Goal: Task Accomplishment & Management: Manage account settings

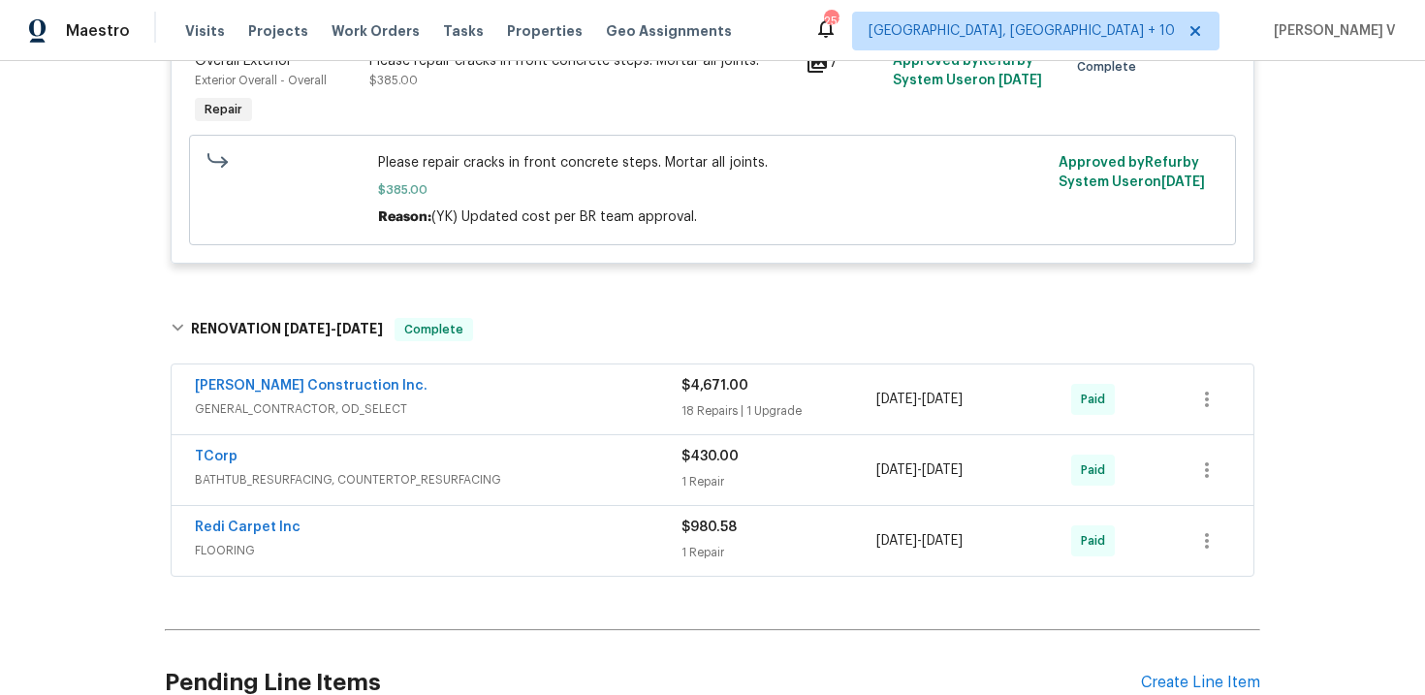
scroll to position [973, 0]
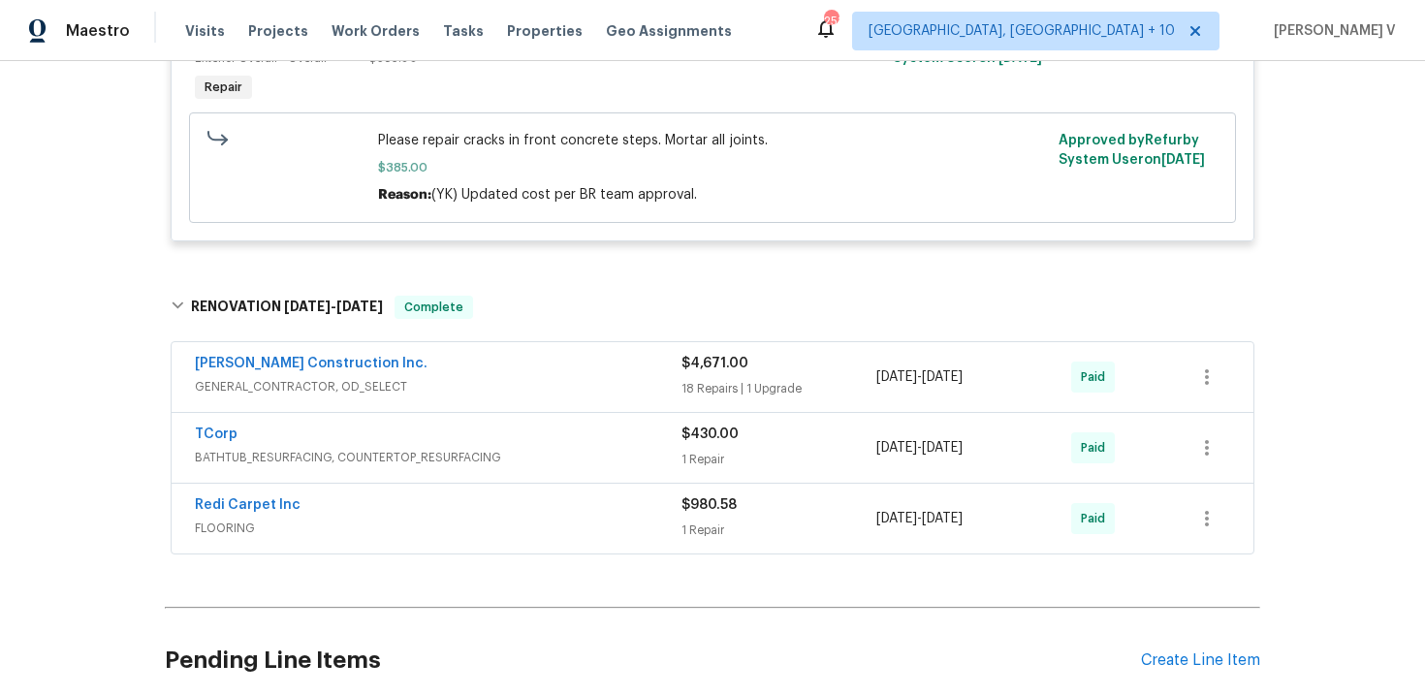
click at [526, 377] on span "GENERAL_CONTRACTOR, OD_SELECT" at bounding box center [438, 386] width 486 height 19
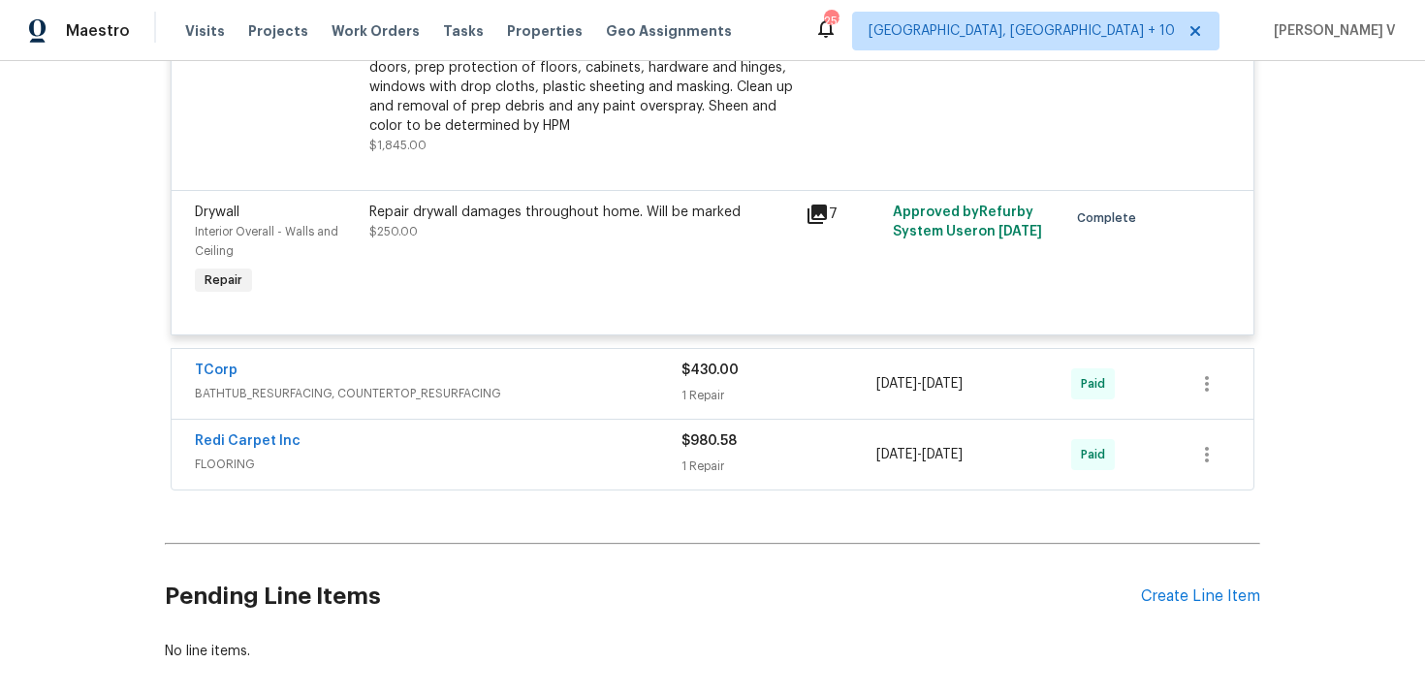
scroll to position [4634, 0]
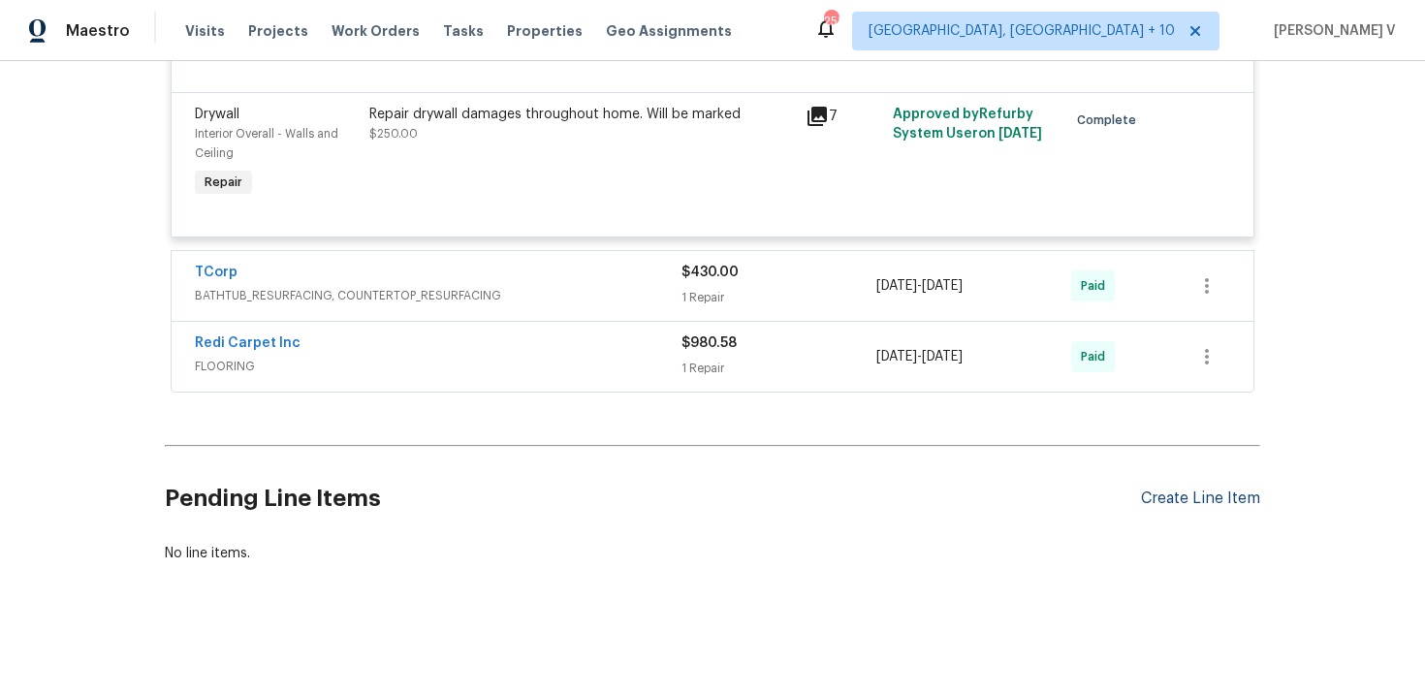
click at [1170, 499] on div "Create Line Item" at bounding box center [1200, 498] width 119 height 18
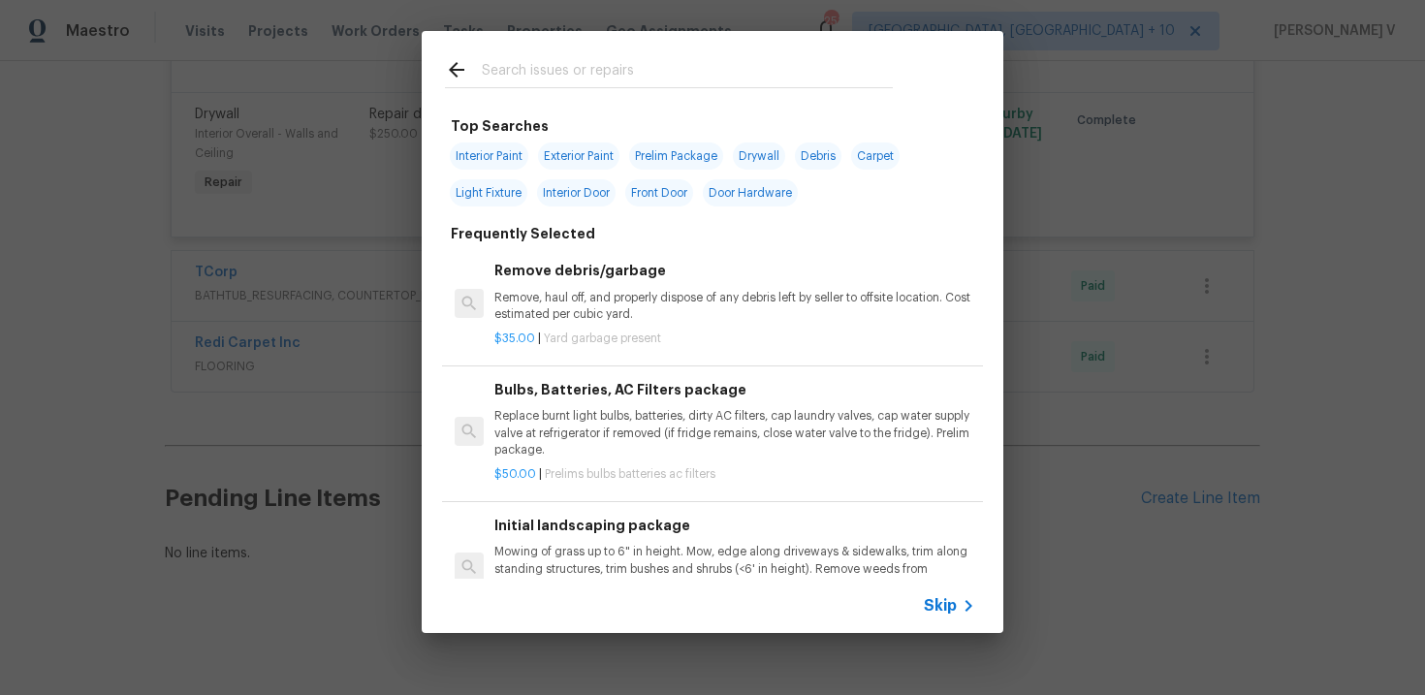
click at [947, 616] on div "Skip" at bounding box center [952, 605] width 56 height 23
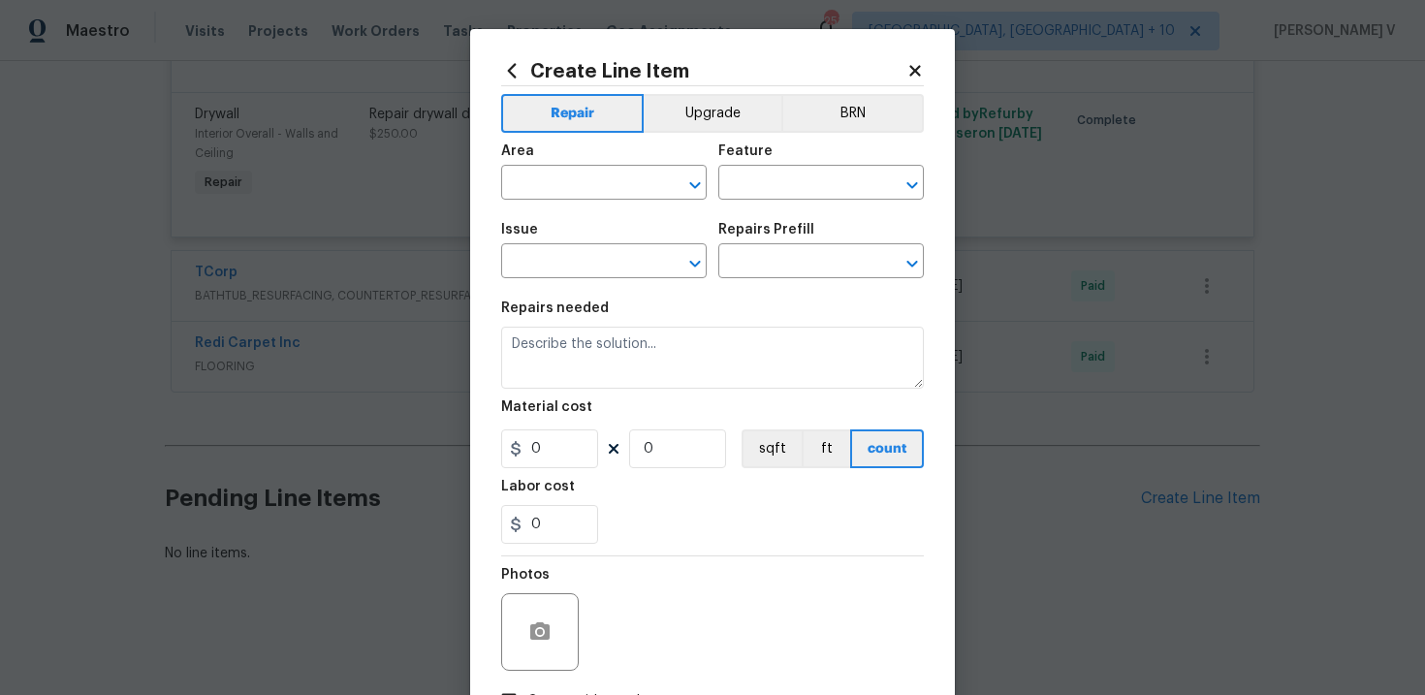
click at [955, 593] on div "Create Line Item Repair Upgrade BRN Area ​ Feature ​ Issue ​ Repairs Prefill ​ …" at bounding box center [712, 417] width 485 height 776
click at [662, 351] on textarea at bounding box center [712, 358] width 423 height 62
paste textarea "Replace weather front weather striping"
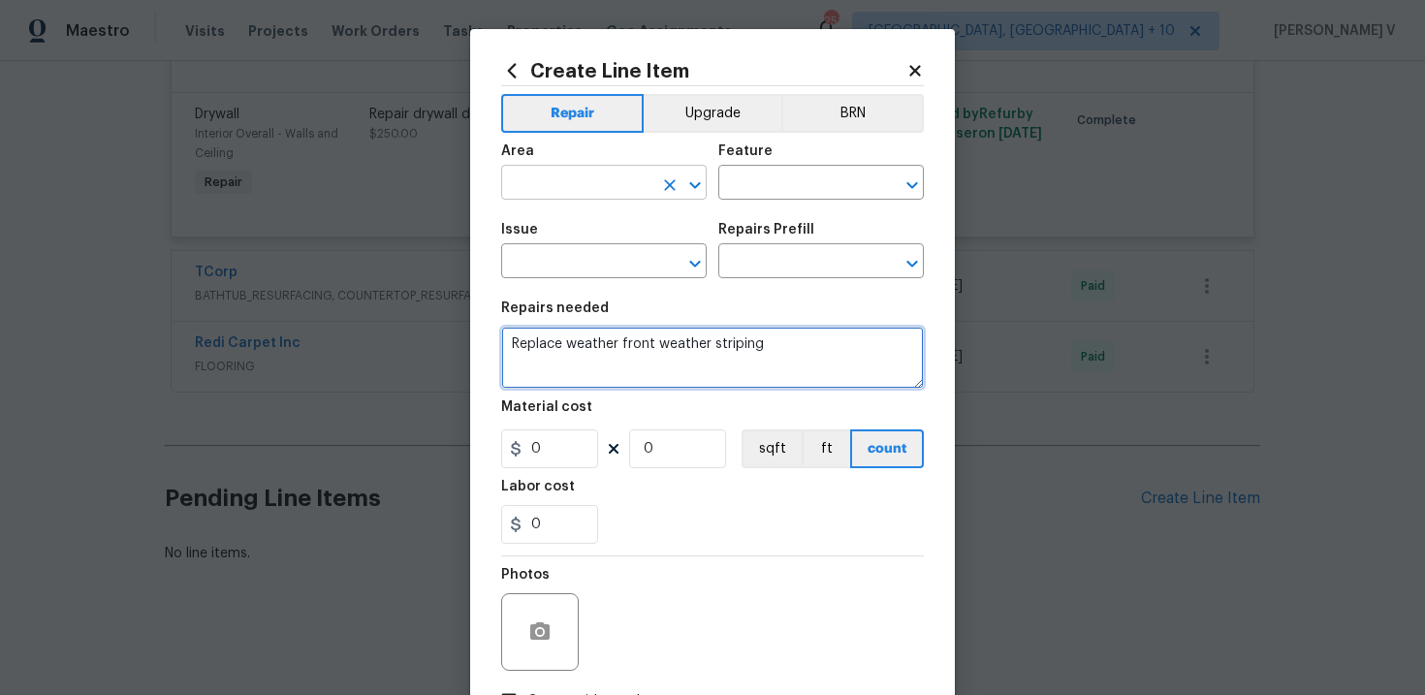
type textarea "Replace weather front weather striping"
click at [565, 193] on input "text" at bounding box center [576, 185] width 151 height 30
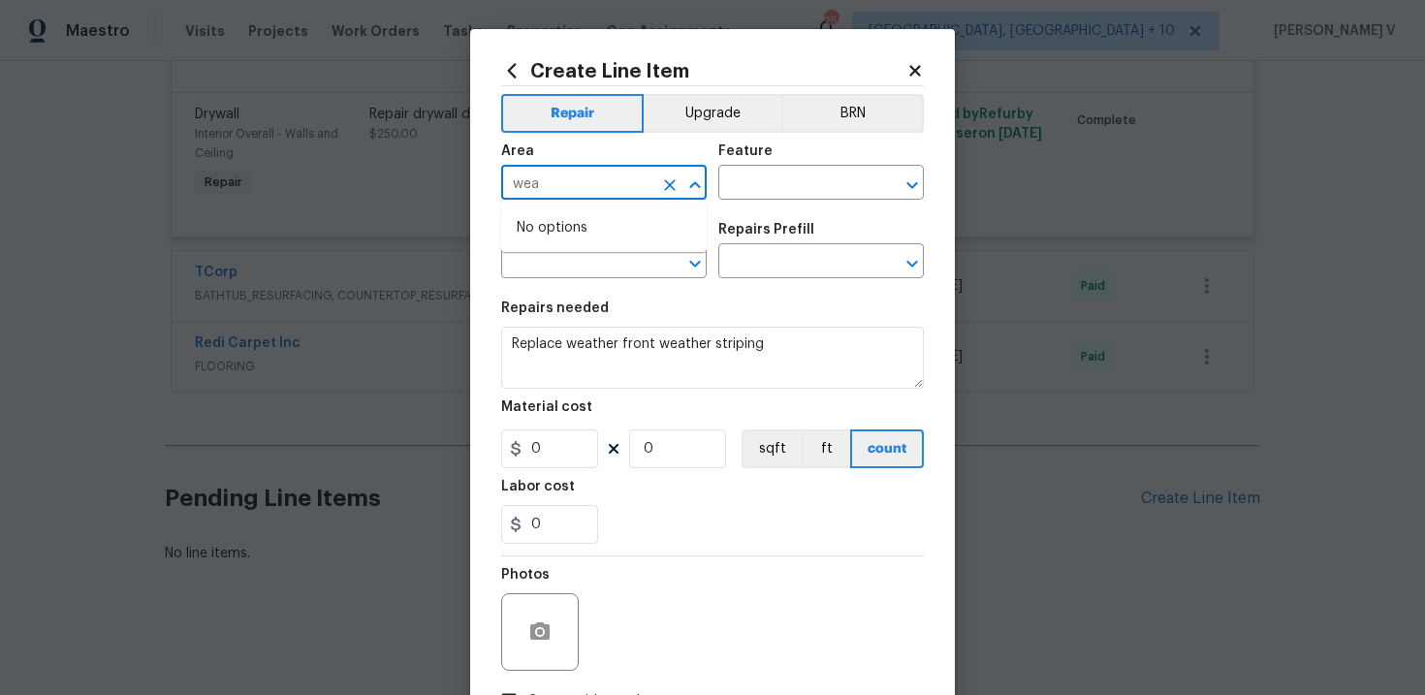
type input "wea"
click at [575, 220] on span "Issue ​" at bounding box center [603, 250] width 205 height 78
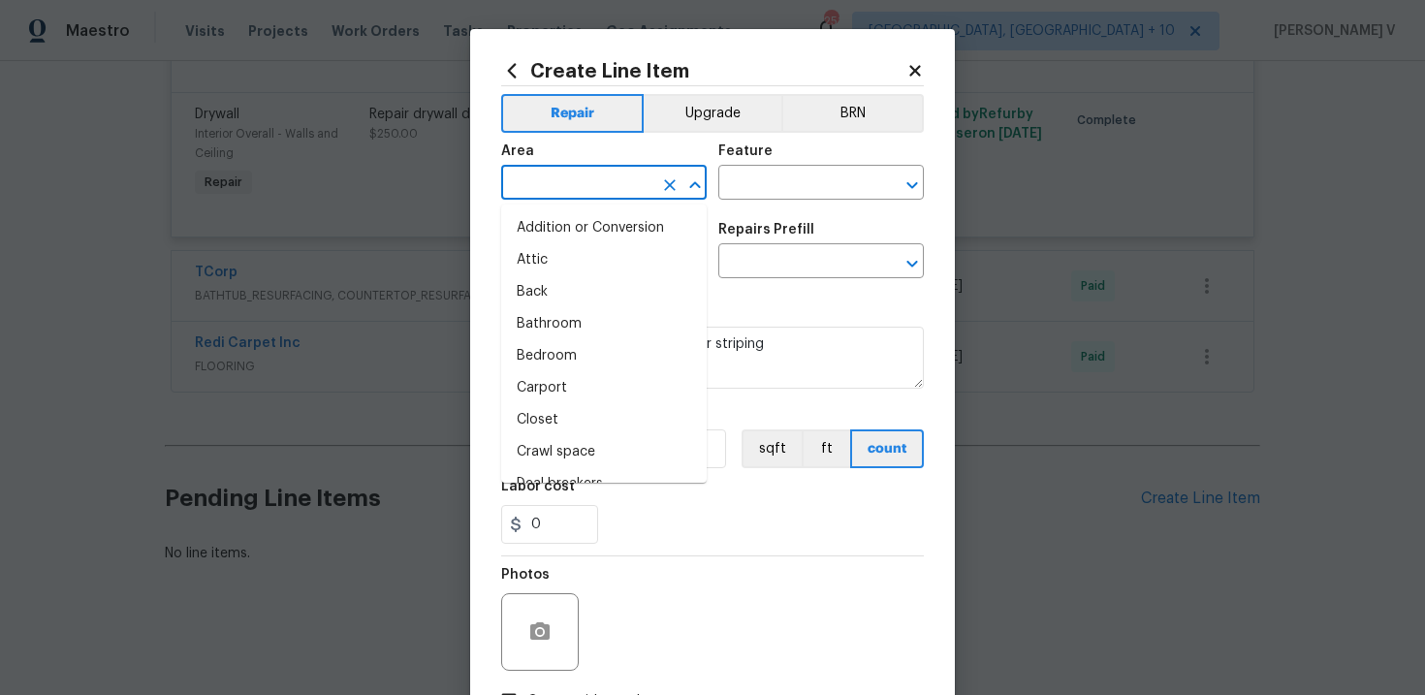
click at [579, 189] on input "text" at bounding box center [576, 185] width 151 height 30
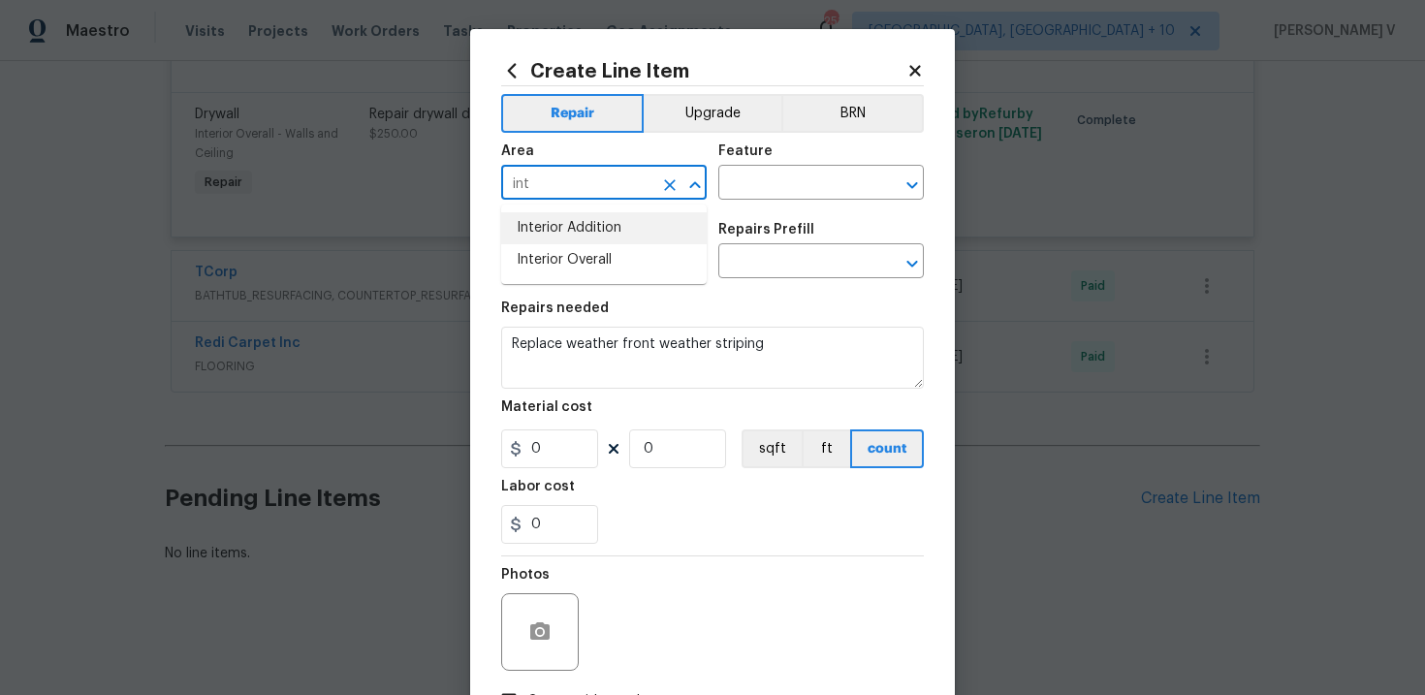
click at [565, 193] on input "int" at bounding box center [576, 185] width 151 height 30
click at [573, 267] on li "Exterior Overall" at bounding box center [603, 260] width 205 height 32
type input "Exterior Overall"
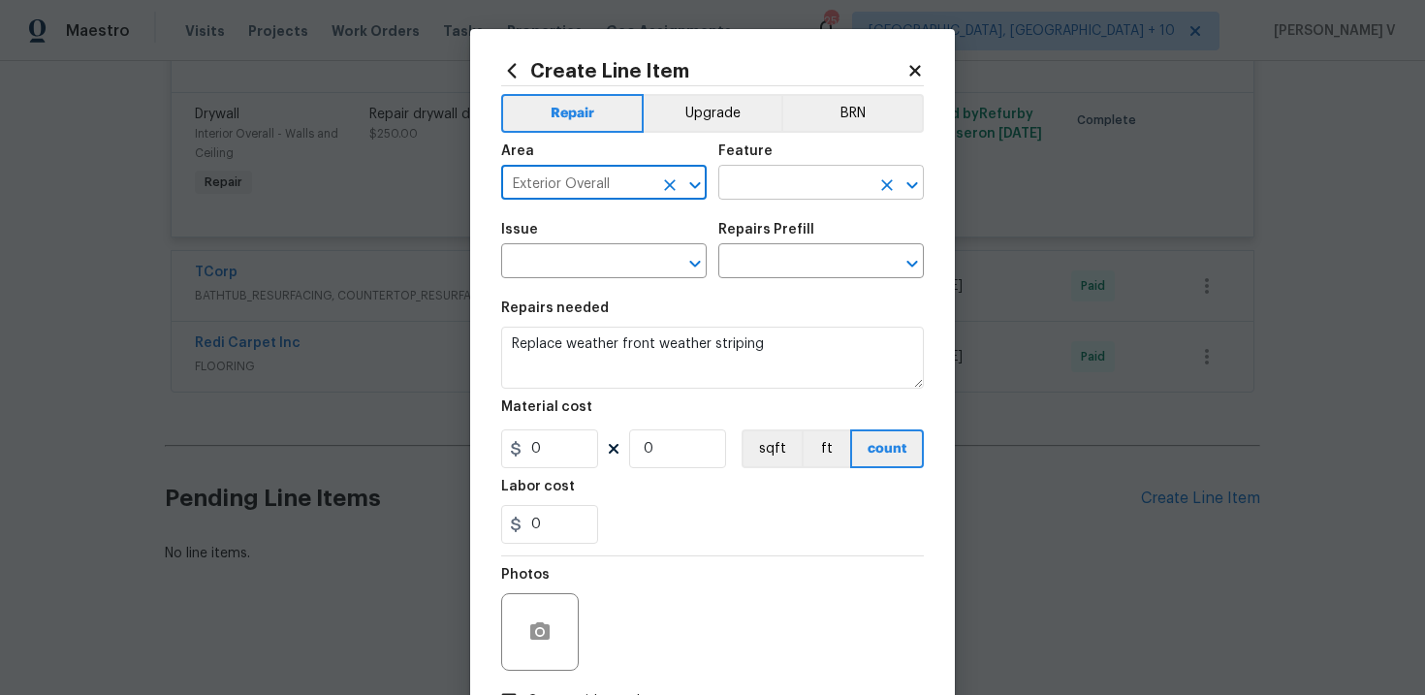
click at [812, 172] on input "text" at bounding box center [793, 185] width 151 height 30
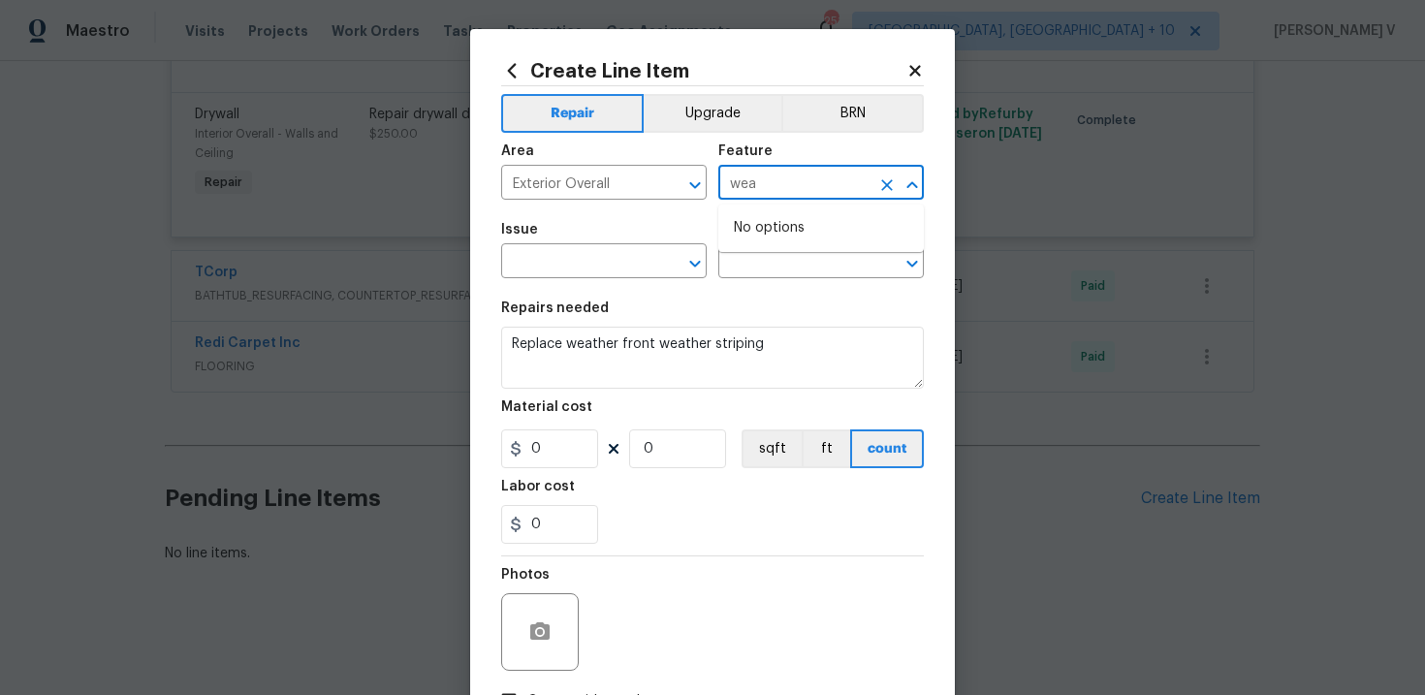
click at [786, 196] on input "wea" at bounding box center [793, 185] width 151 height 30
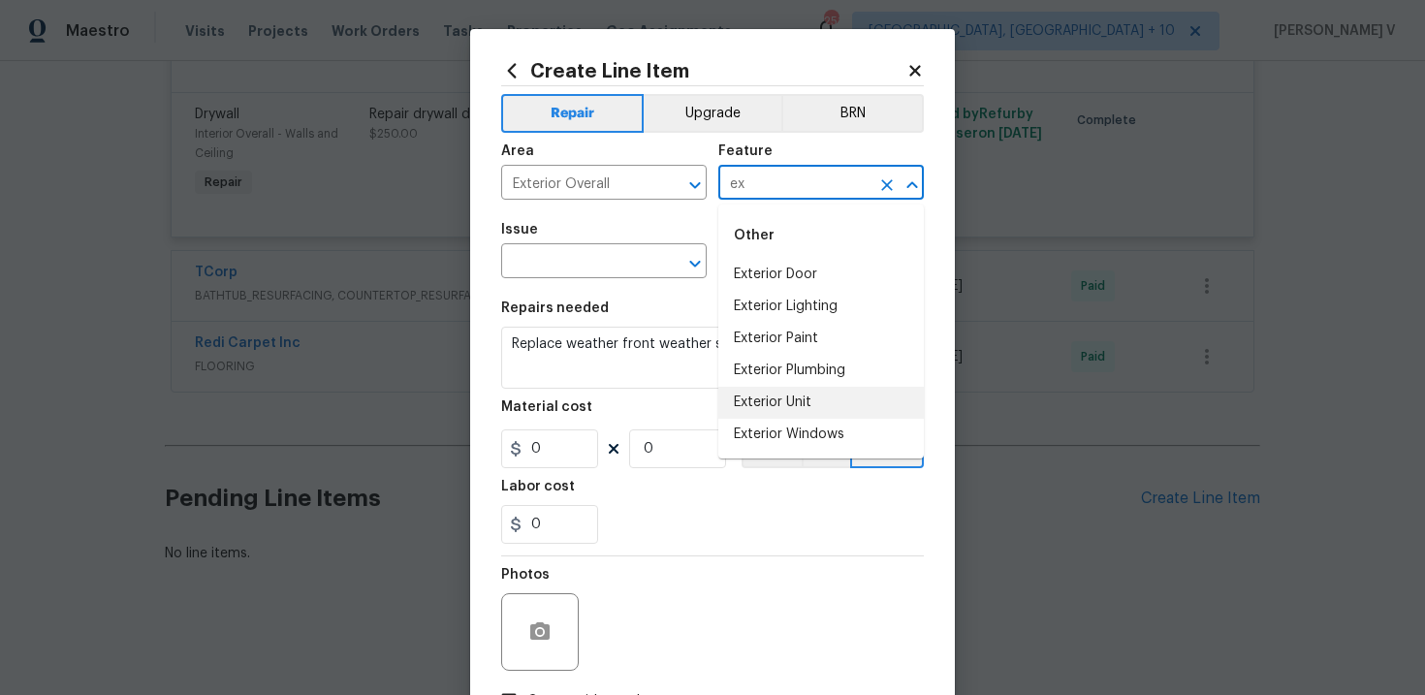
click at [774, 395] on li "Exterior Unit" at bounding box center [820, 403] width 205 height 32
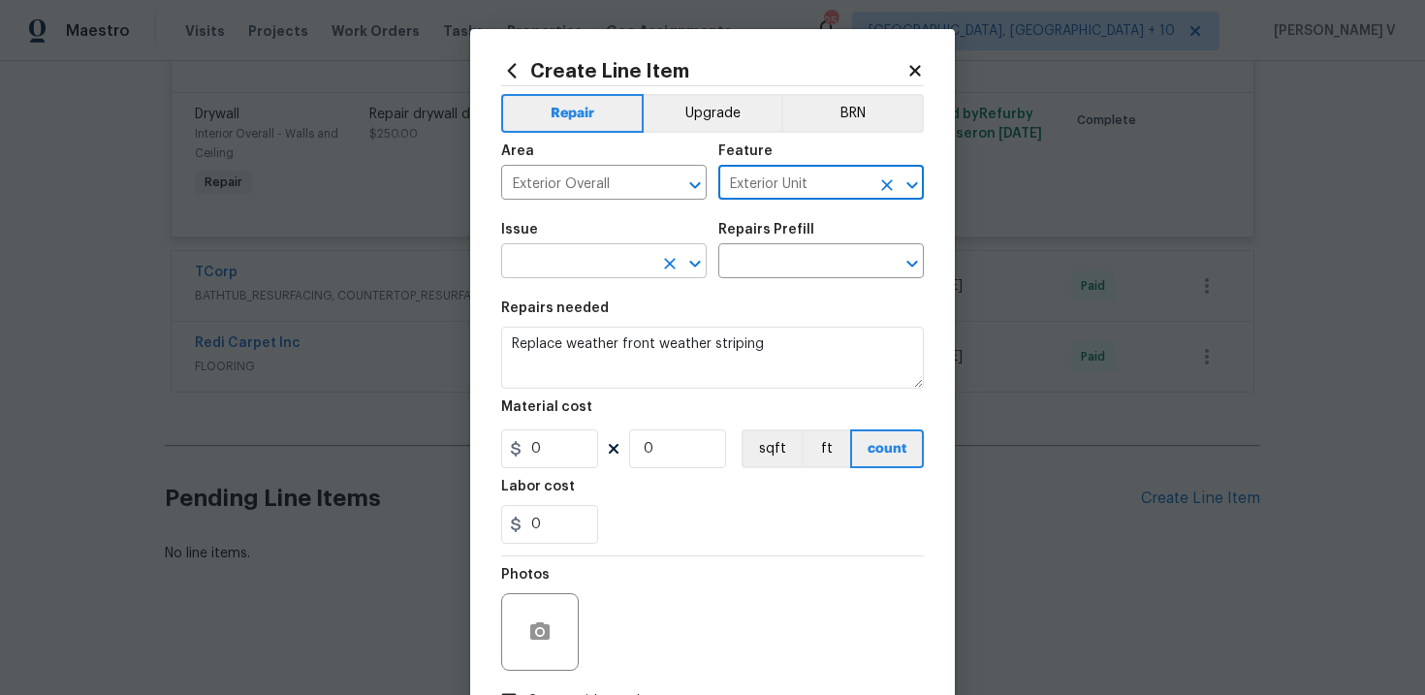
type input "Exterior Unit"
click at [591, 256] on input "text" at bounding box center [576, 263] width 151 height 30
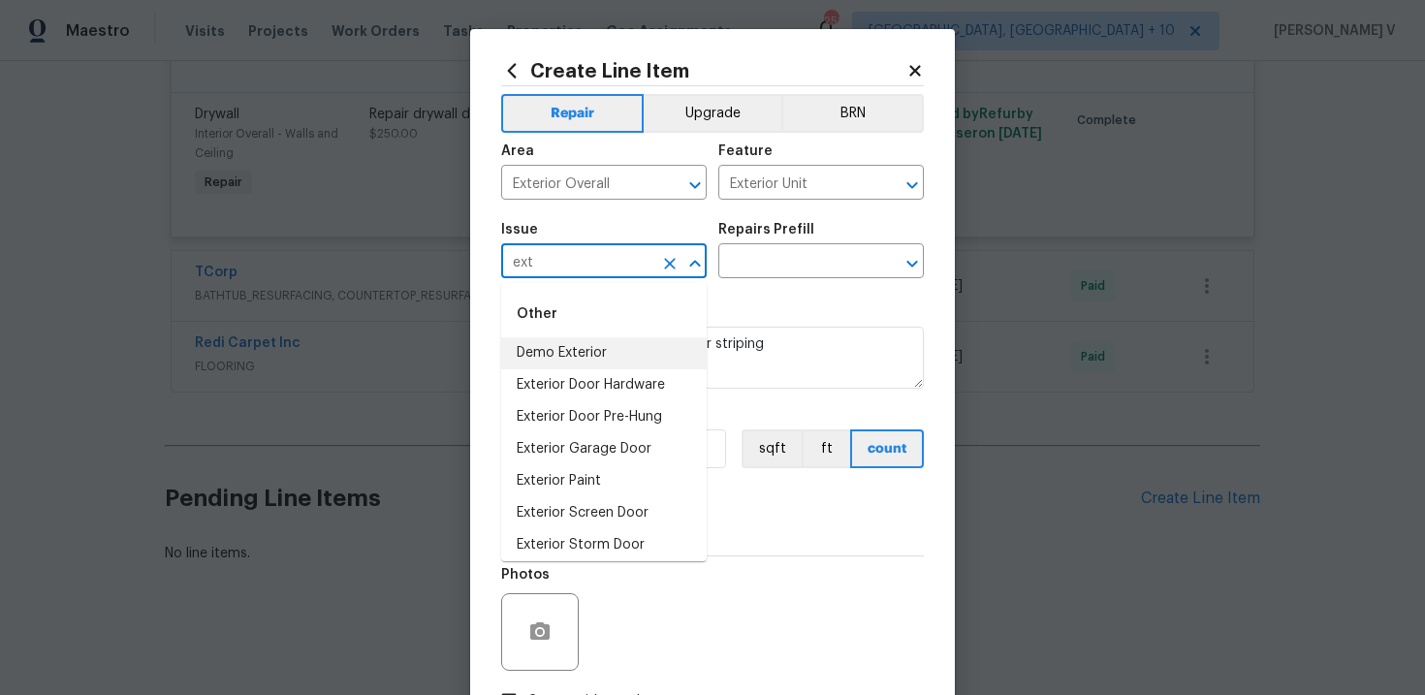
scroll to position [104, 0]
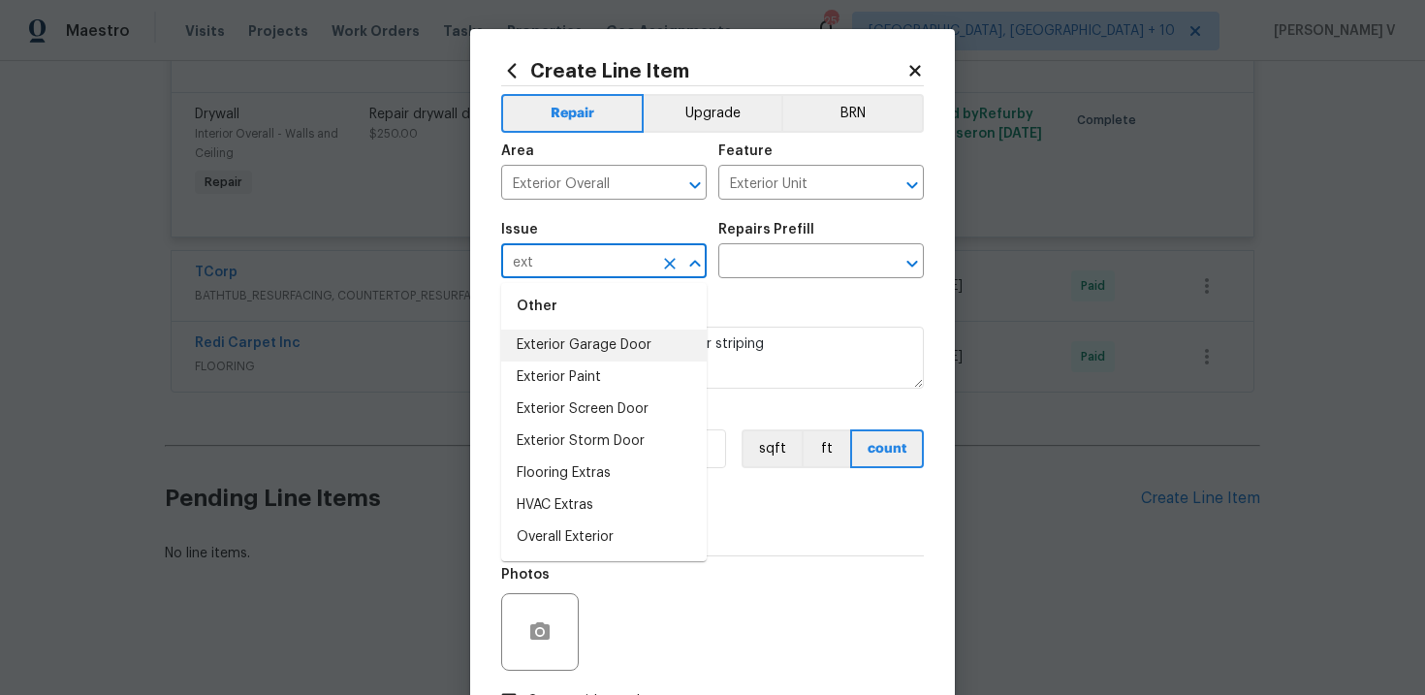
click at [583, 256] on input "ext" at bounding box center [576, 263] width 151 height 30
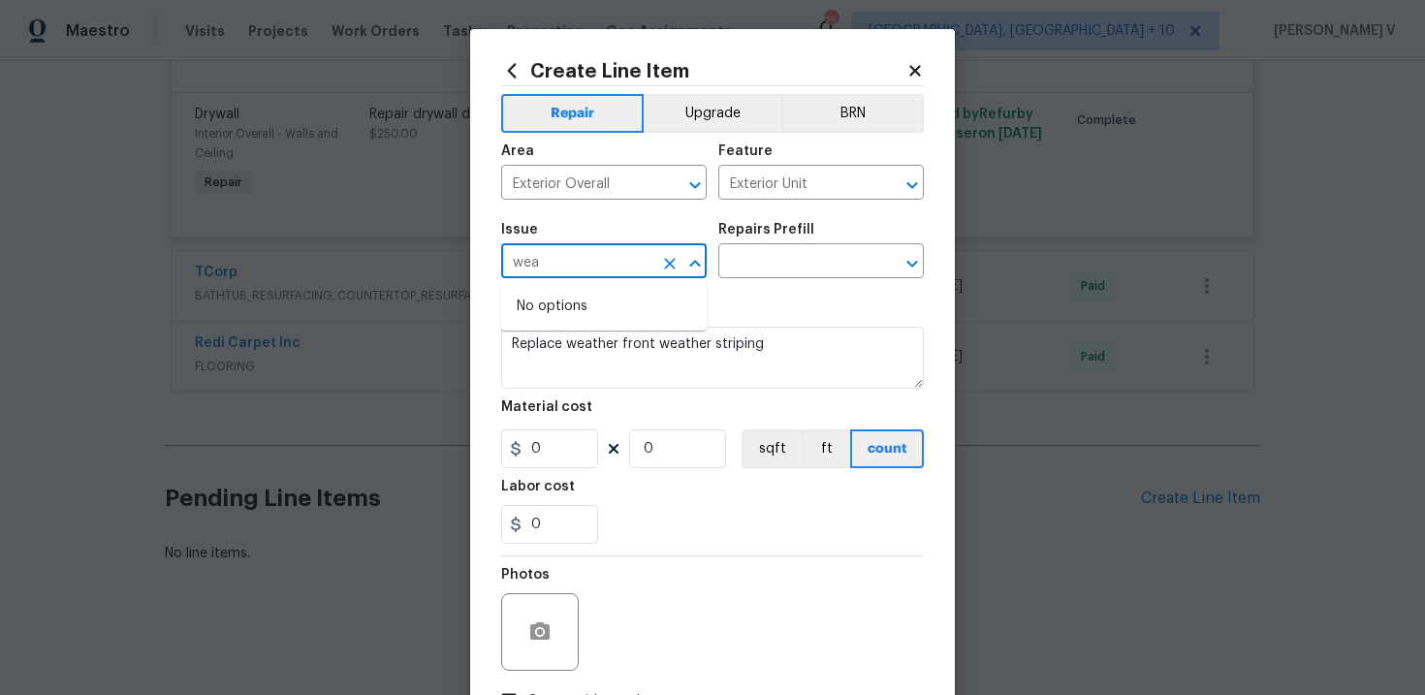
click at [583, 256] on input "wea" at bounding box center [576, 263] width 151 height 30
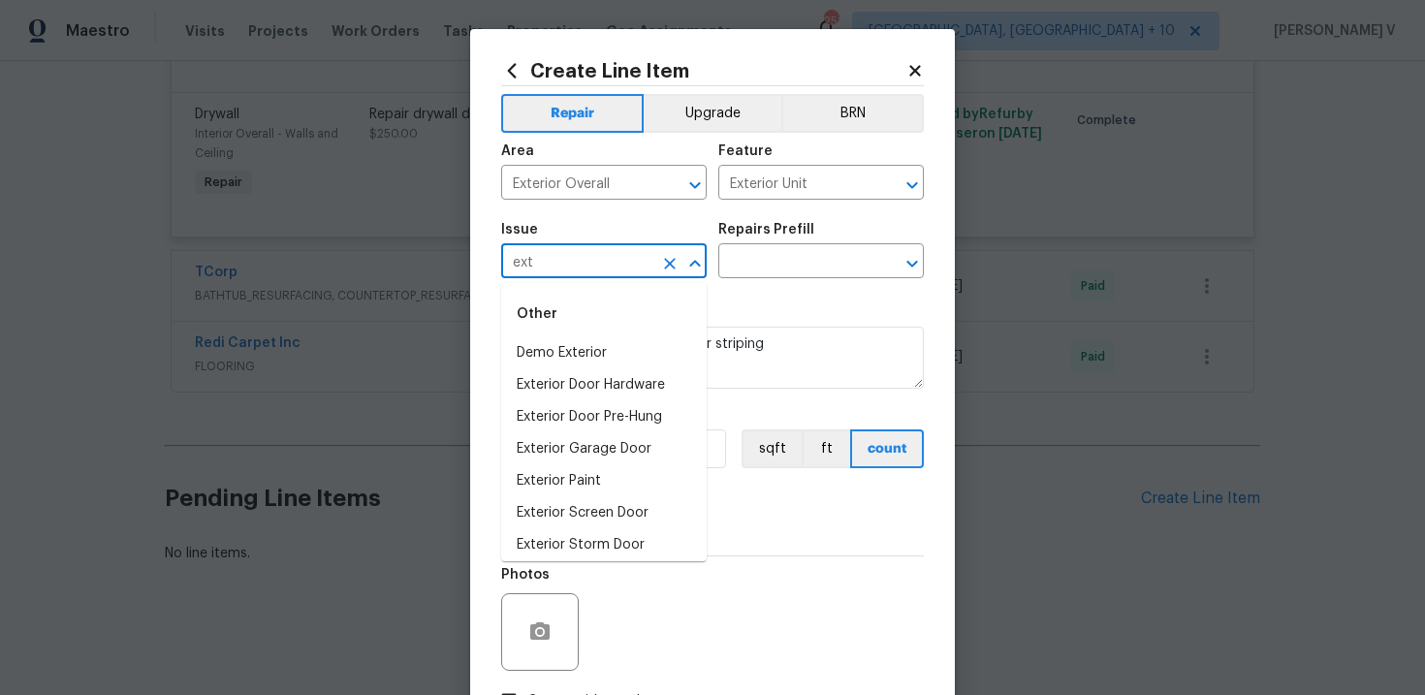
scroll to position [104, 0]
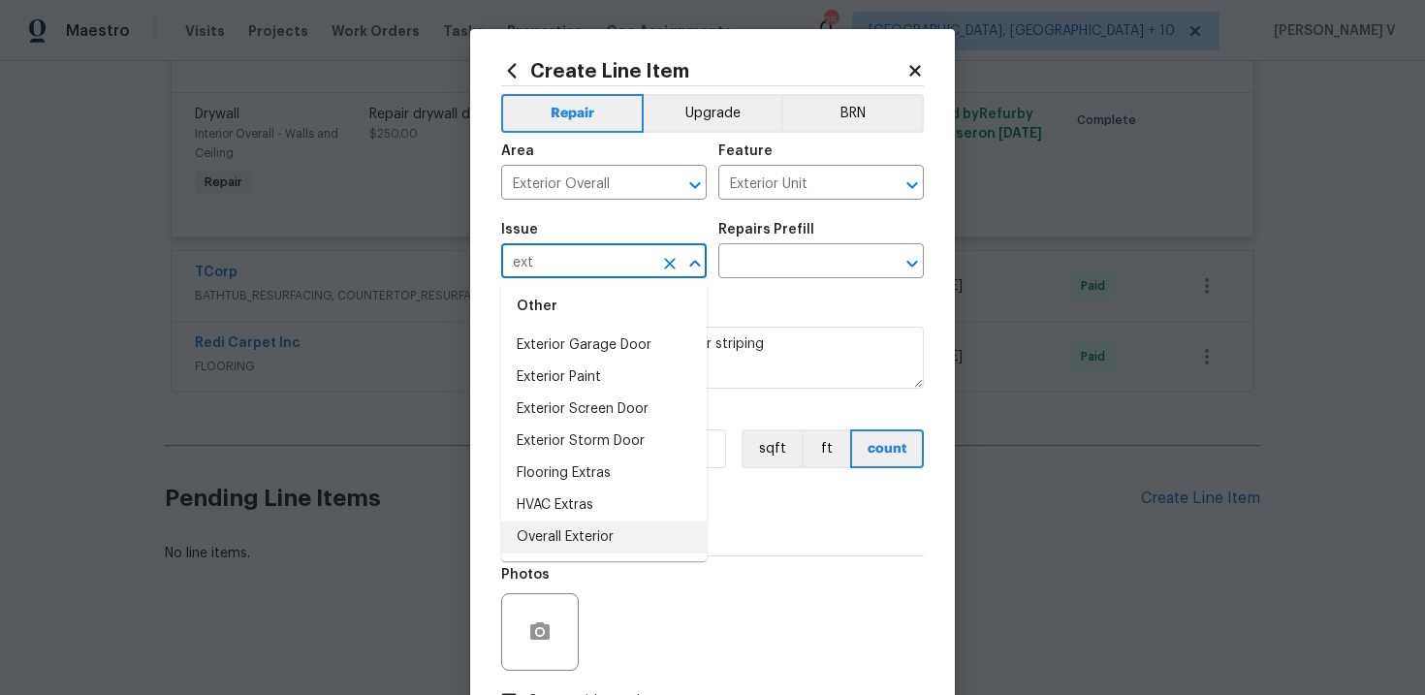
click at [610, 527] on li "Overall Exterior" at bounding box center [603, 537] width 205 height 32
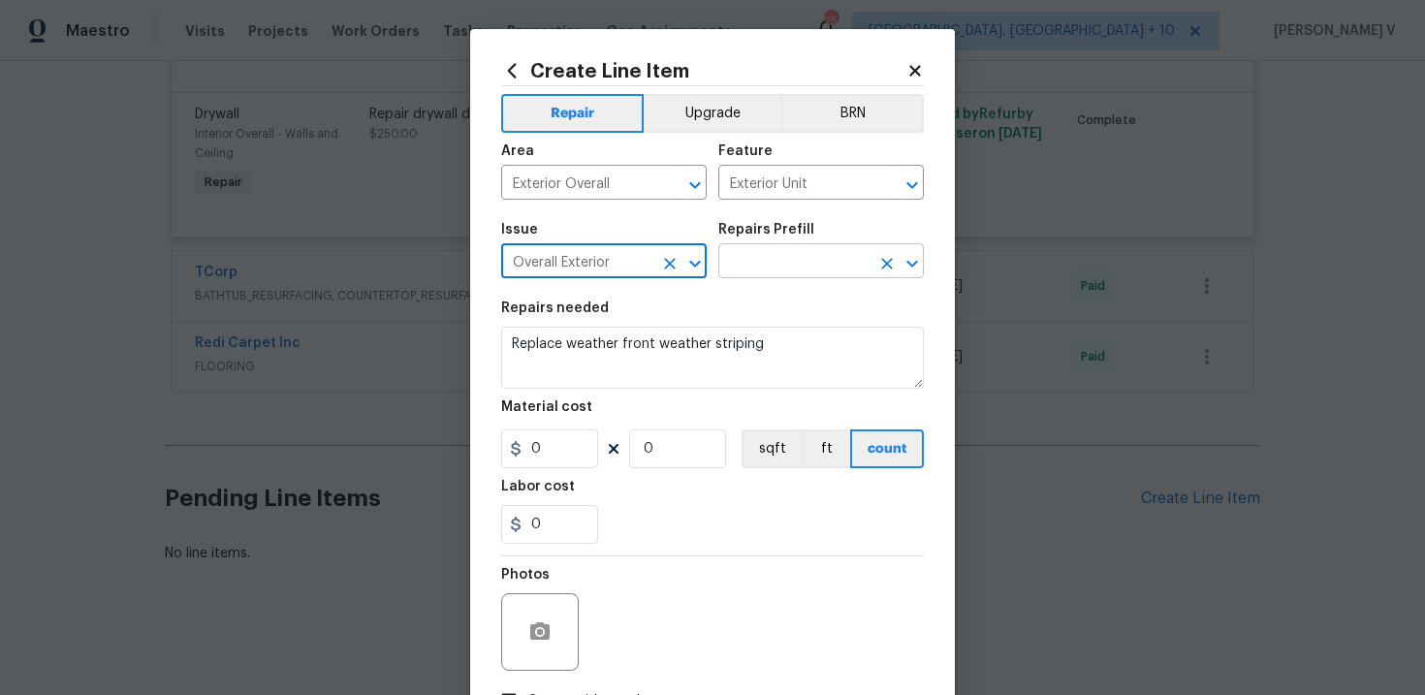
type input "Overall Exterior"
click at [810, 267] on input "text" at bounding box center [793, 263] width 151 height 30
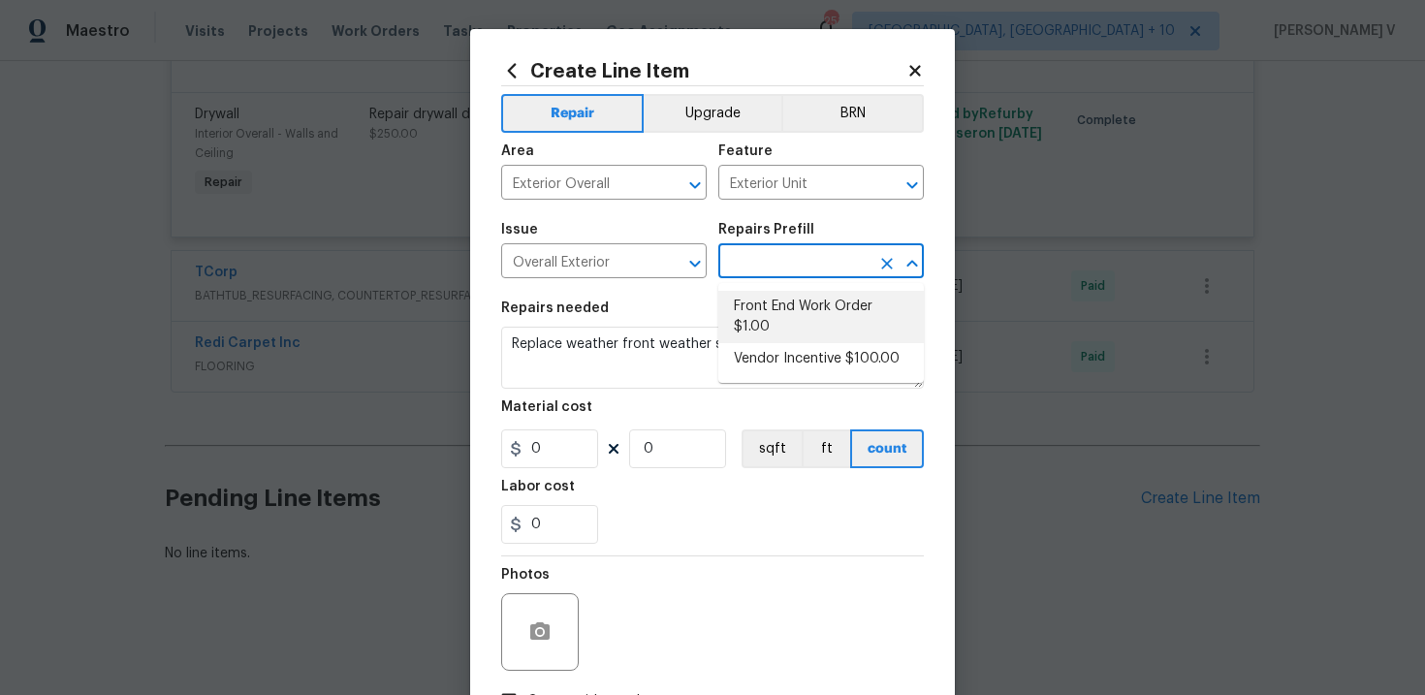
click at [742, 315] on li "Front End Work Order $1.00" at bounding box center [820, 317] width 205 height 52
type input "Front End Work Order $1.00"
type textarea "Placeholder line item for the creation of front end work orders."
type input "1"
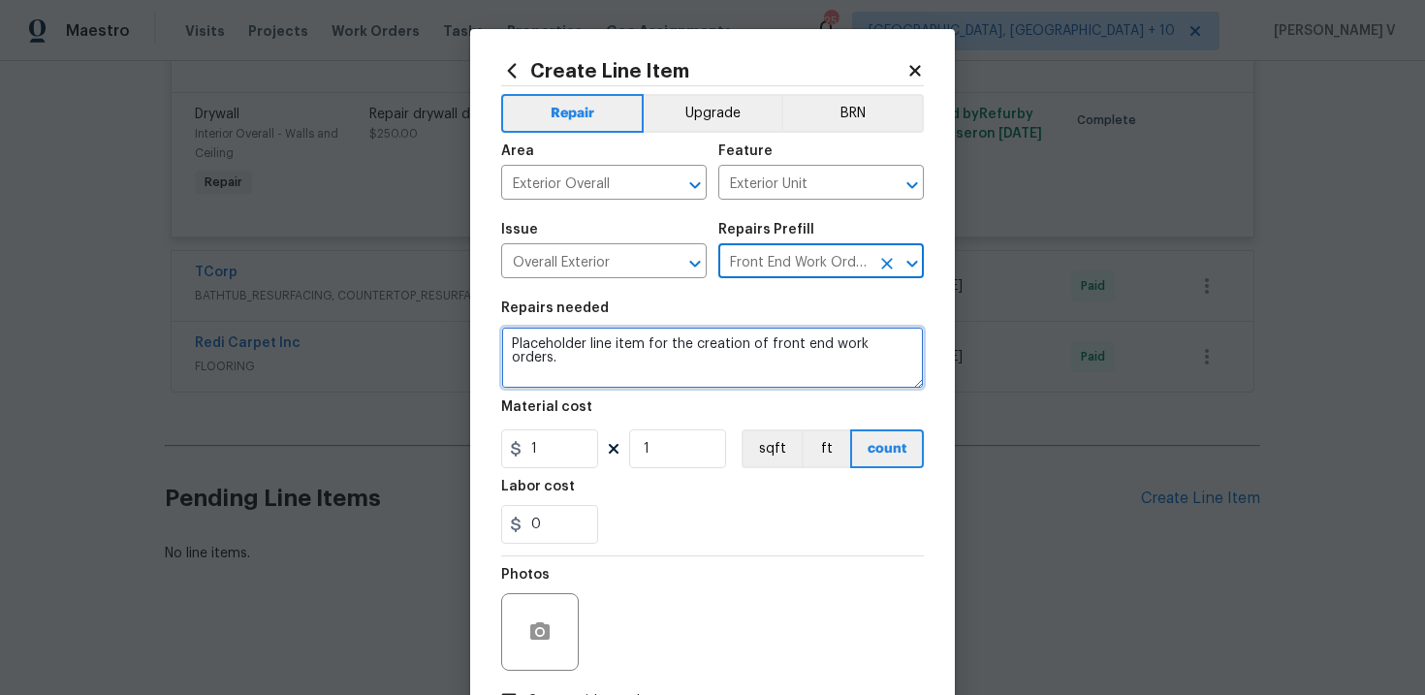
click at [660, 352] on textarea "Placeholder line item for the creation of front end work orders." at bounding box center [712, 358] width 423 height 62
paste textarea "Replace weather front weather striping"
type textarea "Replace weather front weather striping"
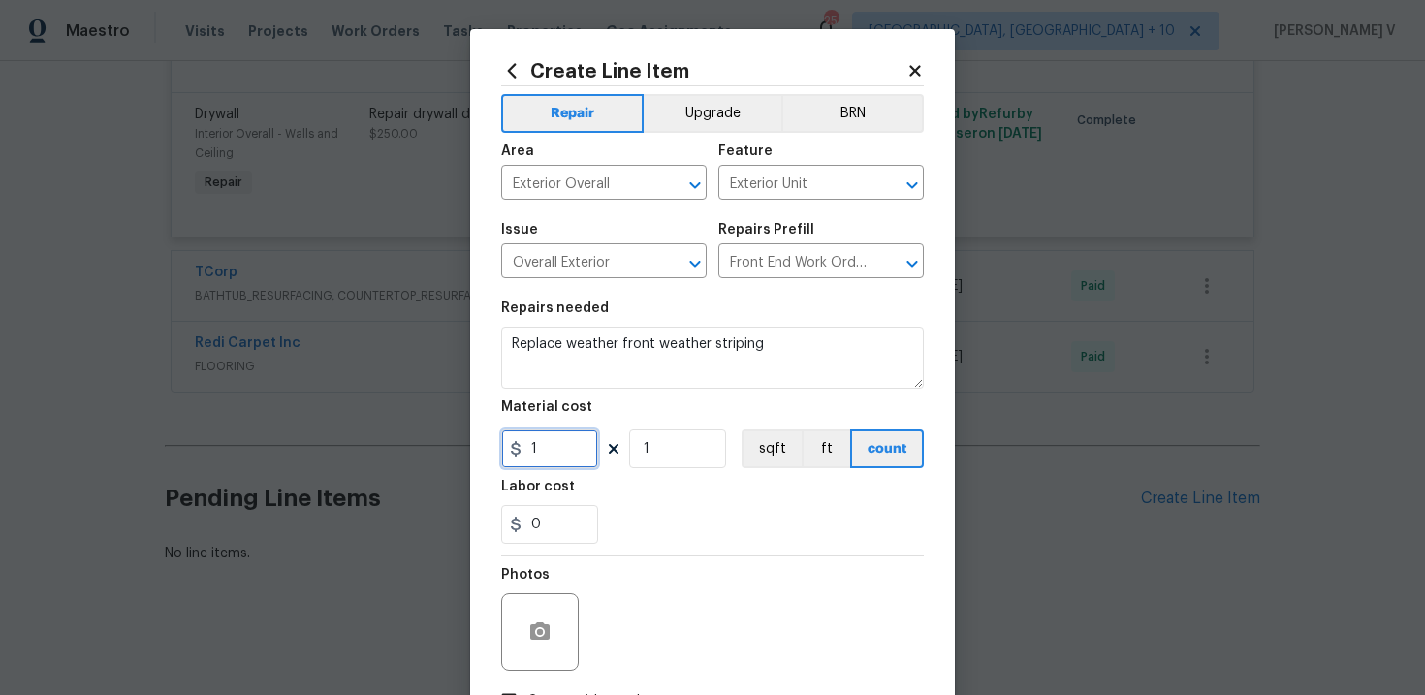
click at [574, 440] on input "1" at bounding box center [549, 448] width 97 height 39
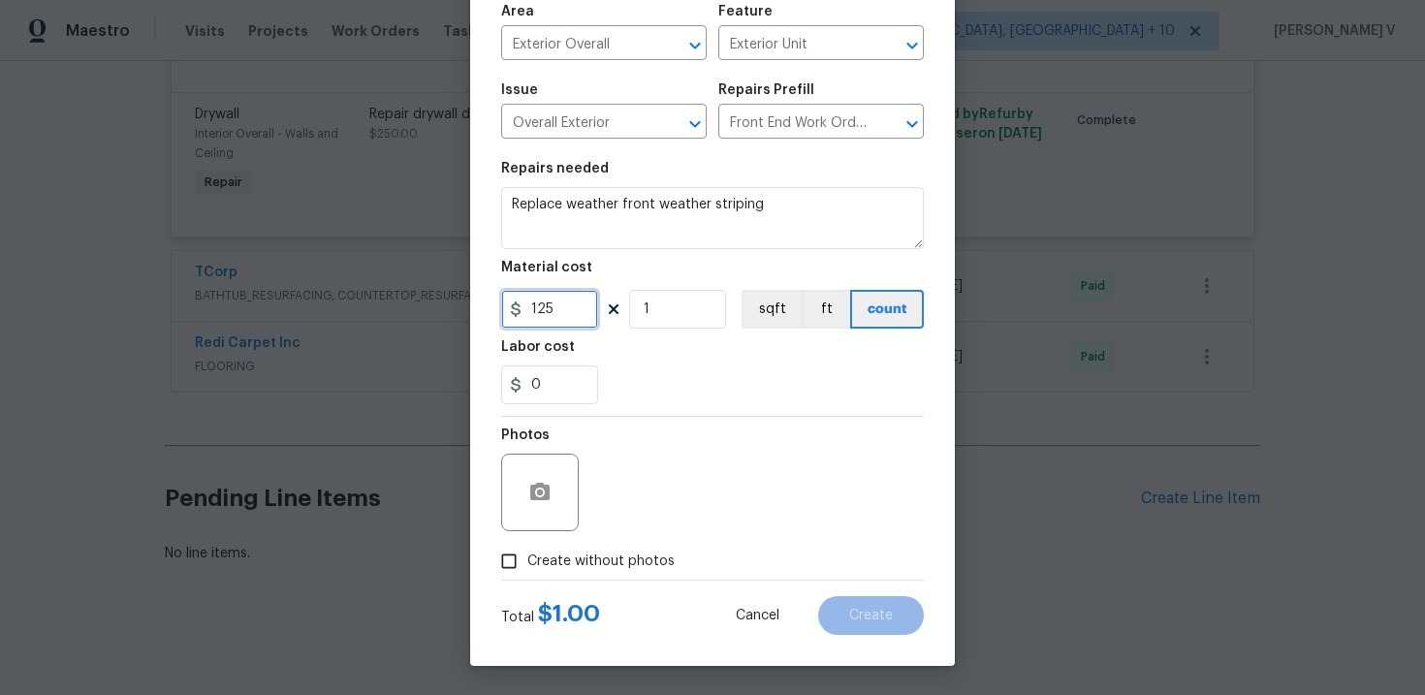
type input "125"
click at [525, 564] on input "Create without photos" at bounding box center [508, 561] width 37 height 37
checkbox input "true"
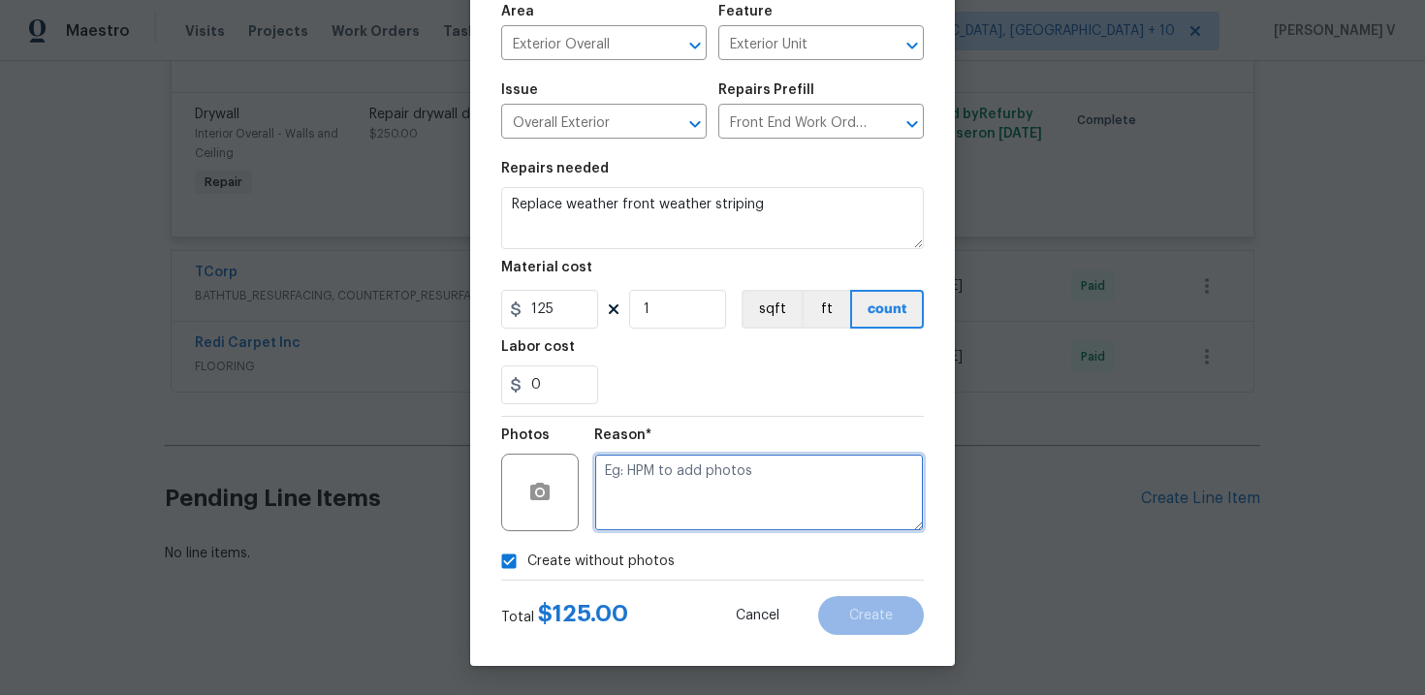
click at [718, 479] on textarea at bounding box center [758, 493] width 329 height 78
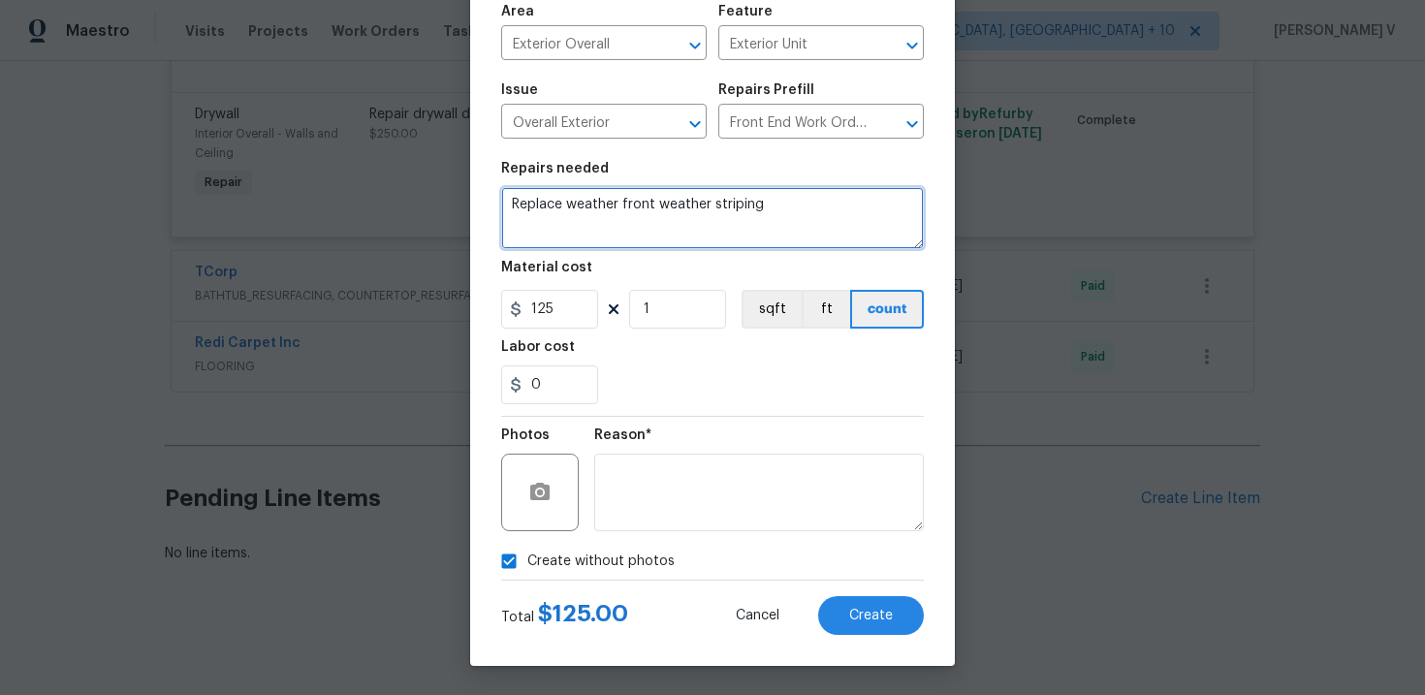
click at [790, 199] on textarea "Replace weather front weather striping" at bounding box center [712, 218] width 423 height 62
type textarea "Replace weather front weather striping."
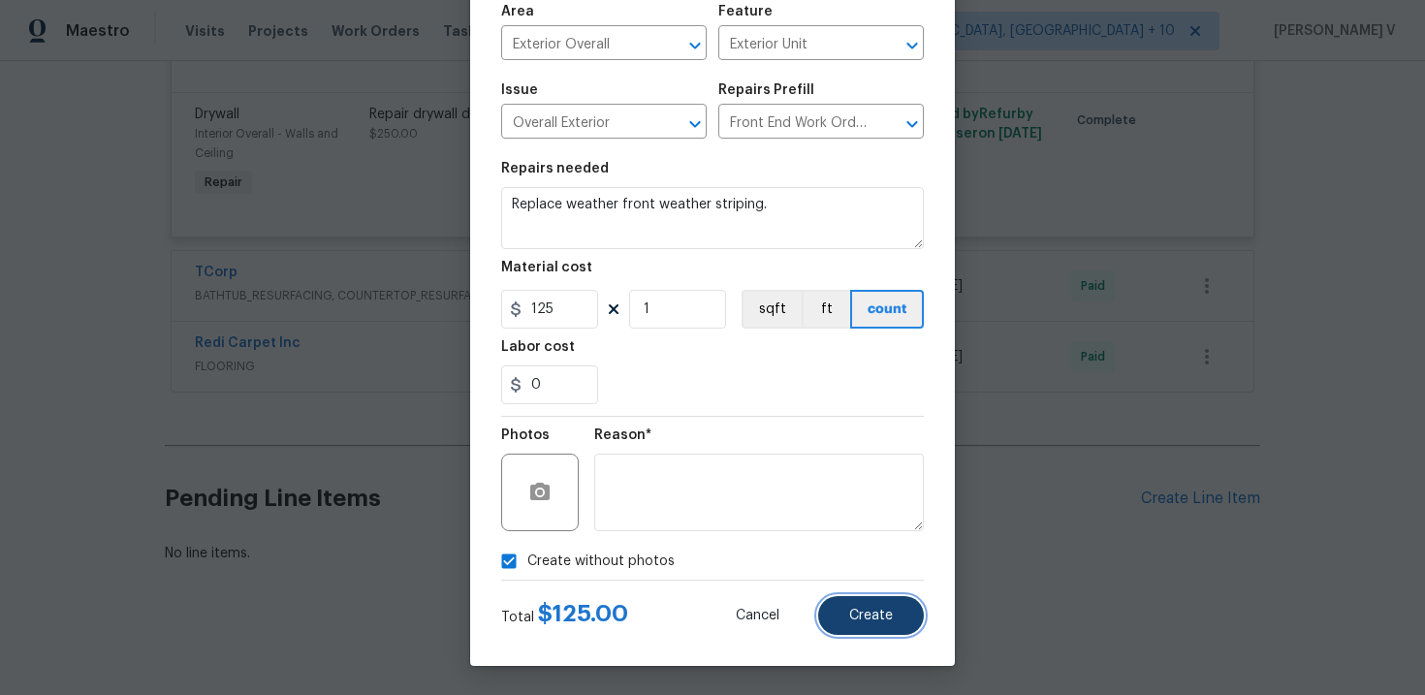
click at [868, 618] on span "Create" at bounding box center [871, 616] width 44 height 15
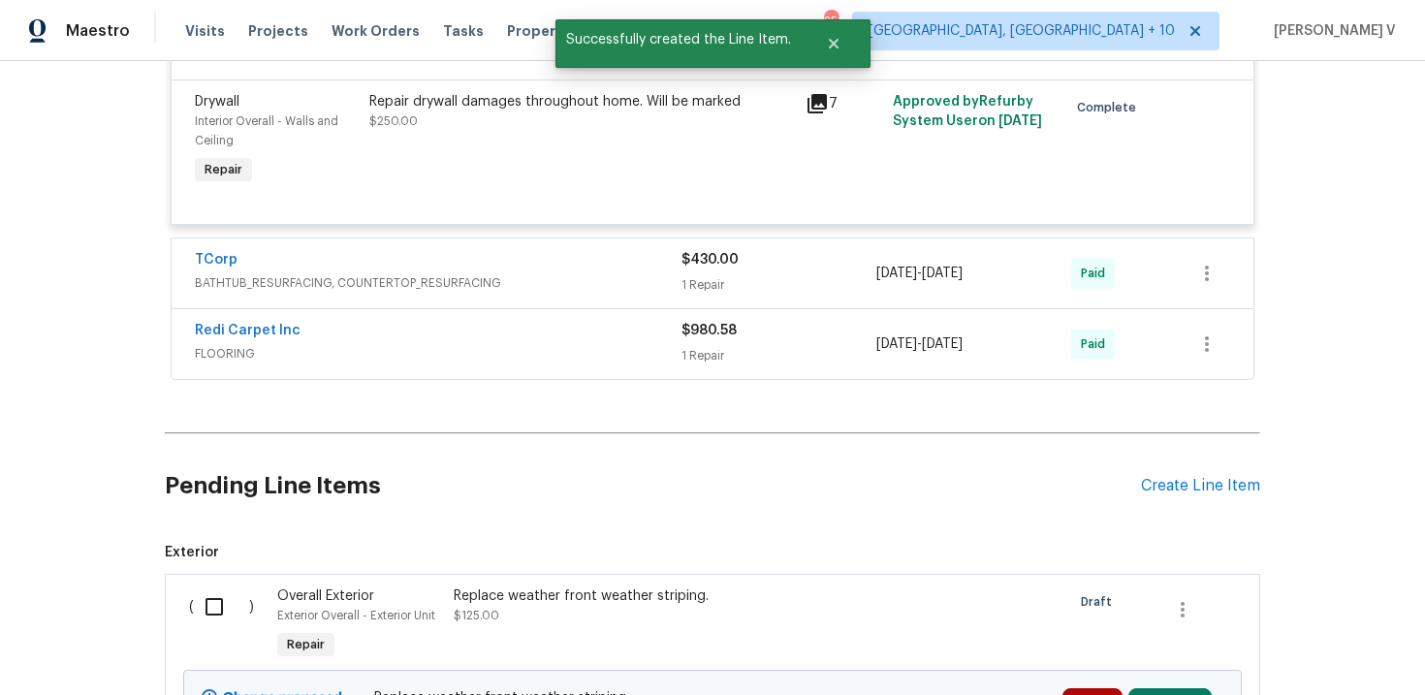
scroll to position [4855, 0]
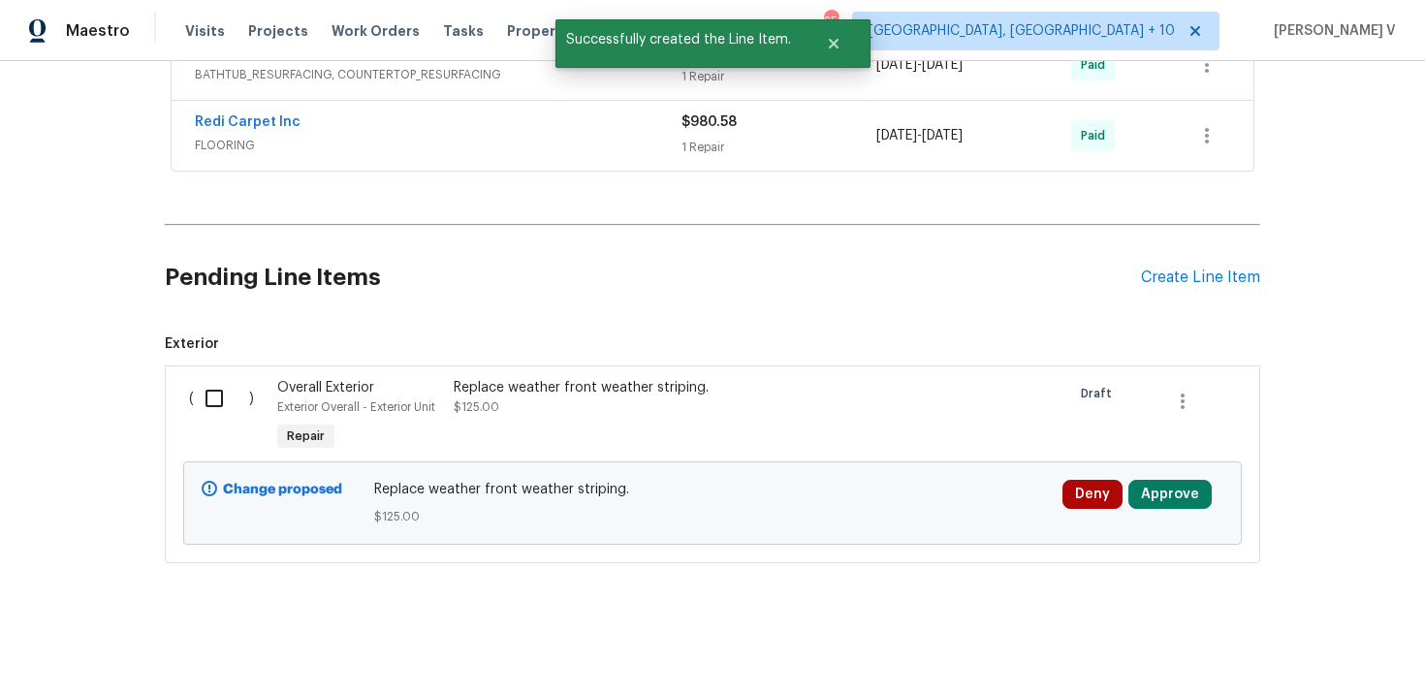
click at [207, 392] on input "checkbox" at bounding box center [221, 398] width 55 height 41
checkbox input "true"
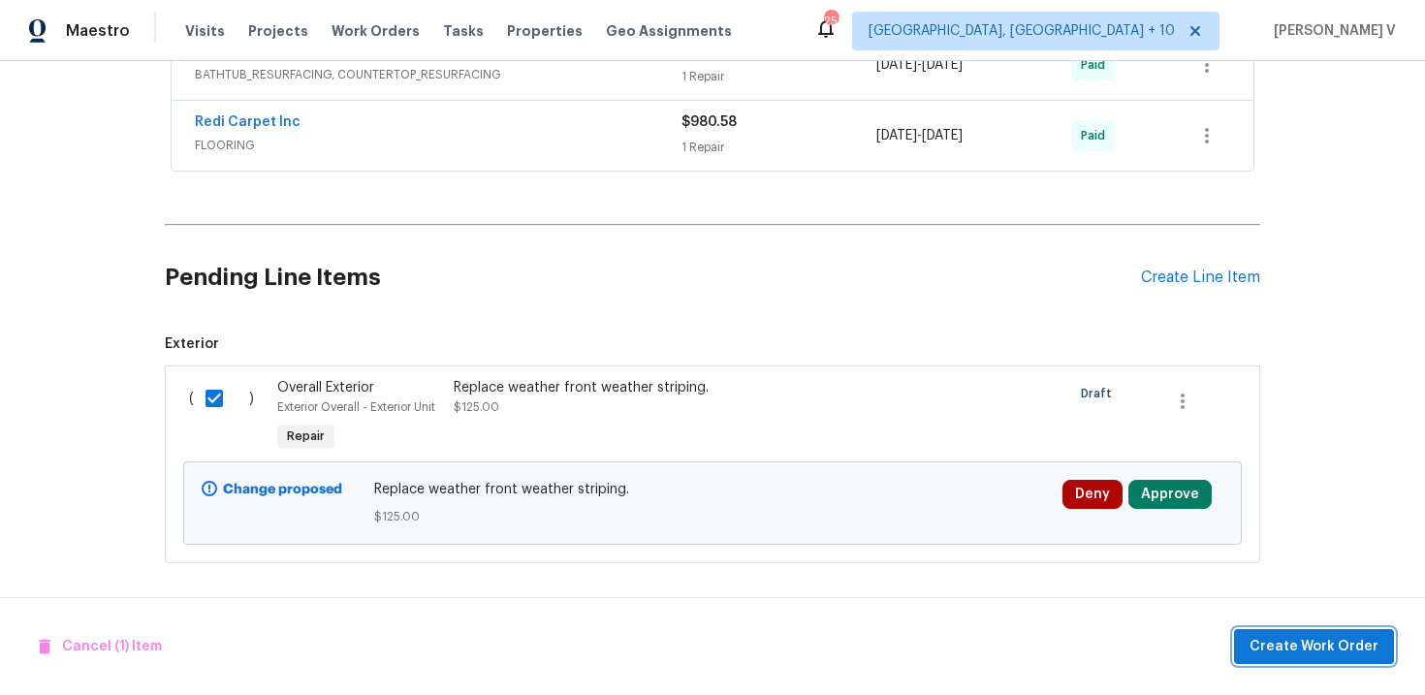
click at [1318, 654] on span "Create Work Order" at bounding box center [1313, 647] width 129 height 24
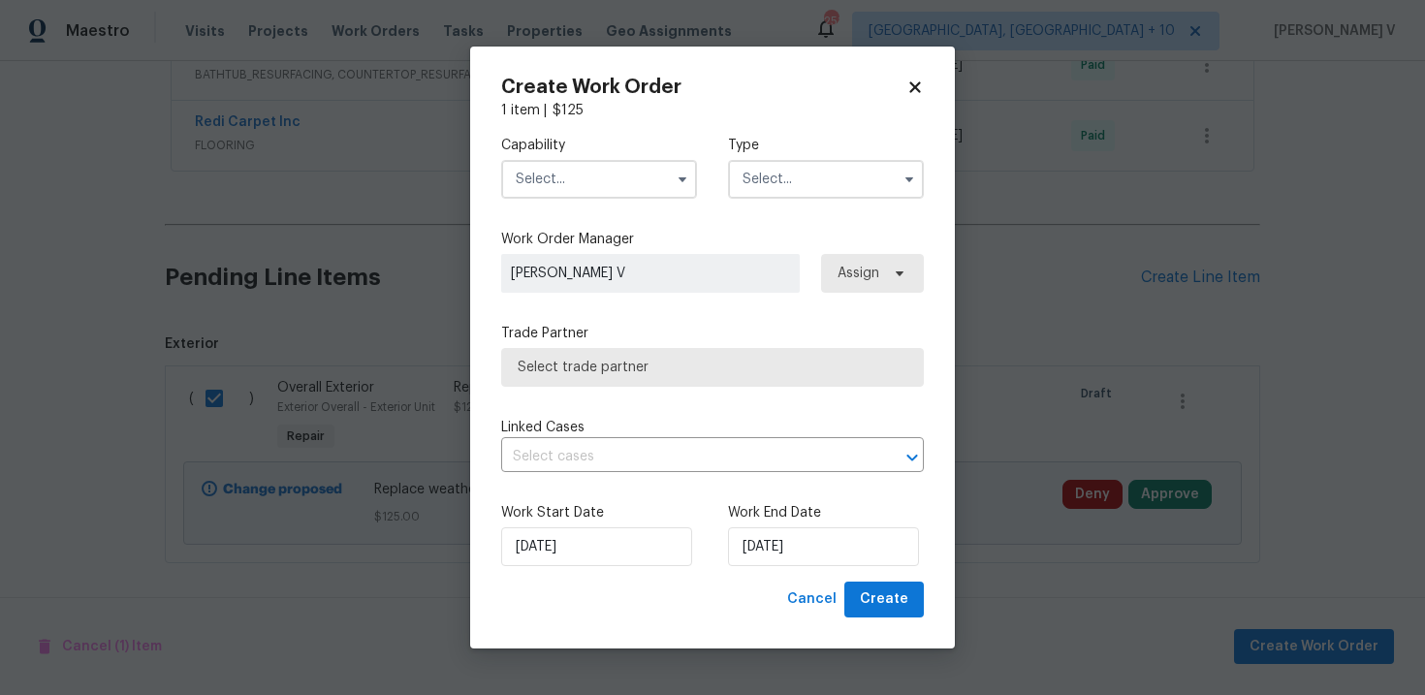
click at [598, 180] on input "text" at bounding box center [599, 179] width 196 height 39
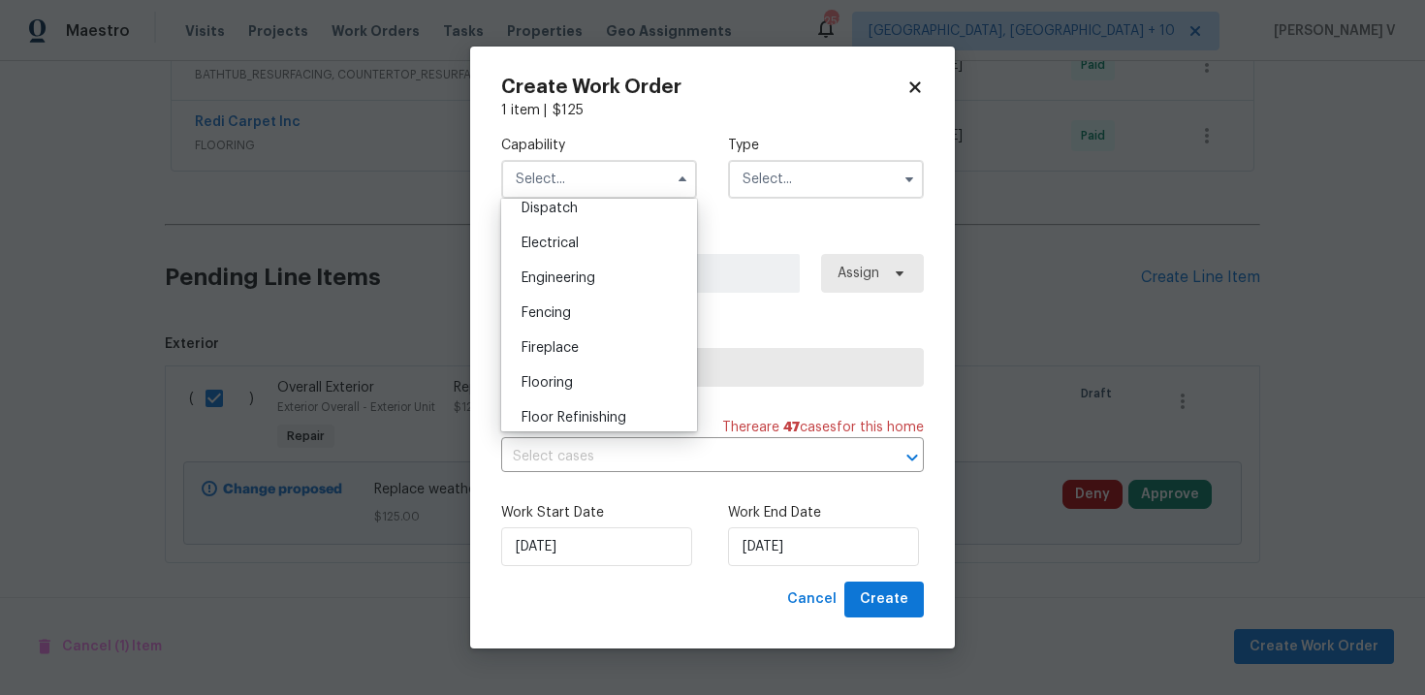
scroll to position [903, 0]
click at [585, 238] on span "General Contractor" at bounding box center [583, 244] width 125 height 14
type input "General Contractor"
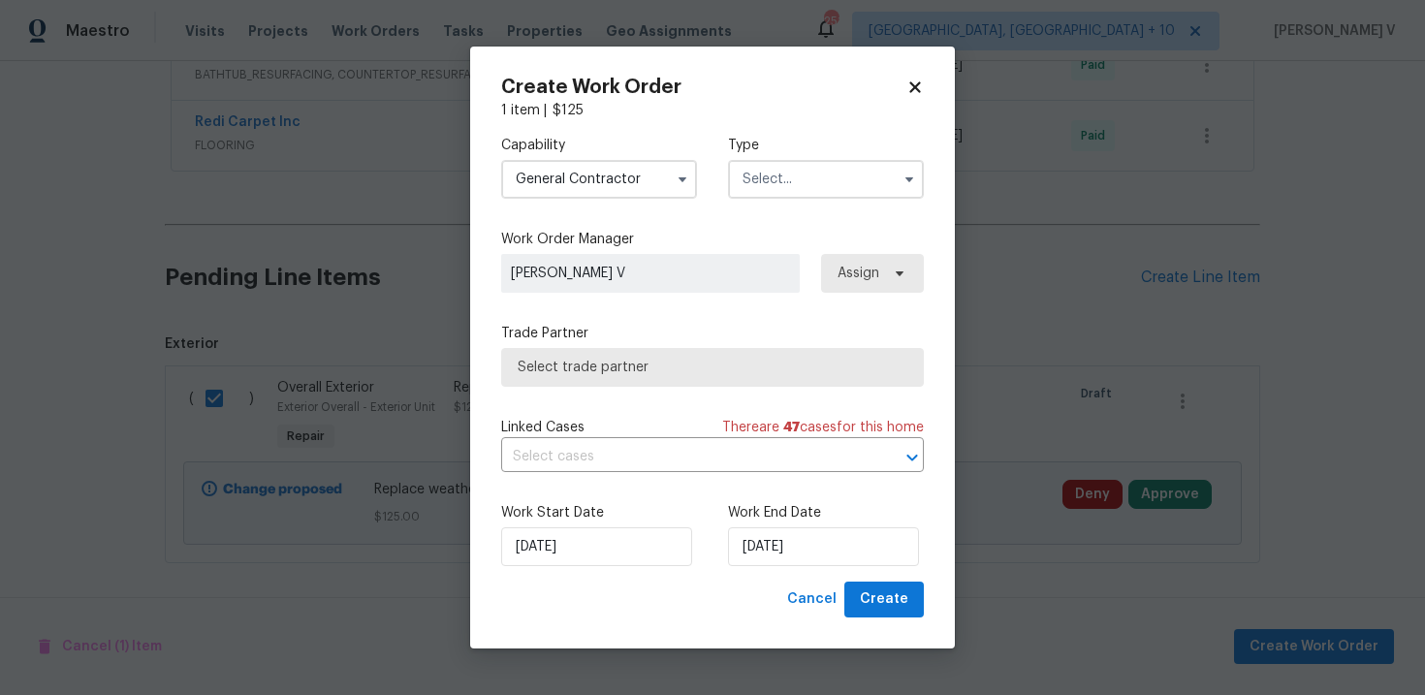
click at [850, 183] on input "text" at bounding box center [826, 179] width 196 height 39
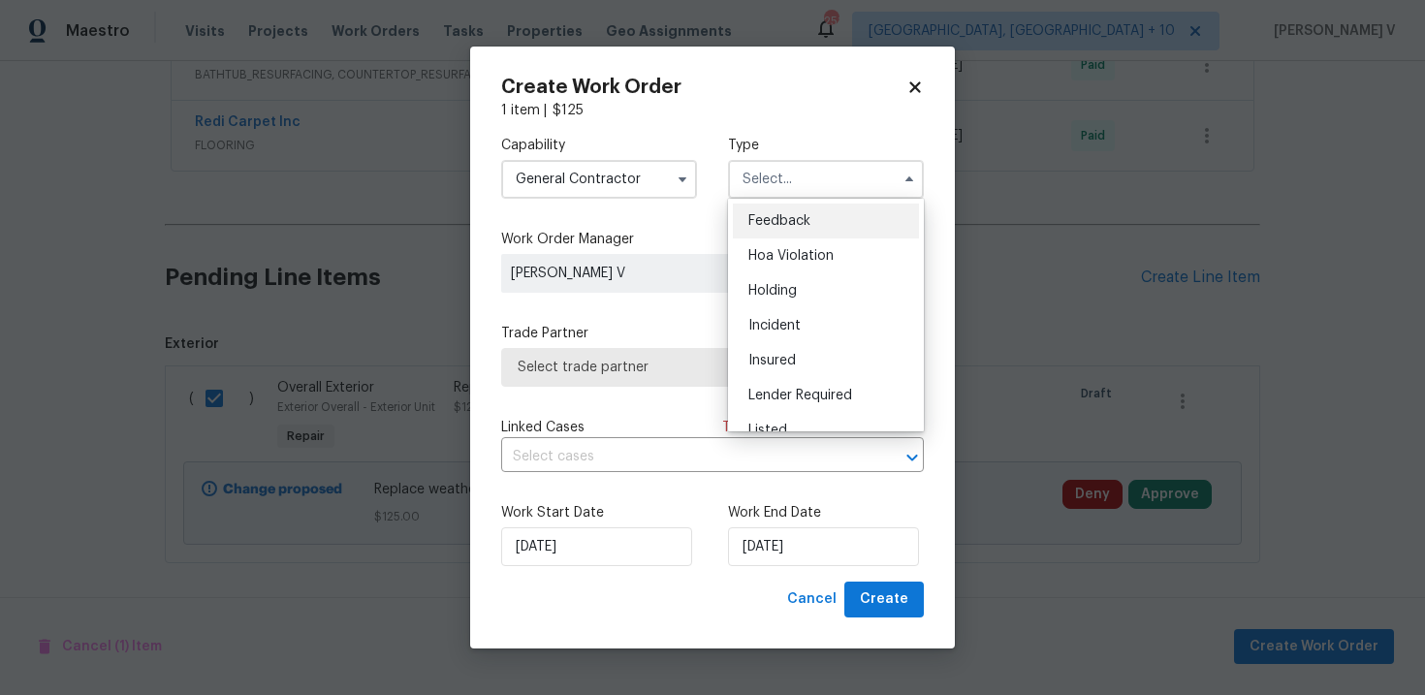
click at [794, 210] on div "Feedback" at bounding box center [826, 221] width 186 height 35
type input "Feedback"
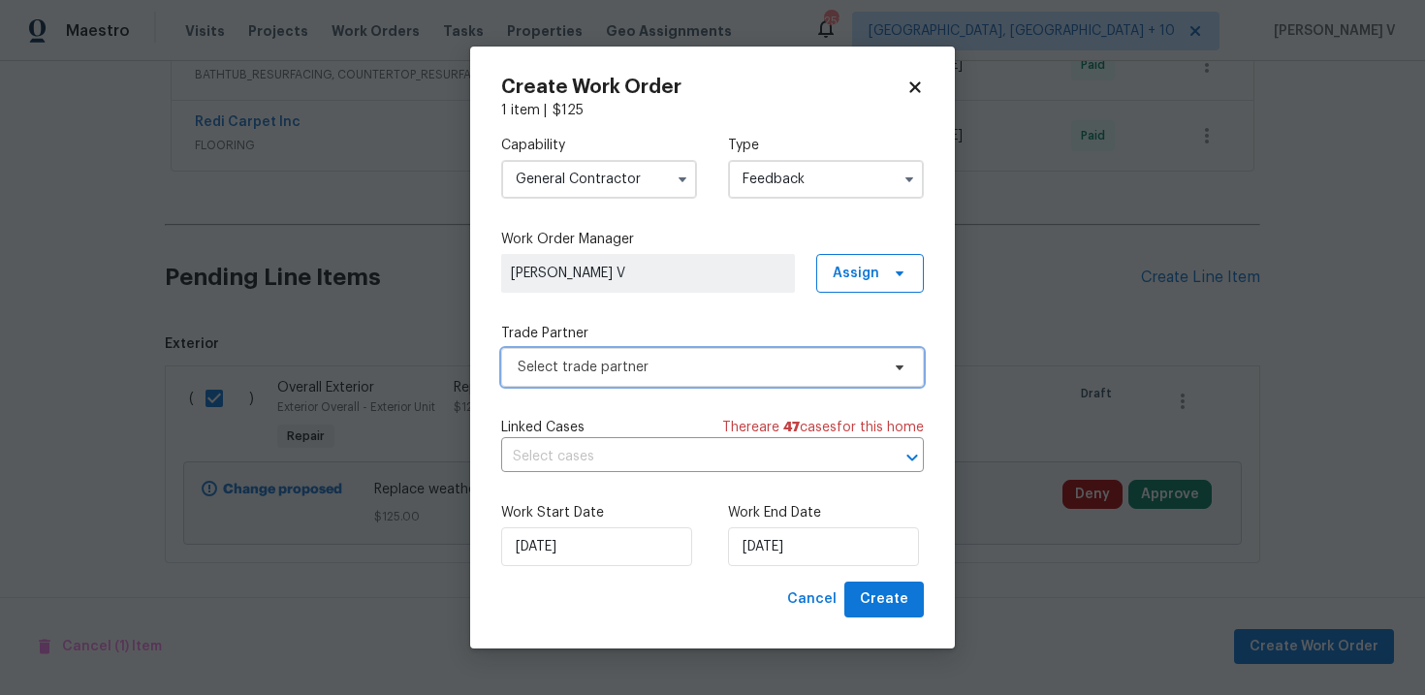
click at [604, 369] on span "Select trade partner" at bounding box center [697, 367] width 361 height 19
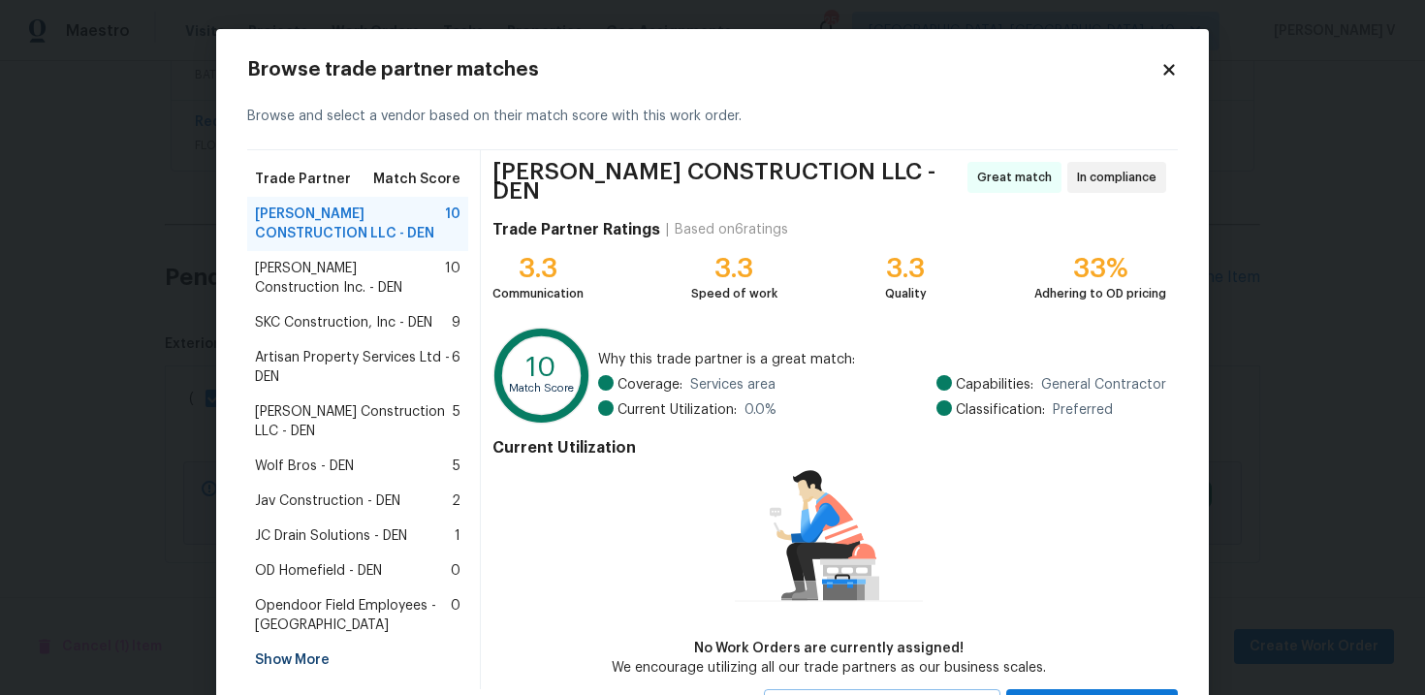
click at [357, 281] on span "Hanson Construction Inc. - DEN" at bounding box center [350, 278] width 190 height 39
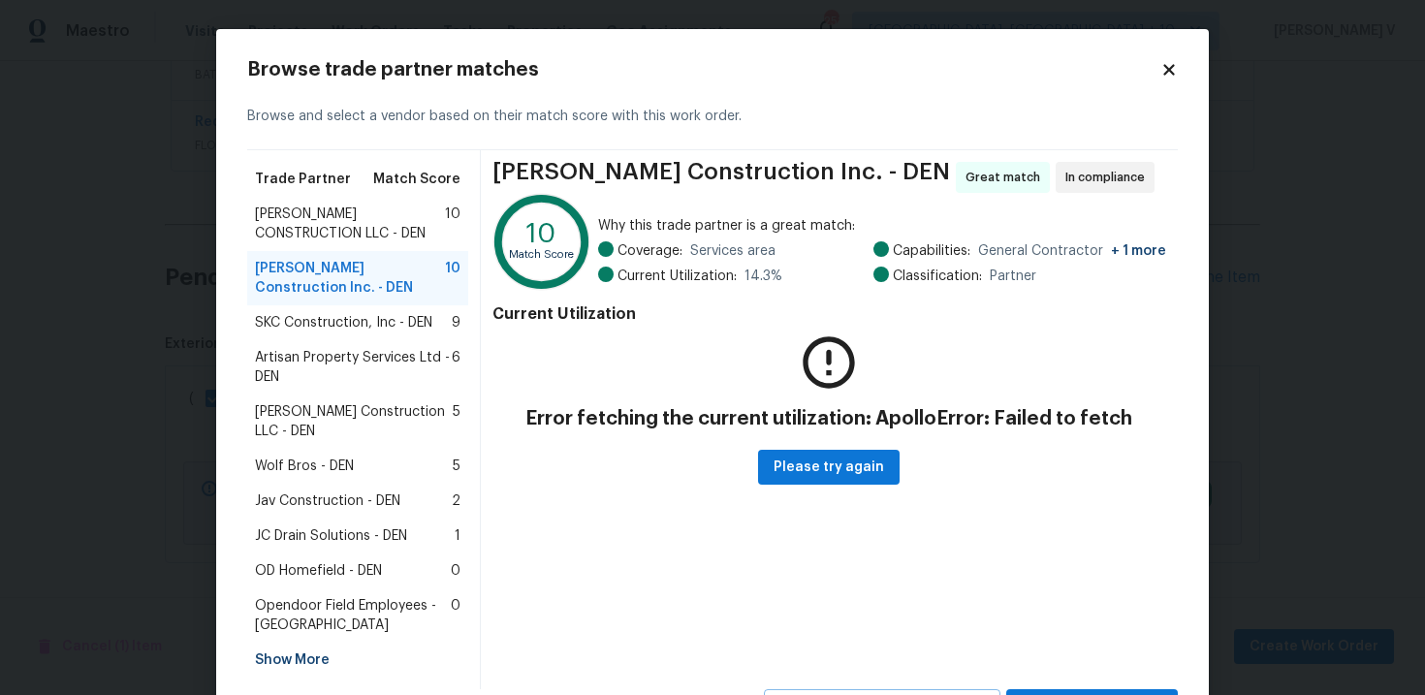
scroll to position [70, 0]
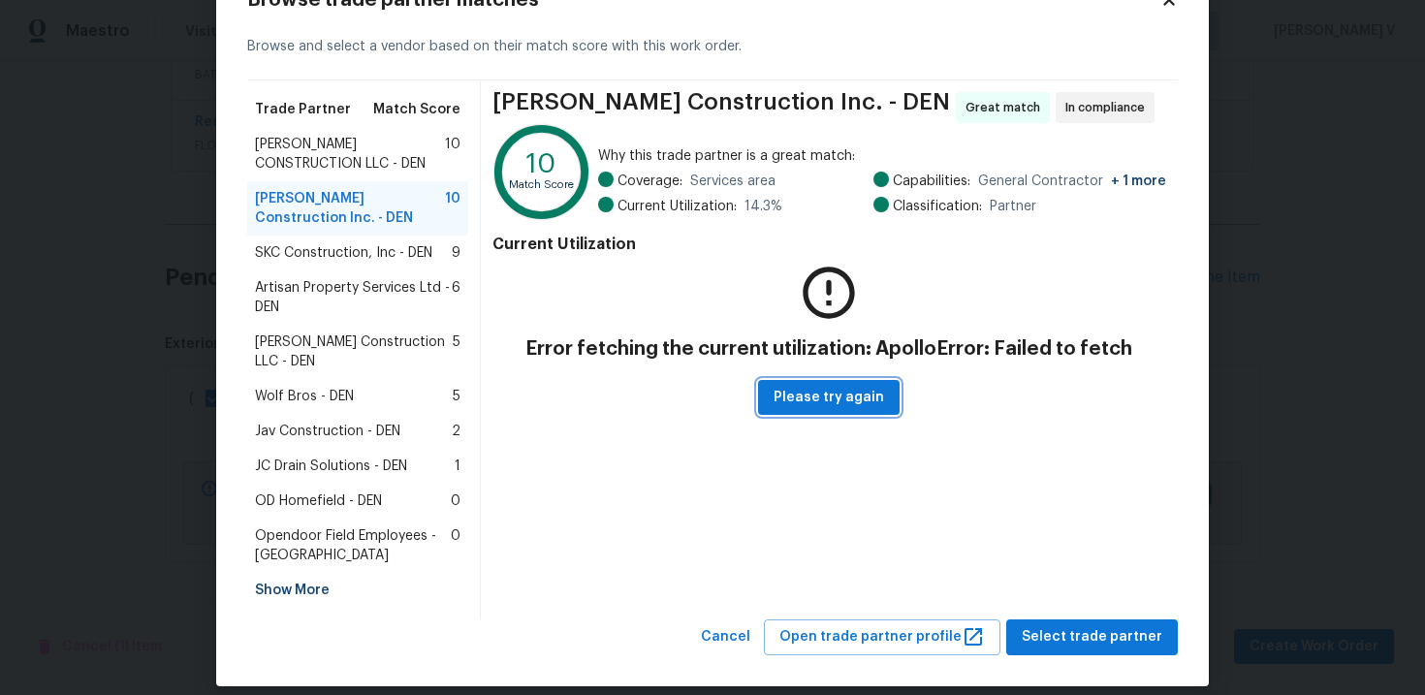
click at [815, 412] on button "Please try again" at bounding box center [828, 398] width 141 height 36
click at [770, 641] on div "Browse trade partner matches Browse and select a vendor based on their match sc…" at bounding box center [712, 322] width 992 height 727
click at [758, 630] on button "Cancel" at bounding box center [725, 637] width 65 height 36
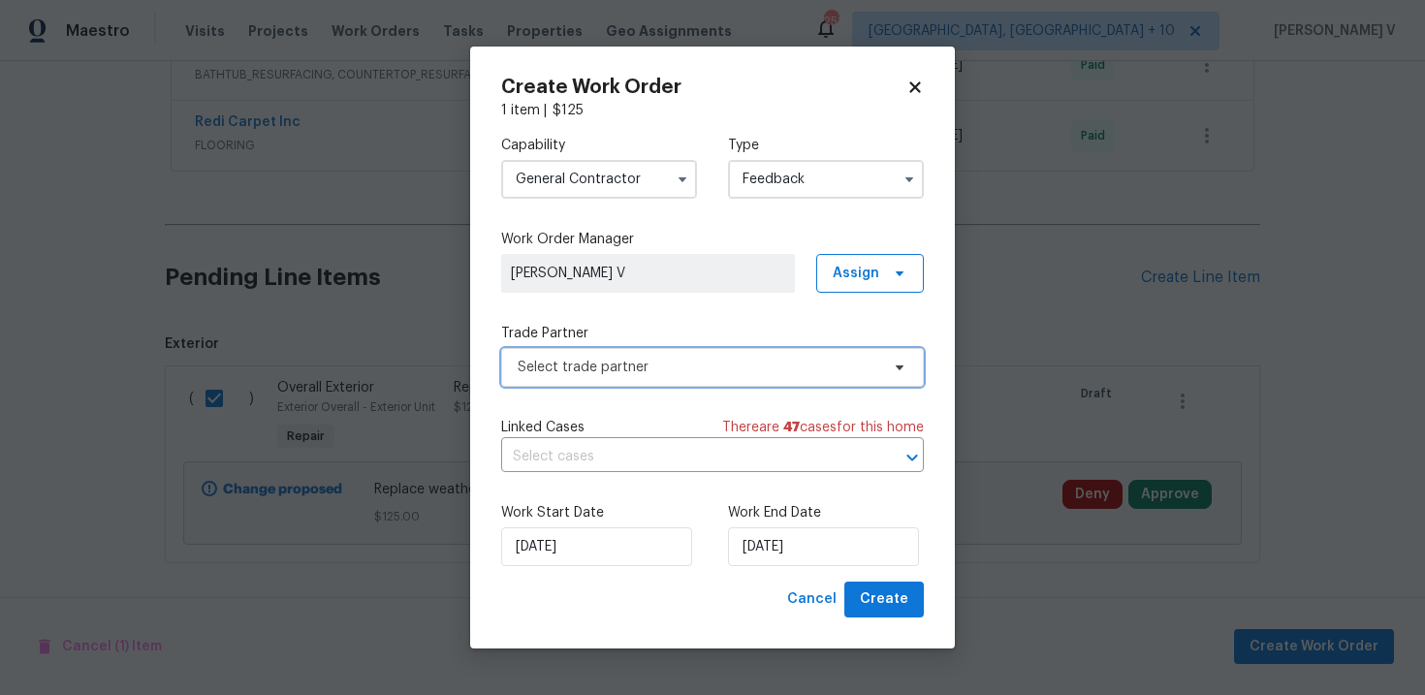
scroll to position [0, 0]
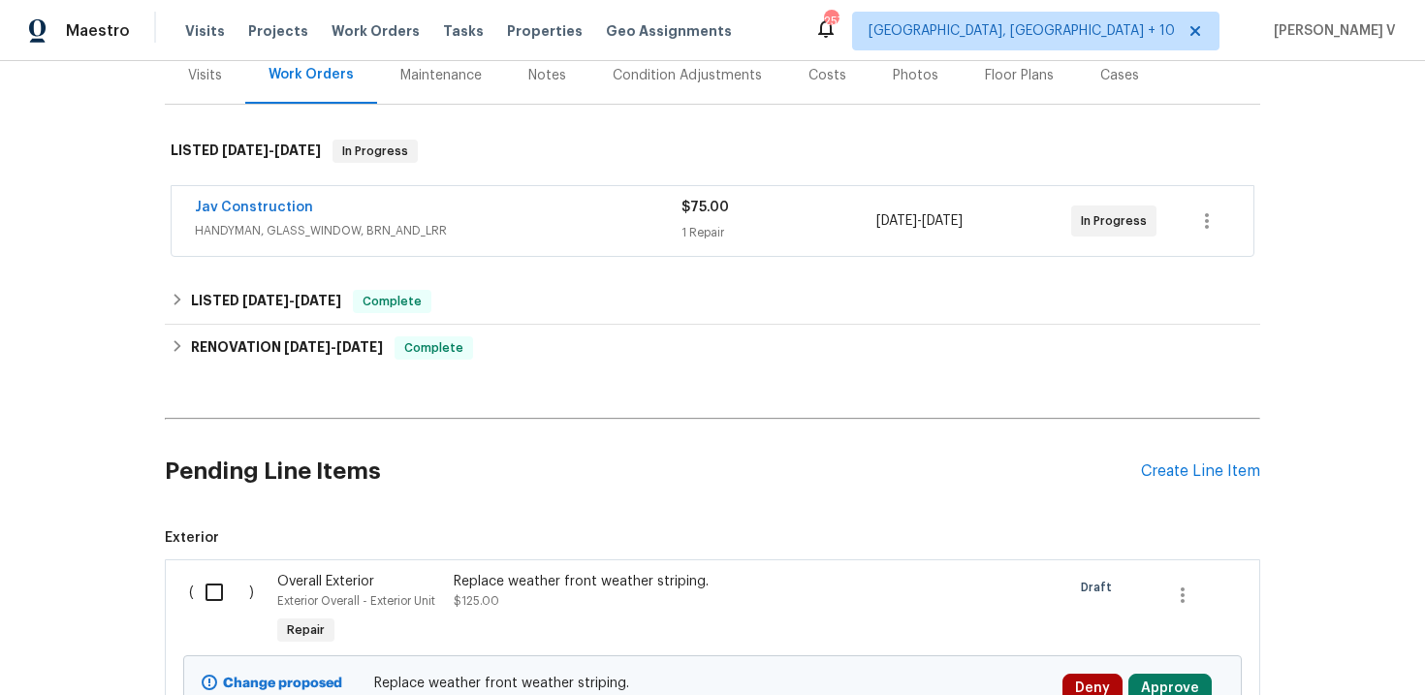
scroll to position [441, 0]
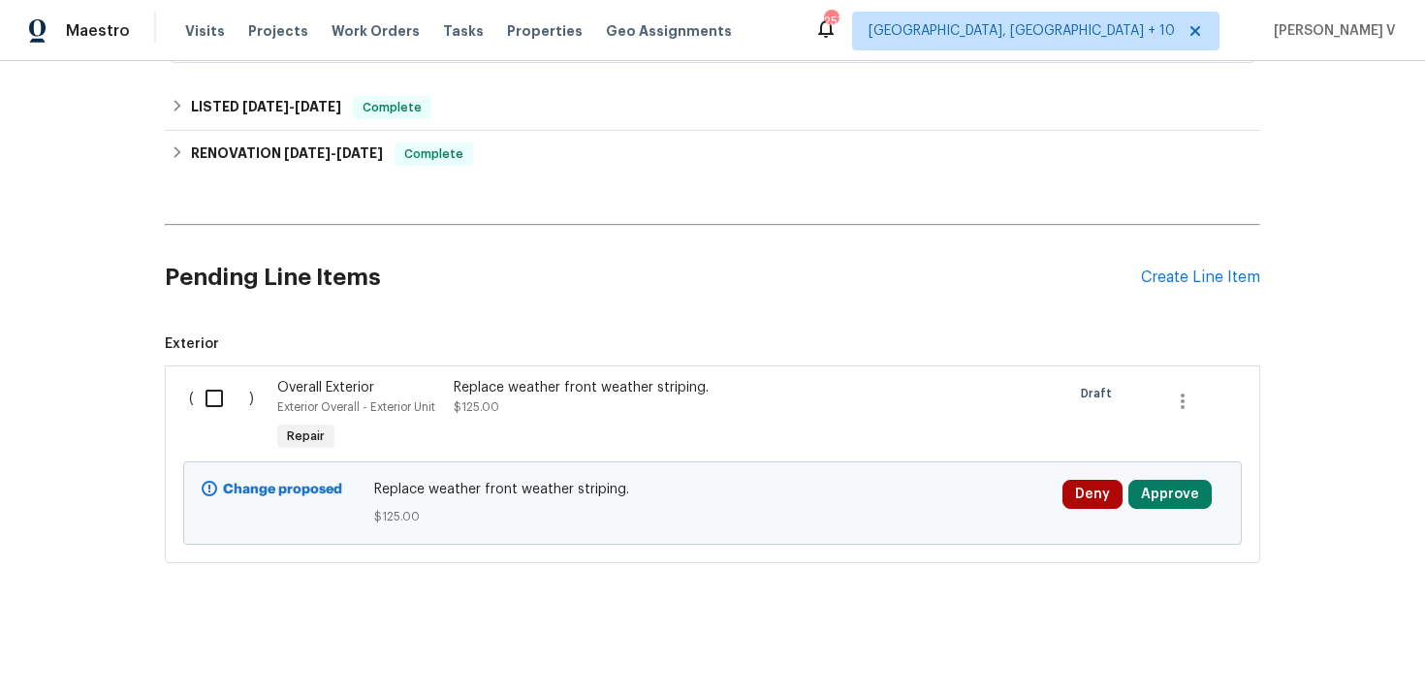
click at [253, 351] on span "Exterior" at bounding box center [712, 343] width 1095 height 19
click at [207, 406] on input "checkbox" at bounding box center [221, 398] width 55 height 41
checkbox input "true"
click at [1270, 630] on button "Create Work Order" at bounding box center [1314, 647] width 160 height 36
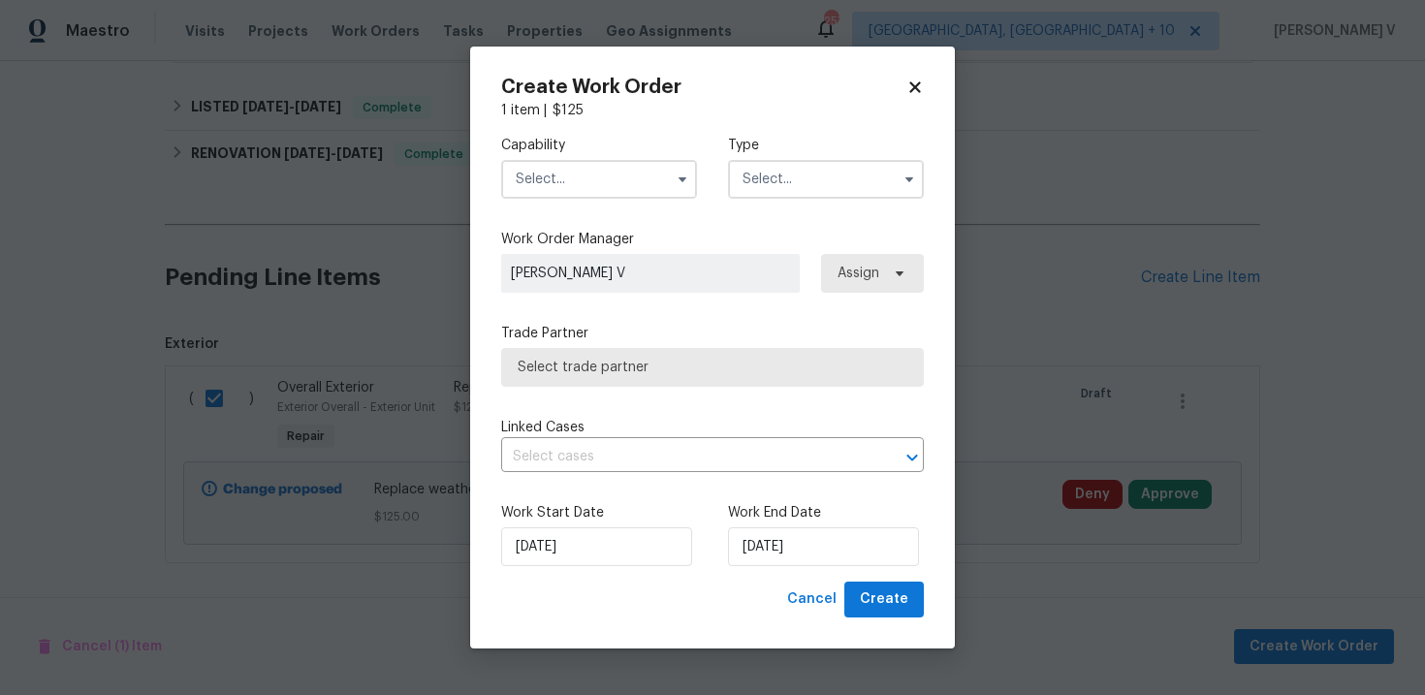
click at [638, 188] on input "text" at bounding box center [599, 179] width 196 height 39
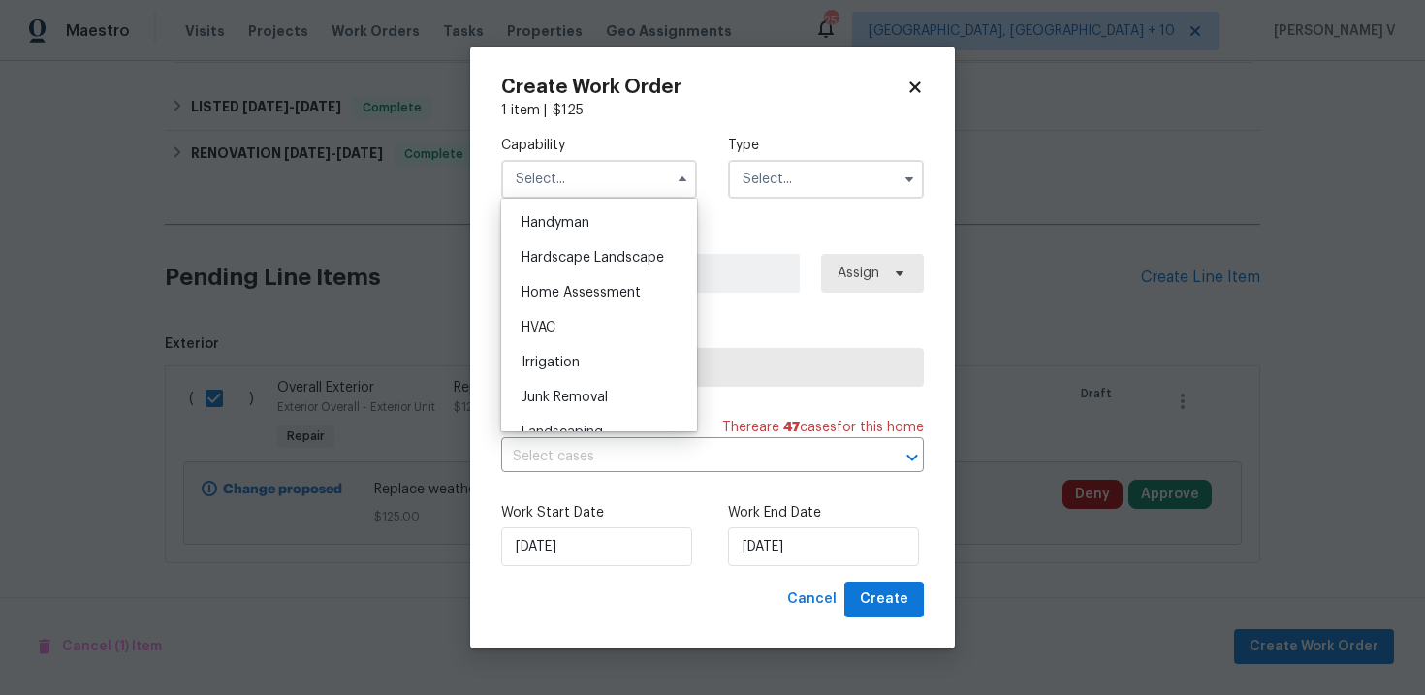
scroll to position [1035, 0]
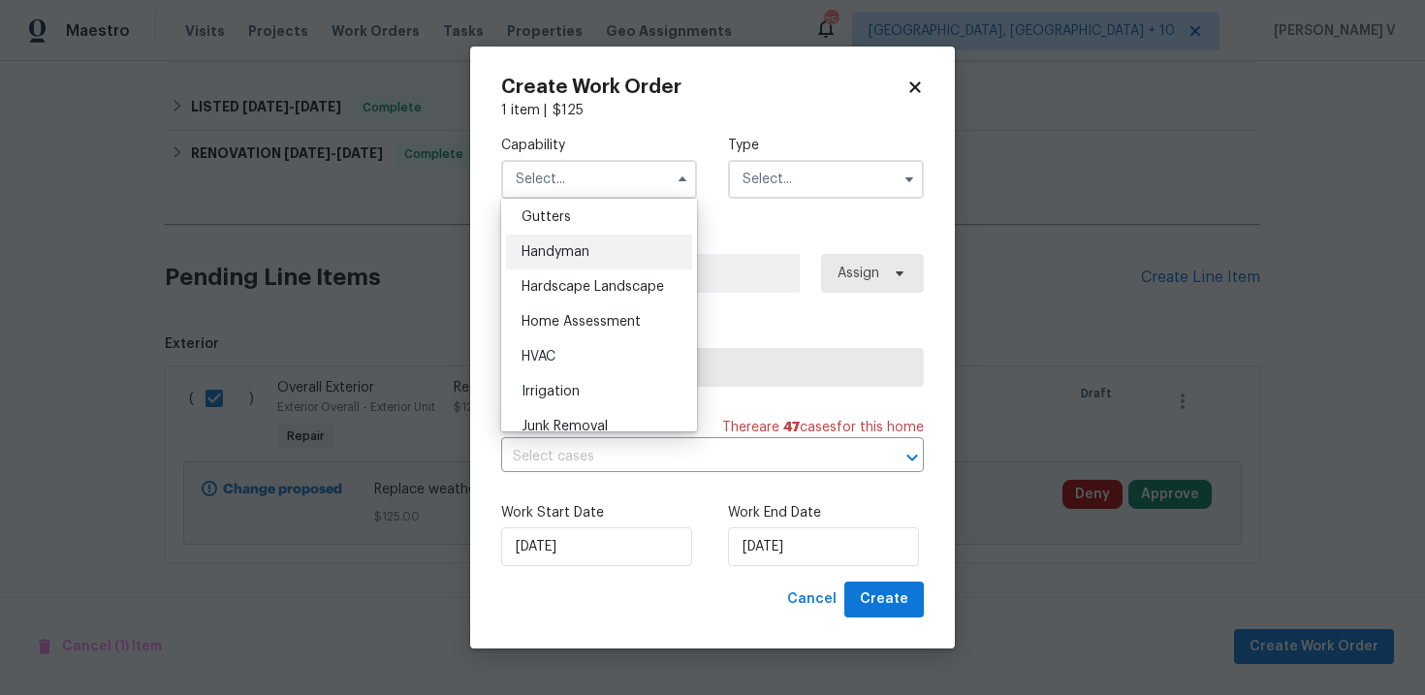
click at [592, 261] on div "Handyman" at bounding box center [599, 252] width 186 height 35
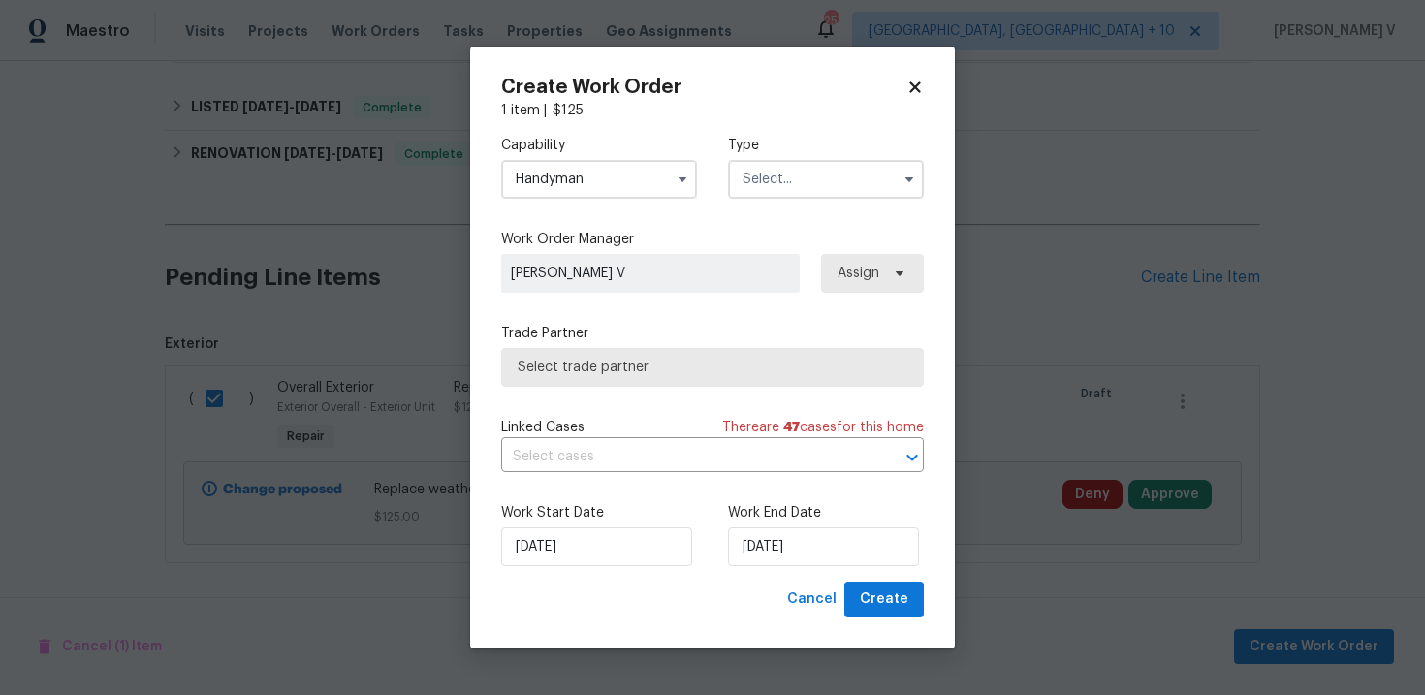
click at [573, 204] on div "Capability Handyman Type" at bounding box center [712, 167] width 423 height 94
click at [612, 184] on input "Handyman" at bounding box center [599, 179] width 196 height 39
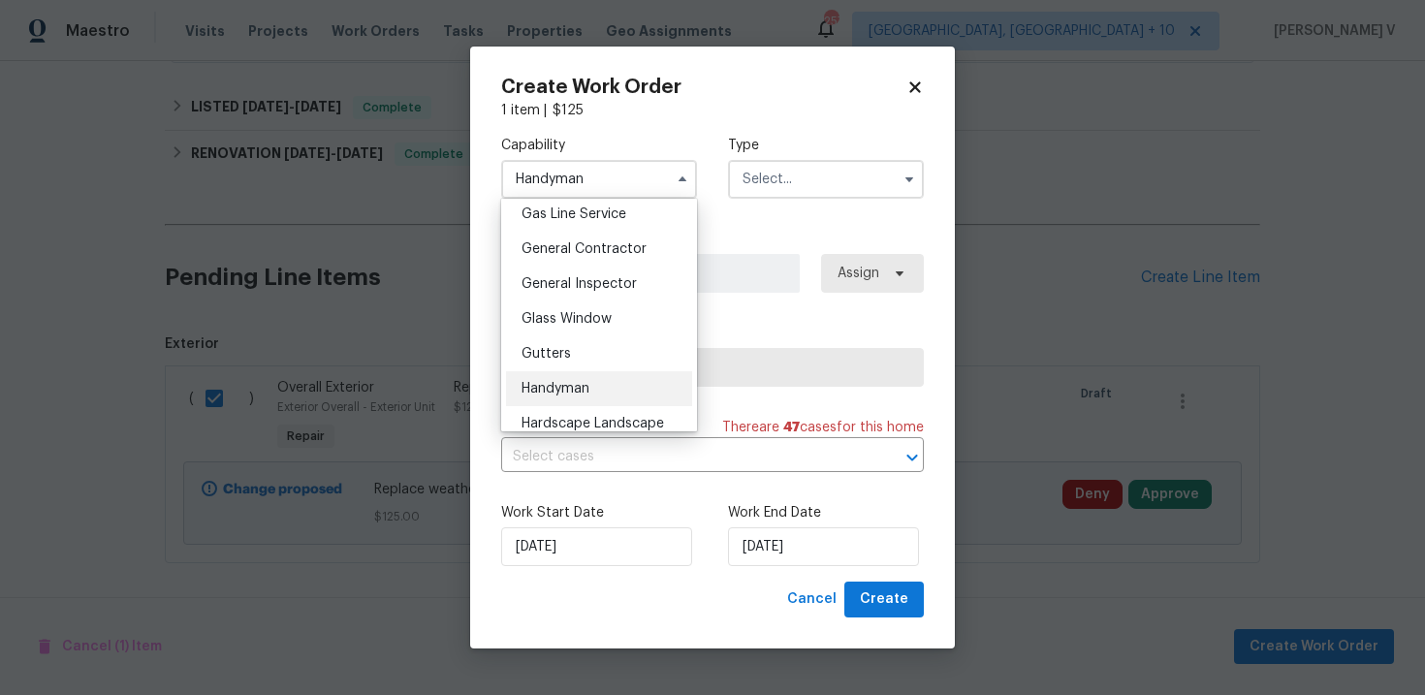
scroll to position [892, 0]
click at [607, 251] on span "General Contractor" at bounding box center [583, 256] width 125 height 14
type input "General Contractor"
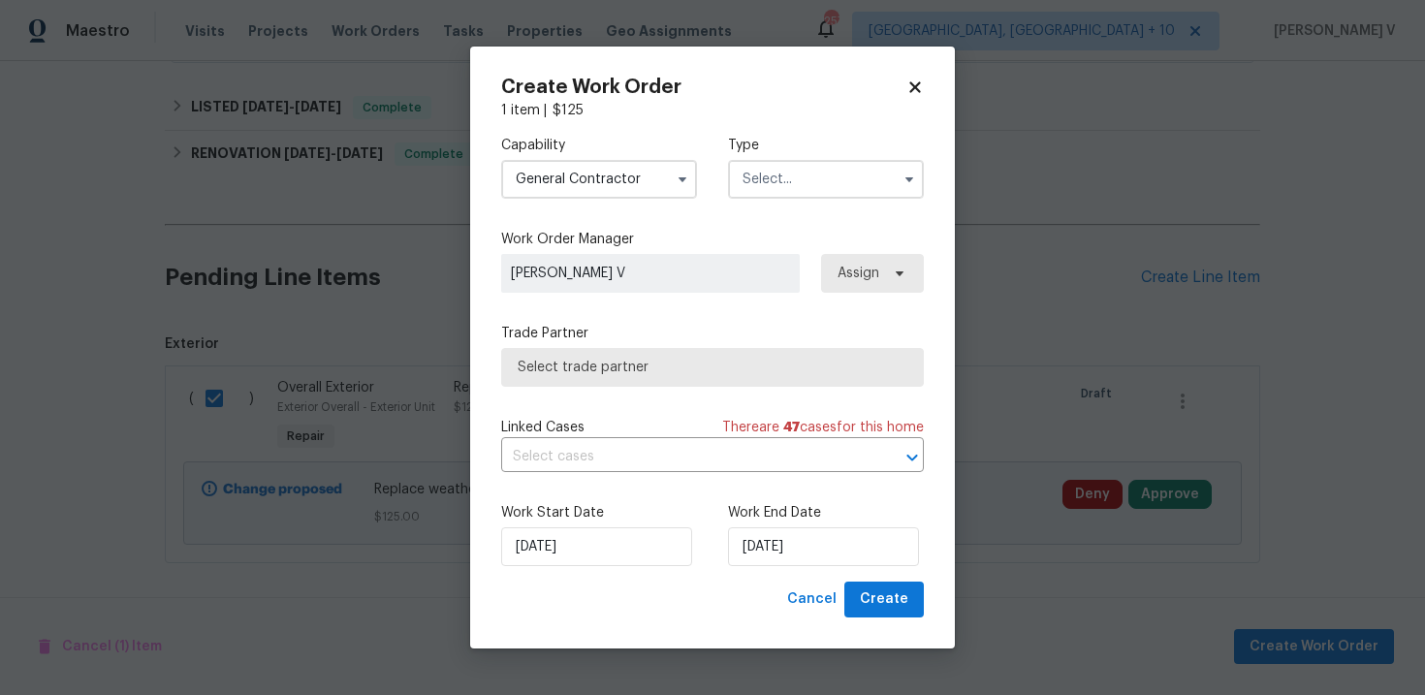
click at [763, 200] on div "Capability General Contractor Agent Appliance Bathtub Resurfacing BRN And Lrr B…" at bounding box center [712, 167] width 423 height 94
click at [765, 192] on input "text" at bounding box center [826, 179] width 196 height 39
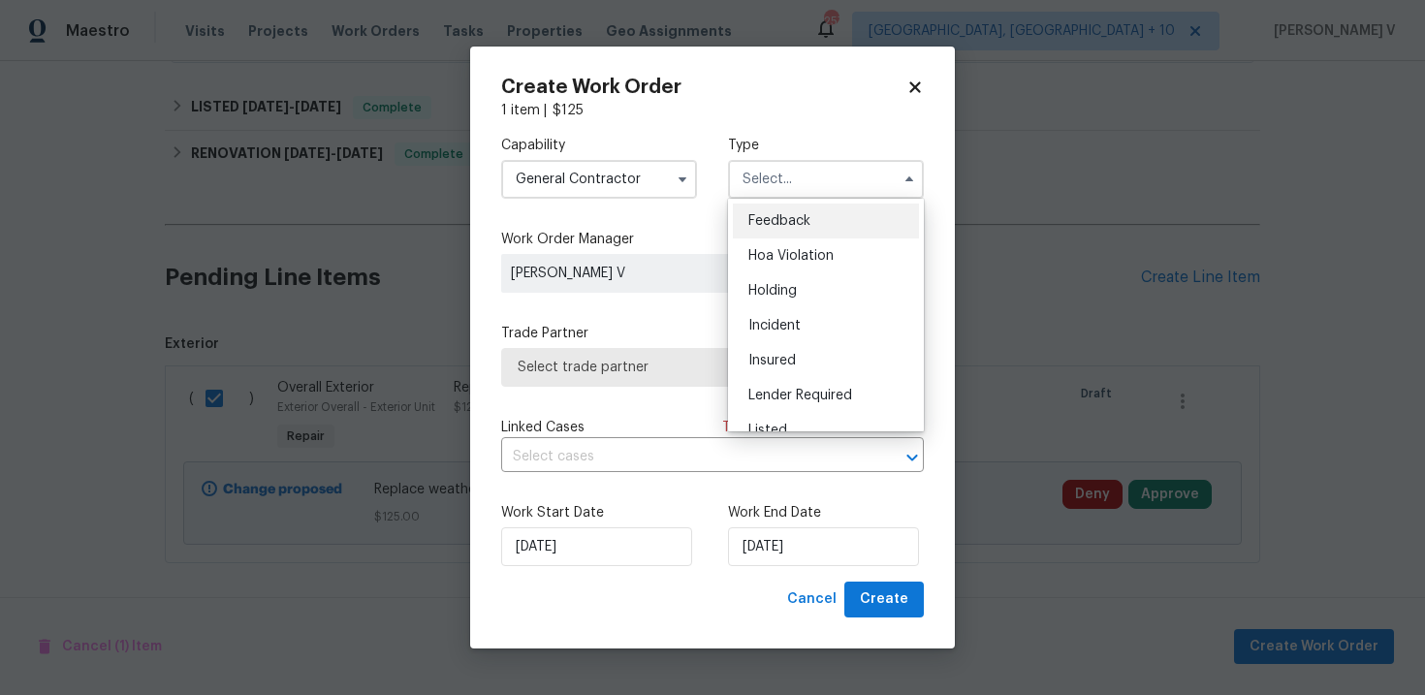
click at [763, 213] on div "Feedback" at bounding box center [826, 221] width 186 height 35
type input "Feedback"
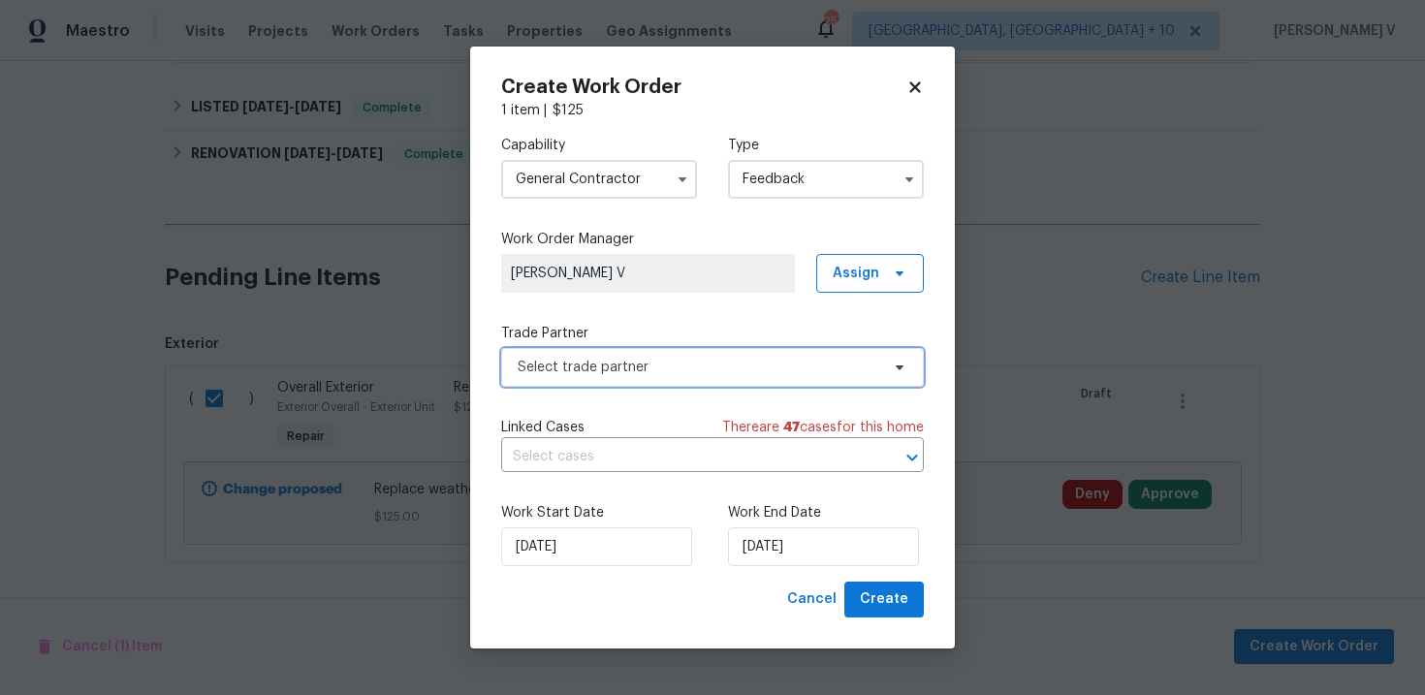
click at [620, 351] on span "Select trade partner" at bounding box center [712, 367] width 423 height 39
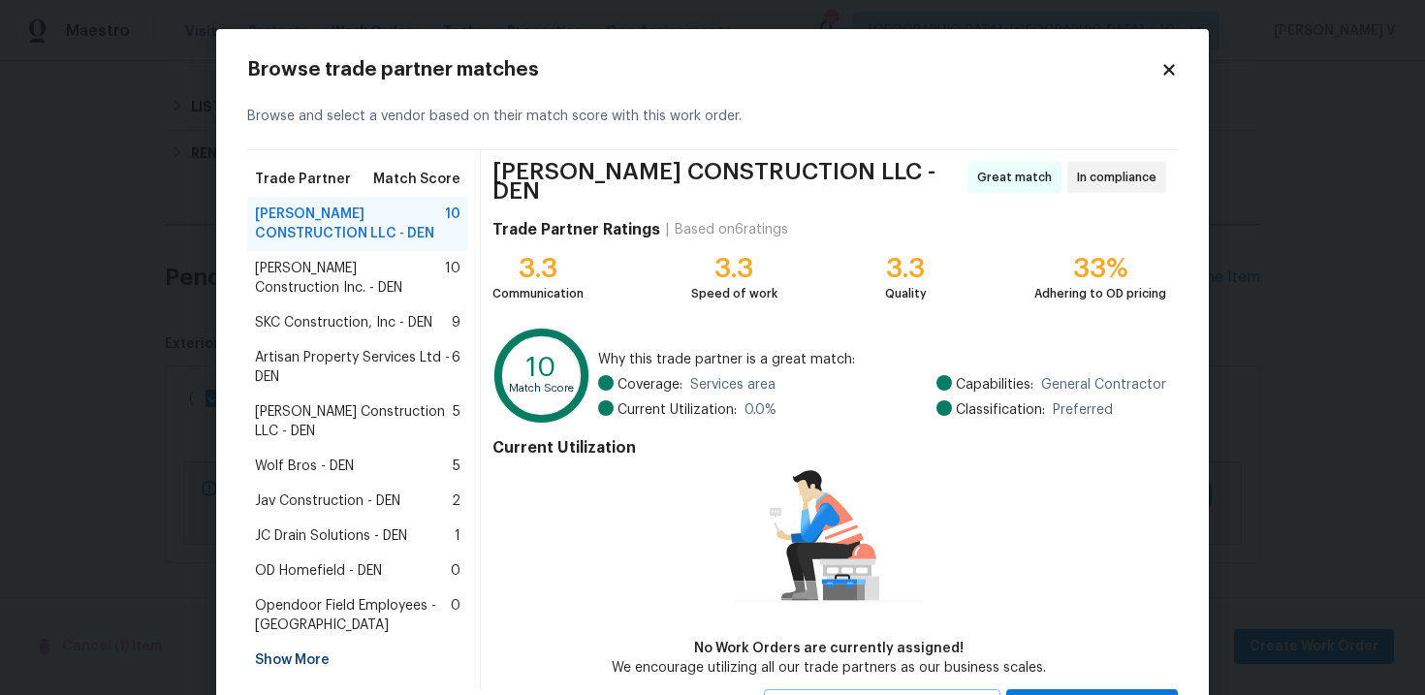
click at [384, 263] on span "Hanson Construction Inc. - DEN" at bounding box center [350, 278] width 190 height 39
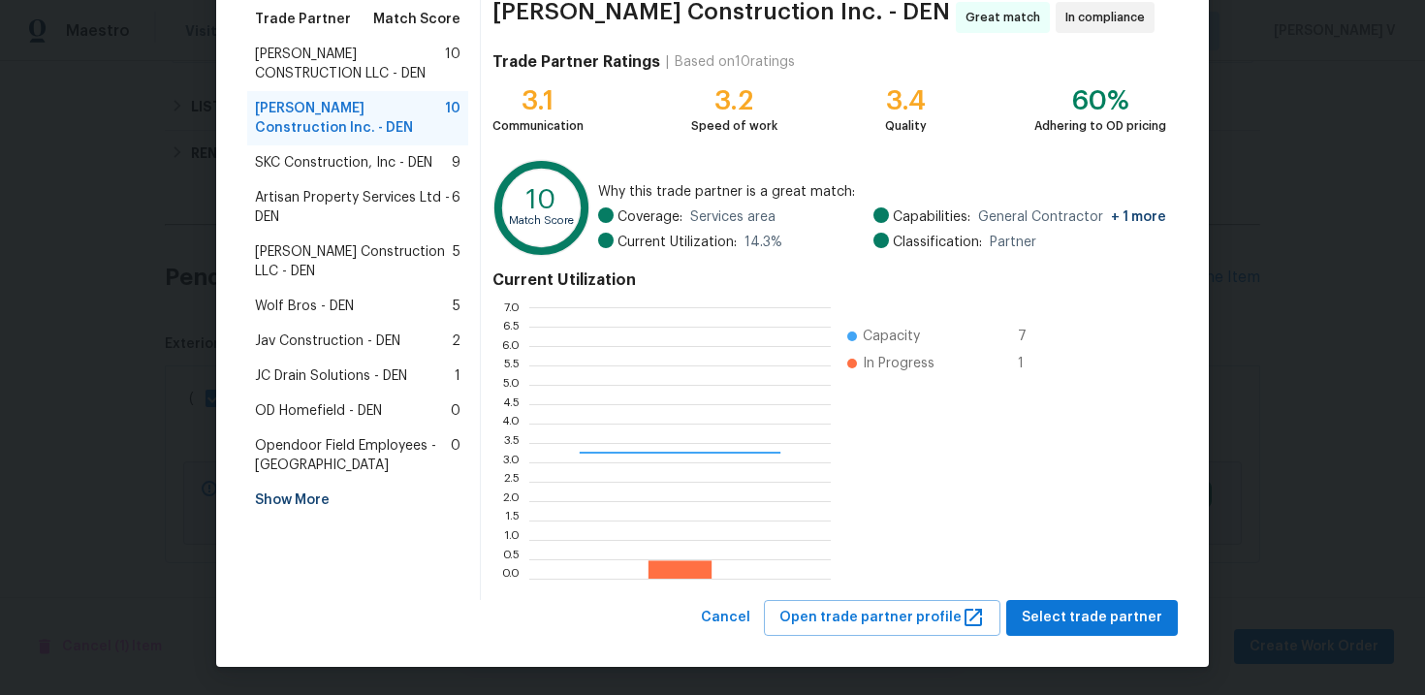
scroll to position [271, 301]
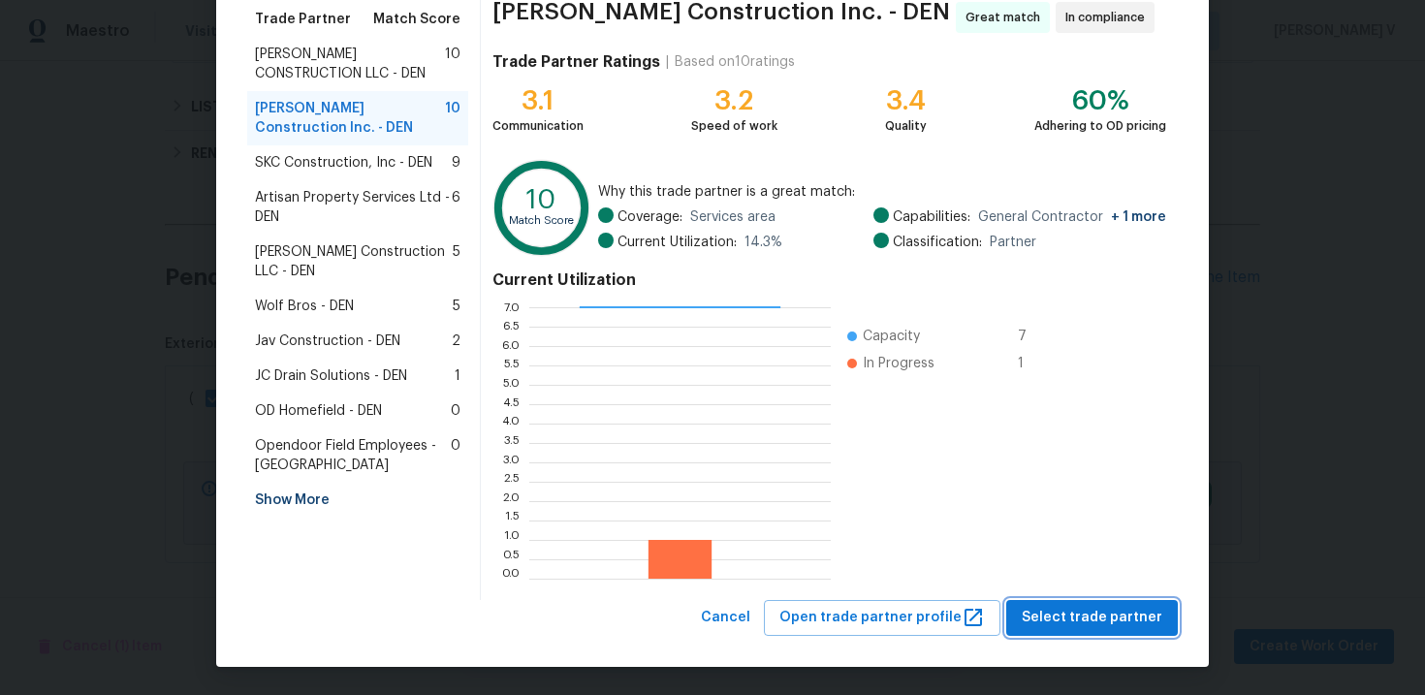
click at [1087, 612] on span "Select trade partner" at bounding box center [1091, 618] width 141 height 24
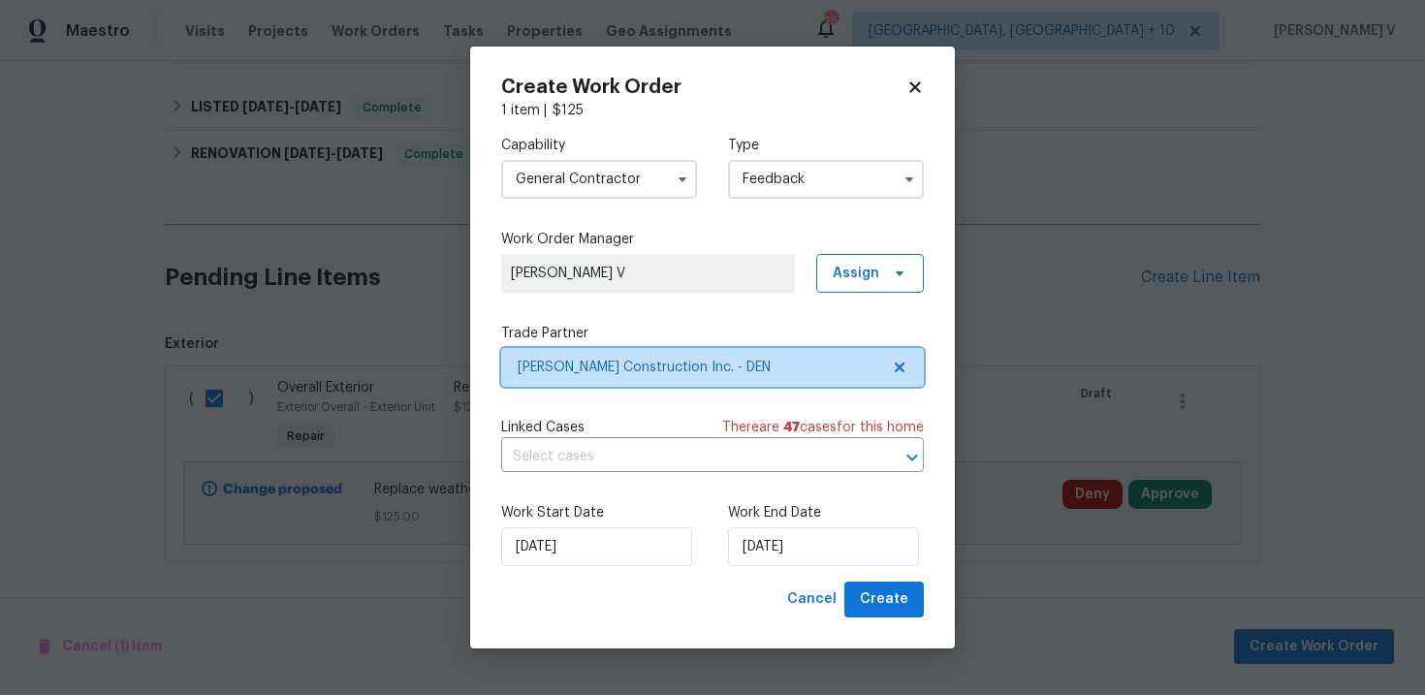
scroll to position [0, 0]
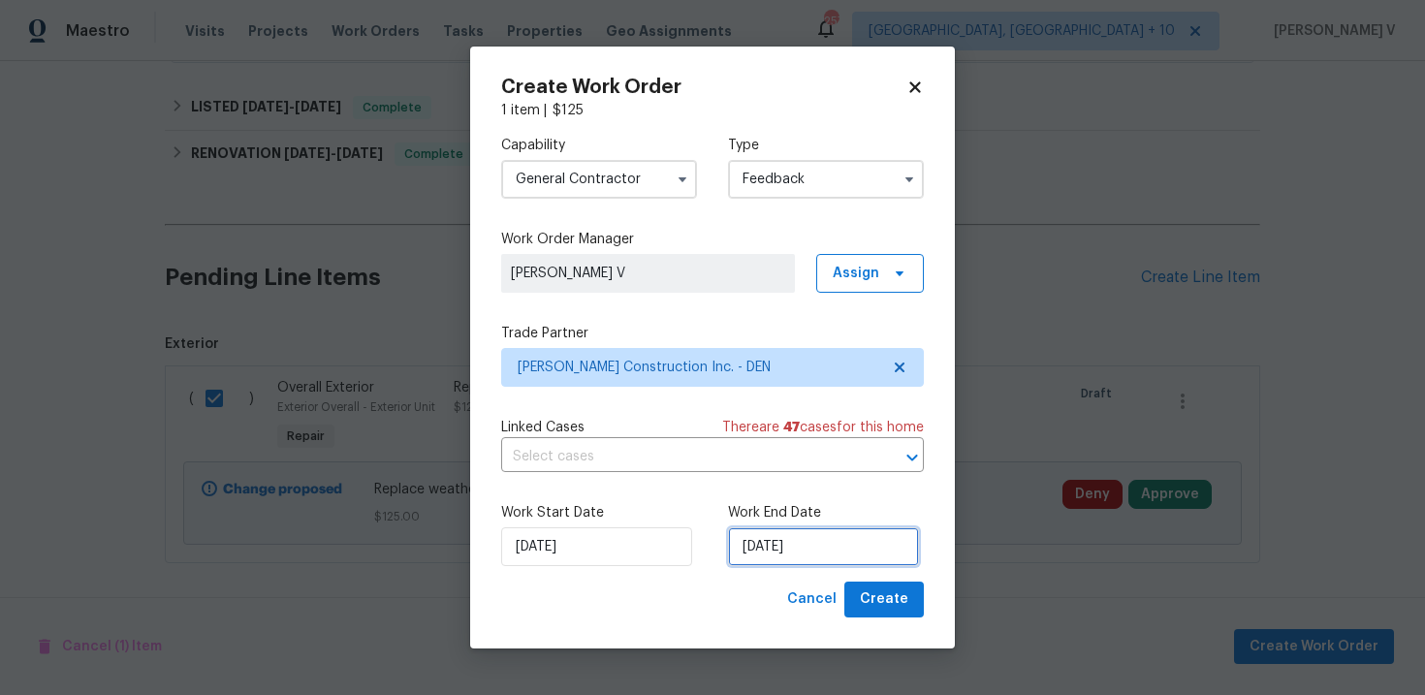
click at [767, 541] on input "27/08/2025" at bounding box center [823, 546] width 191 height 39
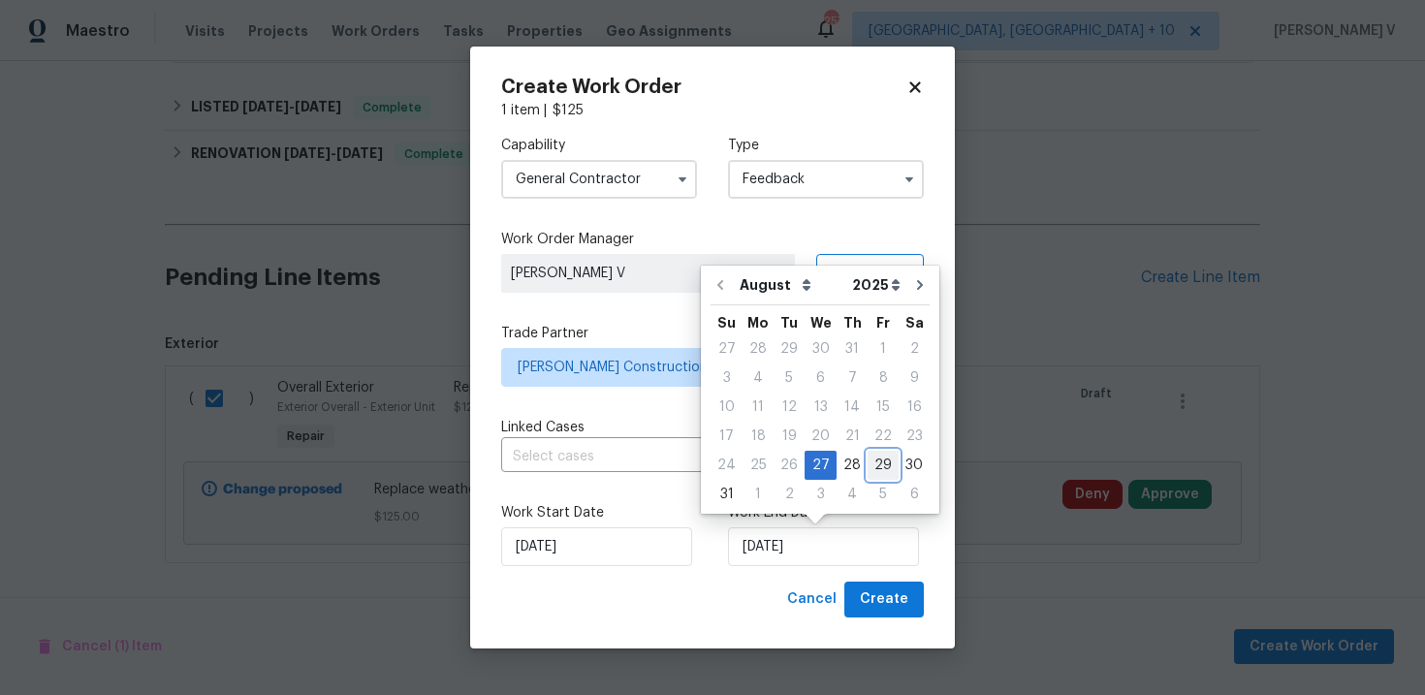
drag, startPoint x: 863, startPoint y: 467, endPoint x: 866, endPoint y: 493, distance: 26.3
click at [867, 467] on div "29" at bounding box center [882, 465] width 31 height 27
type input "29/08/2025"
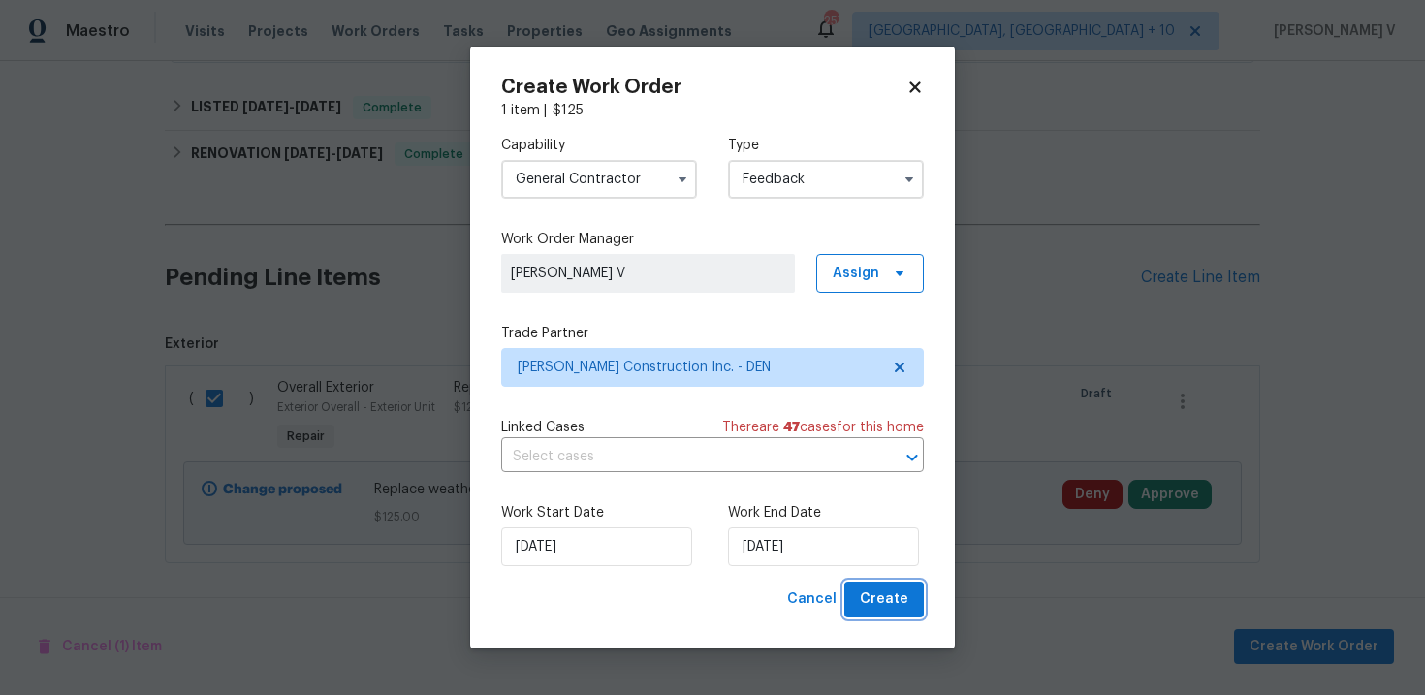
click at [870, 611] on span "Create" at bounding box center [884, 599] width 48 height 24
checkbox input "false"
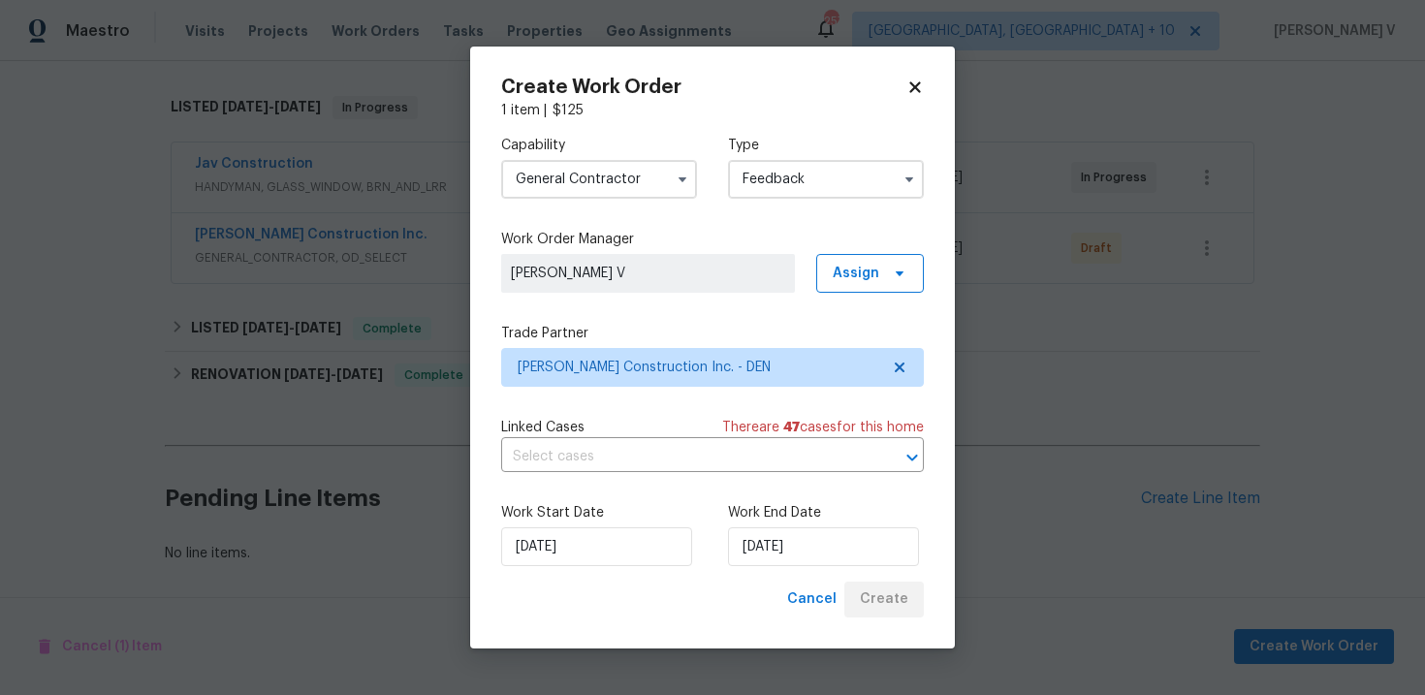
scroll to position [291, 0]
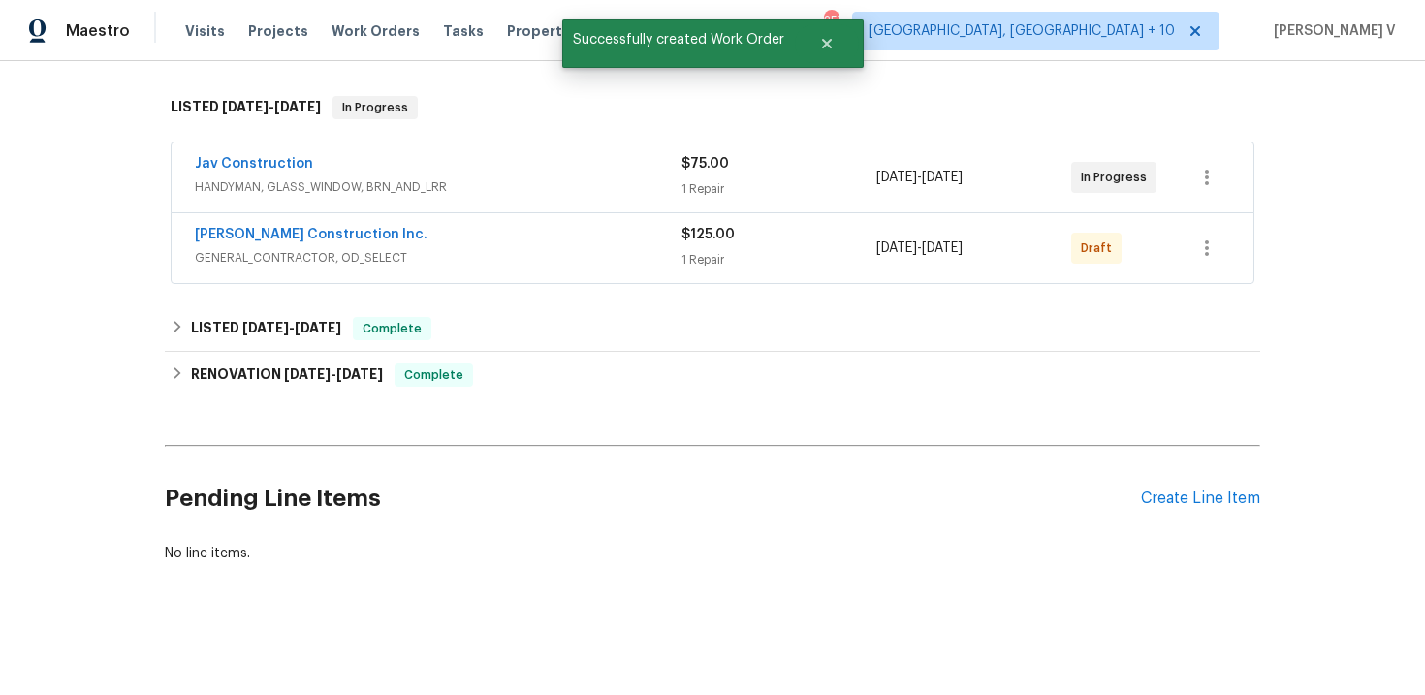
click at [410, 243] on div "Hanson Construction Inc." at bounding box center [438, 236] width 486 height 23
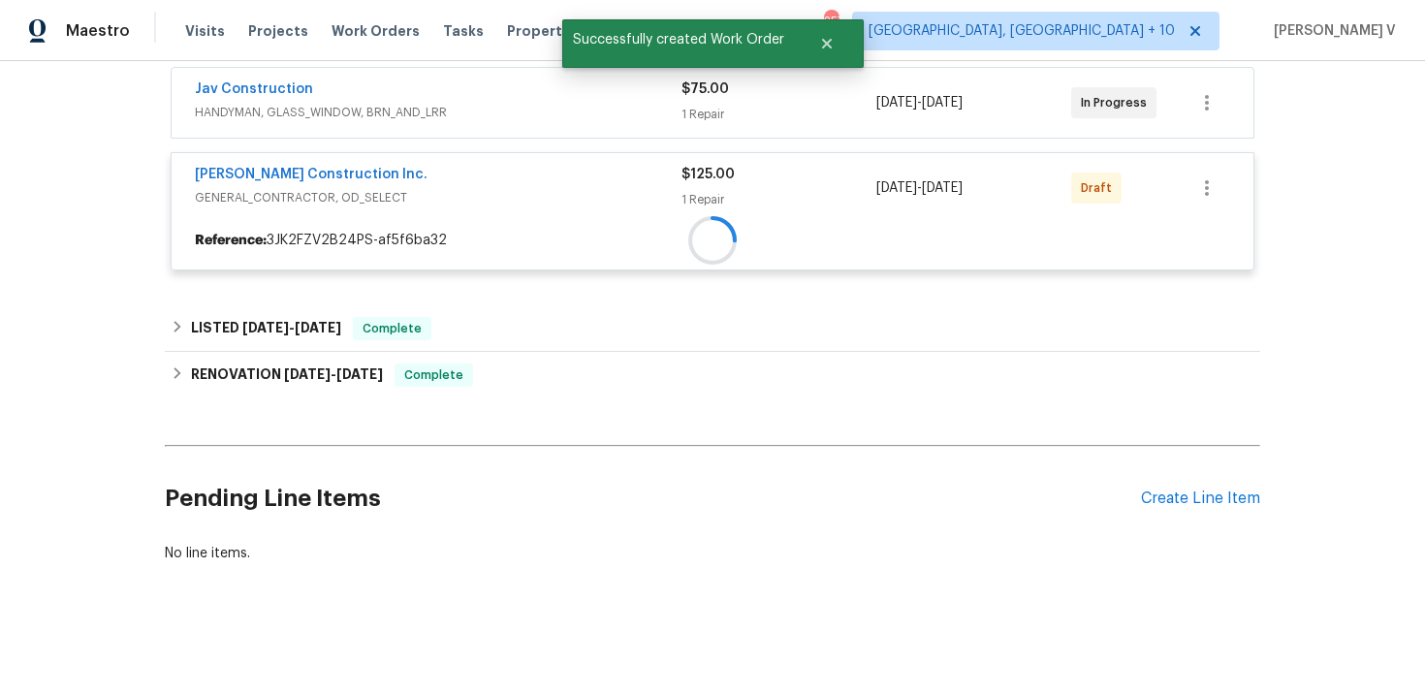
scroll to position [441, 0]
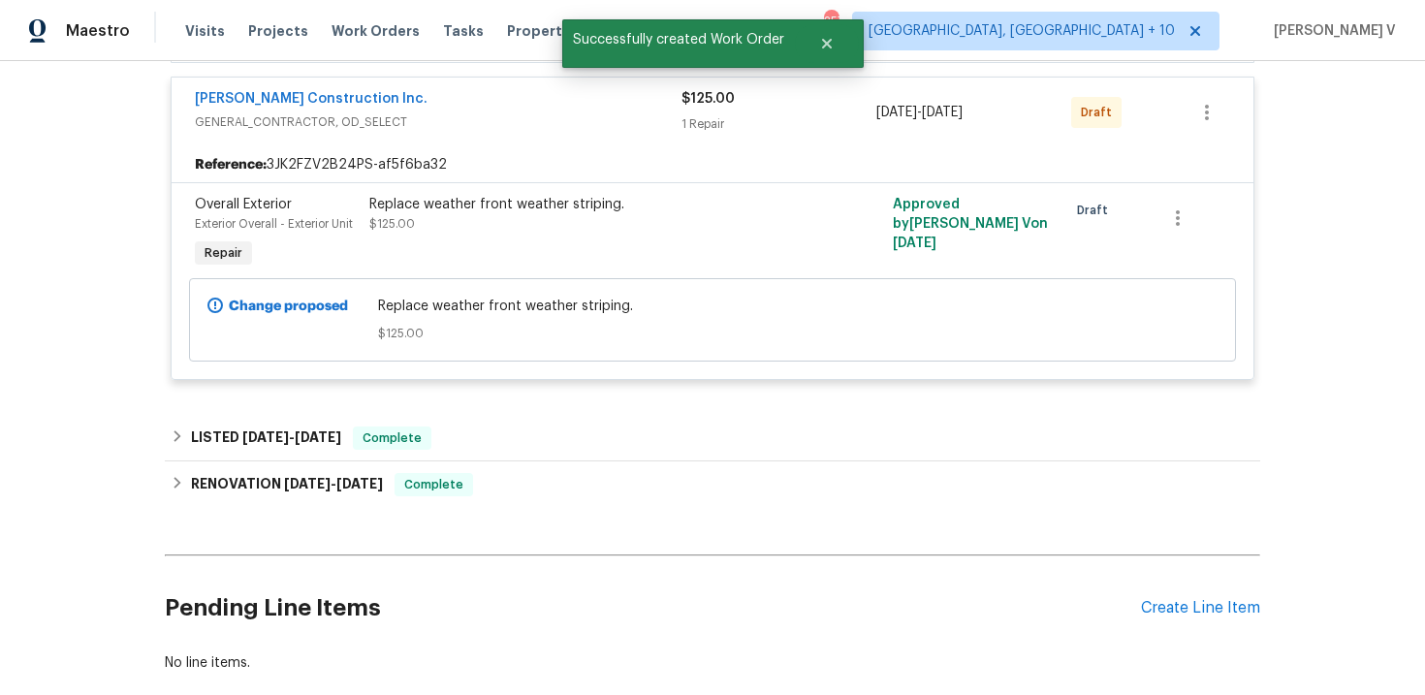
click at [484, 193] on div "Replace weather front weather striping. $125.00" at bounding box center [581, 233] width 436 height 89
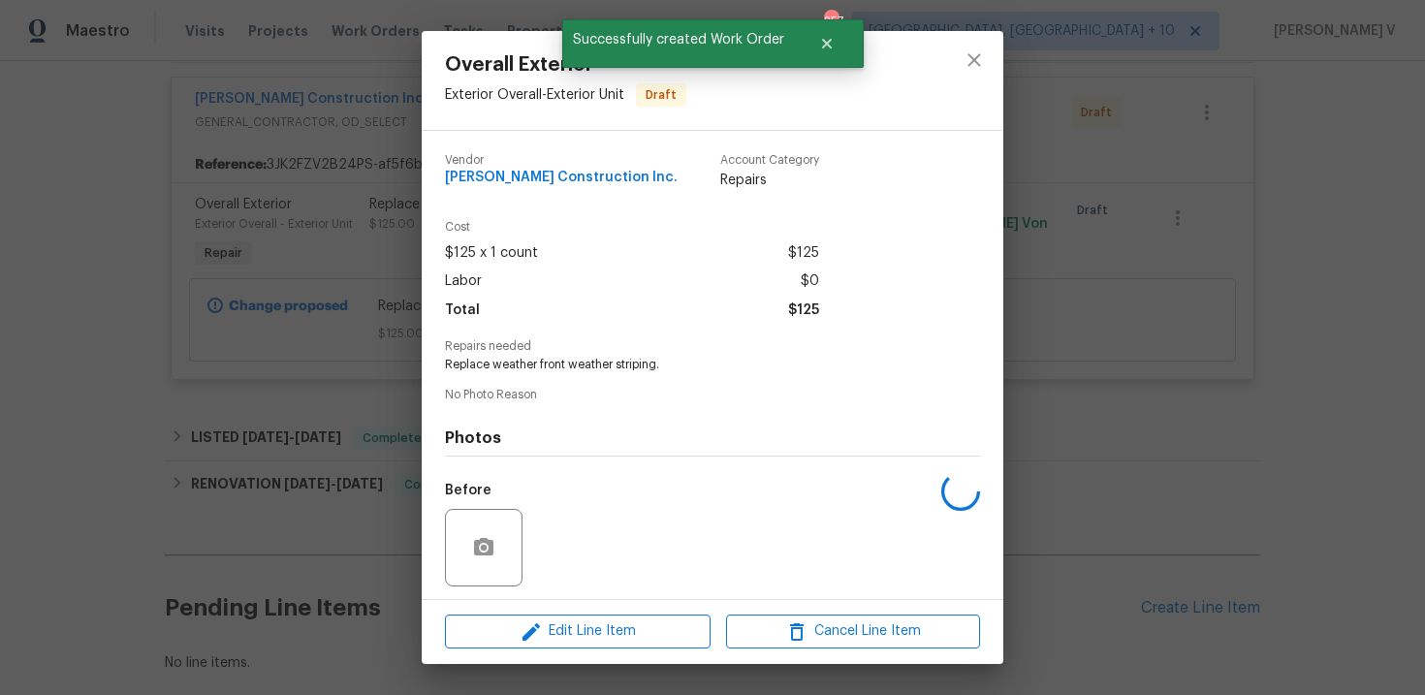
scroll to position [133, 0]
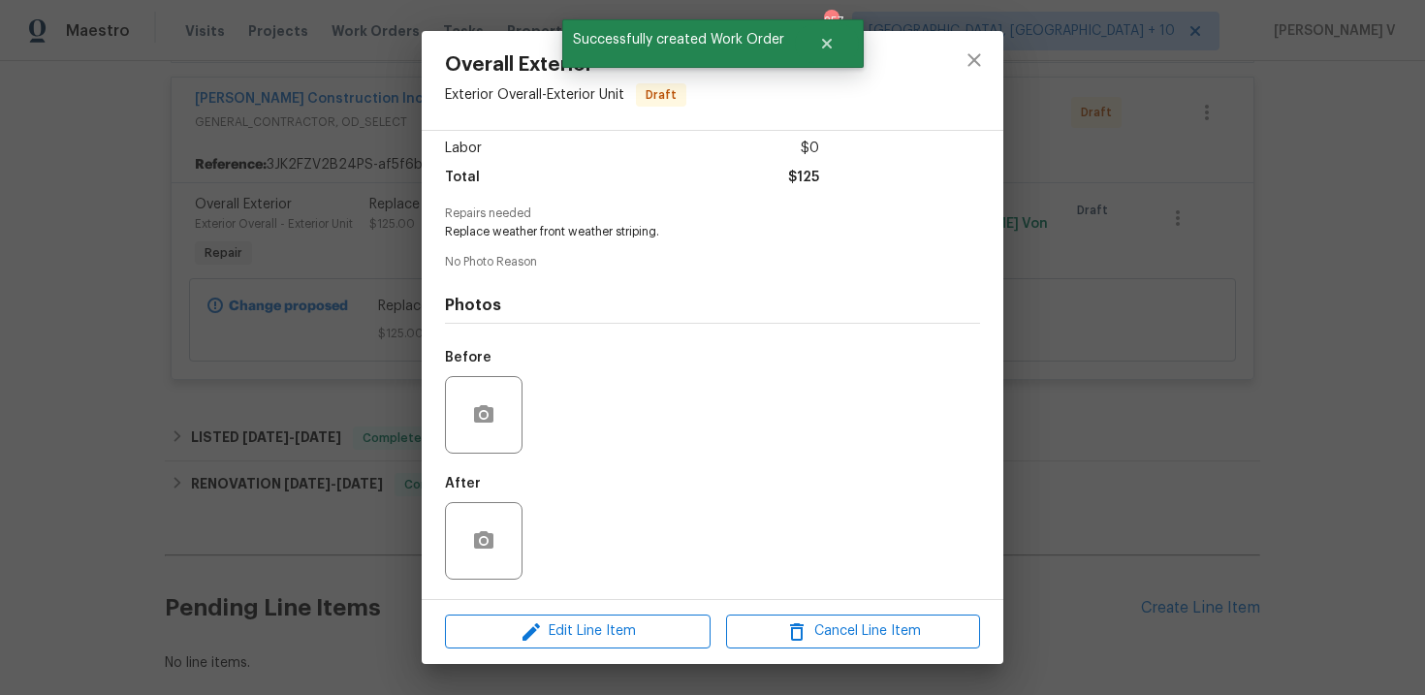
click at [493, 609] on div "Edit Line Item Cancel Line Item" at bounding box center [712, 631] width 581 height 65
click at [495, 647] on button "Edit Line Item" at bounding box center [578, 631] width 266 height 34
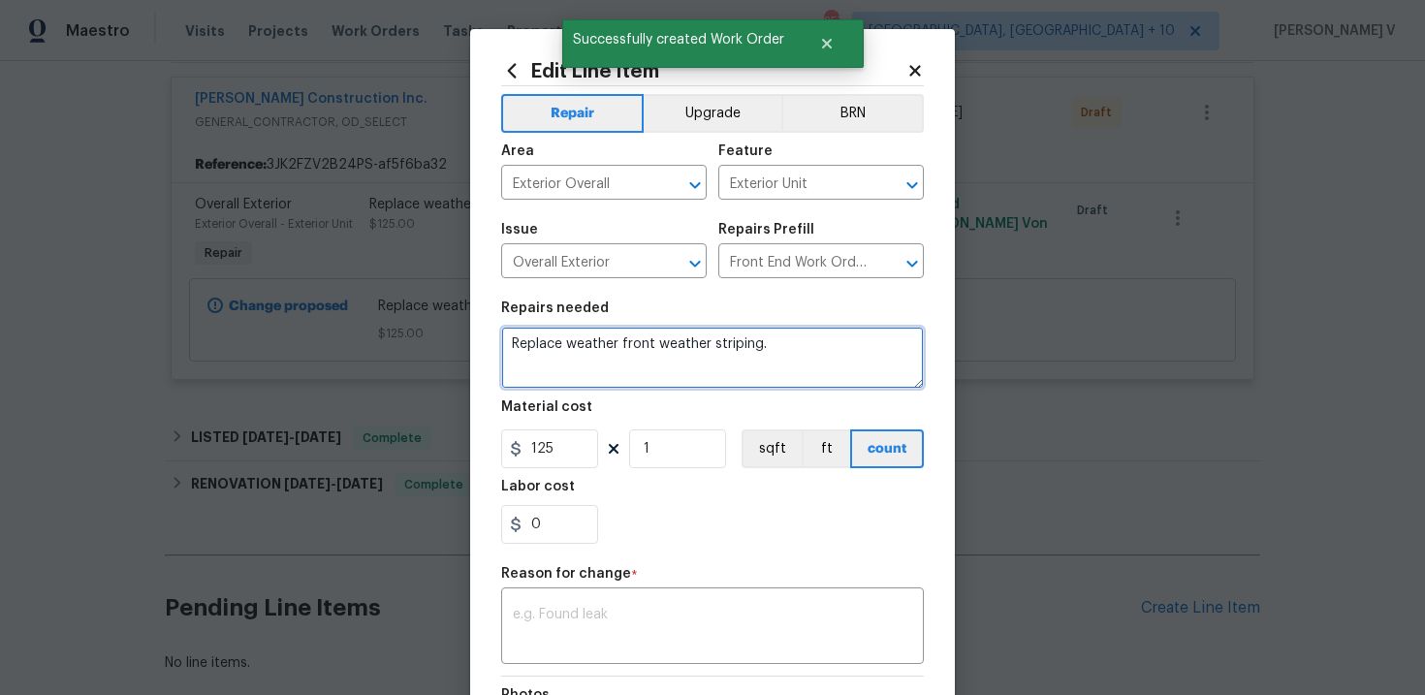
click at [507, 346] on textarea "Replace weather front weather striping." at bounding box center [712, 358] width 423 height 62
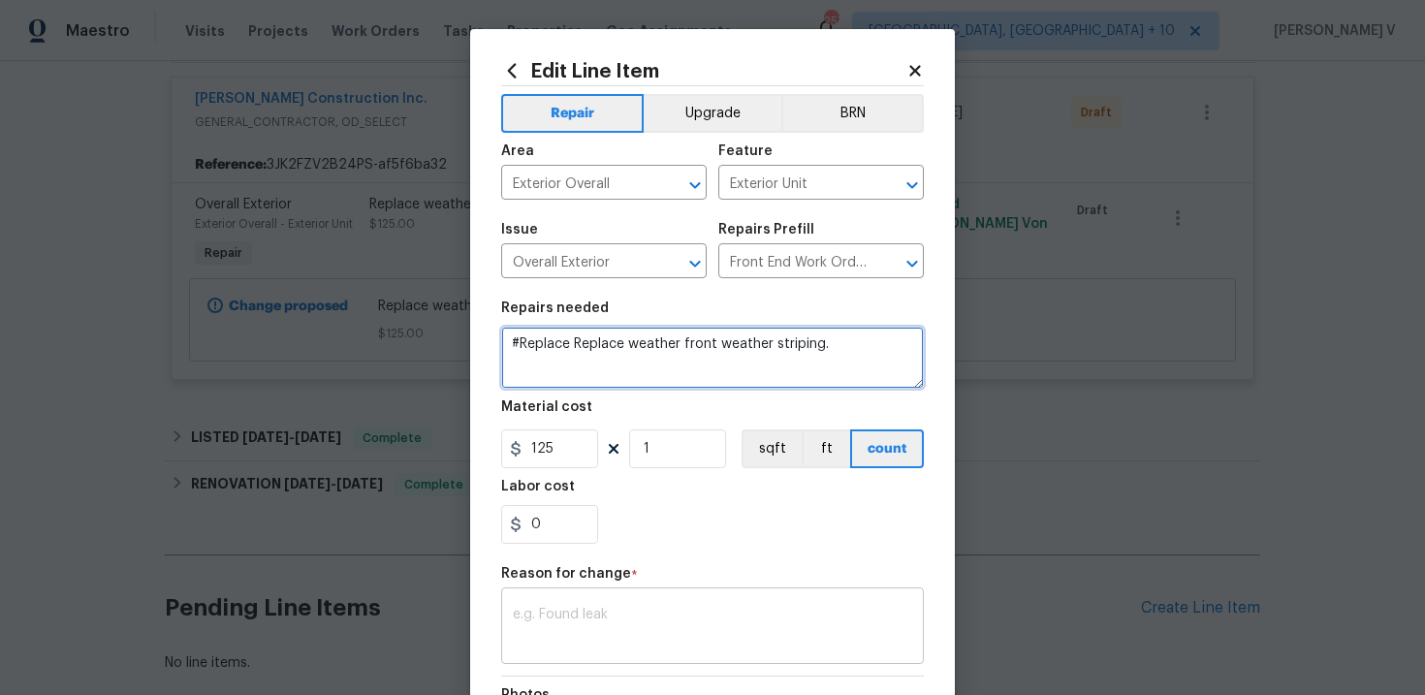
type textarea "#Replace Replace weather front weather striping."
click at [569, 608] on div "x ​" at bounding box center [712, 628] width 423 height 72
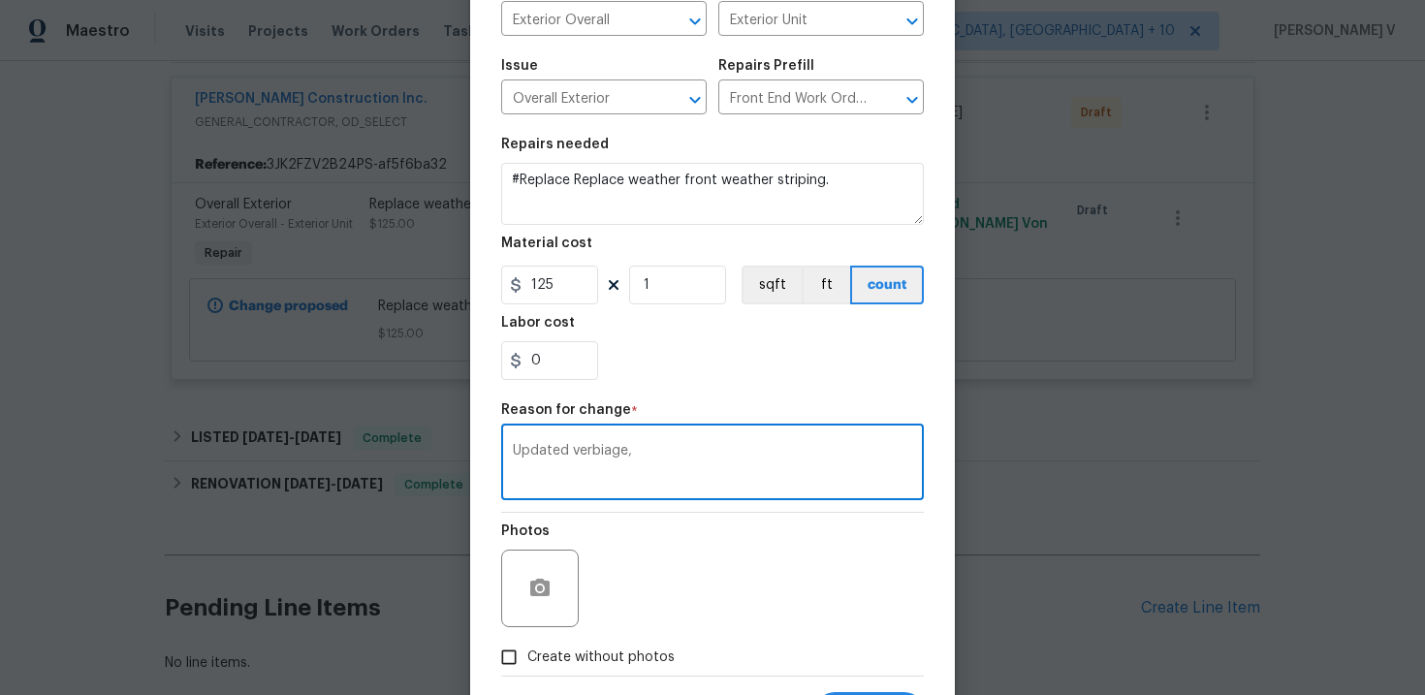
scroll to position [261, 0]
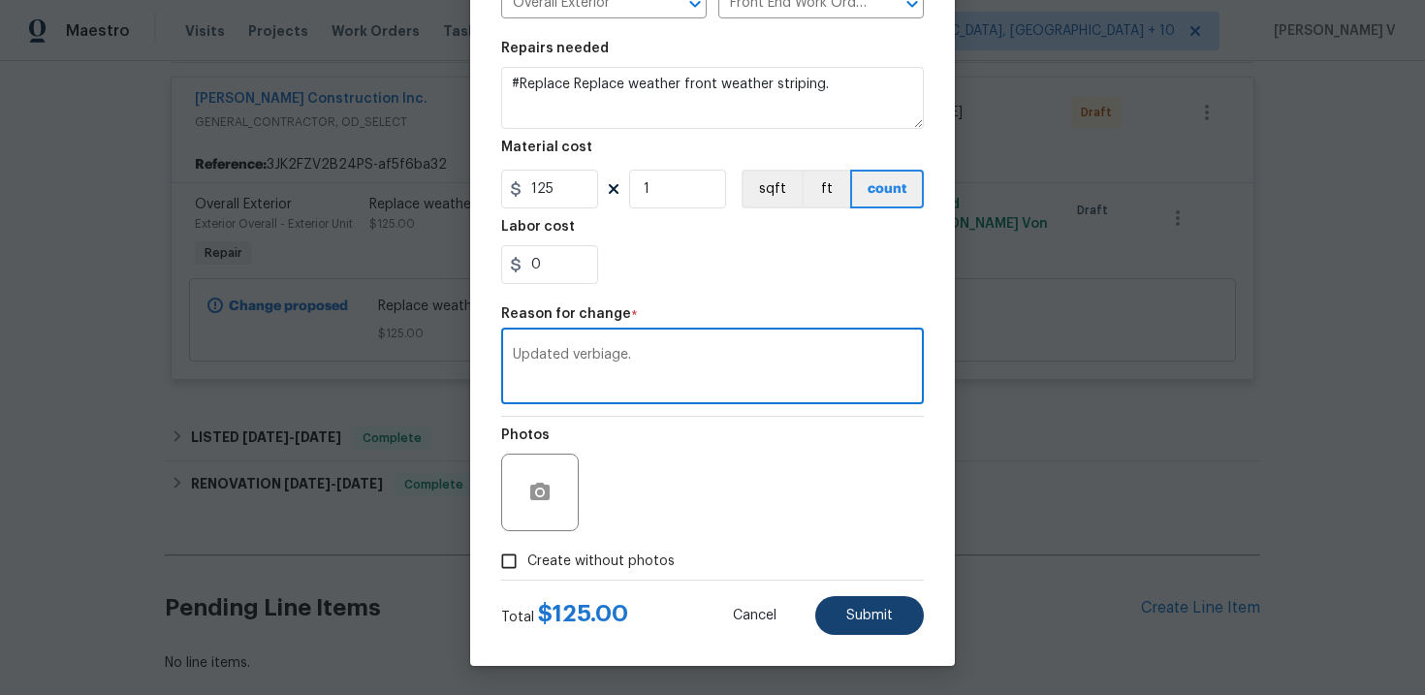
type textarea "Updated verbiage."
click at [856, 611] on span "Submit" at bounding box center [869, 616] width 47 height 15
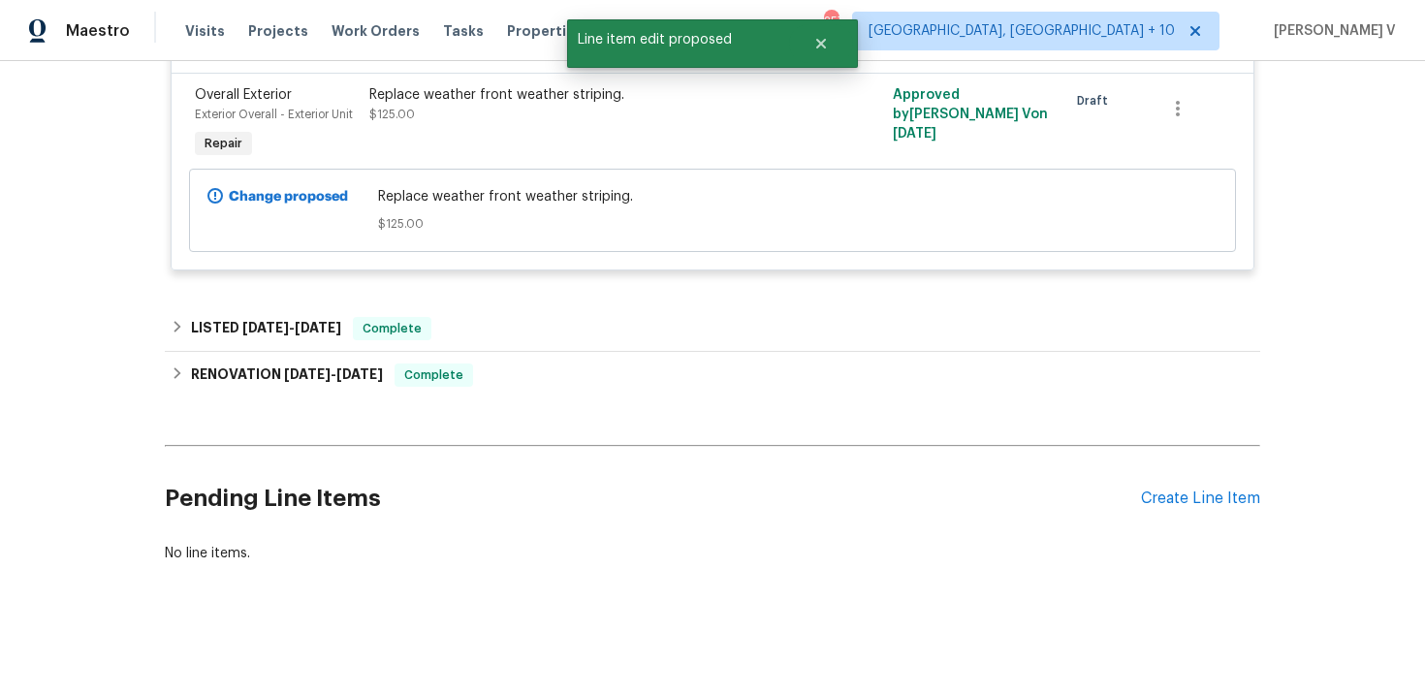
scroll to position [214, 0]
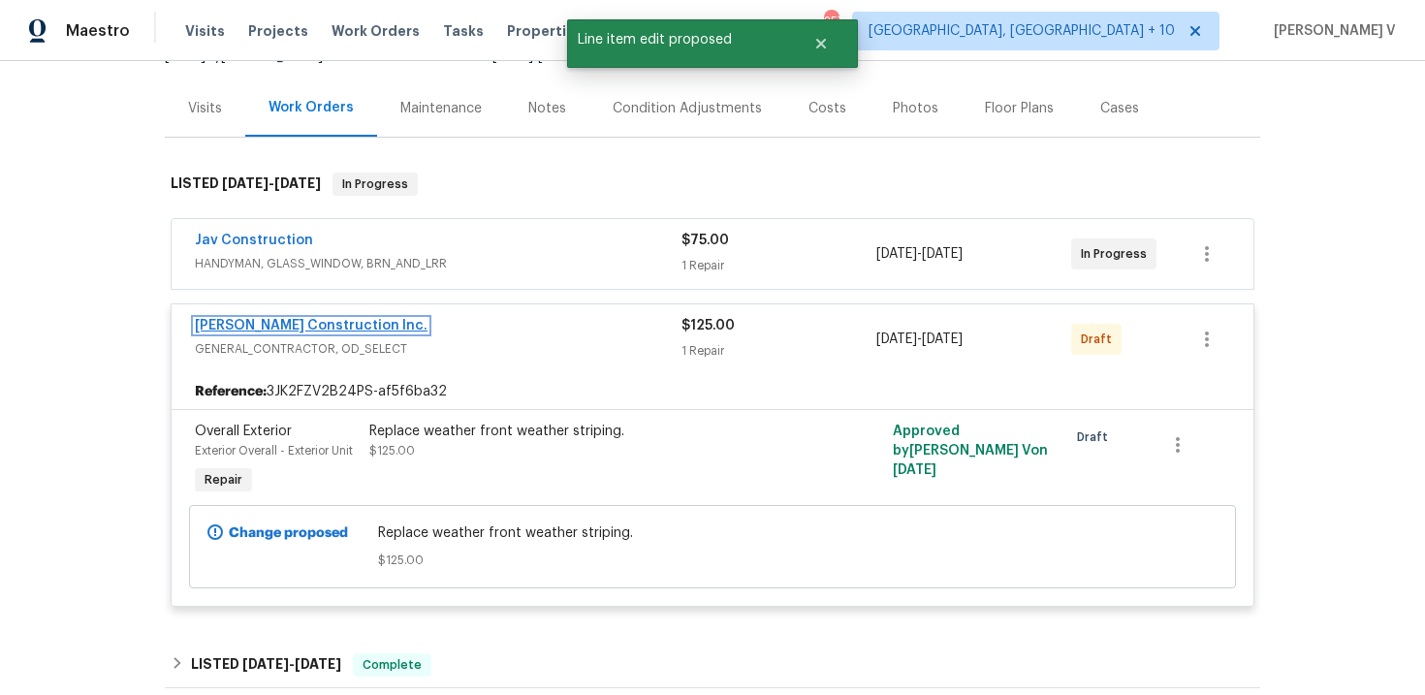
click at [248, 323] on link "Hanson Construction Inc." at bounding box center [311, 326] width 233 height 14
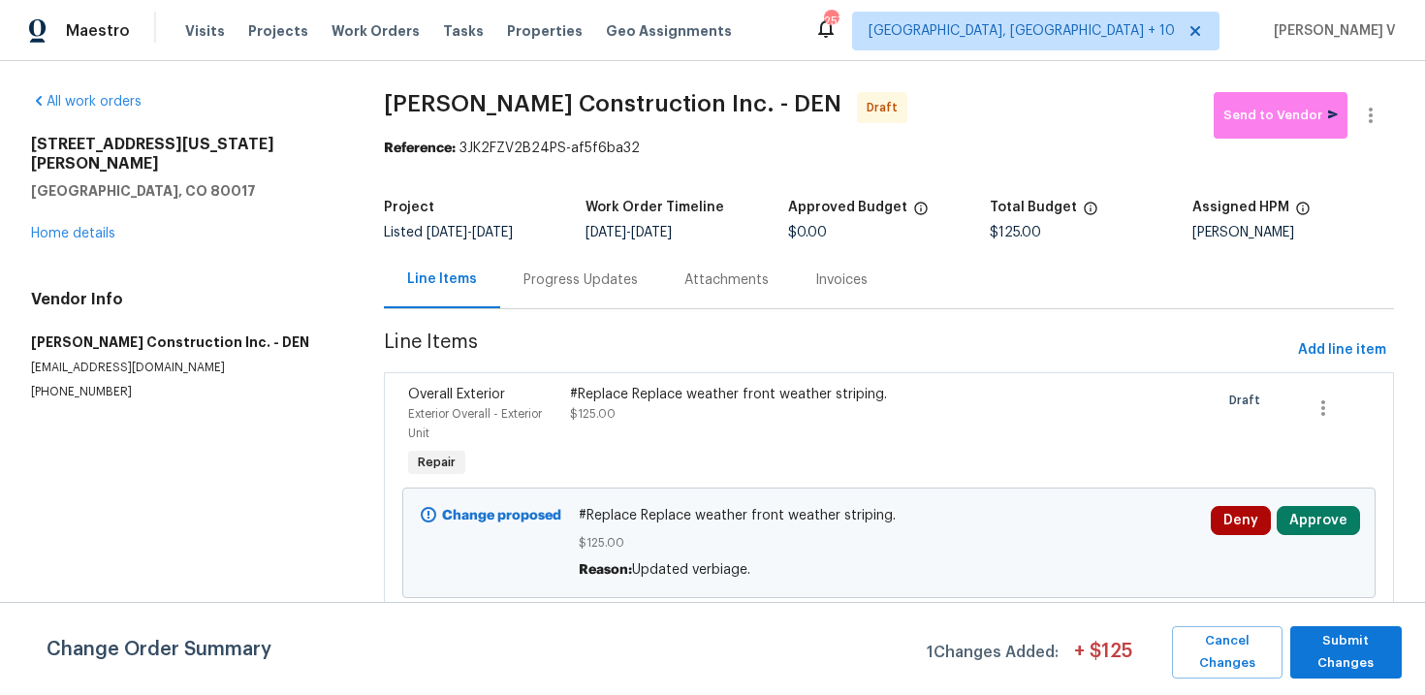
click at [631, 536] on span "$125.00" at bounding box center [889, 542] width 620 height 19
click at [861, 398] on div "#Replace Replace weather front weather striping." at bounding box center [766, 394] width 393 height 19
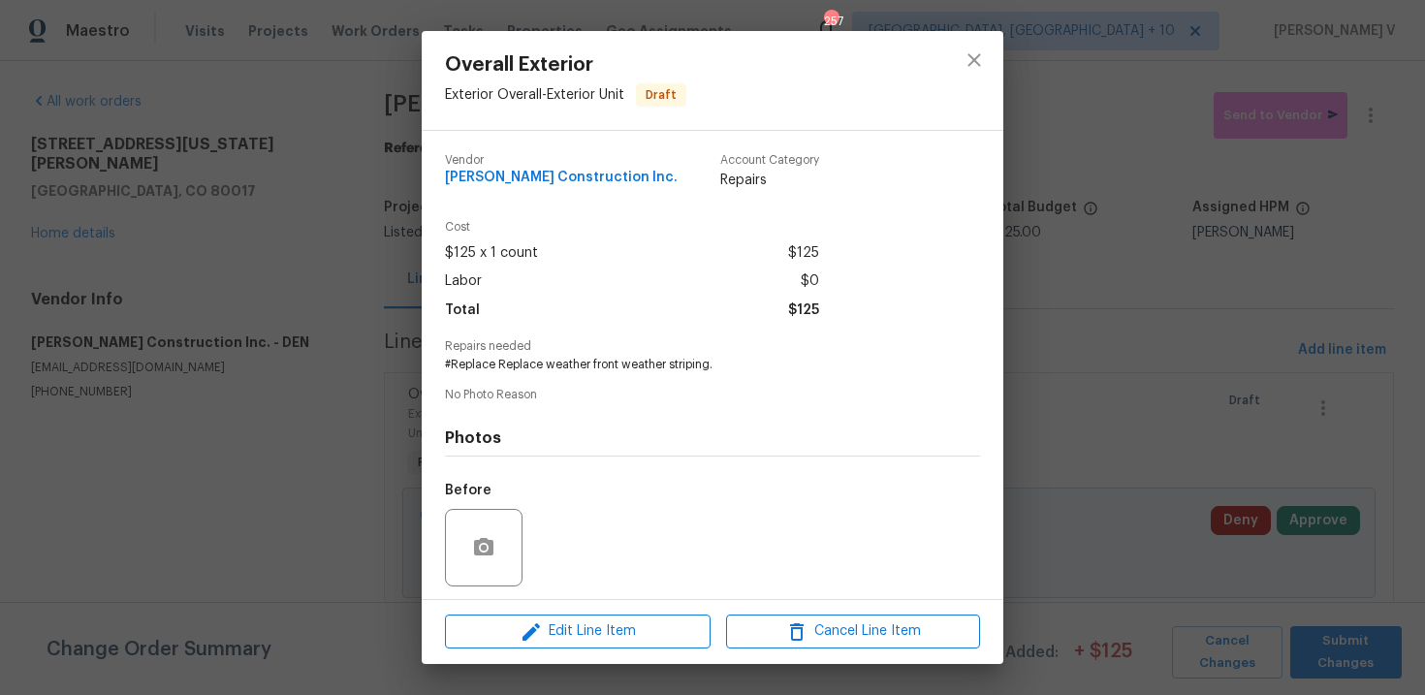
scroll to position [133, 0]
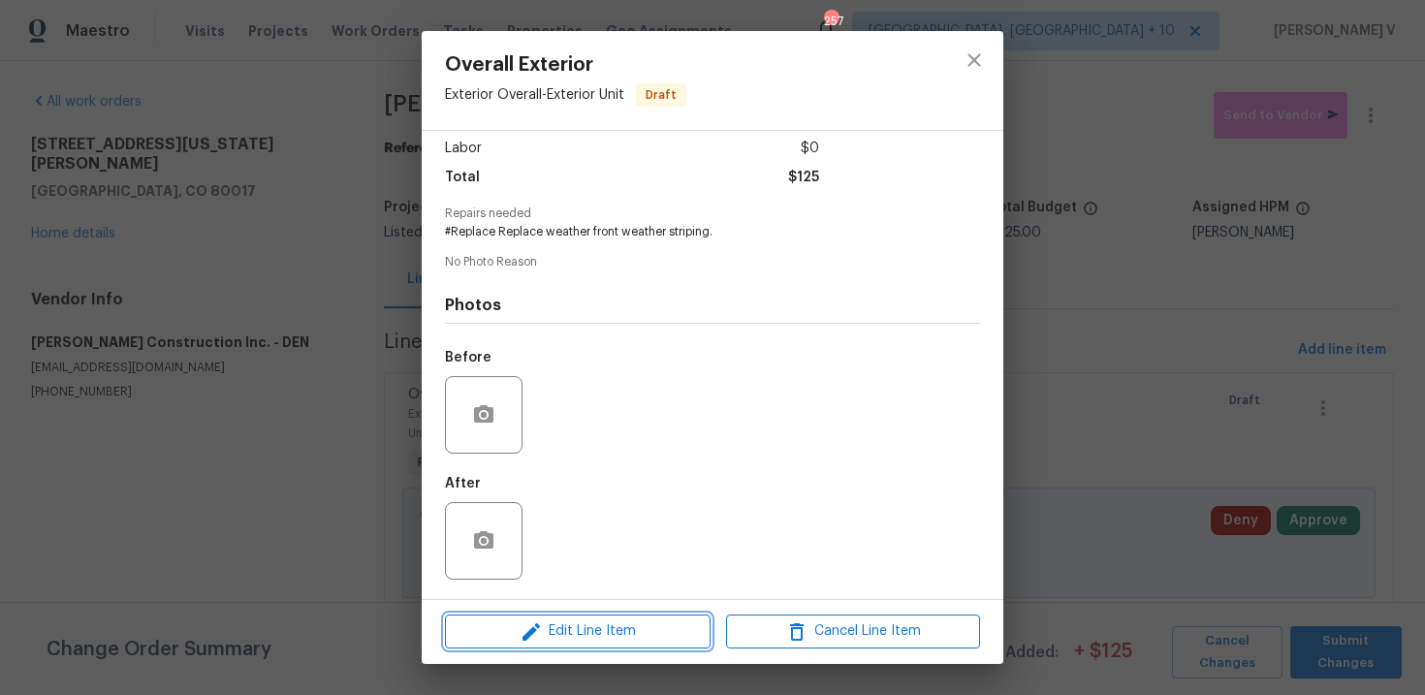
click at [587, 627] on span "Edit Line Item" at bounding box center [578, 631] width 254 height 24
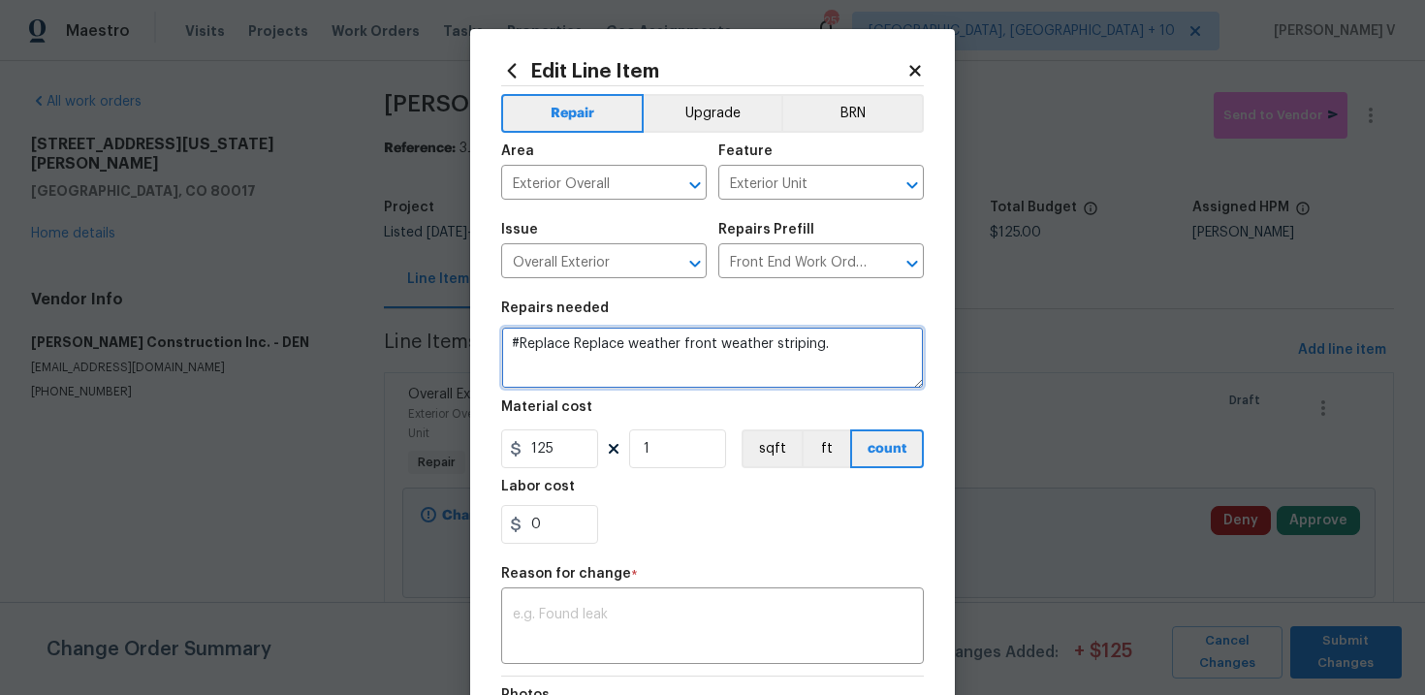
click at [563, 345] on textarea "#Replace Replace weather front weather striping." at bounding box center [712, 358] width 423 height 62
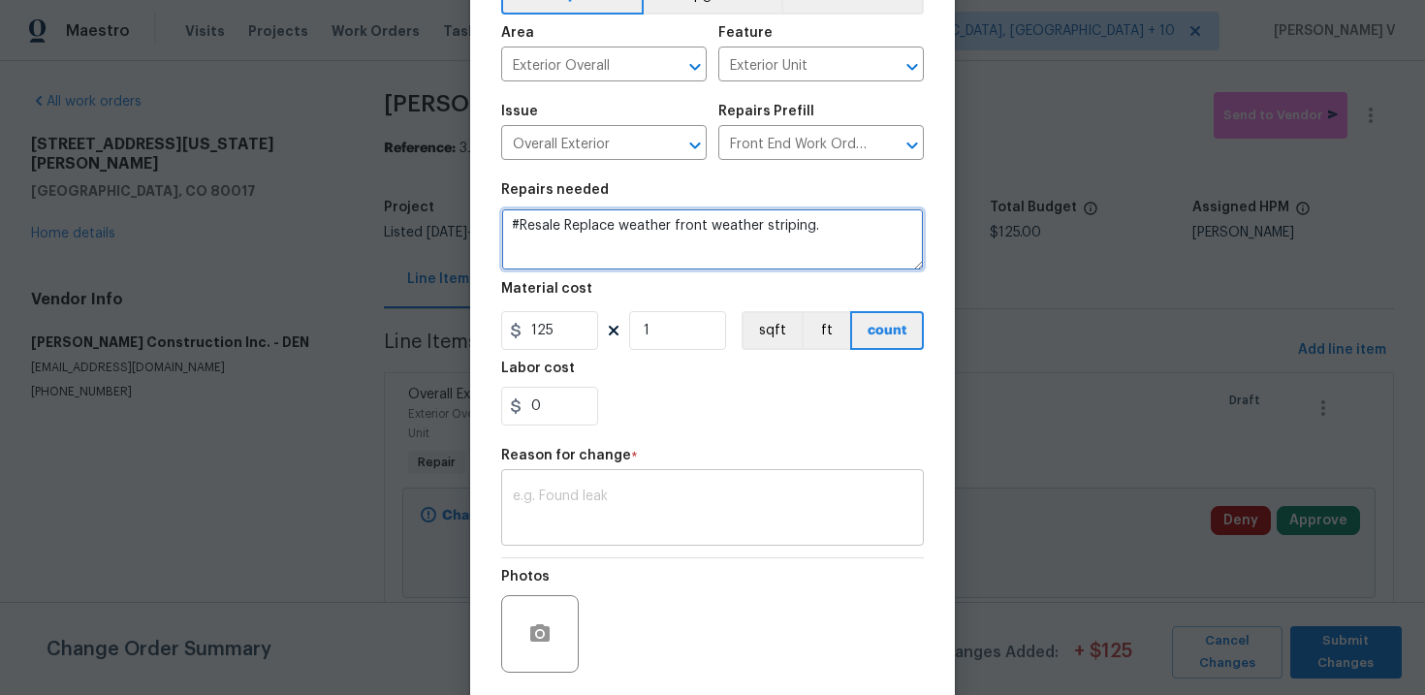
type textarea "#Resale Replace weather front weather striping."
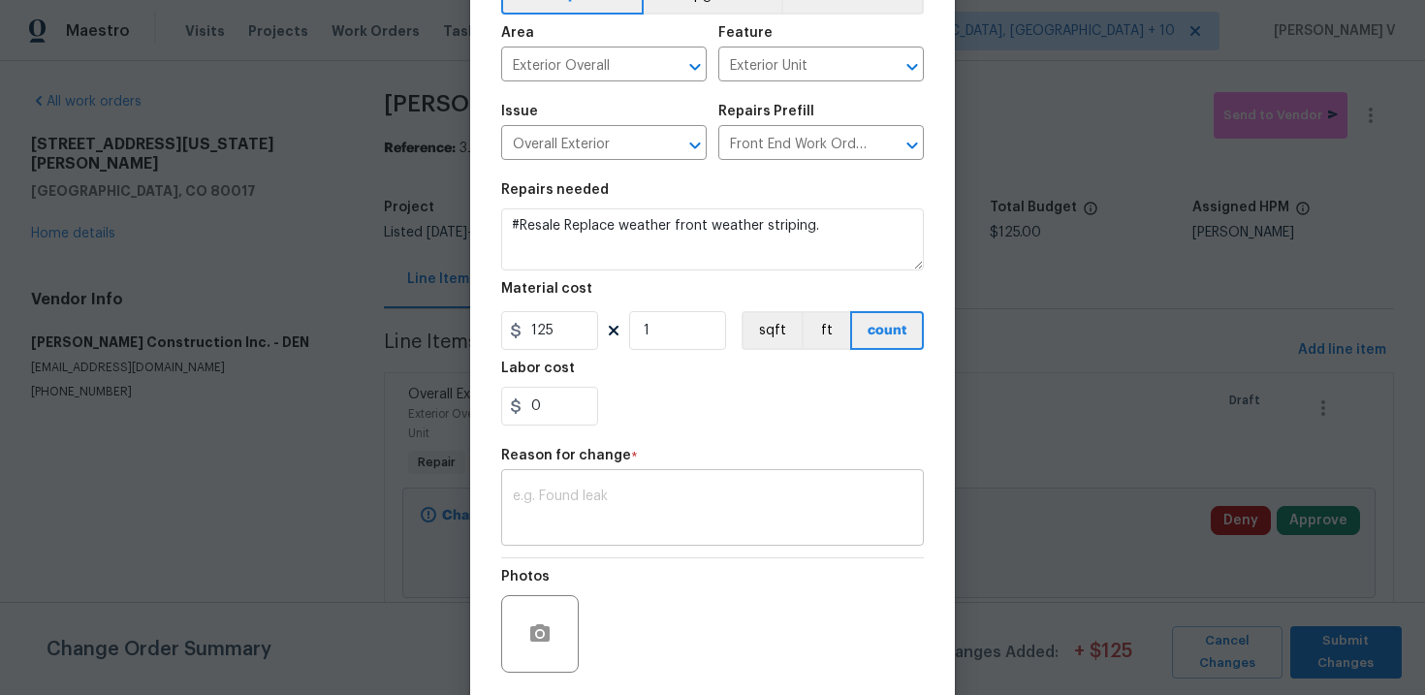
click at [644, 541] on div "x ​" at bounding box center [712, 510] width 423 height 72
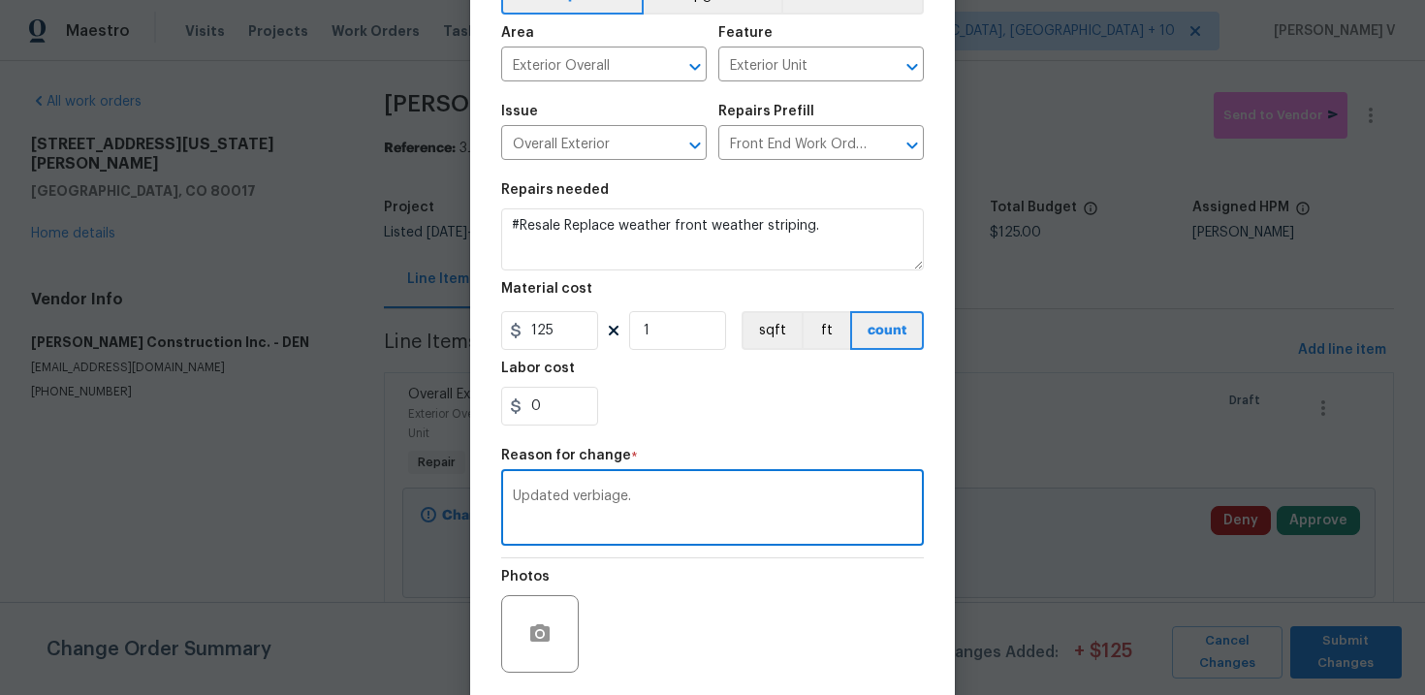
scroll to position [261, 0]
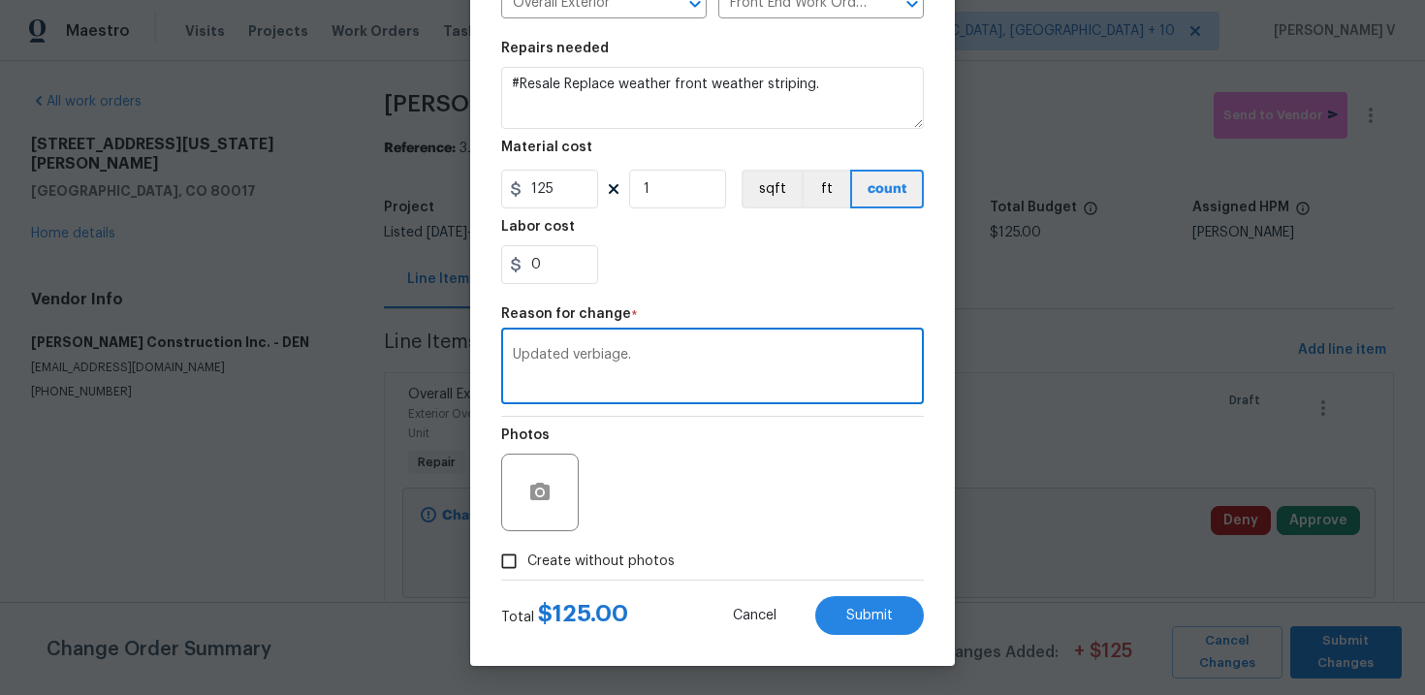
type textarea "Updated verbiage."
click at [555, 570] on span "Create without photos" at bounding box center [600, 561] width 147 height 20
click at [527, 570] on input "Create without photos" at bounding box center [508, 561] width 37 height 37
checkbox input "true"
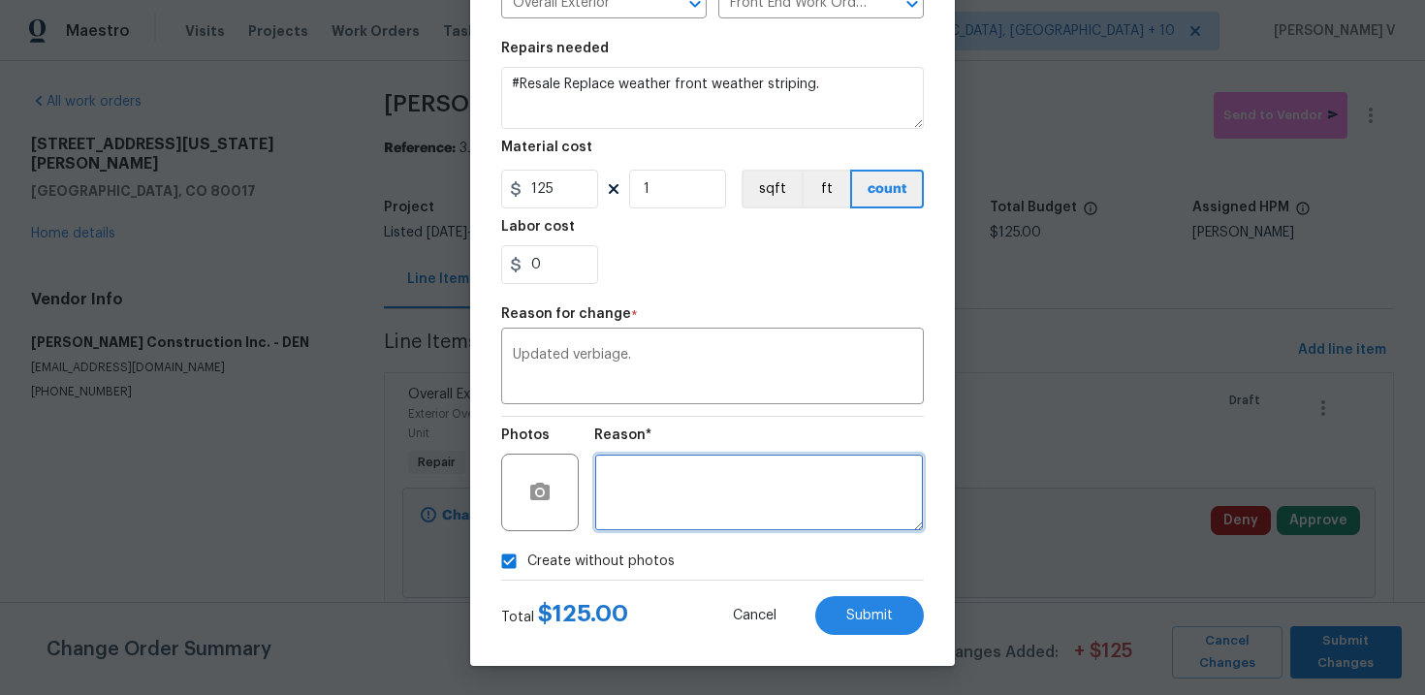
click at [723, 502] on textarea at bounding box center [758, 493] width 329 height 78
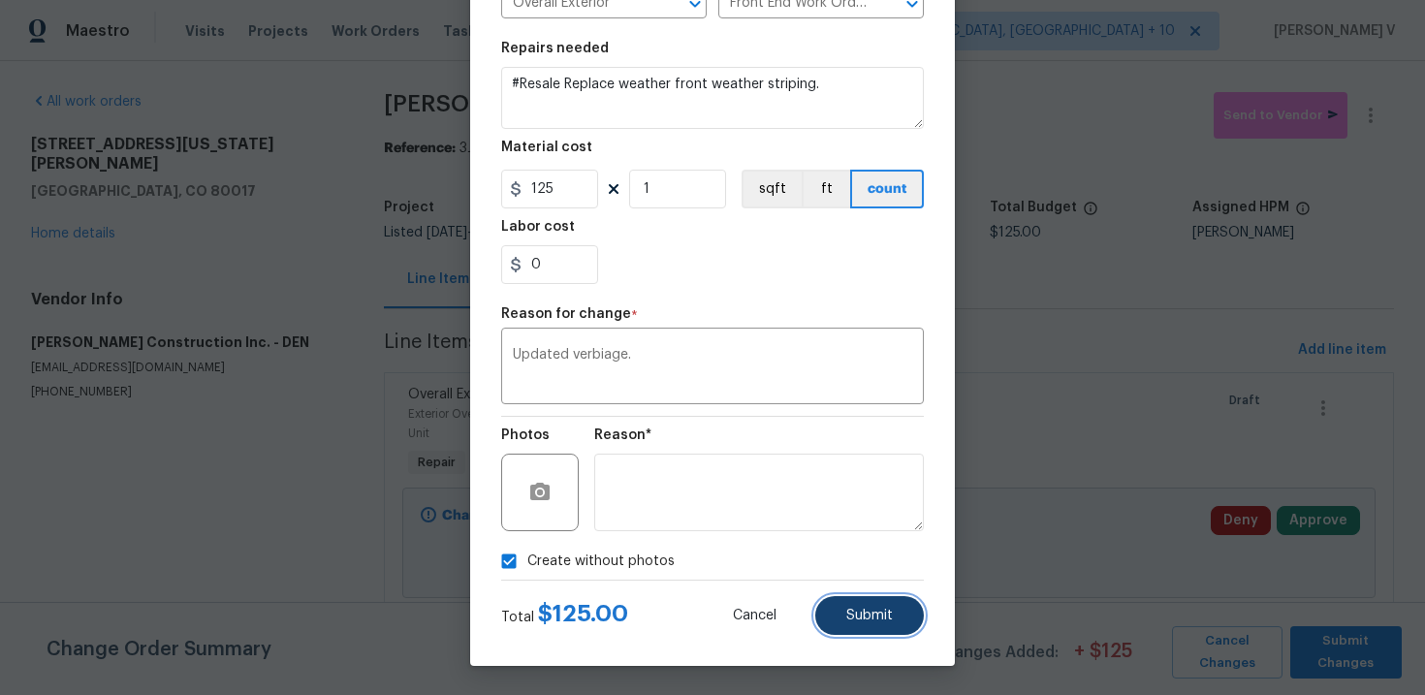
click at [848, 606] on button "Submit" at bounding box center [869, 615] width 109 height 39
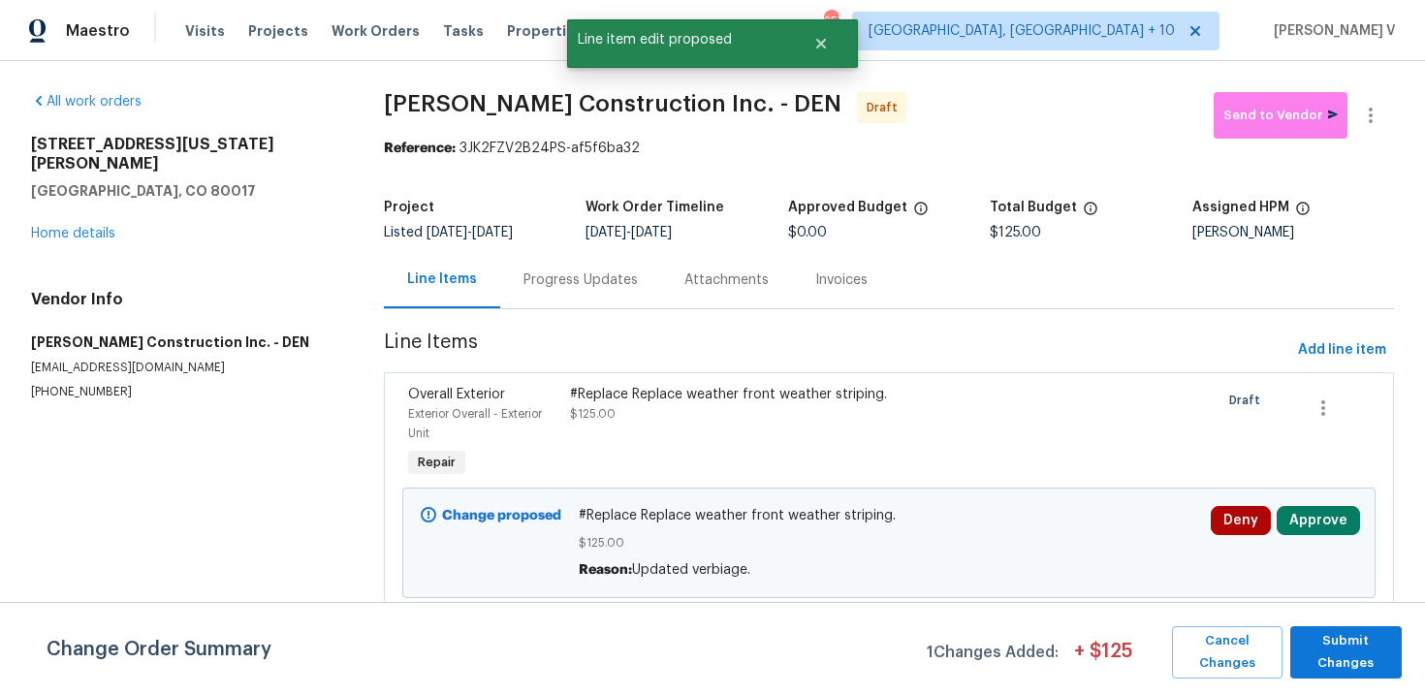
scroll to position [0, 0]
click at [1364, 674] on button "Submit Changes" at bounding box center [1345, 652] width 111 height 52
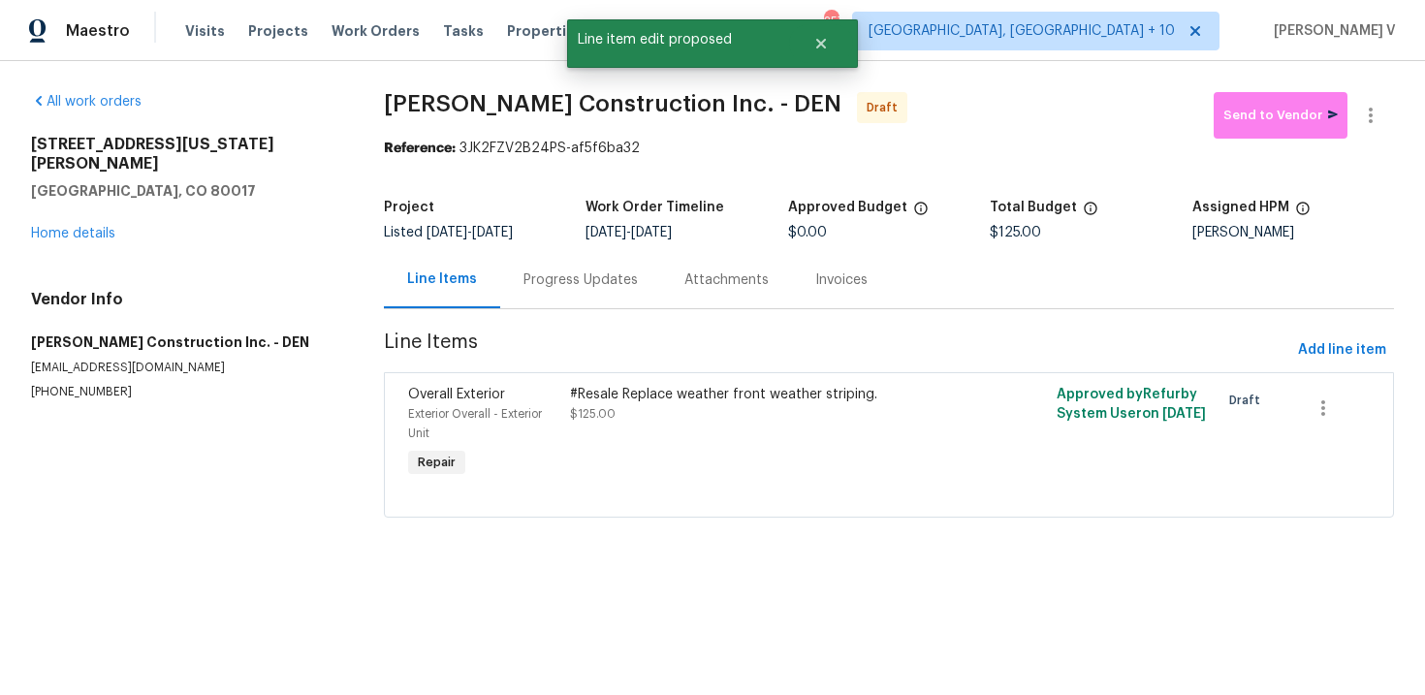
click at [627, 293] on div "Progress Updates" at bounding box center [580, 279] width 161 height 57
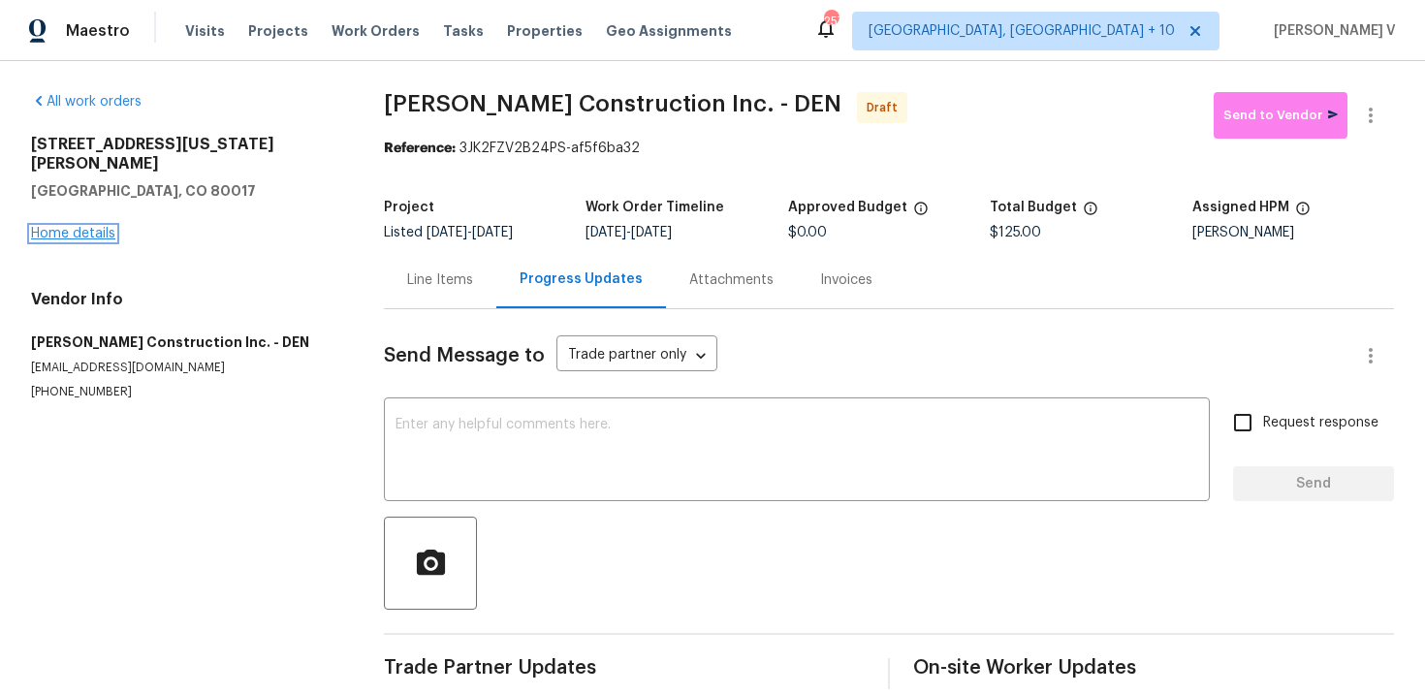
click at [89, 227] on link "Home details" at bounding box center [73, 234] width 84 height 14
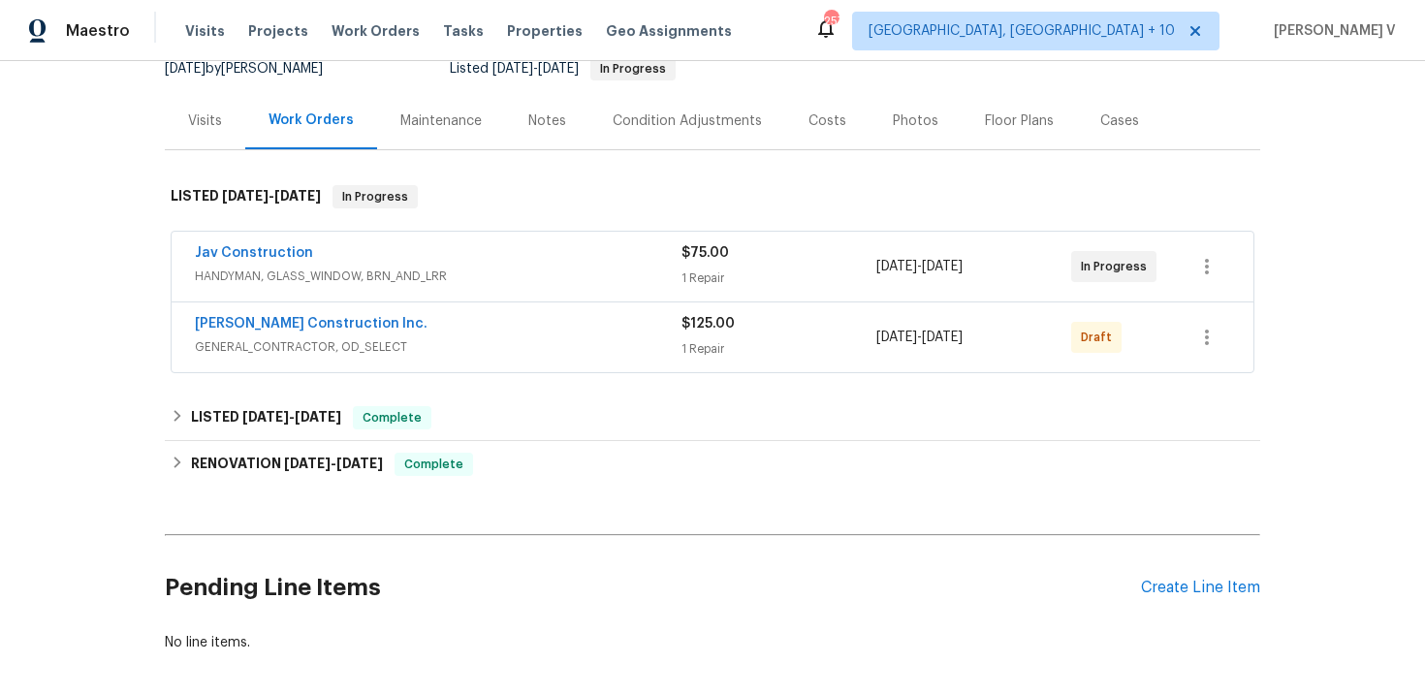
scroll to position [291, 0]
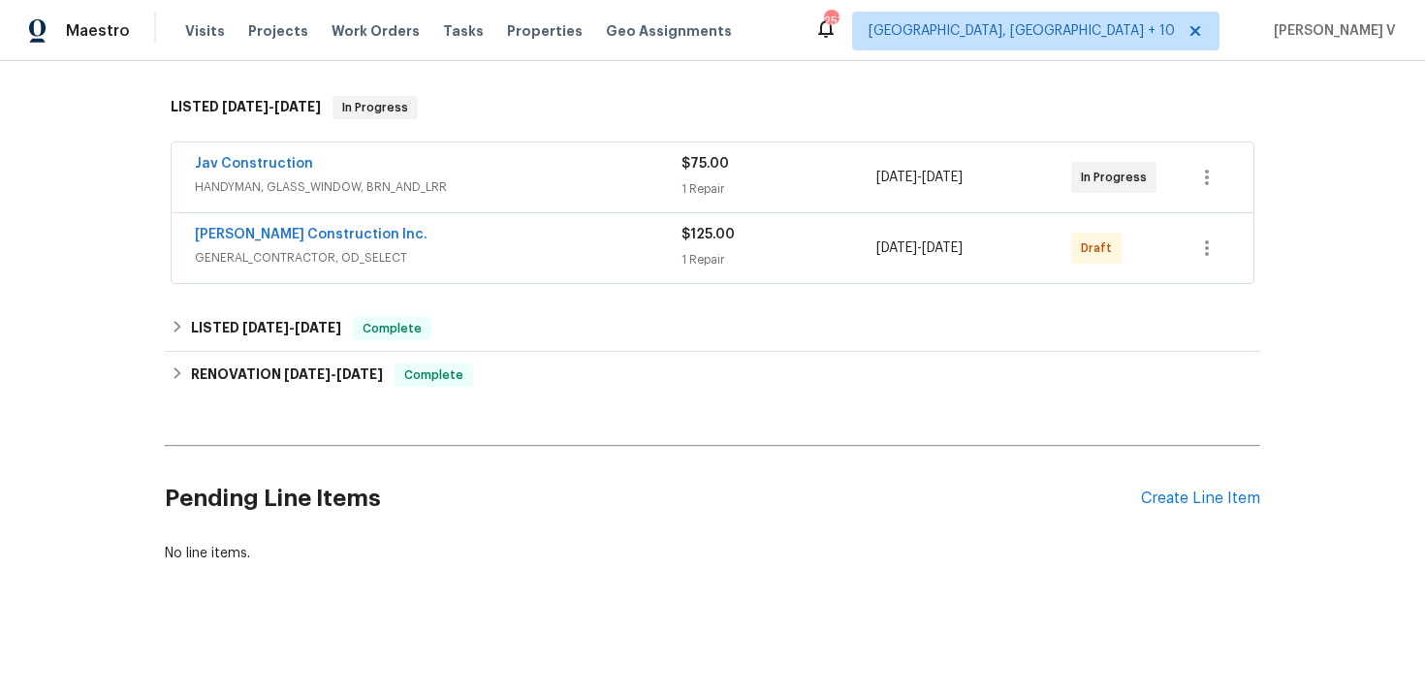
click at [1211, 517] on div "Pending Line Items Create Line Item" at bounding box center [712, 499] width 1095 height 90
click at [1200, 490] on div "Create Line Item" at bounding box center [1200, 498] width 119 height 18
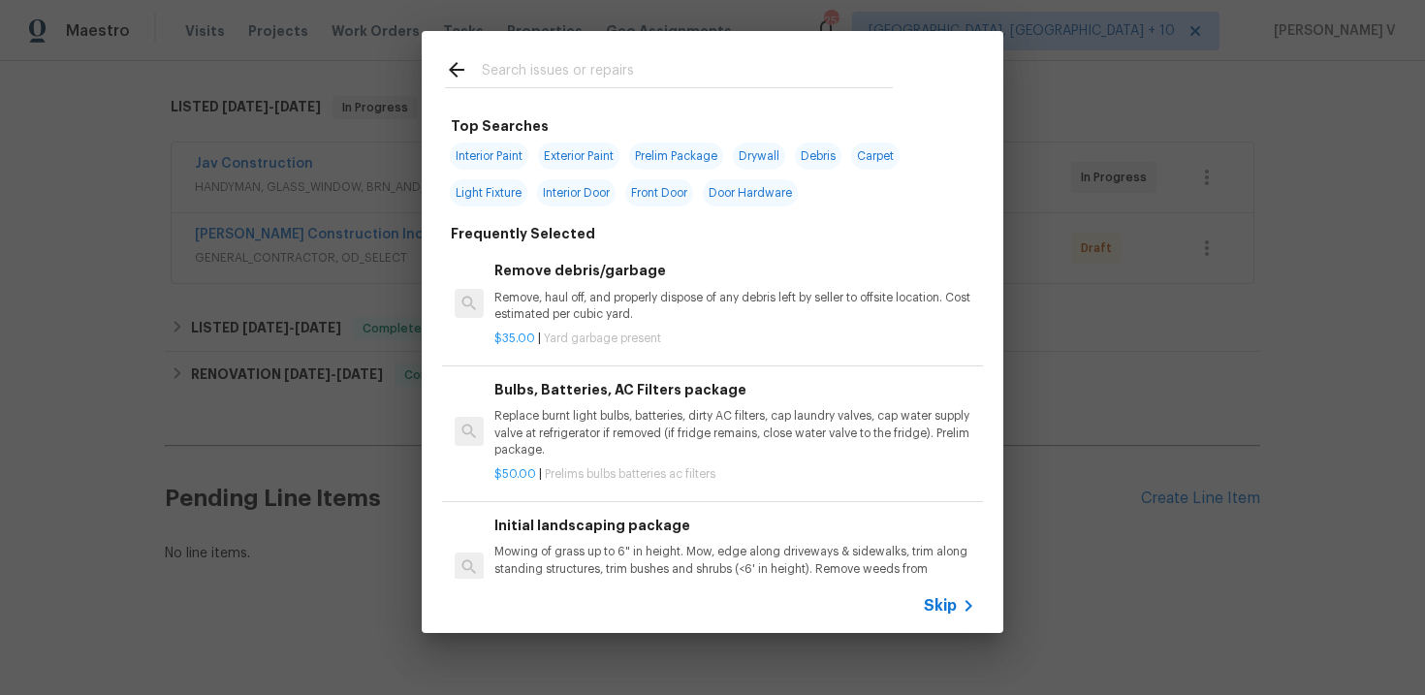
click at [923, 600] on div "Skip" at bounding box center [712, 606] width 581 height 54
click at [936, 589] on div "Skip" at bounding box center [712, 606] width 581 height 54
click at [942, 608] on span "Skip" at bounding box center [940, 605] width 33 height 19
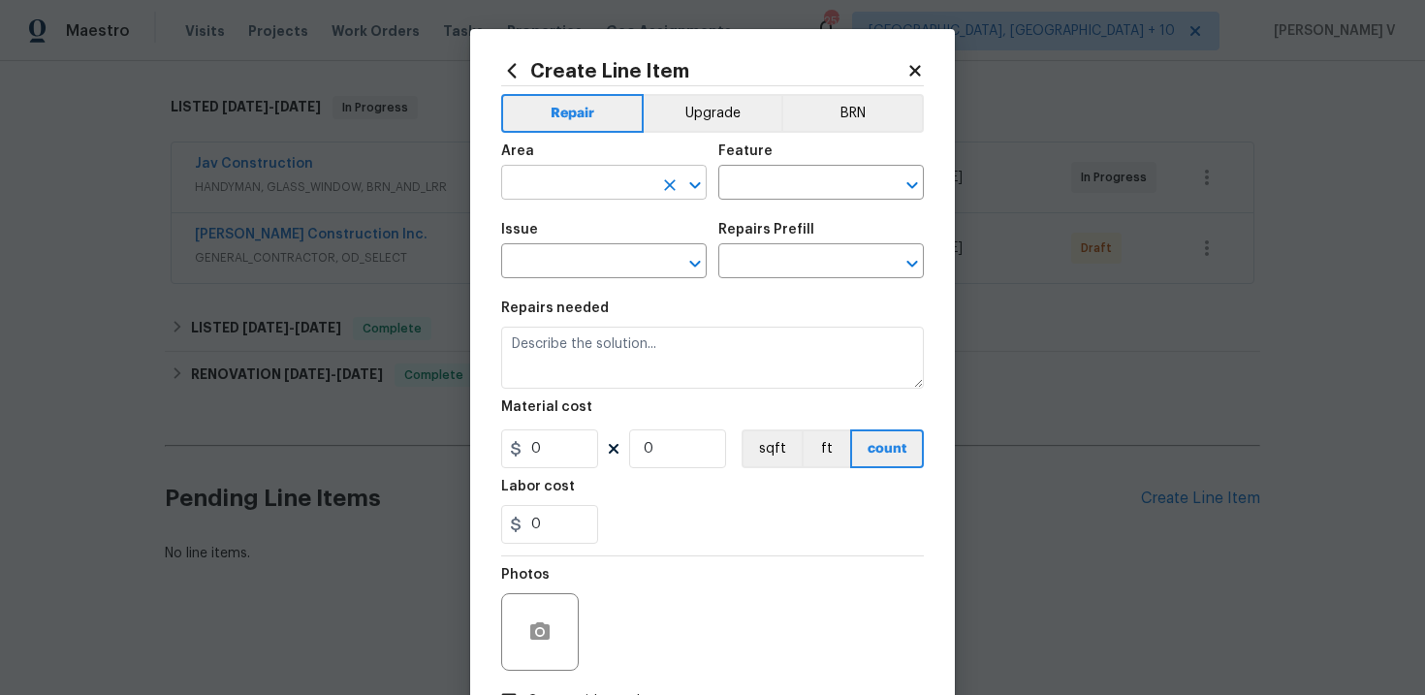
click at [604, 183] on input "text" at bounding box center [576, 185] width 151 height 30
click at [628, 259] on li "Interior Overall" at bounding box center [603, 260] width 205 height 32
type input "Interior Overall"
click at [787, 191] on input "text" at bounding box center [793, 185] width 151 height 30
click at [784, 259] on li "Pests" at bounding box center [820, 275] width 205 height 32
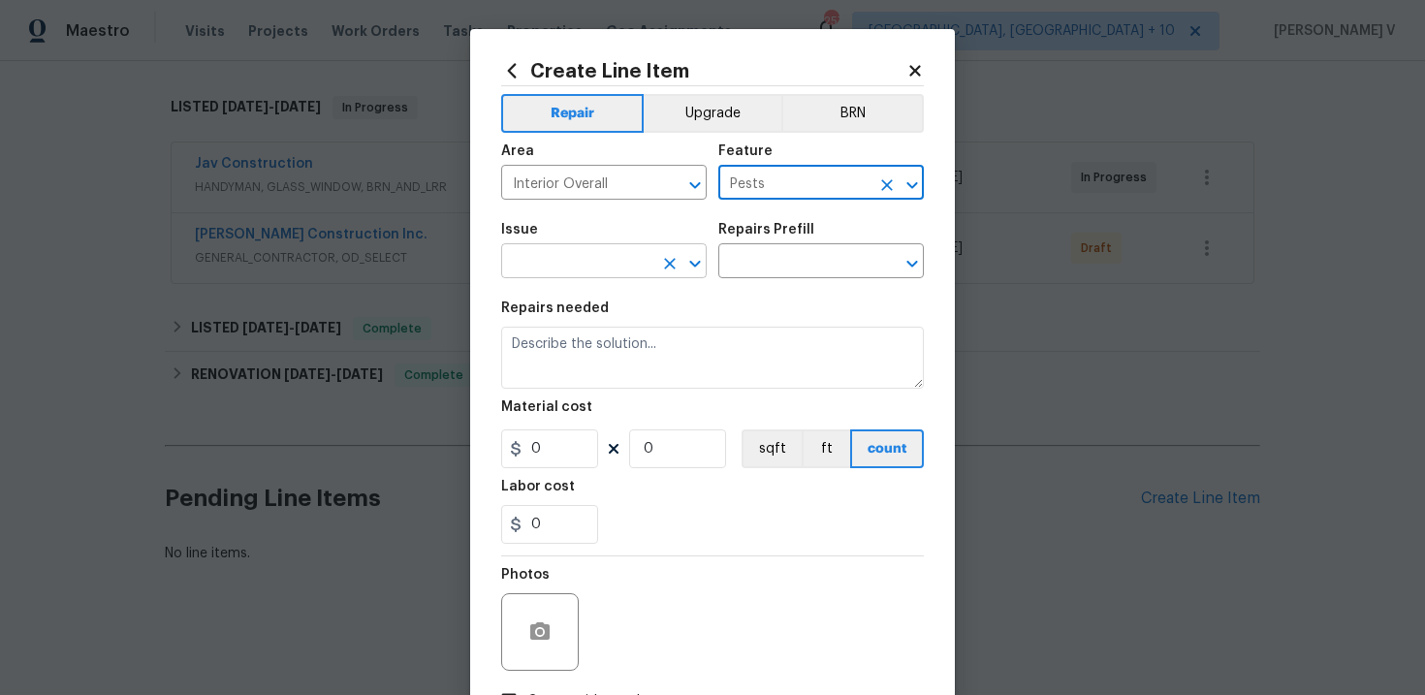
type input "Pests"
click at [633, 254] on input "text" at bounding box center [576, 263] width 151 height 30
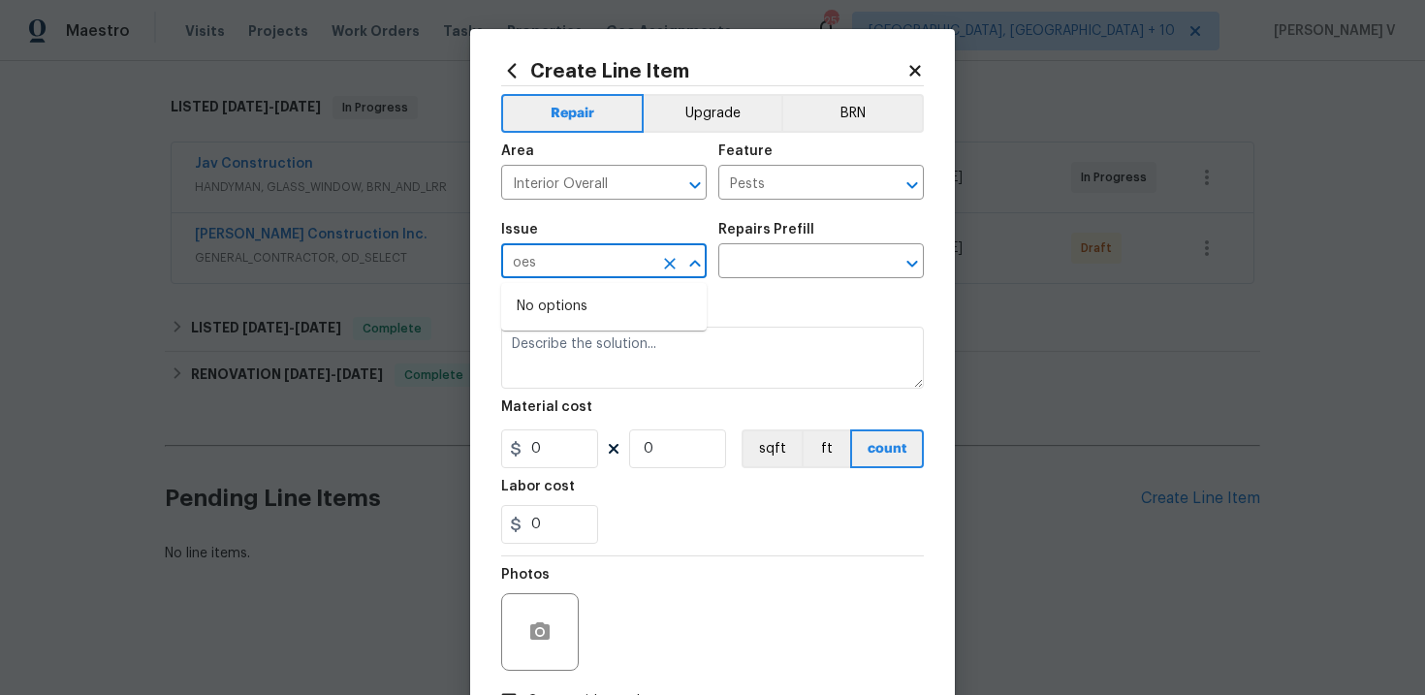
click at [559, 259] on input "oes" at bounding box center [576, 263] width 151 height 30
click at [574, 356] on li "Pest present" at bounding box center [603, 353] width 205 height 32
type input "Pest present"
click at [828, 286] on div "Issue Pest present ​ Repairs Prefill ​" at bounding box center [712, 250] width 423 height 78
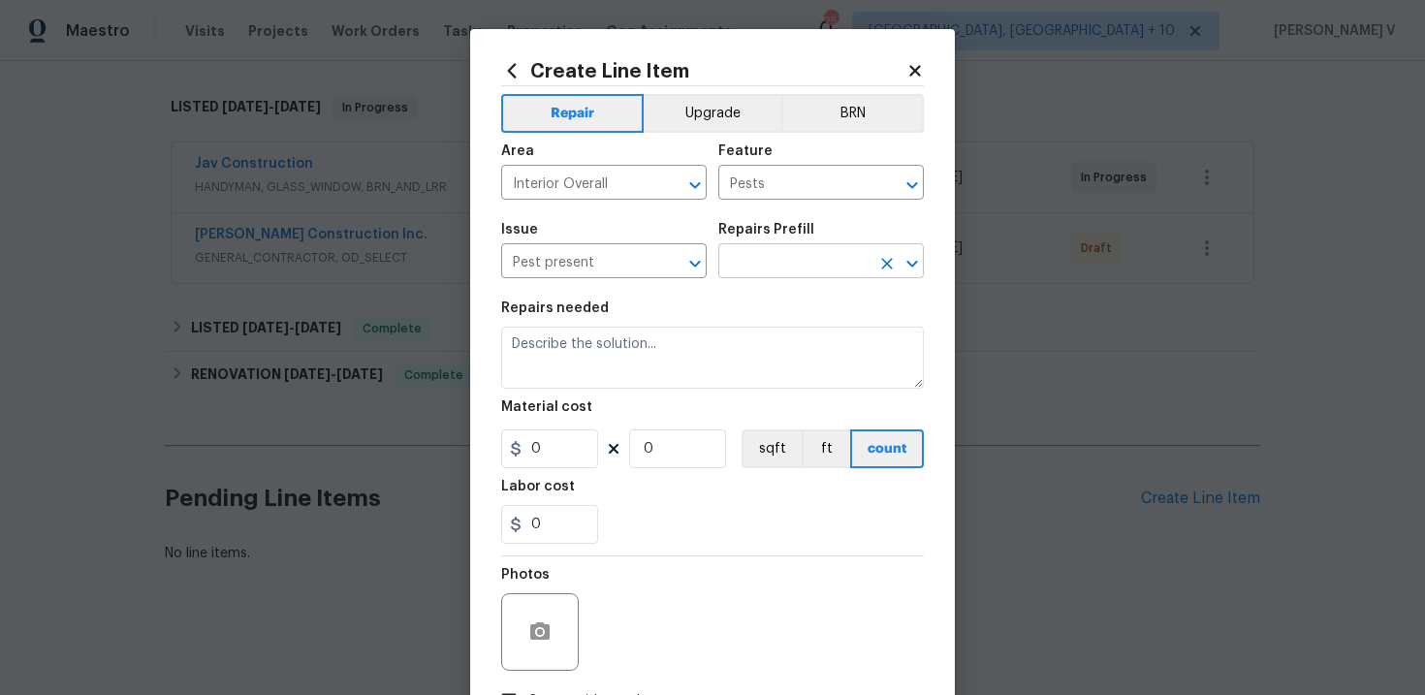
click at [836, 267] on input "text" at bounding box center [793, 263] width 151 height 30
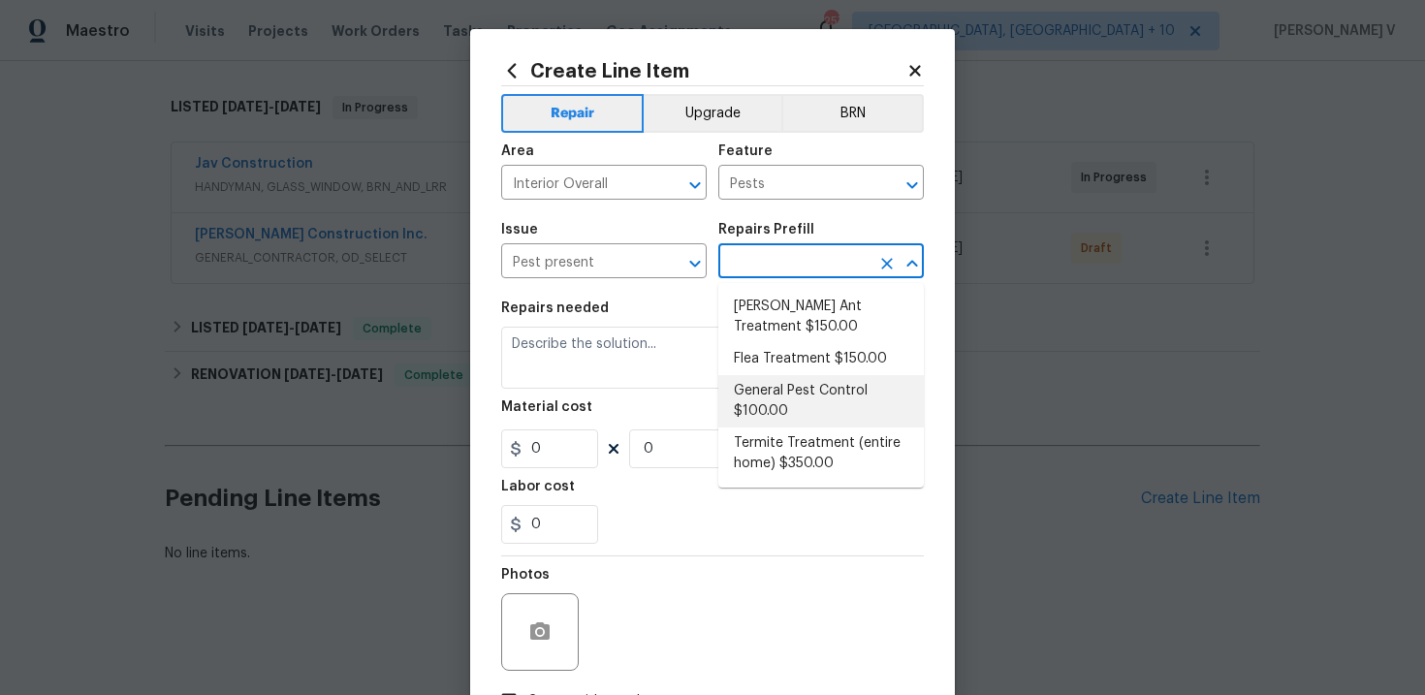
click at [797, 387] on li "General Pest Control $100.00" at bounding box center [820, 401] width 205 height 52
type input "General Pest Control $100.00"
type textarea "General pest treatment for active pest/insect infestation - non termite"
type input "100"
type input "1"
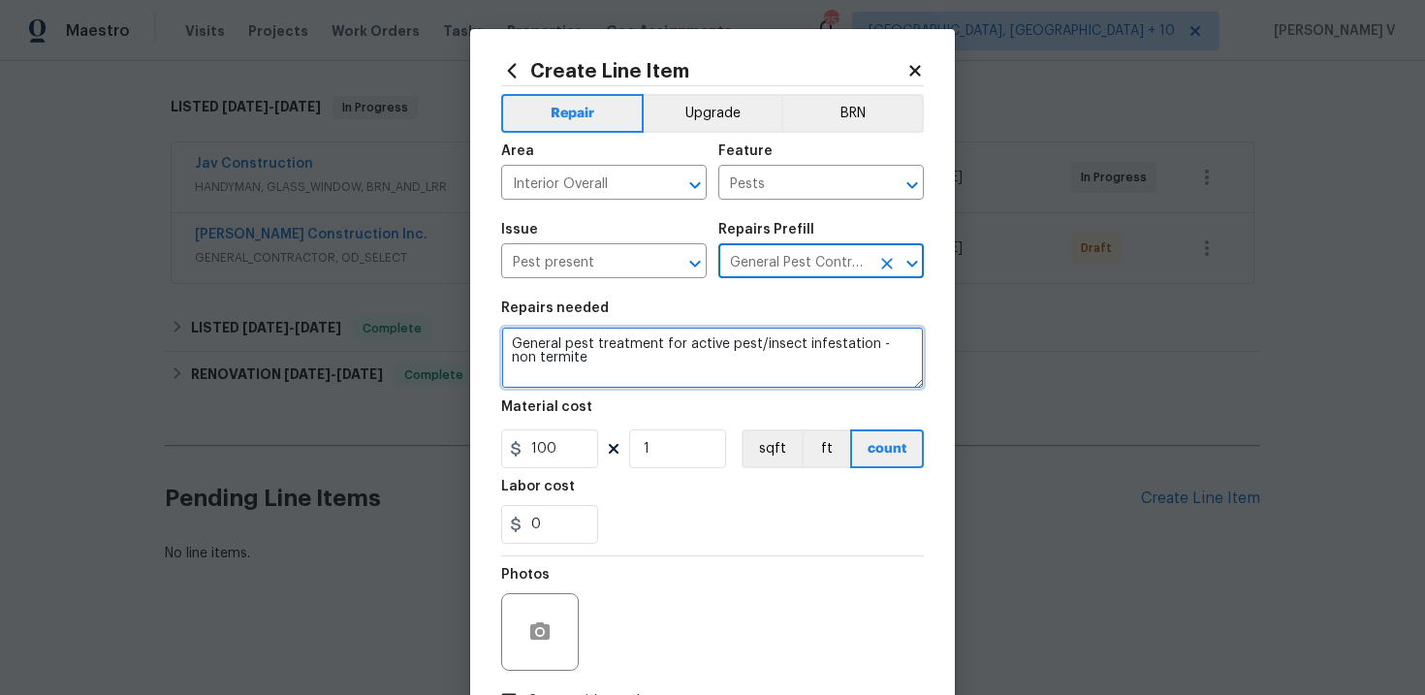
click at [797, 387] on textarea "General pest treatment for active pest/insect infestation - non termite" at bounding box center [712, 358] width 423 height 62
paste textarea "Received feedback some yellow jackets got inside. Please eradicate and haul off…"
type textarea "Received feedback some yellow jackets got inside. Please eradicate and haul off…"
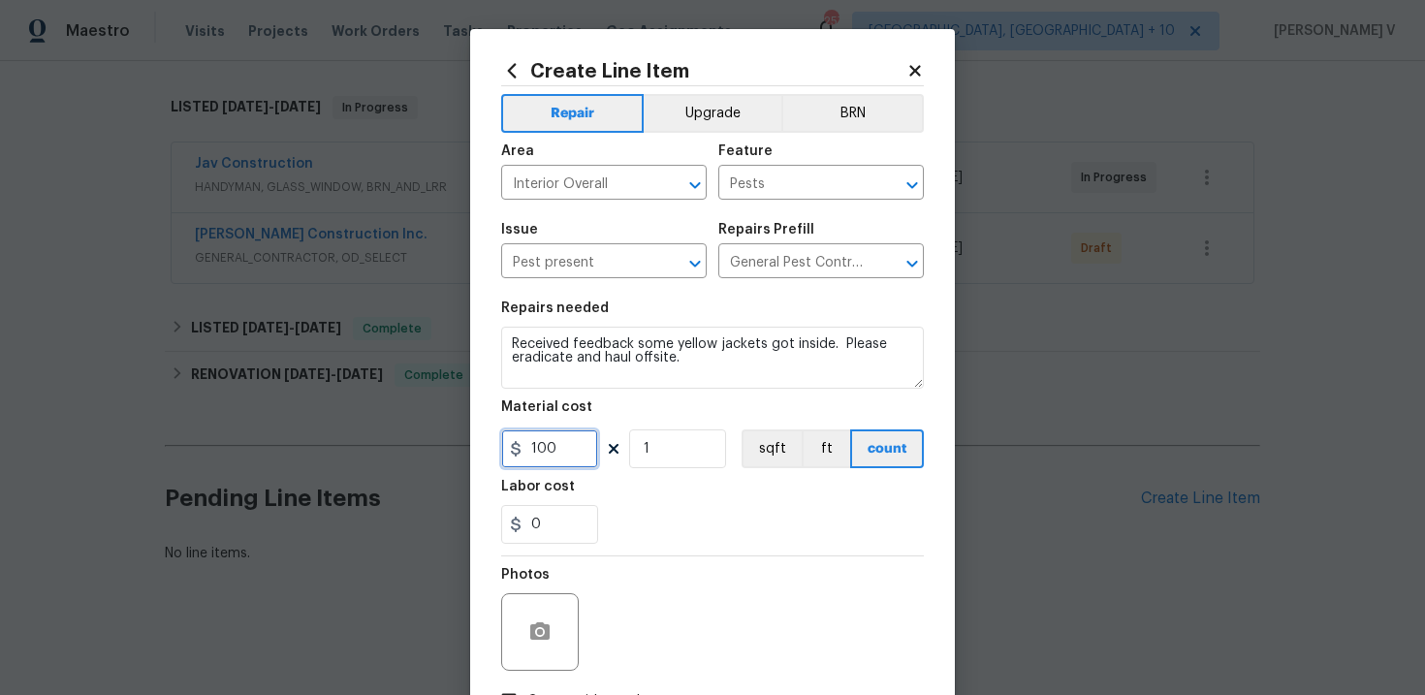
click at [581, 457] on input "100" at bounding box center [549, 448] width 97 height 39
type input "75"
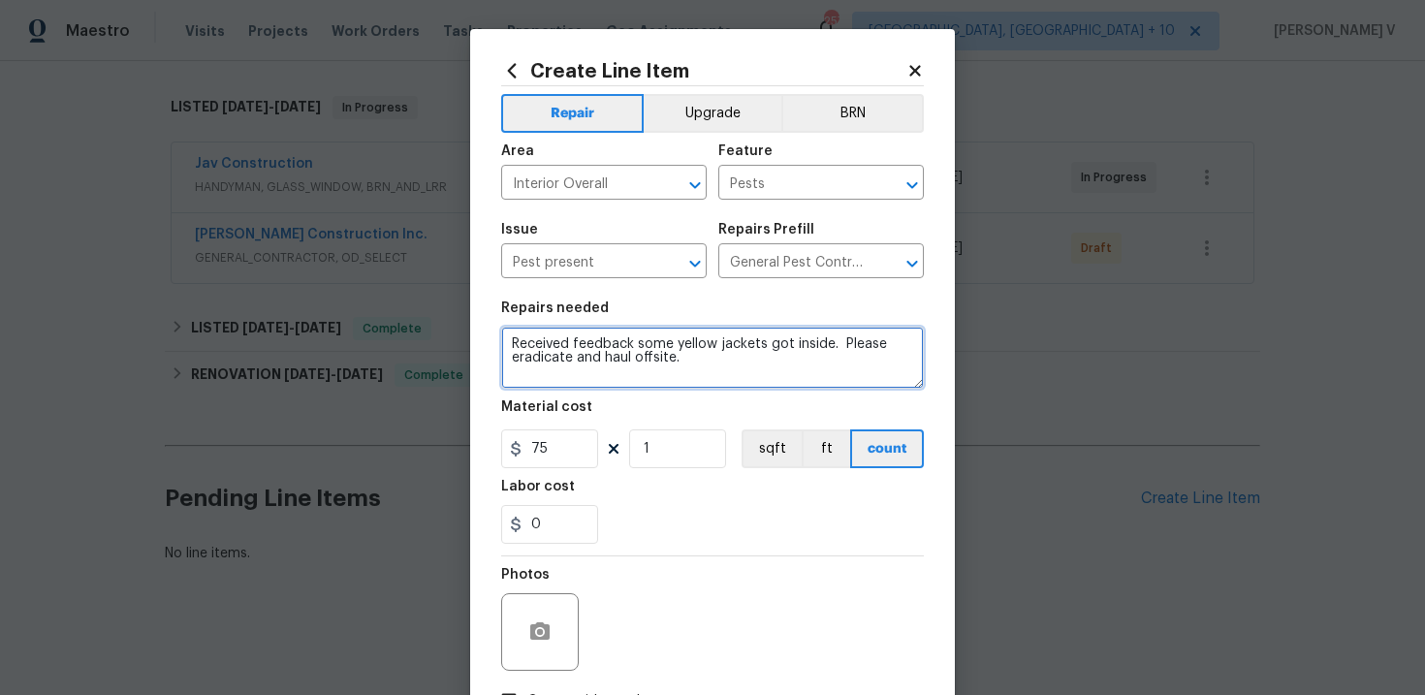
click at [510, 340] on textarea "Received feedback some yellow jackets got inside. Please eradicate and haul off…" at bounding box center [712, 358] width 423 height 62
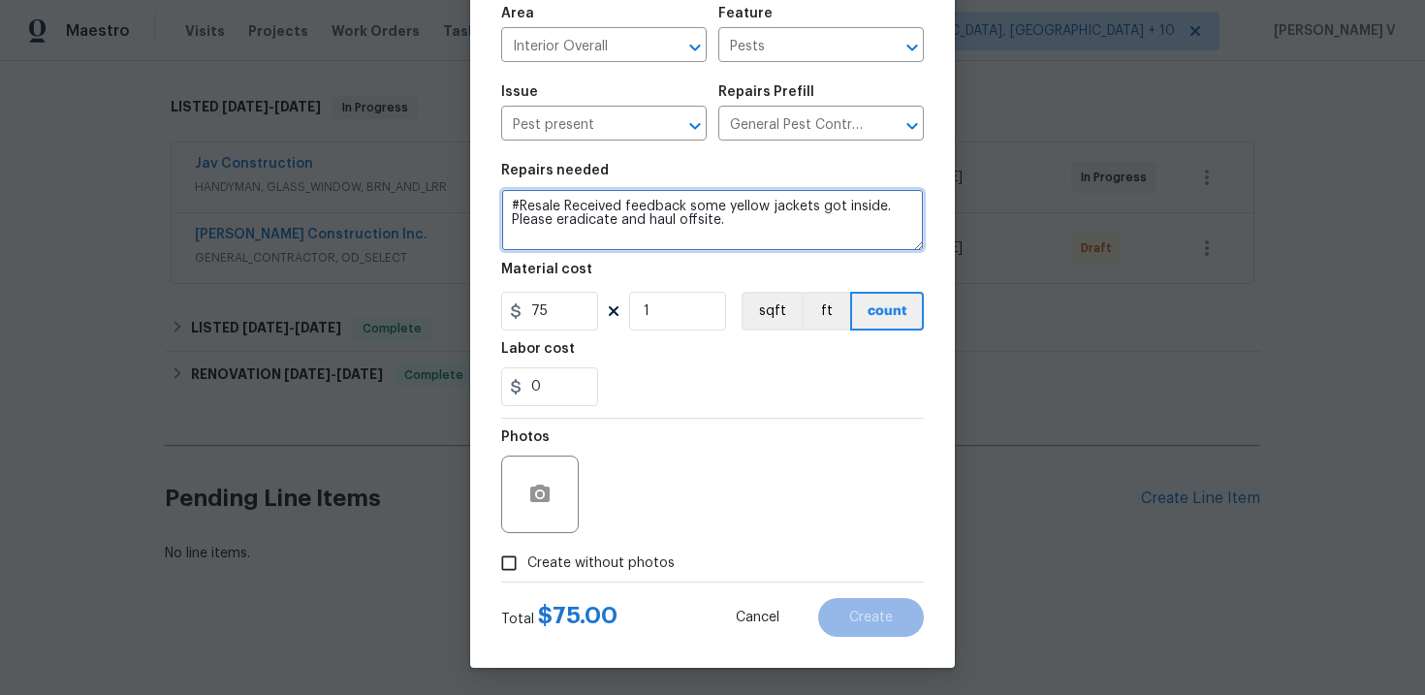
scroll to position [141, 0]
type textarea "#Resale Received feedback some yellow jackets got inside. Please eradicate and …"
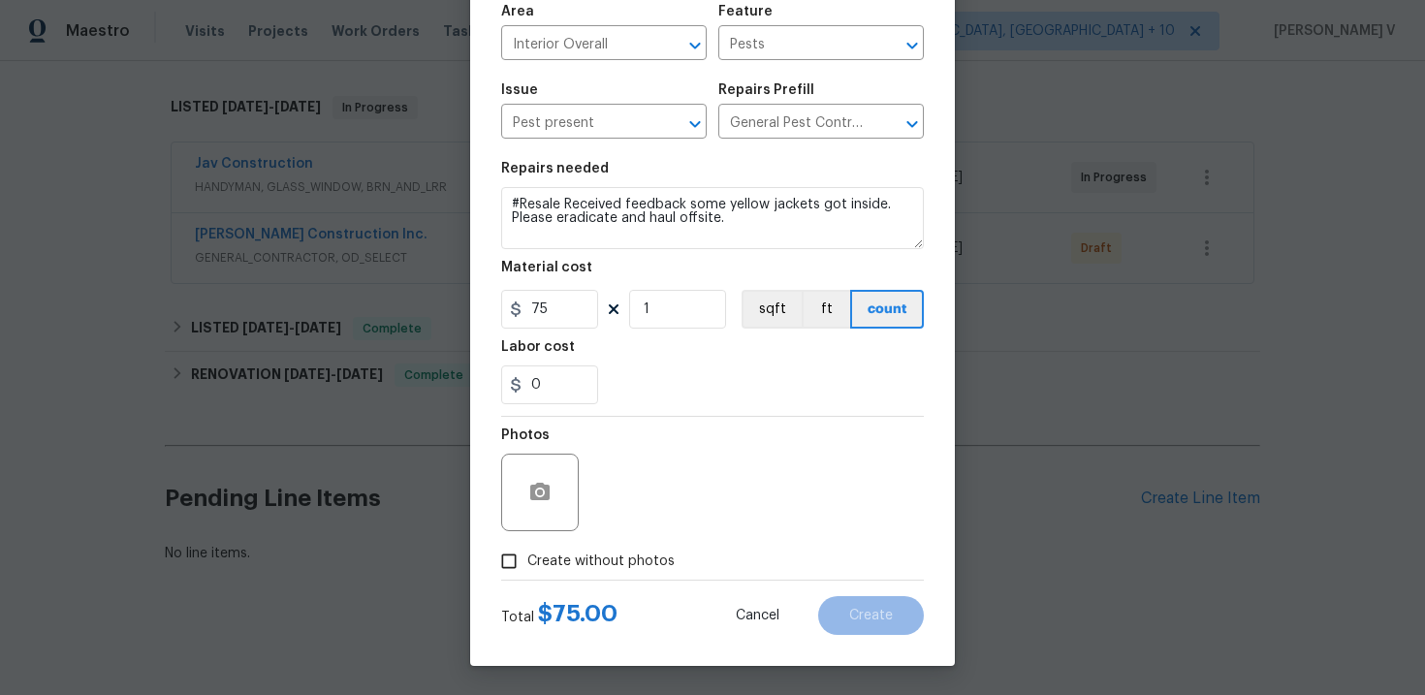
click at [545, 540] on div "Photos" at bounding box center [541, 480] width 81 height 126
click at [542, 553] on span "Create without photos" at bounding box center [600, 561] width 147 height 20
click at [527, 553] on input "Create without photos" at bounding box center [508, 561] width 37 height 37
checkbox input "true"
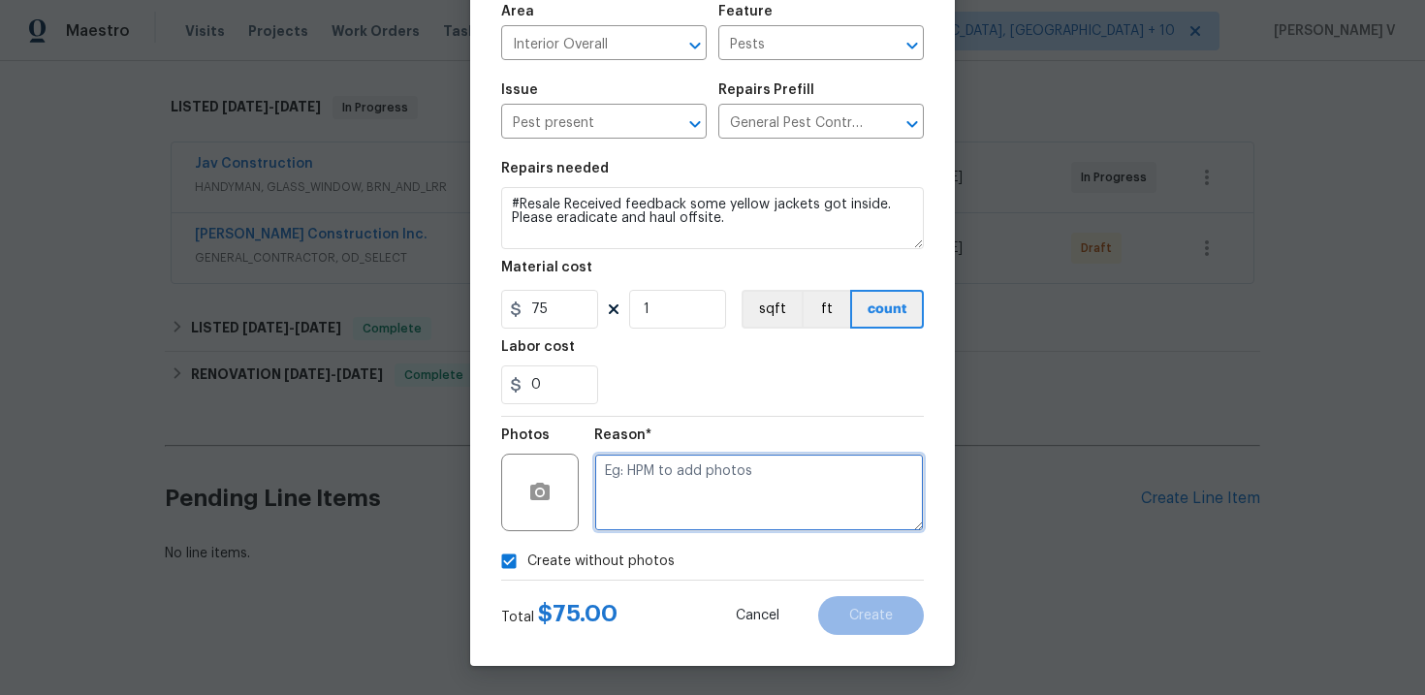
click at [695, 513] on textarea at bounding box center [758, 493] width 329 height 78
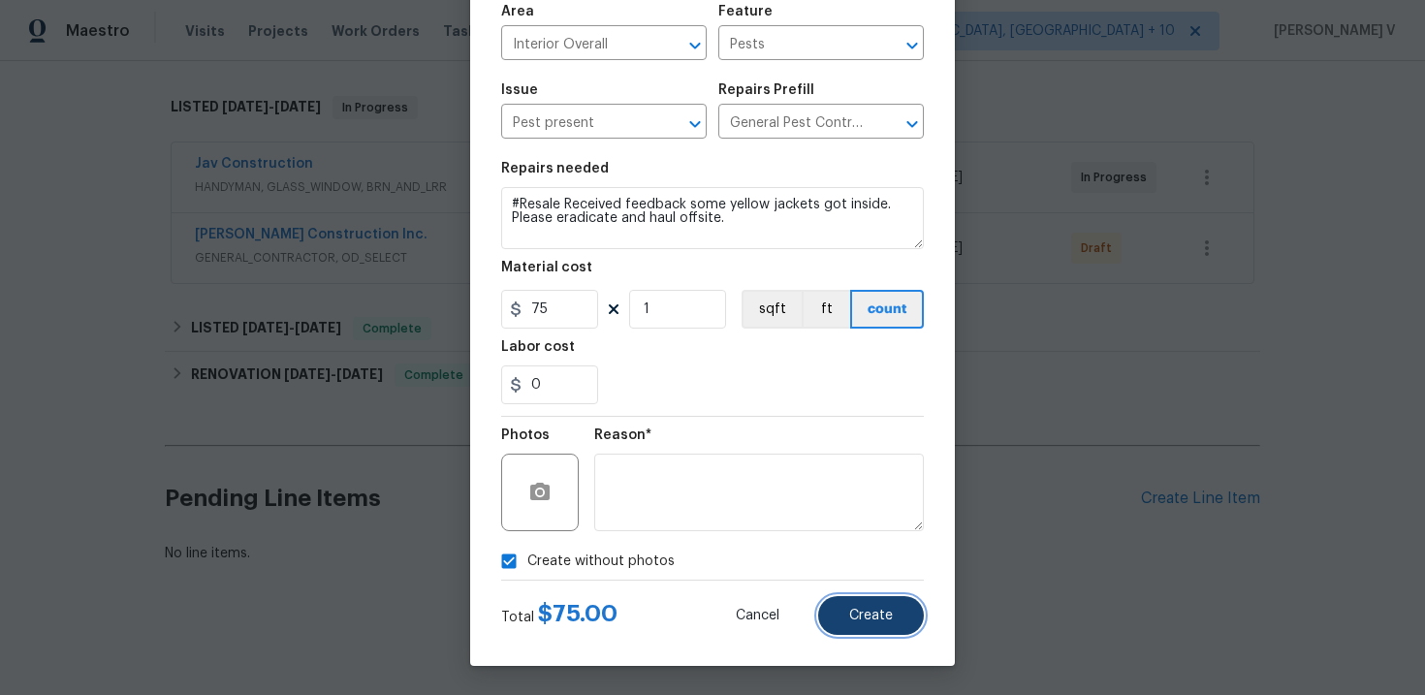
click at [912, 609] on button "Create" at bounding box center [871, 615] width 106 height 39
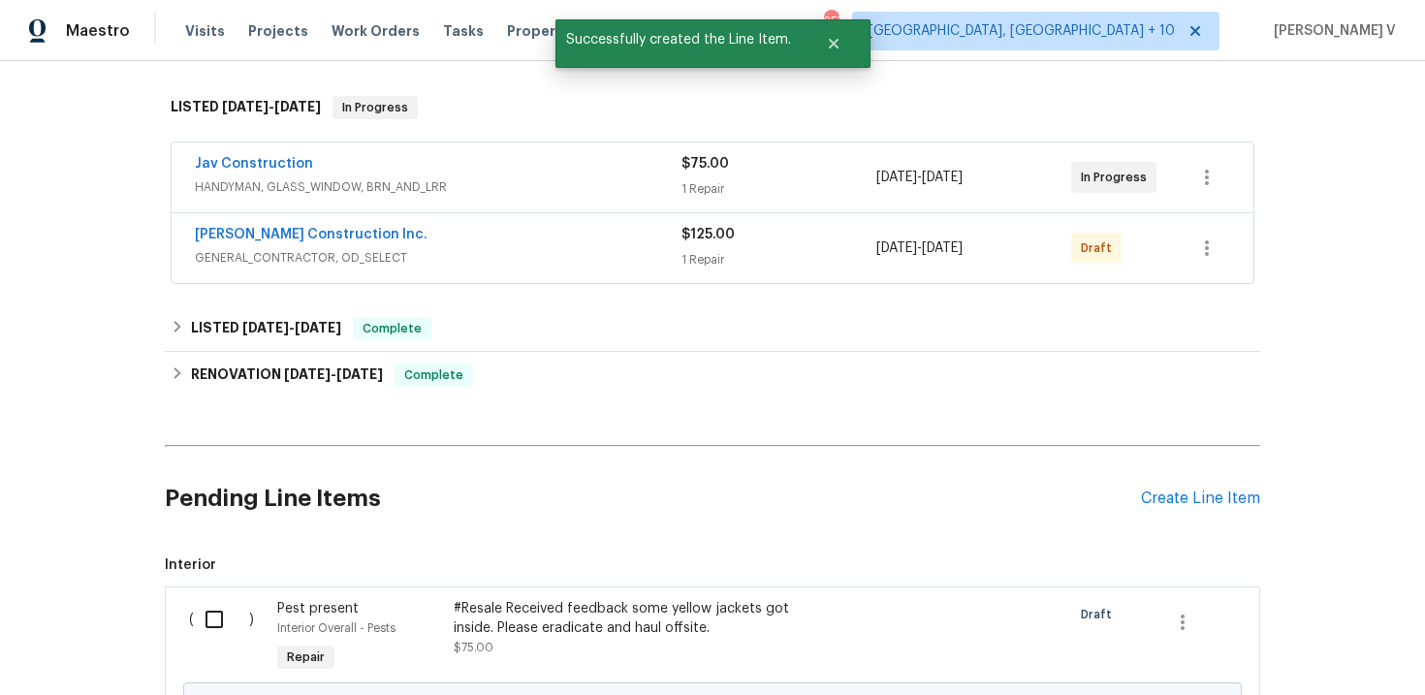
click at [209, 617] on input "checkbox" at bounding box center [221, 619] width 55 height 41
checkbox input "true"
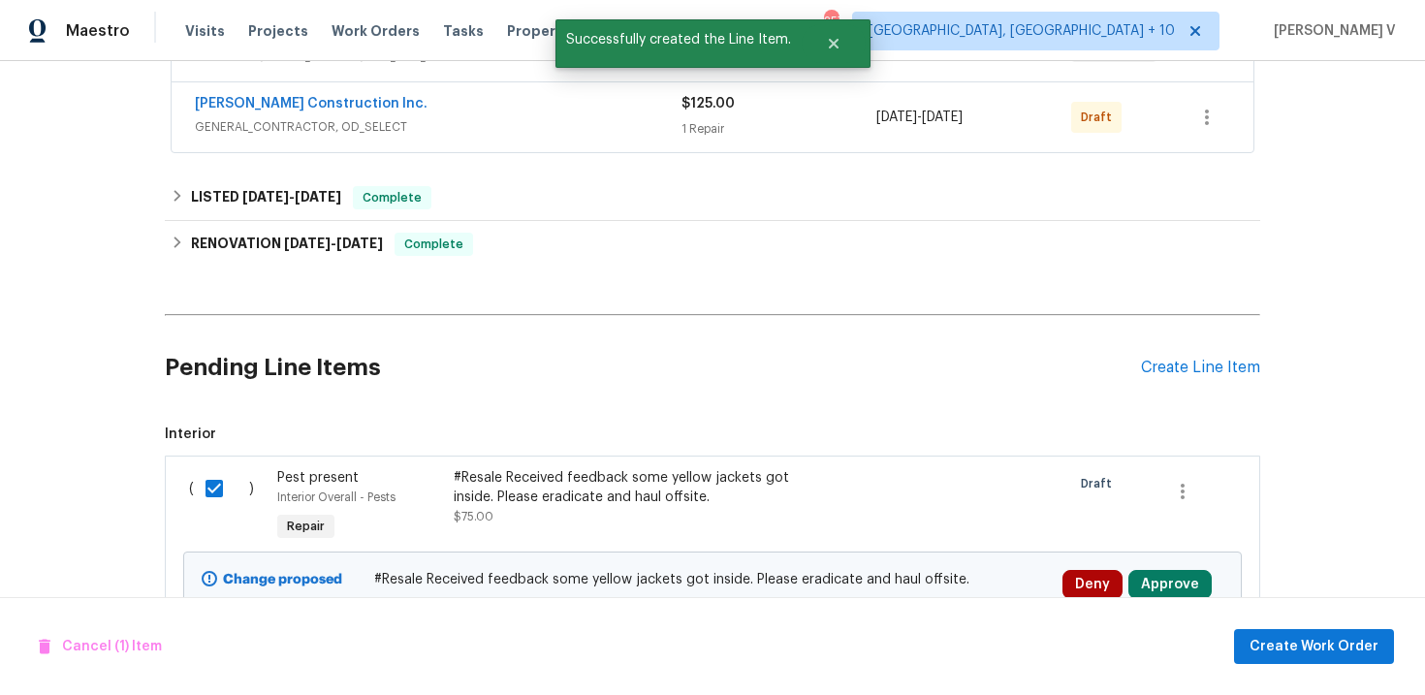
scroll to position [512, 0]
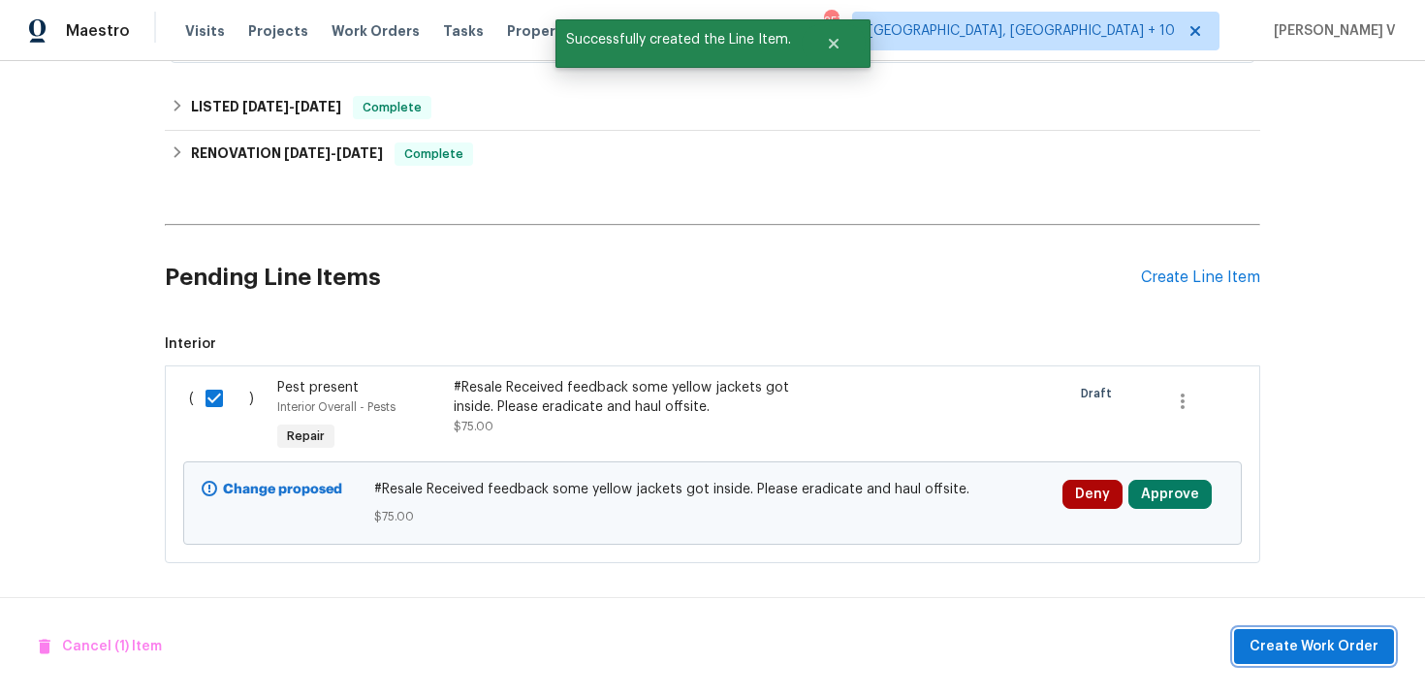
click at [1341, 661] on button "Create Work Order" at bounding box center [1314, 647] width 160 height 36
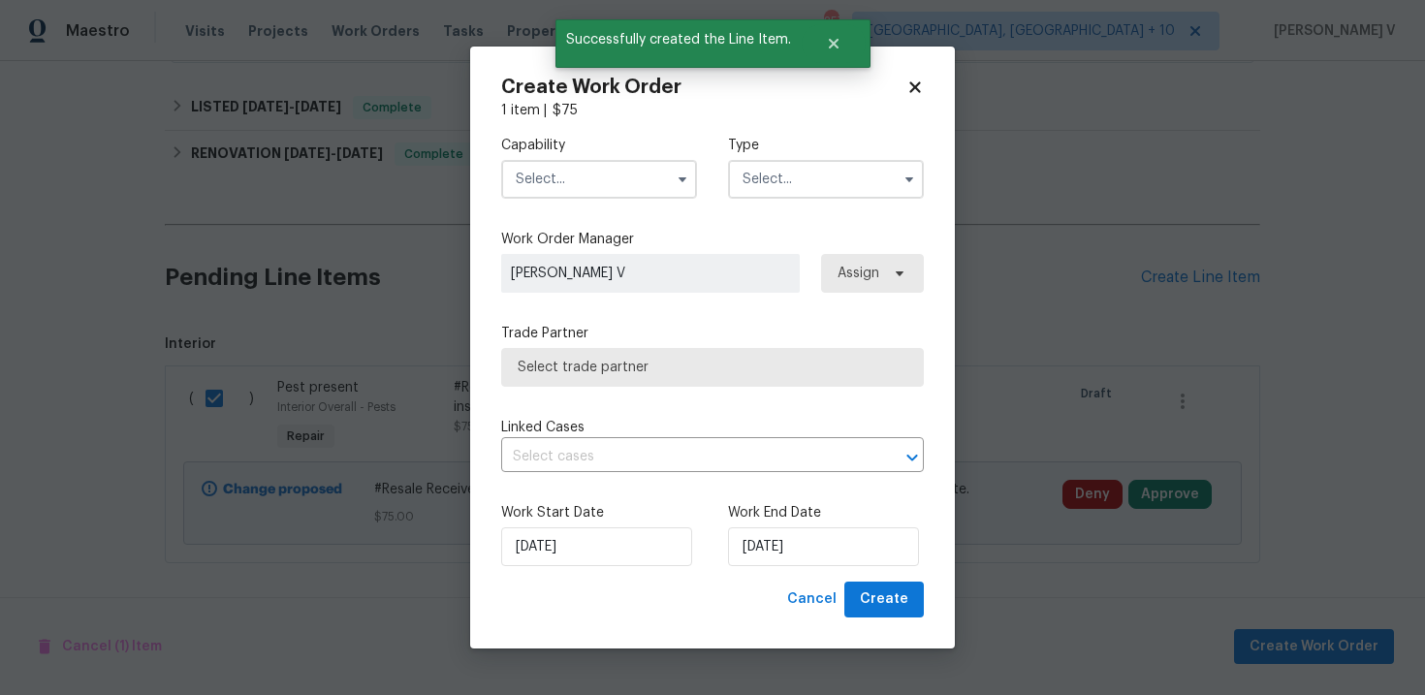
click at [611, 199] on div "Capability Type" at bounding box center [712, 167] width 423 height 94
click at [587, 188] on input "text" at bounding box center [599, 179] width 196 height 39
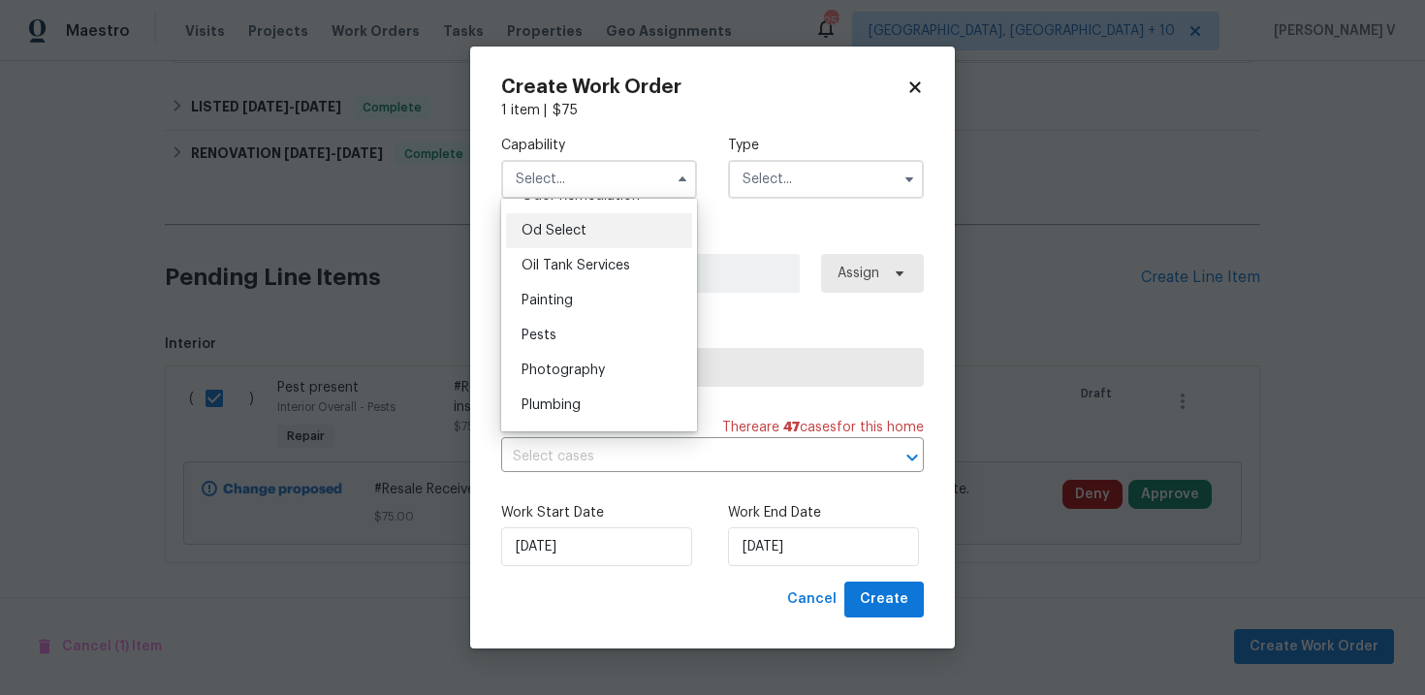
scroll to position [1603, 0]
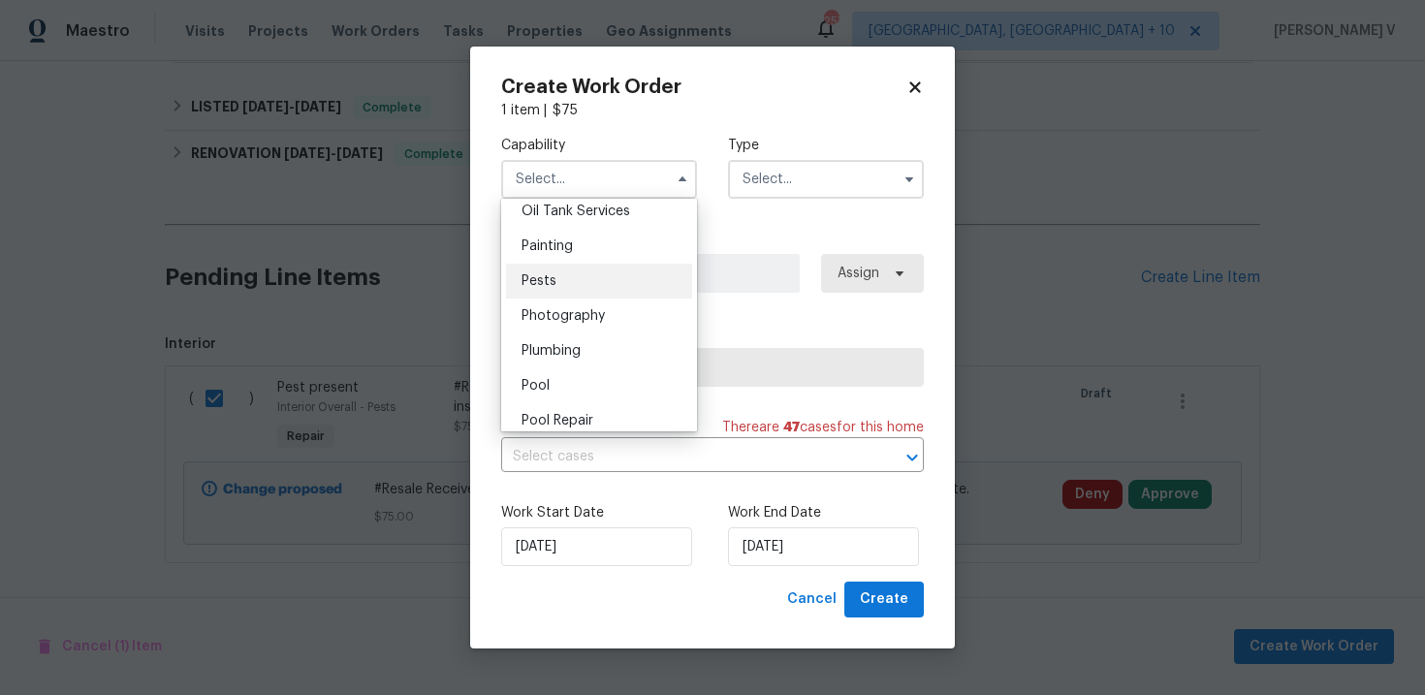
click at [581, 268] on div "Pests" at bounding box center [599, 281] width 186 height 35
type input "Pests"
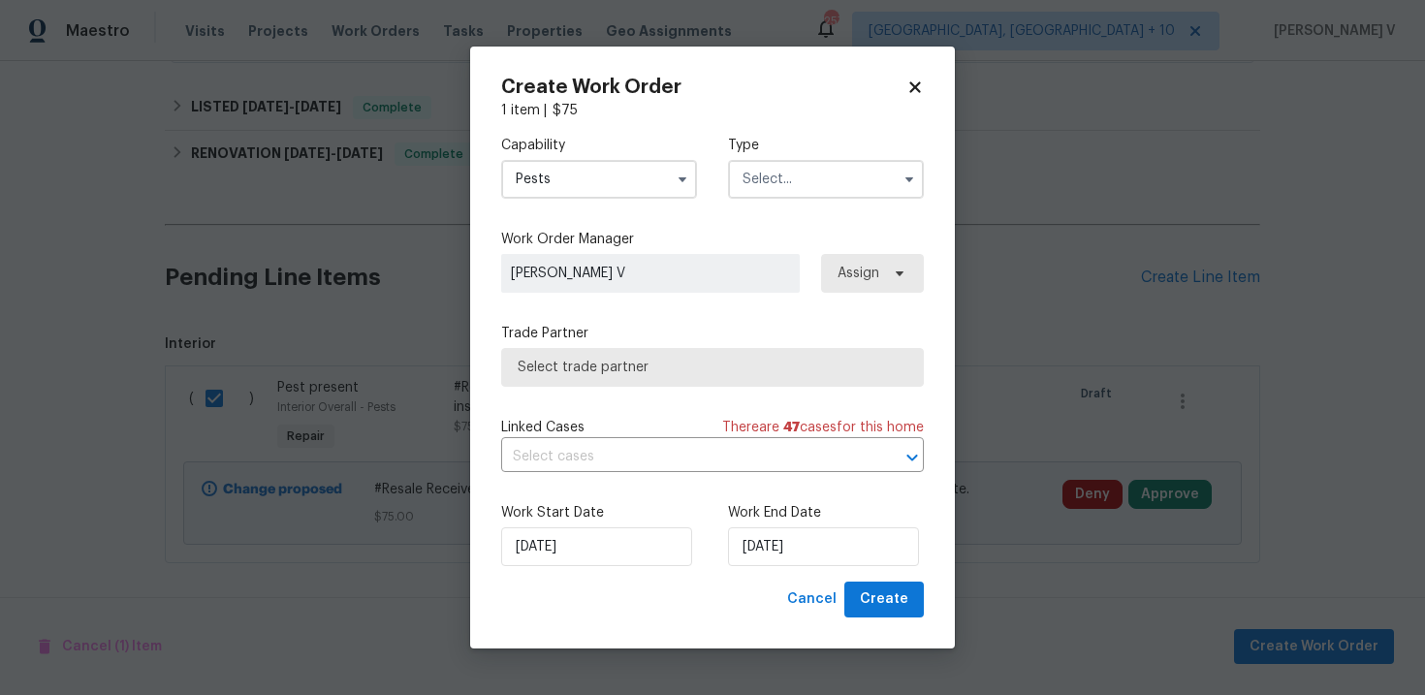
click at [838, 155] on div "Type" at bounding box center [826, 167] width 196 height 63
click at [838, 168] on input "text" at bounding box center [826, 179] width 196 height 39
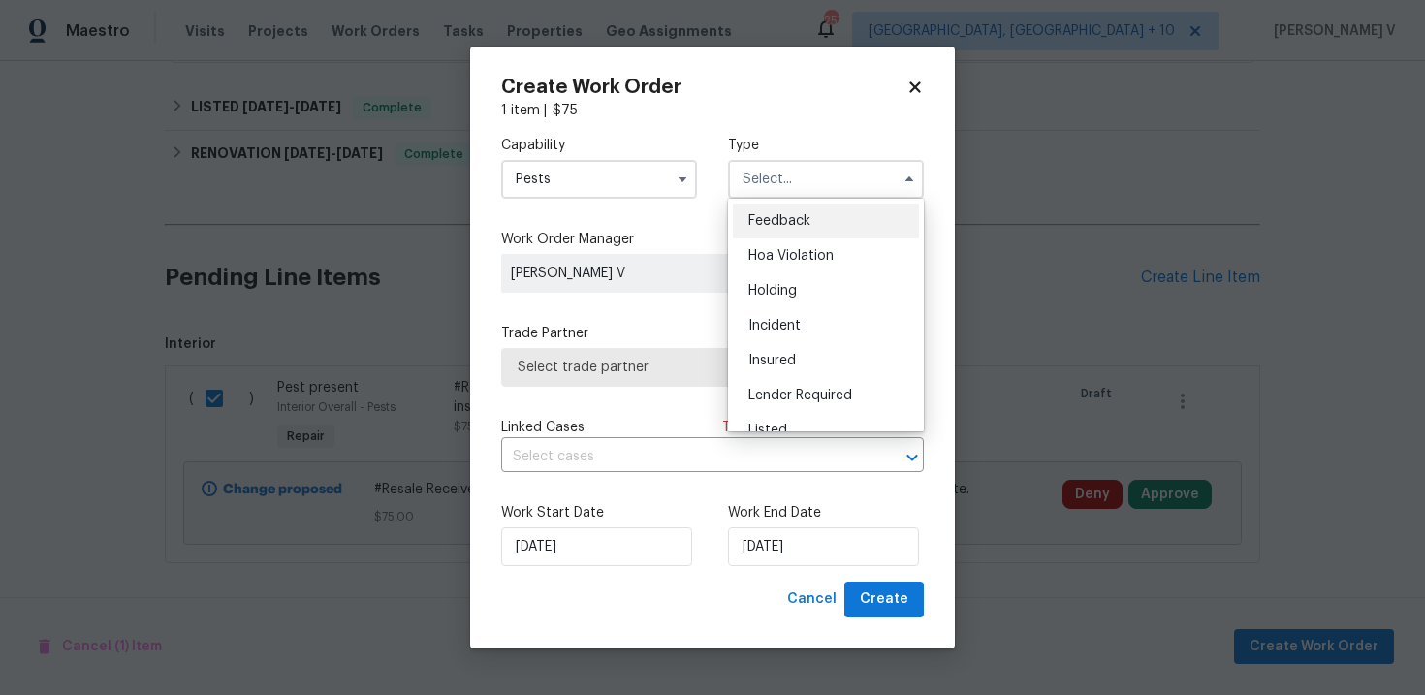
click at [805, 216] on span "Feedback" at bounding box center [779, 221] width 62 height 14
type input "Feedback"
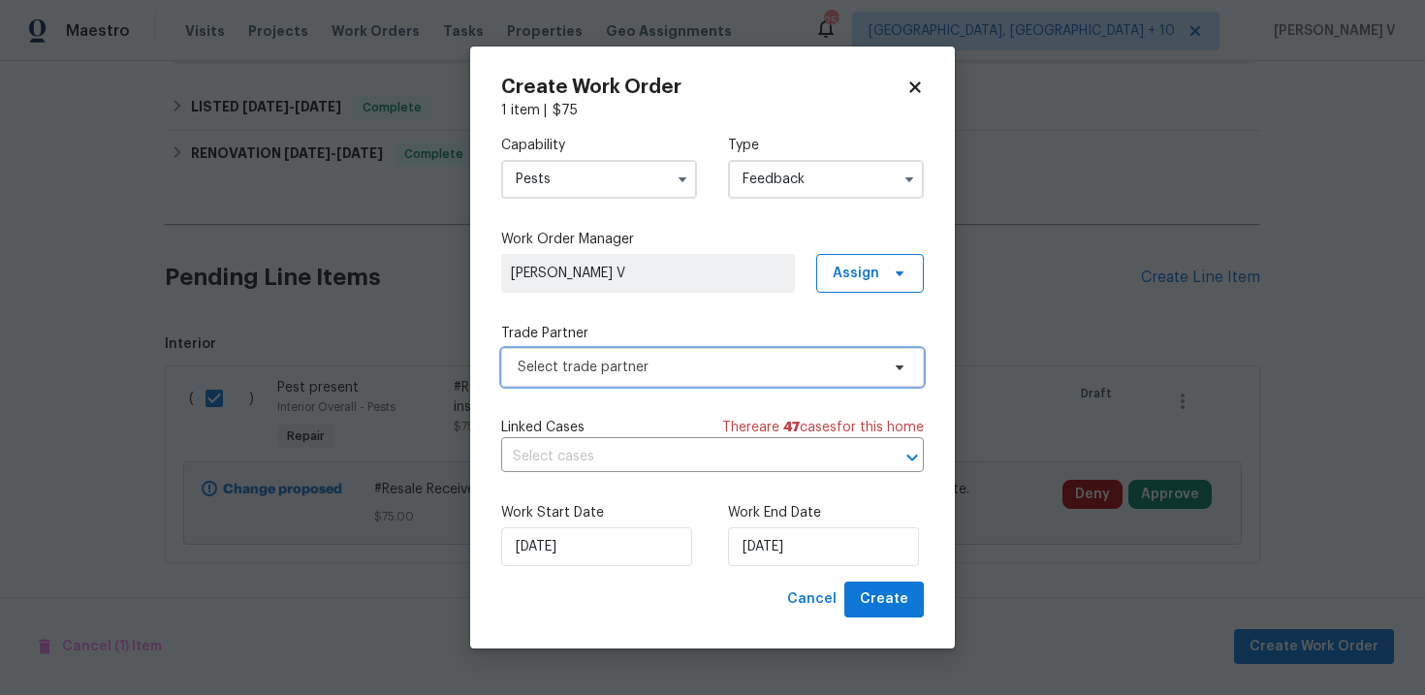
click at [651, 386] on span "Select trade partner" at bounding box center [712, 367] width 423 height 39
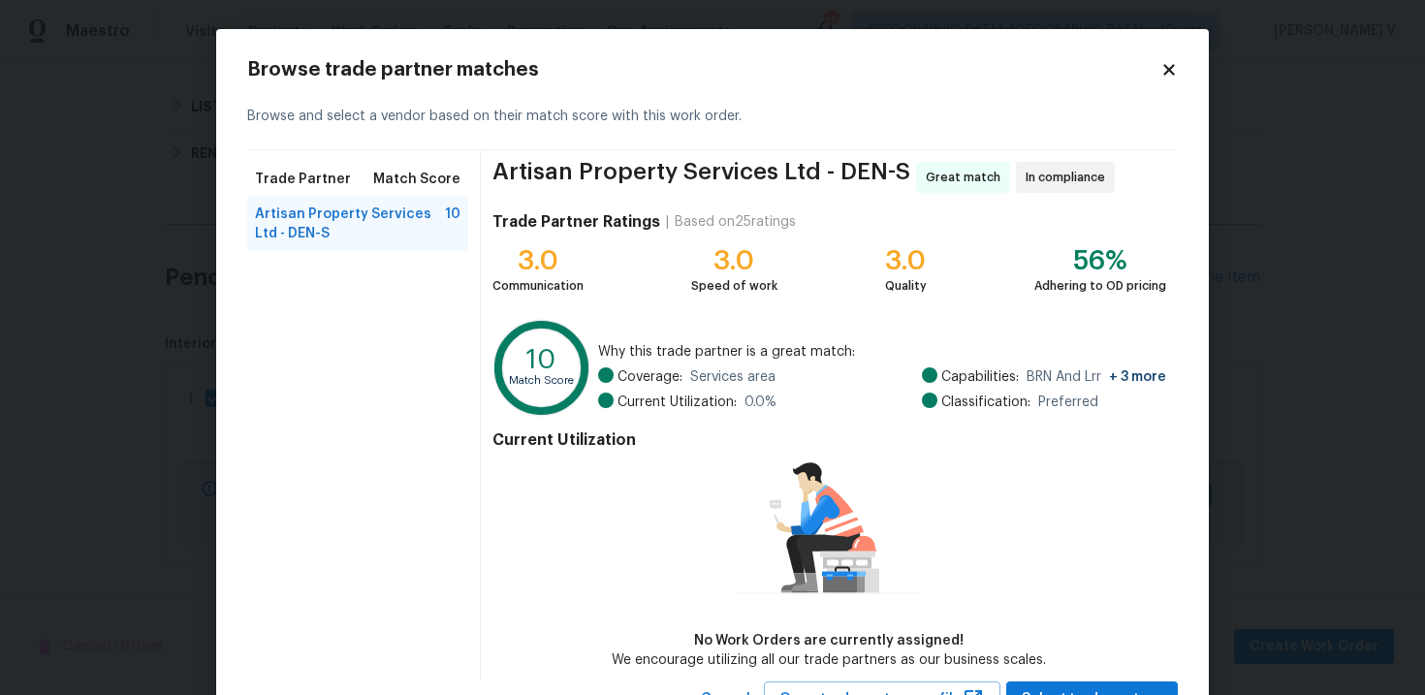
scroll to position [80, 0]
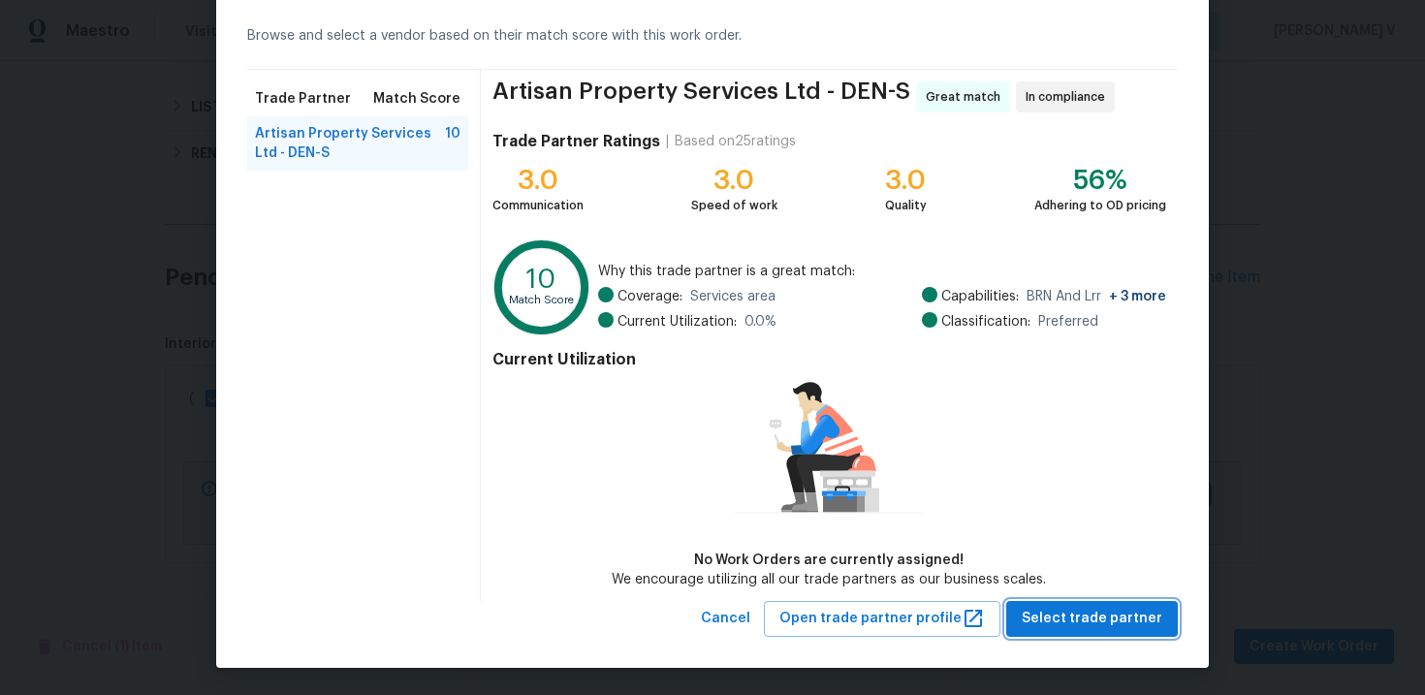
click at [1053, 603] on button "Select trade partner" at bounding box center [1092, 619] width 172 height 36
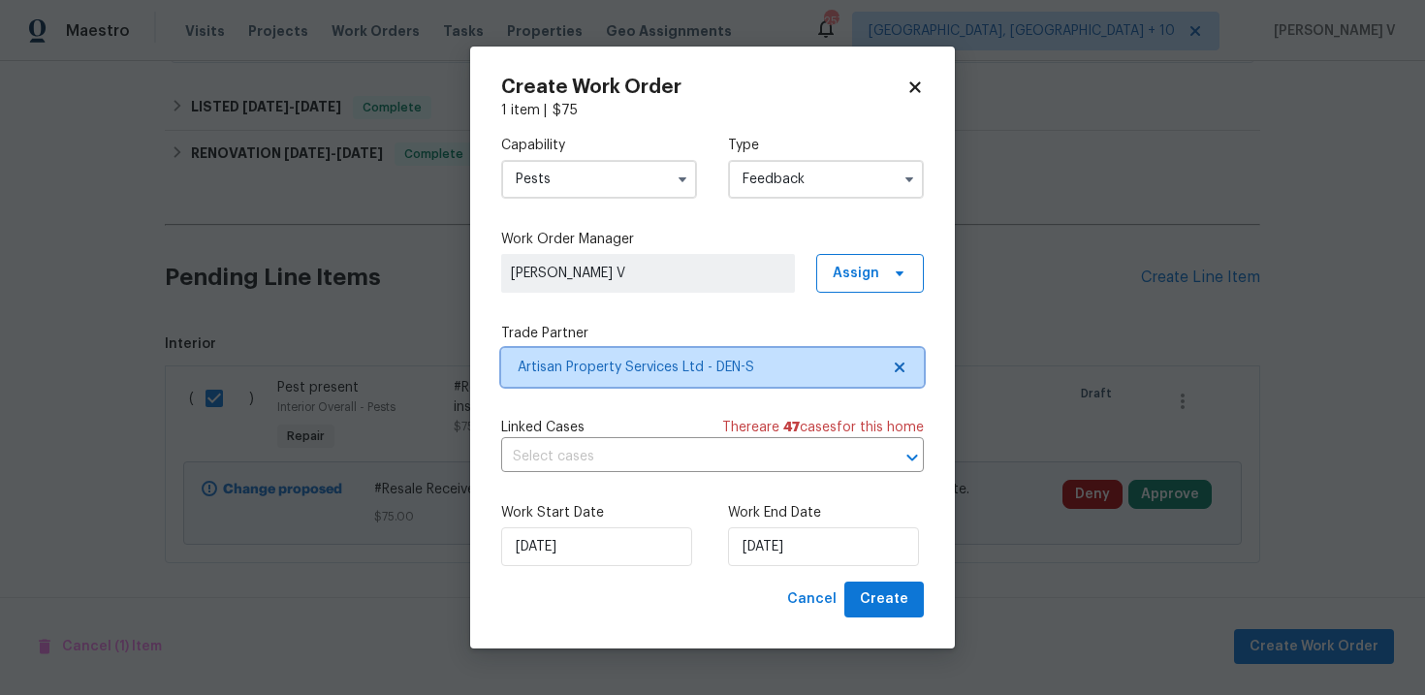
scroll to position [0, 0]
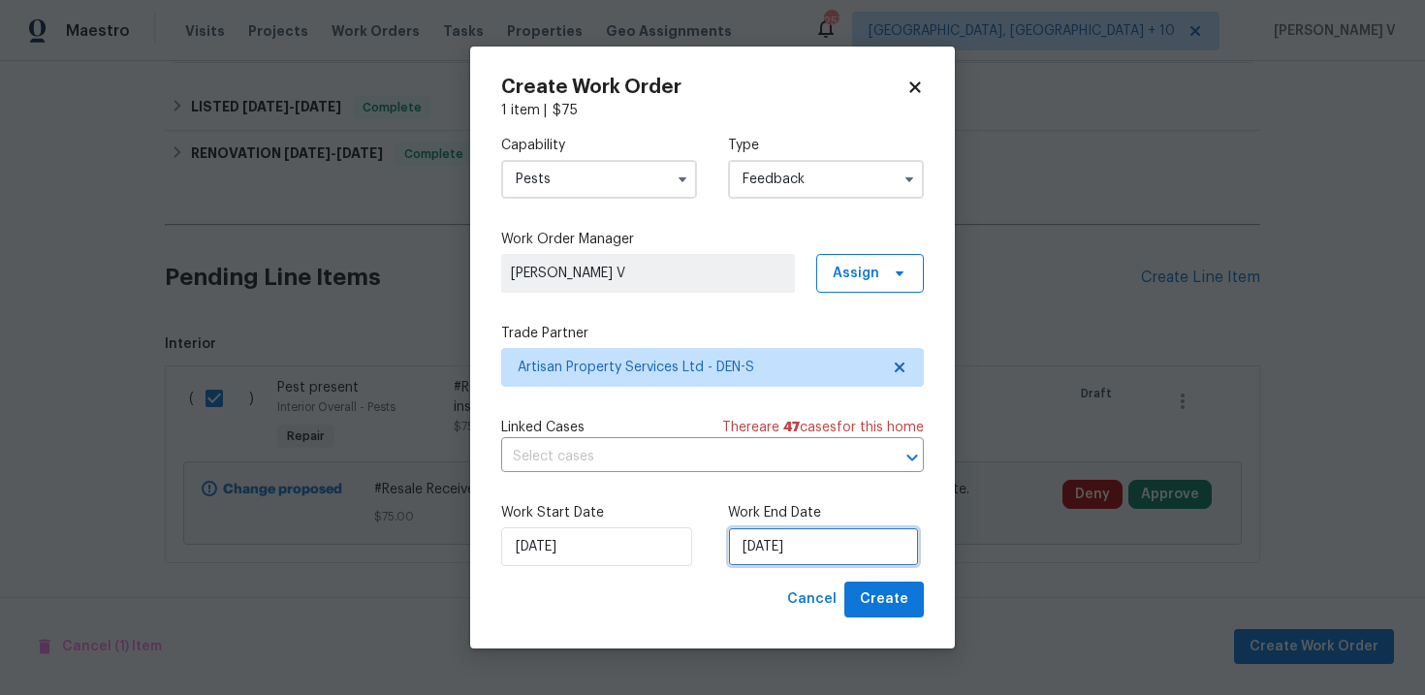
click at [790, 545] on input "27/08/2025" at bounding box center [823, 546] width 191 height 39
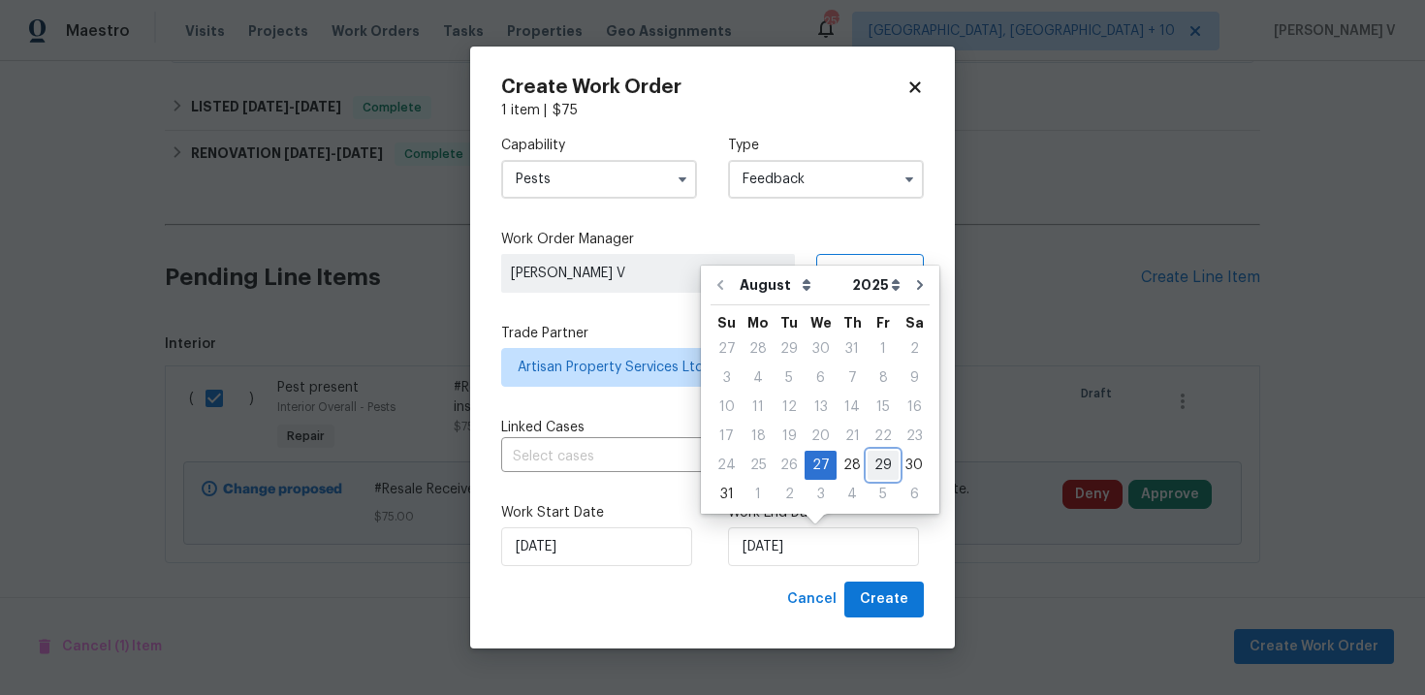
click at [869, 459] on div "29" at bounding box center [882, 465] width 31 height 27
type input "29/08/2025"
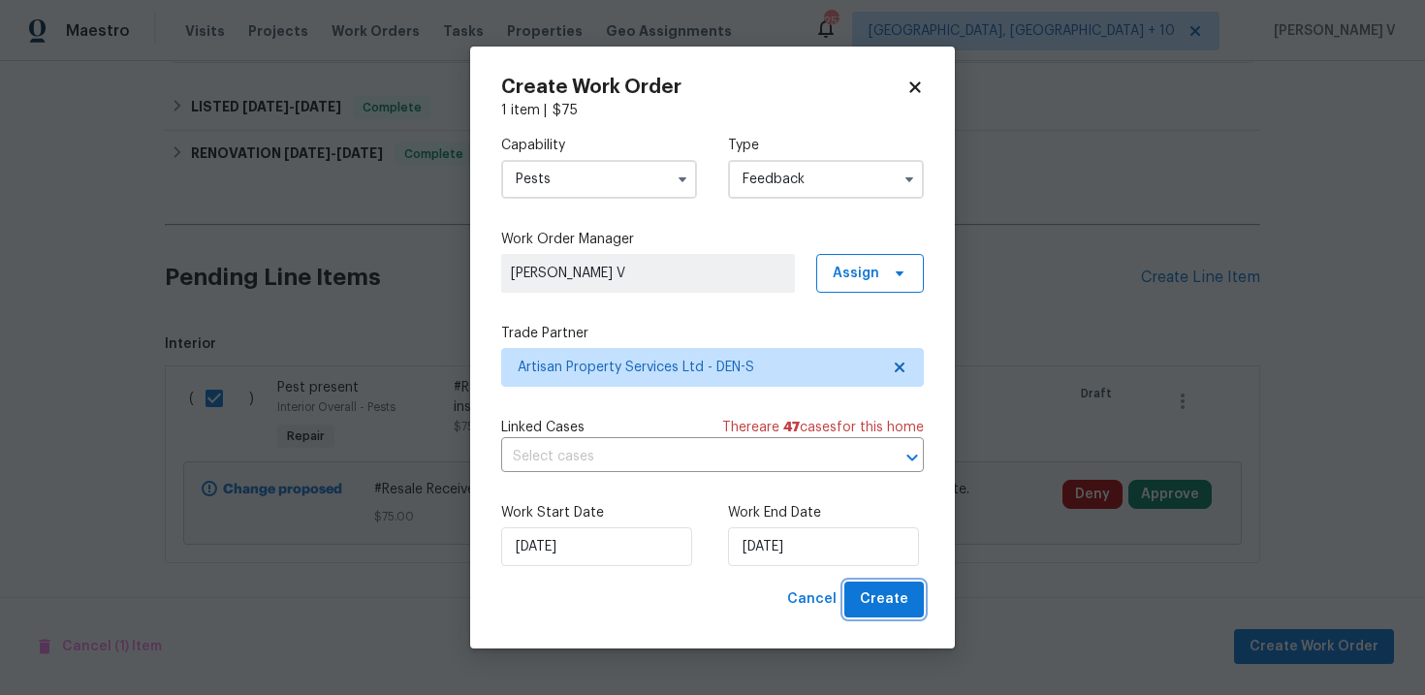
click at [878, 613] on button "Create" at bounding box center [883, 599] width 79 height 36
checkbox input "false"
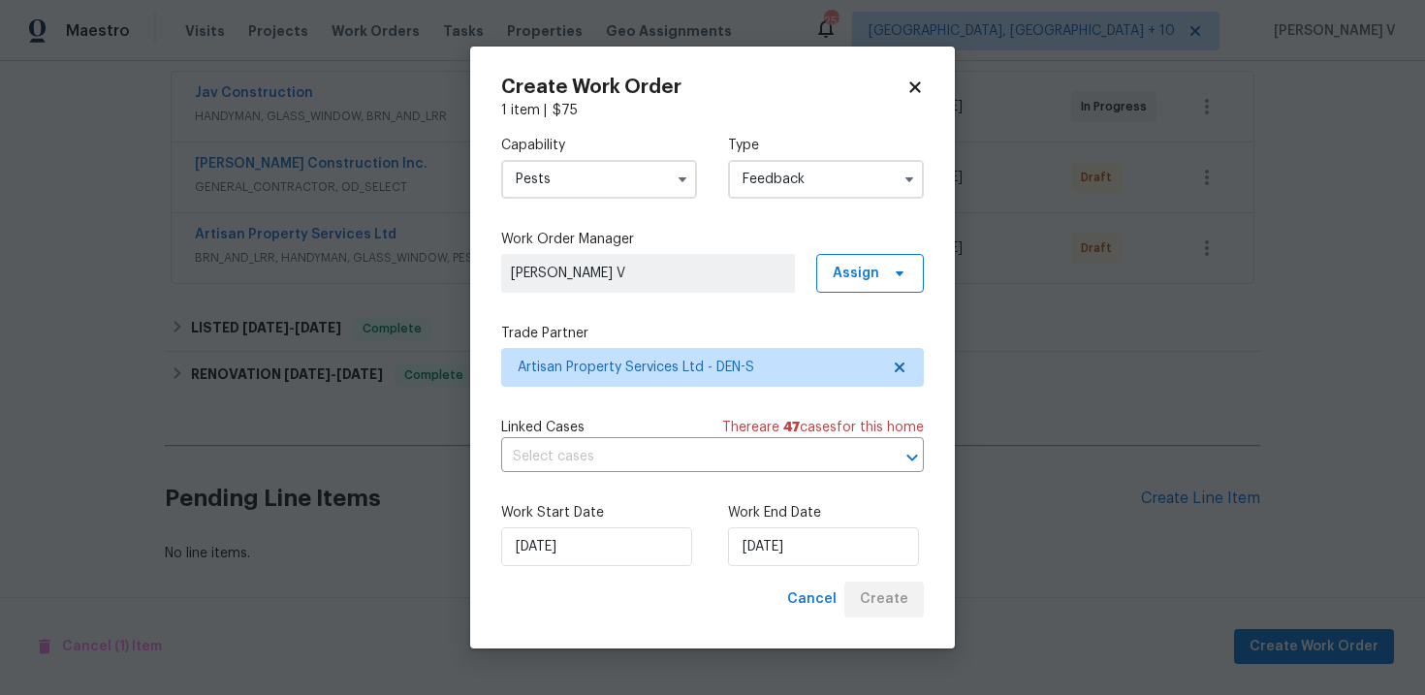
scroll to position [361, 0]
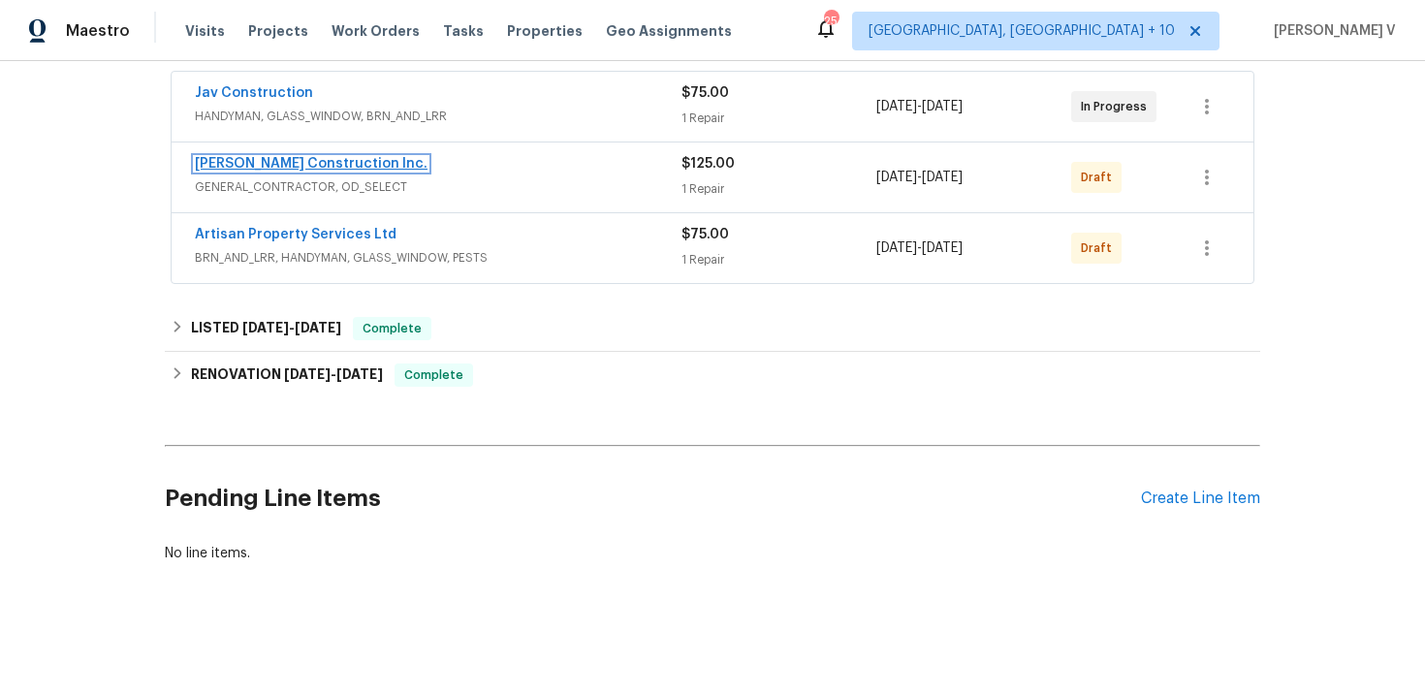
click at [289, 166] on link "Hanson Construction Inc." at bounding box center [311, 164] width 233 height 14
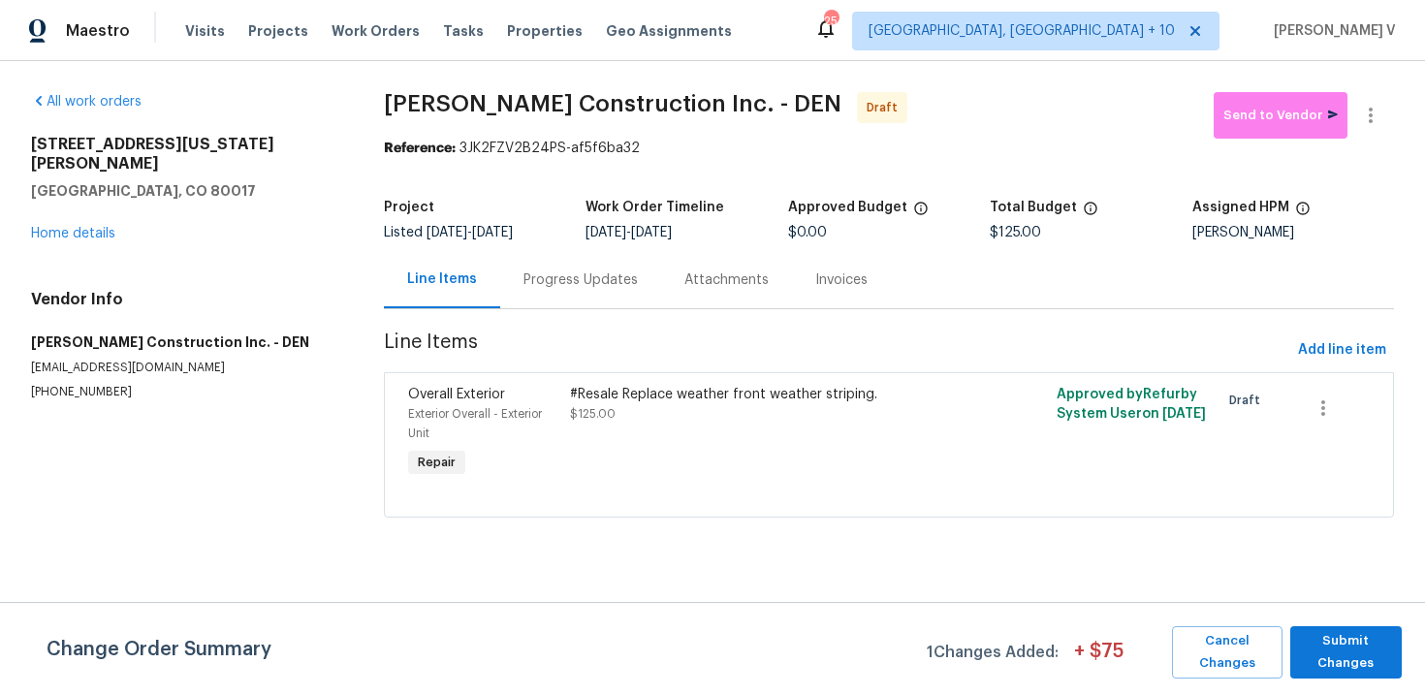
click at [568, 284] on div "Progress Updates" at bounding box center [580, 279] width 114 height 19
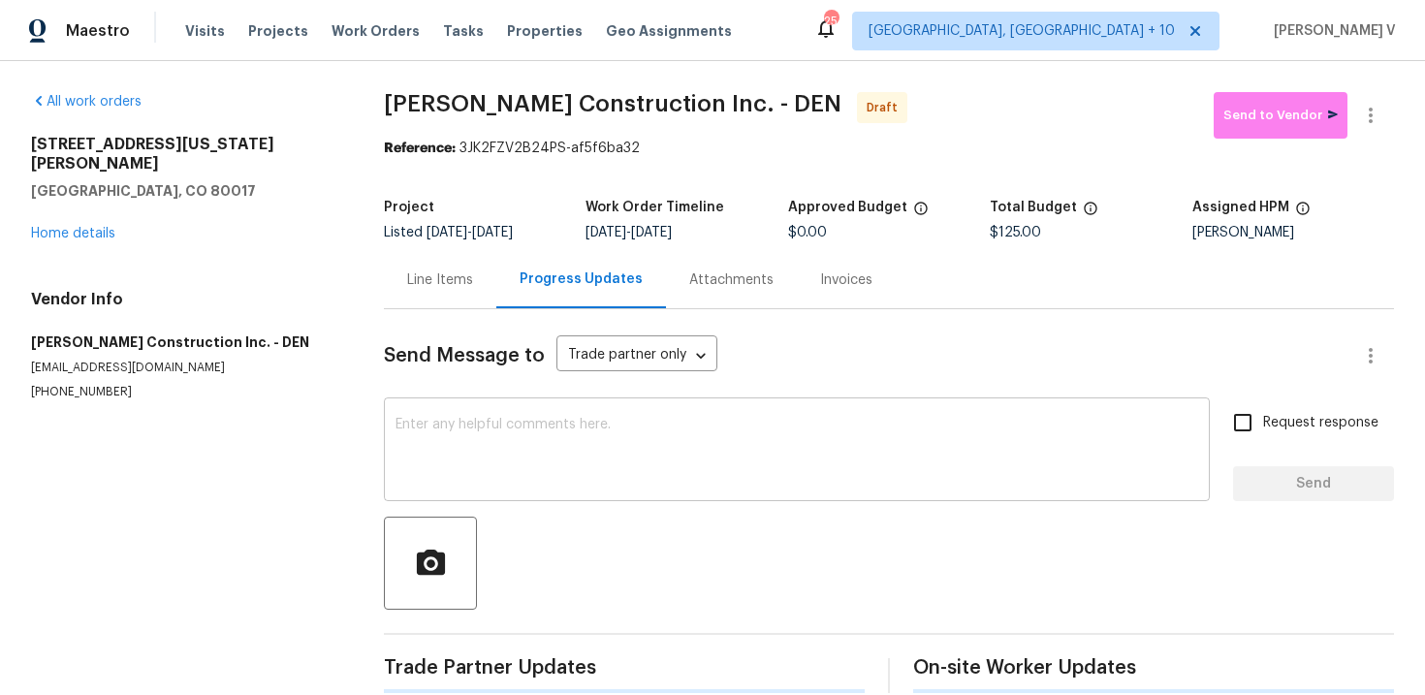
click at [569, 419] on textarea at bounding box center [796, 452] width 802 height 68
paste textarea "Hi, this is Divya with Opendoor. I’m confirming you received the WO for the pro…"
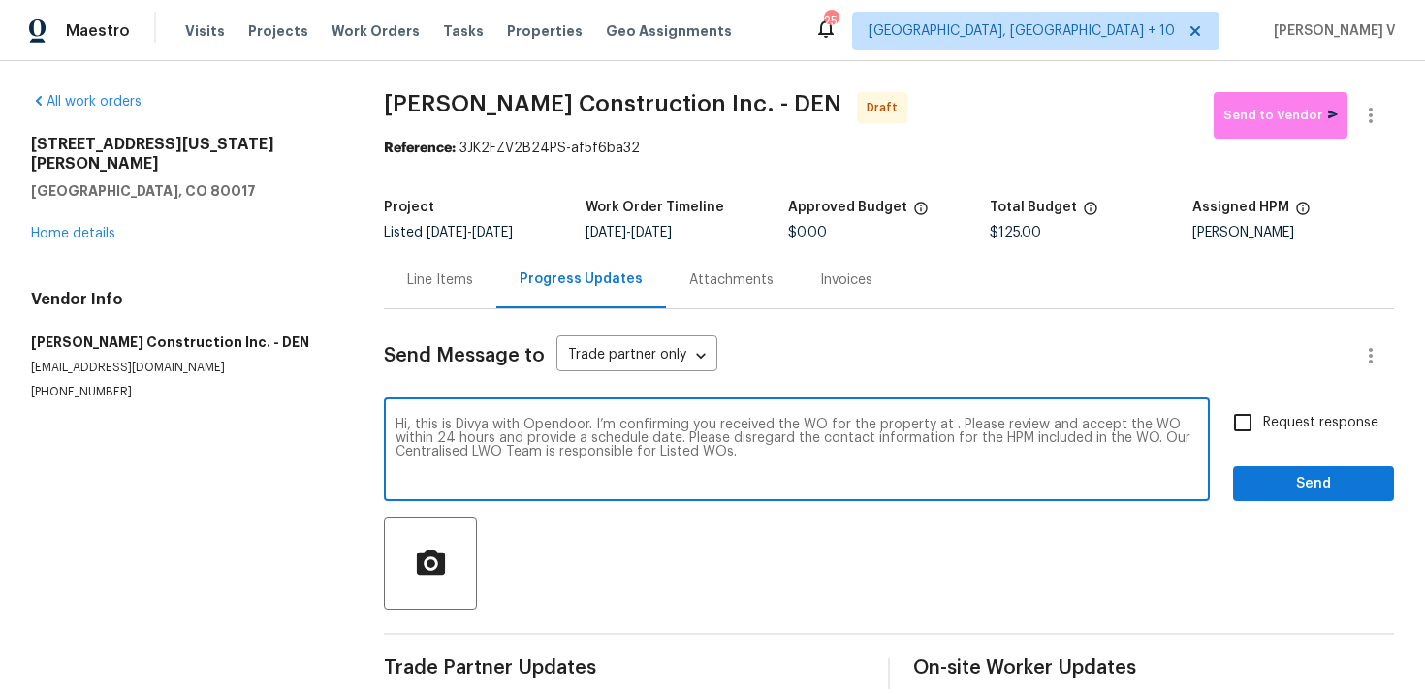
click at [950, 423] on textarea "Hi, this is Divya with Opendoor. I’m confirming you received the WO for the pro…" at bounding box center [796, 452] width 802 height 68
paste textarea "17054 E Tennessee Dr Apt 212, Aurora, CO 80017"
type textarea "Hi, this is Divya with Opendoor. I’m confirming you received the WO for the pro…"
click at [1258, 426] on input "Request response" at bounding box center [1242, 422] width 41 height 41
checkbox input "true"
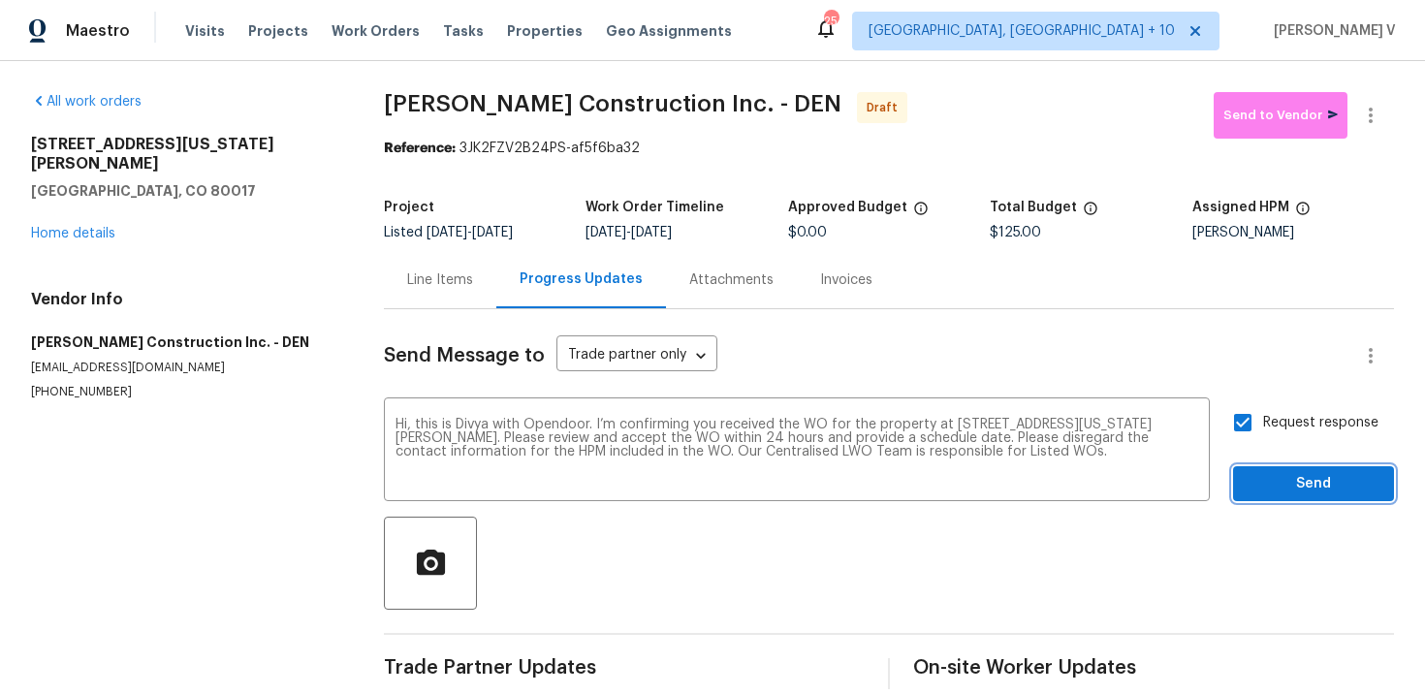
click at [1270, 482] on span "Send" at bounding box center [1313, 484] width 130 height 24
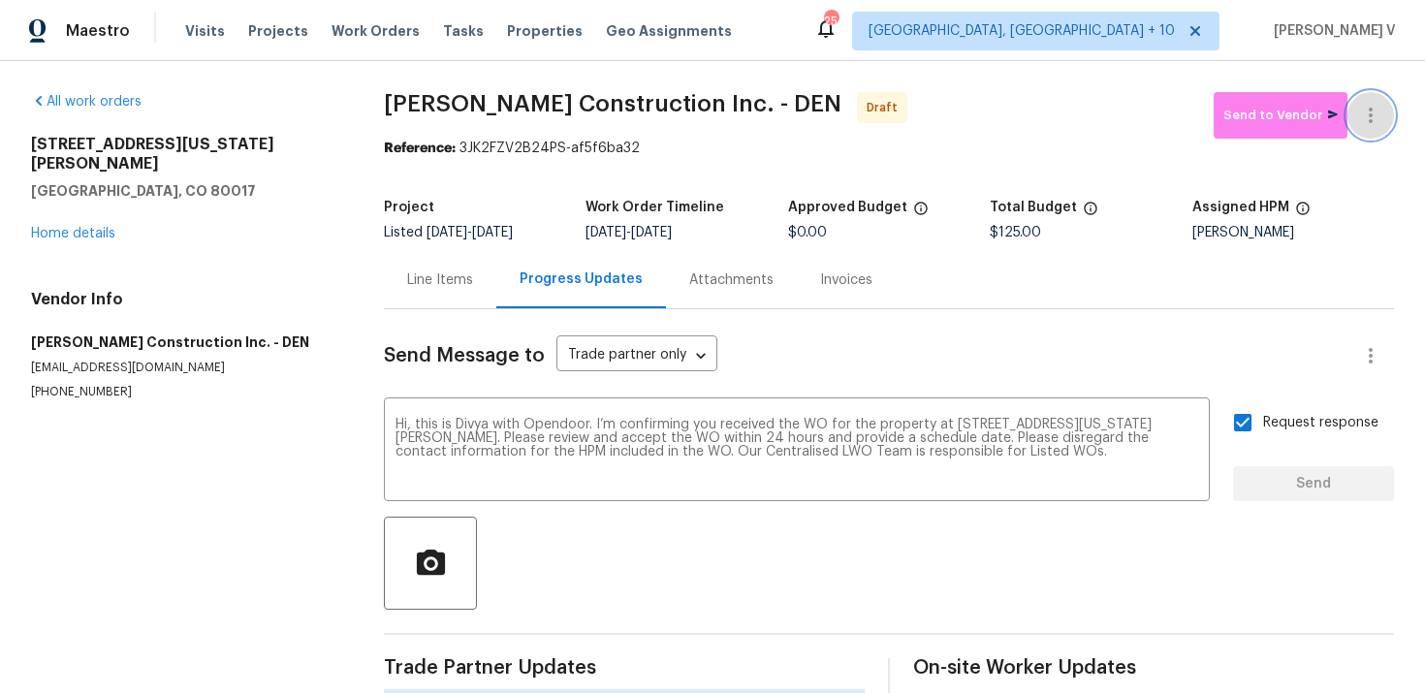
click at [1379, 105] on icon "button" at bounding box center [1370, 115] width 23 height 23
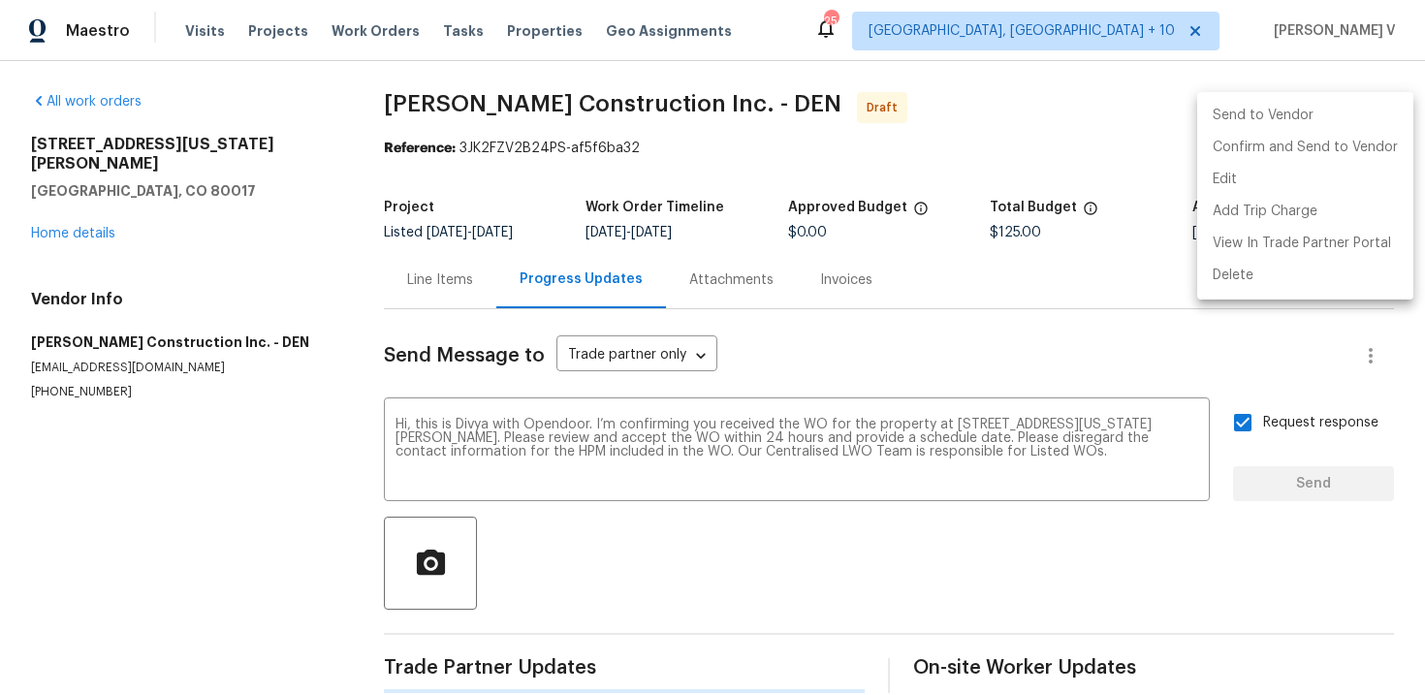
click at [1301, 130] on li "Send to Vendor" at bounding box center [1305, 116] width 216 height 32
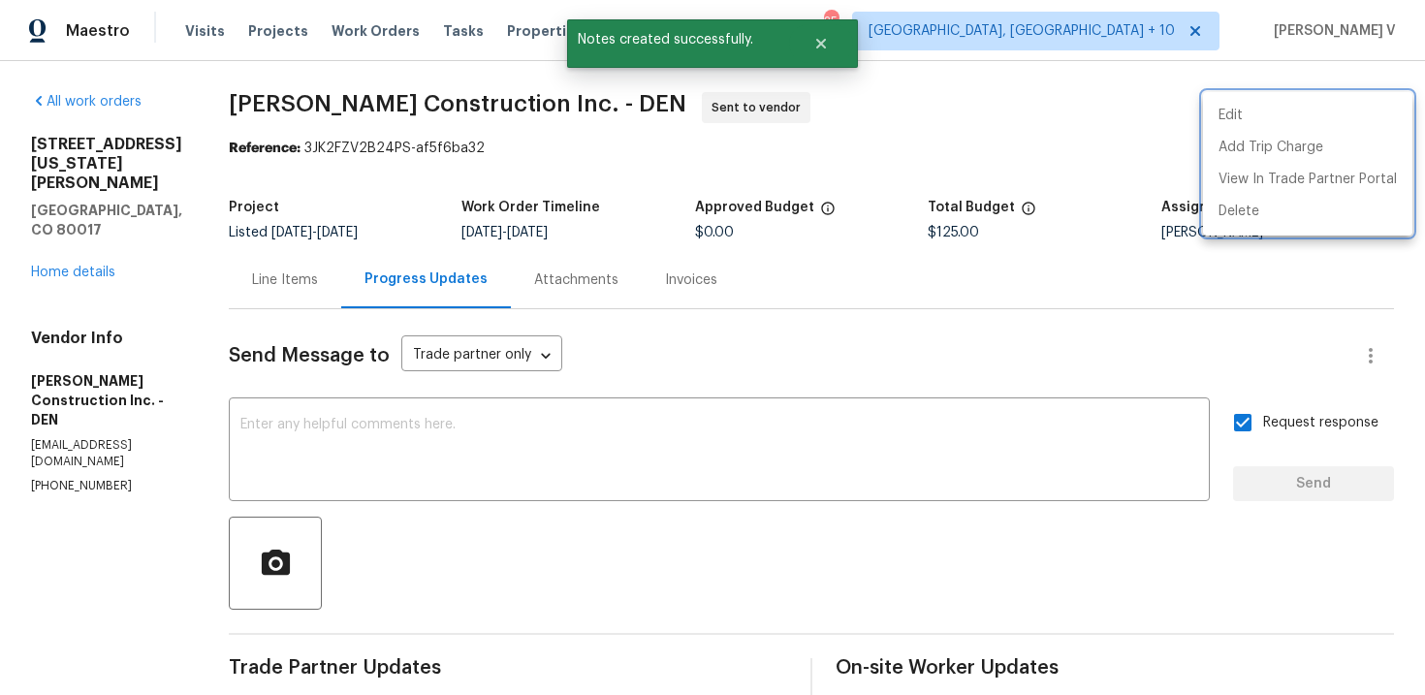
click at [435, 656] on div at bounding box center [712, 347] width 1425 height 695
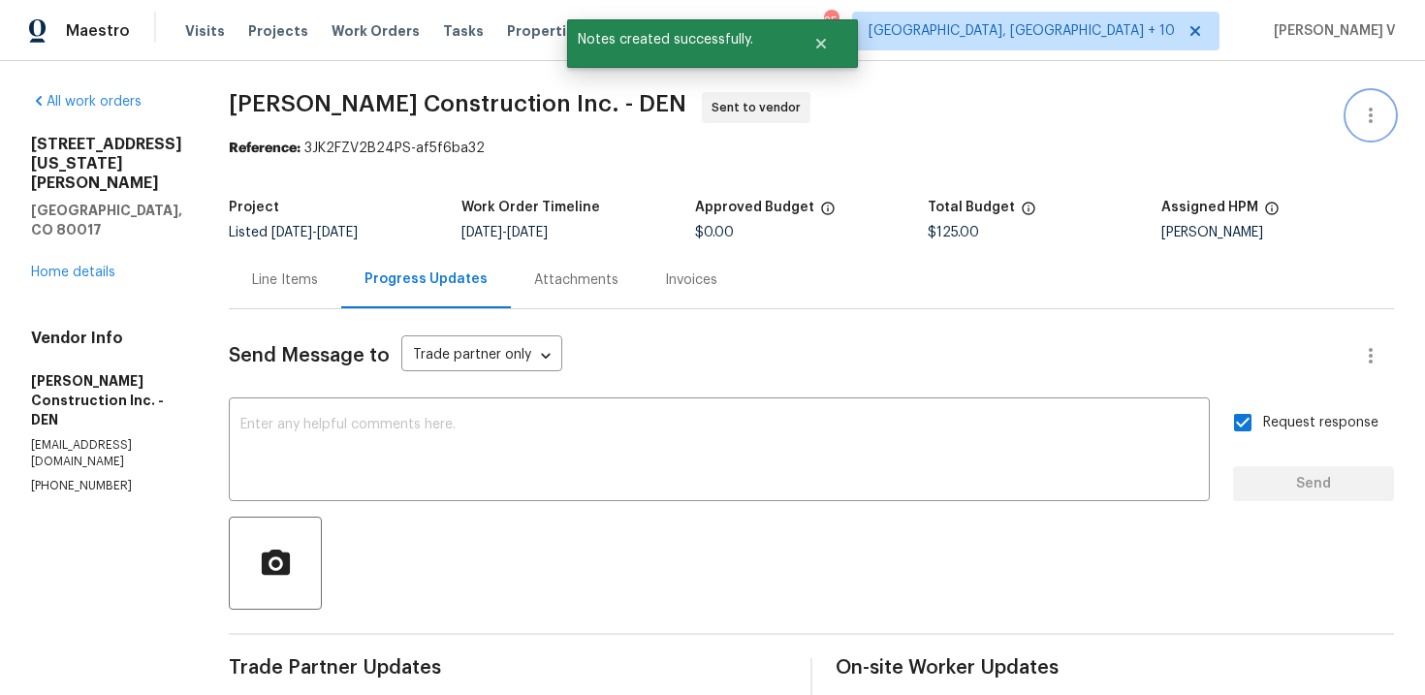
scroll to position [178, 0]
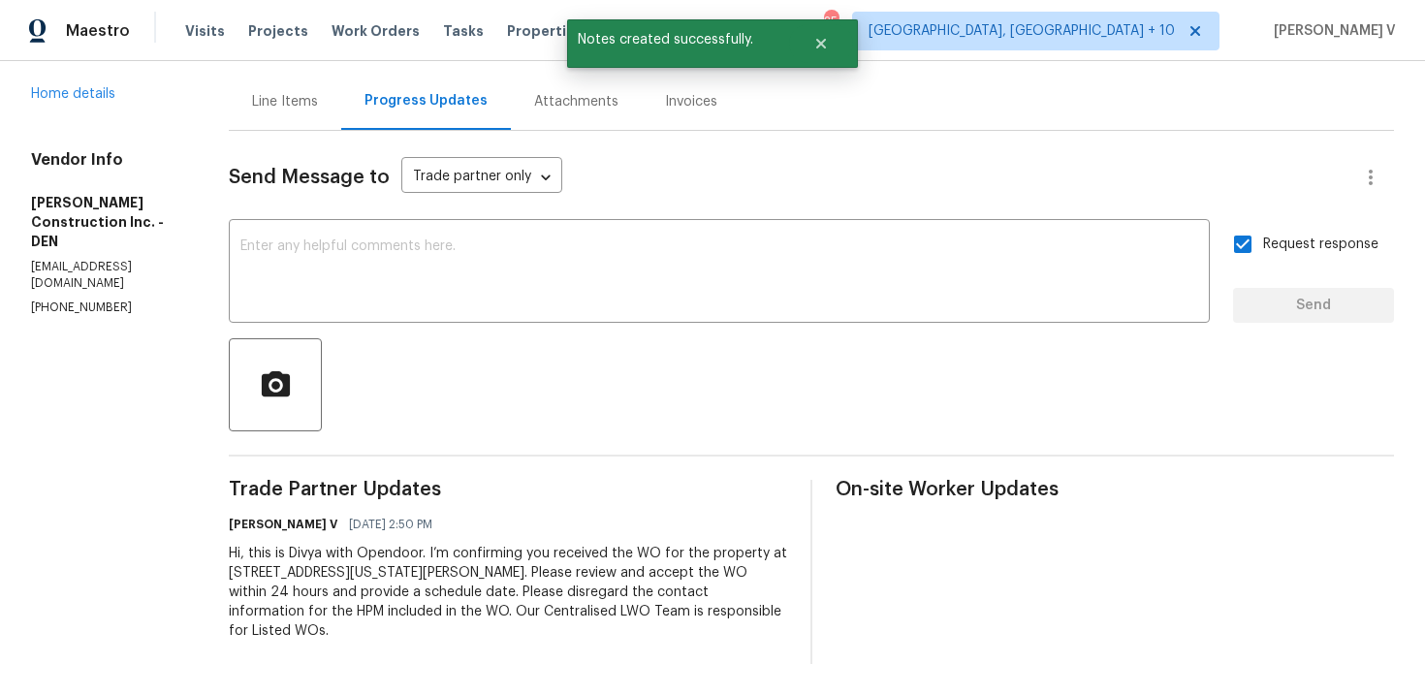
click at [435, 554] on div "Hi, this is Divya with Opendoor. I’m confirming you received the WO for the pro…" at bounding box center [508, 592] width 558 height 97
click at [412, 581] on div "Hi, this is Divya with Opendoor. I’m confirming you received the WO for the pro…" at bounding box center [508, 592] width 558 height 97
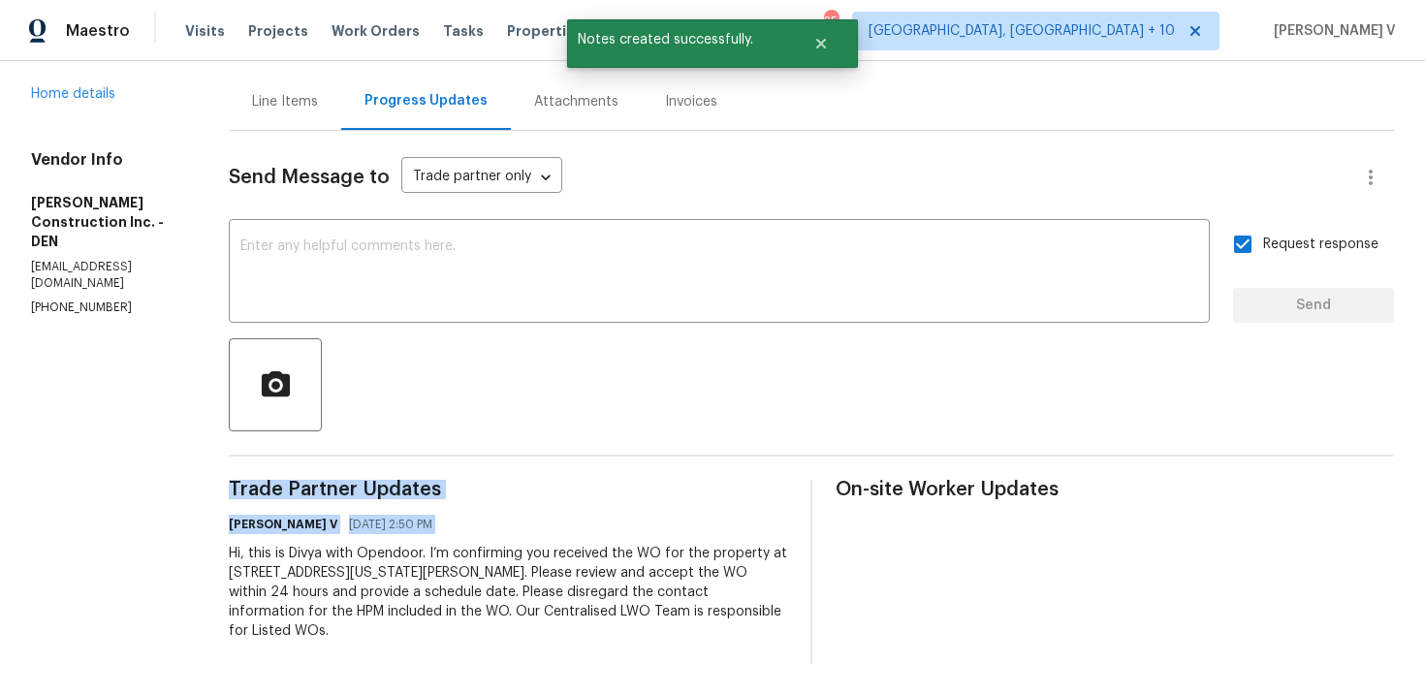
copy div "Trade Partner Updates Divya Dharshini V 08/27/2025 2:50 PM"
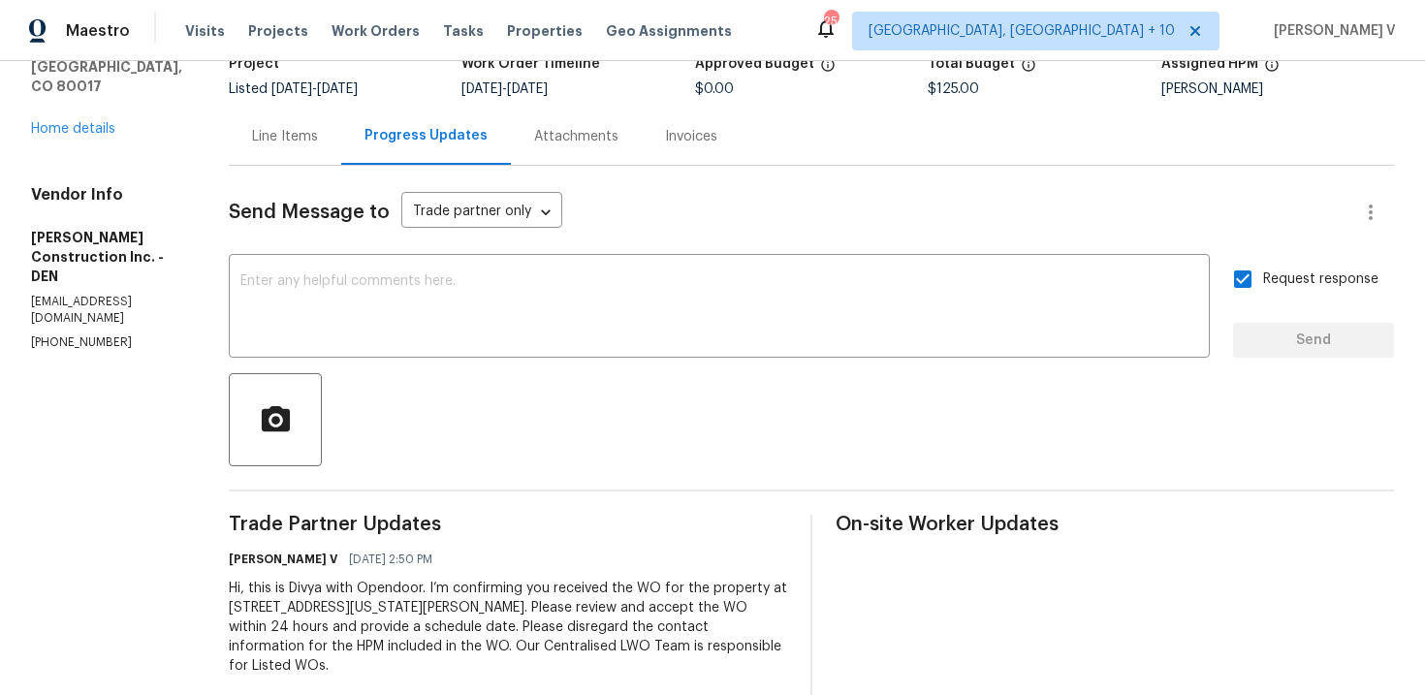
click at [74, 78] on div "17054 E Tennessee Dr Apt 212 Aurora, CO 80017 Home details" at bounding box center [106, 64] width 151 height 147
click at [73, 122] on link "Home details" at bounding box center [73, 129] width 84 height 14
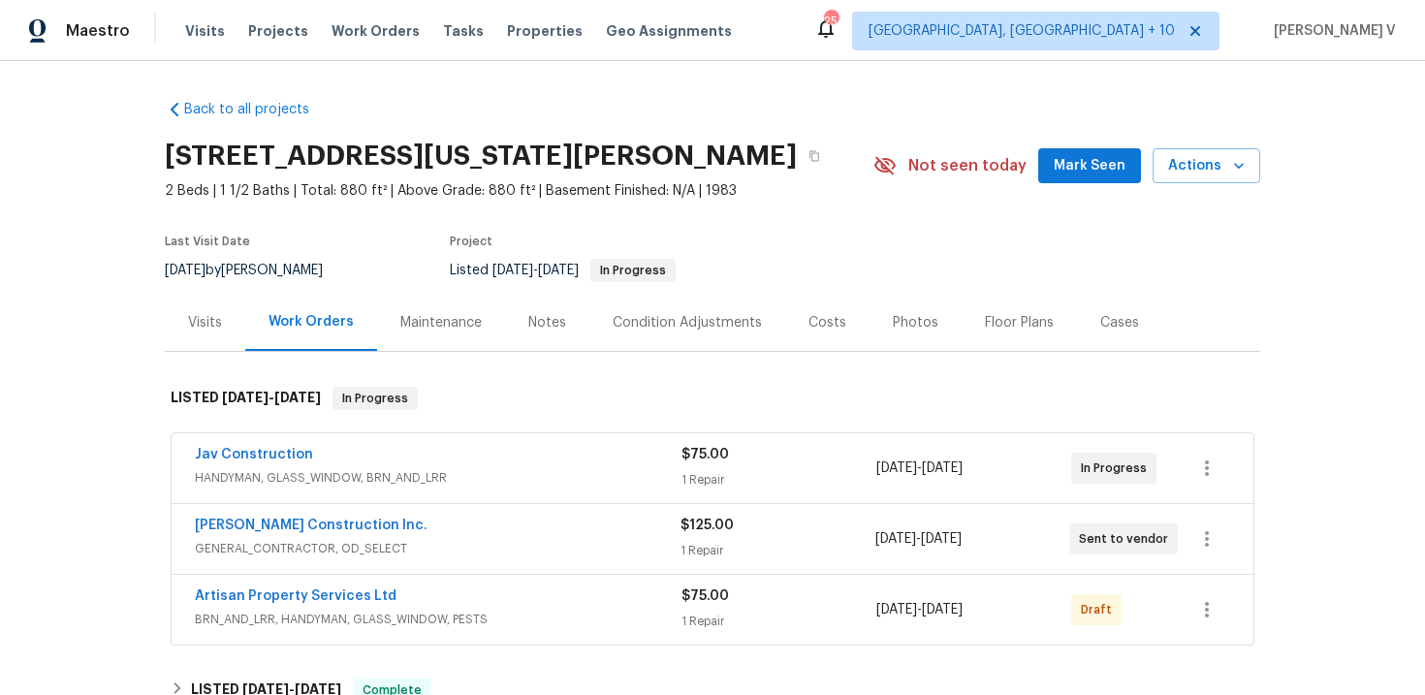
click at [267, 584] on div "Artisan Property Services Ltd BRN_AND_LRR, HANDYMAN, GLASS_WINDOW, PESTS $75.00…" at bounding box center [713, 610] width 1082 height 70
click at [267, 594] on link "Artisan Property Services Ltd" at bounding box center [296, 596] width 202 height 14
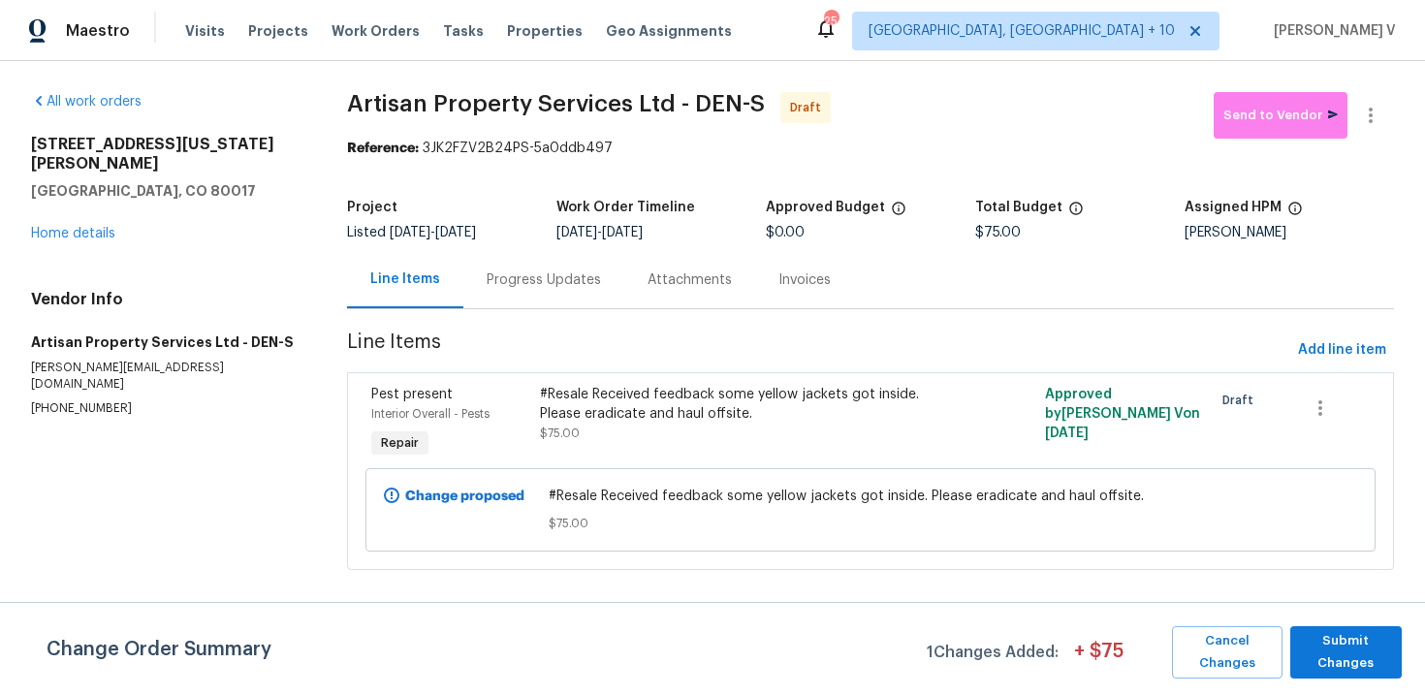
click at [580, 281] on div "Progress Updates" at bounding box center [543, 279] width 114 height 19
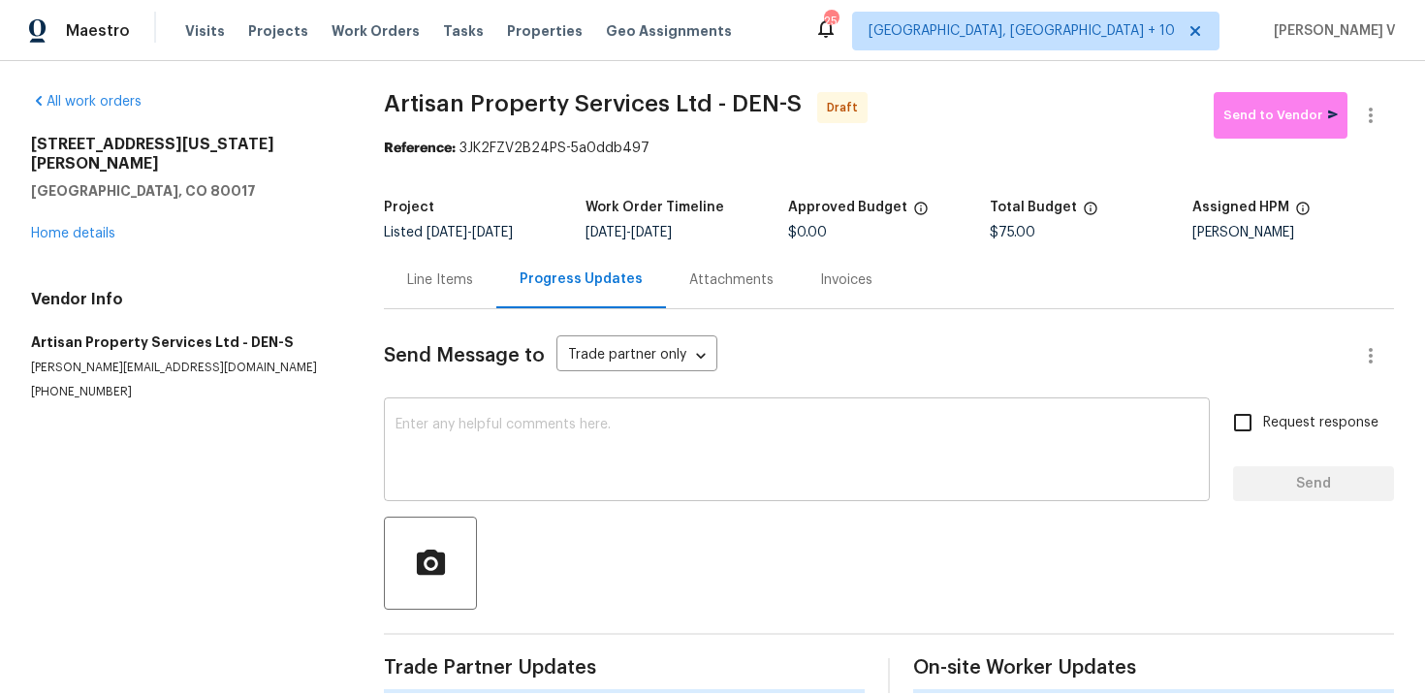
click at [553, 453] on textarea at bounding box center [796, 452] width 802 height 68
paste textarea "Hi, this is Divya with Opendoor. I’m confirming you received the WO for the pro…"
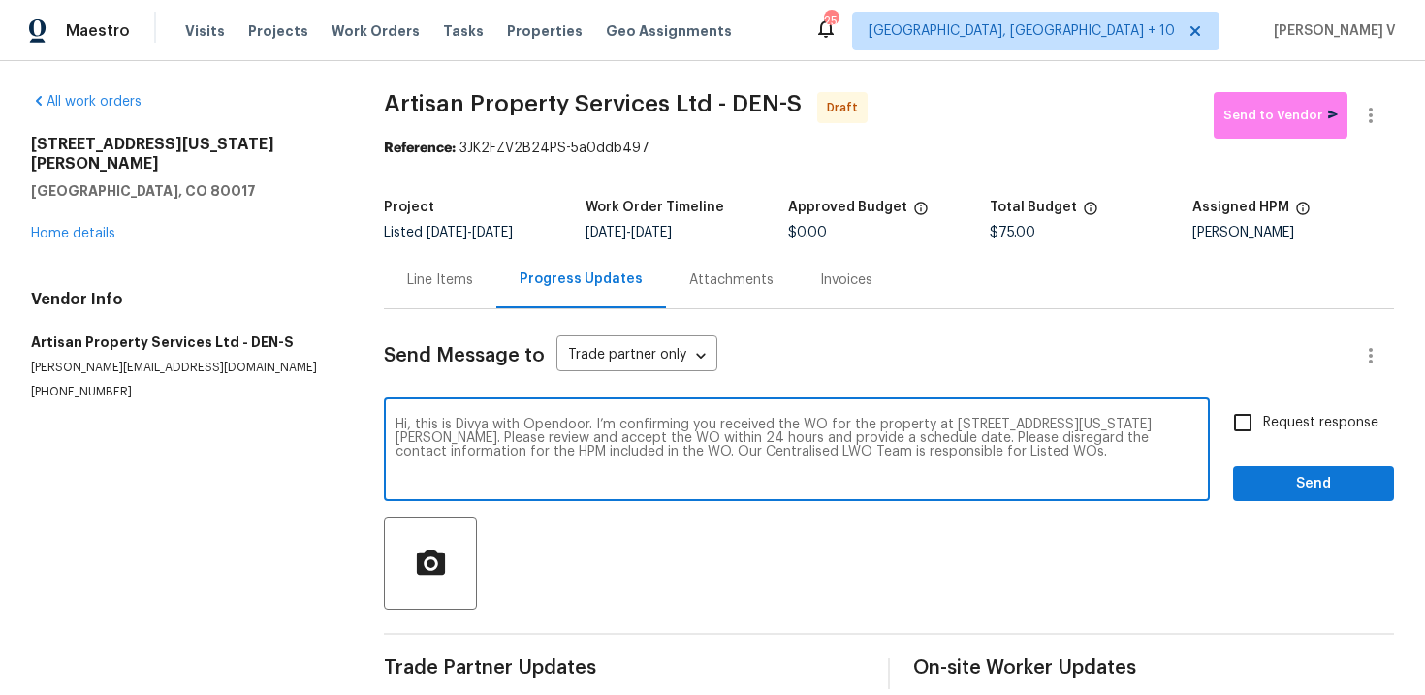
type textarea "Hi, this is Divya with Opendoor. I’m confirming you received the WO for the pro…"
click at [1258, 450] on div "Request response Send" at bounding box center [1313, 451] width 161 height 99
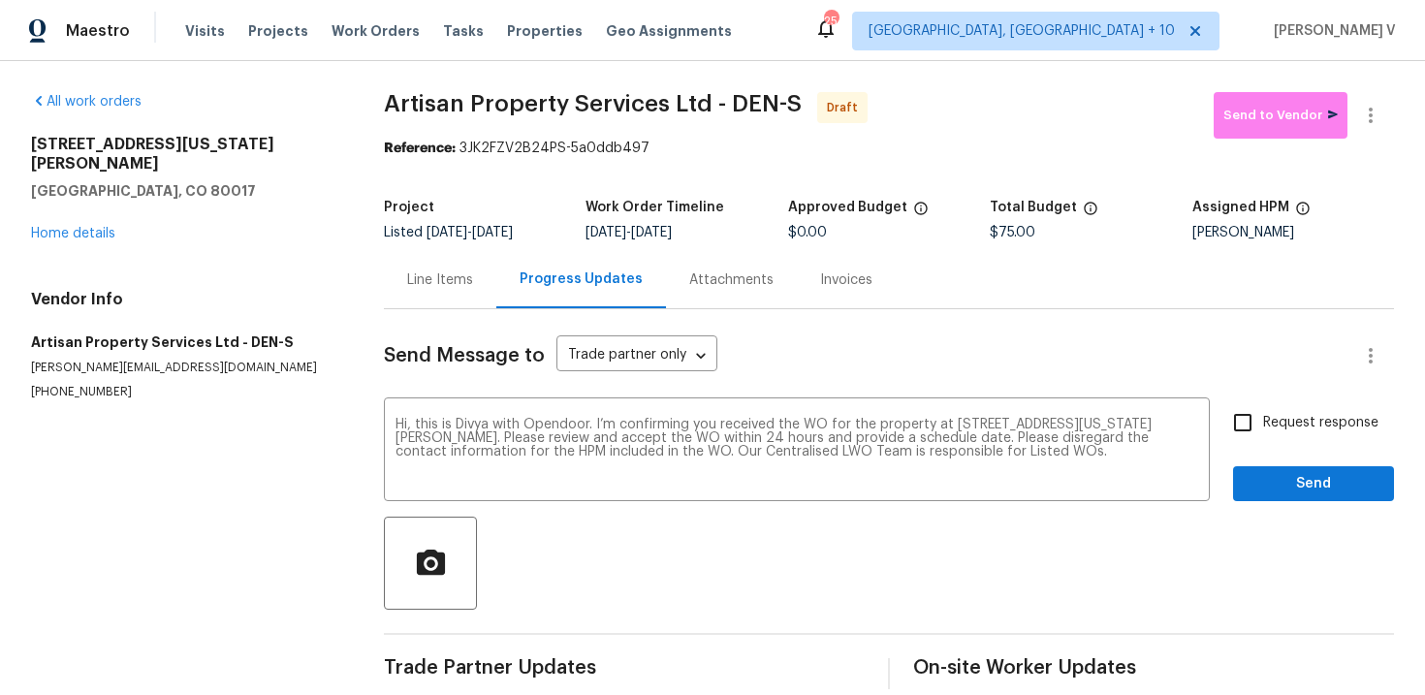
click at [1251, 429] on input "Request response" at bounding box center [1242, 422] width 41 height 41
checkbox input "true"
click at [1265, 476] on span "Send" at bounding box center [1313, 484] width 130 height 24
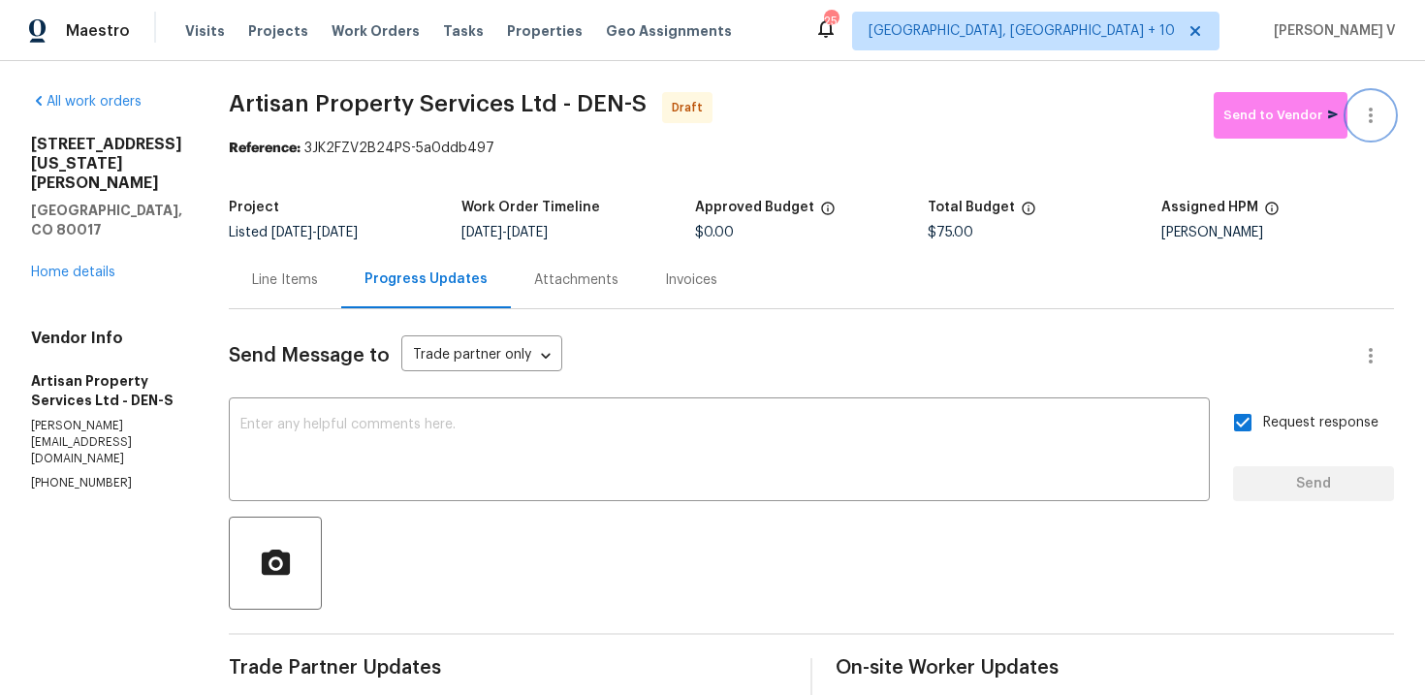
click at [1375, 127] on button "button" at bounding box center [1370, 115] width 47 height 47
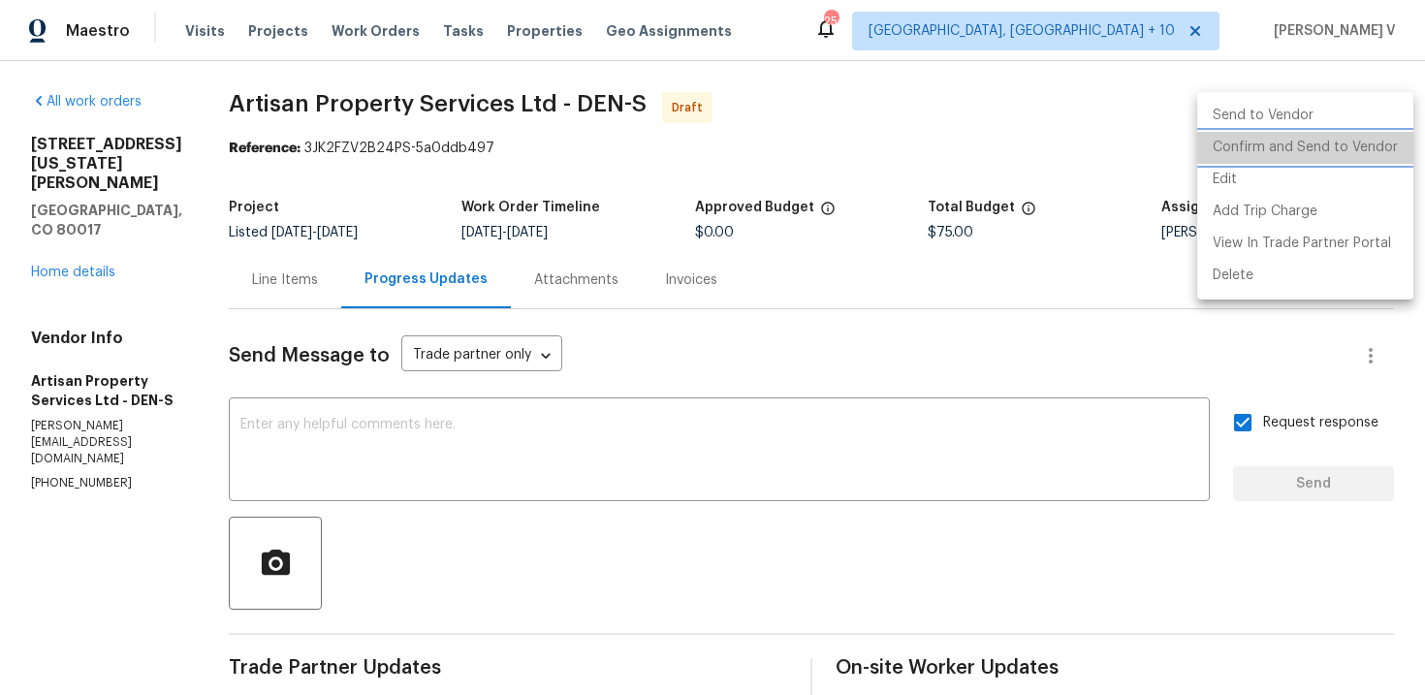
click at [1333, 157] on li "Confirm and Send to Vendor" at bounding box center [1305, 148] width 216 height 32
click at [511, 127] on div at bounding box center [712, 347] width 1425 height 695
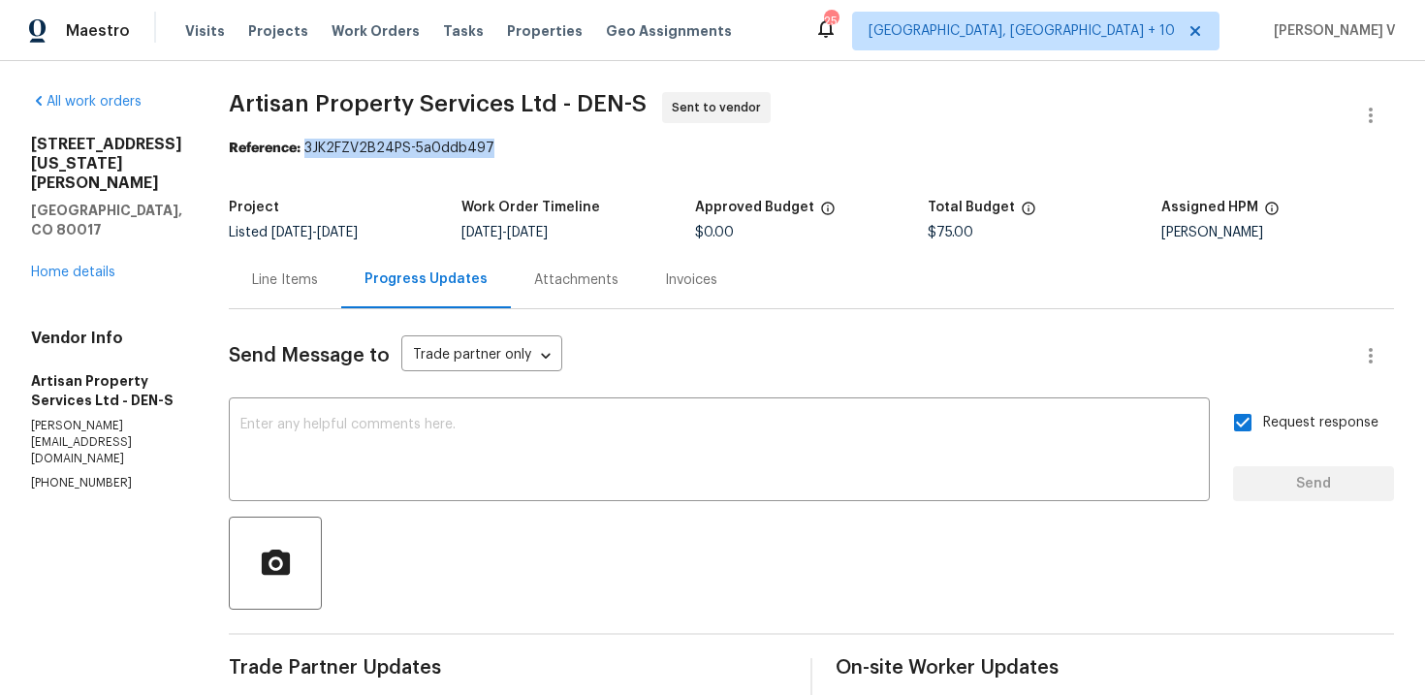
drag, startPoint x: 298, startPoint y: 150, endPoint x: 599, endPoint y: 150, distance: 300.4
click at [599, 150] on div "Reference: 3JK2FZV2B24PS-5a0ddb497" at bounding box center [811, 148] width 1165 height 19
copy div "3JK2FZV2B24PS-5a0ddb497"
click at [87, 266] on link "Home details" at bounding box center [73, 273] width 84 height 14
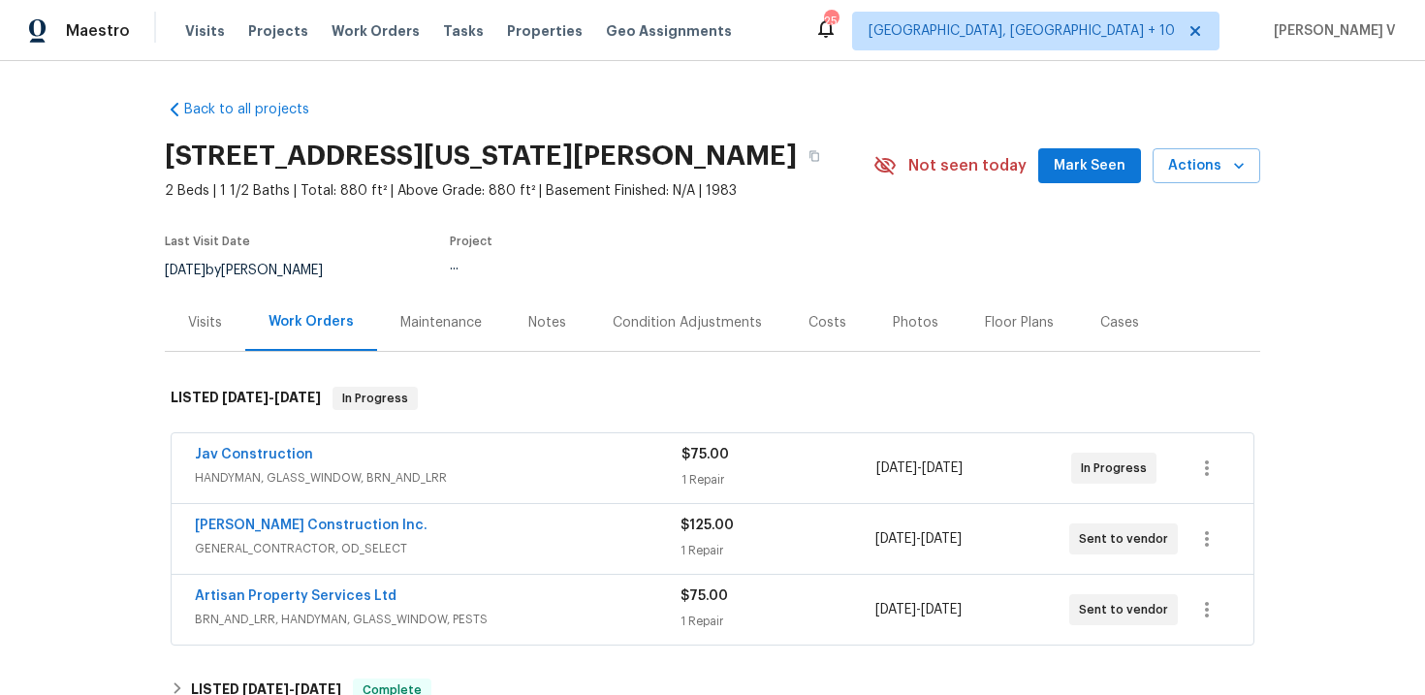
click at [427, 549] on span "GENERAL_CONTRACTOR, OD_SELECT" at bounding box center [438, 548] width 486 height 19
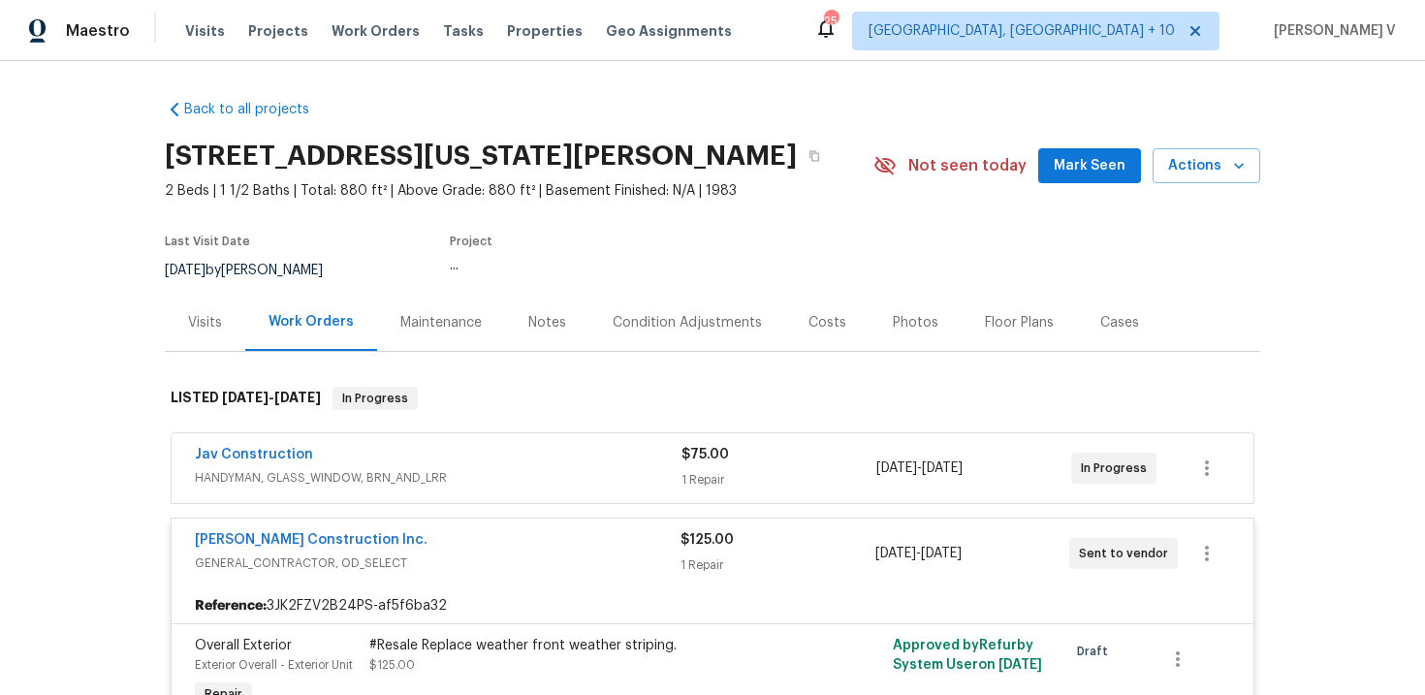
click at [362, 599] on div "Reference: 3JK2FZV2B24PS-af5f6ba32" at bounding box center [713, 605] width 1082 height 35
copy div "3JK2FZV2B24PS-af5f6ba32"
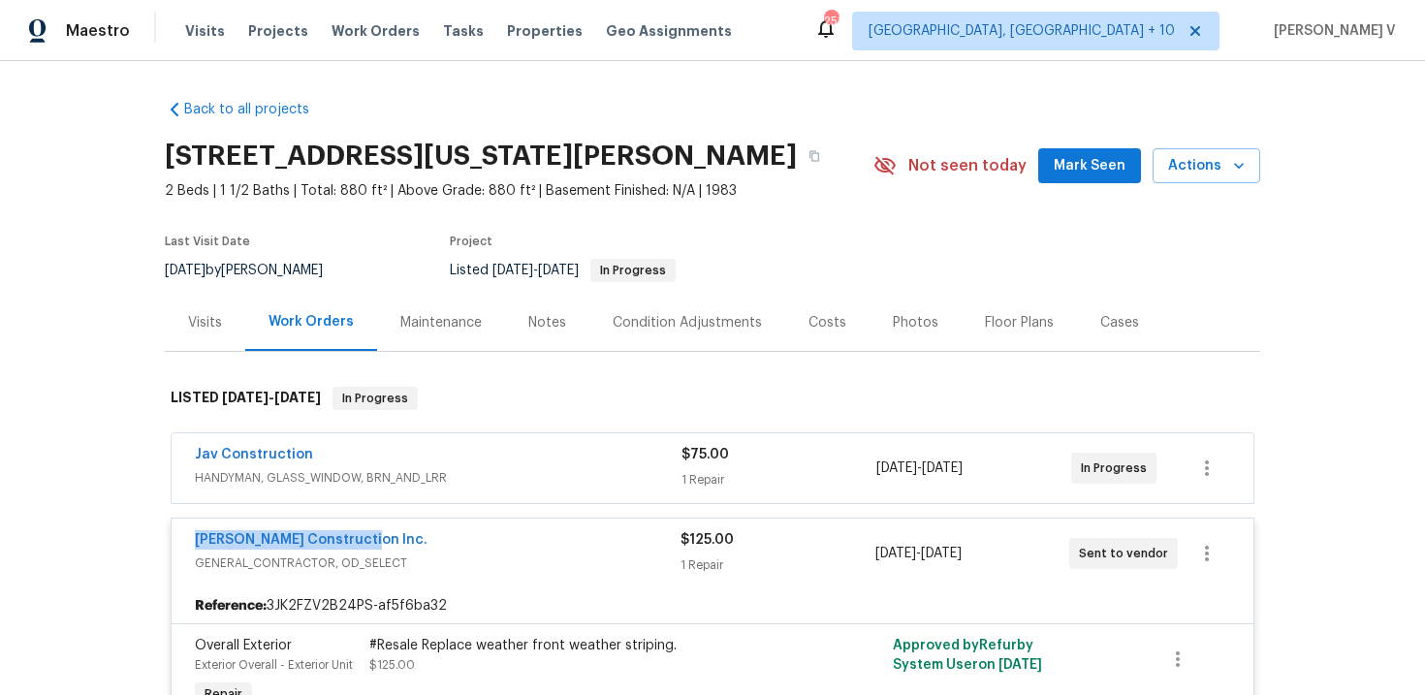
drag, startPoint x: 182, startPoint y: 537, endPoint x: 401, endPoint y: 537, distance: 219.0
click at [401, 537] on div "Hanson Construction Inc. GENERAL_CONTRACTOR, OD_SELECT $125.00 1 Repair 8/27/20…" at bounding box center [713, 553] width 1082 height 70
copy link "Hanson Construction Inc."
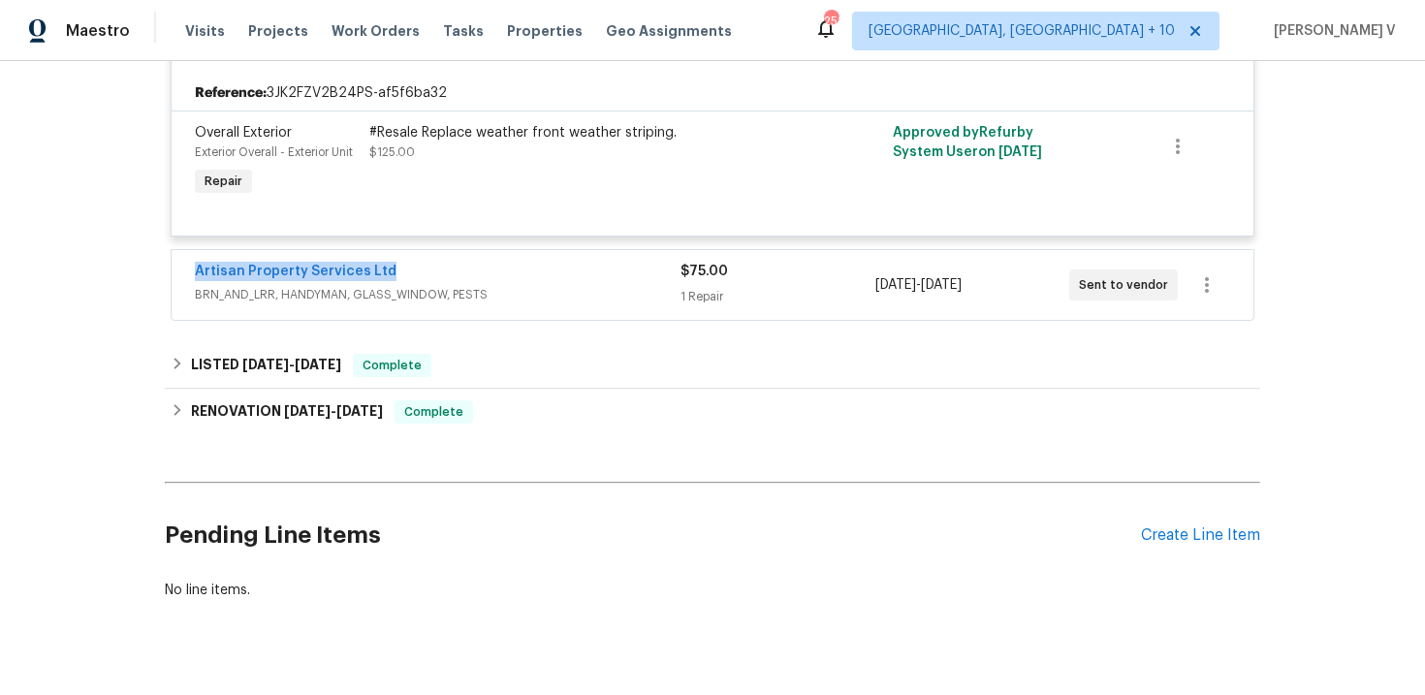
drag, startPoint x: 189, startPoint y: 265, endPoint x: 443, endPoint y: 270, distance: 254.0
click at [443, 271] on div "Artisan Property Services Ltd BRN_AND_LRR, HANDYMAN, GLASS_WINDOW, PESTS $75.00…" at bounding box center [713, 285] width 1082 height 70
copy link "Artisan Property Services Ltd"
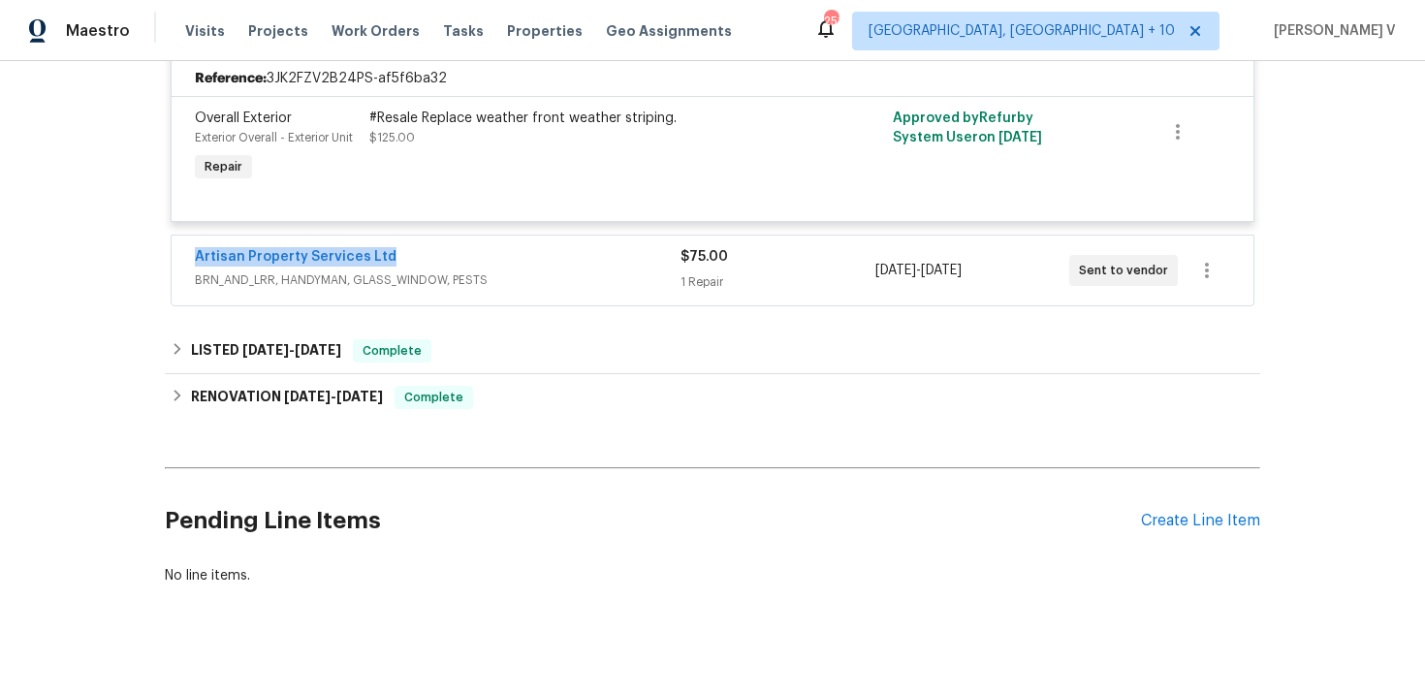
scroll to position [526, 0]
copy link "Artisan Property Services Ltd"
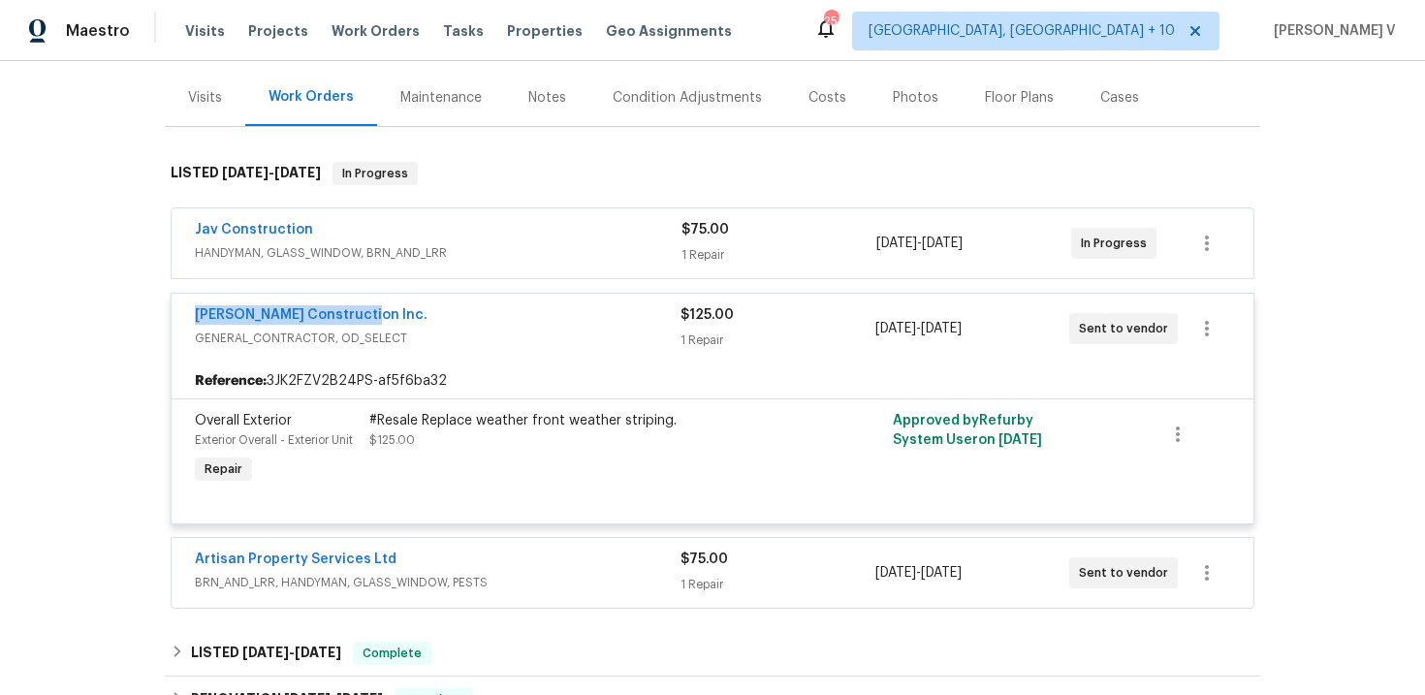
drag, startPoint x: 187, startPoint y: 312, endPoint x: 481, endPoint y: 315, distance: 293.7
click at [481, 315] on div "Hanson Construction Inc. GENERAL_CONTRACTOR, OD_SELECT $125.00 1 Repair 8/27/20…" at bounding box center [713, 329] width 1082 height 70
copy link "Hanson Construction Inc."
click at [78, 208] on div "Back to all projects 17054 E Tennessee Dr Apt 212, Aurora, CO 80017 2 Beds | 1 …" at bounding box center [712, 378] width 1425 height 634
click at [72, 148] on div "Back to all projects 17054 E Tennessee Dr Apt 212, Aurora, CO 80017 2 Beds | 1 …" at bounding box center [712, 378] width 1425 height 634
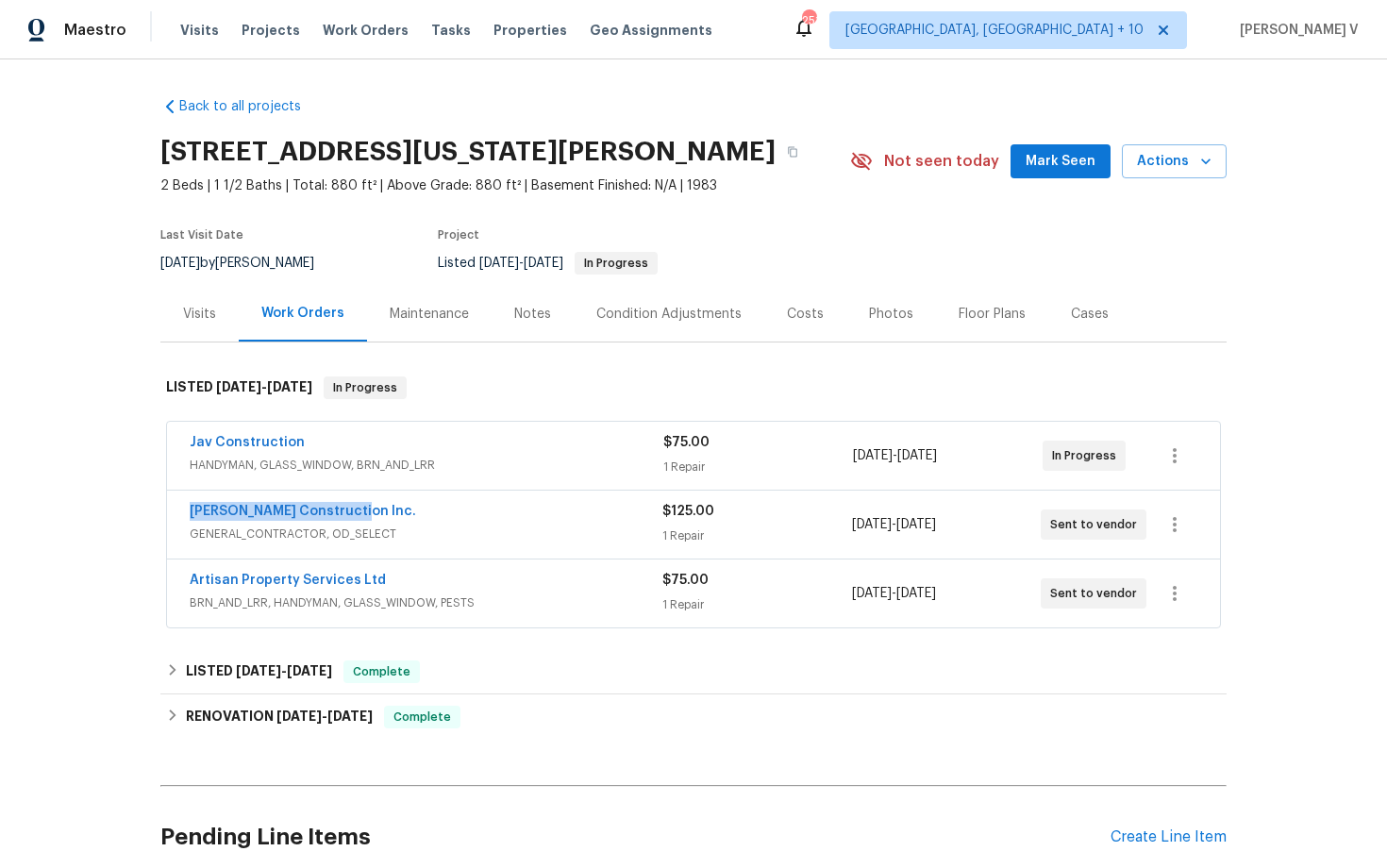
drag, startPoint x: 160, startPoint y: 509, endPoint x: 504, endPoint y: 509, distance: 344.0
click at [504, 509] on div "Jav Construction HANDYMAN, GLASS_WINDOW, BRN_AND_LRR $75.00 1 Repair 8/26/2025 …" at bounding box center [693, 525] width 1066 height 216
copy link "[PERSON_NAME] Construction Inc."
drag, startPoint x: 168, startPoint y: 574, endPoint x: 638, endPoint y: 574, distance: 470.0
click at [638, 574] on div "Artisan Property Services Ltd BRN_AND_LRR, HANDYMAN, GLASS_WINDOW, PESTS $75.00…" at bounding box center [694, 594] width 1053 height 68
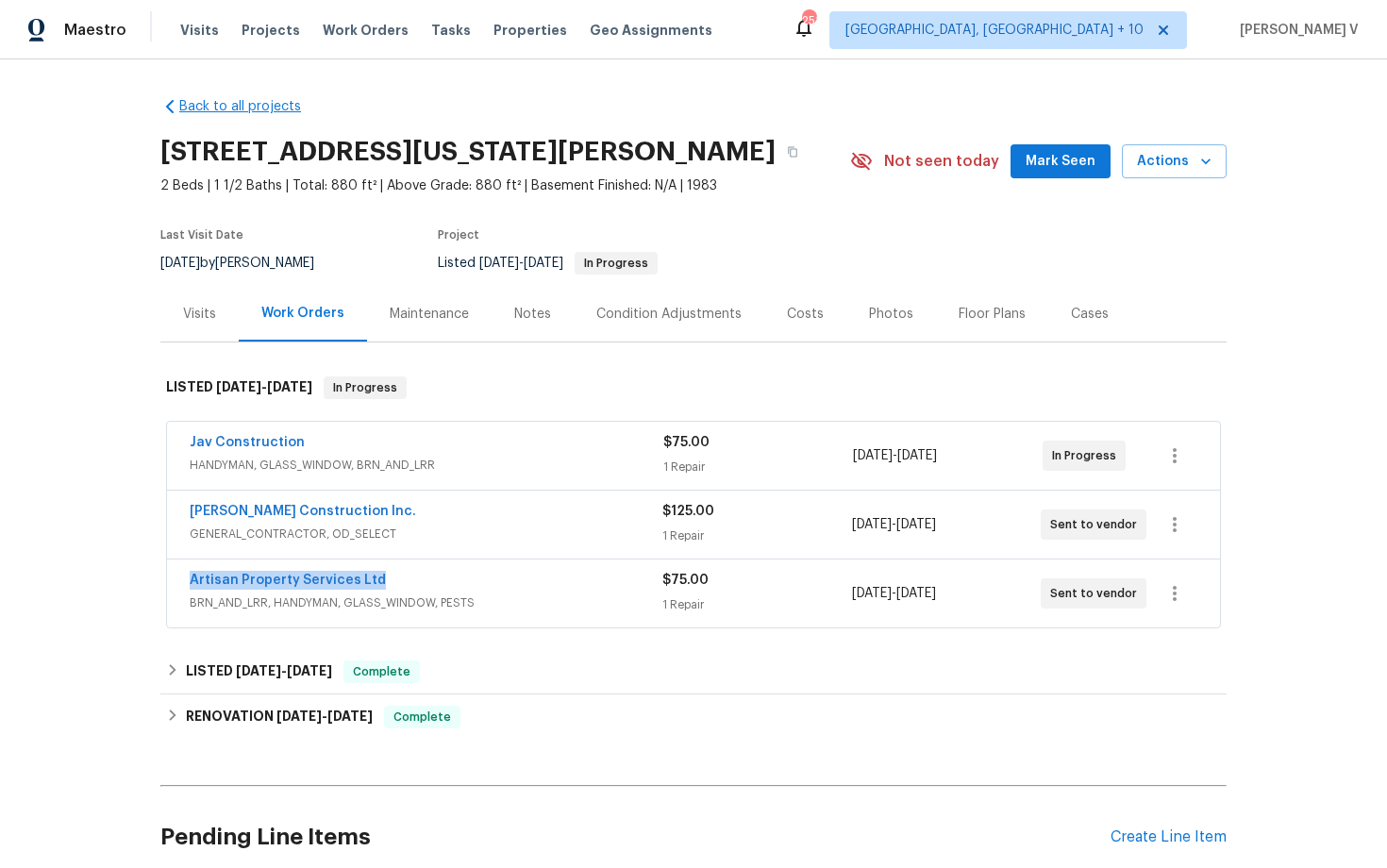
copy link "Artisan Property Services Ltd"
click at [504, 507] on div "[PERSON_NAME] Construction Inc." at bounding box center [426, 513] width 473 height 22
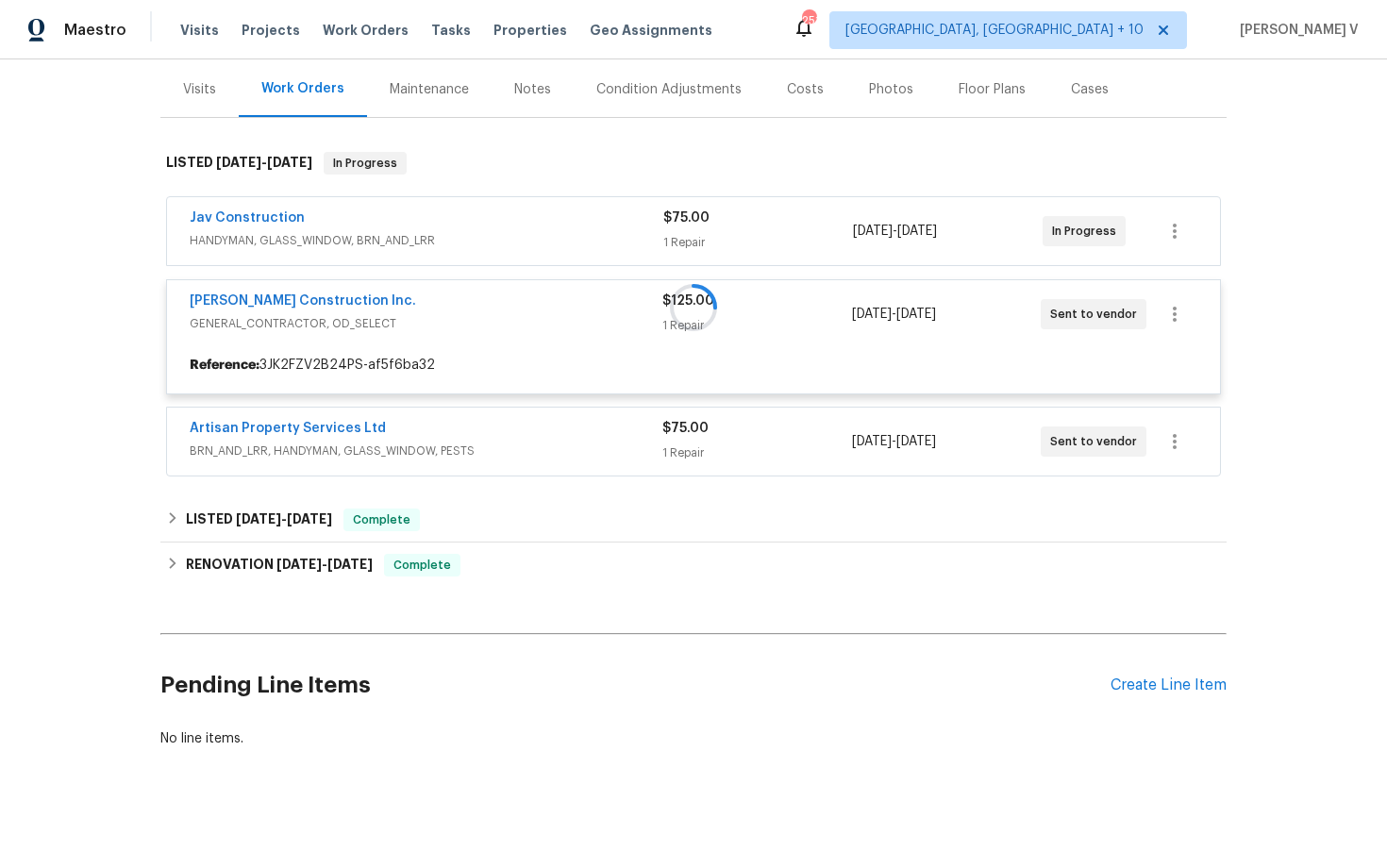
scroll to position [233, 0]
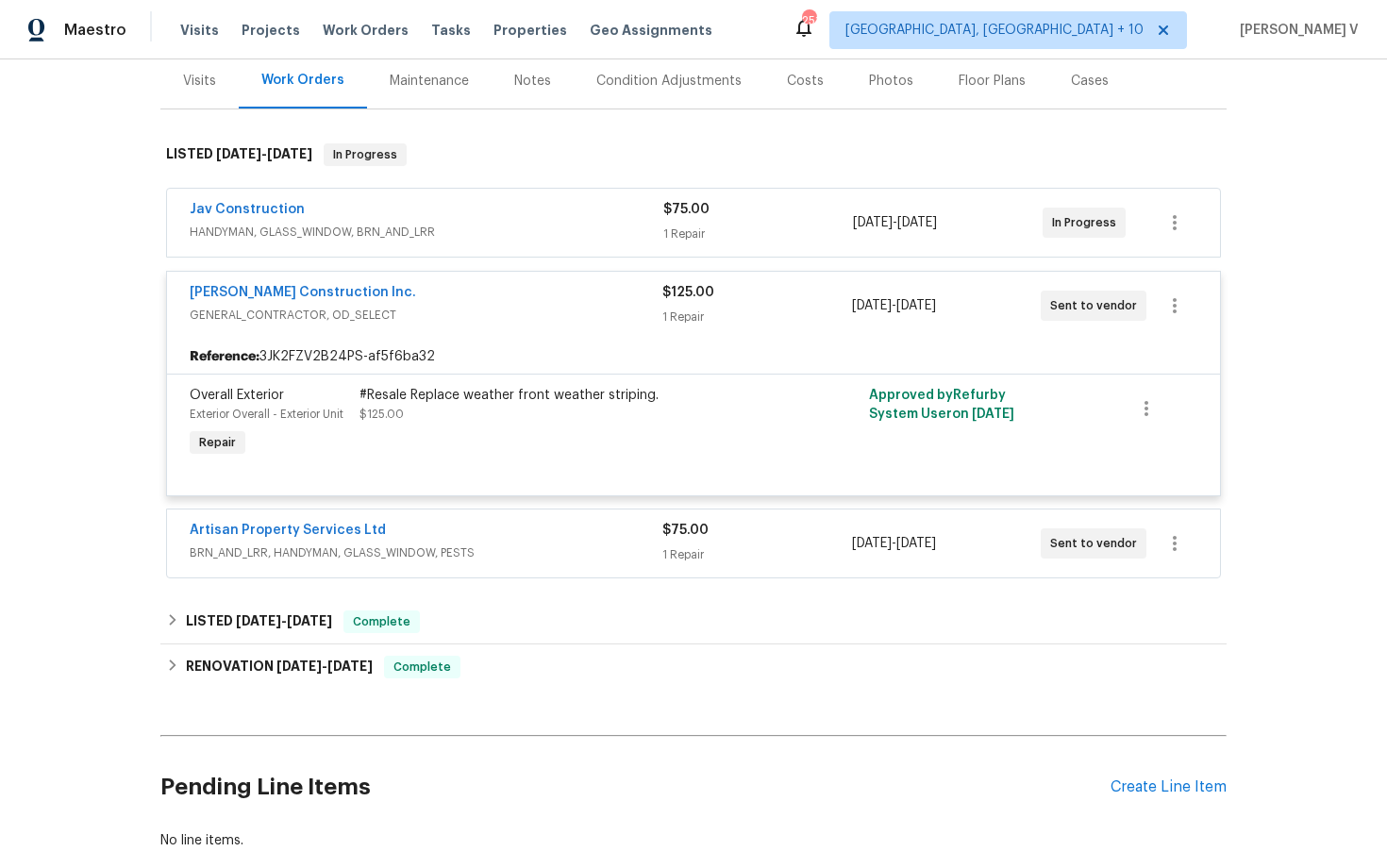
click at [500, 585] on div "Back to all projects [STREET_ADDRESS][US_STATE][PERSON_NAME] 2 Beds | 1 1/2 Bat…" at bounding box center [693, 357] width 1066 height 1016
click at [519, 561] on span "BRN_AND_LRR, HANDYMAN, GLASS_WINDOW, PESTS" at bounding box center [426, 552] width 473 height 18
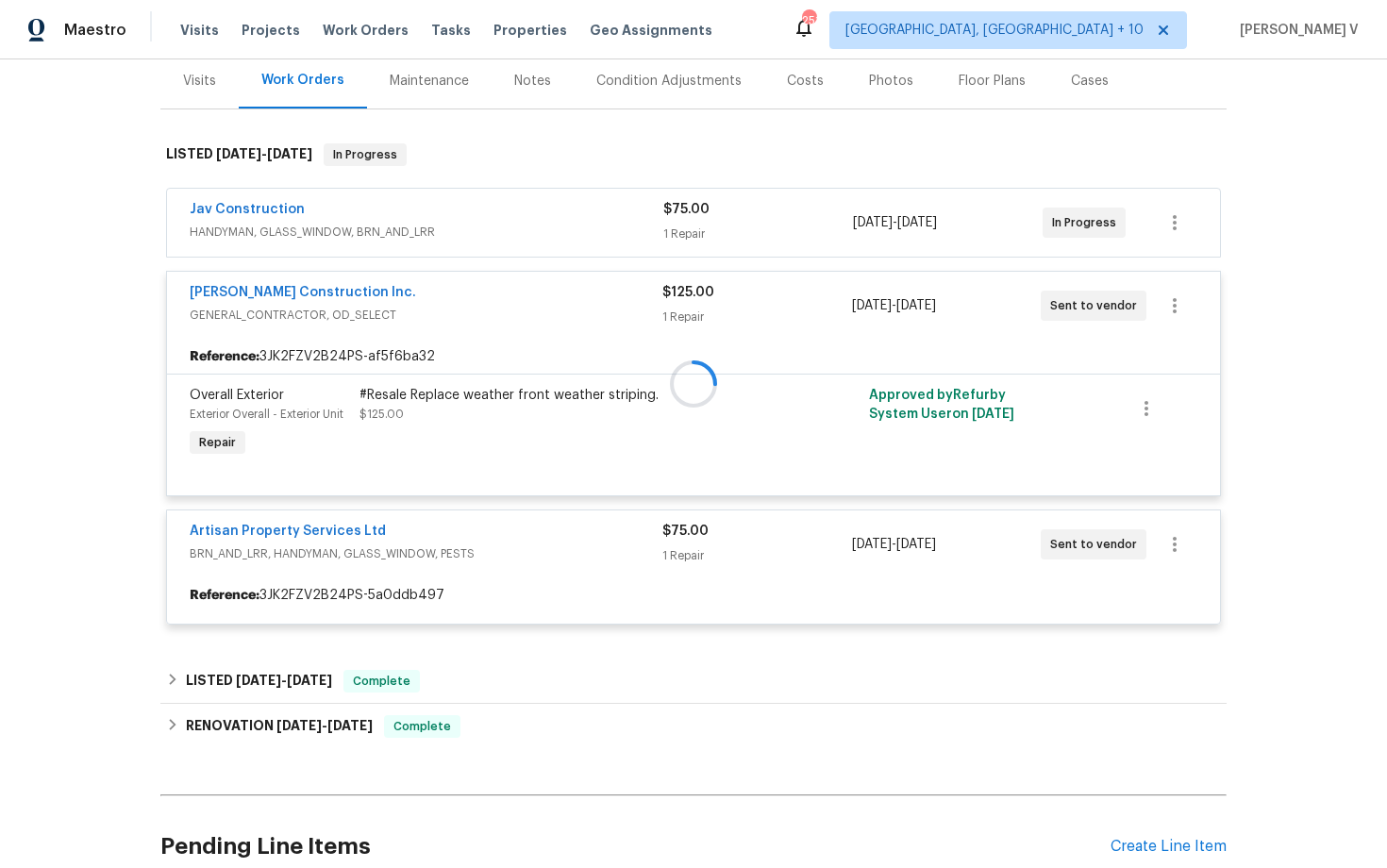
click at [502, 387] on div at bounding box center [693, 383] width 1066 height 519
click at [502, 387] on div "#Resale Replace weather front weather striping." at bounding box center [566, 394] width 413 height 18
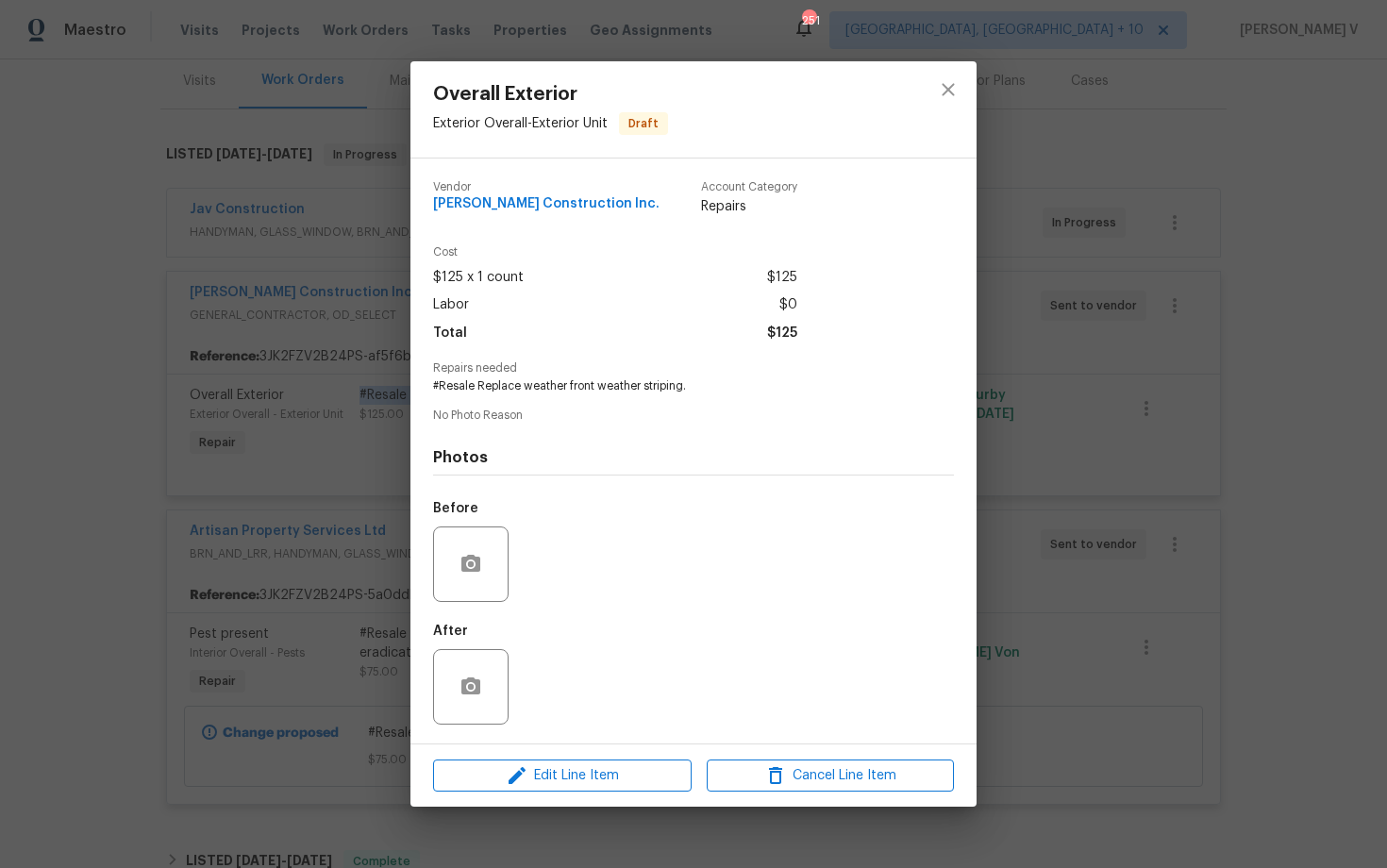
click at [486, 393] on span "#Resale Replace weather front weather striping." at bounding box center [668, 386] width 469 height 16
copy span "#Resale Replace weather front weather striping."
click at [233, 580] on div "Overall Exterior Exterior Overall - Exterior Unit Draft Vendor Hanson Construct…" at bounding box center [693, 434] width 1387 height 868
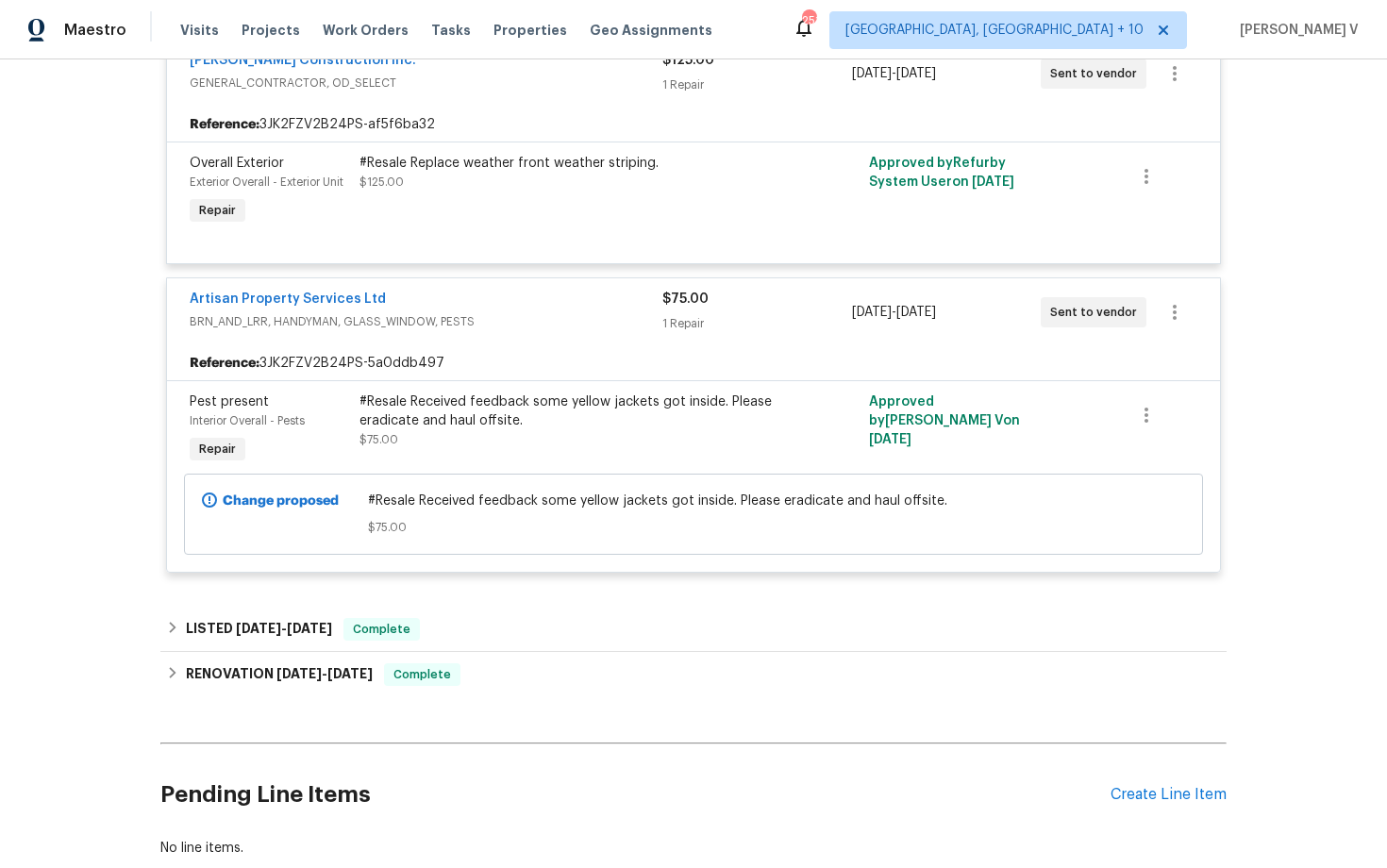
scroll to position [490, 0]
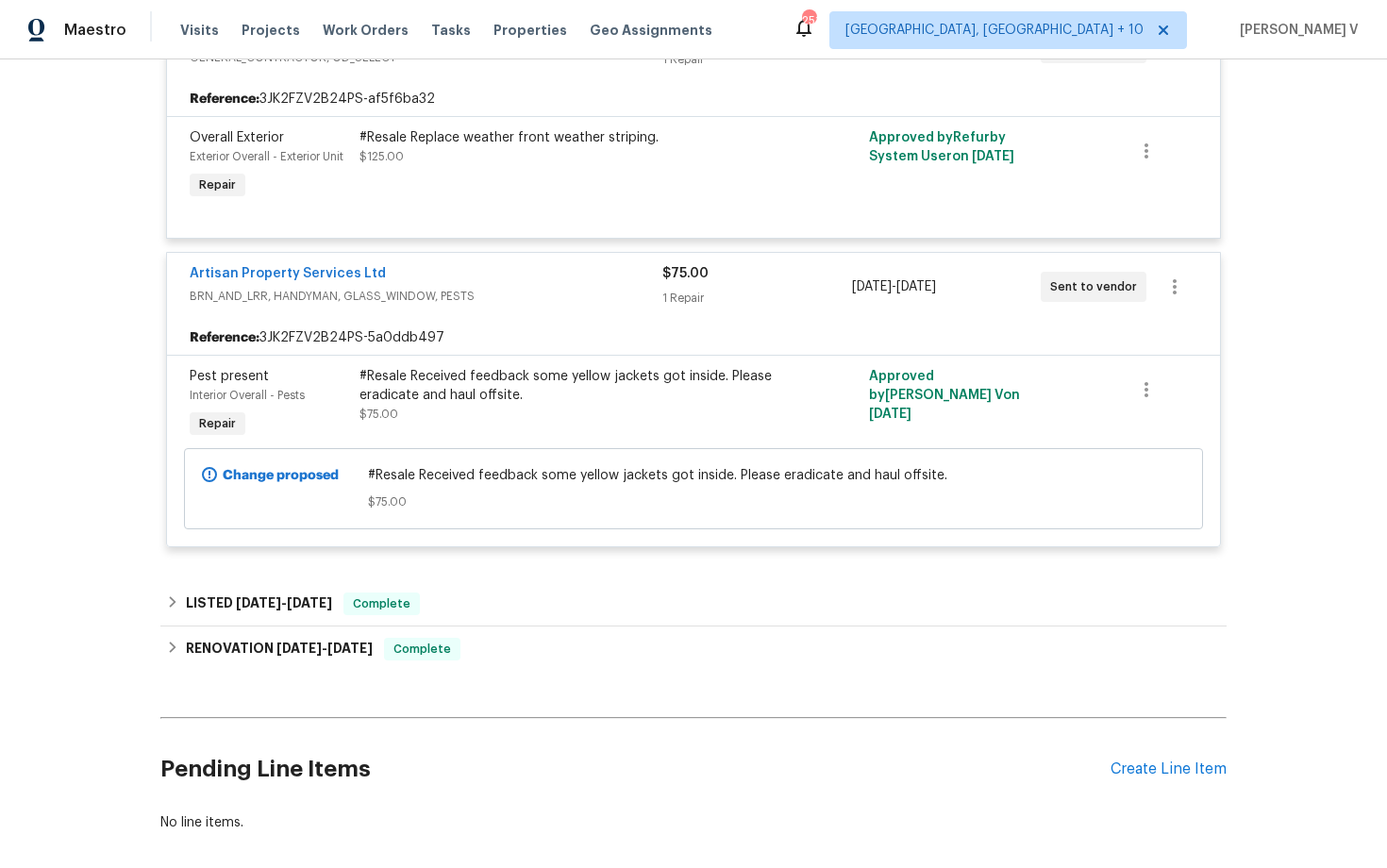
click at [467, 391] on div "#Resale Received feedback some yellow jackets got inside. Please eradicate and …" at bounding box center [566, 385] width 413 height 38
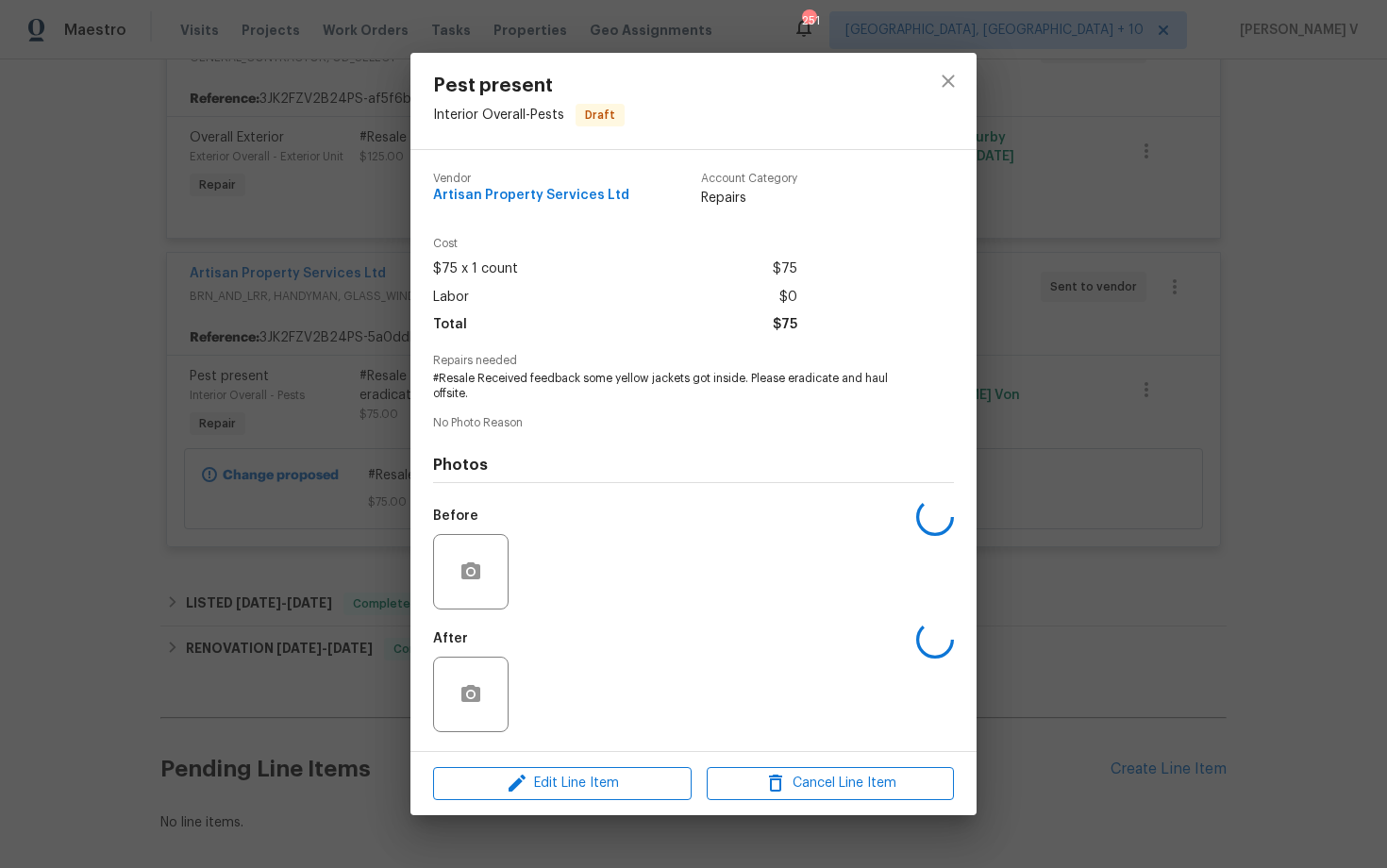
click at [467, 391] on span "#Resale Received feedback some yellow jackets got inside. Please eradicate and …" at bounding box center [668, 386] width 469 height 32
copy span "#Resale Received feedback some yellow jackets got inside. Please eradicate and …"
click at [467, 391] on span "#Resale Received feedback some yellow jackets got inside. Please eradicate and …" at bounding box center [668, 386] width 469 height 32
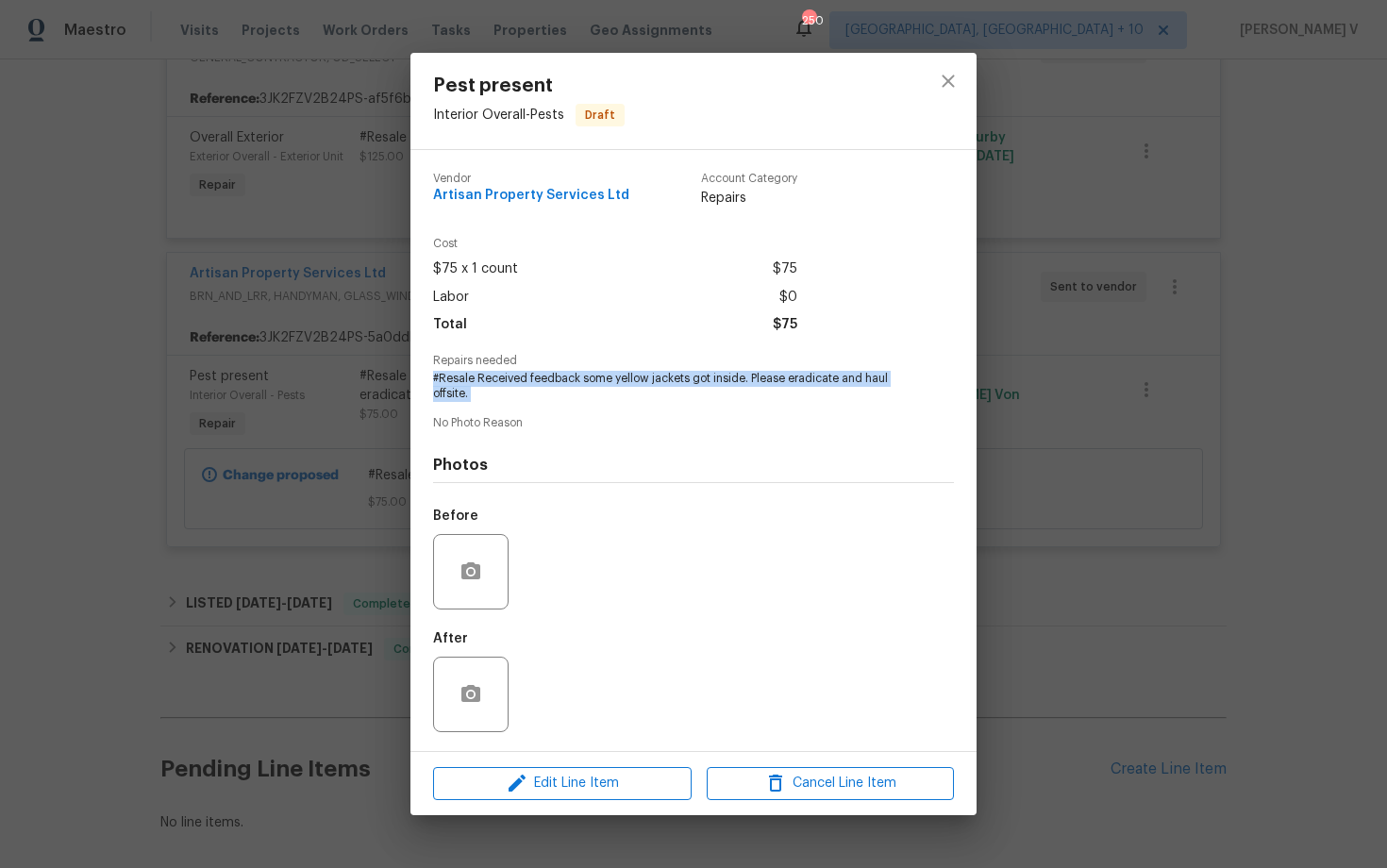
click at [319, 319] on div "Pest present Interior Overall - Pests Draft Vendor Artisan Property Services Lt…" at bounding box center [693, 434] width 1387 height 868
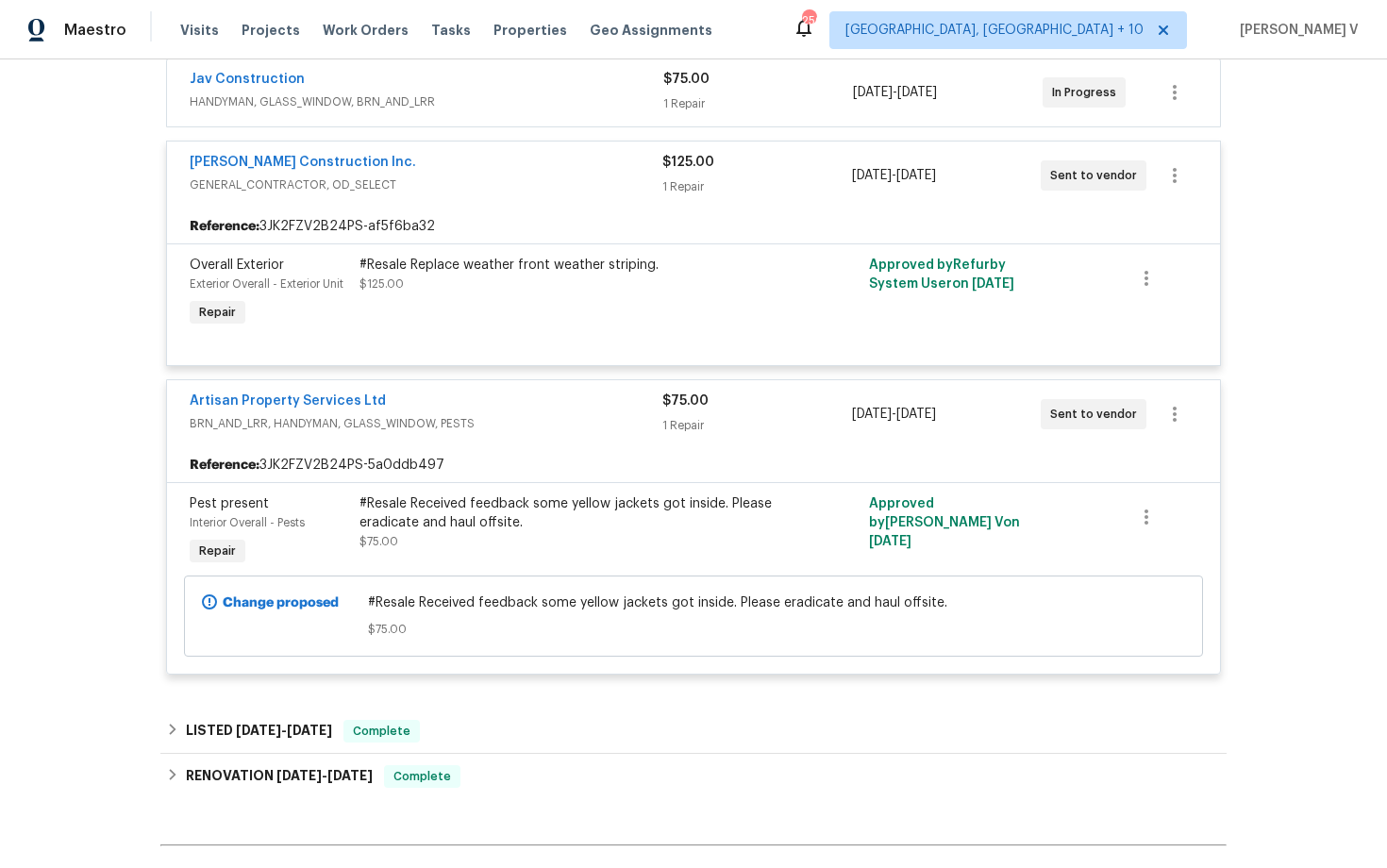
scroll to position [356, 0]
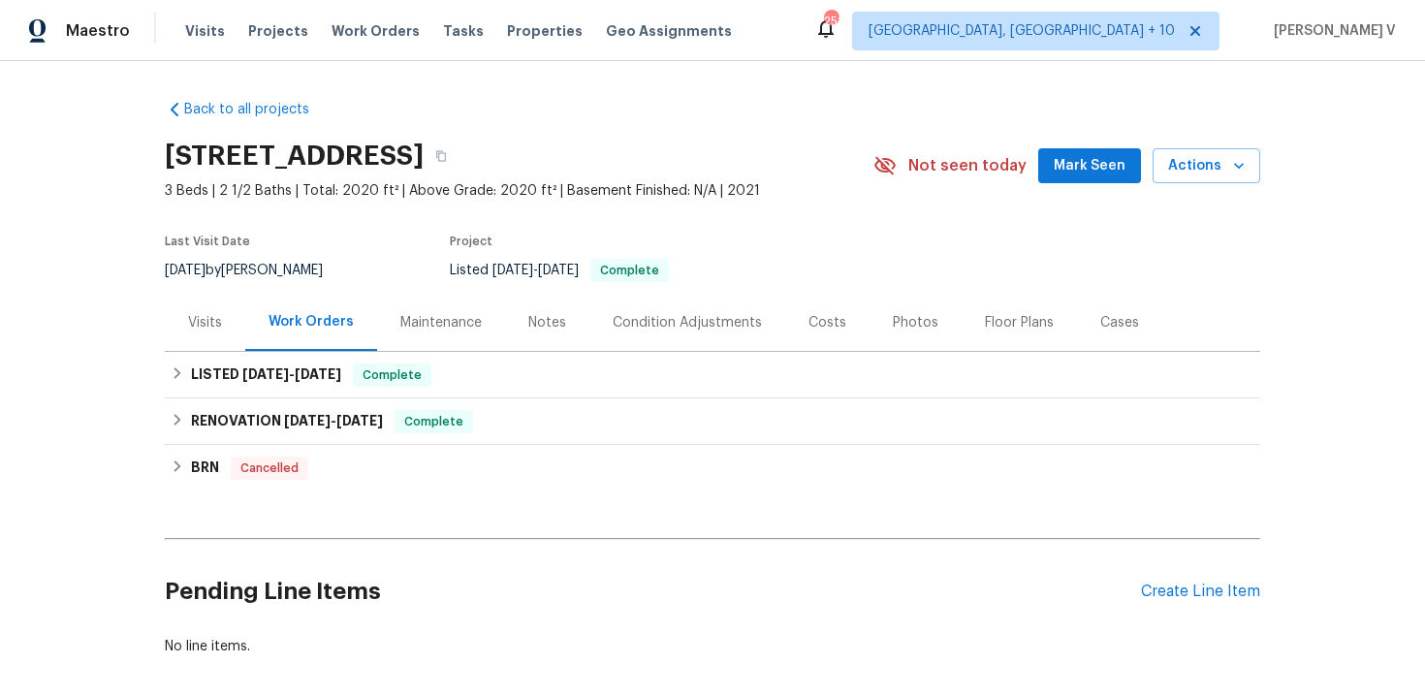
scroll to position [93, 0]
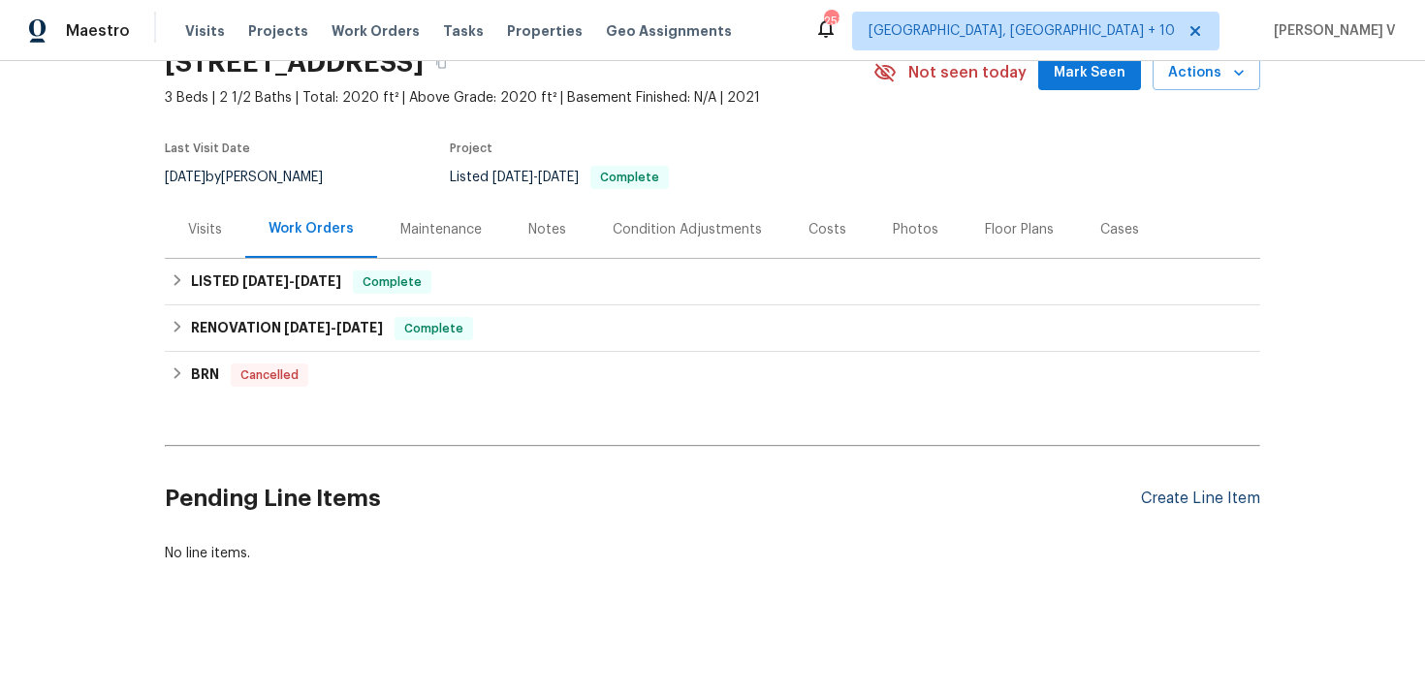
click at [1179, 489] on div "Create Line Item" at bounding box center [1200, 498] width 119 height 18
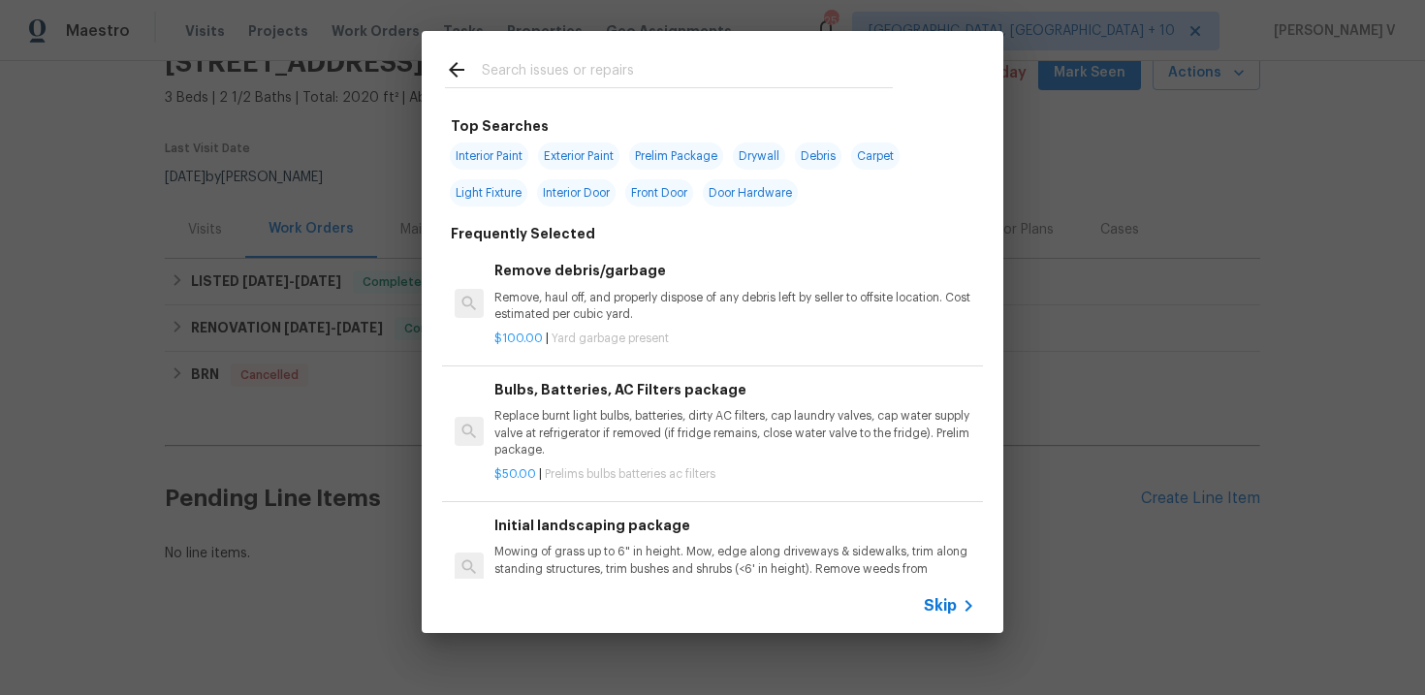
click at [935, 609] on span "Skip" at bounding box center [940, 605] width 33 height 19
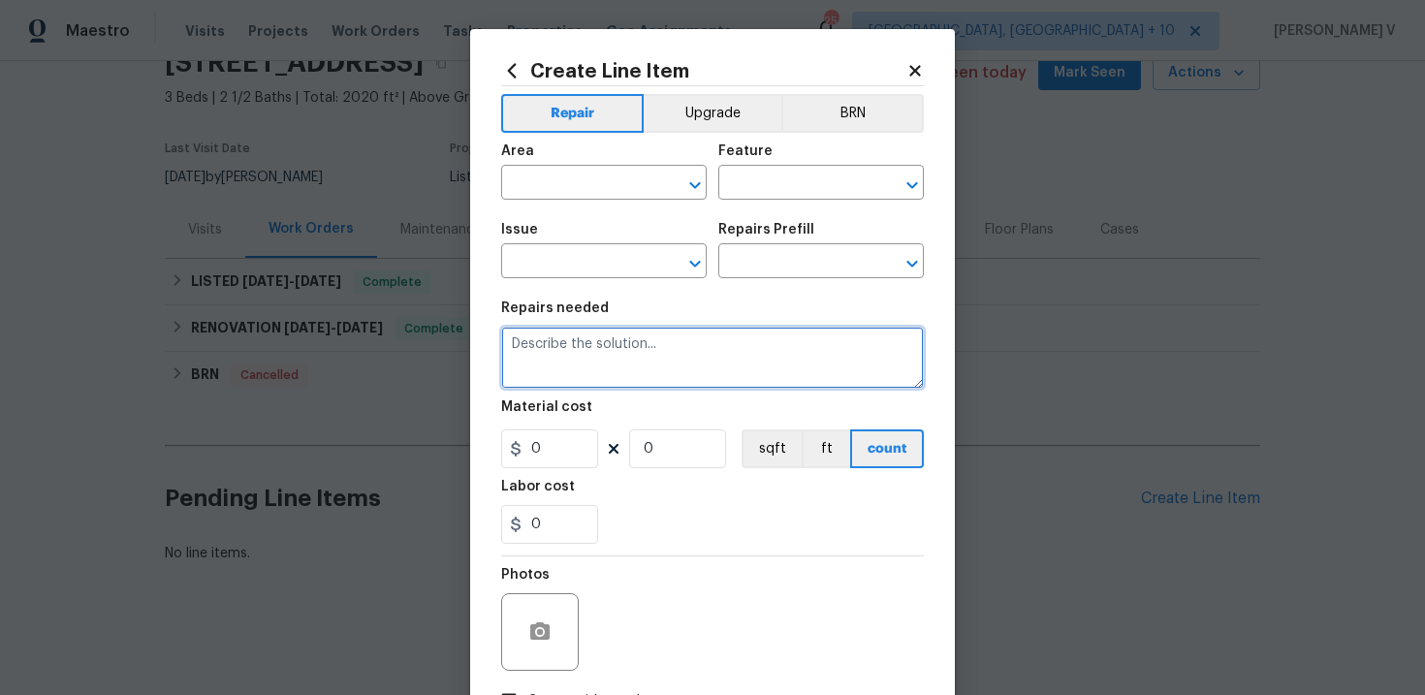
click at [700, 344] on textarea at bounding box center [712, 358] width 423 height 62
paste textarea "Beeping smoke detector noted, also please change all filters and light bulbs"
type textarea "Beeping smoke detector noted, also please change all filters and light bulbs"
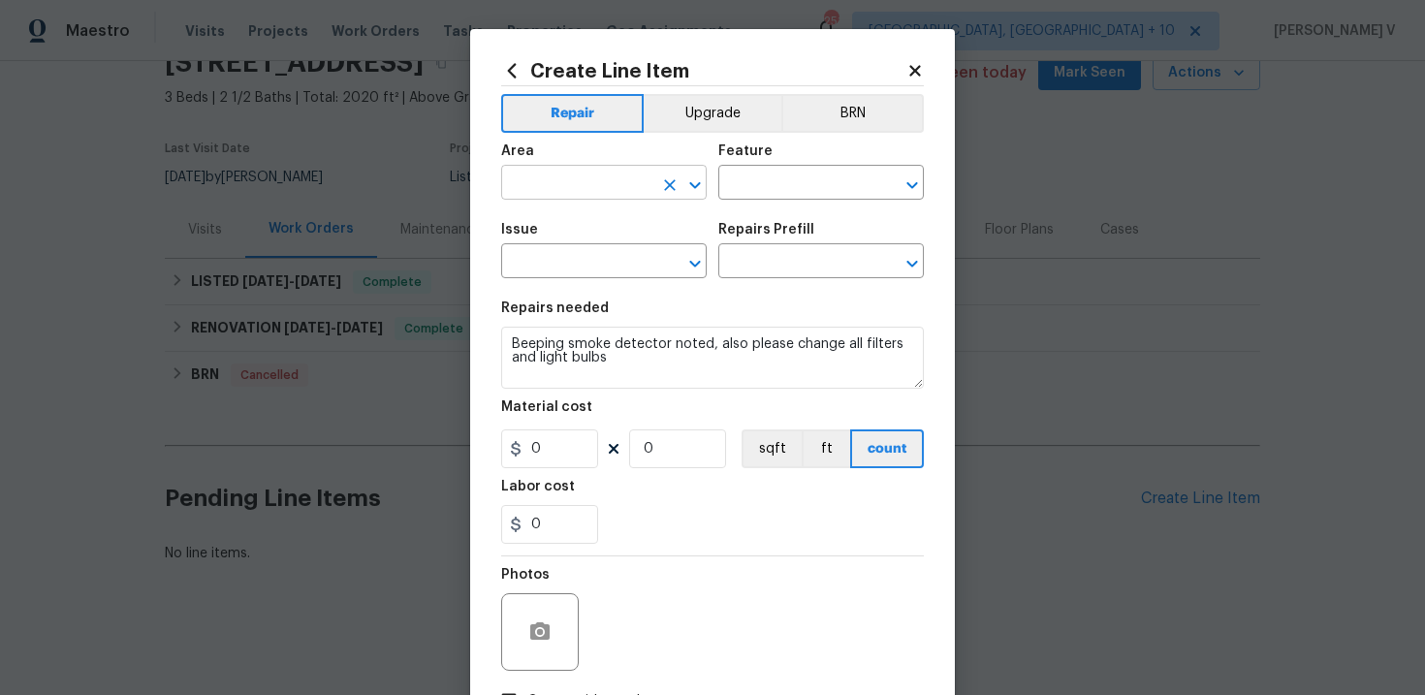
click at [608, 186] on input "text" at bounding box center [576, 185] width 151 height 30
click at [621, 265] on li "Interior Overall" at bounding box center [603, 260] width 205 height 32
type input "Interior Overall"
click at [829, 177] on input "text" at bounding box center [793, 185] width 151 height 30
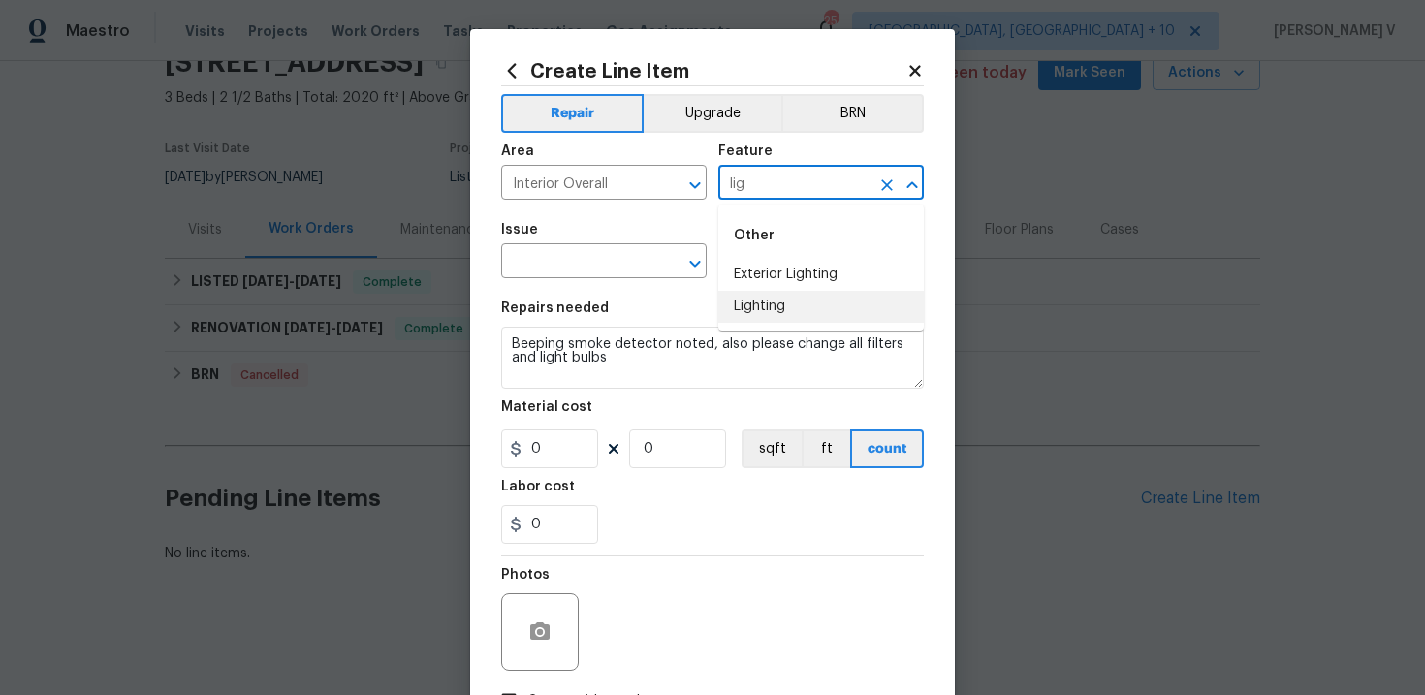
click at [820, 302] on li "Lighting" at bounding box center [820, 307] width 205 height 32
type input "Lighting"
click at [566, 269] on input "text" at bounding box center [576, 263] width 151 height 30
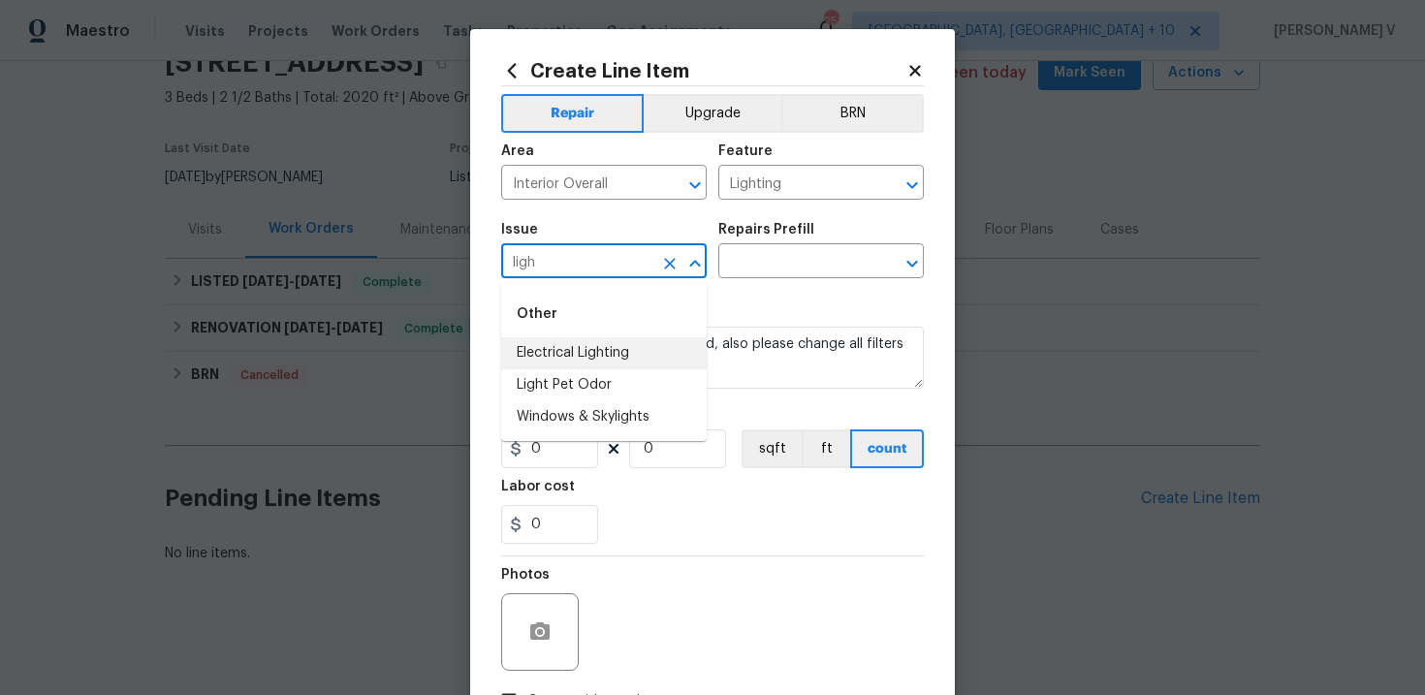
click at [553, 359] on li "Electrical Lighting" at bounding box center [603, 353] width 205 height 32
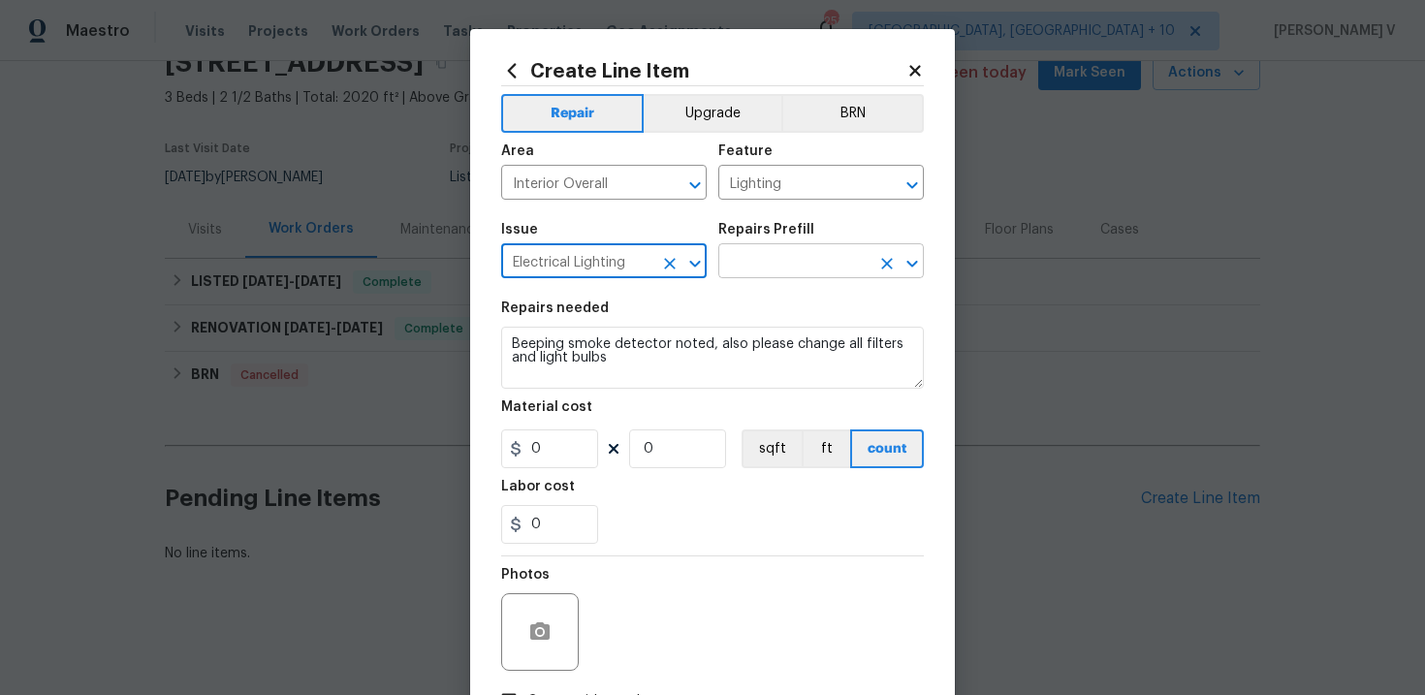
type input "Electrical Lighting"
click at [784, 251] on input "text" at bounding box center [793, 263] width 151 height 30
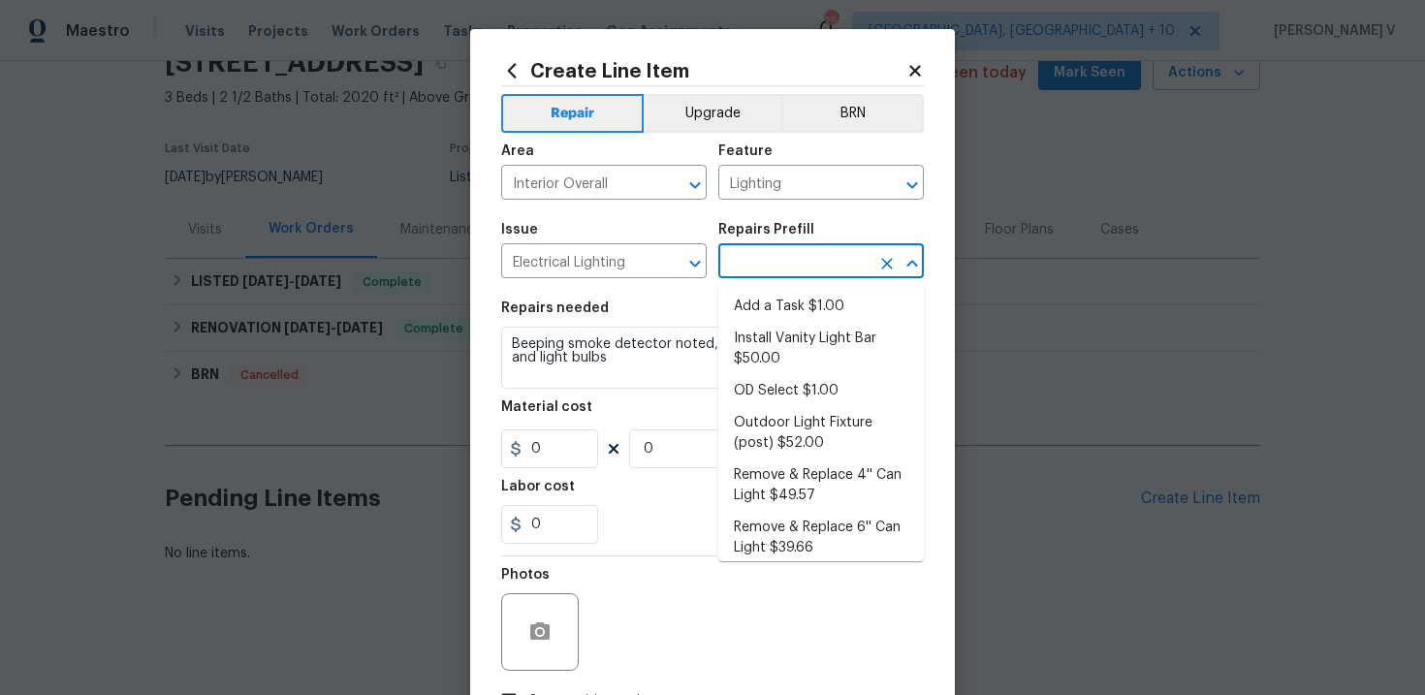
click at [749, 287] on ul "Add a Task $1.00 Install Vanity Light Bar $50.00 OD Select $1.00 Outdoor Light …" at bounding box center [820, 422] width 205 height 278
click at [738, 301] on li "Add a Task $1.00" at bounding box center [820, 307] width 205 height 32
type input "Add a Task $1.00"
type textarea "HPM to detail"
type input "1"
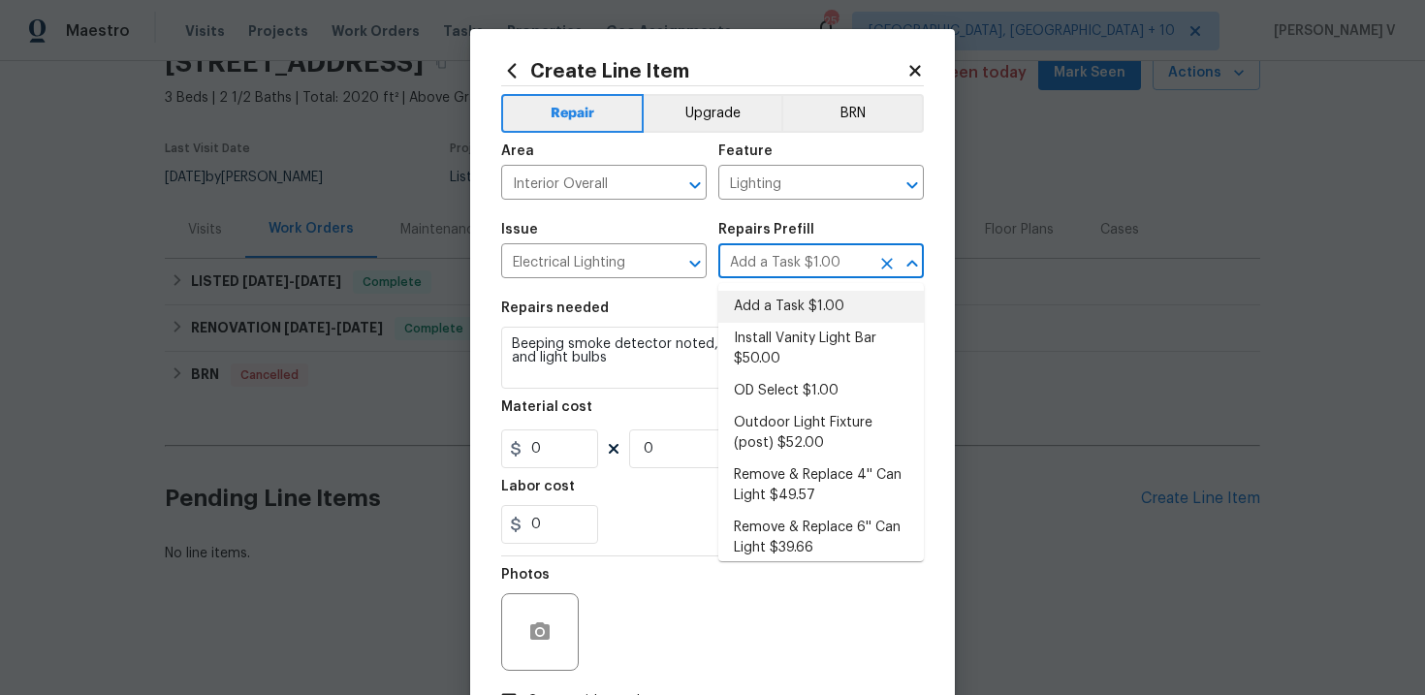
type input "1"
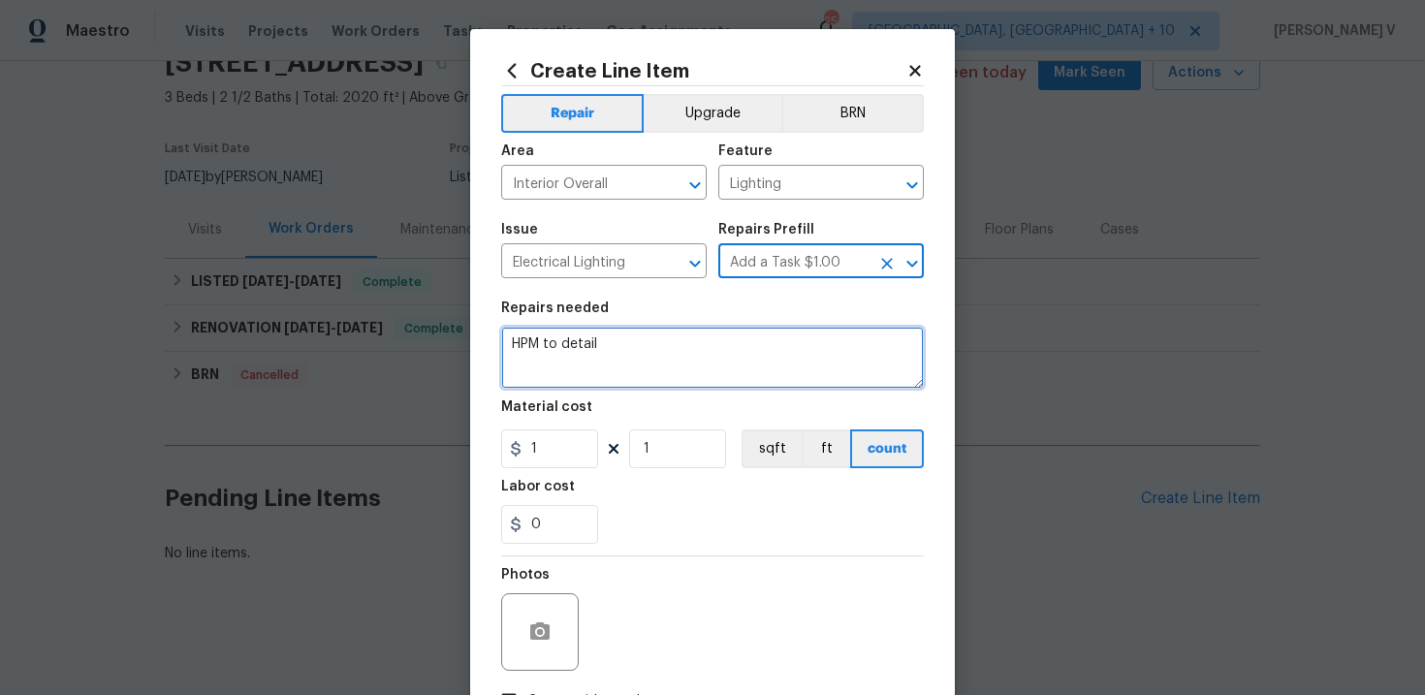
click at [612, 364] on textarea "HPM to detail" at bounding box center [712, 358] width 423 height 62
paste textarea "Beeping smoke detector noted, also please change all filters and light bulbs"
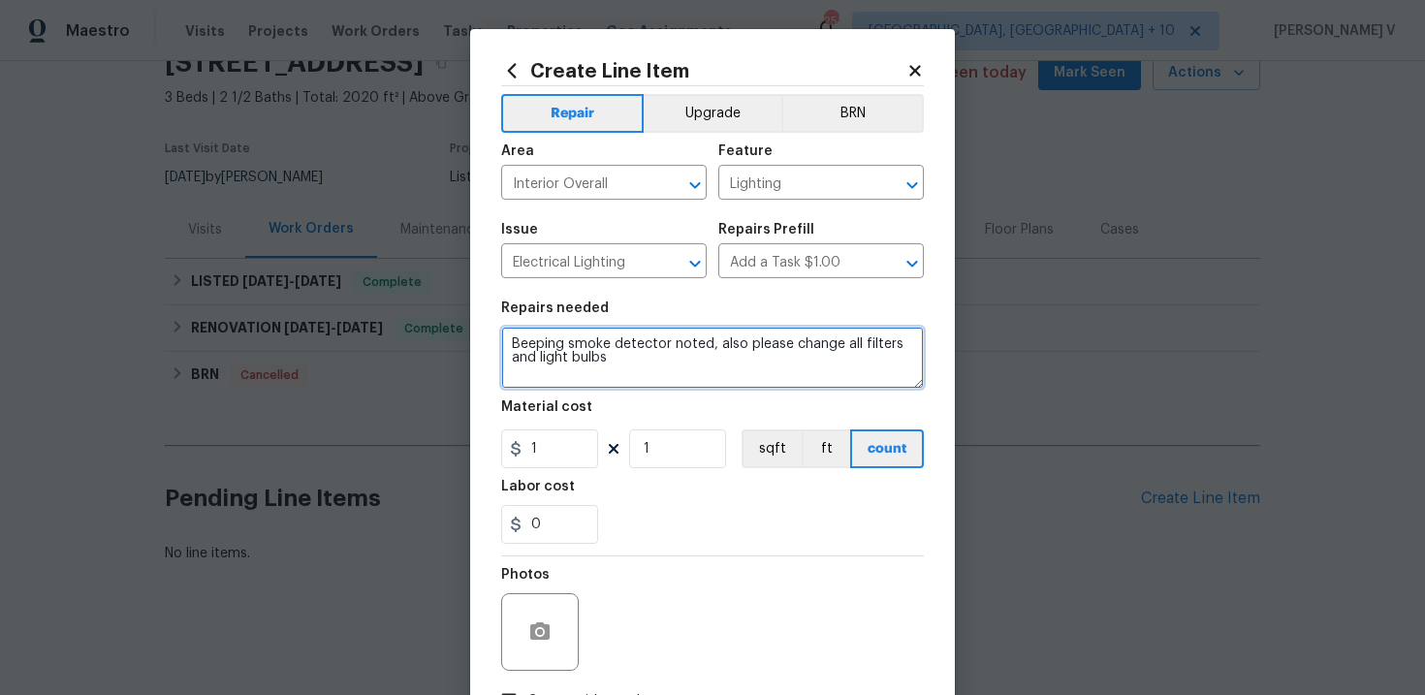
scroll to position [4, 0]
type textarea "Beeping smoke detector noted, also please change all filters and light bulbs"
click at [577, 425] on div "Material cost" at bounding box center [712, 412] width 423 height 25
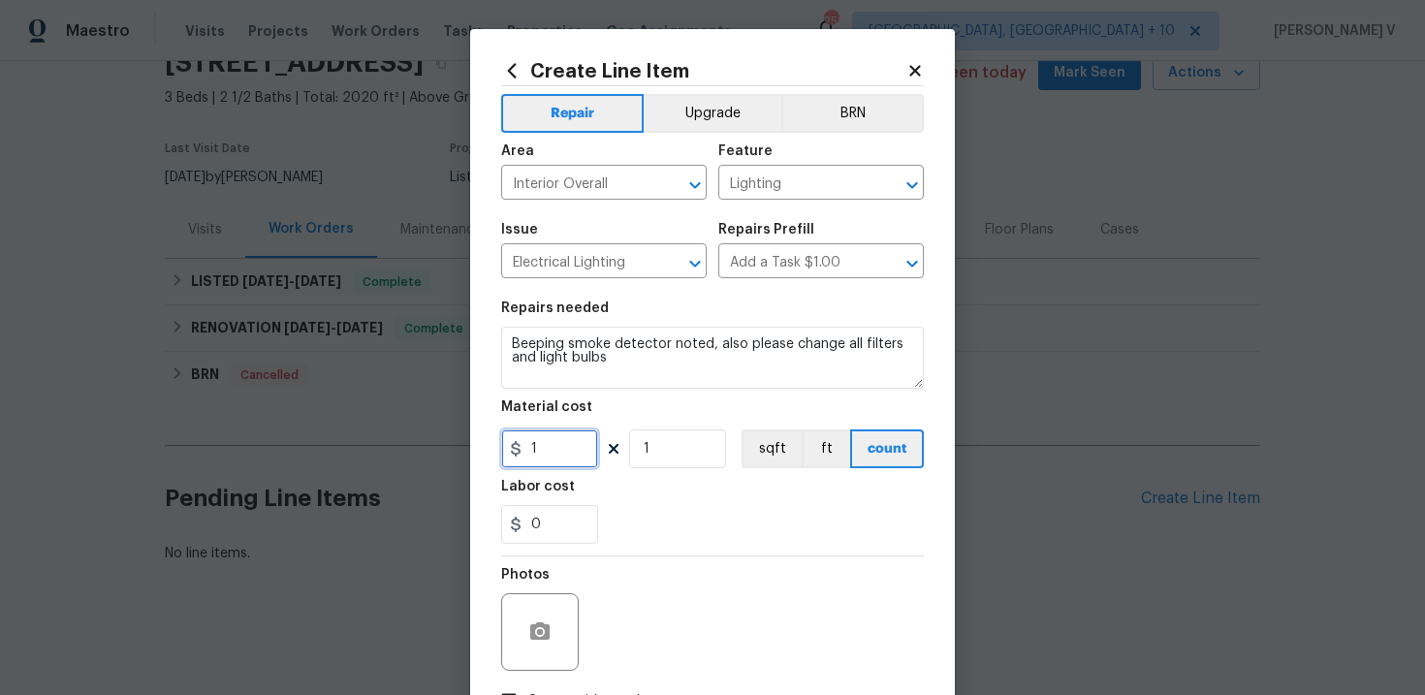
click at [560, 442] on input "1" at bounding box center [549, 448] width 97 height 39
type input "75"
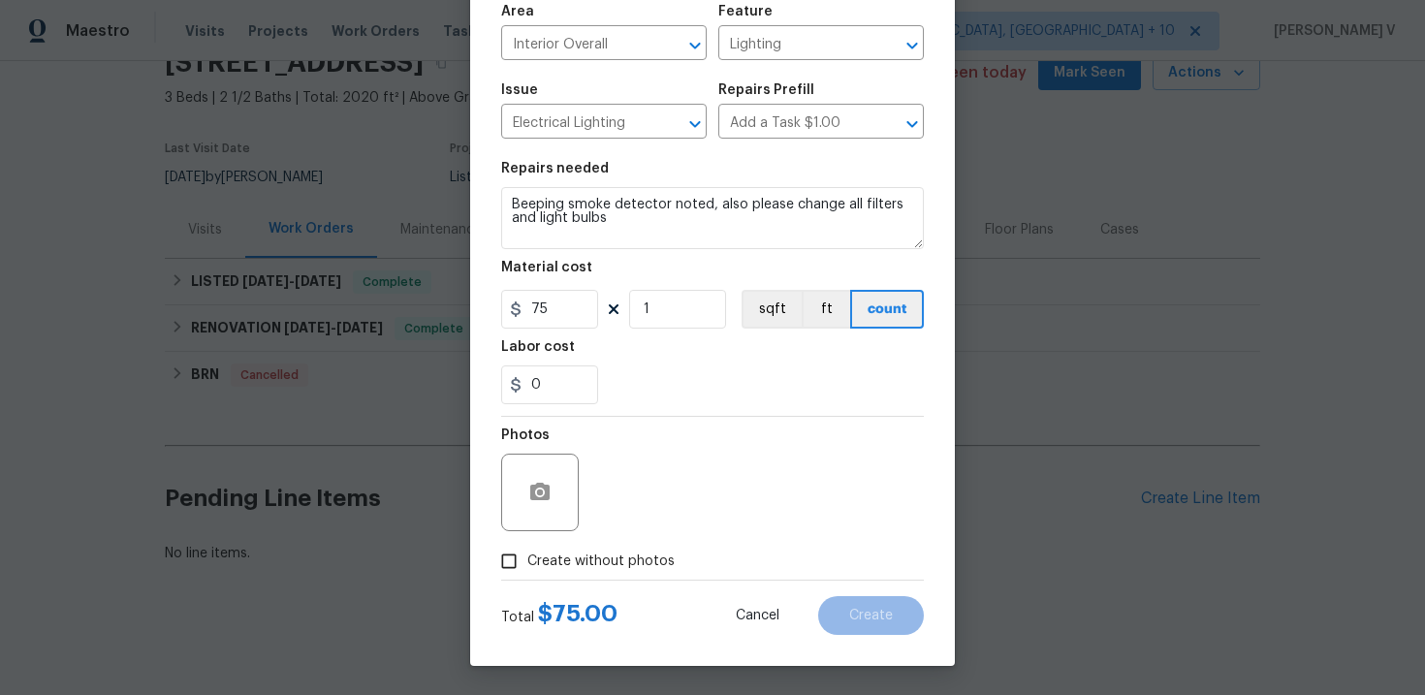
click at [529, 549] on label "Create without photos" at bounding box center [582, 561] width 184 height 37
click at [527, 549] on input "Create without photos" at bounding box center [508, 561] width 37 height 37
checkbox input "true"
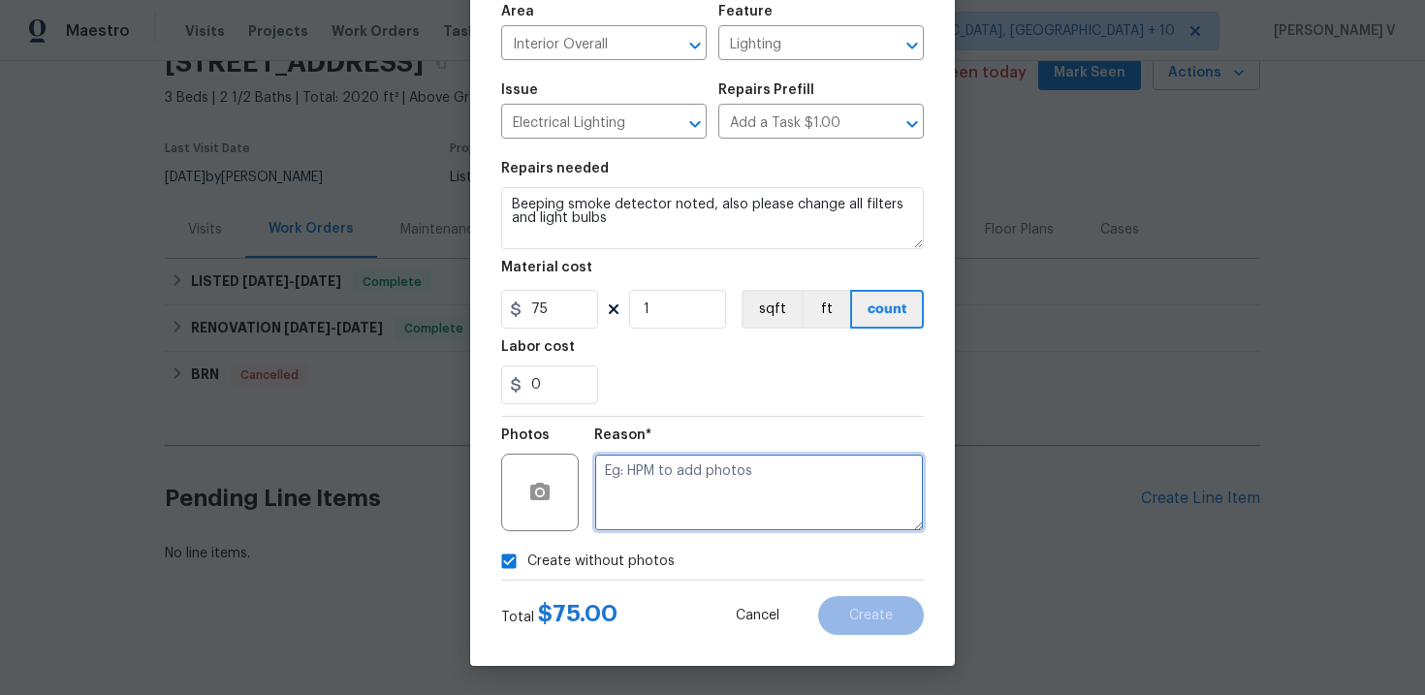
click at [682, 500] on textarea at bounding box center [758, 493] width 329 height 78
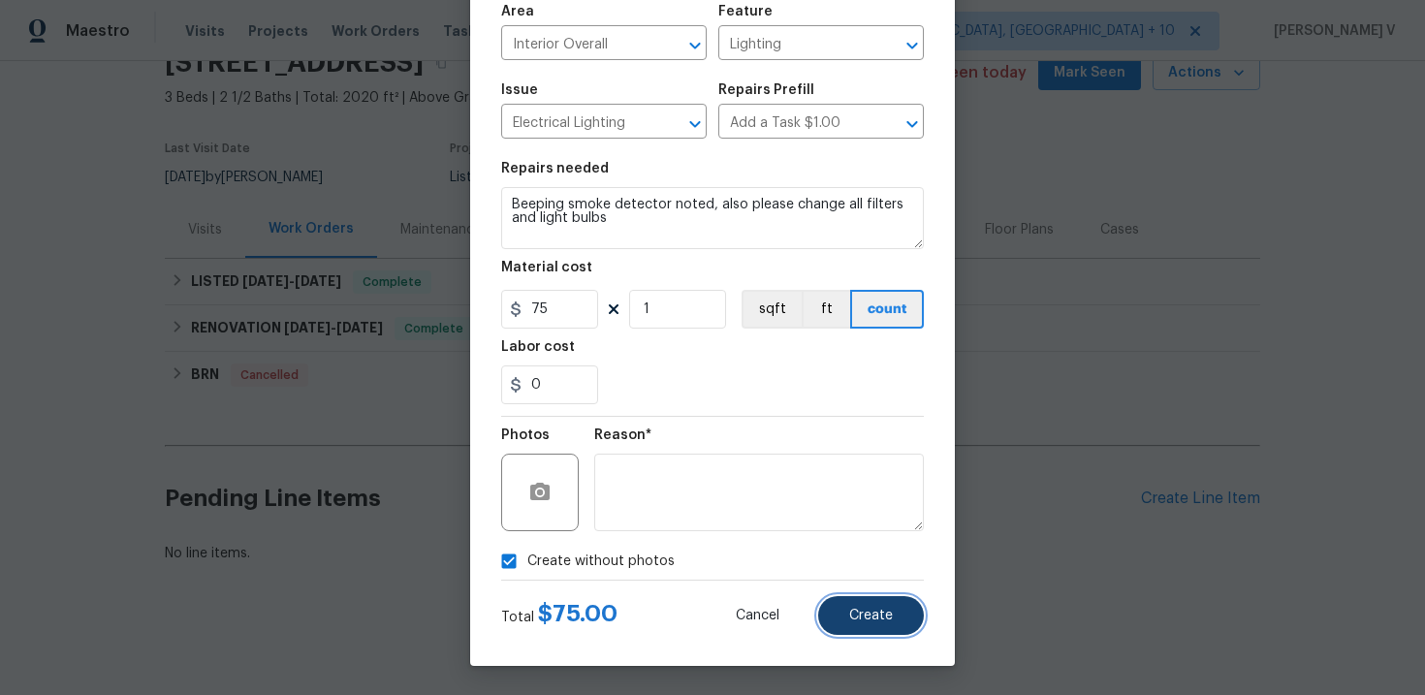
click at [878, 618] on span "Create" at bounding box center [871, 616] width 44 height 15
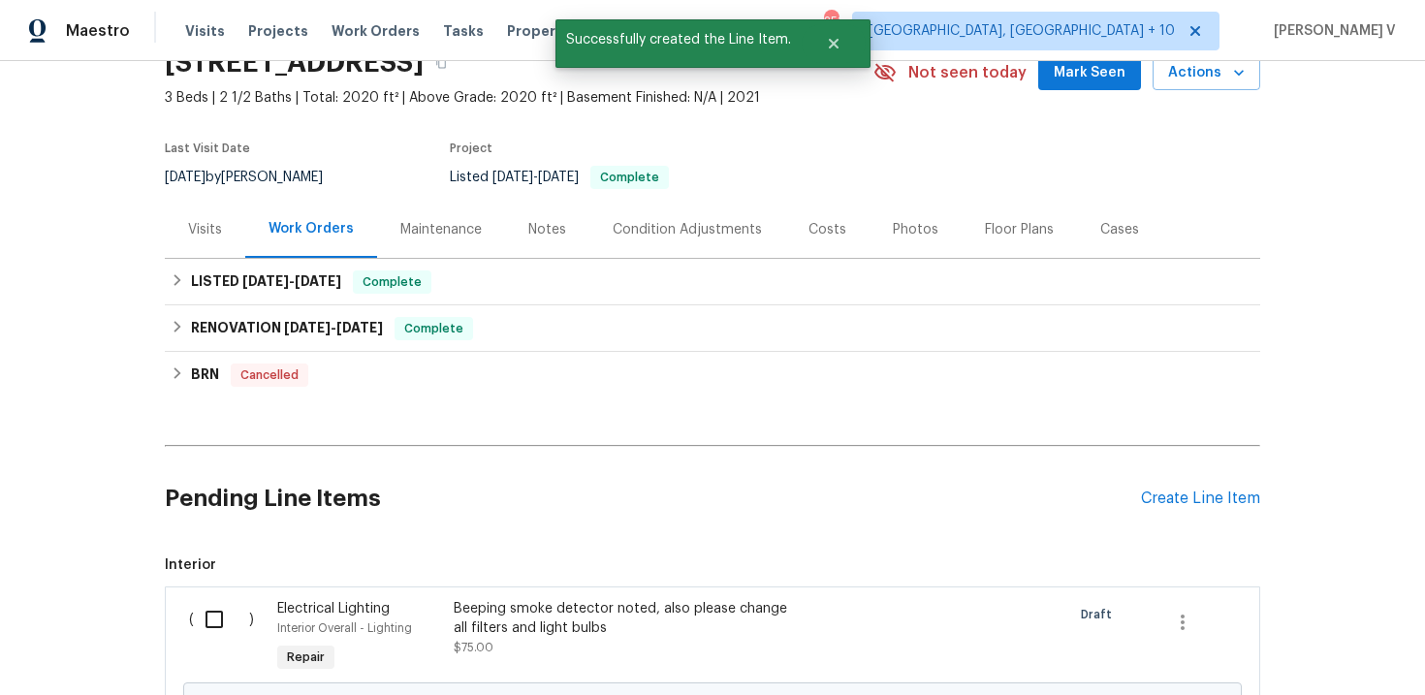
click at [257, 612] on div "( )" at bounding box center [227, 637] width 88 height 89
click at [214, 621] on input "checkbox" at bounding box center [221, 619] width 55 height 41
checkbox input "true"
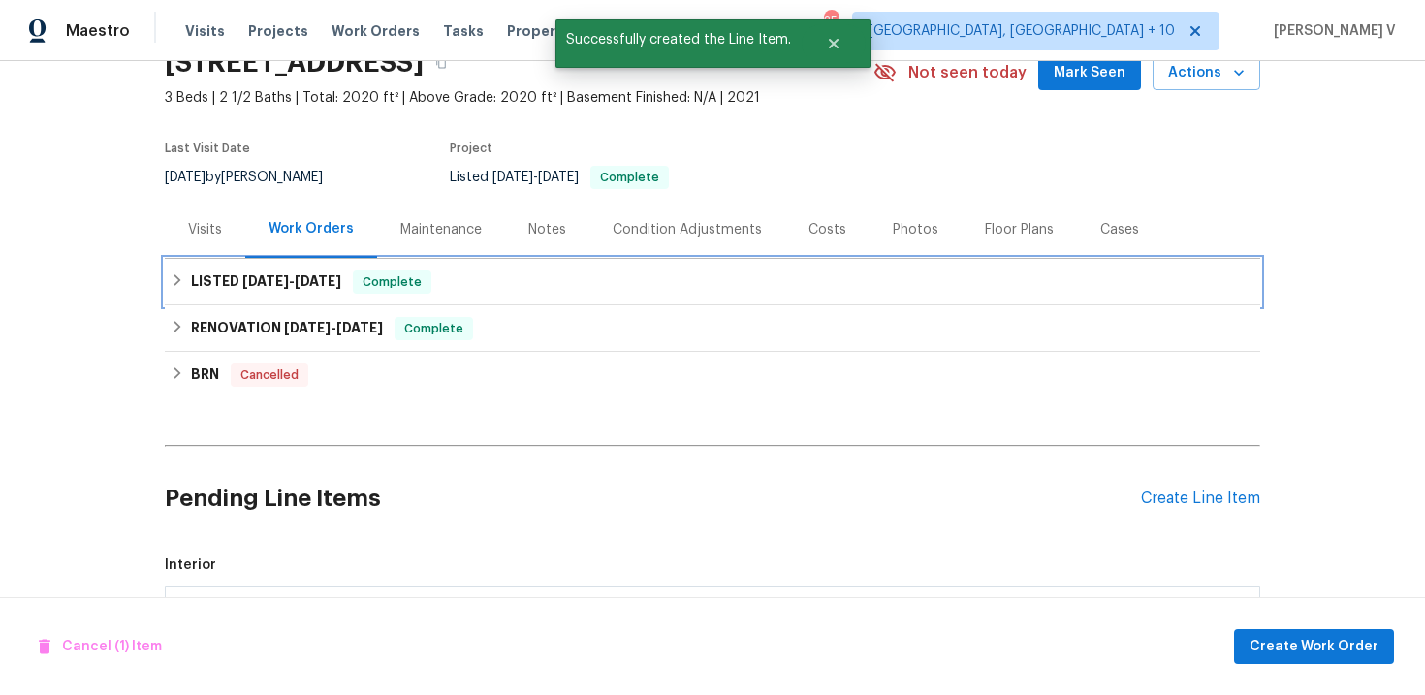
click at [656, 262] on div "LISTED 5/20/25 - 5/21/25 Complete" at bounding box center [712, 282] width 1095 height 47
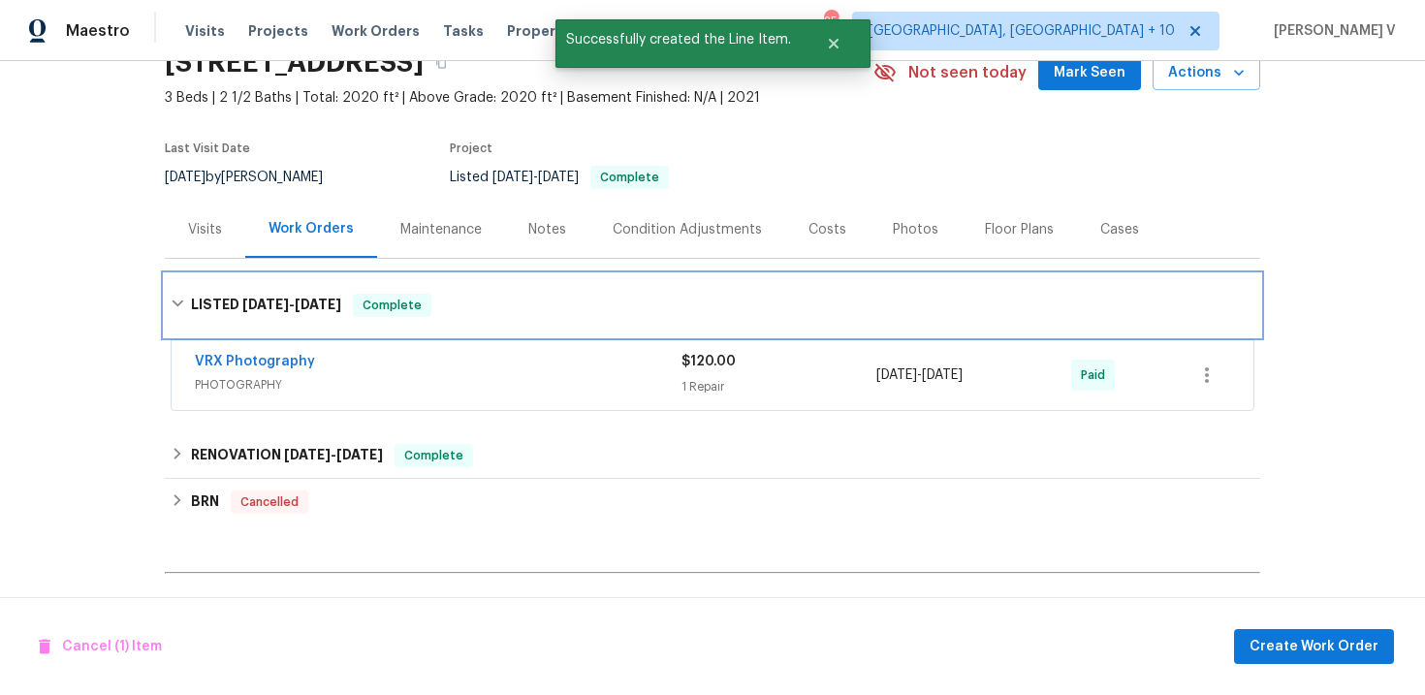
scroll to position [302, 0]
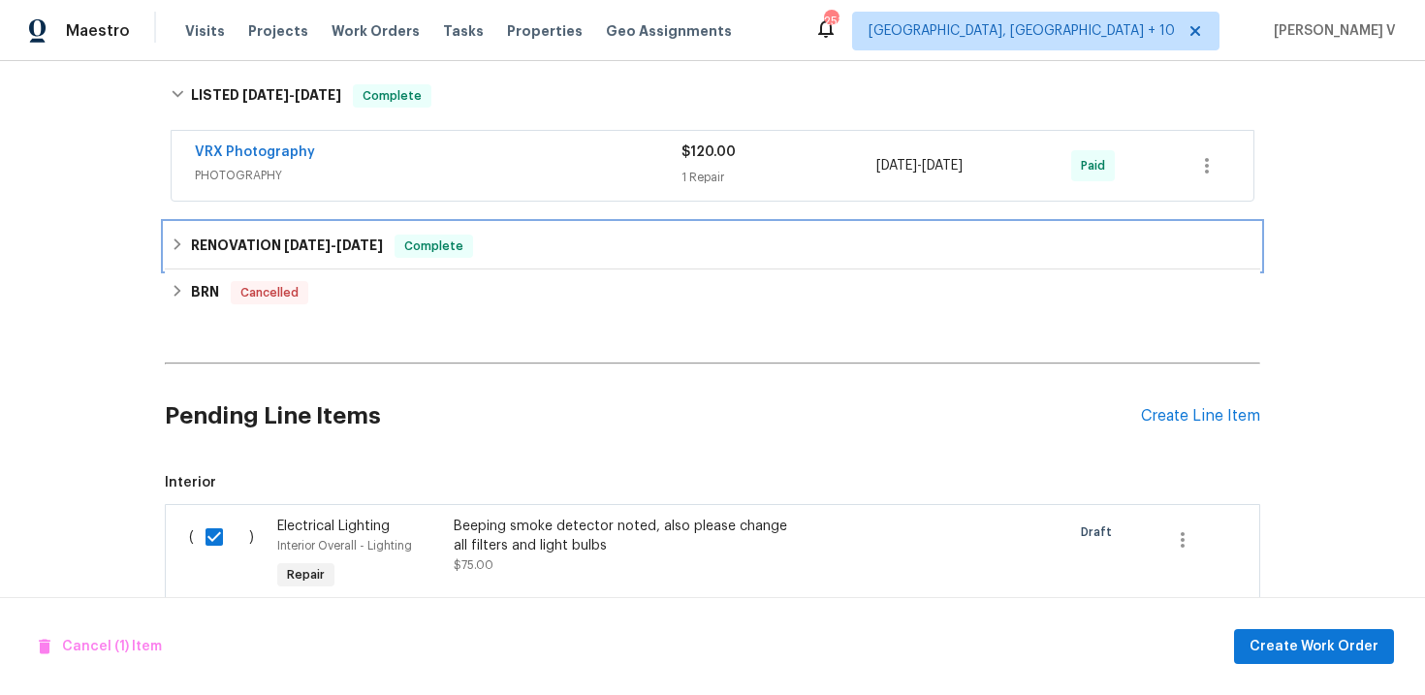
click at [594, 245] on div "RENOVATION 5/19/25 - 5/19/25 Complete" at bounding box center [712, 246] width 1083 height 23
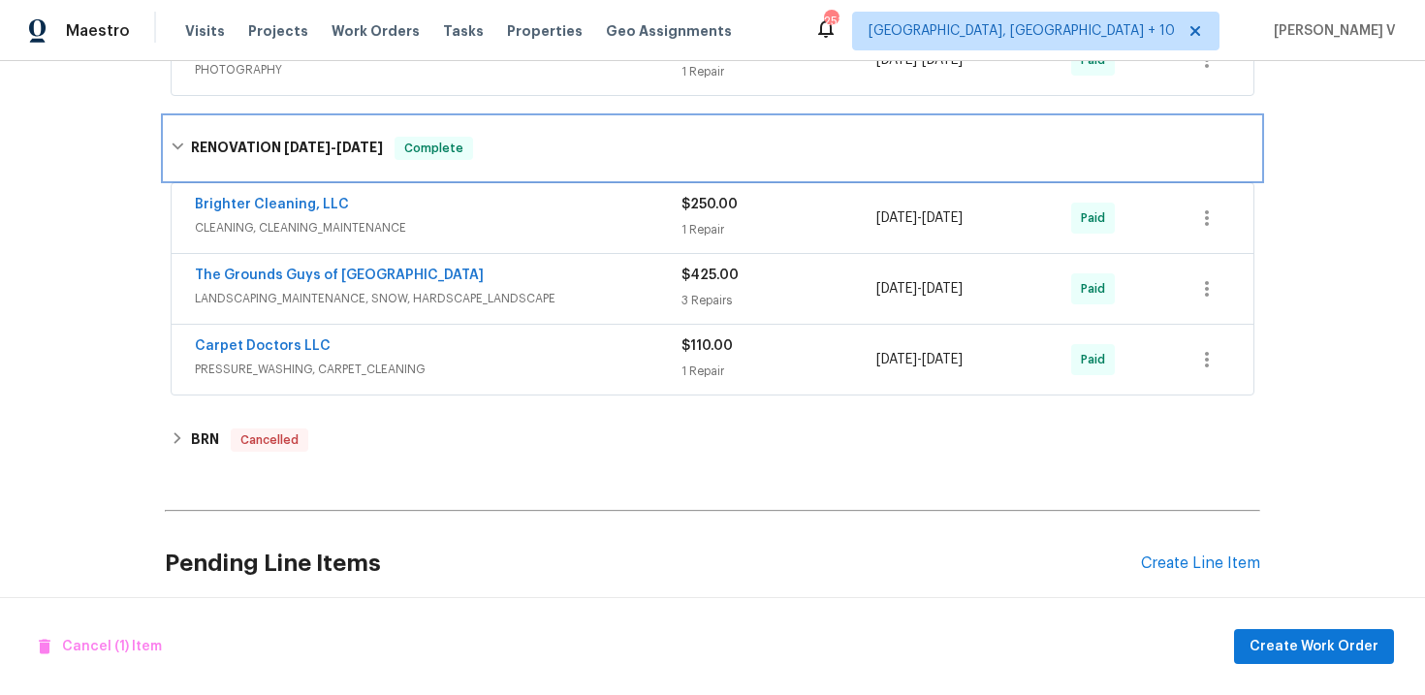
scroll to position [642, 0]
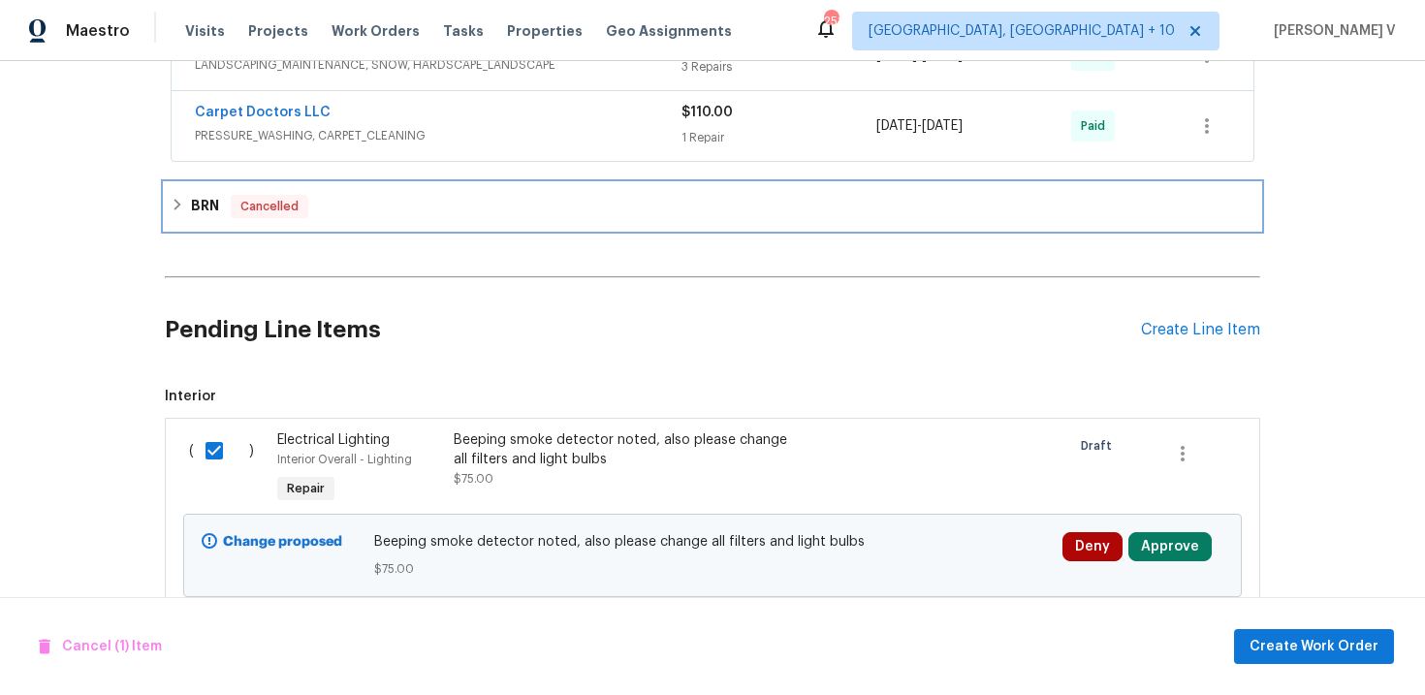
click at [549, 228] on div "BRN Cancelled" at bounding box center [712, 206] width 1095 height 47
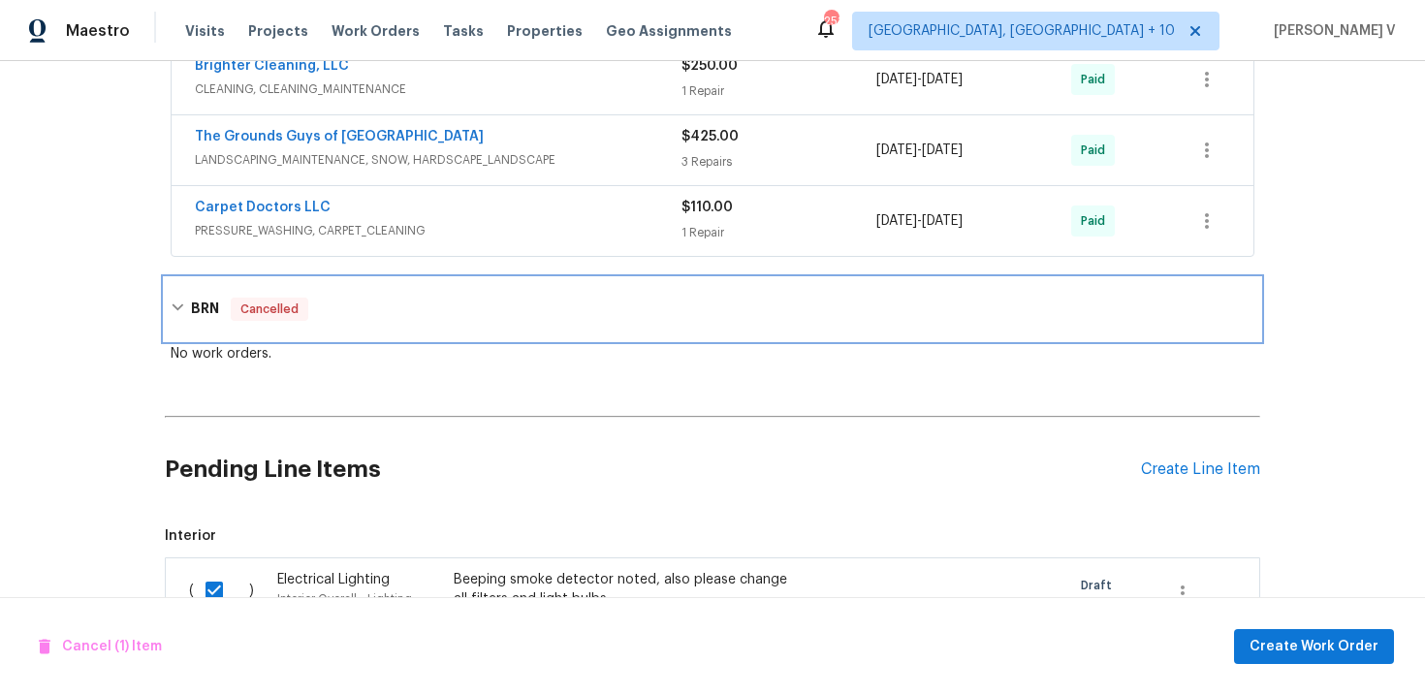
scroll to position [738, 0]
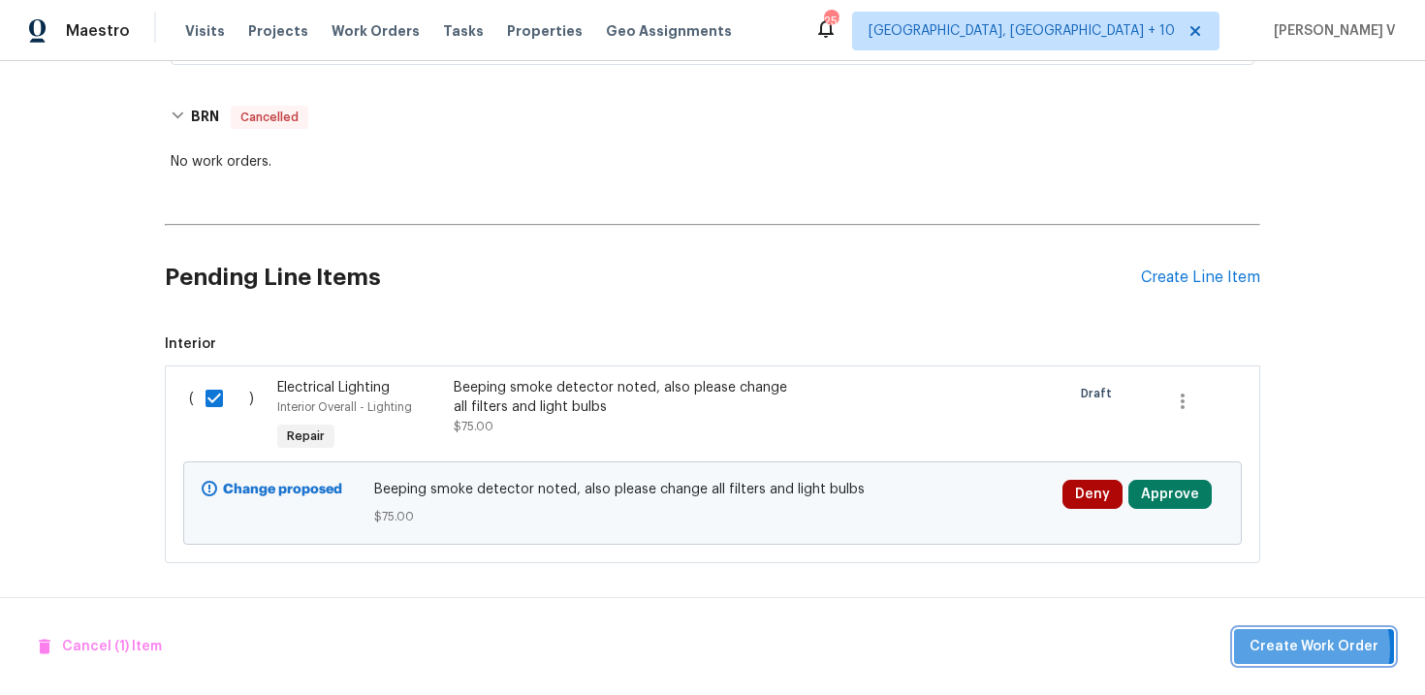
click at [1303, 649] on span "Create Work Order" at bounding box center [1313, 647] width 129 height 24
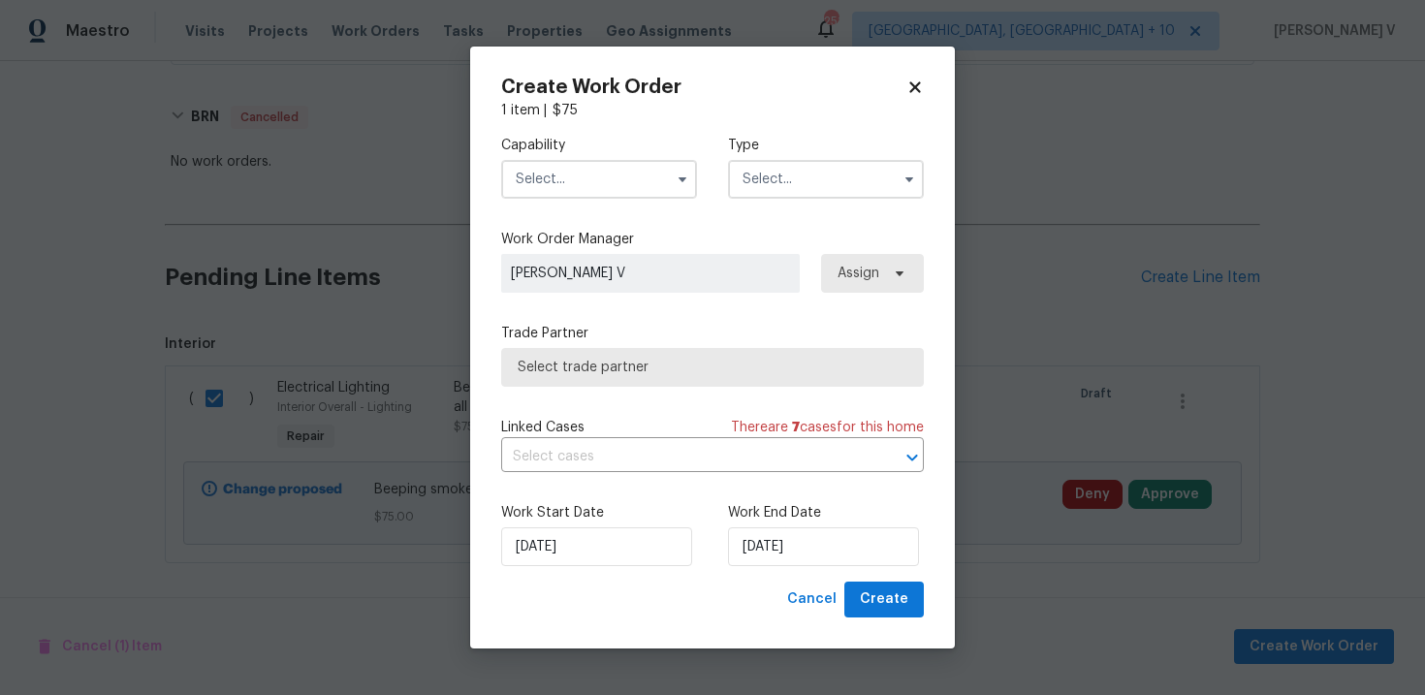
click at [567, 214] on div "Capability Type Work Order Manager Divya Dharshini V Assign Trade Partner Selec…" at bounding box center [712, 350] width 423 height 461
click at [643, 189] on input "text" at bounding box center [599, 179] width 196 height 39
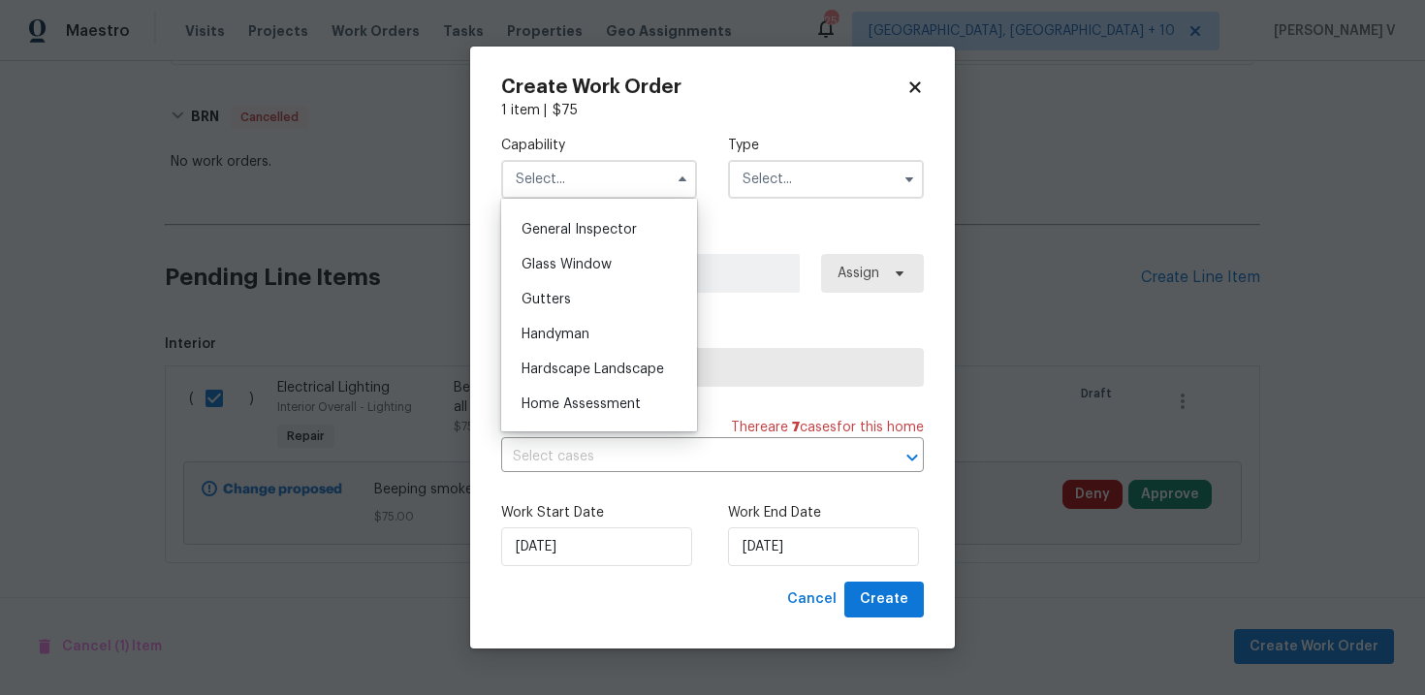
scroll to position [998, 0]
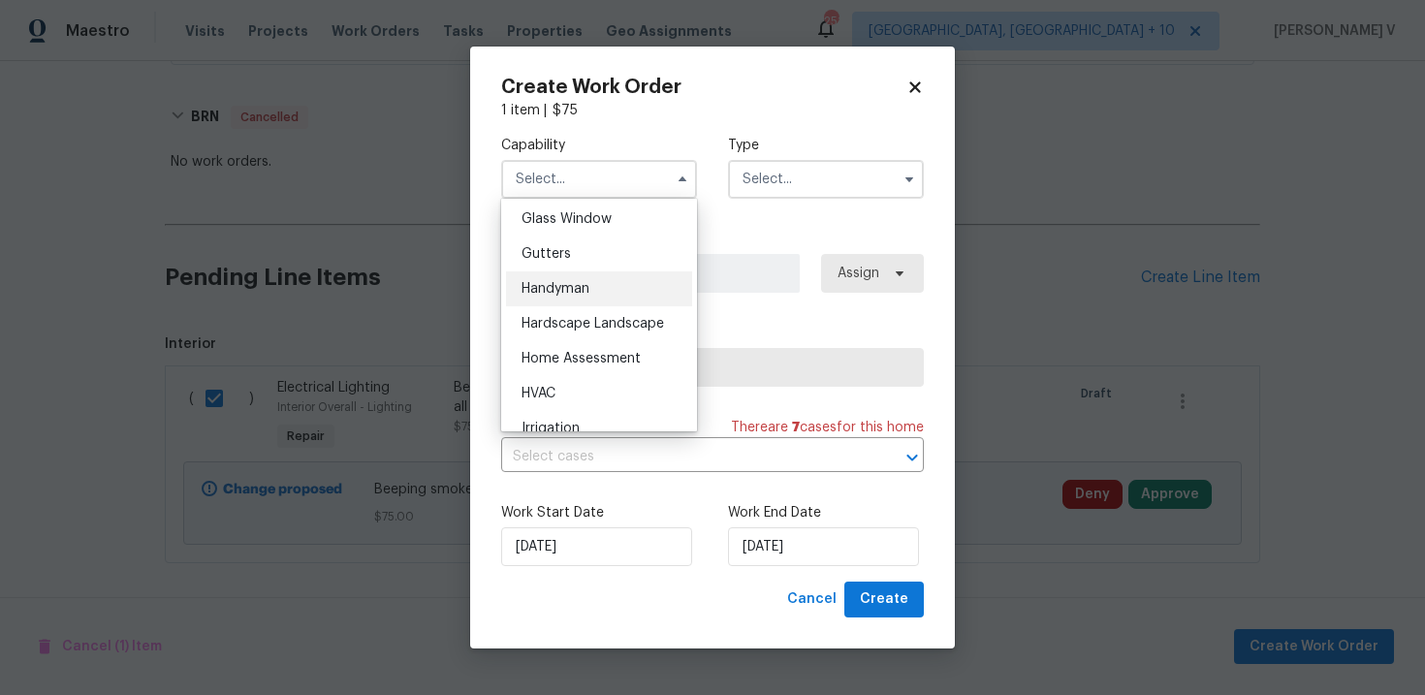
click at [565, 282] on span "Handyman" at bounding box center [555, 289] width 68 height 14
type input "Handyman"
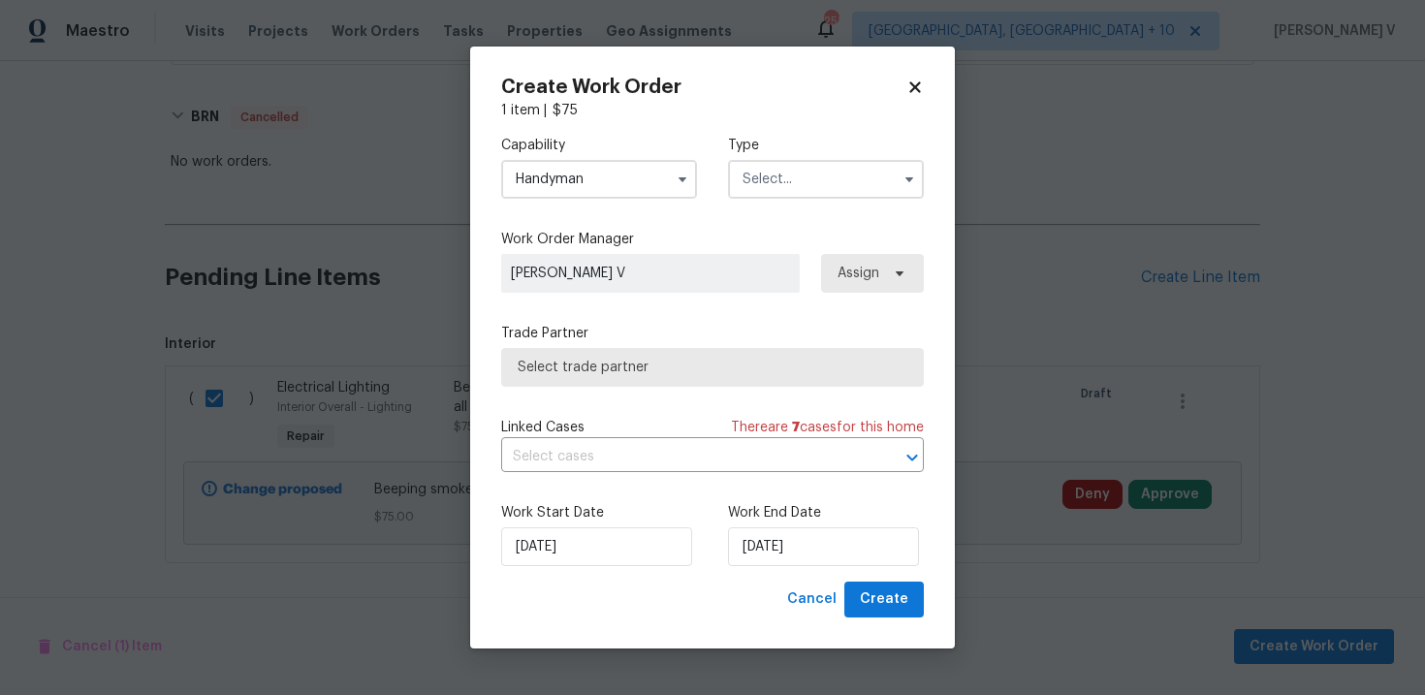
click at [785, 178] on input "text" at bounding box center [826, 179] width 196 height 39
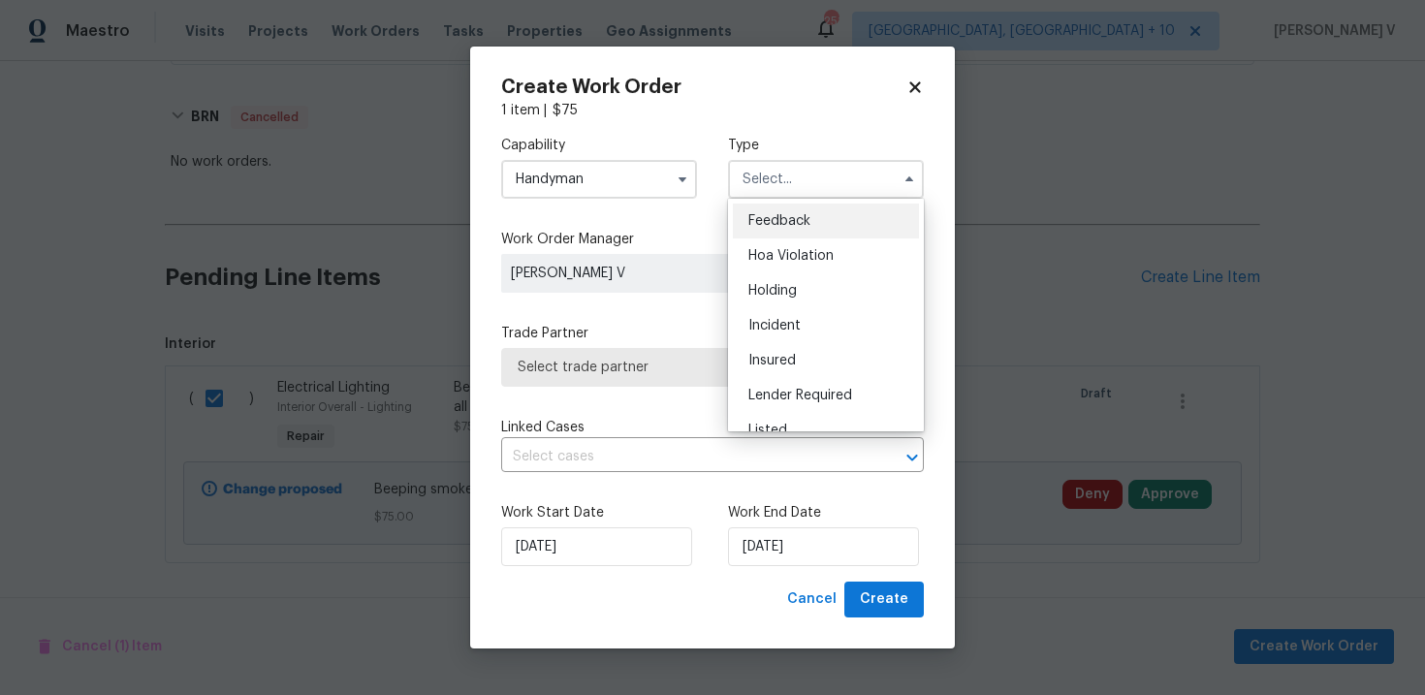
click at [770, 201] on ul "Feedback Hoa Violation Holding Incident Insured Lender Required Listed Lite Lwo…" at bounding box center [826, 315] width 196 height 233
click at [770, 217] on span "Feedback" at bounding box center [779, 221] width 62 height 14
type input "Feedback"
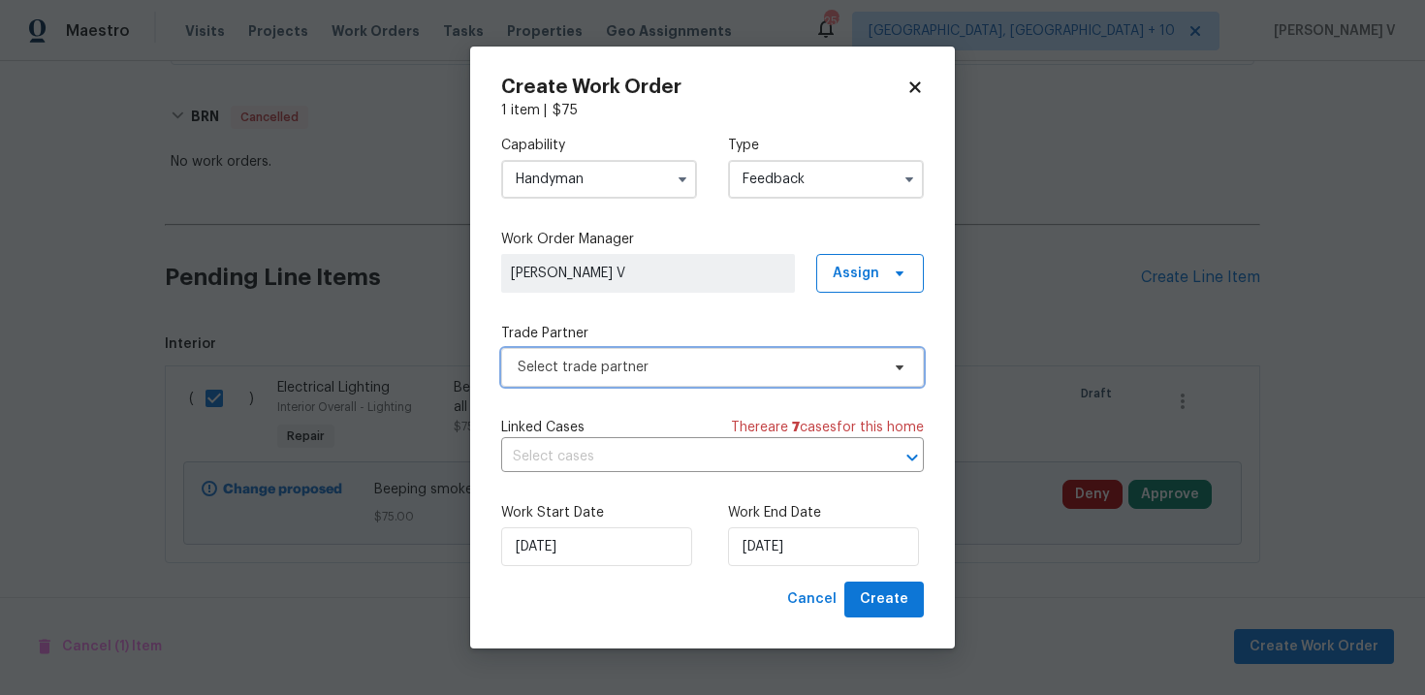
click at [659, 378] on span "Select trade partner" at bounding box center [712, 367] width 423 height 39
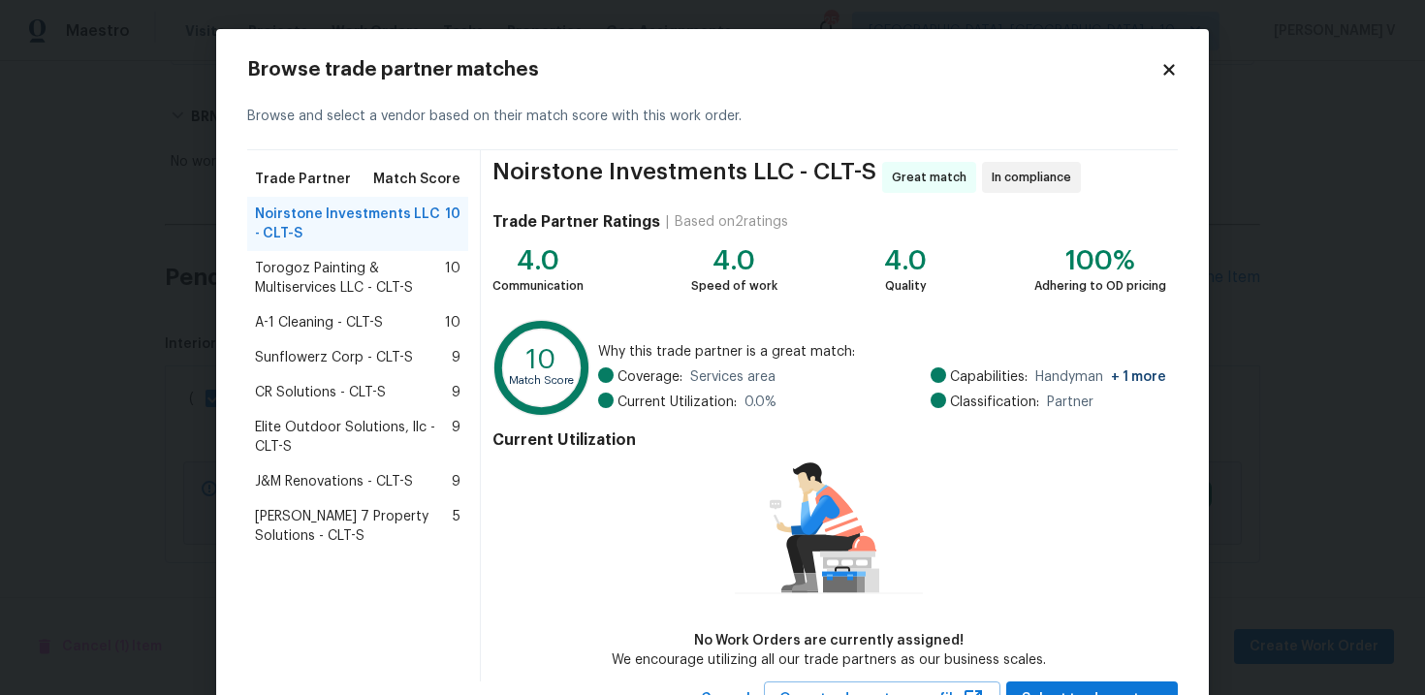
click at [367, 278] on span "Torogoz Painting & Multiservices LLC - CLT-S" at bounding box center [350, 278] width 190 height 39
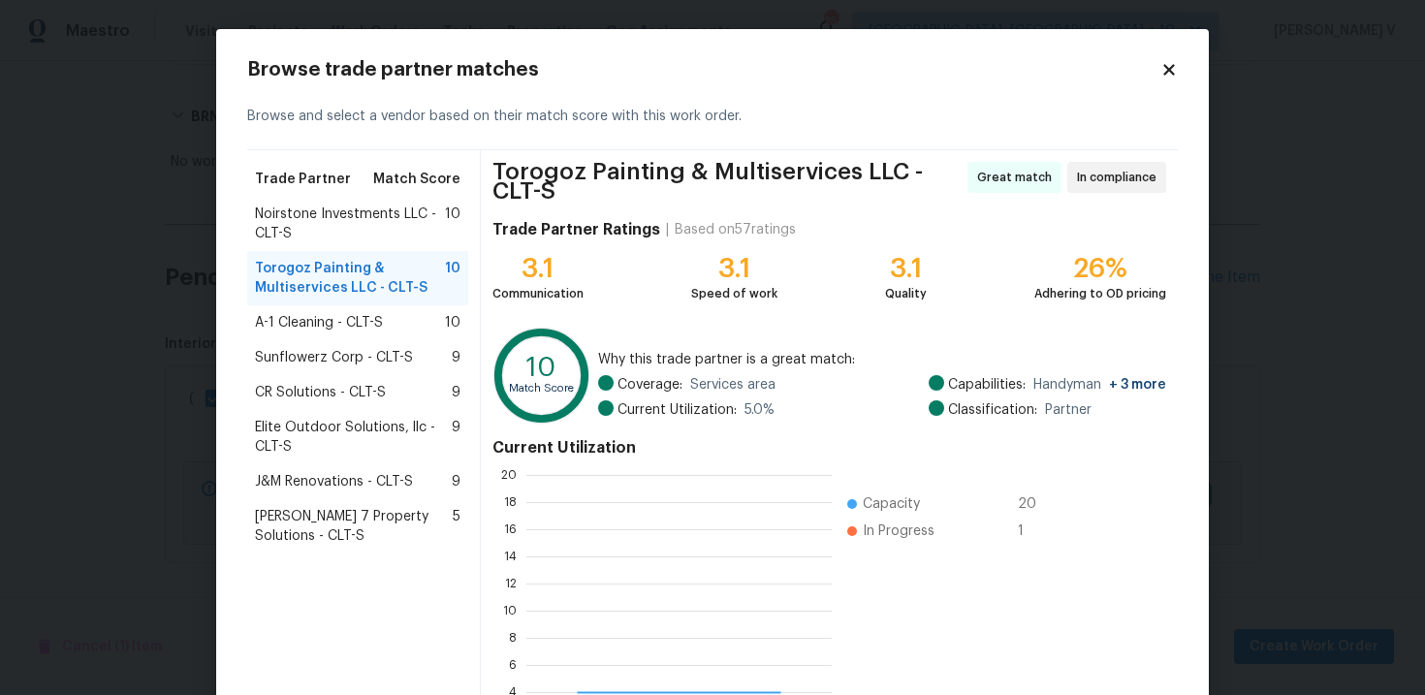
scroll to position [271, 305]
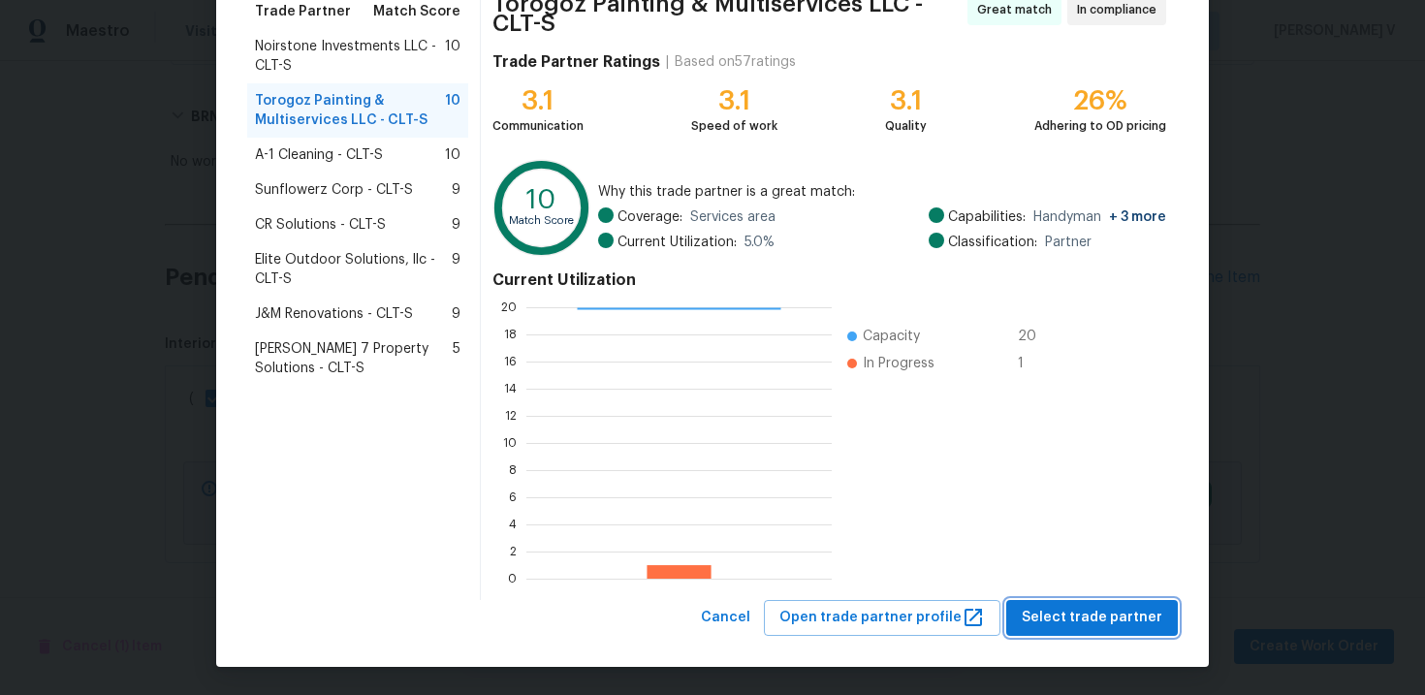
click at [1070, 608] on span "Select trade partner" at bounding box center [1091, 618] width 141 height 24
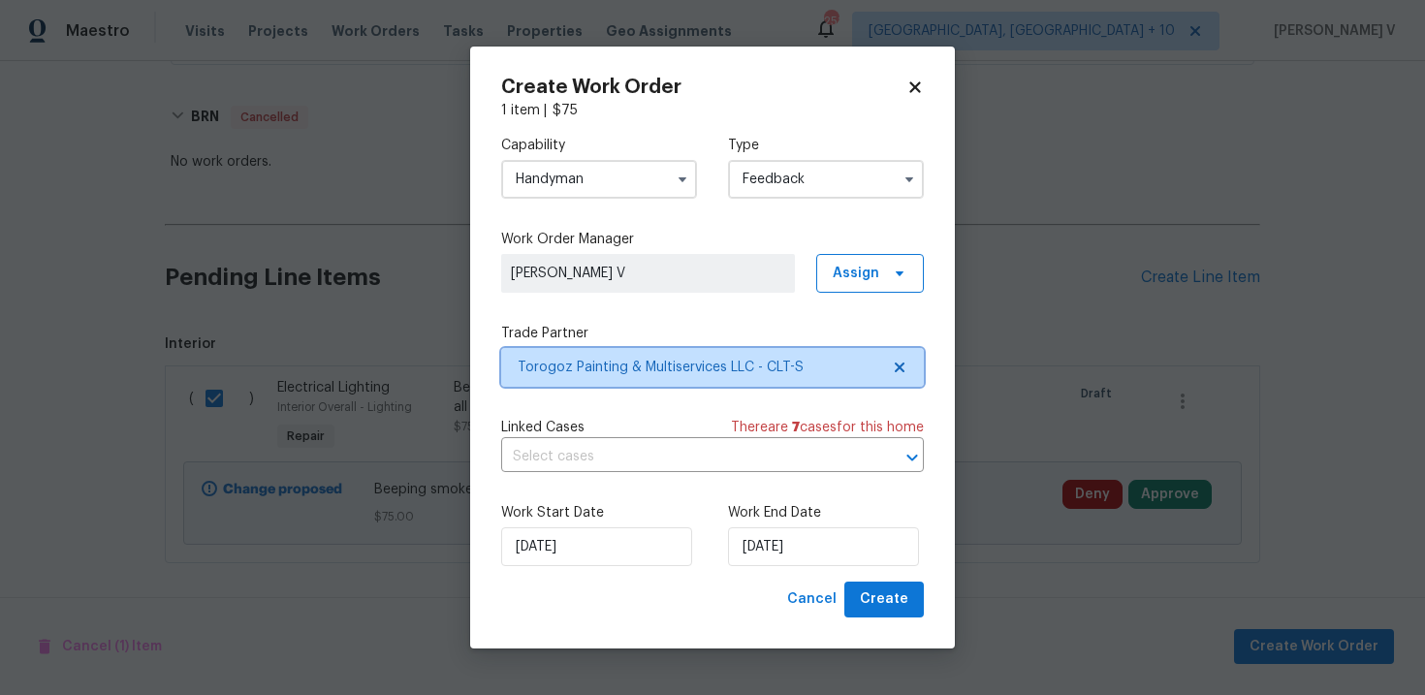
scroll to position [0, 0]
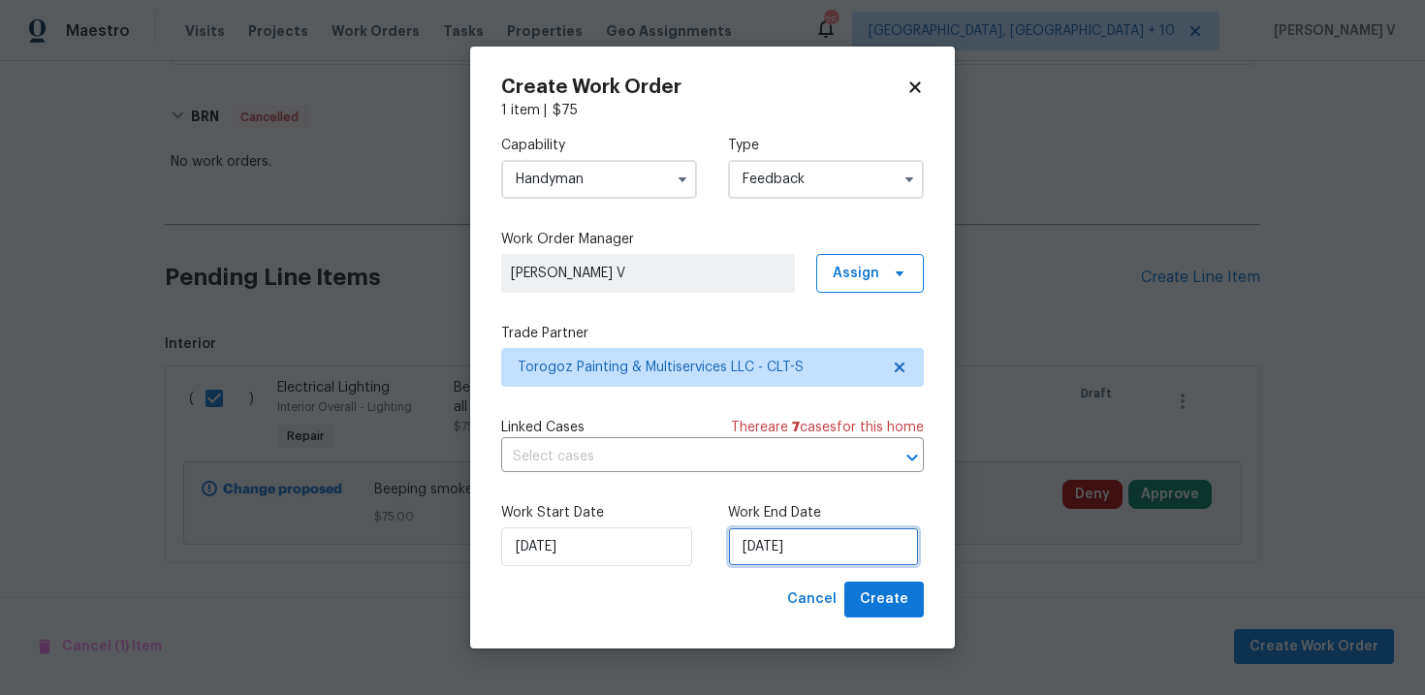
click at [809, 552] on input "27/08/2025" at bounding box center [823, 546] width 191 height 39
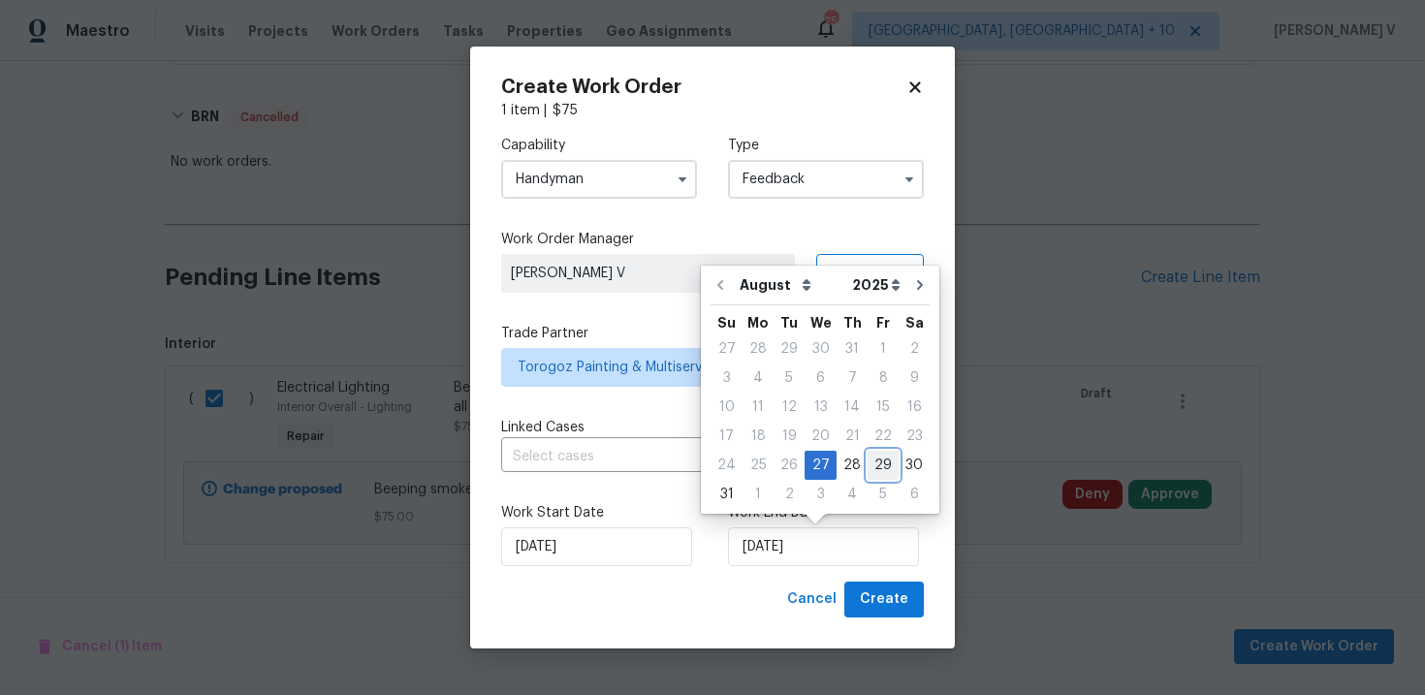
click at [869, 463] on div "29" at bounding box center [882, 465] width 31 height 27
type input "29/08/2025"
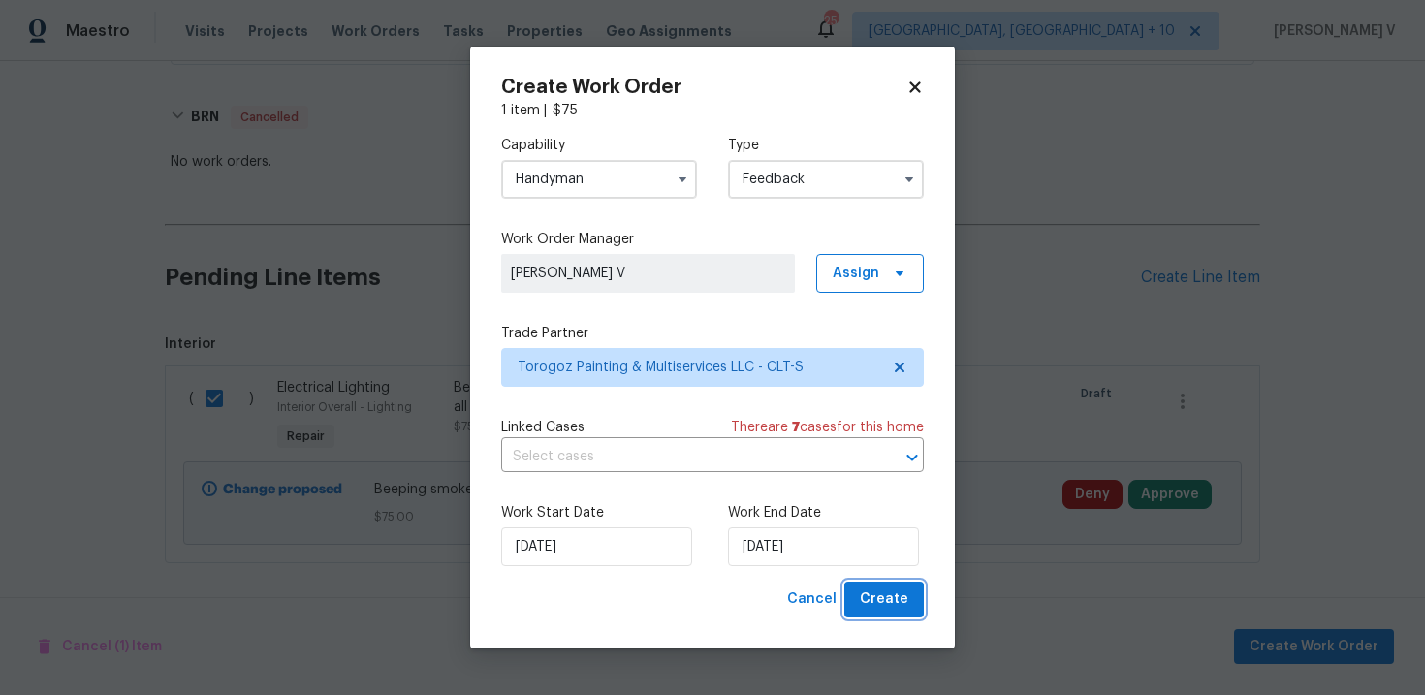
click at [881, 595] on span "Create" at bounding box center [884, 599] width 48 height 24
checkbox input "false"
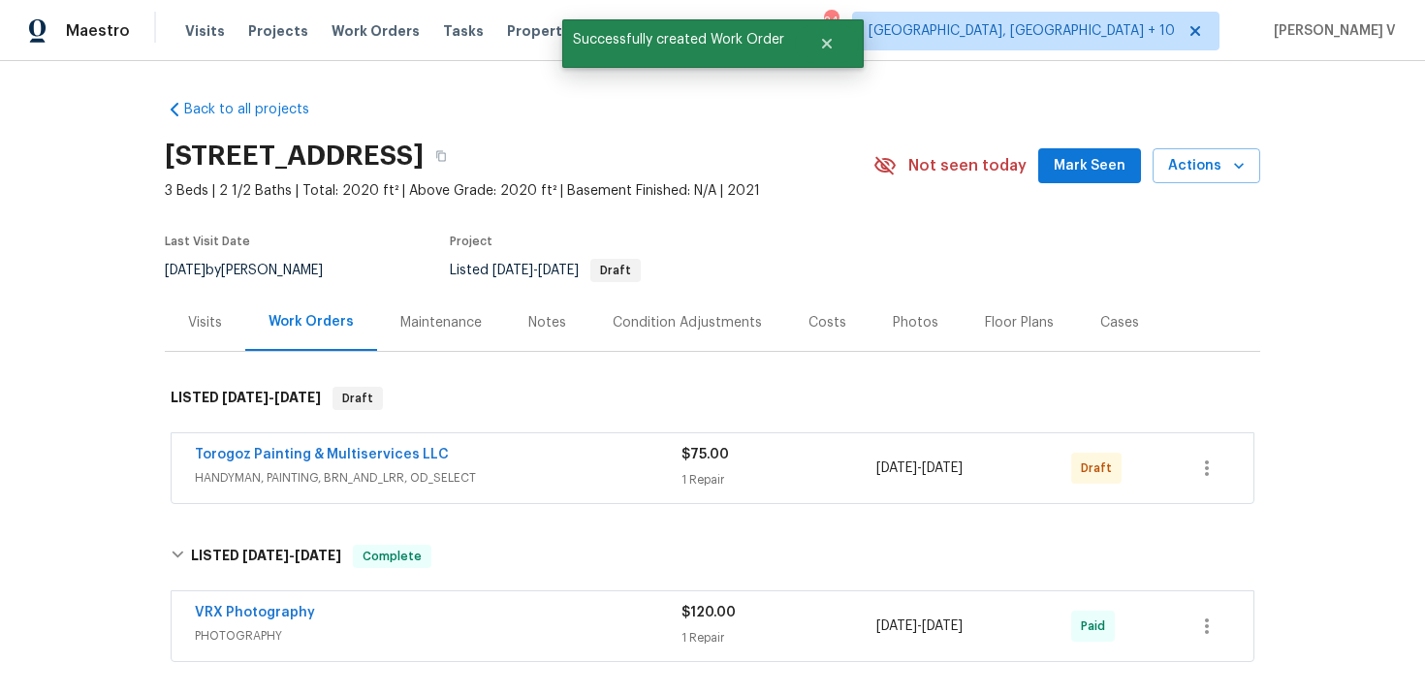
drag, startPoint x: 500, startPoint y: 436, endPoint x: 147, endPoint y: 446, distance: 352.9
click at [147, 446] on div "Back to all projects 4026 Honey Locust Dr, Charlotte, NC 28215 3 Beds | 2 1/2 B…" at bounding box center [712, 378] width 1425 height 634
drag, startPoint x: 156, startPoint y: 449, endPoint x: 521, endPoint y: 447, distance: 365.4
click at [521, 447] on div "Back to all projects 4026 Honey Locust Dr, Charlotte, NC 28215 3 Beds | 2 1/2 B…" at bounding box center [712, 378] width 1425 height 634
copy link "Torogoz Painting & Multiservices LLC"
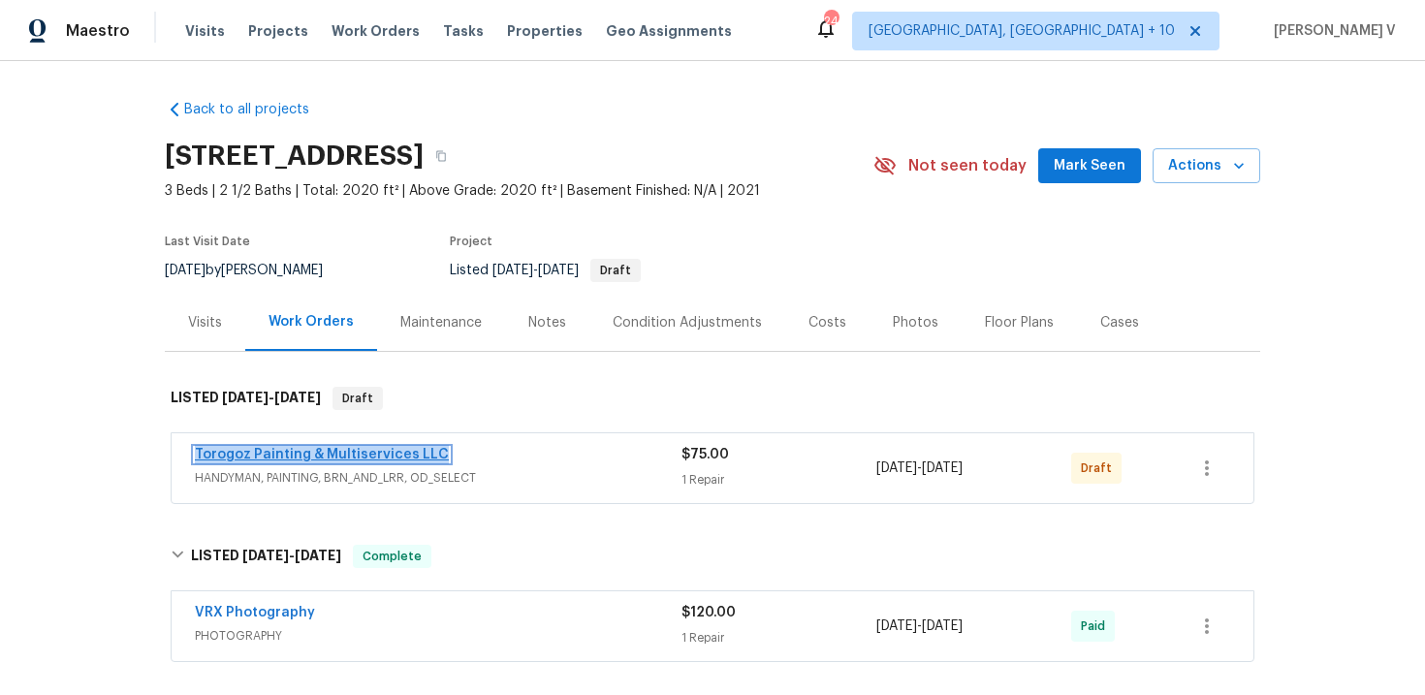
click at [376, 458] on link "Torogoz Painting & Multiservices LLC" at bounding box center [322, 455] width 254 height 14
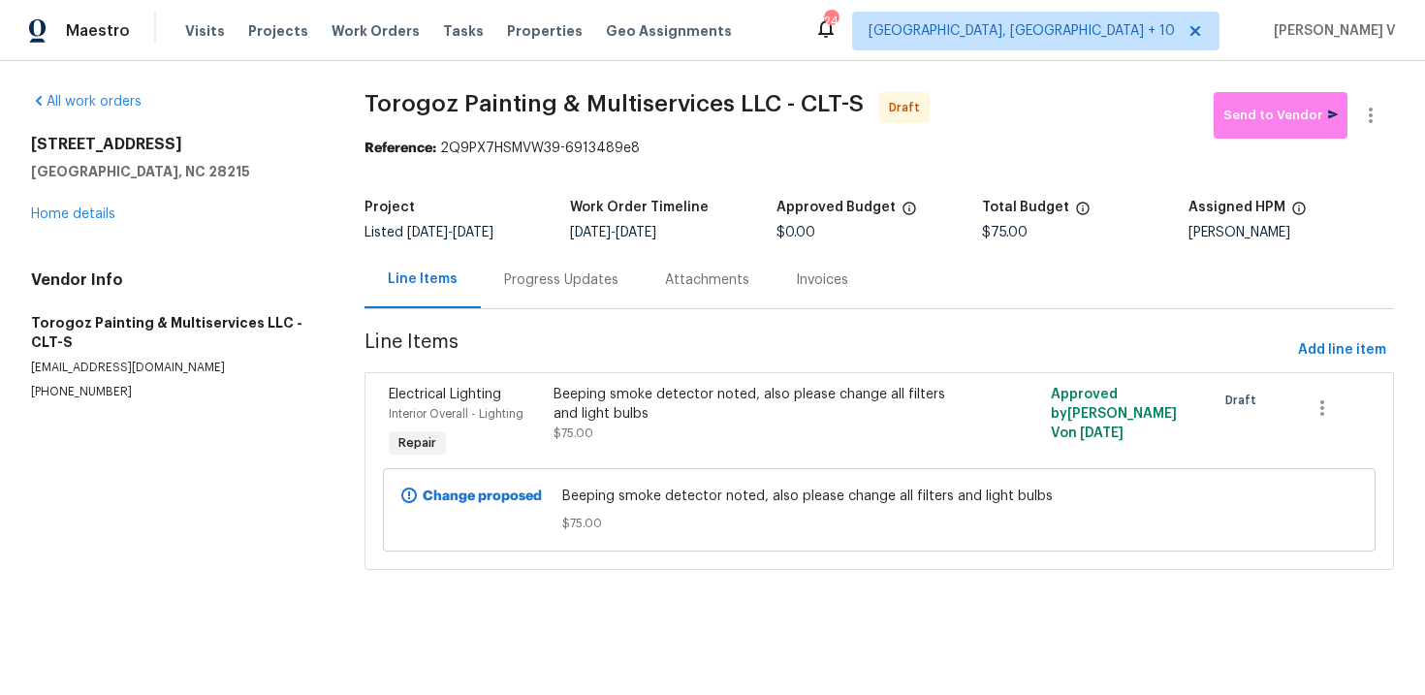
click at [569, 314] on section "Torogoz Painting & Multiservices LLC - CLT-S Draft Send to Vendor Reference: 2Q…" at bounding box center [878, 342] width 1029 height 501
click at [567, 310] on section "Torogoz Painting & Multiservices LLC - CLT-S Draft Send to Vendor Reference: 2Q…" at bounding box center [878, 342] width 1029 height 501
click at [568, 406] on div "Beeping smoke detector noted, also please change all filters and light bulbs" at bounding box center [754, 404] width 402 height 39
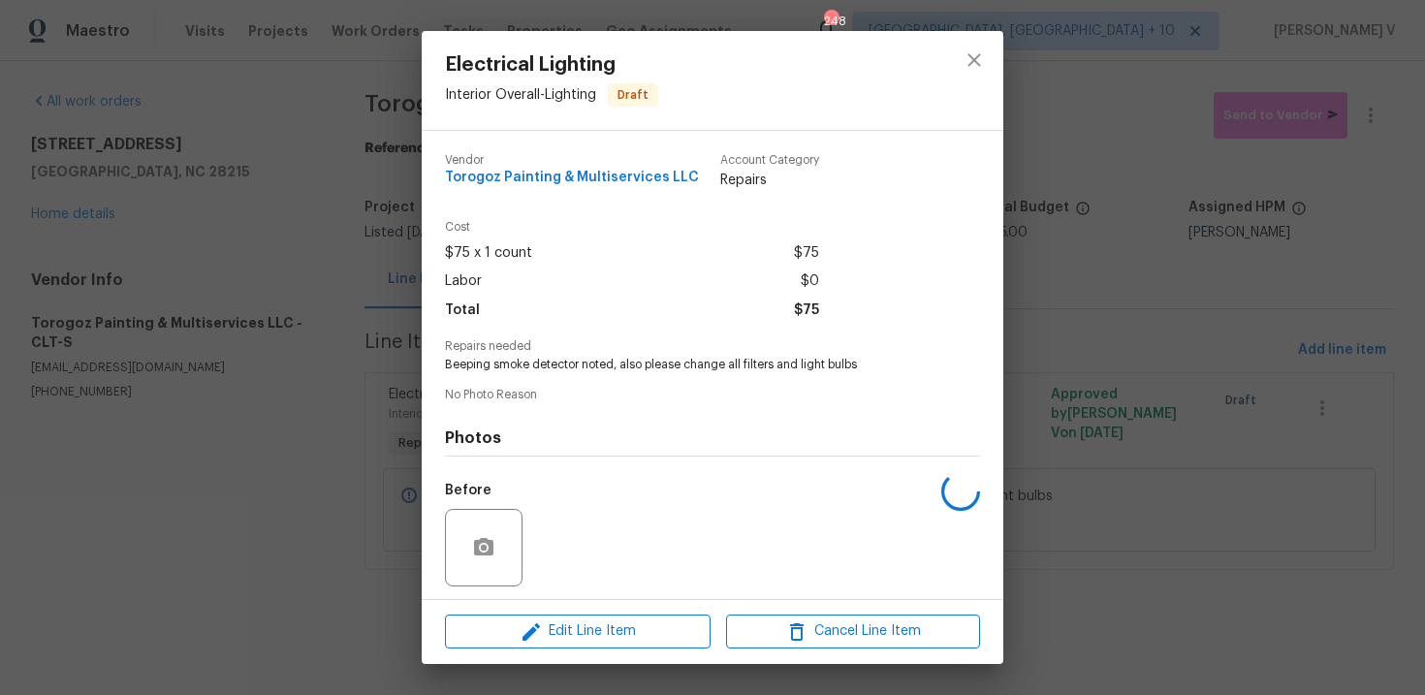
click at [556, 311] on div "Total $75" at bounding box center [632, 311] width 374 height 28
click at [393, 369] on div "Electrical Lighting Interior Overall - Lighting Draft Vendor Torogoz Painting &…" at bounding box center [712, 347] width 1425 height 695
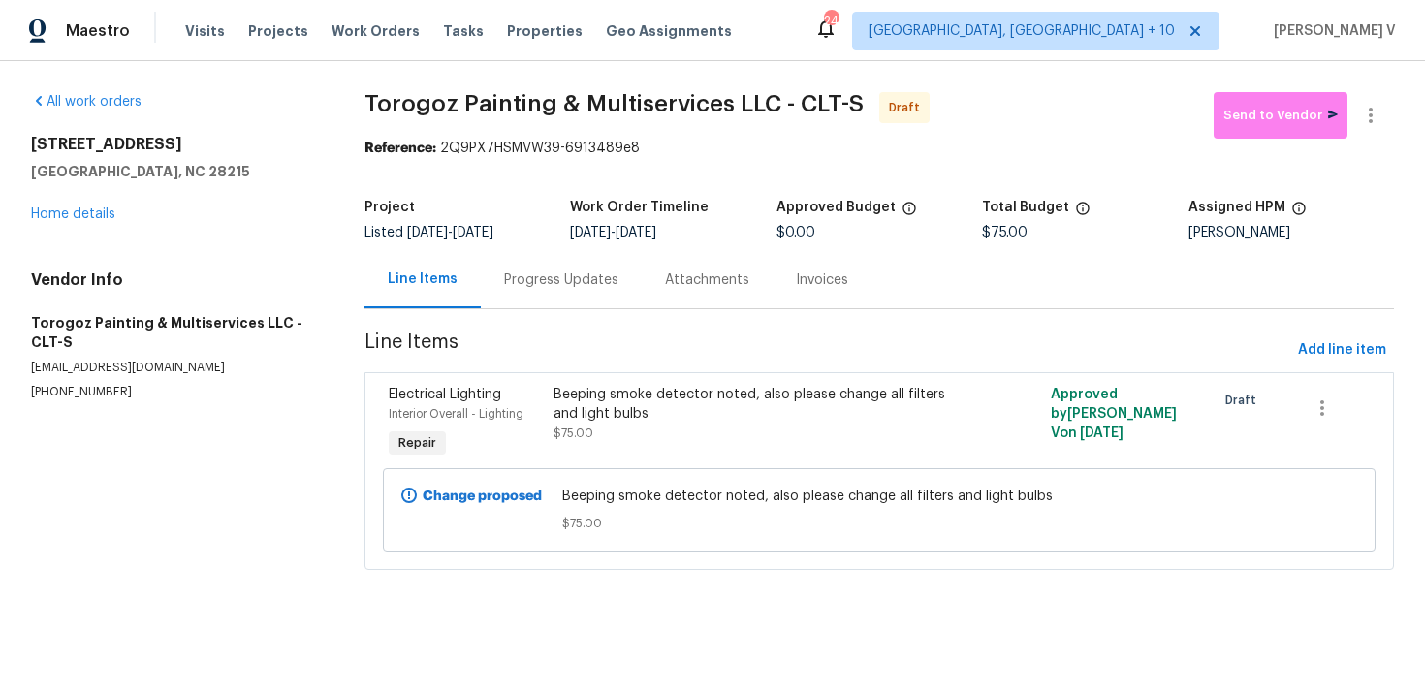
click at [597, 256] on div "Progress Updates" at bounding box center [561, 279] width 161 height 57
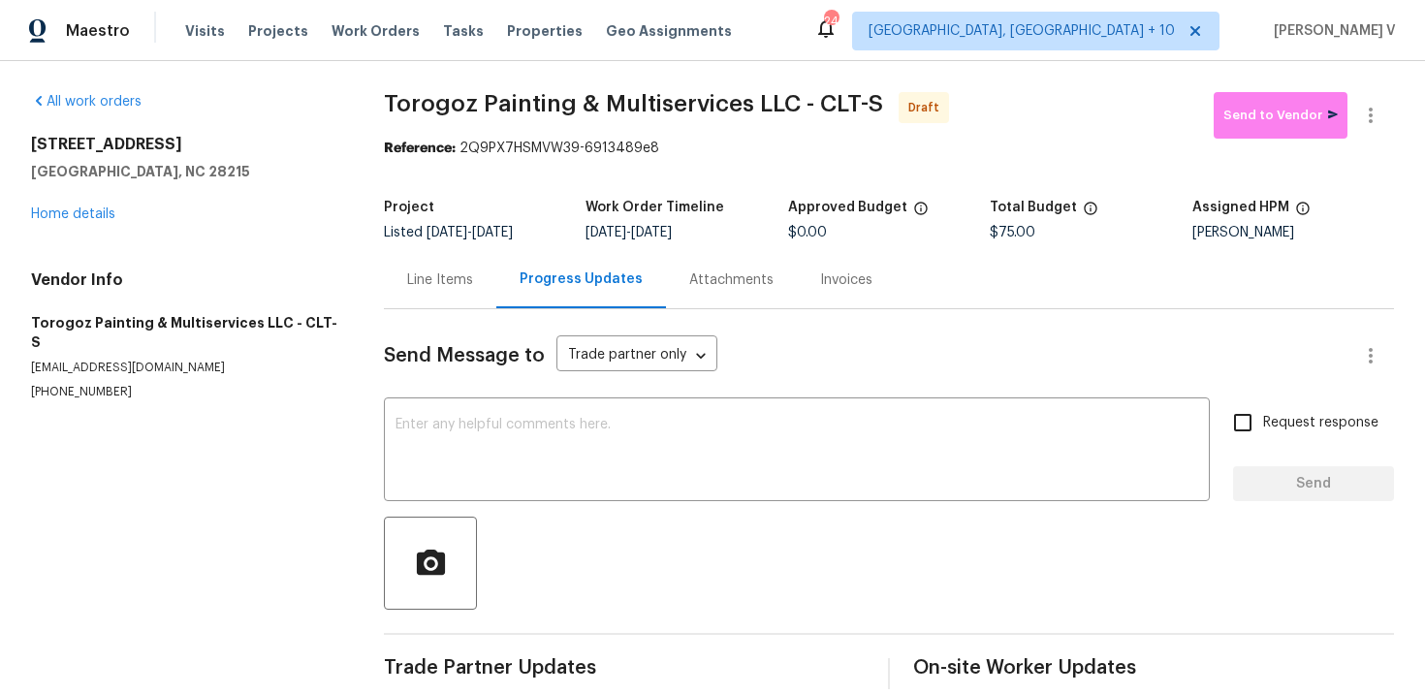
click at [563, 421] on textarea at bounding box center [796, 452] width 802 height 68
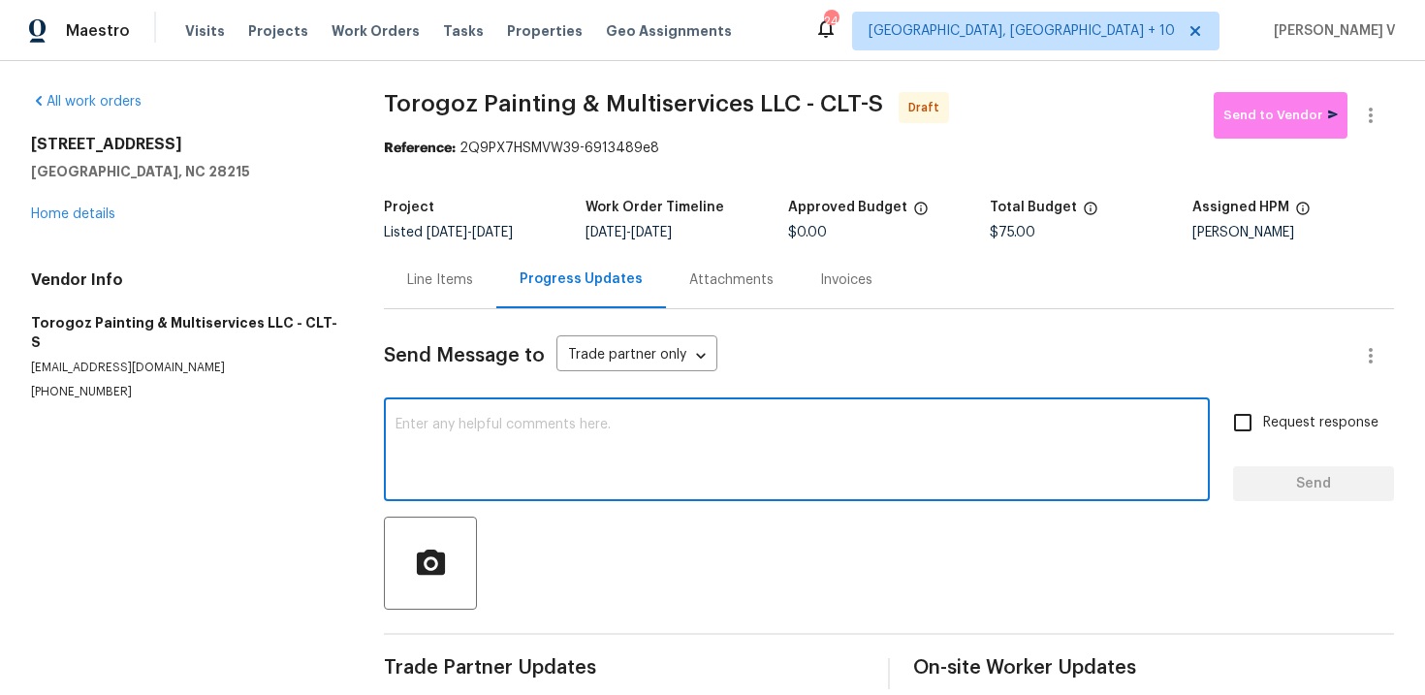
paste textarea "Hi, this is Divya with Opendoor. I’m confirming you received the WO for the pro…"
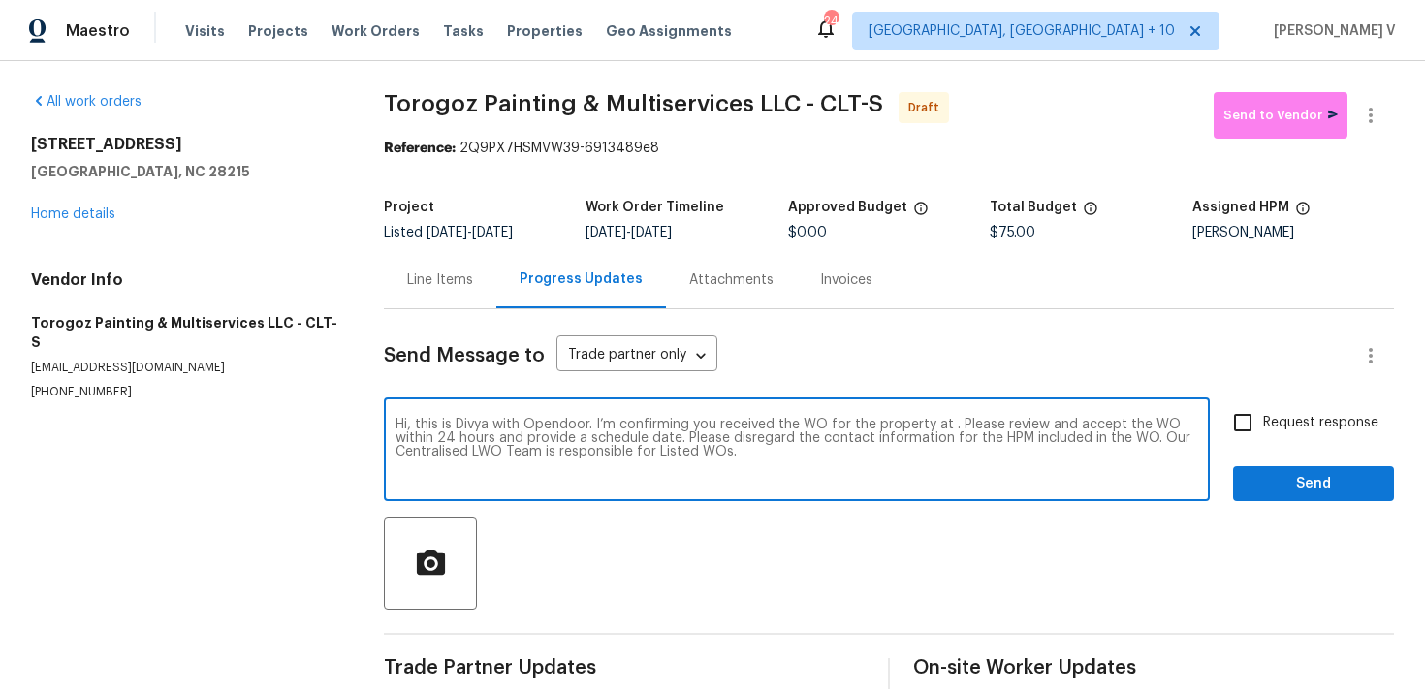
click at [951, 426] on textarea "Hi, this is Divya with Opendoor. I’m confirming you received the WO for the pro…" at bounding box center [796, 452] width 802 height 68
paste textarea "4026 Honey Locust Dr, Charlotte, NC 28215"
type textarea "Hi, this is Divya with Opendoor. I’m confirming you received the WO for the pro…"
click at [1201, 426] on div "Hi, this is Divya with Opendoor. I’m confirming you received the WO for the pro…" at bounding box center [797, 451] width 826 height 99
click at [1263, 427] on input "Request response" at bounding box center [1242, 422] width 41 height 41
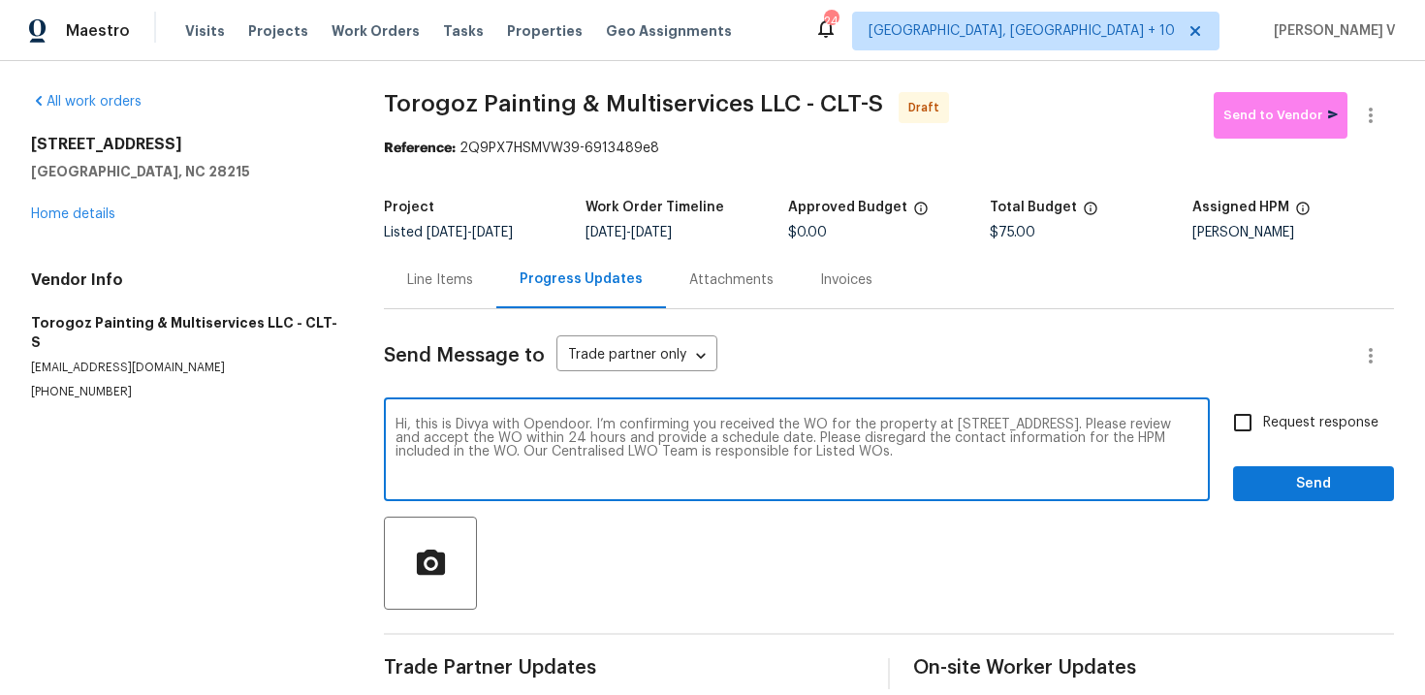
checkbox input "true"
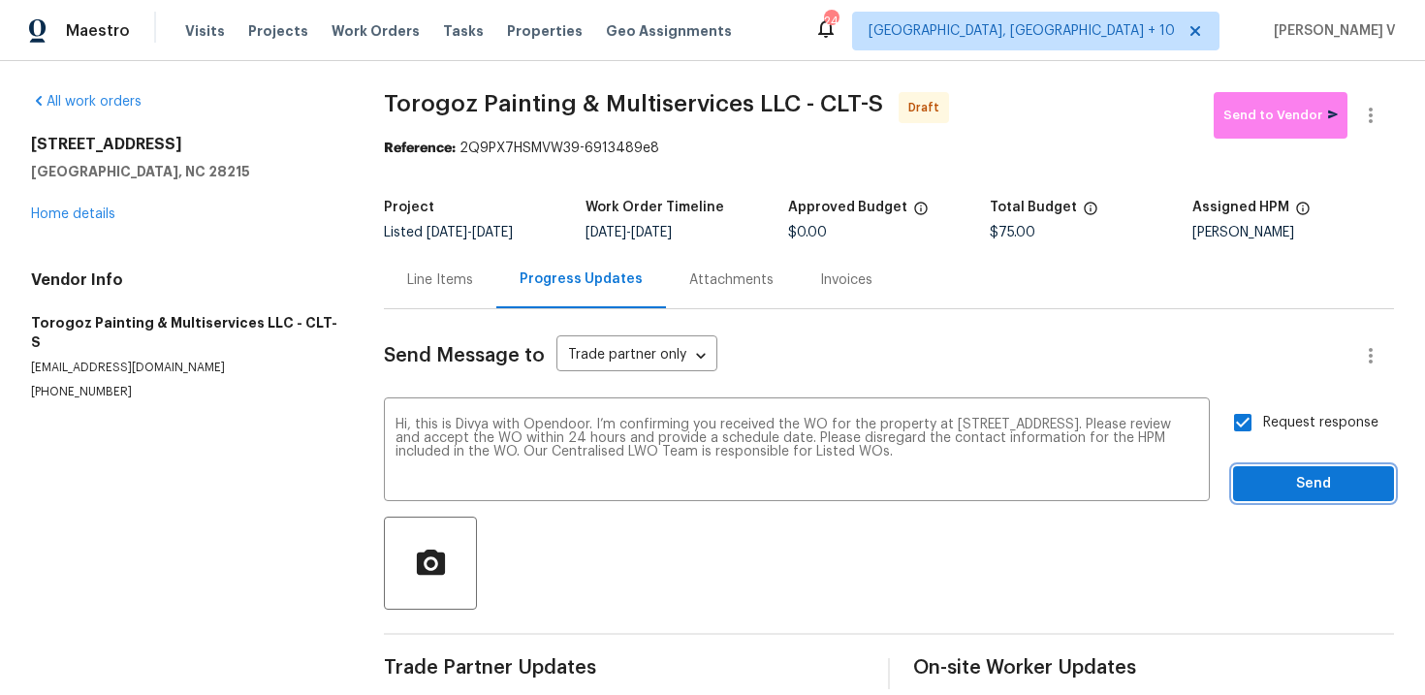
click at [1290, 493] on span "Send" at bounding box center [1313, 484] width 130 height 24
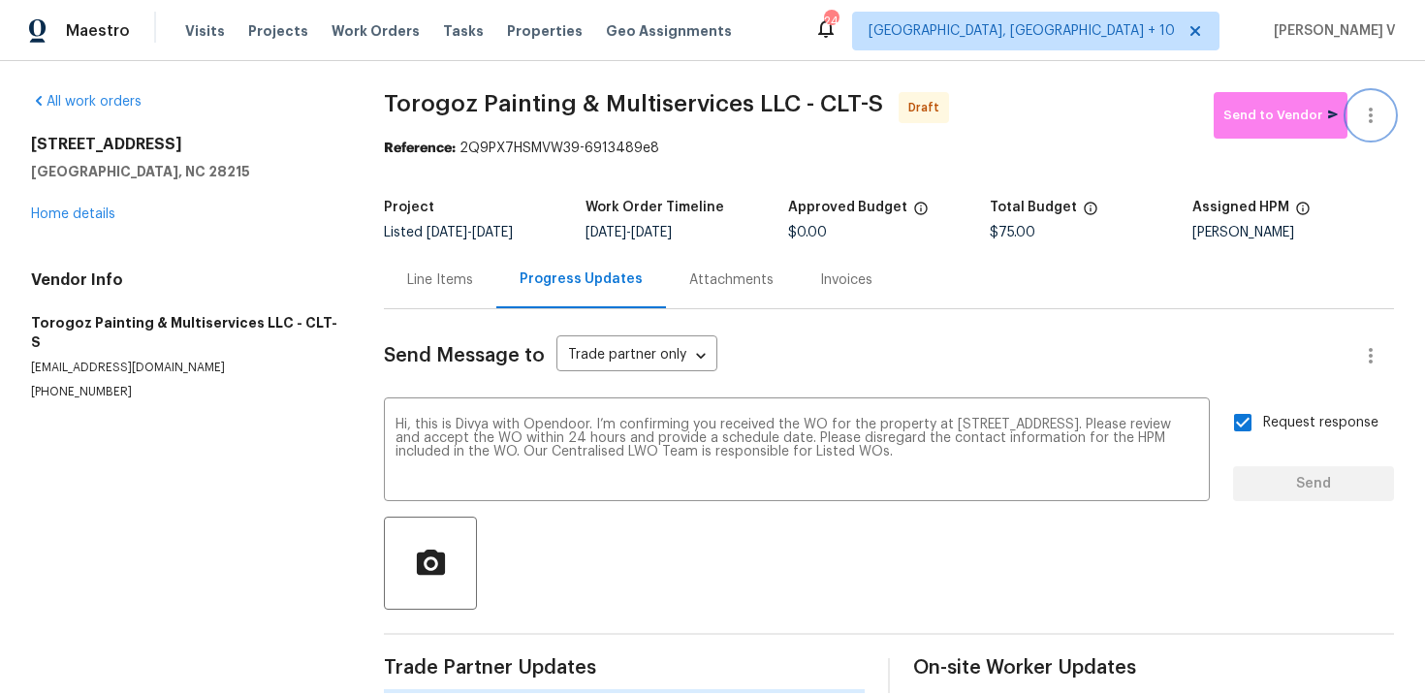
click at [1359, 108] on icon "button" at bounding box center [1370, 115] width 23 height 23
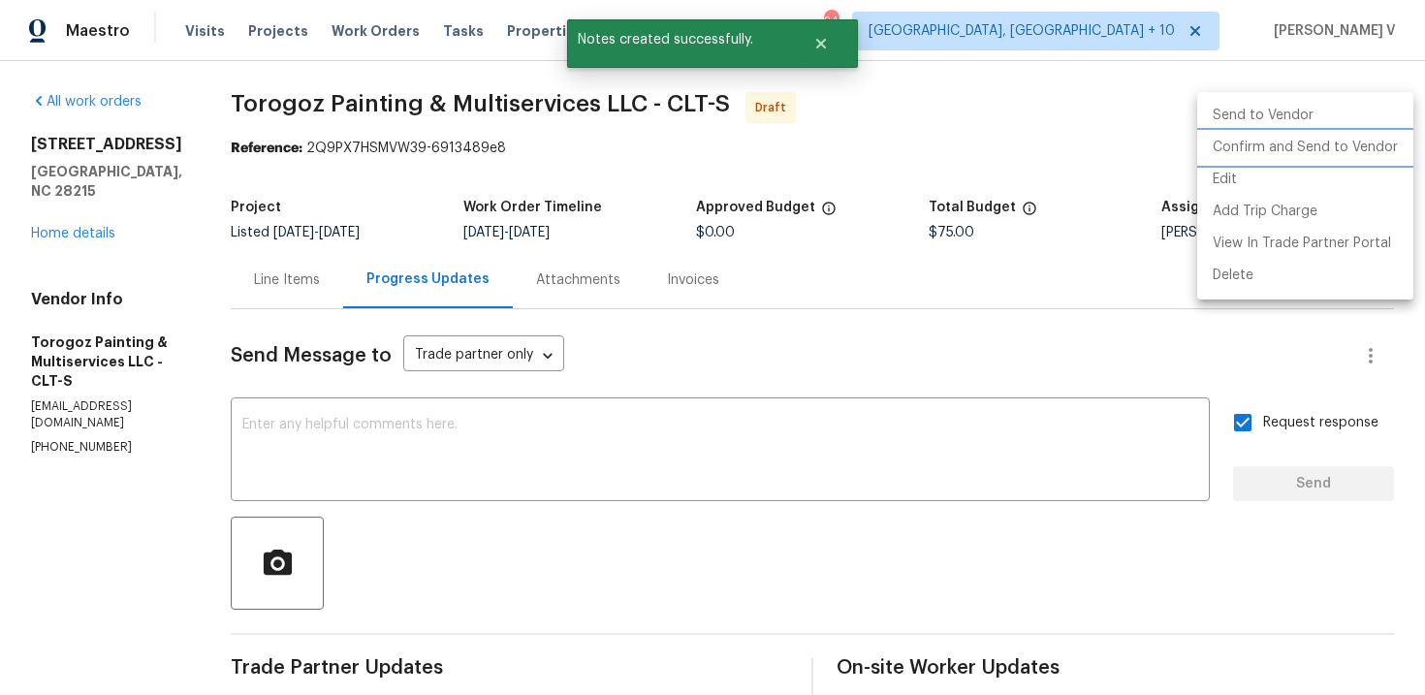
click at [1305, 148] on li "Confirm and Send to Vendor" at bounding box center [1305, 148] width 216 height 32
click at [405, 211] on div at bounding box center [712, 347] width 1425 height 695
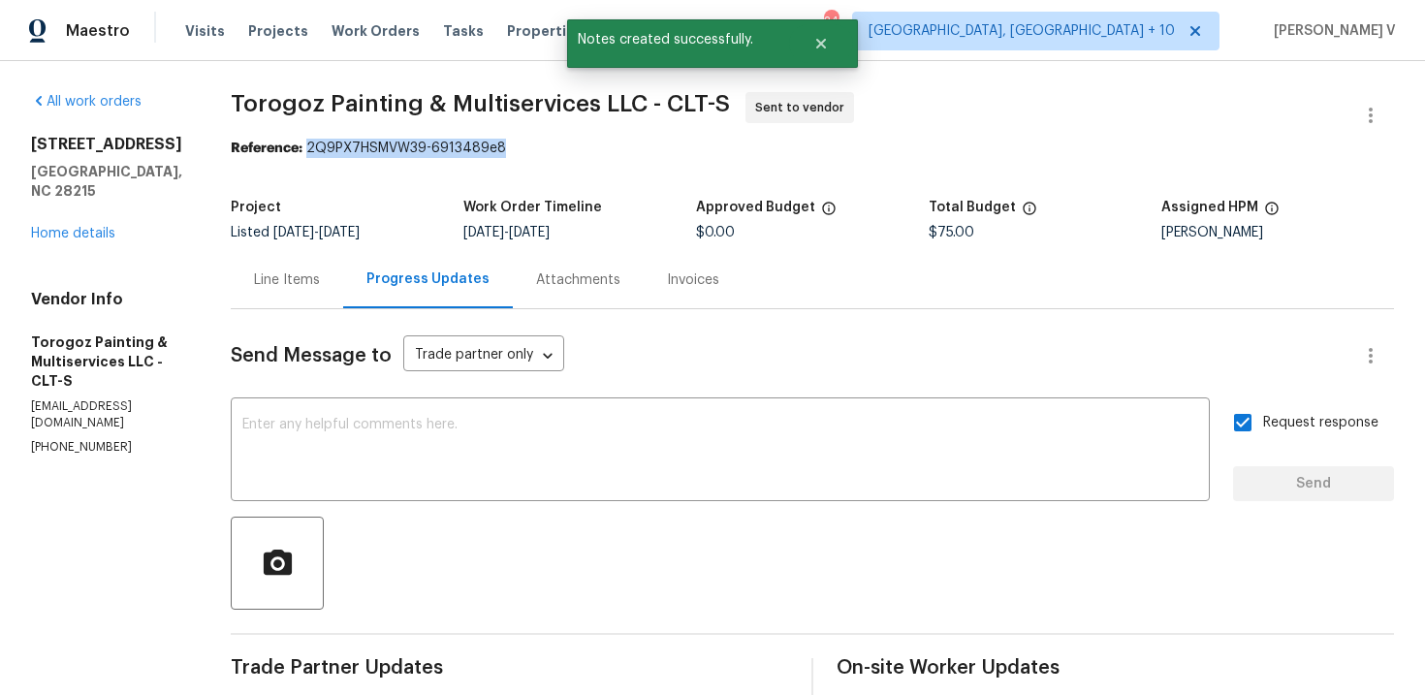
drag, startPoint x: 354, startPoint y: 142, endPoint x: 592, endPoint y: 142, distance: 238.4
click at [592, 142] on div "Reference: 2Q9PX7HSMVW39-6913489e8" at bounding box center [812, 148] width 1163 height 19
copy div "2Q9PX7HSMVW39-6913489e8"
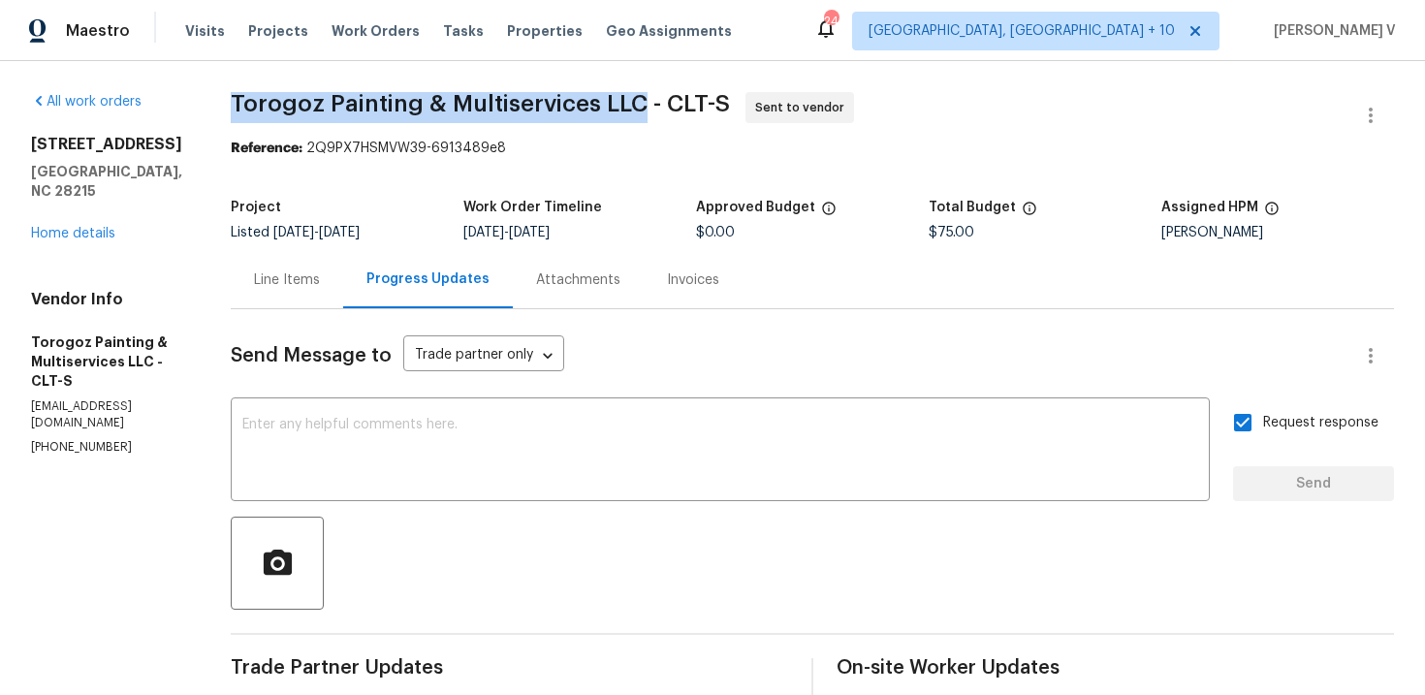
drag, startPoint x: 266, startPoint y: 101, endPoint x: 676, endPoint y: 92, distance: 411.0
click at [676, 92] on div "All work orders 4026 Honey Locust Dr Charlotte, NC 28215 Home details Vendor In…" at bounding box center [712, 457] width 1425 height 793
copy span "Torogoz Painting & Multiservices LLC"
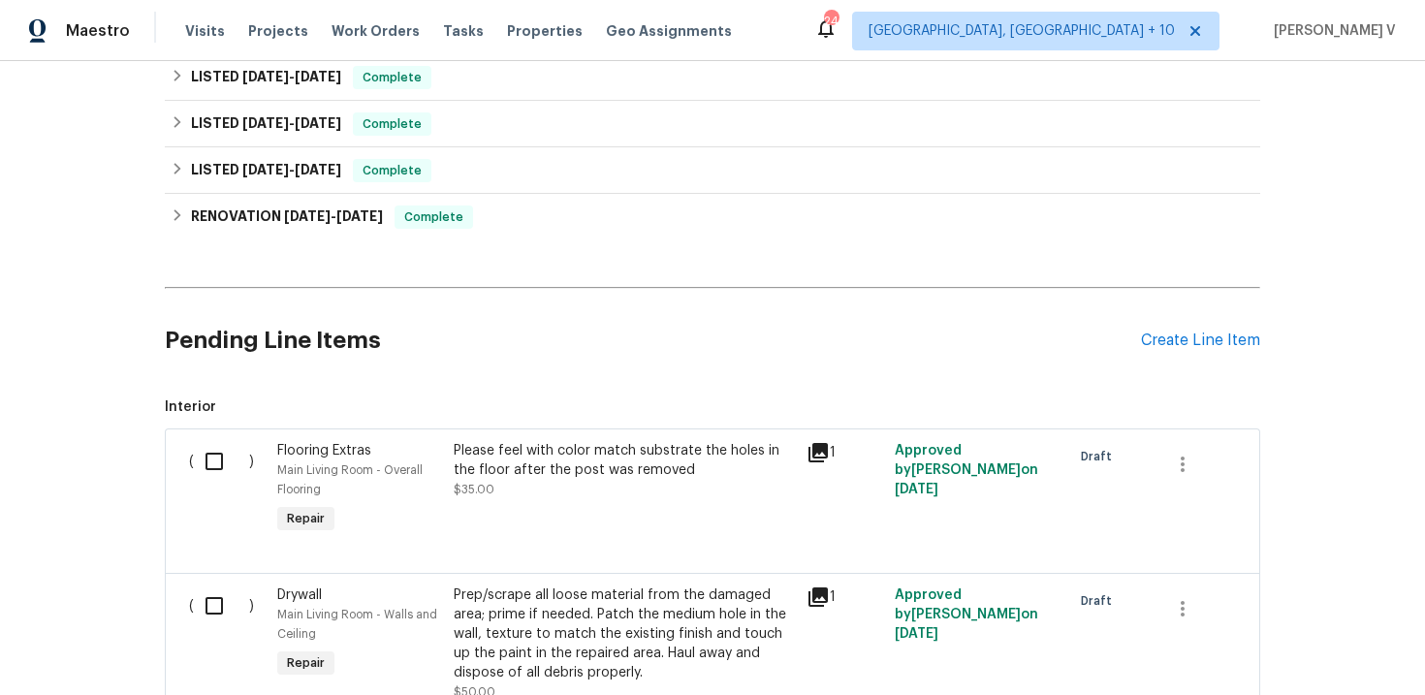
scroll to position [344, 0]
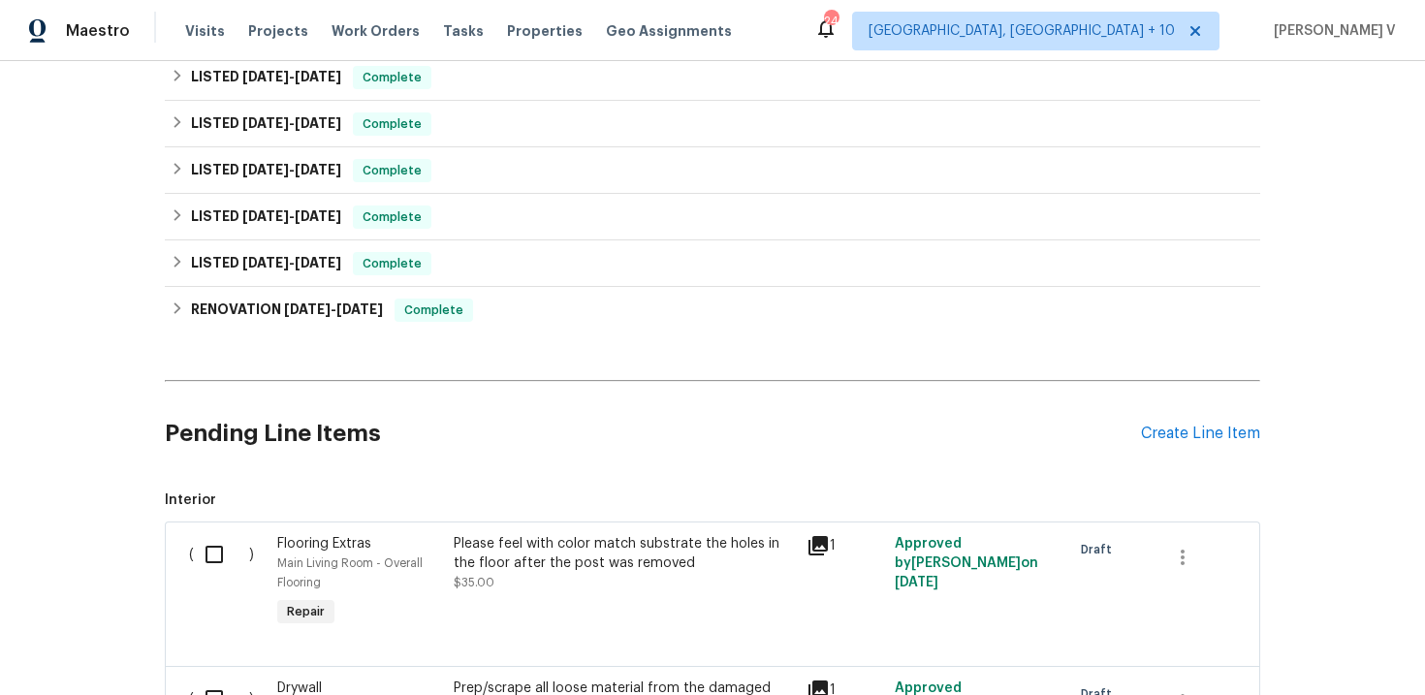
click at [1203, 443] on div "Pending Line Items Create Line Item" at bounding box center [712, 434] width 1095 height 90
click at [1197, 439] on div "Create Line Item" at bounding box center [1200, 433] width 119 height 18
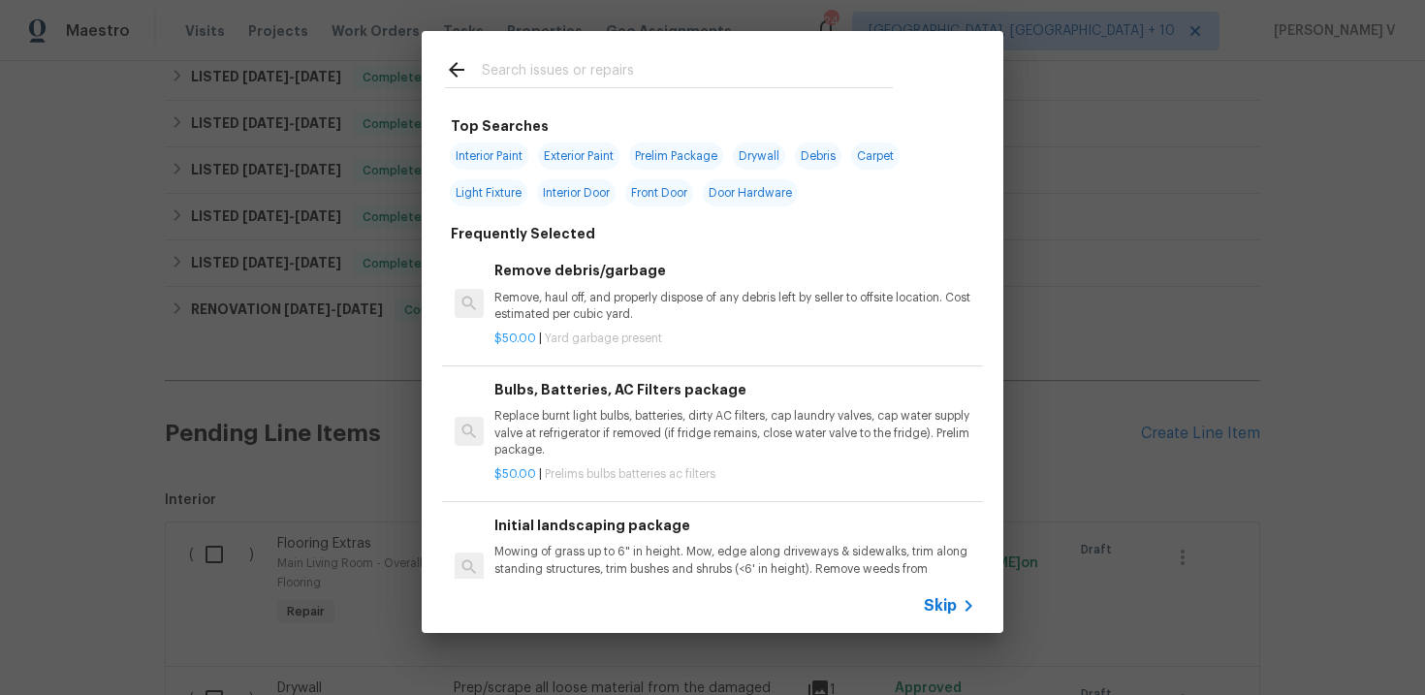
click at [943, 611] on span "Skip" at bounding box center [940, 605] width 33 height 19
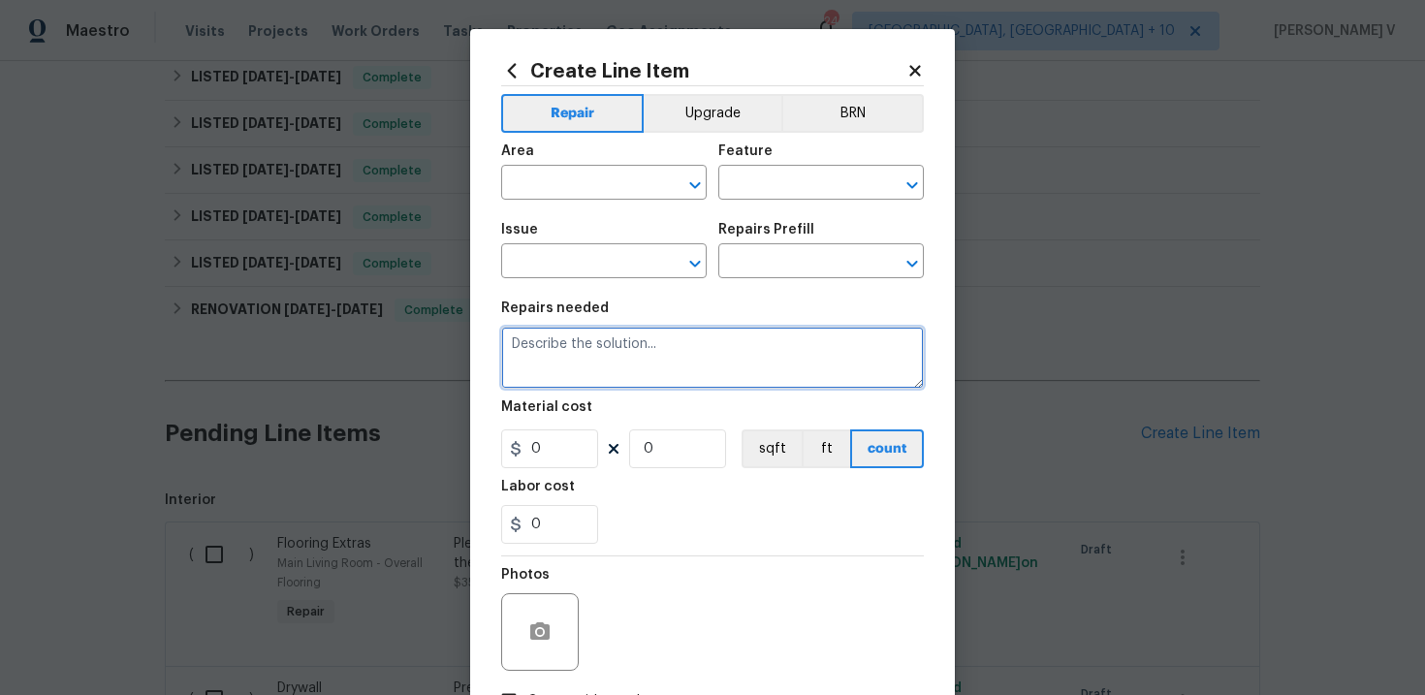
click at [656, 362] on textarea at bounding box center [712, 358] width 423 height 62
paste textarea "Received feedback that the thermostat is not working properly. Please replace b…"
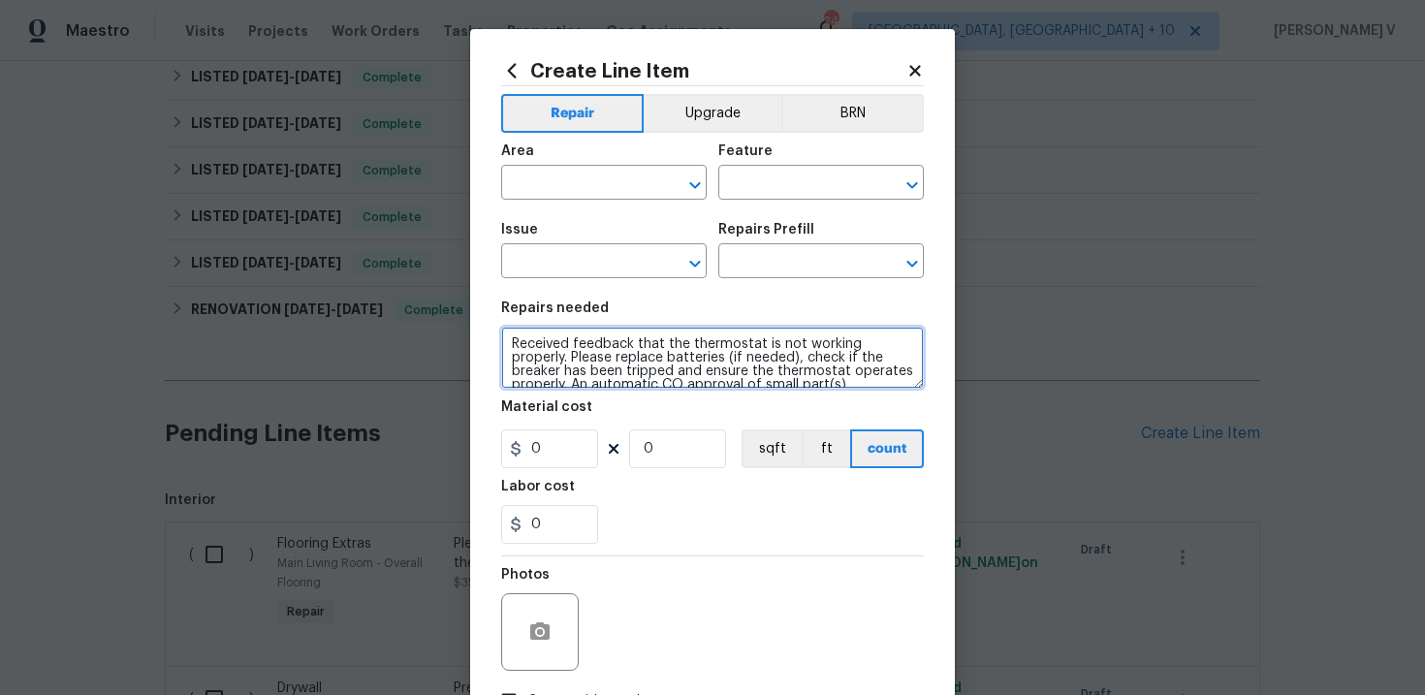
scroll to position [112, 0]
type textarea "Received feedback that the thermostat is not working properly. Please replace b…"
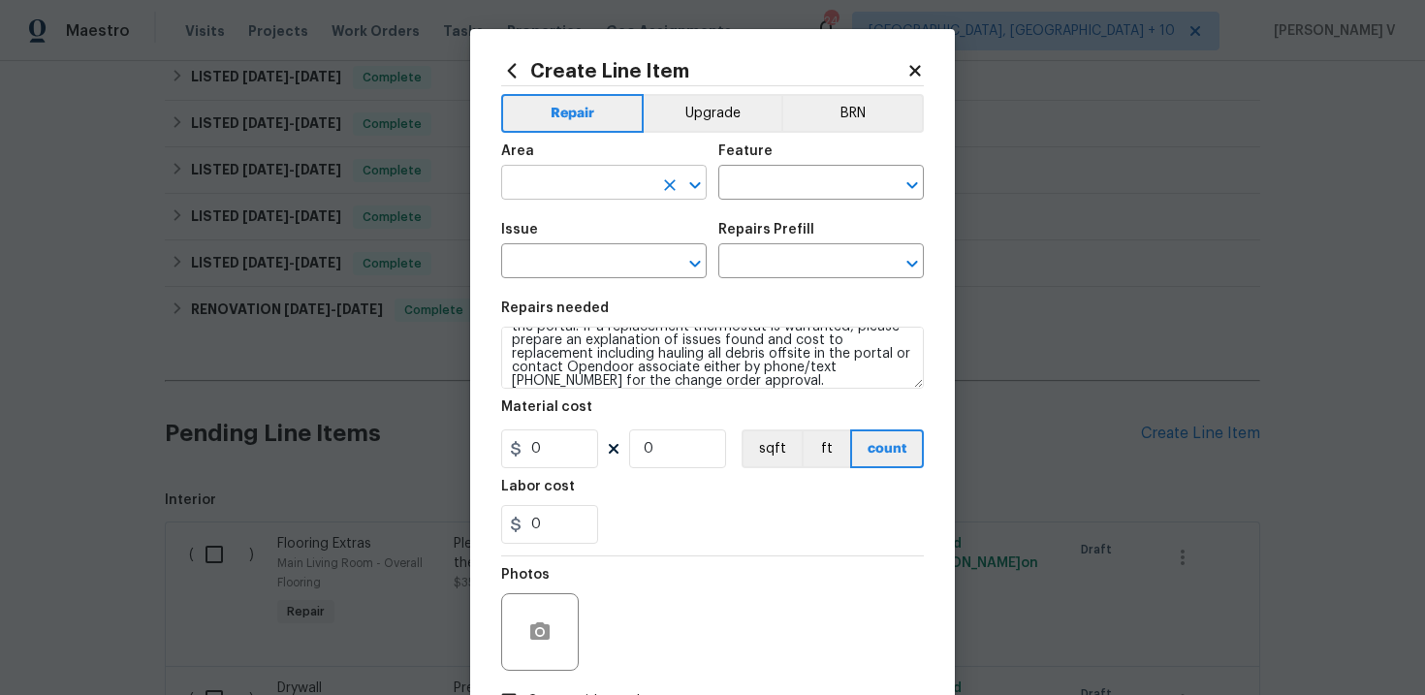
click at [565, 181] on input "text" at bounding box center [576, 185] width 151 height 30
click at [605, 233] on li "HVAC" at bounding box center [603, 228] width 205 height 32
type input "HVAC"
click at [759, 191] on input "text" at bounding box center [793, 185] width 151 height 30
click at [787, 263] on li "HVAC" at bounding box center [820, 275] width 205 height 32
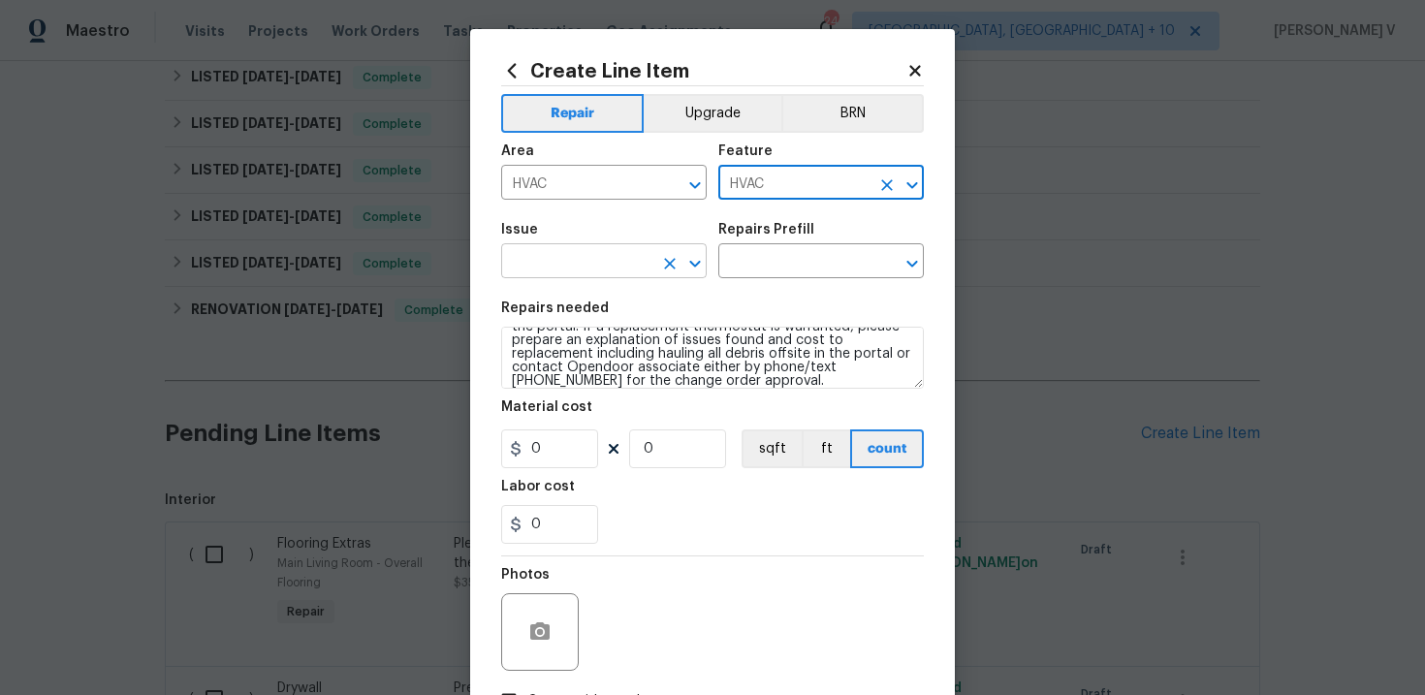
type input "HVAC"
click at [612, 248] on input "text" at bounding box center [576, 263] width 151 height 30
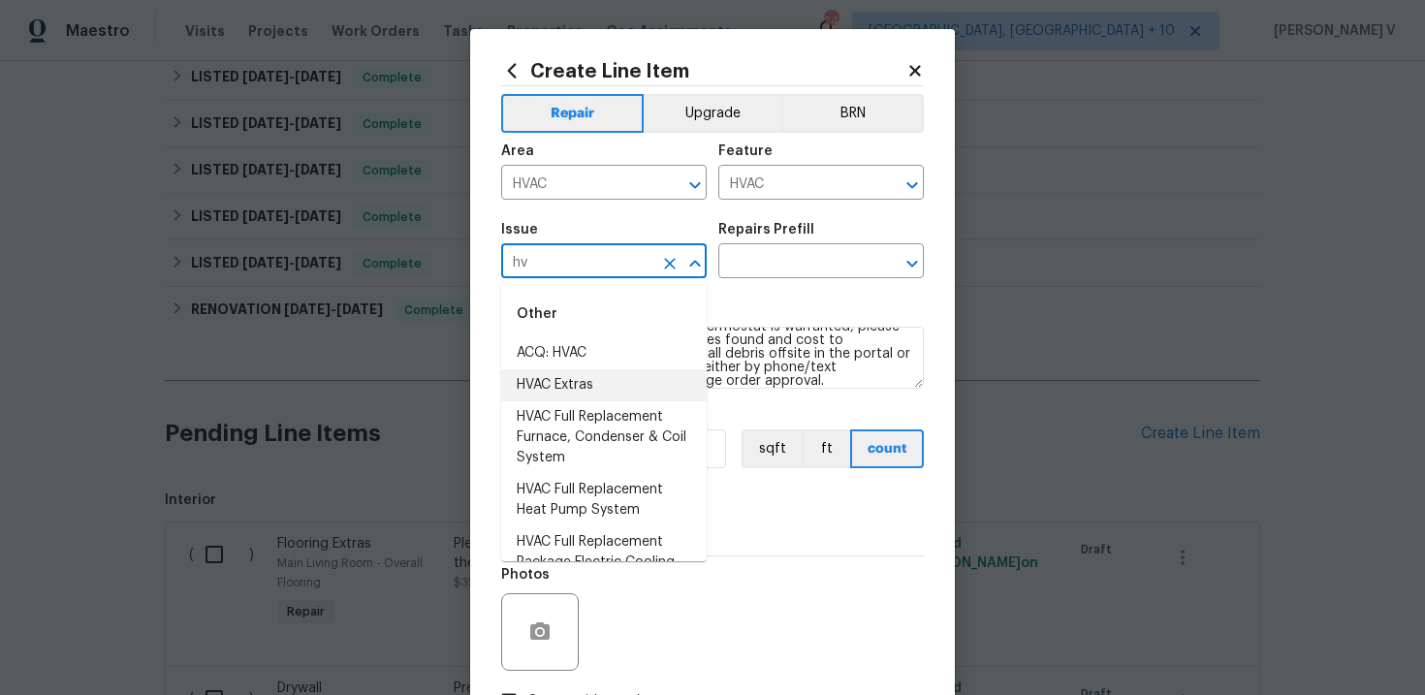
click at [604, 376] on li "HVAC Extras" at bounding box center [603, 385] width 205 height 32
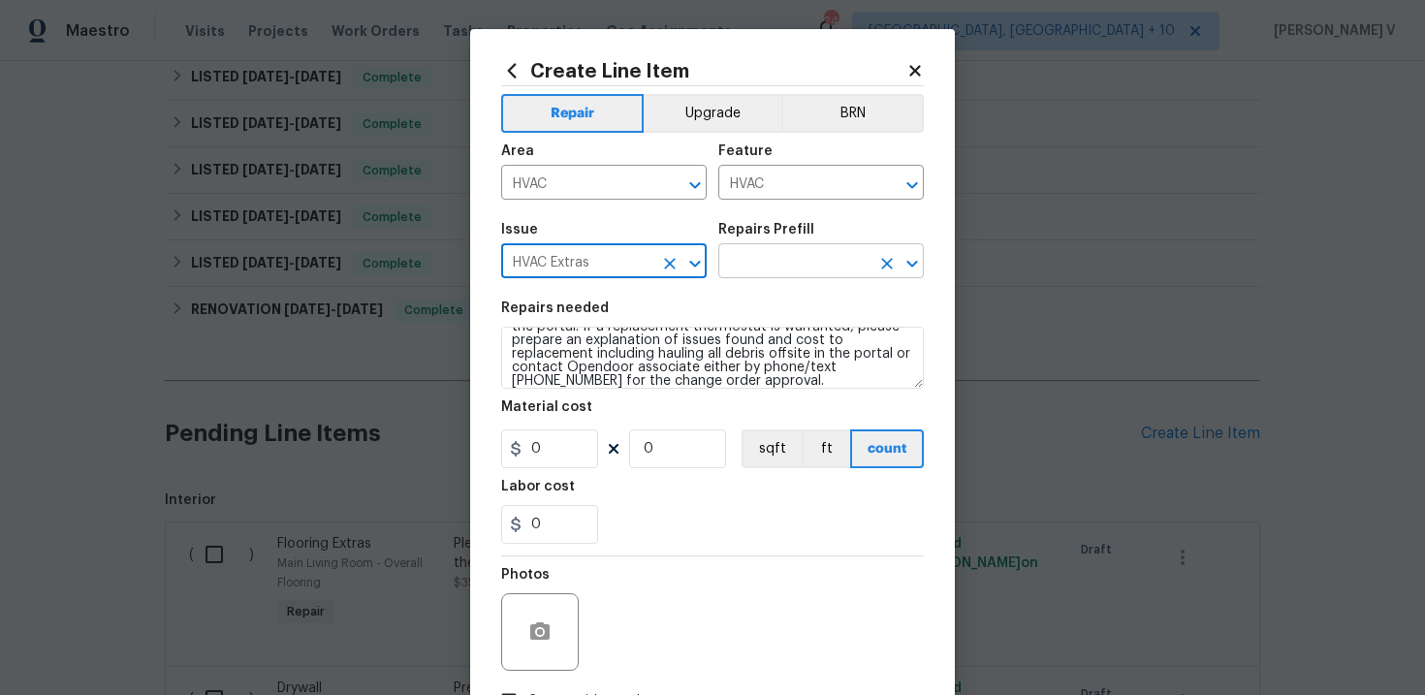
type input "HVAC Extras"
click at [759, 275] on input "text" at bounding box center [793, 263] width 151 height 30
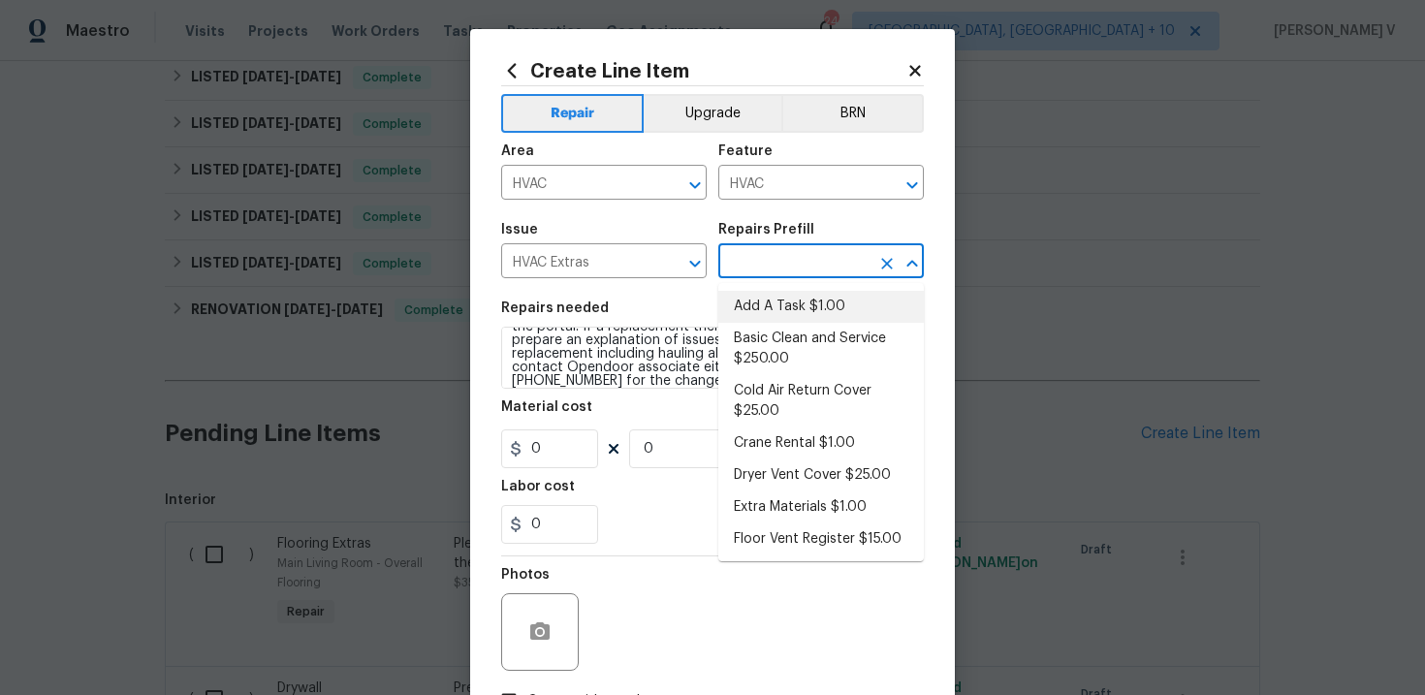
click at [756, 291] on li "Add A Task $1.00" at bounding box center [820, 307] width 205 height 32
type input "Add A Task $1.00"
type textarea "HPM to detail"
type input "1"
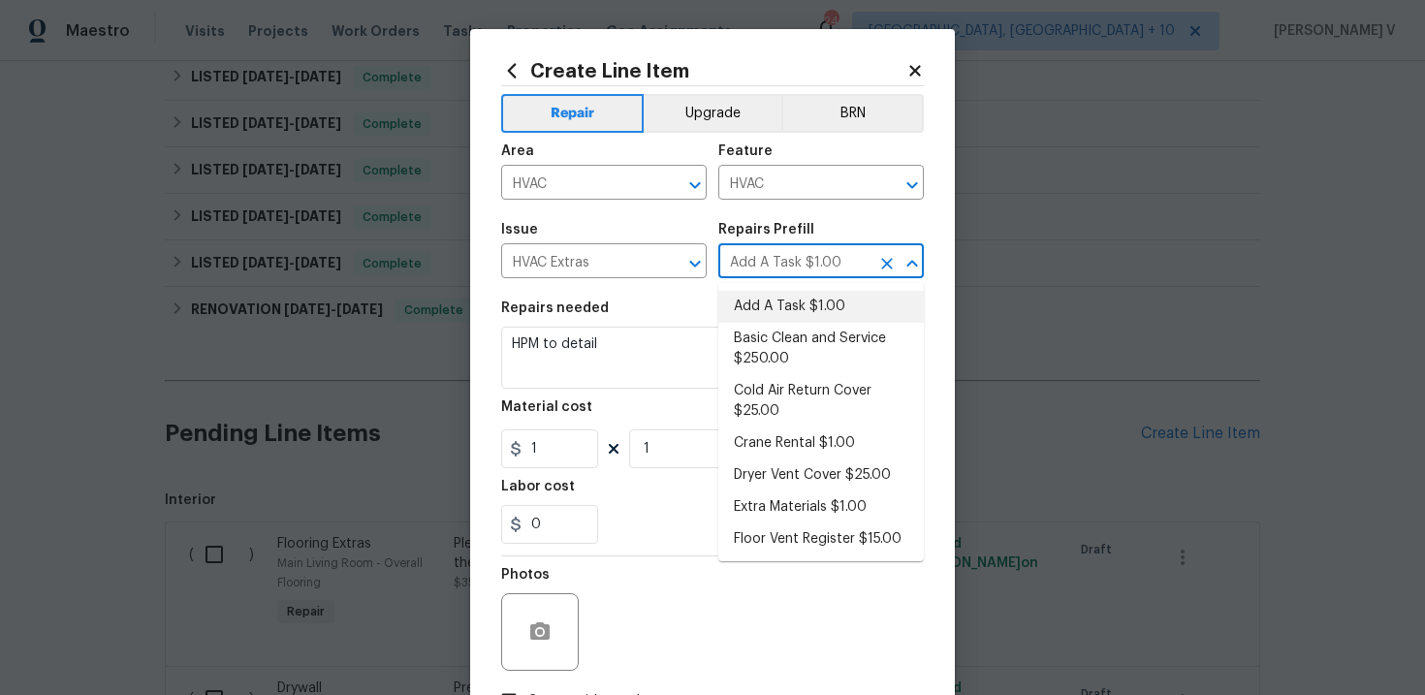
scroll to position [0, 0]
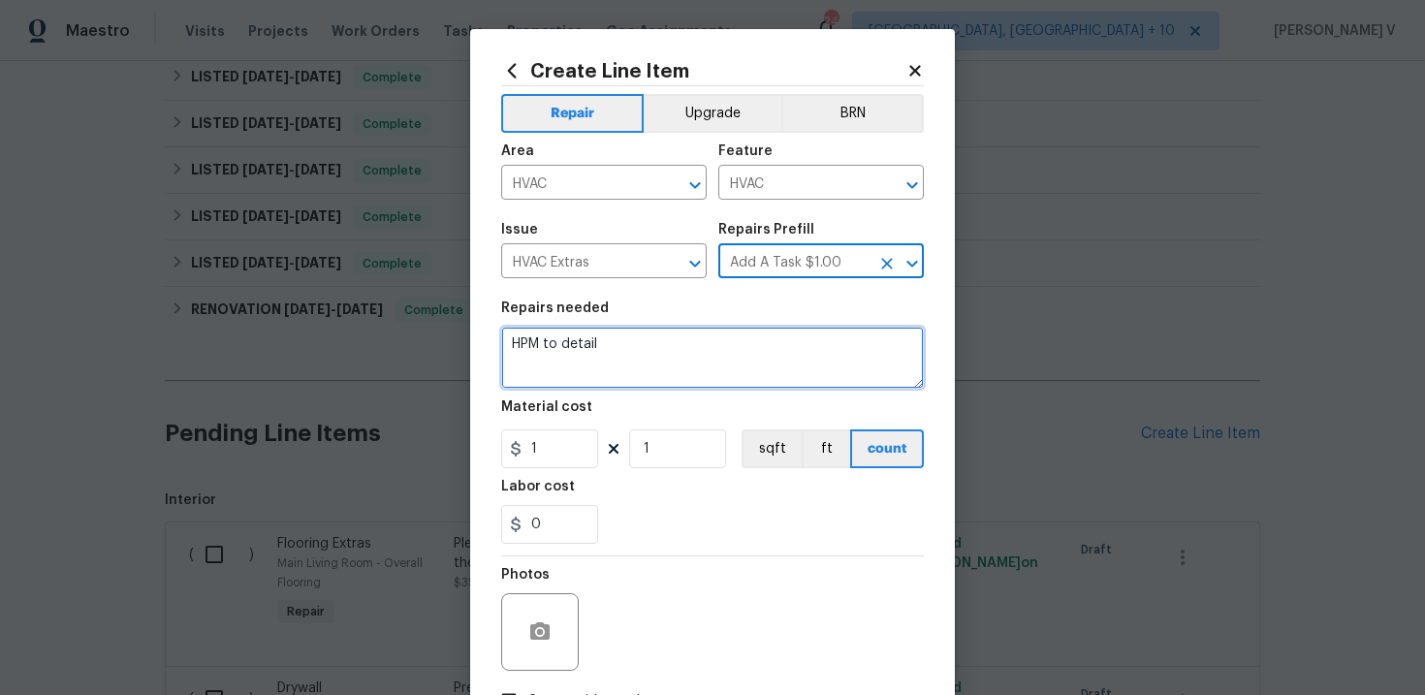
click at [606, 363] on textarea "HPM to detail" at bounding box center [712, 358] width 423 height 62
paste textarea "Received feedback that the thermostat is not working properly. Please replace b…"
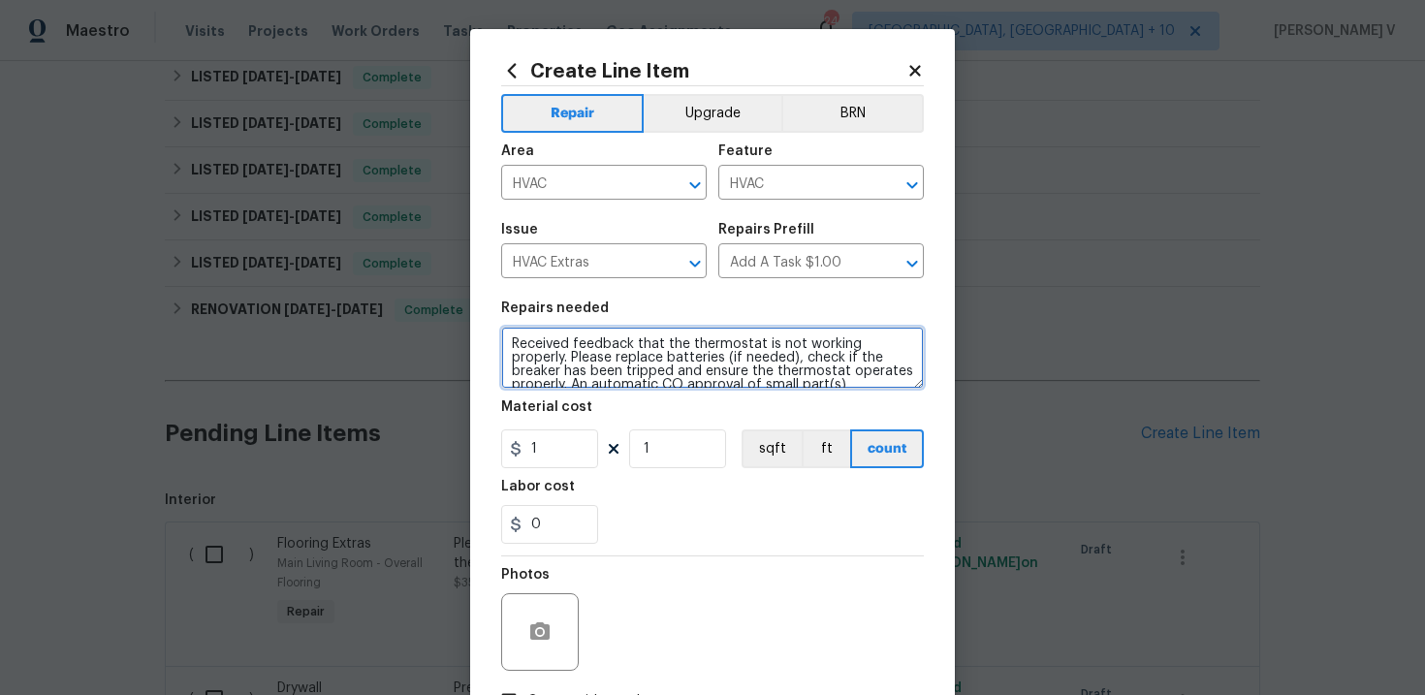
scroll to position [112, 0]
type textarea "Received feedback that the thermostat is not working properly. Please replace b…"
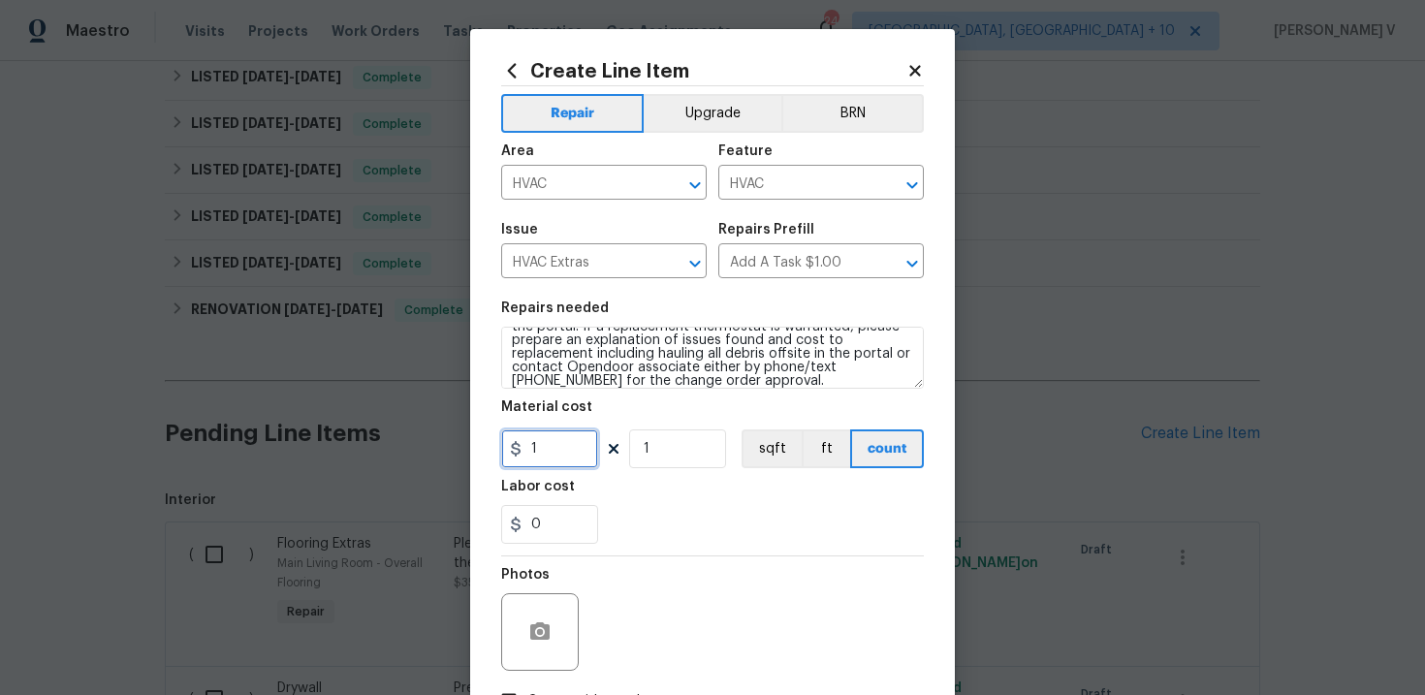
click at [571, 452] on input "1" at bounding box center [549, 448] width 97 height 39
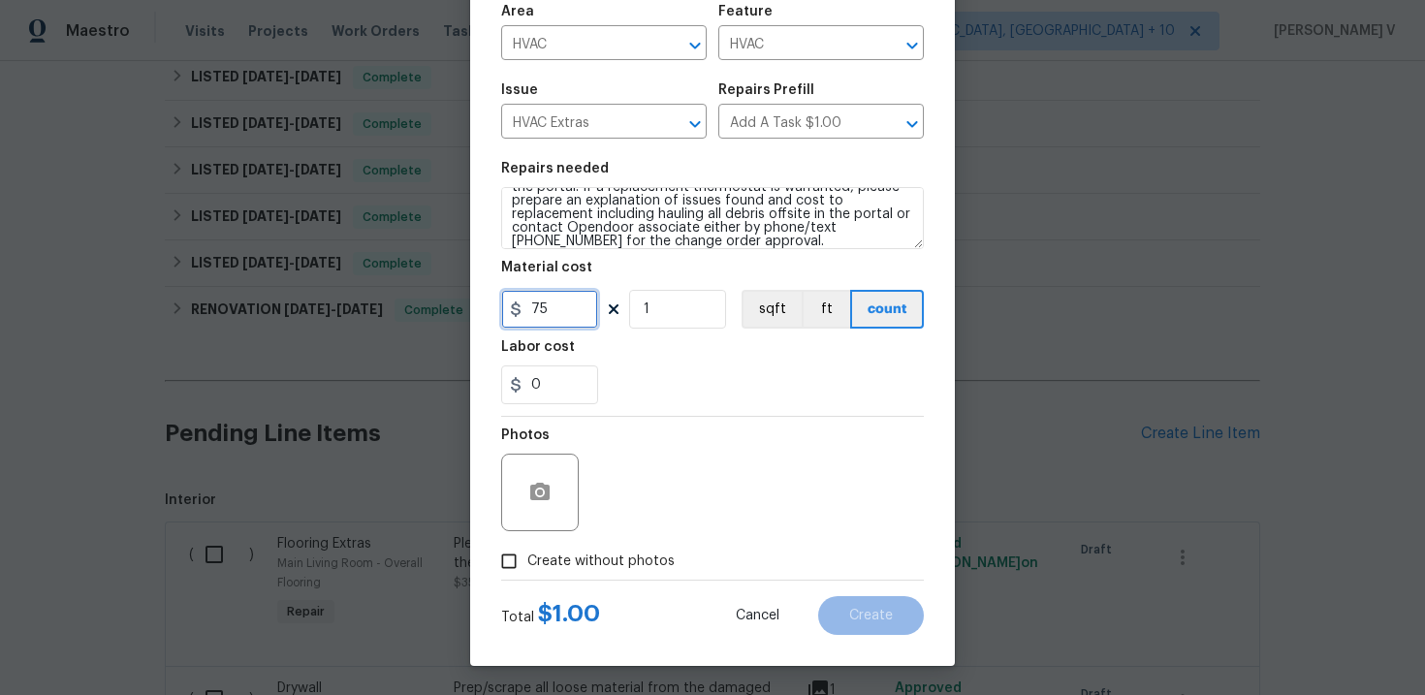
type input "75"
click at [521, 577] on input "Create without photos" at bounding box center [508, 561] width 37 height 37
checkbox input "true"
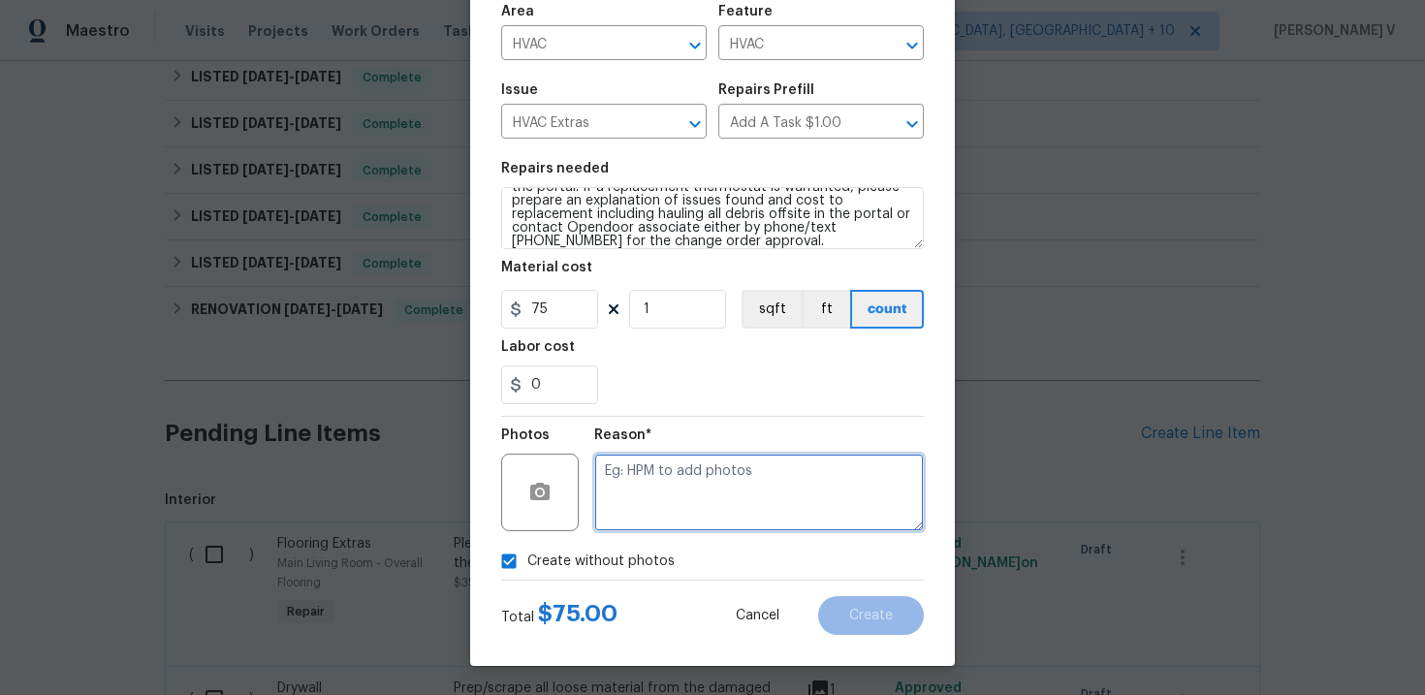
click at [709, 478] on textarea at bounding box center [758, 493] width 329 height 78
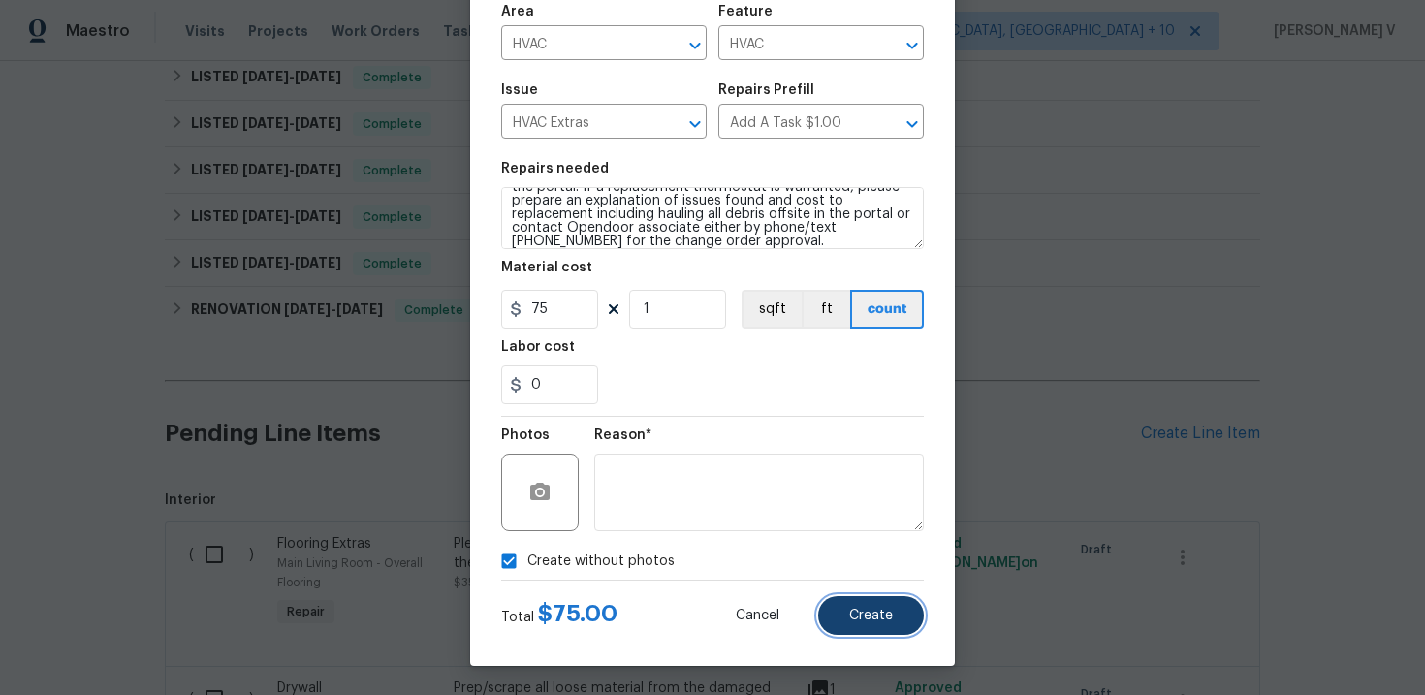
click at [875, 601] on button "Create" at bounding box center [871, 615] width 106 height 39
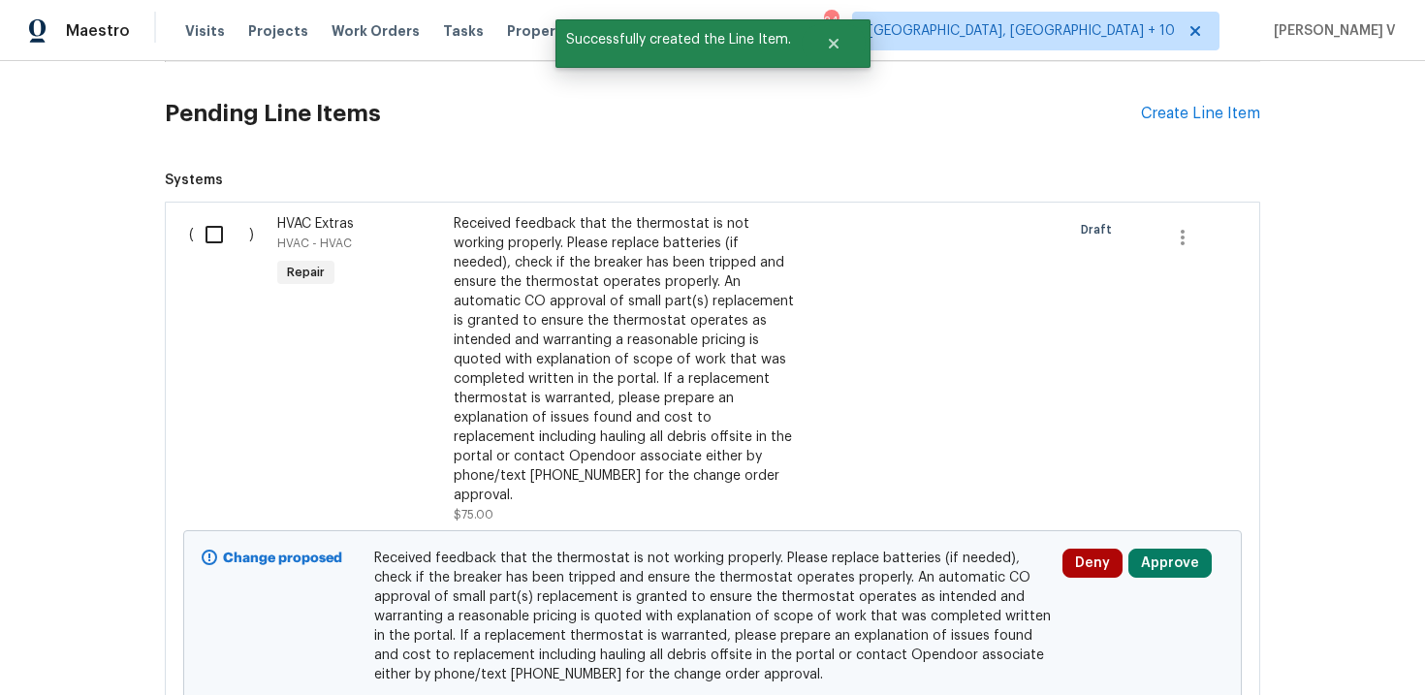
scroll to position [594, 0]
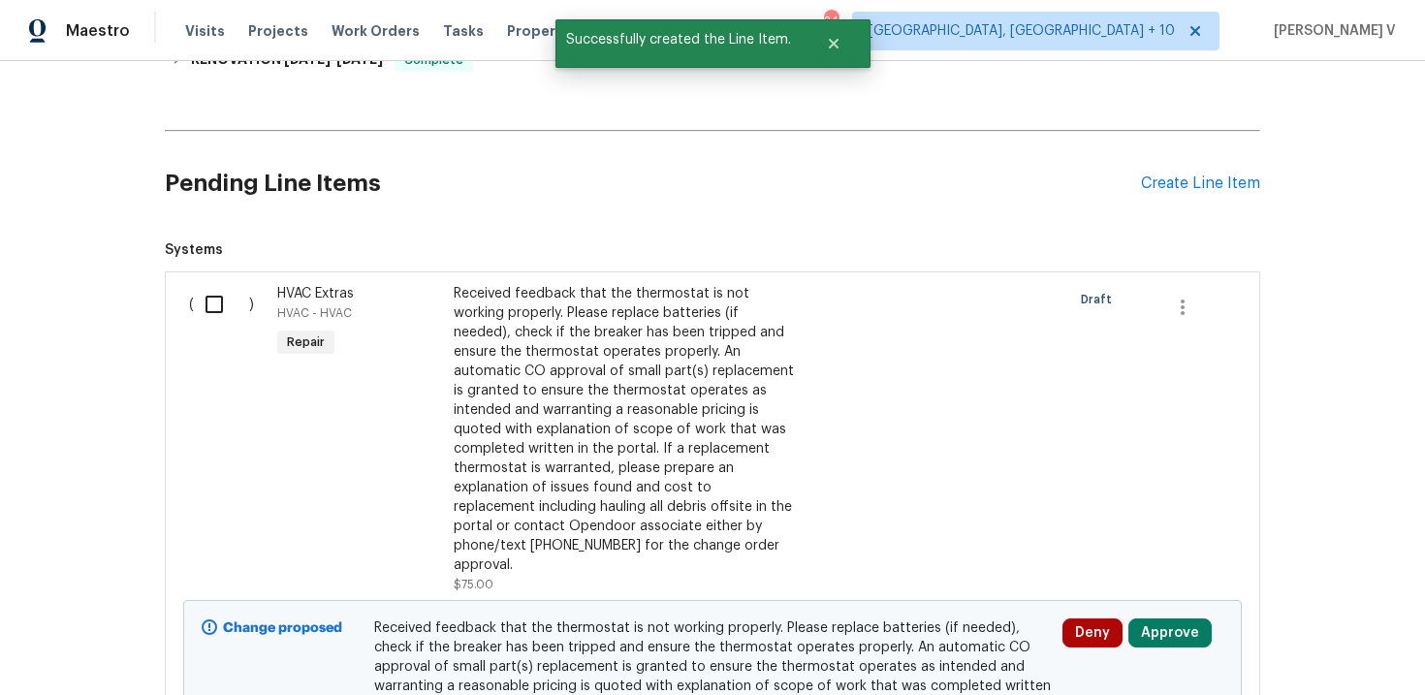
click at [190, 307] on div "( )" at bounding box center [227, 439] width 88 height 322
click at [210, 309] on input "checkbox" at bounding box center [221, 304] width 55 height 41
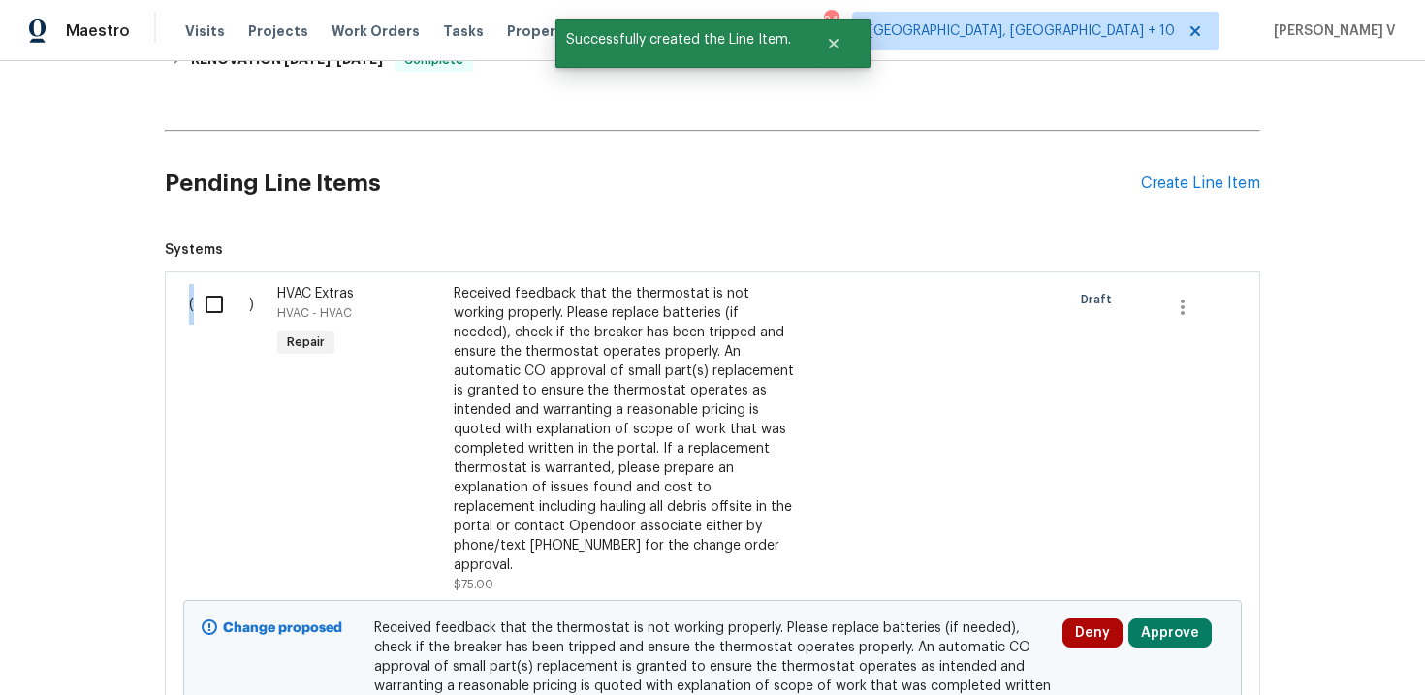
checkbox input "true"
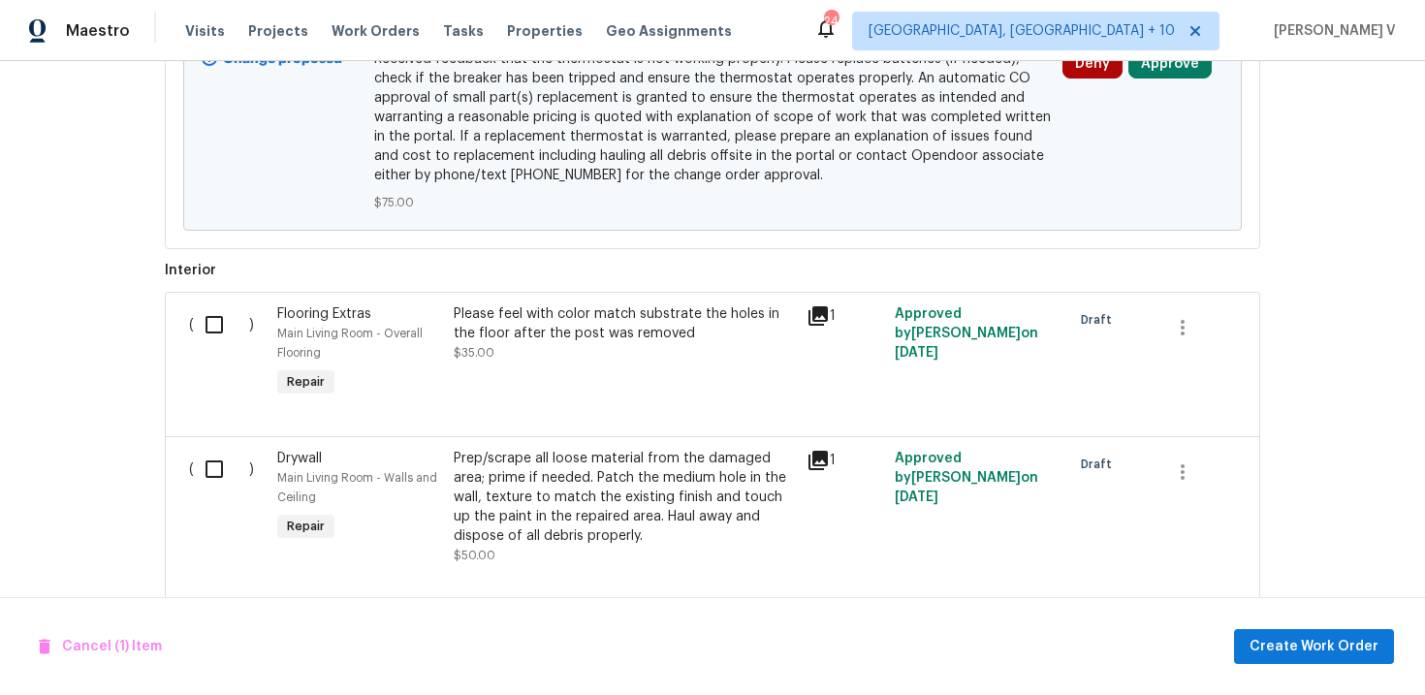
scroll to position [1366, 0]
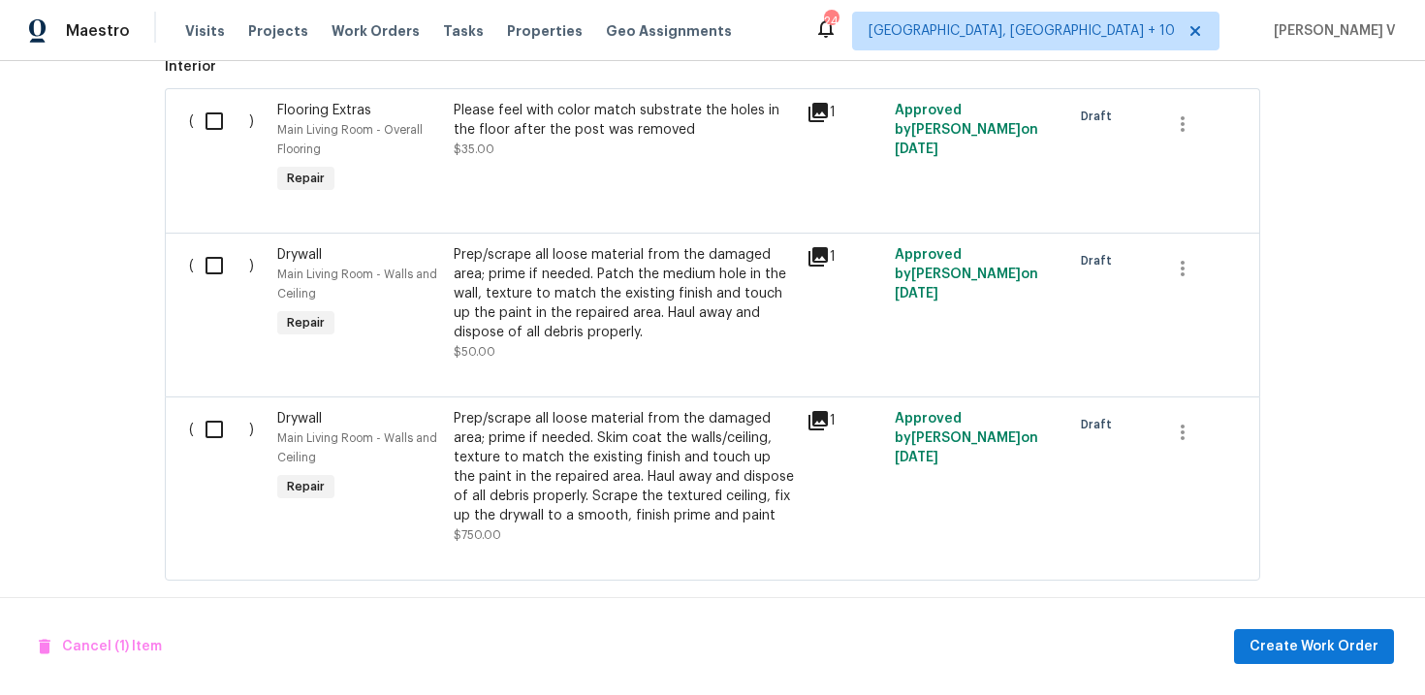
click at [1382, 625] on div "Cancel (1) Item Create Work Order" at bounding box center [712, 646] width 1425 height 99
click at [1355, 636] on span "Create Work Order" at bounding box center [1313, 647] width 129 height 24
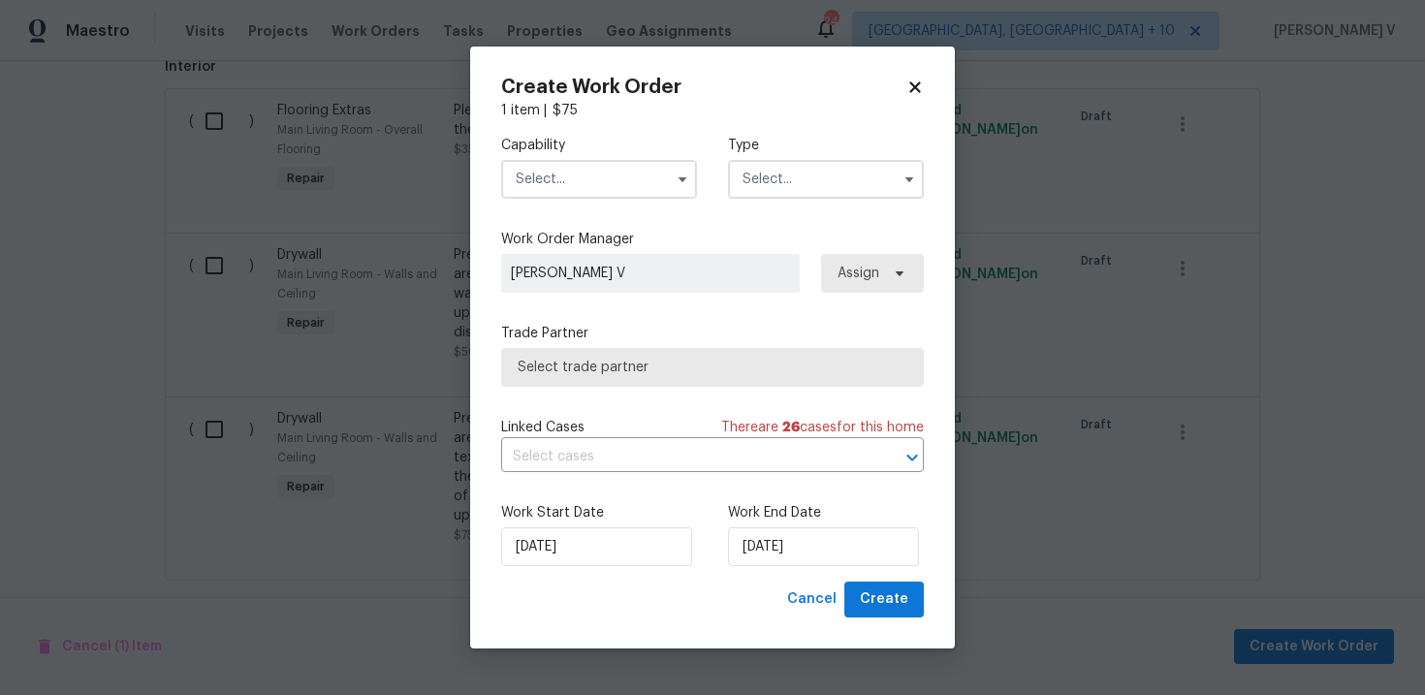
click at [589, 176] on input "text" at bounding box center [599, 179] width 196 height 39
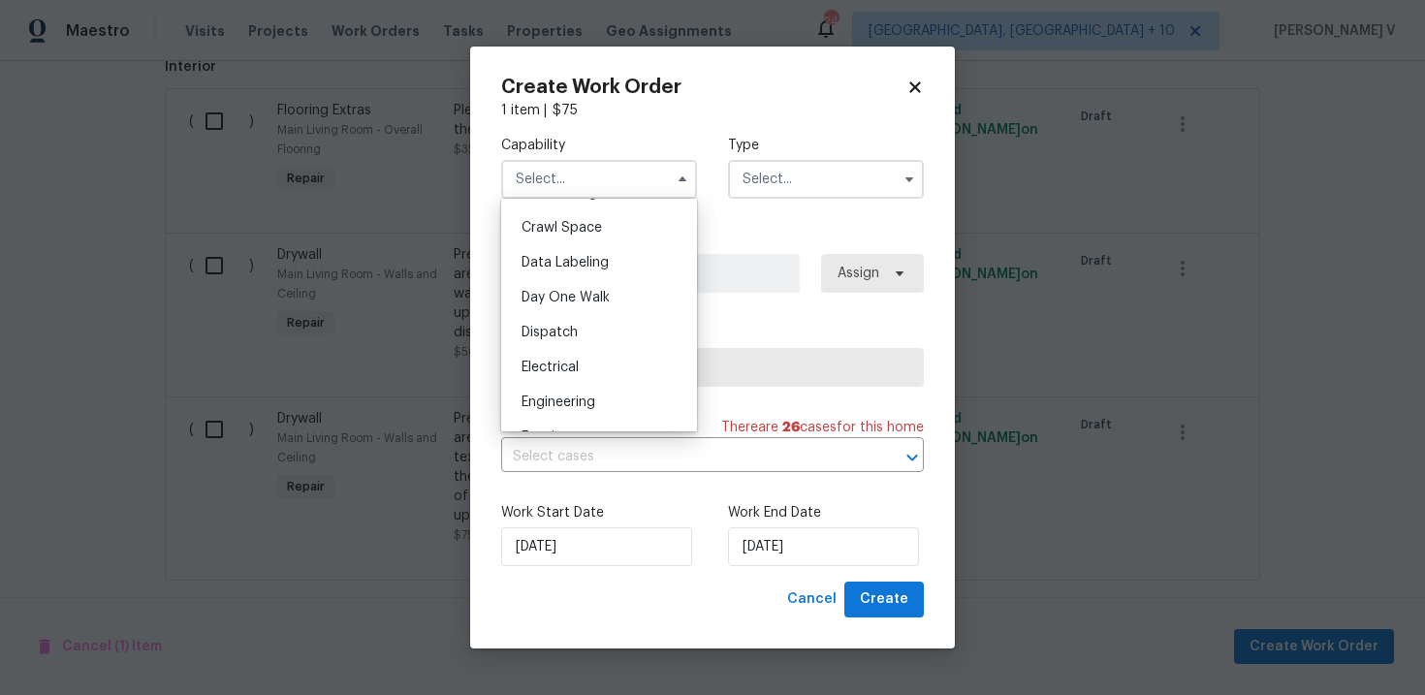
scroll to position [1065, 0]
click at [646, 321] on div "HVAC" at bounding box center [599, 326] width 186 height 35
type input "HVAC"
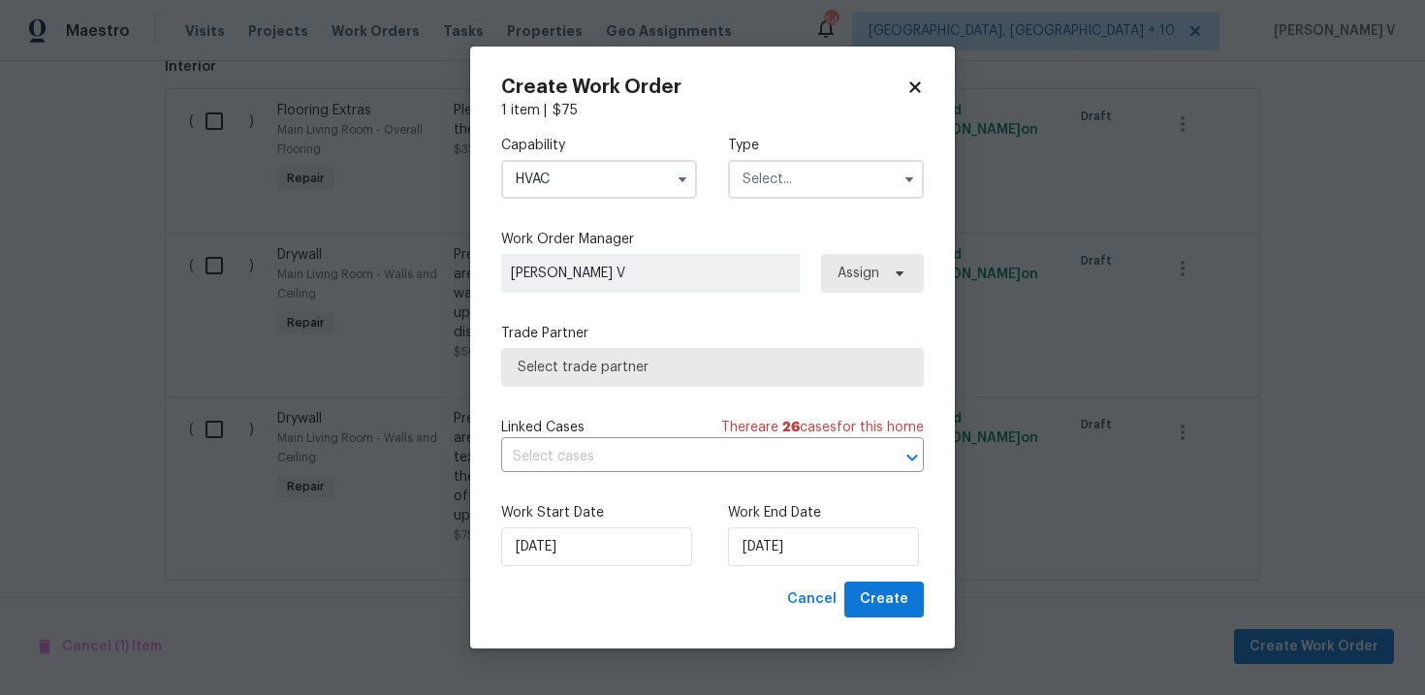
click at [814, 193] on input "text" at bounding box center [826, 179] width 196 height 39
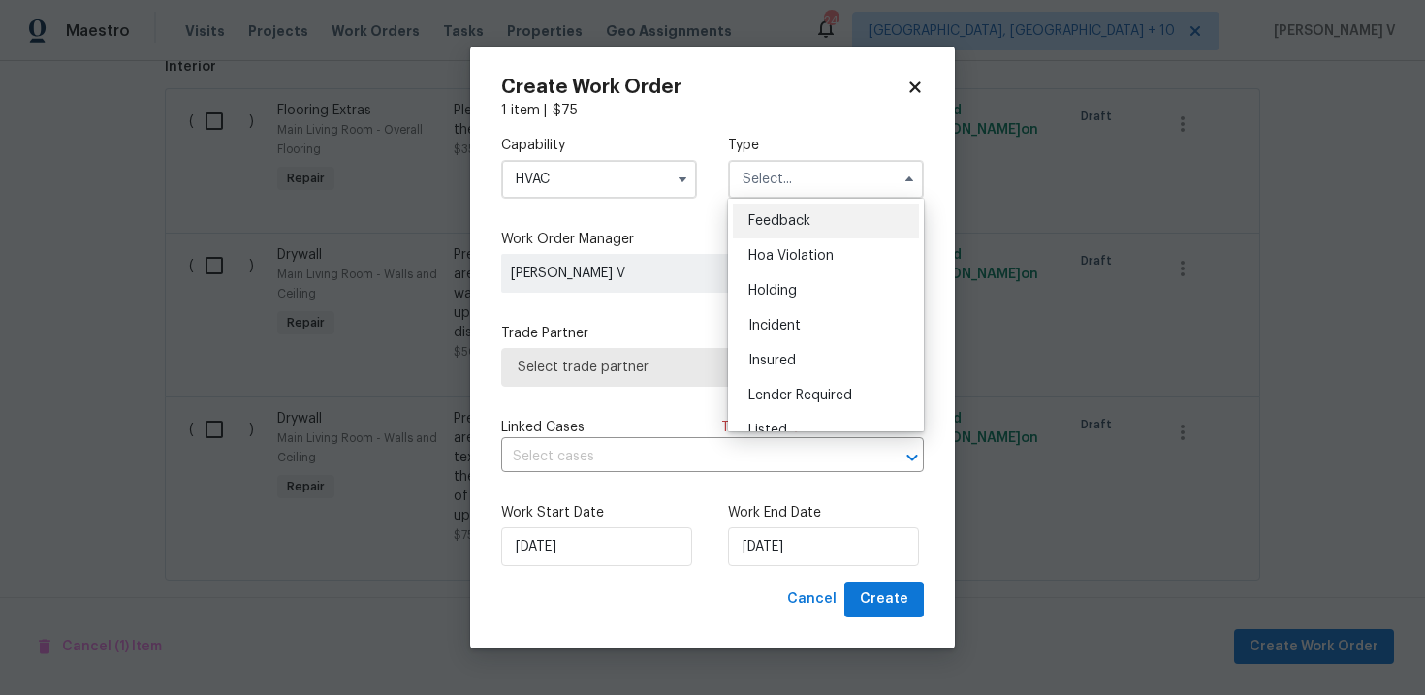
click at [791, 223] on span "Feedback" at bounding box center [779, 221] width 62 height 14
type input "Feedback"
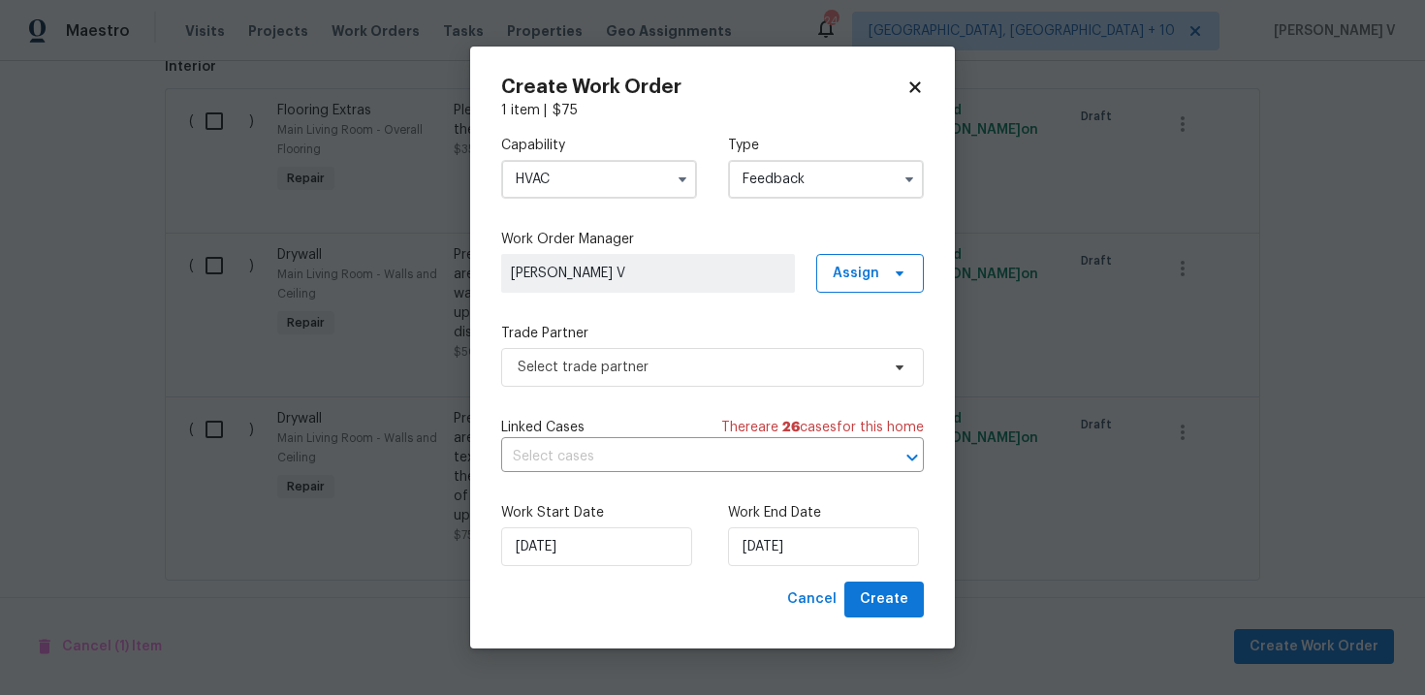
click at [627, 393] on div "Capability HVAC Type Feedback Work Order Manager [PERSON_NAME] V Assign Trade P…" at bounding box center [712, 350] width 423 height 461
click at [656, 371] on span "Select trade partner" at bounding box center [697, 367] width 361 height 19
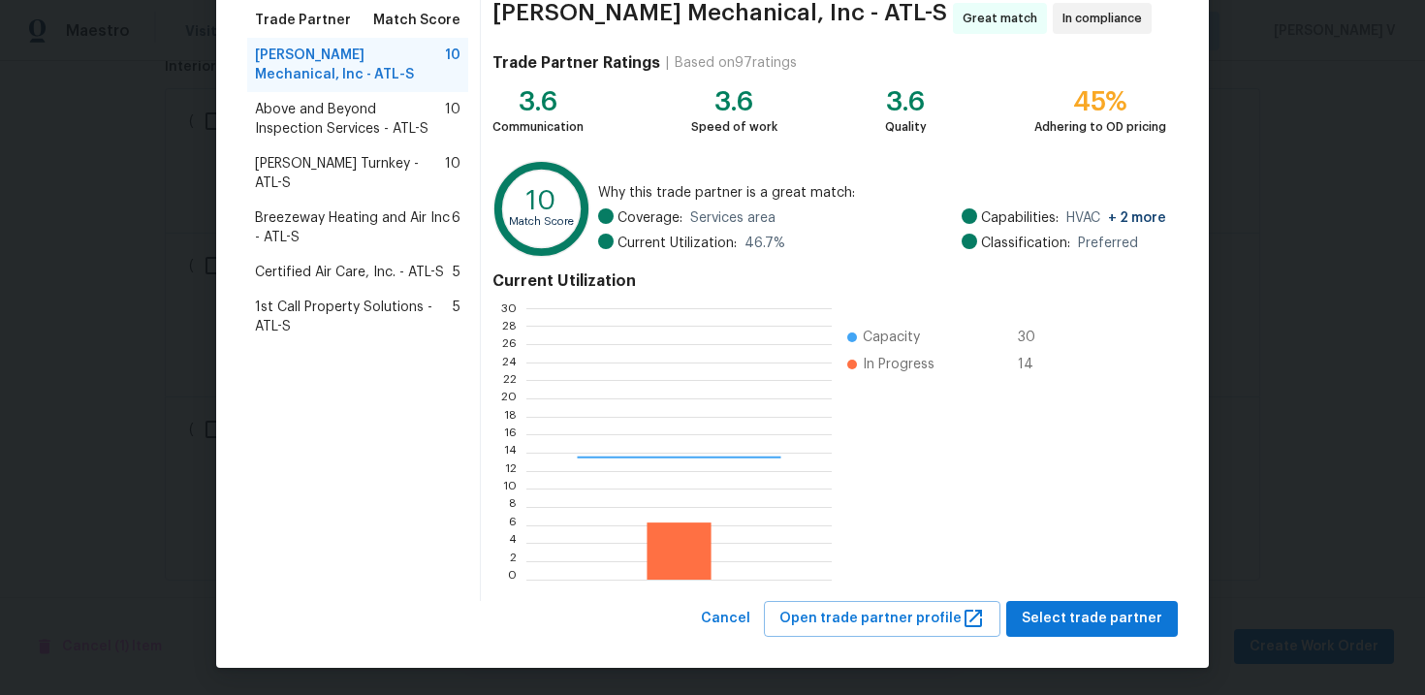
scroll to position [271, 304]
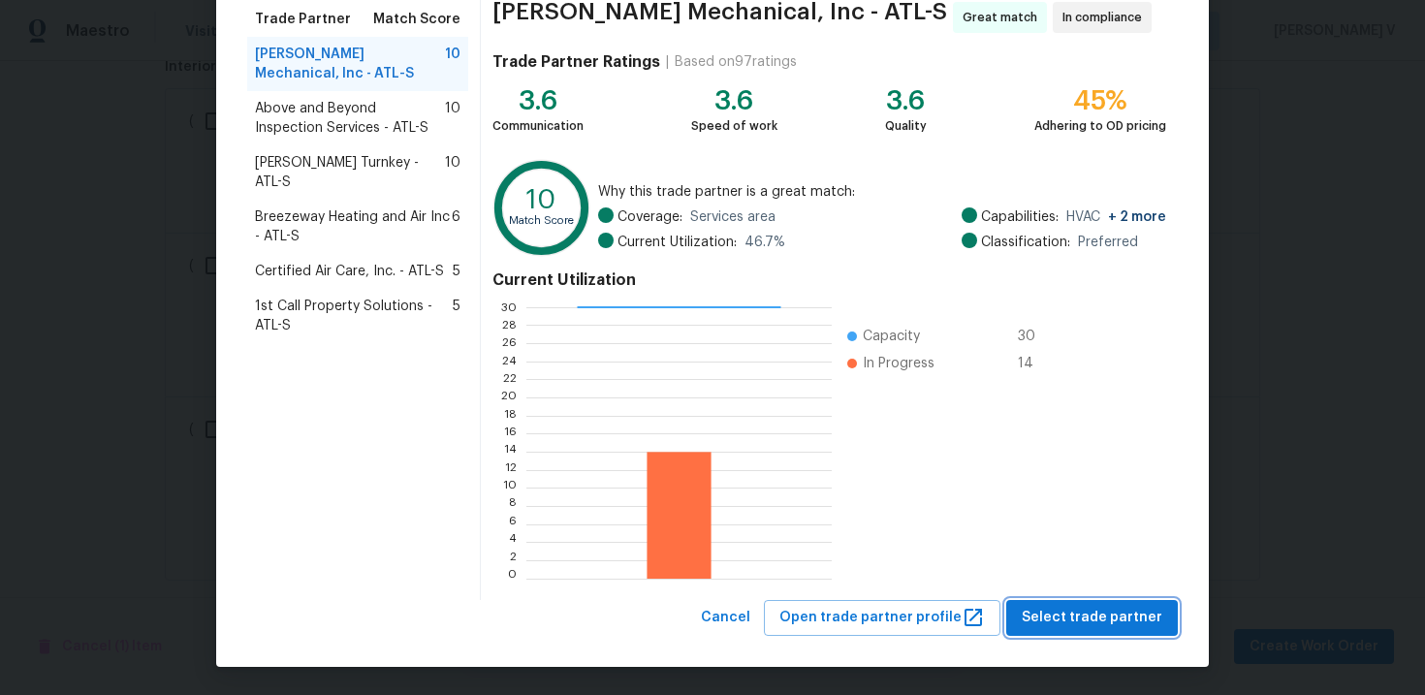
click at [1066, 608] on span "Select trade partner" at bounding box center [1091, 618] width 141 height 24
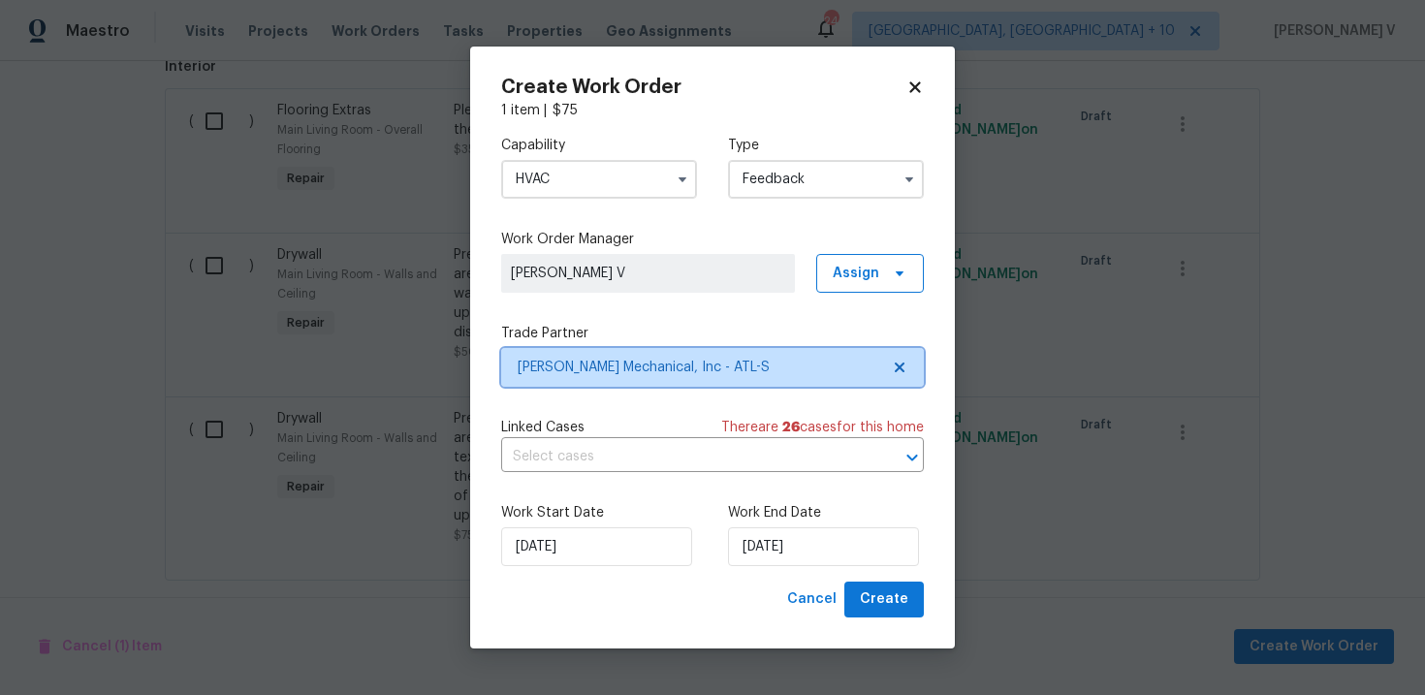
scroll to position [0, 0]
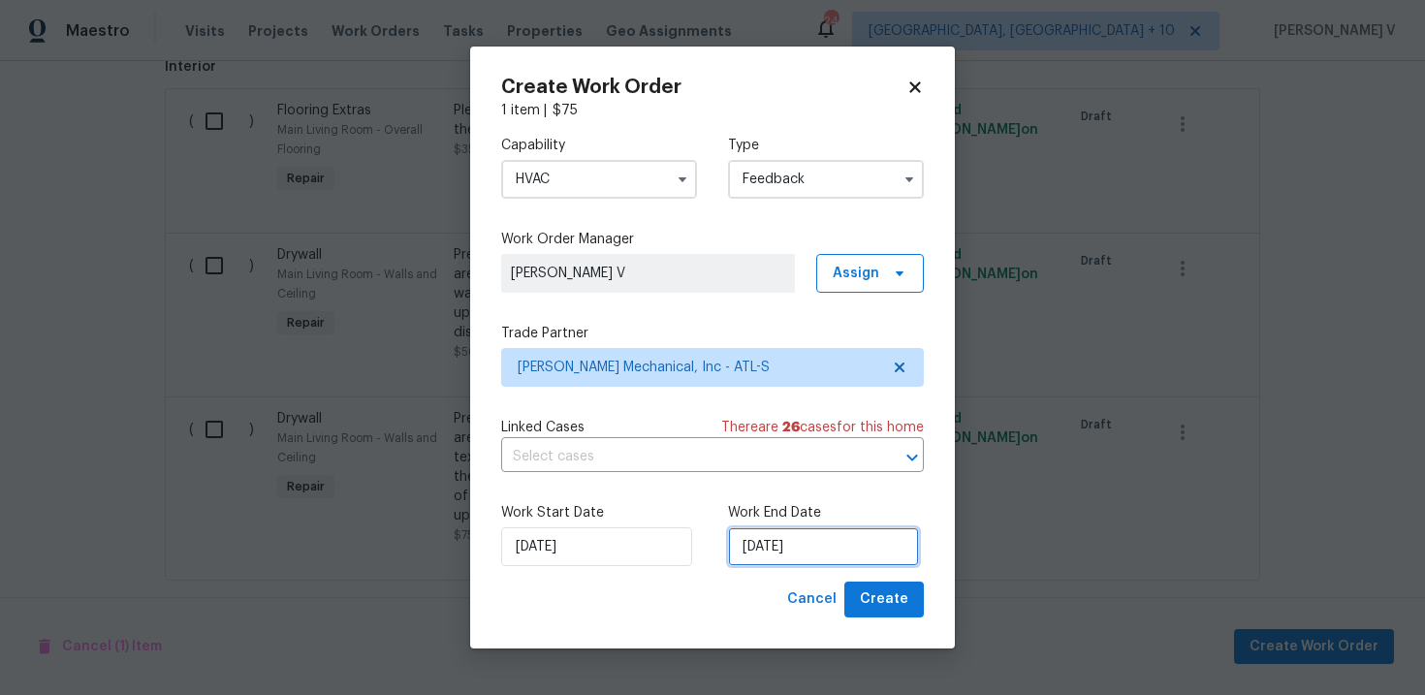
click at [837, 539] on input "[DATE]" at bounding box center [823, 546] width 191 height 39
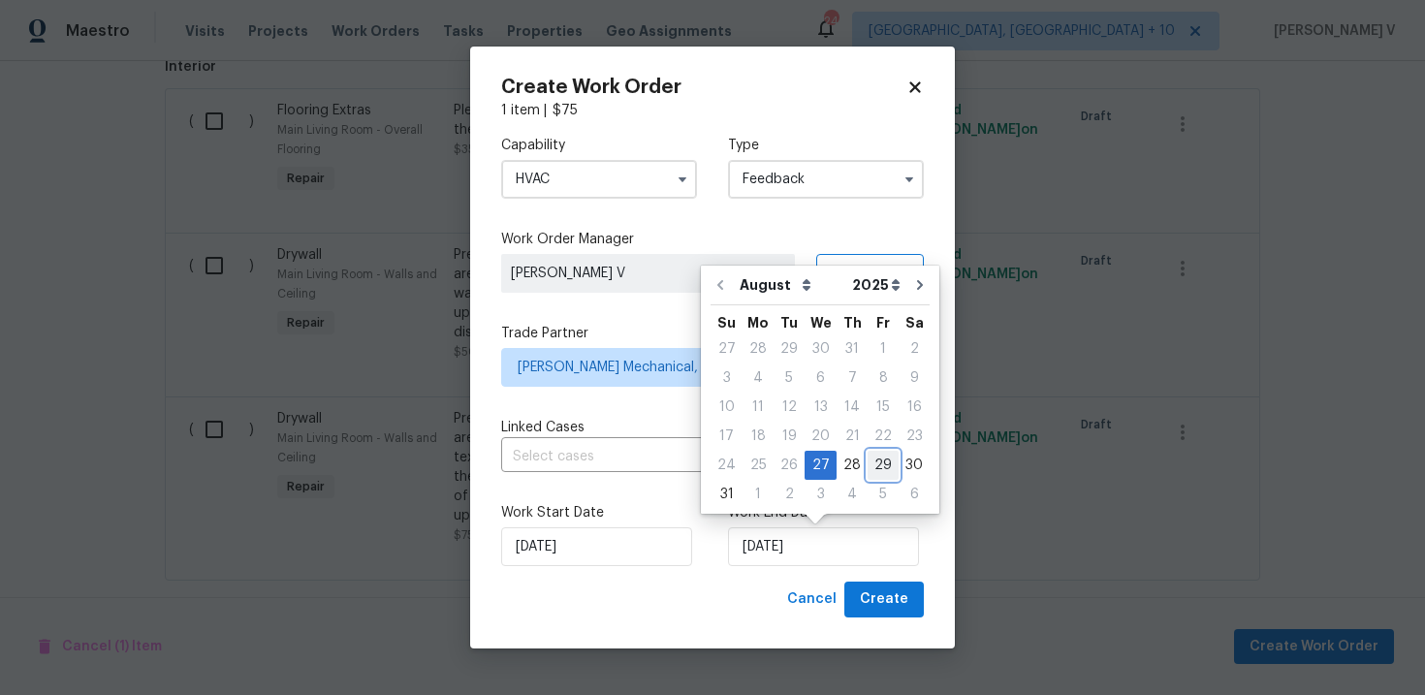
click at [867, 464] on div "29" at bounding box center [882, 465] width 31 height 27
type input "[DATE]"
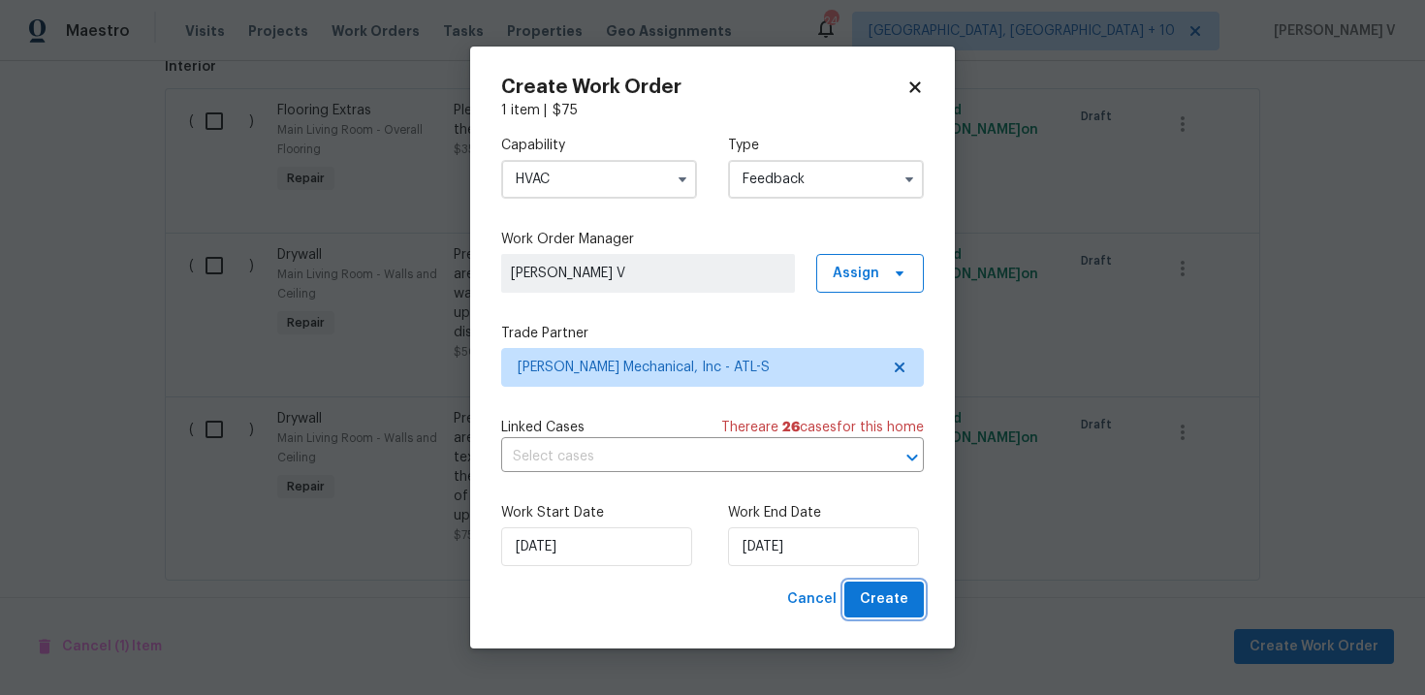
click at [876, 604] on span "Create" at bounding box center [884, 599] width 48 height 24
checkbox input "false"
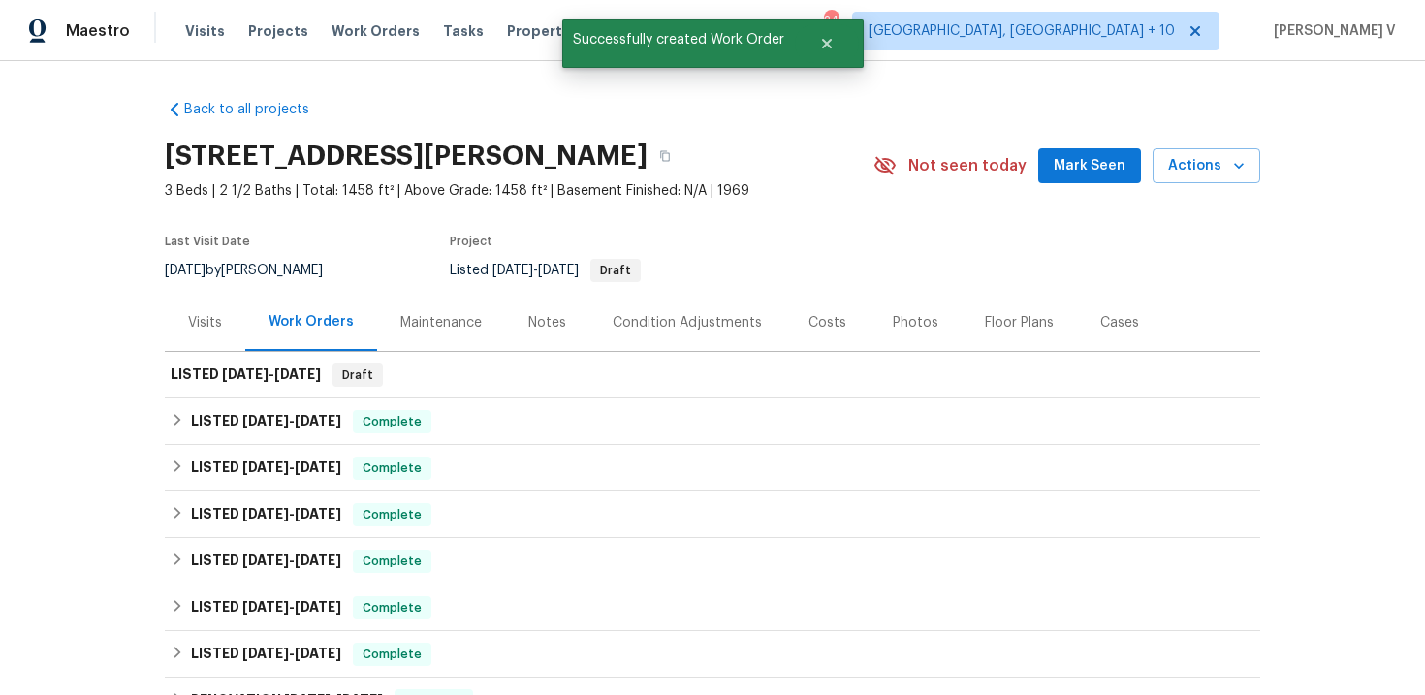
scroll to position [331, 0]
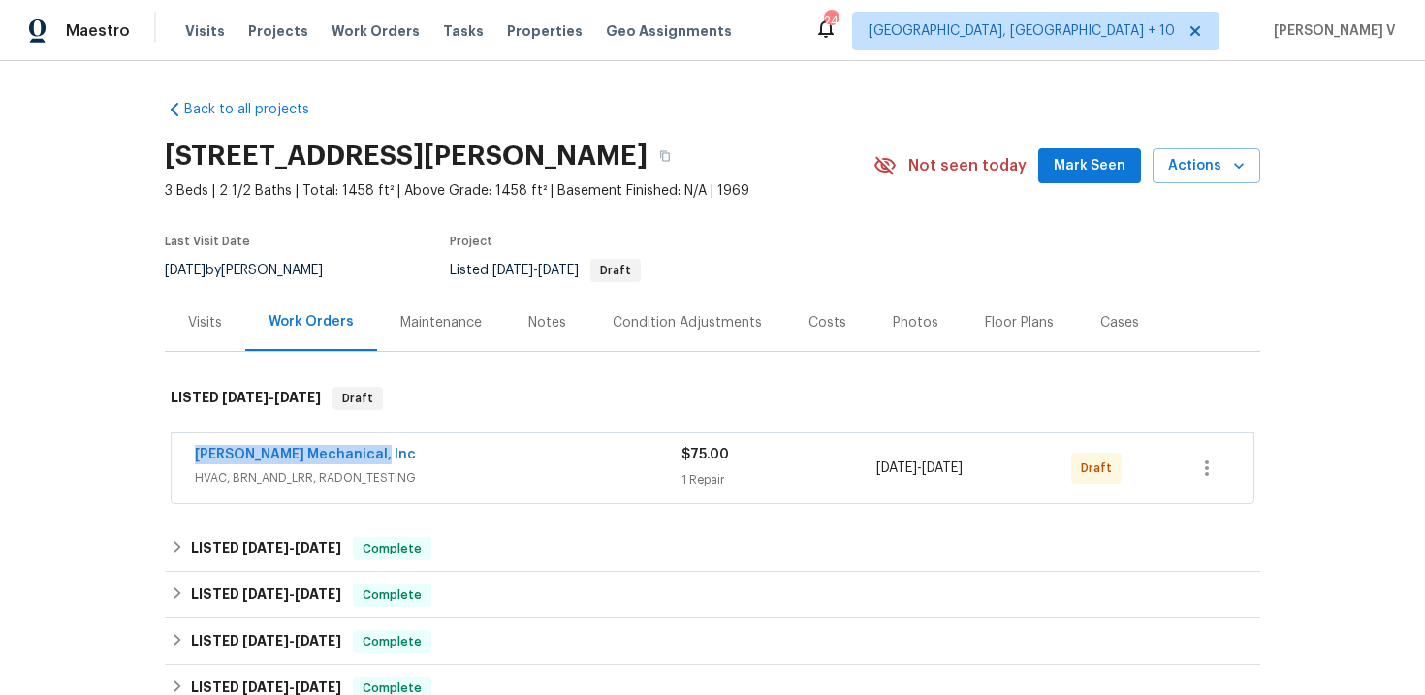
drag, startPoint x: 327, startPoint y: 453, endPoint x: 154, endPoint y: 452, distance: 172.5
click at [154, 452] on div "Back to all projects [STREET_ADDRESS][PERSON_NAME] 3 Beds | 2 1/2 Baths | Total…" at bounding box center [712, 378] width 1425 height 634
copy link "[PERSON_NAME] Mechanical, Inc"
click at [318, 458] on link "[PERSON_NAME] Mechanical, Inc" at bounding box center [305, 455] width 221 height 14
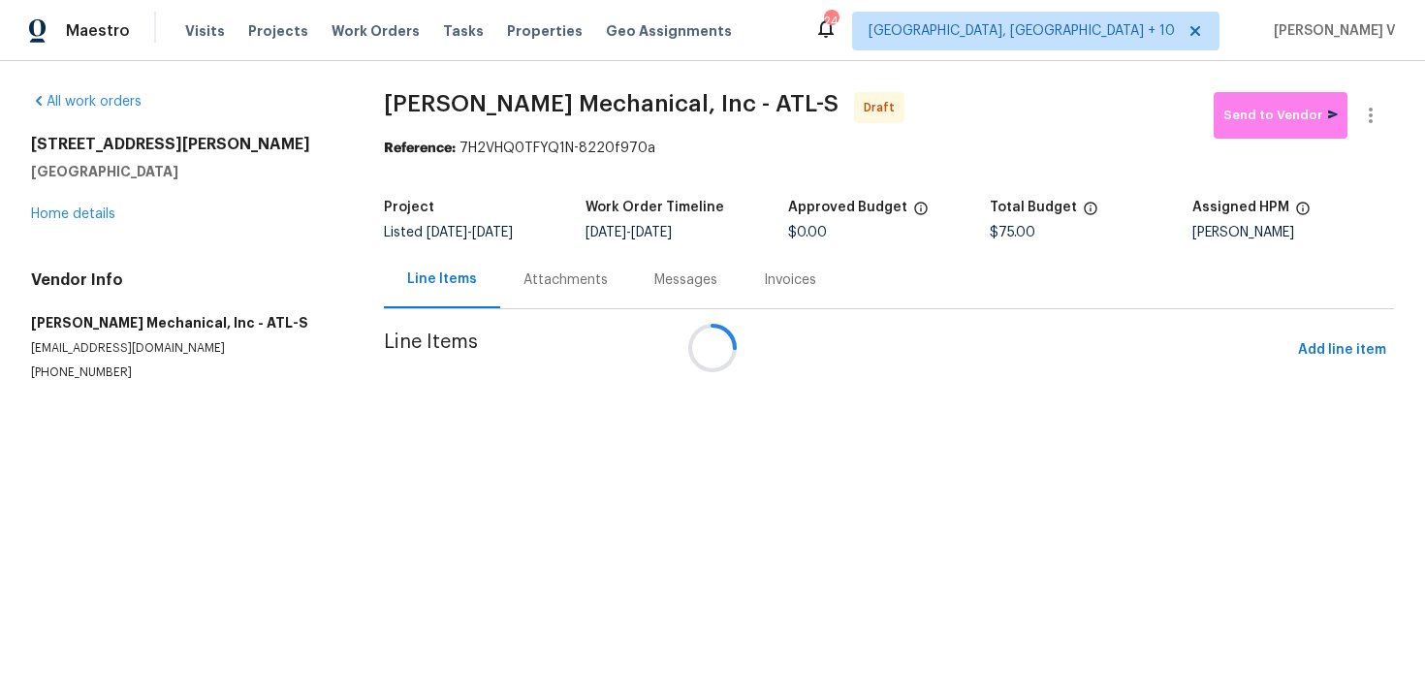
click at [556, 272] on div at bounding box center [712, 347] width 1425 height 695
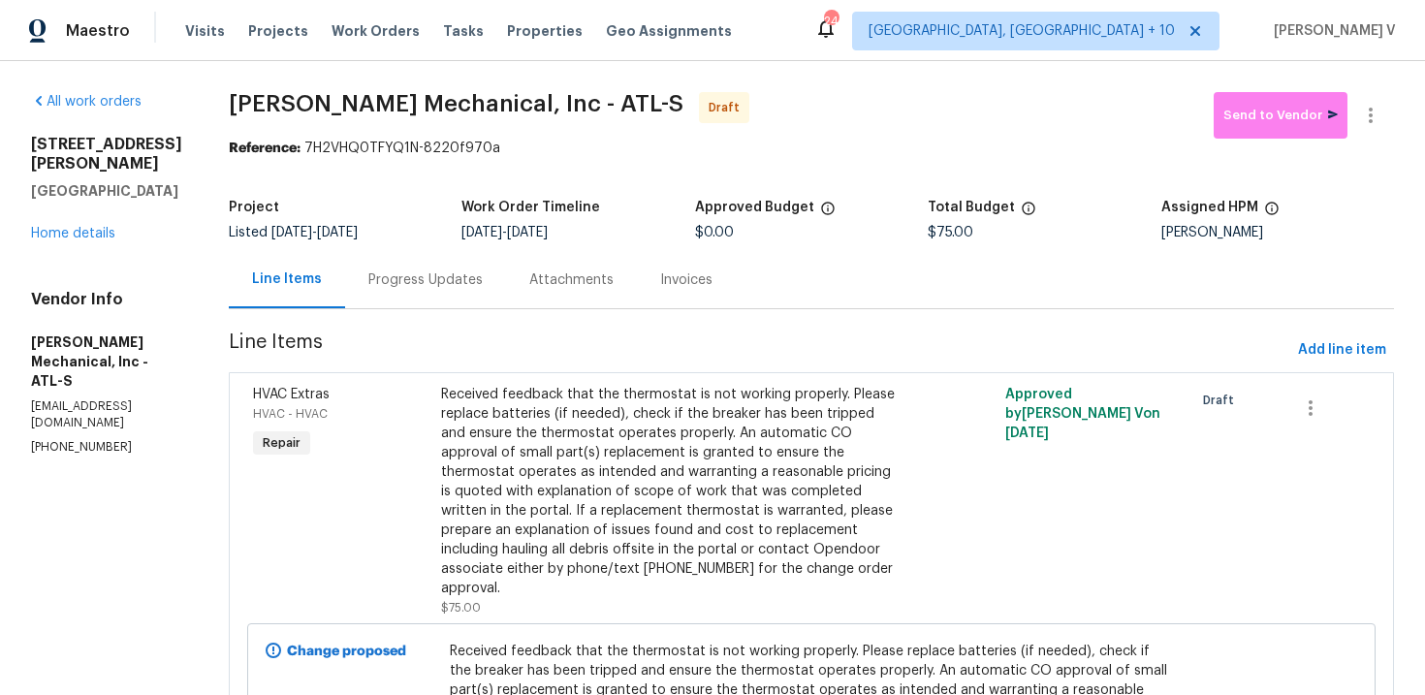
click at [506, 272] on div "Progress Updates" at bounding box center [425, 279] width 161 height 57
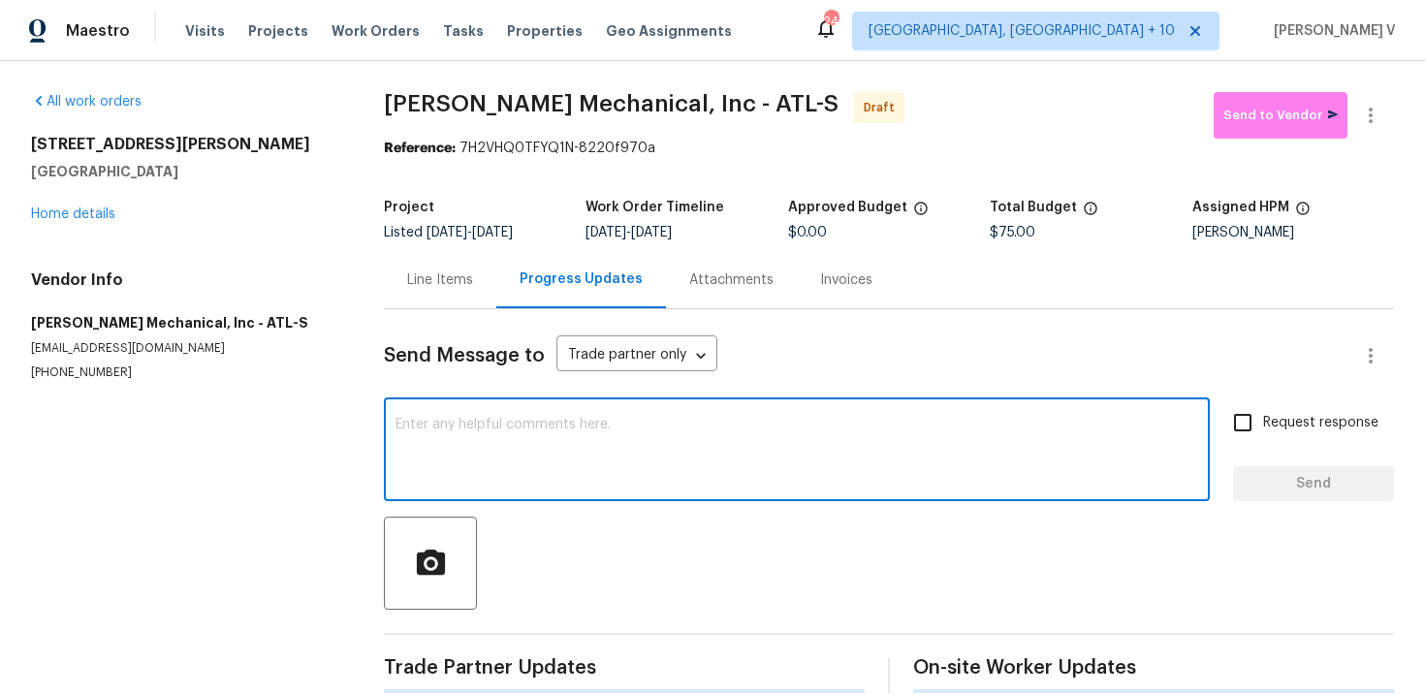
click at [545, 472] on textarea at bounding box center [796, 452] width 802 height 68
paste textarea "Hi, this is Divya with Opendoor. I’m confirming you received the WO for the pro…"
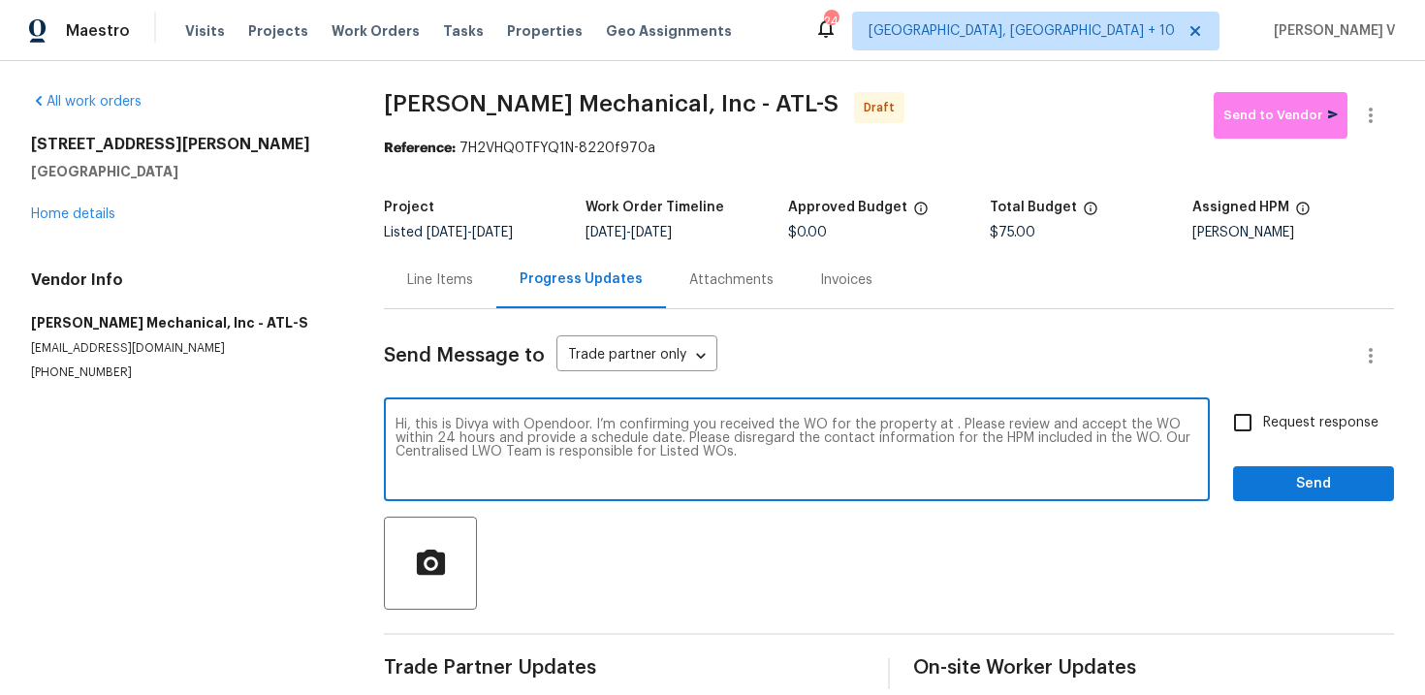
click at [948, 430] on textarea "Hi, this is Divya with Opendoor. I’m confirming you received the WO for the pro…" at bounding box center [796, 452] width 802 height 68
paste textarea "[STREET_ADDRESS][PERSON_NAME]"
type textarea "Hi, this is Divya with Opendoor. I’m confirming you received the WO for the pro…"
click at [1262, 411] on input "Request response" at bounding box center [1242, 422] width 41 height 41
checkbox input "true"
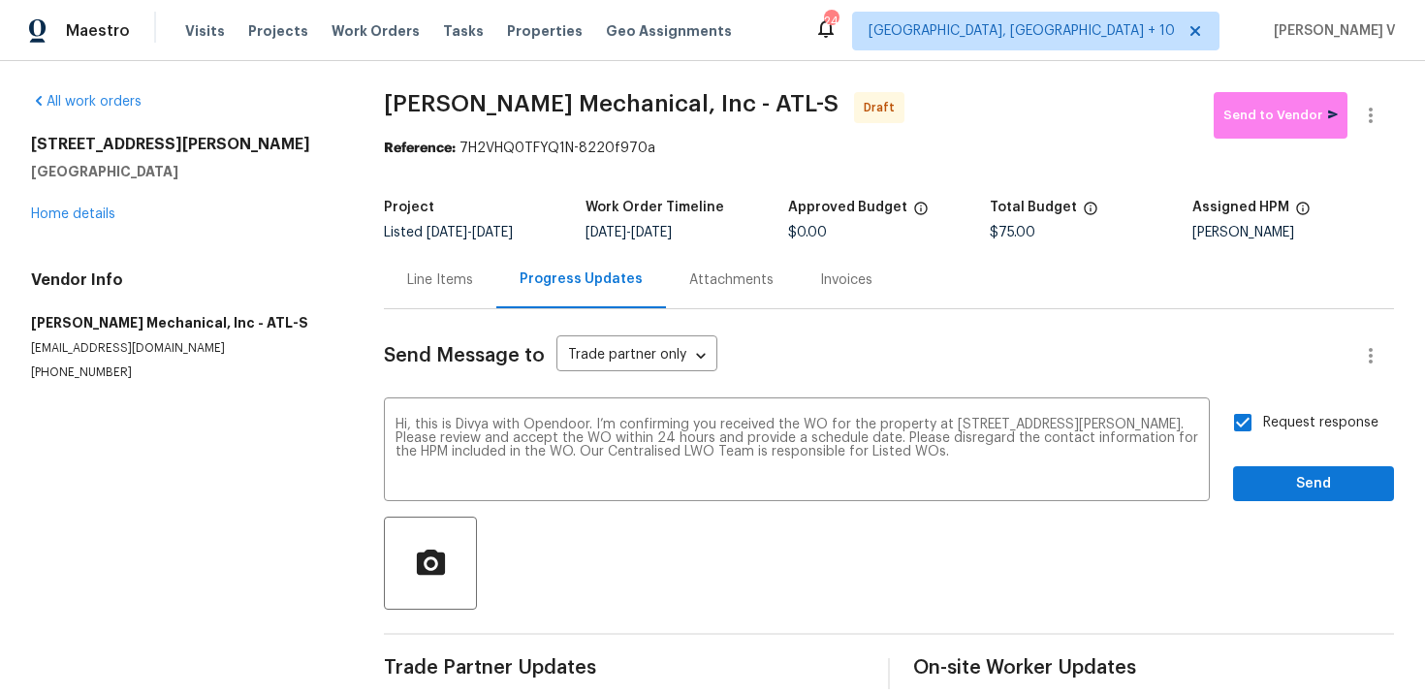
click at [1312, 512] on div "Send Message to Trade partner only Trade partner only ​ Hi, this is Divya with …" at bounding box center [889, 499] width 1010 height 380
click at [1321, 466] on button "Send" at bounding box center [1313, 484] width 161 height 36
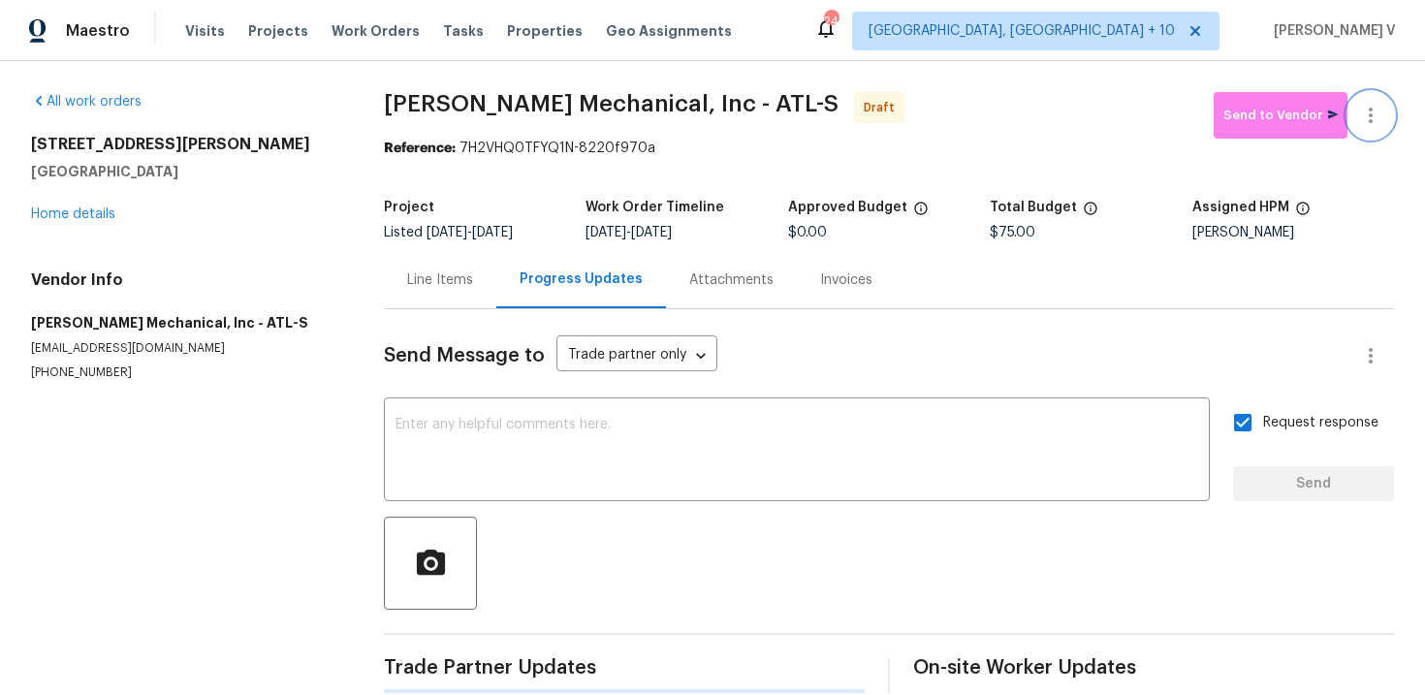
click at [1371, 118] on icon "button" at bounding box center [1370, 115] width 23 height 23
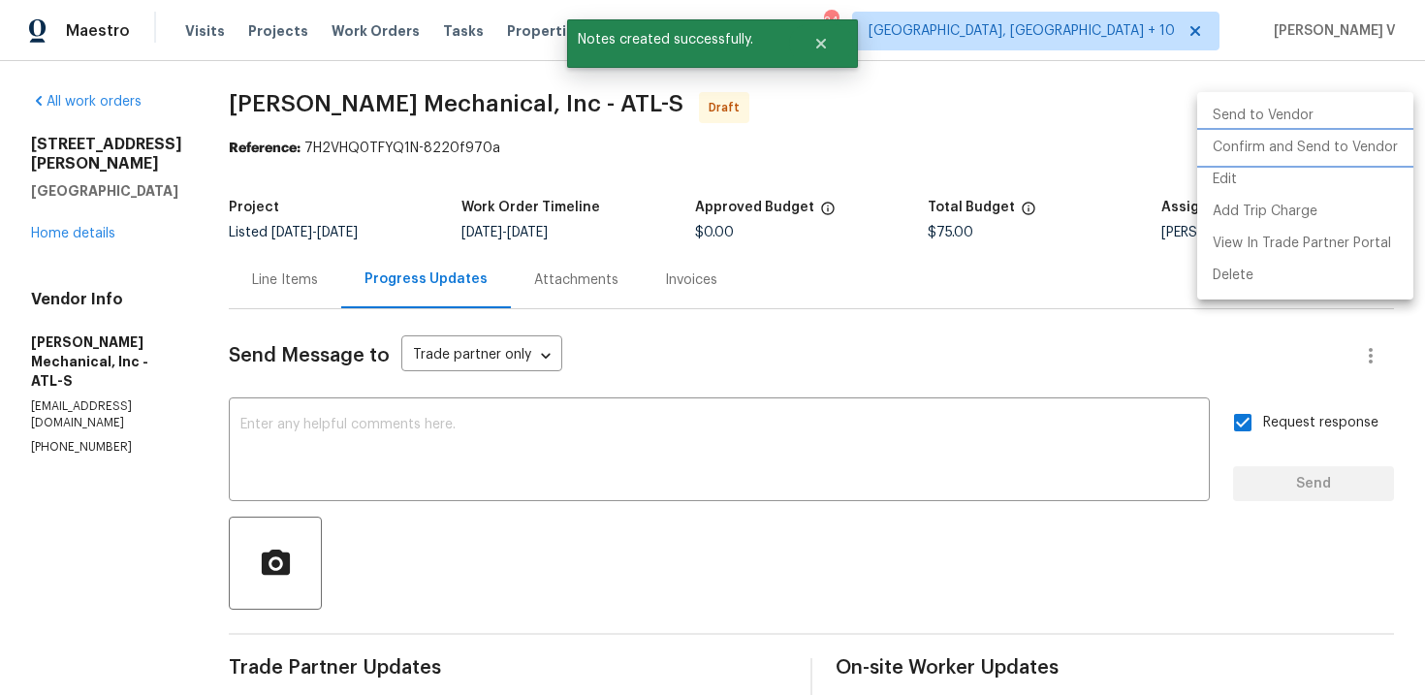
click at [1274, 161] on li "Confirm and Send to Vendor" at bounding box center [1305, 148] width 216 height 32
click at [438, 181] on div at bounding box center [712, 347] width 1425 height 695
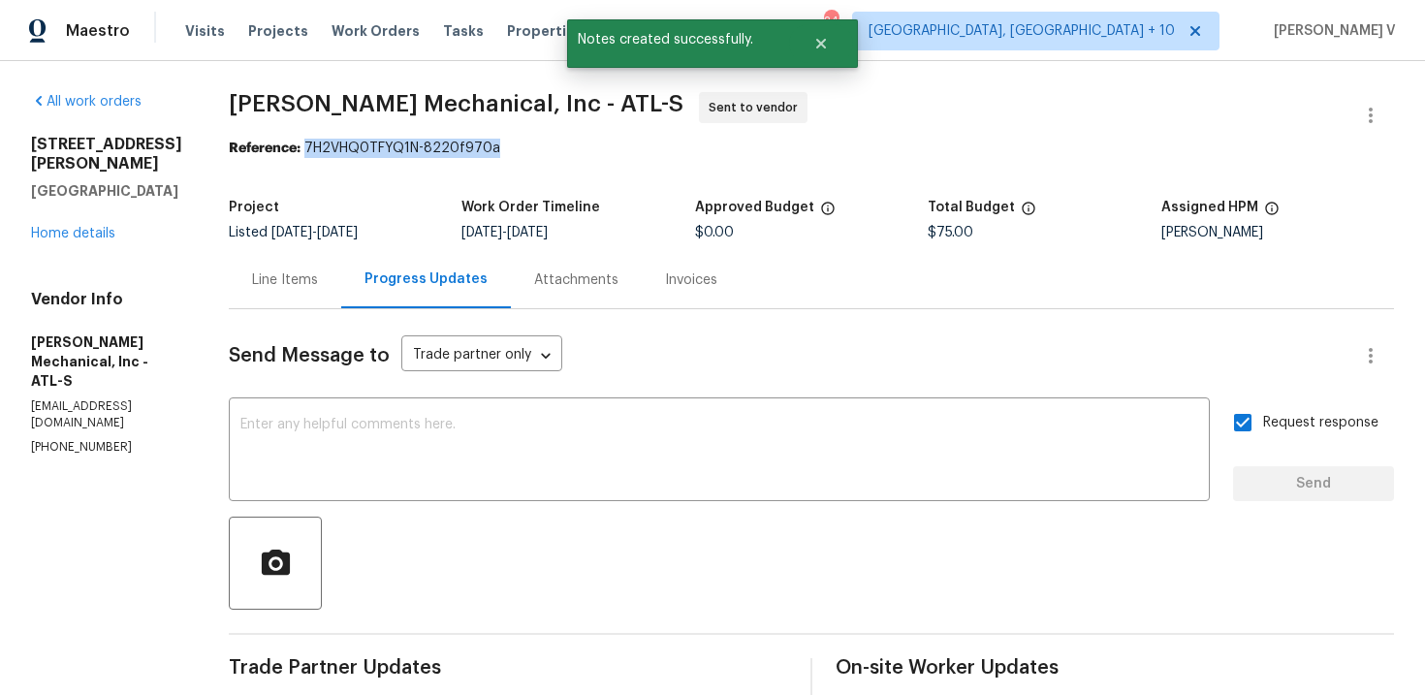
drag, startPoint x: 339, startPoint y: 149, endPoint x: 668, endPoint y: 146, distance: 328.5
click at [668, 146] on div "Reference: 7H2VHQ0TFYQ1N-8220f970a" at bounding box center [811, 148] width 1165 height 19
copy div "7H2VHQ0TFYQ1N-8220f970a"
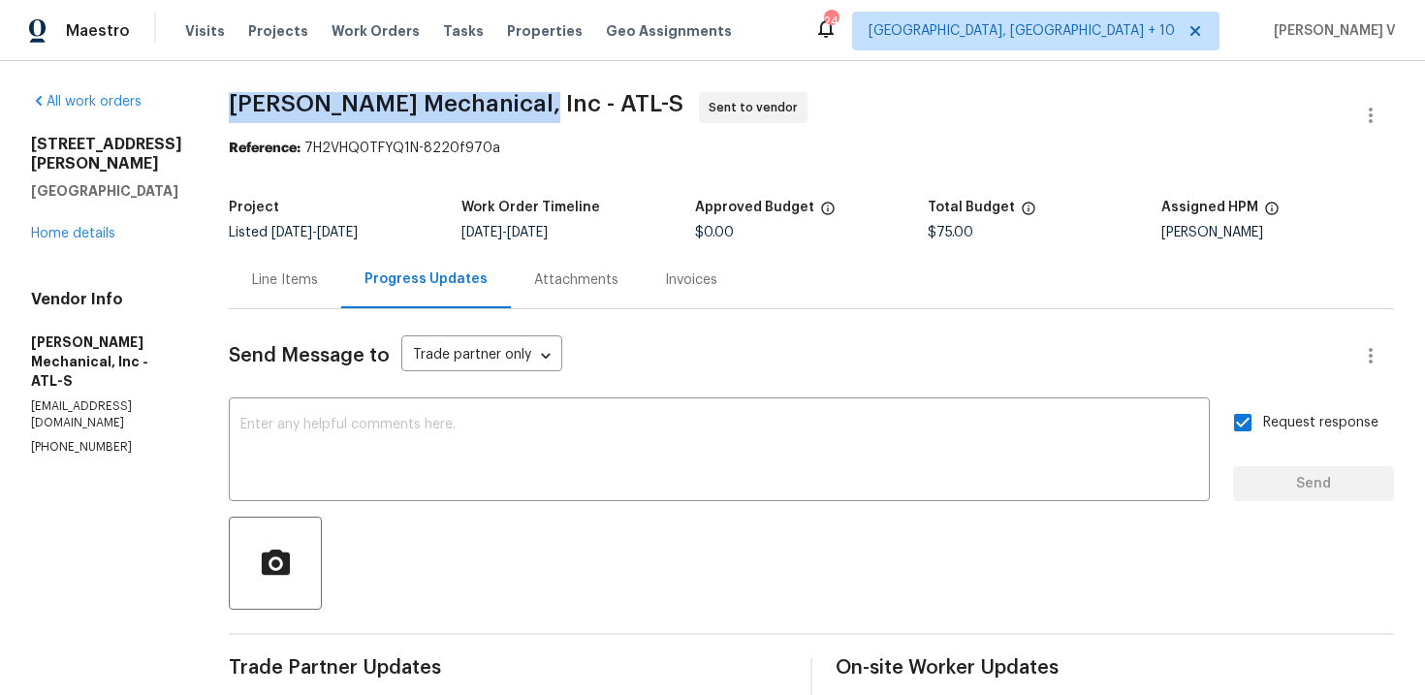
drag, startPoint x: 262, startPoint y: 108, endPoint x: 546, endPoint y: 100, distance: 284.1
click at [546, 100] on span "[PERSON_NAME] Mechanical, Inc - ATL-S" at bounding box center [456, 103] width 455 height 23
copy span "[PERSON_NAME] Mechanical, Inc"
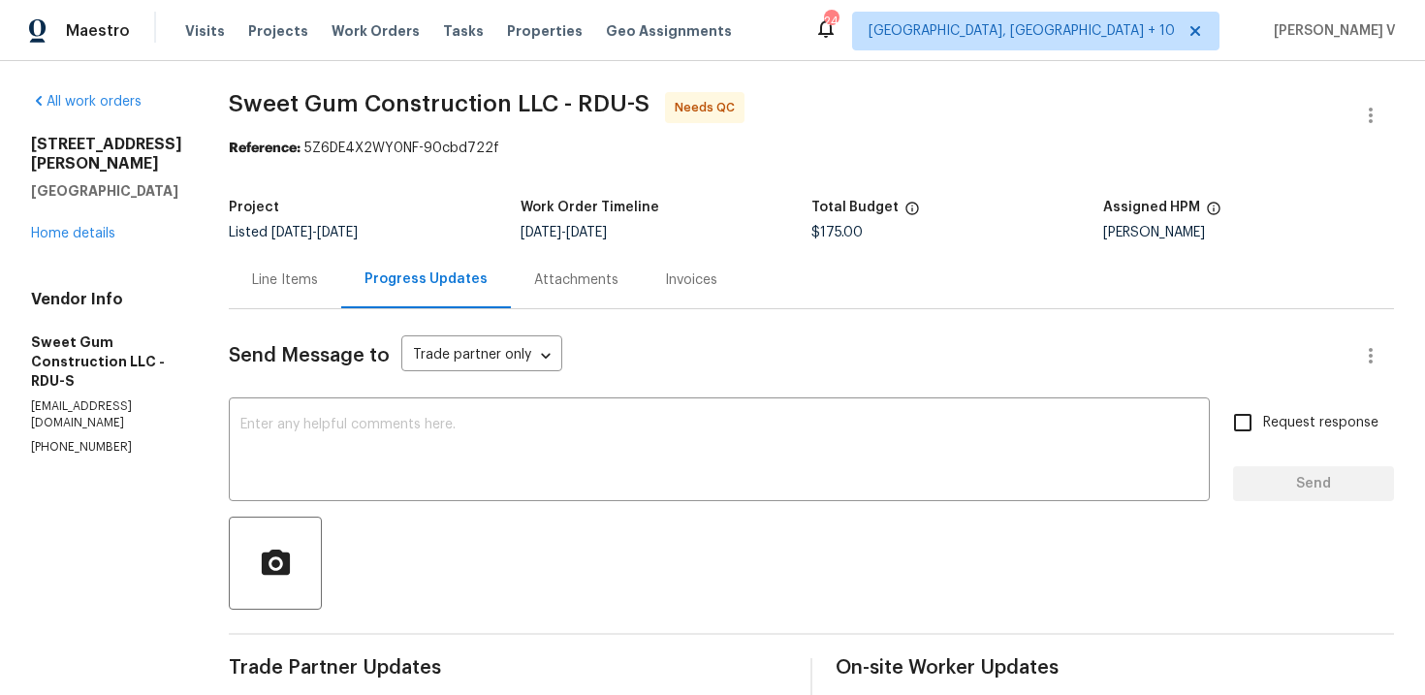
click at [318, 270] on div "Line Items" at bounding box center [285, 279] width 66 height 19
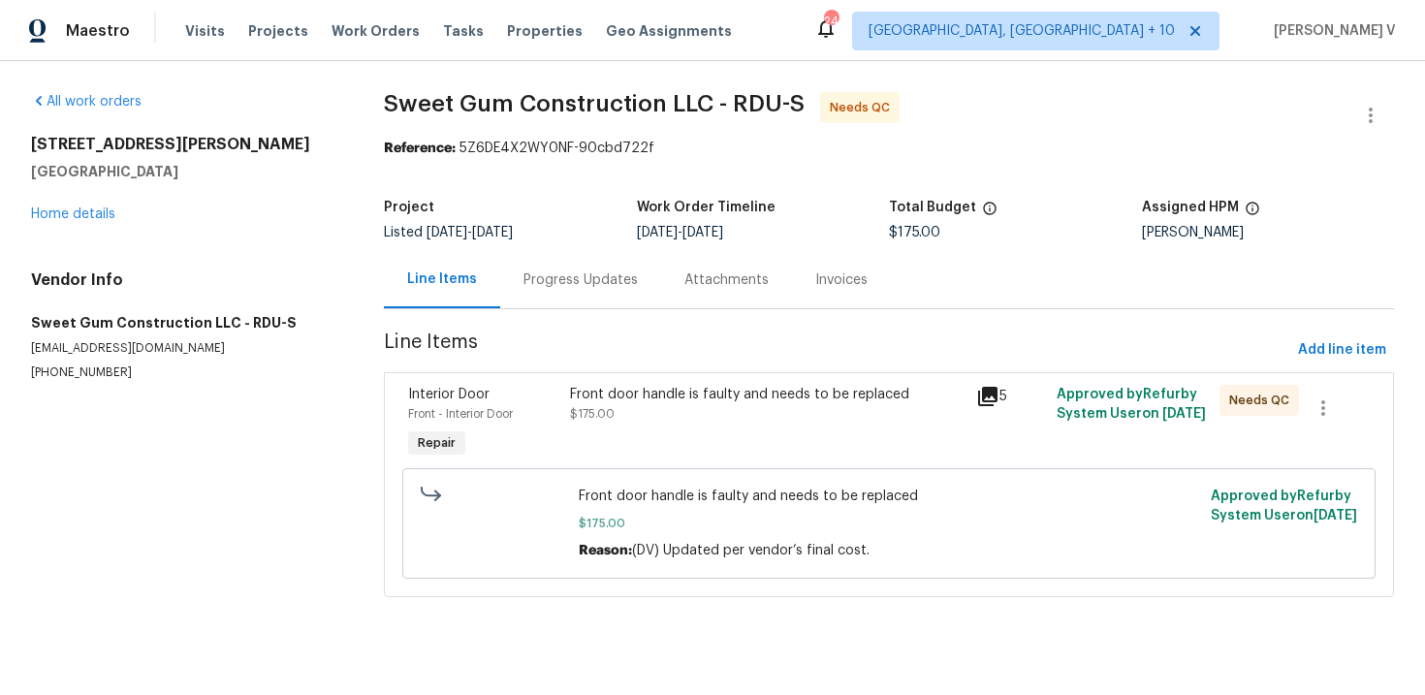
click at [671, 404] on div "Front door handle is faulty and needs to be replaced $175.00" at bounding box center [766, 404] width 393 height 39
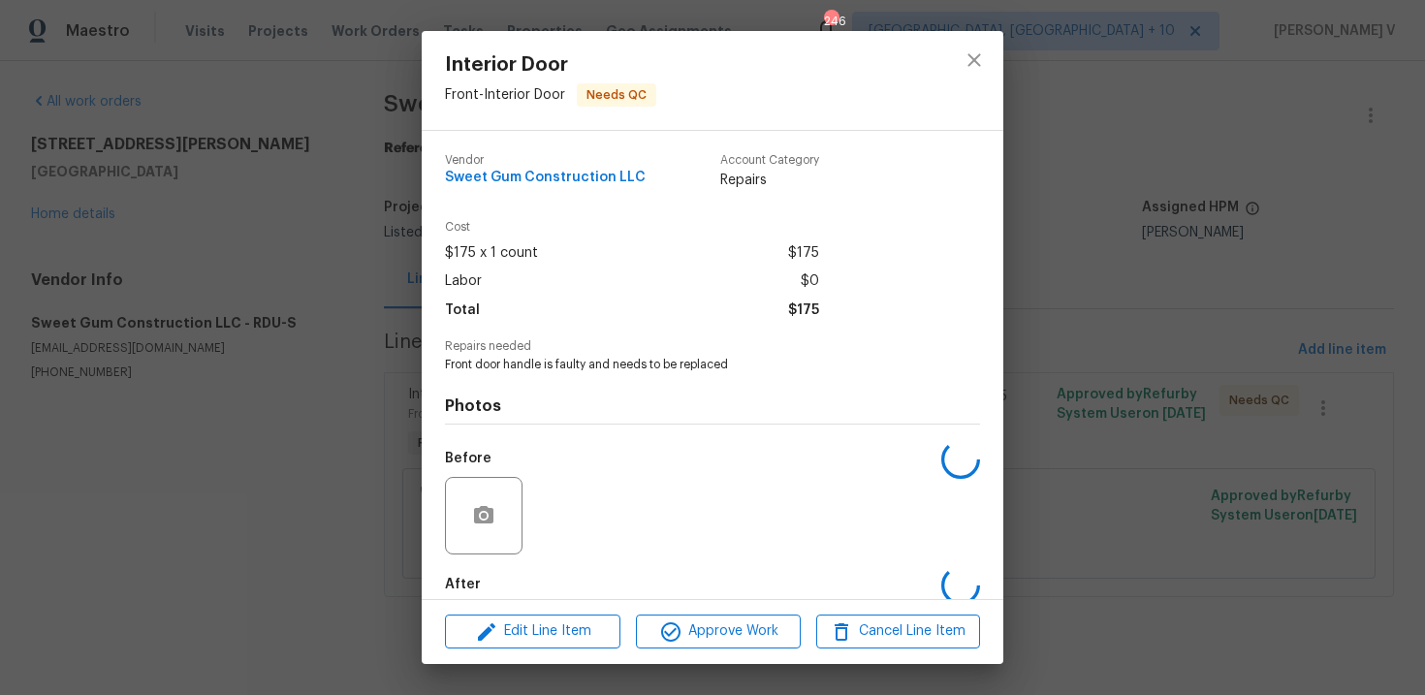
scroll to position [101, 0]
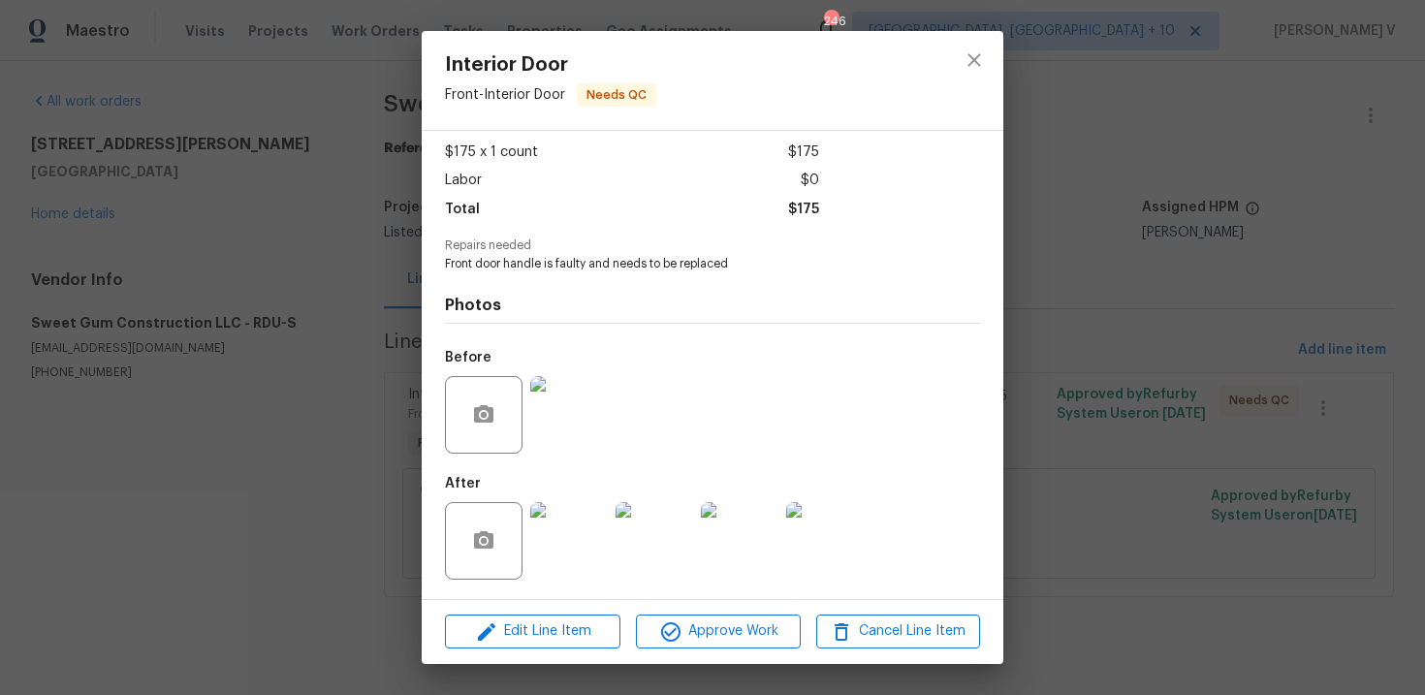
click at [582, 502] on img at bounding box center [569, 541] width 78 height 78
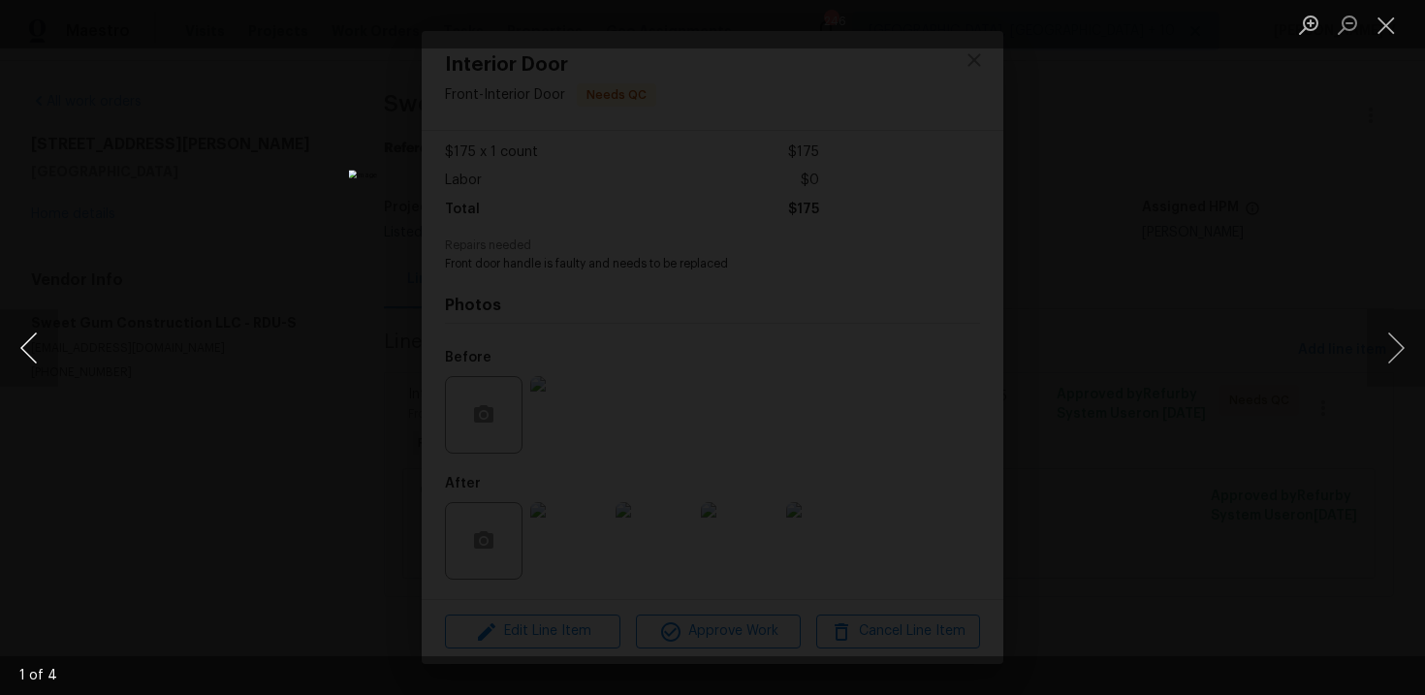
click at [22, 334] on button "Previous image" at bounding box center [29, 348] width 58 height 78
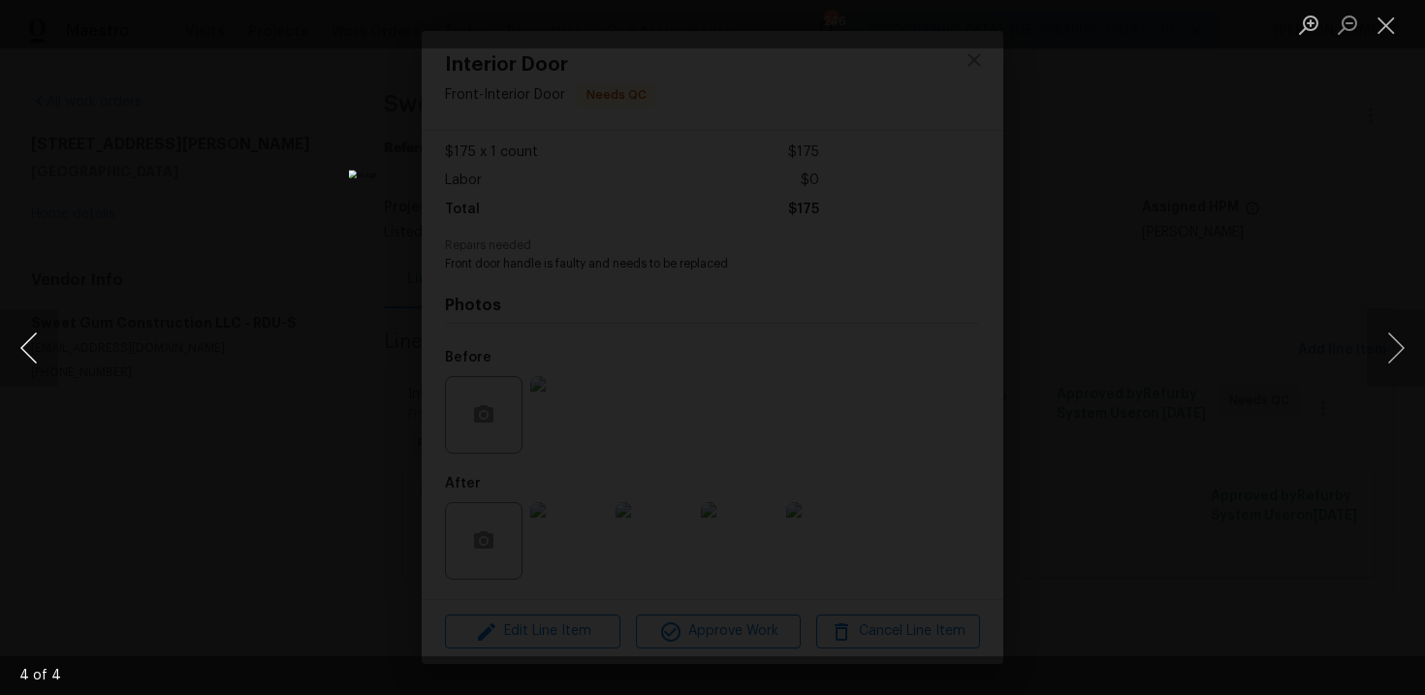
click at [22, 334] on button "Previous image" at bounding box center [29, 348] width 58 height 78
click at [225, 199] on div "Lightbox" at bounding box center [712, 347] width 1425 height 695
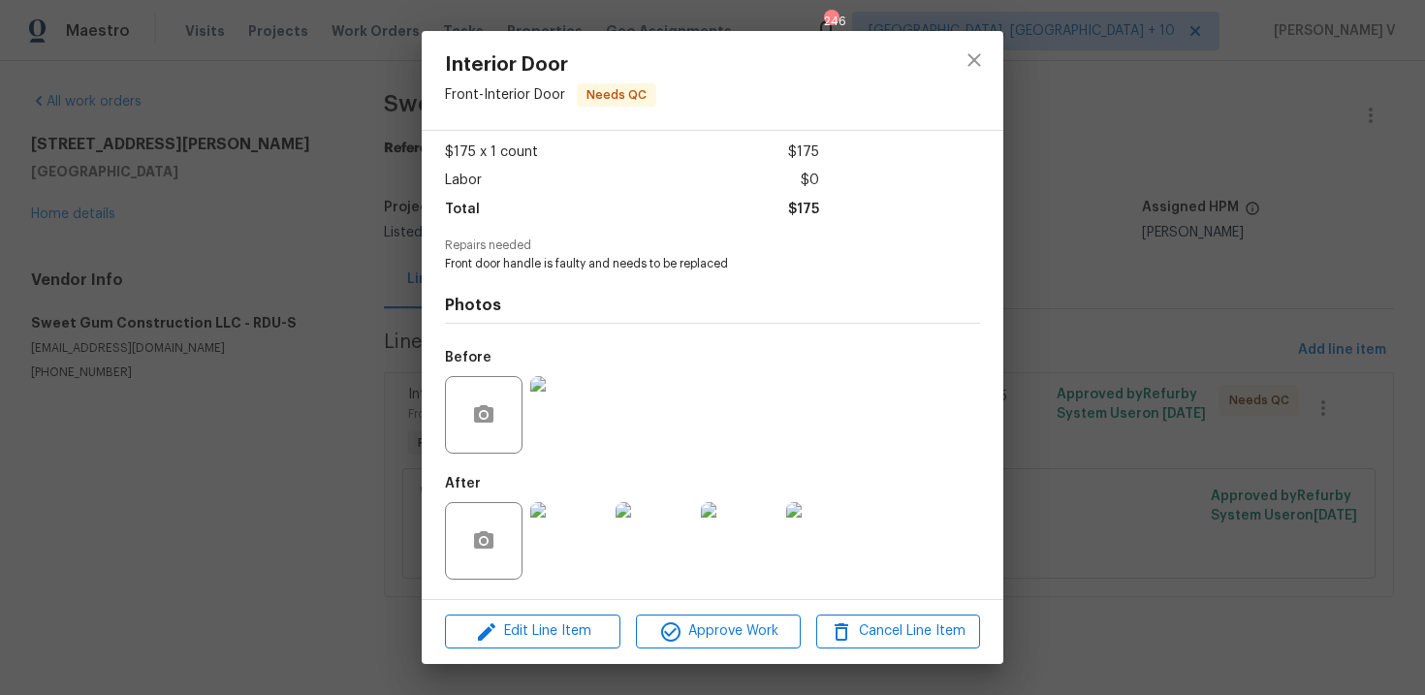
click at [225, 199] on div "Interior Door Front - Interior Door Needs QC Vendor Sweet Gum Construction LLC …" at bounding box center [712, 347] width 1425 height 695
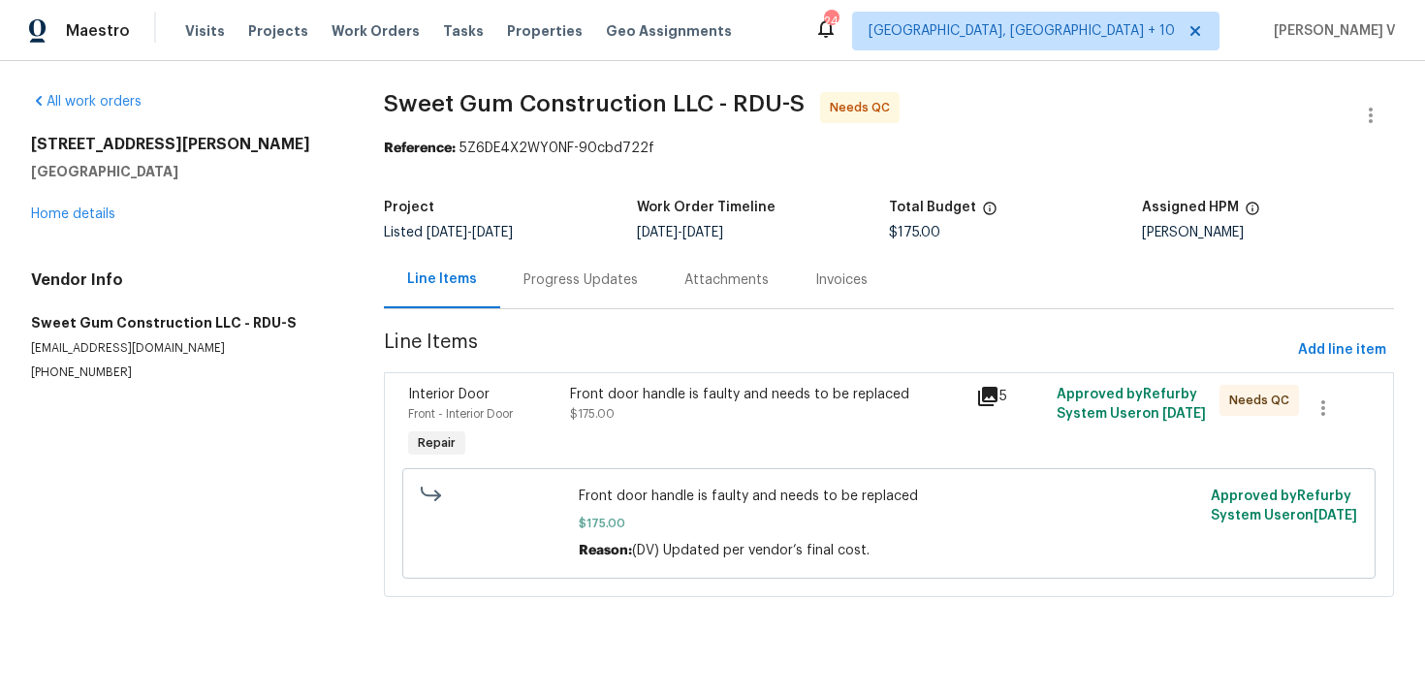
drag, startPoint x: 1407, startPoint y: 98, endPoint x: 1387, endPoint y: 99, distance: 20.4
click at [1406, 99] on div "All work orders 10 Sandy Bluff Ct Durham, NC 27703 Home details Vendor Info Swe…" at bounding box center [712, 356] width 1425 height 590
click at [1382, 99] on button "button" at bounding box center [1370, 115] width 47 height 47
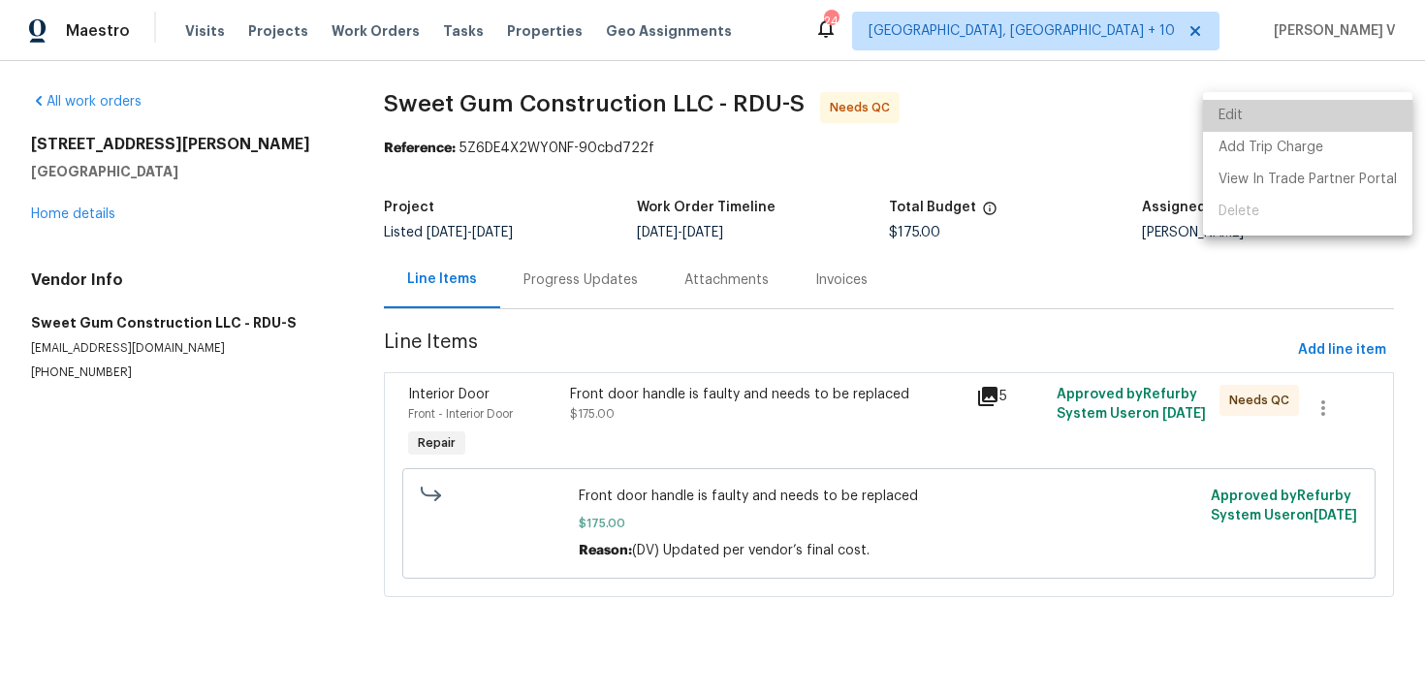
click at [1364, 102] on li "Edit" at bounding box center [1307, 116] width 209 height 32
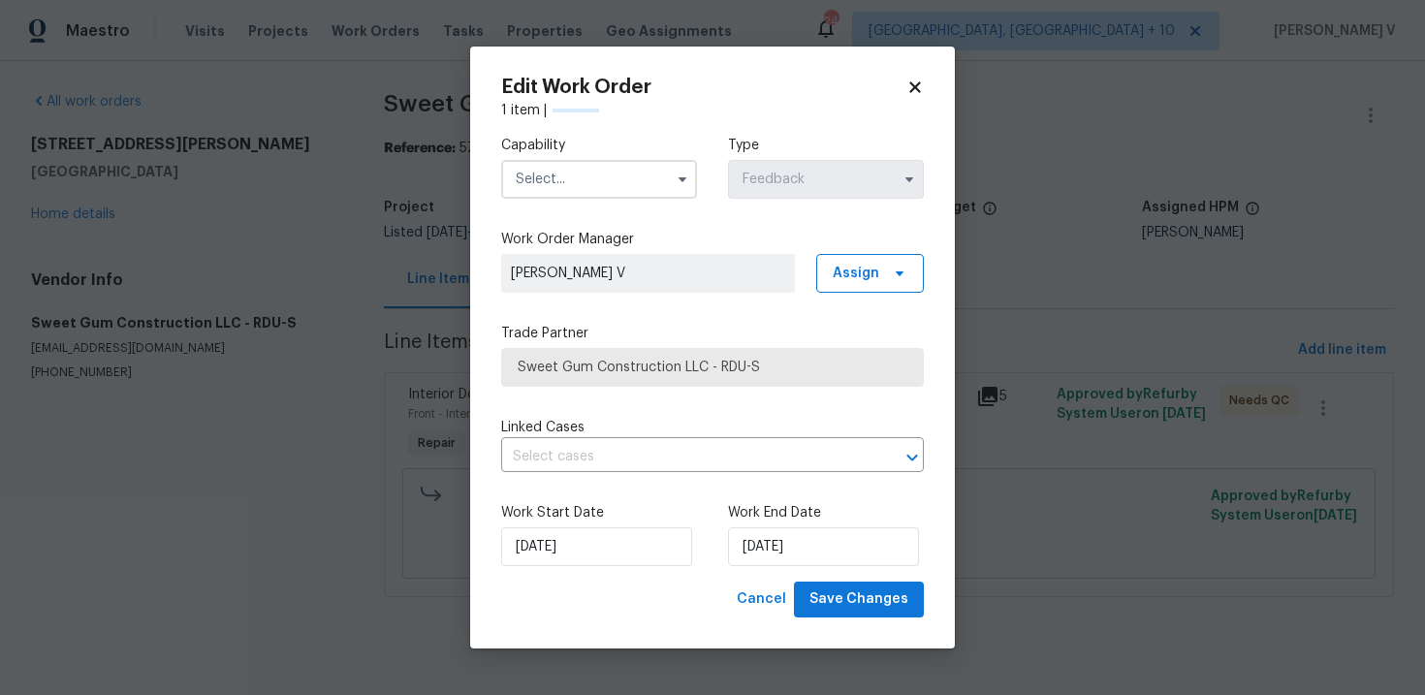
click at [631, 183] on input "text" at bounding box center [599, 179] width 196 height 39
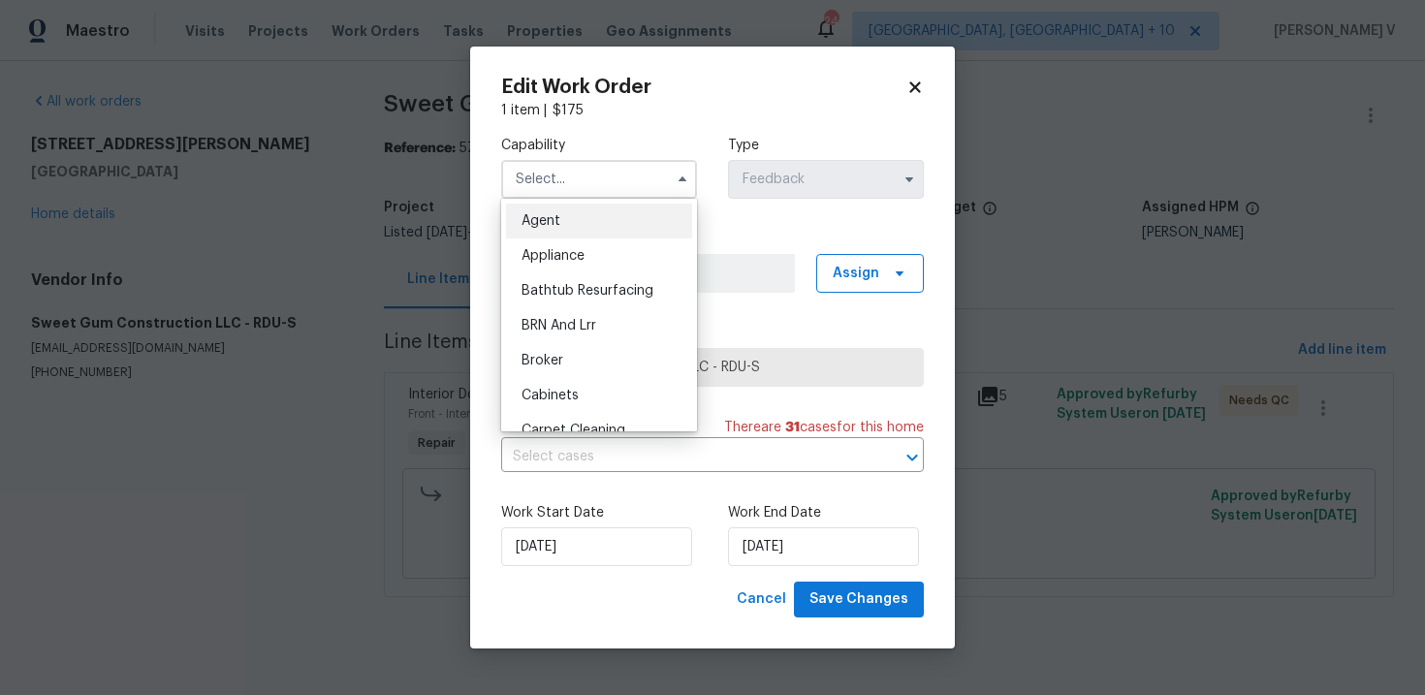
click at [562, 215] on div "Agent" at bounding box center [599, 221] width 186 height 35
type input "Agent"
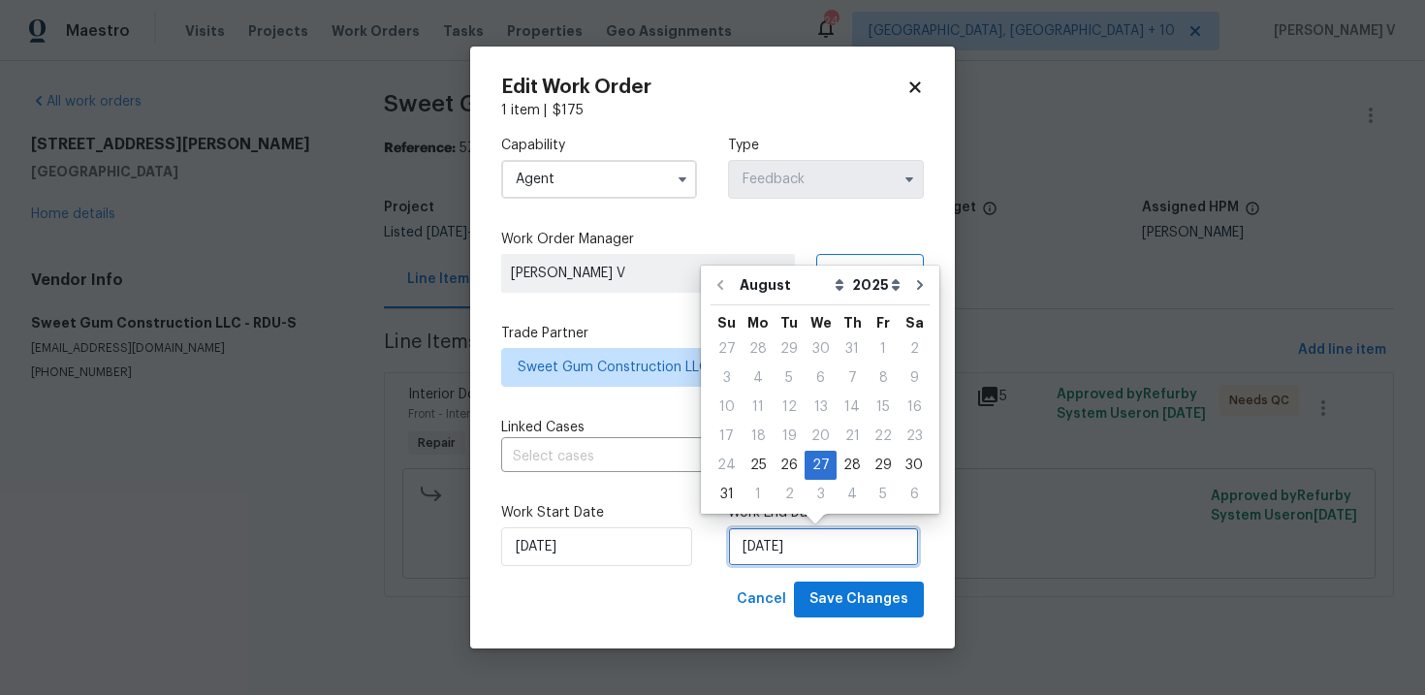
click at [794, 547] on input "27/08/2025" at bounding box center [823, 546] width 191 height 39
click at [606, 546] on input "25/08/2025" at bounding box center [596, 546] width 191 height 39
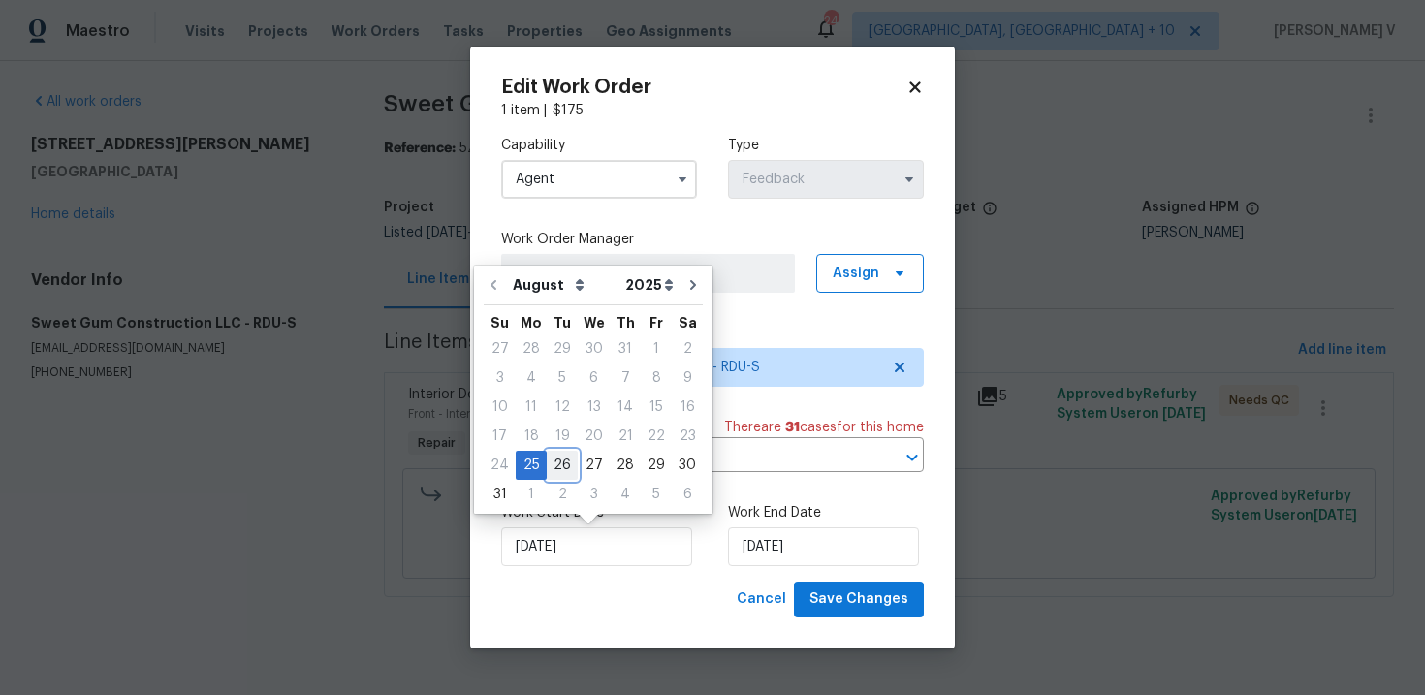
click at [562, 464] on div "26" at bounding box center [562, 465] width 31 height 27
type input "26/08/2025"
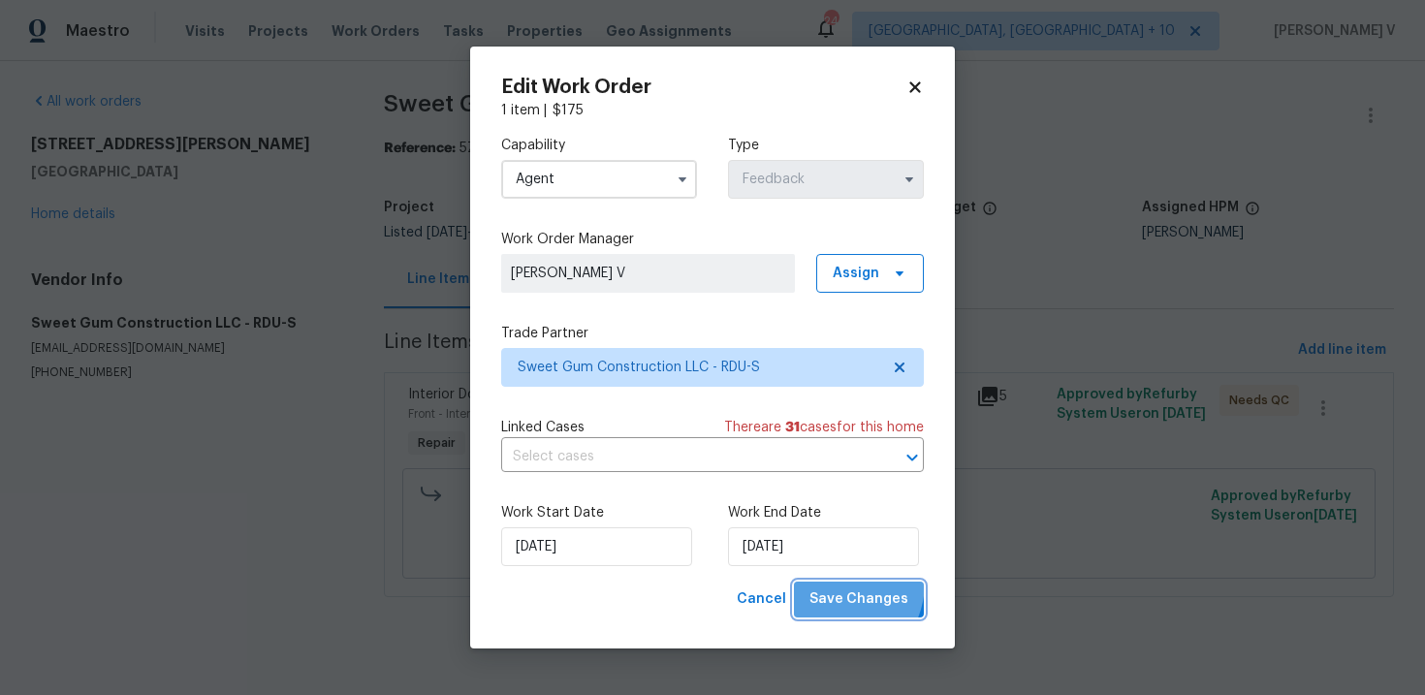
click at [835, 584] on button "Save Changes" at bounding box center [859, 599] width 130 height 36
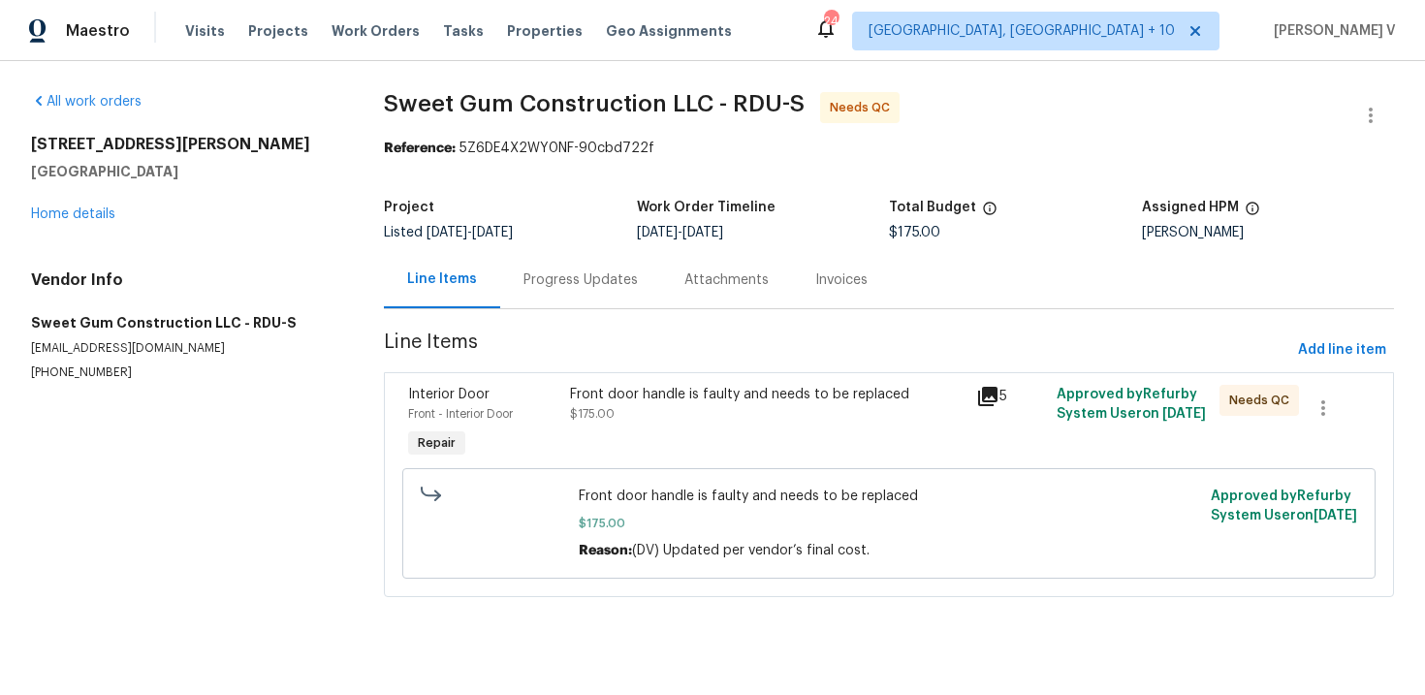
click at [627, 355] on span "Line Items" at bounding box center [837, 350] width 906 height 36
click at [588, 288] on div "Progress Updates" at bounding box center [580, 279] width 114 height 19
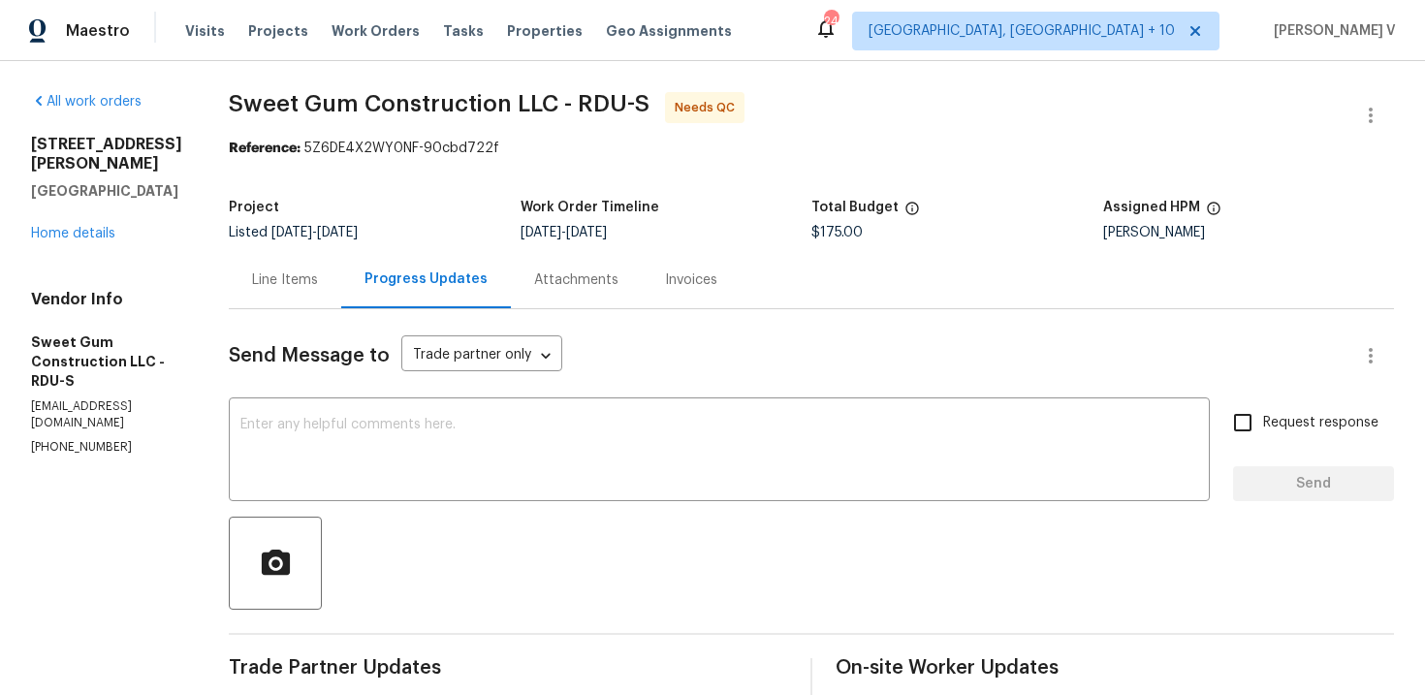
click at [333, 290] on div "Line Items" at bounding box center [285, 279] width 112 height 57
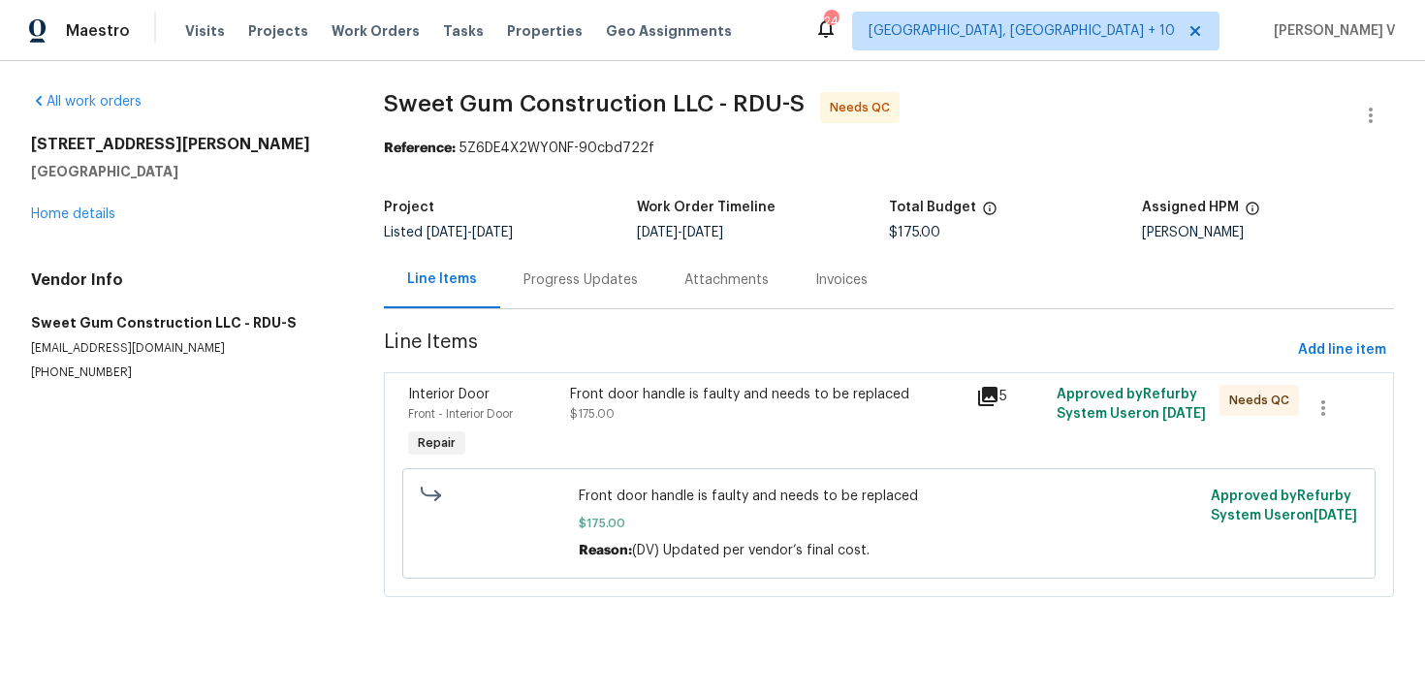
click at [644, 425] on div "Front door handle is faulty and needs to be replaced $175.00" at bounding box center [766, 423] width 405 height 89
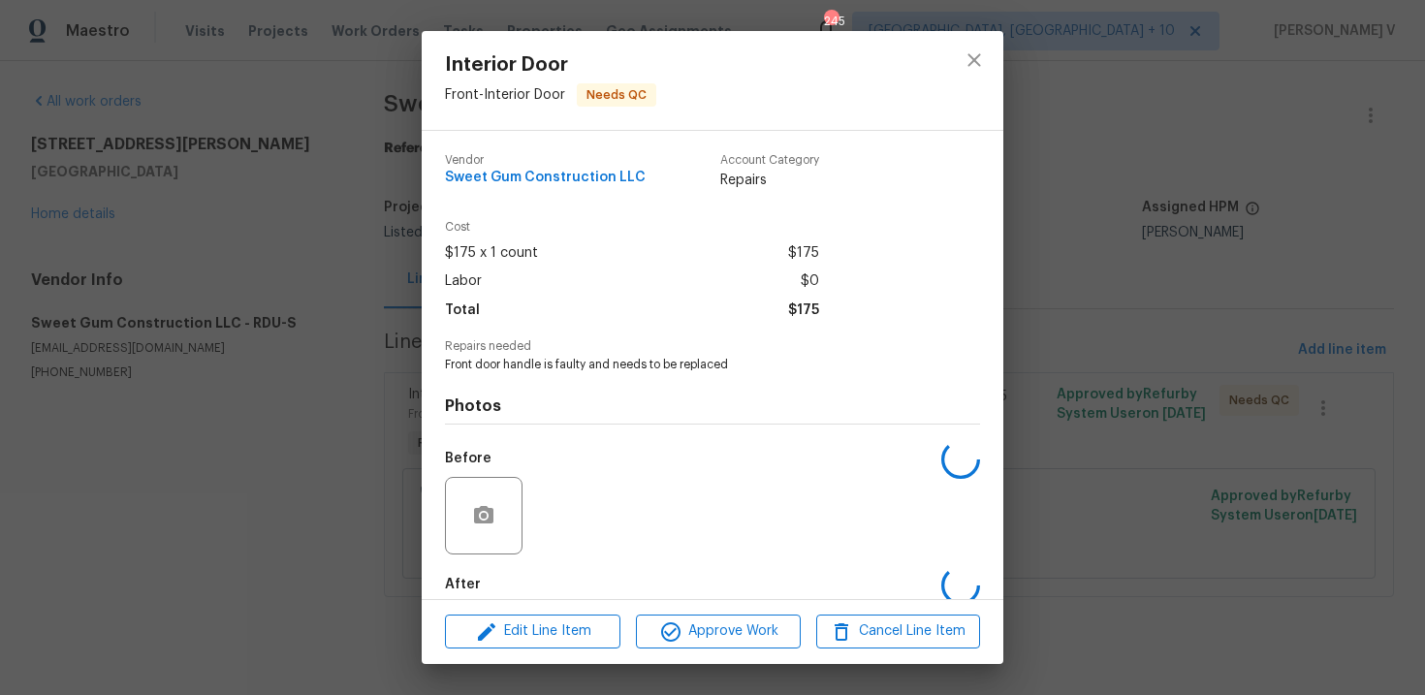
scroll to position [101, 0]
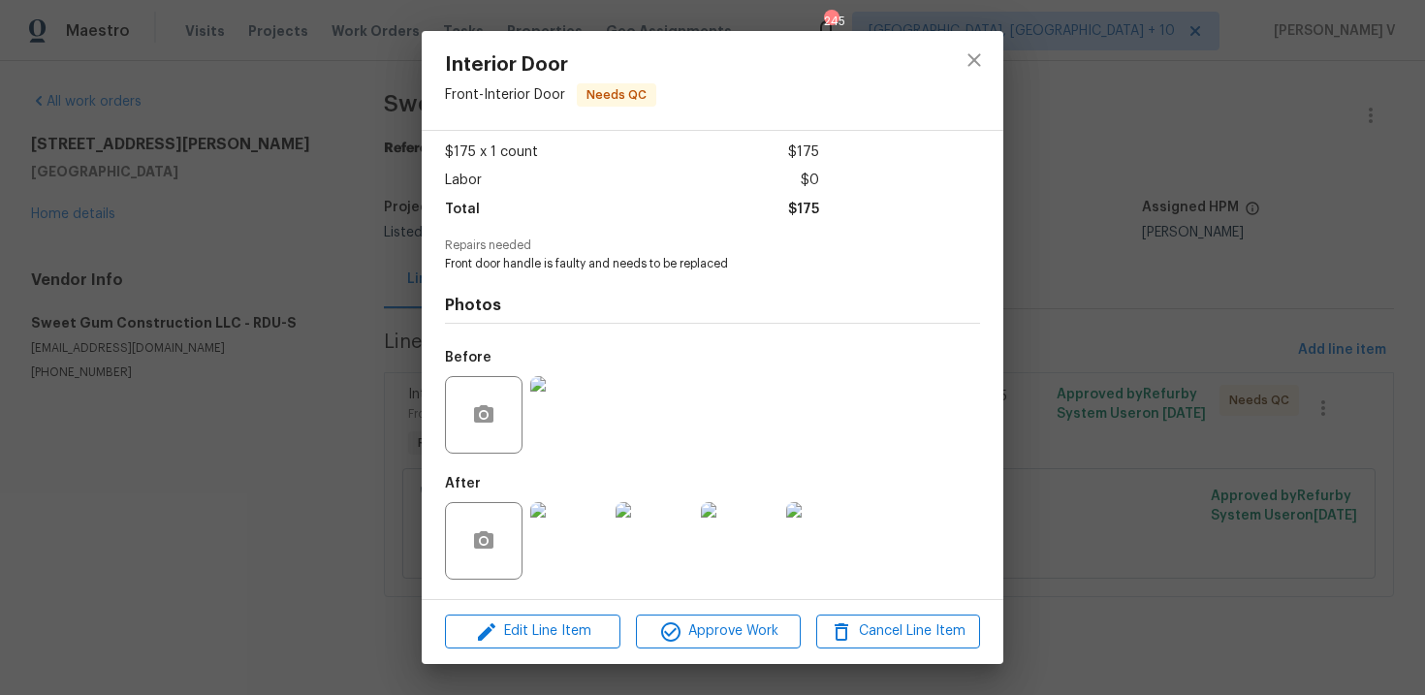
click at [592, 564] on img at bounding box center [569, 541] width 78 height 78
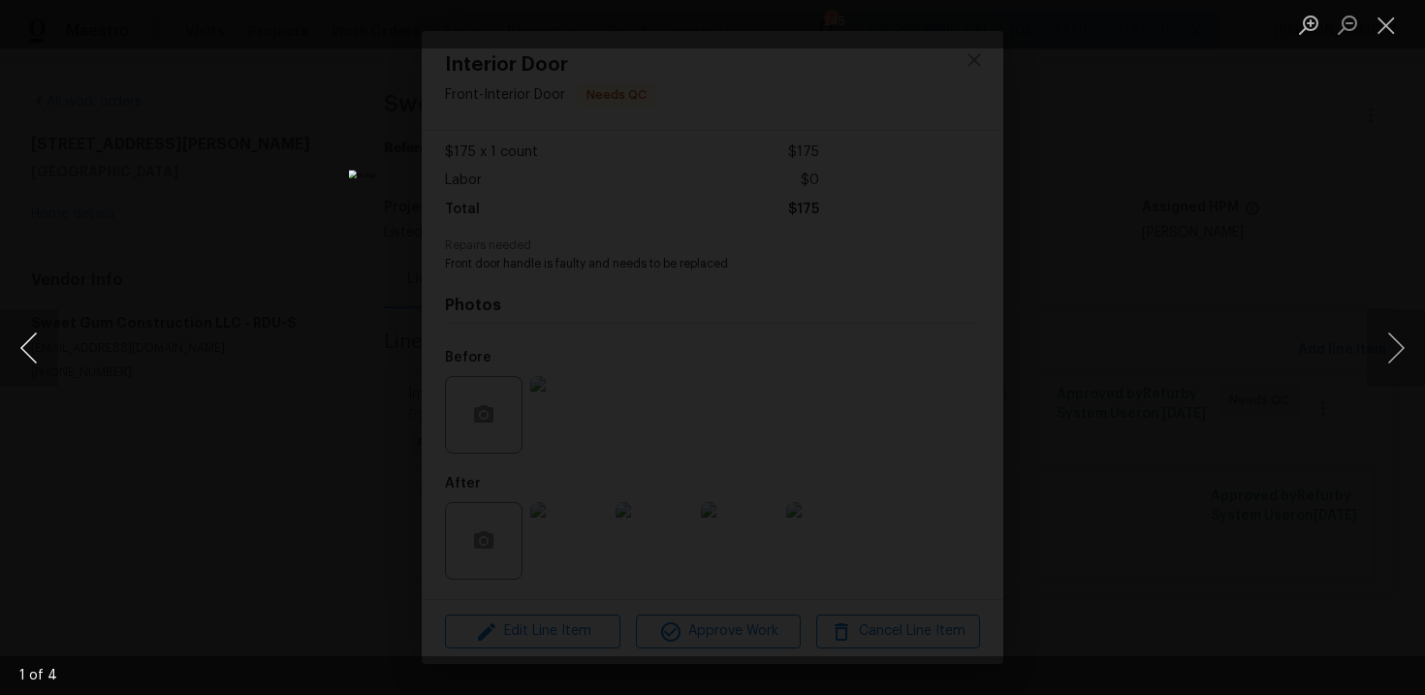
click at [35, 332] on button "Previous image" at bounding box center [29, 348] width 58 height 78
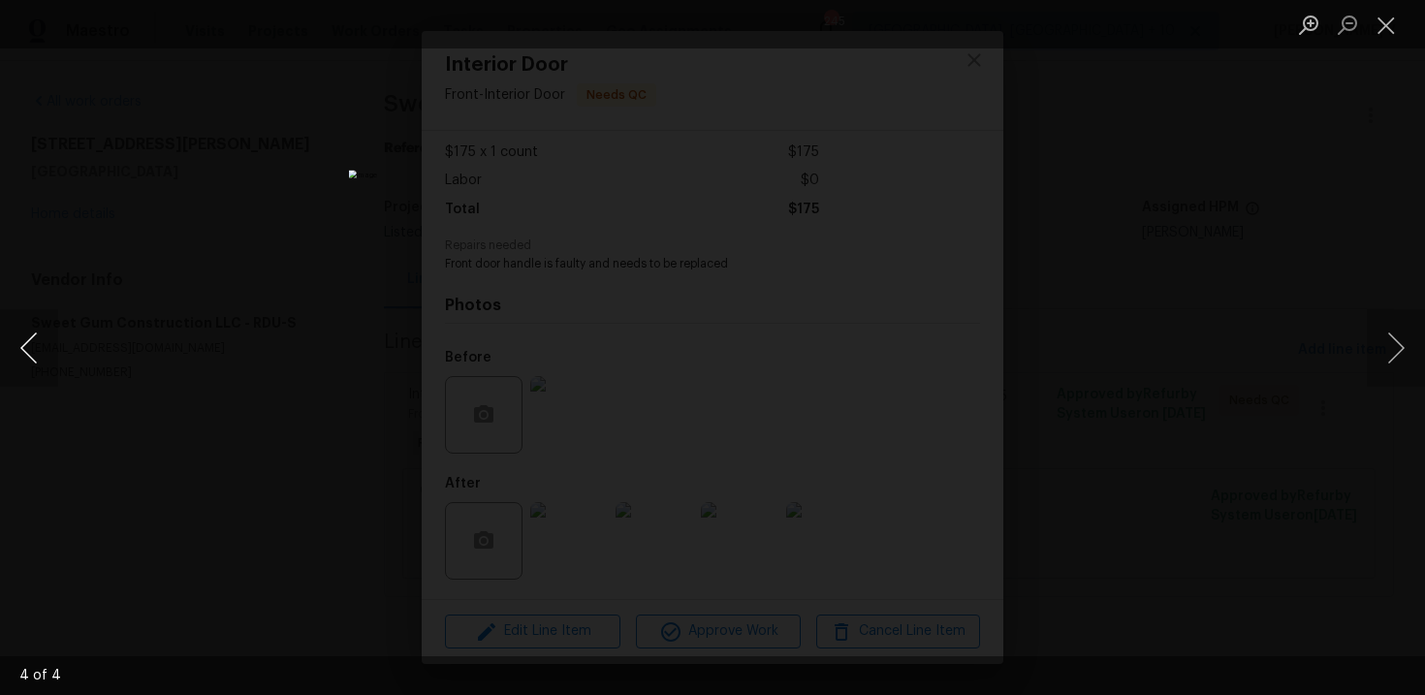
click at [35, 332] on button "Previous image" at bounding box center [29, 348] width 58 height 78
click at [263, 308] on div "Lightbox" at bounding box center [712, 347] width 1425 height 695
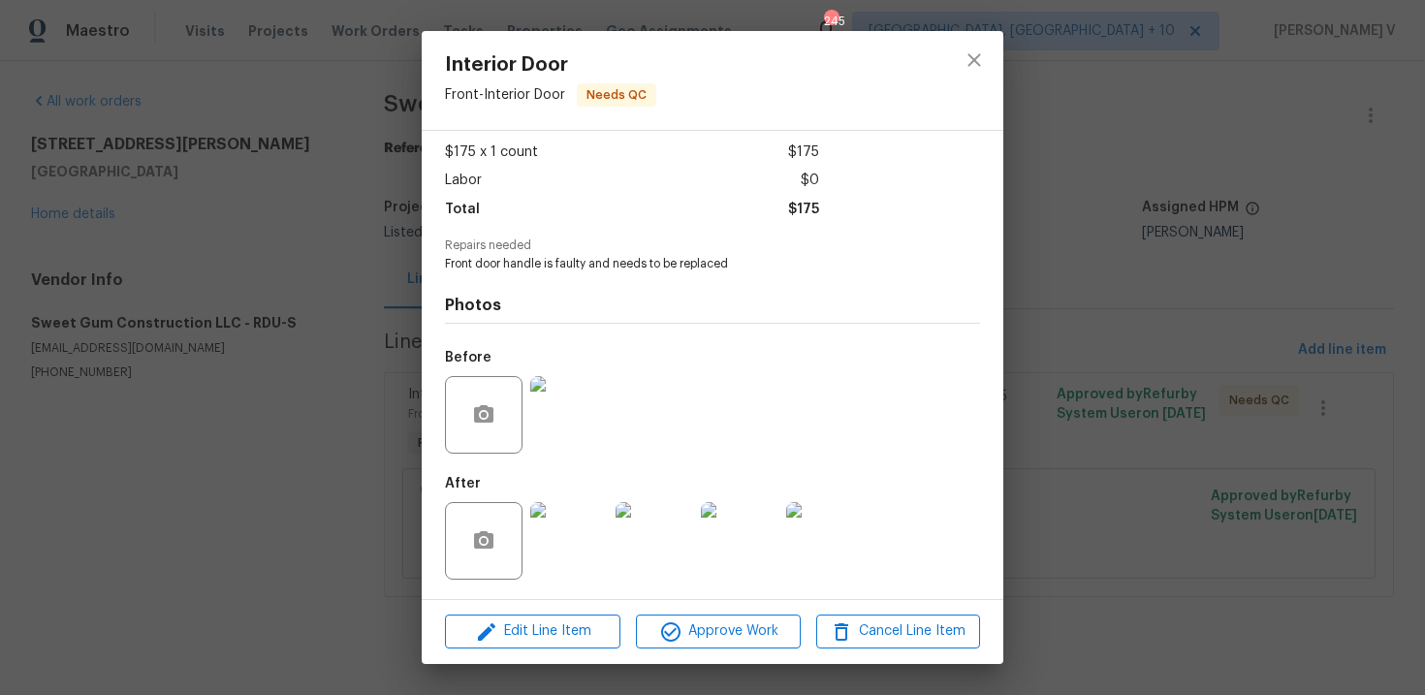
click at [263, 308] on div "Lightbox" at bounding box center [712, 347] width 1425 height 695
click at [469, 160] on span "$175 x 1 count" at bounding box center [491, 153] width 93 height 28
click at [361, 194] on div "Interior Door Front - Interior Door Needs QC Vendor Sweet Gum Construction LLC …" at bounding box center [712, 347] width 1425 height 695
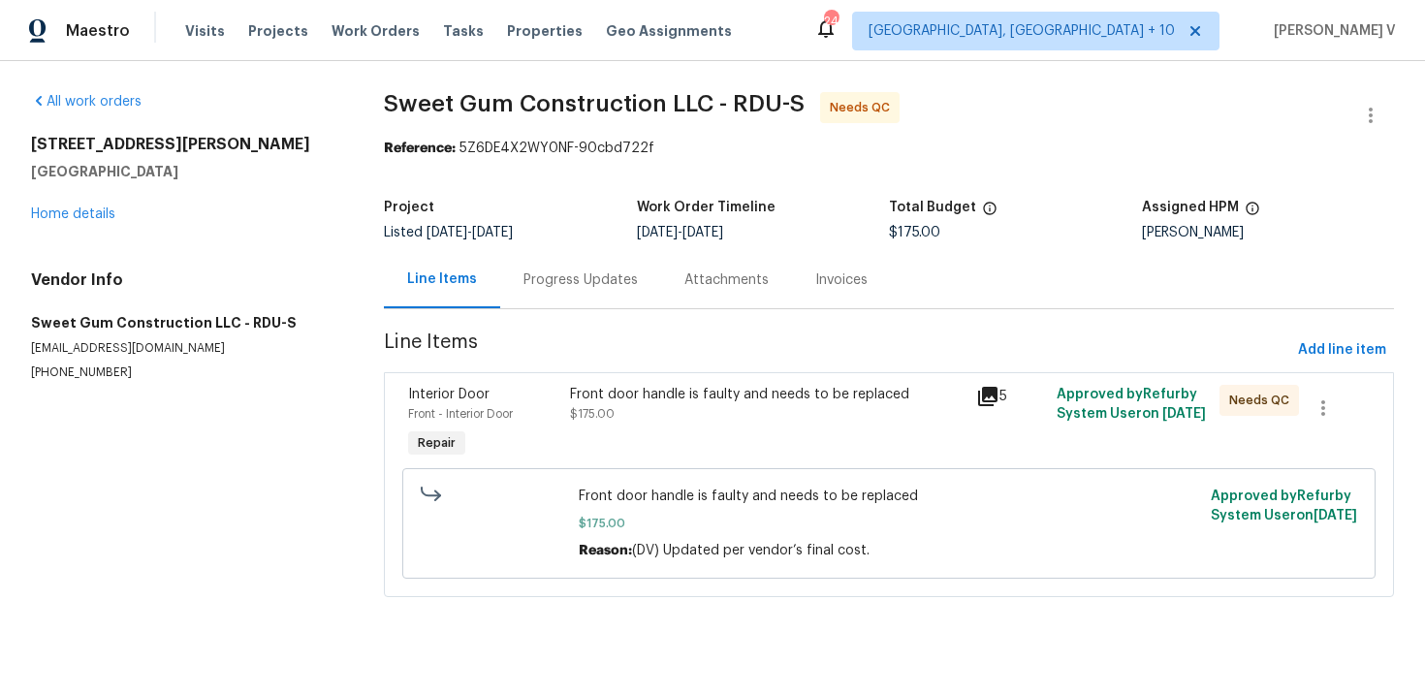
click at [588, 295] on div "Progress Updates" at bounding box center [580, 279] width 161 height 57
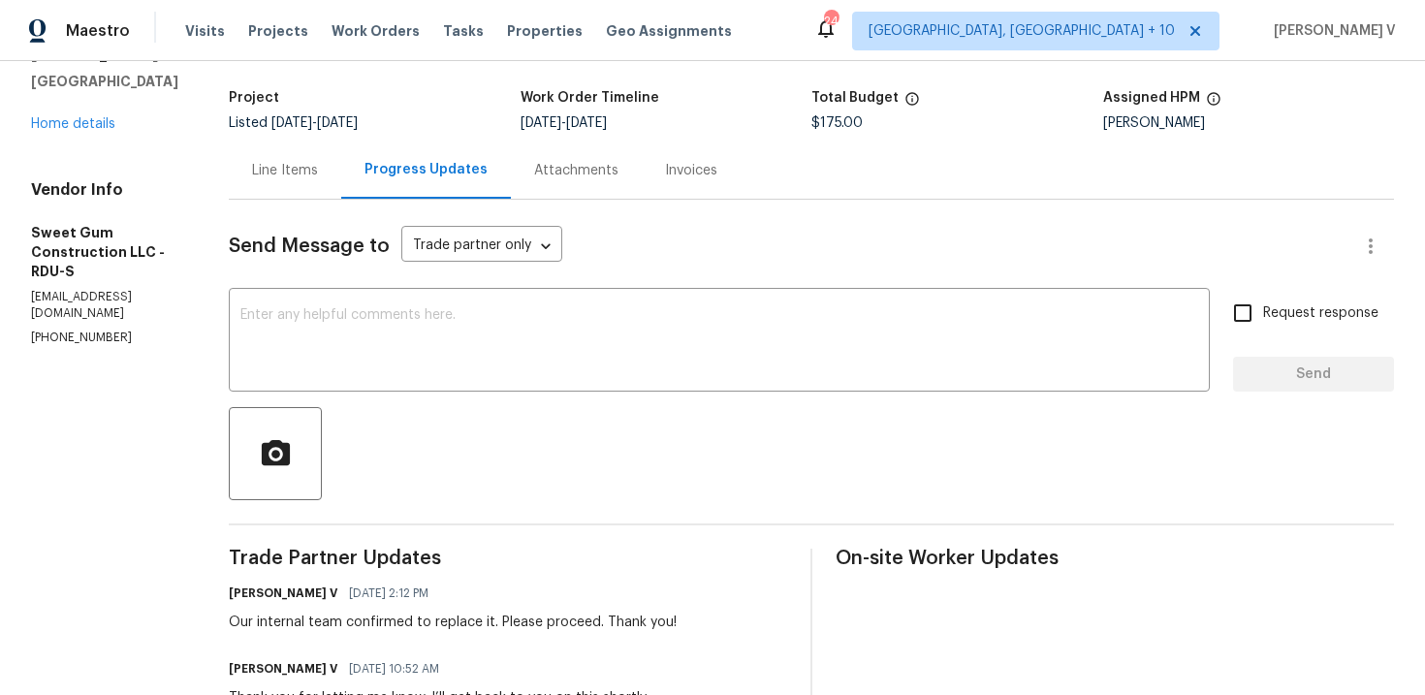
scroll to position [128, 0]
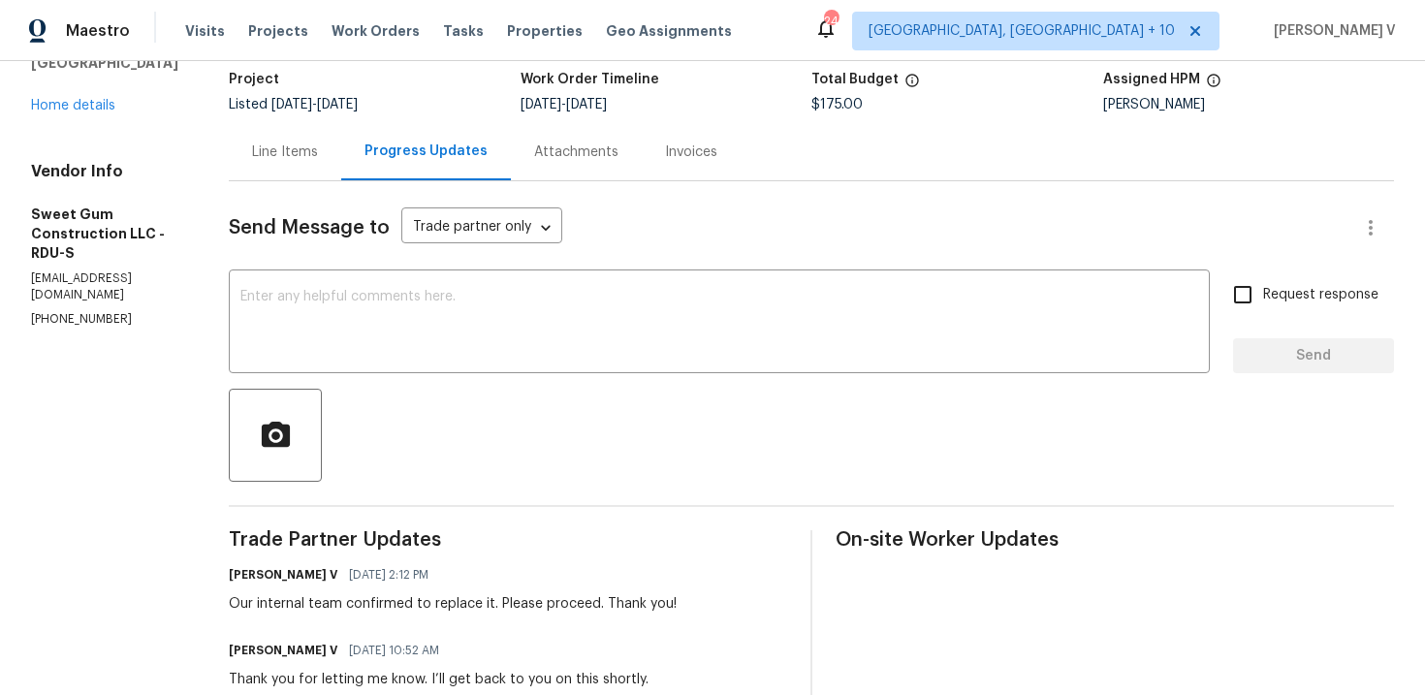
click at [341, 156] on div "Line Items" at bounding box center [285, 151] width 112 height 57
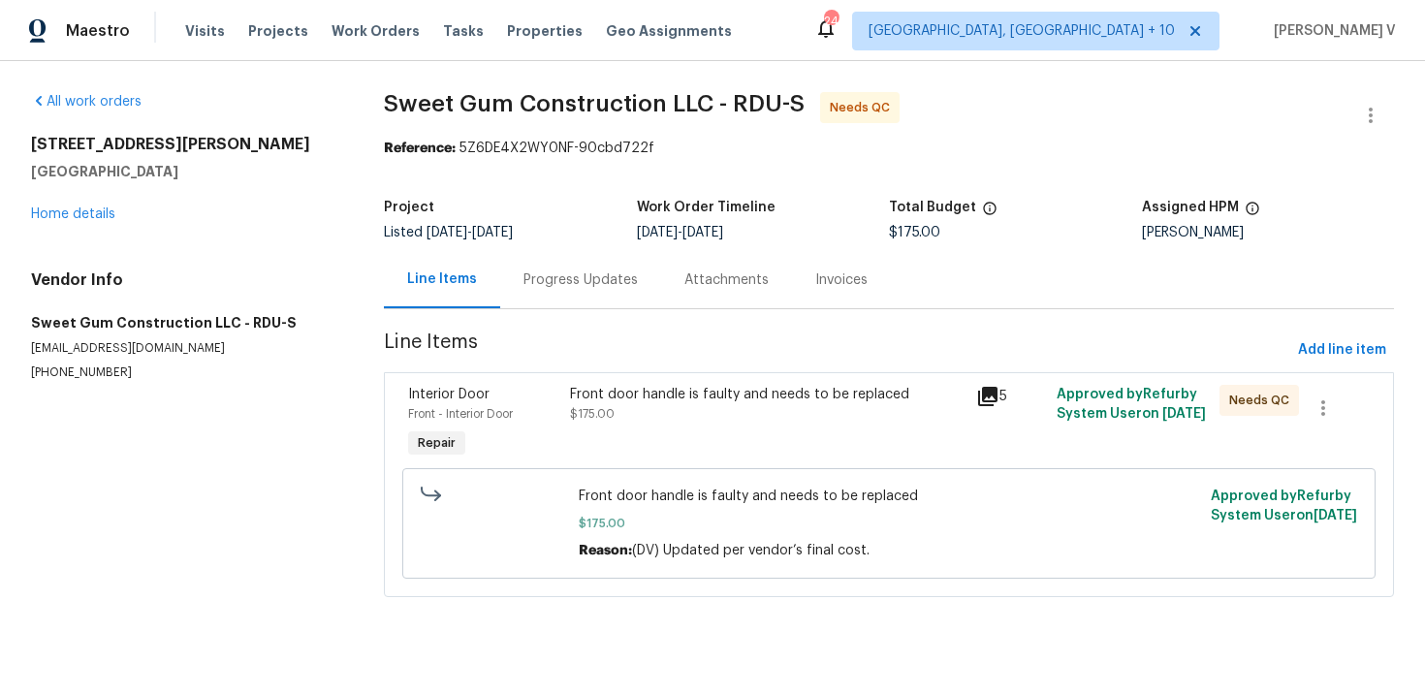
click at [596, 405] on div "Front door handle is faulty and needs to be replaced $175.00" at bounding box center [766, 404] width 393 height 39
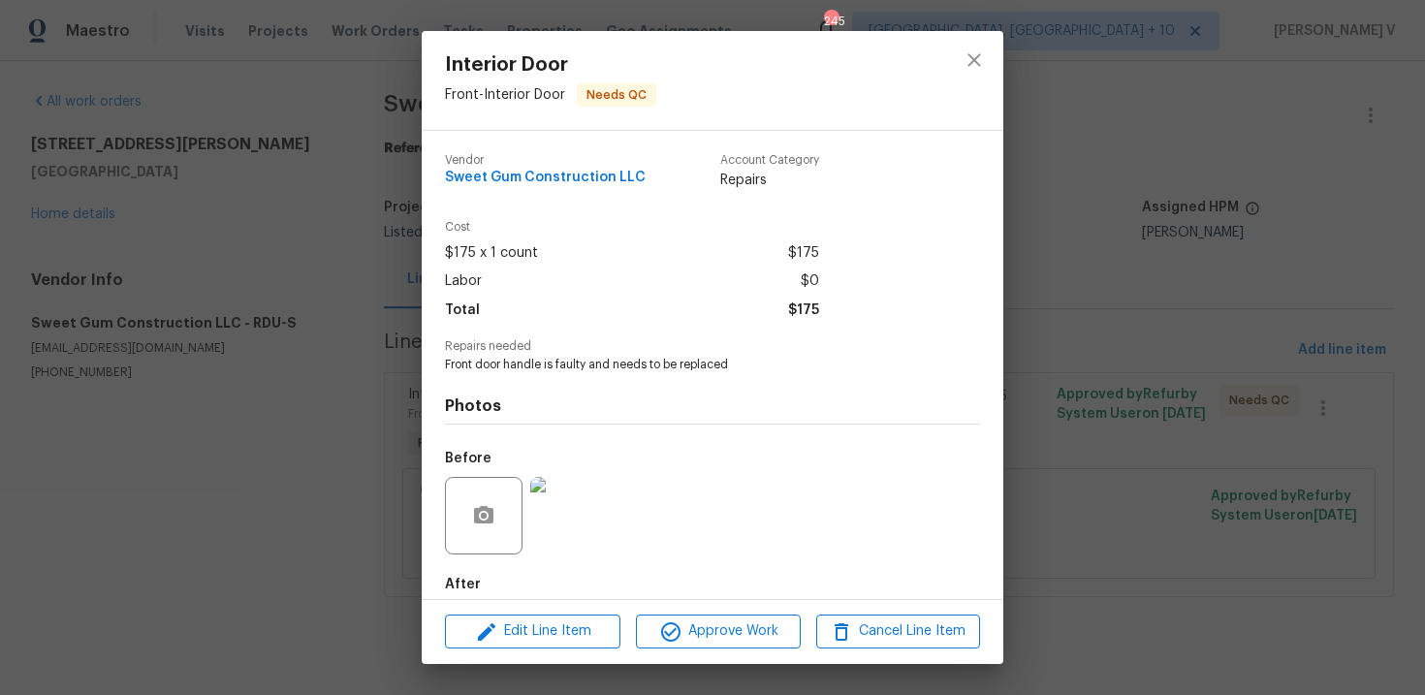
scroll to position [101, 0]
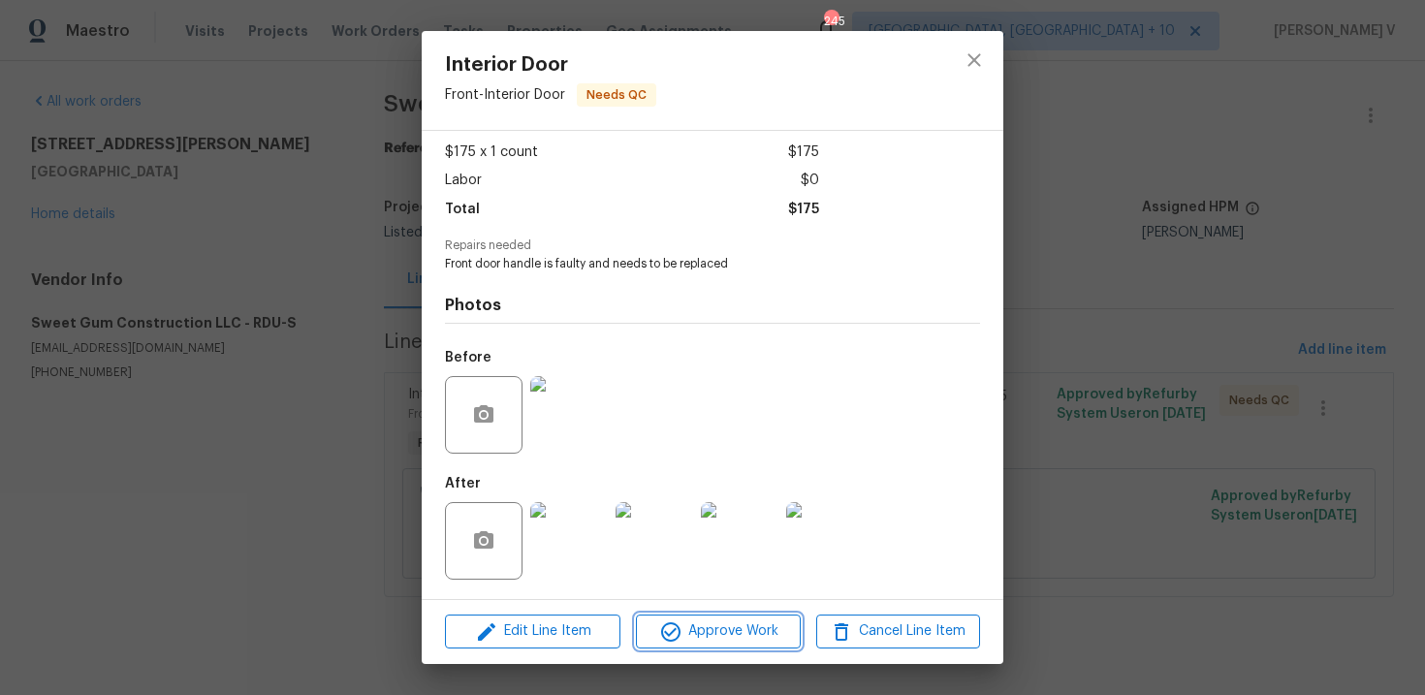
click at [729, 626] on span "Approve Work" at bounding box center [718, 631] width 152 height 24
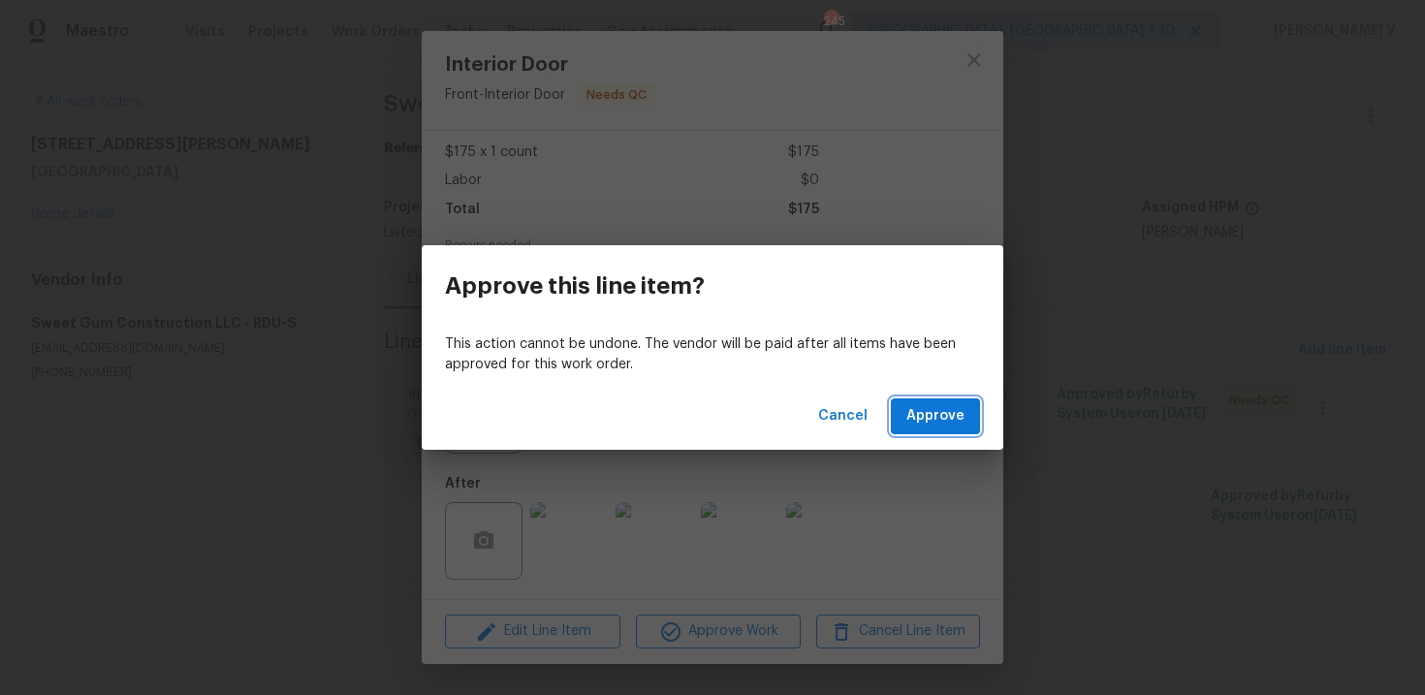
click at [950, 420] on span "Approve" at bounding box center [935, 416] width 58 height 24
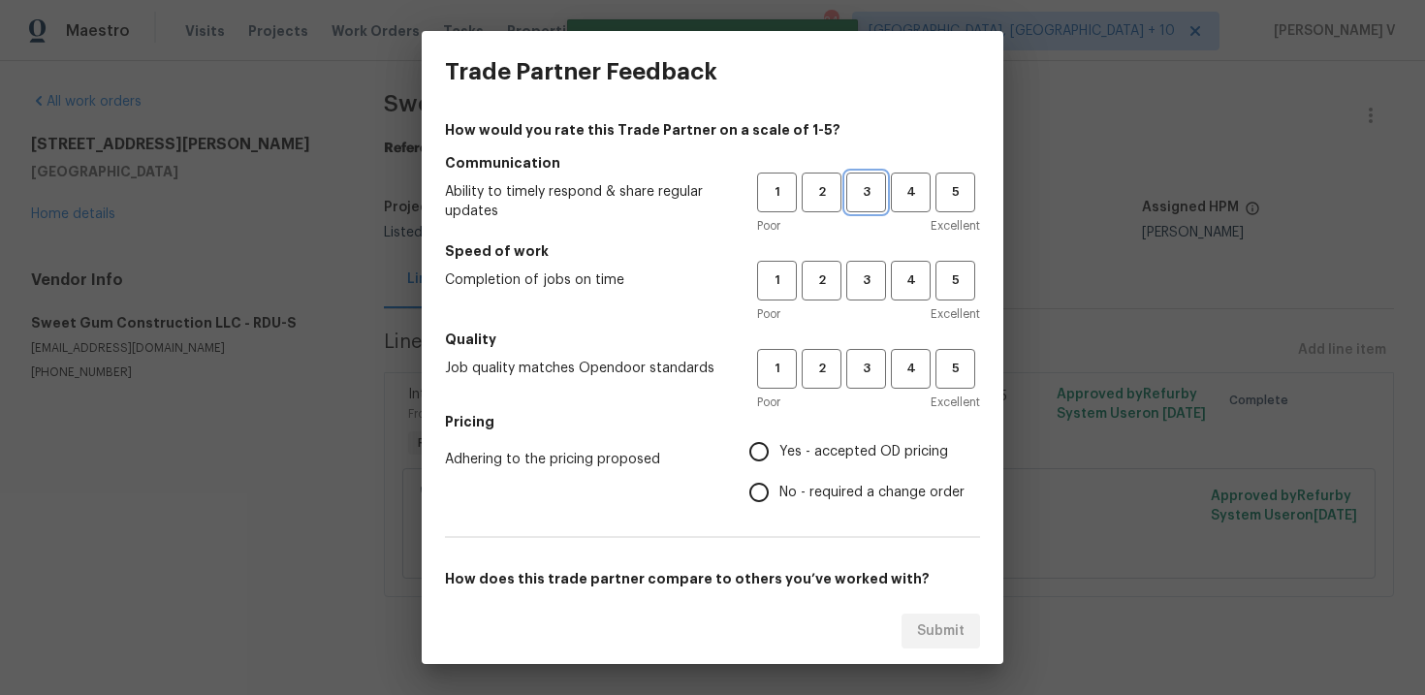
click at [869, 204] on button "3" at bounding box center [866, 192] width 40 height 40
click at [865, 270] on span "3" at bounding box center [866, 280] width 36 height 22
click at [862, 350] on button "3" at bounding box center [866, 369] width 40 height 40
click at [766, 477] on input "No - required a change order" at bounding box center [758, 492] width 41 height 41
radio input "true"
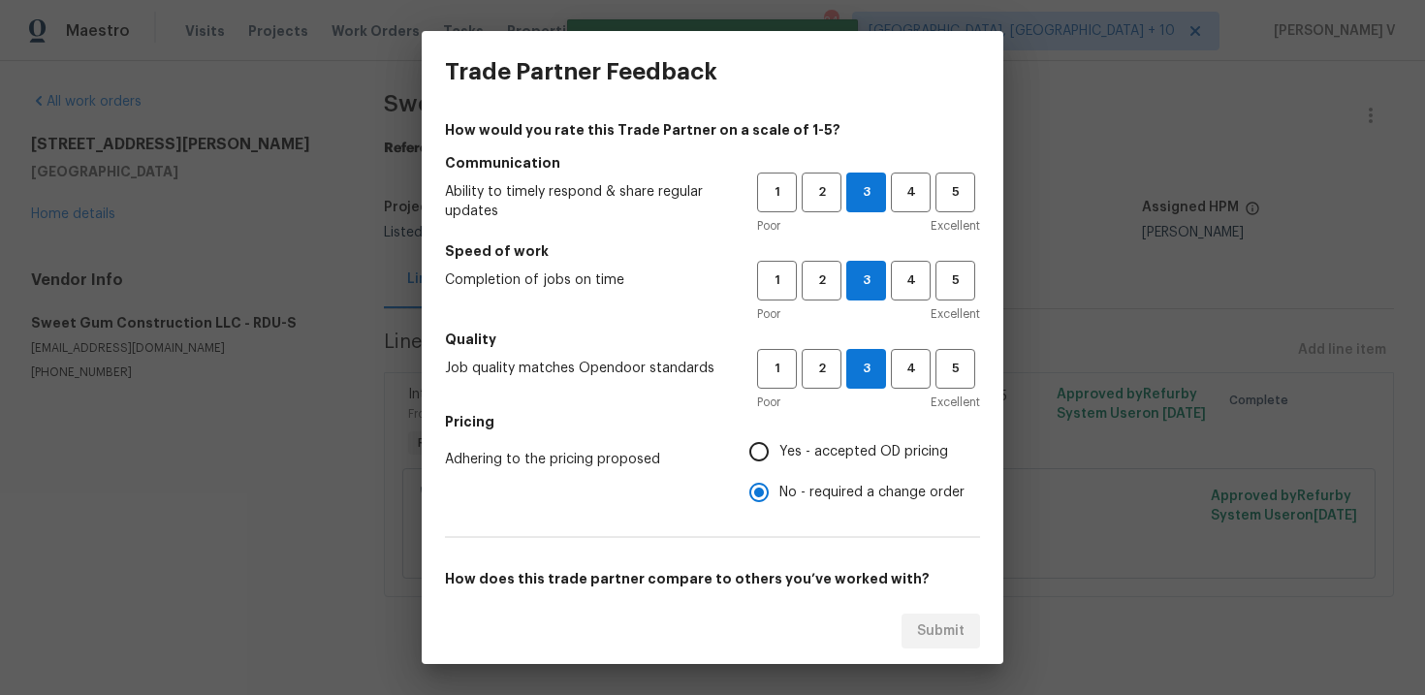
scroll to position [141, 0]
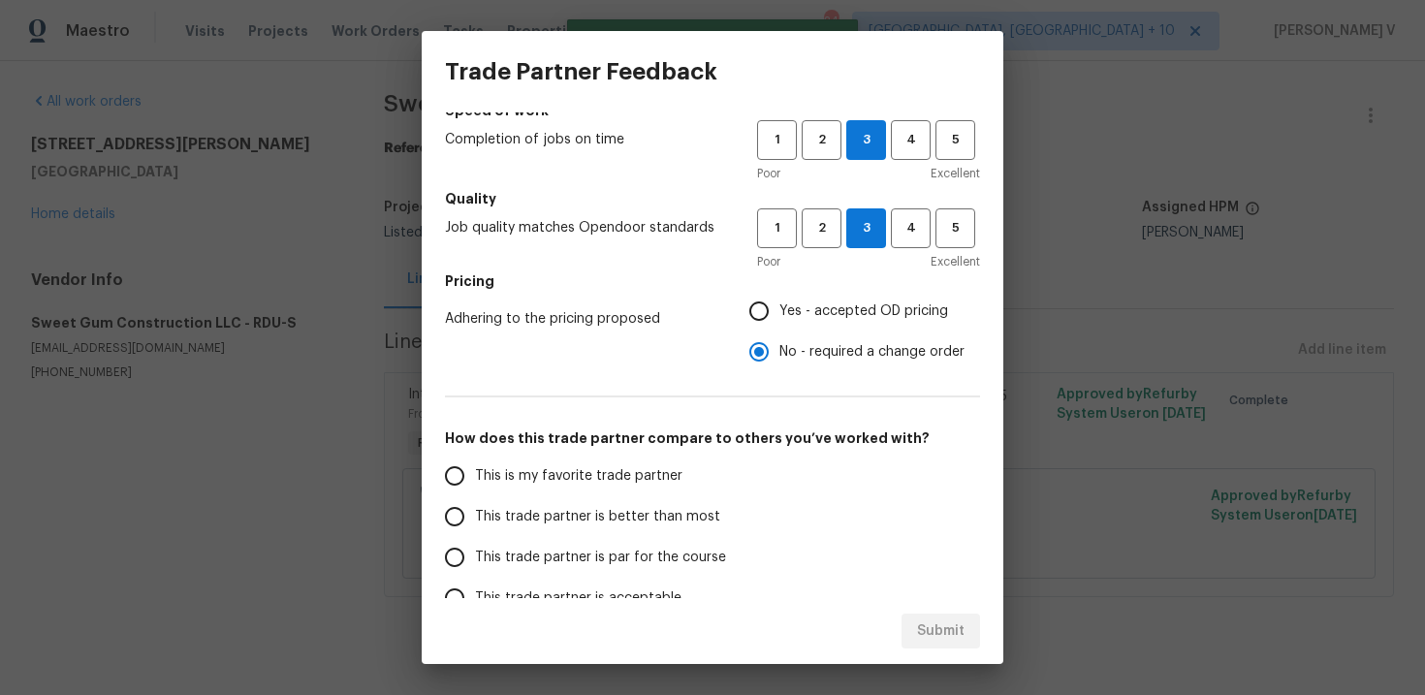
click at [685, 493] on label "This is my favorite trade partner" at bounding box center [587, 475] width 306 height 41
click at [475, 493] on input "This is my favorite trade partner" at bounding box center [454, 475] width 41 height 41
radio input "false"
click at [633, 519] on span "This trade partner is better than most" at bounding box center [597, 517] width 245 height 20
click at [475, 519] on input "This trade partner is better than most" at bounding box center [454, 516] width 41 height 41
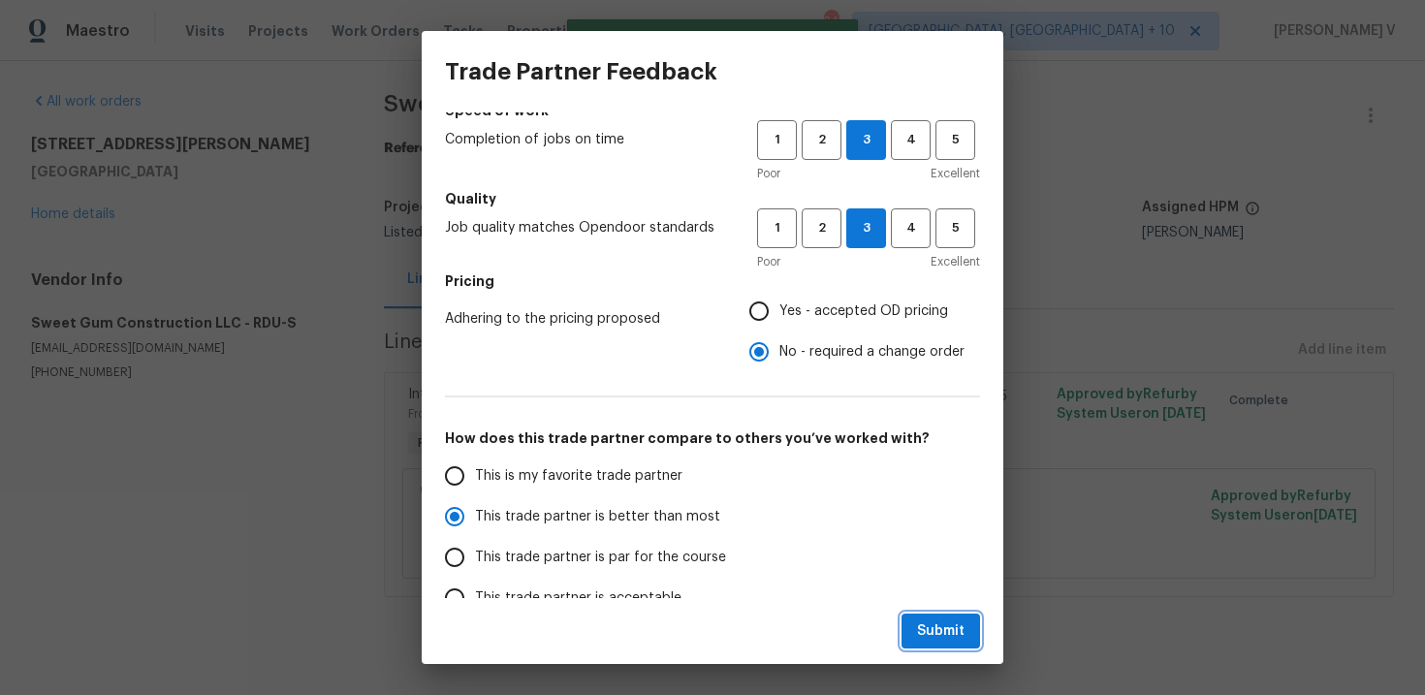
click at [925, 630] on span "Submit" at bounding box center [940, 631] width 47 height 24
radio input "true"
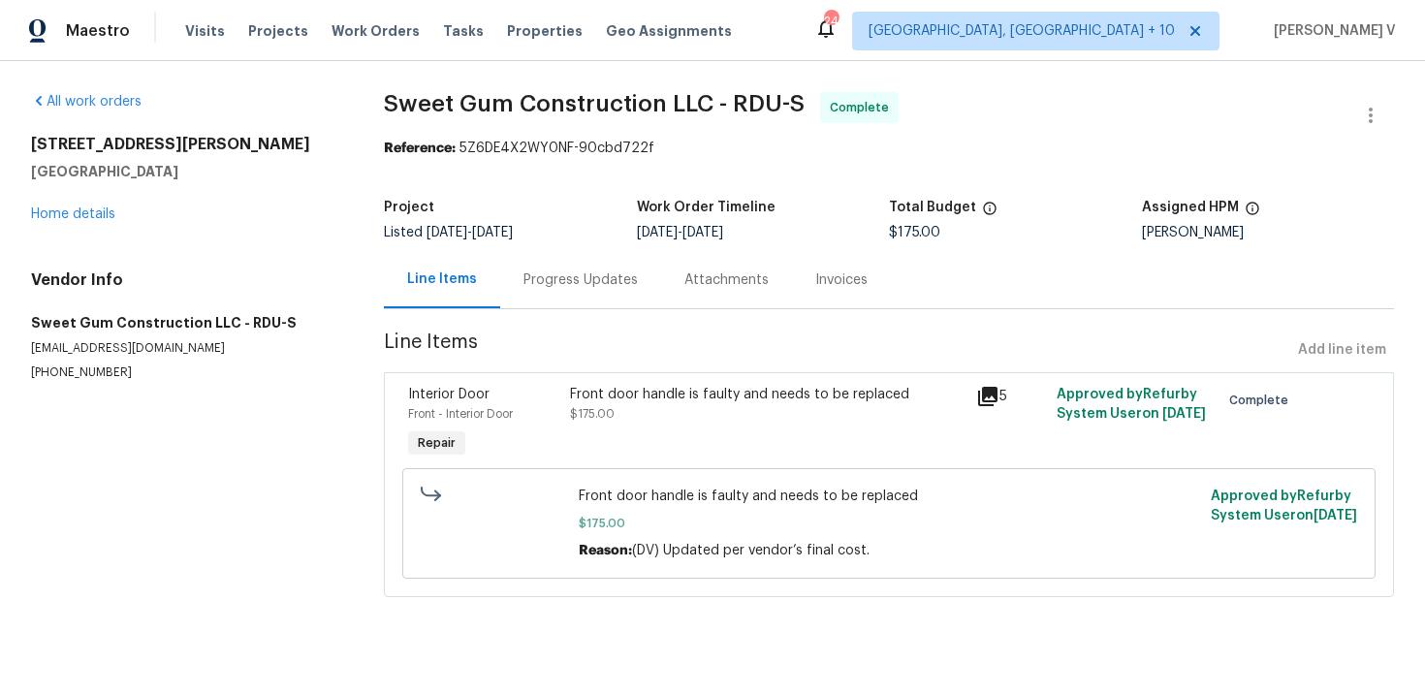
click at [603, 300] on div "Progress Updates" at bounding box center [580, 279] width 161 height 57
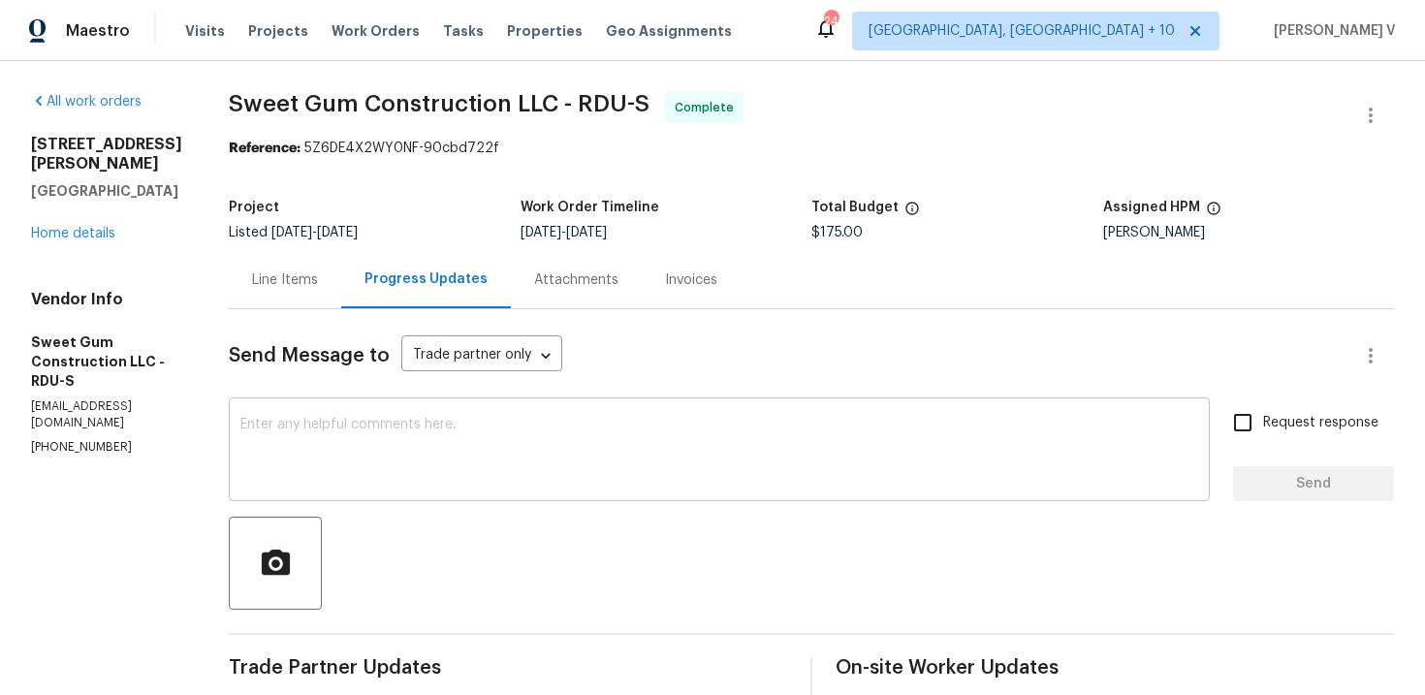
click at [468, 428] on textarea at bounding box center [718, 452] width 957 height 68
paste textarea "Hey, the work order has been approved. Thanks for the job :)"
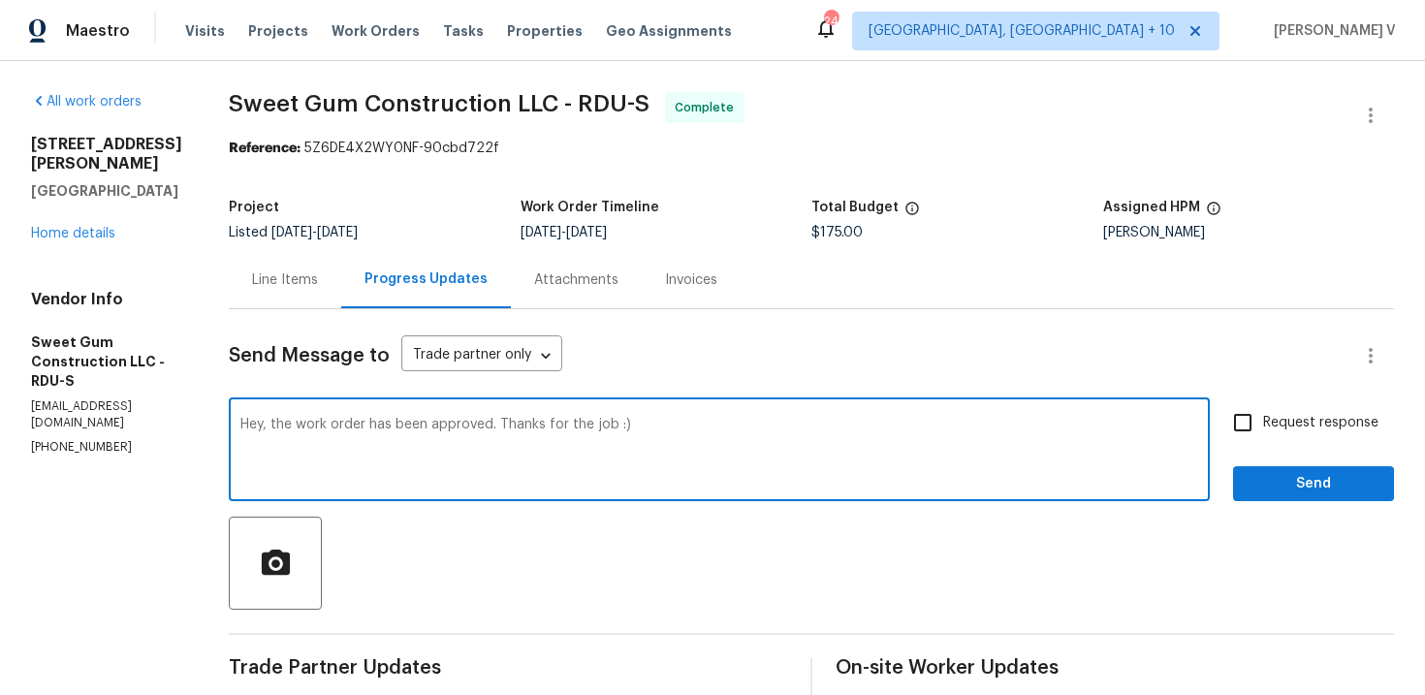
click at [307, 424] on textarea "Hey, the work order has been approved. Thanks for the job :)" at bounding box center [718, 452] width 957 height 68
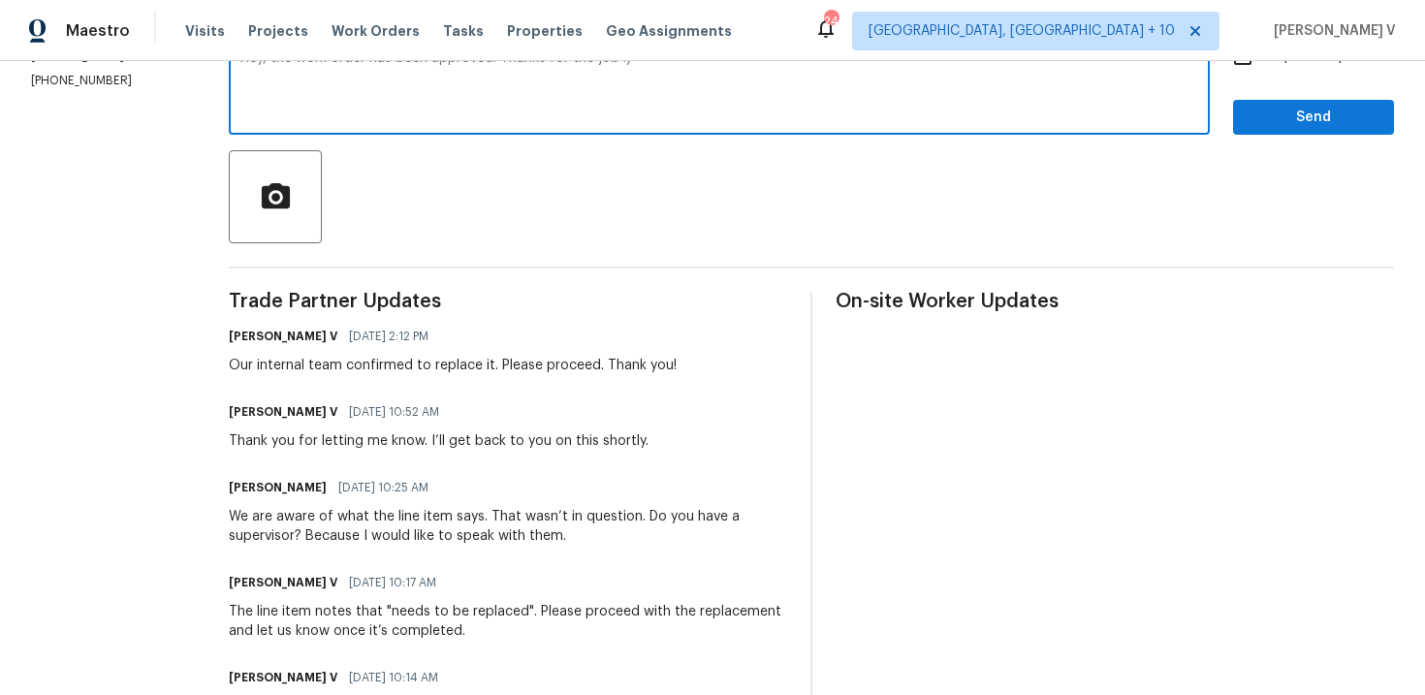
click at [280, 494] on h6 "Stacey Beakes" at bounding box center [278, 487] width 98 height 19
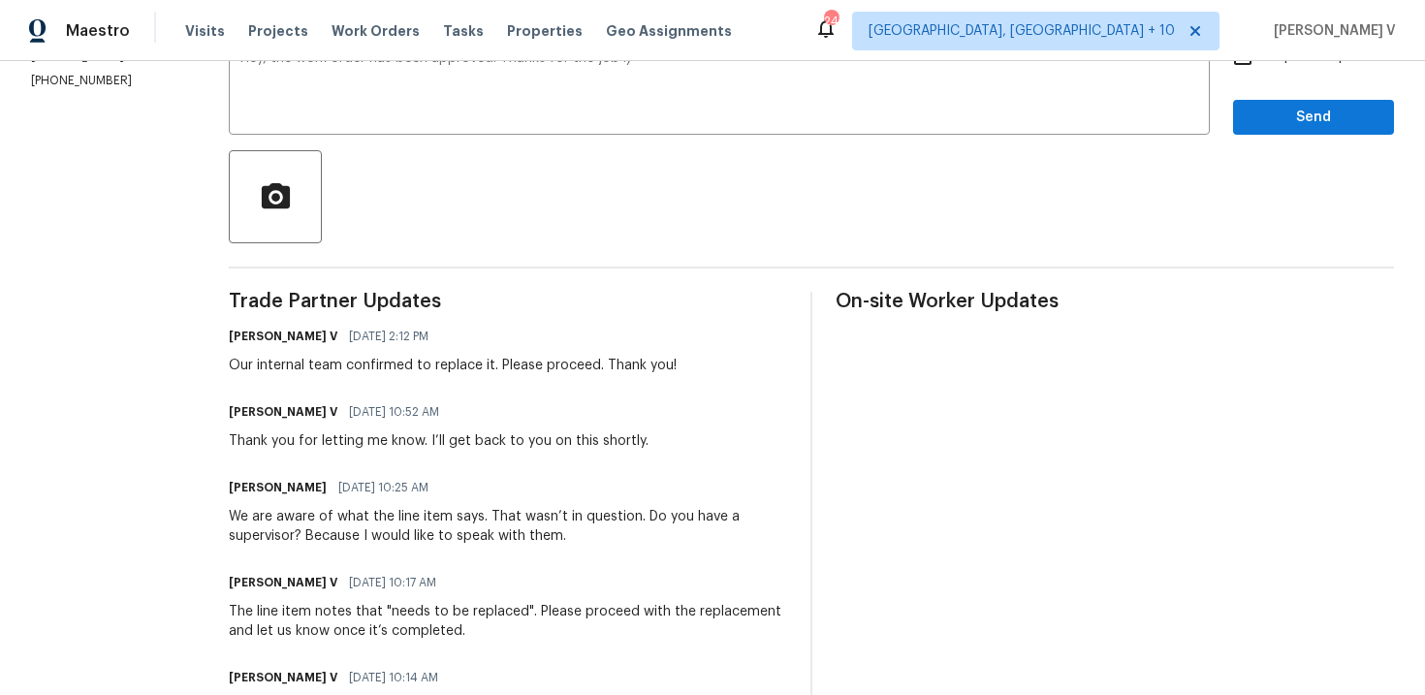
click at [280, 494] on h6 "Stacey Beakes" at bounding box center [278, 487] width 98 height 19
copy h6 "Stacey"
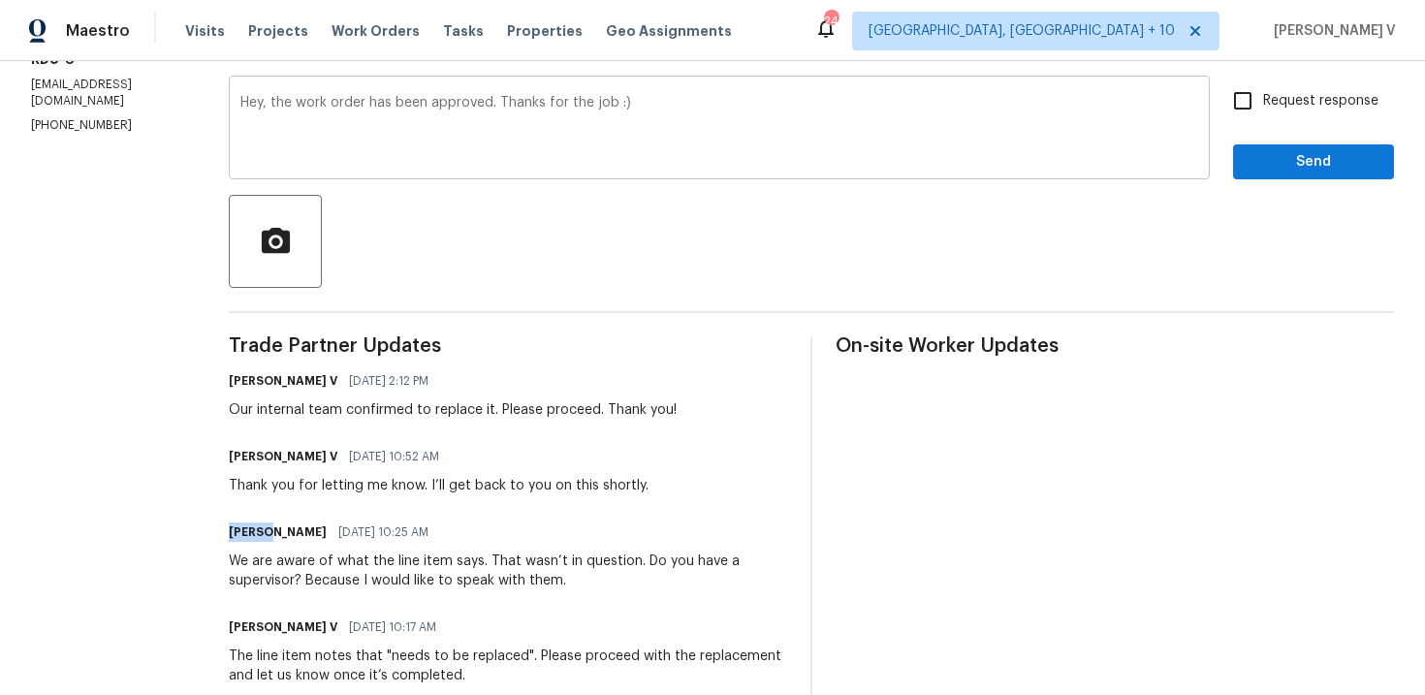
scroll to position [291, 0]
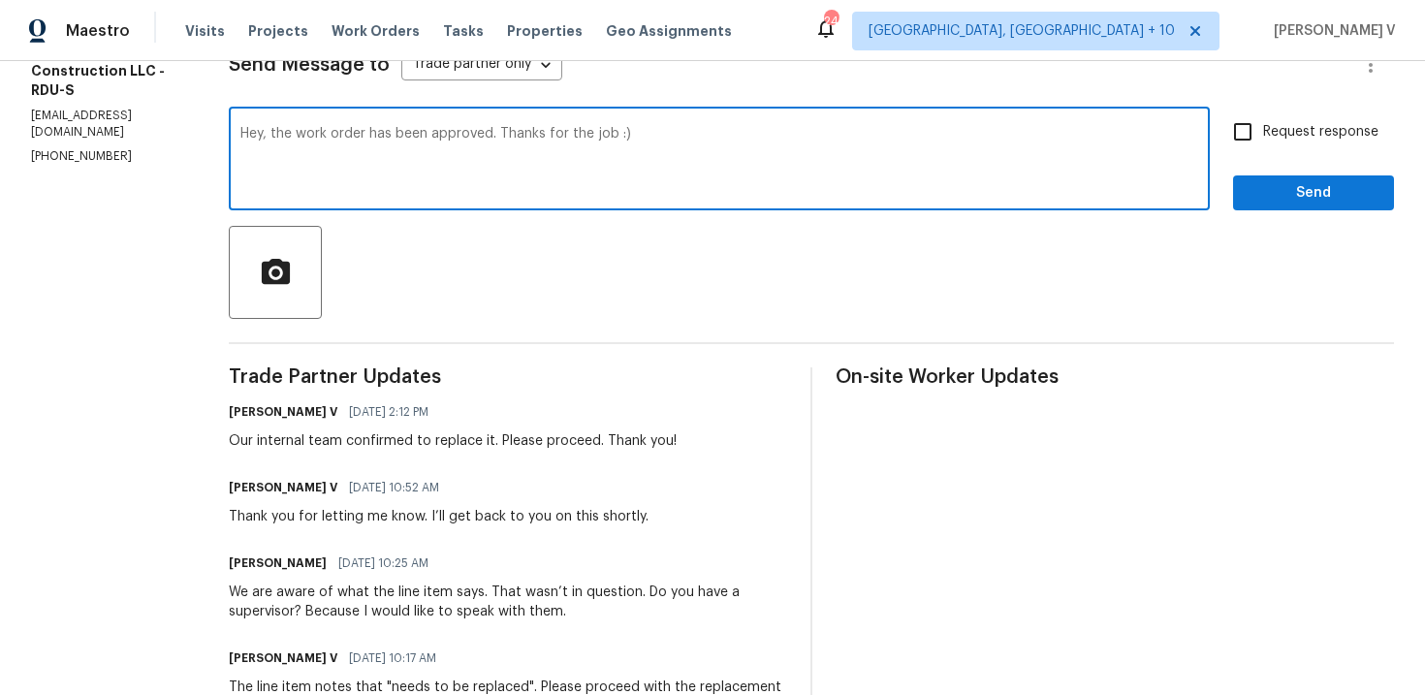
click at [304, 132] on textarea "Hey, the work order has been approved. Thanks for the job :)" at bounding box center [718, 161] width 957 height 68
paste textarea "Stacey"
type textarea "Hey Stacey, the work order has been approved. Thanks for the job :)"
click at [1317, 203] on span "Send" at bounding box center [1313, 193] width 130 height 24
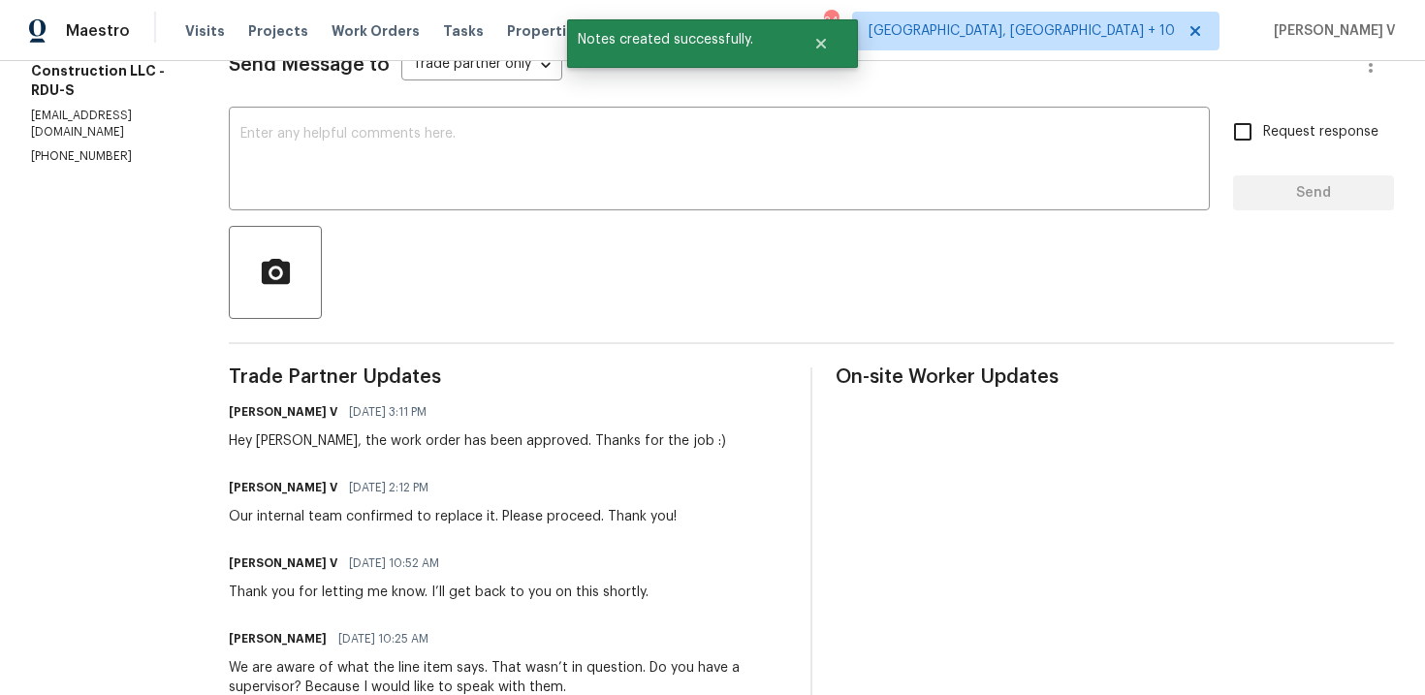
scroll to position [6, 0]
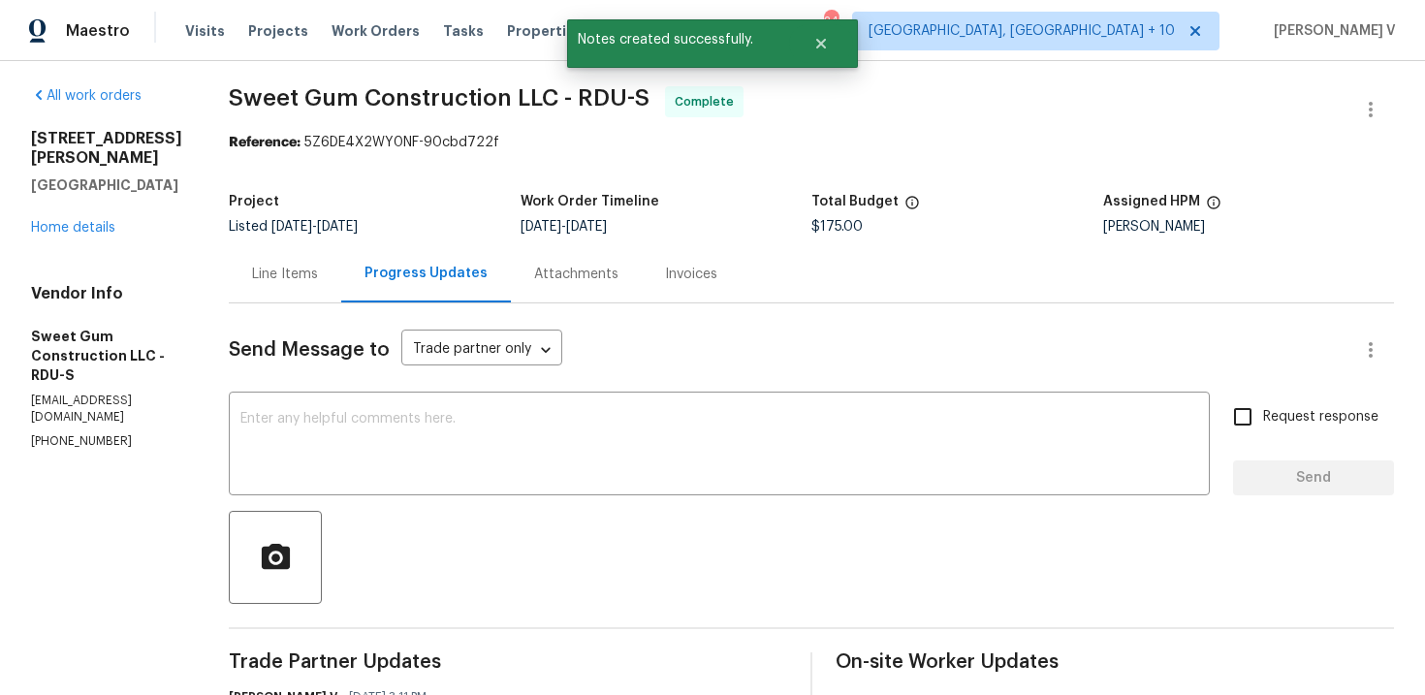
click at [318, 271] on div "Line Items" at bounding box center [285, 274] width 66 height 19
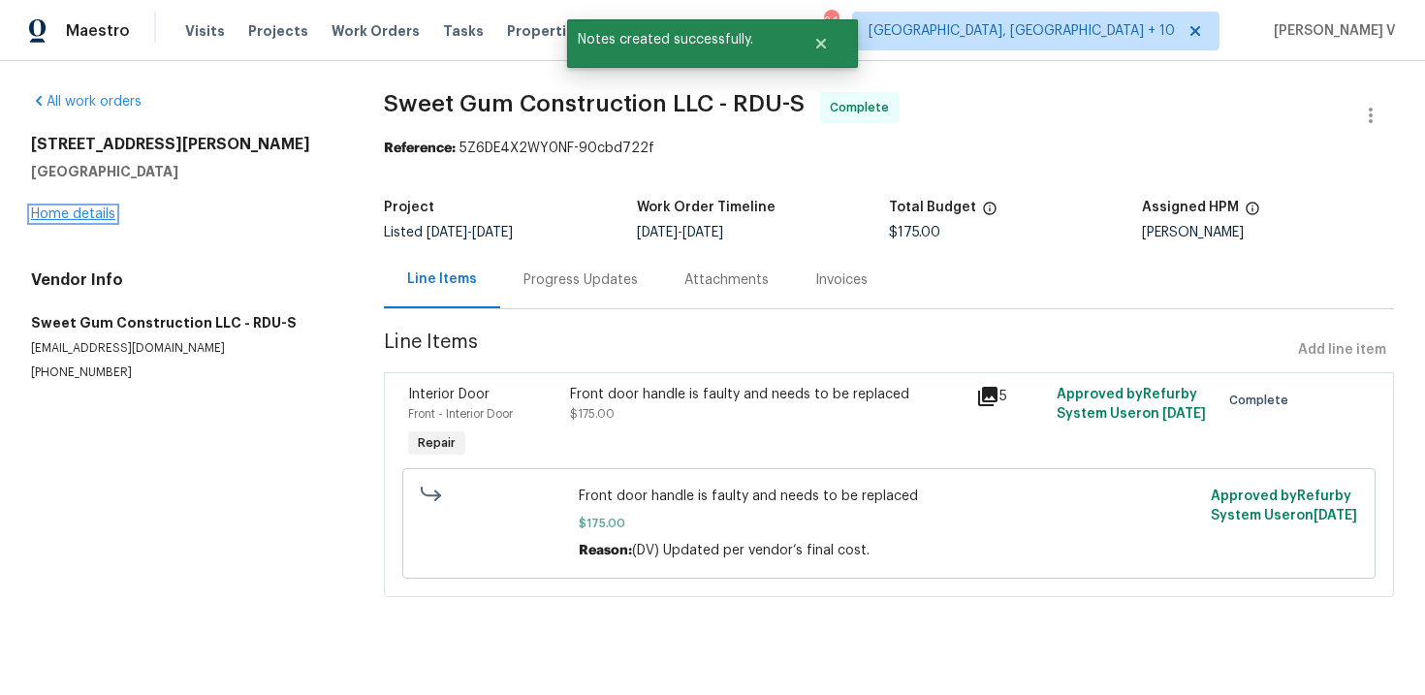
click at [91, 217] on link "Home details" at bounding box center [73, 214] width 84 height 14
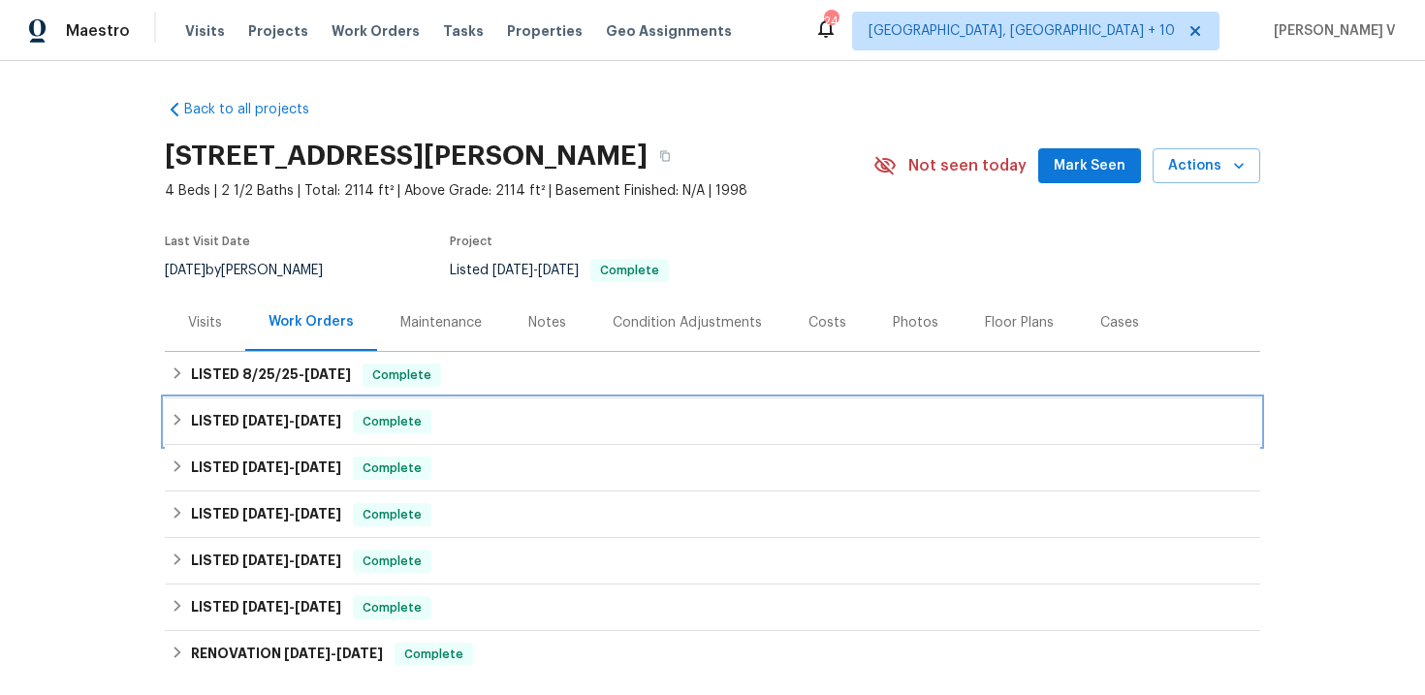
click at [226, 400] on div "LISTED 8/12/25 - 8/18/25 Complete" at bounding box center [712, 421] width 1095 height 47
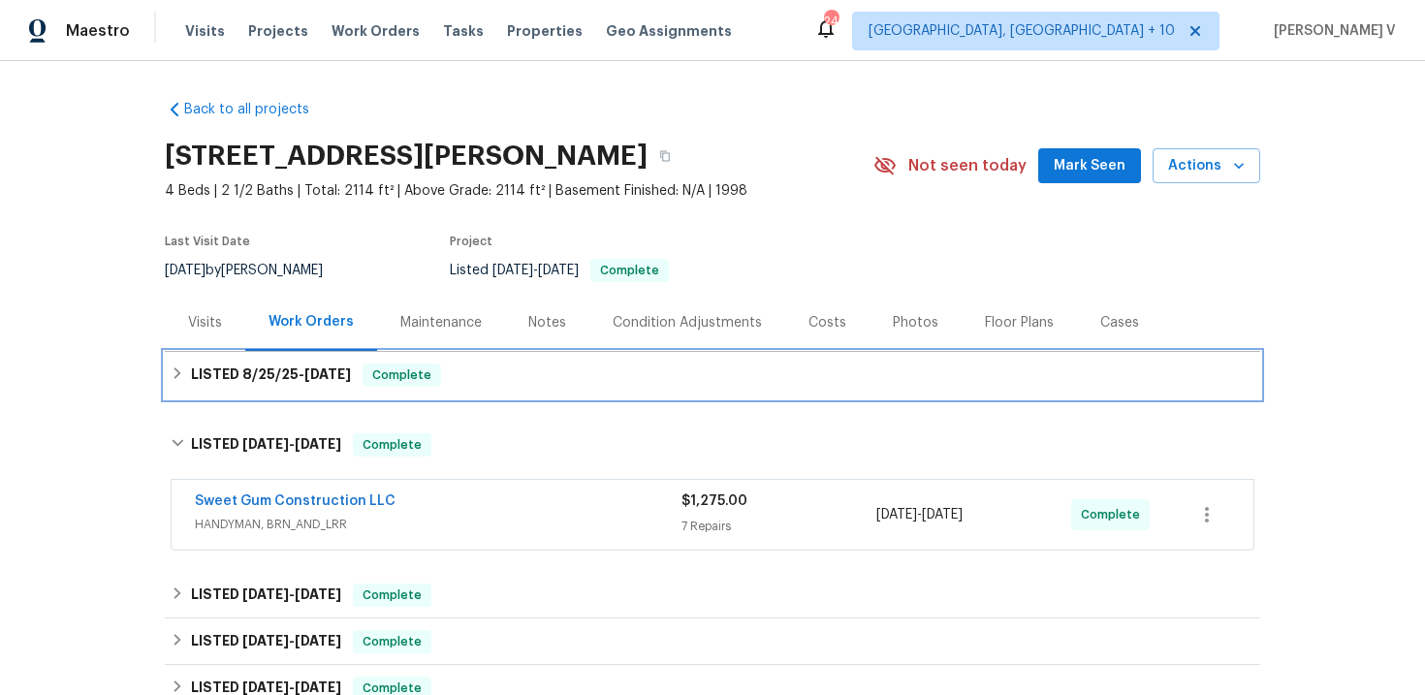
click at [257, 380] on span "8/25/25" at bounding box center [265, 374] width 47 height 14
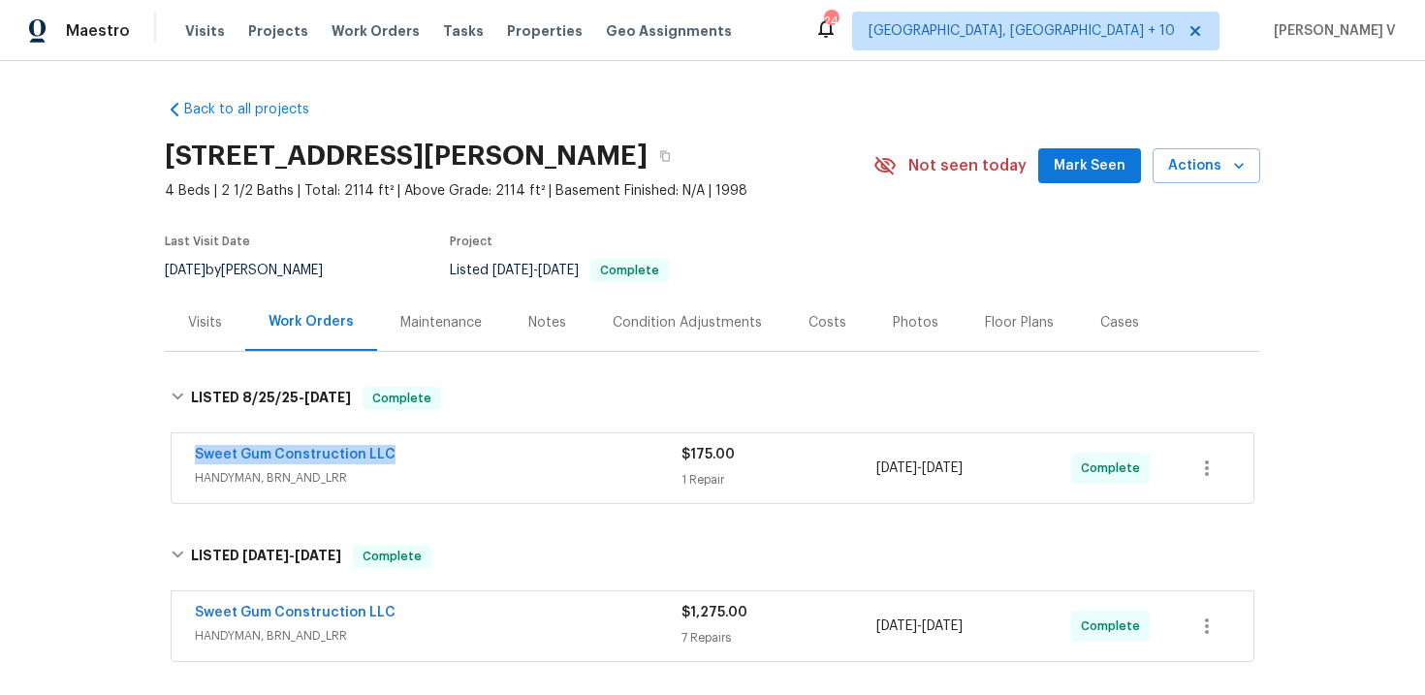
drag, startPoint x: 251, startPoint y: 449, endPoint x: 477, endPoint y: 448, distance: 225.8
click at [477, 448] on div "Sweet Gum Construction LLC HANDYMAN, BRN_AND_LRR $175.00 1 Repair 8/26/2025 - 8…" at bounding box center [713, 468] width 1082 height 70
copy link "Sweet Gum Construction LLC"
click at [359, 448] on link "Sweet Gum Construction LLC" at bounding box center [295, 455] width 201 height 14
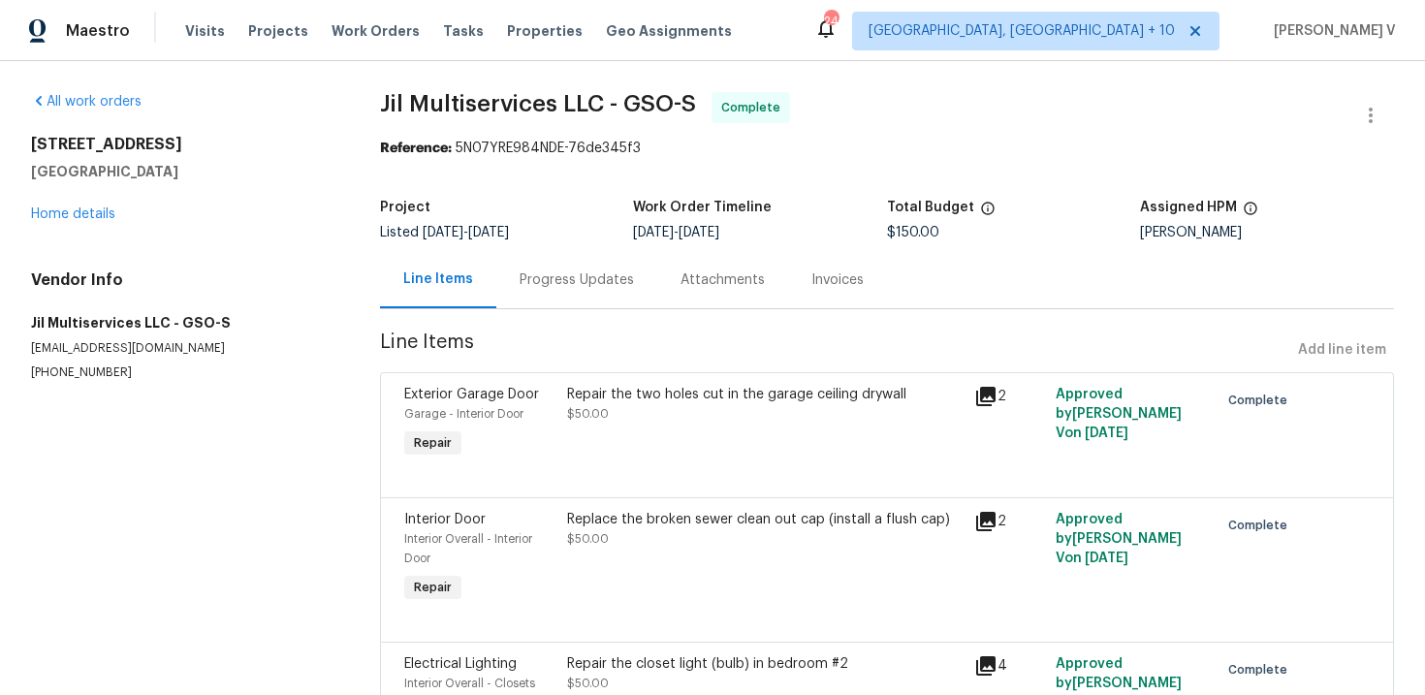
click at [509, 264] on div "Progress Updates" at bounding box center [576, 279] width 161 height 57
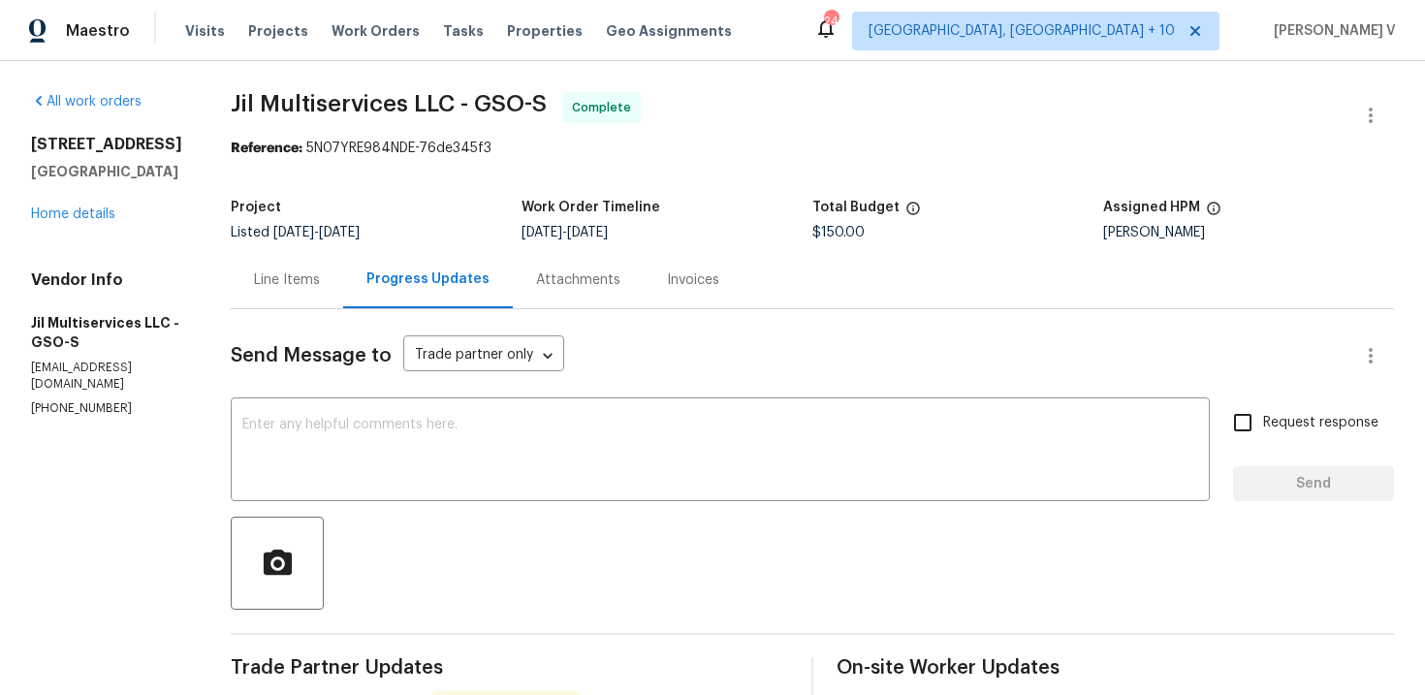
click at [280, 280] on div "Line Items" at bounding box center [287, 279] width 66 height 19
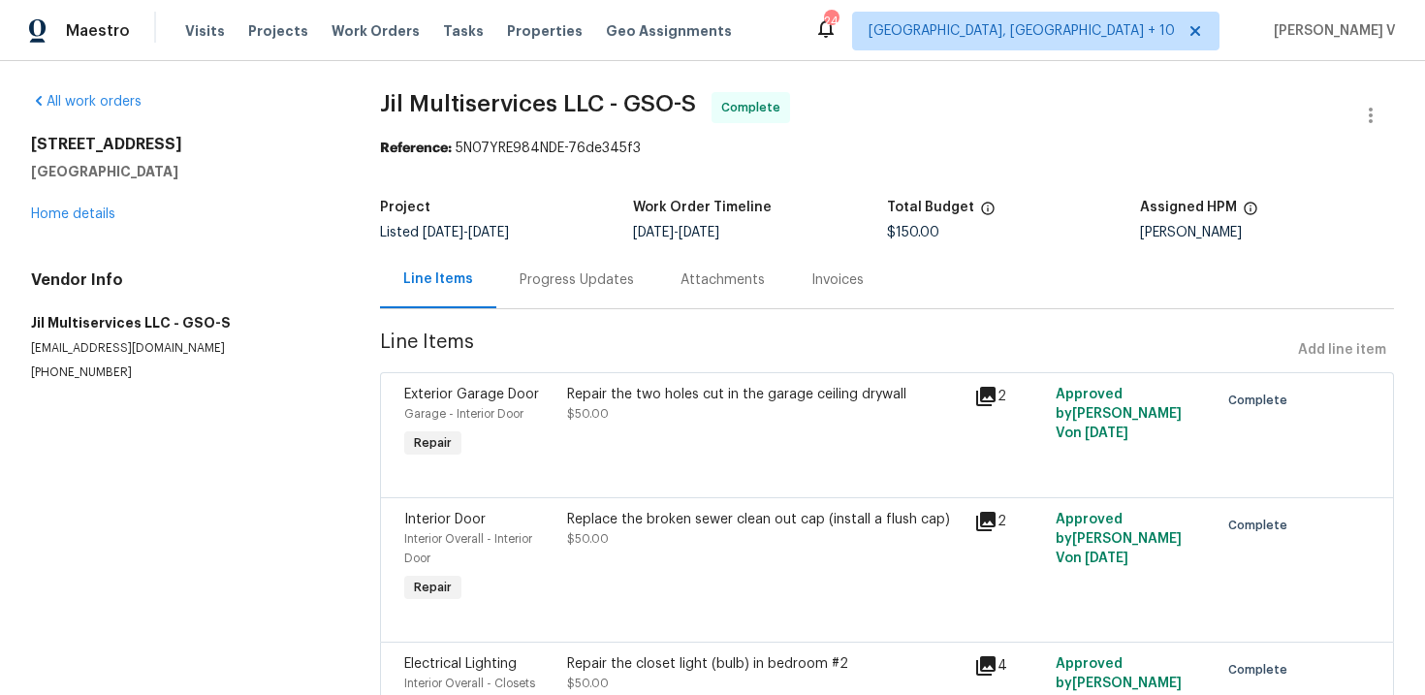
scroll to position [129, 0]
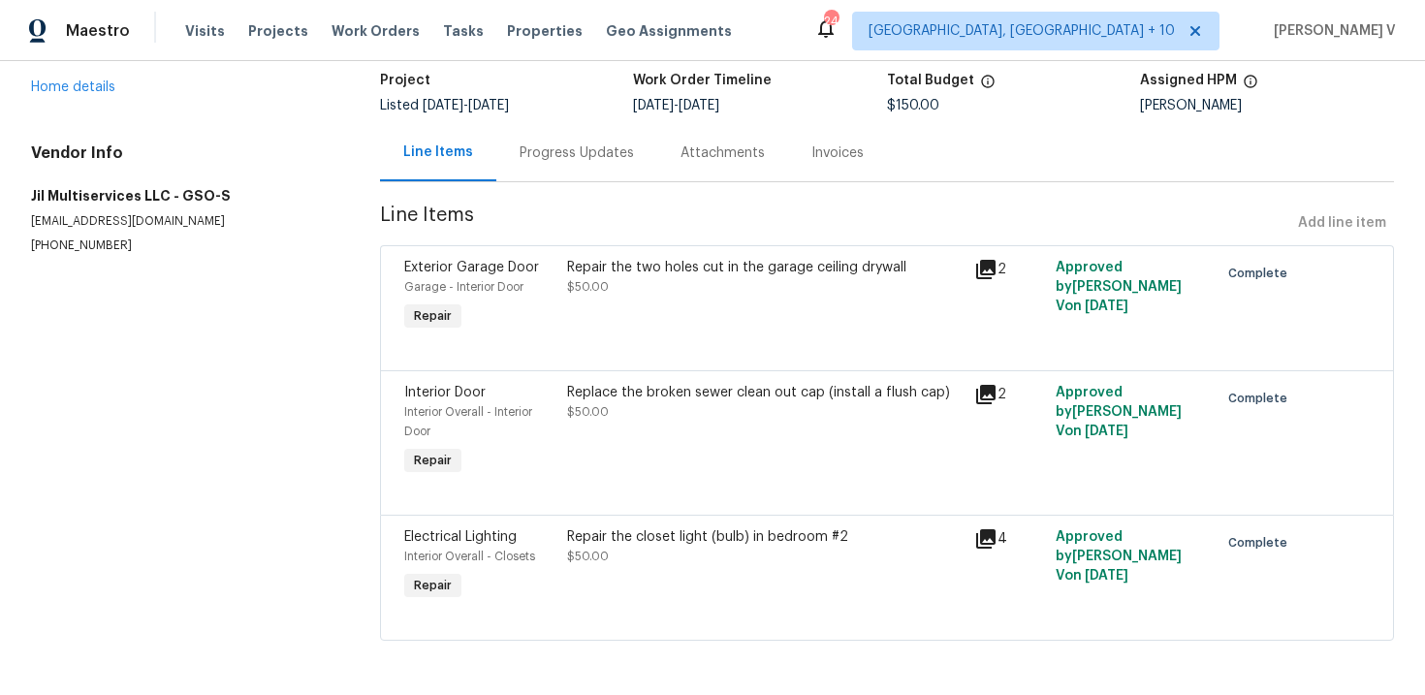
click at [604, 327] on div "Repair the two holes cut in the garage ceiling drywall $50.00" at bounding box center [764, 296] width 407 height 89
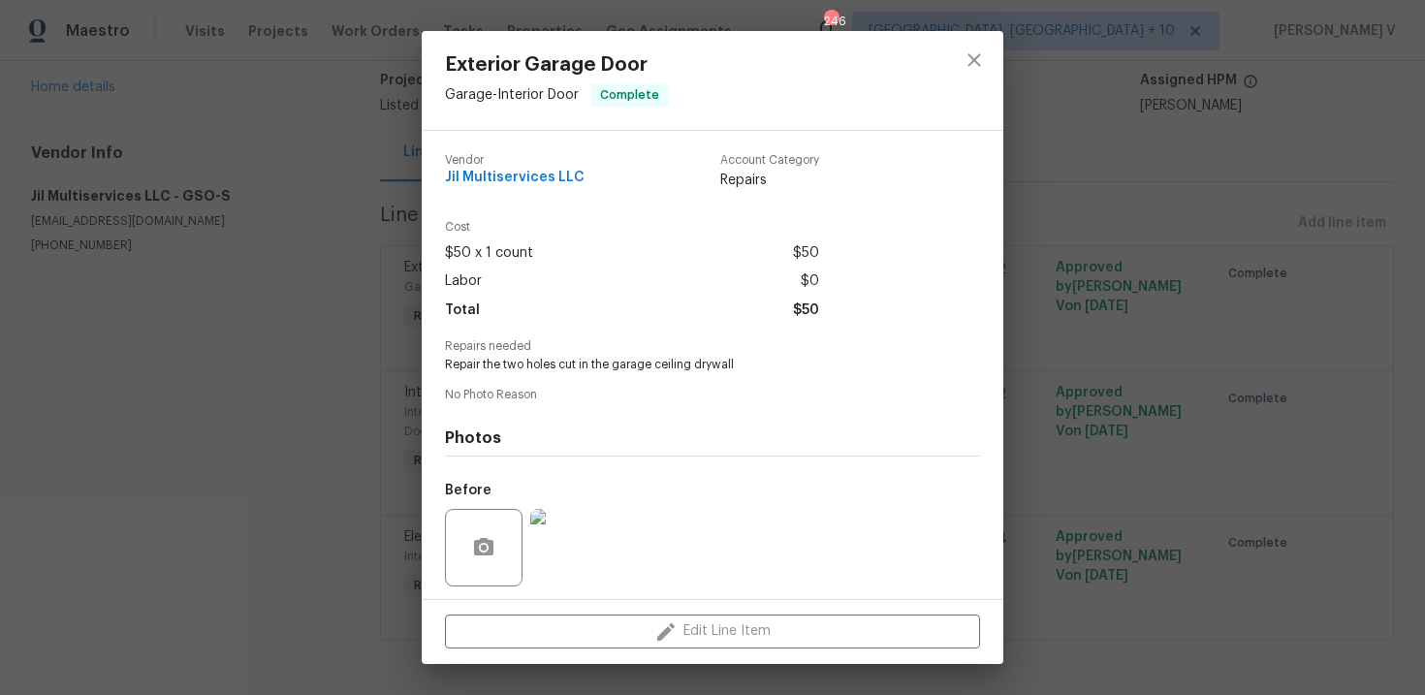
scroll to position [133, 0]
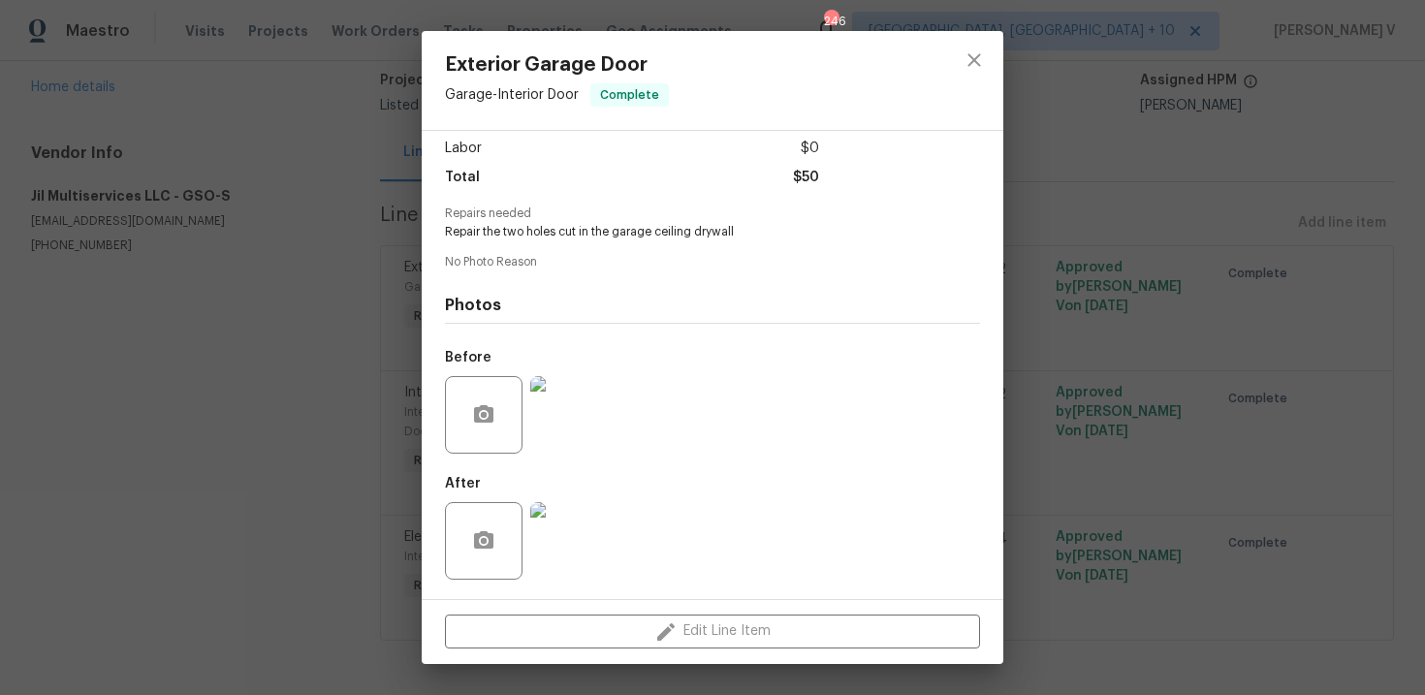
click at [278, 460] on div "Exterior Garage Door Garage - Interior Door Complete Vendor Jil Multiservices L…" at bounding box center [712, 347] width 1425 height 695
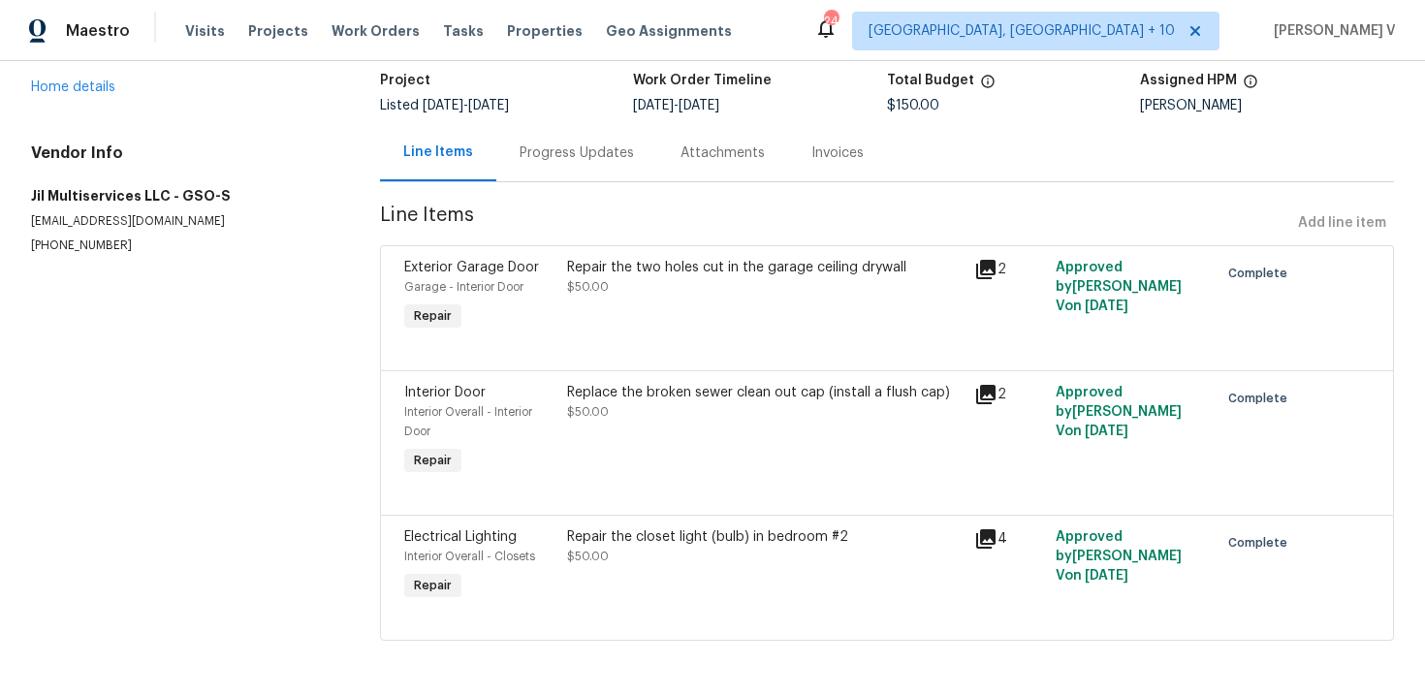
click at [102, 77] on div "12 Silverbrook Ct Mc Leansville, NC 27301 Home details" at bounding box center [182, 52] width 302 height 89
click at [102, 86] on link "Home details" at bounding box center [73, 87] width 84 height 14
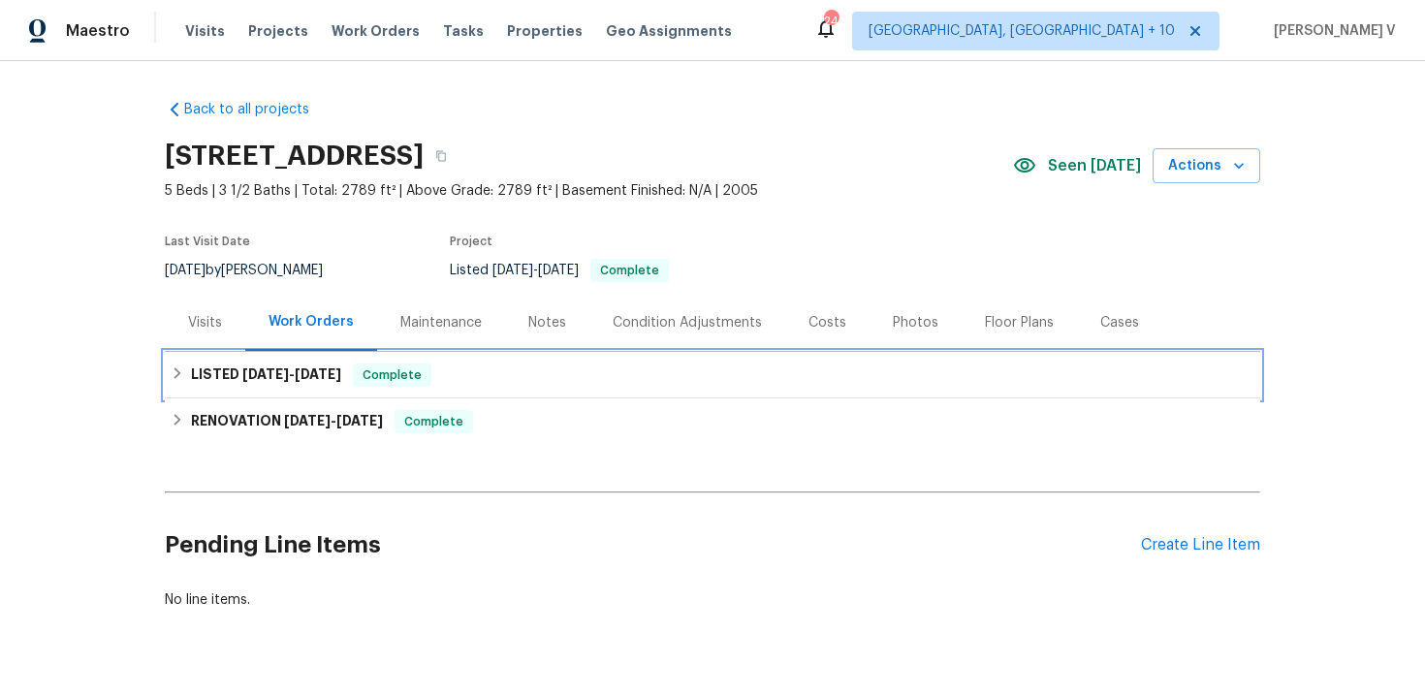
click at [313, 380] on span "8/29/25" at bounding box center [318, 374] width 47 height 14
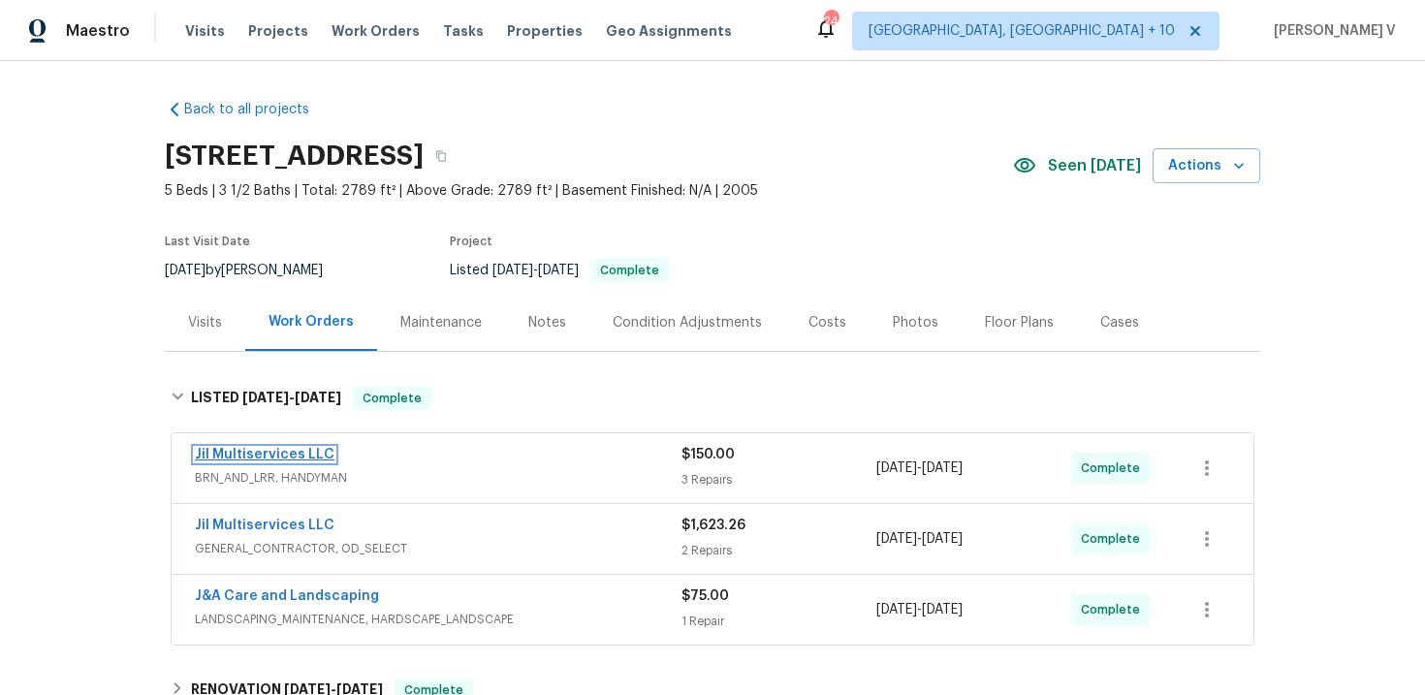
click at [302, 455] on link "Jil Multiservices LLC" at bounding box center [265, 455] width 140 height 14
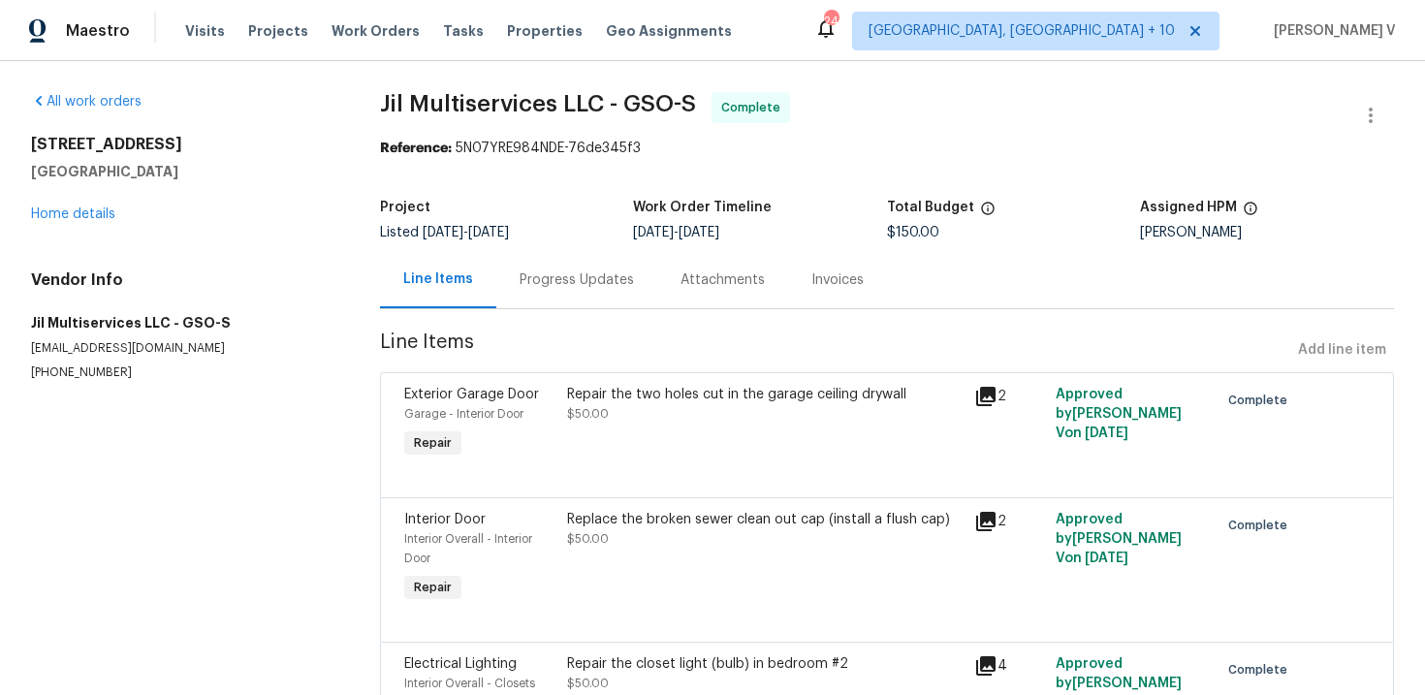
scroll to position [29, 0]
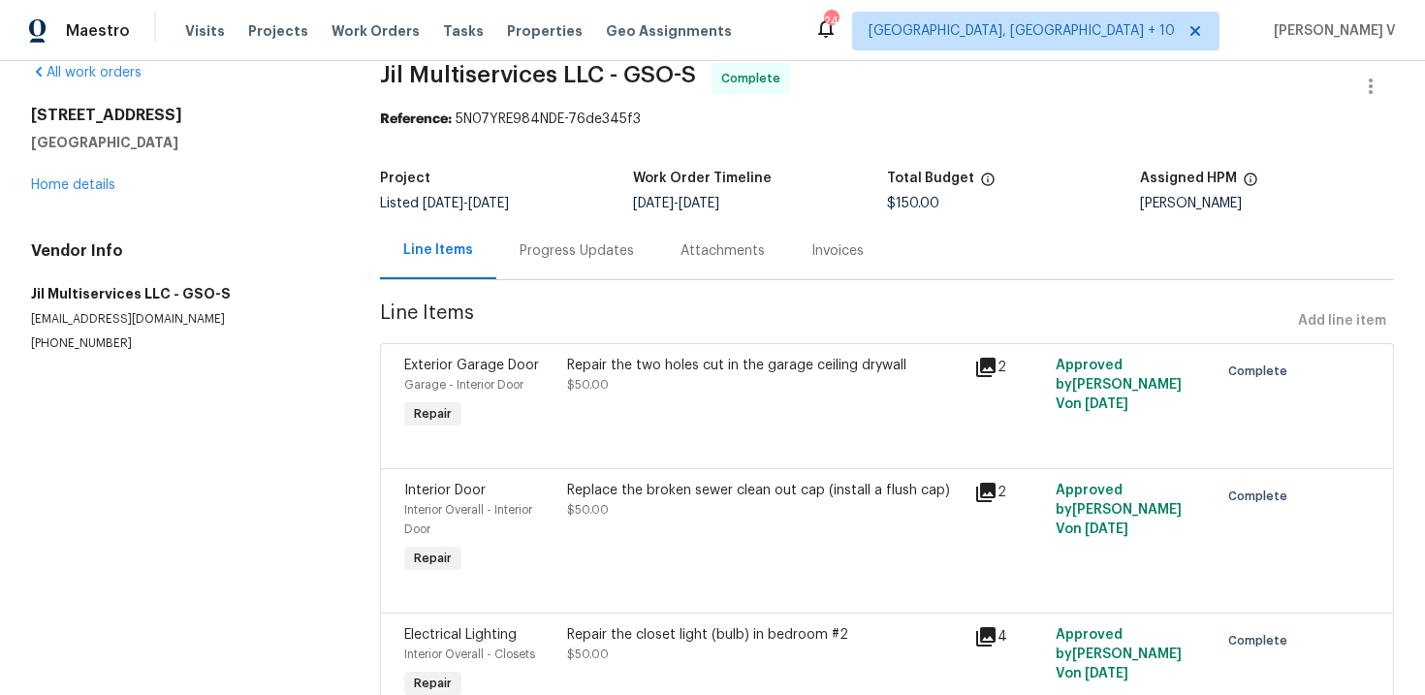
click at [533, 250] on div "Progress Updates" at bounding box center [576, 250] width 114 height 19
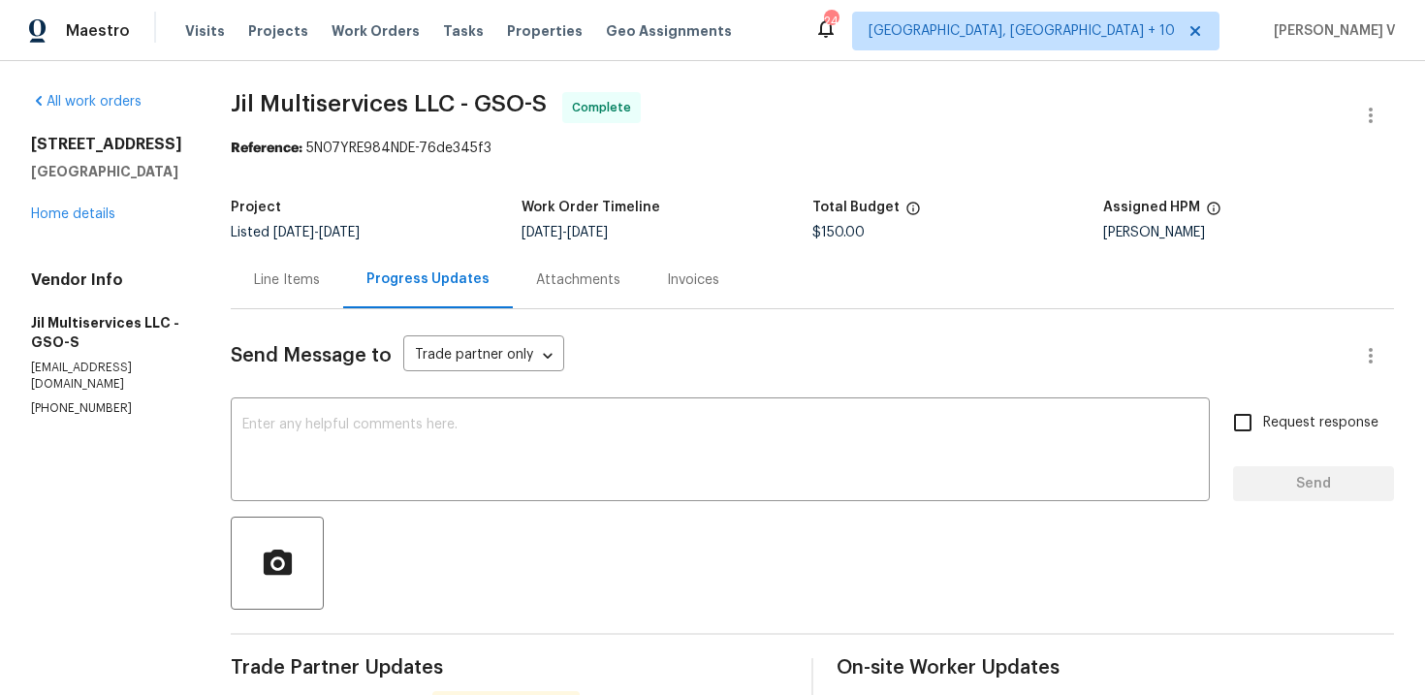
click at [285, 292] on div "Line Items" at bounding box center [287, 279] width 112 height 57
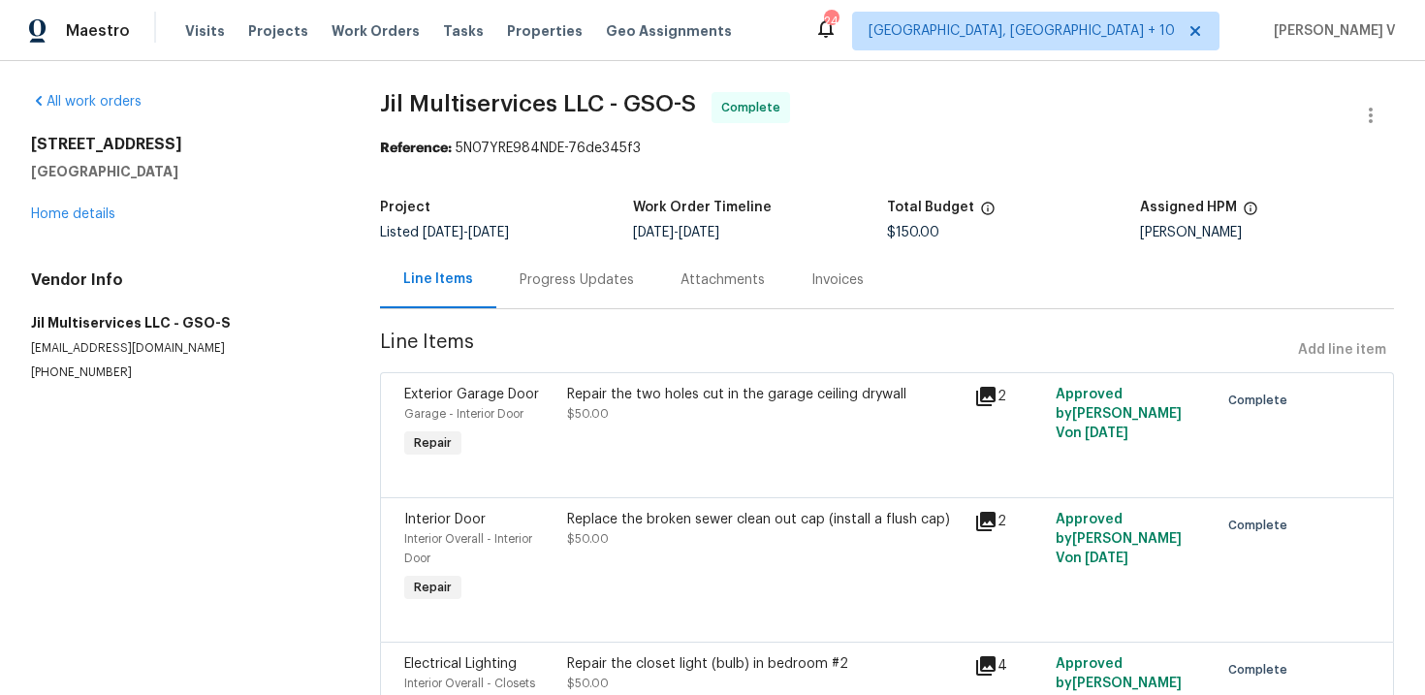
click at [605, 399] on div "Repair the two holes cut in the garage ceiling drywall" at bounding box center [764, 394] width 395 height 19
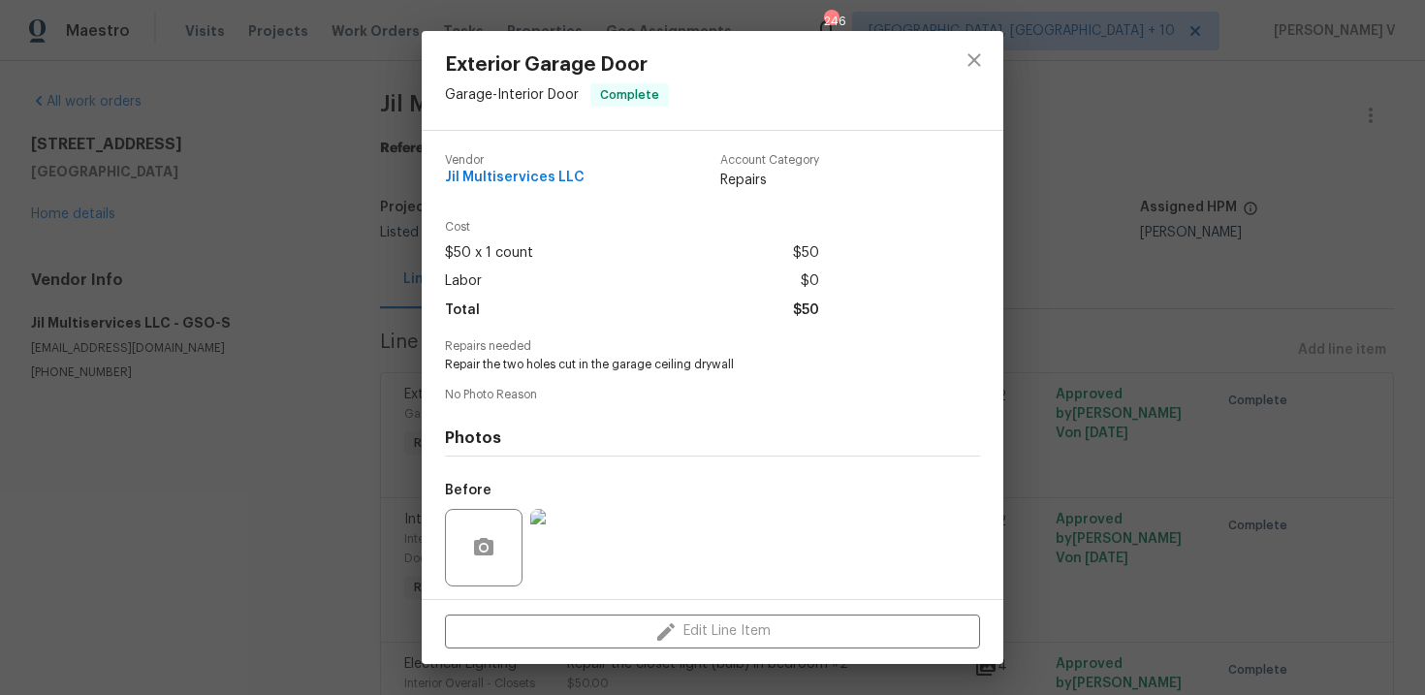
scroll to position [133, 0]
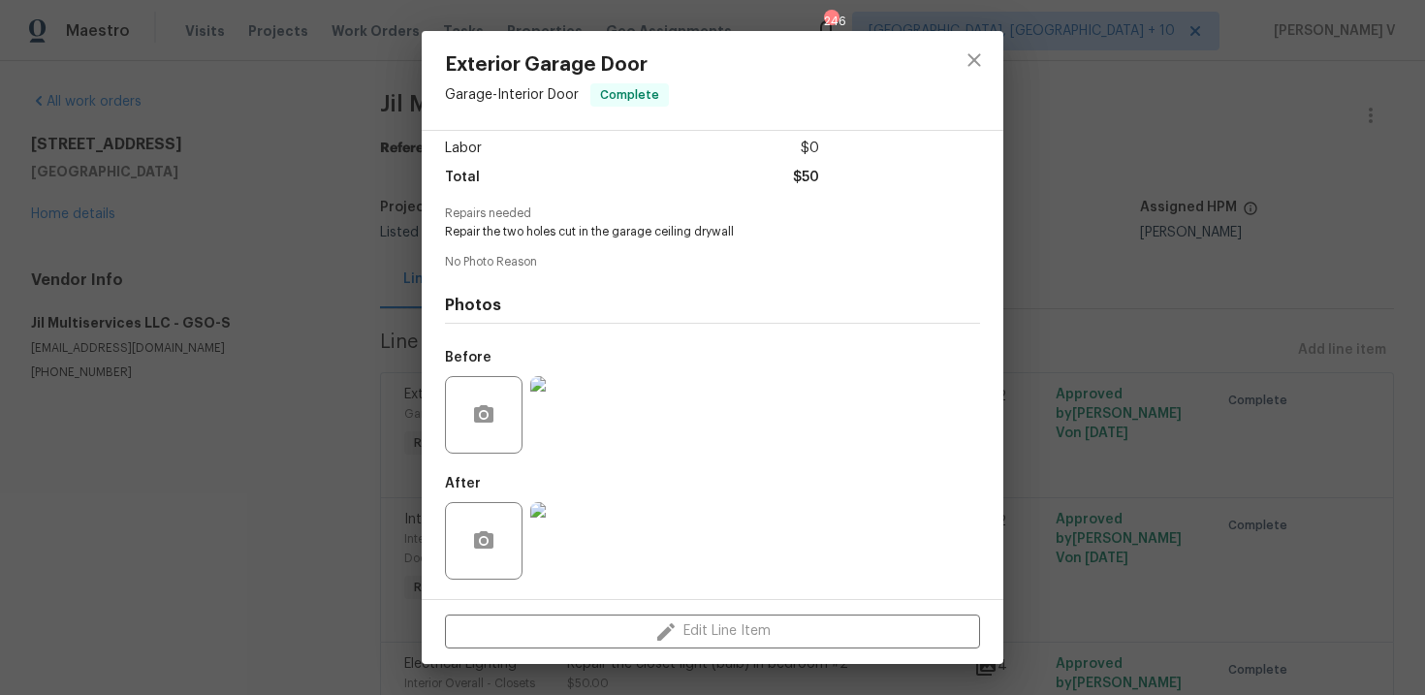
click at [581, 418] on img at bounding box center [569, 415] width 78 height 78
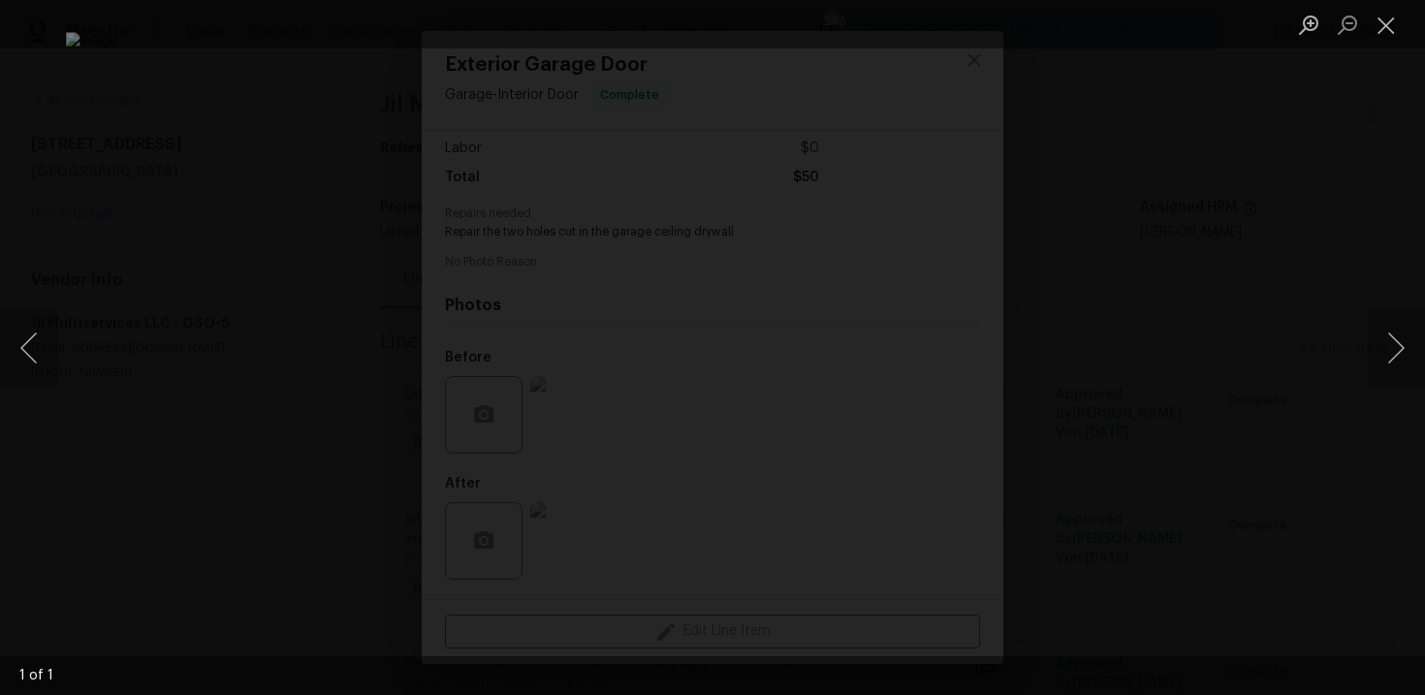
click at [1136, 275] on img "Lightbox" at bounding box center [712, 347] width 1293 height 631
click at [1300, 198] on div "Lightbox" at bounding box center [712, 347] width 1425 height 695
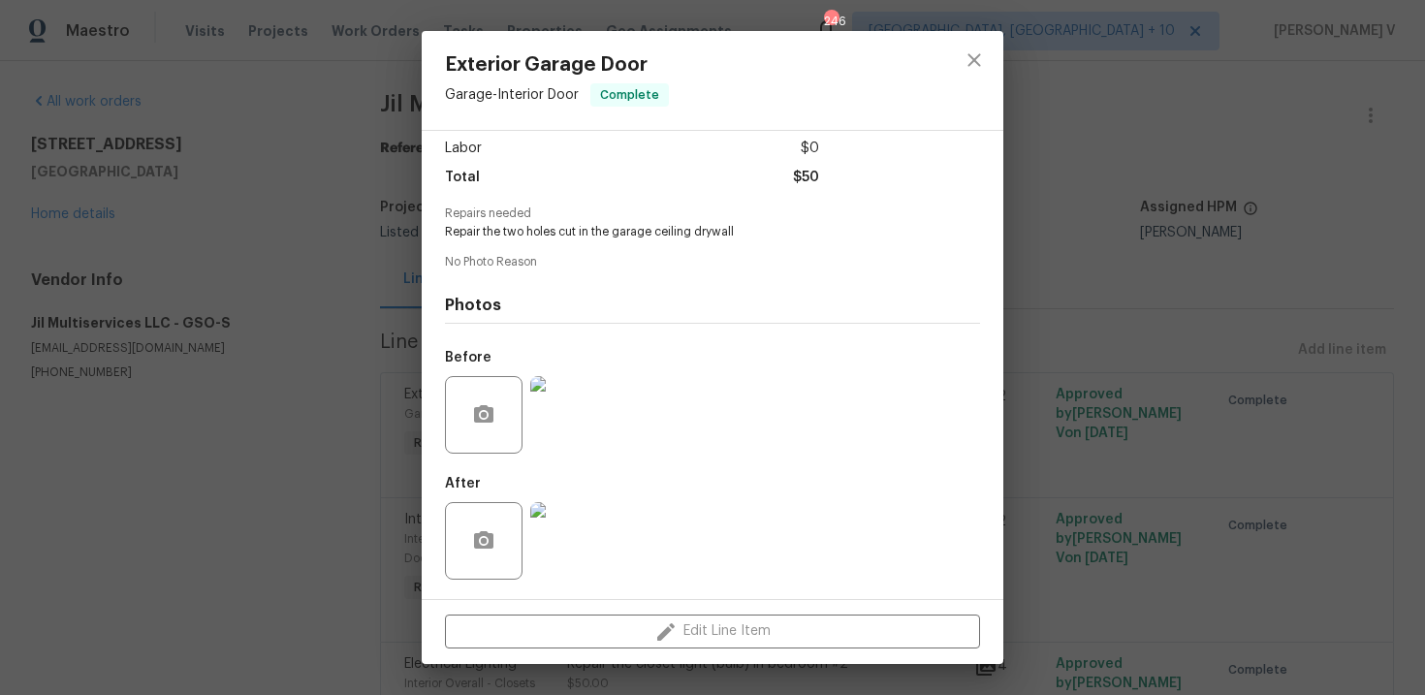
click at [578, 531] on img at bounding box center [569, 541] width 78 height 78
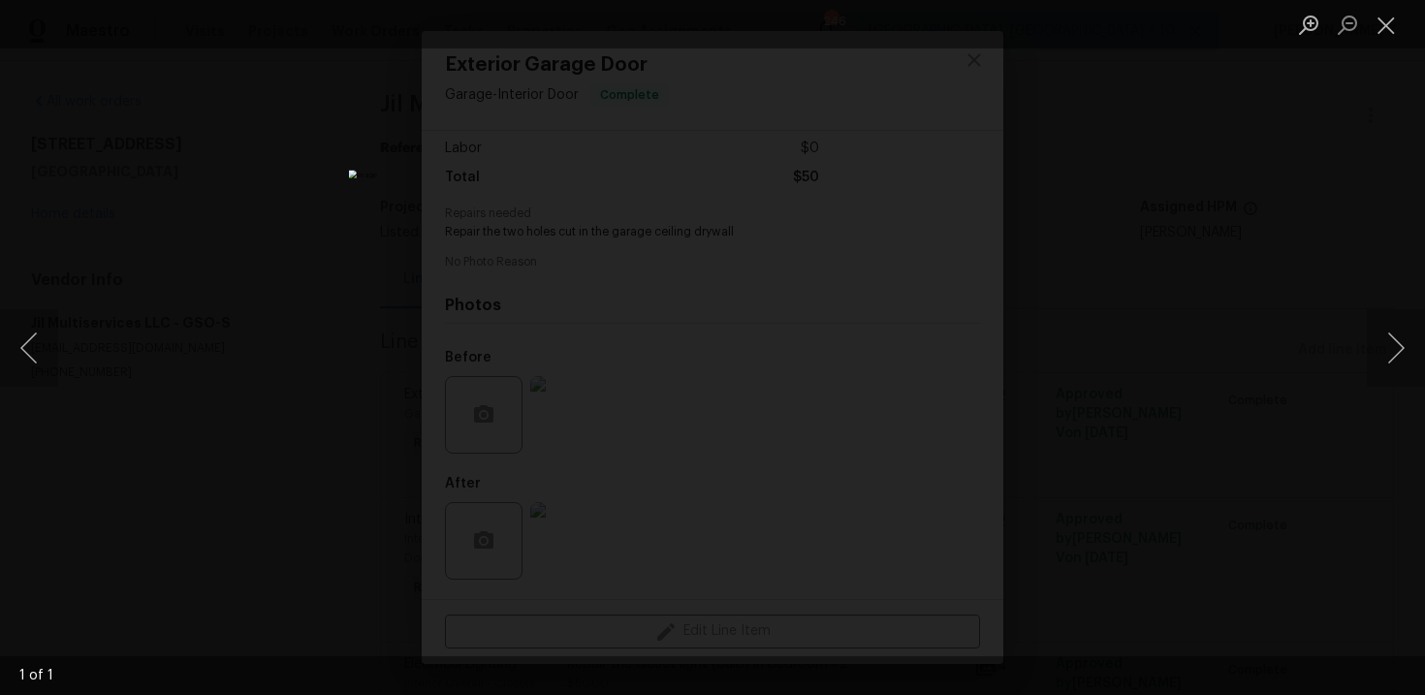
click at [1253, 230] on div "Lightbox" at bounding box center [712, 347] width 1425 height 695
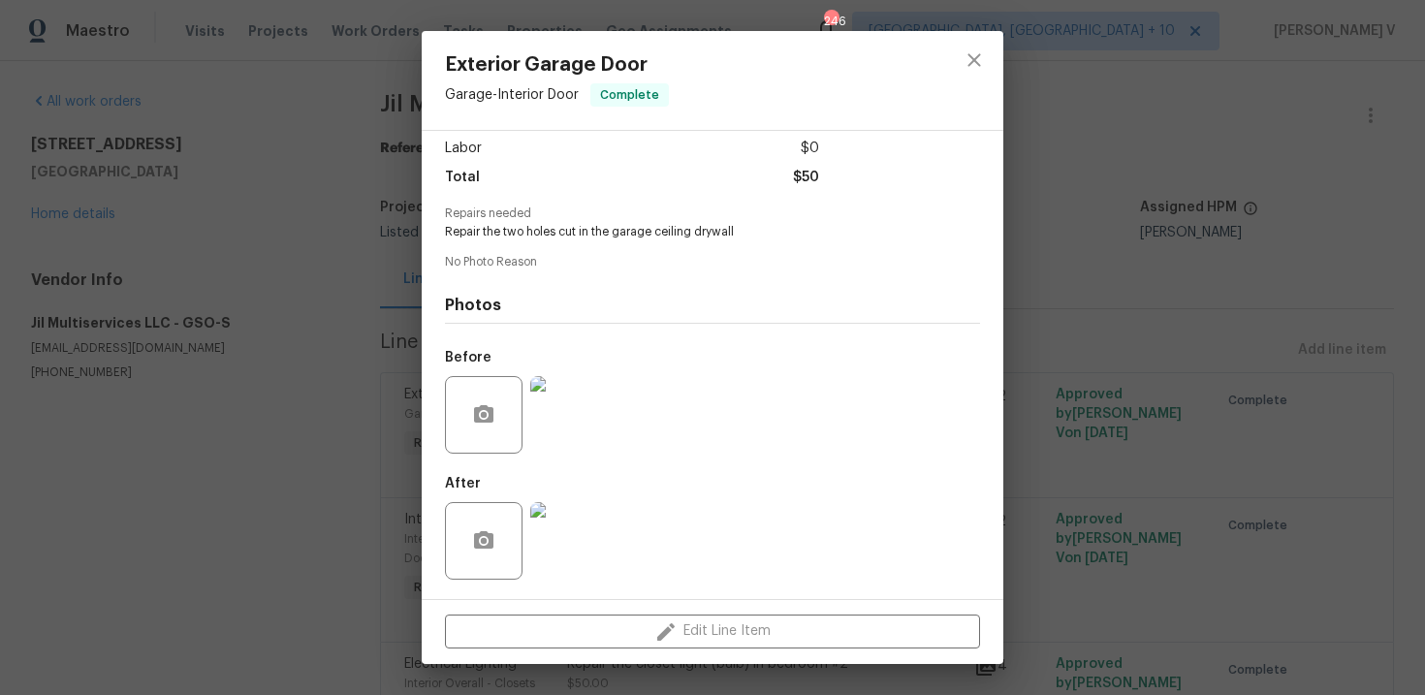
click at [1253, 230] on div "Exterior Garage Door Garage - Interior Door Complete Vendor Jil Multiservices L…" at bounding box center [712, 347] width 1425 height 695
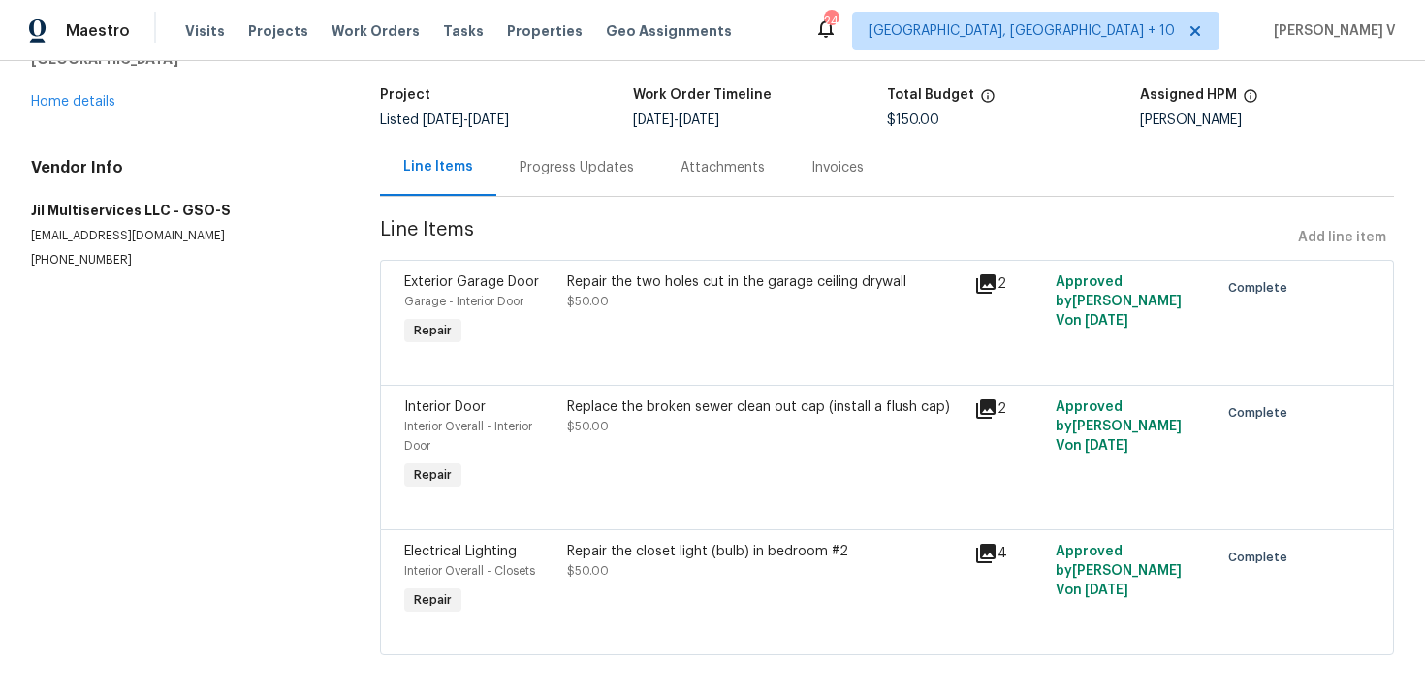
scroll to position [129, 0]
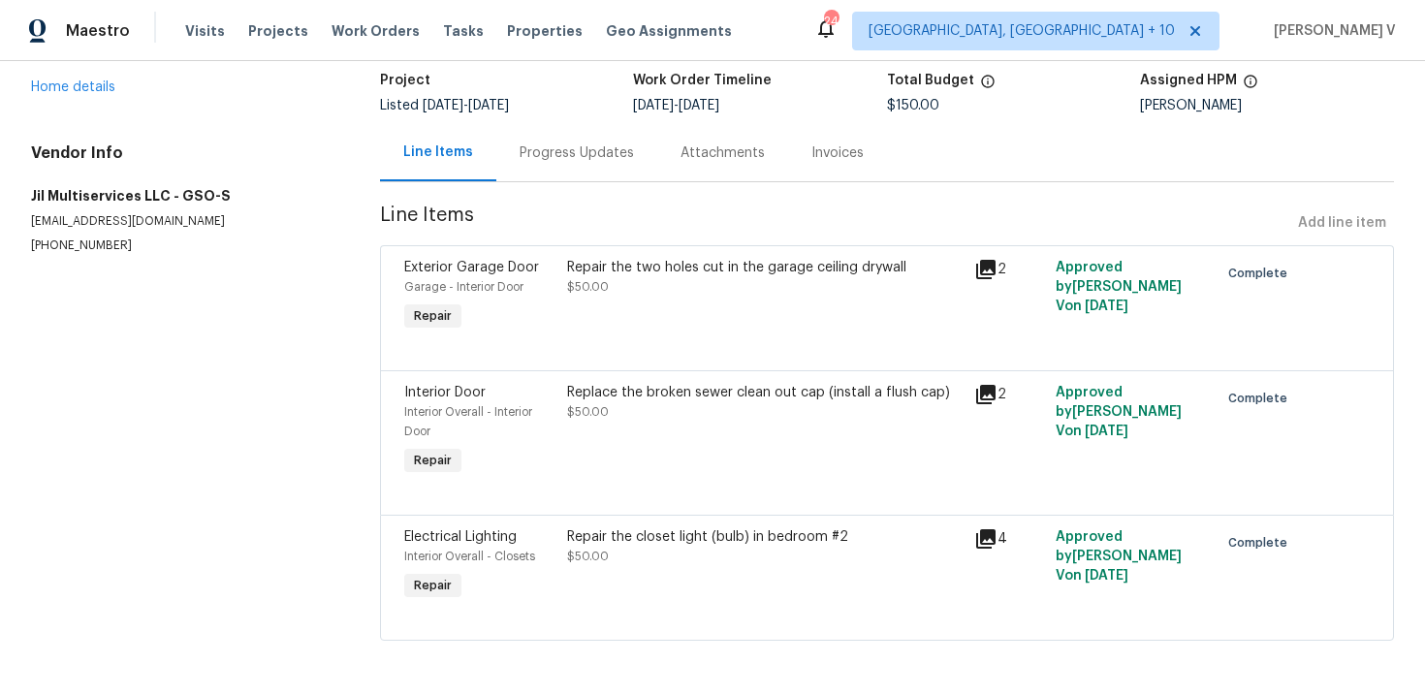
click at [766, 425] on div "Replace the broken sewer clean out cap (install a flush cap) $50.00" at bounding box center [764, 431] width 407 height 109
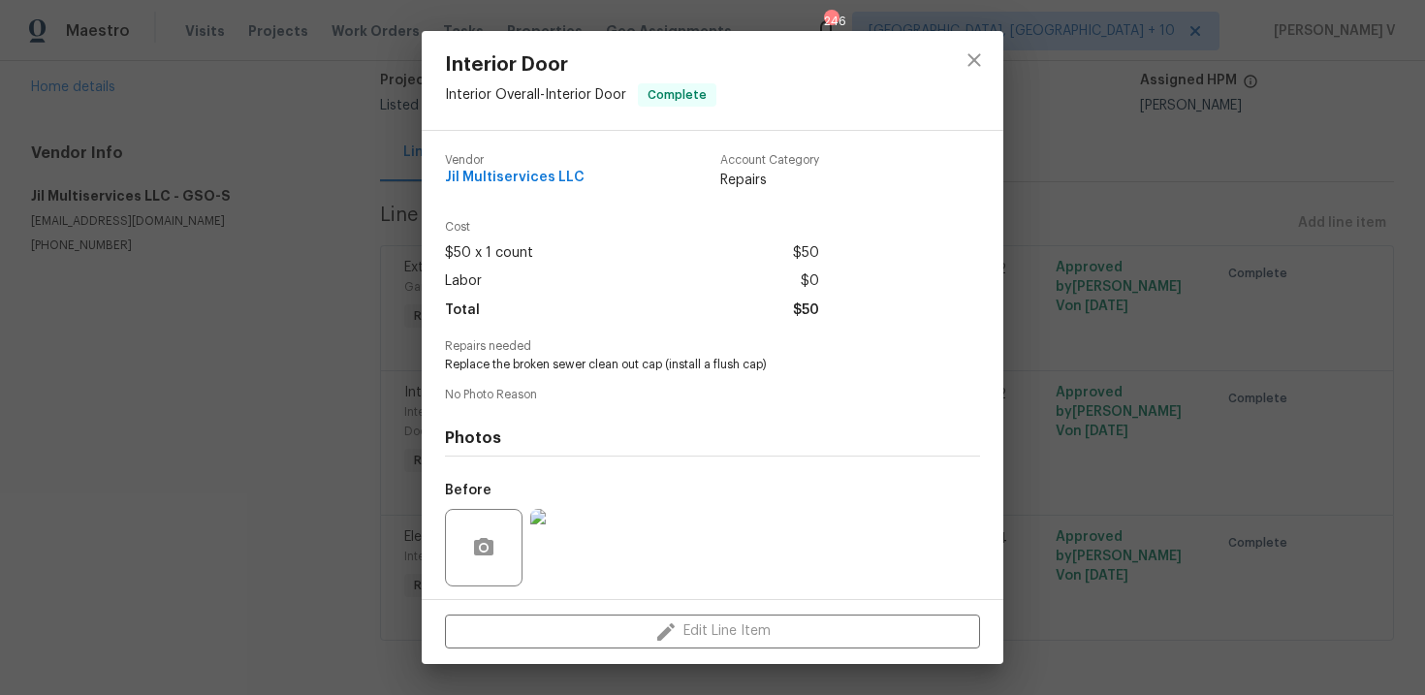
scroll to position [133, 0]
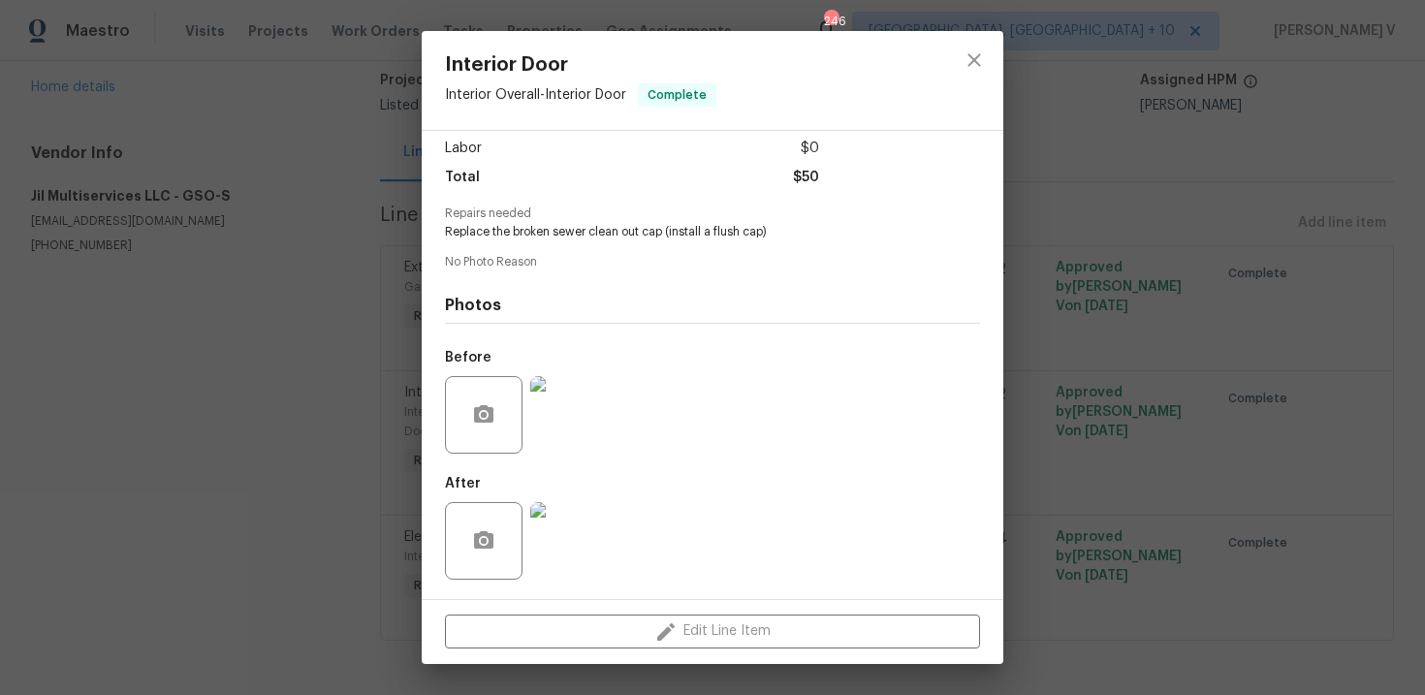
click at [581, 393] on img at bounding box center [569, 415] width 78 height 78
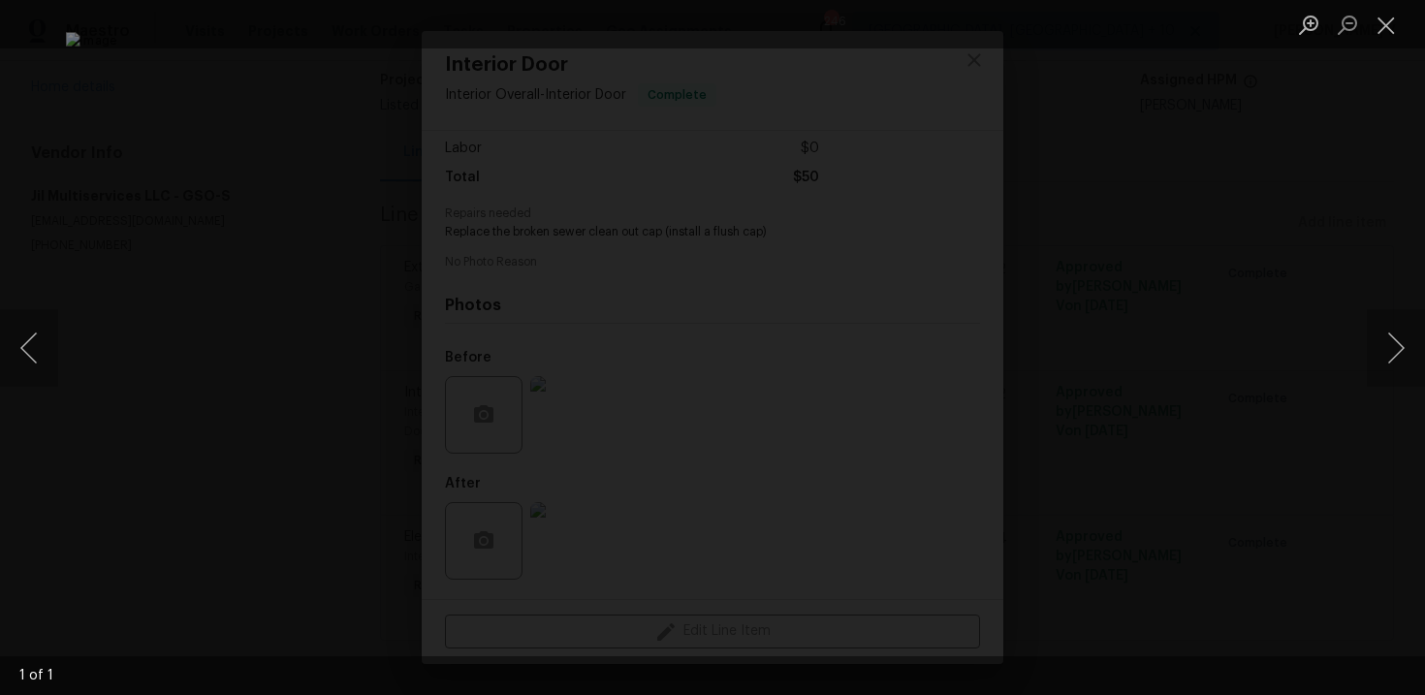
click at [1252, 159] on div "Lightbox" at bounding box center [712, 347] width 1425 height 695
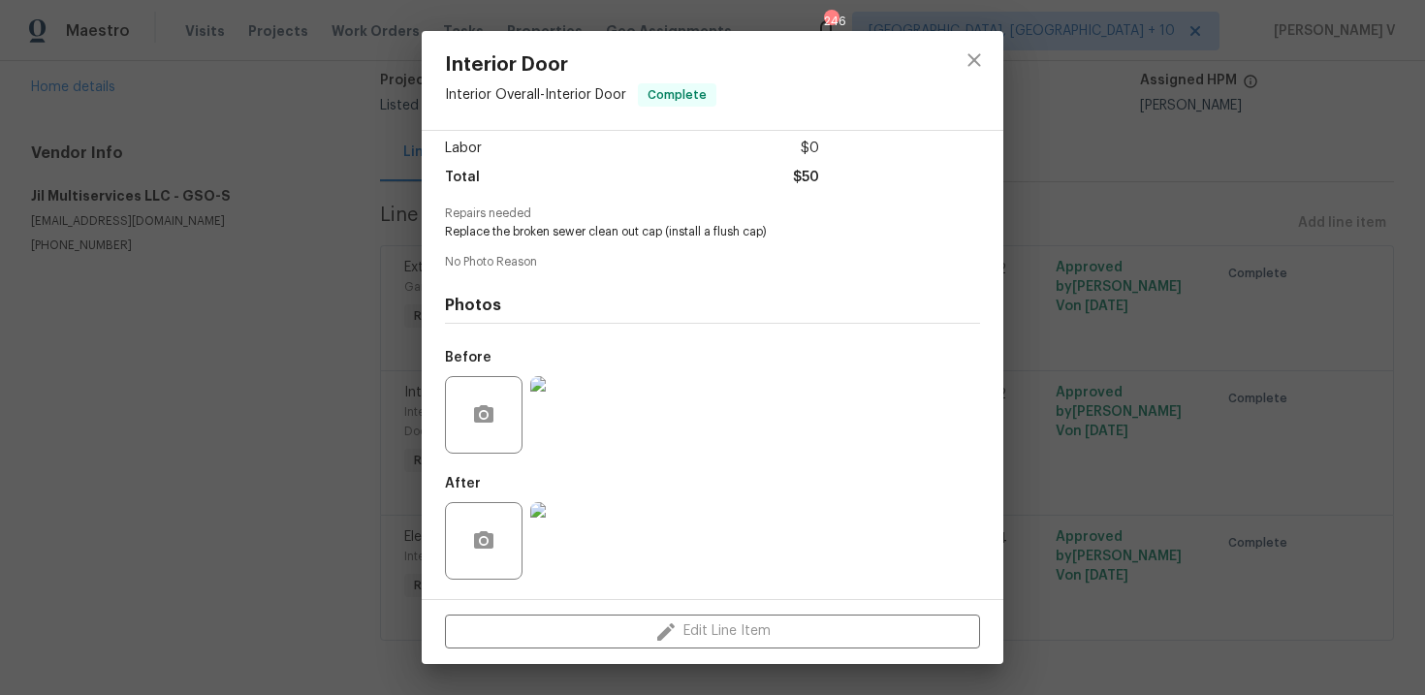
click at [571, 536] on img at bounding box center [569, 541] width 78 height 78
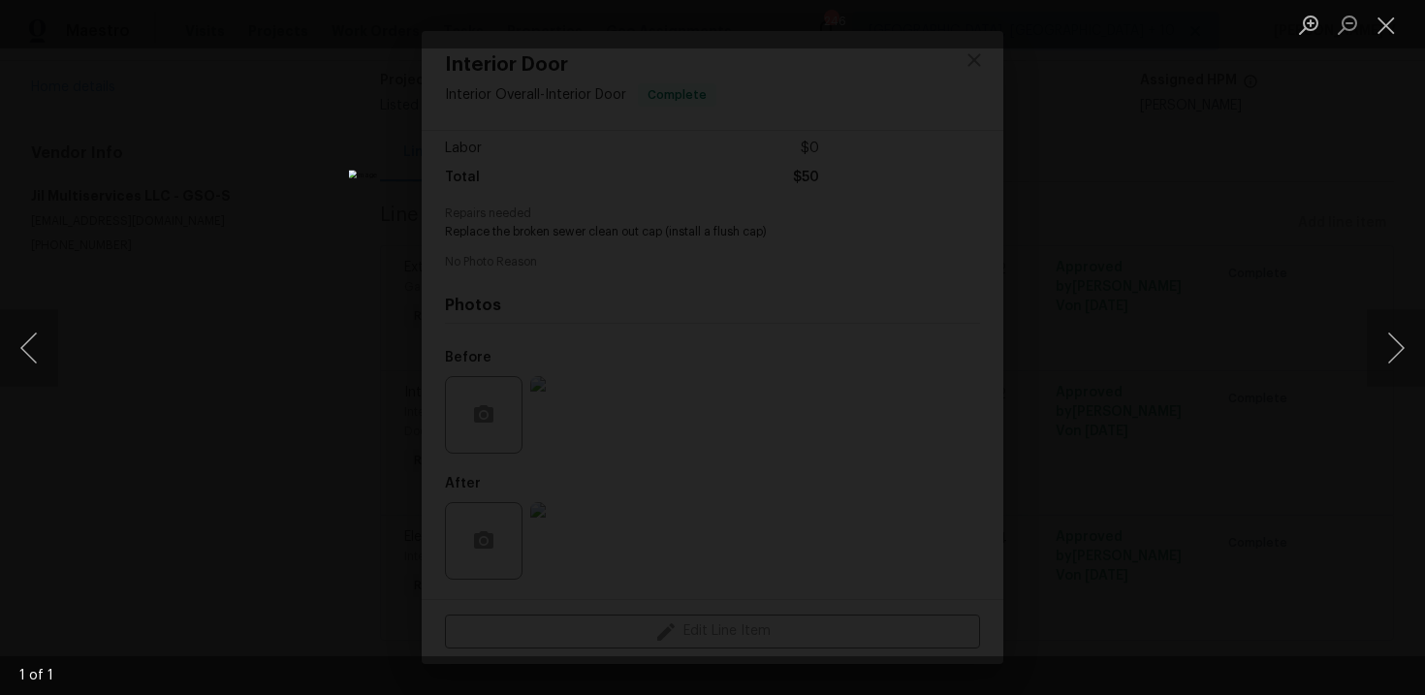
click at [1235, 200] on div "Lightbox" at bounding box center [712, 347] width 1425 height 695
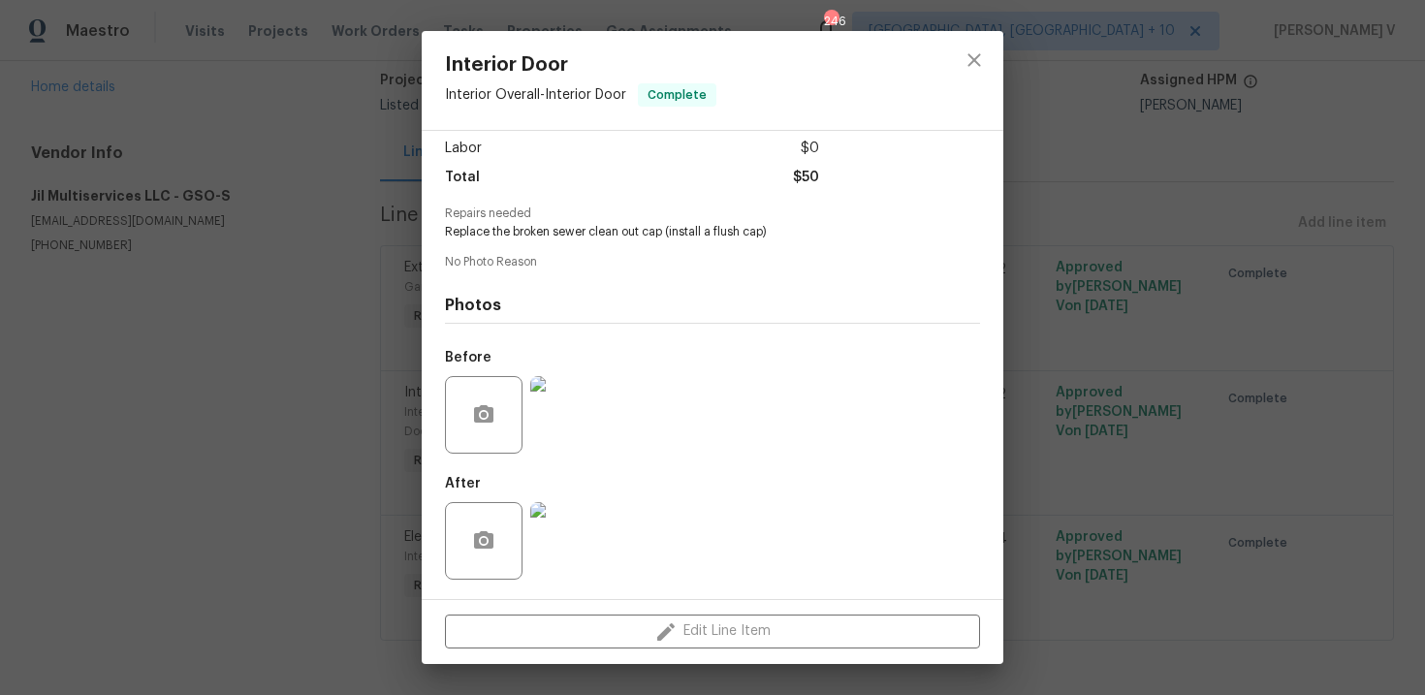
click at [1235, 200] on div "Interior Door Interior Overall - Interior Door Complete Vendor Jil Multiservice…" at bounding box center [712, 347] width 1425 height 695
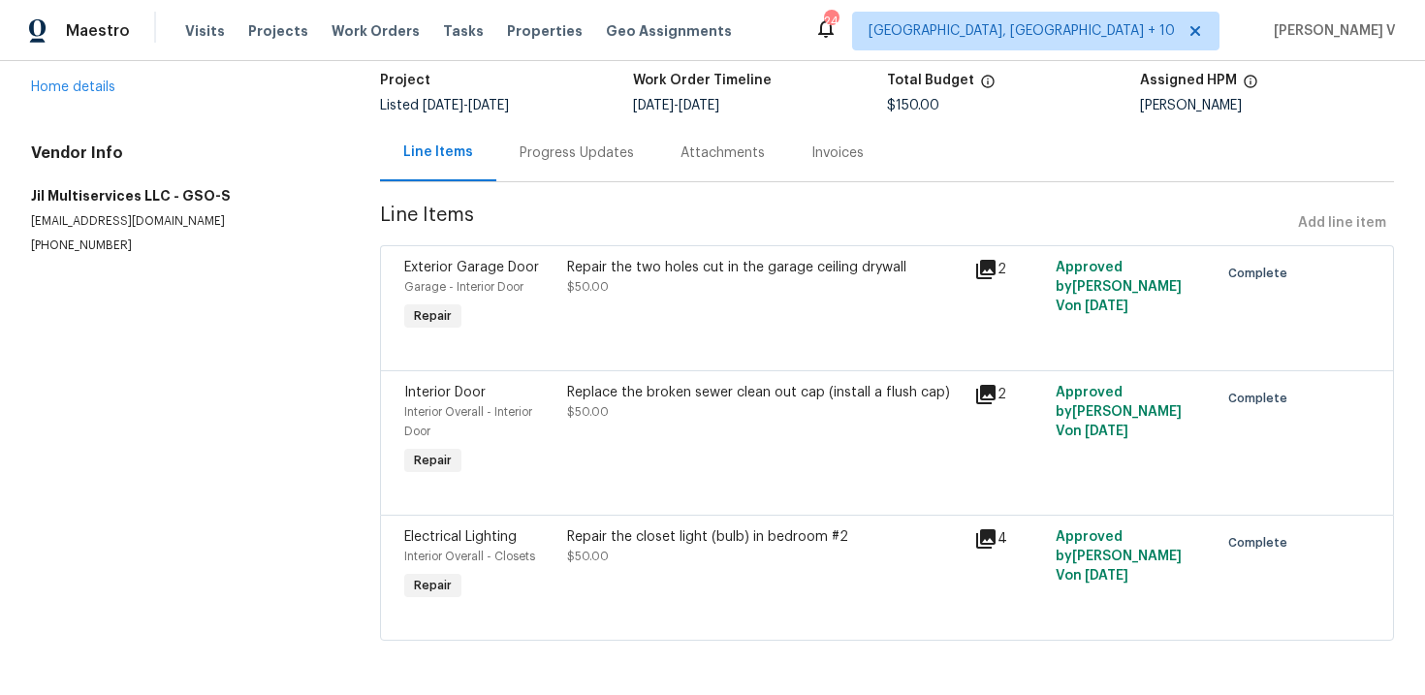
click at [729, 544] on div "Repair the closet light (bulb) in bedroom #2" at bounding box center [764, 536] width 395 height 19
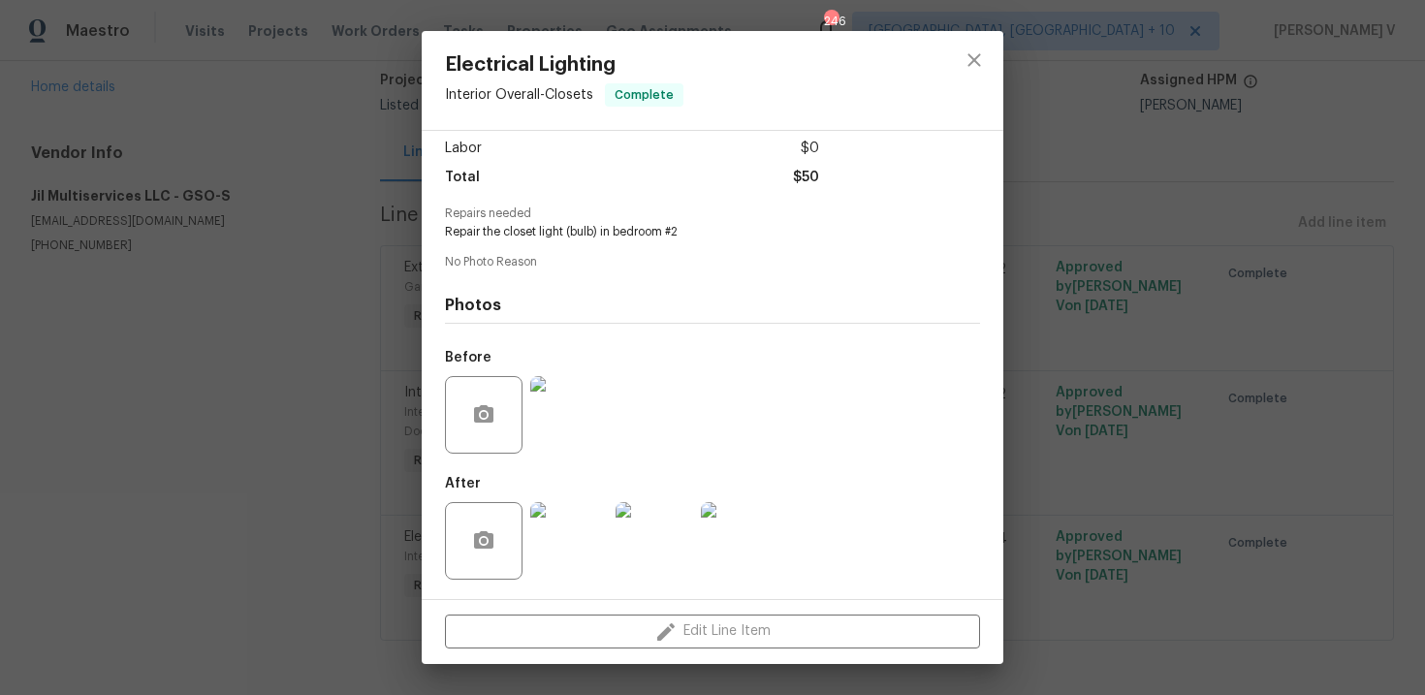
click at [573, 538] on img at bounding box center [569, 541] width 78 height 78
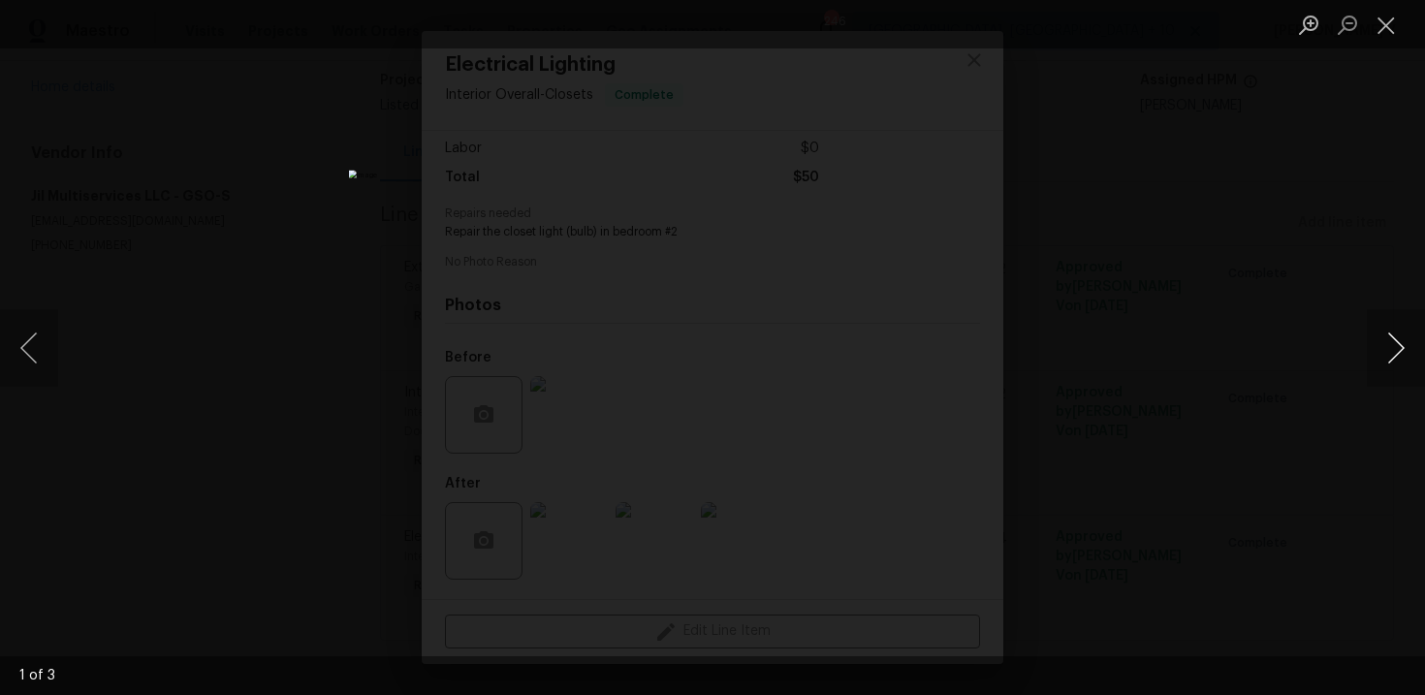
click at [1396, 359] on button "Next image" at bounding box center [1395, 348] width 58 height 78
click at [1353, 211] on div "Lightbox" at bounding box center [712, 347] width 1425 height 695
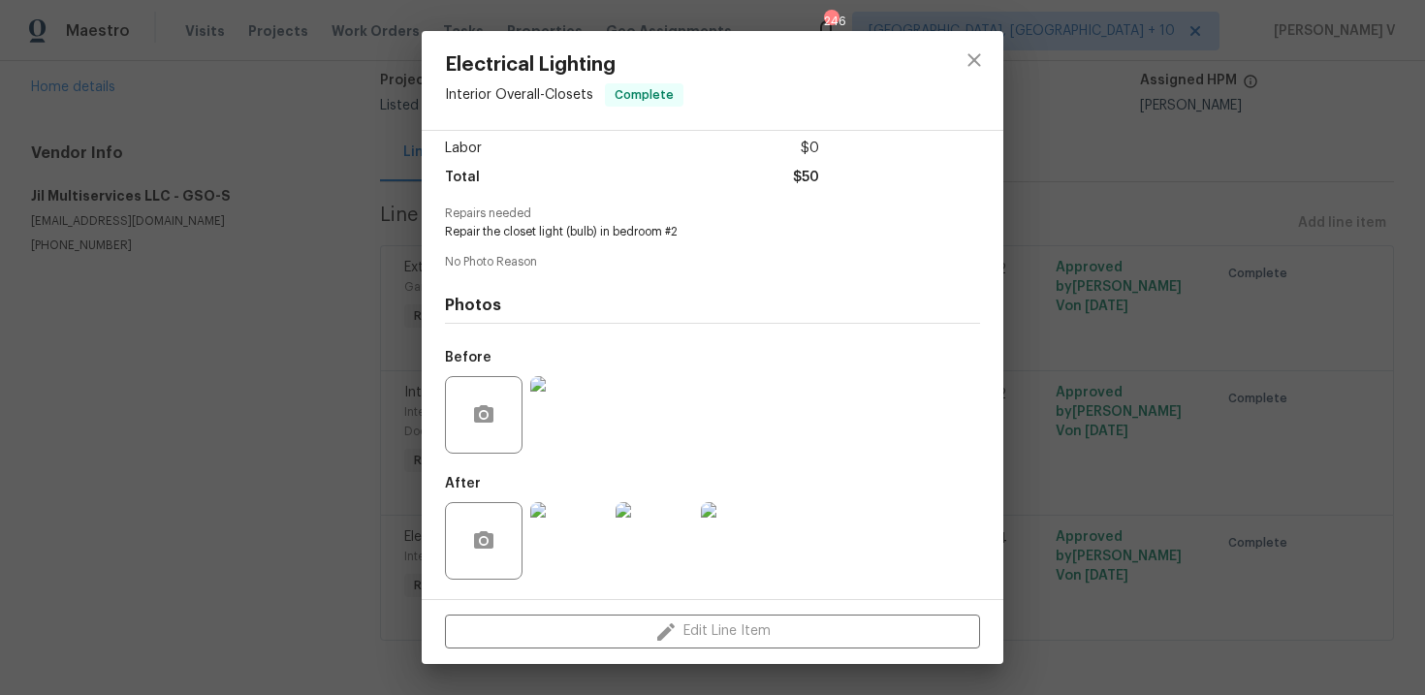
click at [1353, 211] on div "Electrical Lighting Interior Overall - Closets Complete Vendor Jil Multiservice…" at bounding box center [712, 347] width 1425 height 695
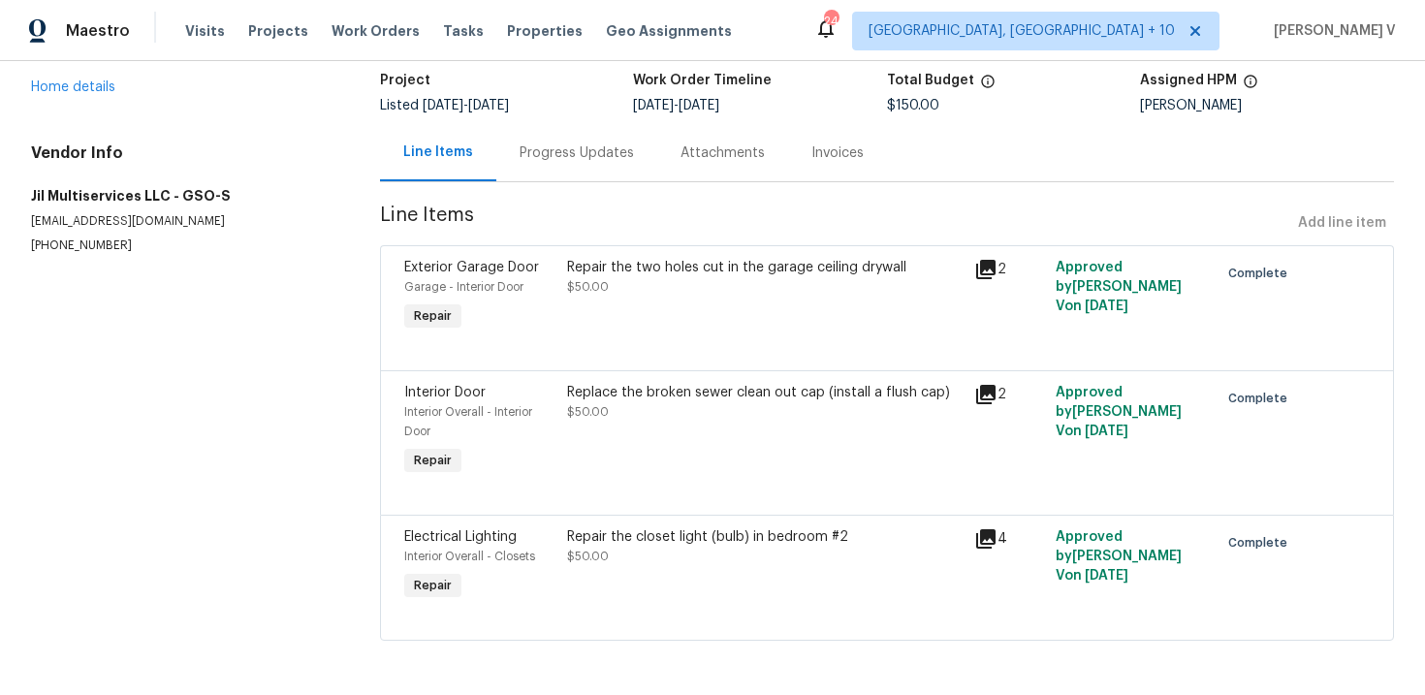
click at [616, 165] on div "Progress Updates" at bounding box center [576, 152] width 161 height 57
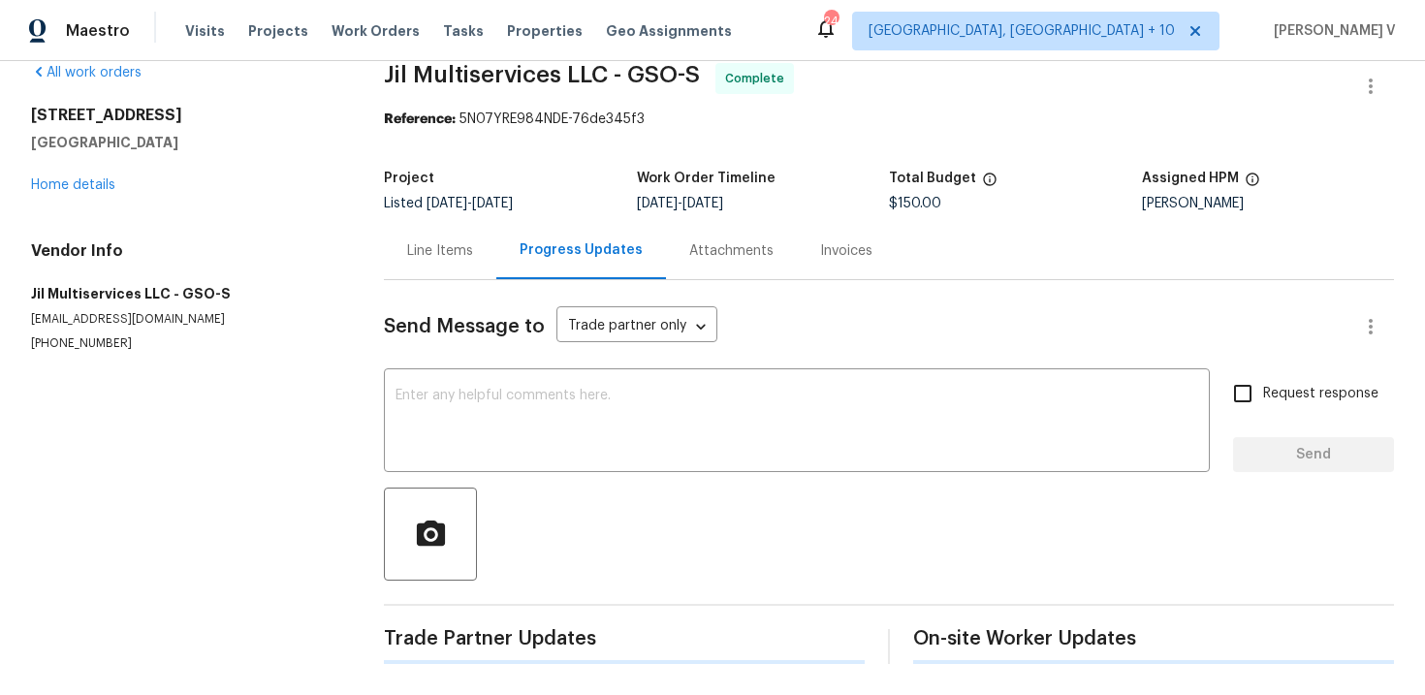
scroll to position [129, 0]
click at [562, 487] on div at bounding box center [889, 533] width 1010 height 93
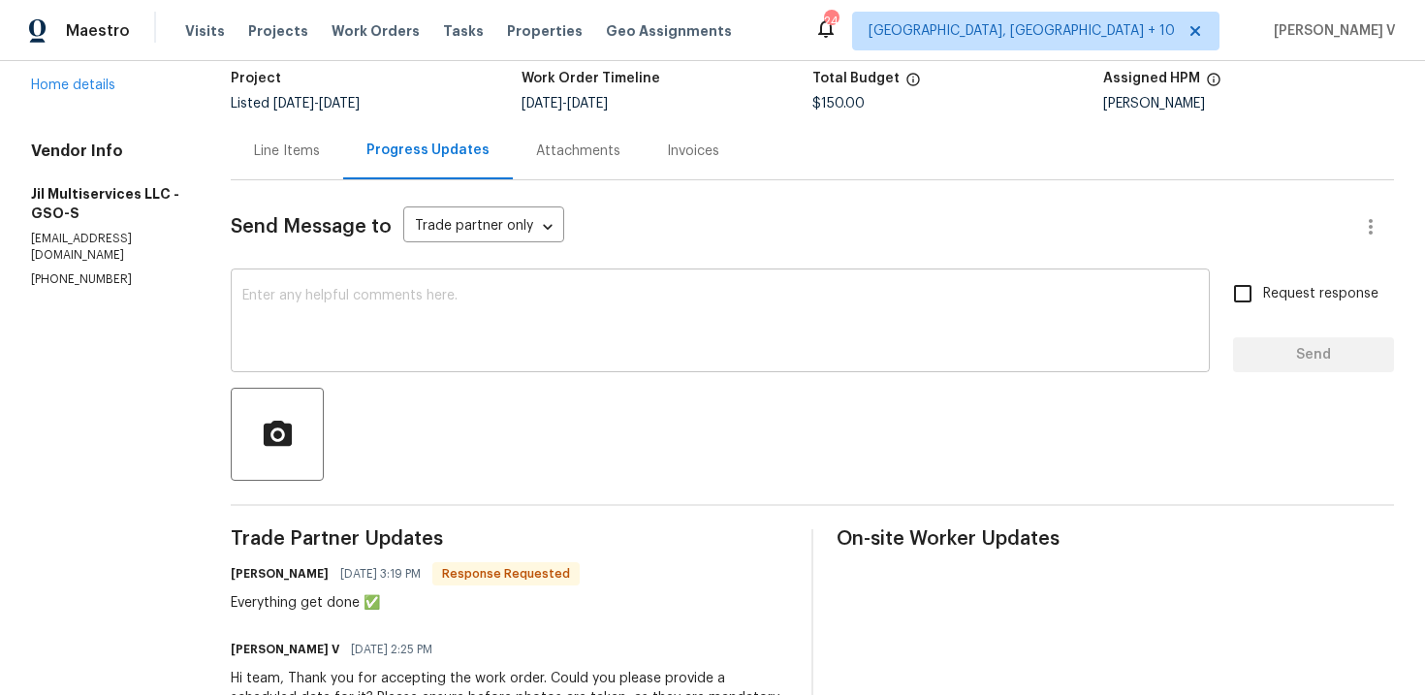
click at [473, 298] on textarea at bounding box center [720, 323] width 956 height 68
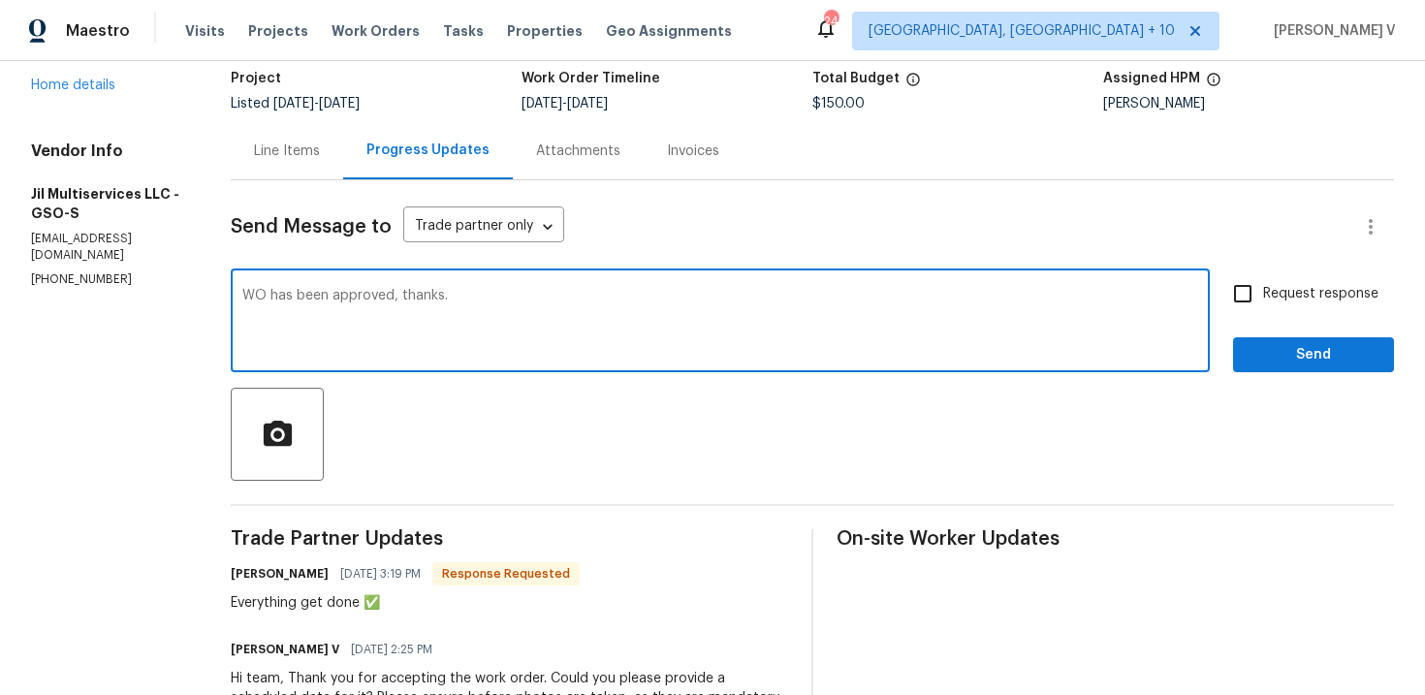
type textarea "WO has been approved, thanks."
click at [1254, 351] on span "Send" at bounding box center [1313, 355] width 130 height 24
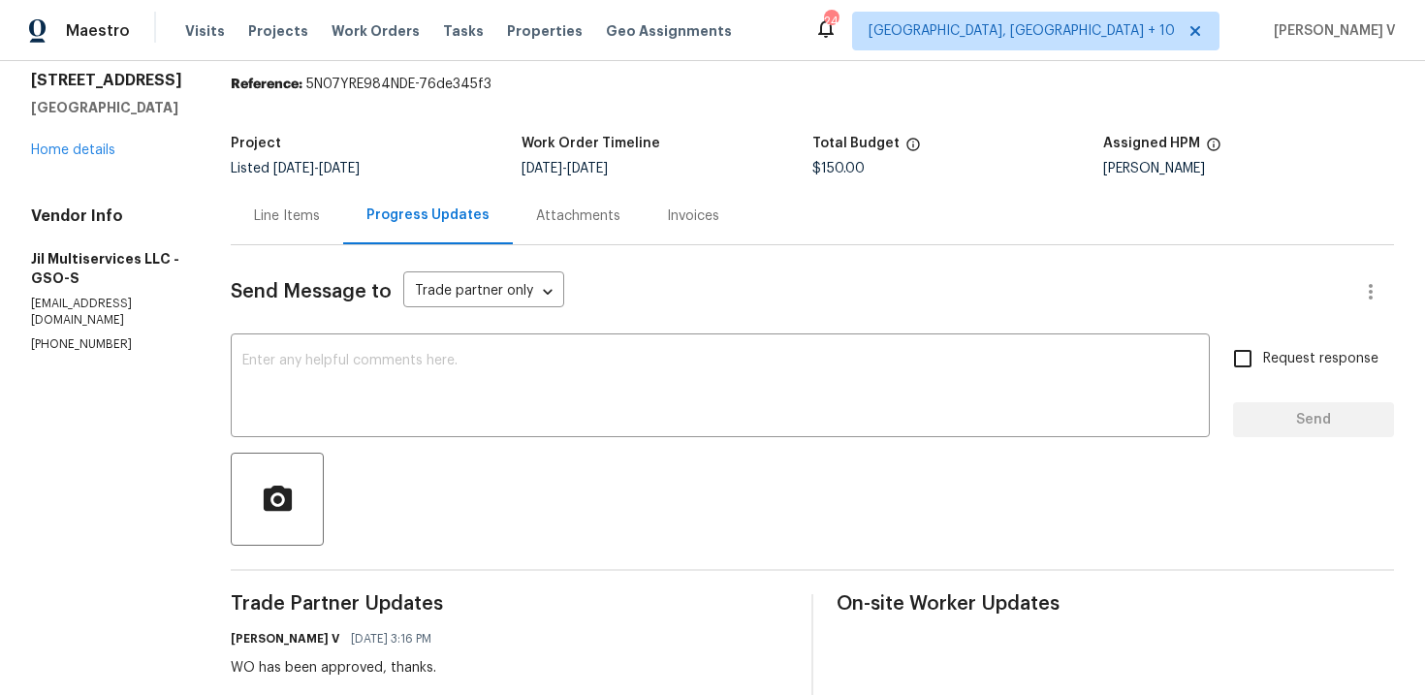
scroll to position [0, 0]
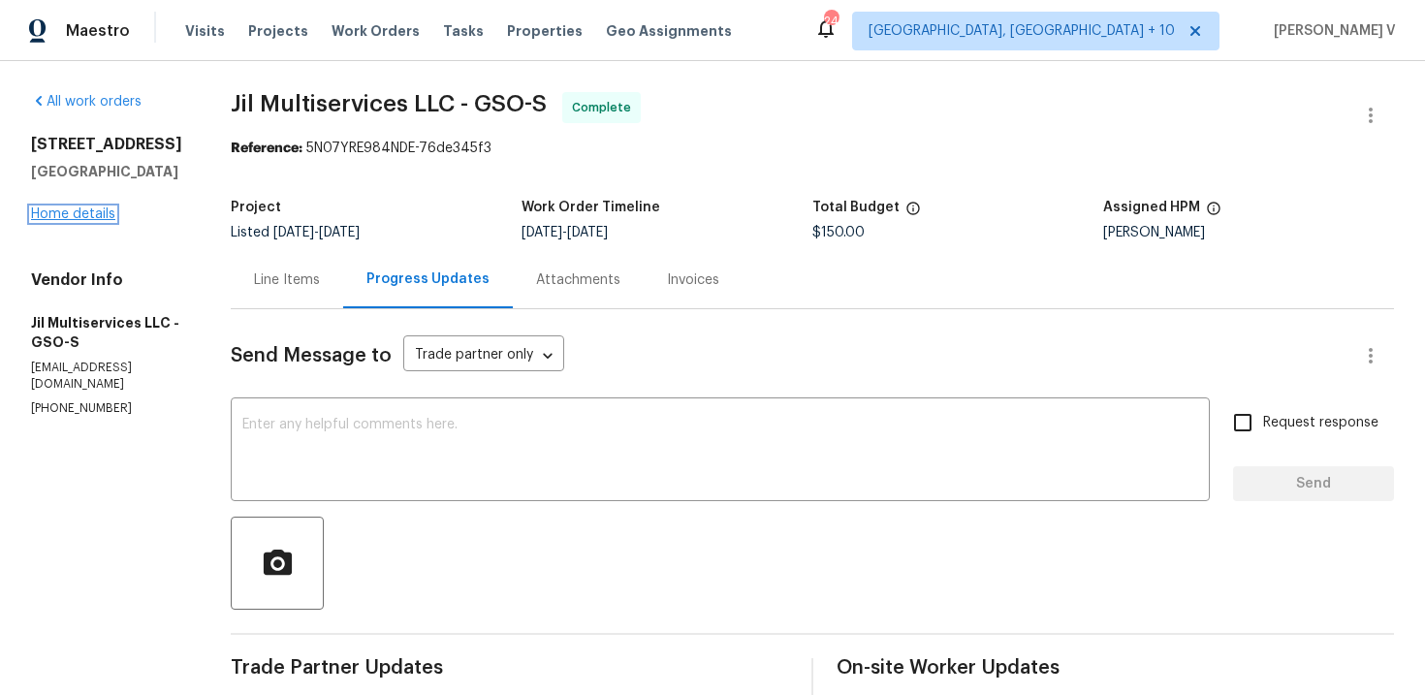
click at [80, 213] on link "Home details" at bounding box center [73, 214] width 84 height 14
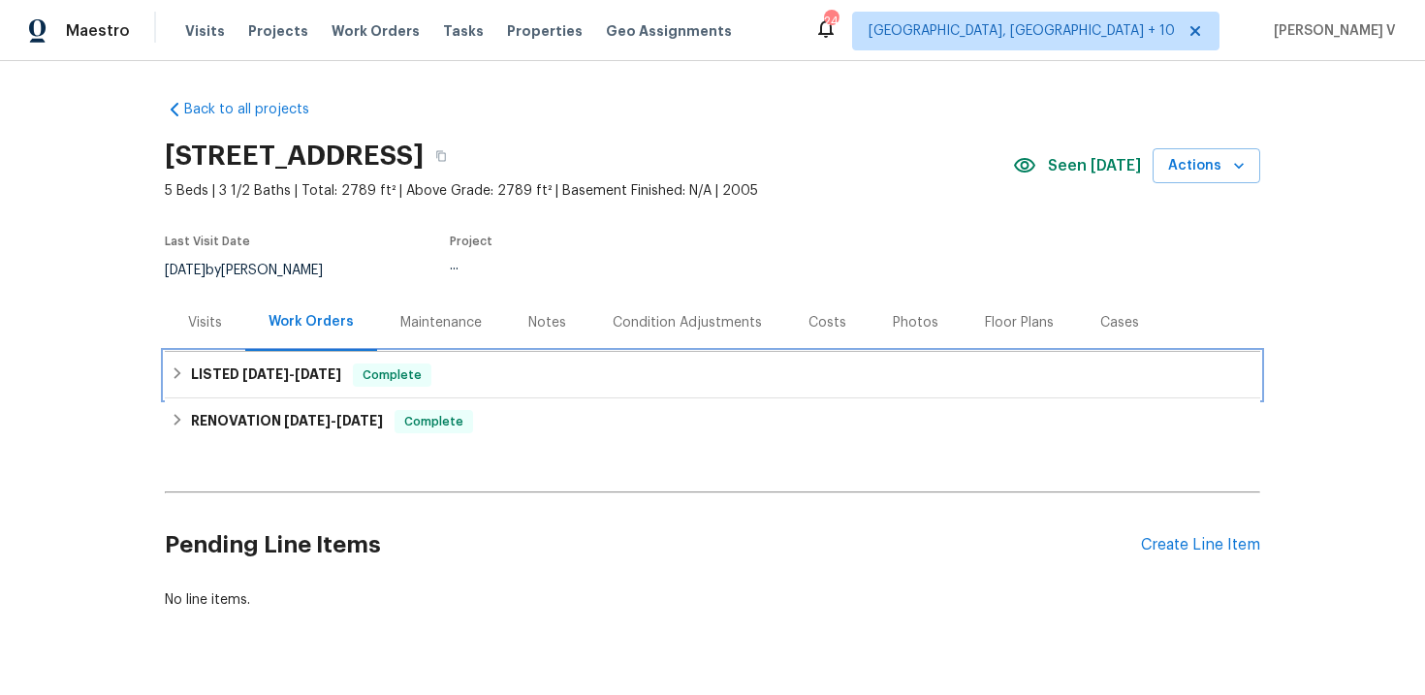
click at [369, 386] on div "Complete" at bounding box center [392, 374] width 78 height 23
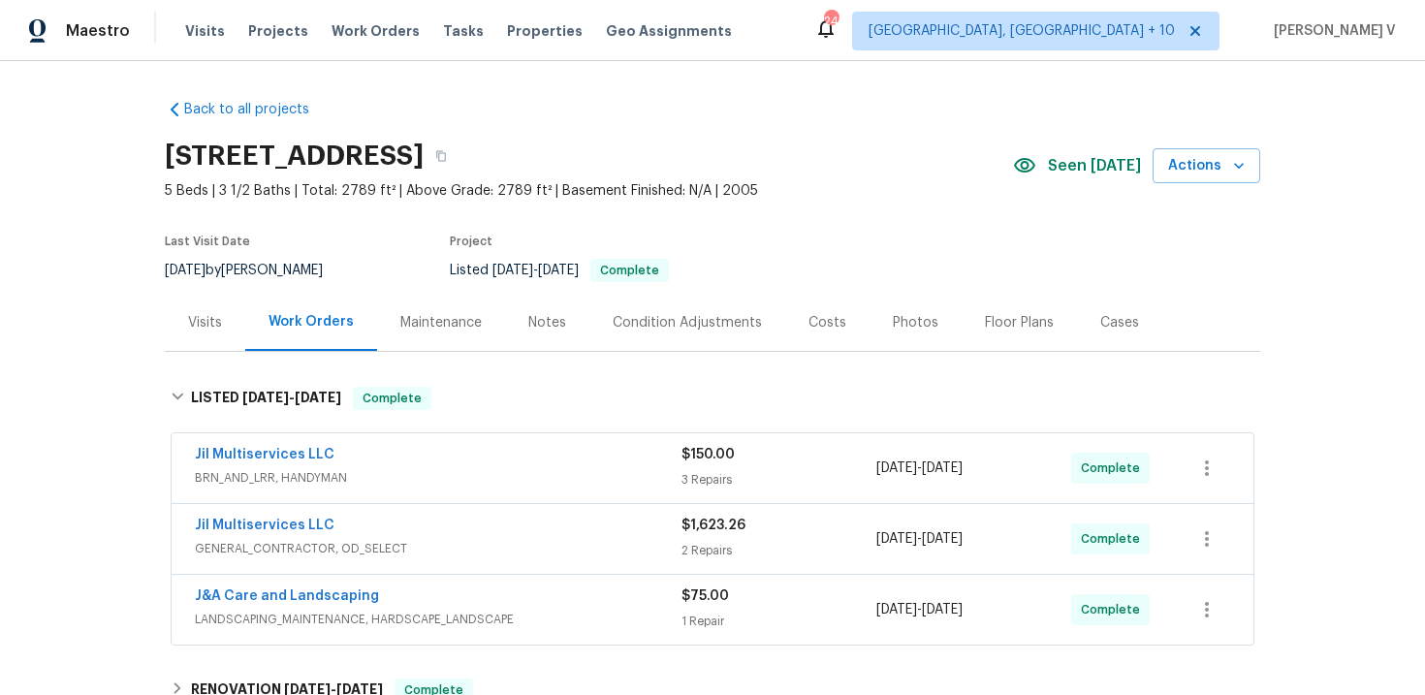
click at [375, 517] on div "Jil Multiservices LLC" at bounding box center [438, 527] width 486 height 23
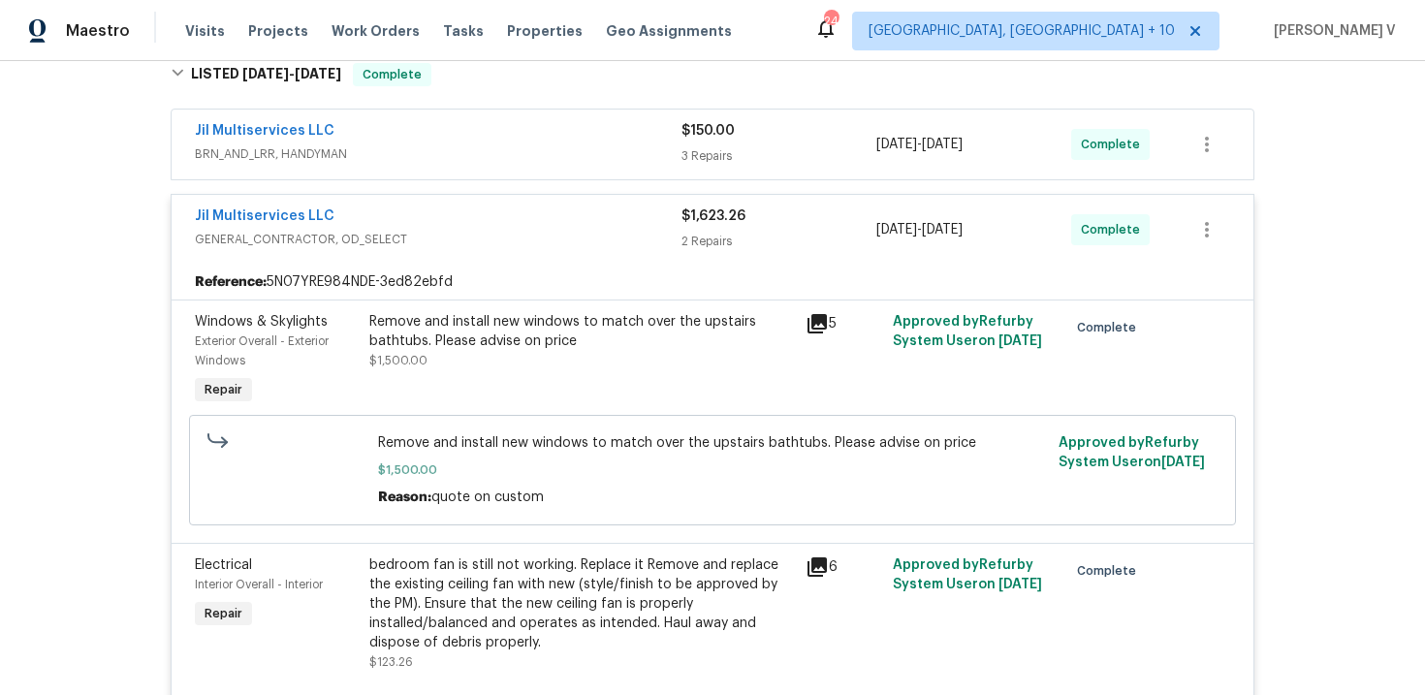
scroll to position [329, 0]
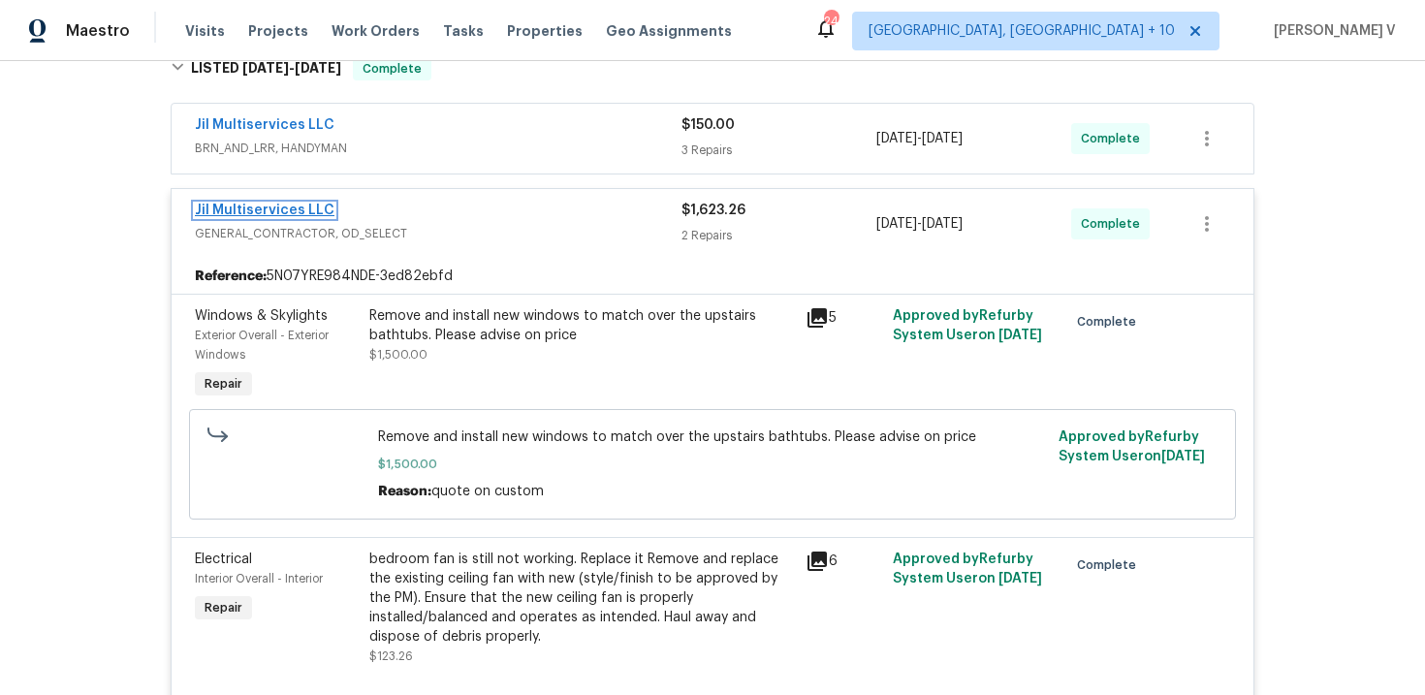
click at [317, 212] on link "Jil Multiservices LLC" at bounding box center [265, 211] width 140 height 14
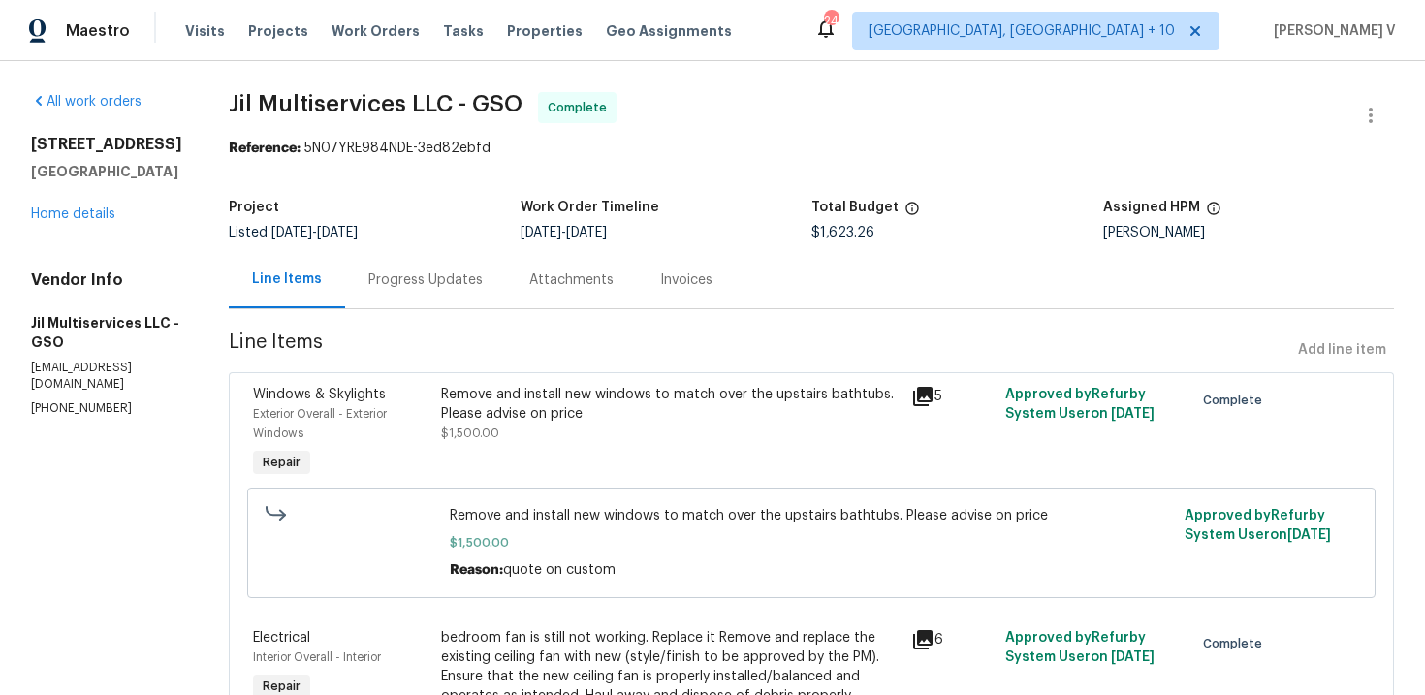
click at [516, 261] on div "Attachments" at bounding box center [571, 279] width 131 height 57
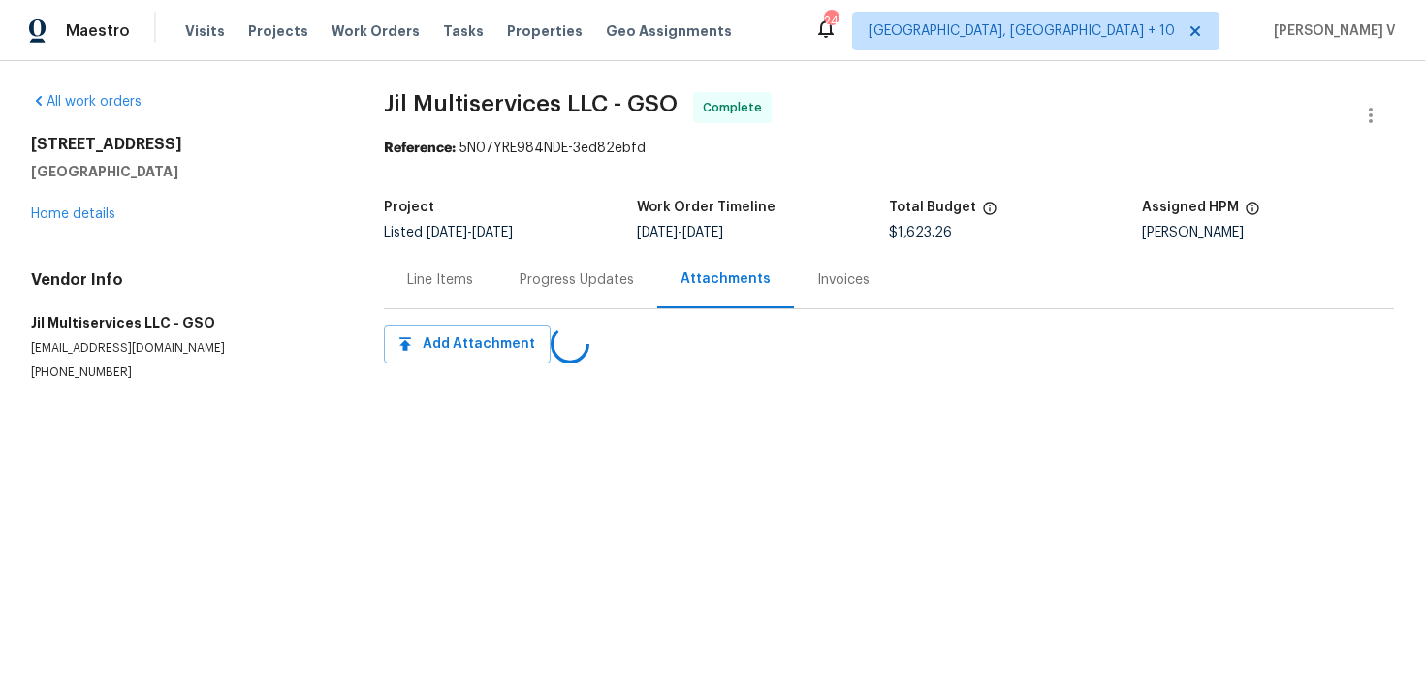
click at [516, 261] on div "Progress Updates" at bounding box center [576, 279] width 161 height 57
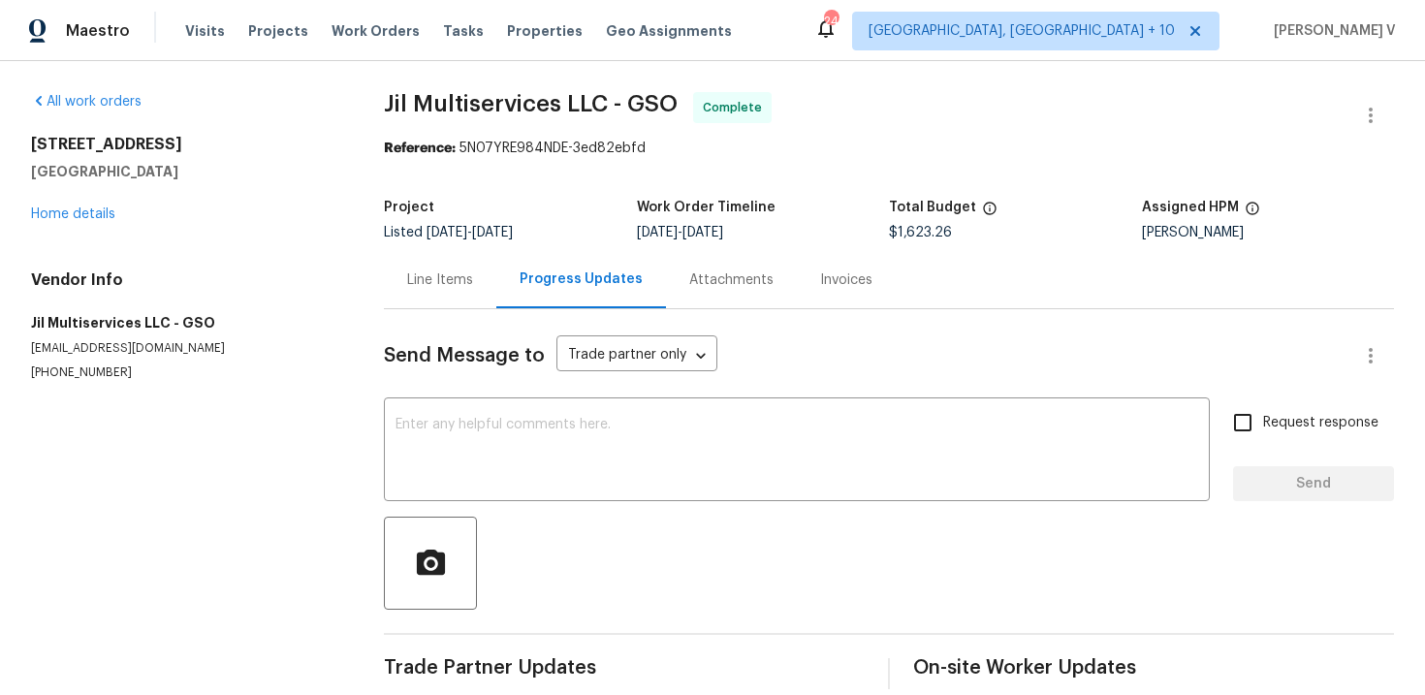
scroll to position [25, 0]
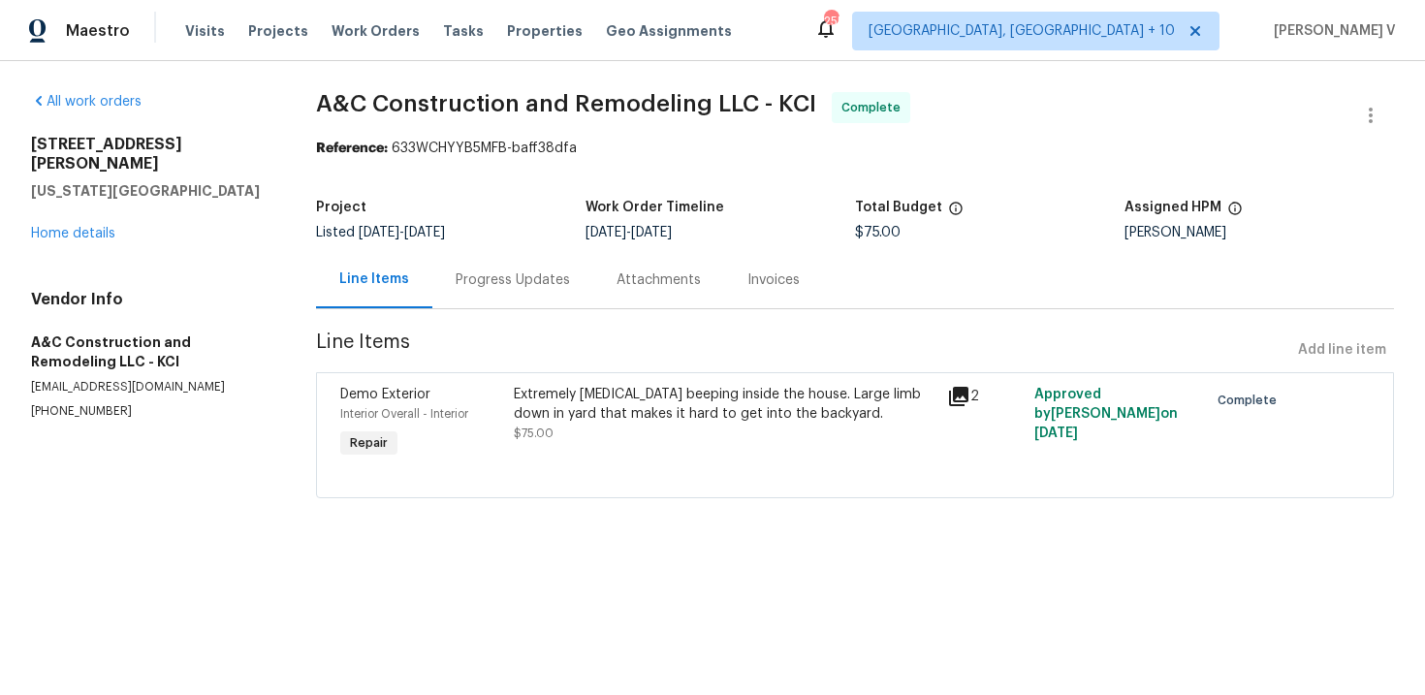
click at [478, 262] on div "Progress Updates" at bounding box center [512, 279] width 161 height 57
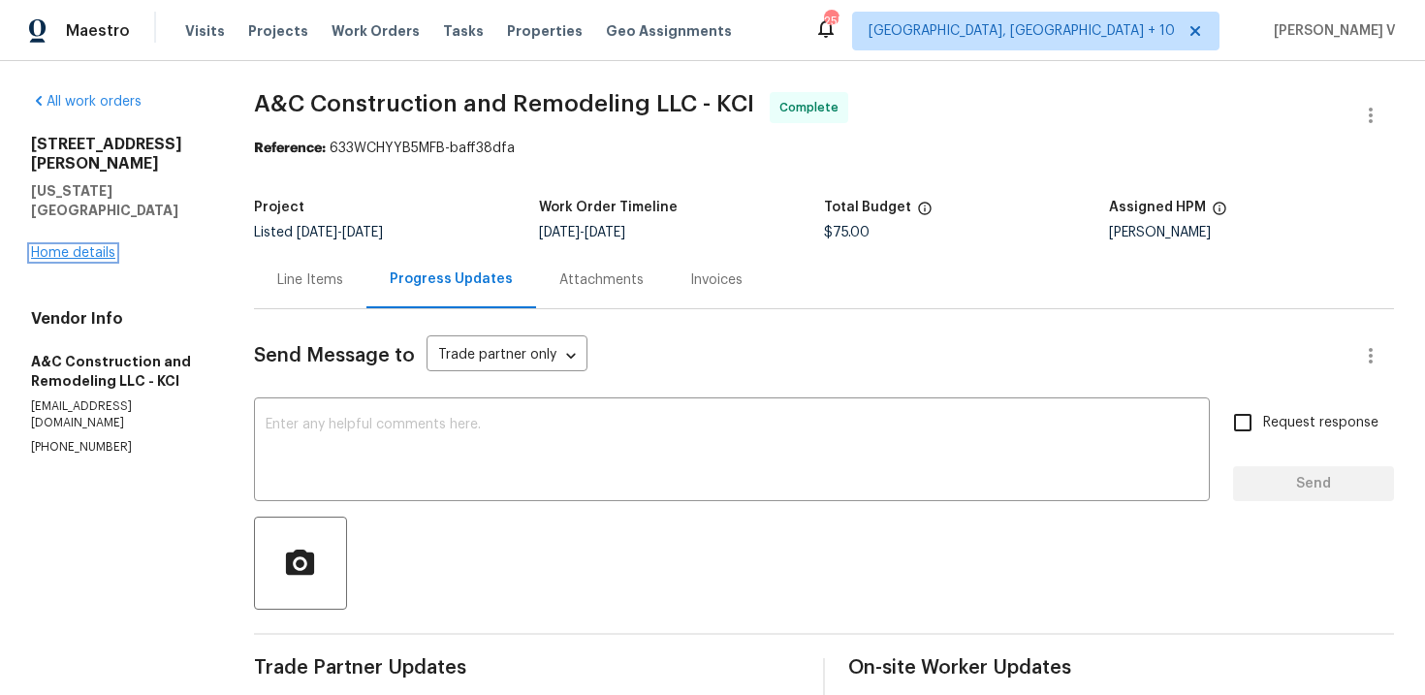
click at [89, 246] on link "Home details" at bounding box center [73, 253] width 84 height 14
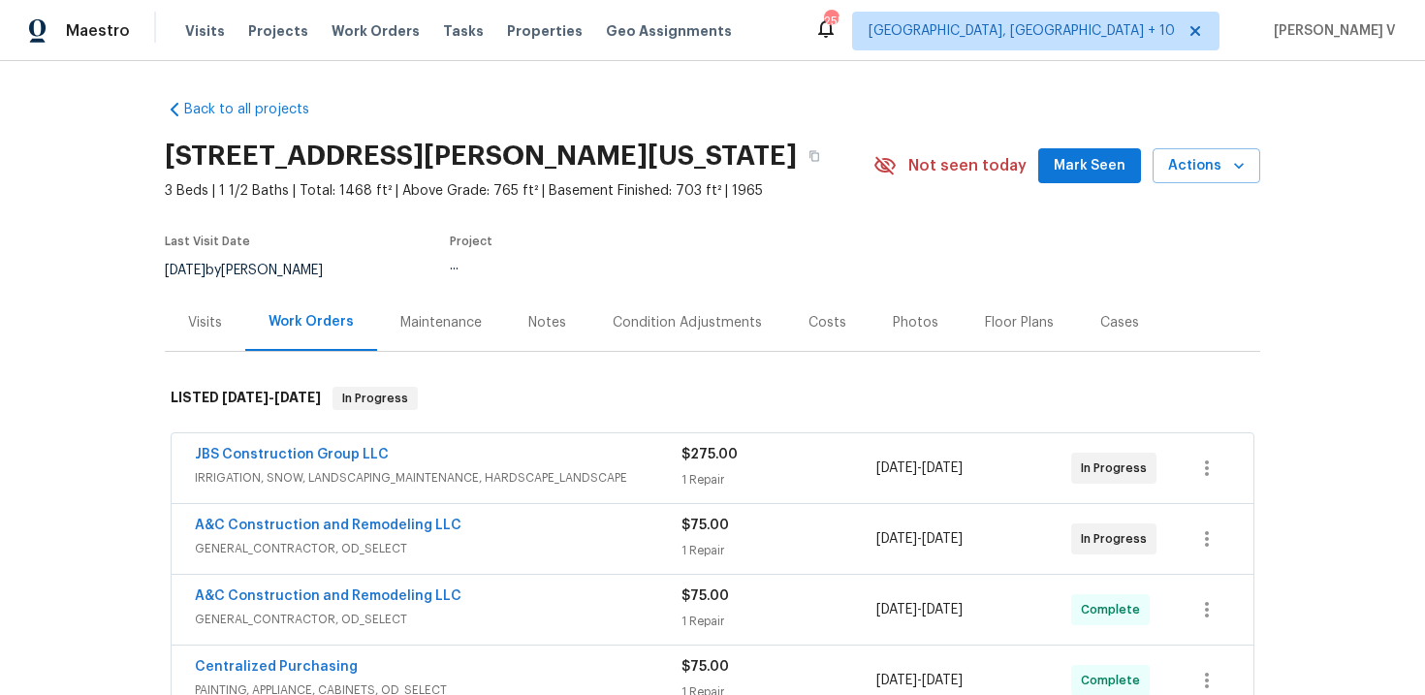
scroll to position [161, 0]
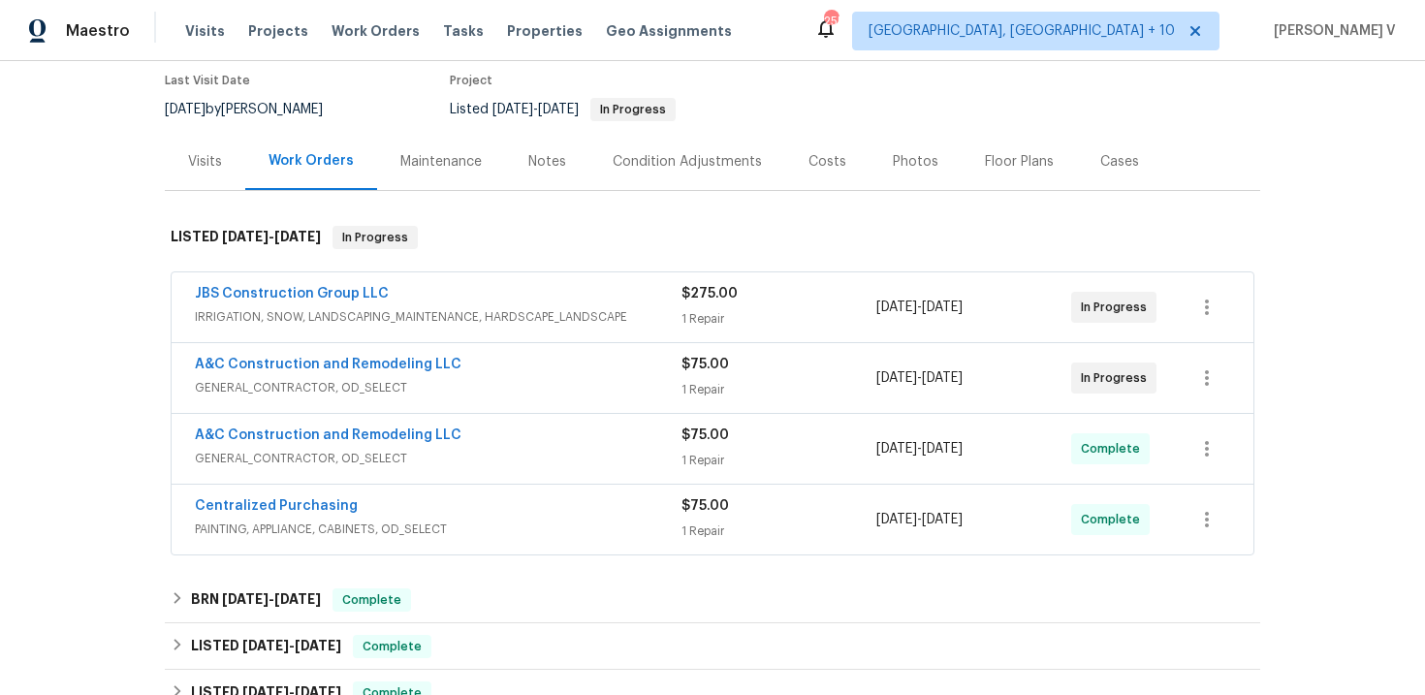
click at [495, 368] on div "A&C Construction and Remodeling LLC" at bounding box center [438, 366] width 486 height 23
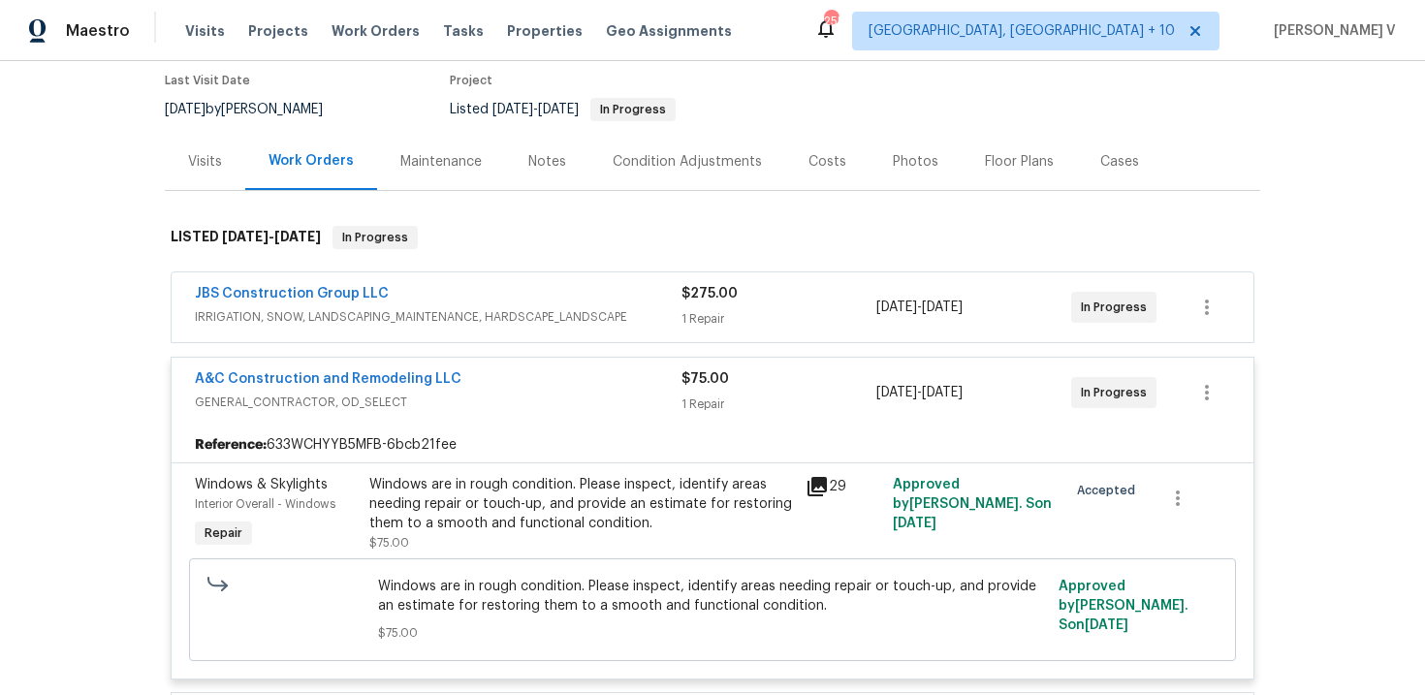
click at [510, 320] on span "IRRIGATION, SNOW, LANDSCAPING_MAINTENANCE, HARDSCAPE_LANDSCAPE" at bounding box center [438, 316] width 486 height 19
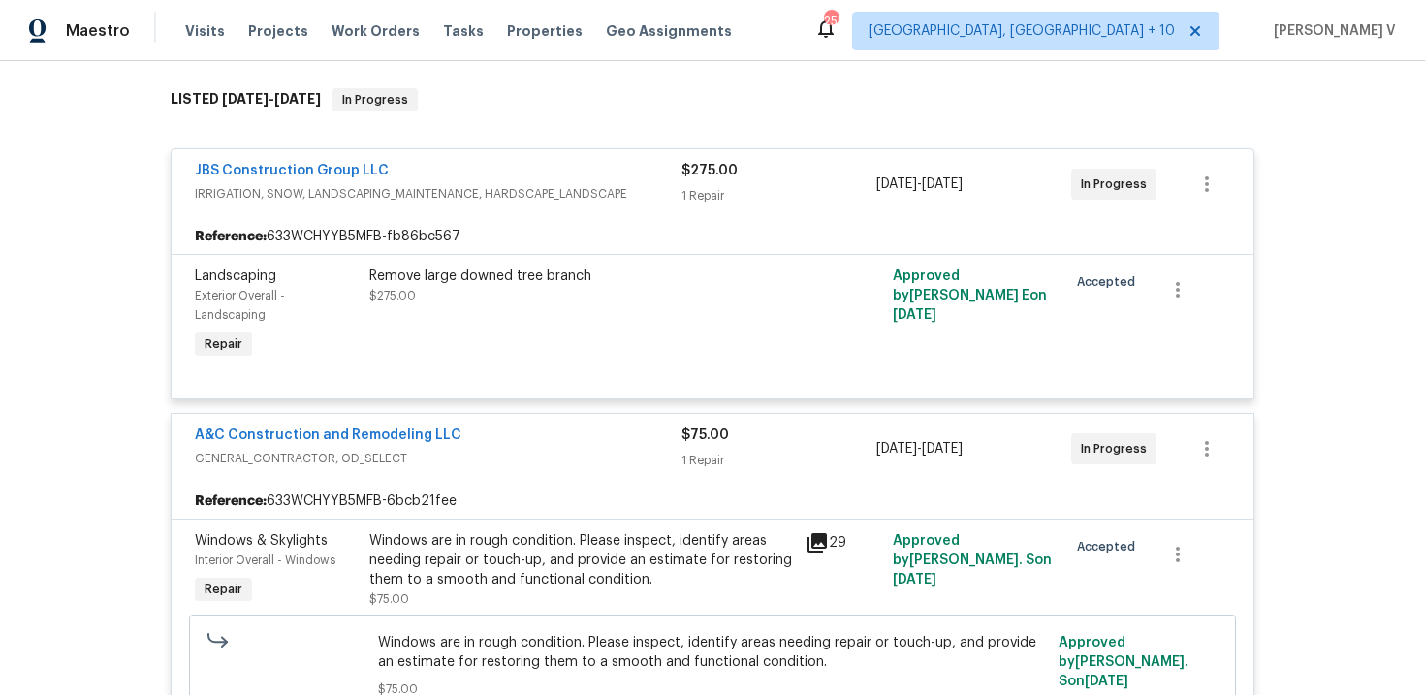
scroll to position [0, 0]
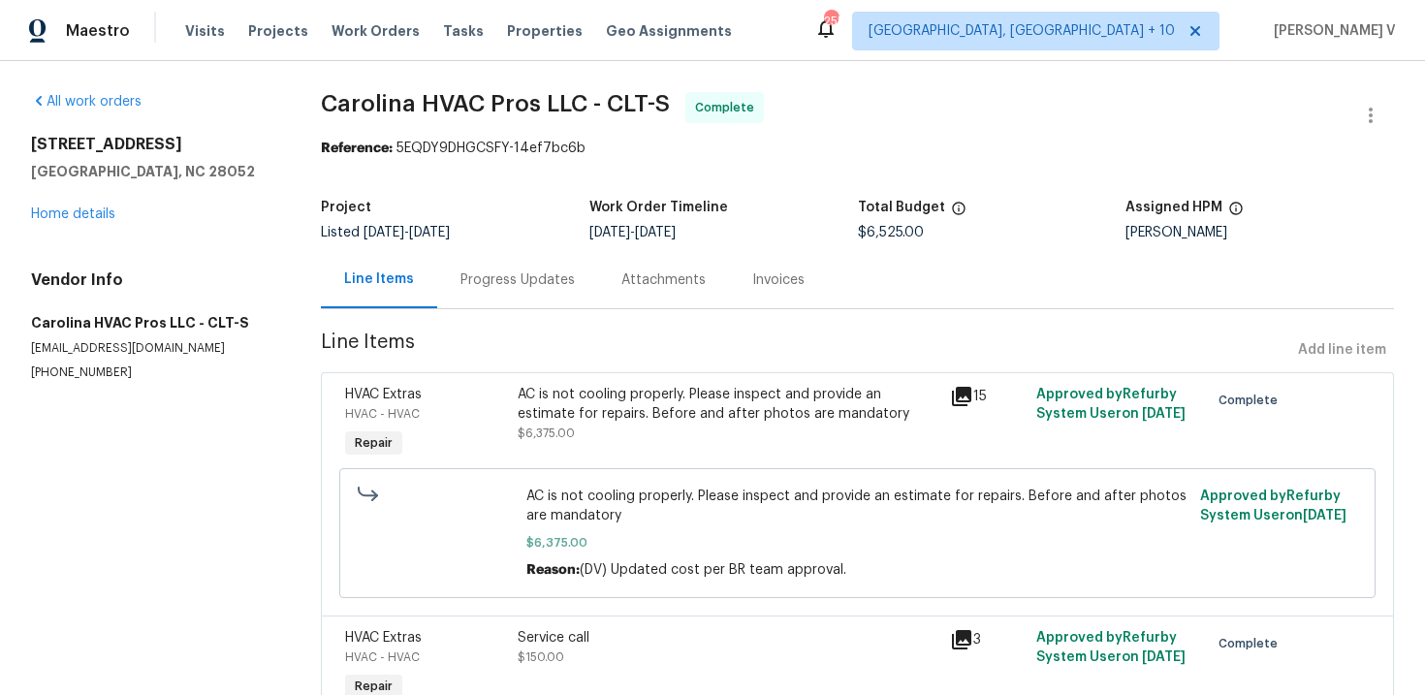
click at [546, 251] on div "Progress Updates" at bounding box center [517, 279] width 161 height 57
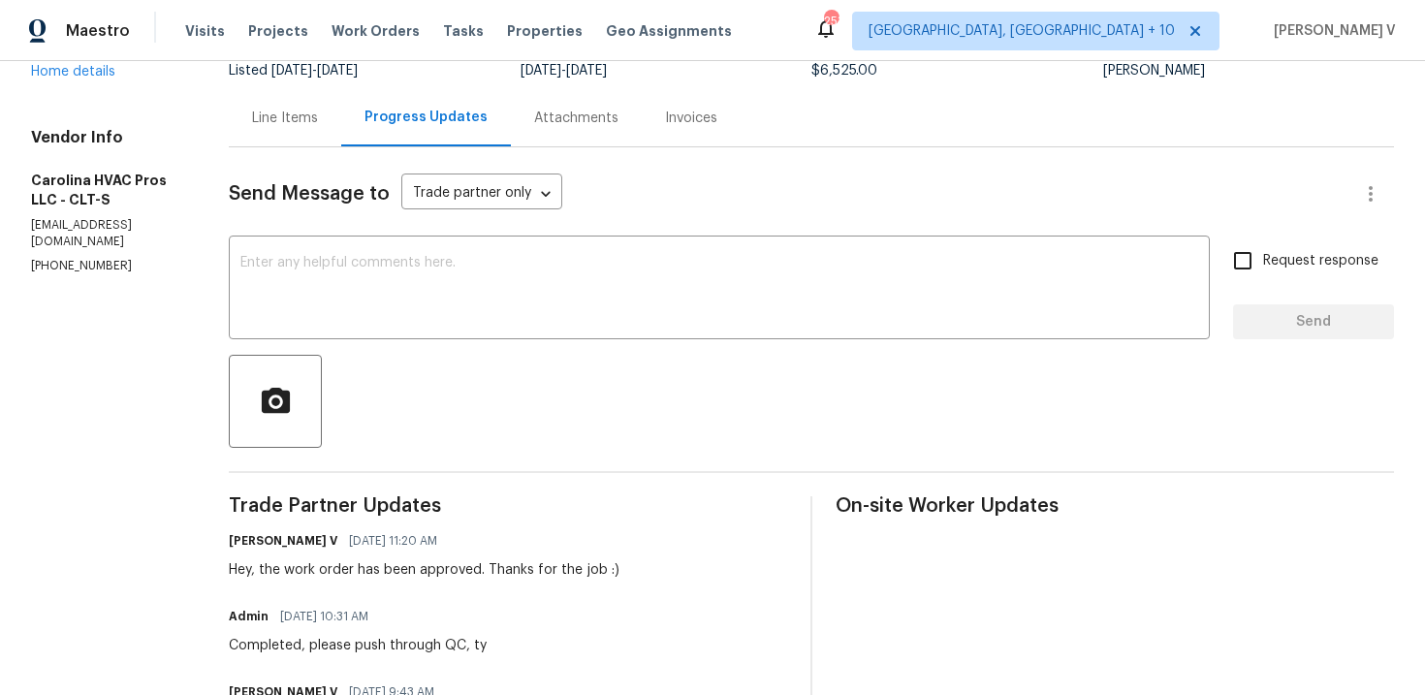
scroll to position [59, 0]
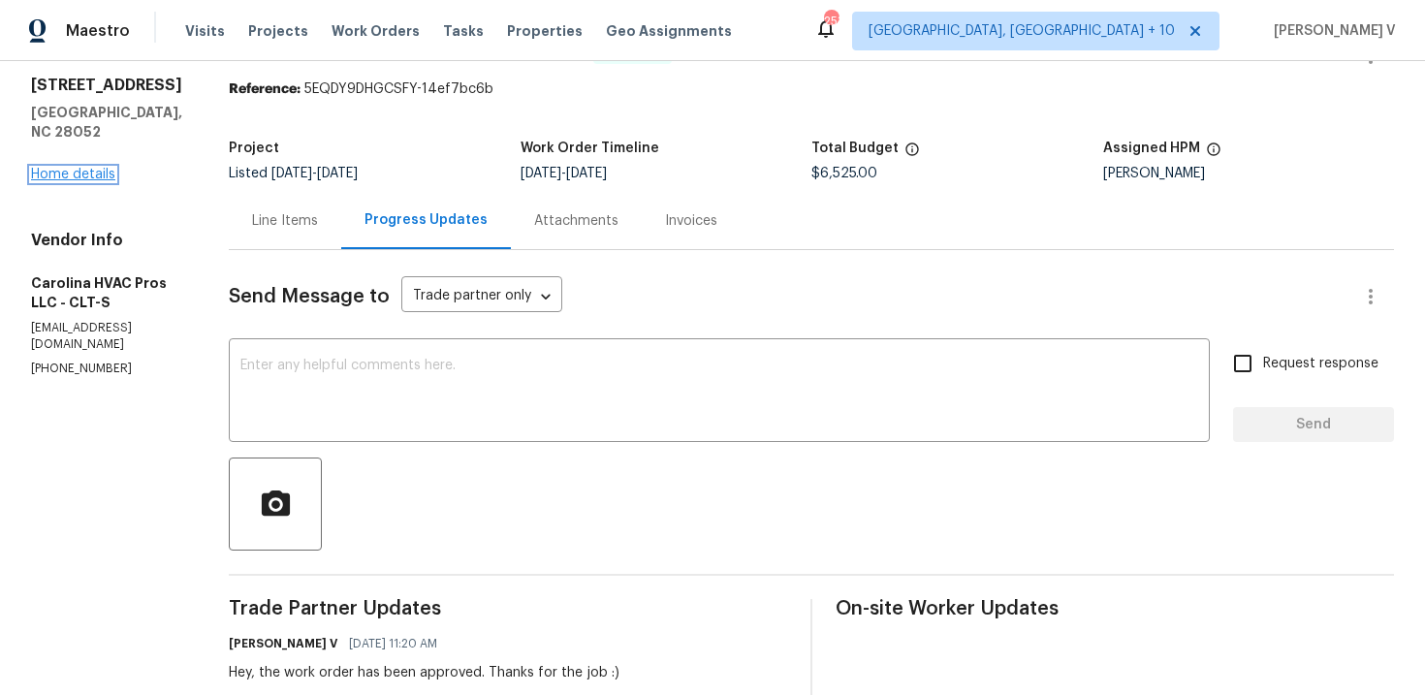
click at [109, 168] on link "Home details" at bounding box center [73, 175] width 84 height 14
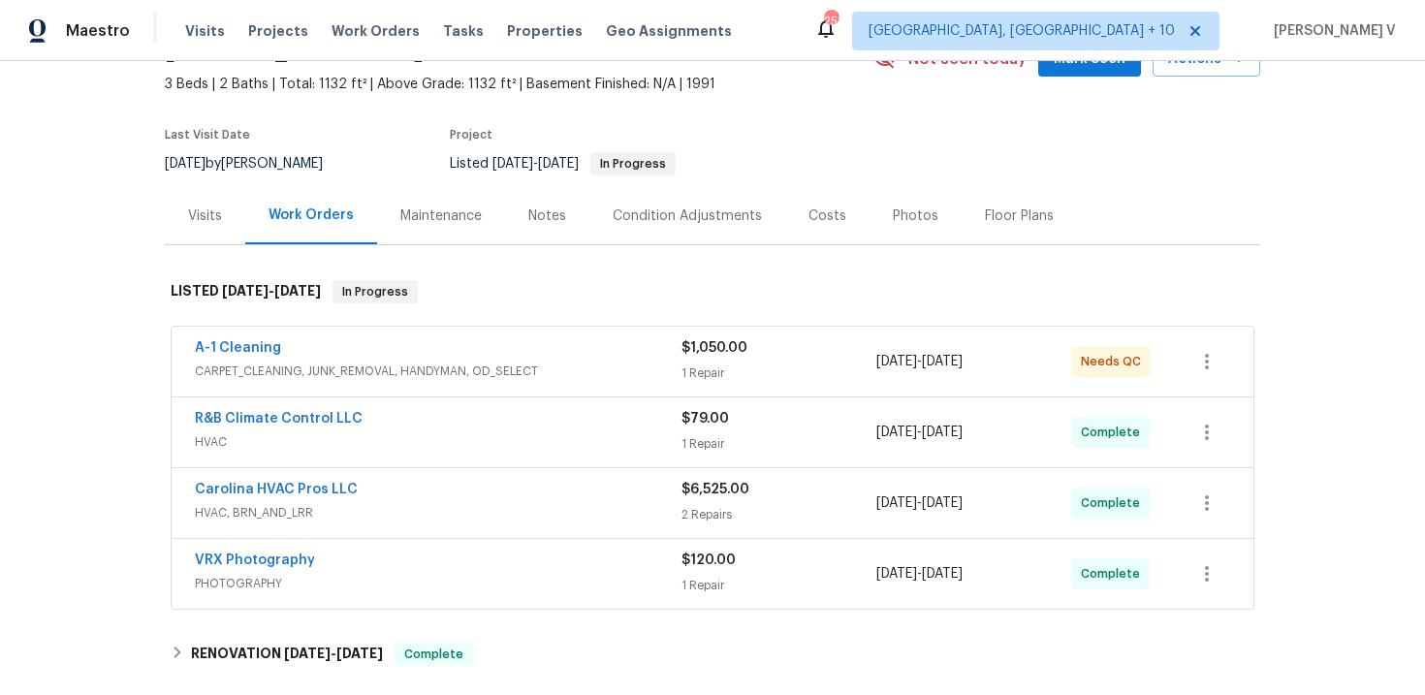
scroll to position [180, 0]
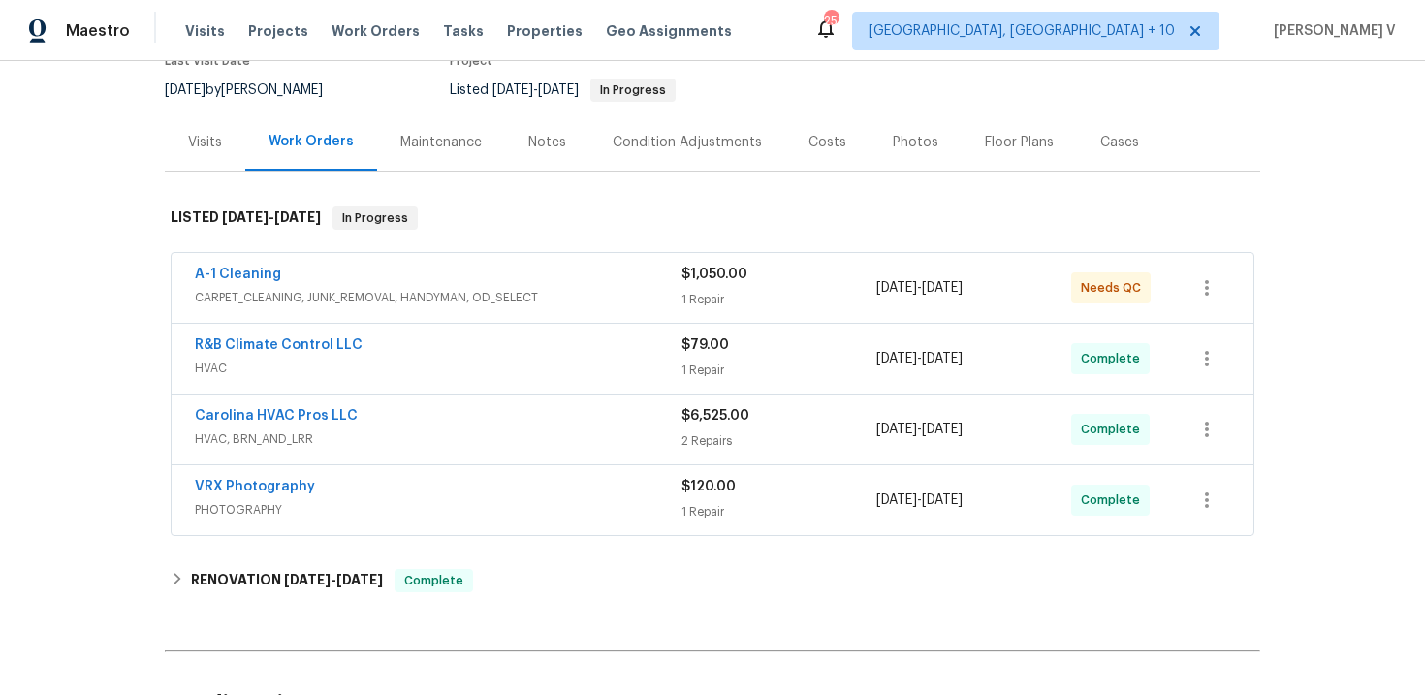
click at [490, 259] on div "A-1 Cleaning CARPET_CLEANING, JUNK_REMOVAL, HANDYMAN, OD_SELECT $1,050.00 1 Rep…" at bounding box center [713, 288] width 1082 height 70
click at [484, 287] on div "A-1 Cleaning" at bounding box center [438, 276] width 486 height 23
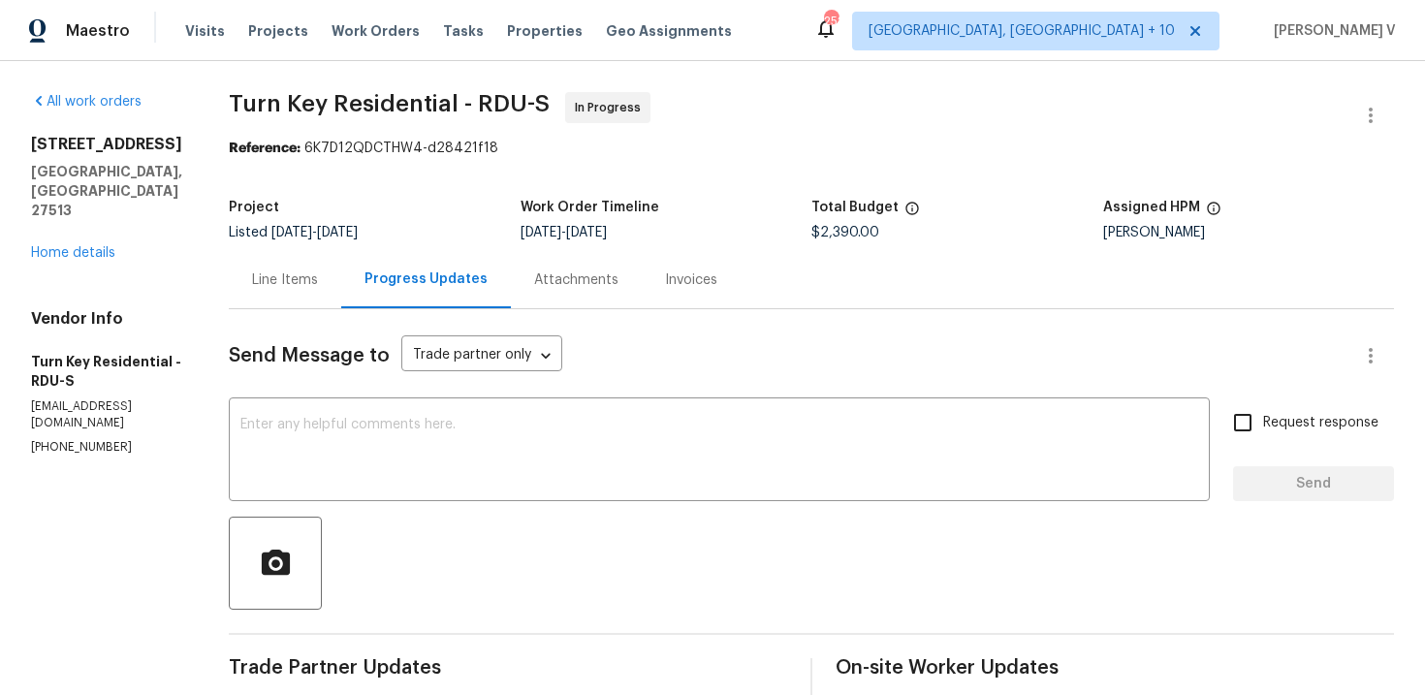
scroll to position [233, 0]
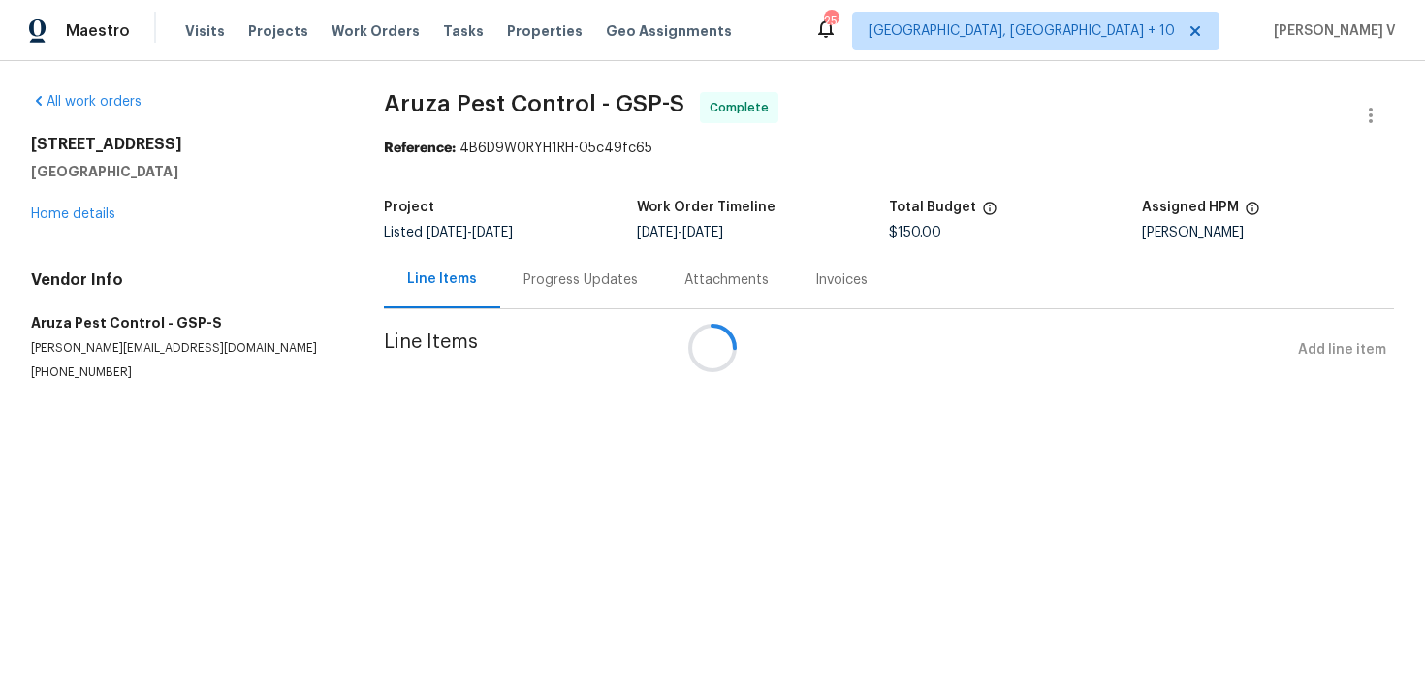
click at [549, 286] on div at bounding box center [712, 347] width 1425 height 695
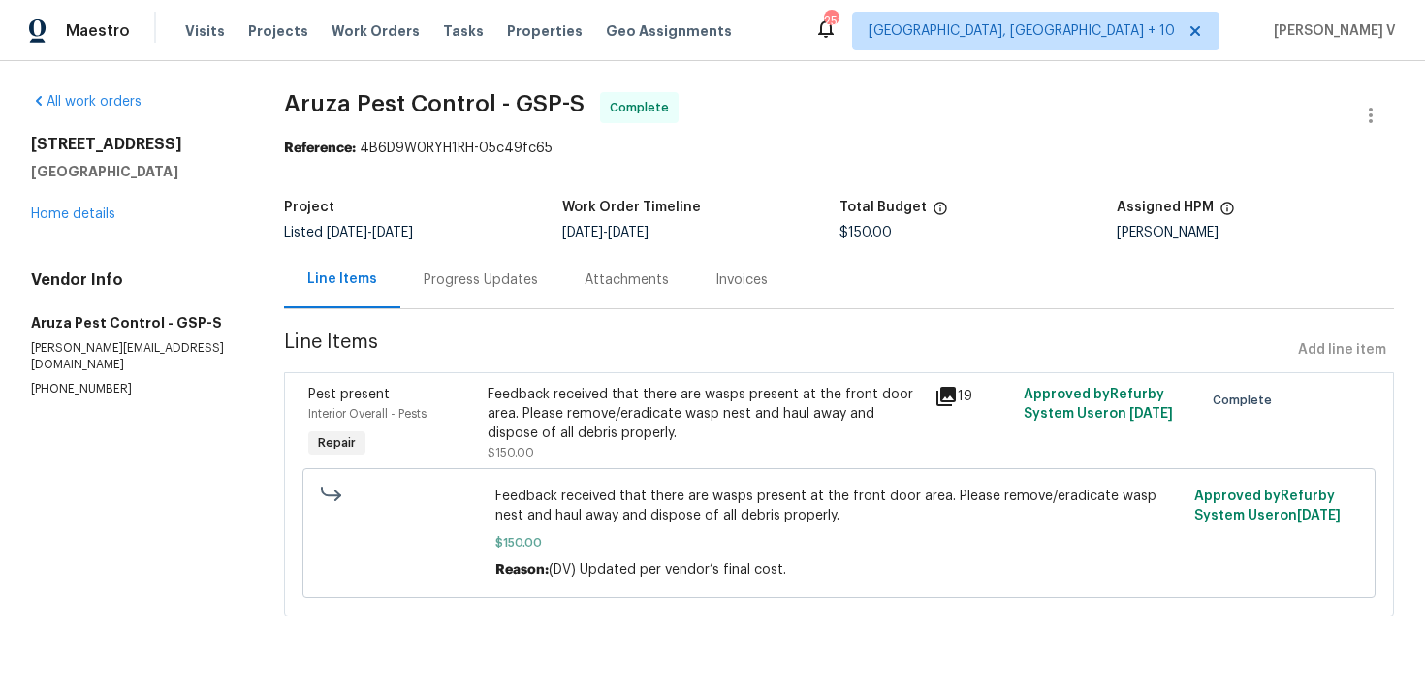
click at [487, 284] on div "Progress Updates" at bounding box center [480, 279] width 114 height 19
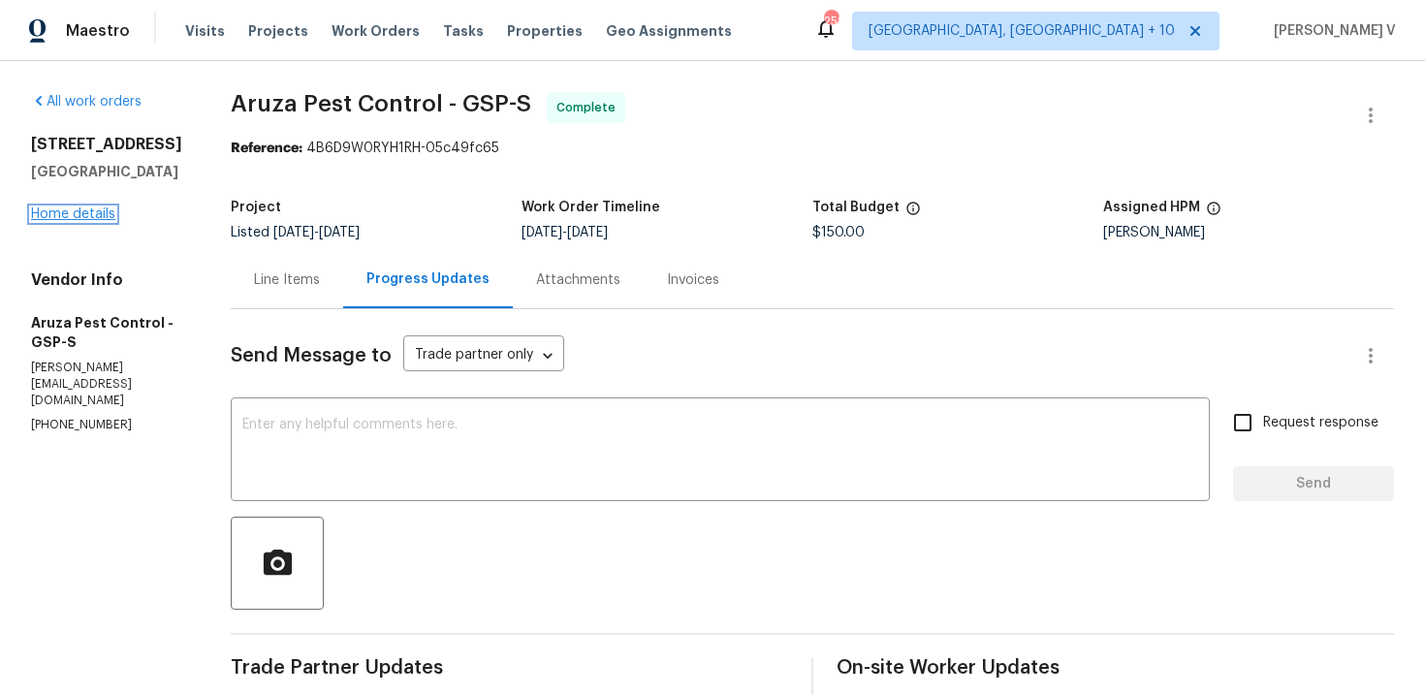
click at [91, 216] on link "Home details" at bounding box center [73, 214] width 84 height 14
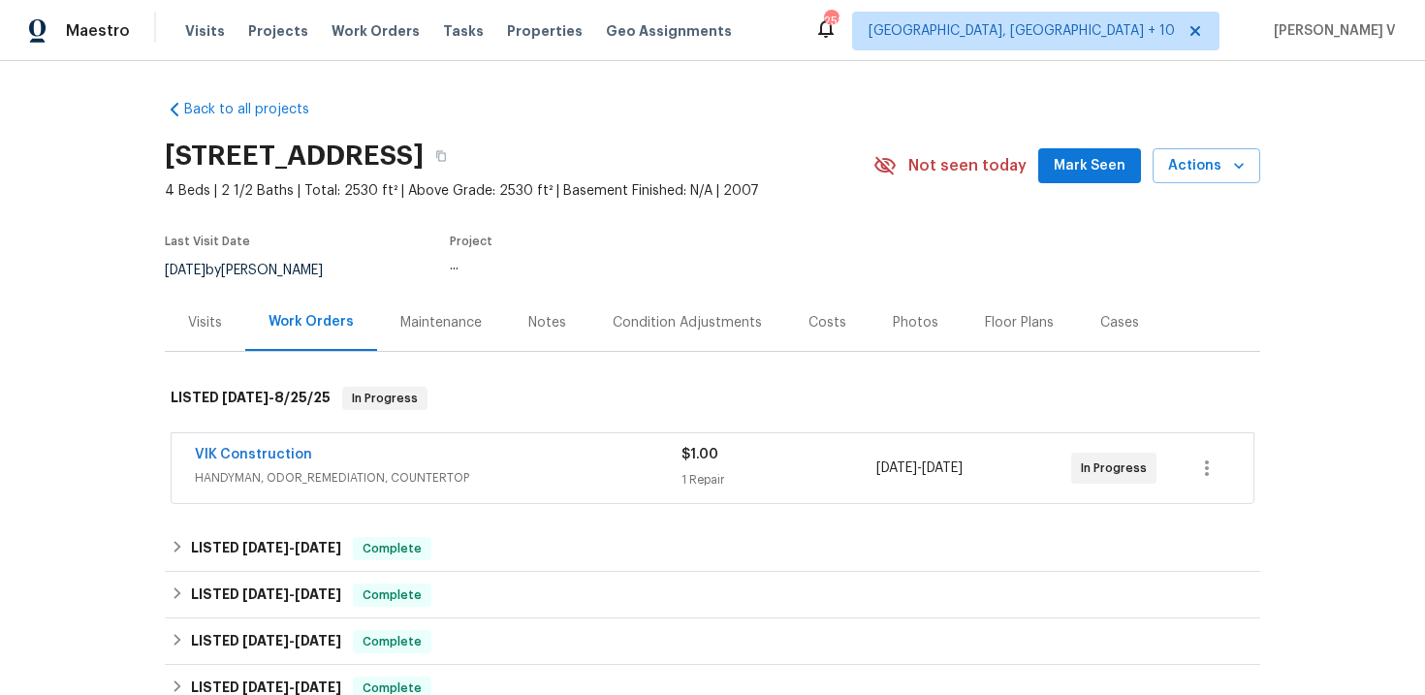
scroll to position [78, 0]
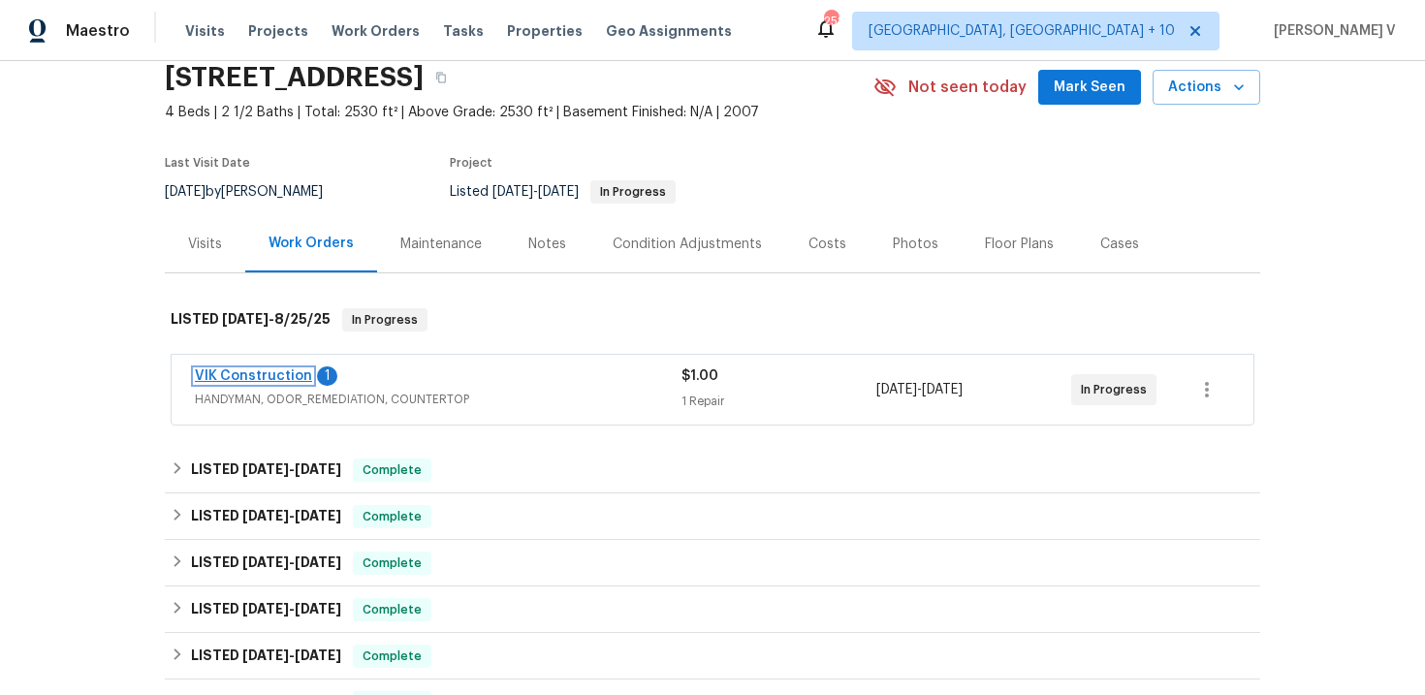
click at [242, 377] on link "VIK Construction" at bounding box center [253, 376] width 117 height 14
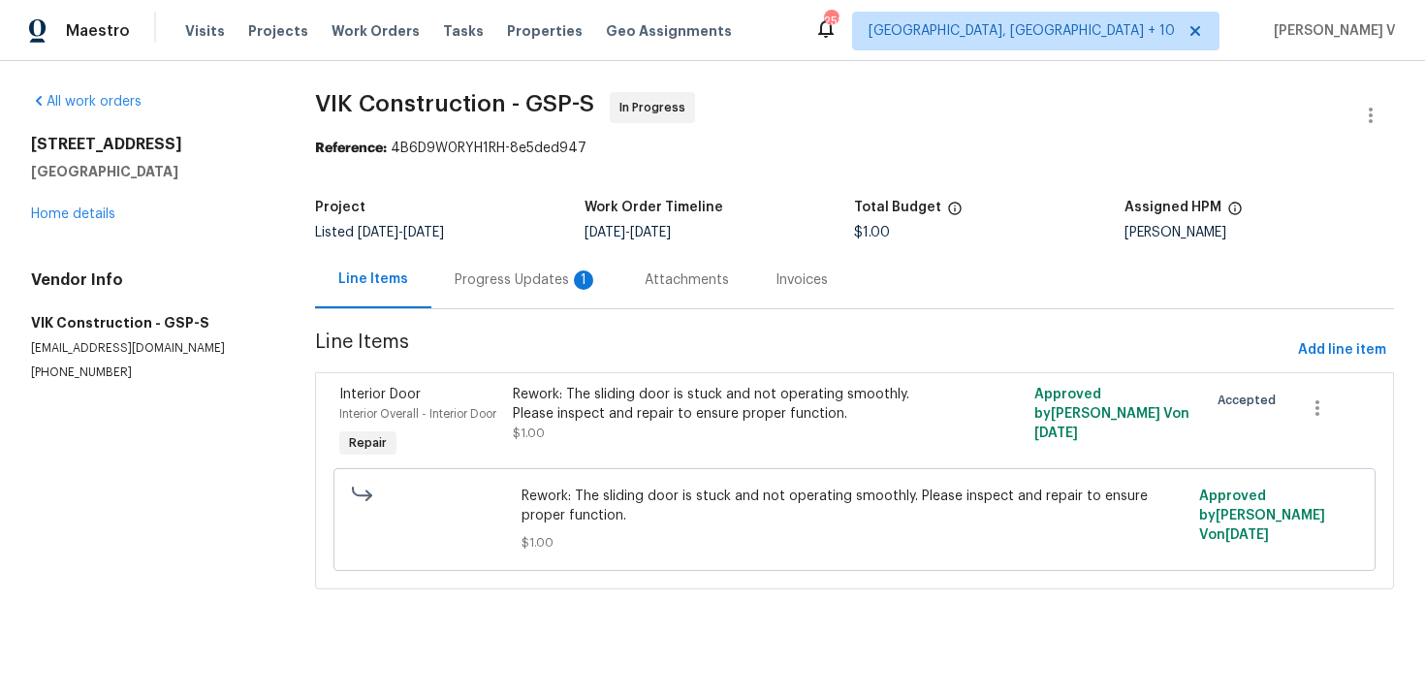
click at [517, 273] on div "Progress Updates 1" at bounding box center [526, 279] width 143 height 19
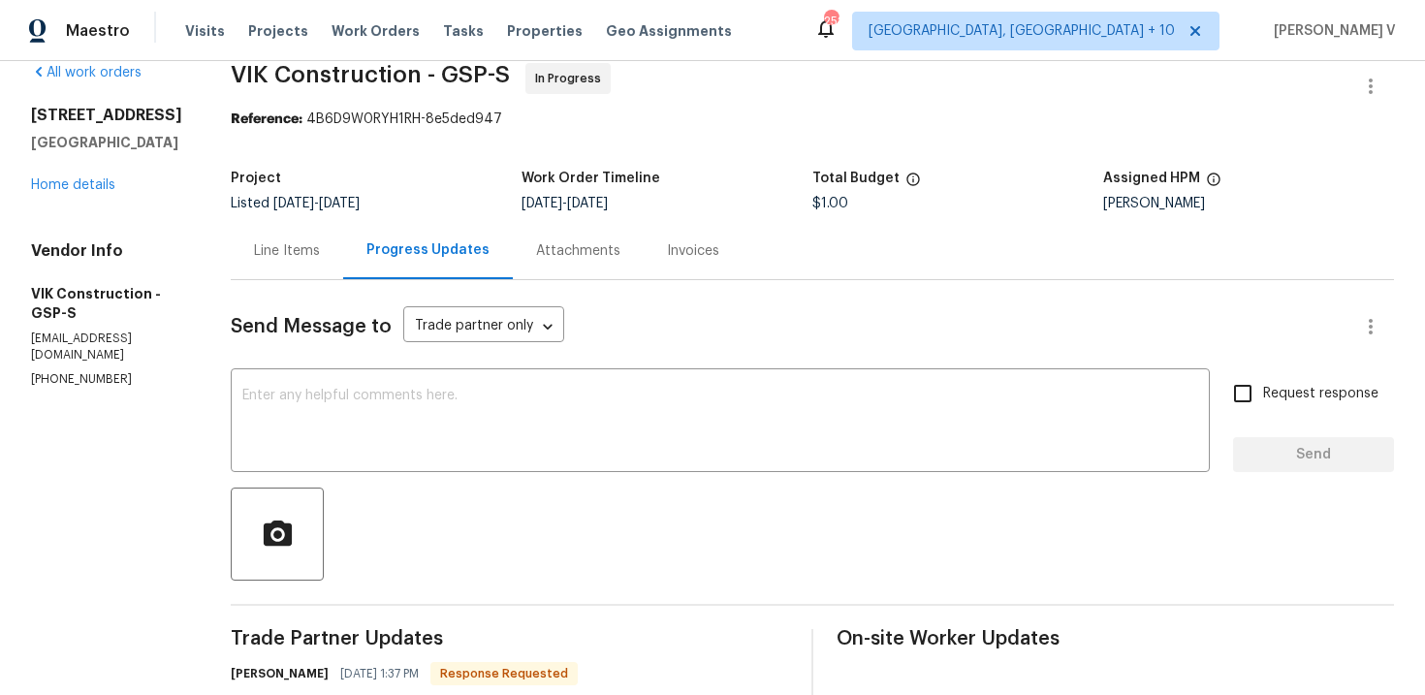
scroll to position [177, 0]
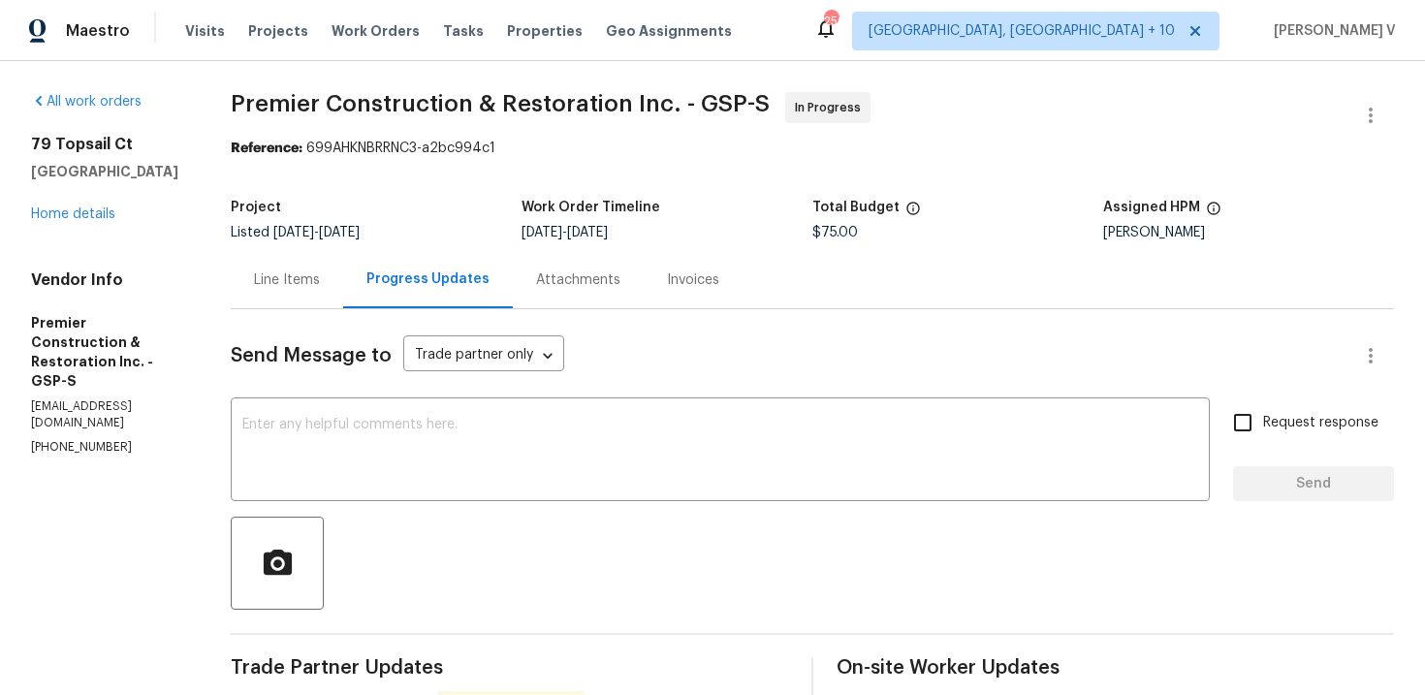
click at [513, 267] on div "Attachments" at bounding box center [578, 279] width 131 height 57
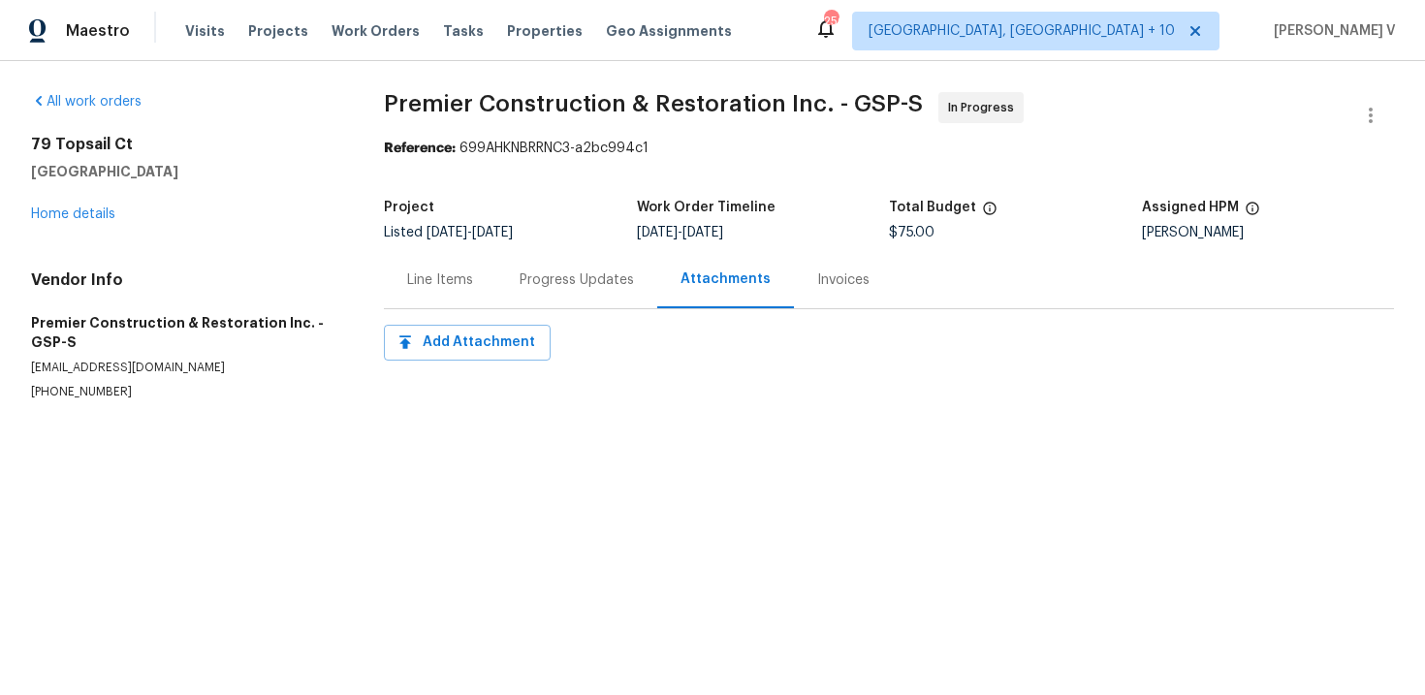
click at [557, 280] on div "Progress Updates" at bounding box center [576, 279] width 114 height 19
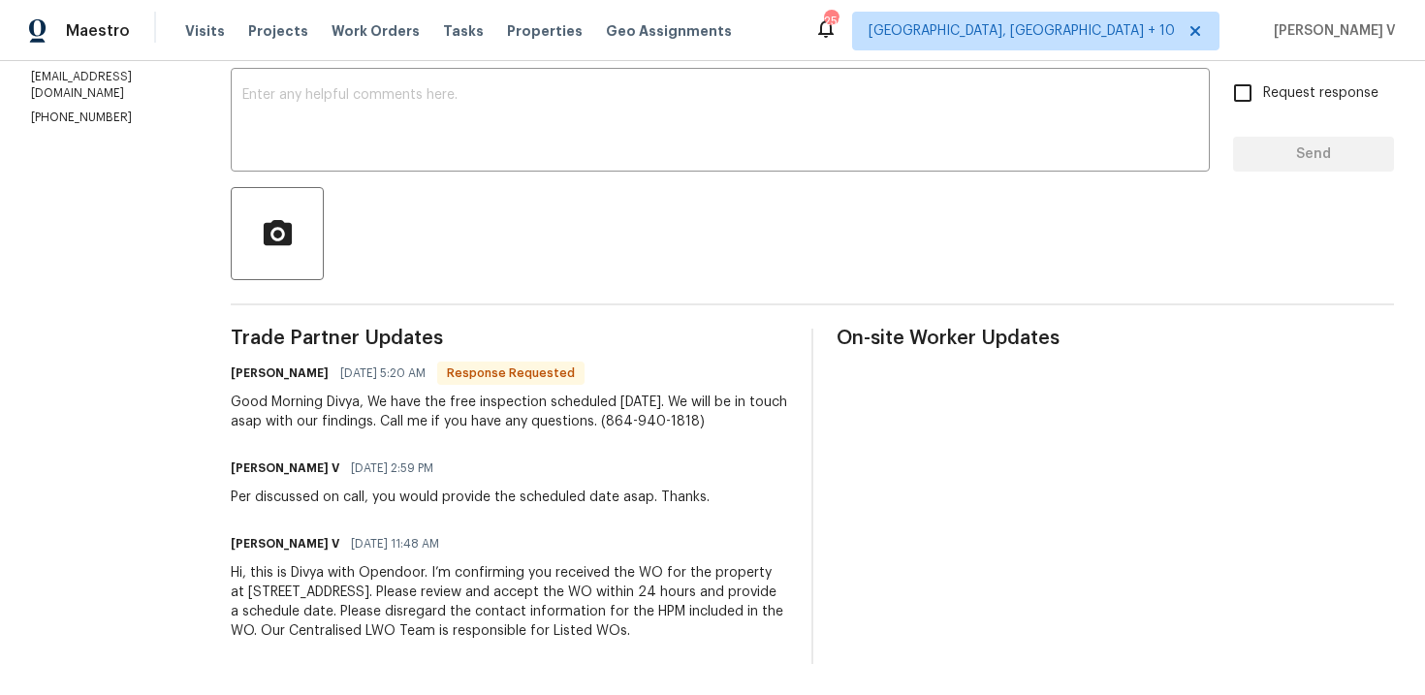
scroll to position [173, 0]
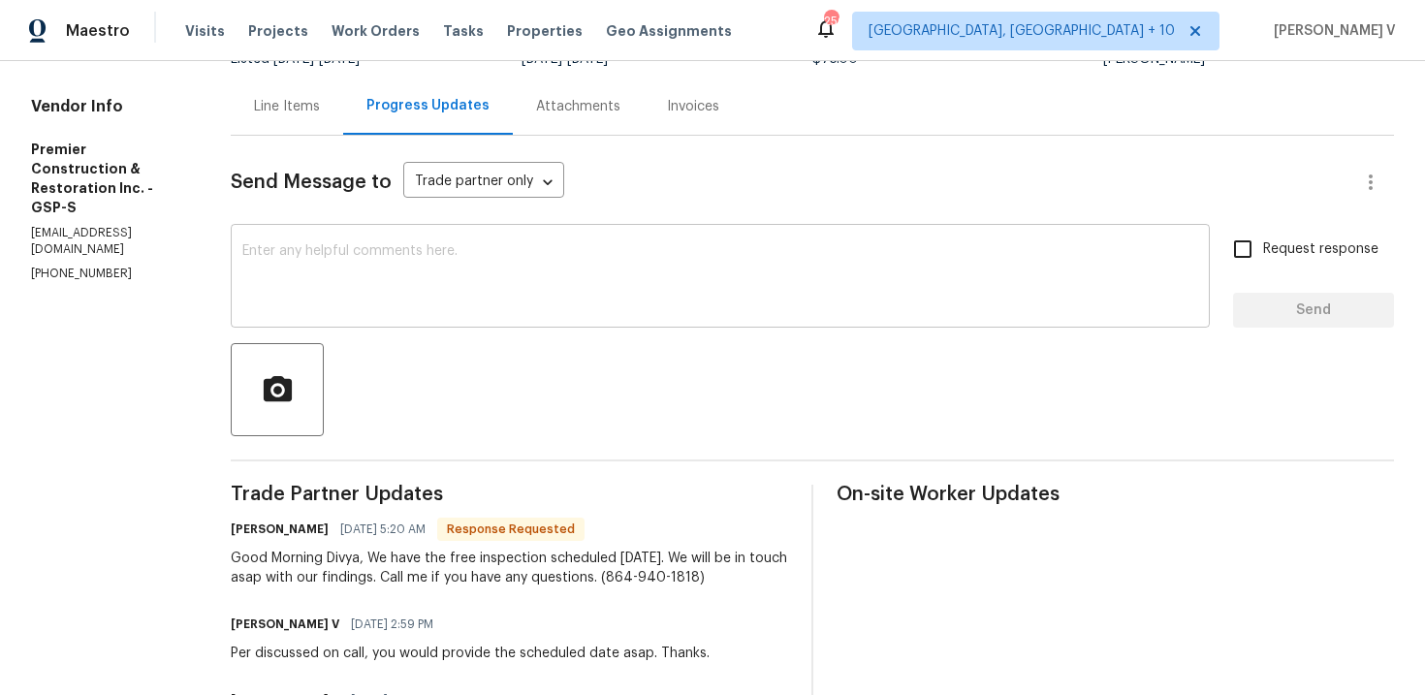
click at [375, 285] on textarea at bounding box center [720, 278] width 956 height 68
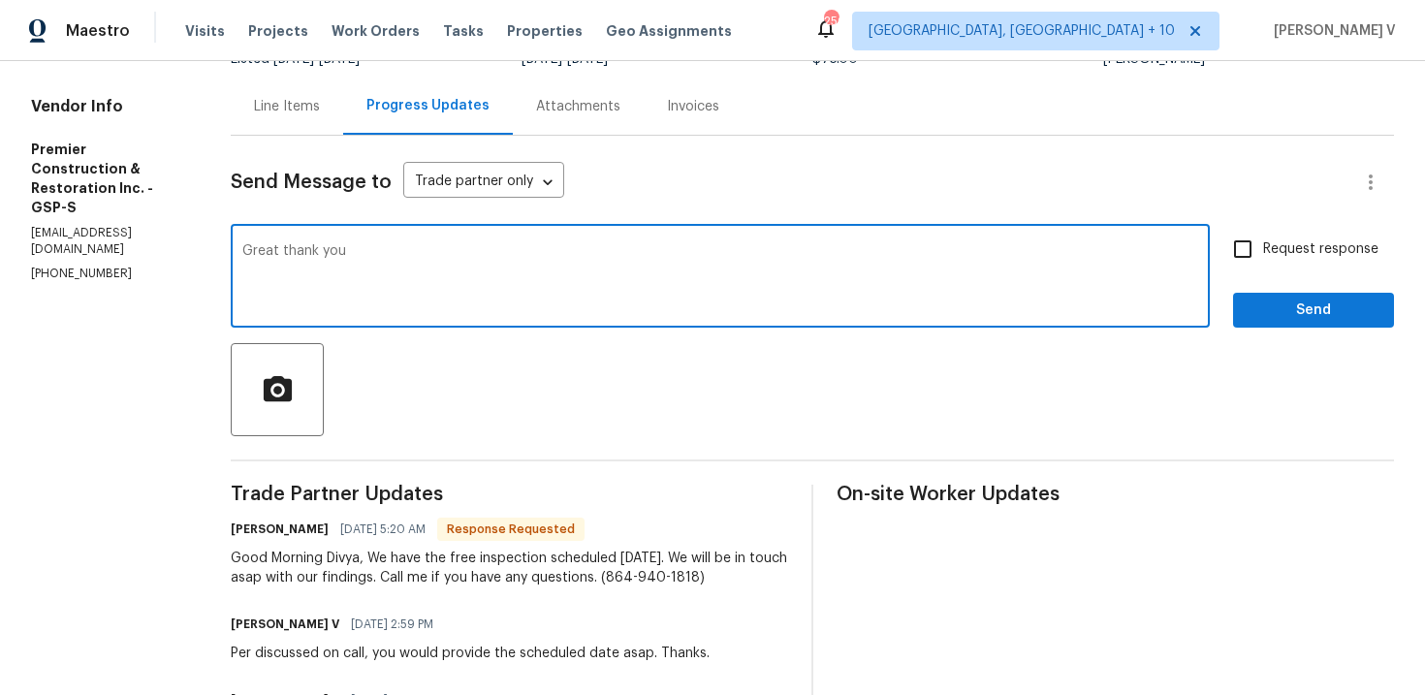
click at [249, 524] on h6 "Merritt King" at bounding box center [280, 528] width 98 height 19
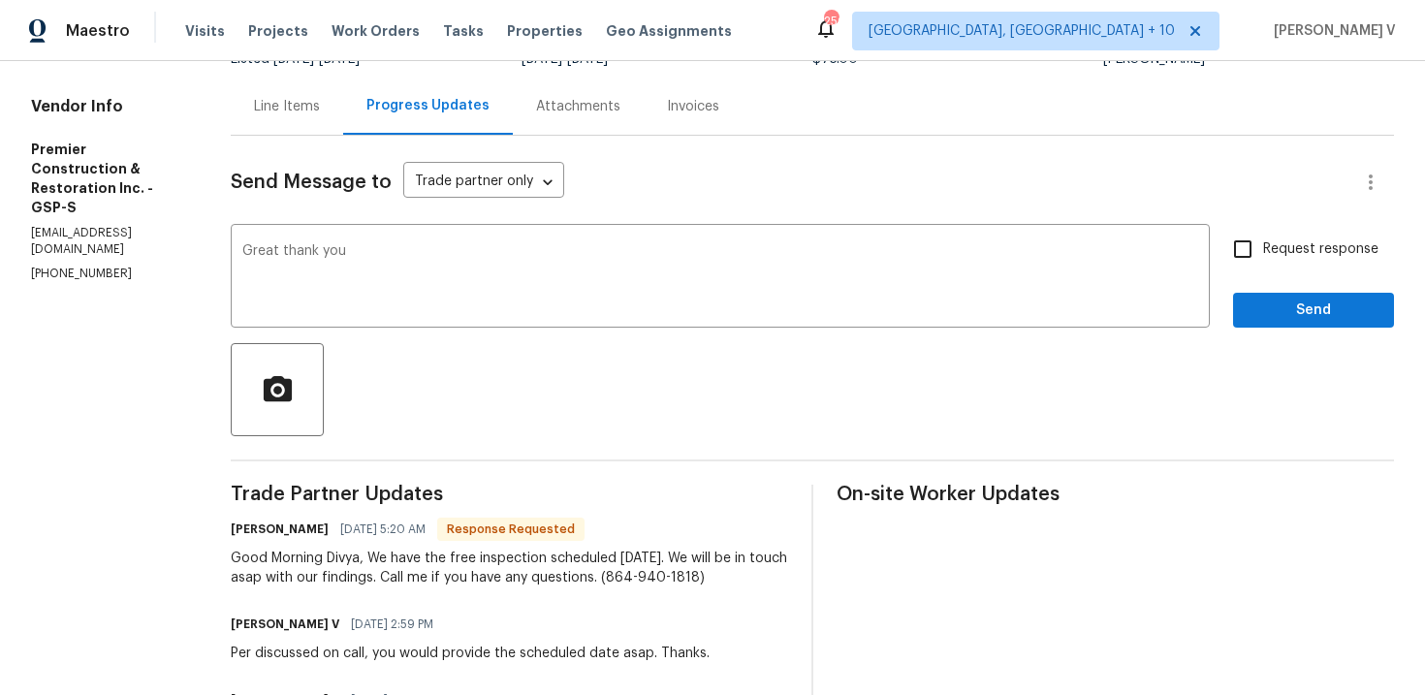
click at [249, 524] on h6 "Merritt King" at bounding box center [280, 528] width 98 height 19
copy h6 "Merritt"
click at [427, 332] on div "Send Message to Trade partner only Trade partner only ​ Great thank you x ​ Req…" at bounding box center [812, 478] width 1163 height 684
click at [447, 277] on textarea "Great thank you" at bounding box center [720, 278] width 956 height 68
paste textarea "Merritt"
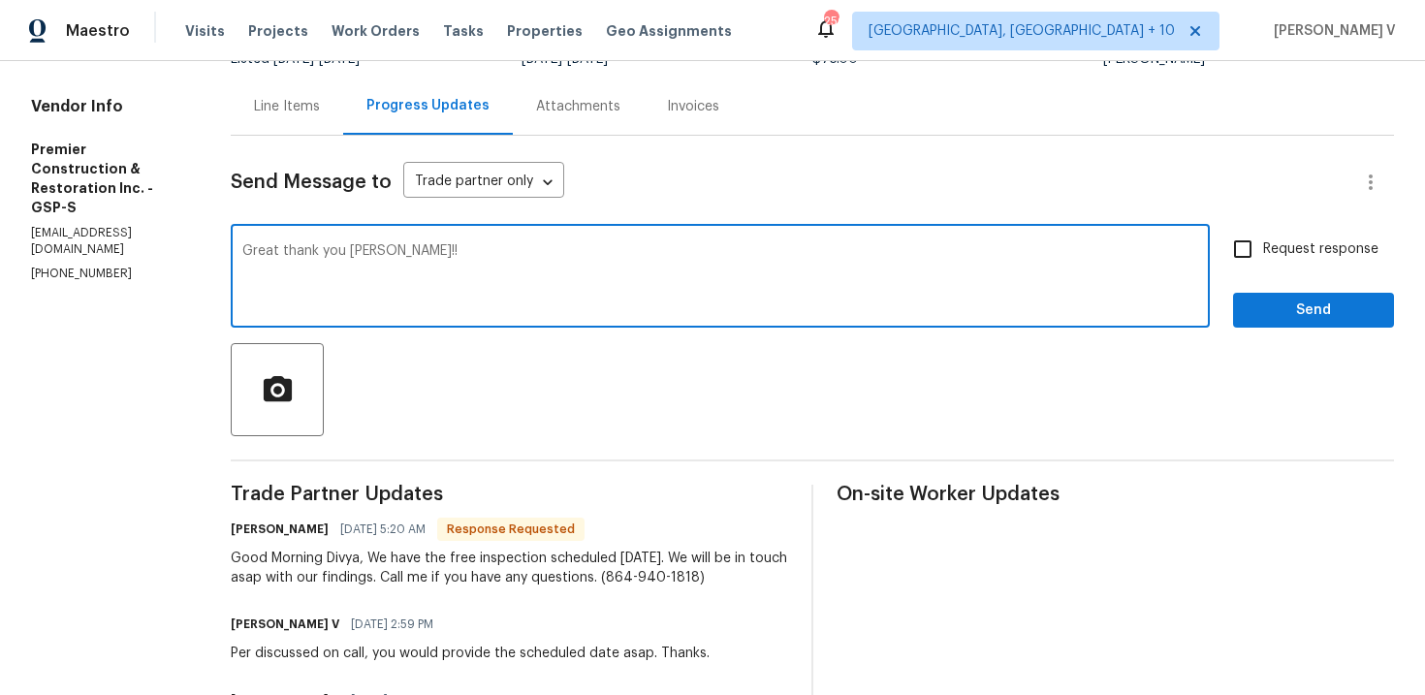
type textarea "Great thank you Merritt!!"
click at [1308, 245] on span "Request response" at bounding box center [1320, 249] width 115 height 20
click at [1263, 245] on input "Request response" at bounding box center [1242, 249] width 41 height 41
checkbox input "true"
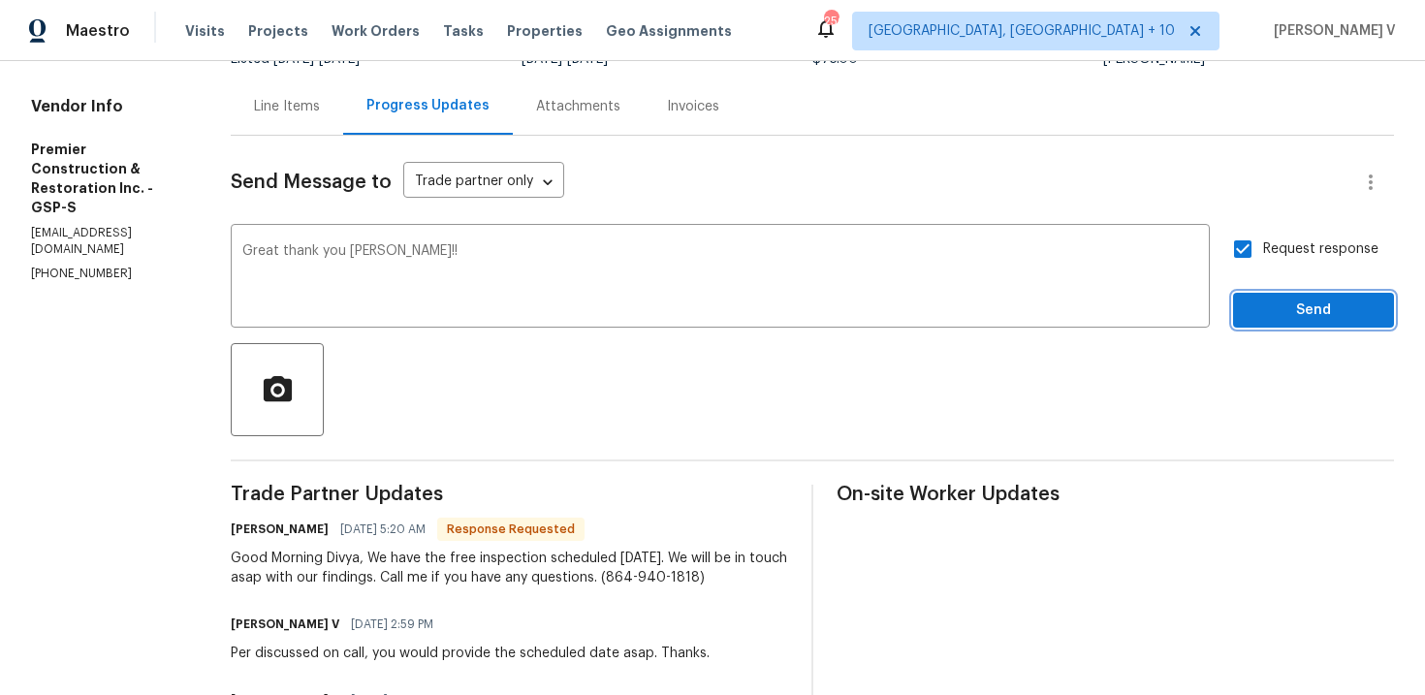
click at [1308, 293] on button "Send" at bounding box center [1313, 311] width 161 height 36
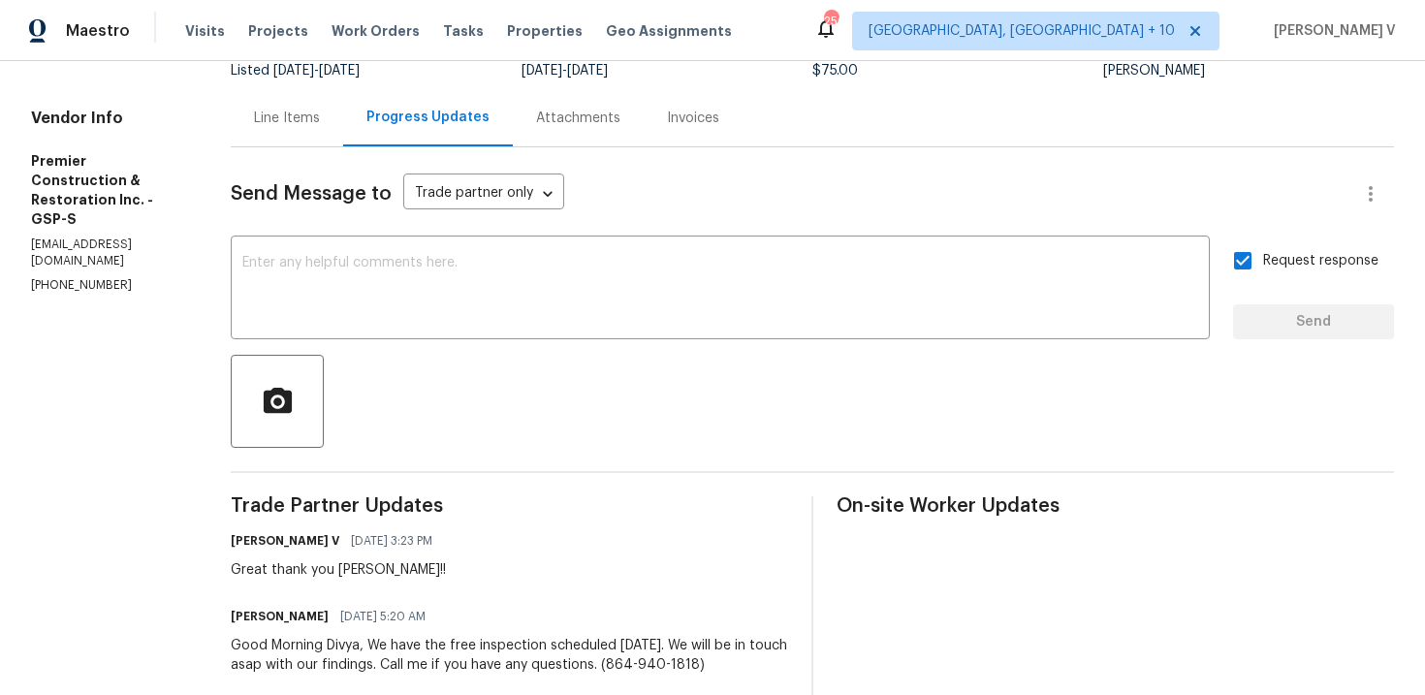
scroll to position [119, 0]
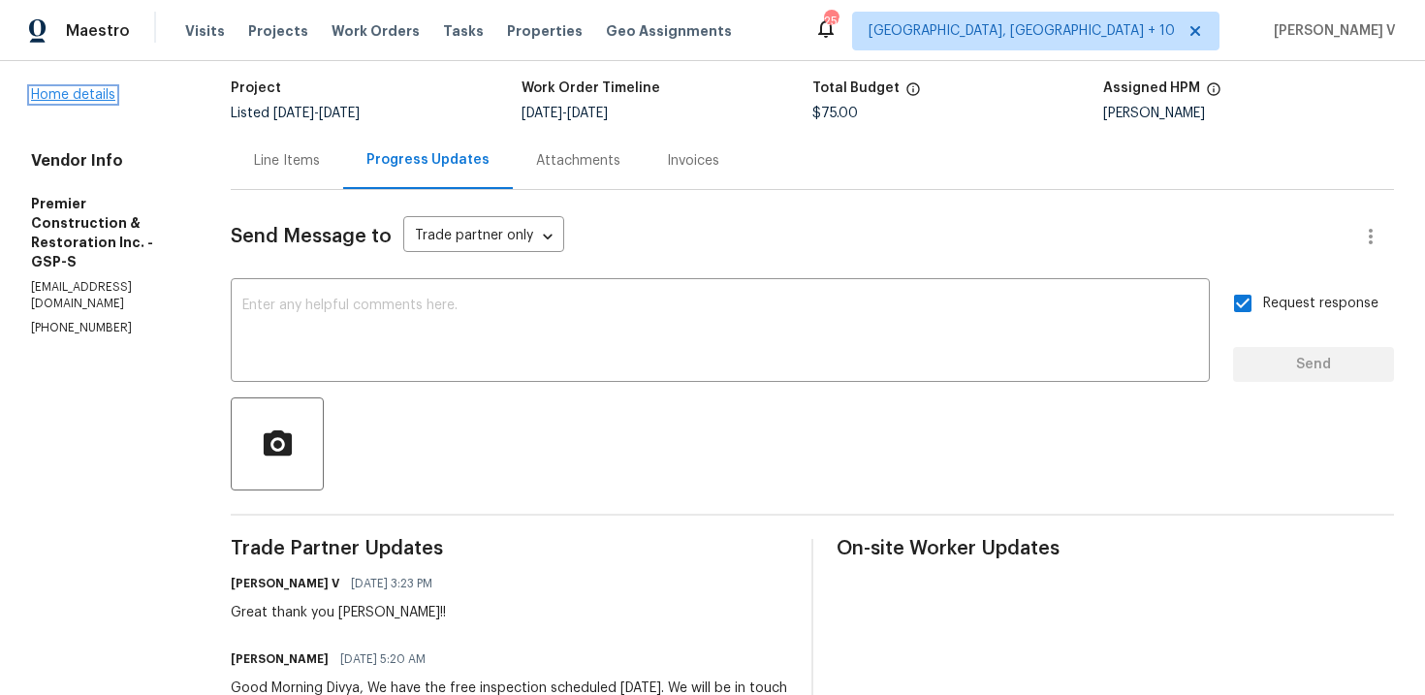
click at [76, 91] on link "Home details" at bounding box center [73, 95] width 84 height 14
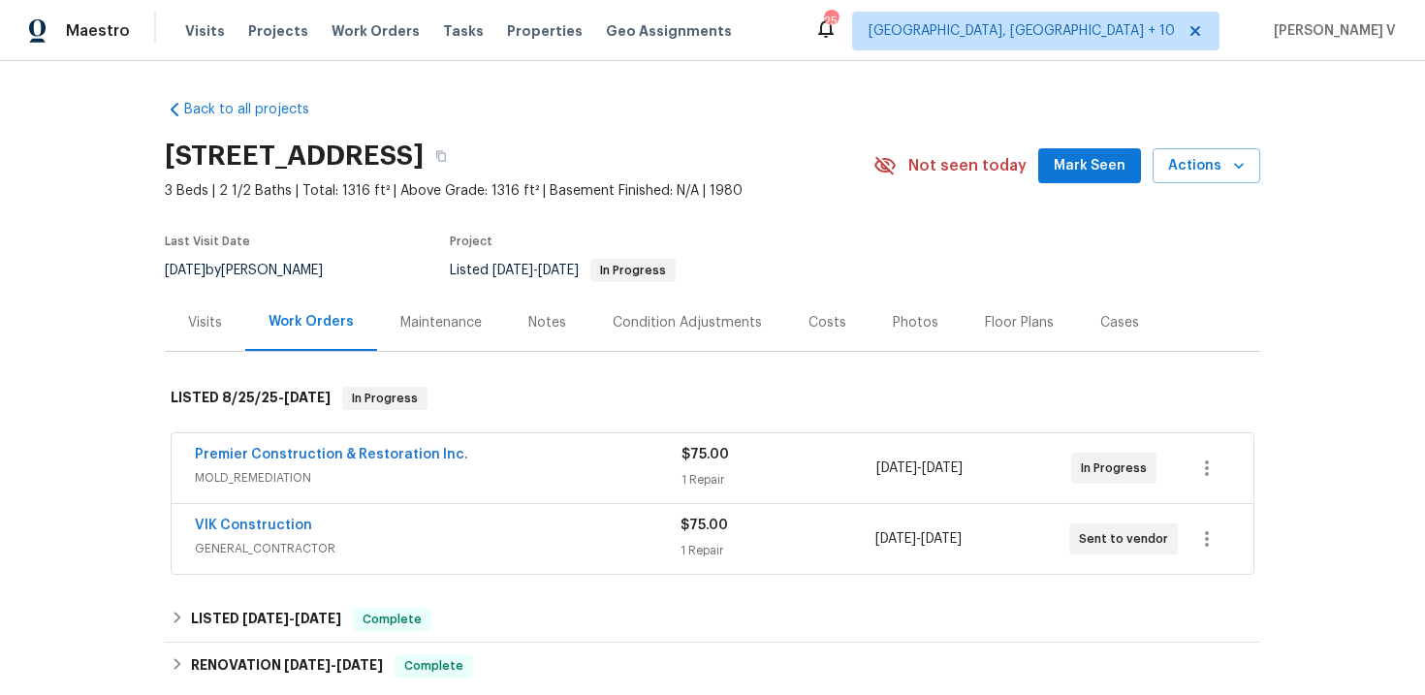
click at [231, 516] on span "VIK Construction" at bounding box center [253, 525] width 117 height 19
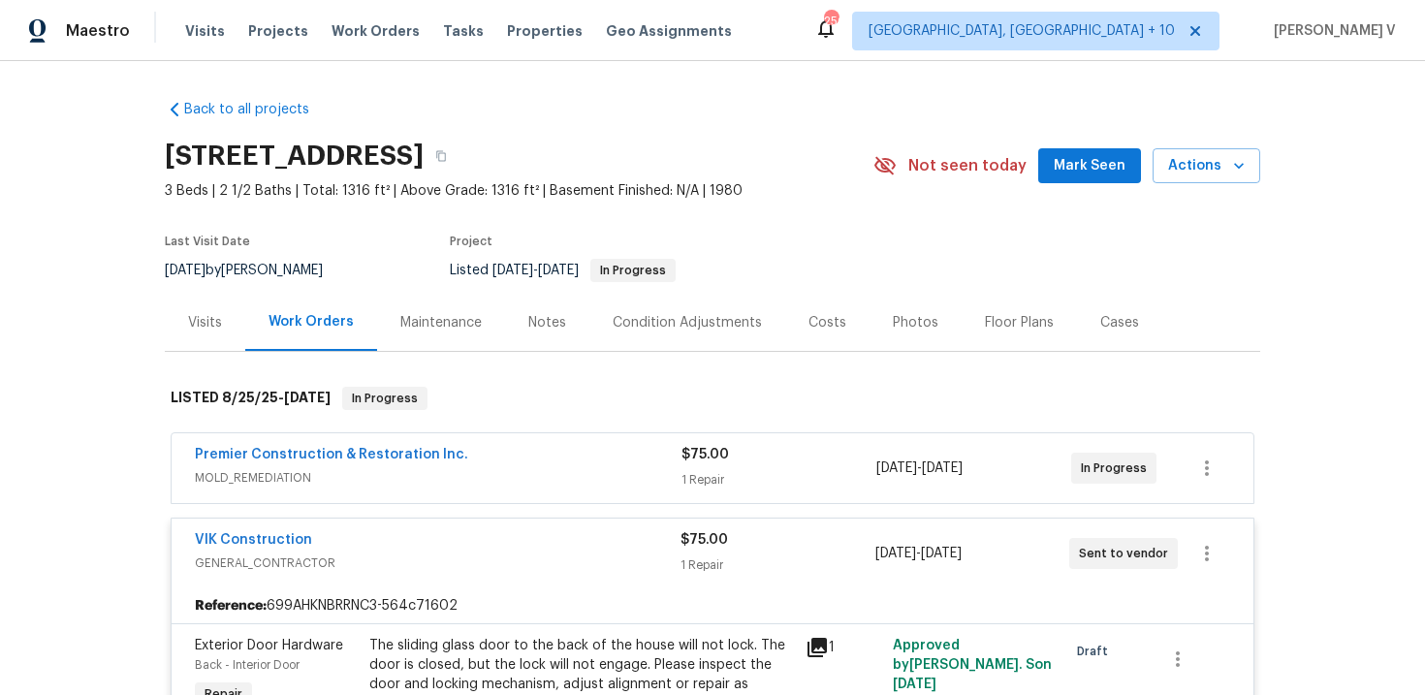
click at [229, 531] on span "VIK Construction" at bounding box center [253, 539] width 117 height 19
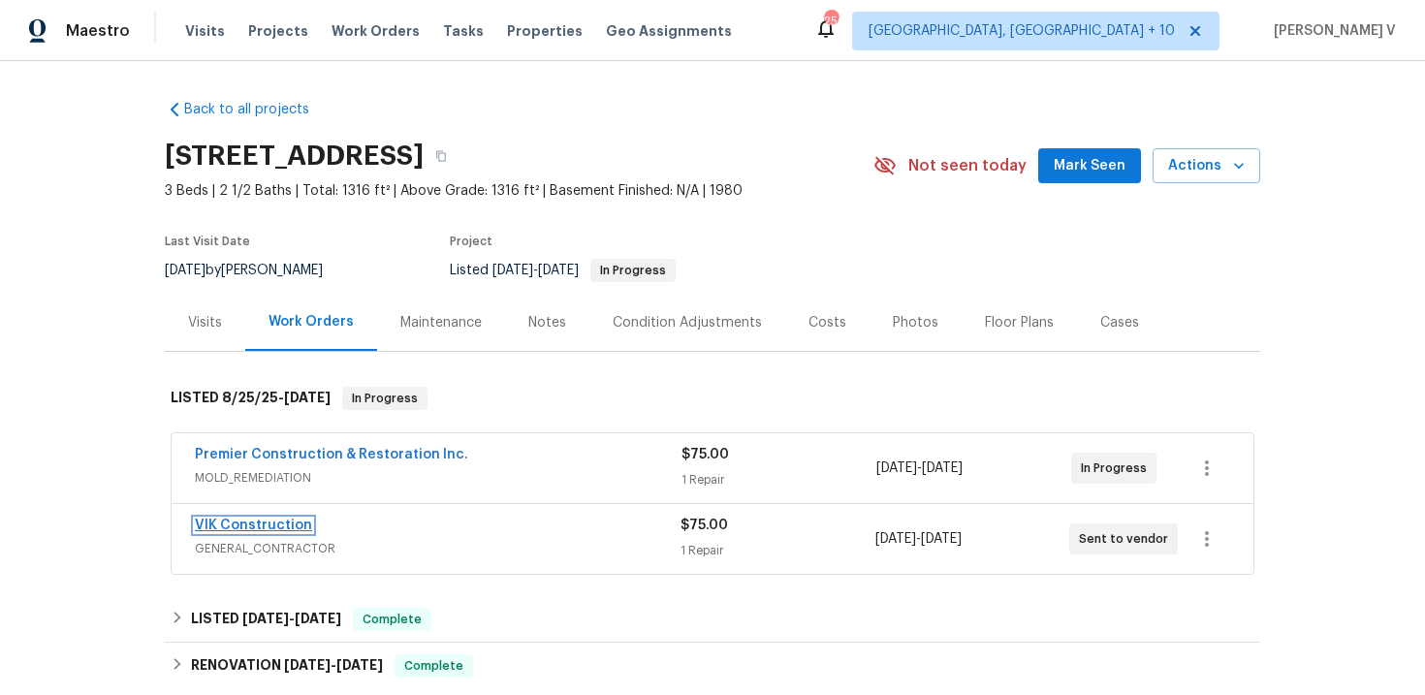
click at [264, 518] on link "VIK Construction" at bounding box center [253, 525] width 117 height 14
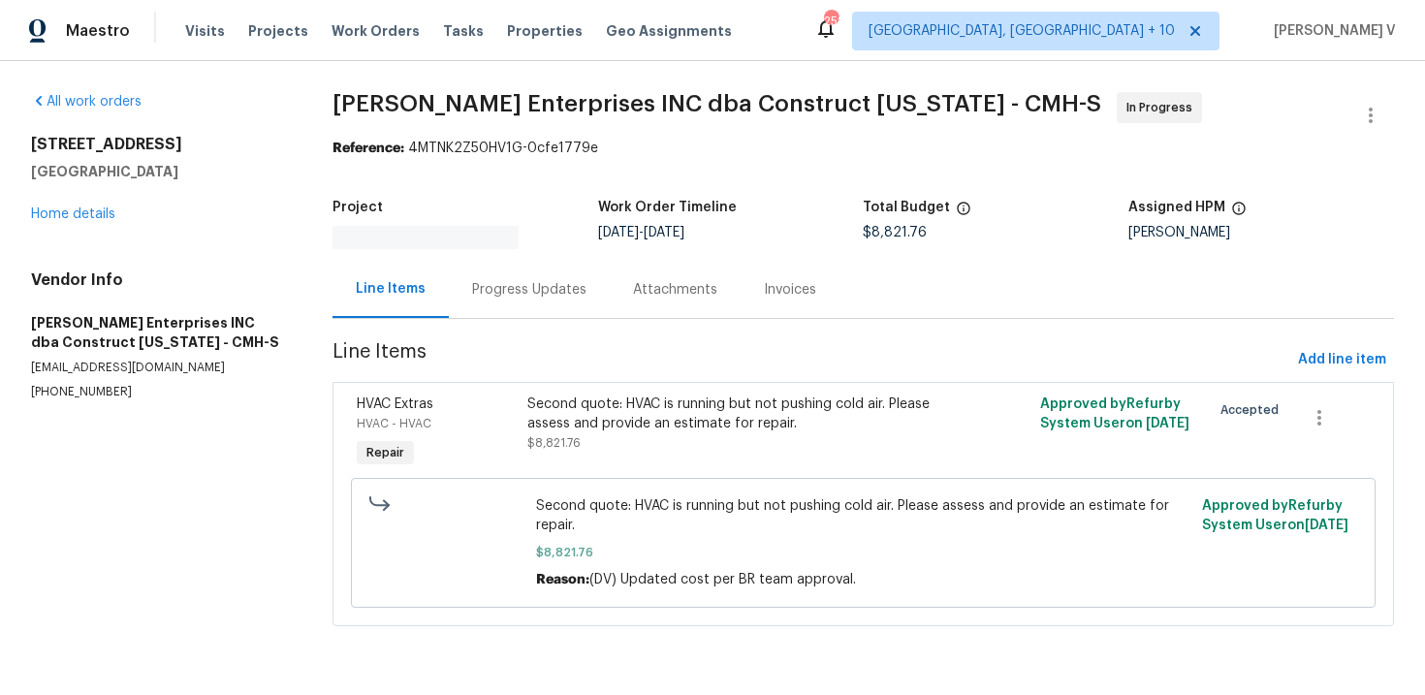
click at [531, 280] on div "Progress Updates" at bounding box center [529, 289] width 114 height 19
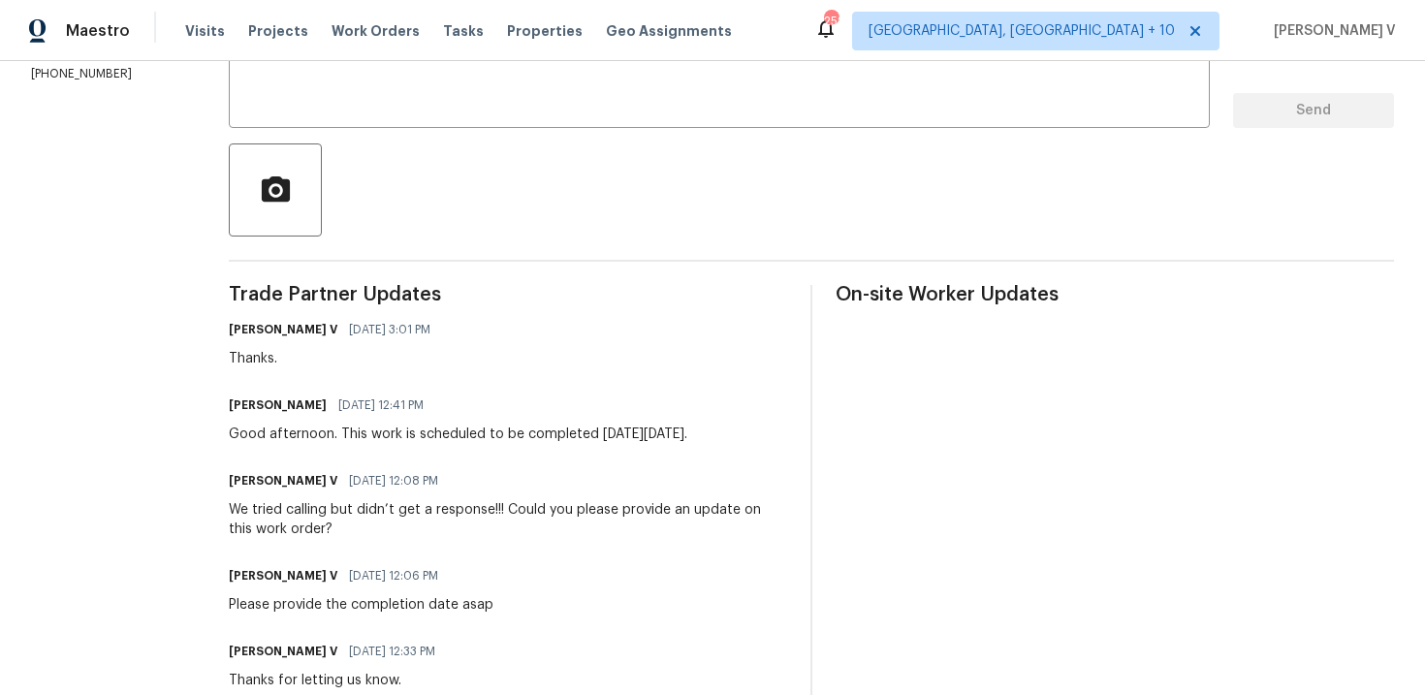
scroll to position [16, 0]
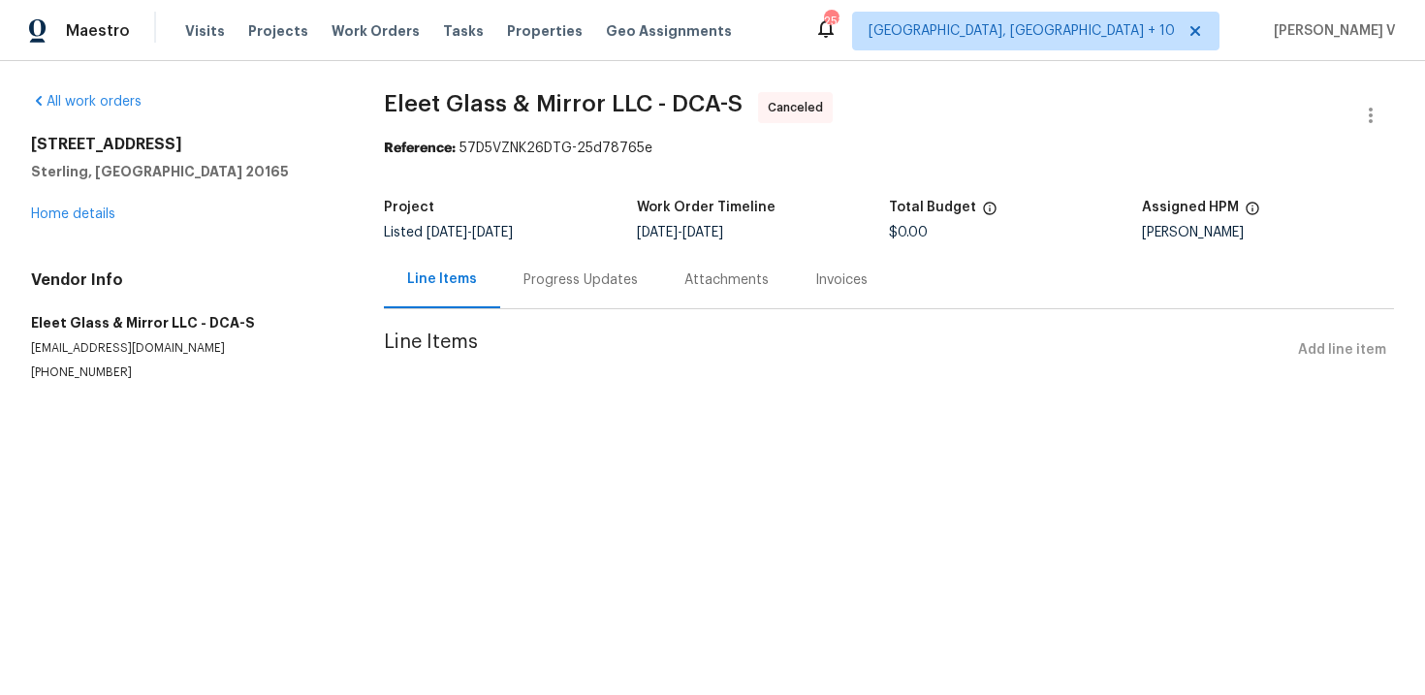
click at [501, 268] on div "Progress Updates" at bounding box center [580, 279] width 161 height 57
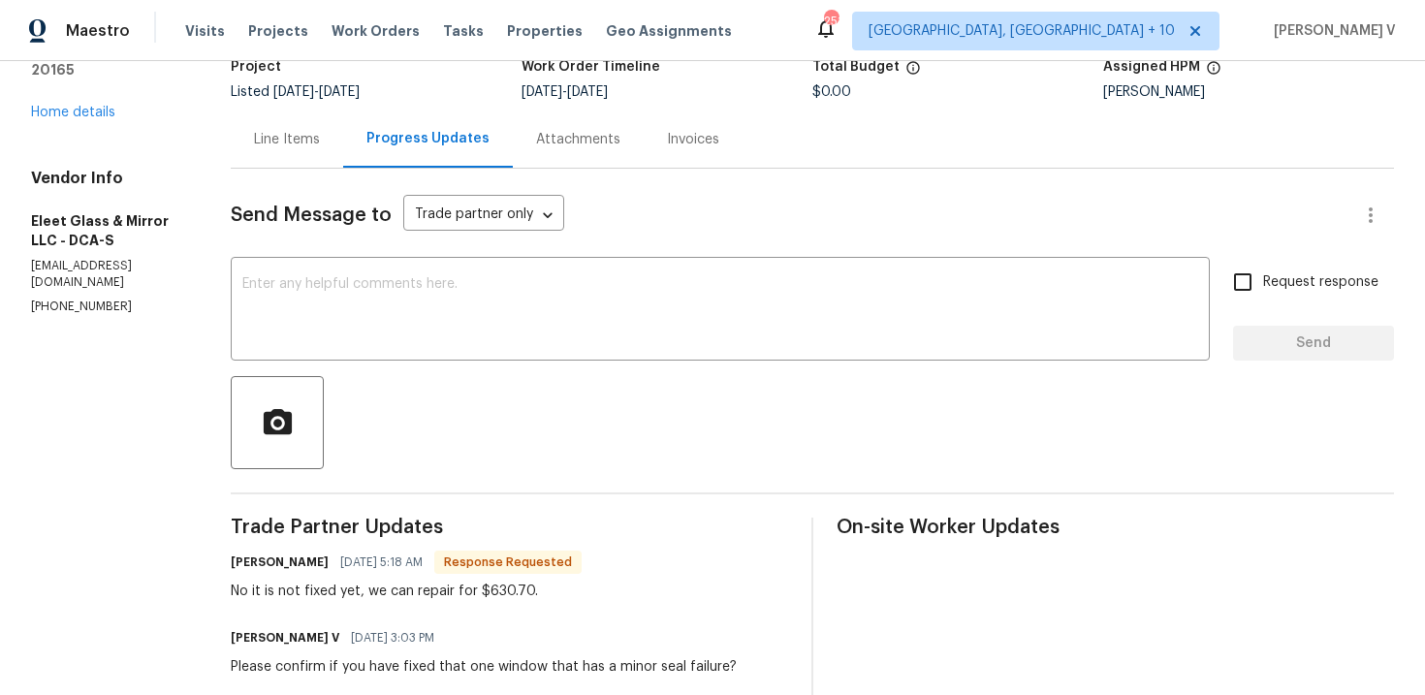
scroll to position [116, 0]
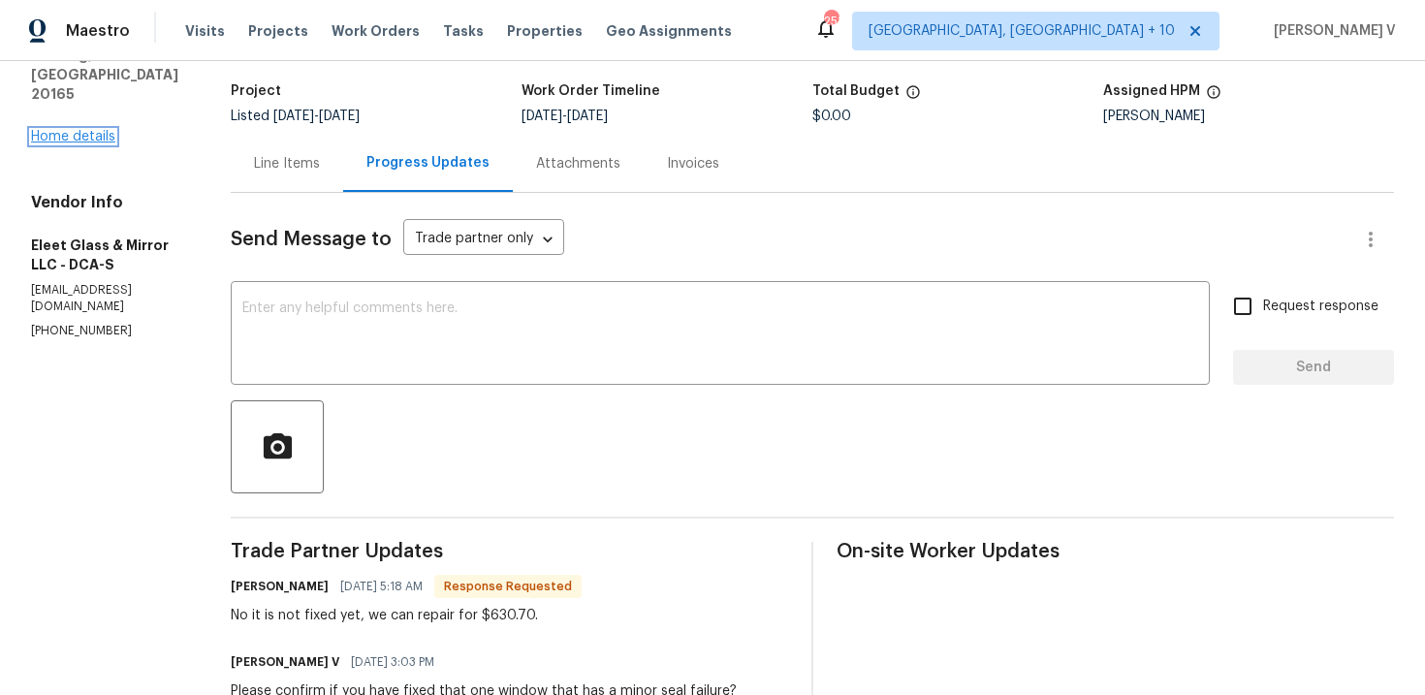
click at [105, 130] on link "Home details" at bounding box center [73, 137] width 84 height 14
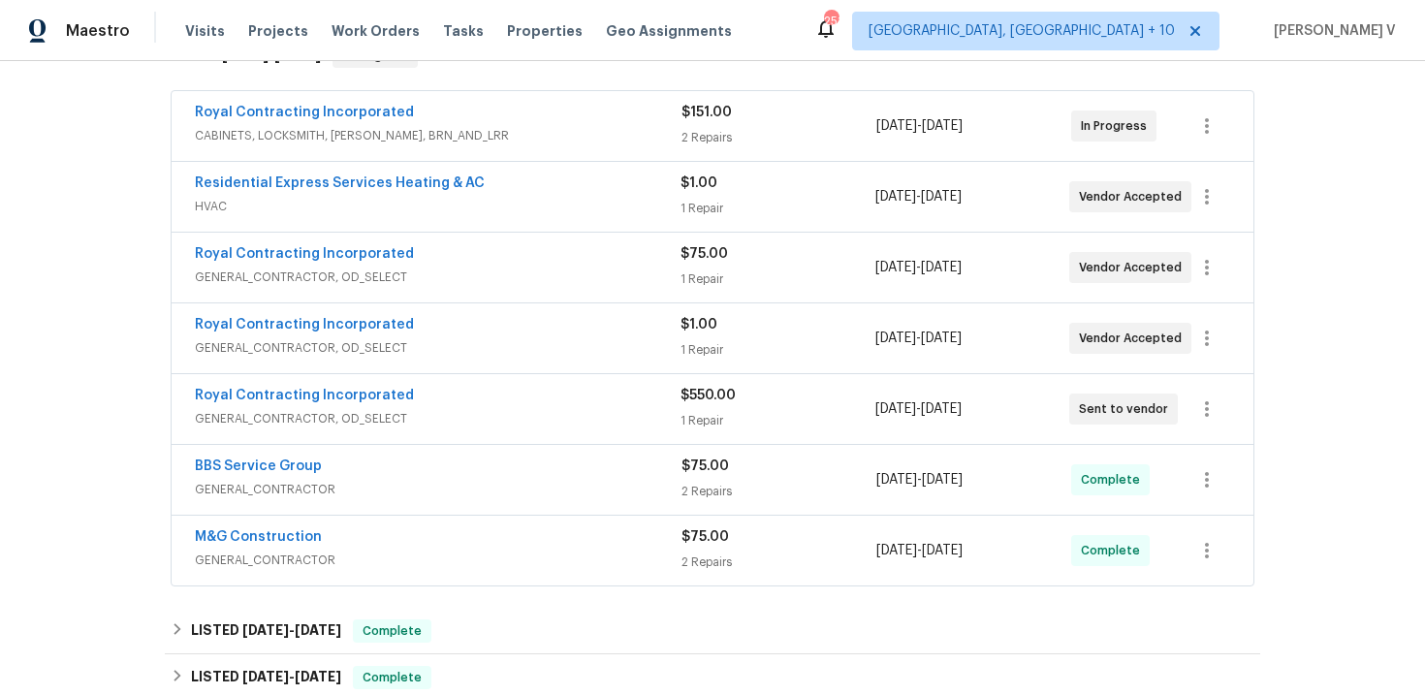
scroll to position [362, 0]
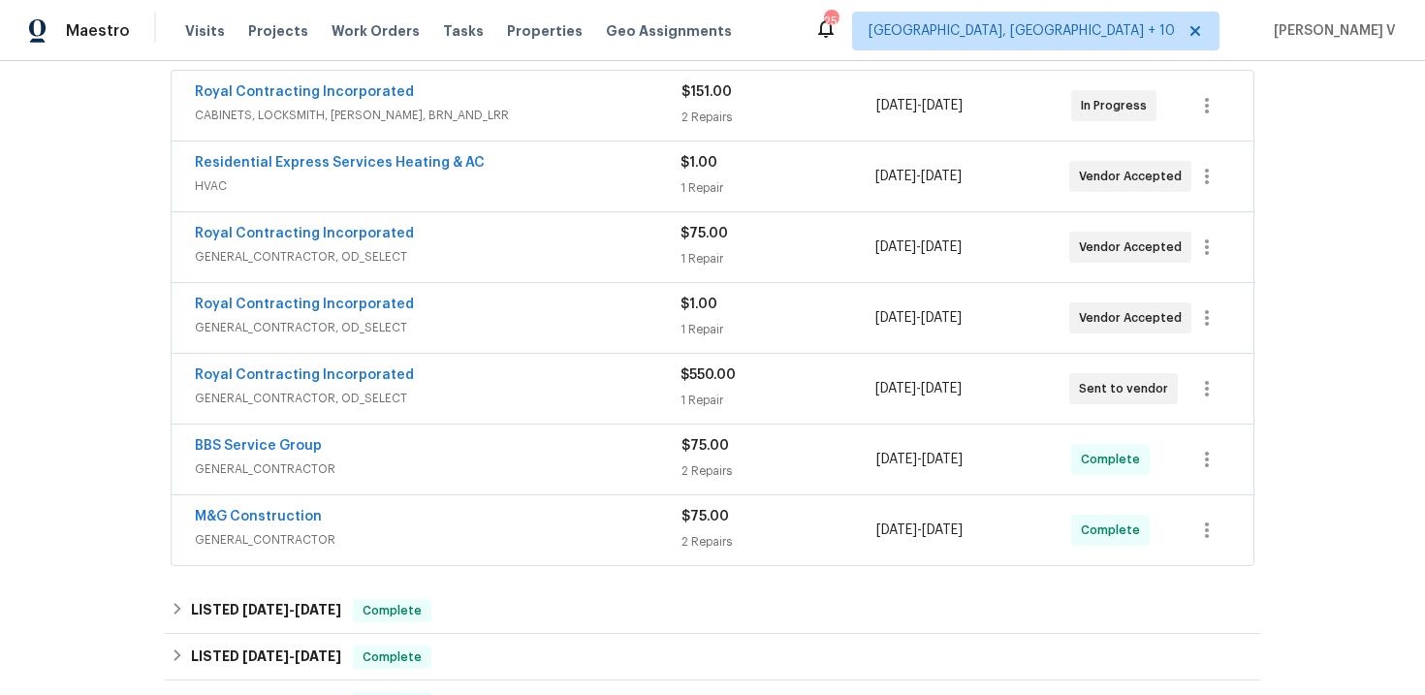
click at [523, 400] on span "GENERAL_CONTRACTOR, OD_SELECT" at bounding box center [438, 398] width 486 height 19
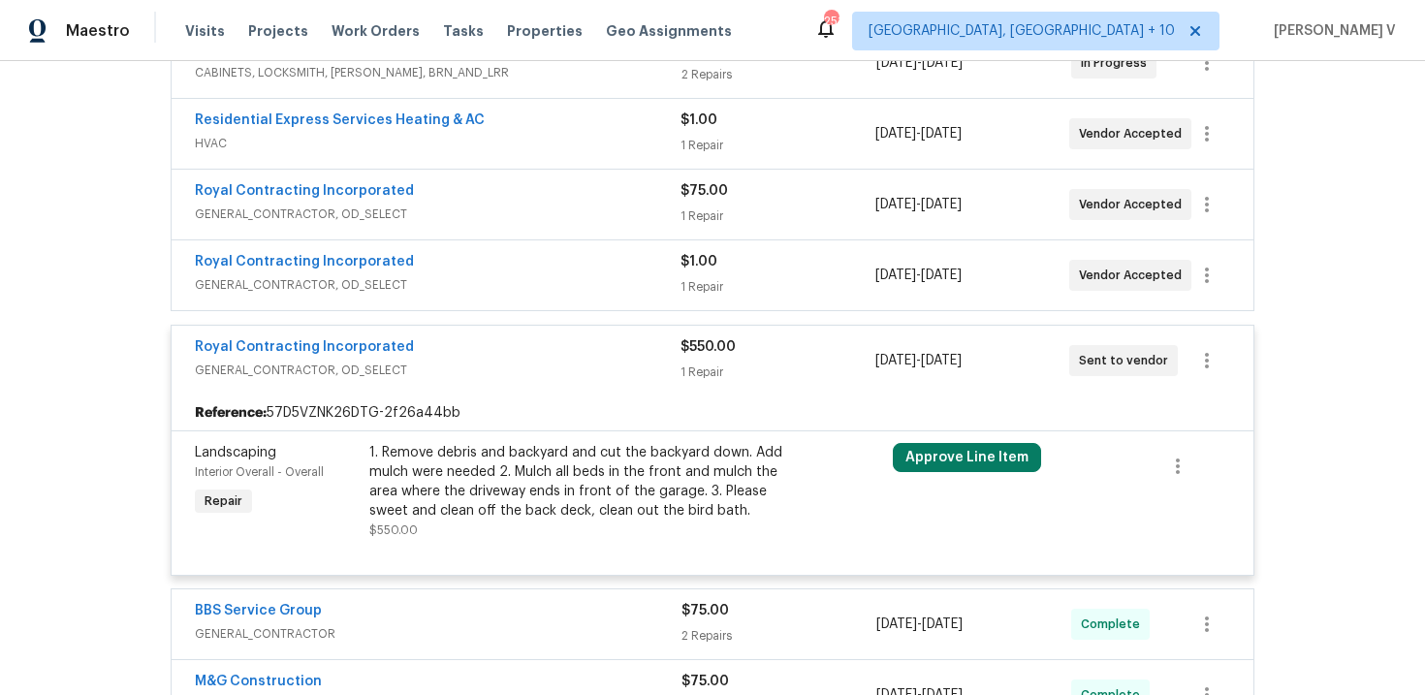
scroll to position [412, 0]
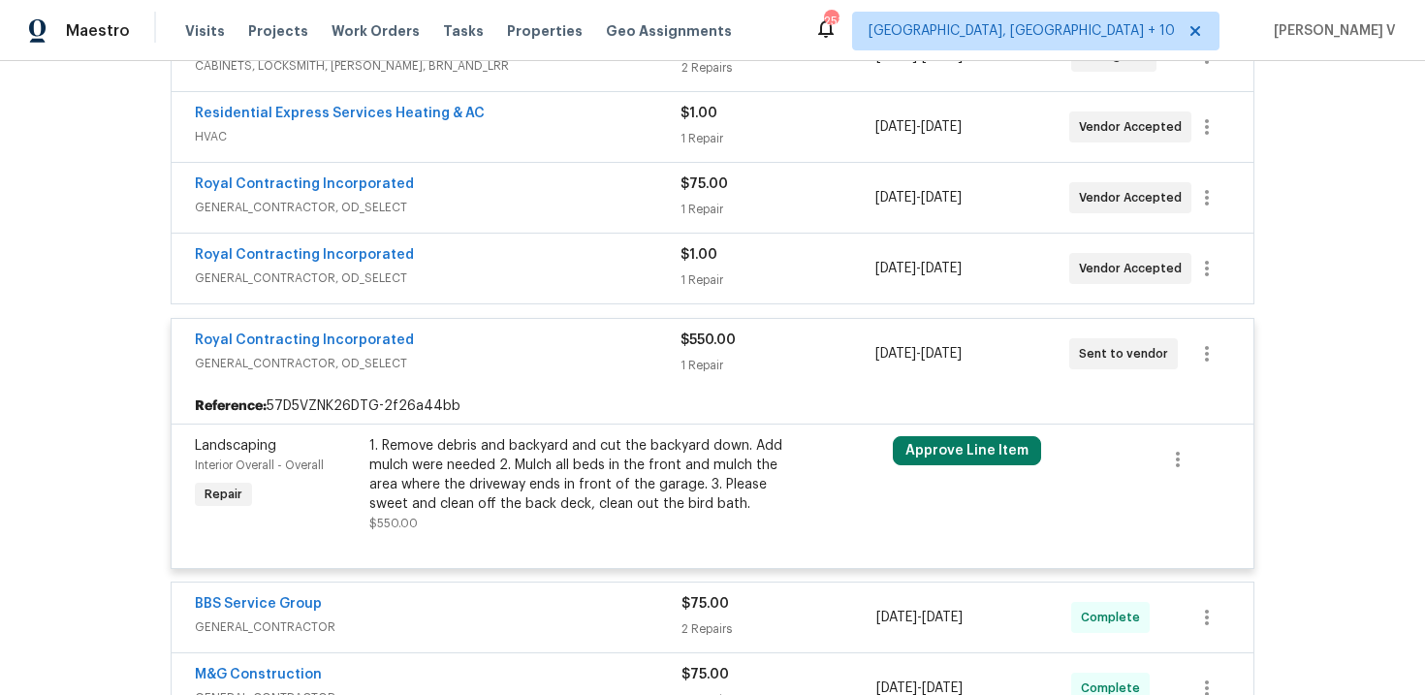
click at [499, 256] on div "Royal Contracting Incorporated" at bounding box center [438, 256] width 486 height 23
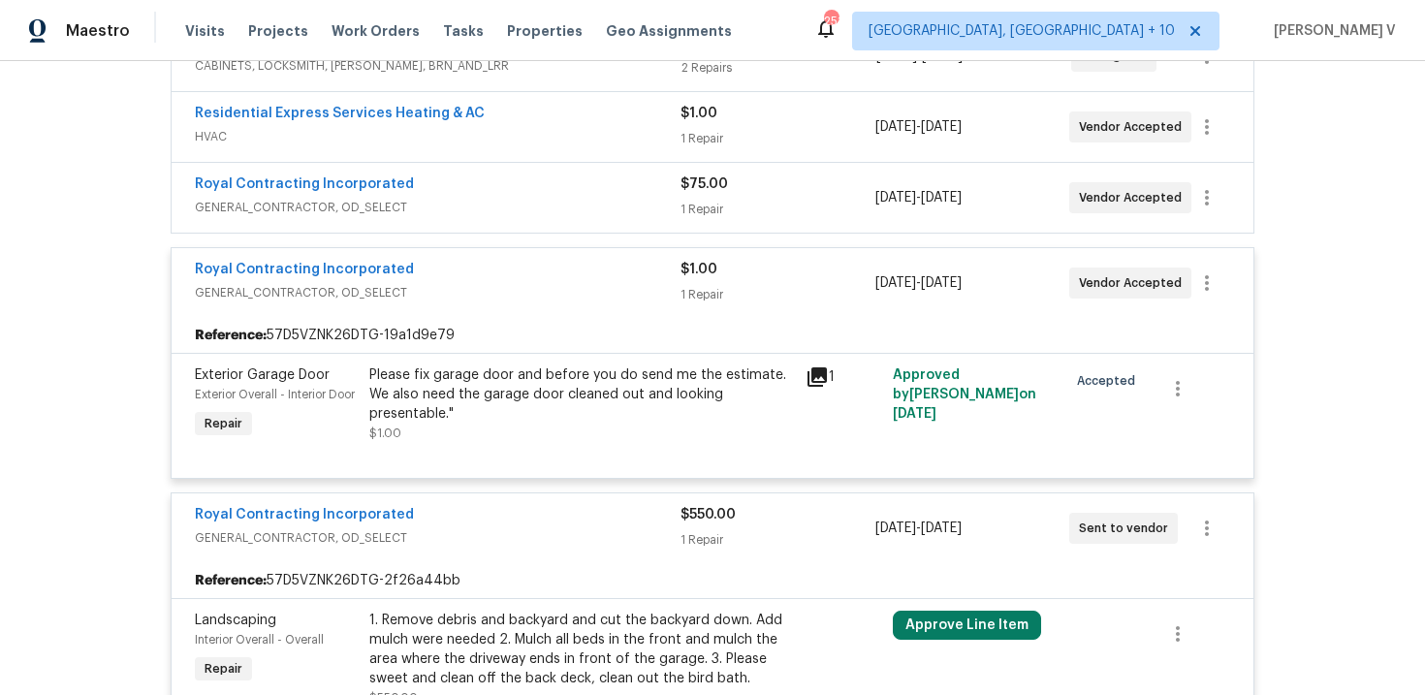
click at [527, 211] on span "GENERAL_CONTRACTOR, OD_SELECT" at bounding box center [438, 207] width 486 height 19
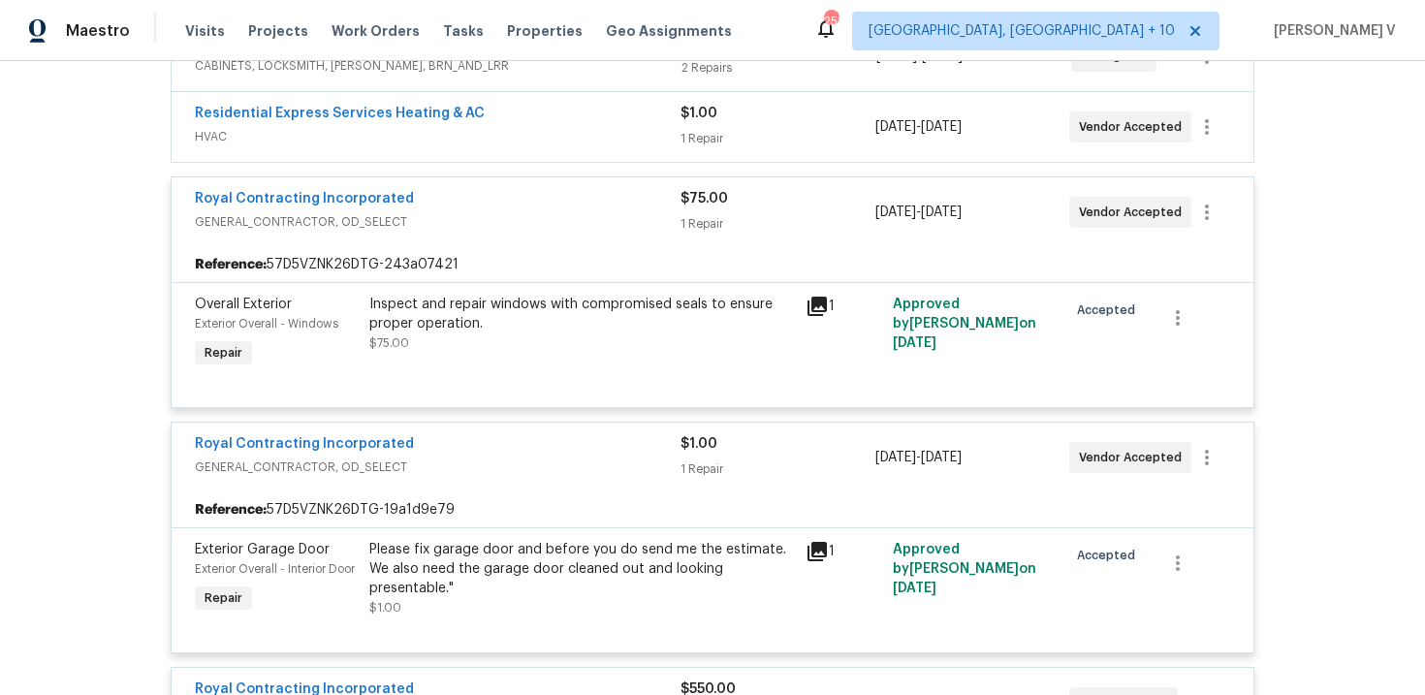
scroll to position [324, 0]
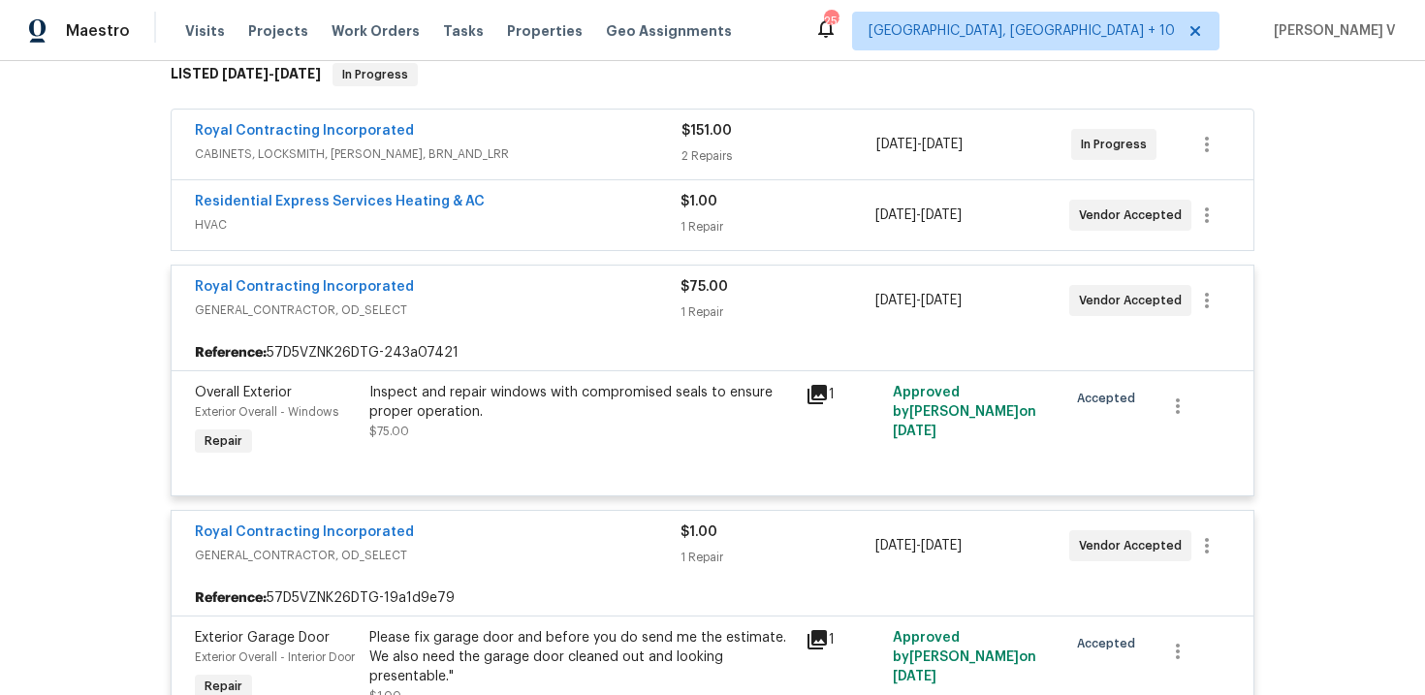
click at [528, 213] on div "Residential Express Services Heating & AC" at bounding box center [438, 203] width 486 height 23
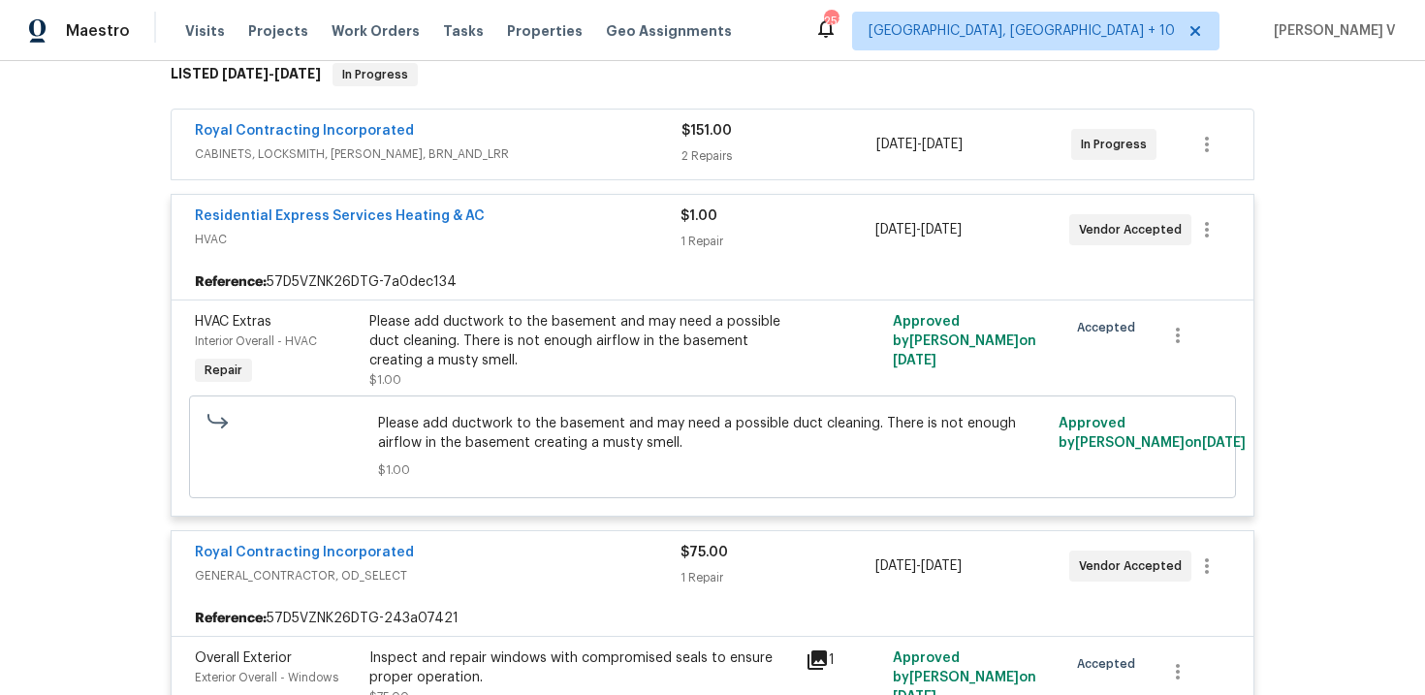
click at [530, 150] on span "CABINETS, LOCKSMITH, [PERSON_NAME], BRN_AND_LRR" at bounding box center [438, 153] width 486 height 19
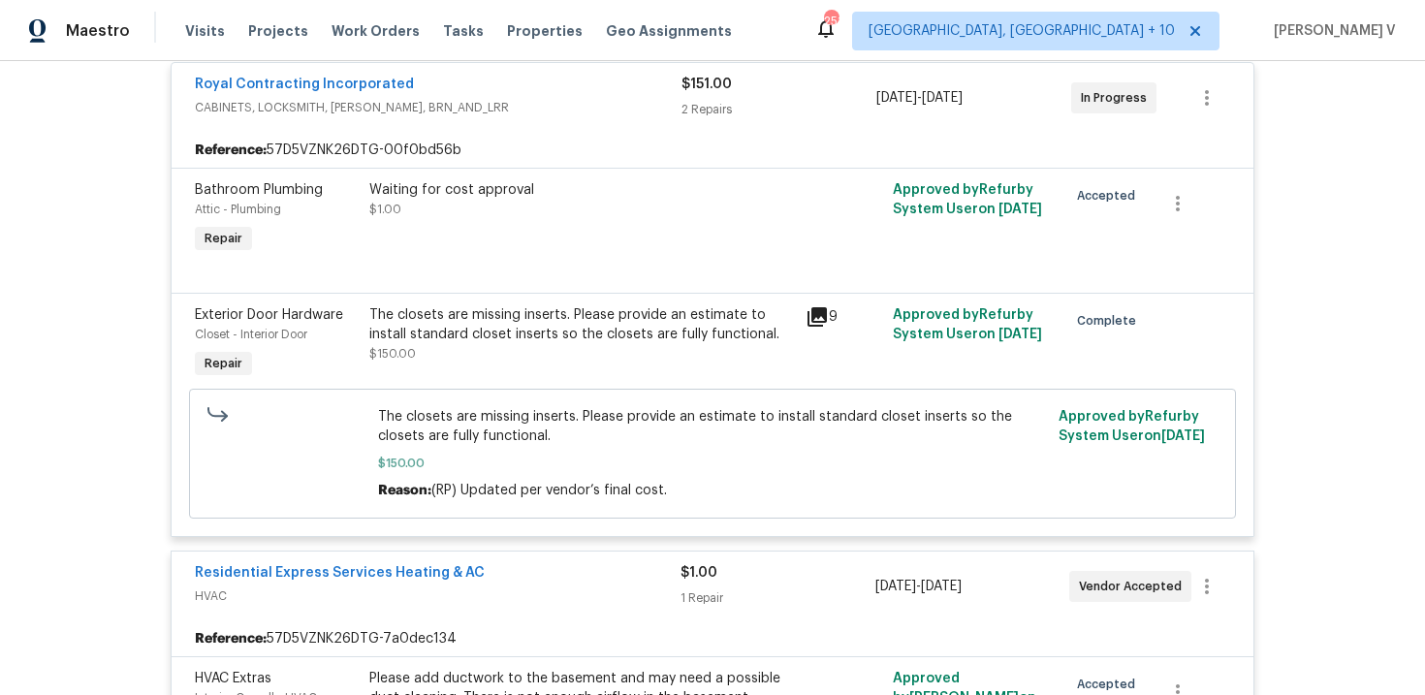
scroll to position [1043, 0]
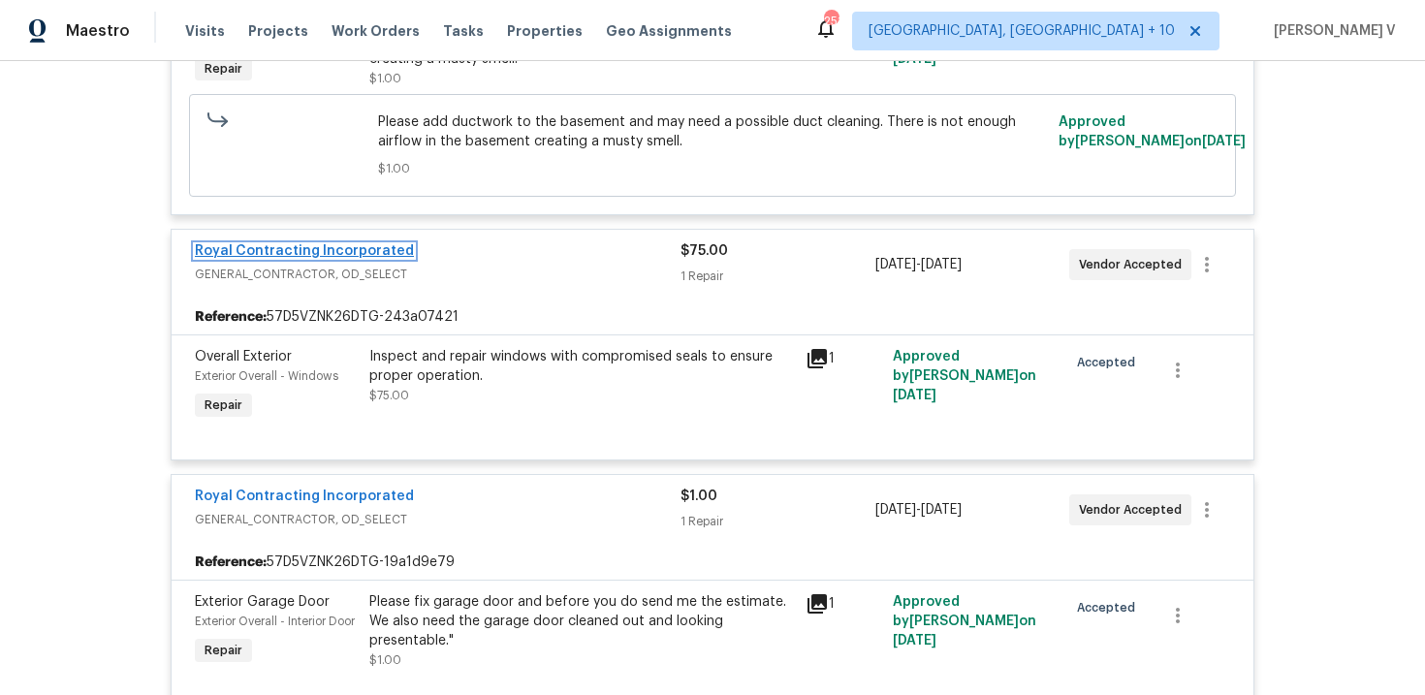
click at [325, 246] on link "Royal Contracting Incorporated" at bounding box center [304, 251] width 219 height 14
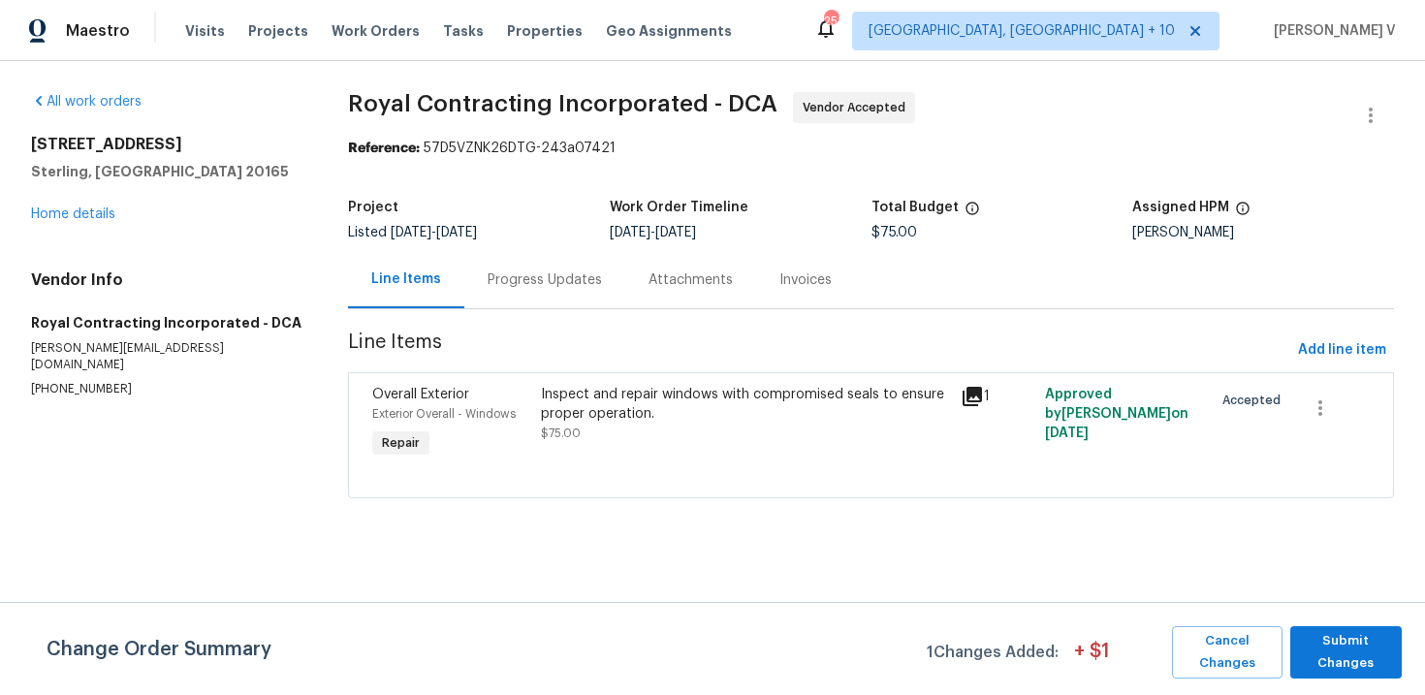
click at [535, 280] on div "Progress Updates" at bounding box center [544, 279] width 114 height 19
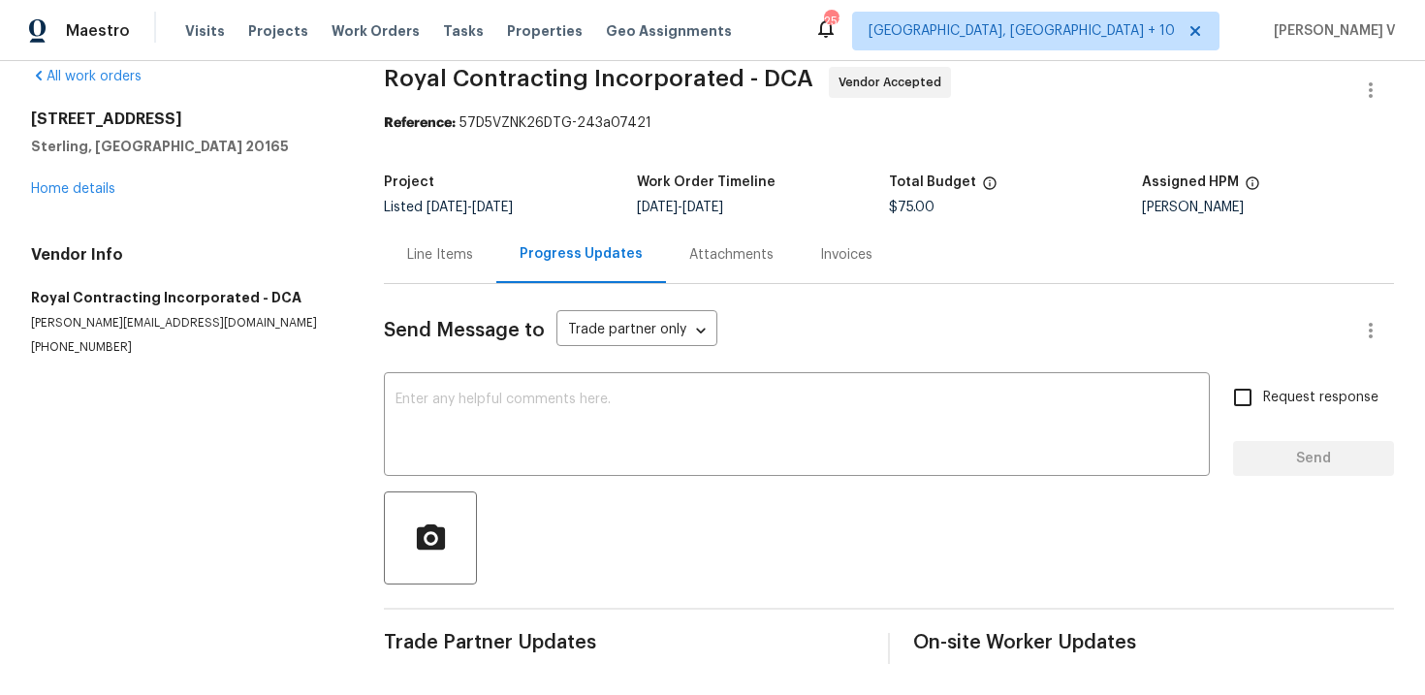
scroll to position [22, 0]
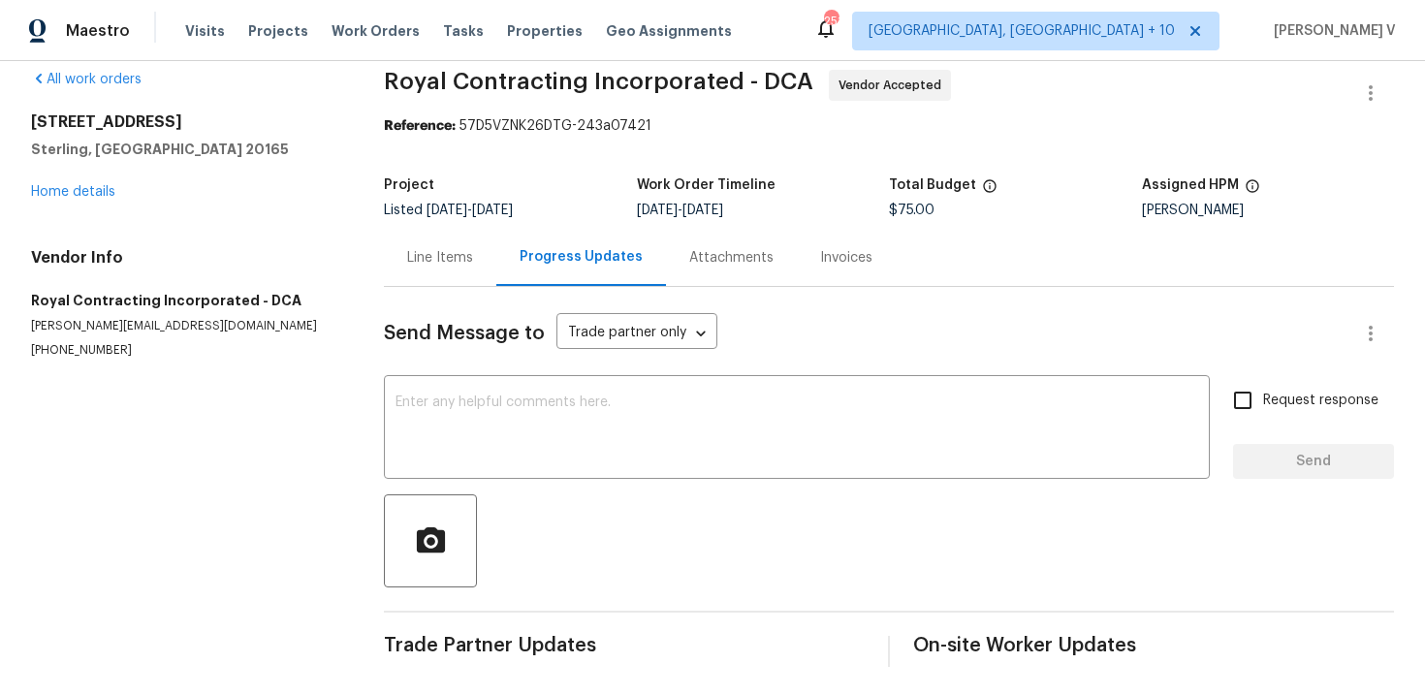
click at [423, 269] on div "Line Items" at bounding box center [440, 257] width 112 height 57
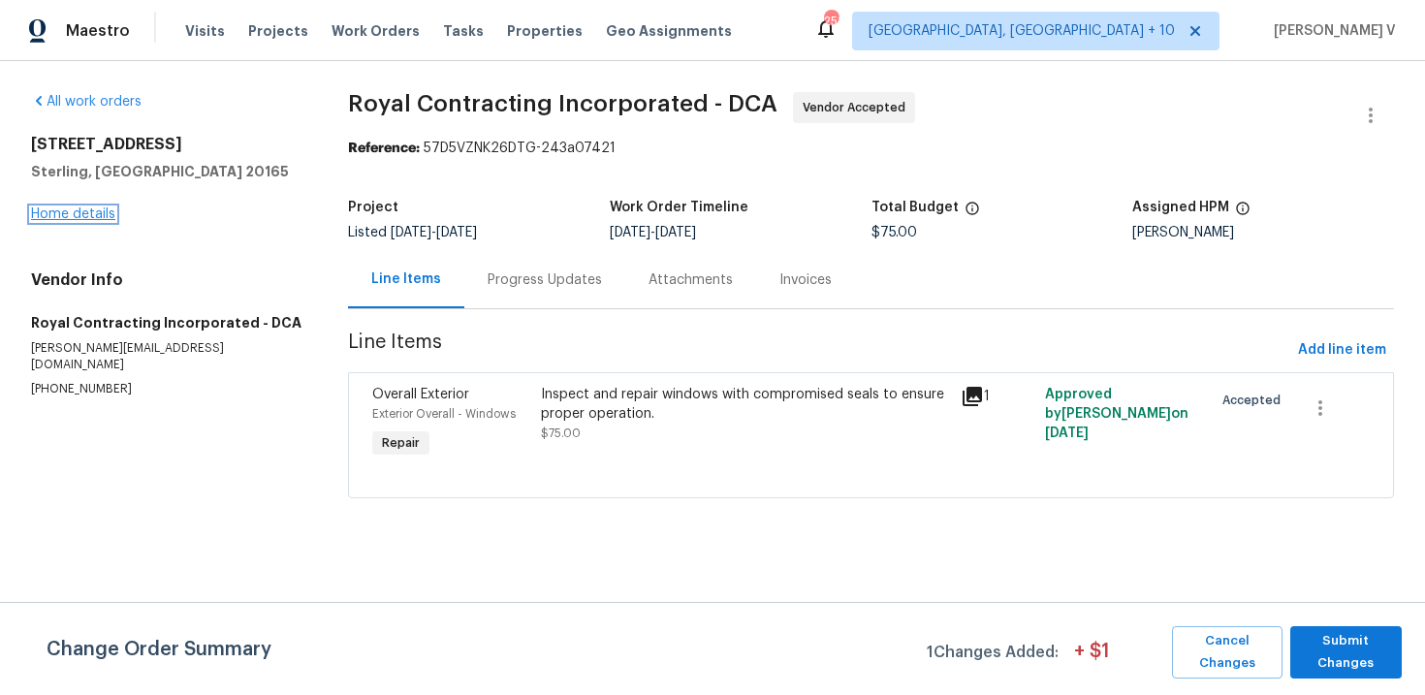
click at [37, 215] on link "Home details" at bounding box center [73, 214] width 84 height 14
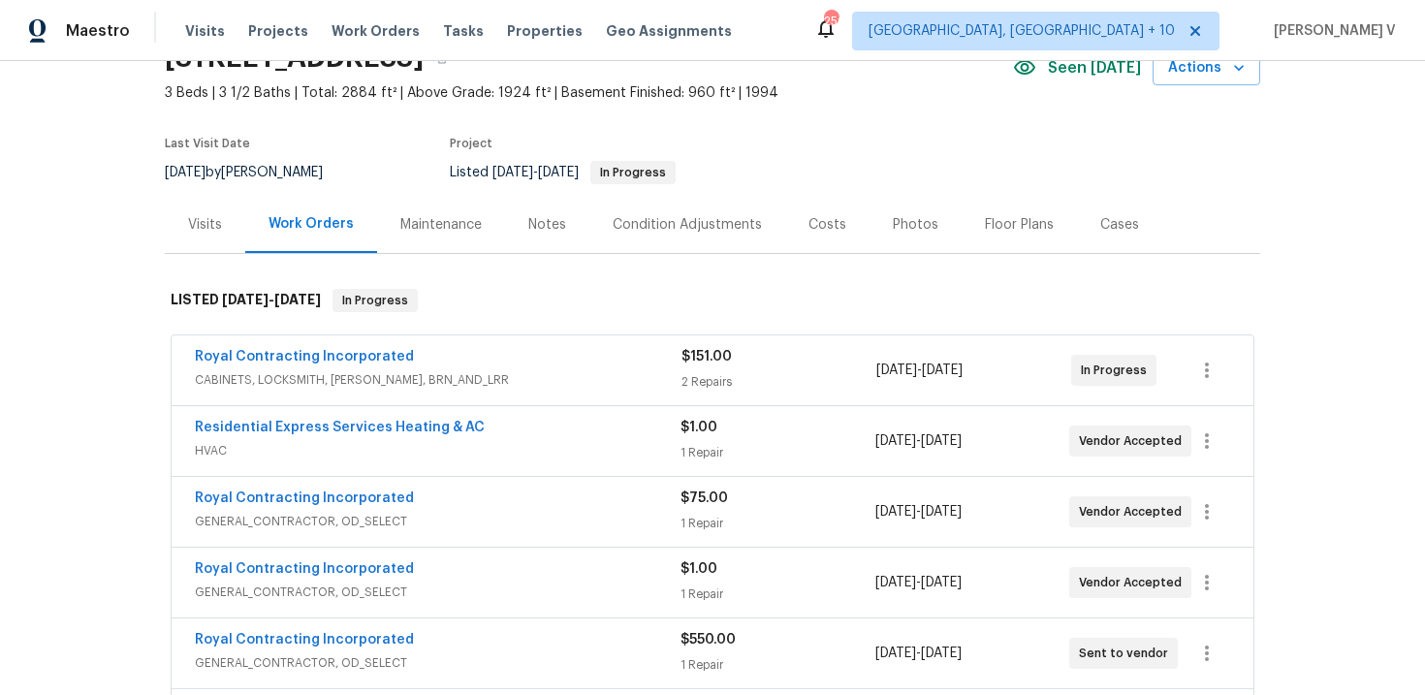
click at [556, 414] on div "Residential Express Services Heating & AC HVAC $1.00 1 Repair 8/27/2025 - 8/27/…" at bounding box center [713, 441] width 1082 height 70
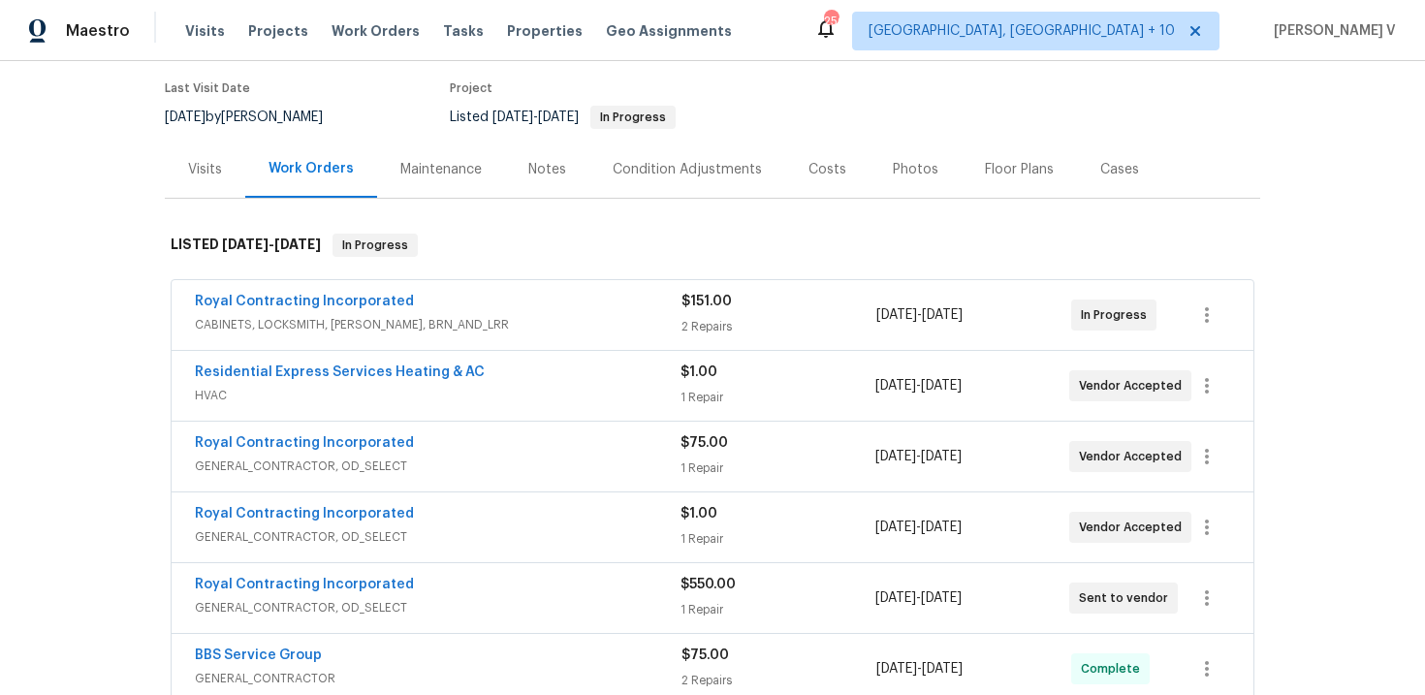
scroll to position [219, 0]
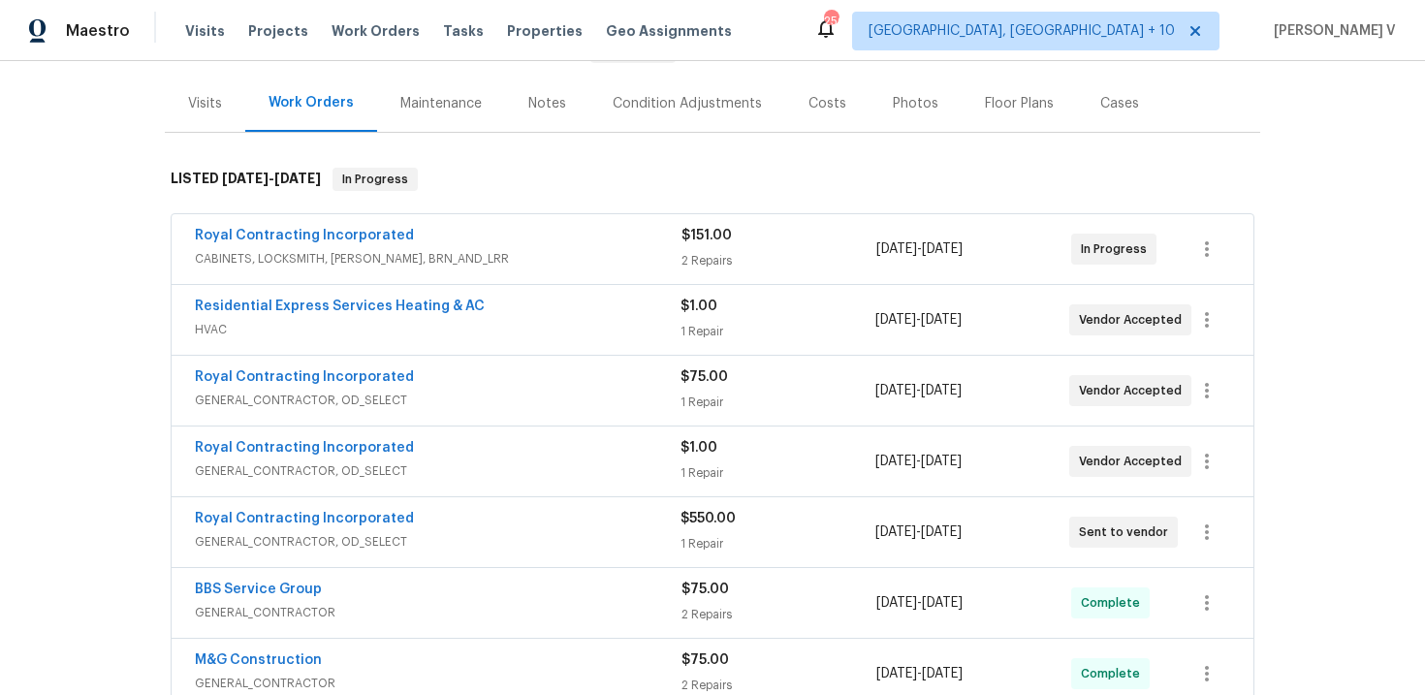
click at [534, 293] on div "Residential Express Services Heating & AC HVAC $1.00 1 Repair 8/27/2025 - 8/27/…" at bounding box center [713, 320] width 1082 height 70
click at [495, 409] on span "GENERAL_CONTRACTOR, OD_SELECT" at bounding box center [438, 400] width 486 height 19
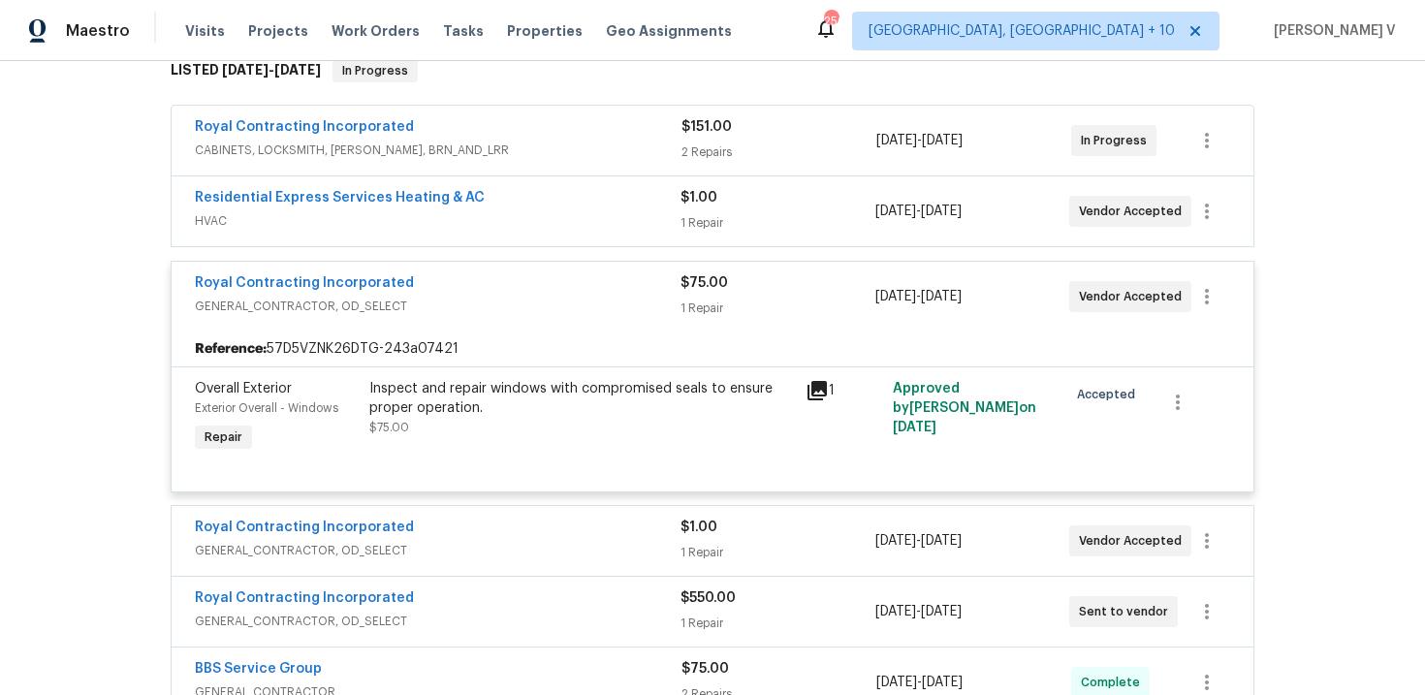
scroll to position [339, 0]
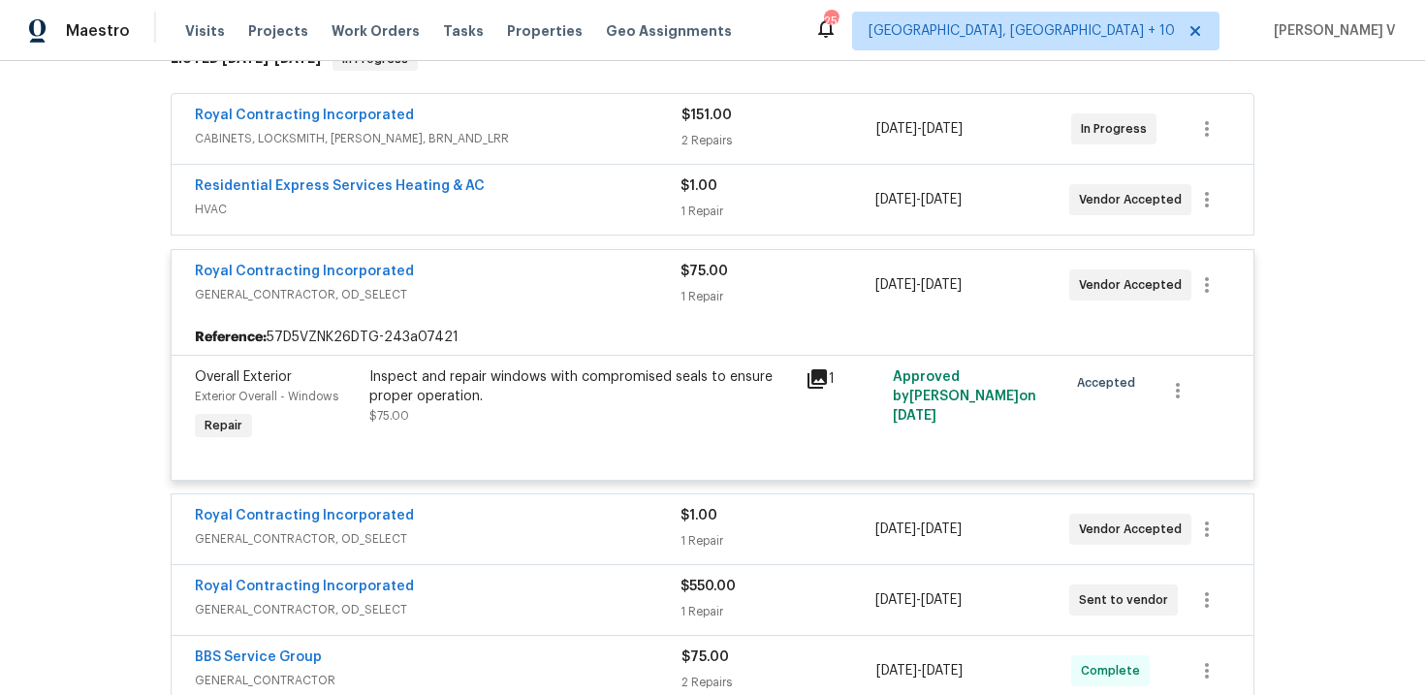
click at [950, 394] on span "Approved by Christopher Pace on 8/27/2025" at bounding box center [964, 396] width 143 height 52
click at [698, 386] on div "Inspect and repair windows with compromised seals to ensure proper operation." at bounding box center [581, 386] width 424 height 39
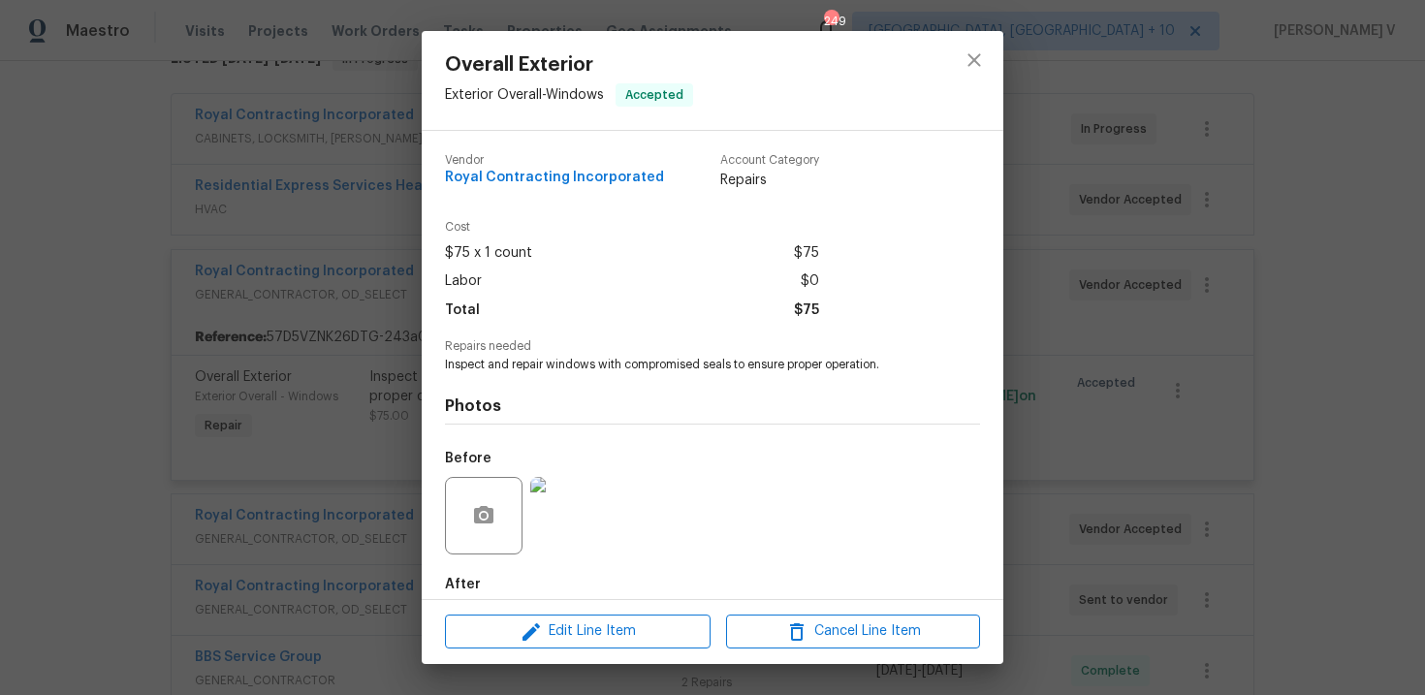
click at [271, 232] on div "Overall Exterior Exterior Overall - Windows Accepted Vendor Royal Contracting I…" at bounding box center [712, 347] width 1425 height 695
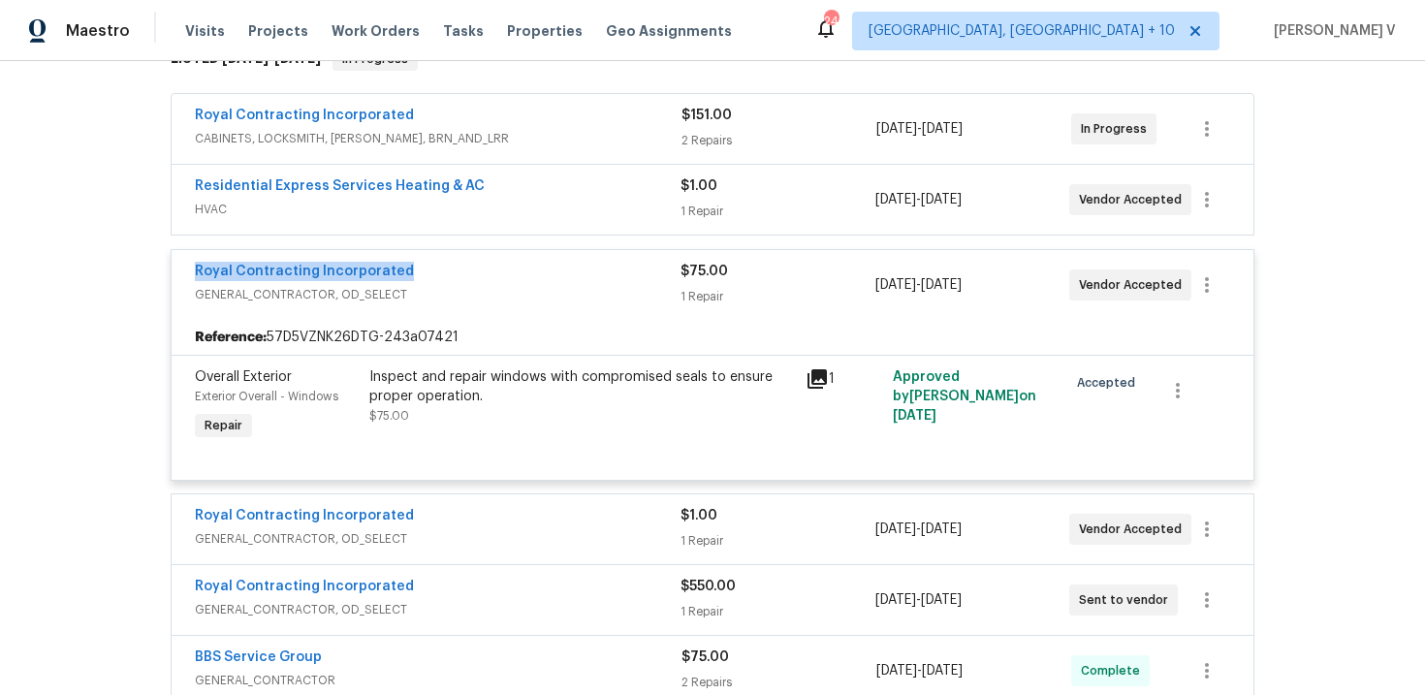
drag, startPoint x: 158, startPoint y: 279, endPoint x: 474, endPoint y: 278, distance: 315.9
click at [474, 279] on div "Back to all projects 20687 Smithfield Ct, Sterling, VA 20165 3 Beds | 3 1/2 Bat…" at bounding box center [712, 378] width 1425 height 634
copy link "Royal Contracting Incorporated"
click at [287, 275] on link "Royal Contracting Incorporated" at bounding box center [304, 272] width 219 height 14
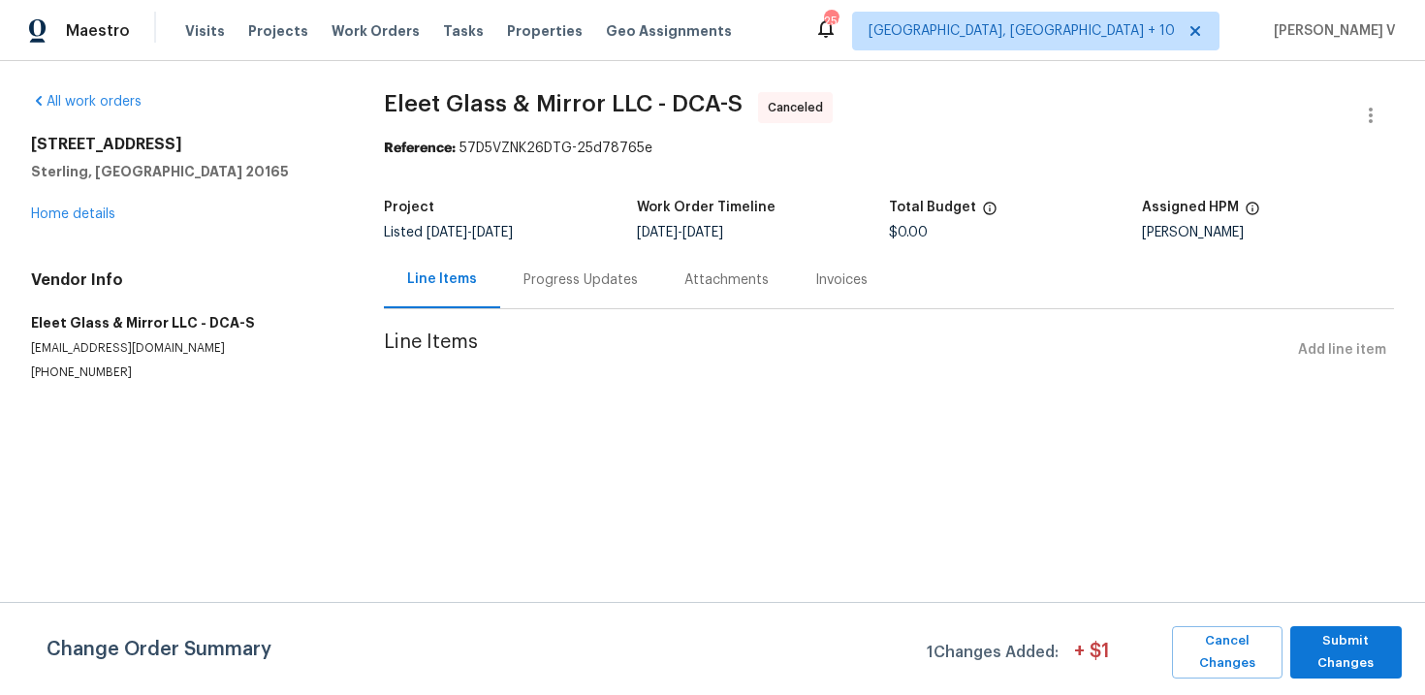
click at [563, 277] on div "Progress Updates" at bounding box center [580, 279] width 114 height 19
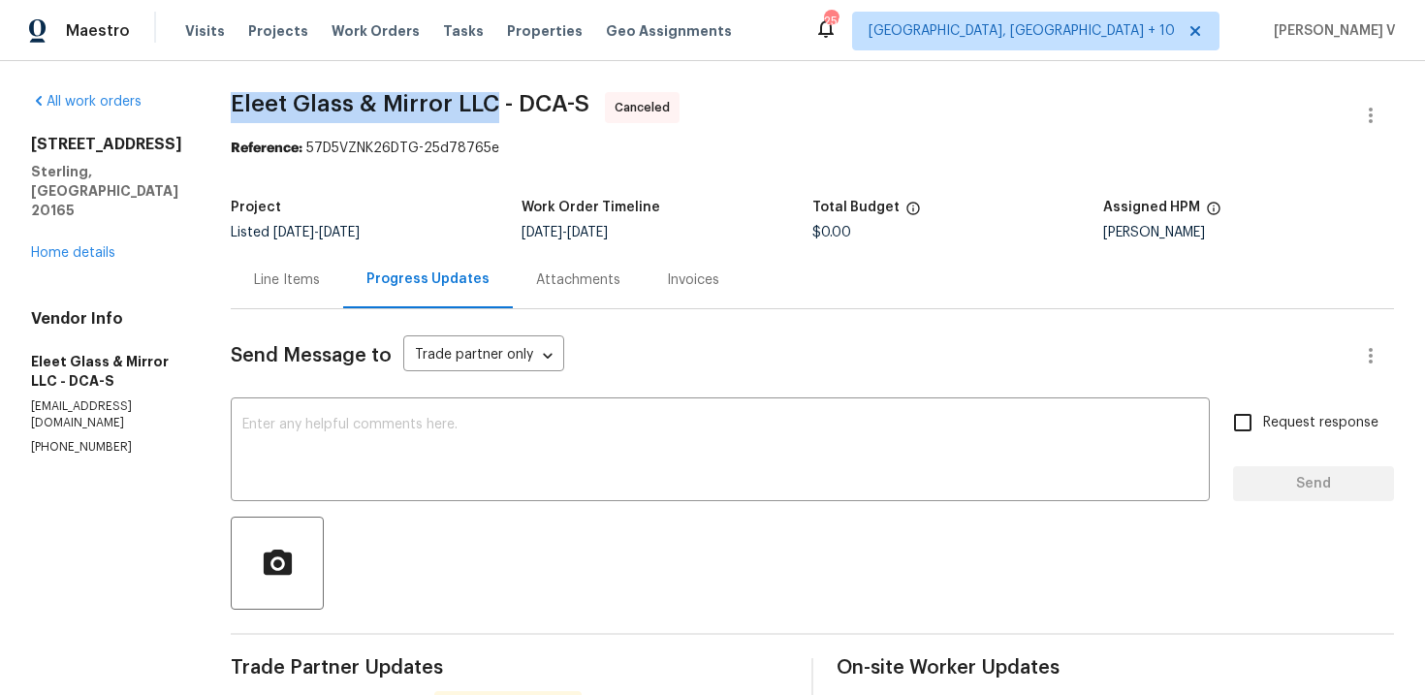
drag, startPoint x: 221, startPoint y: 105, endPoint x: 486, endPoint y: 102, distance: 265.5
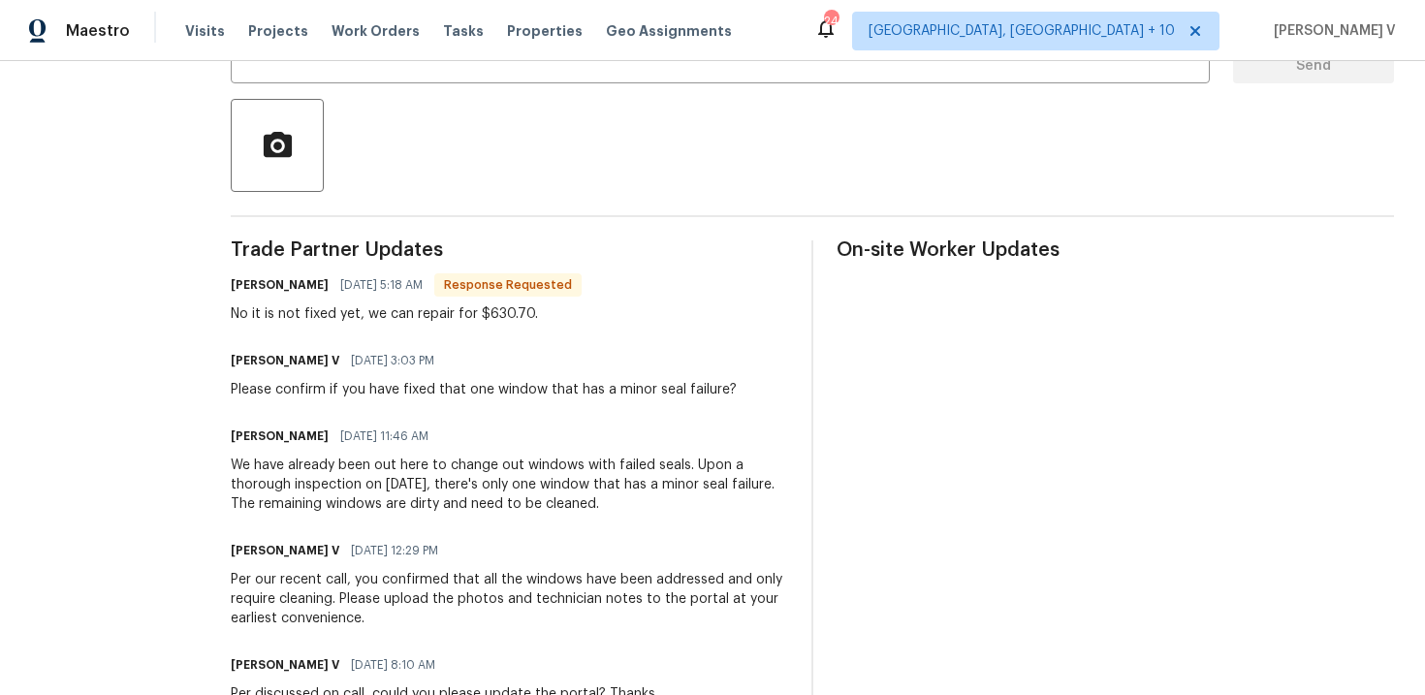
scroll to position [506, 0]
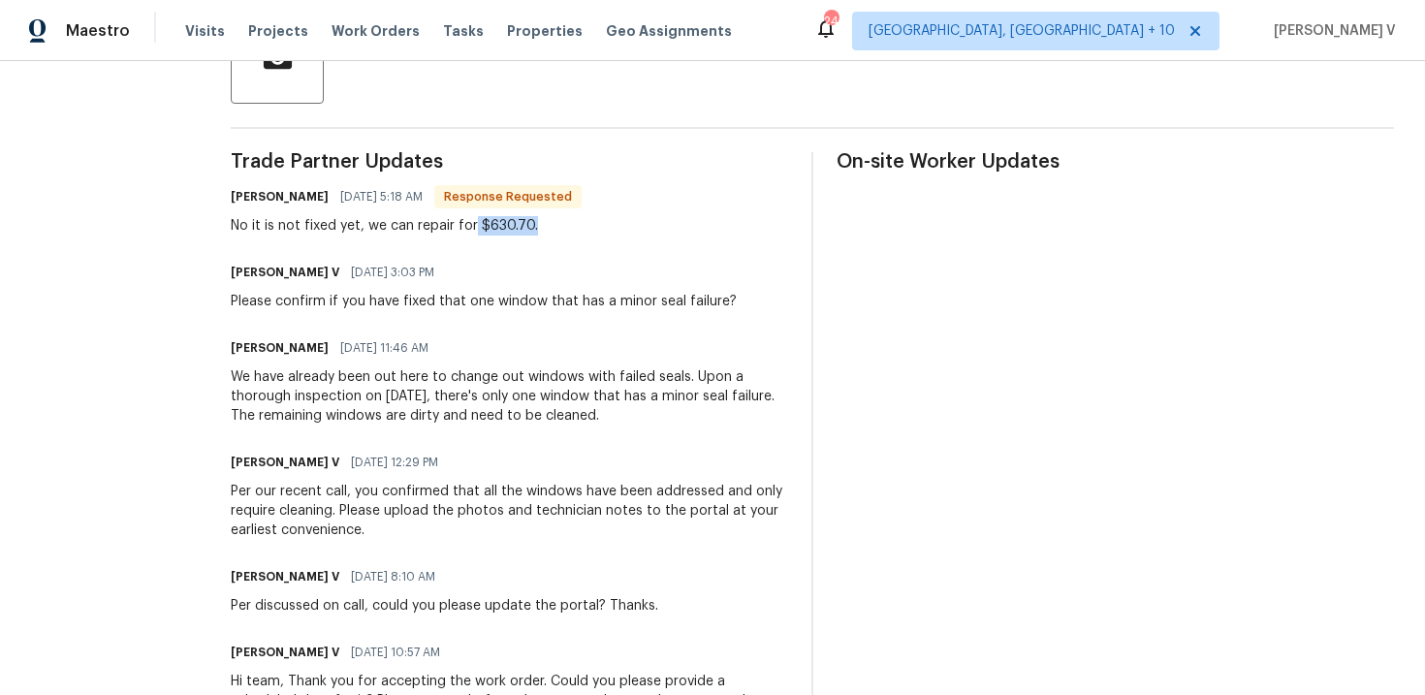
drag, startPoint x: 466, startPoint y: 225, endPoint x: 563, endPoint y: 225, distance: 96.9
click at [563, 225] on div "[PERSON_NAME] [DATE] 5:18 AM Response Requested No it is not fixed yet, we can …" at bounding box center [509, 209] width 557 height 52
copy div "$630.70."
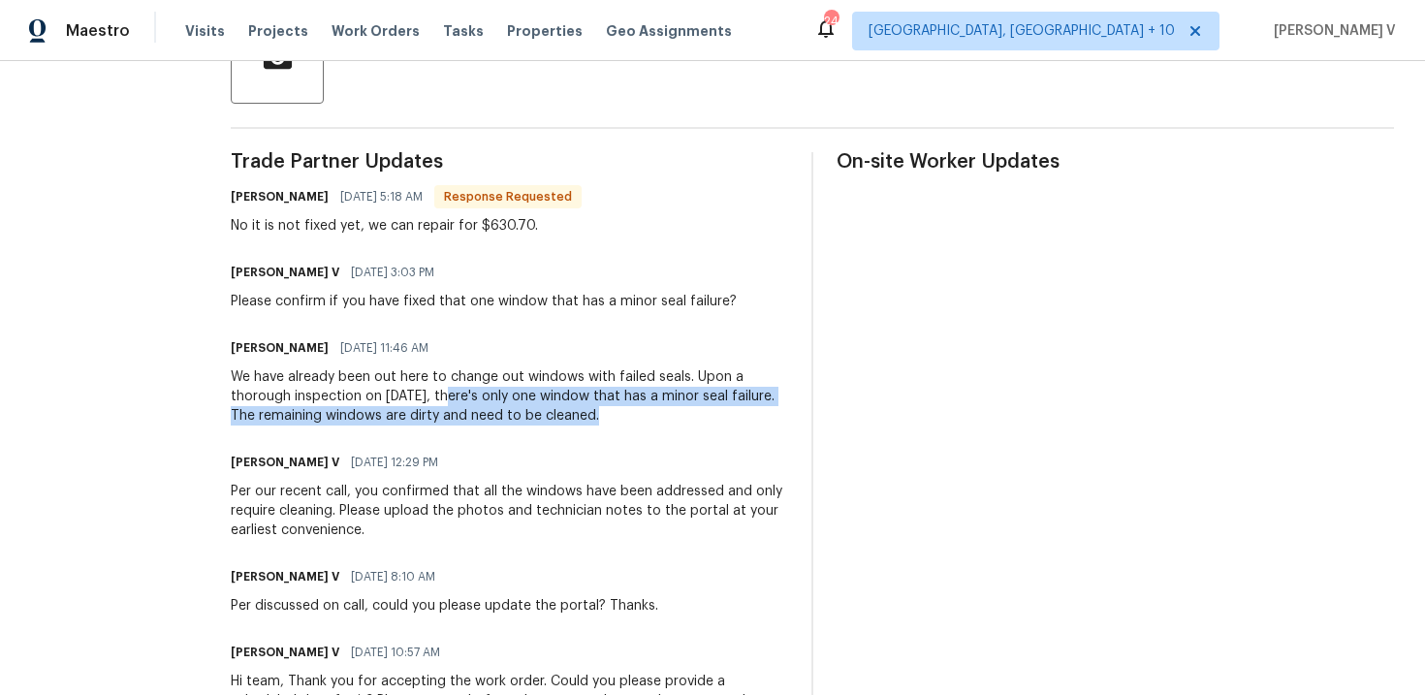
drag, startPoint x: 436, startPoint y: 397, endPoint x: 583, endPoint y: 424, distance: 149.8
click at [583, 424] on div "We have already been out here to change out windows with failed seals. Upon a t…" at bounding box center [509, 396] width 557 height 58
copy div "here's only one window that has a minor seal failure. The remaining windows are…"
click at [612, 423] on div "We have already been out here to change out windows with failed seals. Upon a t…" at bounding box center [509, 396] width 557 height 58
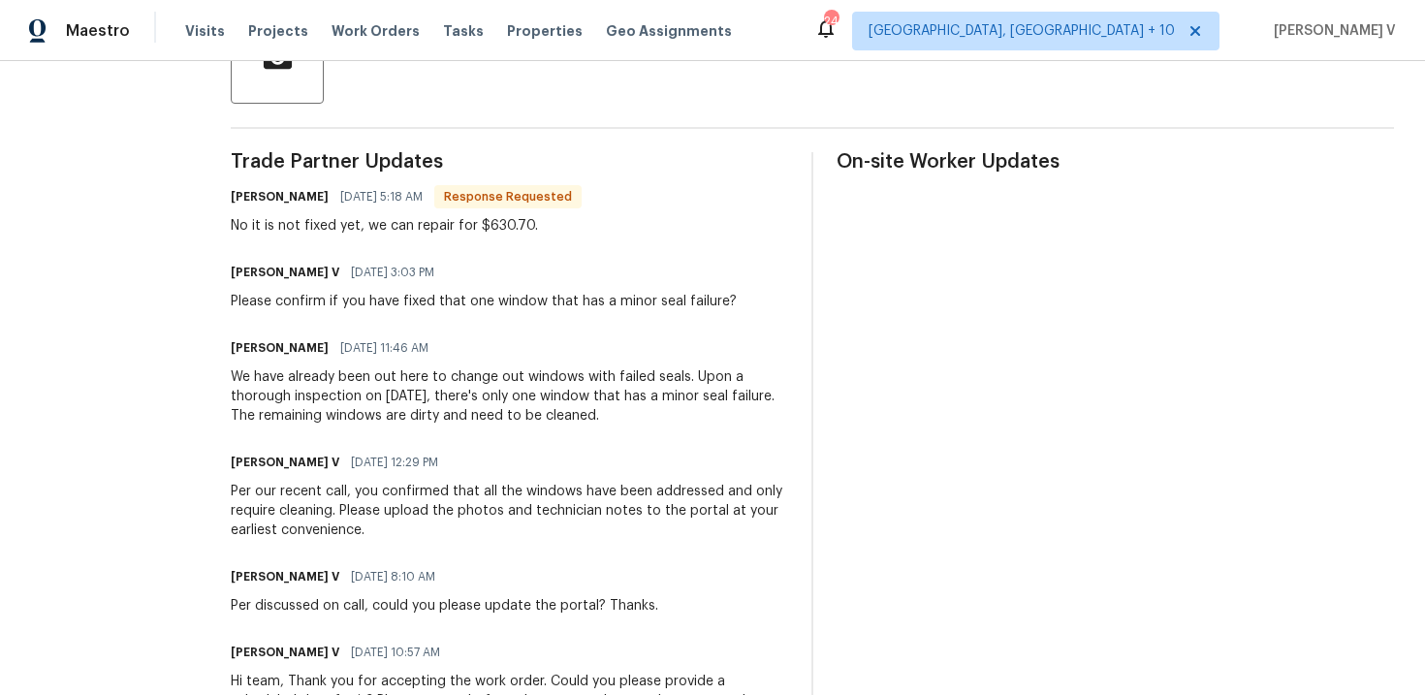
drag, startPoint x: 426, startPoint y: 392, endPoint x: 674, endPoint y: 417, distance: 248.4
click at [675, 421] on div "We have already been out here to change out windows with failed seals. Upon a t…" at bounding box center [509, 396] width 557 height 58
copy div ", there's only one window that has a minor seal failure. The remaining windows …"
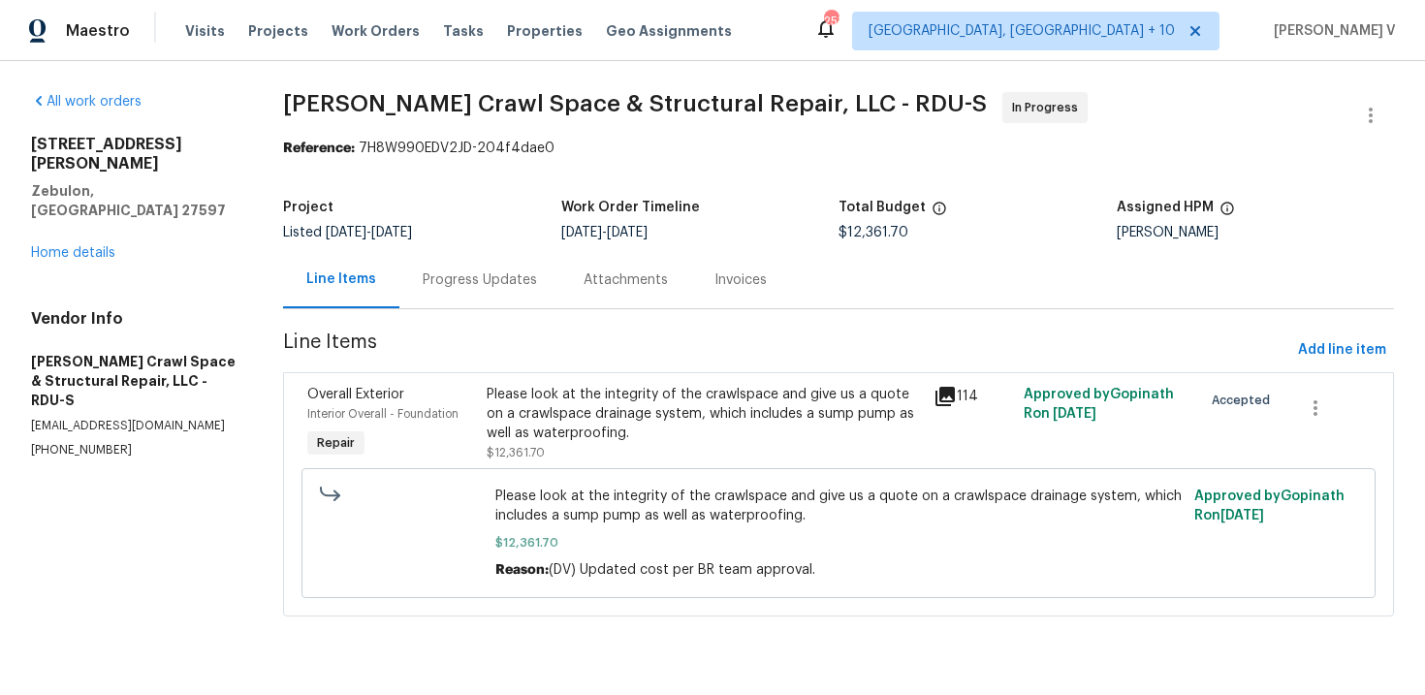
click at [486, 302] on div "Progress Updates" at bounding box center [479, 279] width 161 height 57
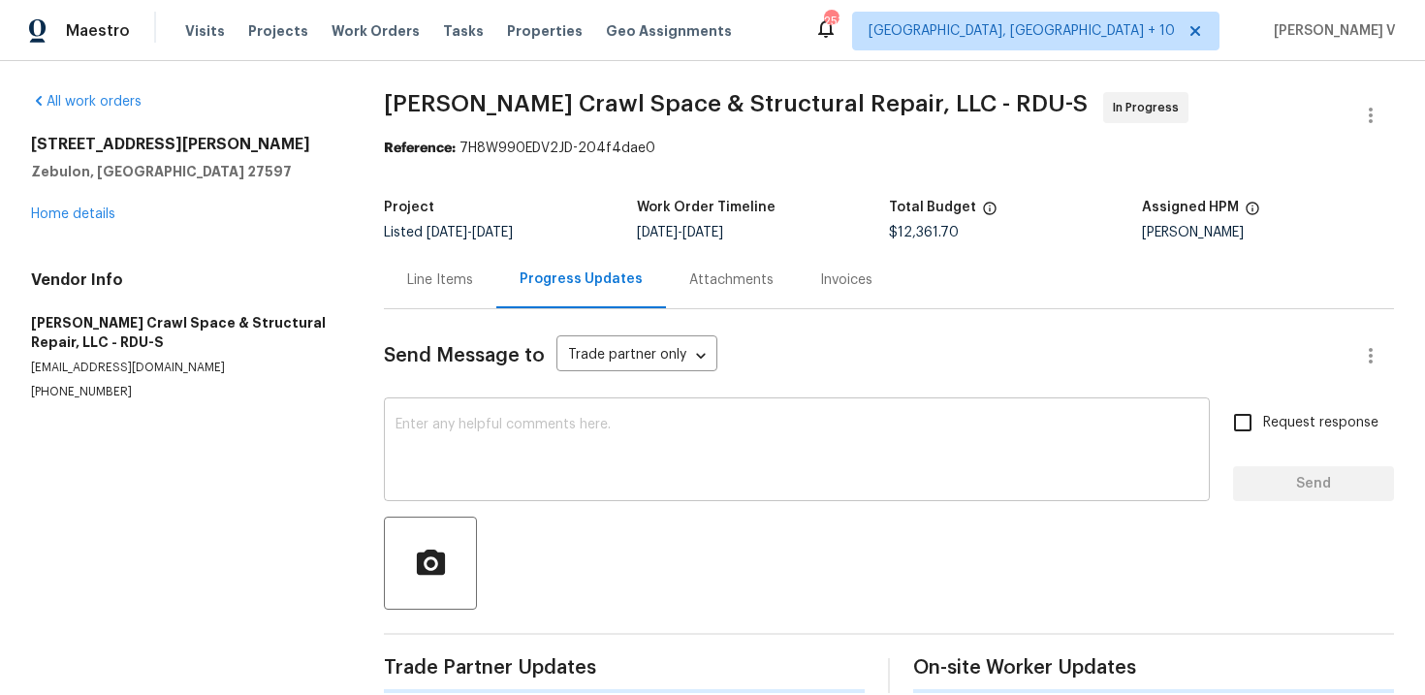
click at [518, 486] on div "x ​" at bounding box center [797, 451] width 826 height 99
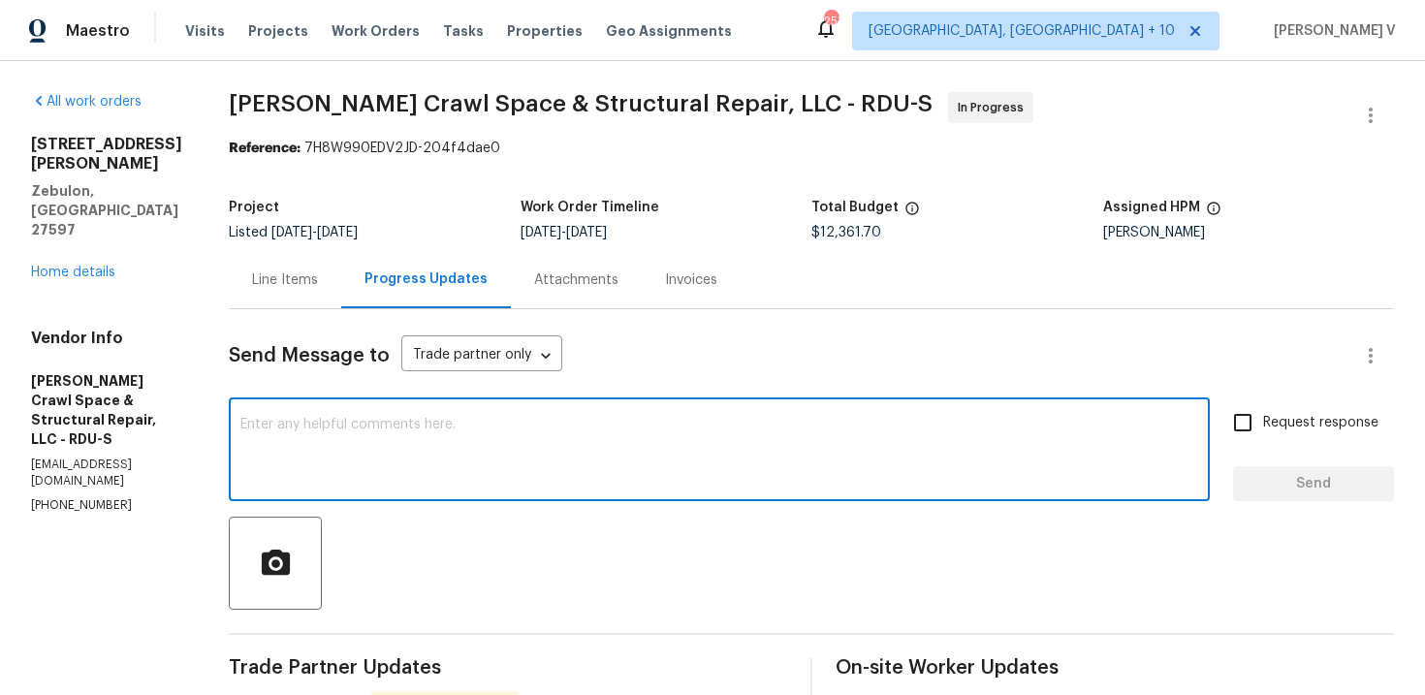
paste textarea "This property is now going under contract. Please inform Falcon we are going to…"
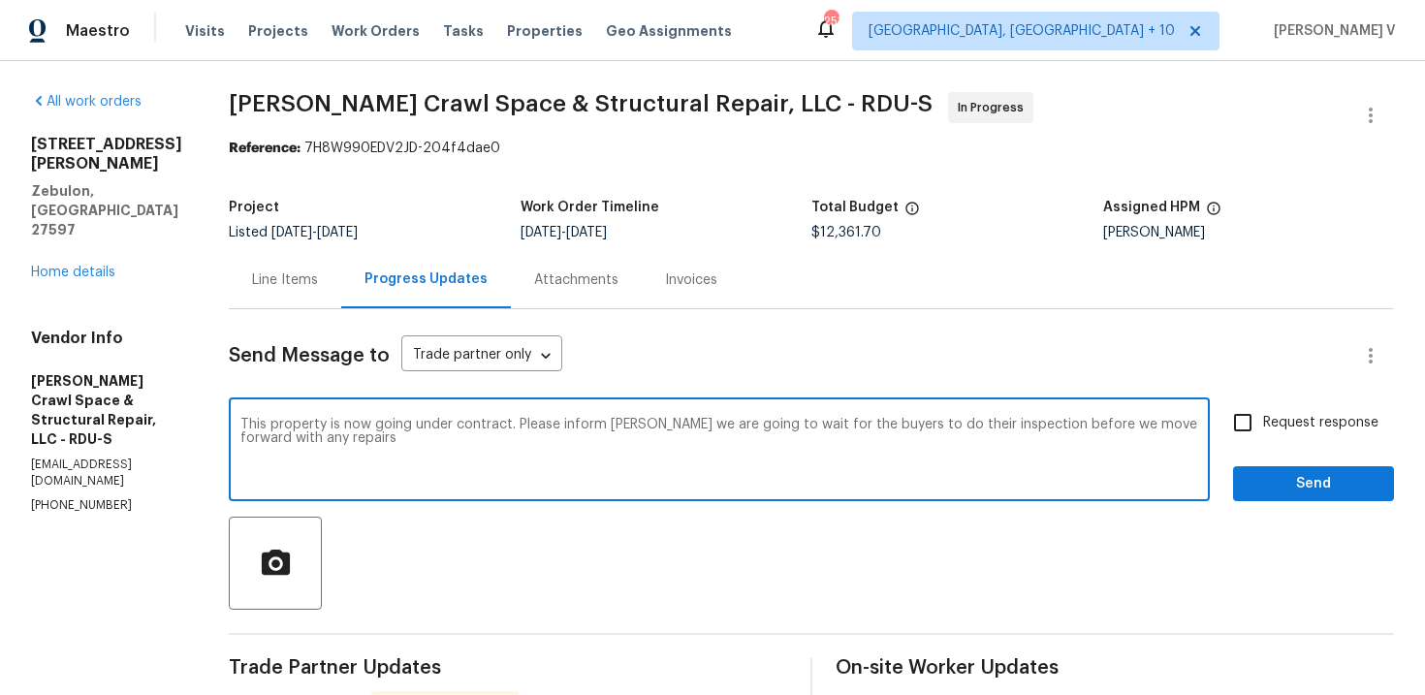
drag, startPoint x: 580, startPoint y: 426, endPoint x: 662, endPoint y: 426, distance: 82.4
click at [662, 426] on textarea "This property is now going under contract. Please inform Falcon we are going to…" at bounding box center [718, 452] width 957 height 68
drag, startPoint x: 662, startPoint y: 426, endPoint x: 541, endPoint y: 424, distance: 121.2
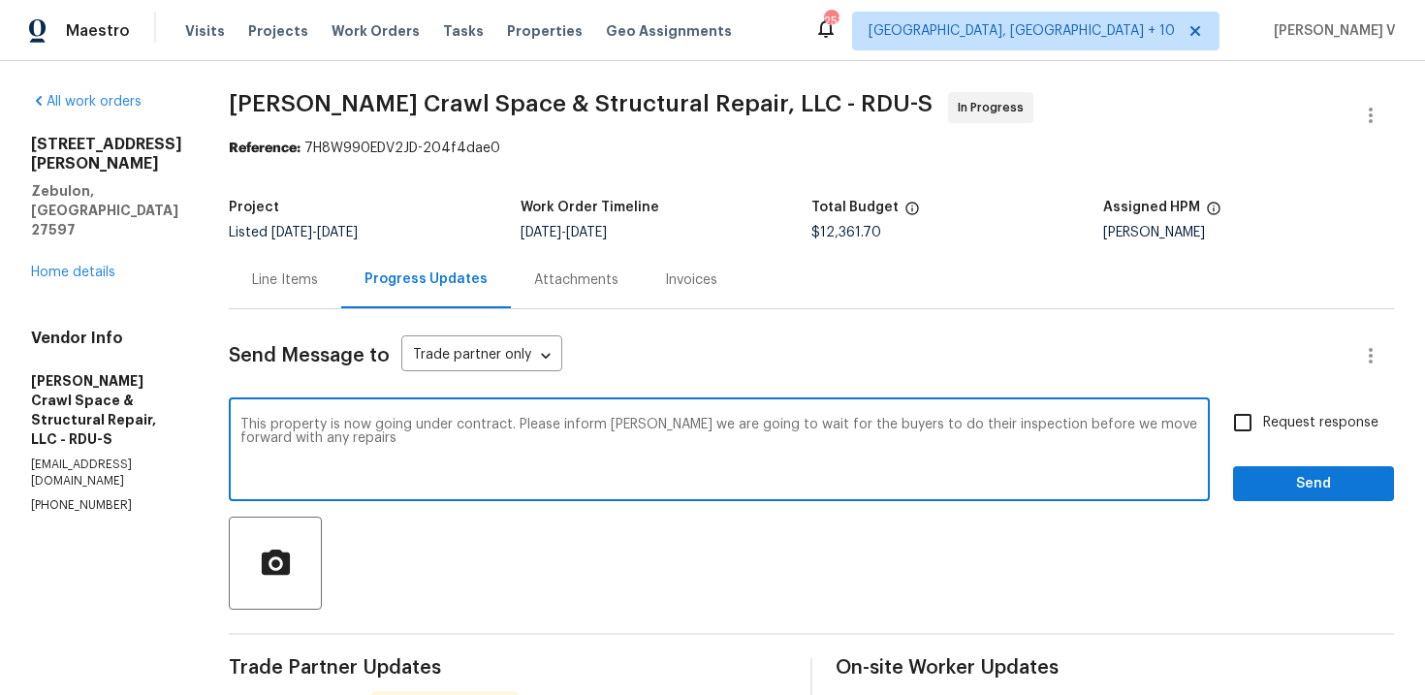
click at [541, 424] on textarea "This property is now going under contract. Please inform Falcon we are going to…" at bounding box center [718, 452] width 957 height 68
click at [543, 425] on textarea "This property is now going under contract. we are going to wait for the buyers …" at bounding box center [718, 452] width 957 height 68
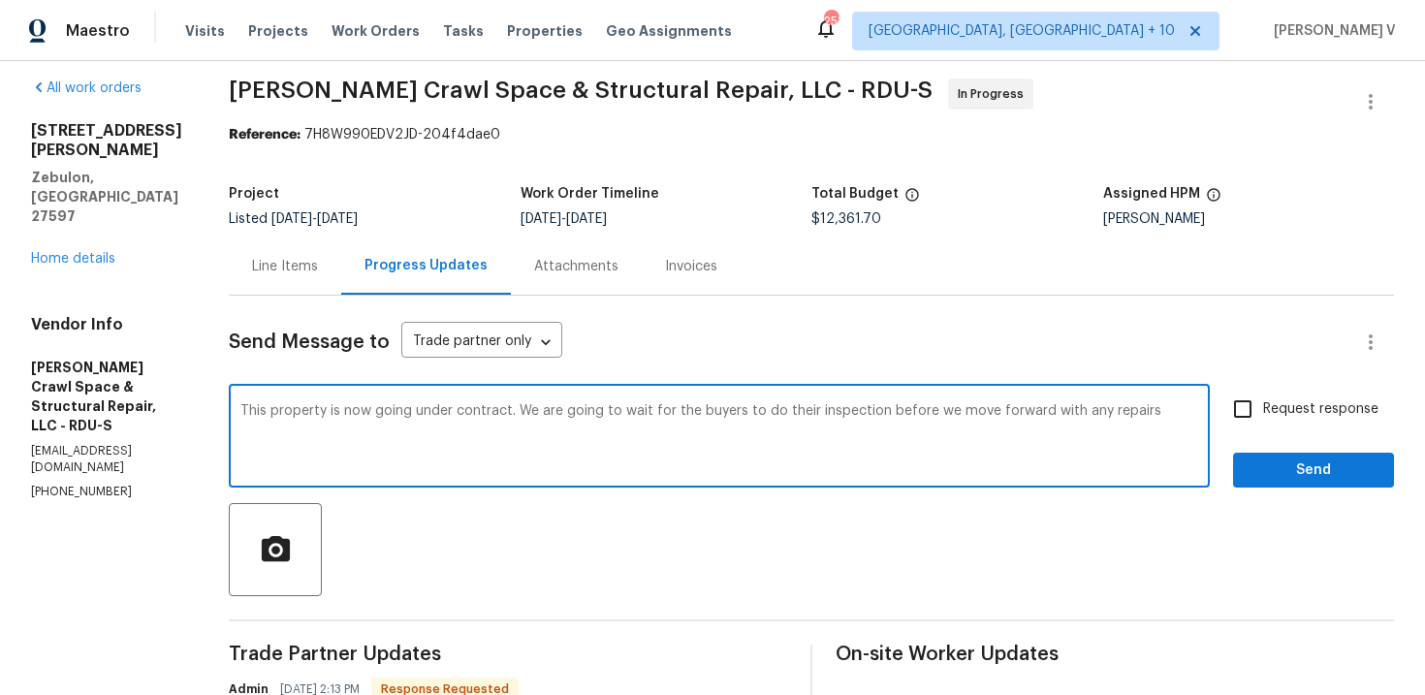
scroll to position [24, 0]
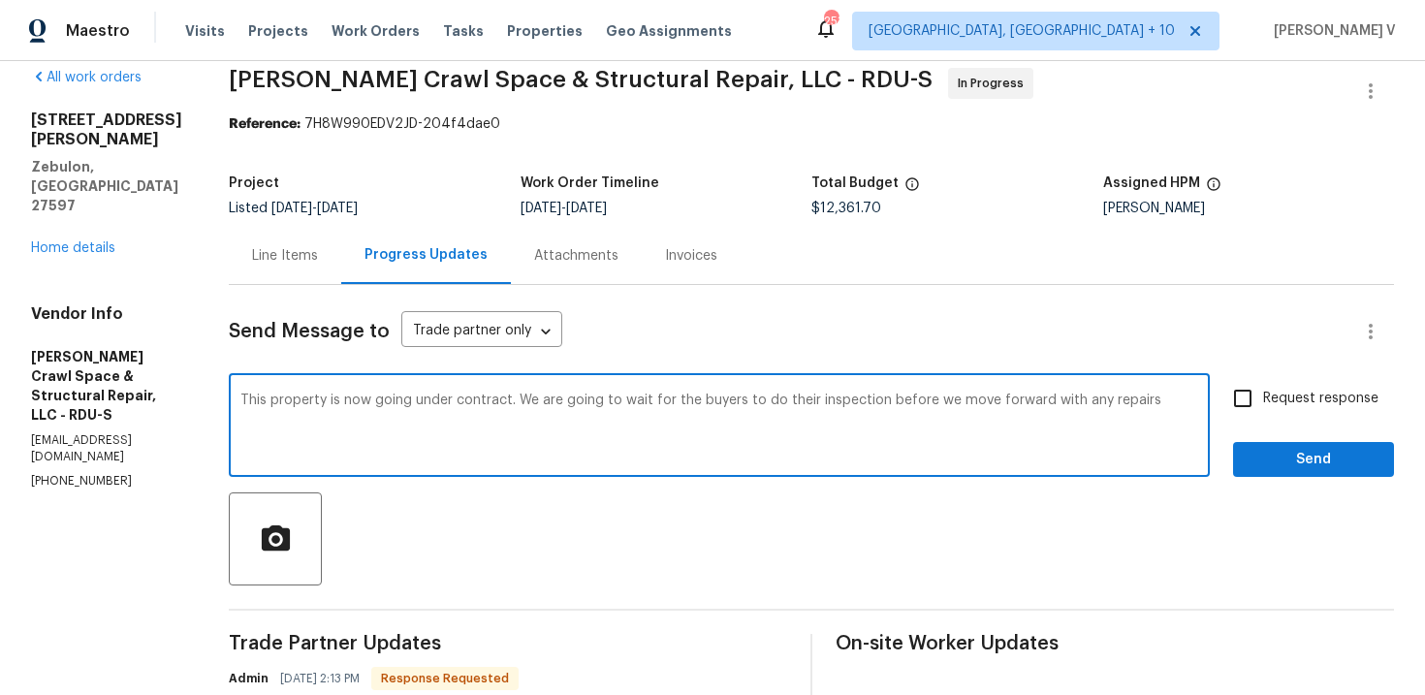
click at [1191, 406] on textarea "This property is now going under contract. We are going to wait for the buyers …" at bounding box center [718, 427] width 957 height 68
click at [260, 401] on textarea "This property is now going under contract. We are going to wait for the buyers …" at bounding box center [718, 427] width 957 height 68
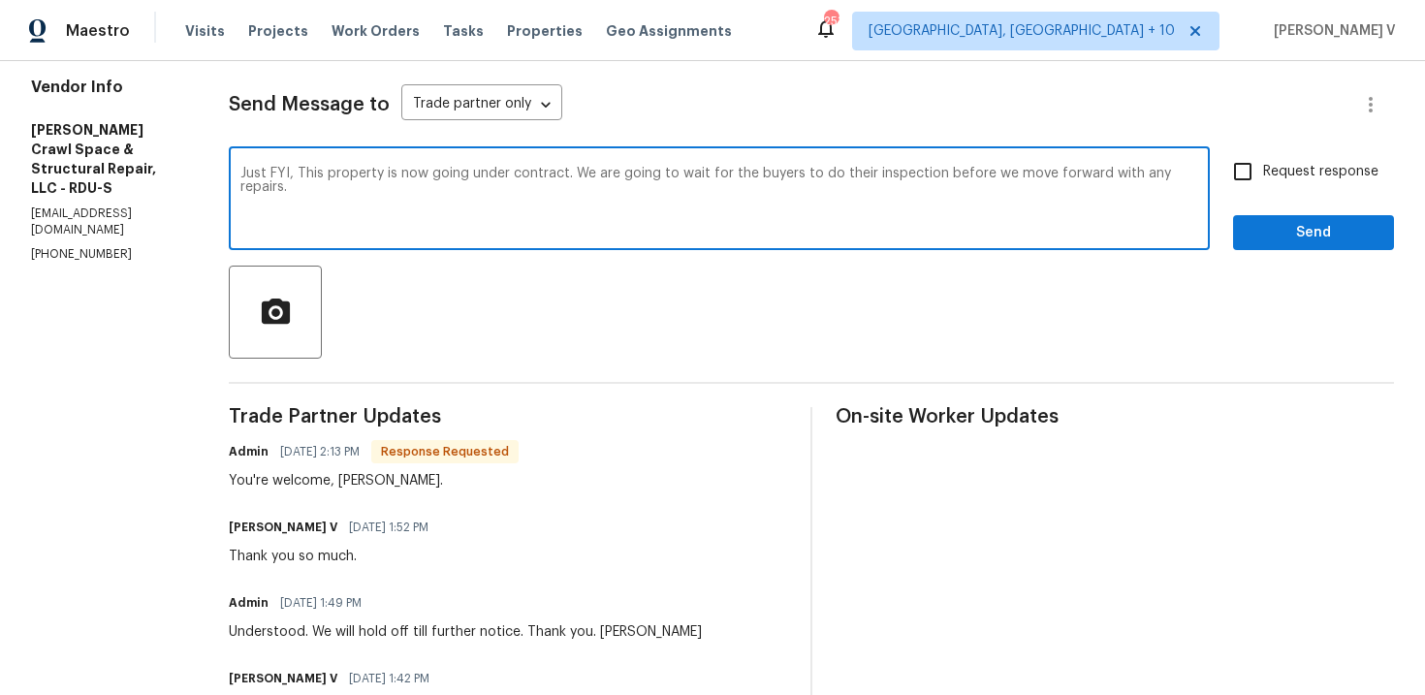
type textarea "Just FYI, This property is now going under contract. We are going to wait for t…"
click at [1279, 159] on label "Request response" at bounding box center [1300, 171] width 156 height 41
click at [1263, 159] on input "Request response" at bounding box center [1242, 171] width 41 height 41
checkbox input "true"
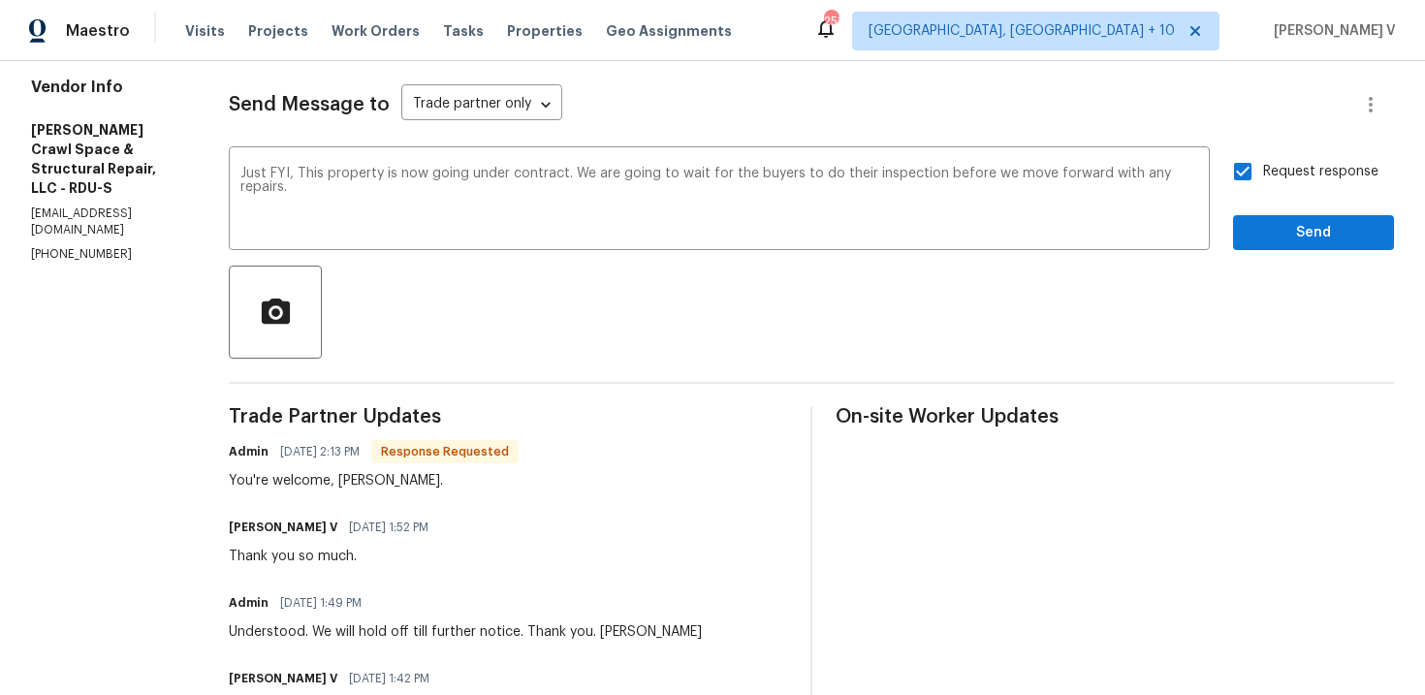
click at [0, 0] on div "this" at bounding box center [0, 0] width 0 height 0
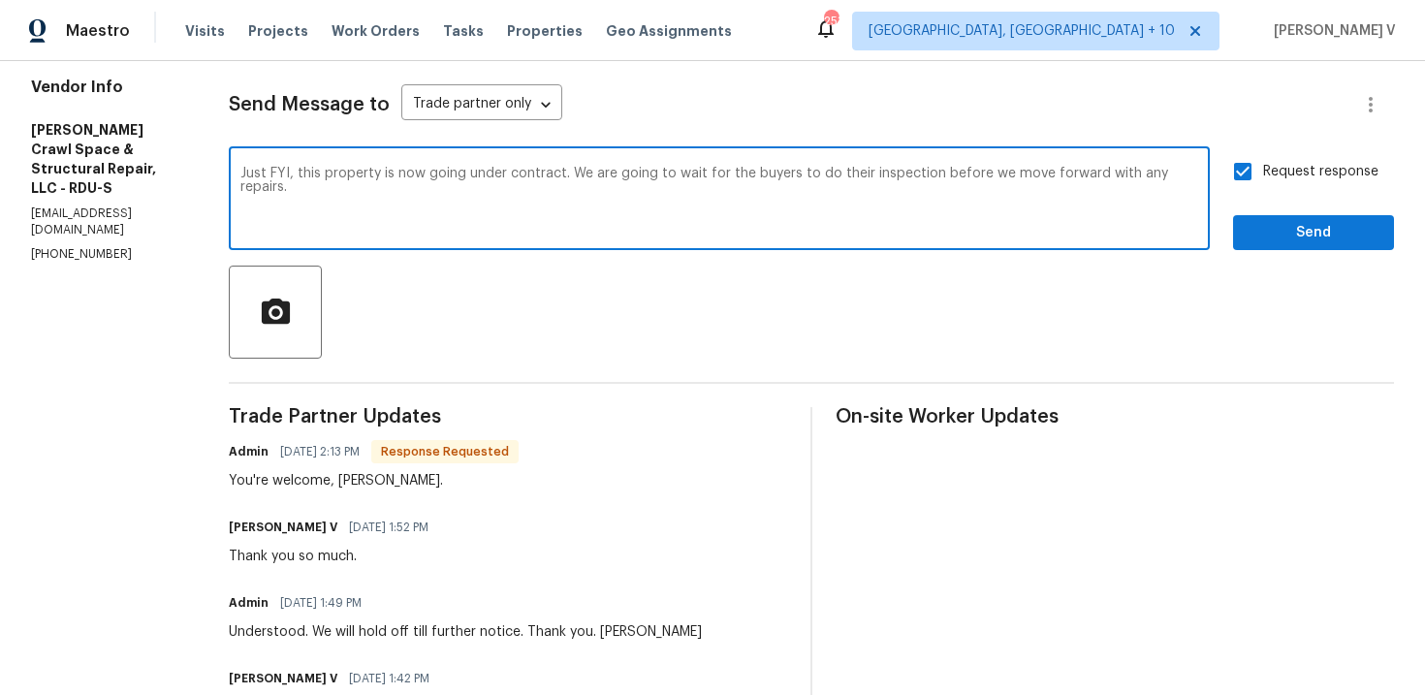
click at [937, 214] on textarea "Just FYI, this property is now going under contract. We are going to wait for t…" at bounding box center [718, 201] width 957 height 68
type textarea "Just FYI, this property is now going under contract. We are going to wait for t…"
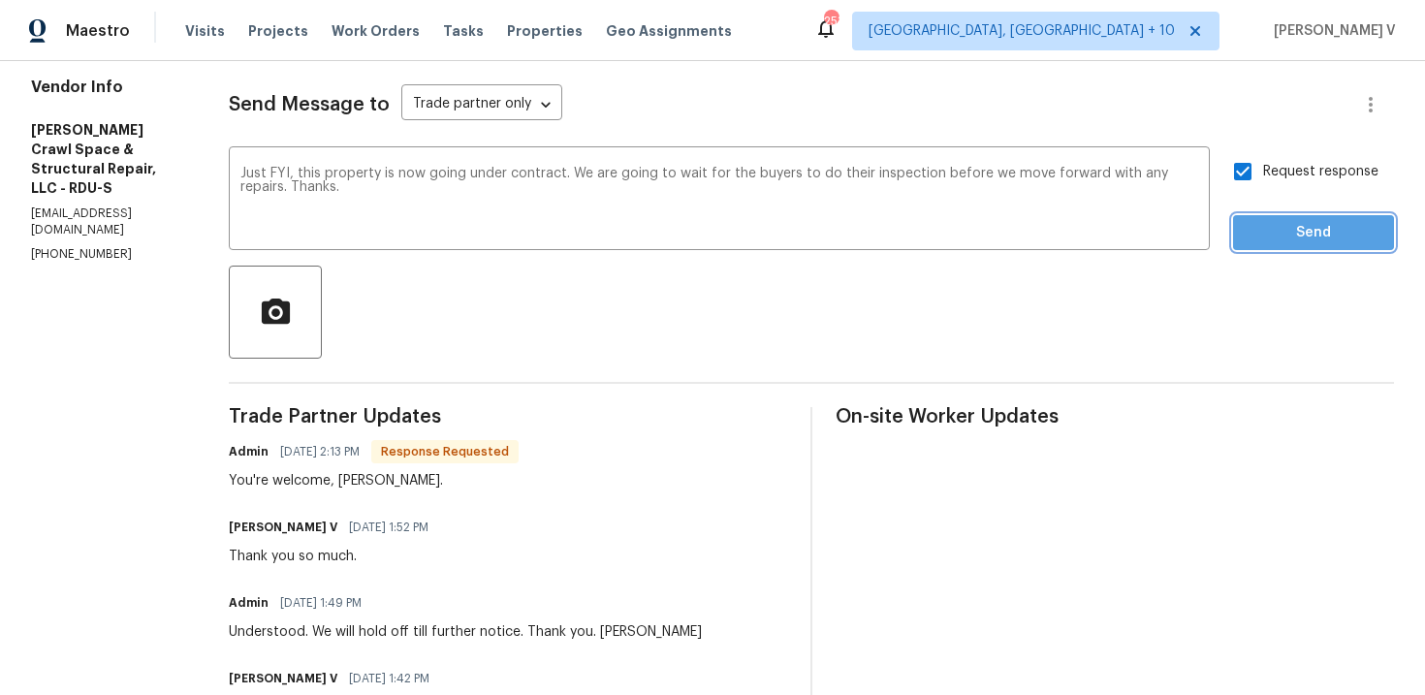
click at [1307, 243] on span "Send" at bounding box center [1313, 233] width 130 height 24
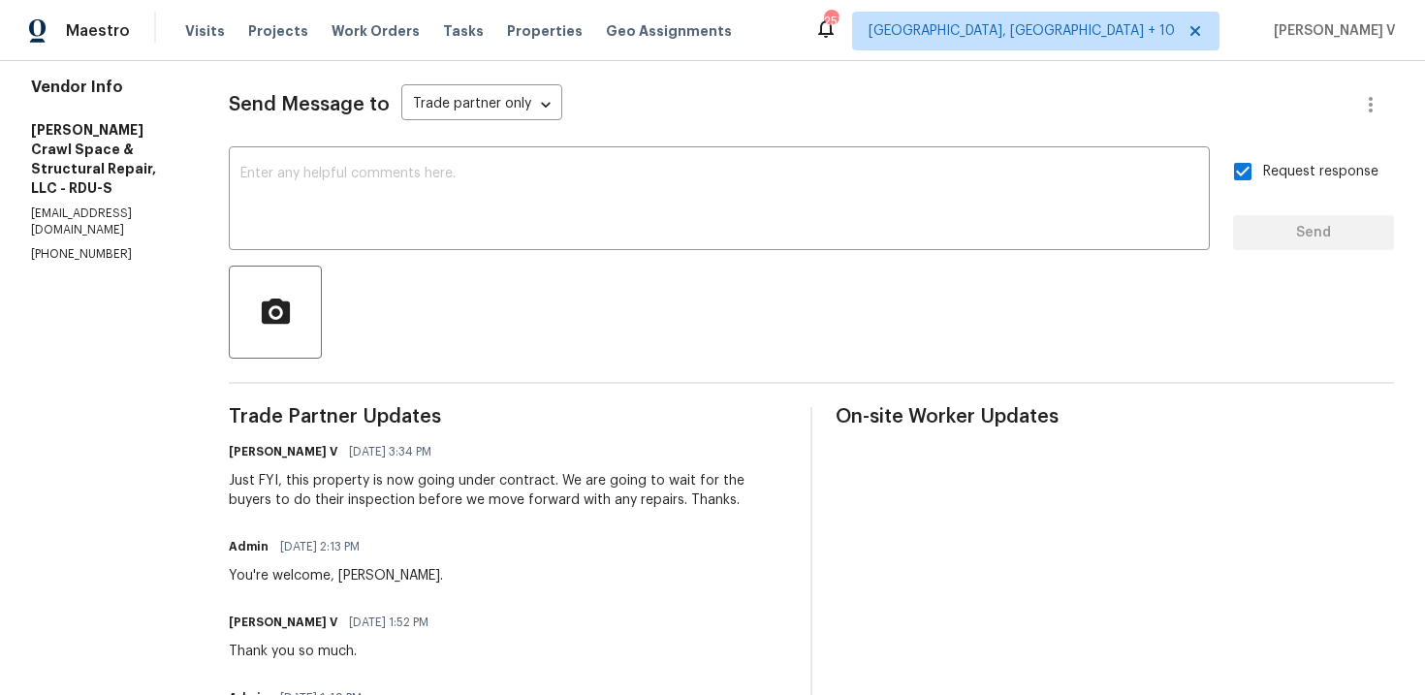
scroll to position [0, 0]
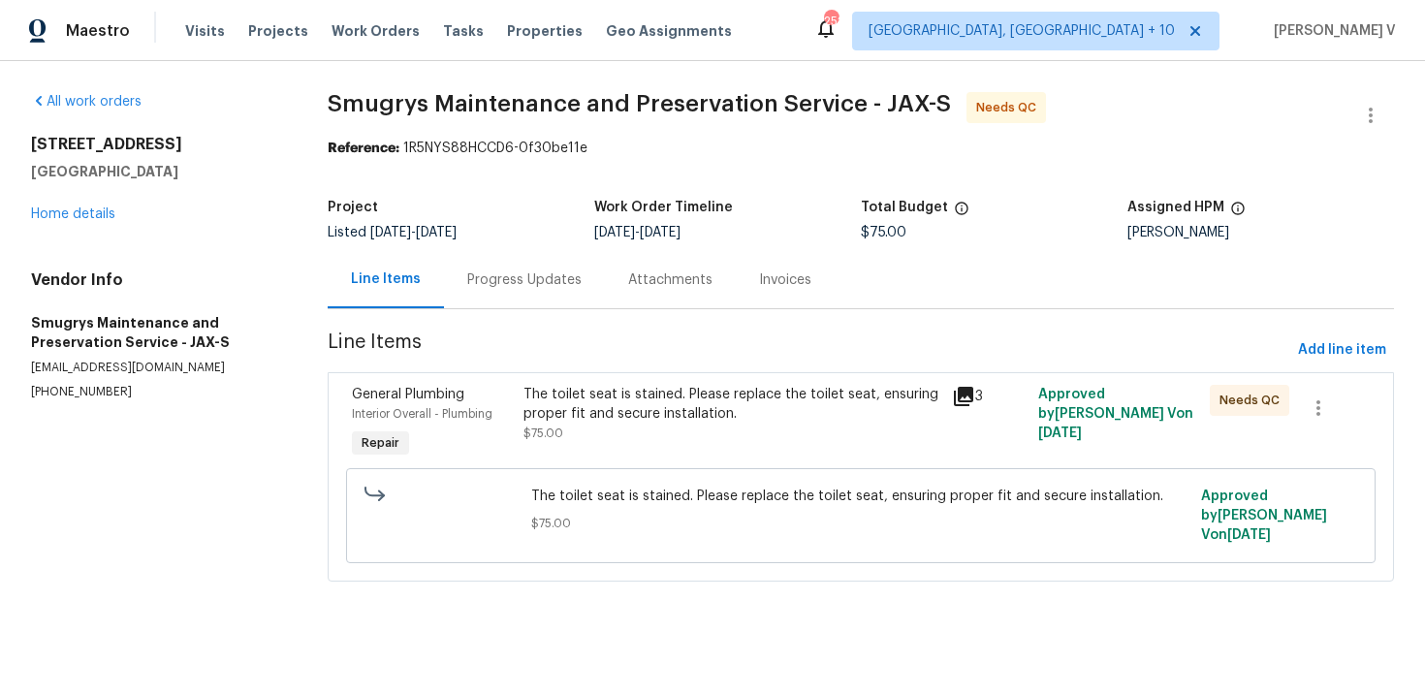
click at [540, 277] on div "Progress Updates" at bounding box center [524, 279] width 114 height 19
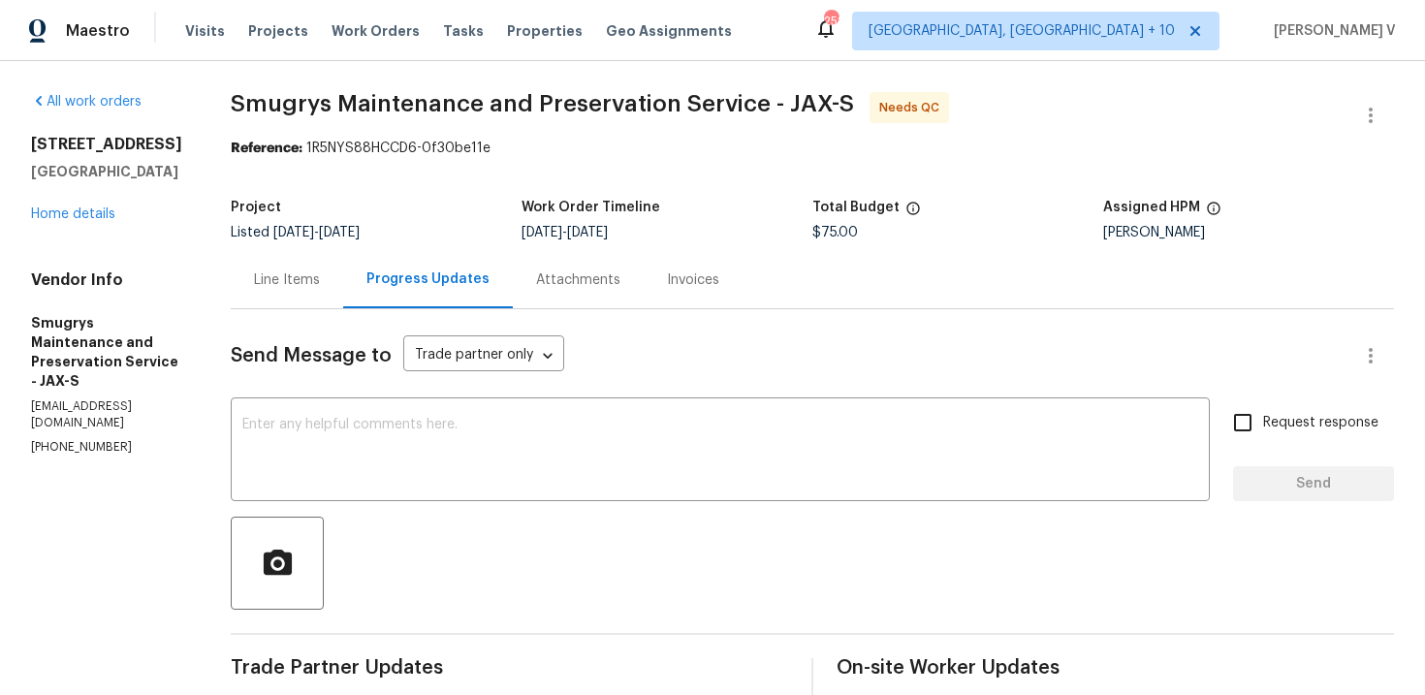
click at [271, 296] on div "Line Items" at bounding box center [287, 279] width 112 height 57
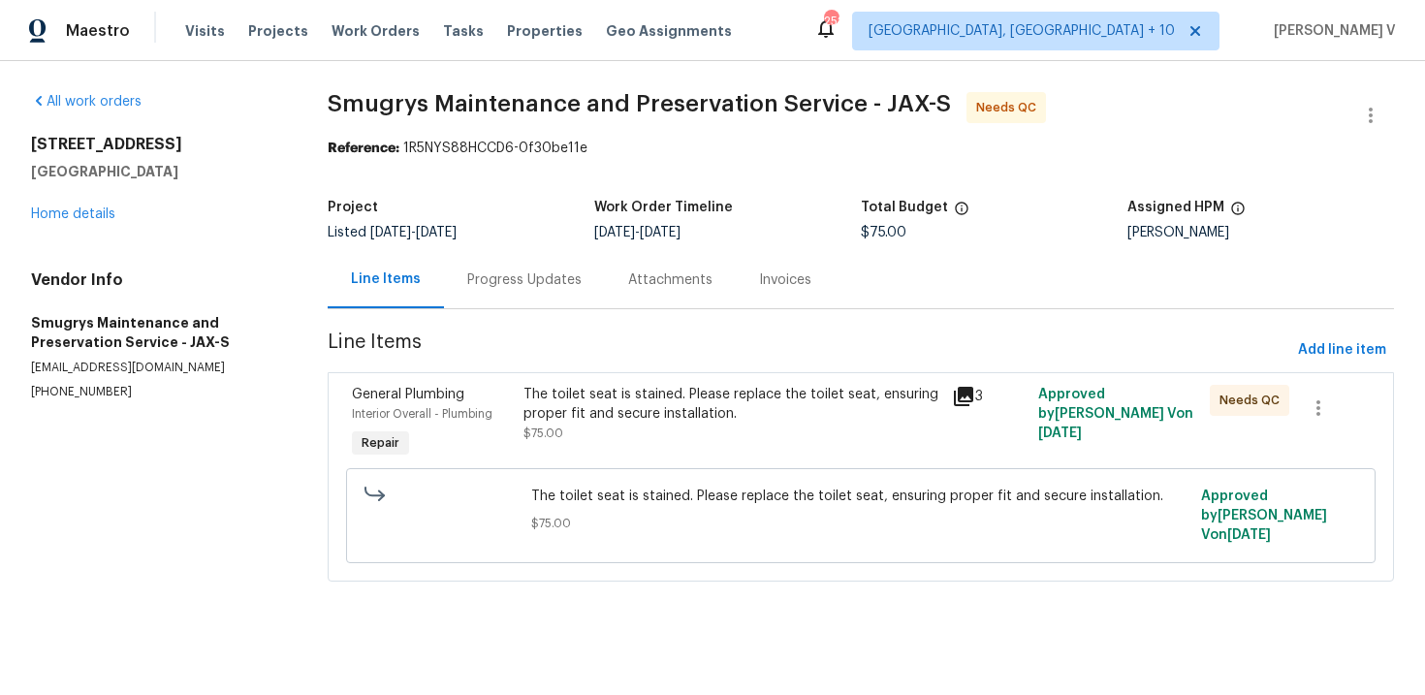
click at [672, 486] on div "The toilet seat is stained. Please replace the toilet seat, ensuring proper fit…" at bounding box center [860, 516] width 670 height 70
click at [735, 417] on div "The toilet seat is stained. Please replace the toilet seat, ensuring proper fit…" at bounding box center [732, 404] width 418 height 39
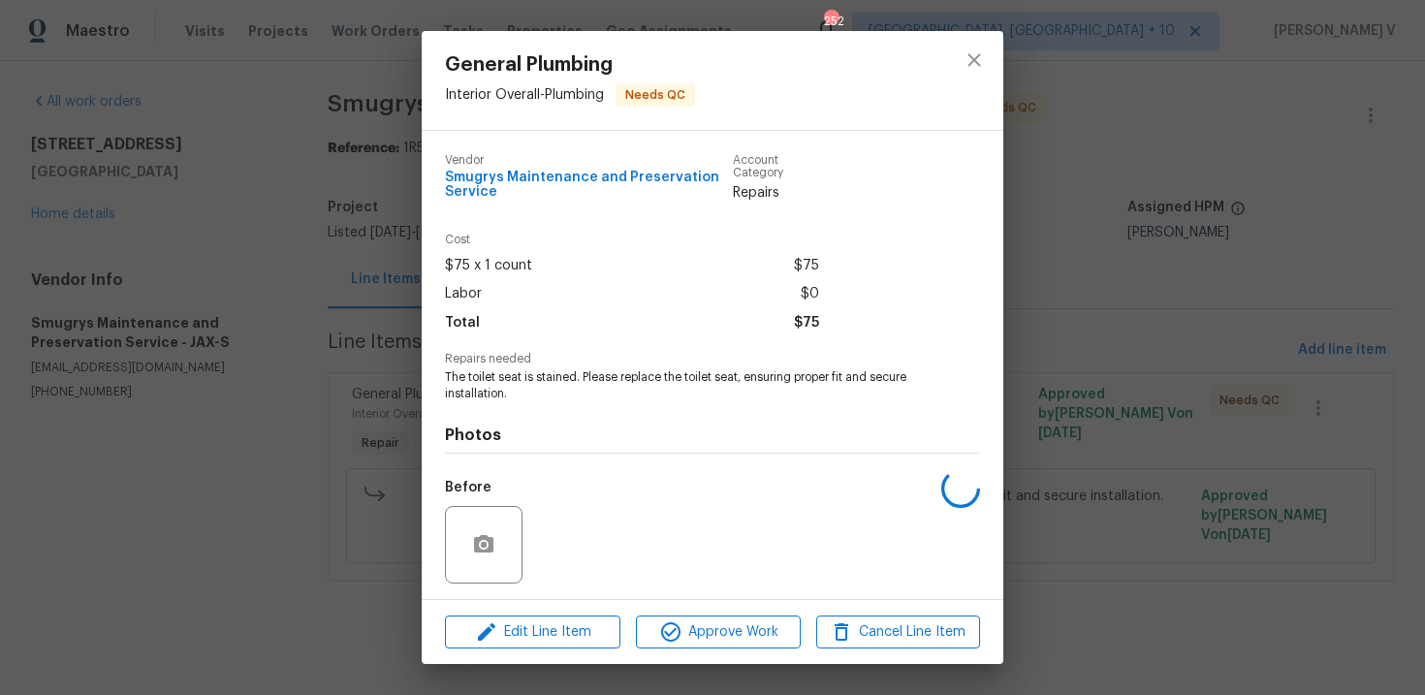
scroll to position [130, 0]
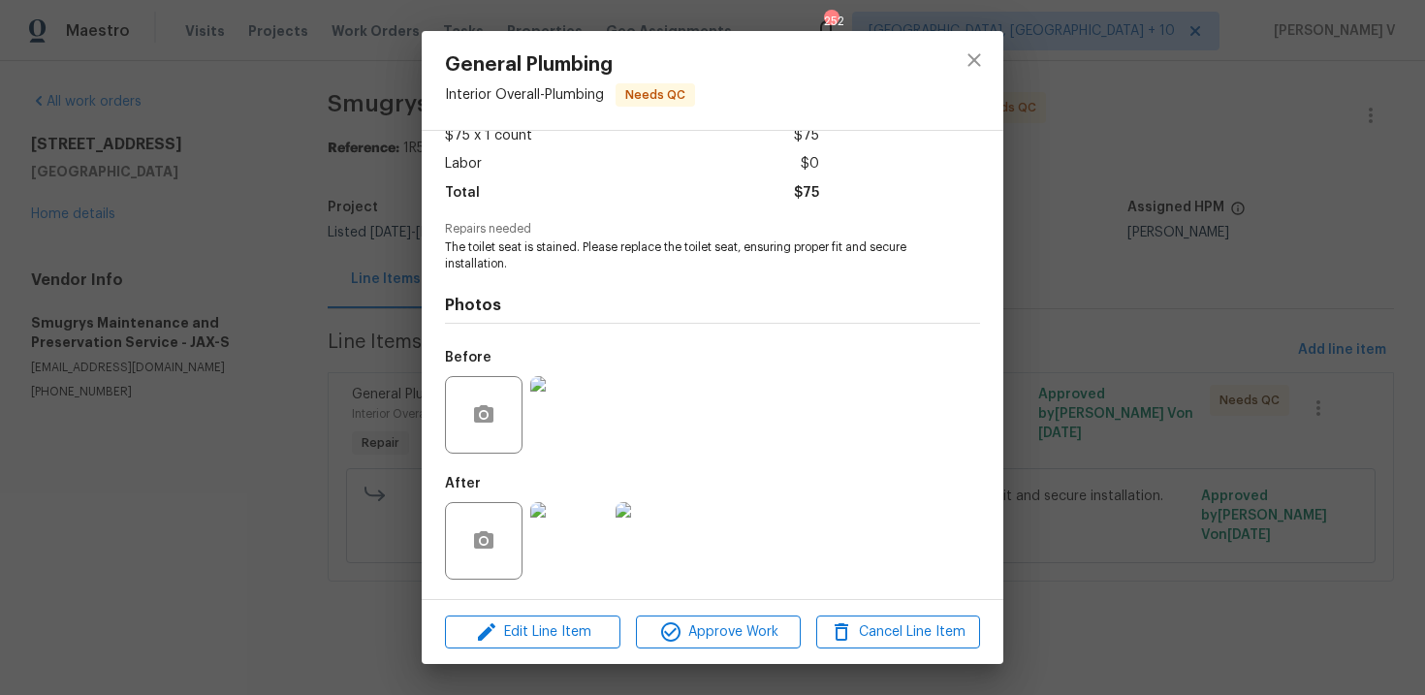
click at [559, 526] on img at bounding box center [569, 541] width 78 height 78
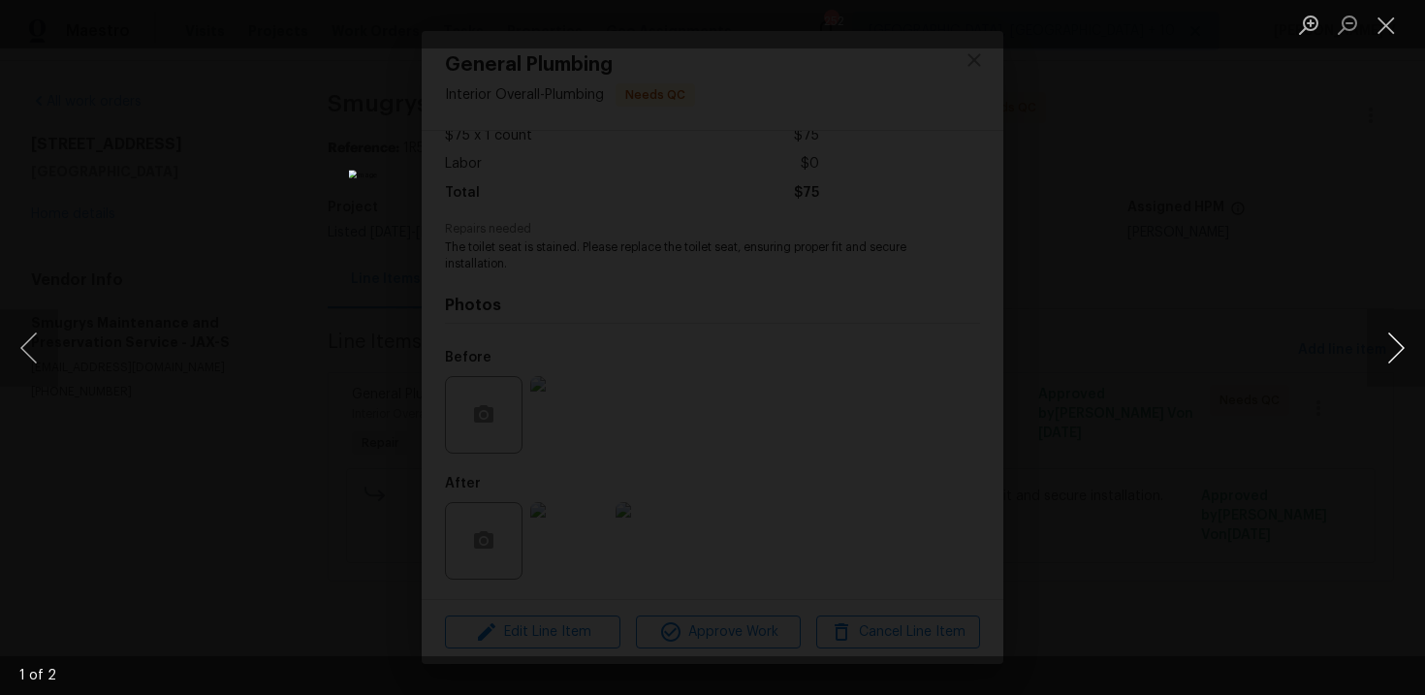
click at [1399, 349] on button "Next image" at bounding box center [1395, 348] width 58 height 78
click at [1391, 233] on div "Lightbox" at bounding box center [712, 347] width 1425 height 695
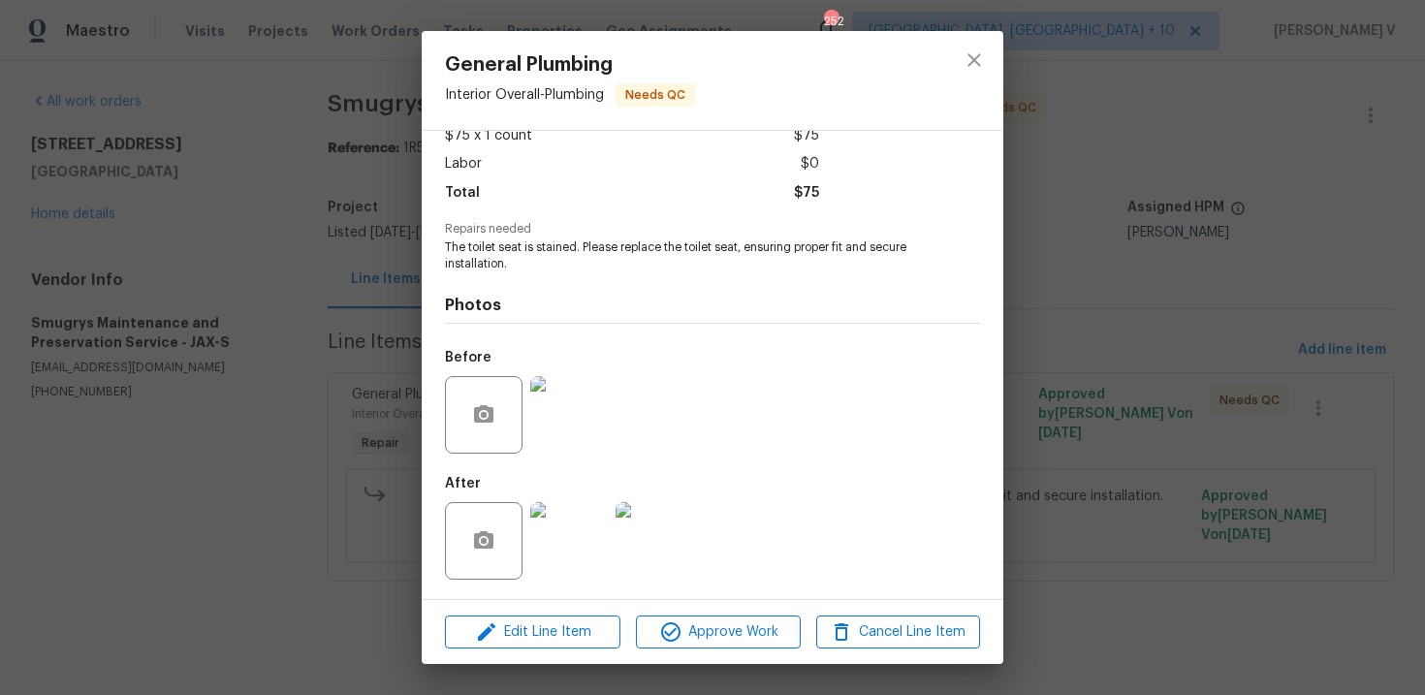
click at [552, 417] on img at bounding box center [569, 415] width 78 height 78
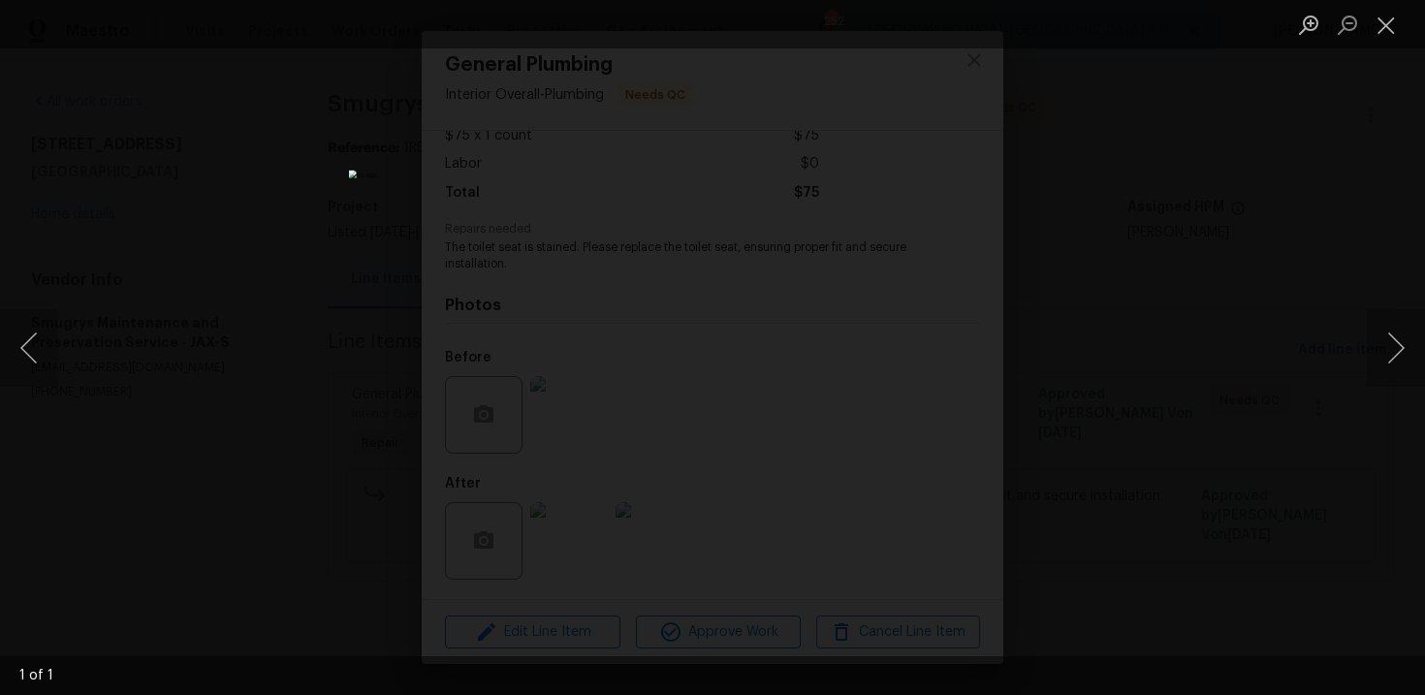
click at [1227, 196] on div "Lightbox" at bounding box center [712, 347] width 1425 height 695
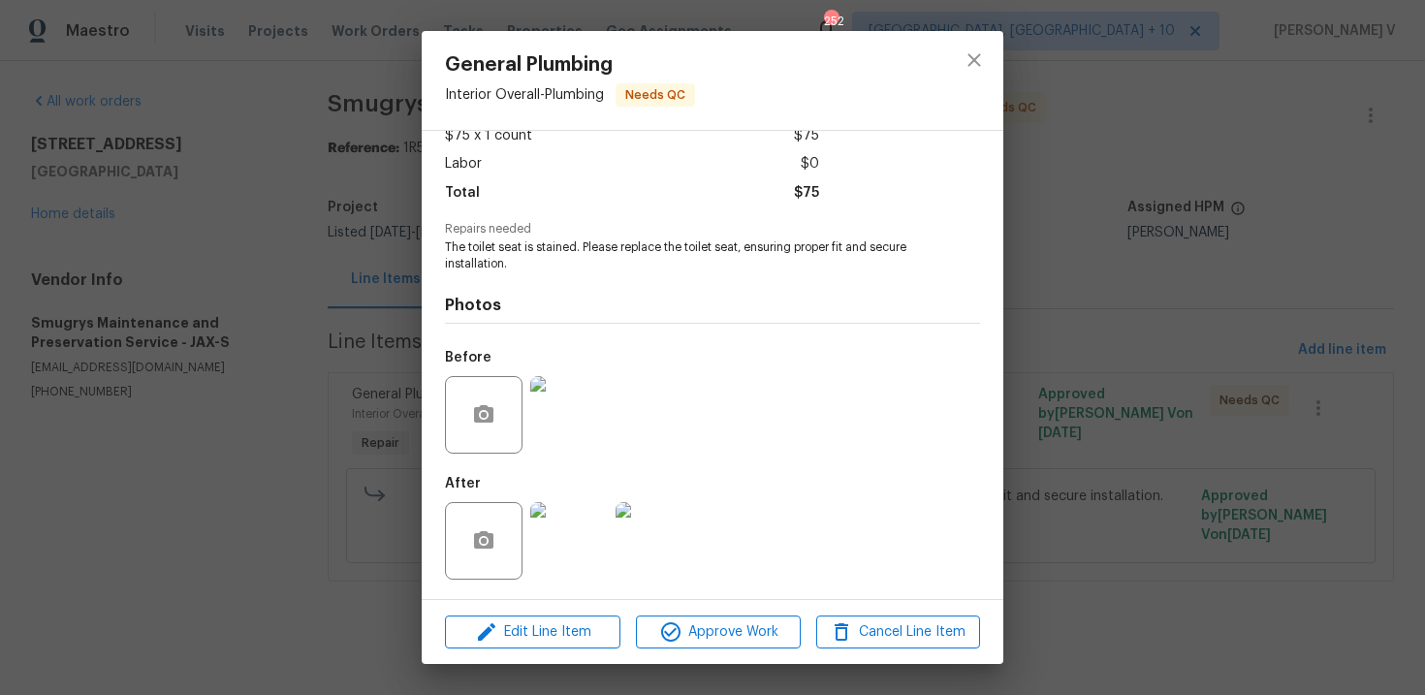
click at [553, 537] on img at bounding box center [569, 541] width 78 height 78
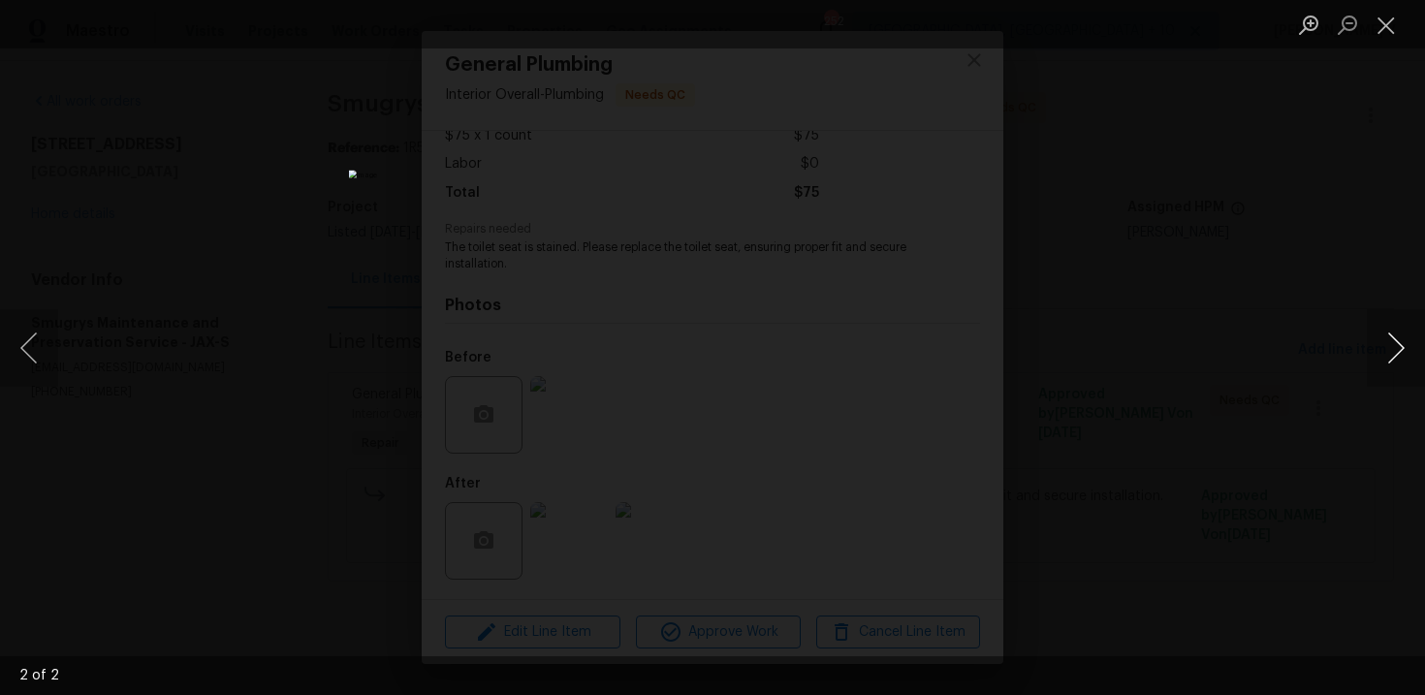
click at [1381, 359] on button "Next image" at bounding box center [1395, 348] width 58 height 78
click at [1222, 208] on div "Lightbox" at bounding box center [712, 347] width 1425 height 695
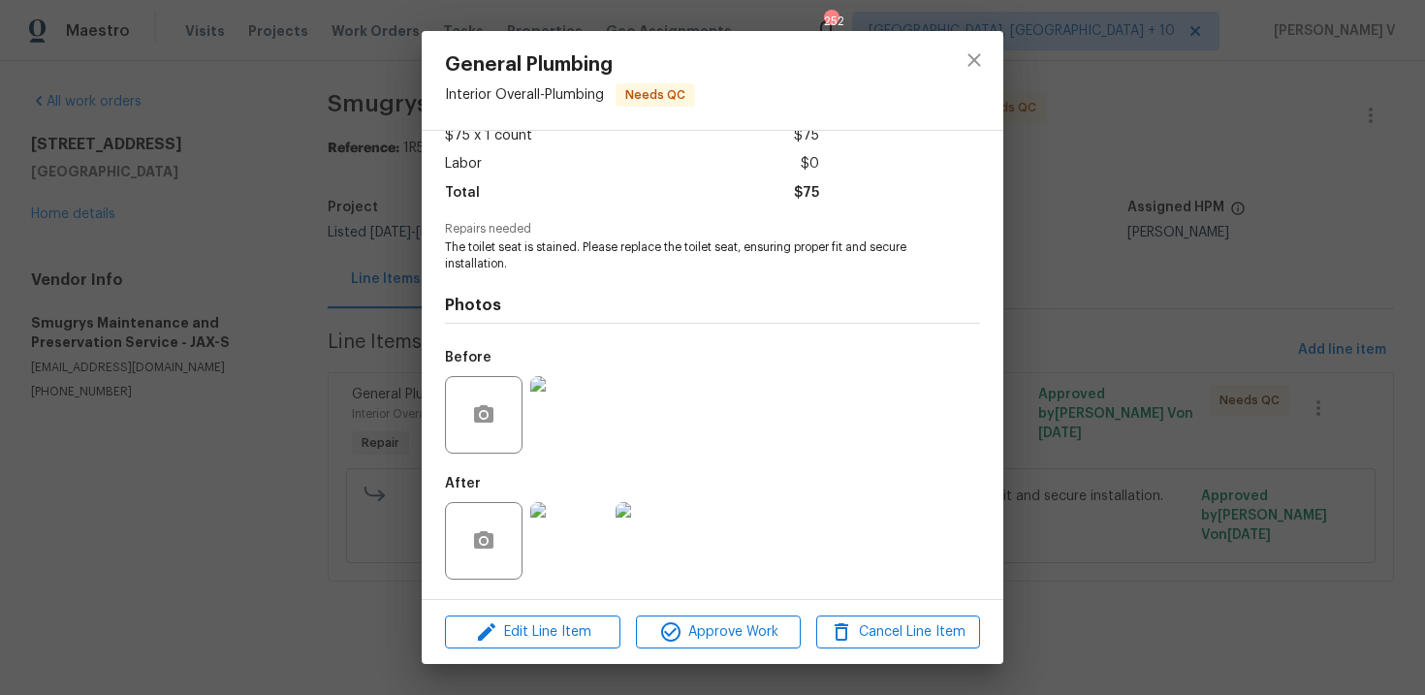
click at [254, 329] on div "General Plumbing Interior Overall - Plumbing Needs QC Vendor Smugrys Maintenanc…" at bounding box center [712, 347] width 1425 height 695
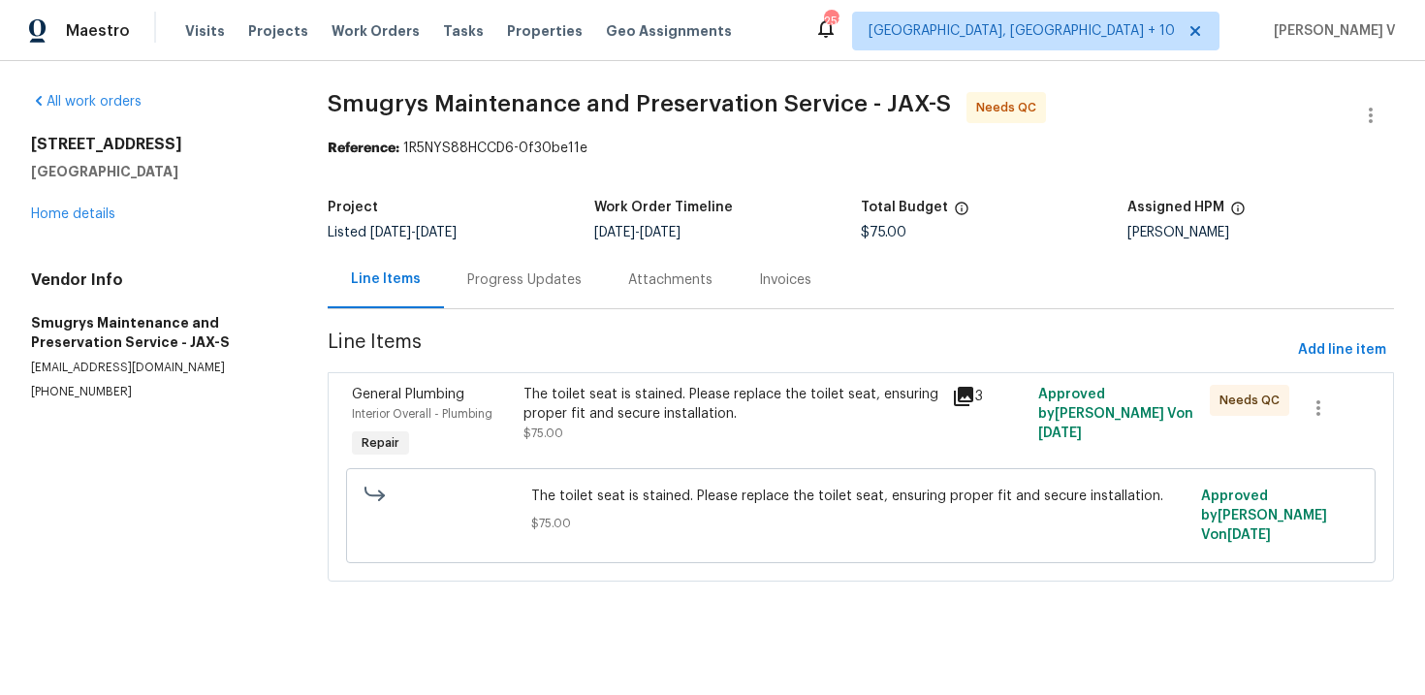
click at [580, 372] on div "General Plumbing Interior Overall - Plumbing Repair The toilet seat is stained.…" at bounding box center [861, 476] width 1066 height 209
click at [580, 386] on div "The toilet seat is stained. Please replace the toilet seat, ensuring proper fit…" at bounding box center [732, 404] width 418 height 39
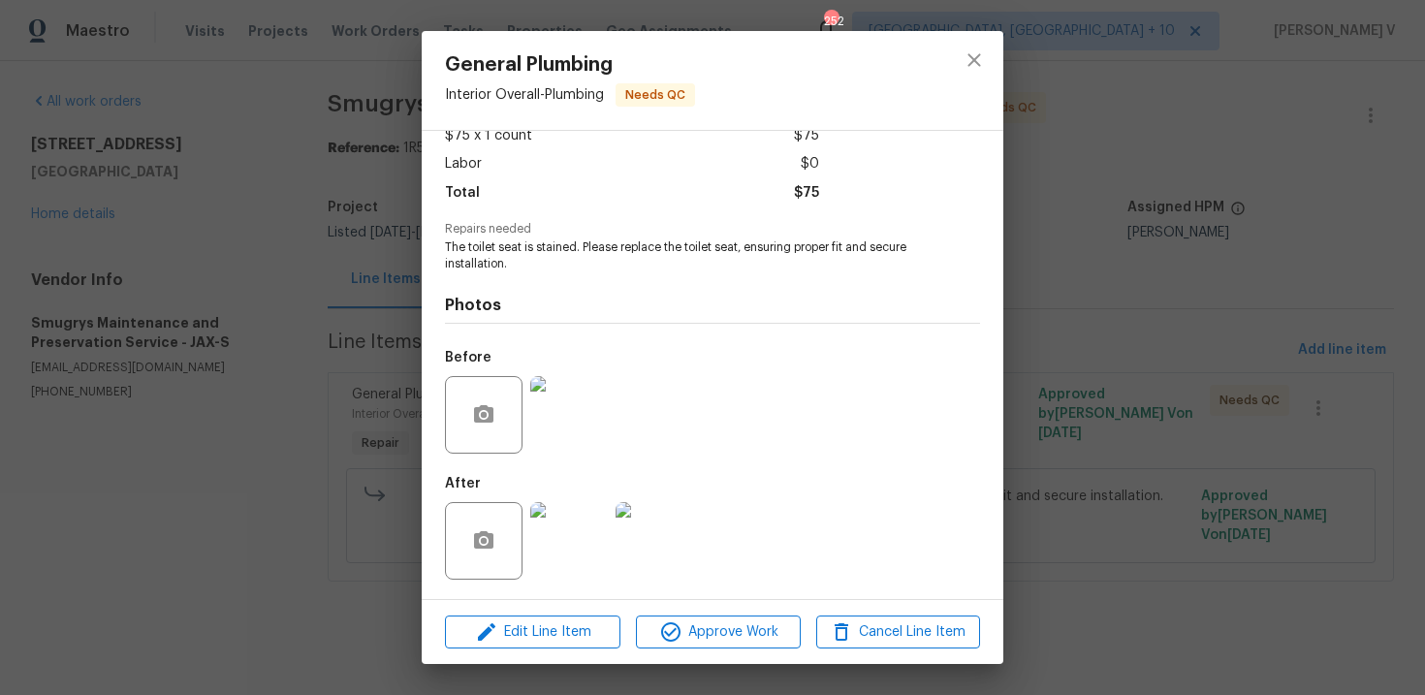
click at [573, 438] on img at bounding box center [569, 415] width 78 height 78
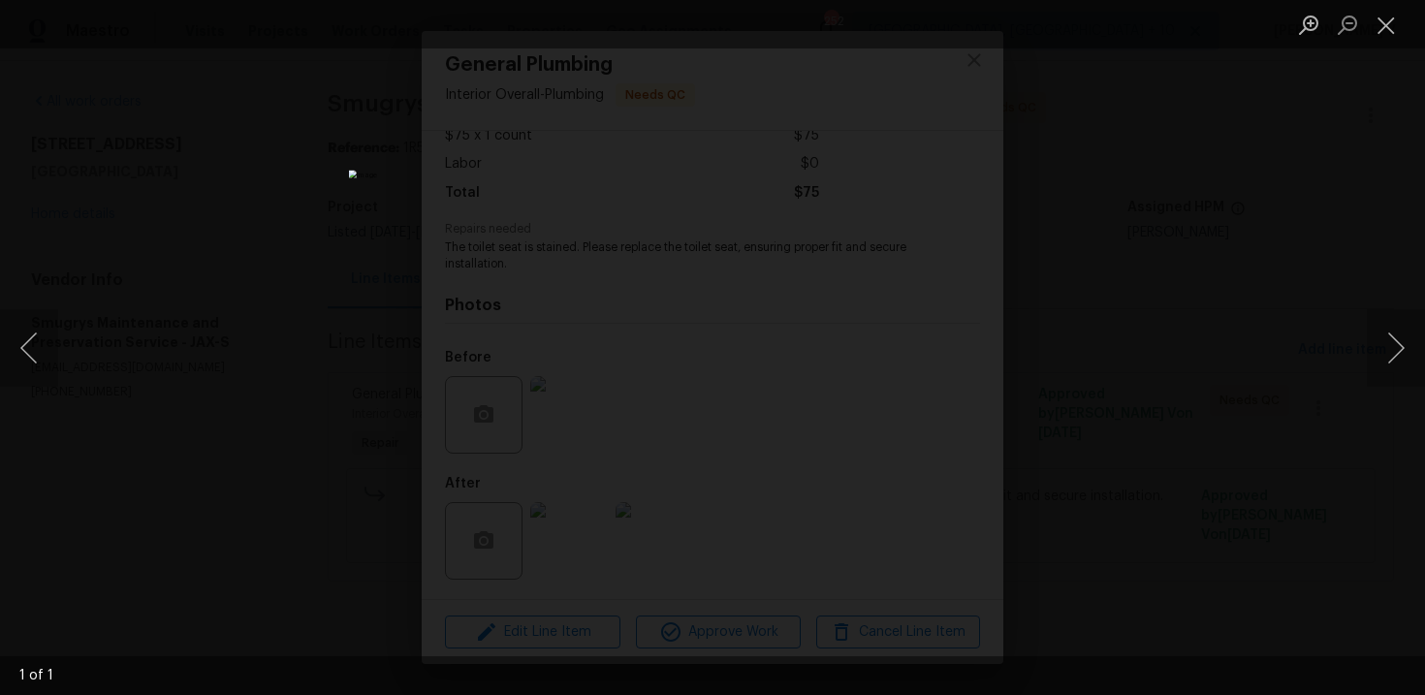
click at [1025, 327] on div "Lightbox" at bounding box center [712, 347] width 1425 height 695
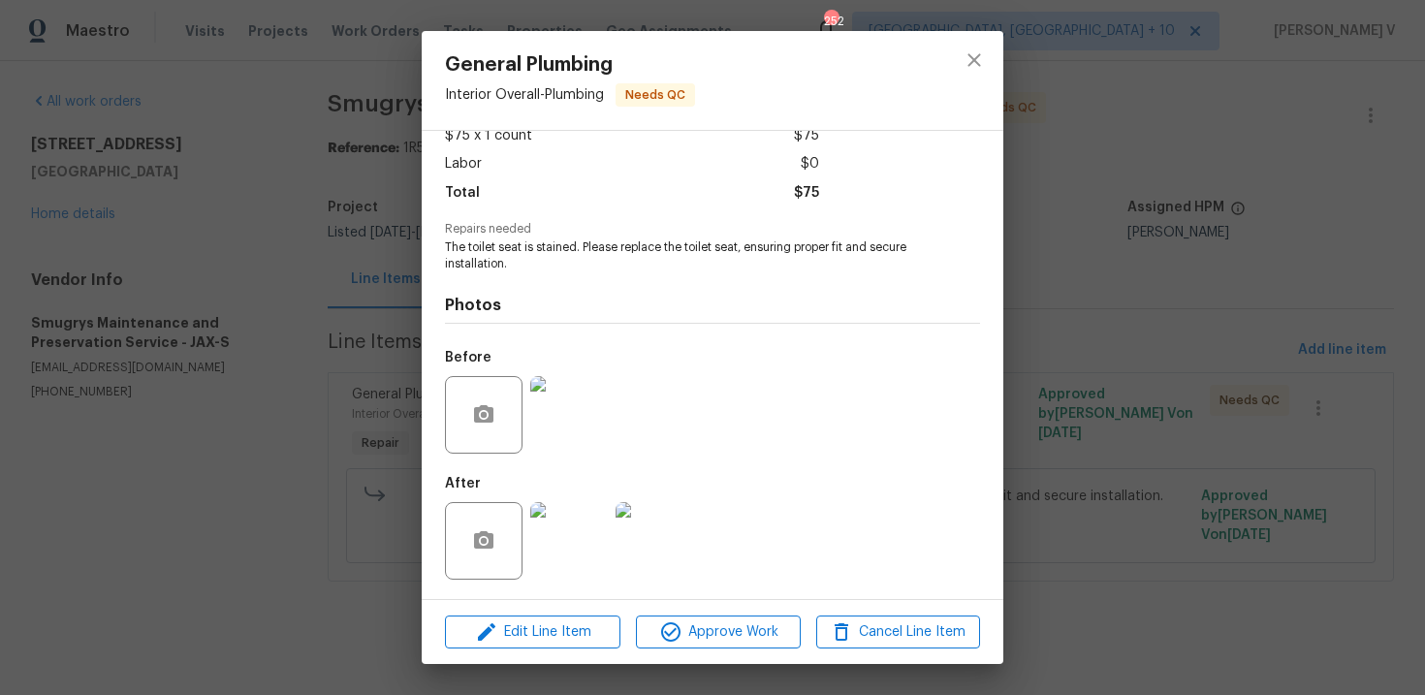
click at [605, 557] on img at bounding box center [569, 541] width 78 height 78
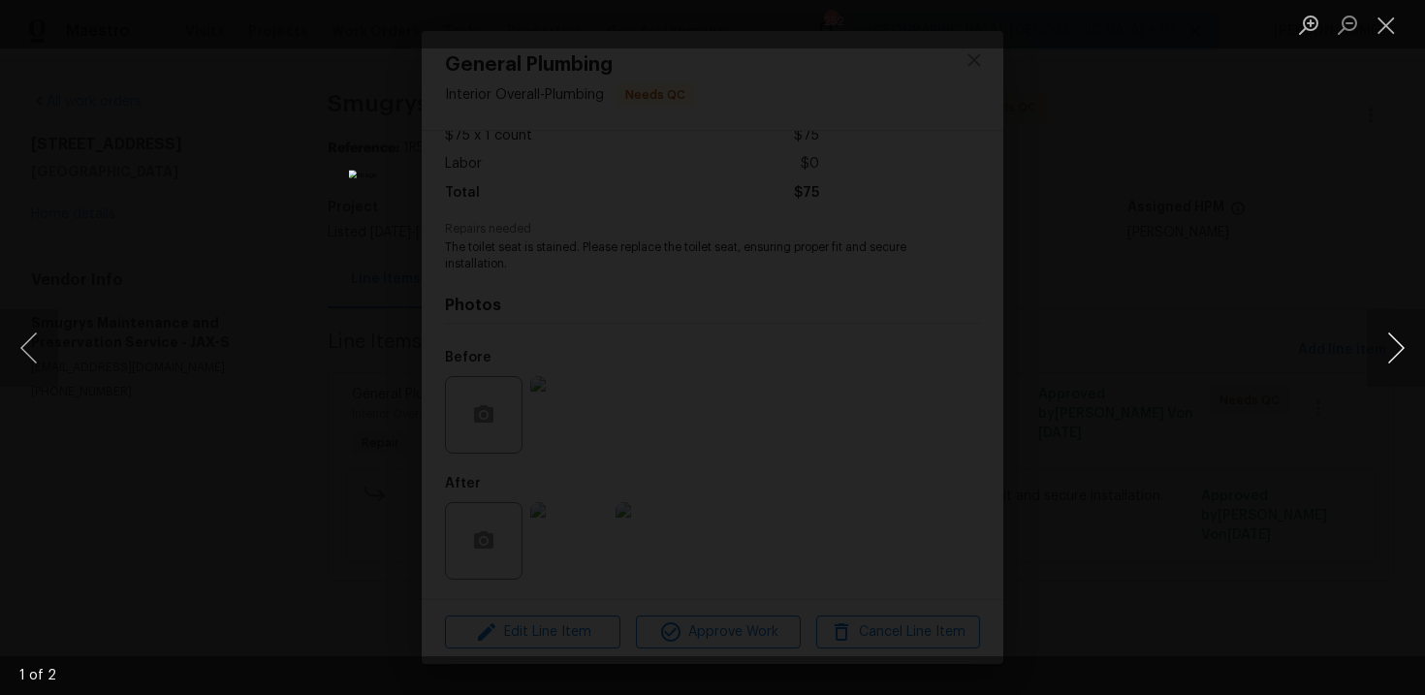
click at [1400, 366] on button "Next image" at bounding box center [1395, 348] width 58 height 78
click at [259, 216] on div "Lightbox" at bounding box center [712, 347] width 1425 height 695
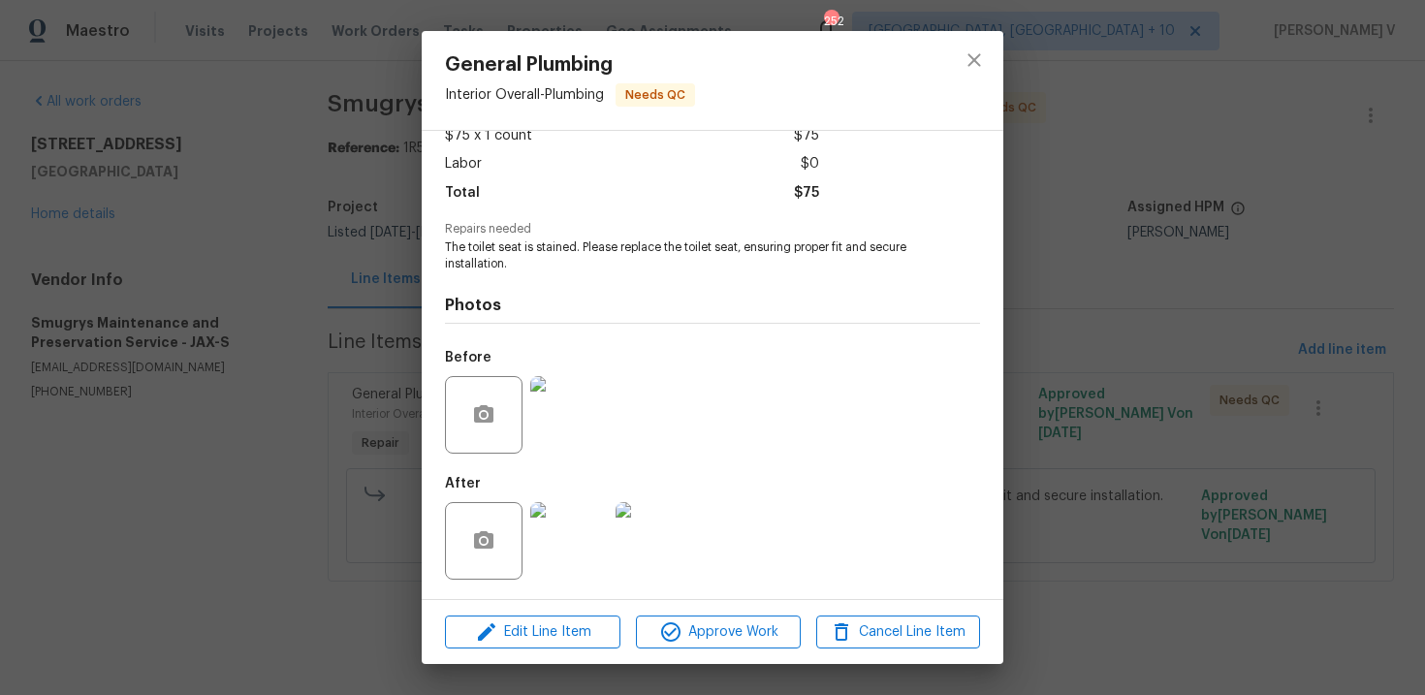
click at [259, 216] on div "Lightbox" at bounding box center [712, 347] width 1425 height 695
click at [376, 272] on div "General Plumbing Interior Overall - Plumbing Needs QC Vendor Smugrys Maintenanc…" at bounding box center [712, 347] width 1425 height 695
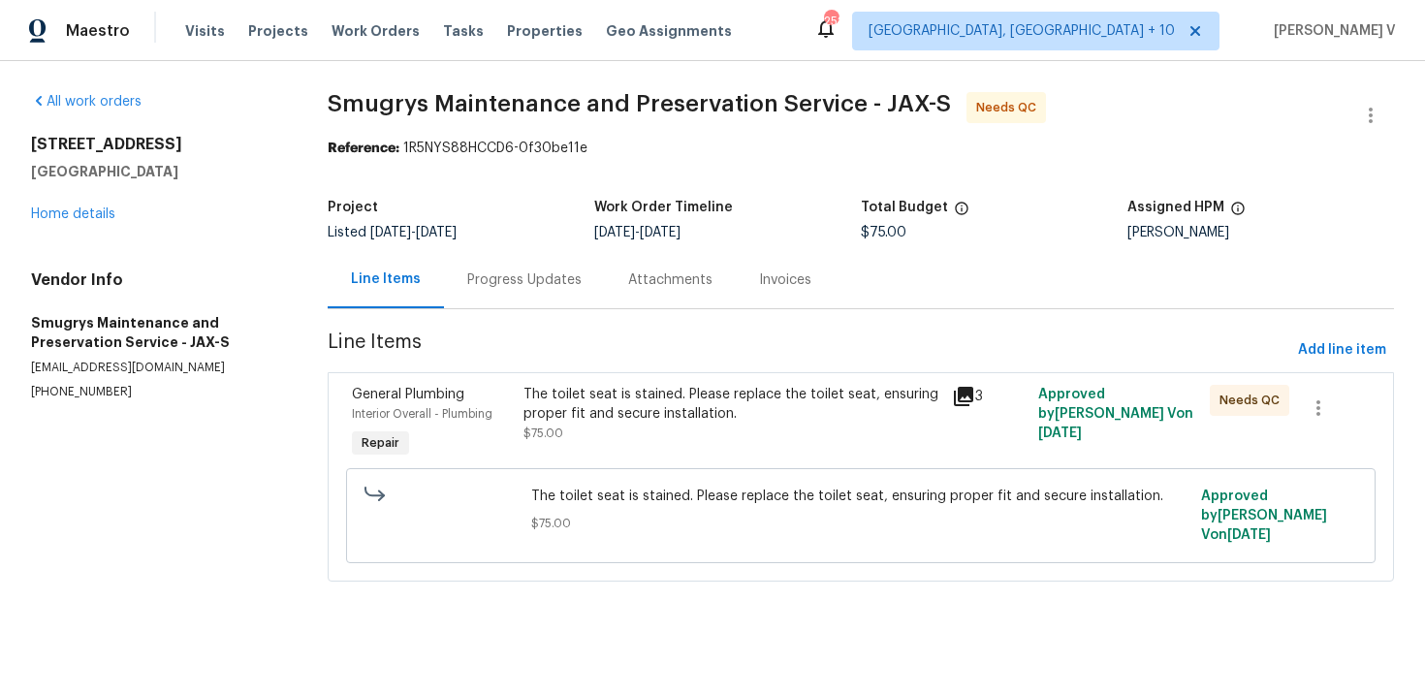
click at [489, 308] on div "Line Items Progress Updates Attachments Invoices" at bounding box center [861, 280] width 1066 height 58
click at [522, 286] on div "Progress Updates" at bounding box center [524, 279] width 114 height 19
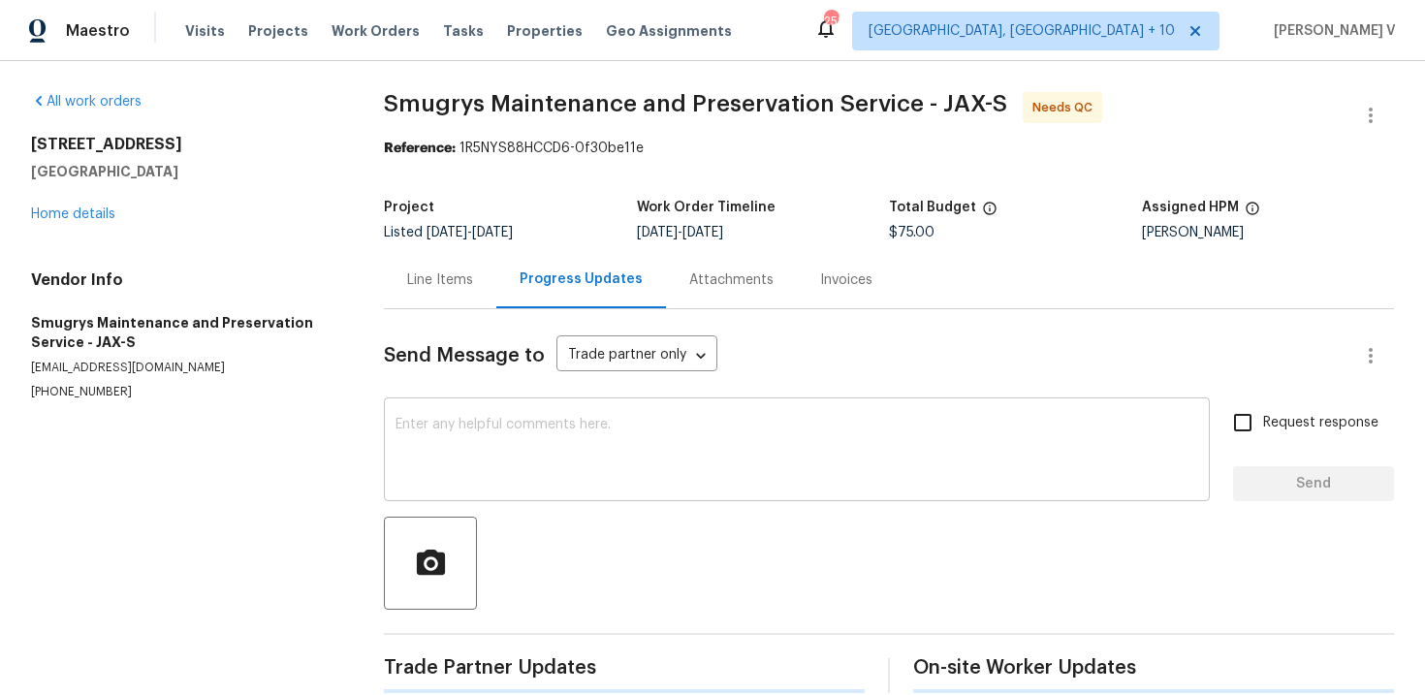
click at [524, 415] on div "x ​" at bounding box center [797, 451] width 826 height 99
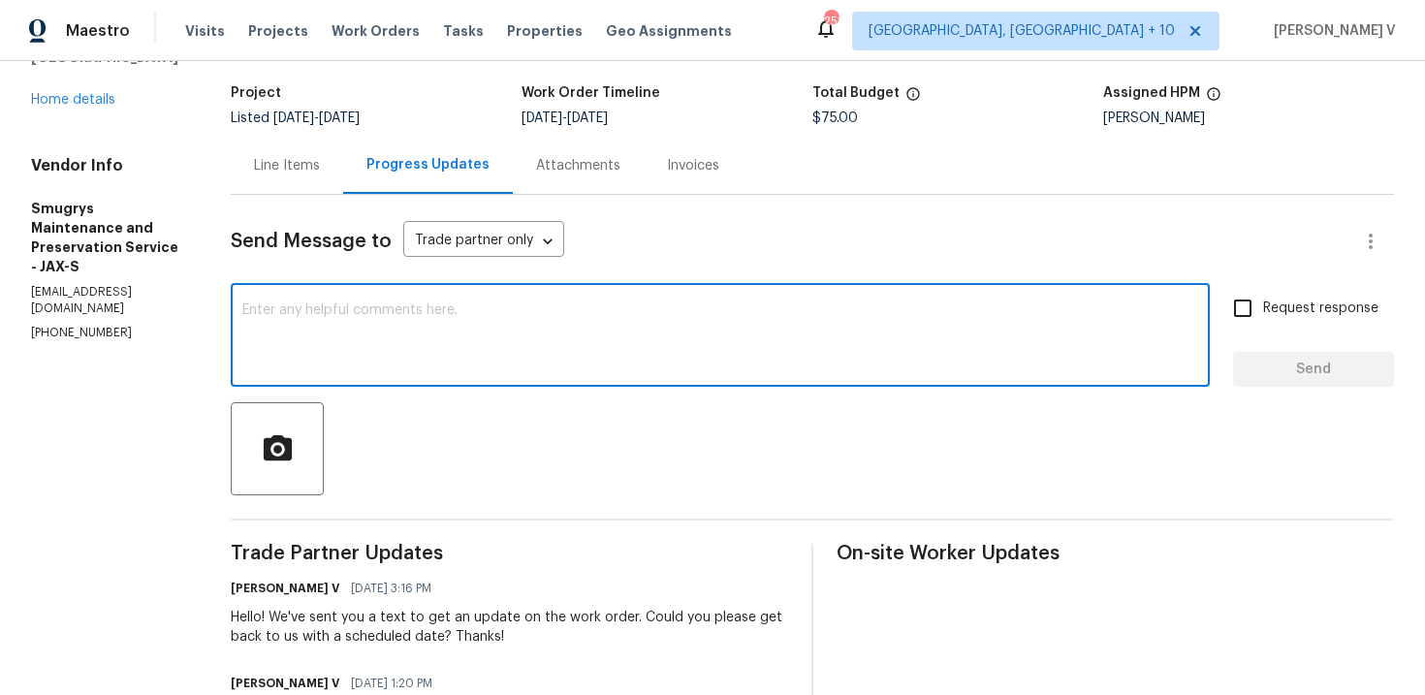
scroll to position [213, 0]
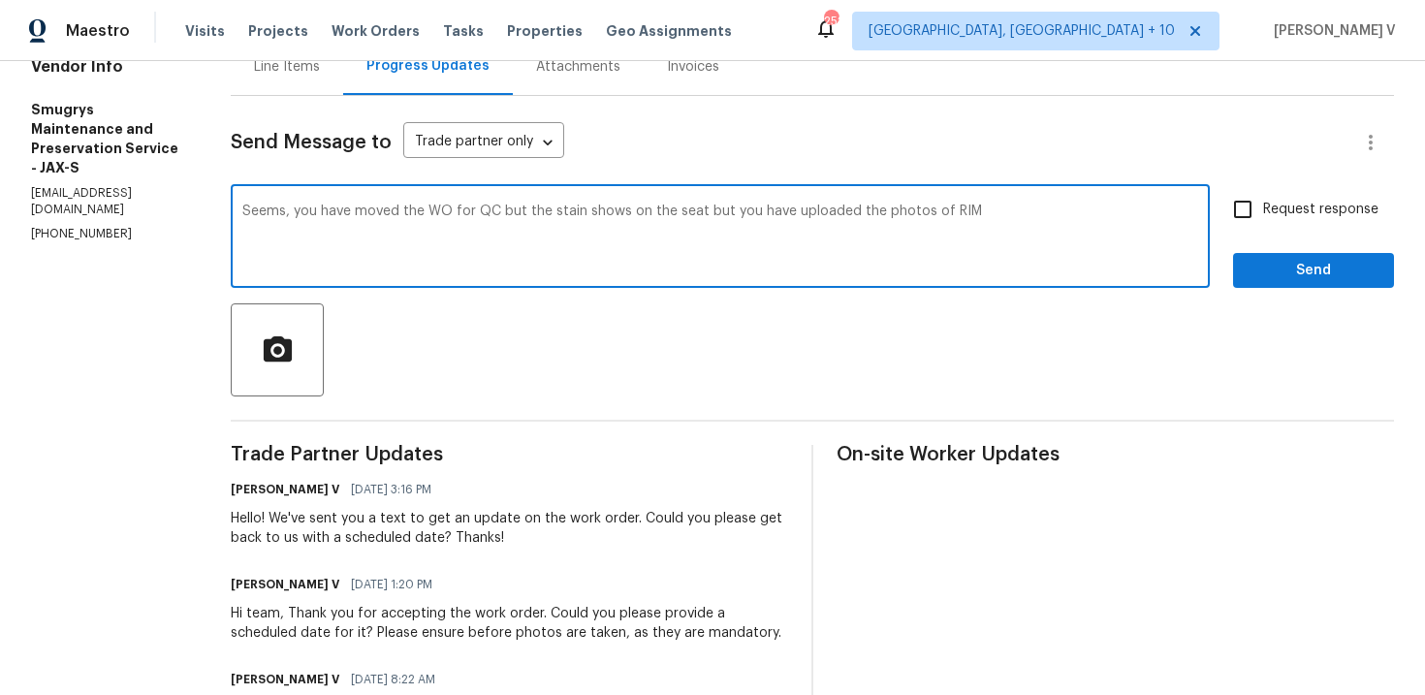
drag, startPoint x: 934, startPoint y: 215, endPoint x: 990, endPoint y: 215, distance: 56.2
click at [990, 215] on textarea "Seems, you have moved the WO for QC but the stain shows on the seat but you hav…" at bounding box center [720, 238] width 956 height 68
click at [460, 223] on textarea "Seems, you have moved the WO for QC but the stain shows on the seat but you hav…" at bounding box center [720, 238] width 956 height 68
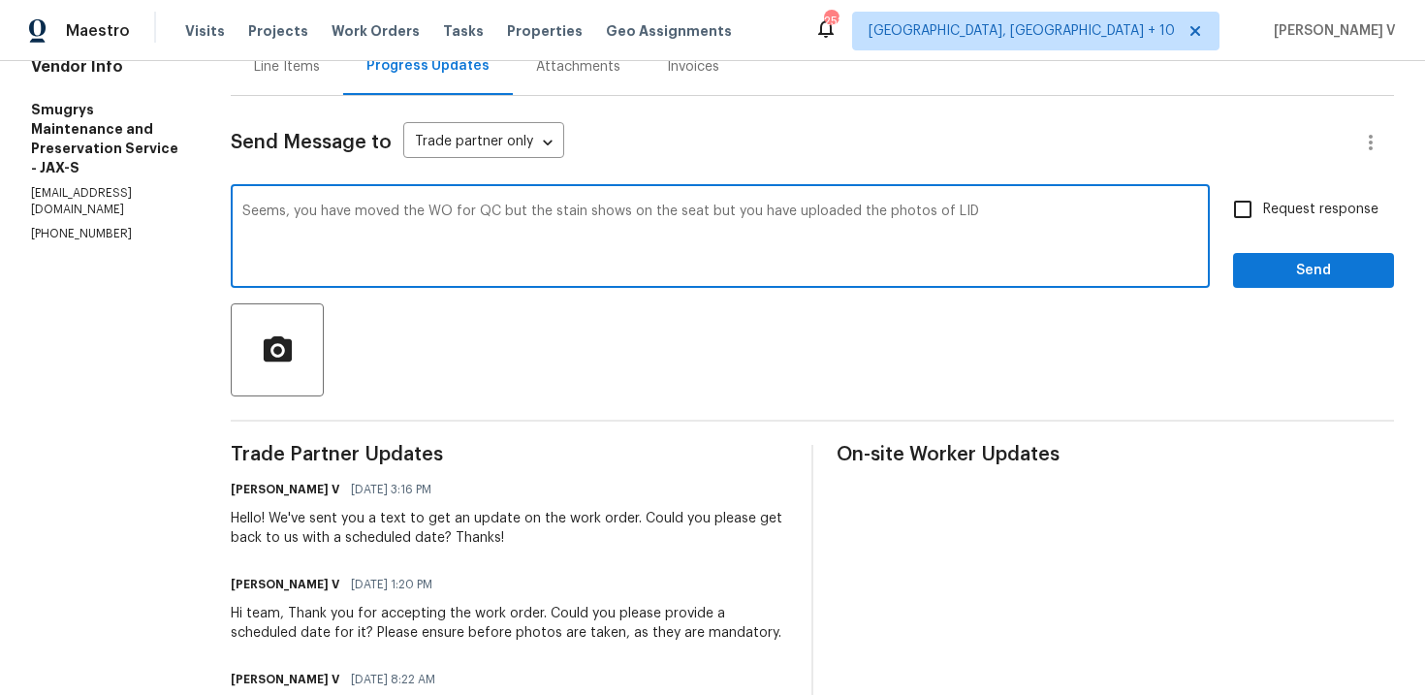
paste textarea "It seems you have moved the WO to QC, but the stain is still visible on the sea…"
click at [1196, 204] on textarea "It seems you have moved the WO to QC, but the stain is still visible on the sea…" at bounding box center [720, 238] width 956 height 68
type textarea "It seems you have moved the WO to QC, but the stain is still visible on the sea…"
click at [1246, 210] on input "Request response" at bounding box center [1242, 209] width 41 height 41
checkbox input "true"
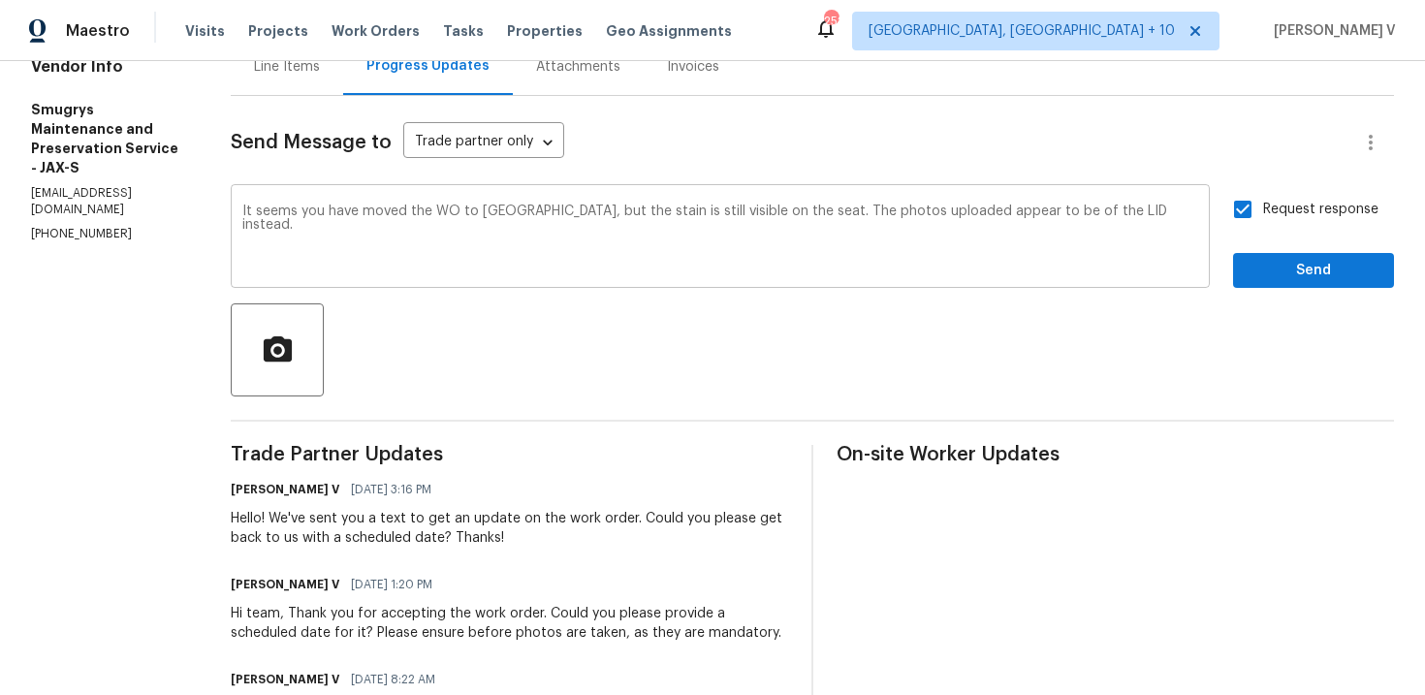
click at [1136, 200] on div "It seems you have moved the WO to QC, but the stain is still visible on the sea…" at bounding box center [720, 238] width 979 height 99
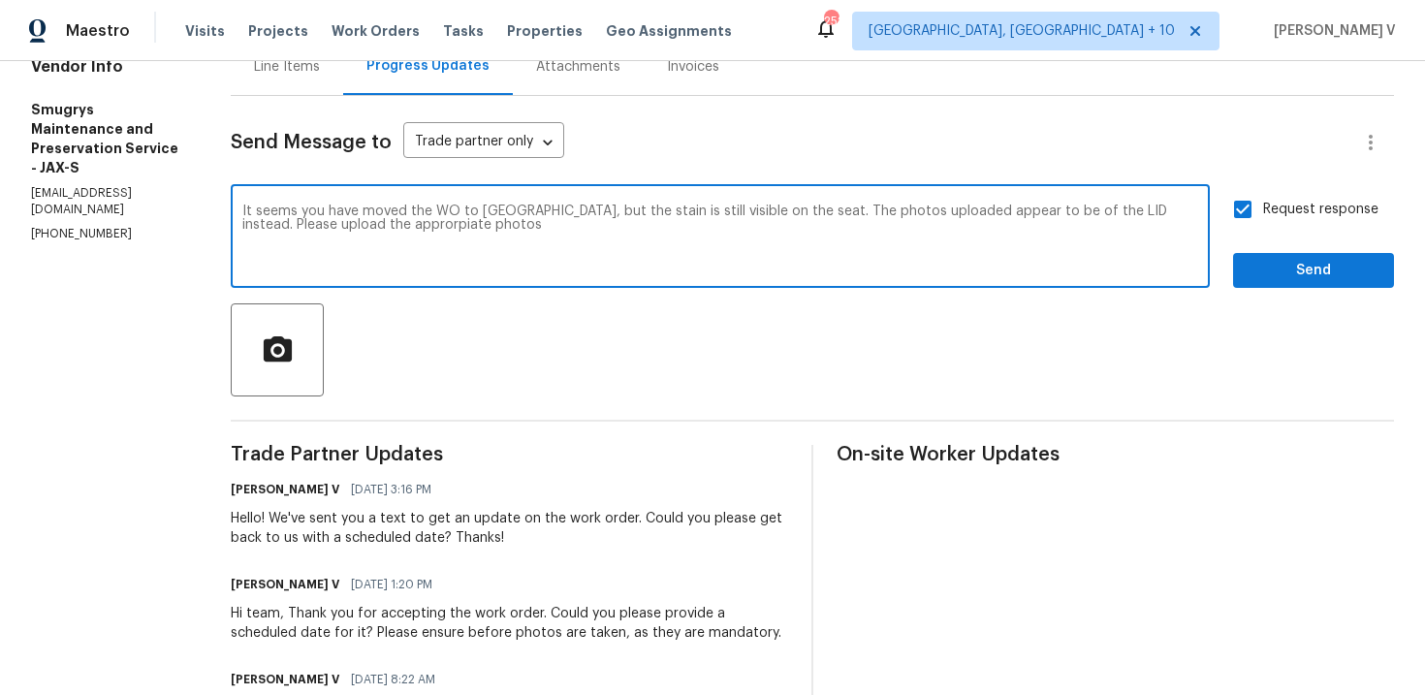
click at [1136, 200] on div "It seems you have moved the WO to QC, but the stain is still visible on the sea…" at bounding box center [720, 238] width 979 height 99
click at [1163, 192] on div "It seems you have moved the WO to QC, but the stain is still visible on the sea…" at bounding box center [720, 238] width 979 height 99
click at [1154, 197] on div "It seems you have moved the WO to QC, but the stain is still visible on the sea…" at bounding box center [720, 238] width 979 height 99
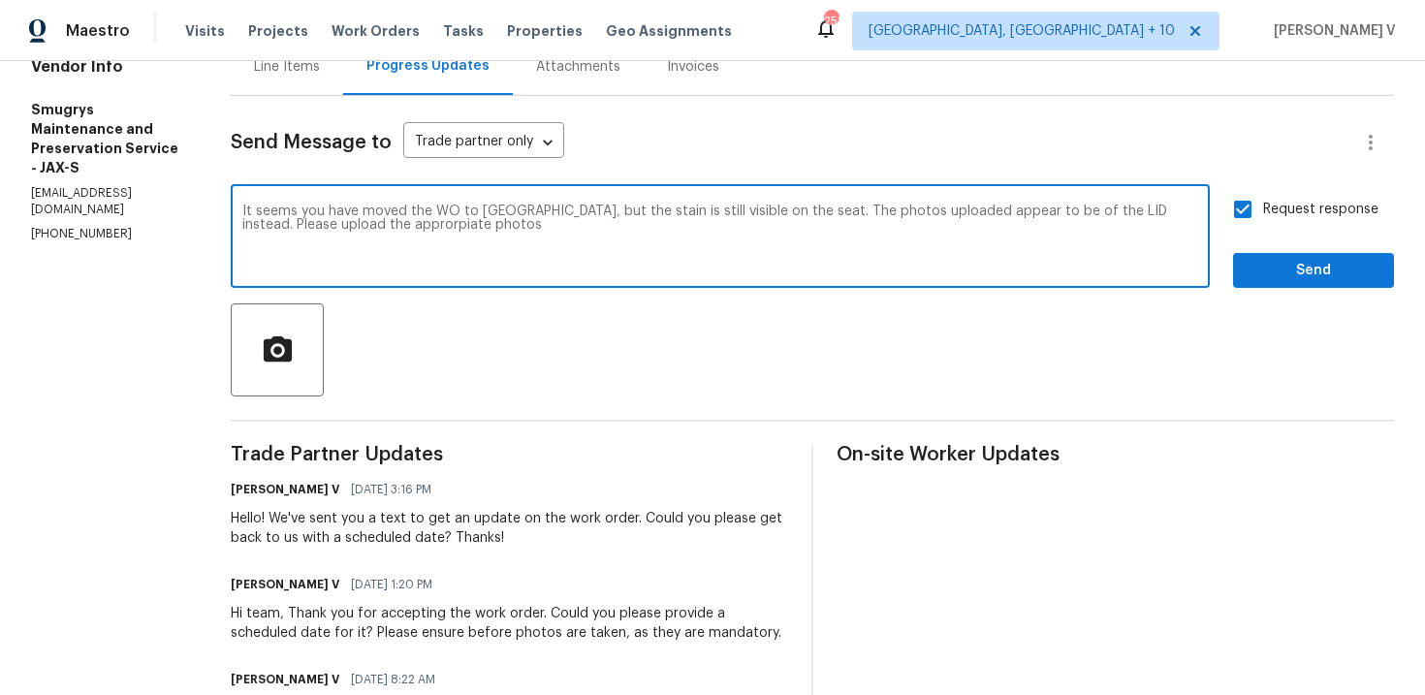
click at [1154, 197] on div "It seems you have moved the WO to QC, but the stain is still visible on the sea…" at bounding box center [720, 238] width 979 height 99
click at [1087, 204] on div "It seems you have moved the WO to QC, but the stain is still visible on the sea…" at bounding box center [720, 238] width 979 height 99
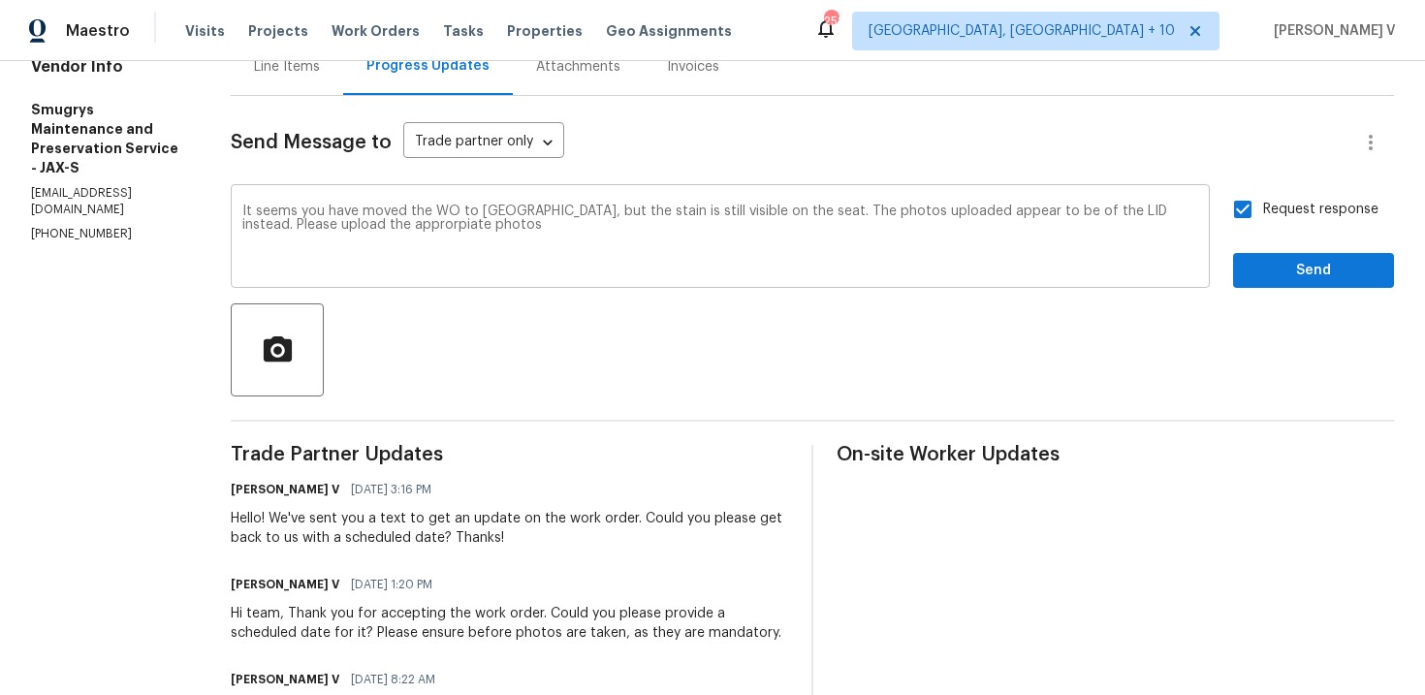
click at [1087, 204] on div "It seems you have moved the WO to QC, but the stain is still visible on the sea…" at bounding box center [720, 238] width 979 height 99
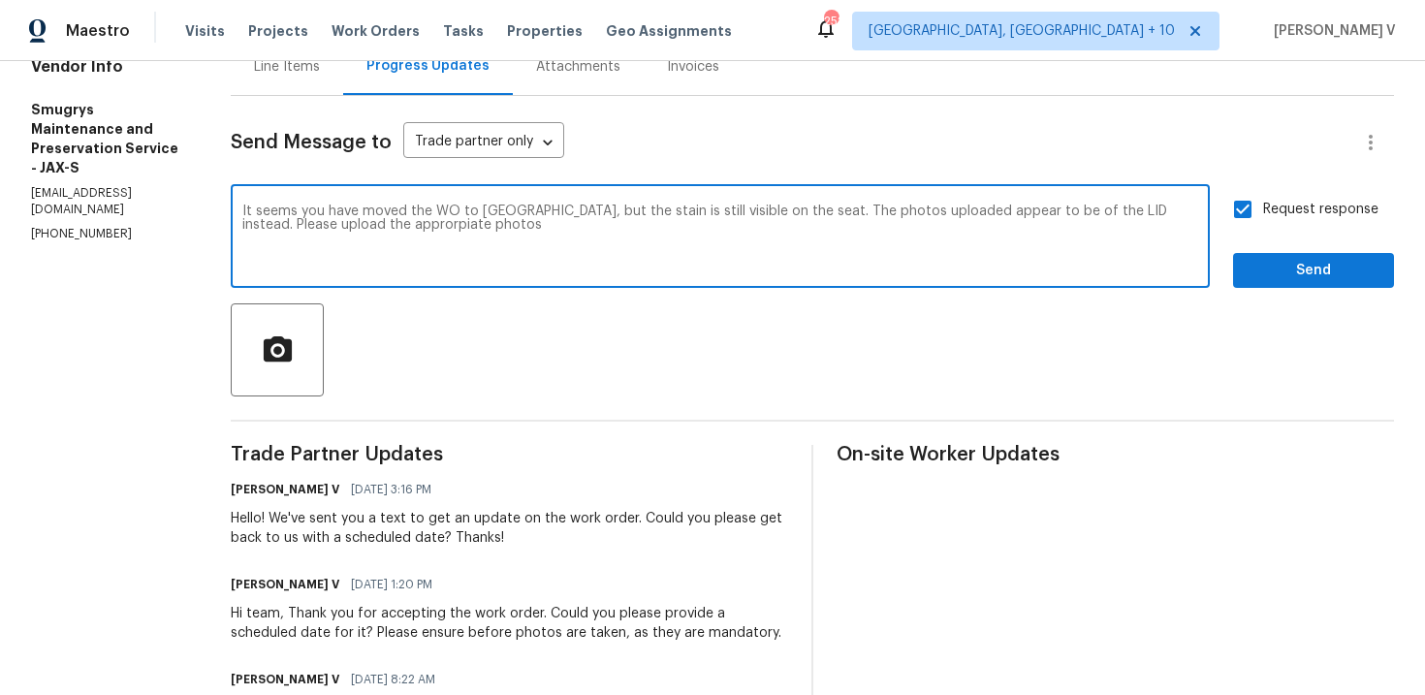
click at [937, 193] on div "It seems you have moved the WO to QC, but the stain is still visible on the sea…" at bounding box center [720, 238] width 979 height 99
click at [919, 212] on textarea "It seems you have moved the WO to QC, but the stain is still visible on the sea…" at bounding box center [720, 238] width 956 height 68
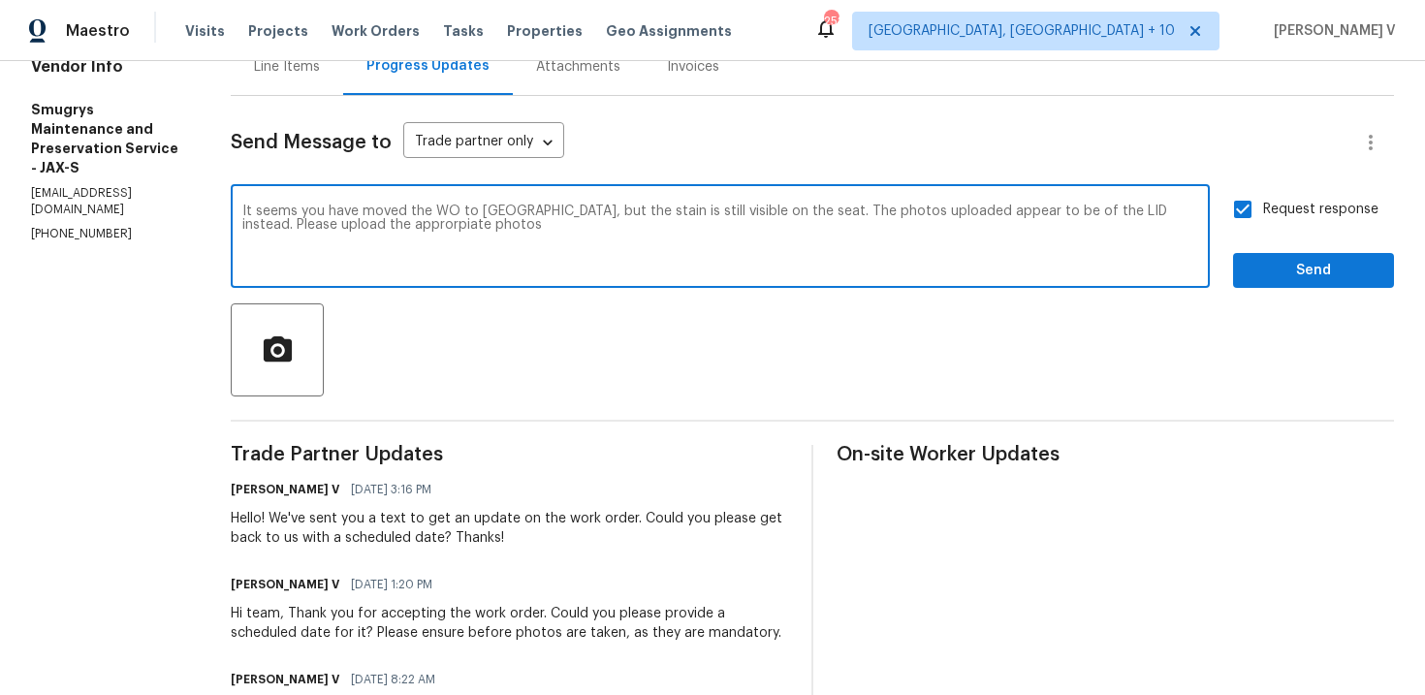
click at [919, 212] on textarea "It seems you have moved the WO to QC, but the stain is still visible on the sea…" at bounding box center [720, 238] width 956 height 68
click at [504, 208] on textarea "It seems you have moved the WO to QC, but the stain is still visible on the sea…" at bounding box center [720, 238] width 956 height 68
drag, startPoint x: 580, startPoint y: 213, endPoint x: 614, endPoint y: 213, distance: 34.9
click at [614, 213] on textarea "It seems you have moved the WO to QC, but the stain is still visible on the sea…" at bounding box center [720, 238] width 956 height 68
drag, startPoint x: 501, startPoint y: 215, endPoint x: 731, endPoint y: 210, distance: 229.7
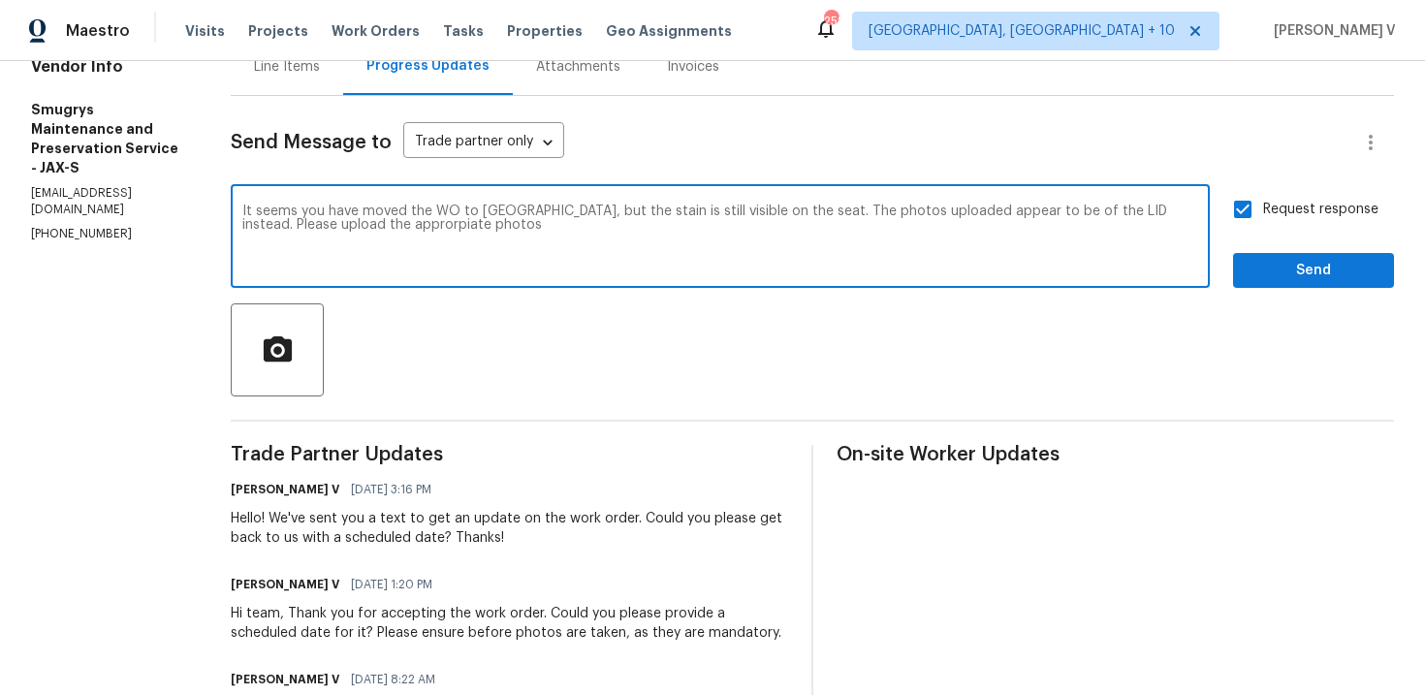
click at [731, 210] on textarea "It seems you have moved the WO to QC, but the stain is still visible on the sea…" at bounding box center [720, 238] width 956 height 68
click at [529, 205] on textarea "It seems you have moved the WO to QC, but the stain is still visible on the sea…" at bounding box center [720, 238] width 956 height 68
paste textarea "work was for the stain on the seat. The photos uploaded appear to be of the lid…"
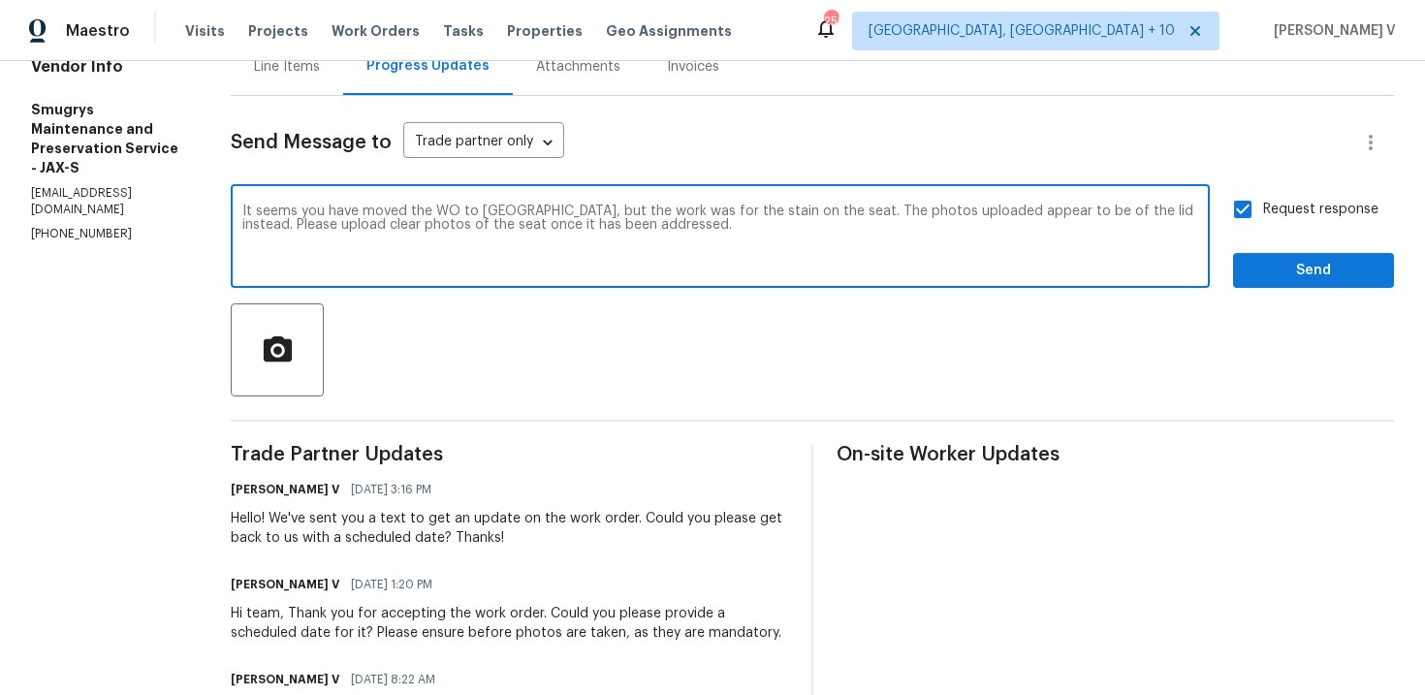
type textarea "It seems you have moved the WO to QC, but the work was for the stain on the sea…"
click at [1249, 206] on input "Request response" at bounding box center [1242, 209] width 41 height 41
checkbox input "false"
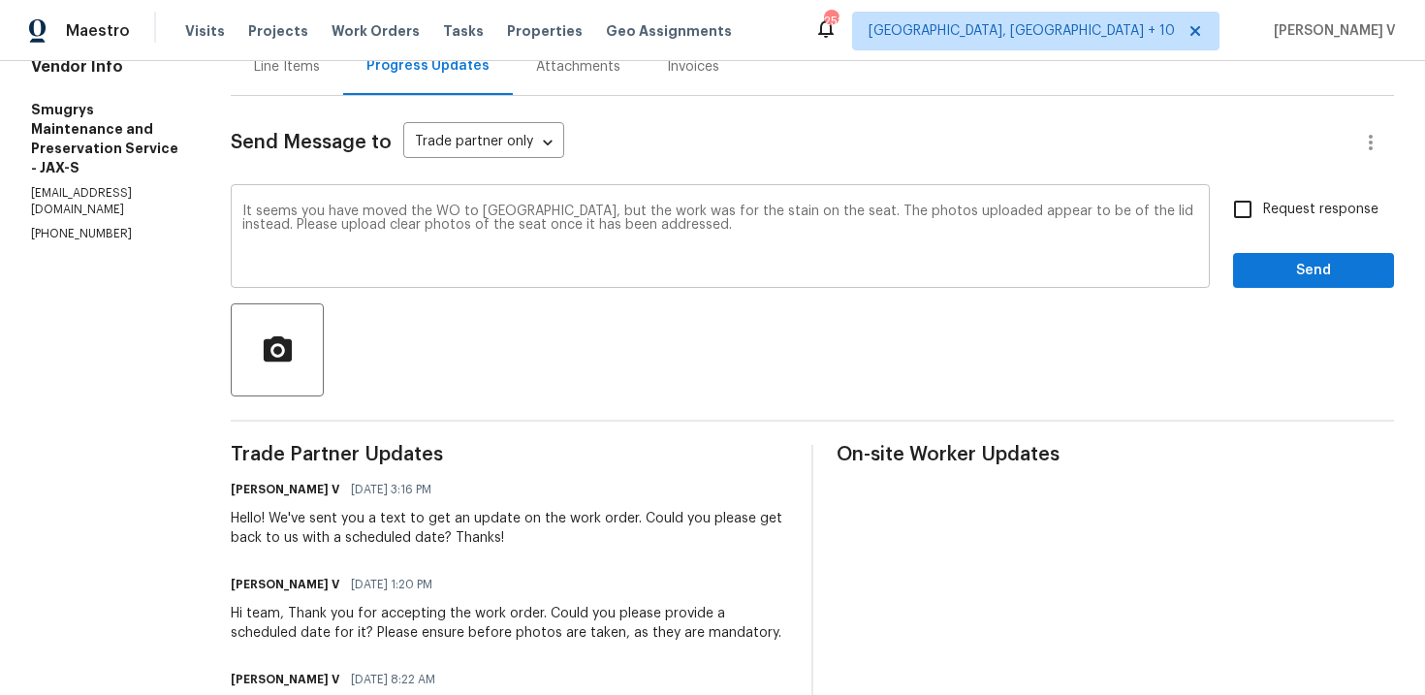
scroll to position [237, 0]
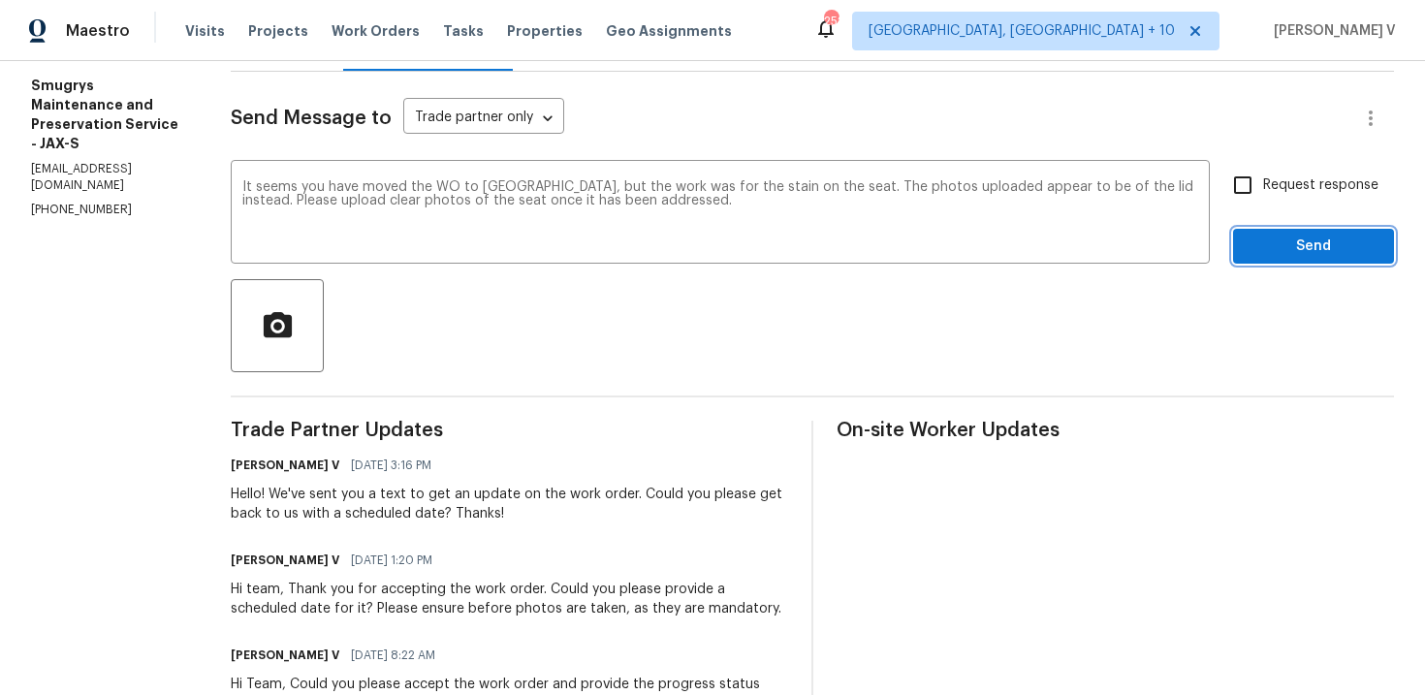
click at [1270, 237] on span "Send" at bounding box center [1313, 247] width 130 height 24
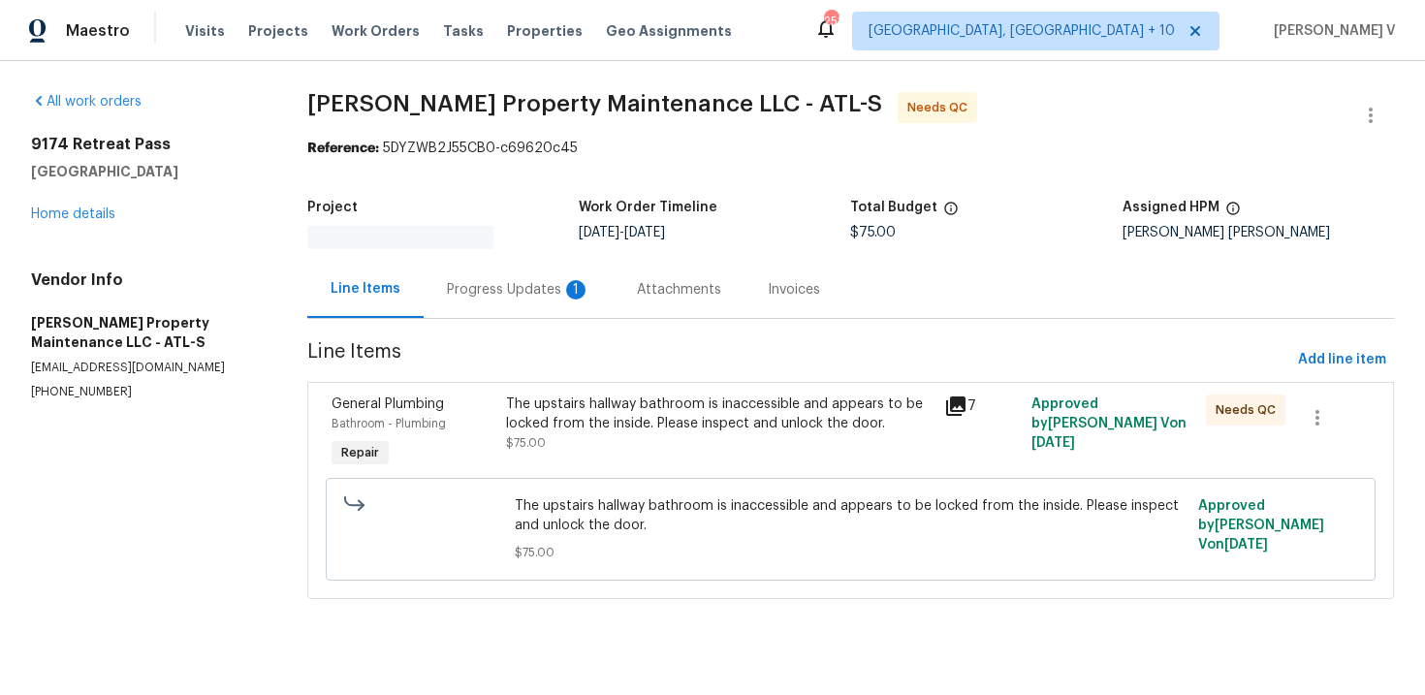
click at [481, 270] on div "Progress Updates 1" at bounding box center [518, 289] width 190 height 57
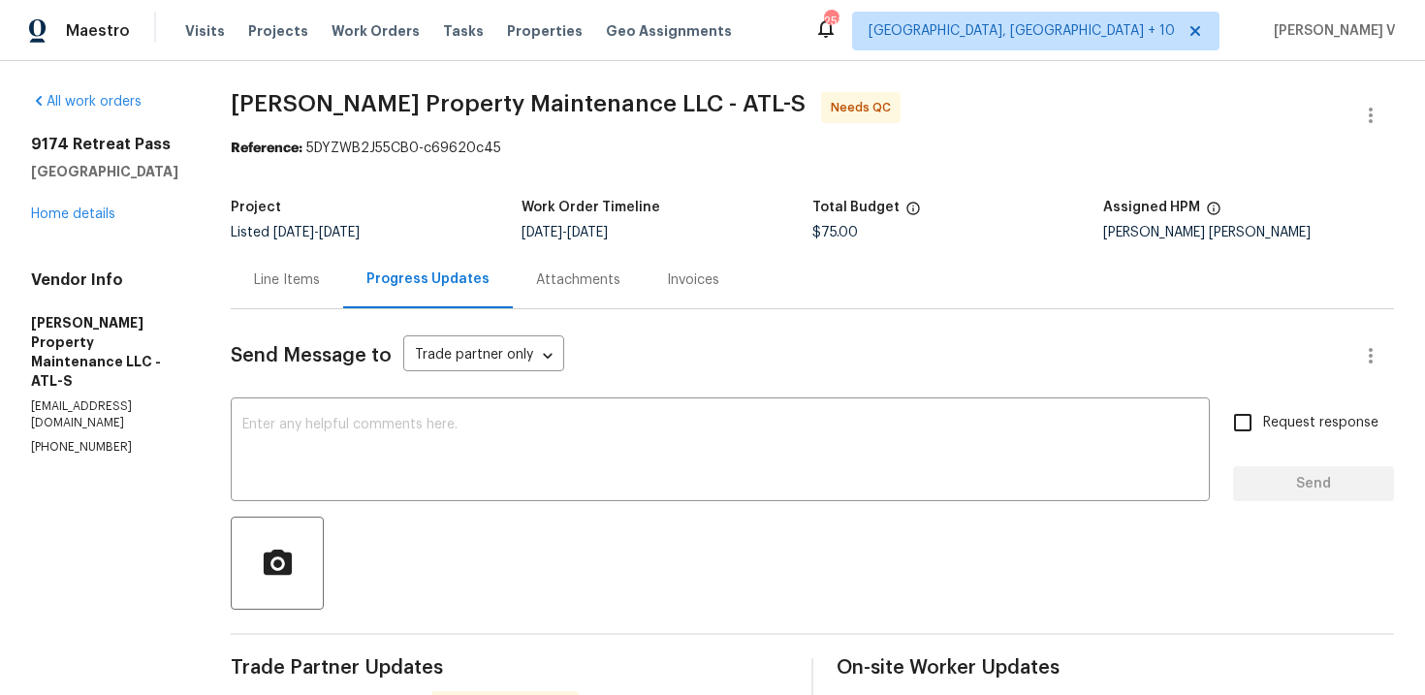
click at [298, 300] on div "Line Items" at bounding box center [287, 279] width 112 height 57
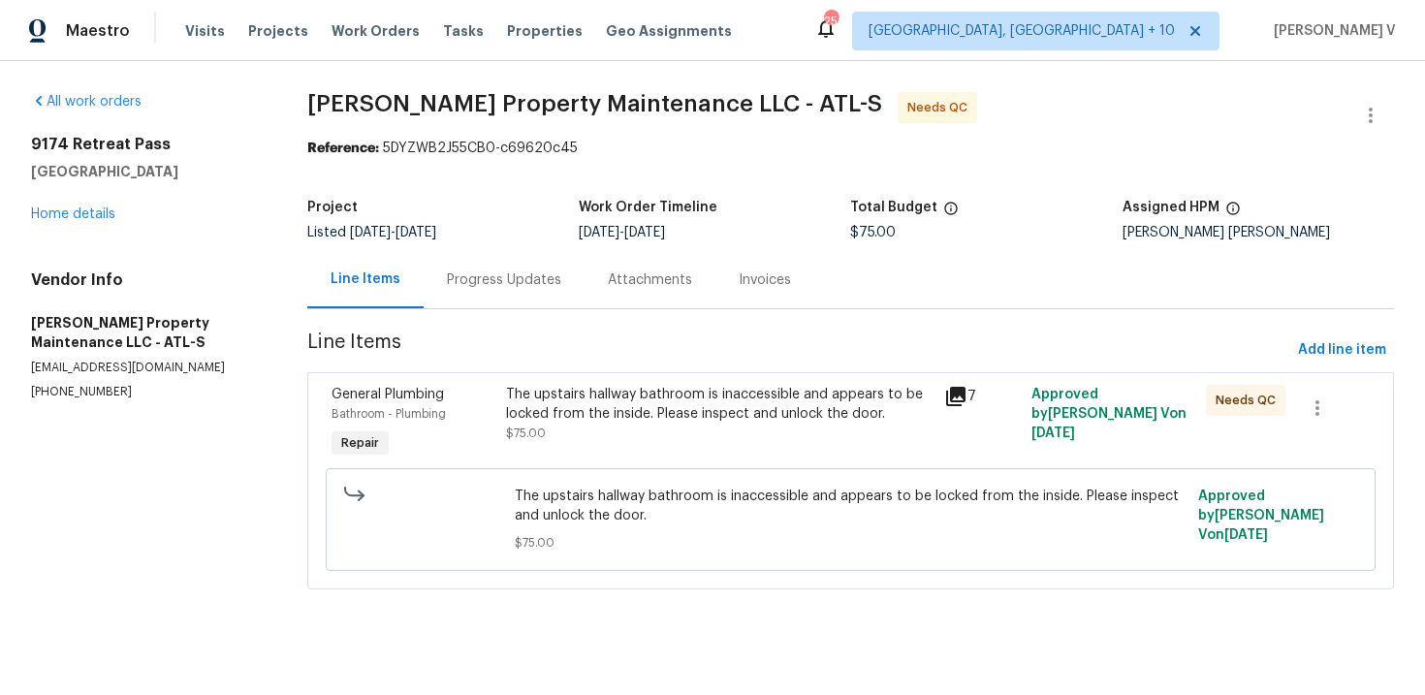
click at [721, 433] on div "The upstairs hallway bathroom is inaccessible and appears to be locked from the…" at bounding box center [718, 414] width 425 height 58
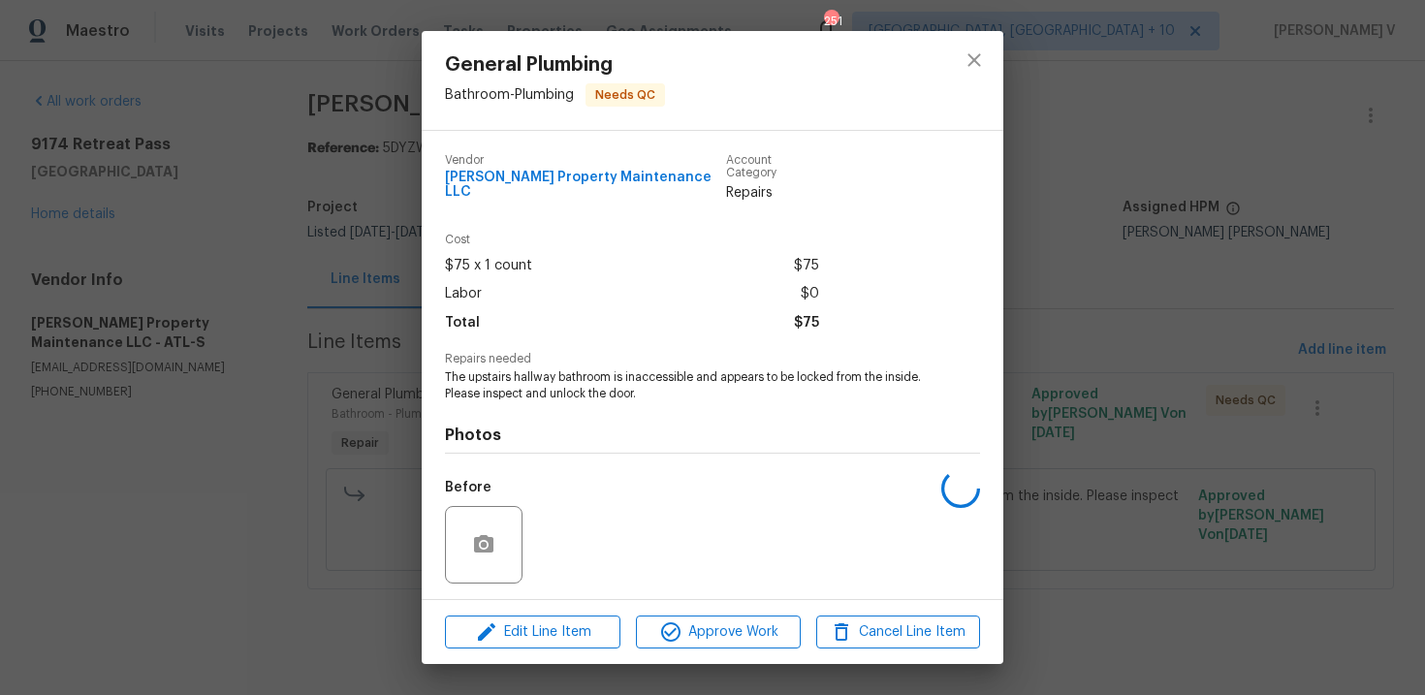
scroll to position [117, 0]
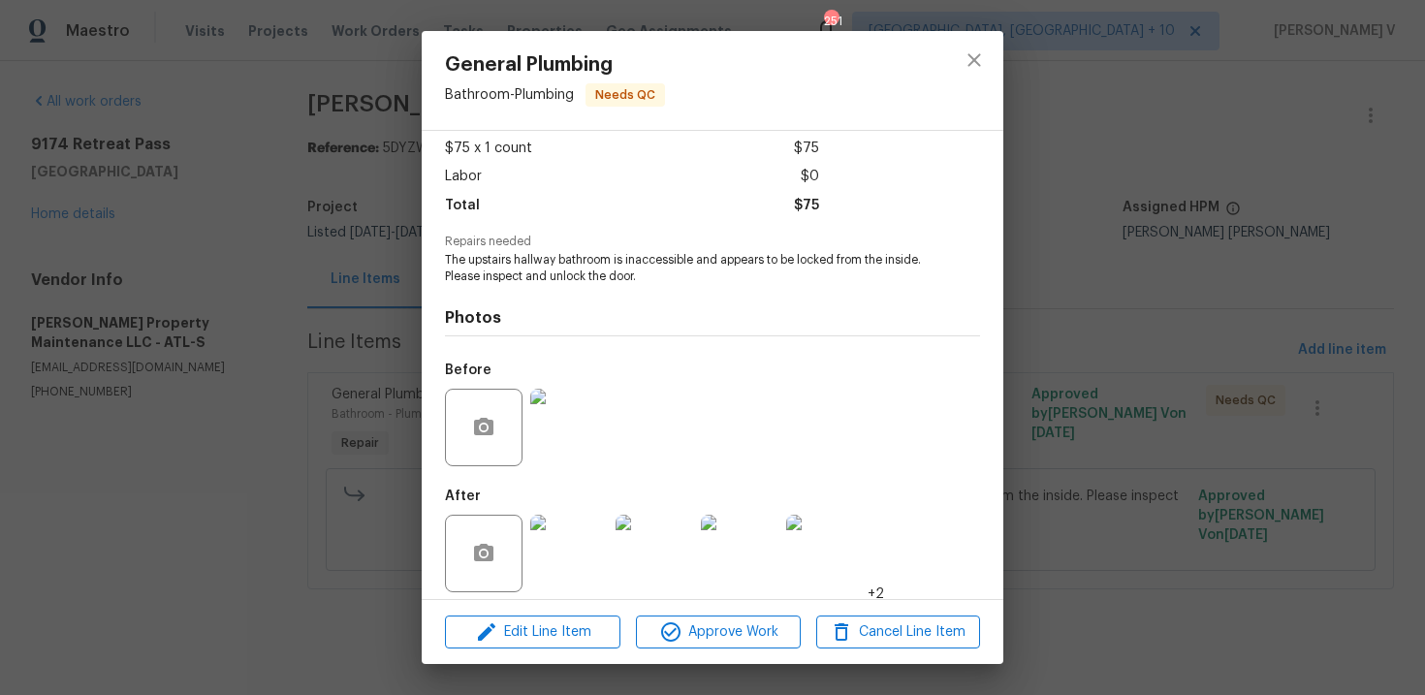
click at [573, 530] on img at bounding box center [569, 554] width 78 height 78
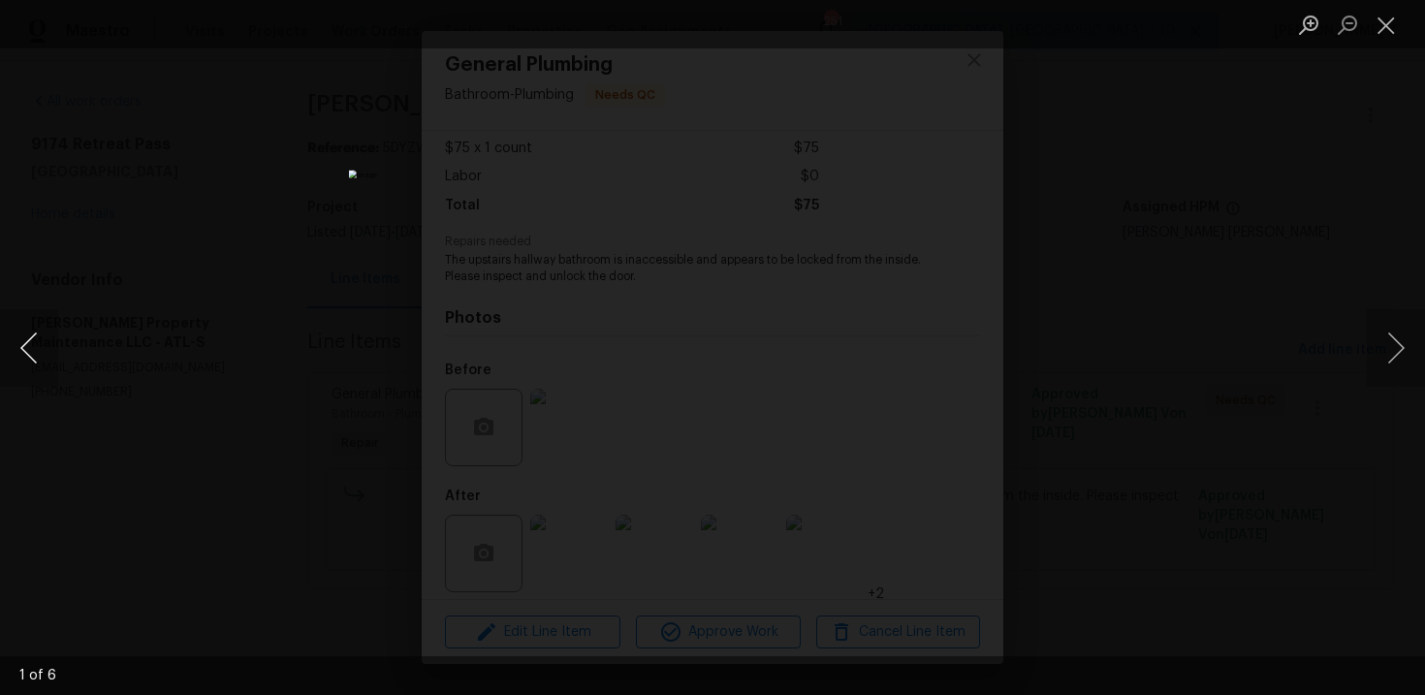
click at [32, 355] on button "Previous image" at bounding box center [29, 348] width 58 height 78
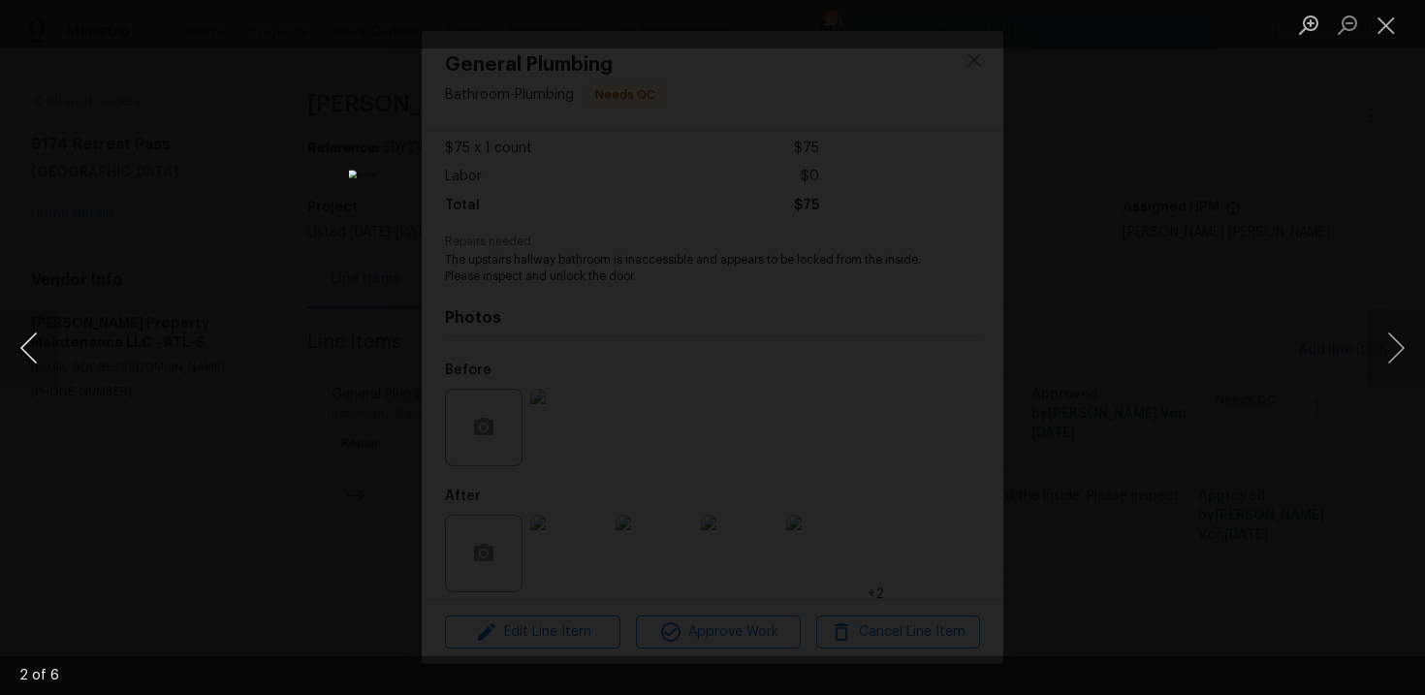
click at [32, 355] on button "Previous image" at bounding box center [29, 348] width 58 height 78
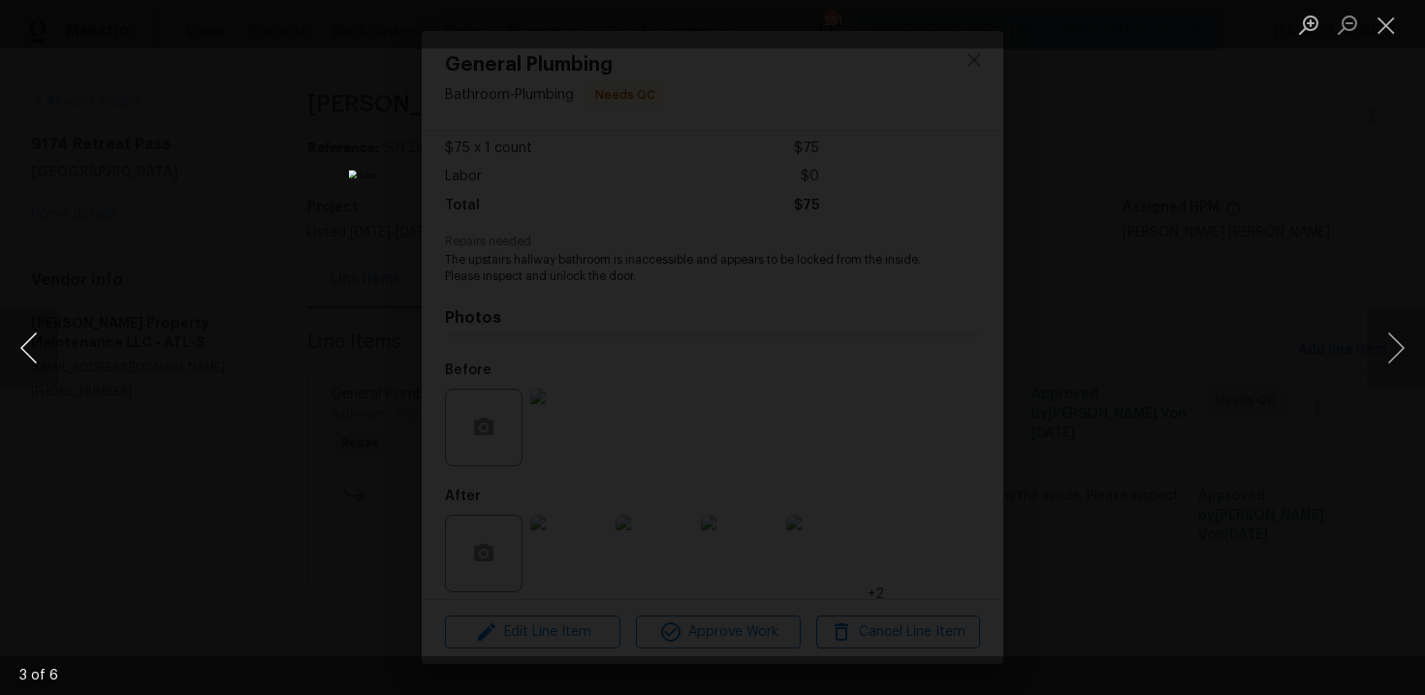
click at [32, 355] on button "Previous image" at bounding box center [29, 348] width 58 height 78
click at [204, 233] on div "Lightbox" at bounding box center [712, 347] width 1425 height 695
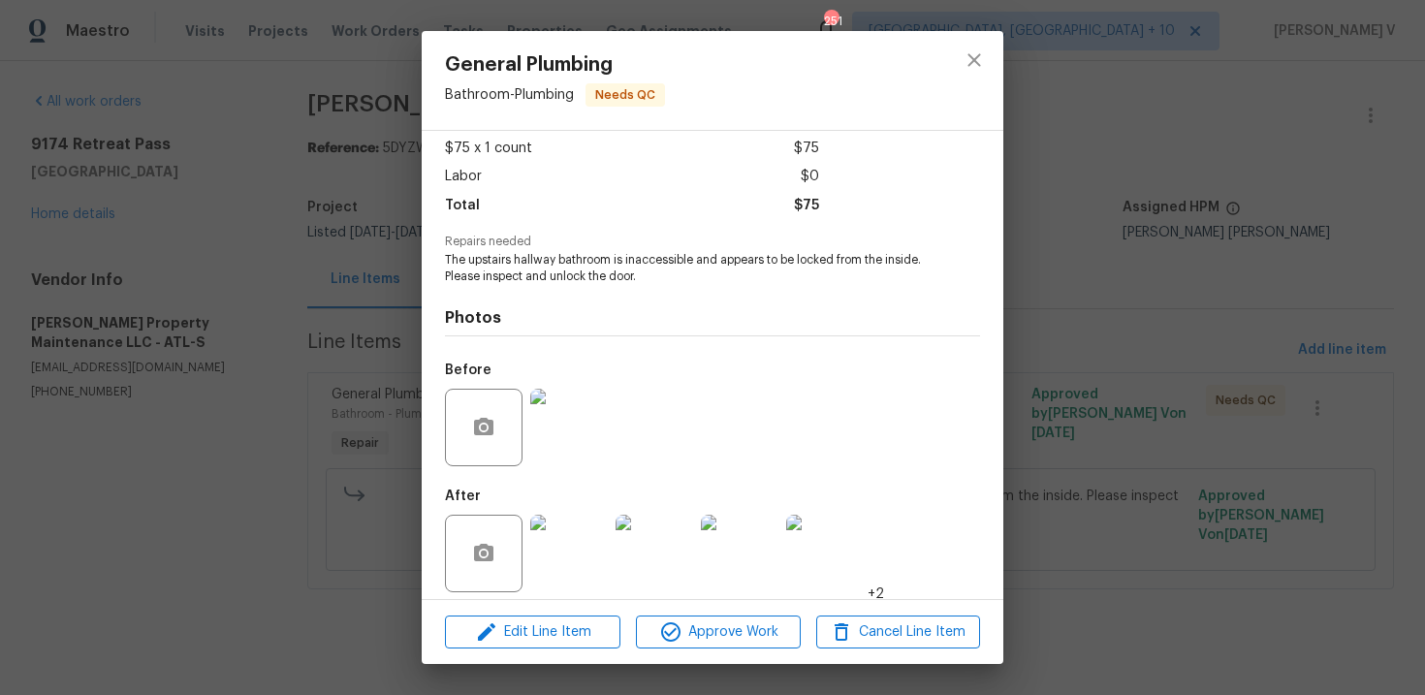
click at [204, 233] on div "General Plumbing Bathroom - Plumbing Needs QC Vendor Glen Property Maintenance …" at bounding box center [712, 347] width 1425 height 695
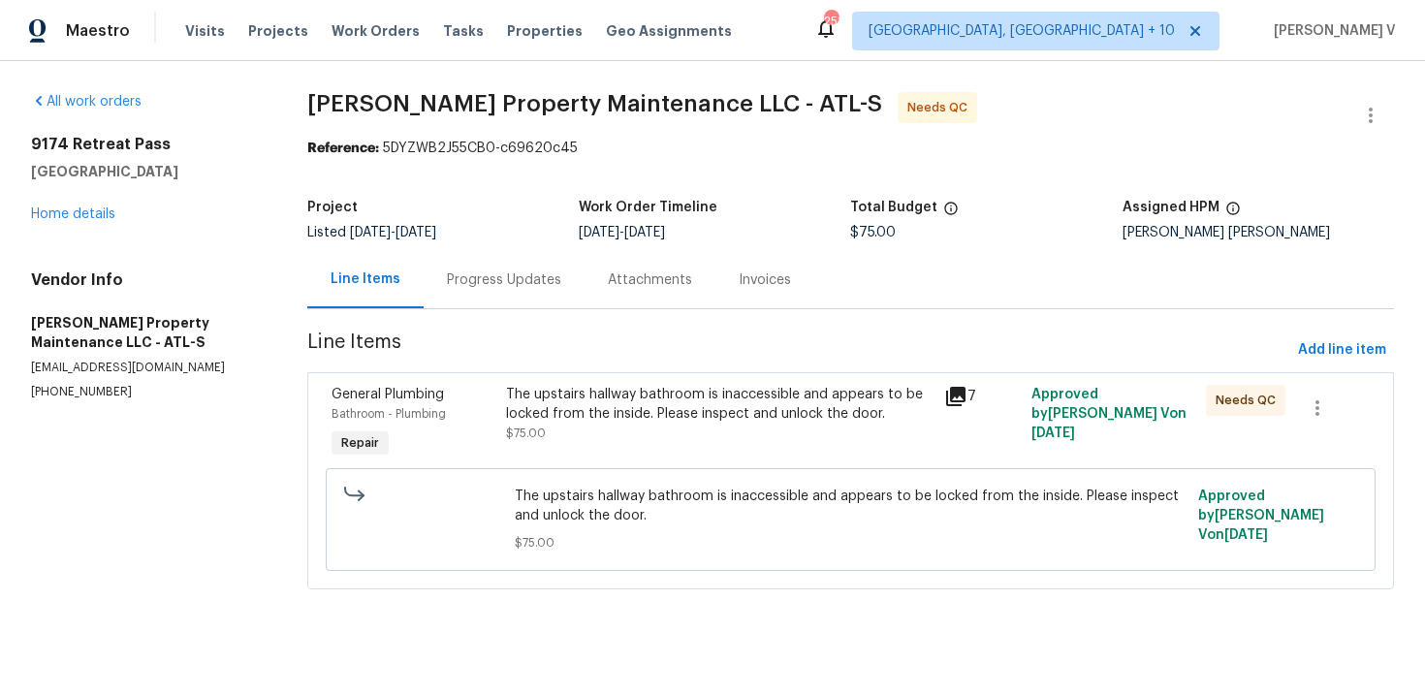
click at [557, 371] on section "Glen Property Maintenance LLC - ATL-S Needs QC Reference: 5DYZWB2J55CB0-c69620c…" at bounding box center [850, 352] width 1086 height 520
click at [569, 392] on div "The upstairs hallway bathroom is inaccessible and appears to be locked from the…" at bounding box center [718, 404] width 425 height 39
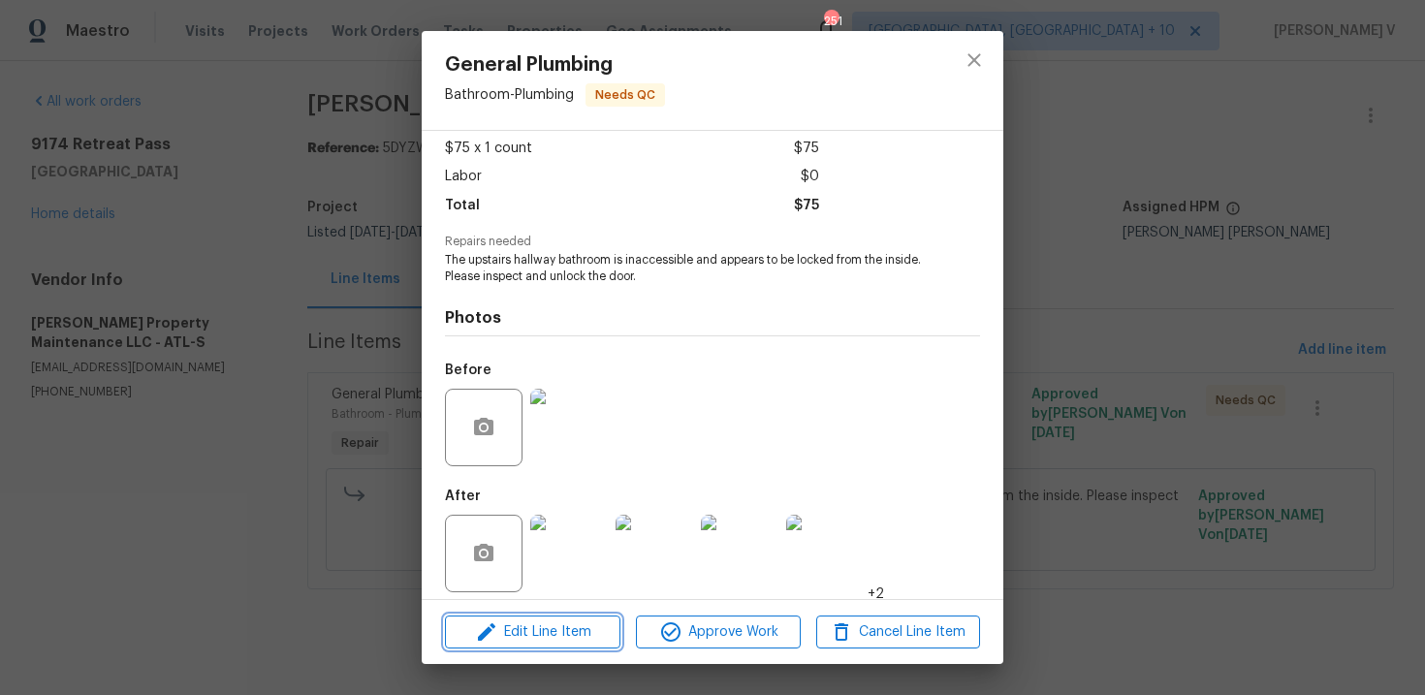
click at [572, 646] on button "Edit Line Item" at bounding box center [532, 632] width 175 height 34
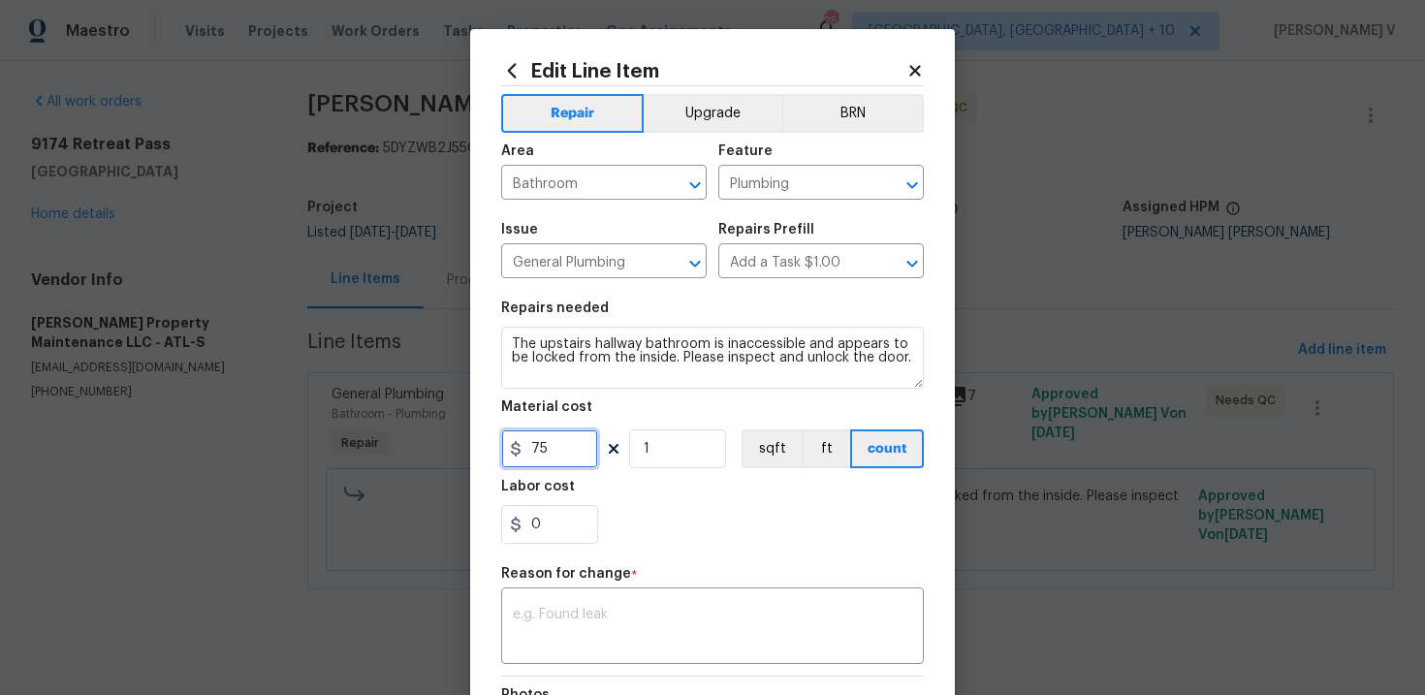
click at [528, 454] on input "75" at bounding box center [549, 448] width 97 height 39
type input "175"
click at [628, 592] on div "Reason for change *" at bounding box center [712, 579] width 423 height 25
click at [626, 614] on textarea at bounding box center [712, 628] width 399 height 41
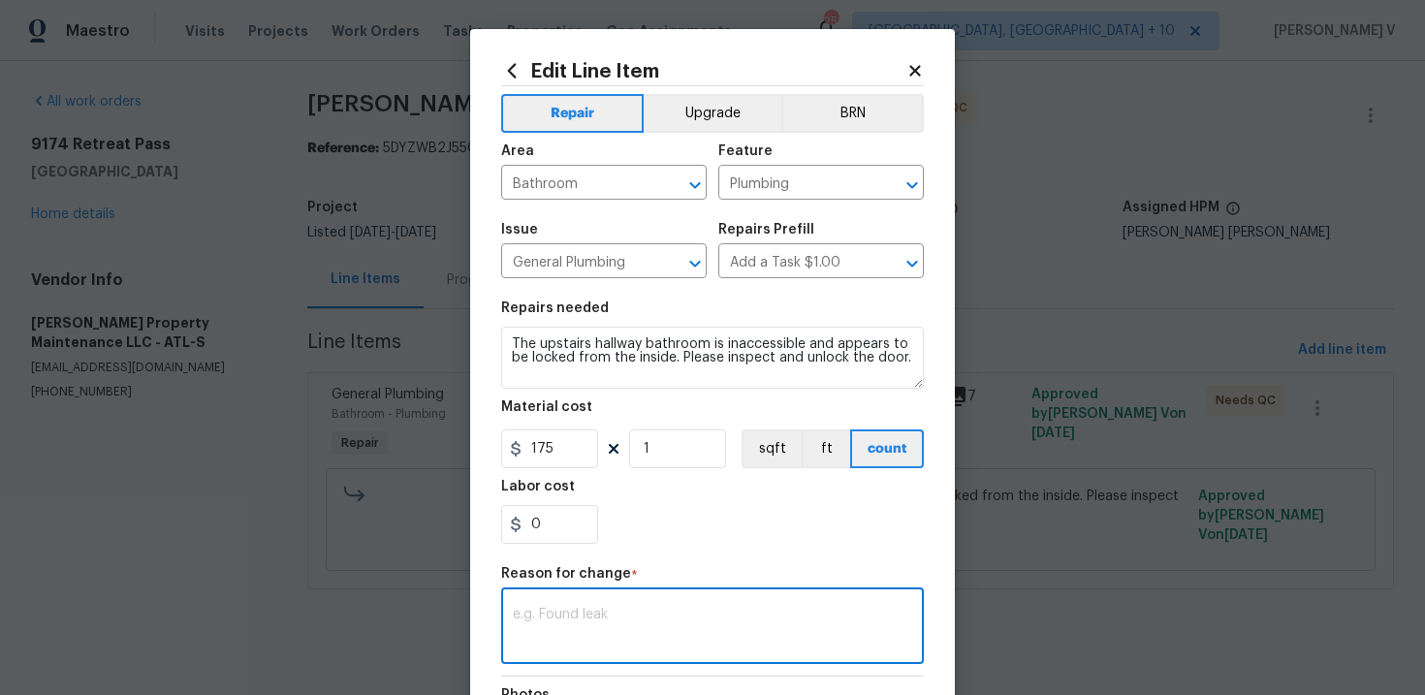
paste textarea "(DV) Updated per vendor’s final cost."
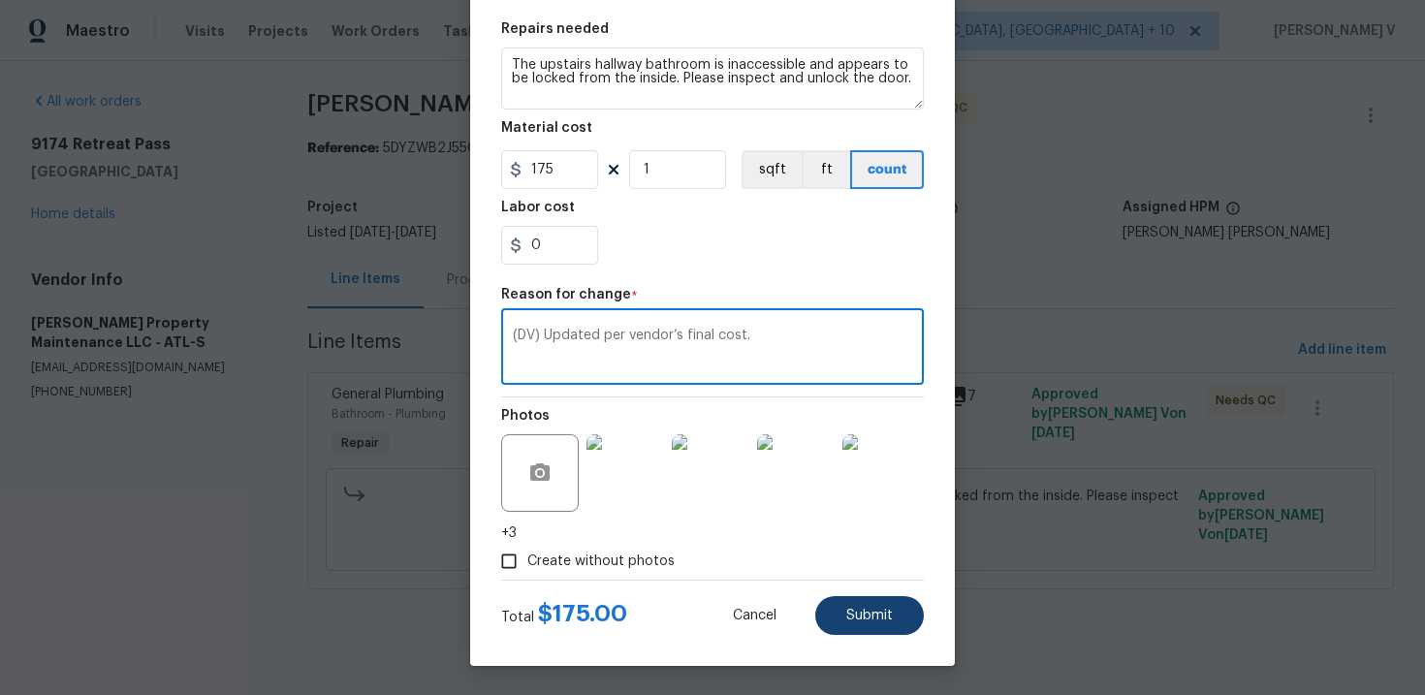
type textarea "(DV) Updated per vendor’s final cost."
click at [865, 617] on span "Submit" at bounding box center [869, 616] width 47 height 15
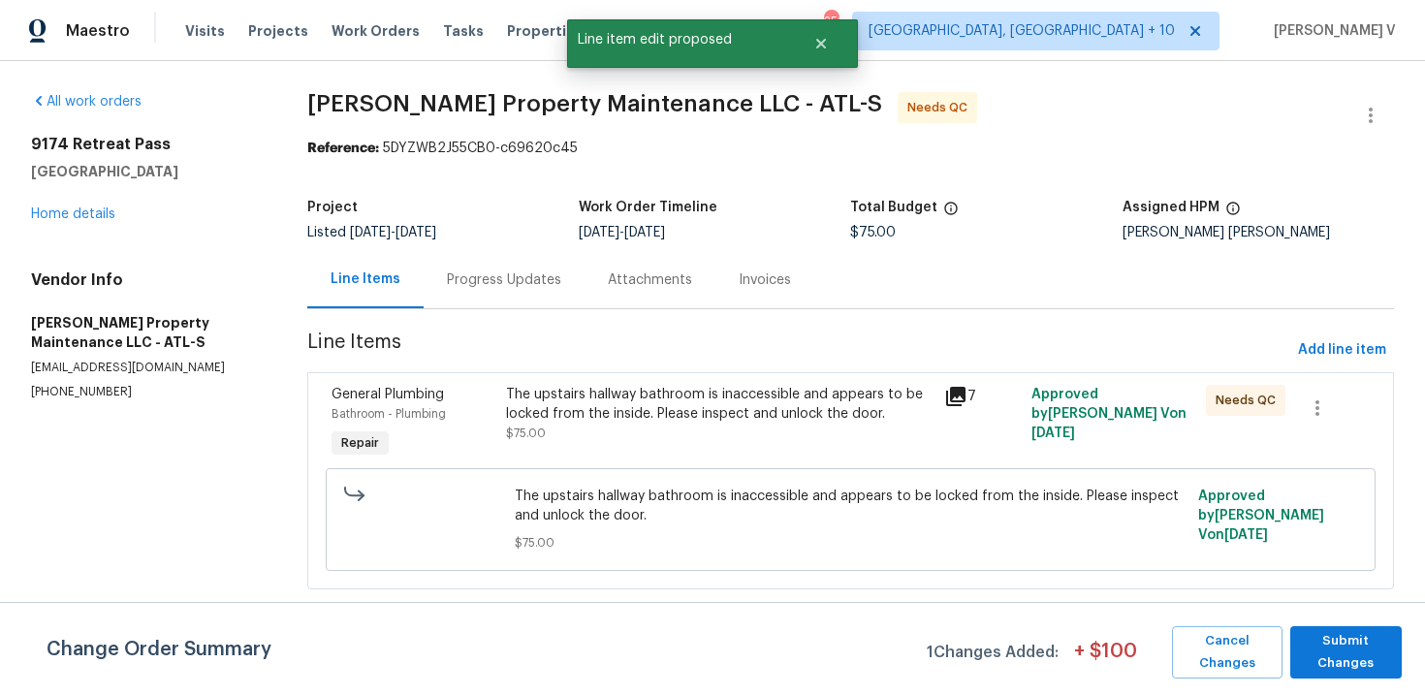
scroll to position [0, 0]
click at [1327, 646] on span "Submit Changes" at bounding box center [1346, 652] width 92 height 45
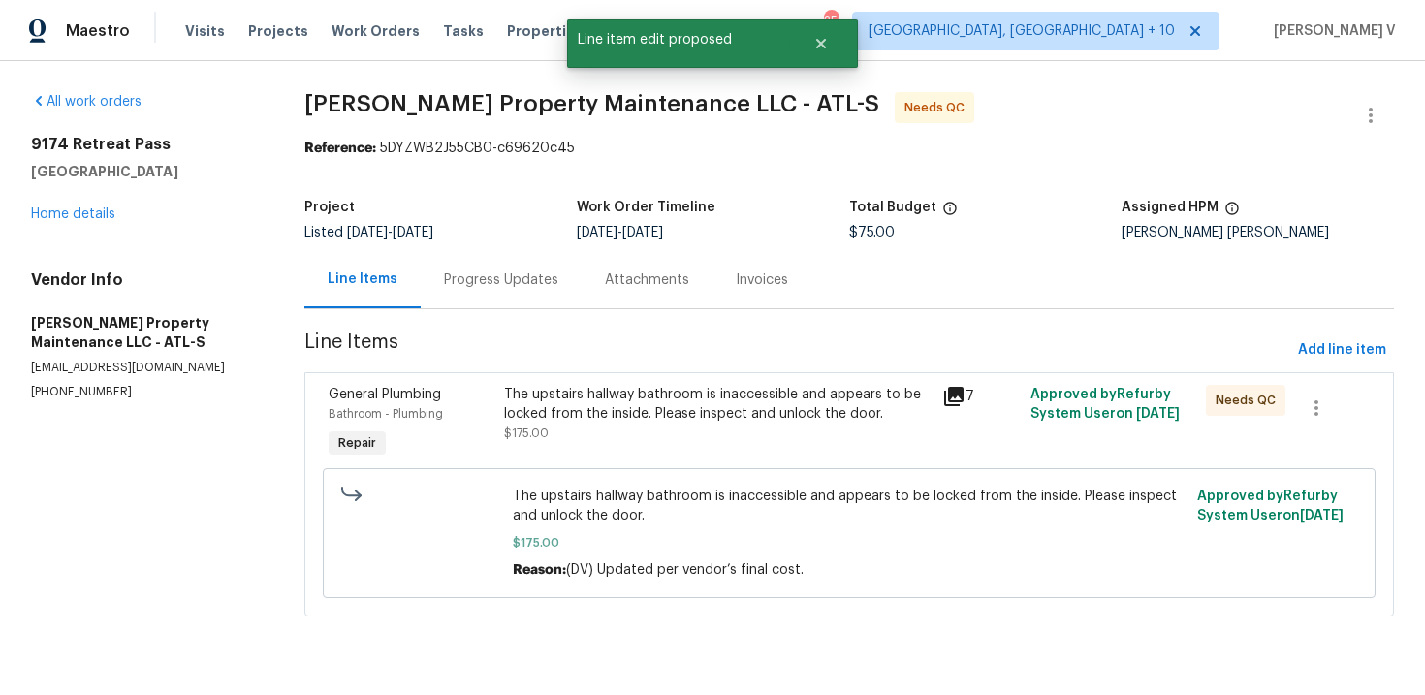
click at [471, 256] on div "Progress Updates" at bounding box center [501, 279] width 161 height 57
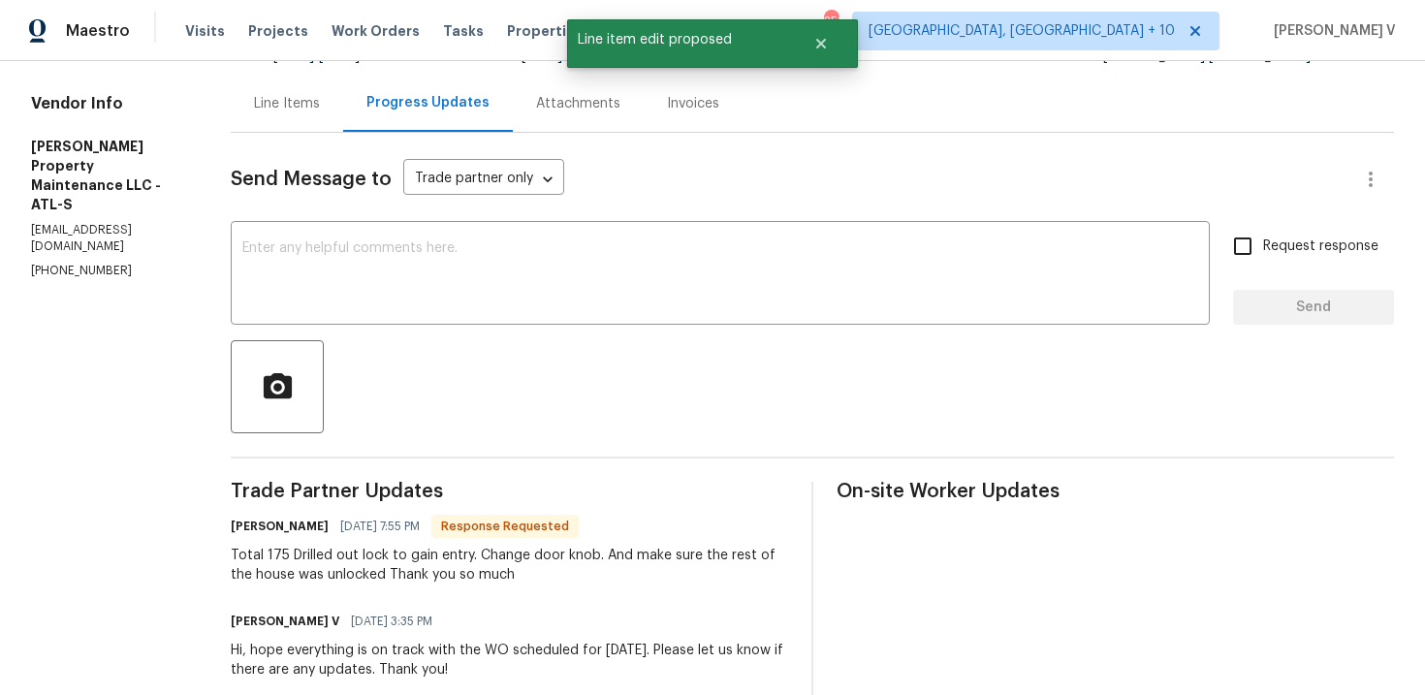
scroll to position [235, 0]
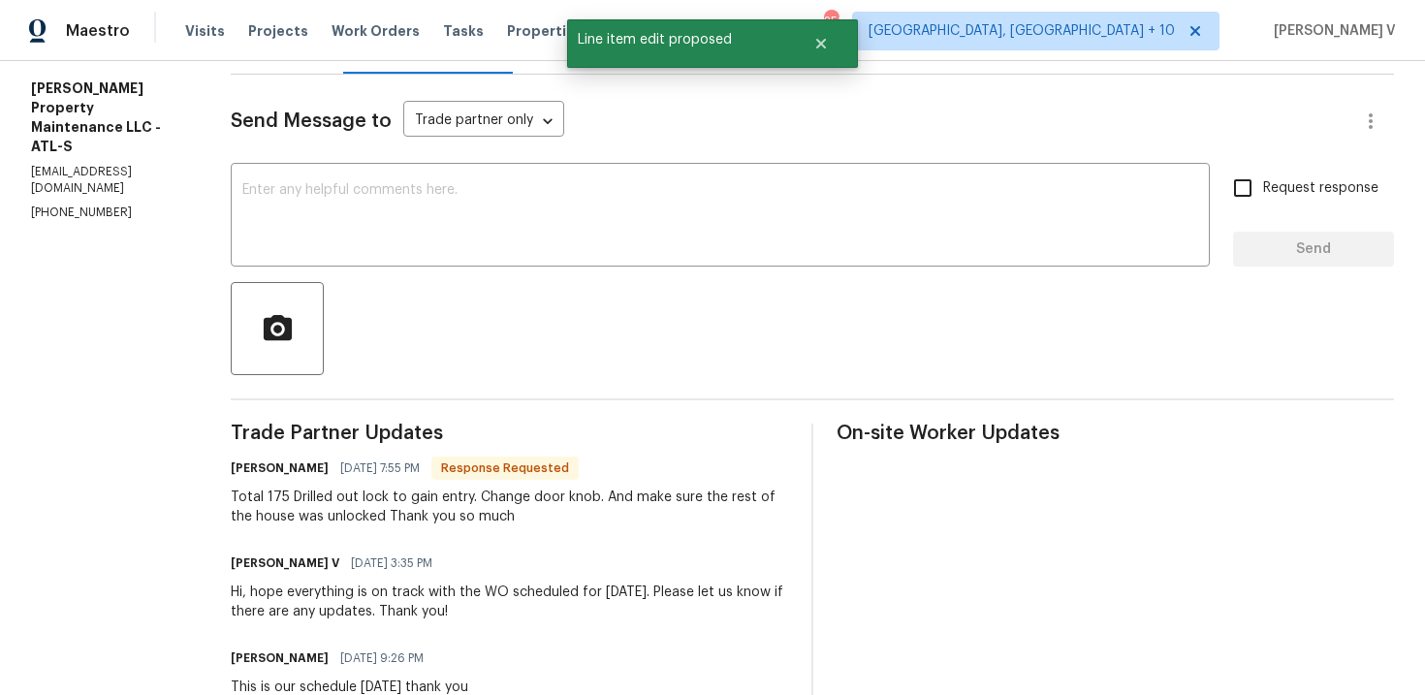
click at [378, 500] on div "Total 175 Drilled out lock to gain entry. Change door knob. And make sure the r…" at bounding box center [509, 506] width 557 height 39
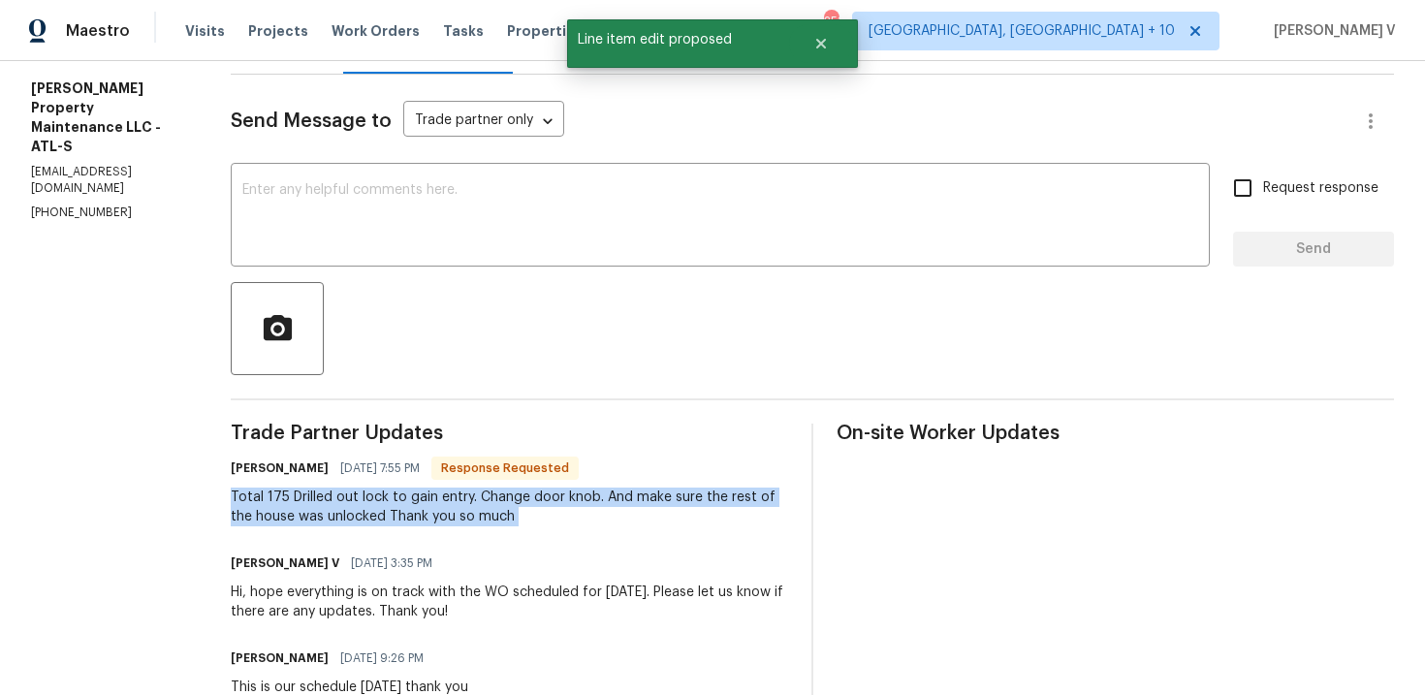
copy div "Total 175 Drilled out lock to gain entry. Change door knob. And make sure the r…"
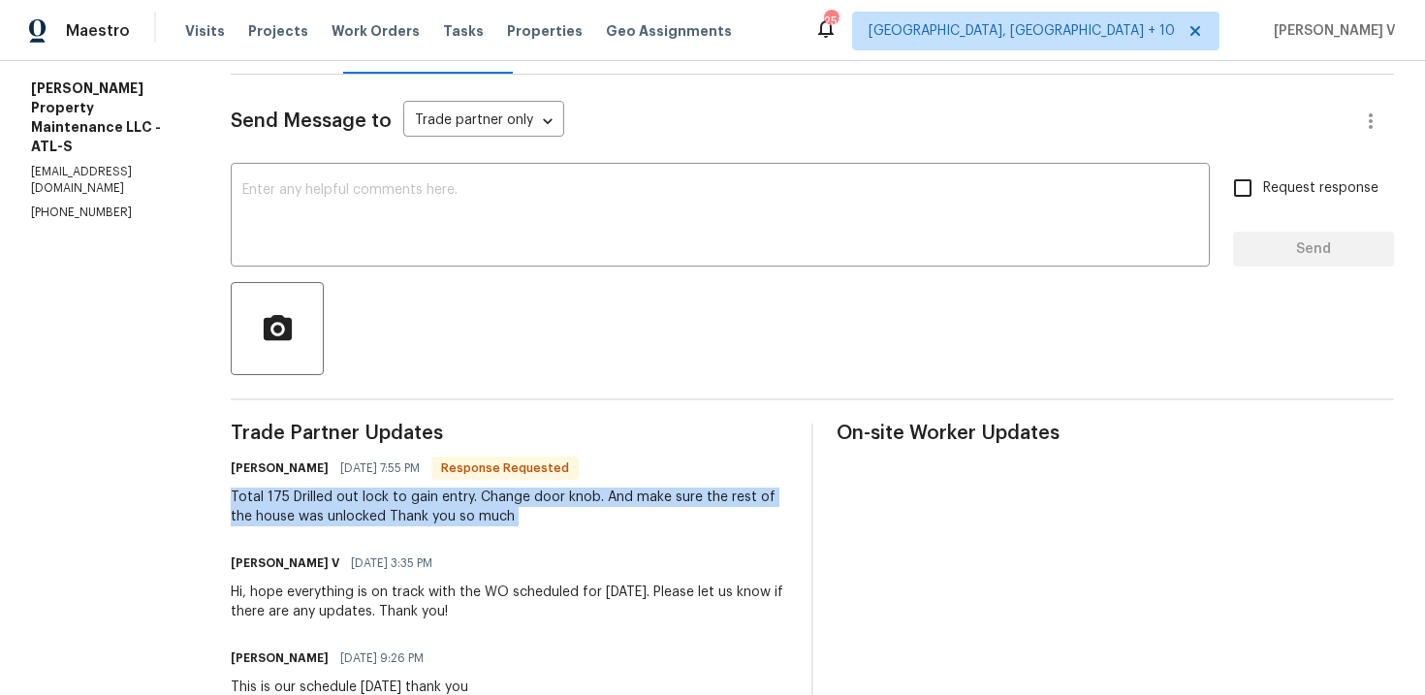
scroll to position [0, 0]
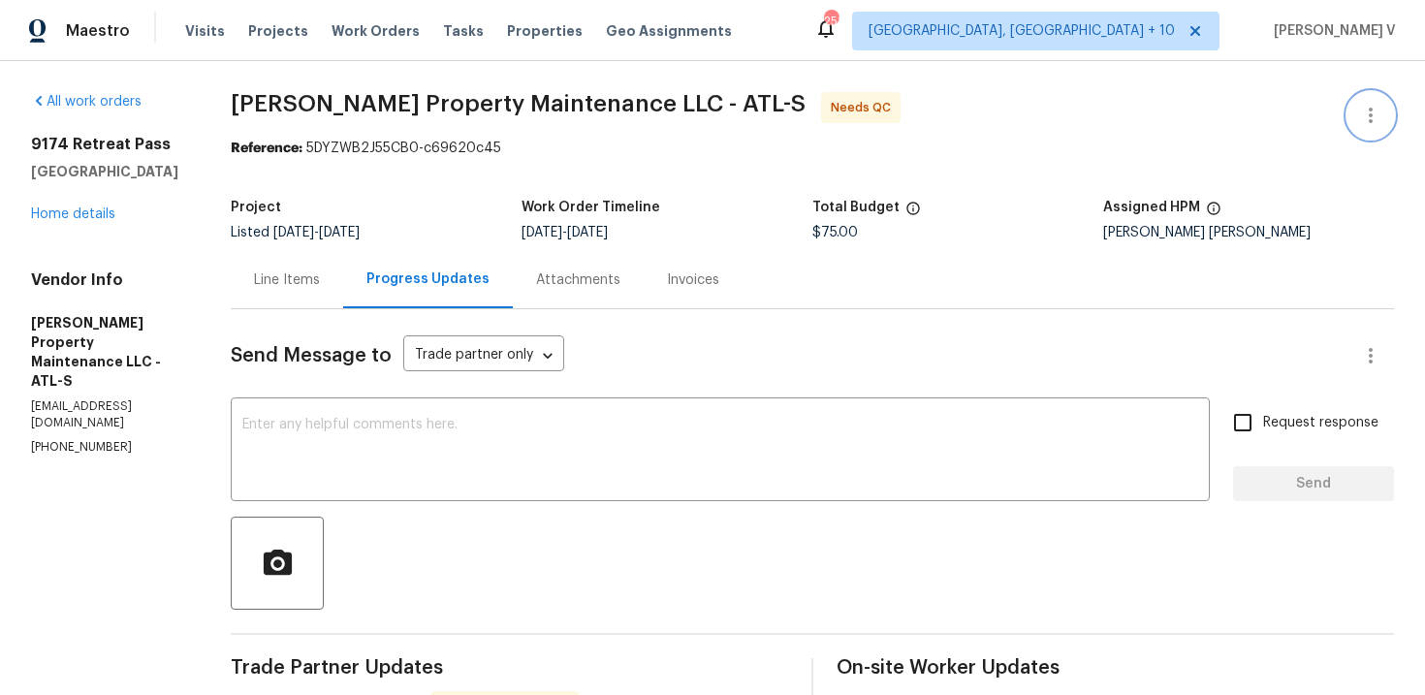
click at [1360, 104] on icon "button" at bounding box center [1370, 115] width 23 height 23
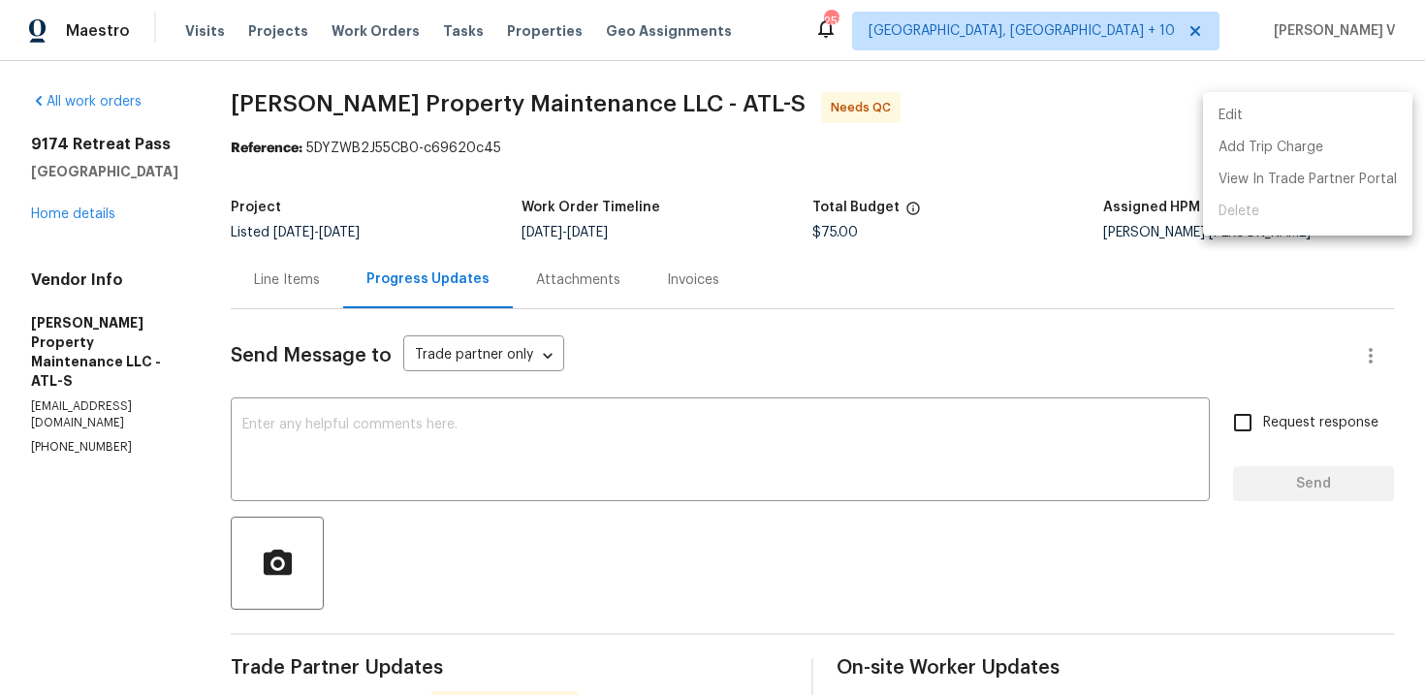
click at [1360, 104] on li "Edit" at bounding box center [1307, 116] width 209 height 32
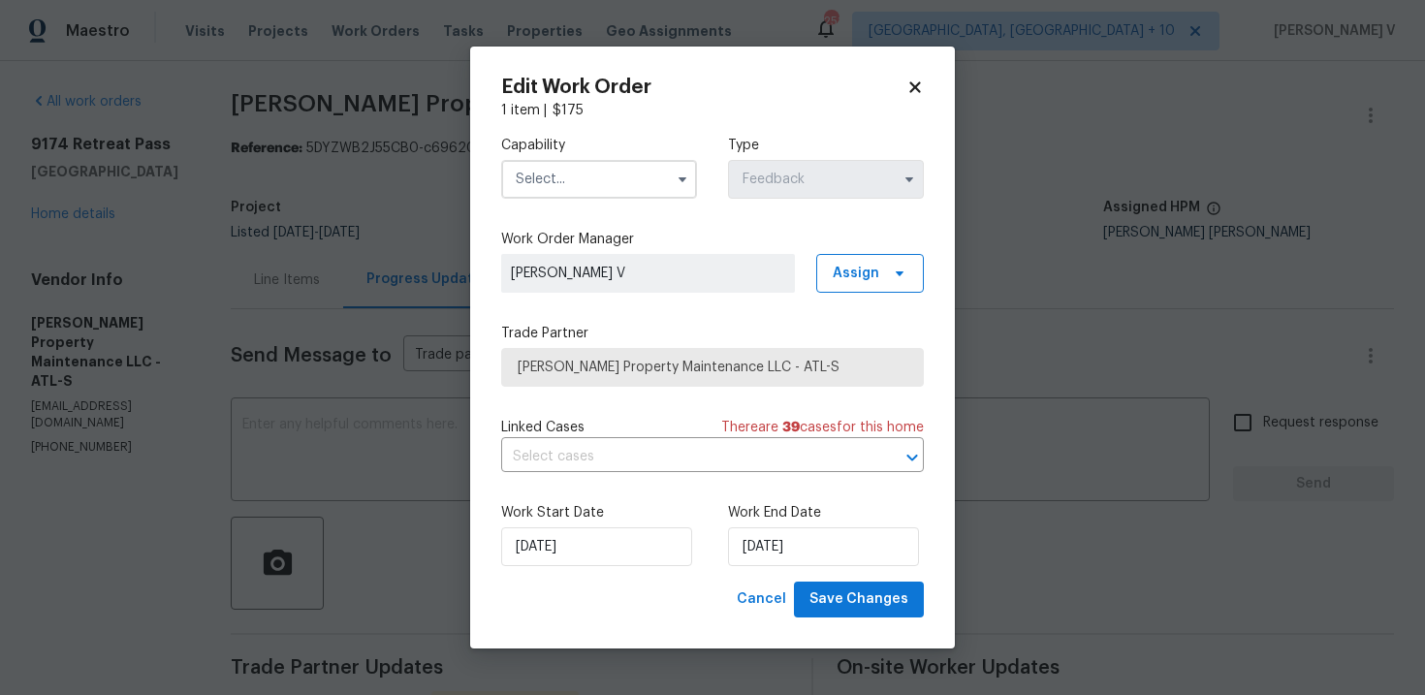
click at [589, 171] on input "text" at bounding box center [599, 179] width 196 height 39
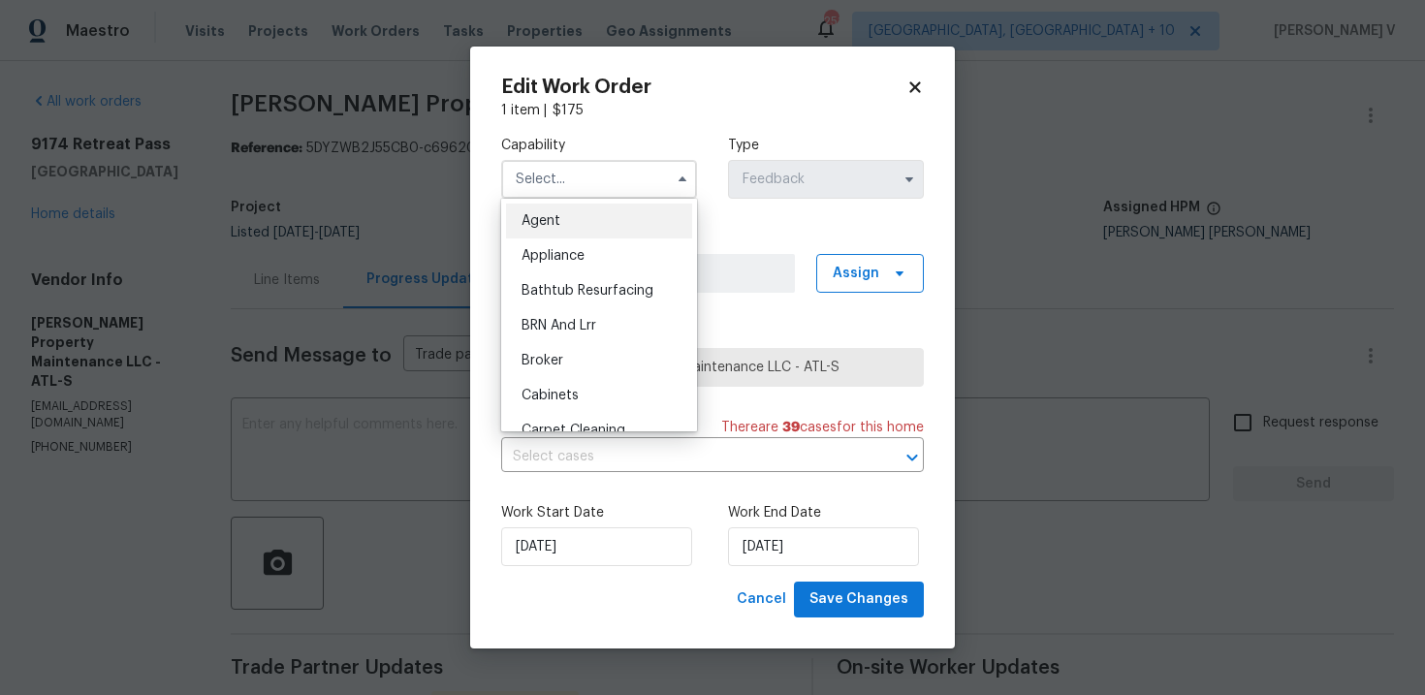
click at [570, 229] on div "Agent" at bounding box center [599, 221] width 186 height 35
type input "Agent"
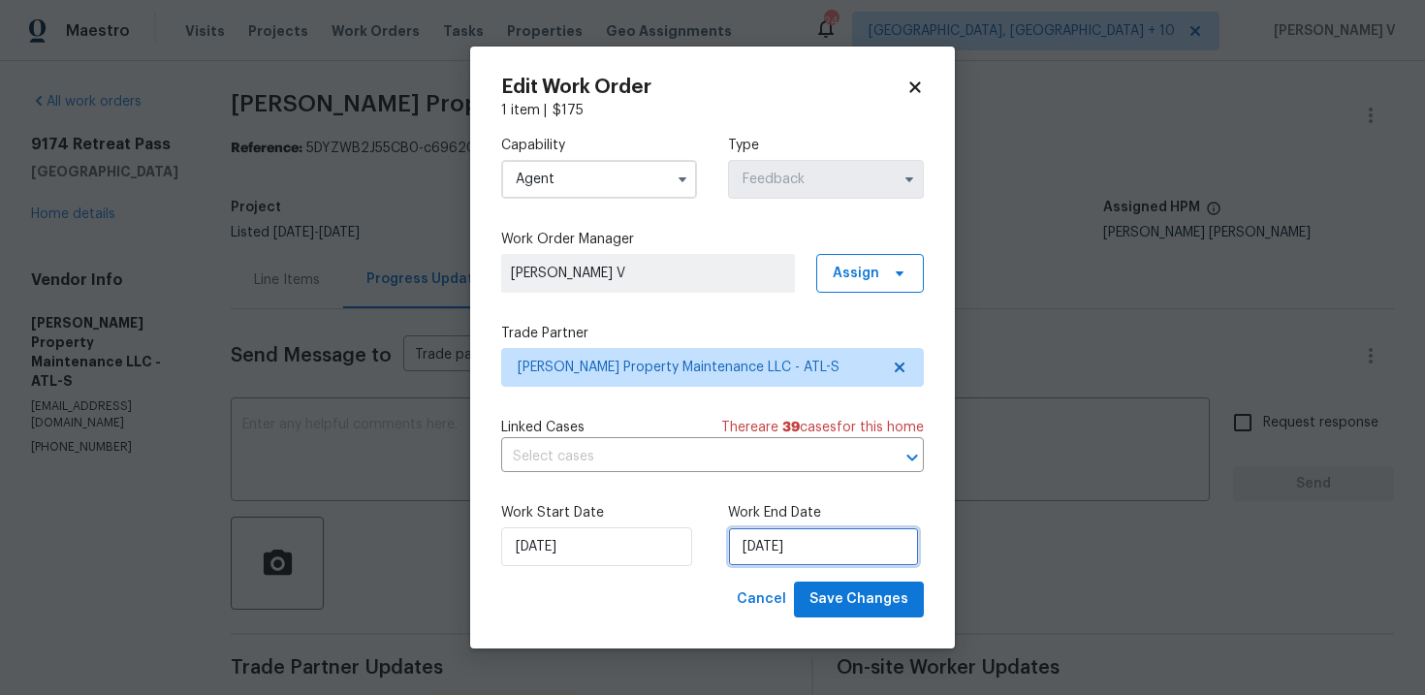
click at [775, 549] on input "27/08/2025" at bounding box center [823, 546] width 191 height 39
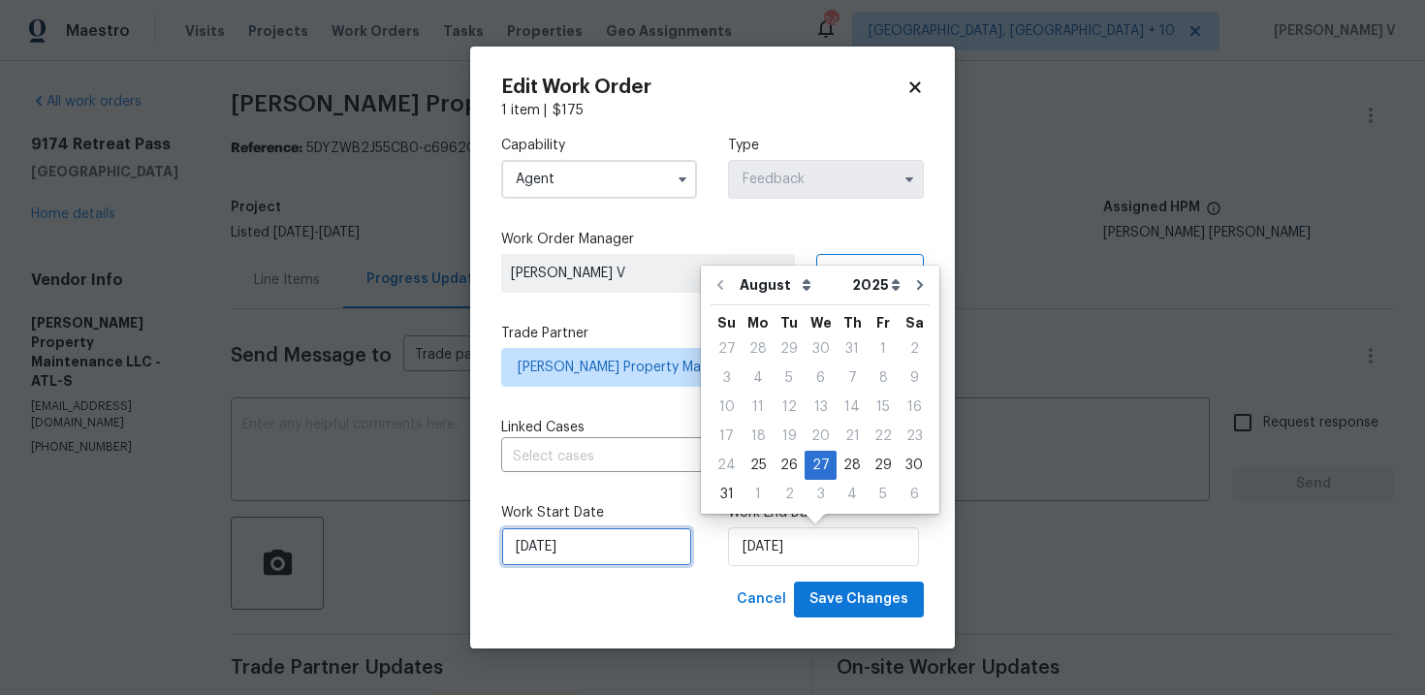
click at [507, 539] on input "25/08/2025" at bounding box center [596, 546] width 191 height 39
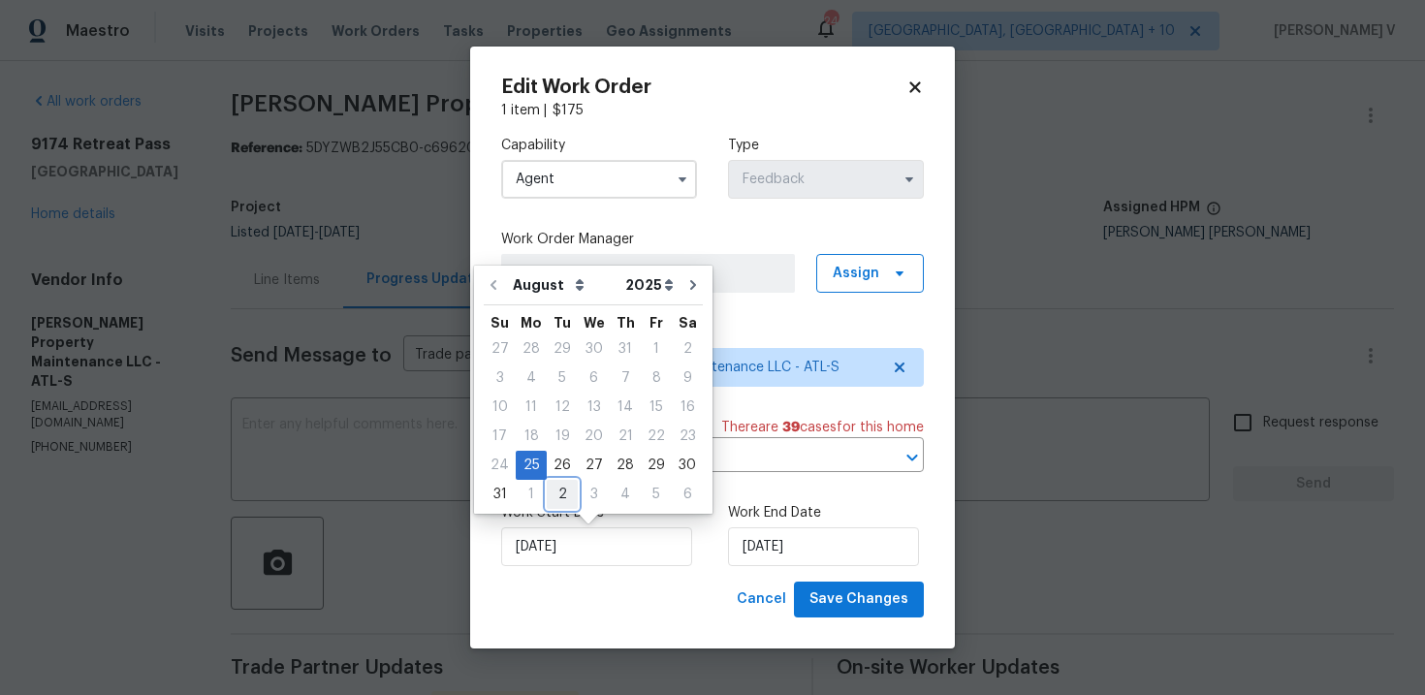
click at [556, 480] on div "2" at bounding box center [562, 494] width 31 height 29
type input "02/09/2025"
select select "8"
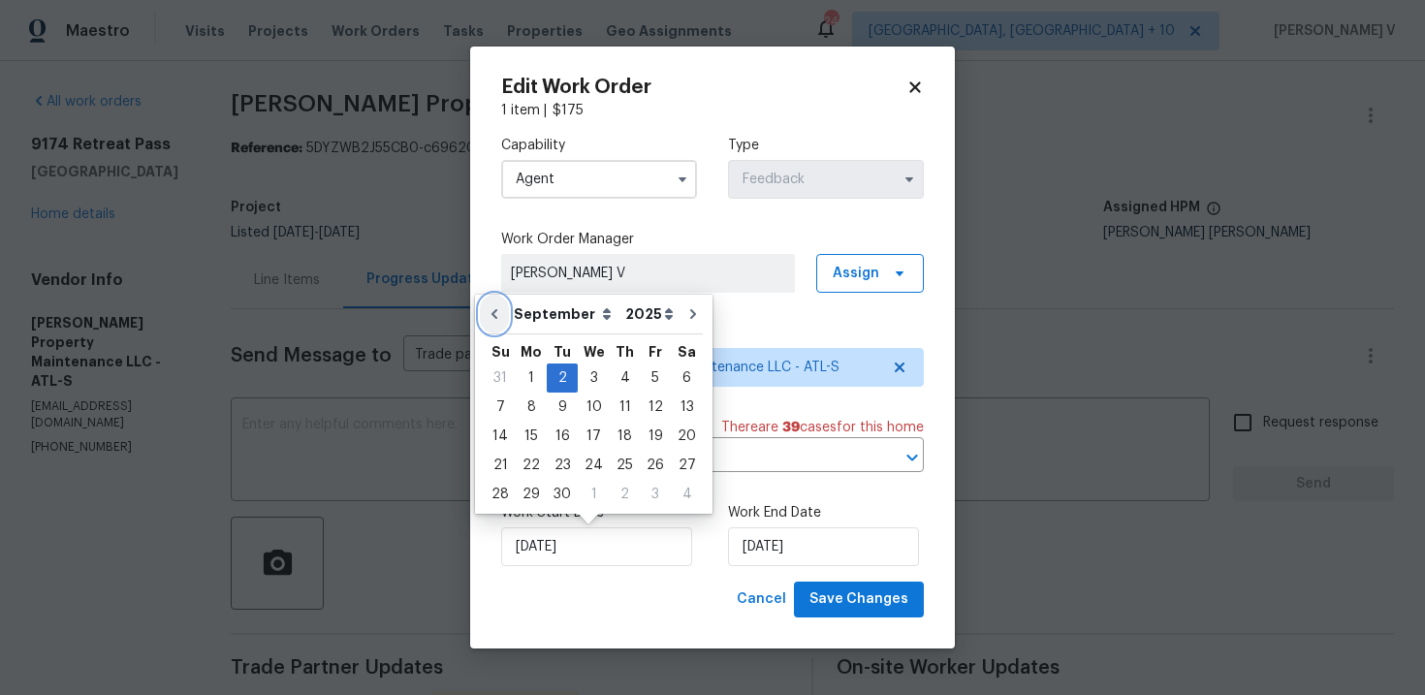
click at [505, 318] on button "Go to previous month" at bounding box center [494, 314] width 29 height 39
type input "27/08/2025"
select select "7"
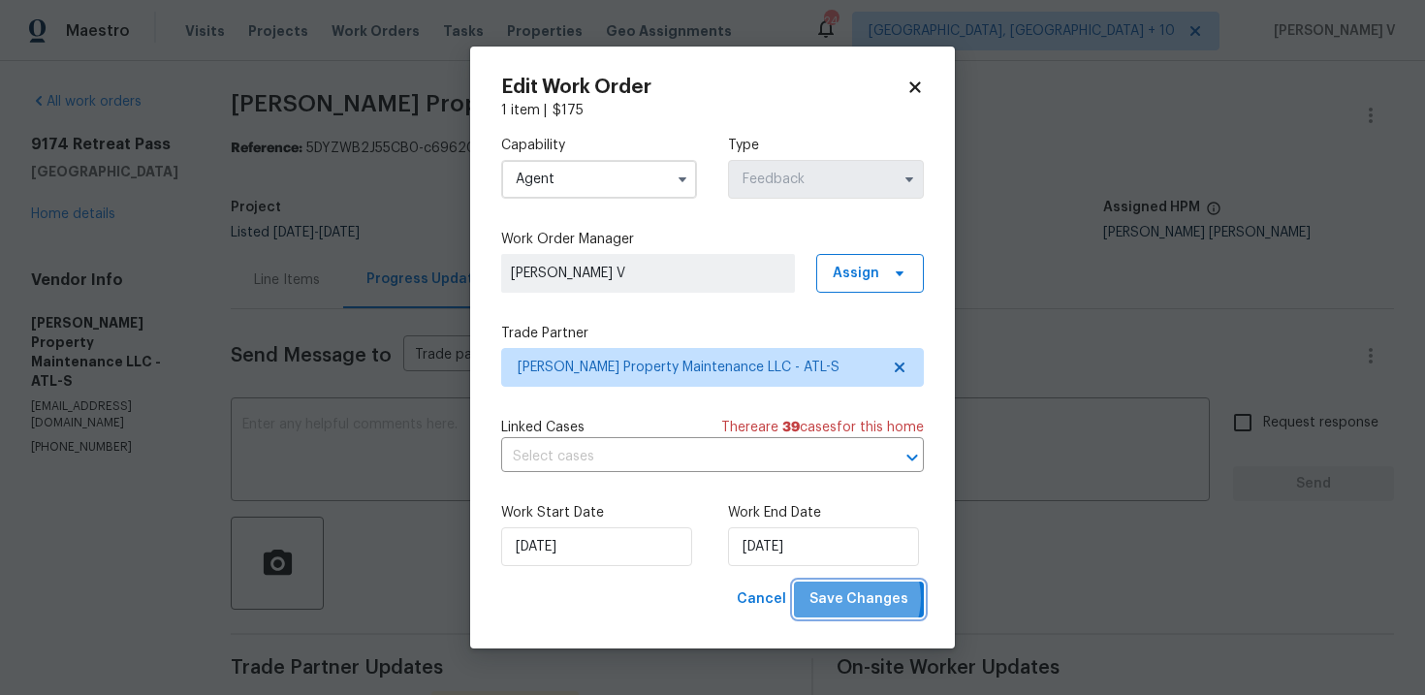
click at [851, 599] on span "Save Changes" at bounding box center [858, 599] width 99 height 24
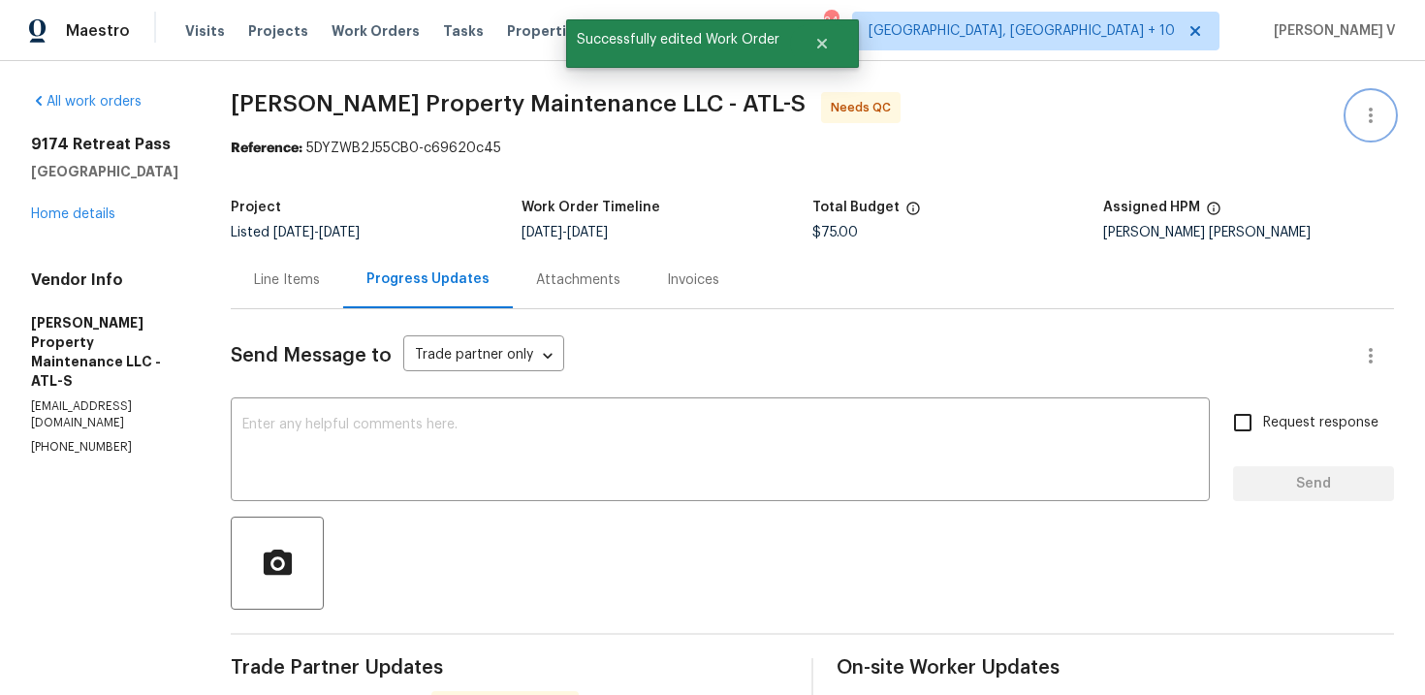
click at [1370, 107] on icon "button" at bounding box center [1370, 115] width 23 height 23
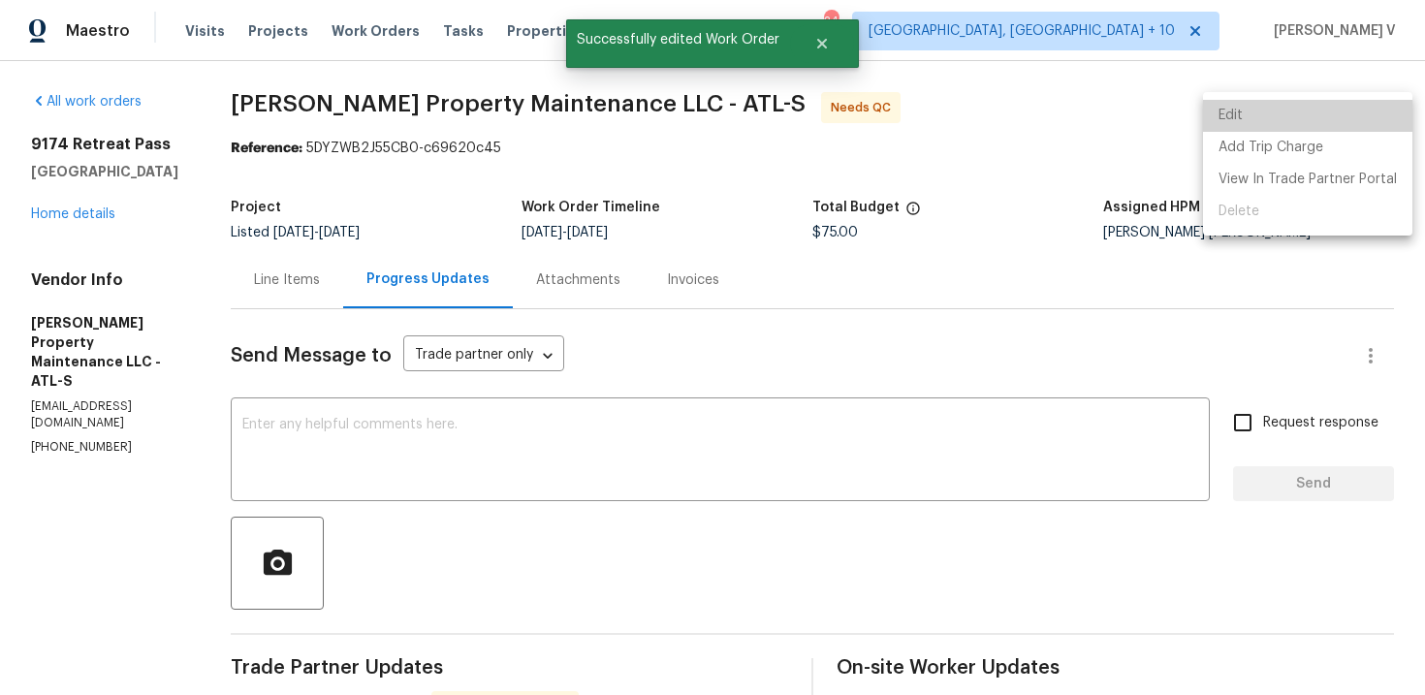
click at [1370, 107] on li "Edit" at bounding box center [1307, 116] width 209 height 32
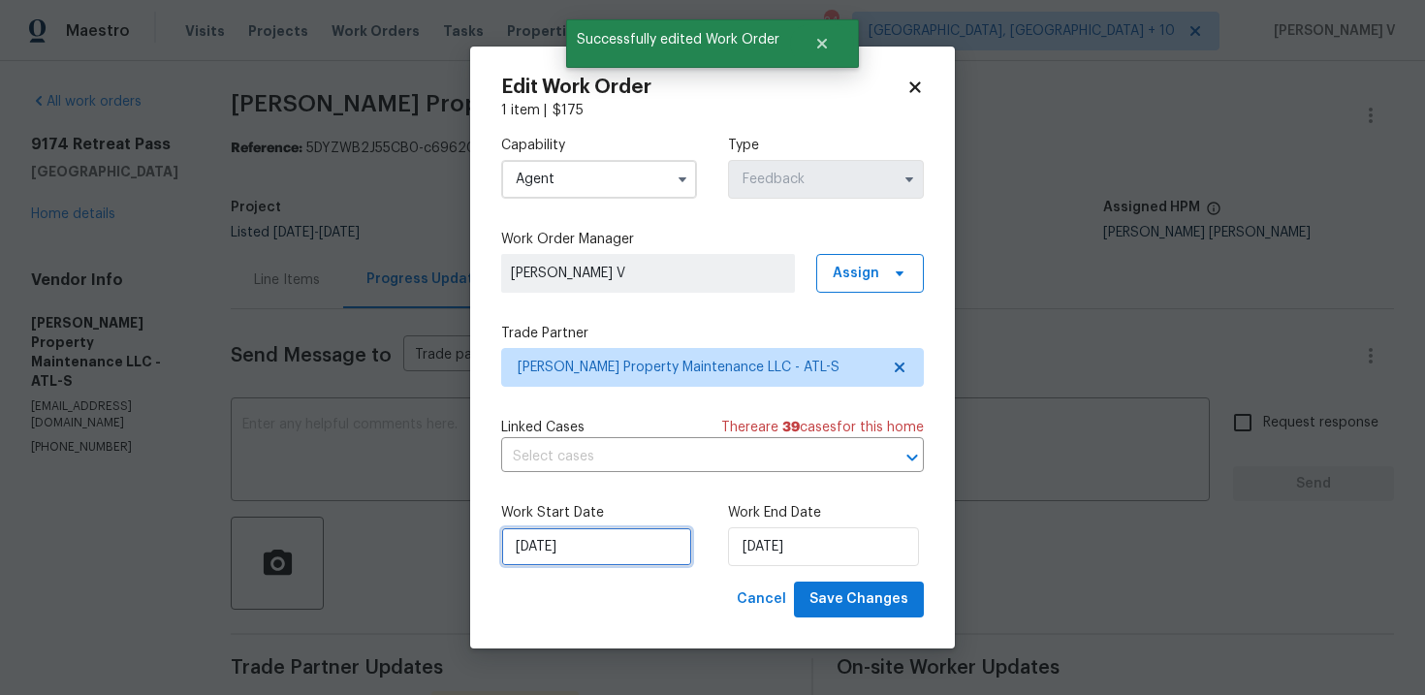
click at [652, 544] on input "27/08/2025" at bounding box center [596, 546] width 191 height 39
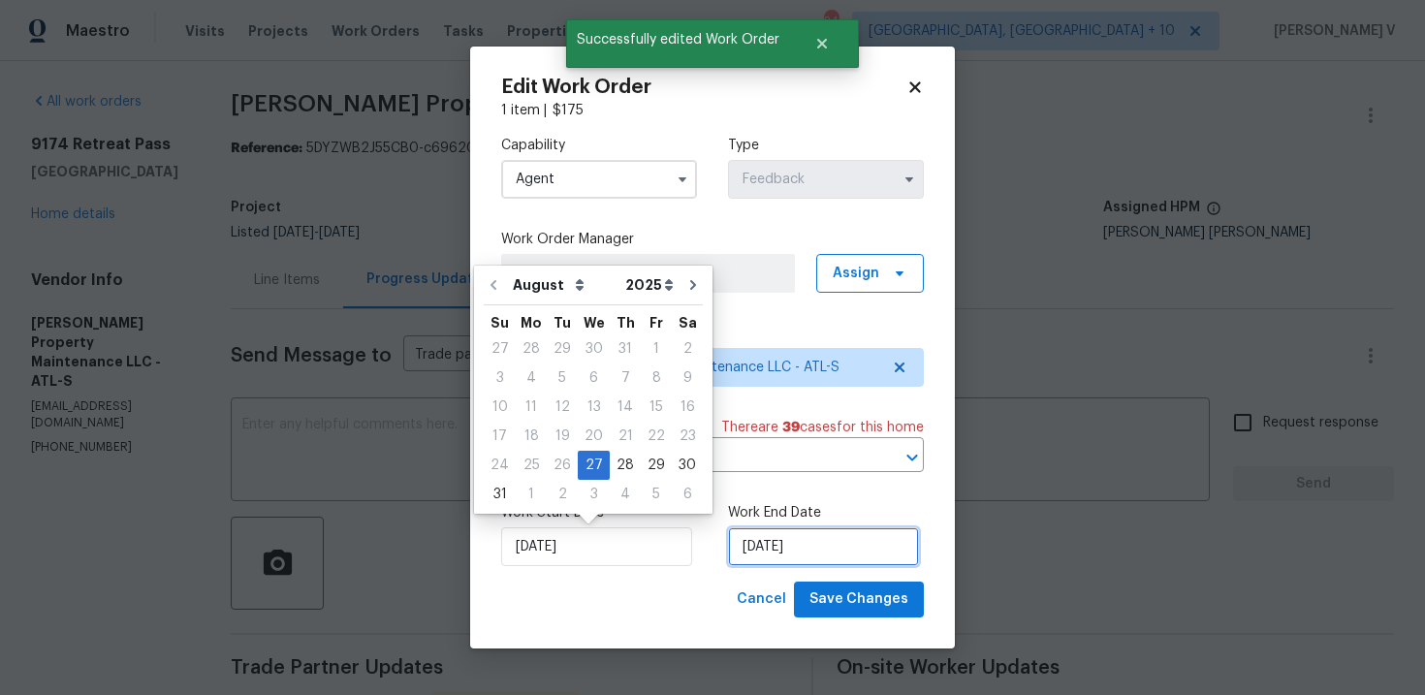
click at [764, 542] on input "02/09/2025" at bounding box center [823, 546] width 191 height 39
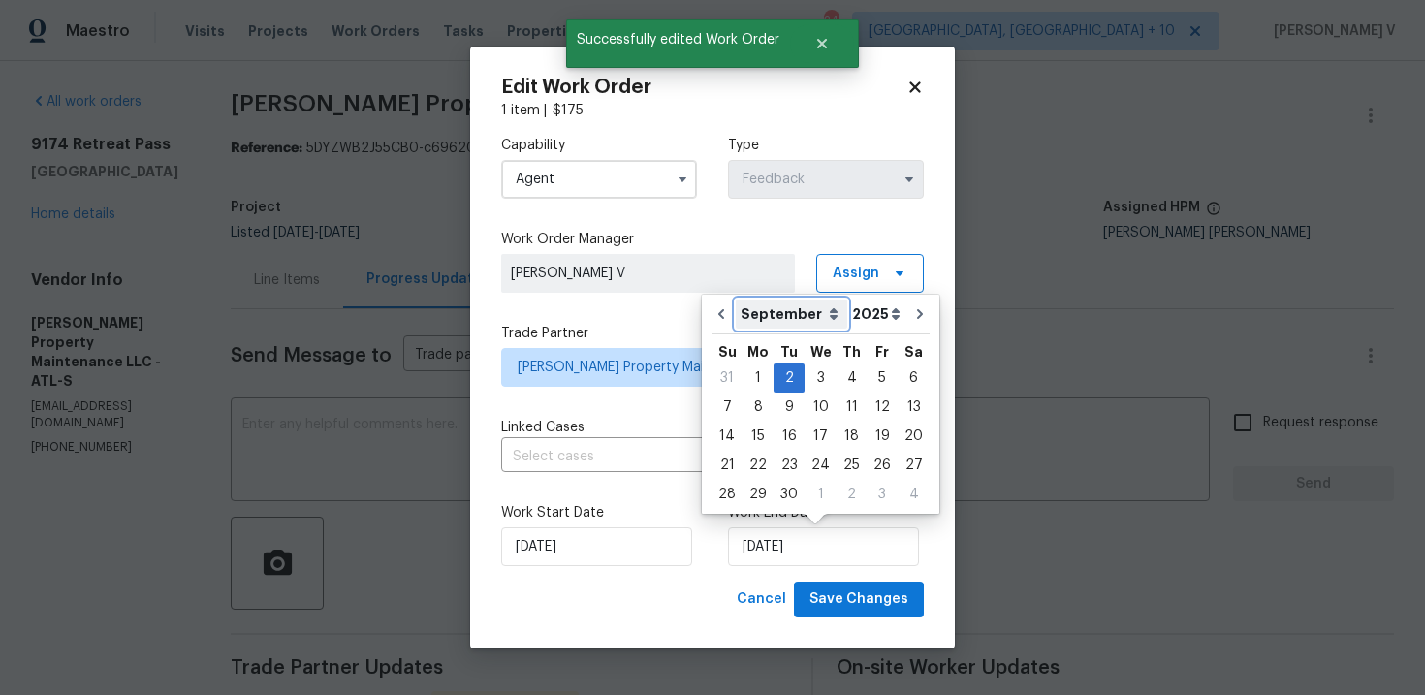
click at [823, 308] on select "August September October November December" at bounding box center [791, 313] width 111 height 29
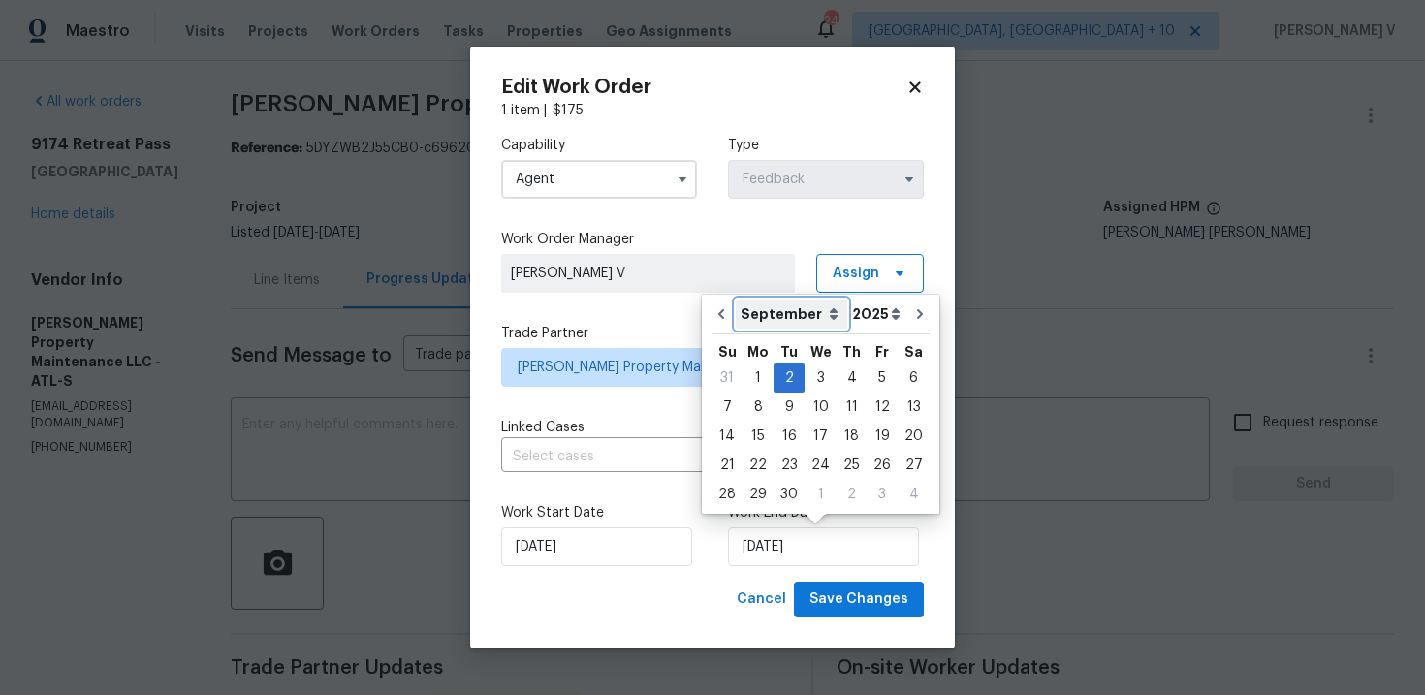
select select "7"
click at [736, 299] on select "August September October November December" at bounding box center [791, 313] width 111 height 29
type input "27/08/2025"
select select "7"
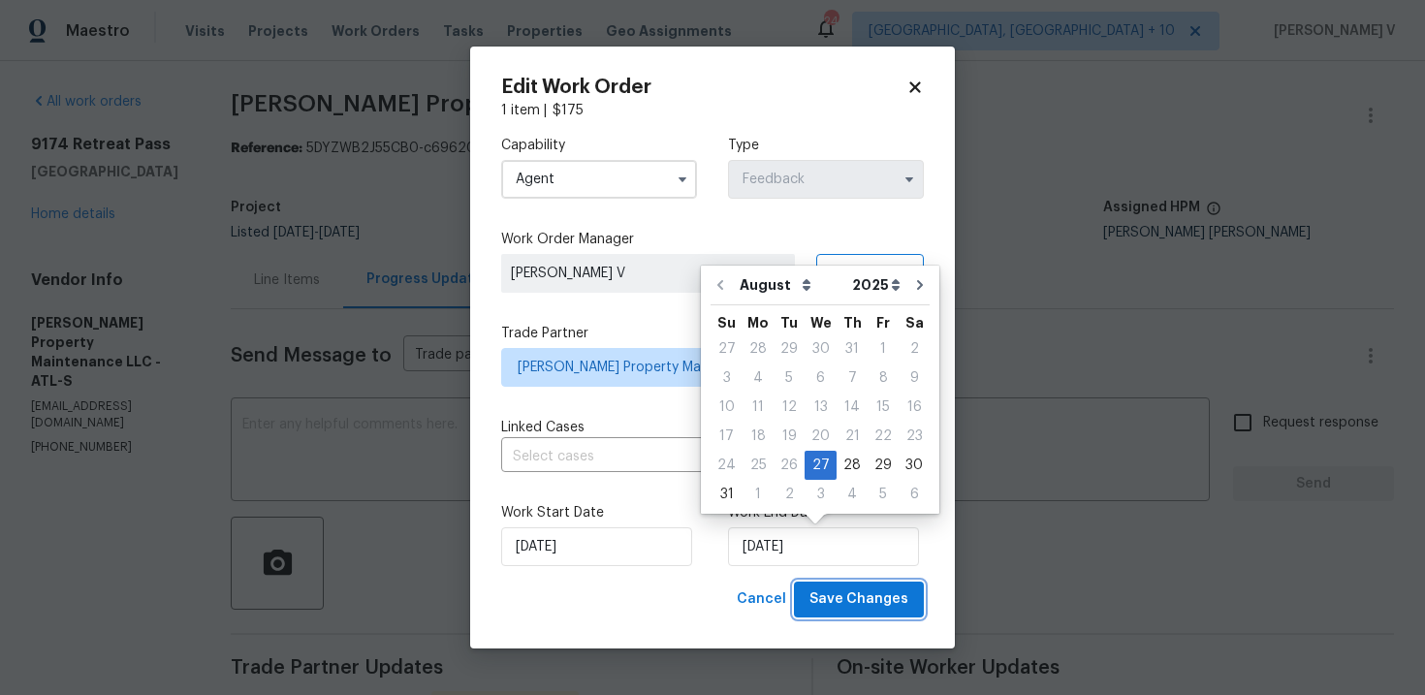
click at [846, 597] on span "Save Changes" at bounding box center [858, 599] width 99 height 24
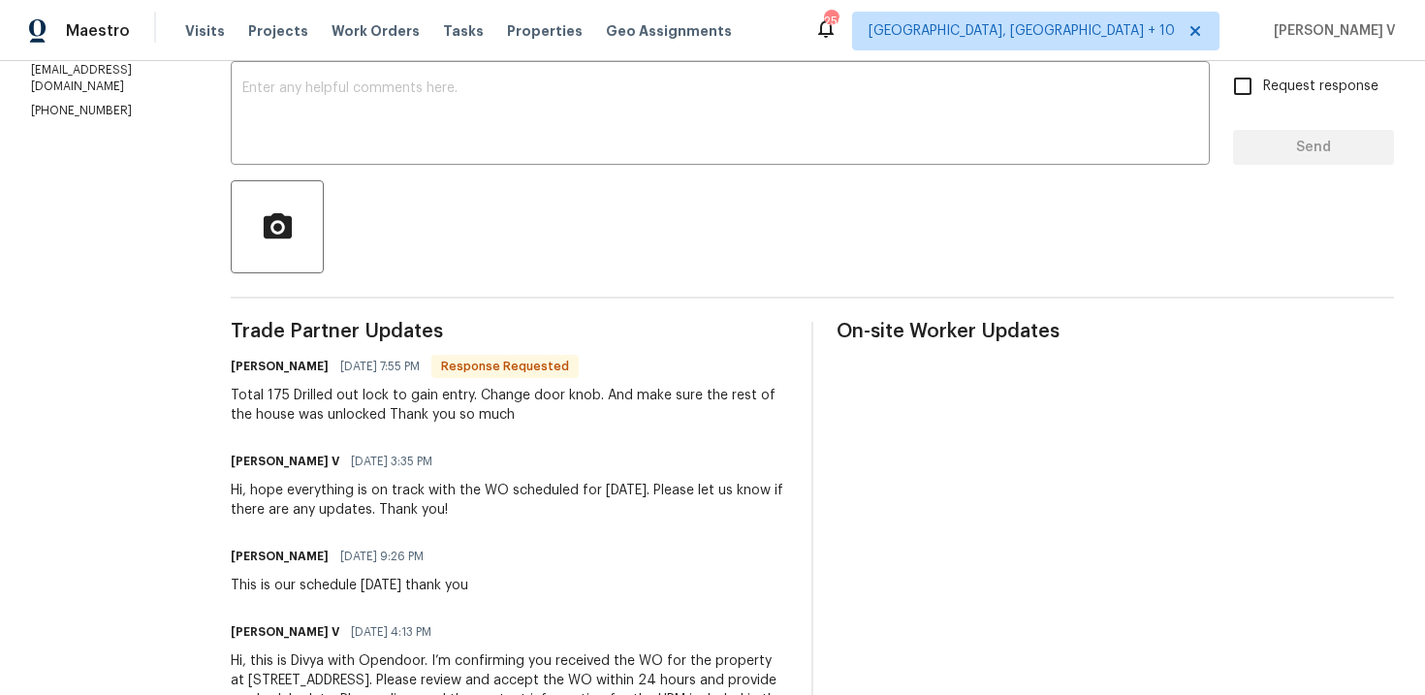
scroll to position [174, 0]
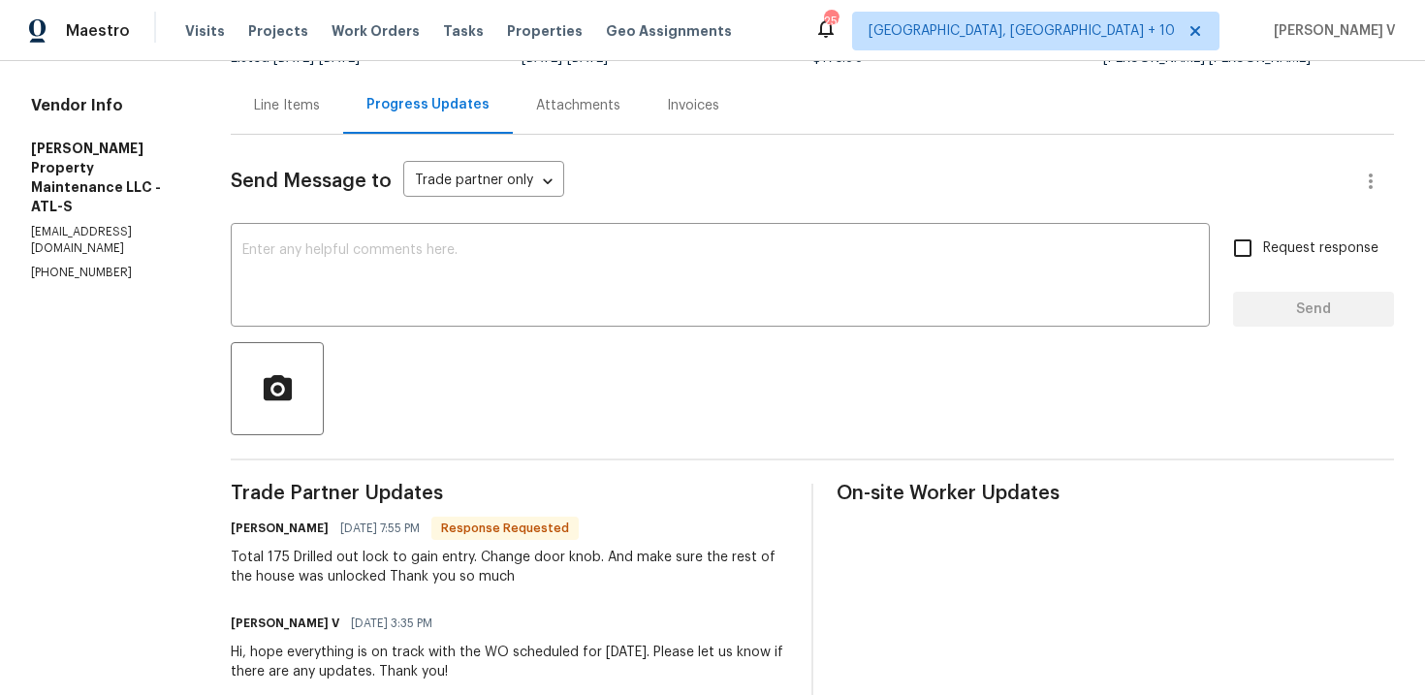
click at [249, 105] on div "Line Items" at bounding box center [287, 105] width 112 height 57
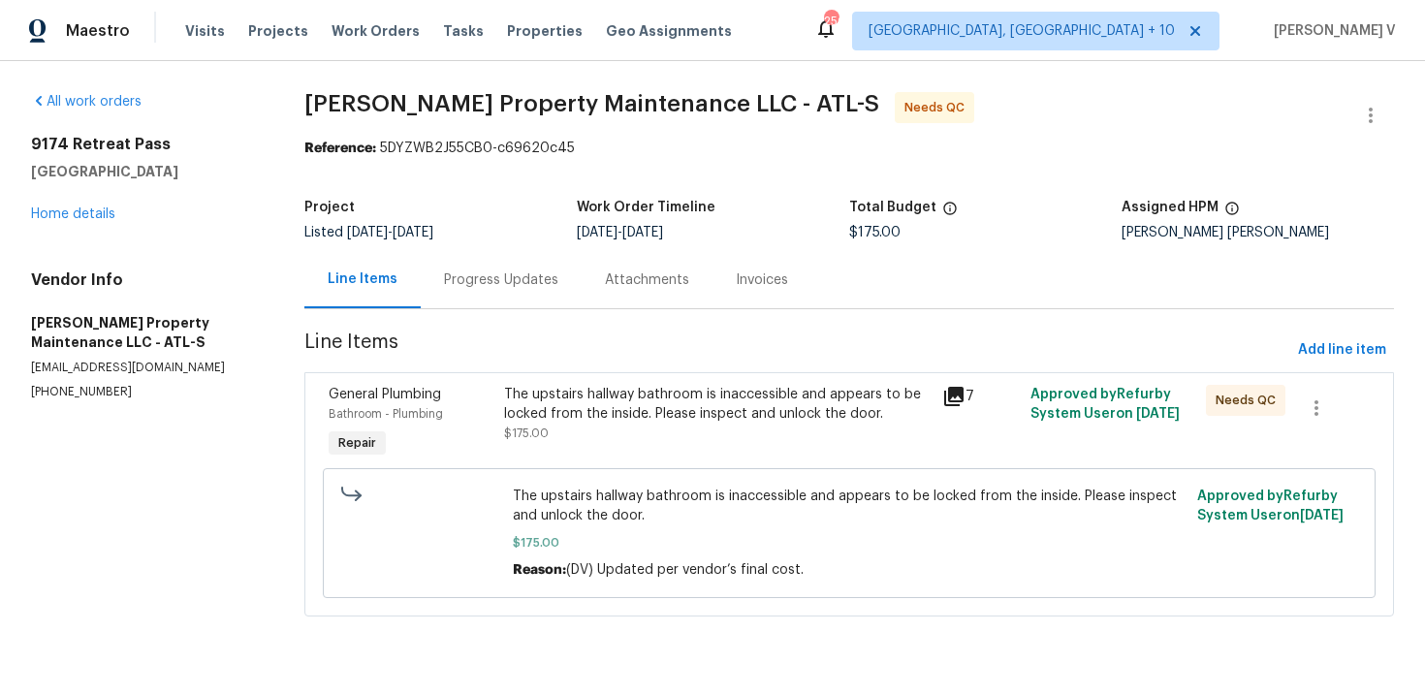
click at [606, 390] on div "The upstairs hallway bathroom is inaccessible and appears to be locked from the…" at bounding box center [717, 404] width 427 height 39
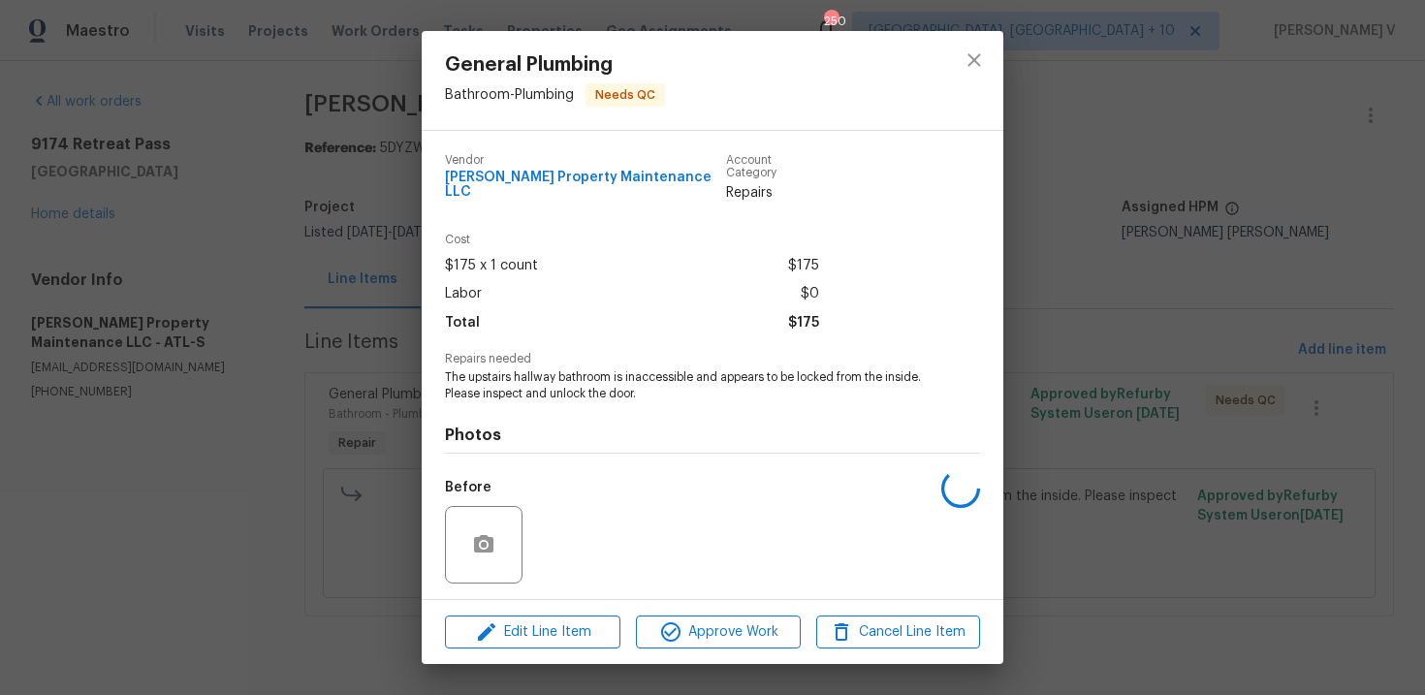
scroll to position [117, 0]
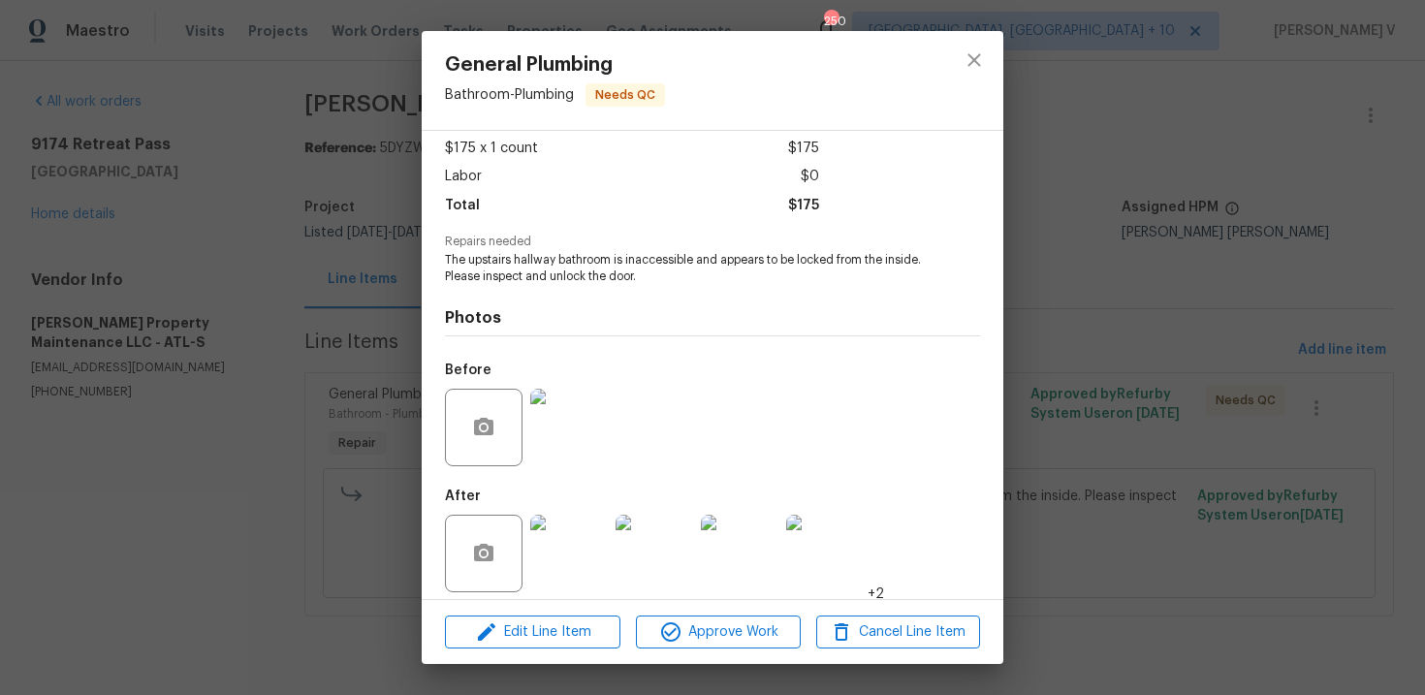
click at [269, 387] on div "General Plumbing Bathroom - Plumbing Needs QC Vendor Glen Property Maintenance …" at bounding box center [712, 347] width 1425 height 695
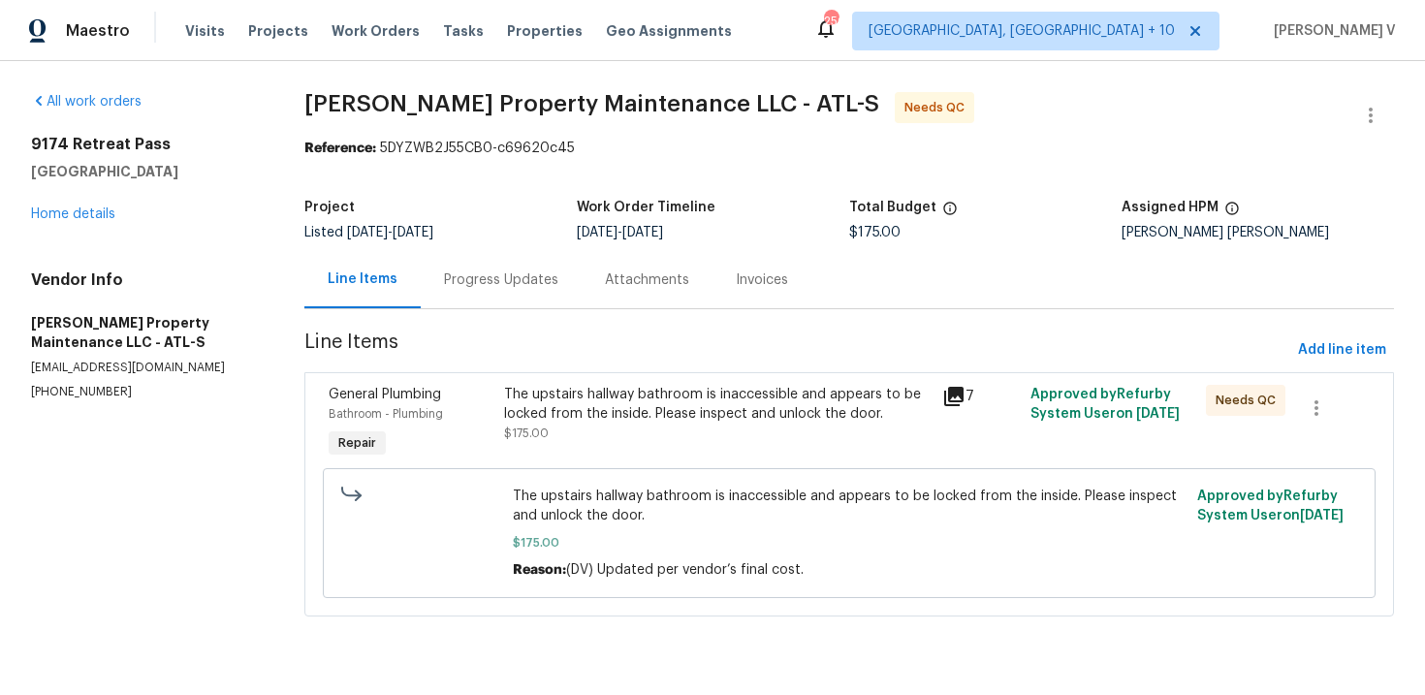
click at [486, 292] on div "Progress Updates" at bounding box center [501, 279] width 161 height 57
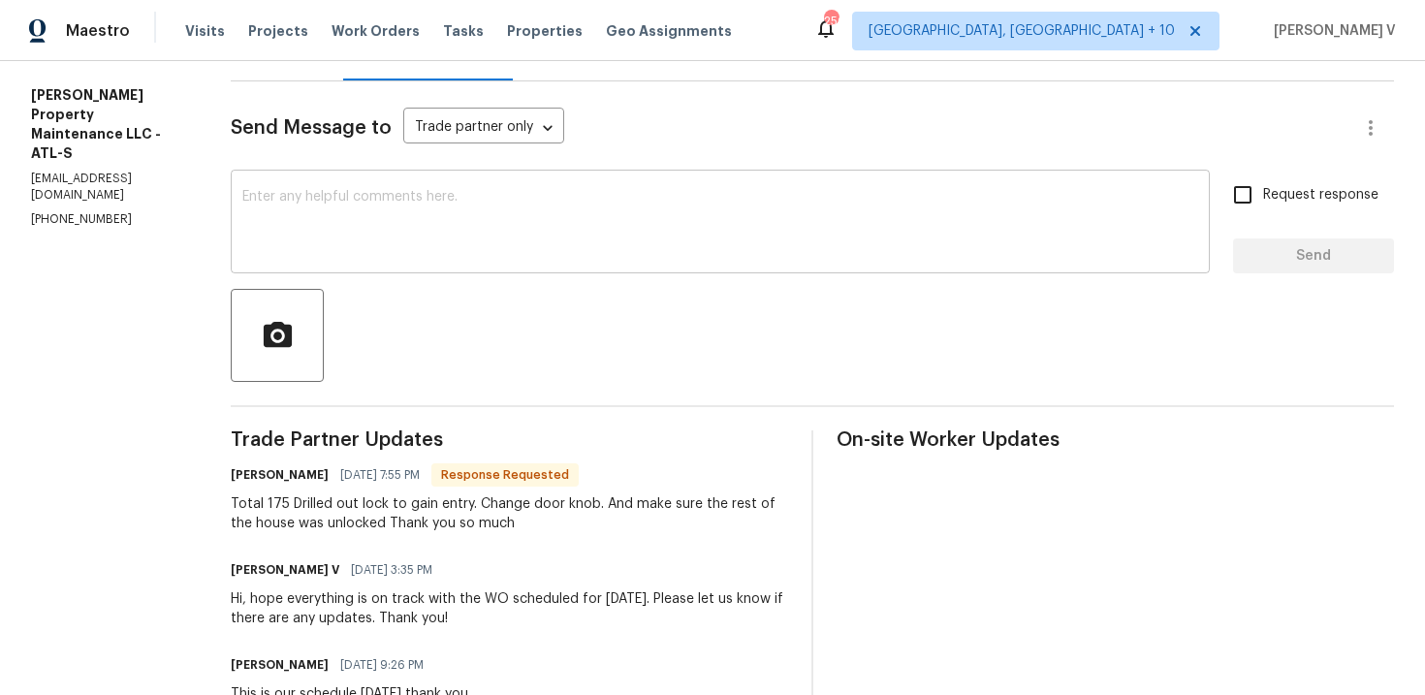
scroll to position [173, 0]
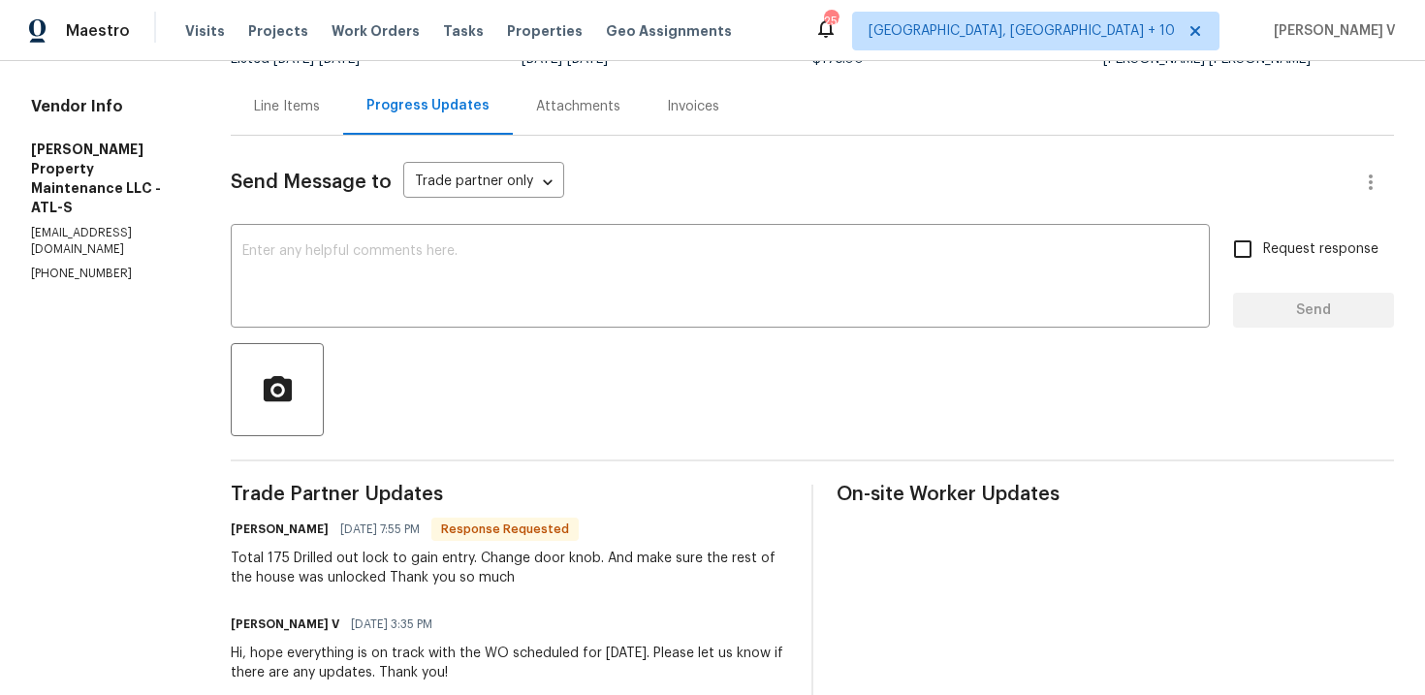
click at [299, 124] on div "Line Items" at bounding box center [287, 106] width 112 height 57
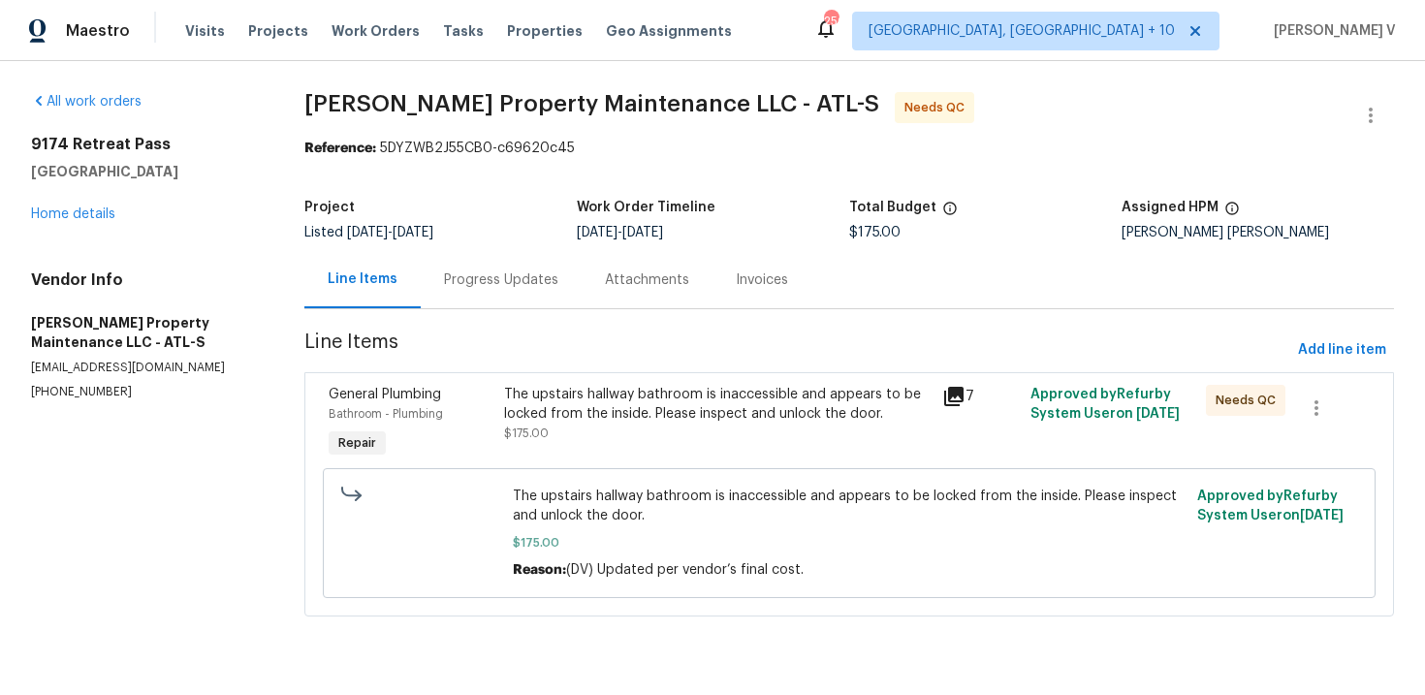
click at [596, 415] on div "The upstairs hallway bathroom is inaccessible and appears to be locked from the…" at bounding box center [717, 404] width 427 height 39
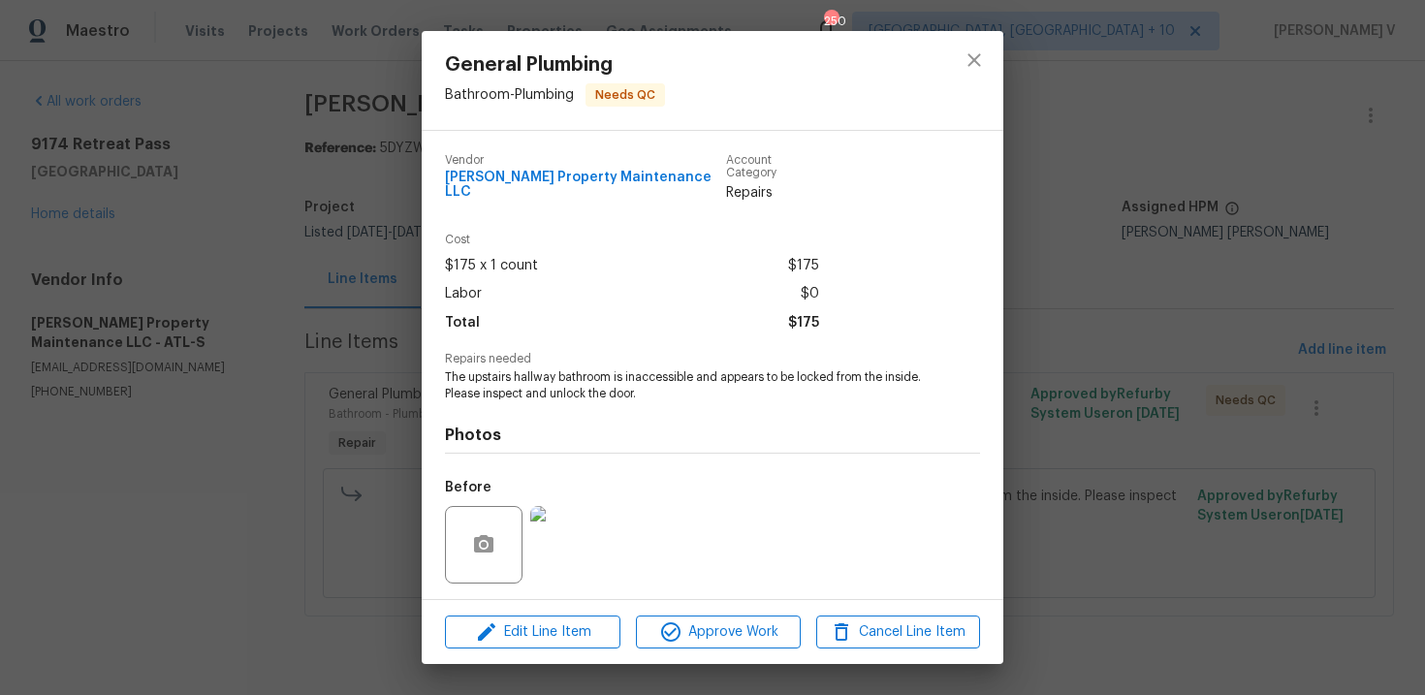
scroll to position [117, 0]
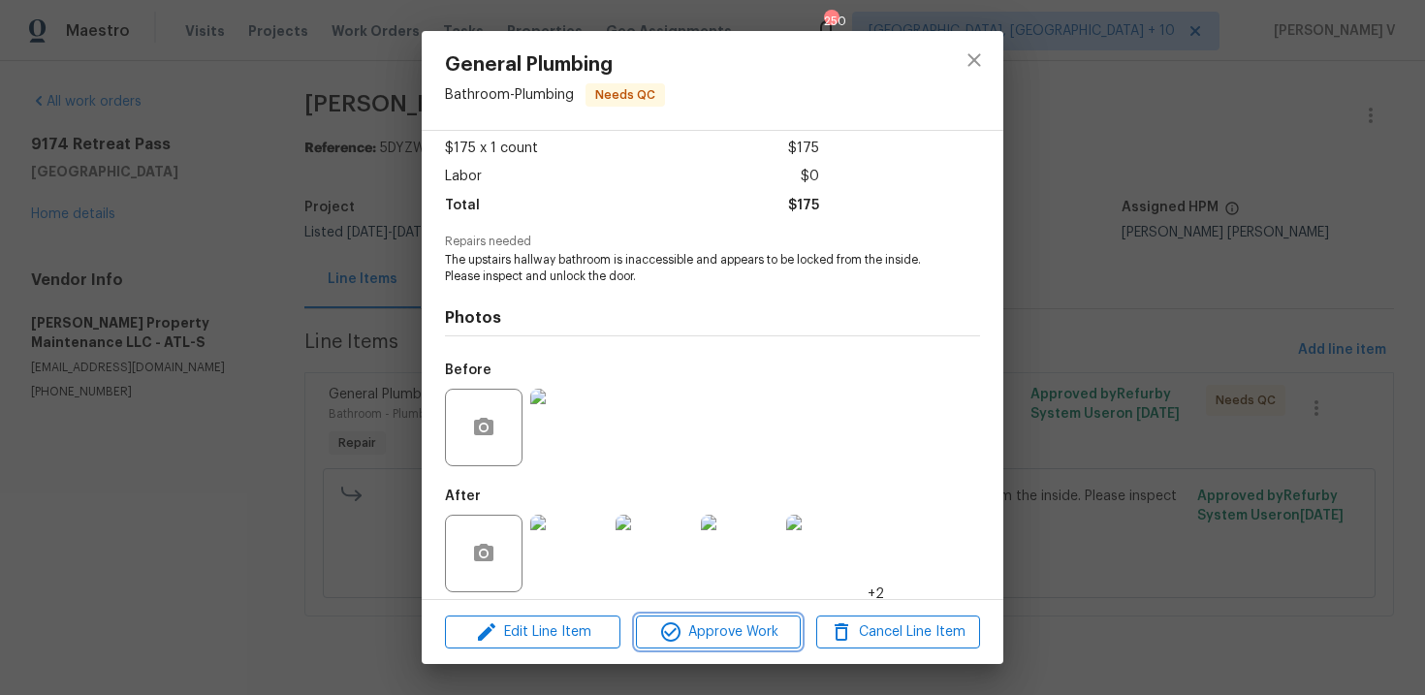
click at [776, 631] on span "Approve Work" at bounding box center [718, 632] width 152 height 24
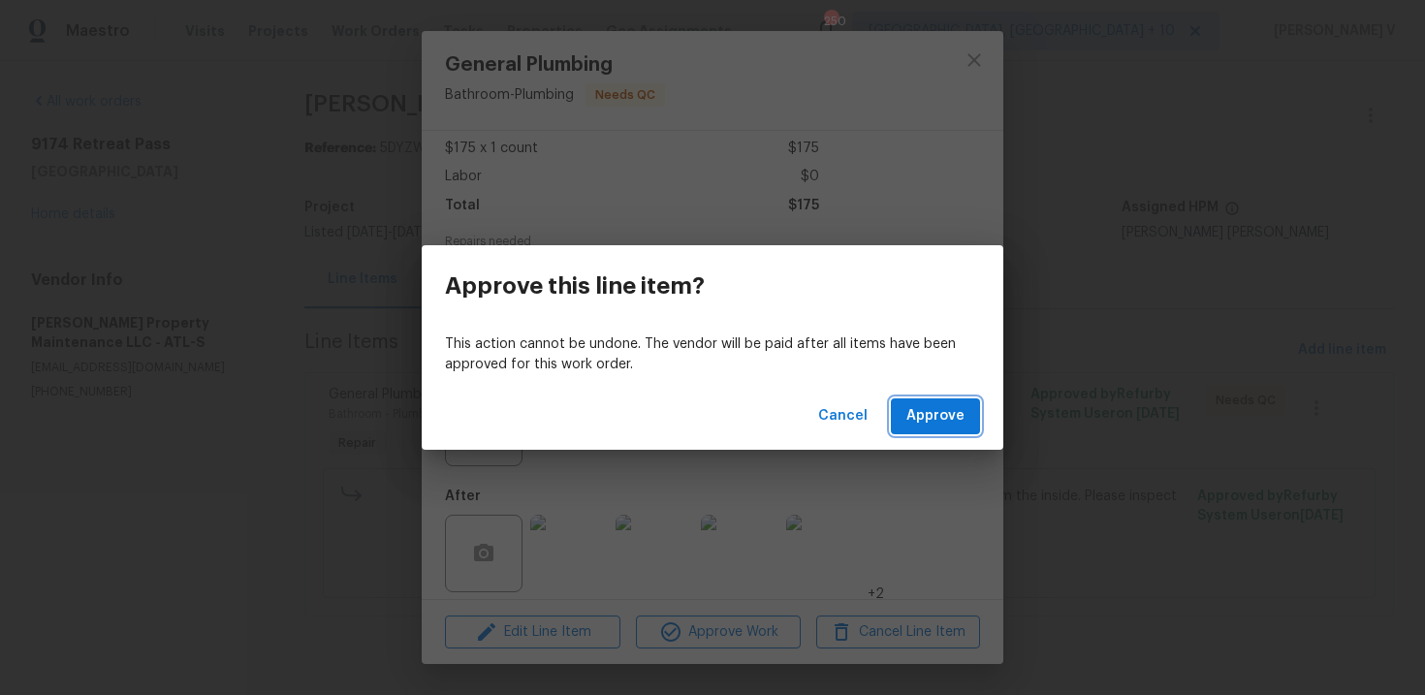
click at [936, 421] on span "Approve" at bounding box center [935, 416] width 58 height 24
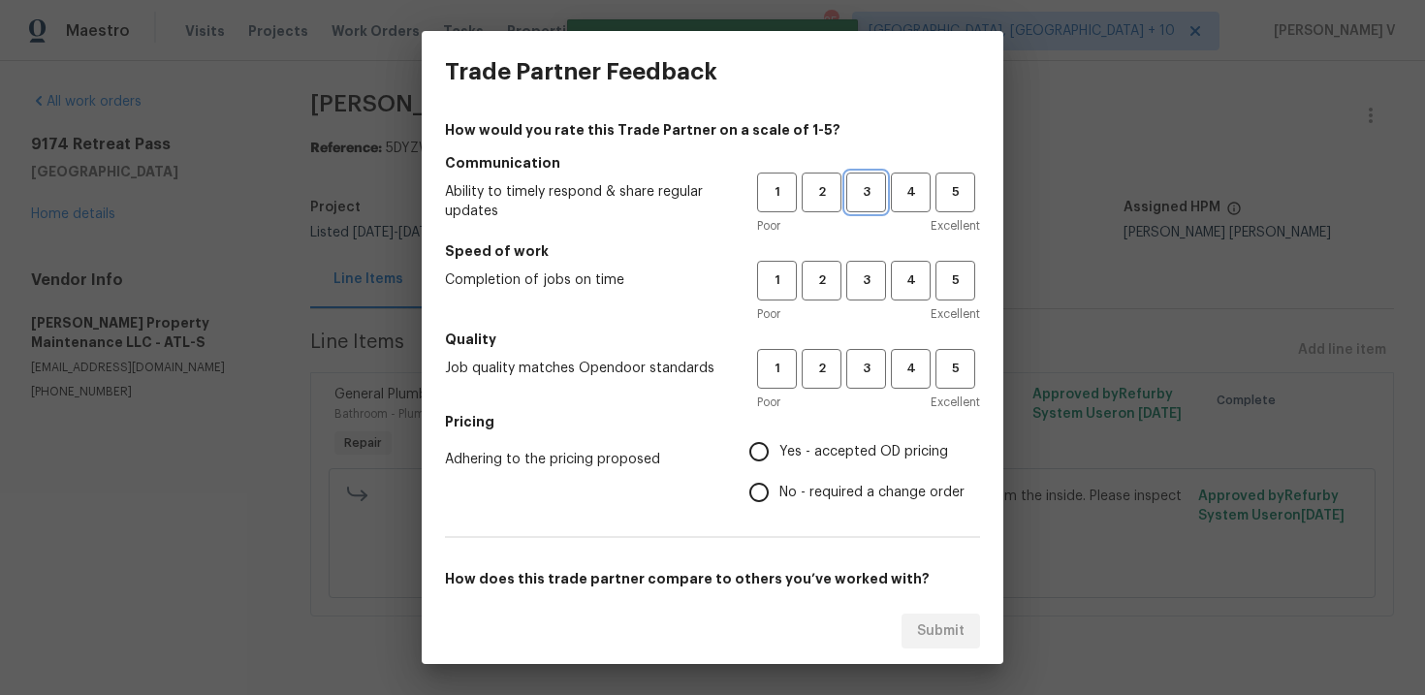
click at [876, 194] on span "3" at bounding box center [866, 192] width 36 height 22
click at [871, 271] on span "3" at bounding box center [866, 280] width 36 height 22
click at [855, 368] on span "3" at bounding box center [866, 369] width 36 height 22
click at [768, 486] on input "No - required a change order" at bounding box center [758, 492] width 41 height 41
radio input "true"
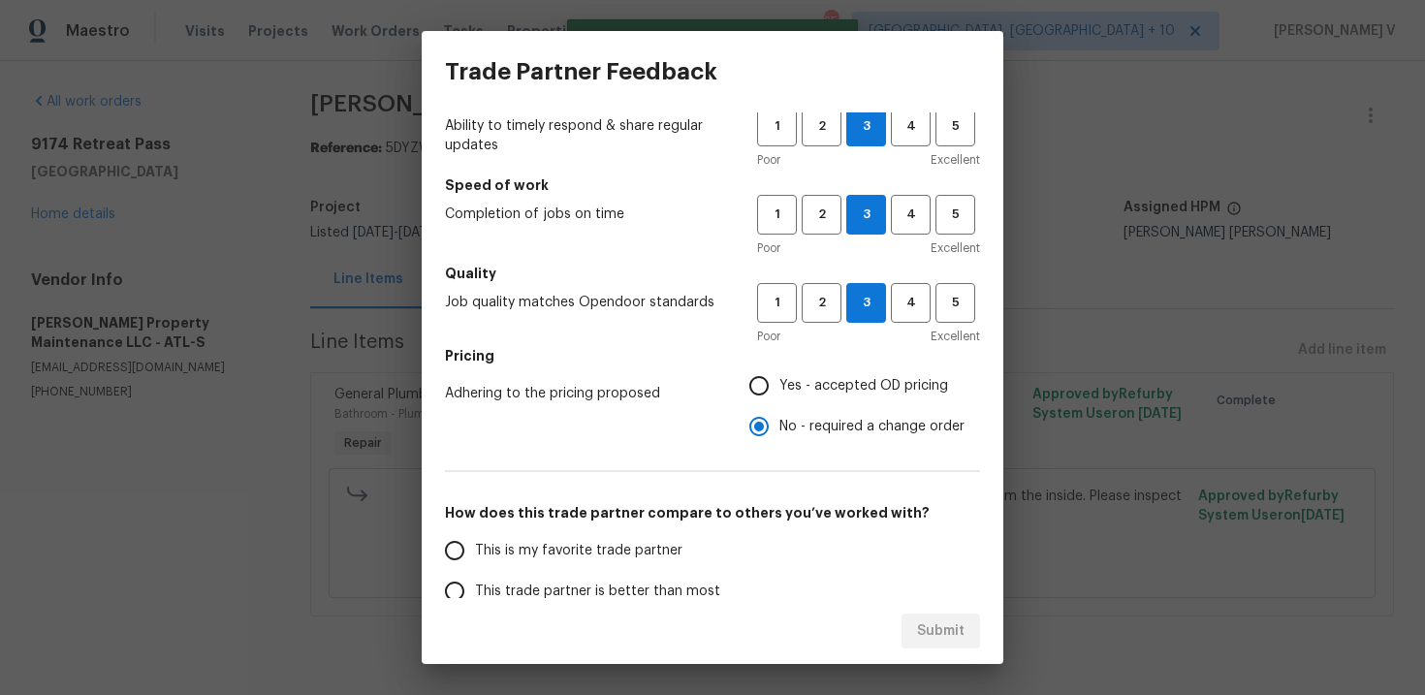
scroll to position [165, 0]
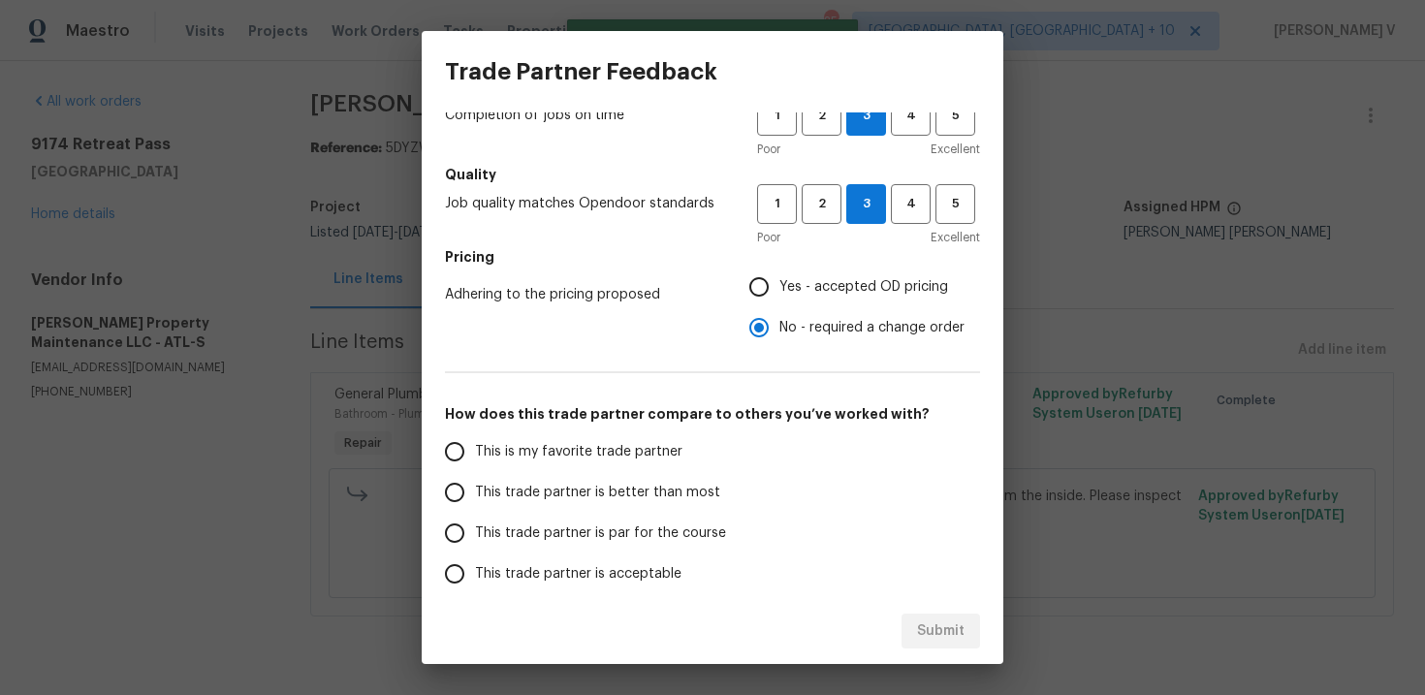
click at [659, 471] on label "This is my favorite trade partner" at bounding box center [587, 451] width 306 height 41
click at [475, 471] on input "This is my favorite trade partner" at bounding box center [454, 451] width 41 height 41
radio input "false"
click at [674, 490] on span "This trade partner is better than most" at bounding box center [597, 493] width 245 height 20
click at [475, 490] on input "This trade partner is better than most" at bounding box center [454, 492] width 41 height 41
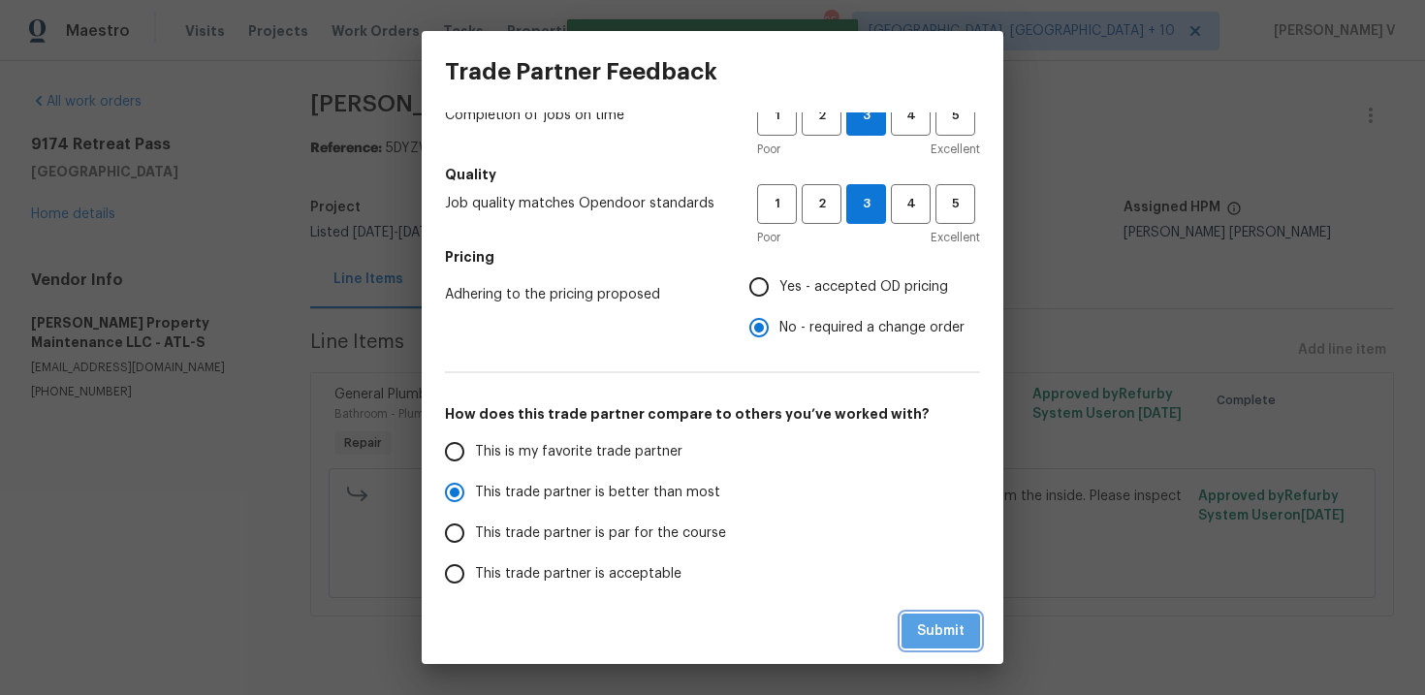
click at [935, 629] on span "Submit" at bounding box center [940, 631] width 47 height 24
radio input "true"
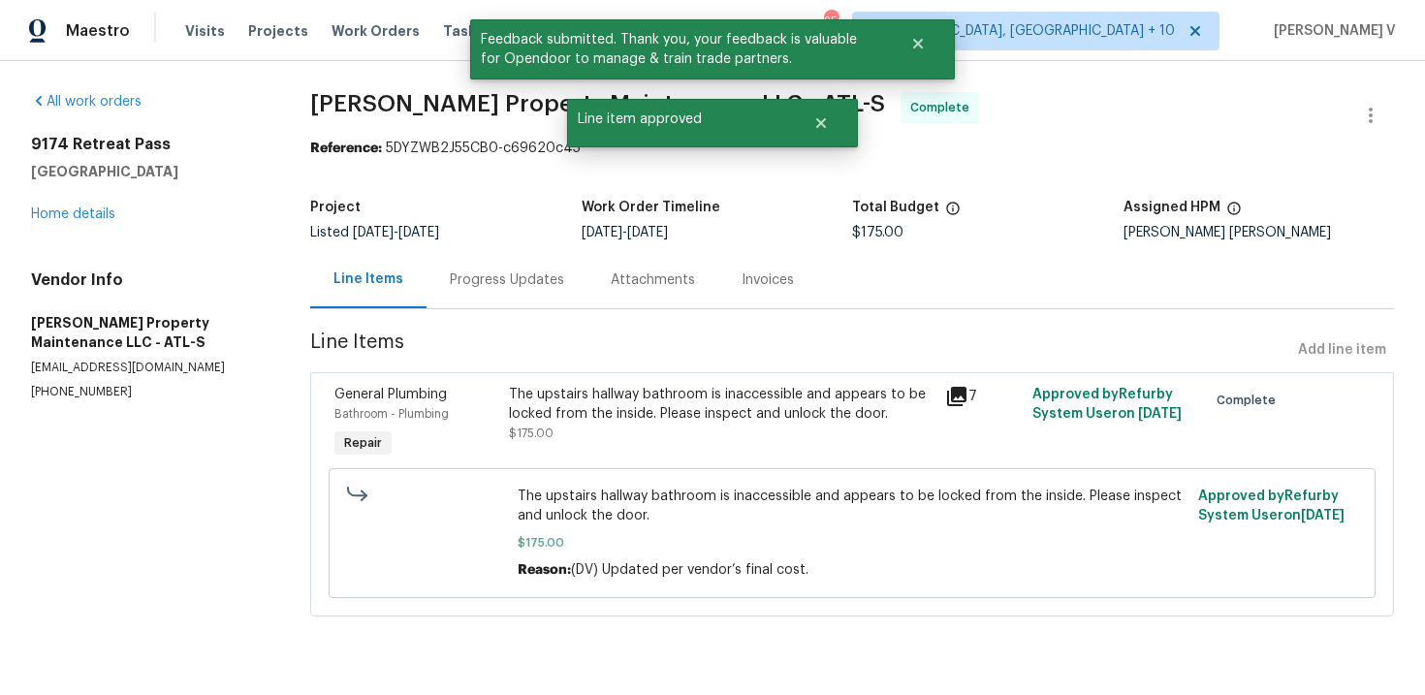
click at [572, 321] on section "Glen Property Maintenance LLC - ATL-S Complete Reference: 5DYZWB2J55CB0-c69620c…" at bounding box center [851, 366] width 1083 height 548
click at [523, 269] on div "Progress Updates" at bounding box center [506, 279] width 161 height 57
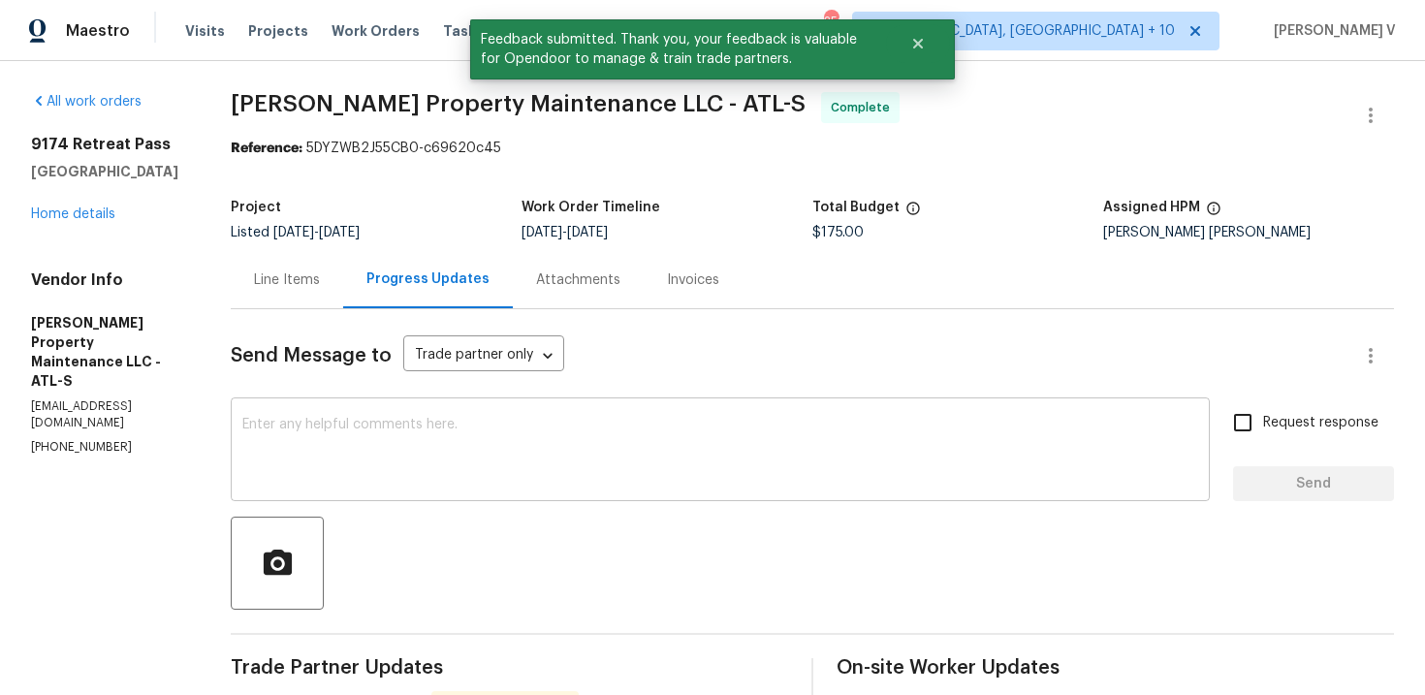
click at [488, 464] on textarea at bounding box center [720, 452] width 956 height 68
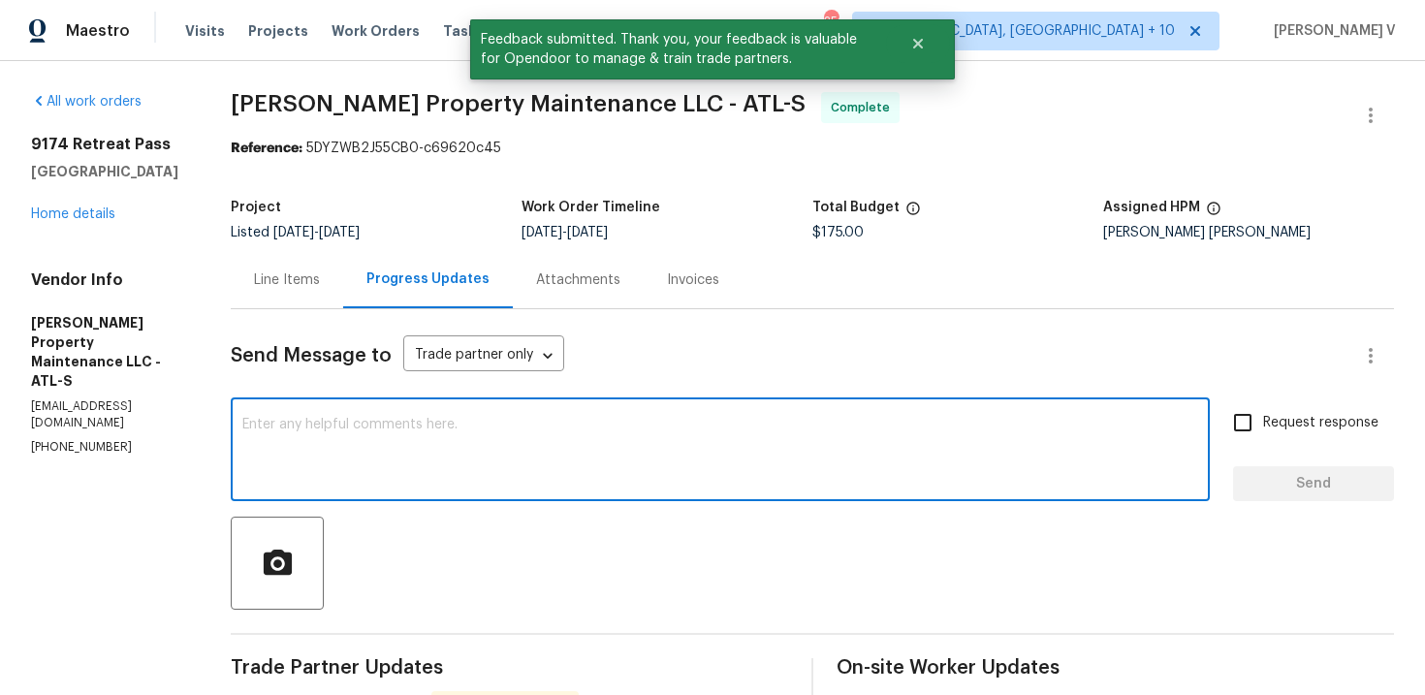
paste textarea "Hey, we have updated the cost to $ and the work order has been approved. Thanks…"
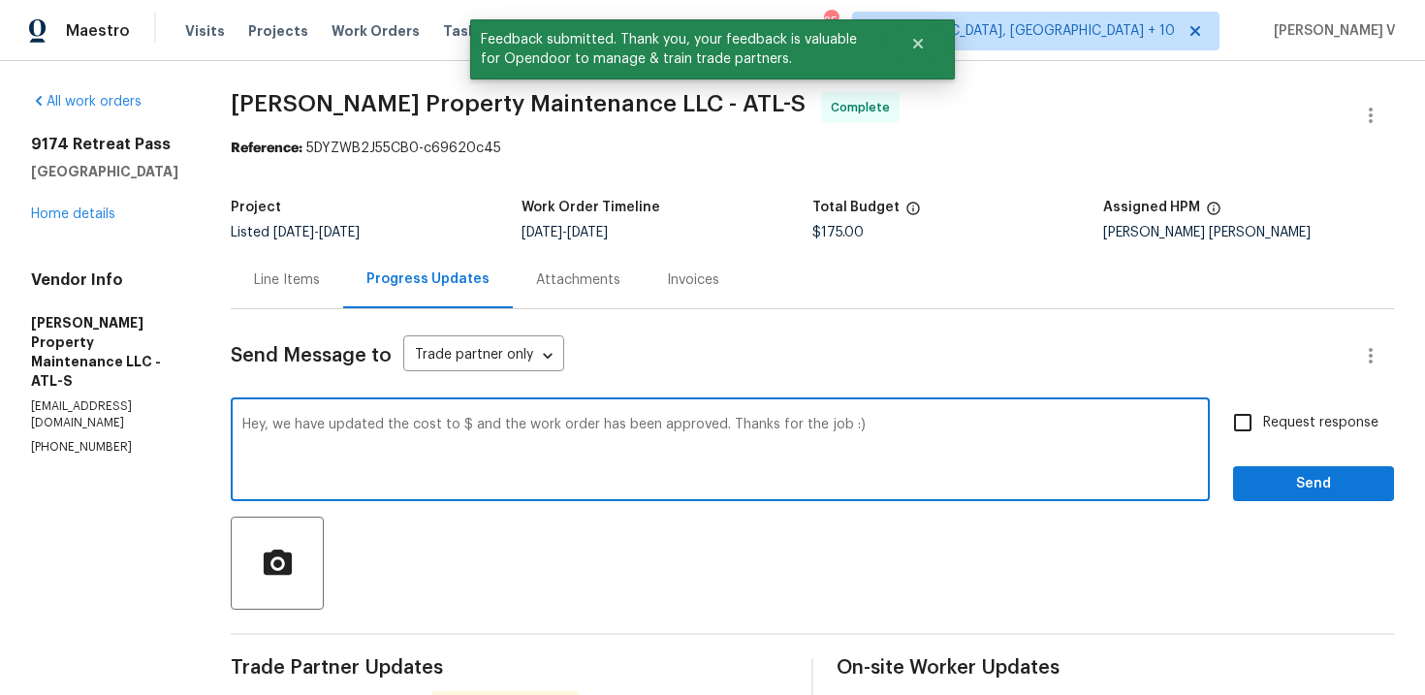
click at [467, 421] on textarea "Hey, we have updated the cost to $ and the work order has been approved. Thanks…" at bounding box center [720, 452] width 956 height 68
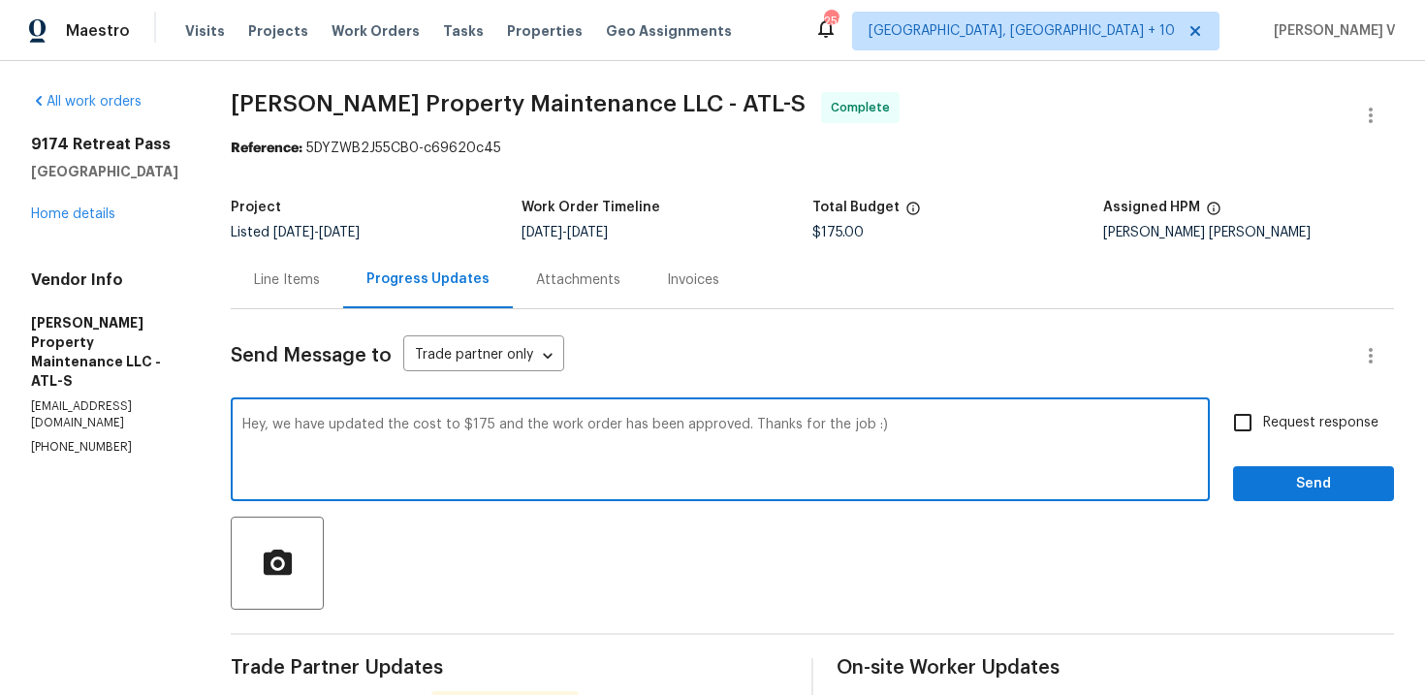
type textarea "Hey, we have updated the cost to $175 and the work order has been approved. Tha…"
click at [1315, 478] on span "Send" at bounding box center [1313, 484] width 130 height 24
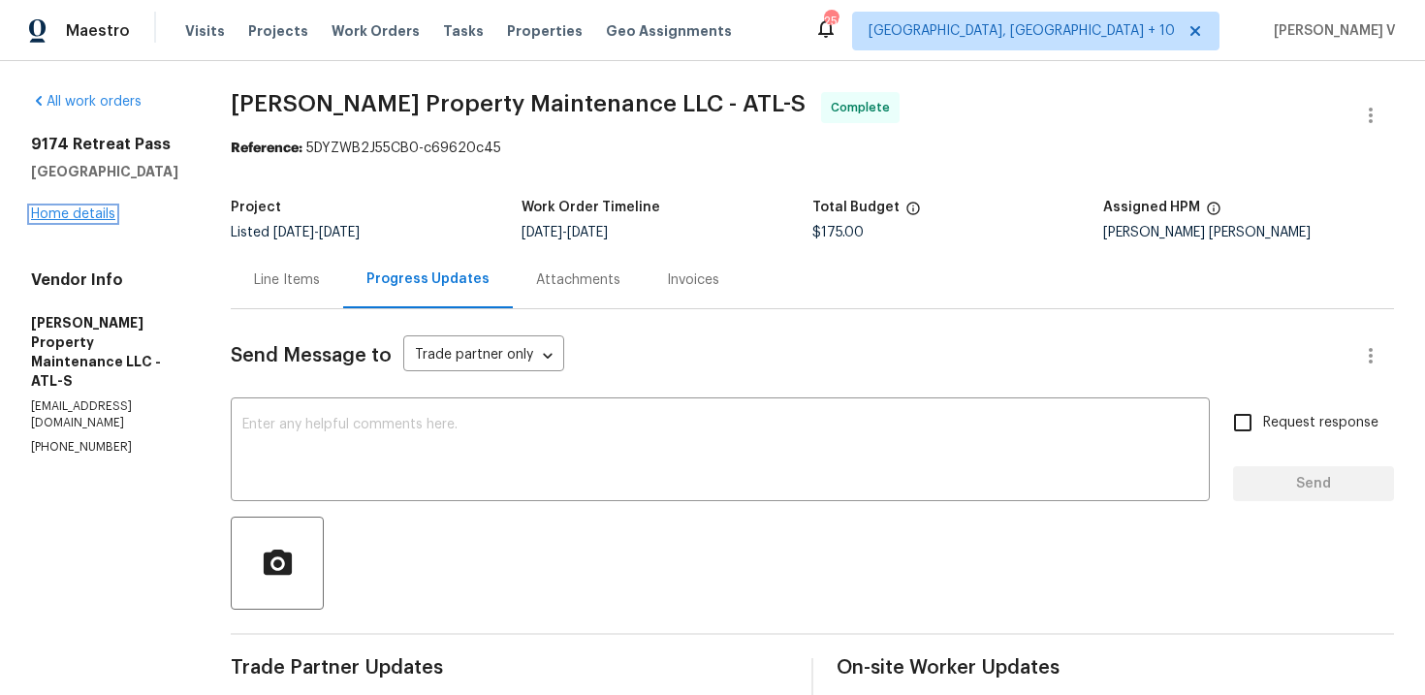
click at [84, 212] on link "Home details" at bounding box center [73, 214] width 84 height 14
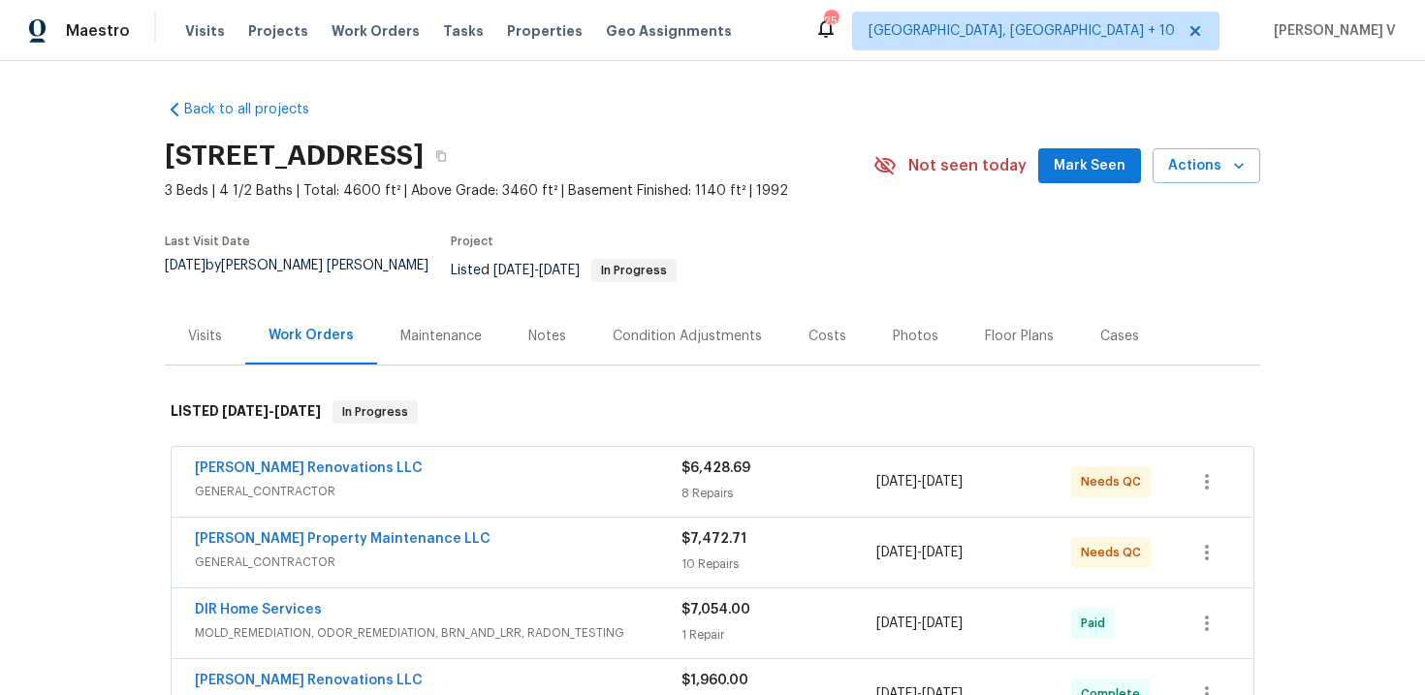
scroll to position [157, 0]
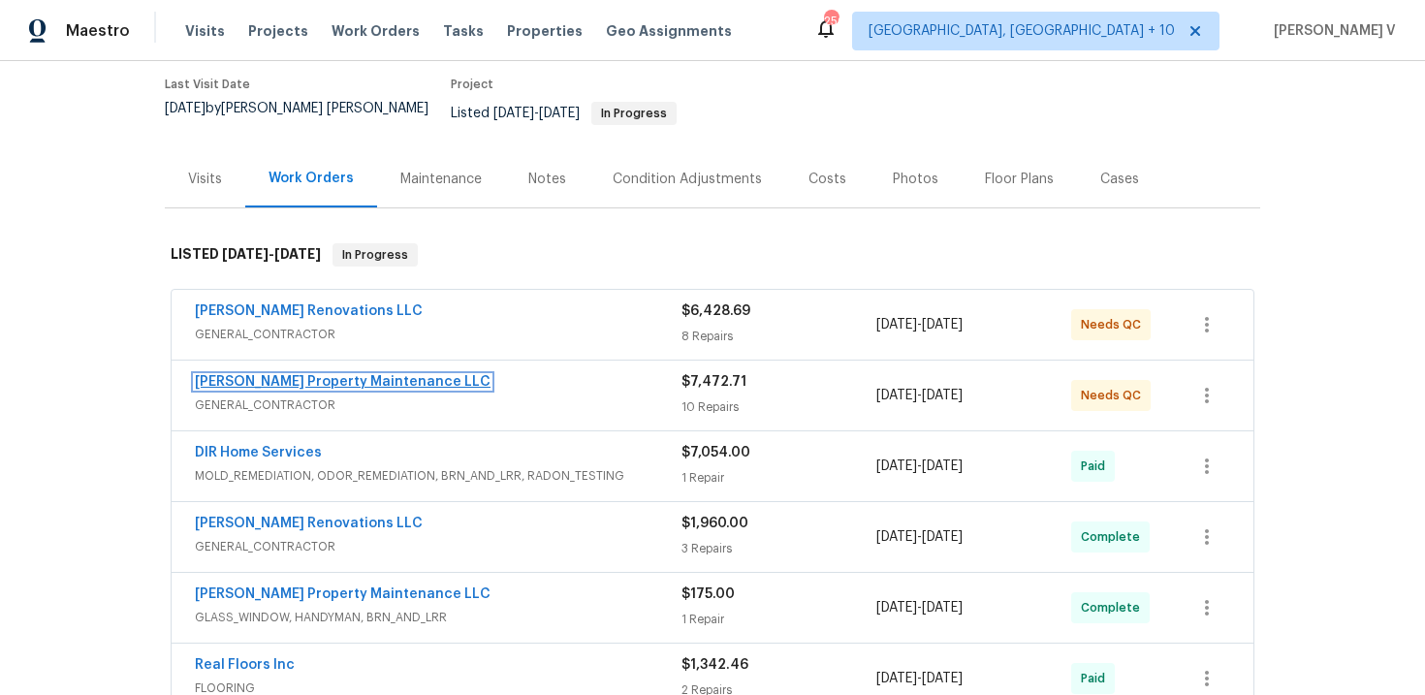
click at [375, 375] on link "Glen Property Maintenance LLC" at bounding box center [343, 382] width 296 height 14
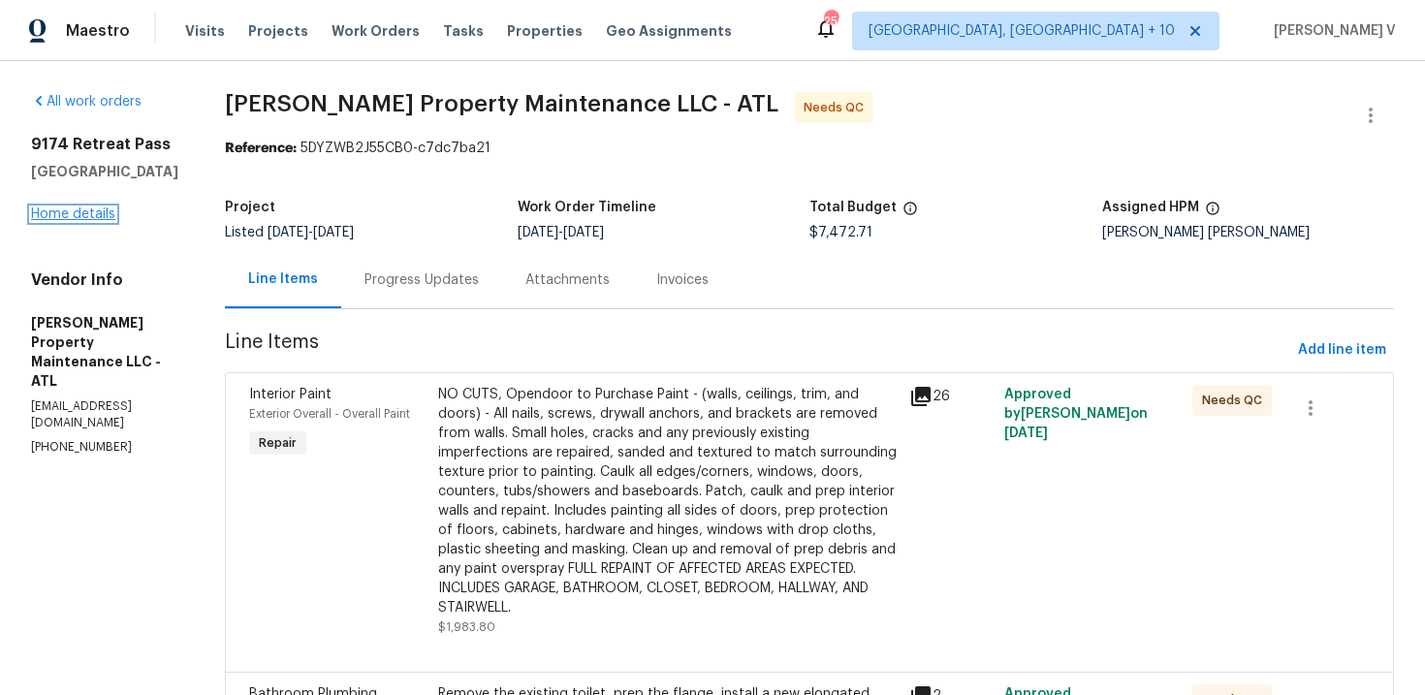
click at [82, 212] on link "Home details" at bounding box center [73, 214] width 84 height 14
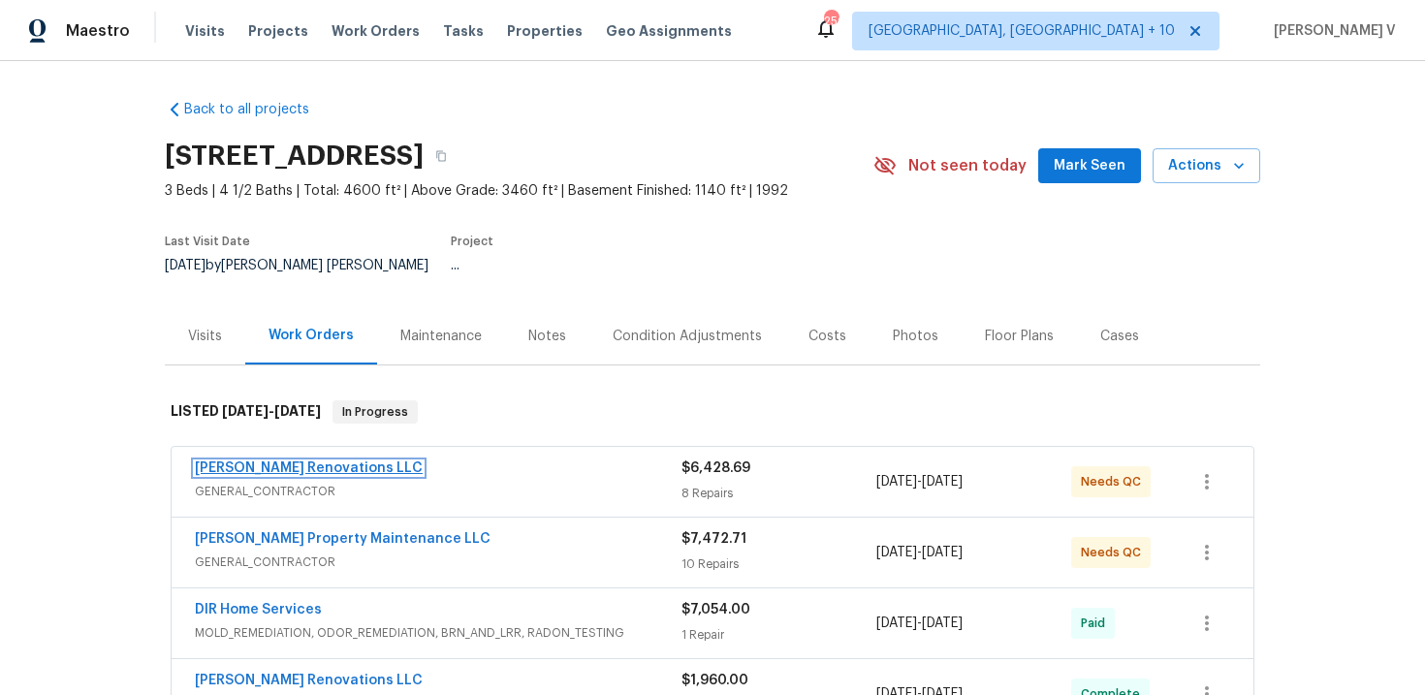
click at [271, 461] on link "Aseem Renovations LLC" at bounding box center [309, 468] width 228 height 14
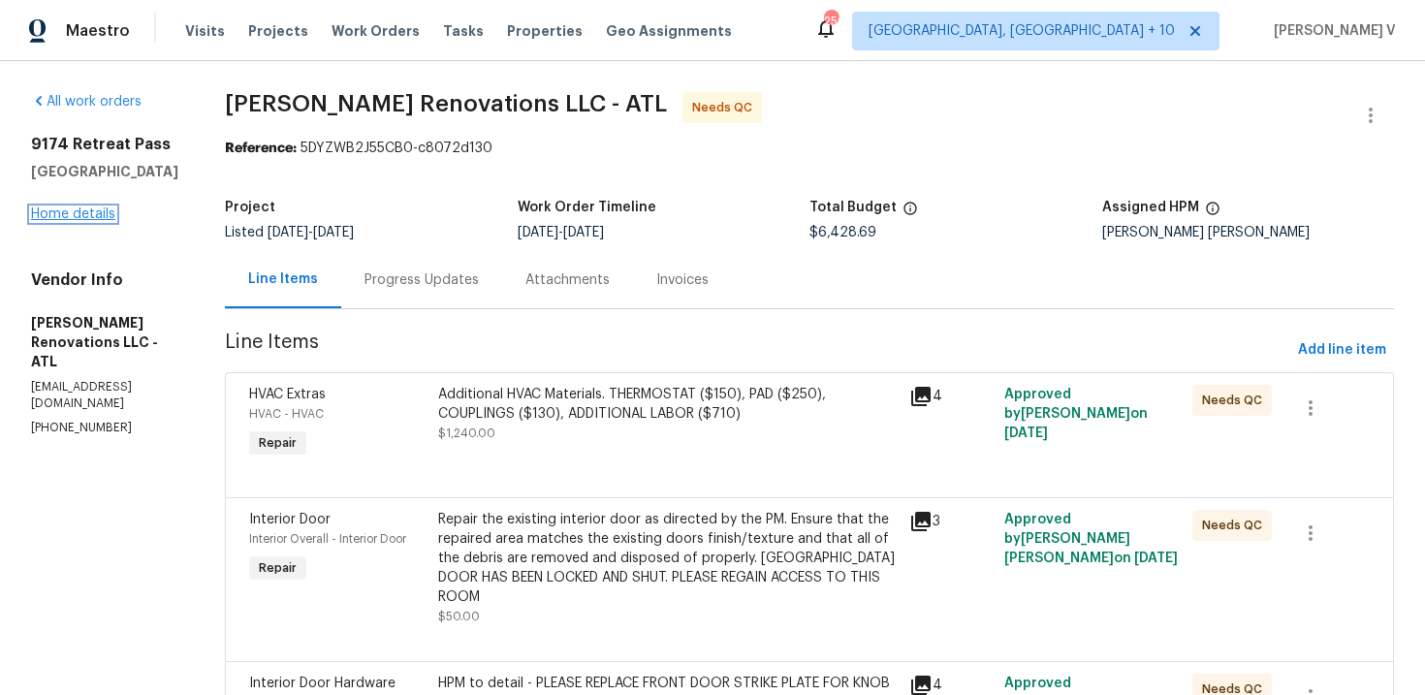
click at [74, 215] on link "Home details" at bounding box center [73, 214] width 84 height 14
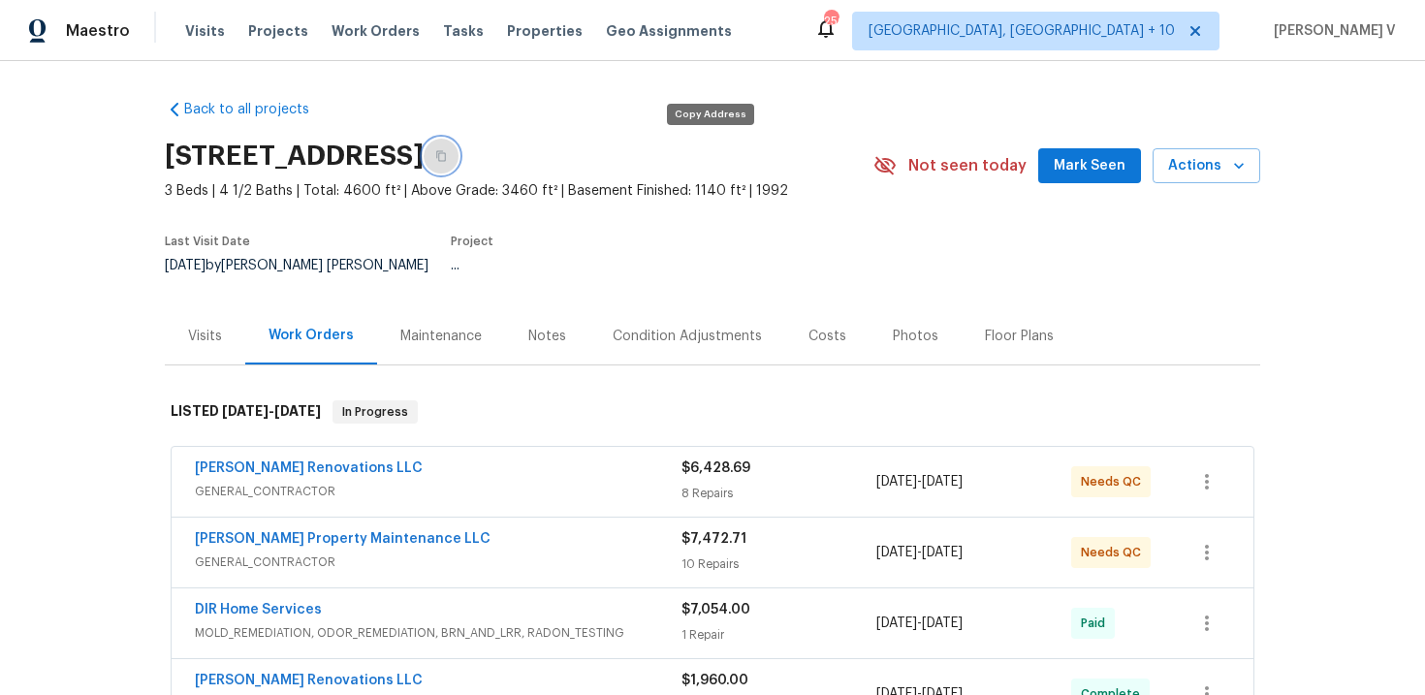
click at [458, 160] on button "button" at bounding box center [440, 156] width 35 height 35
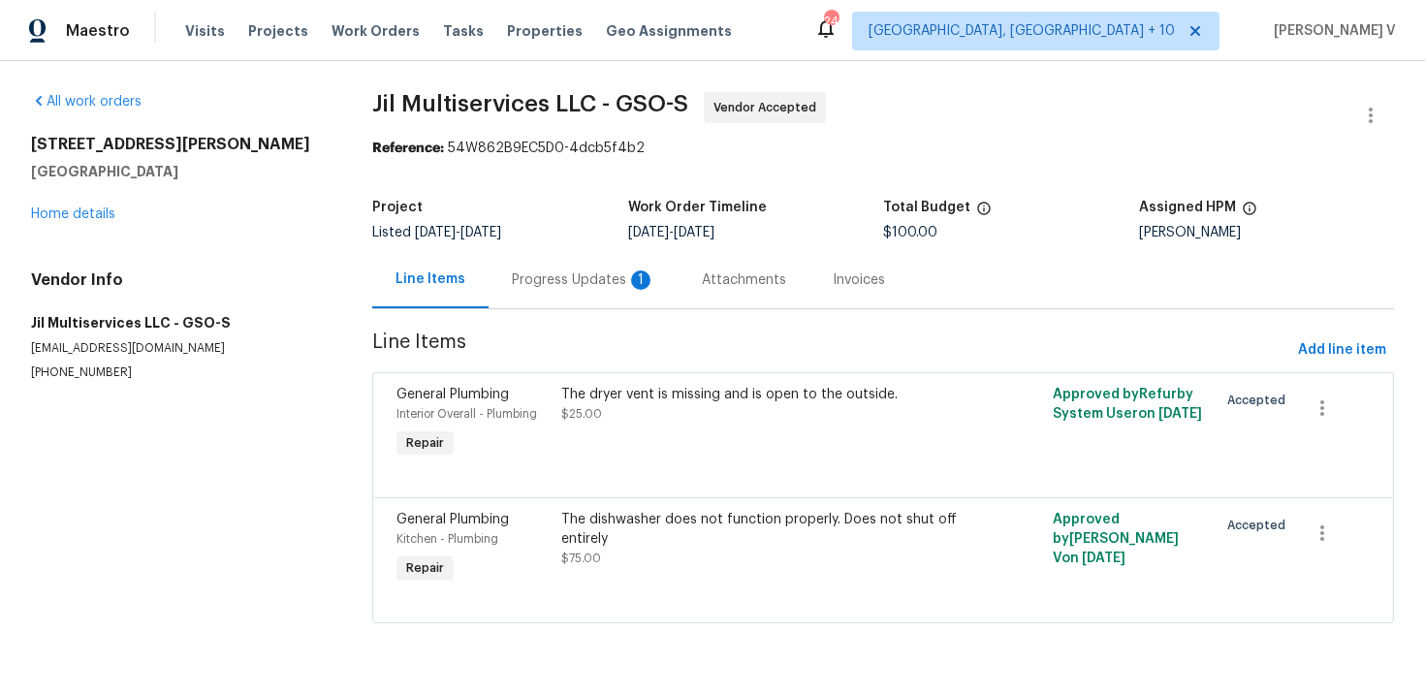
click at [522, 289] on div "Progress Updates 1" at bounding box center [583, 279] width 143 height 19
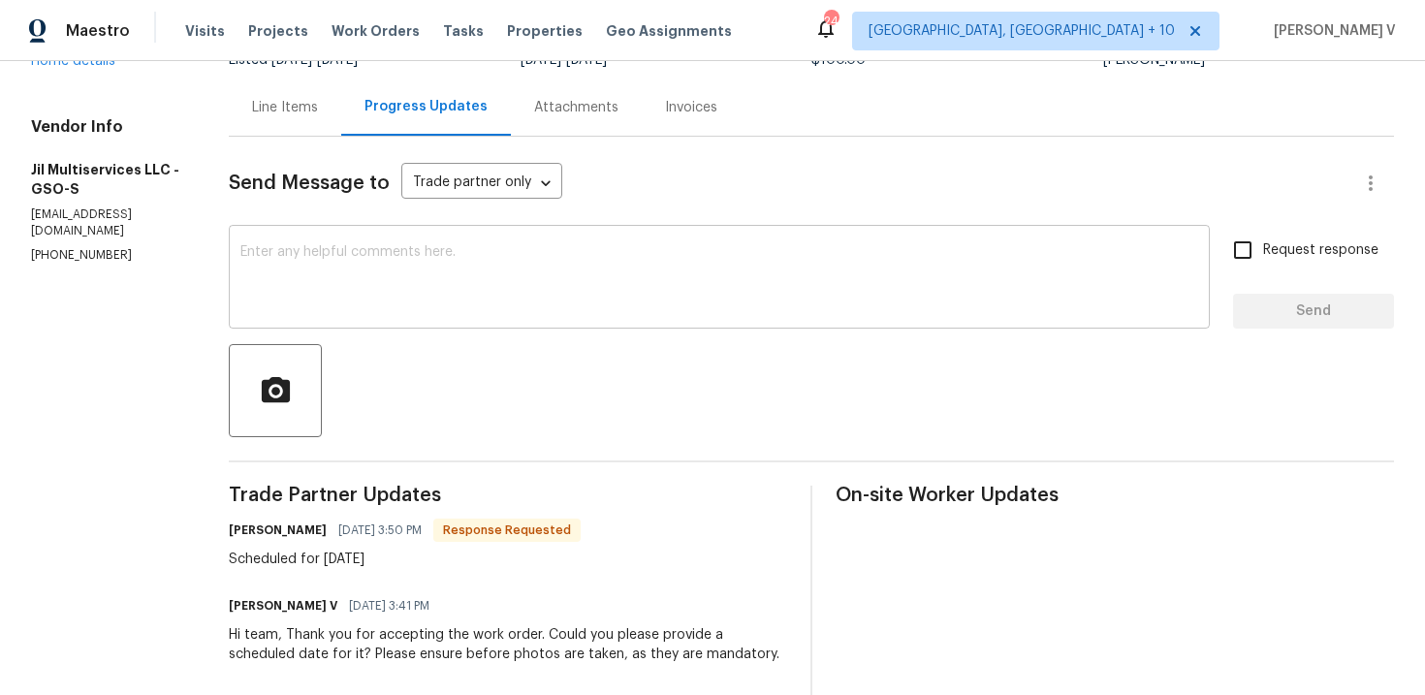
scroll to position [143, 0]
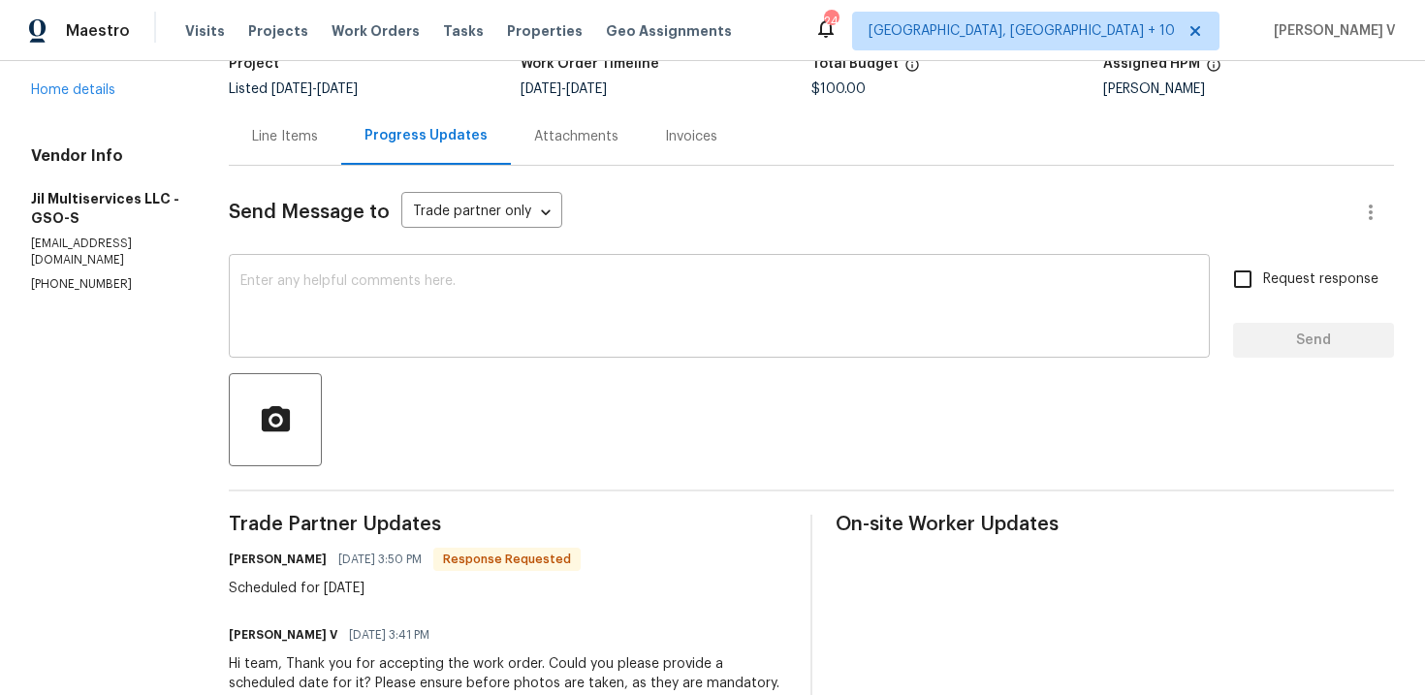
click at [469, 340] on textarea at bounding box center [718, 308] width 957 height 68
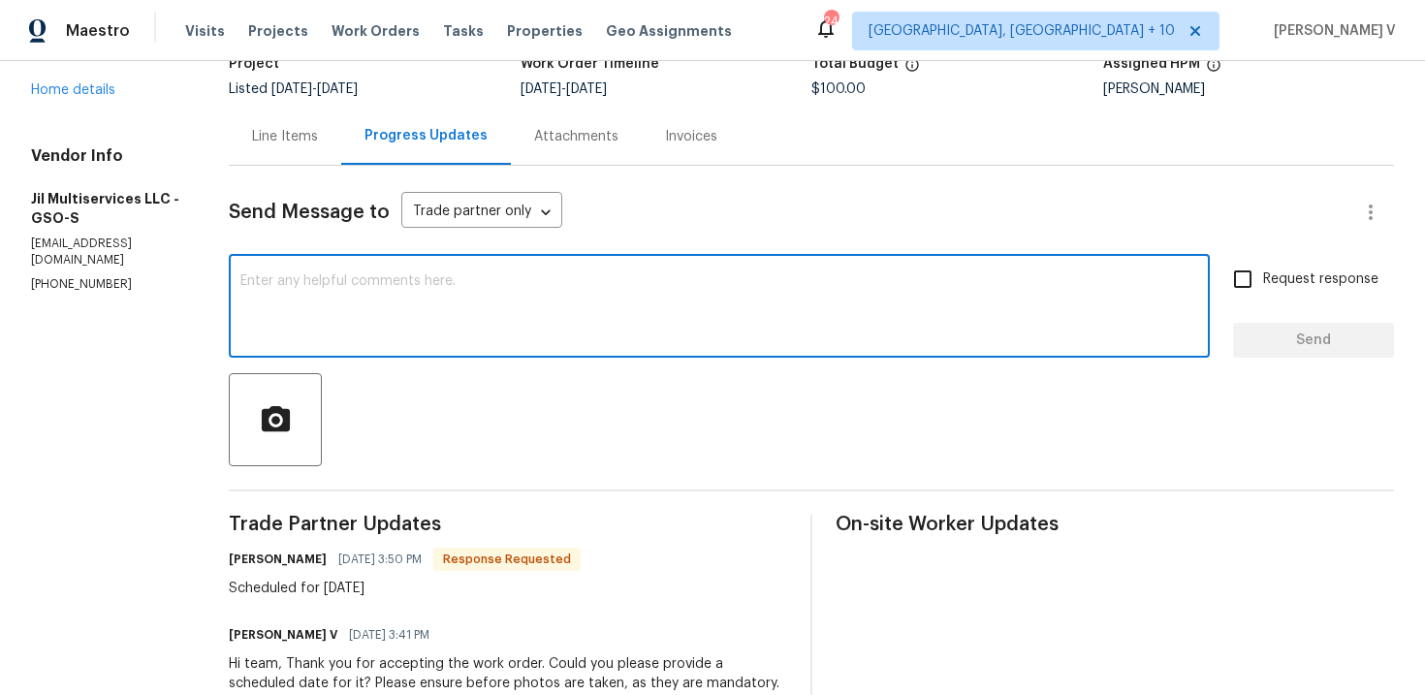
paste textarea "Hi, hope everything is on track with the WO scheduled for [DATE]. Please let us…"
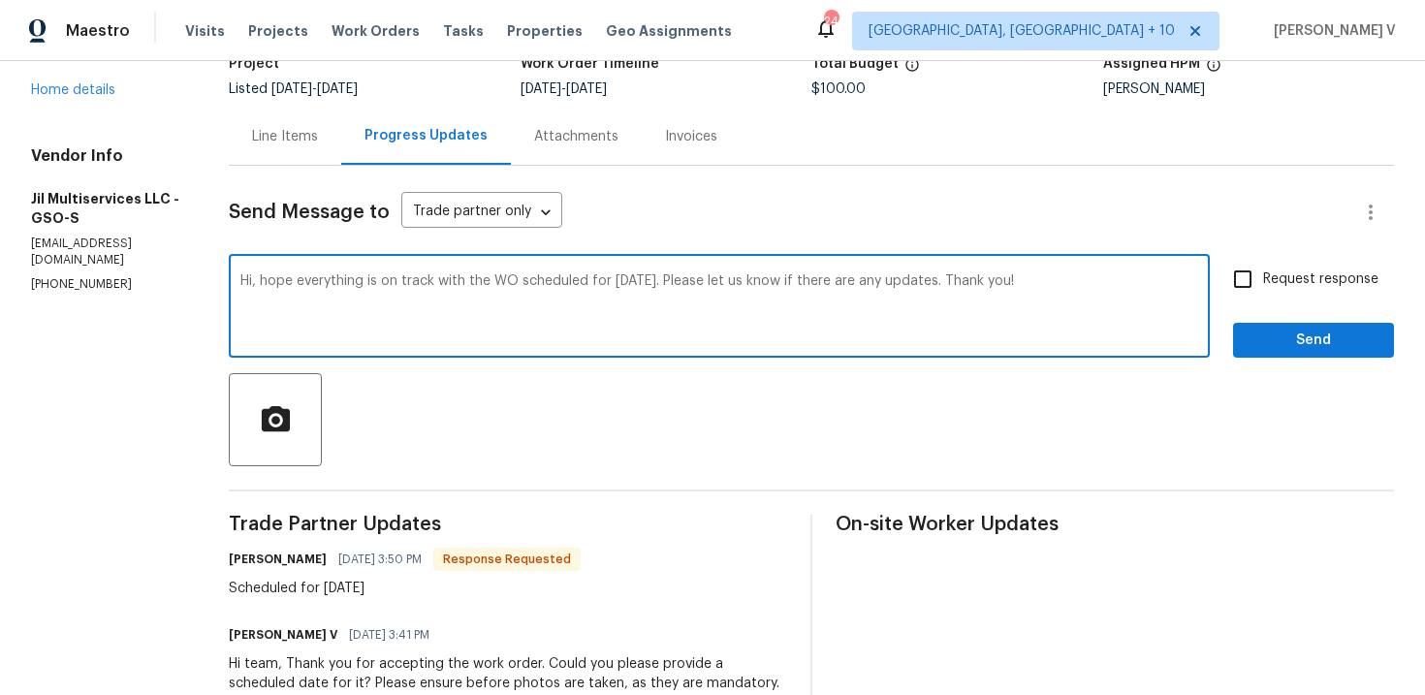
type textarea "Hi, hope everything is on track with the WO scheduled for [DATE]. Please let us…"
click at [1227, 284] on input "Request response" at bounding box center [1242, 279] width 41 height 41
checkbox input "true"
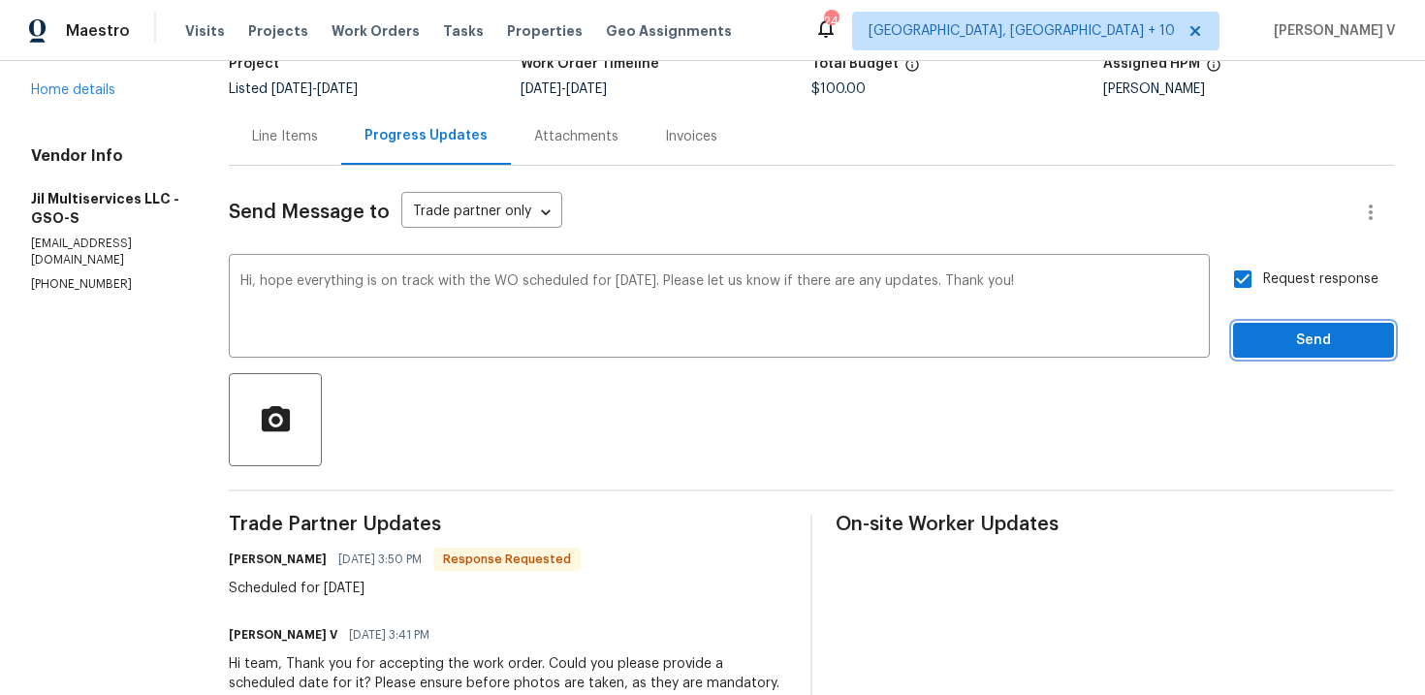
click at [1279, 346] on span "Send" at bounding box center [1313, 341] width 130 height 24
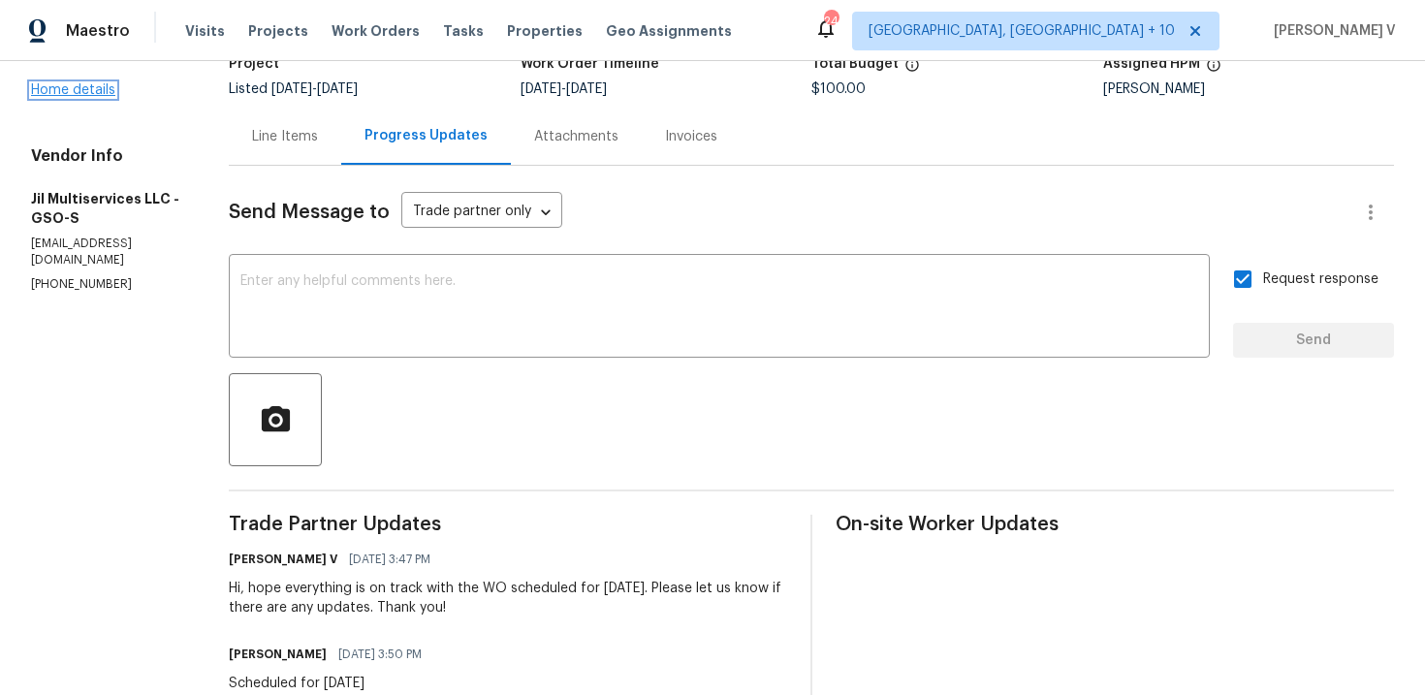
click at [75, 90] on link "Home details" at bounding box center [73, 90] width 84 height 14
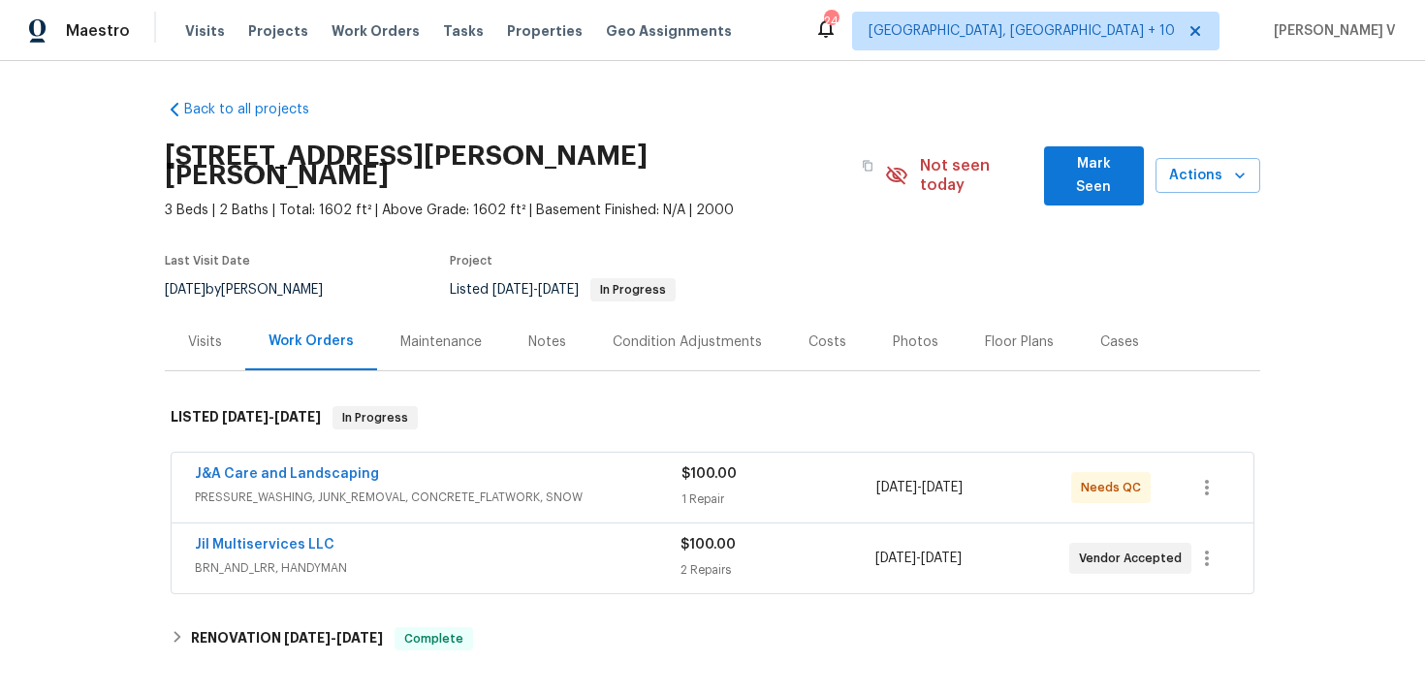
scroll to position [120, 0]
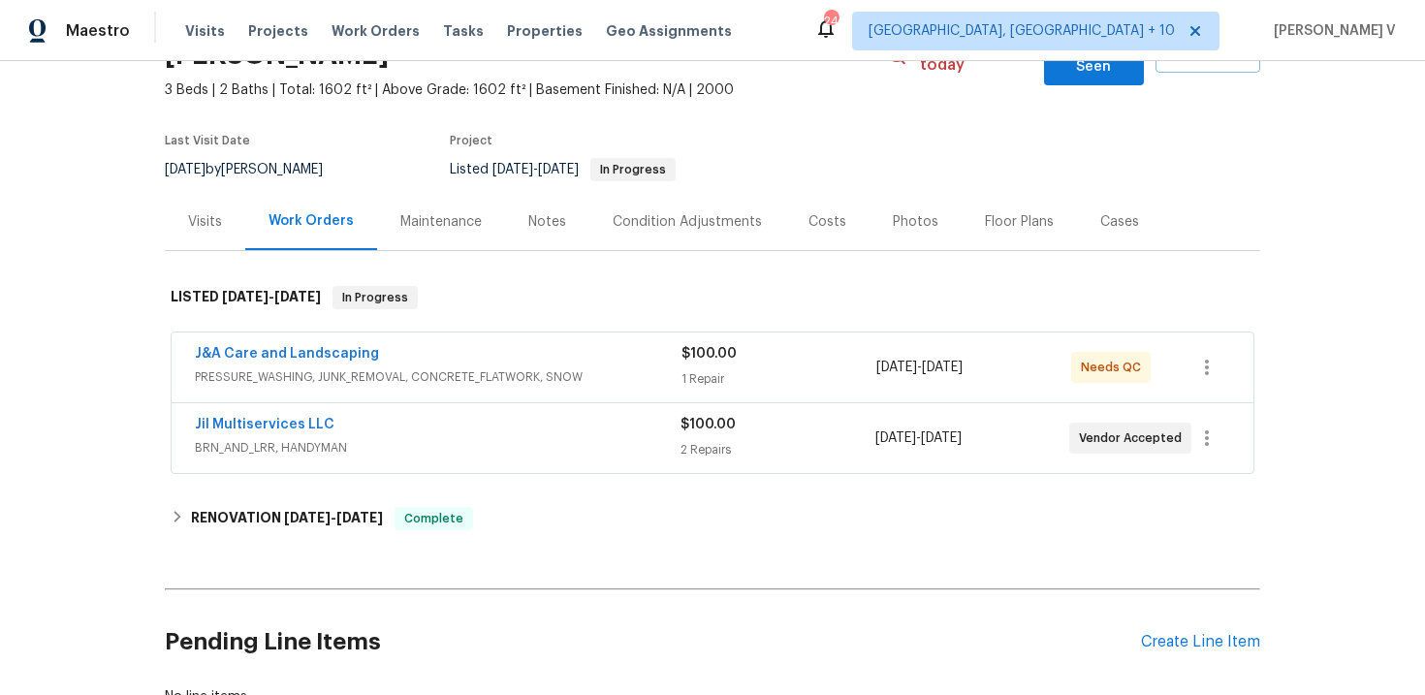
click at [486, 344] on div "J&A Care and Landscaping" at bounding box center [438, 355] width 486 height 23
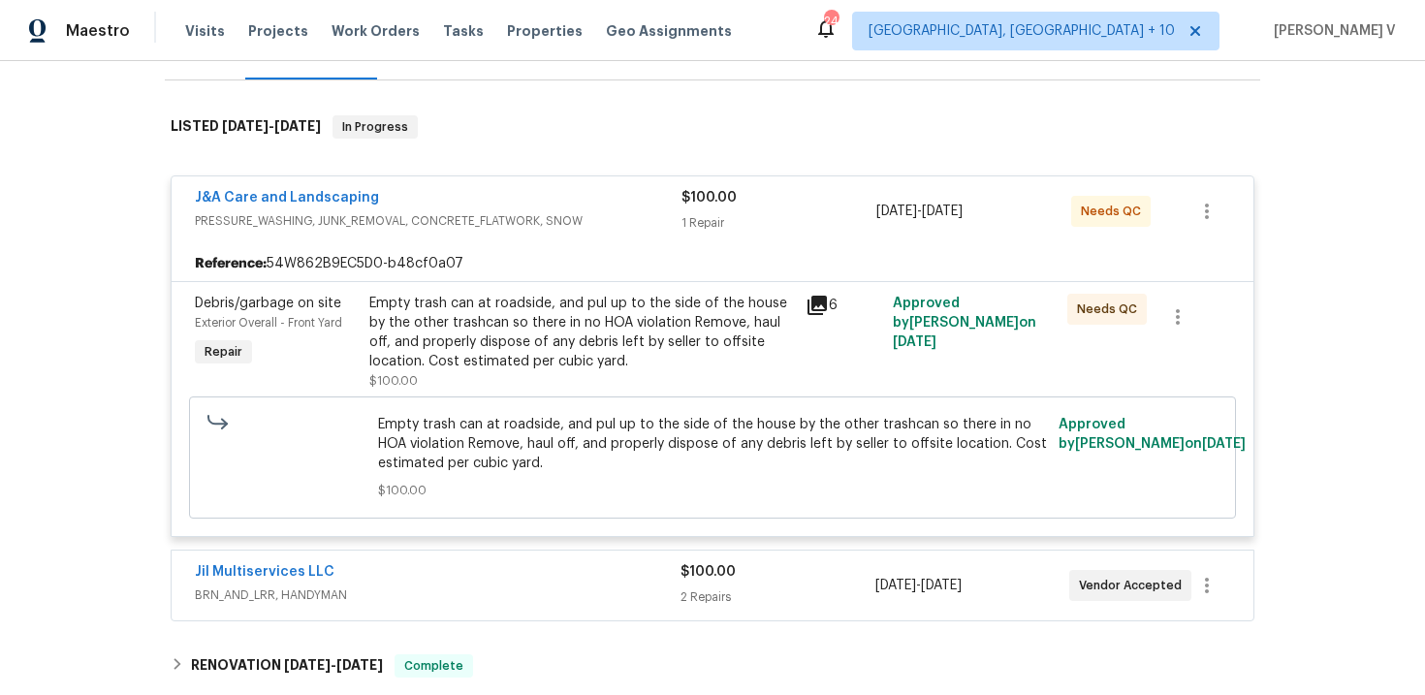
scroll to position [390, 0]
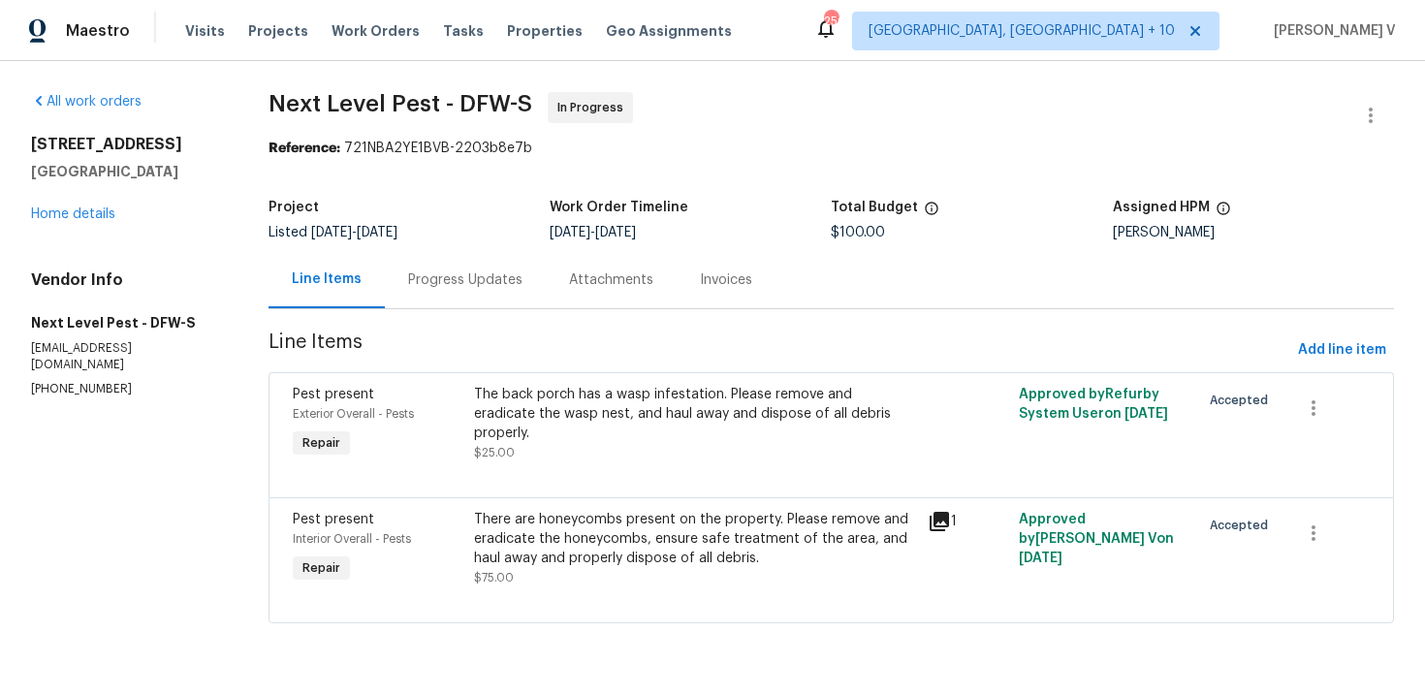
click at [518, 295] on div "Progress Updates" at bounding box center [465, 279] width 161 height 57
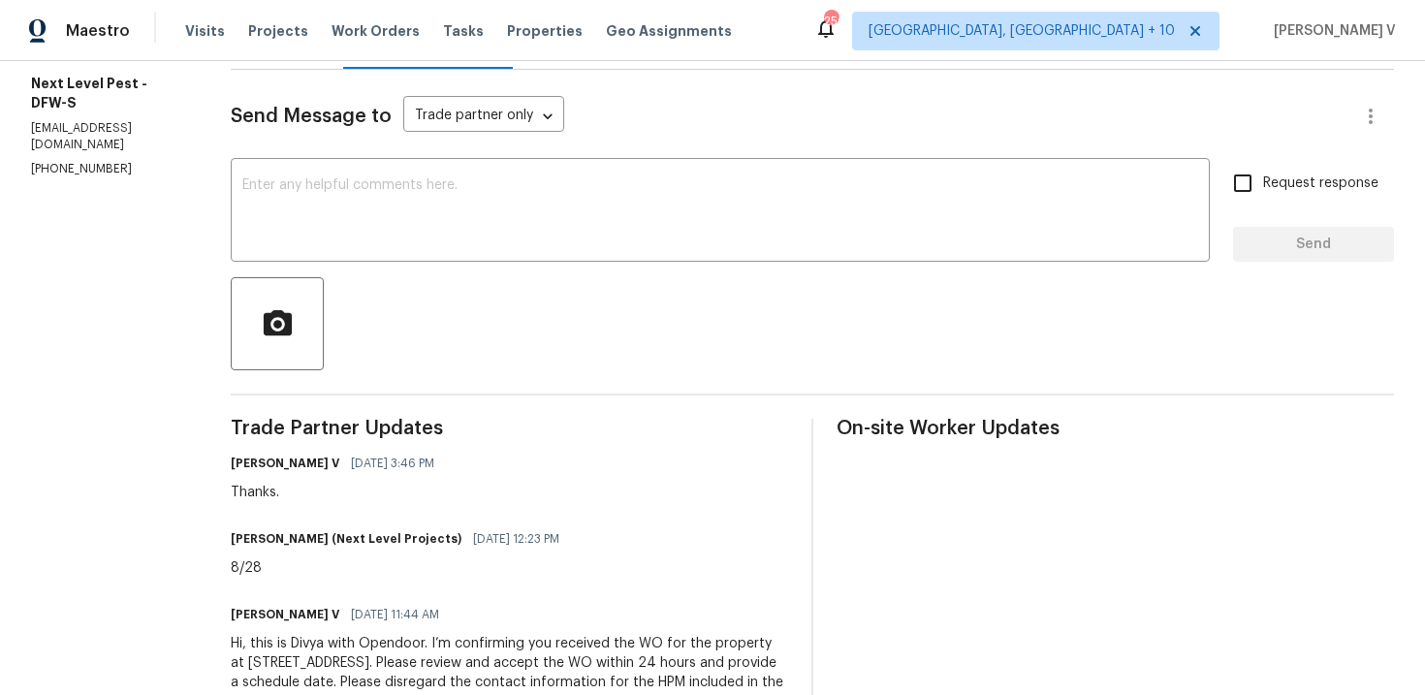
scroll to position [303, 0]
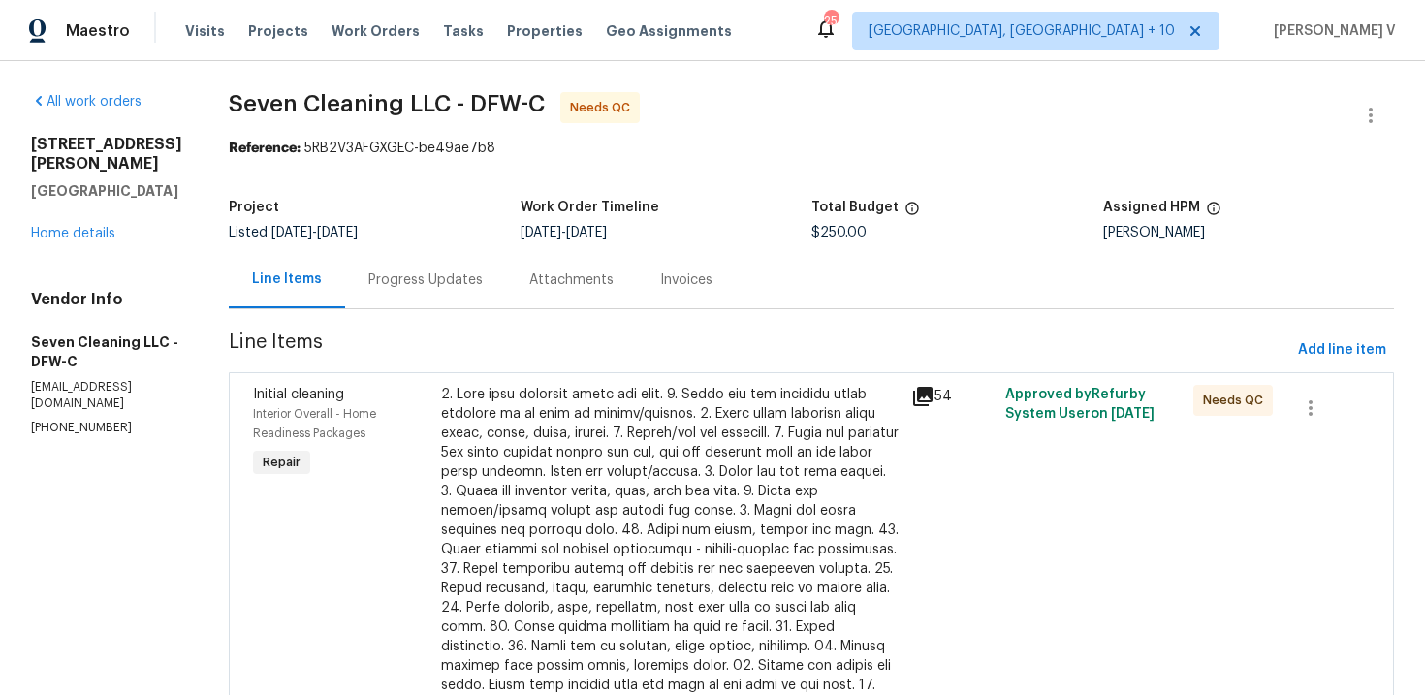
click at [420, 258] on div "Progress Updates" at bounding box center [425, 279] width 161 height 57
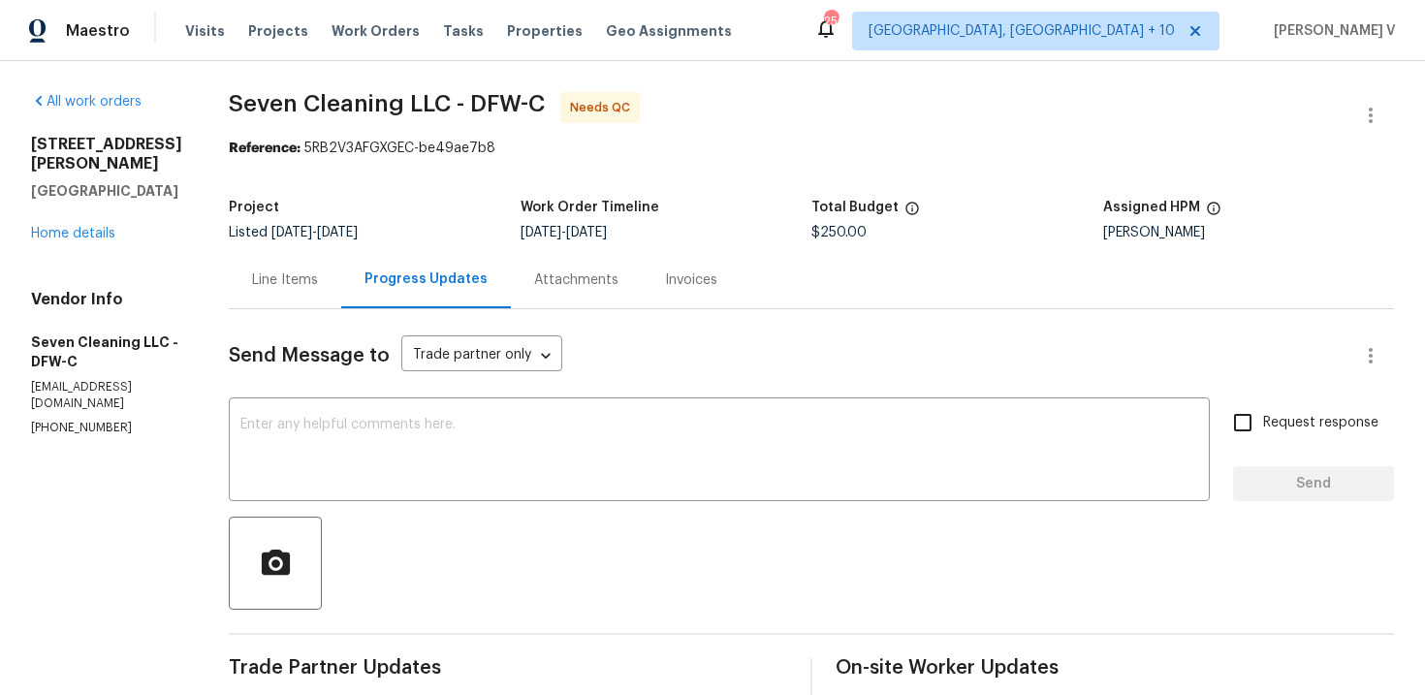
click at [298, 279] on div "Line Items" at bounding box center [285, 279] width 66 height 19
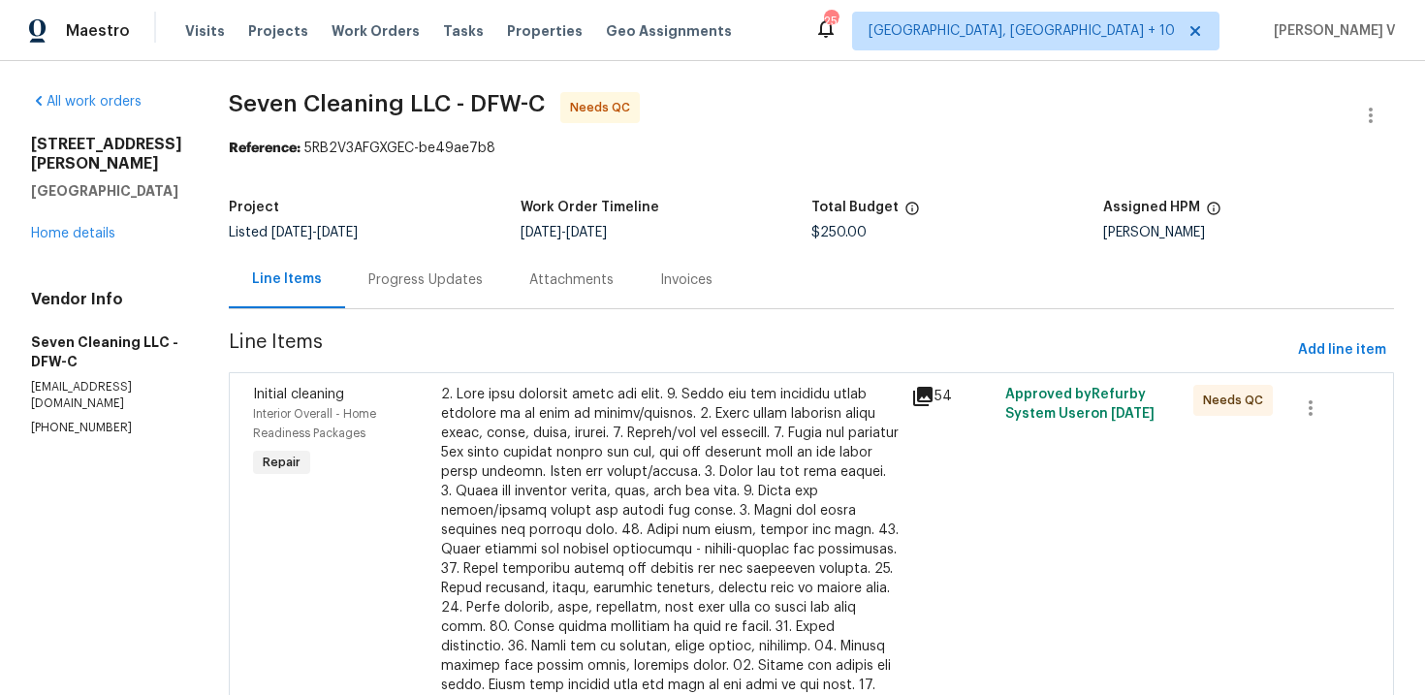
click at [628, 412] on div at bounding box center [670, 579] width 458 height 388
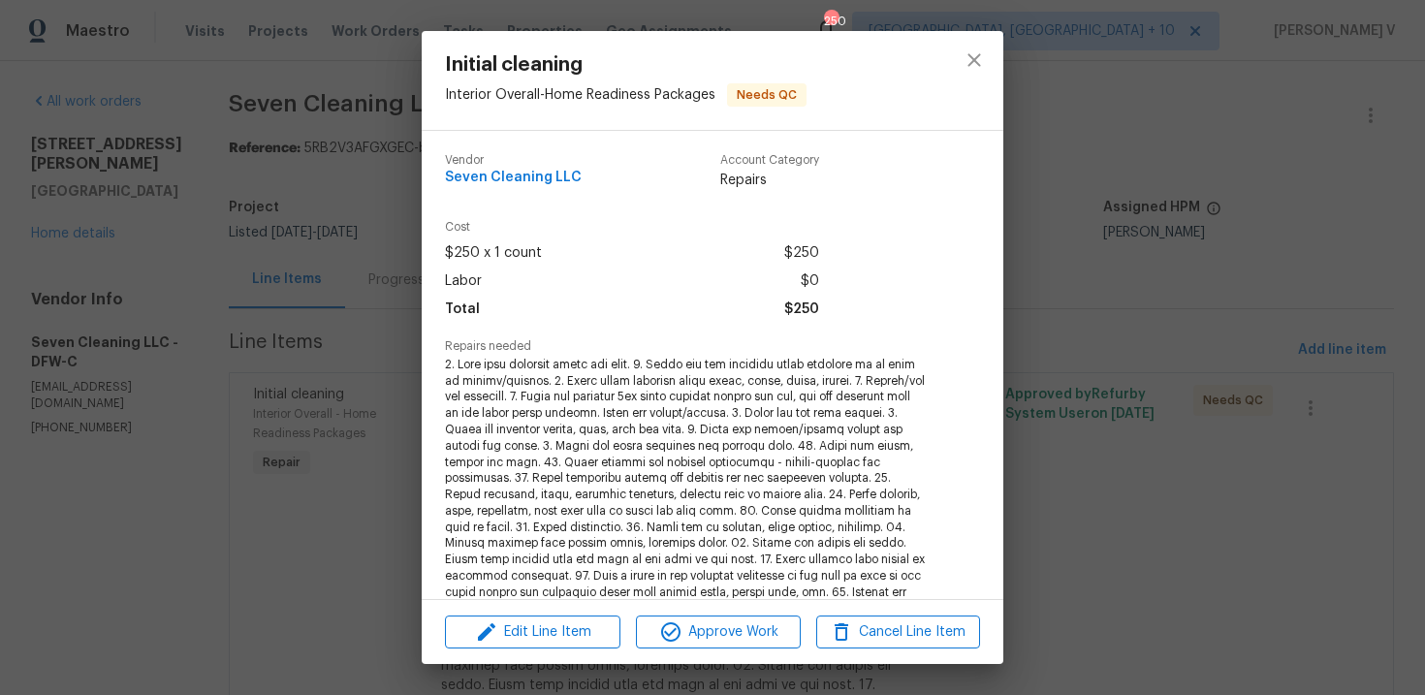
scroll to position [376, 0]
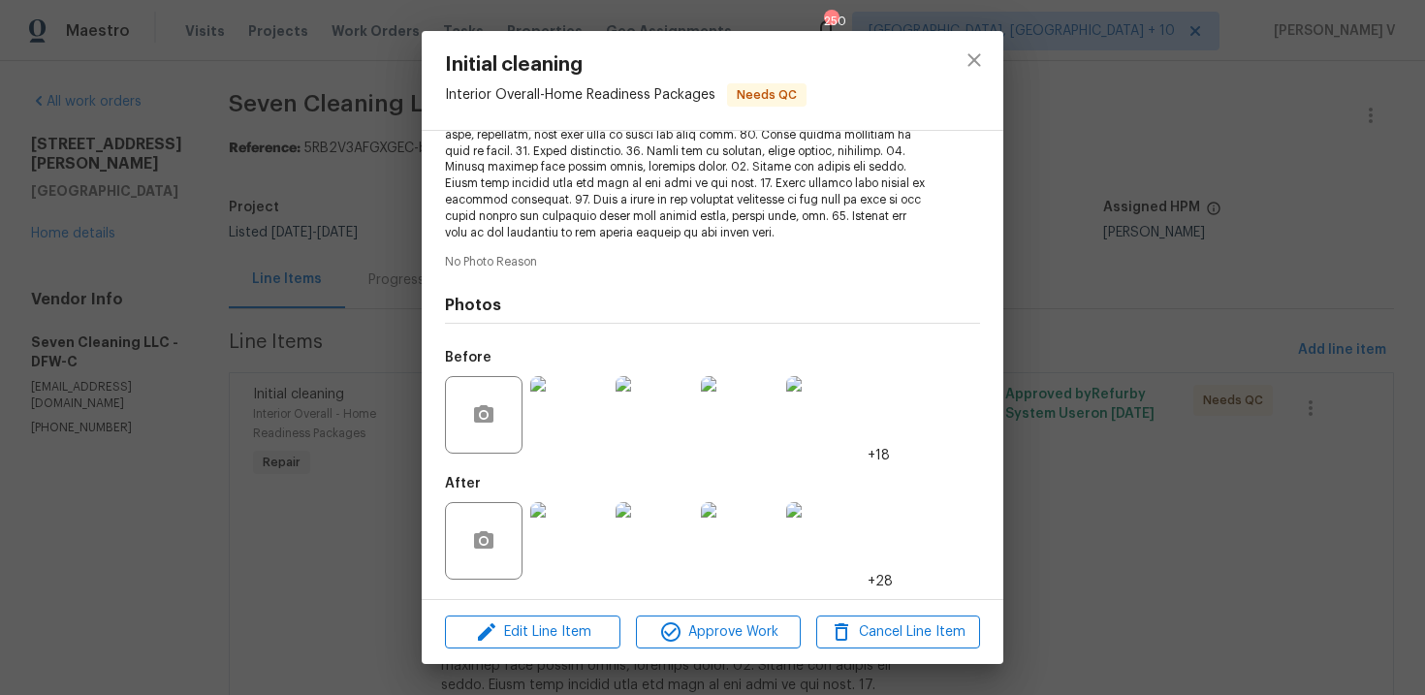
click at [562, 534] on img at bounding box center [569, 541] width 78 height 78
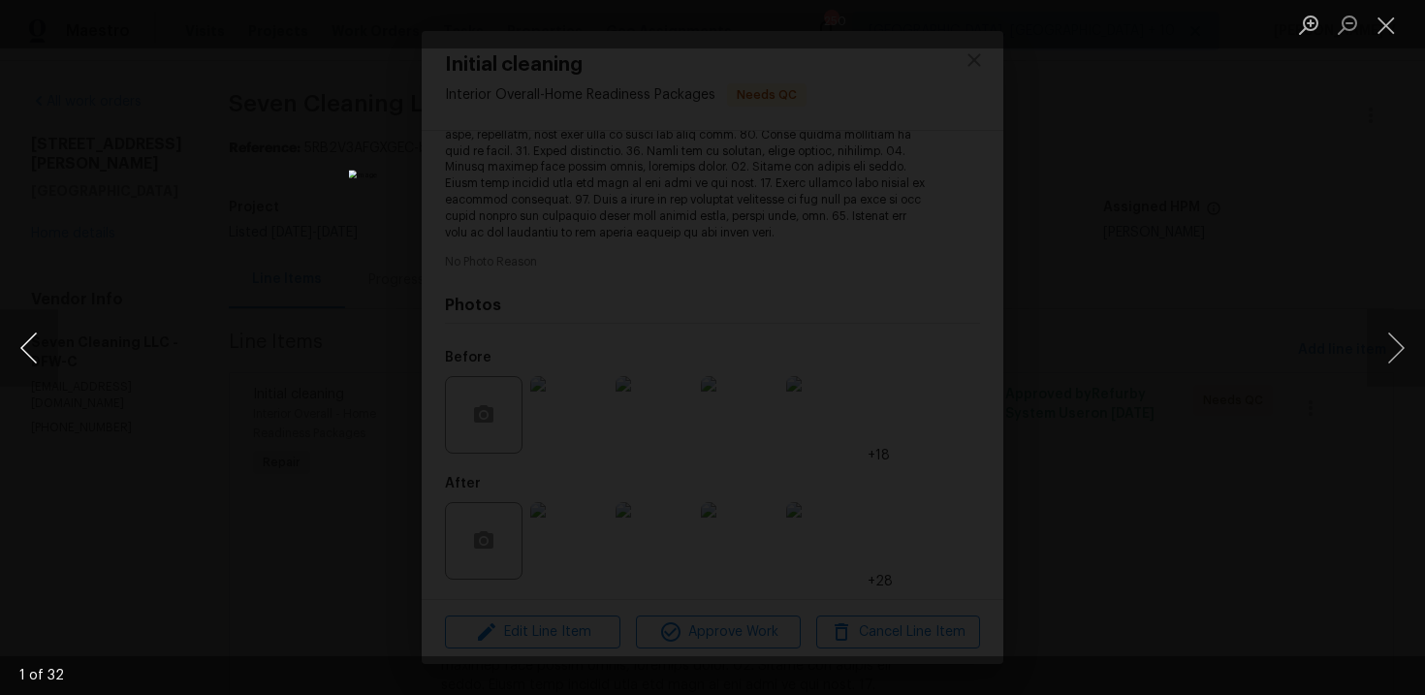
click at [44, 322] on button "Previous image" at bounding box center [29, 348] width 58 height 78
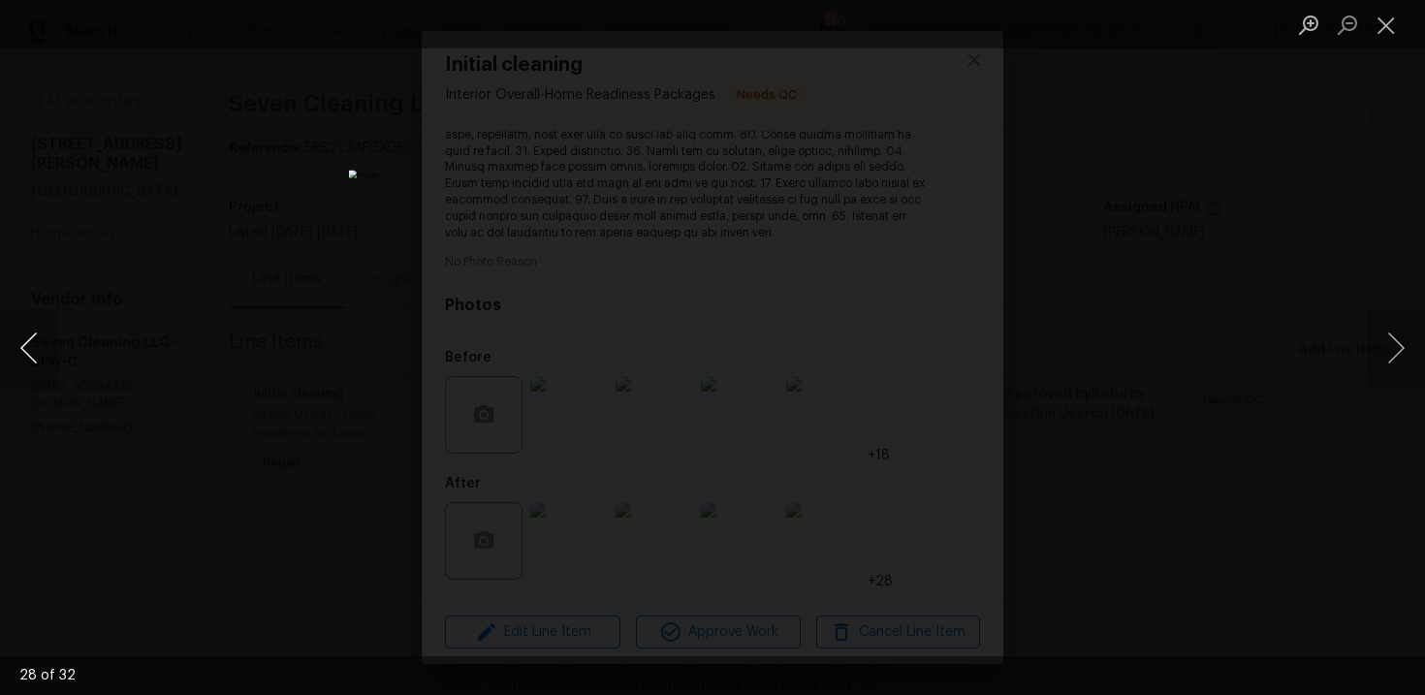
click at [44, 322] on button "Previous image" at bounding box center [29, 348] width 58 height 78
click at [37, 376] on button "Previous image" at bounding box center [29, 348] width 58 height 78
click at [36, 361] on button "Previous image" at bounding box center [29, 348] width 58 height 78
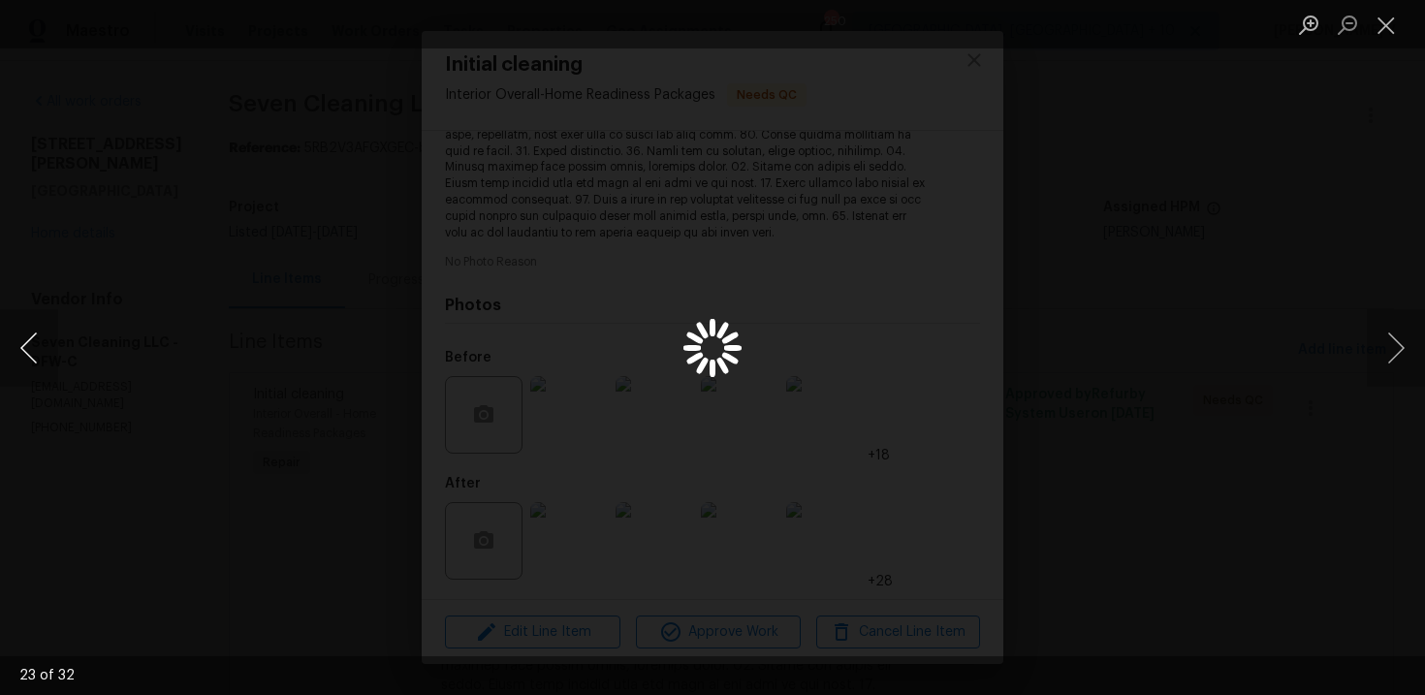
click at [36, 361] on button "Previous image" at bounding box center [29, 348] width 58 height 78
click at [267, 284] on div "Lightbox" at bounding box center [712, 347] width 1425 height 695
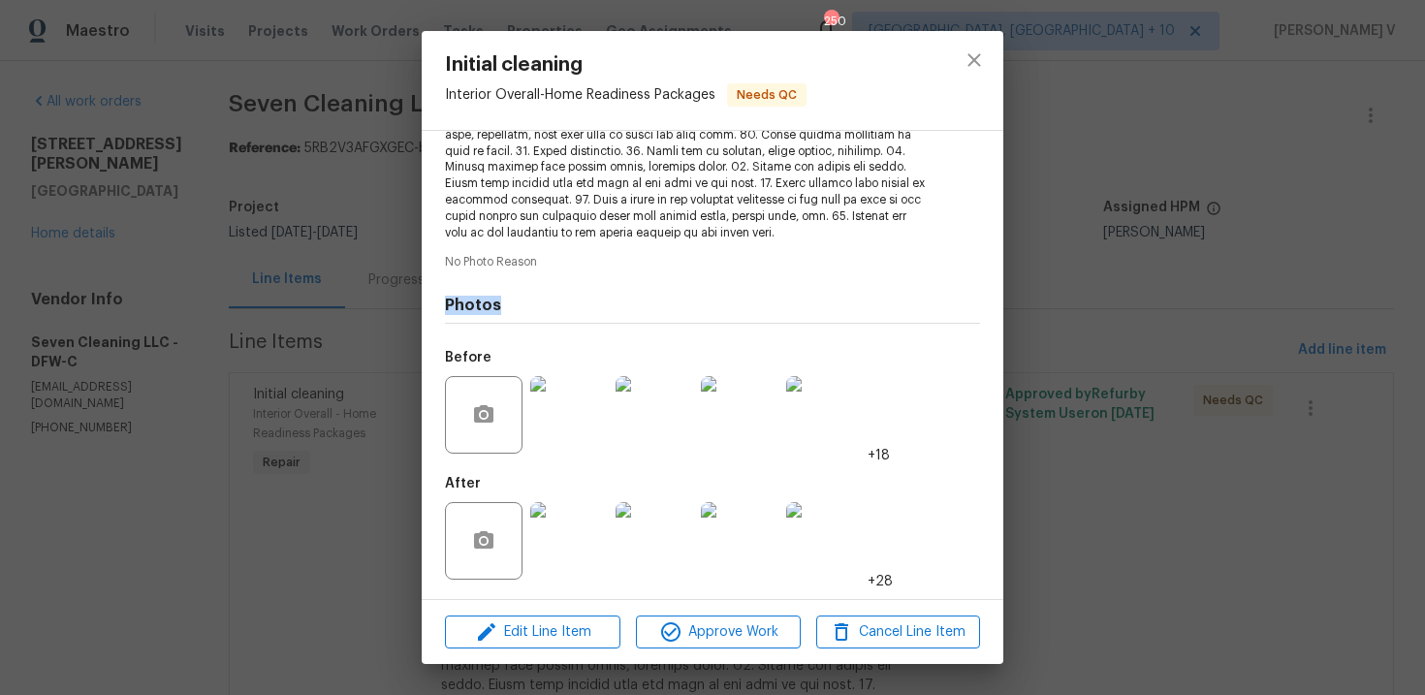
click at [267, 284] on div "Initial cleaning Interior Overall - Home Readiness Packages Needs QC Vendor Sev…" at bounding box center [712, 347] width 1425 height 695
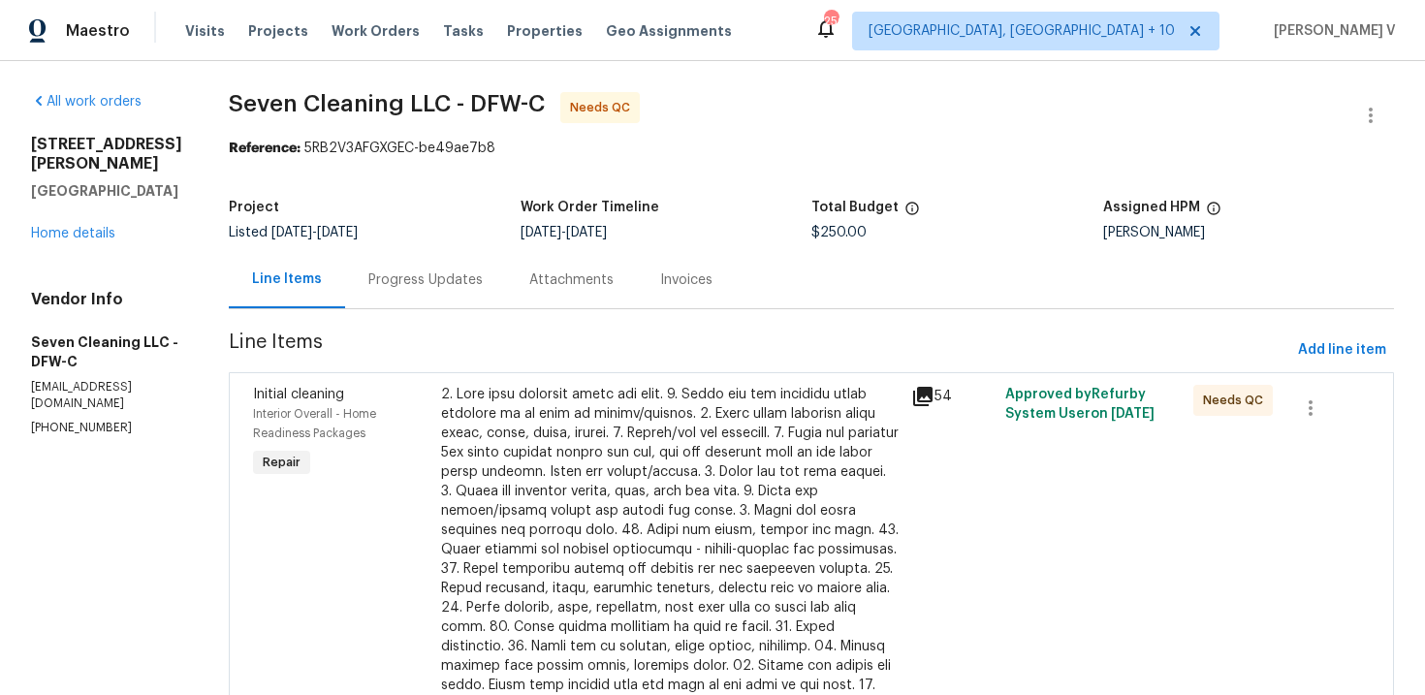
click at [387, 294] on div "Progress Updates" at bounding box center [425, 279] width 161 height 57
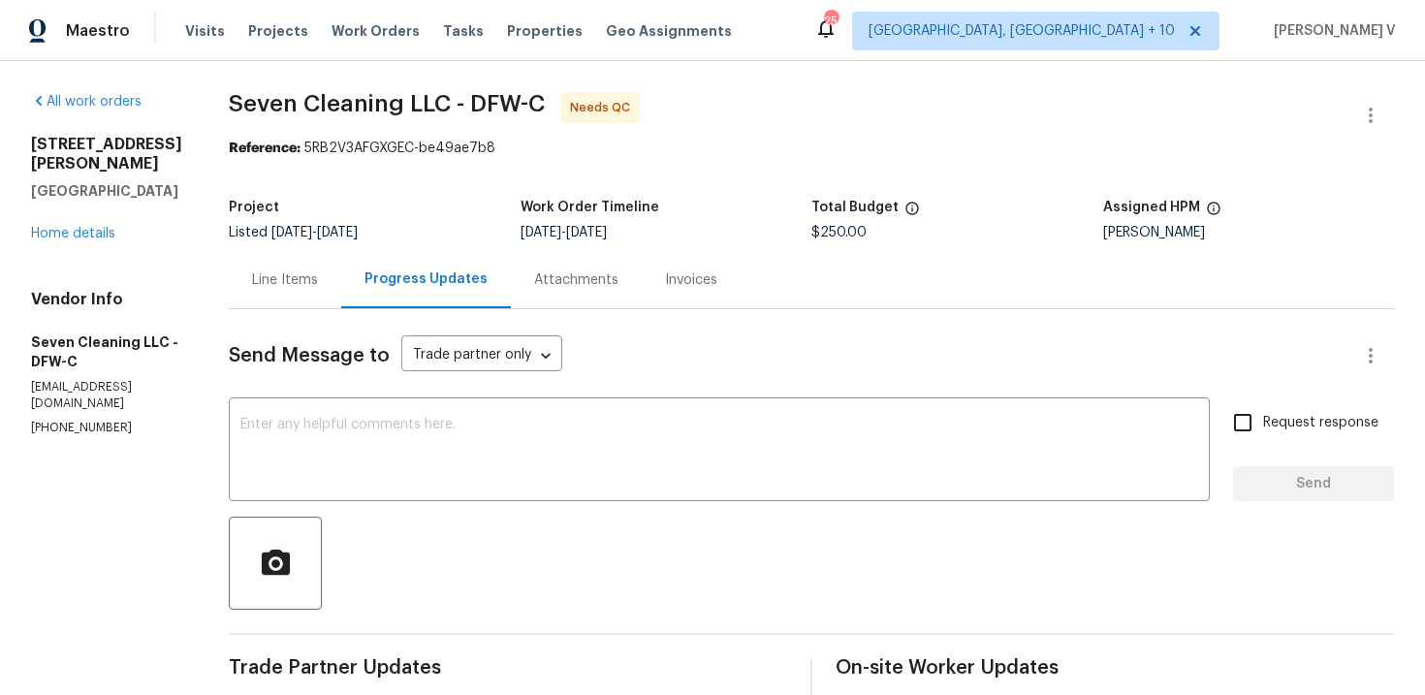
click at [314, 281] on div "Line Items" at bounding box center [285, 279] width 66 height 19
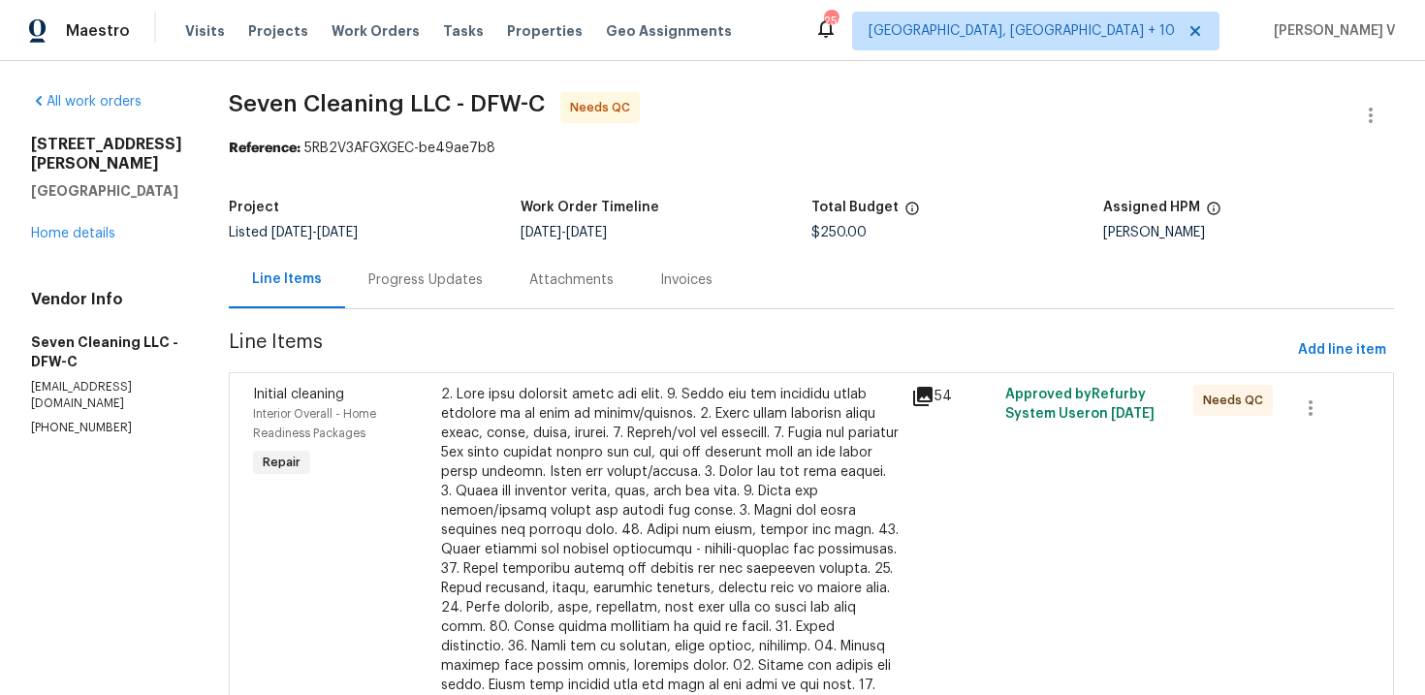
click at [603, 383] on div "$250.00" at bounding box center [670, 588] width 470 height 419
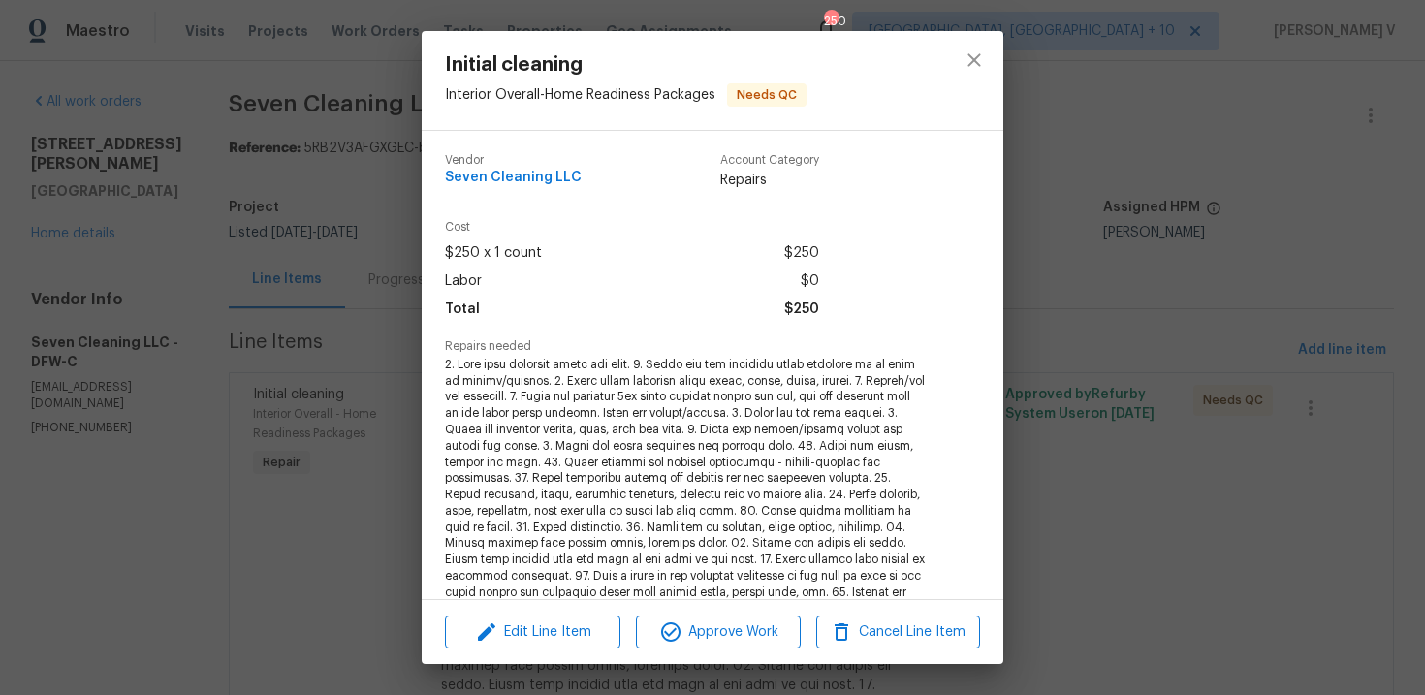
scroll to position [376, 0]
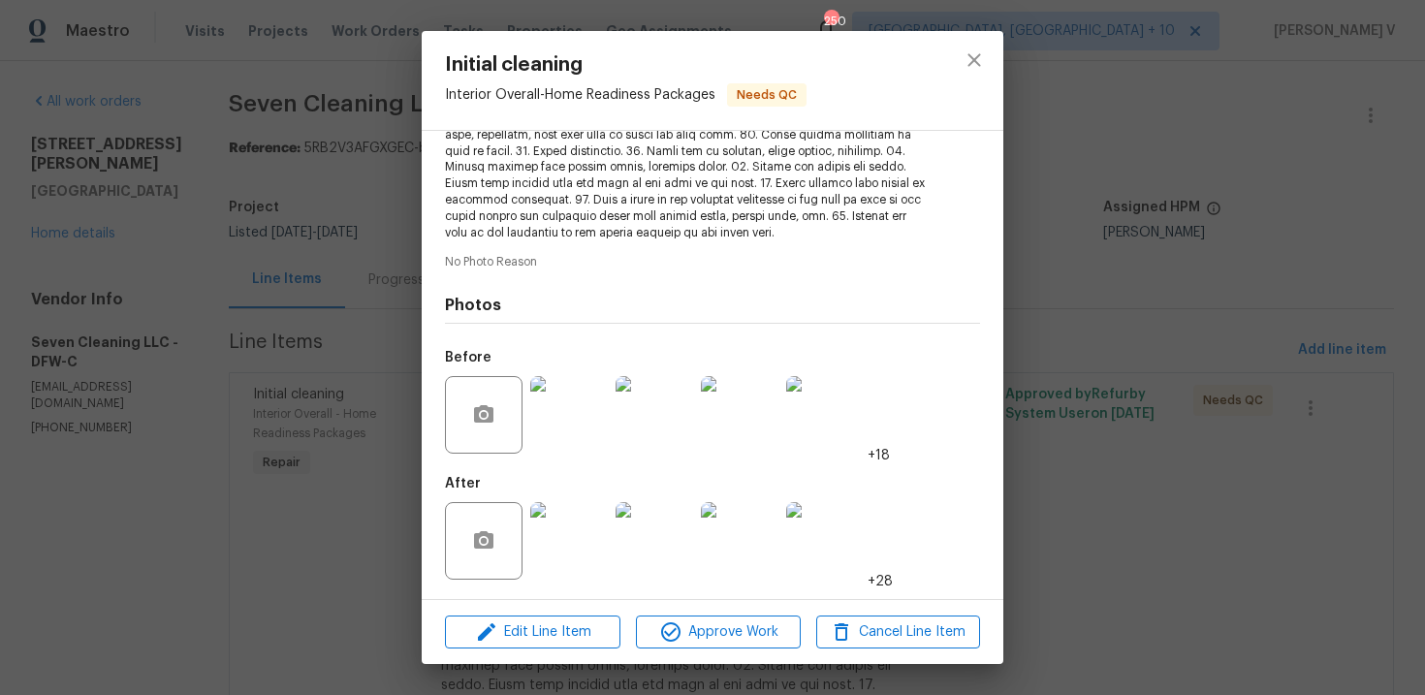
click at [637, 529] on img at bounding box center [654, 541] width 78 height 78
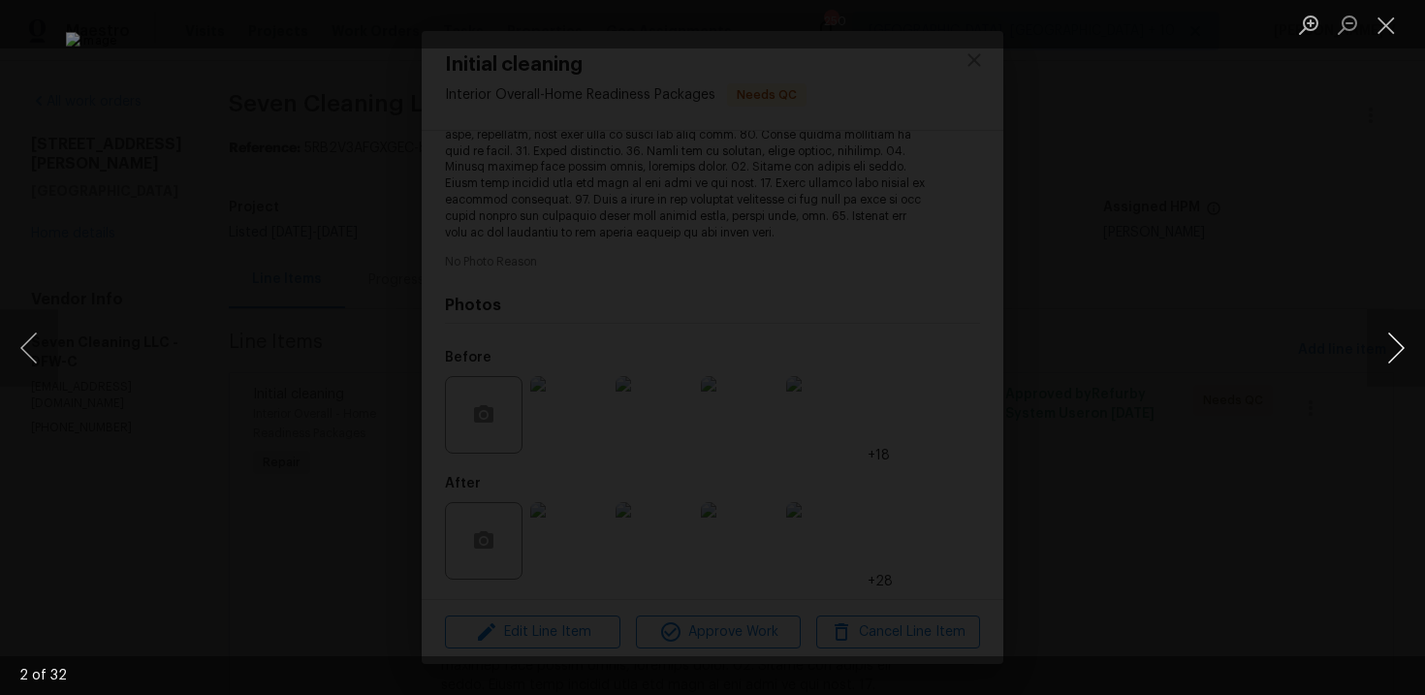
click at [1412, 350] on button "Next image" at bounding box center [1395, 348] width 58 height 78
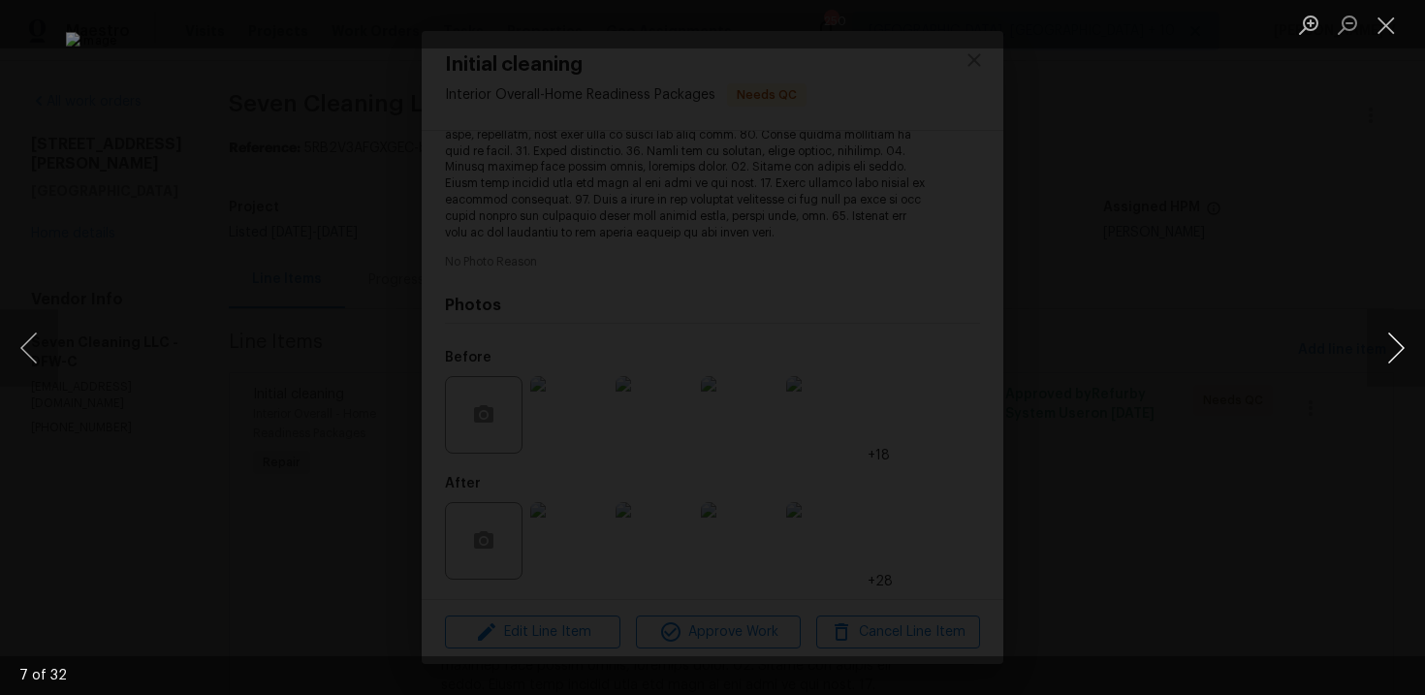
click at [1412, 350] on button "Next image" at bounding box center [1395, 348] width 58 height 78
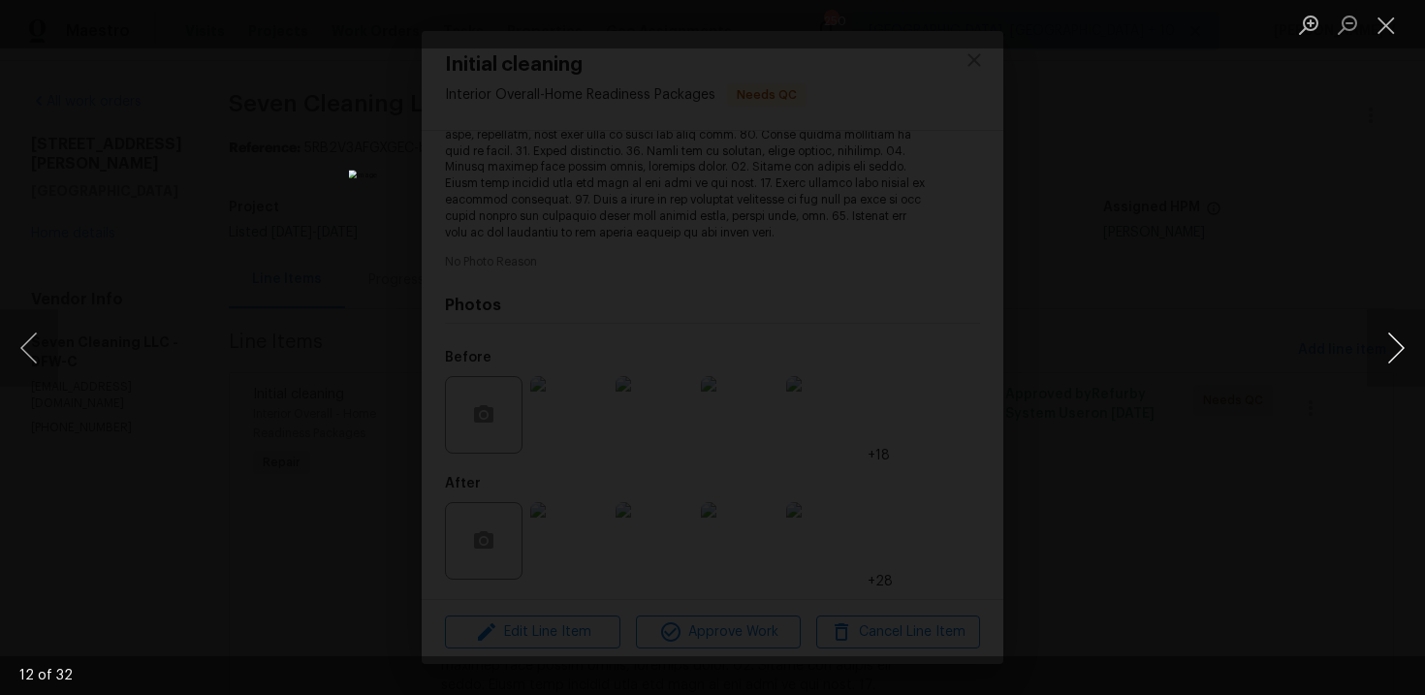
click at [1412, 350] on button "Next image" at bounding box center [1395, 348] width 58 height 78
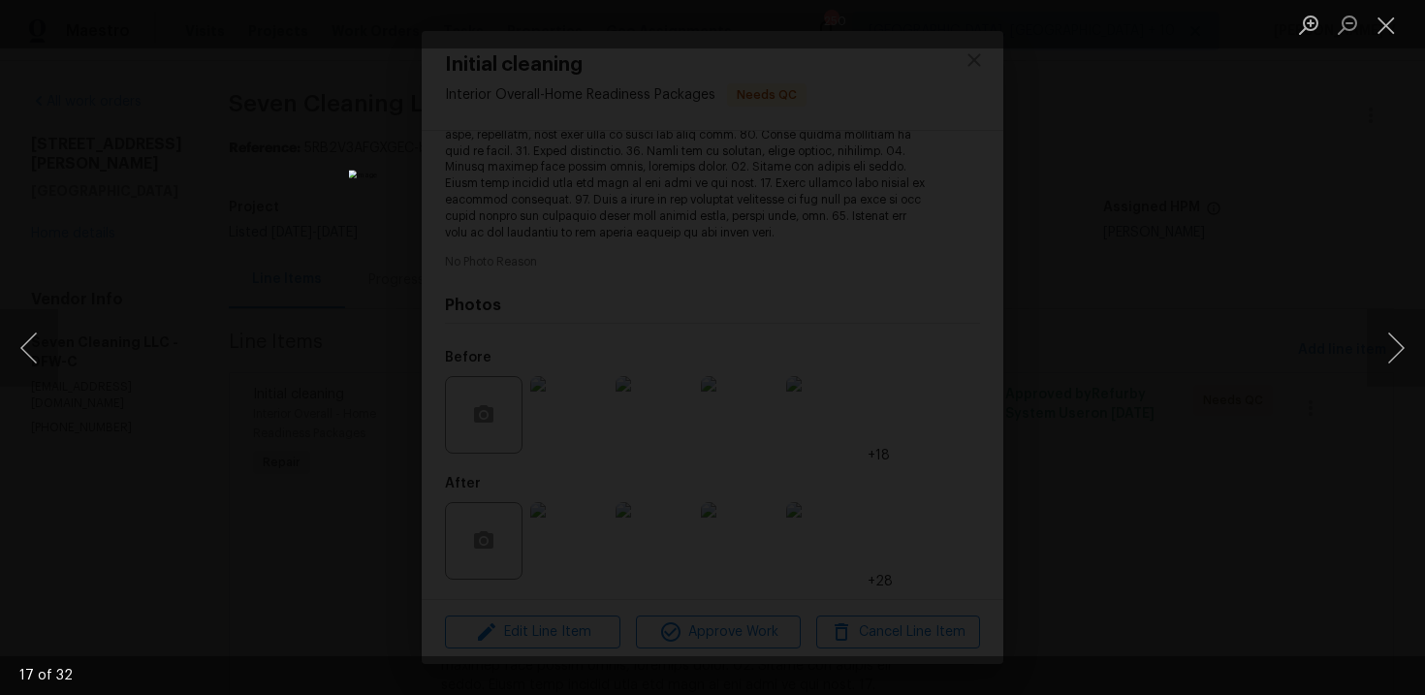
click at [1310, 191] on div "Lightbox" at bounding box center [712, 347] width 1425 height 695
click at [1210, 122] on div "Lightbox" at bounding box center [712, 347] width 1425 height 695
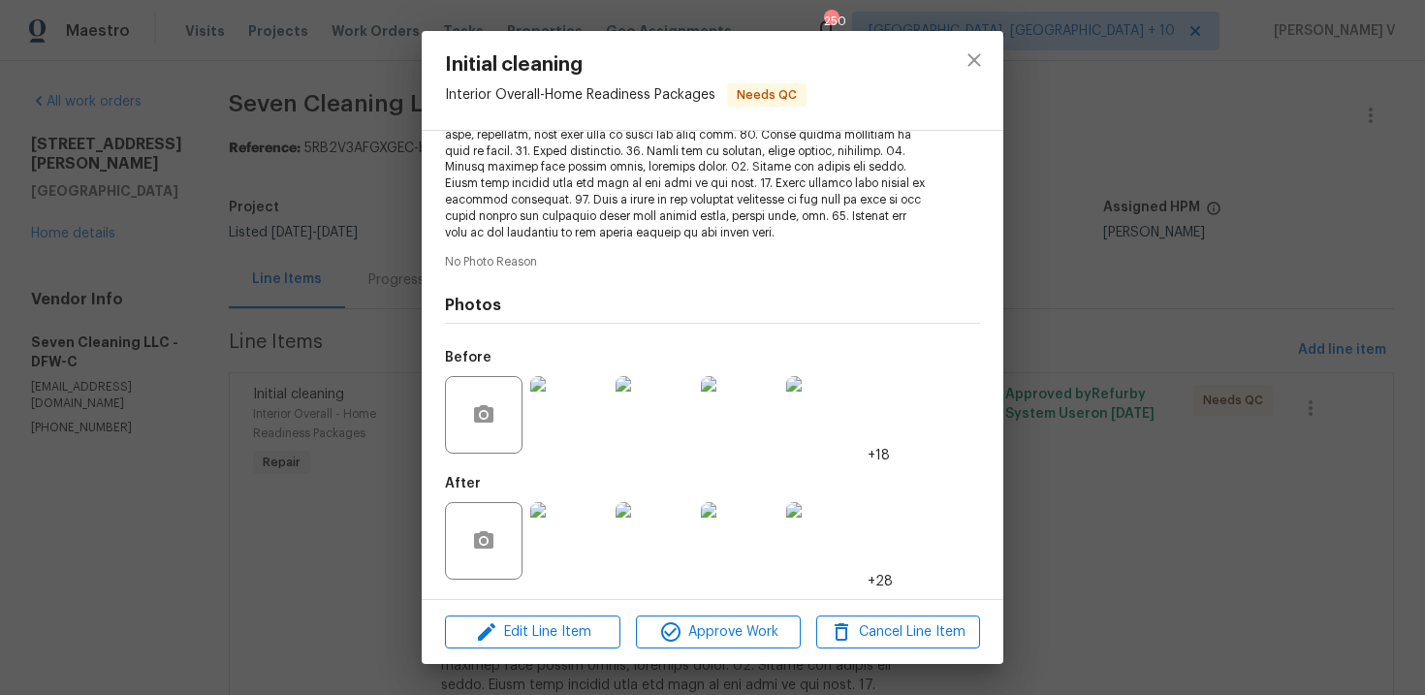
click at [580, 411] on img at bounding box center [569, 415] width 78 height 78
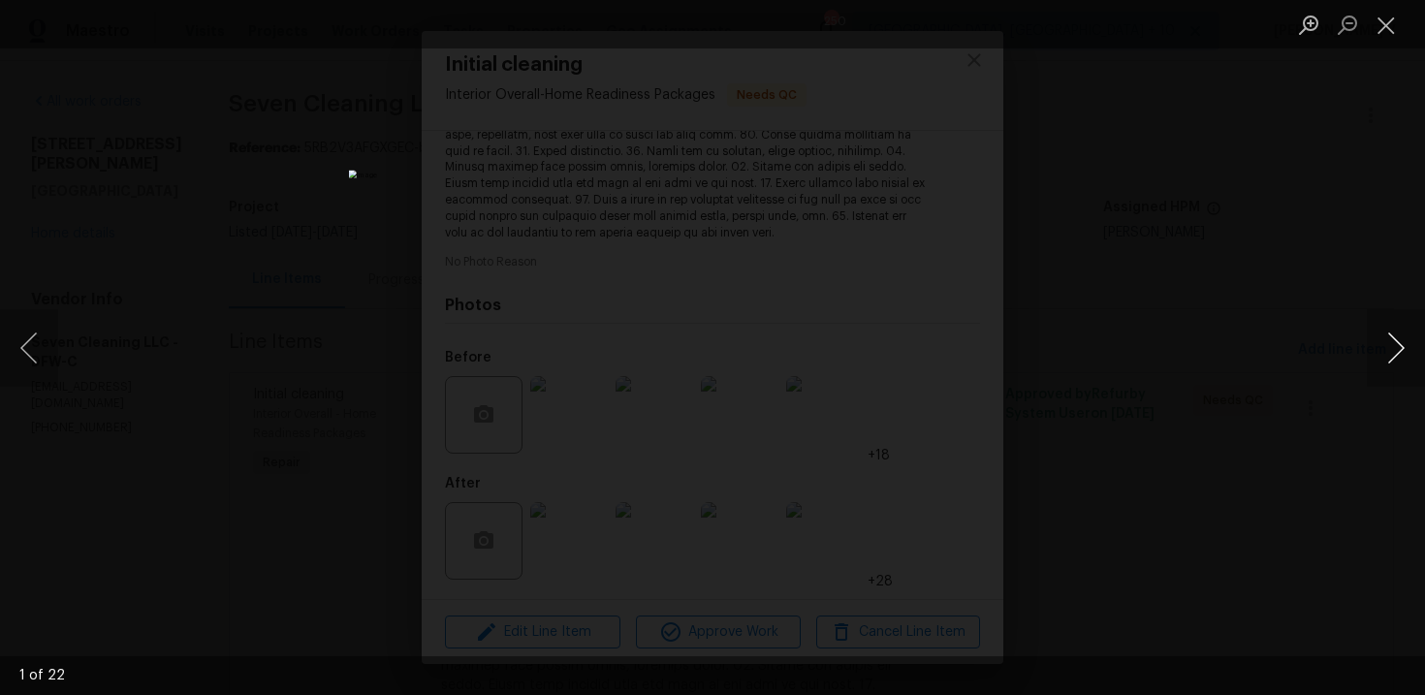
click at [1398, 354] on button "Next image" at bounding box center [1395, 348] width 58 height 78
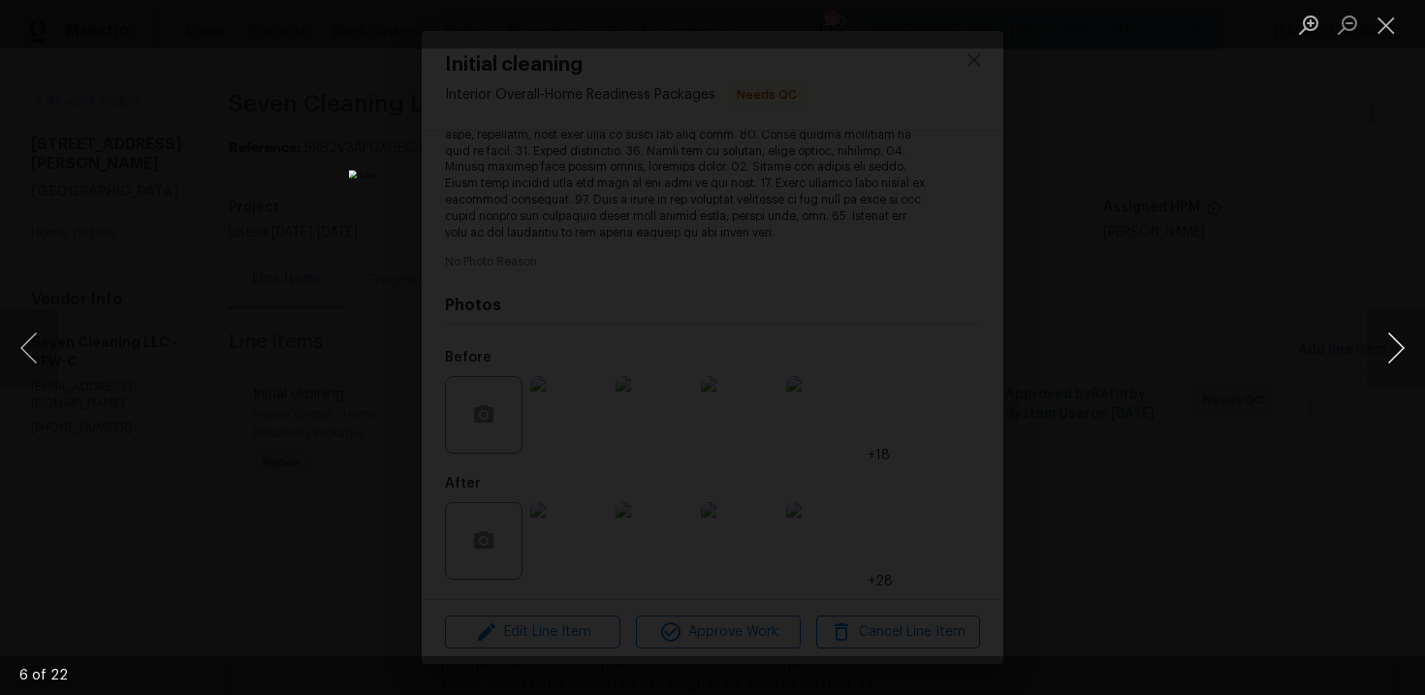
click at [1398, 354] on button "Next image" at bounding box center [1395, 348] width 58 height 78
click at [1355, 270] on div "Lightbox" at bounding box center [712, 347] width 1425 height 695
click at [1168, 271] on div "Lightbox" at bounding box center [712, 347] width 1425 height 695
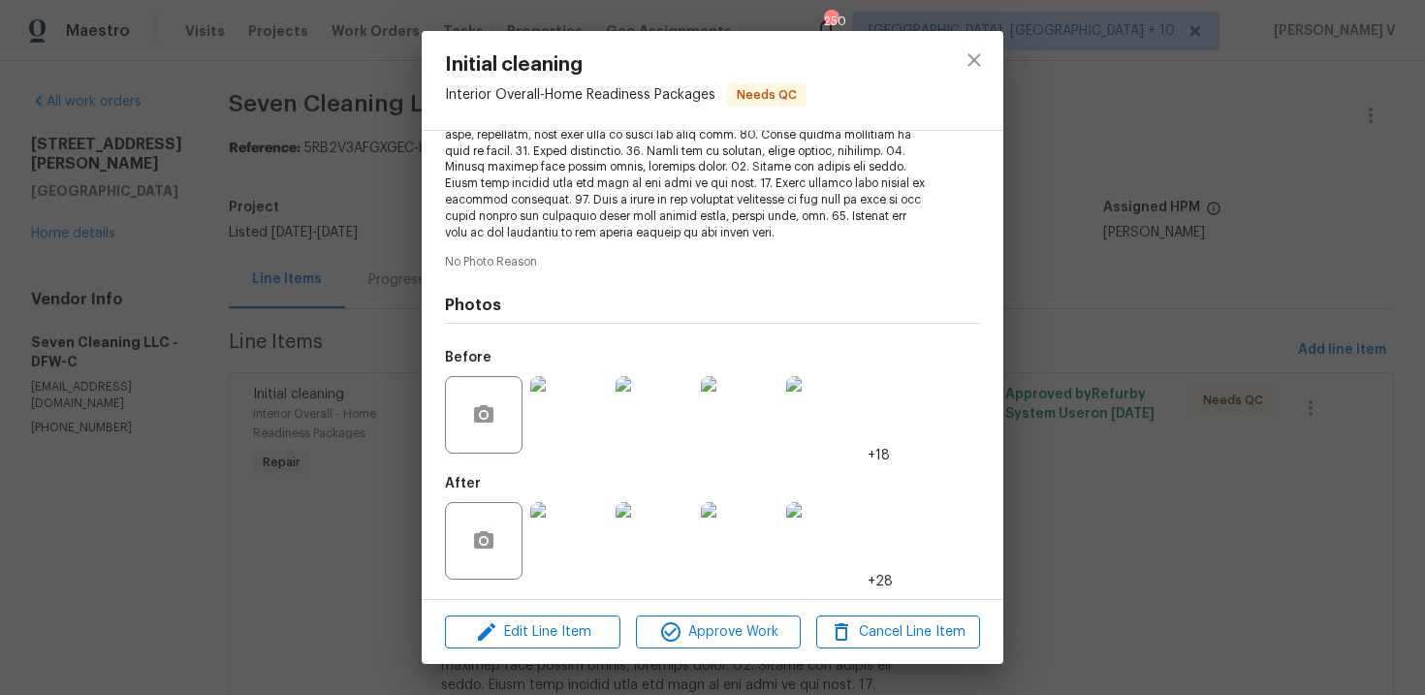
click at [609, 505] on div at bounding box center [568, 540] width 85 height 101
click at [597, 514] on img at bounding box center [569, 541] width 78 height 78
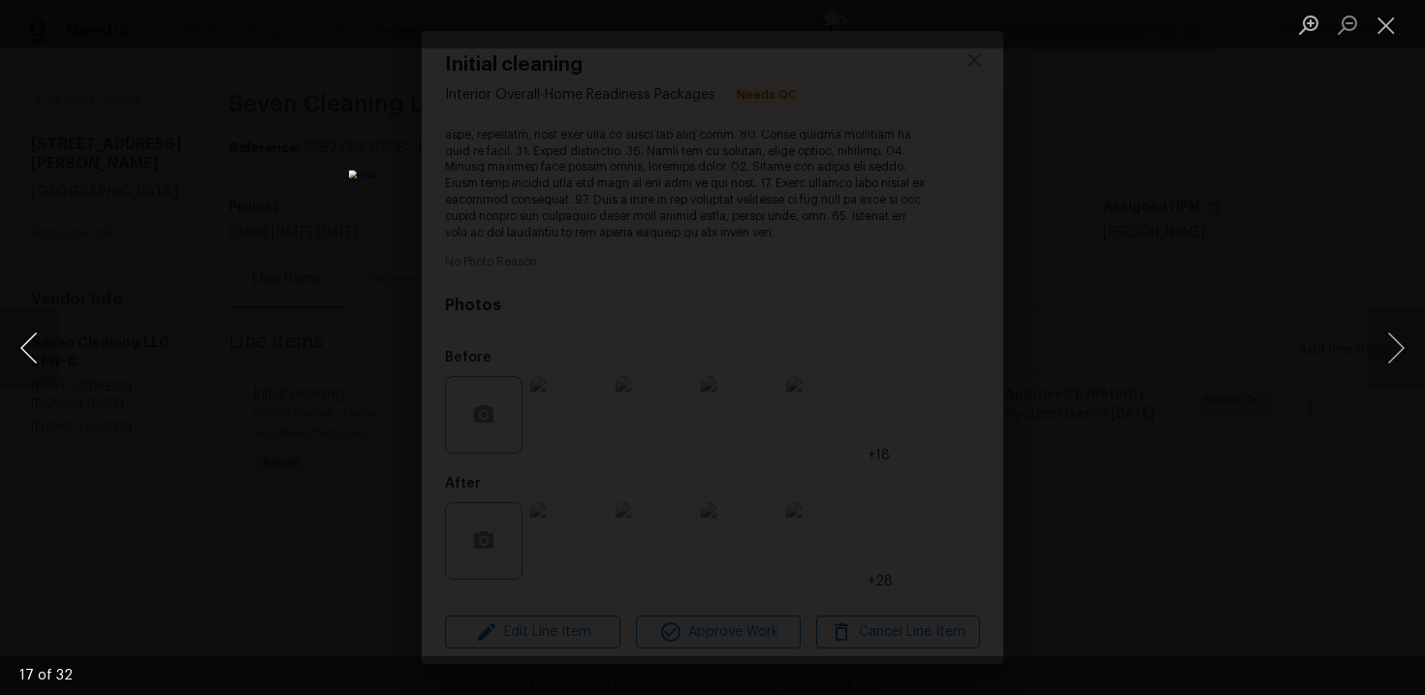
click at [26, 336] on button "Previous image" at bounding box center [29, 348] width 58 height 78
click at [1396, 356] on button "Next image" at bounding box center [1395, 348] width 58 height 78
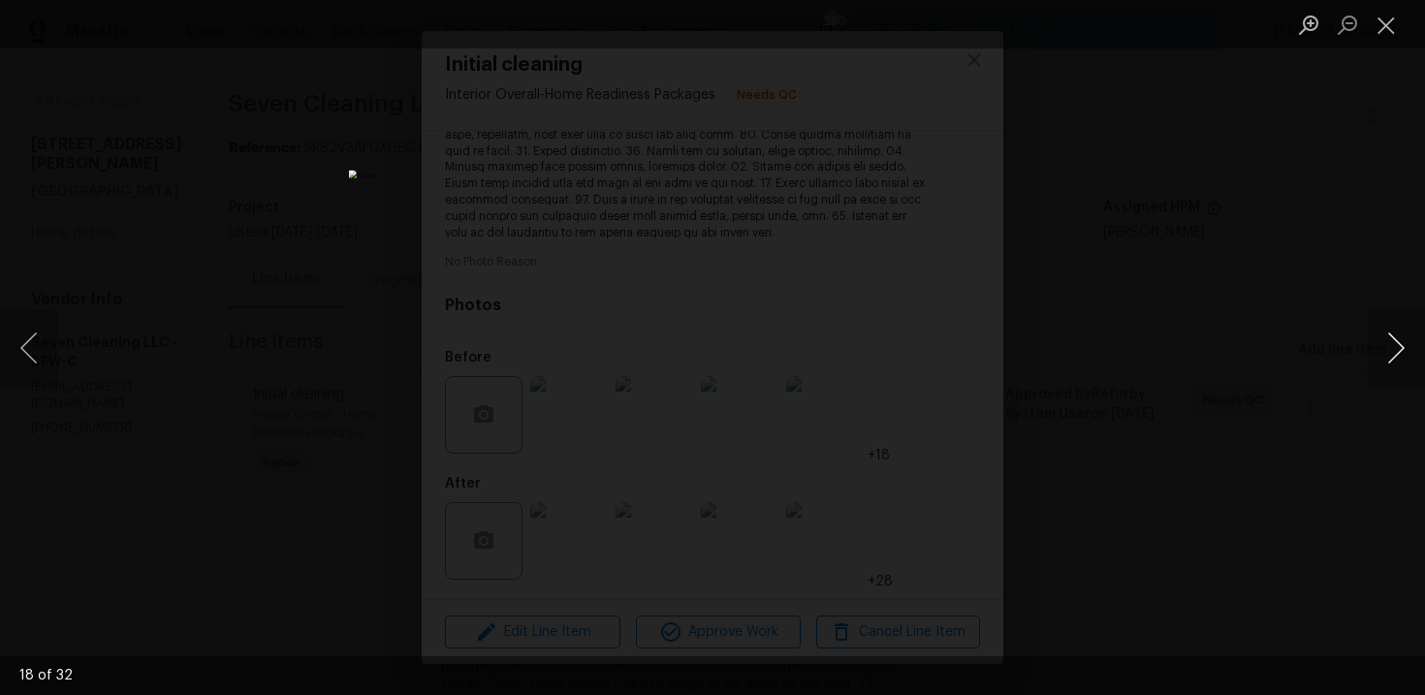
click at [1396, 356] on button "Next image" at bounding box center [1395, 348] width 58 height 78
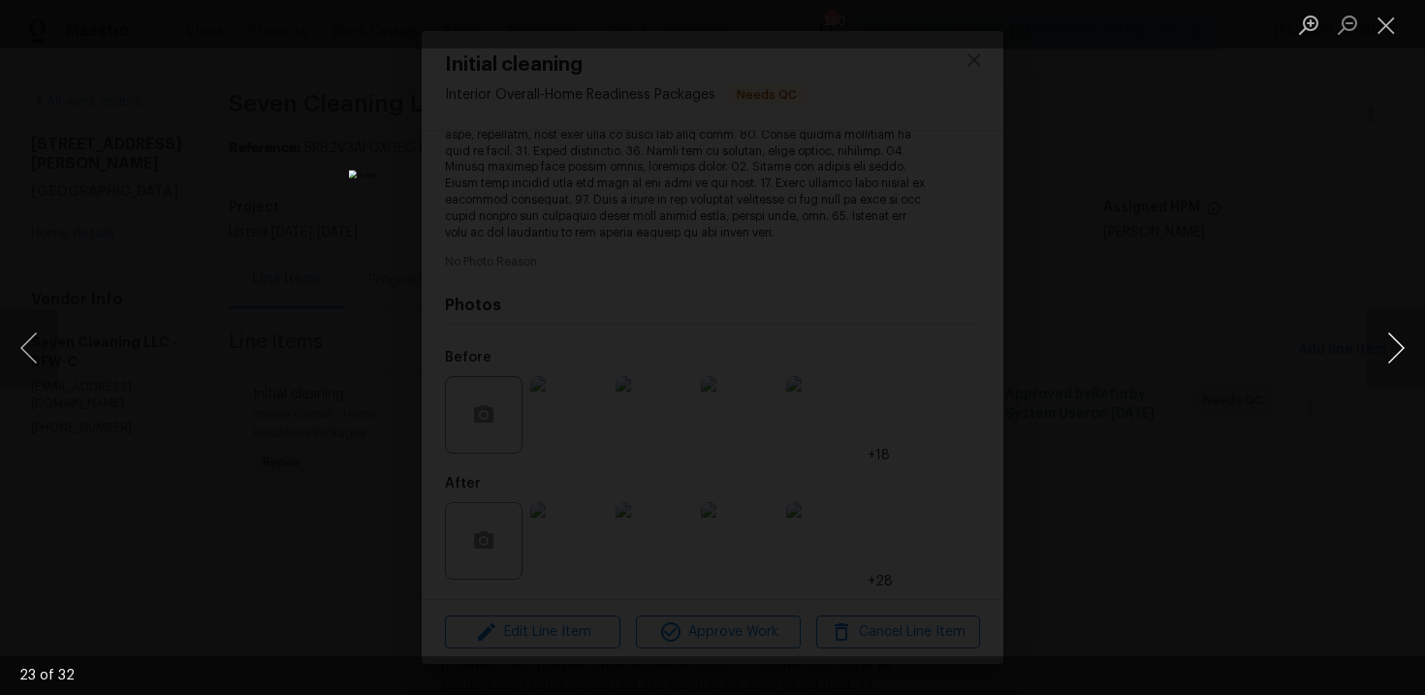
click at [1396, 356] on button "Next image" at bounding box center [1395, 348] width 58 height 78
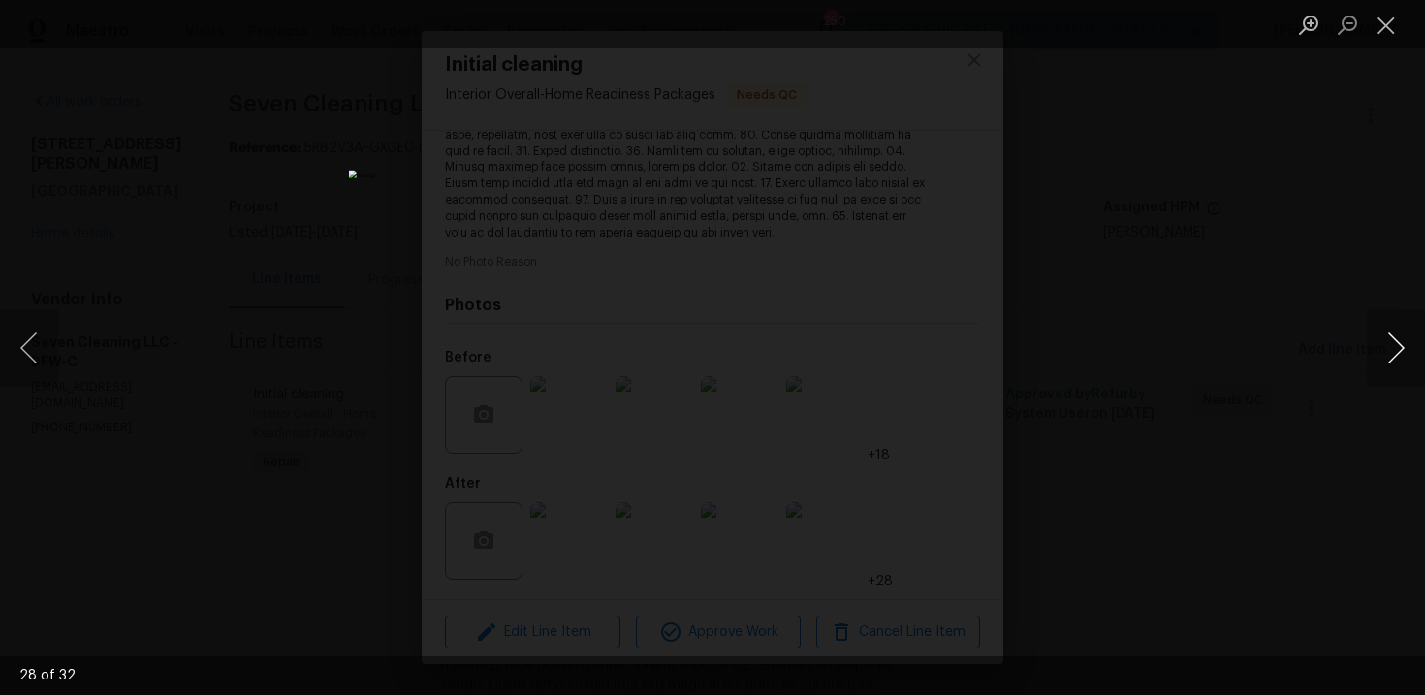
click at [1396, 356] on button "Next image" at bounding box center [1395, 348] width 58 height 78
click at [1326, 195] on div "Lightbox" at bounding box center [712, 347] width 1425 height 695
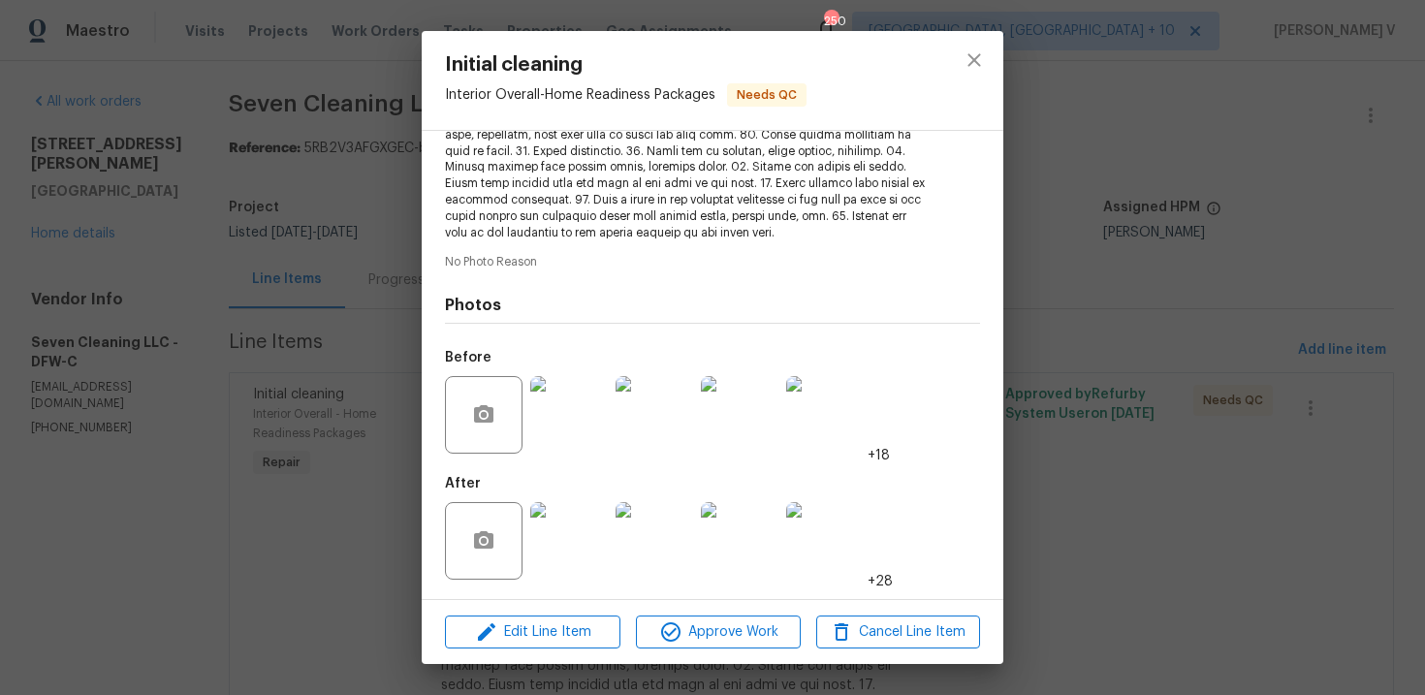
click at [1363, 103] on div "Initial cleaning Interior Overall - Home Readiness Packages Needs QC Vendor Sev…" at bounding box center [712, 347] width 1425 height 695
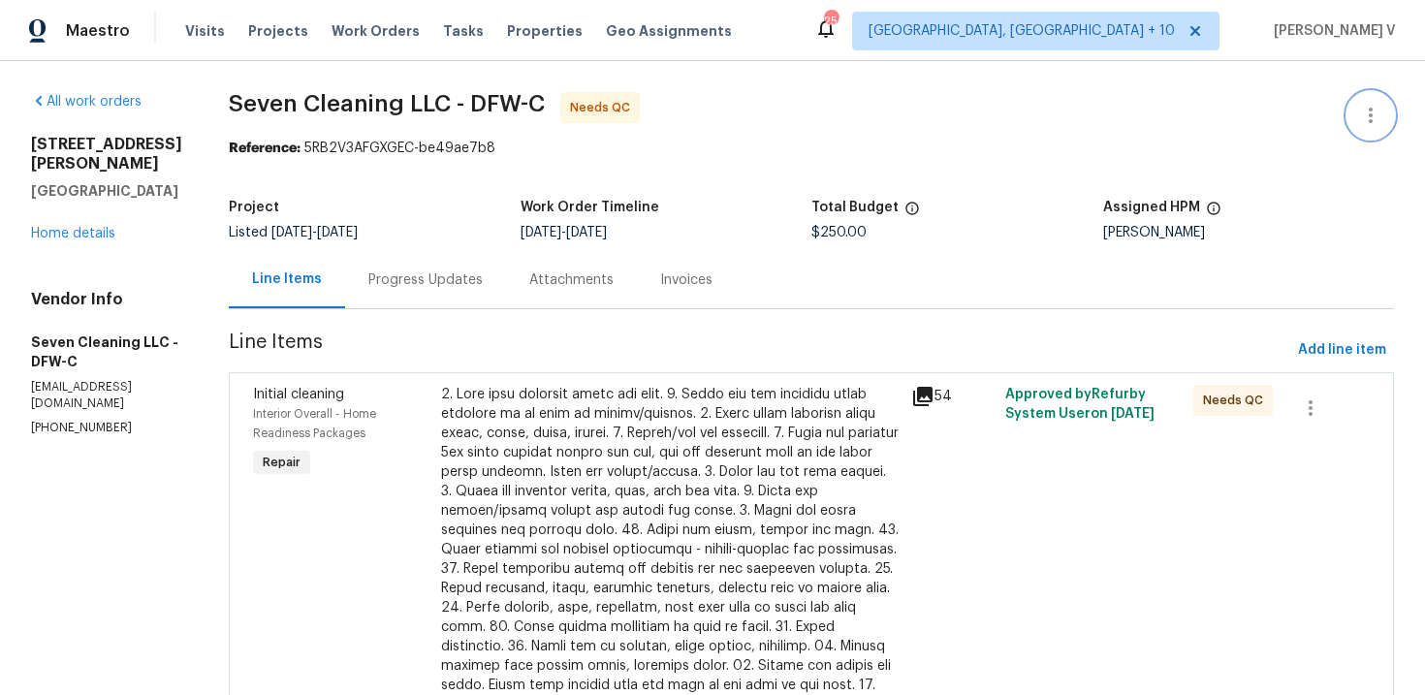
click at [1363, 103] on button "button" at bounding box center [1370, 115] width 47 height 47
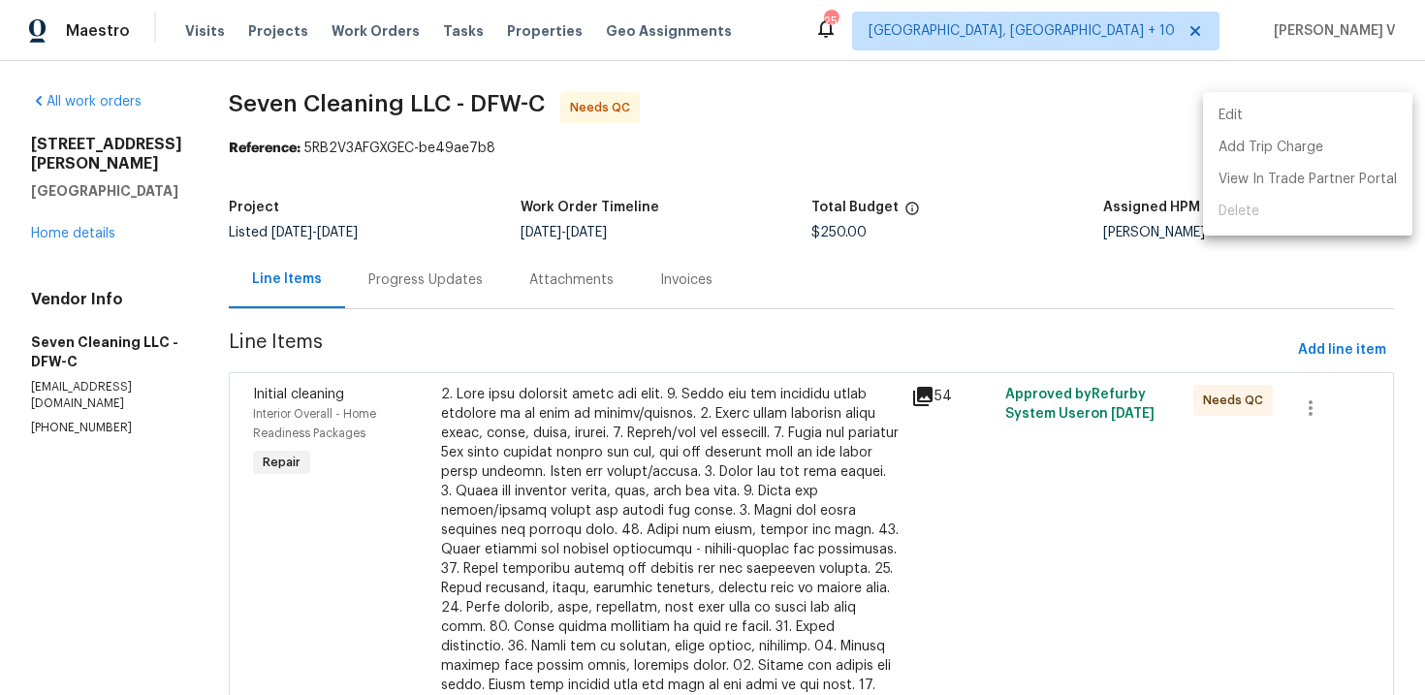
click at [1249, 120] on li "Edit" at bounding box center [1307, 116] width 209 height 32
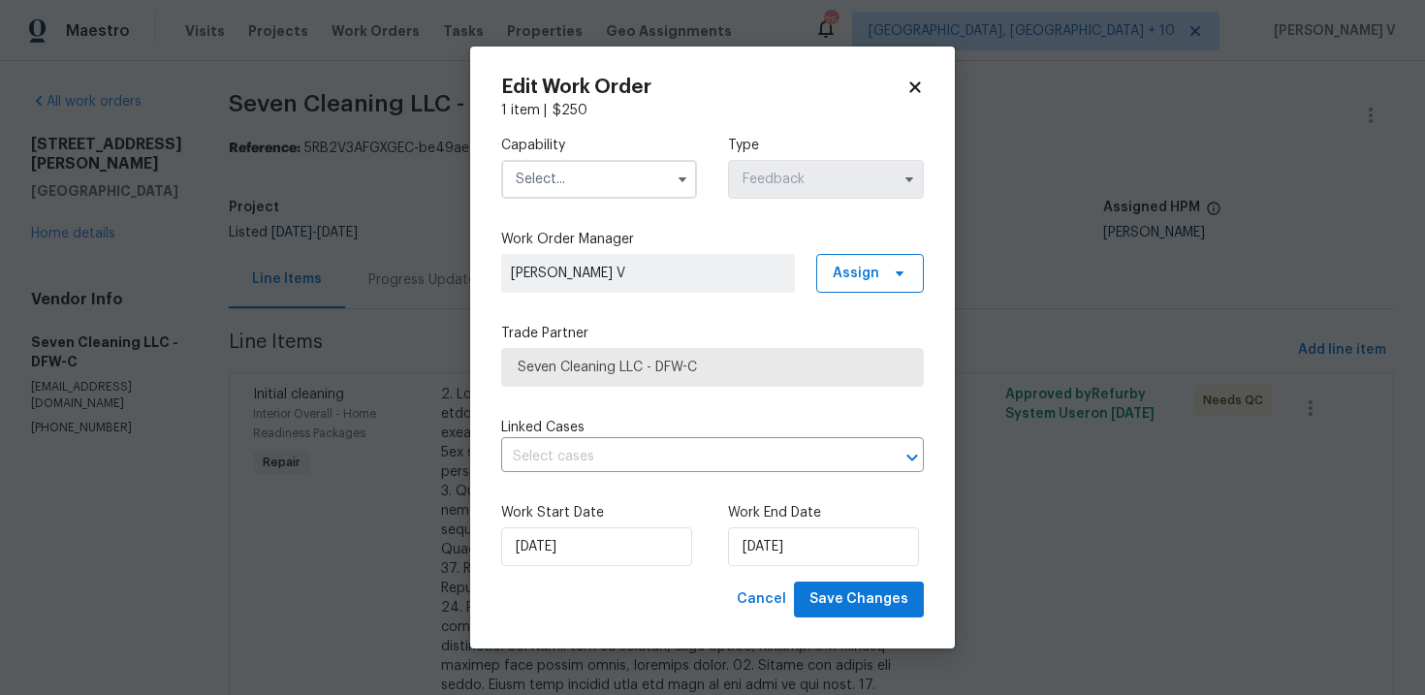
click at [588, 208] on div "Capability Type Feedback" at bounding box center [712, 167] width 423 height 94
click at [627, 175] on input "text" at bounding box center [599, 179] width 196 height 39
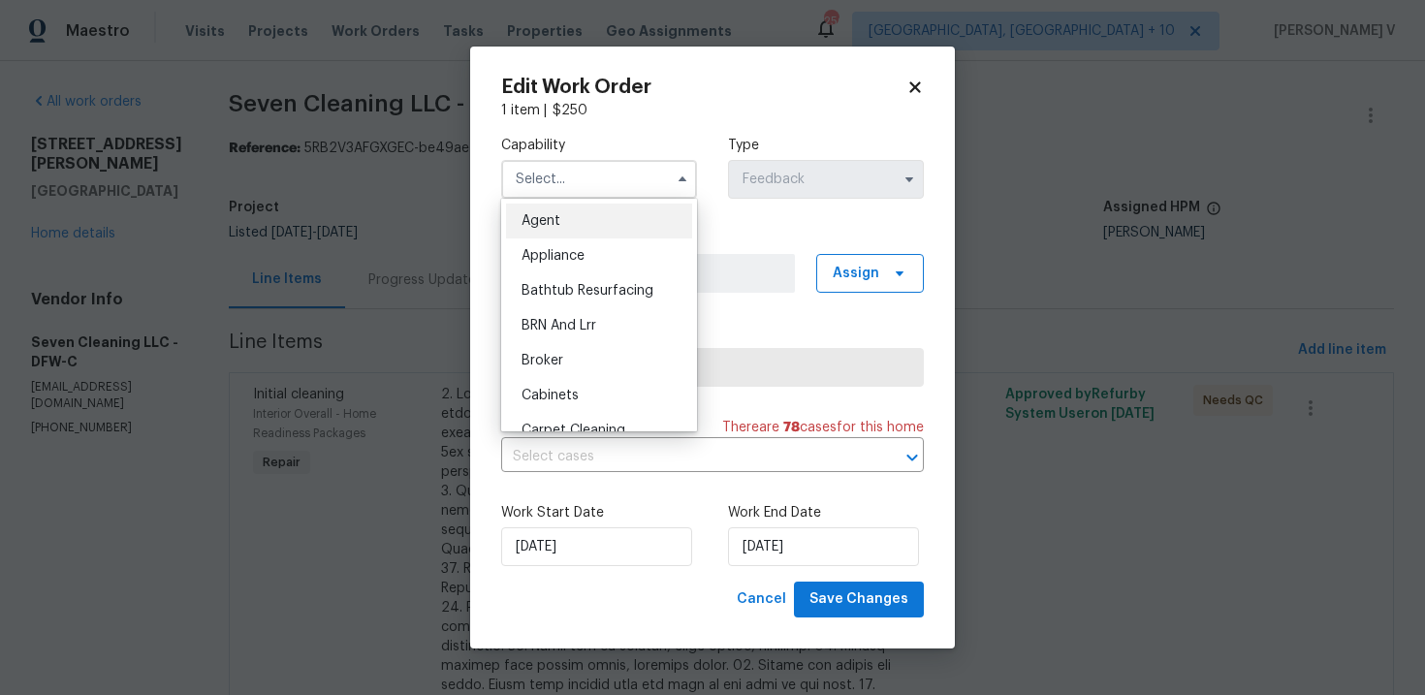
click at [563, 225] on div "Agent" at bounding box center [599, 221] width 186 height 35
type input "Agent"
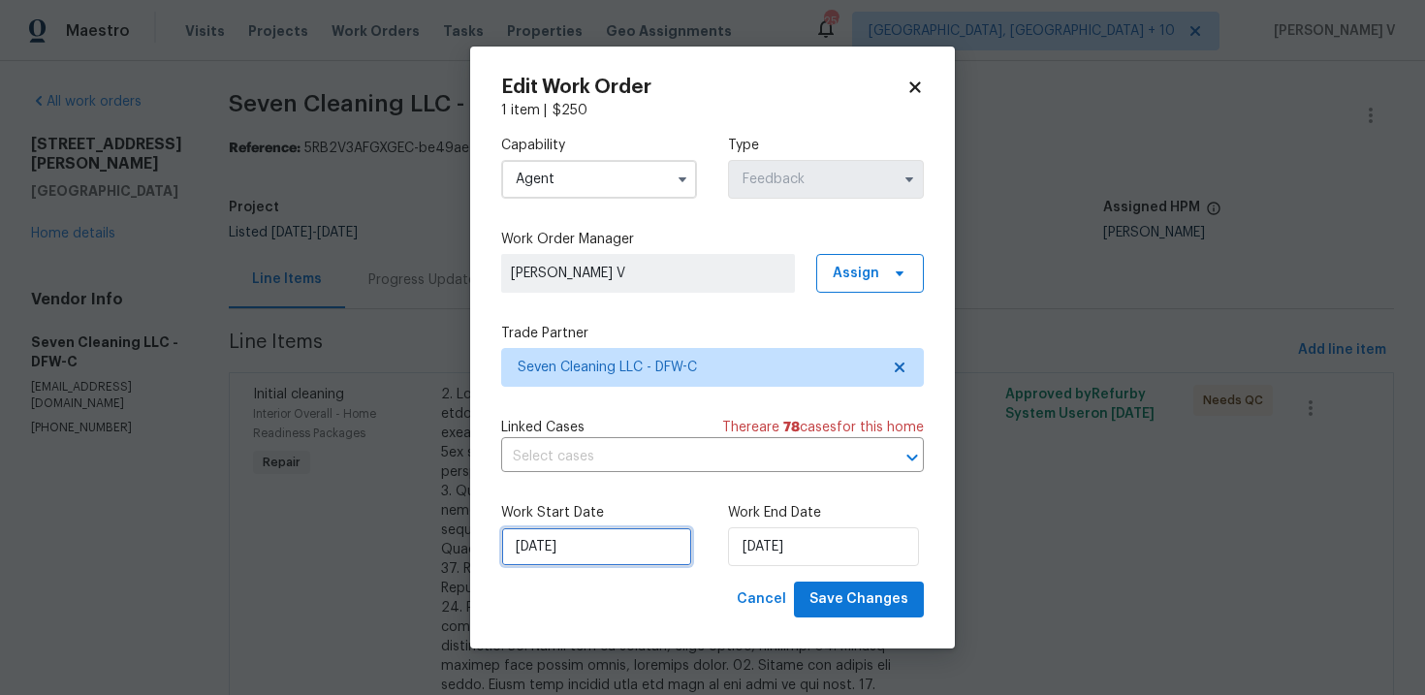
click at [646, 549] on input "25/08/2025" at bounding box center [596, 546] width 191 height 39
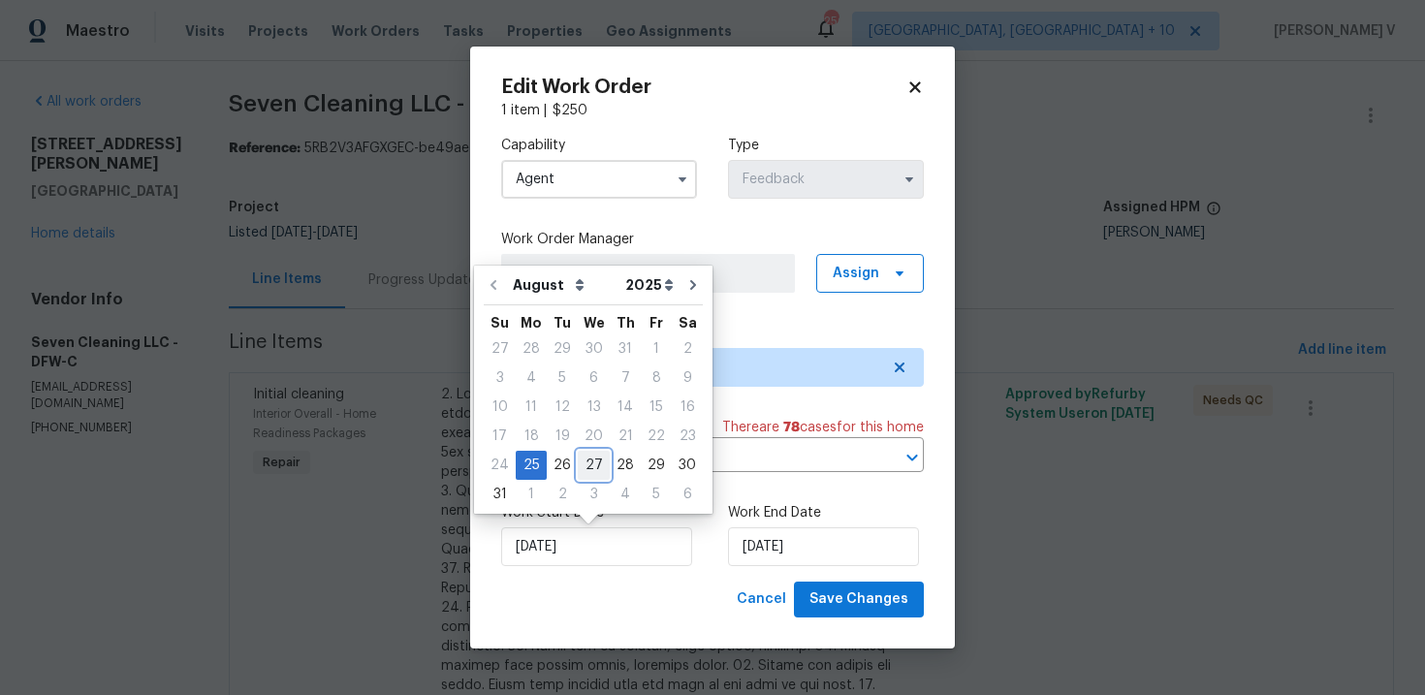
click at [592, 455] on div "27" at bounding box center [594, 465] width 32 height 27
type input "27/08/2025"
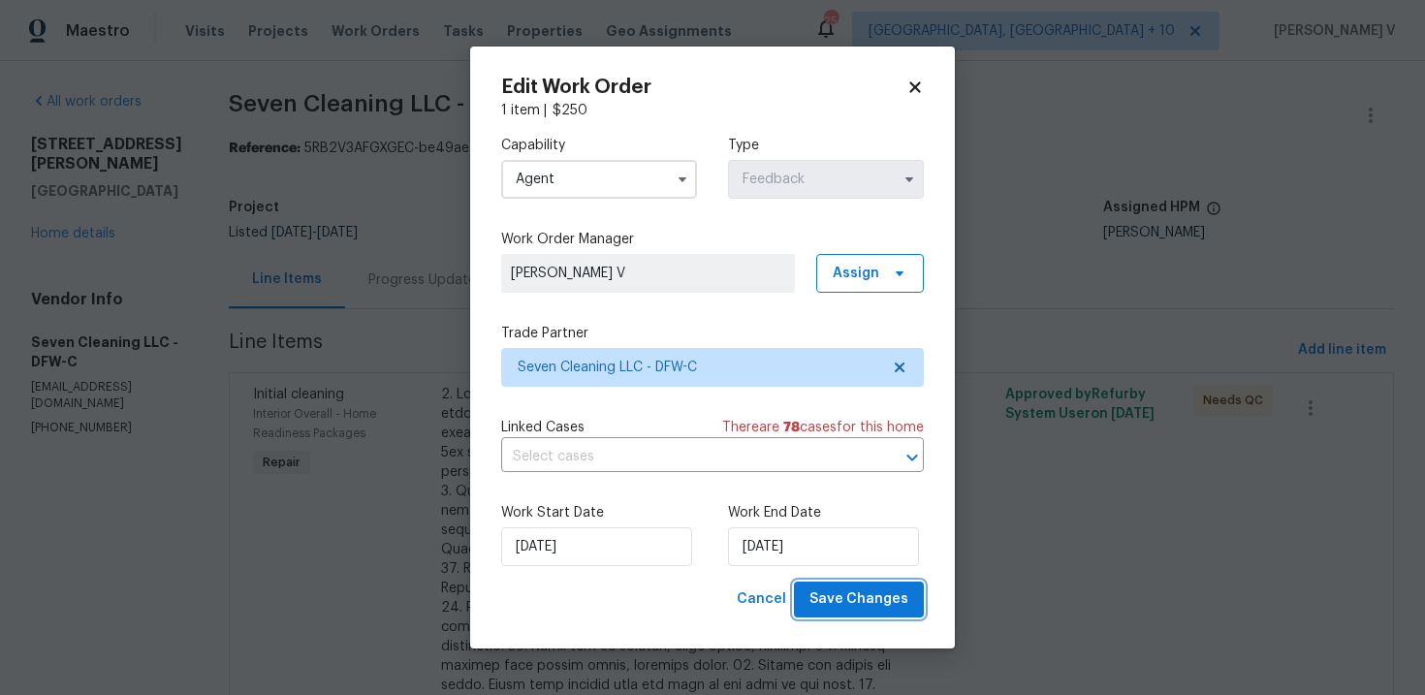
click at [894, 606] on span "Save Changes" at bounding box center [858, 599] width 99 height 24
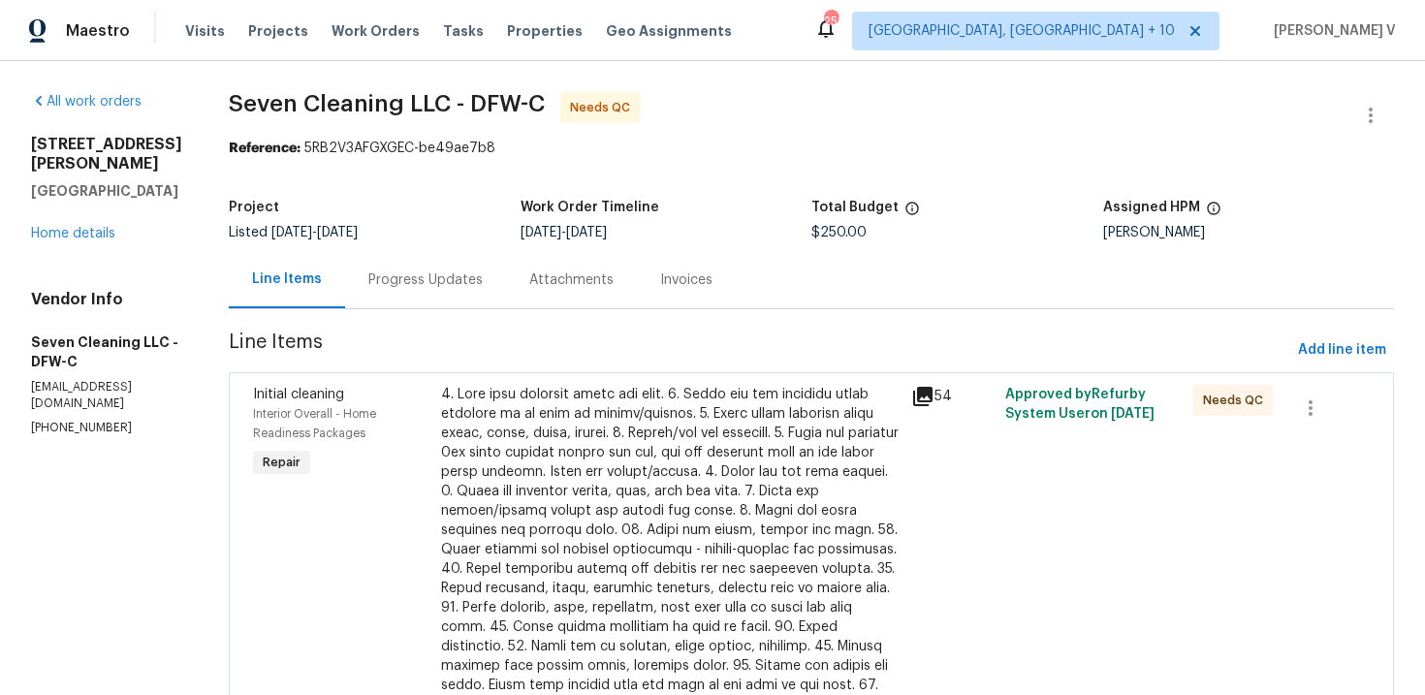
click at [451, 287] on div "Progress Updates" at bounding box center [425, 279] width 114 height 19
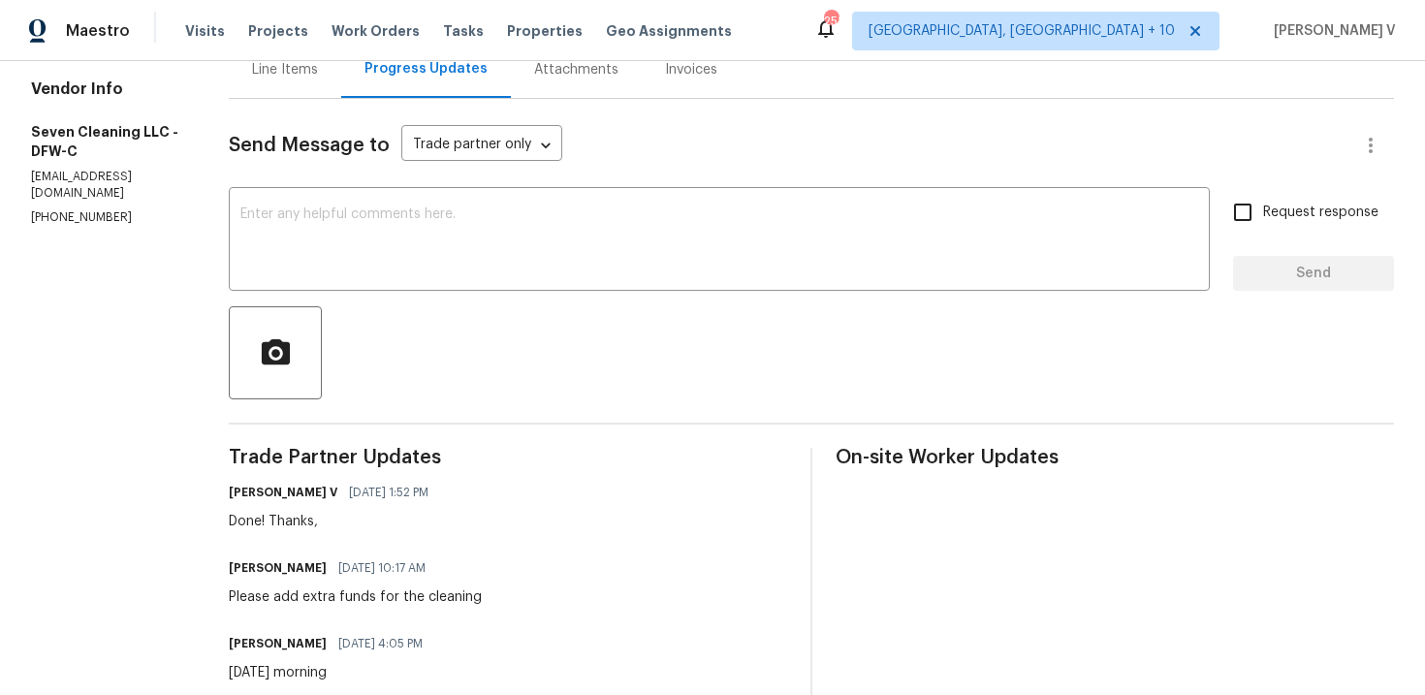
scroll to position [42, 0]
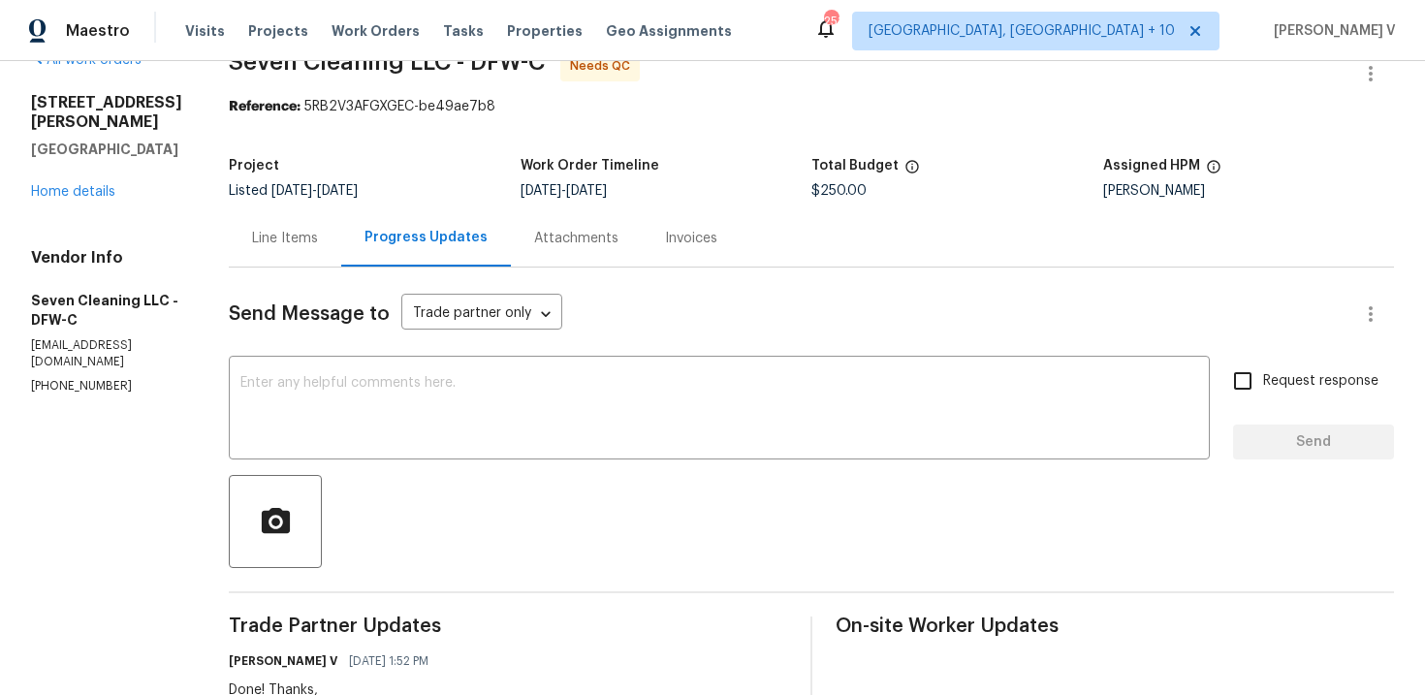
click at [279, 252] on div "Line Items" at bounding box center [285, 237] width 112 height 57
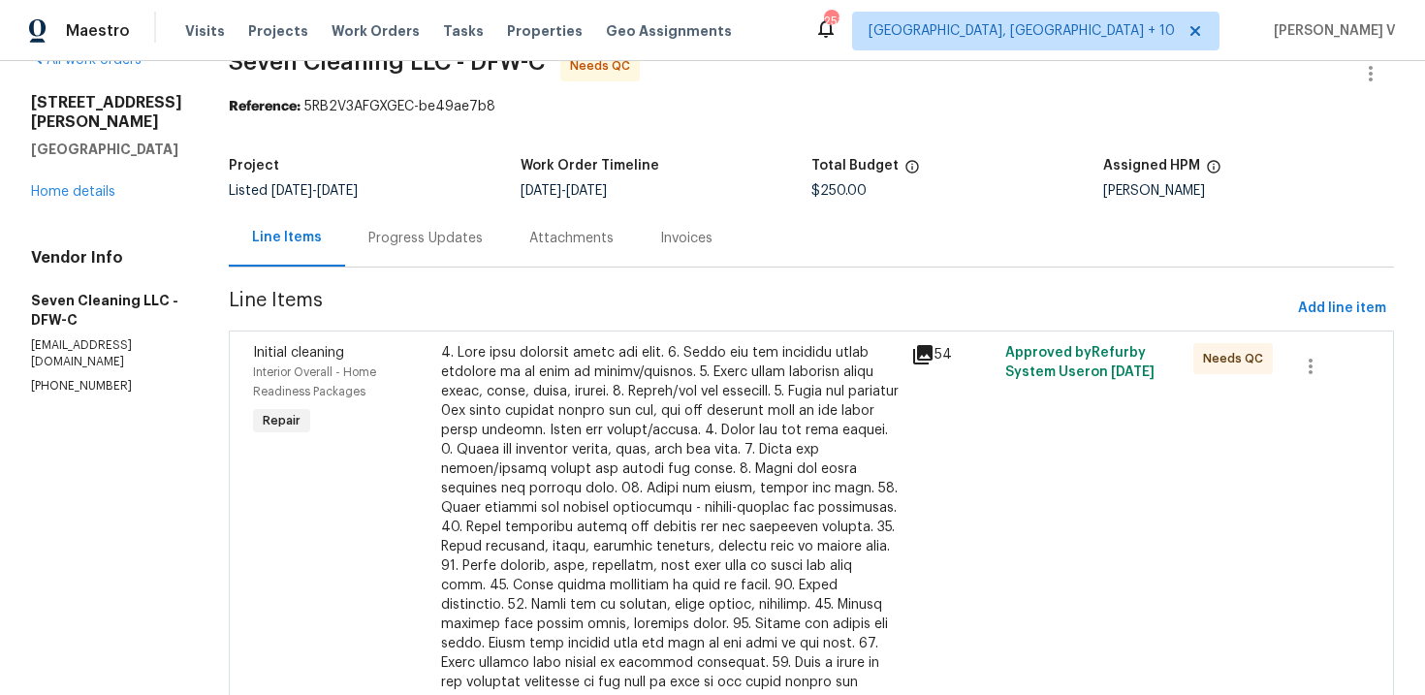
click at [562, 361] on div at bounding box center [670, 537] width 458 height 388
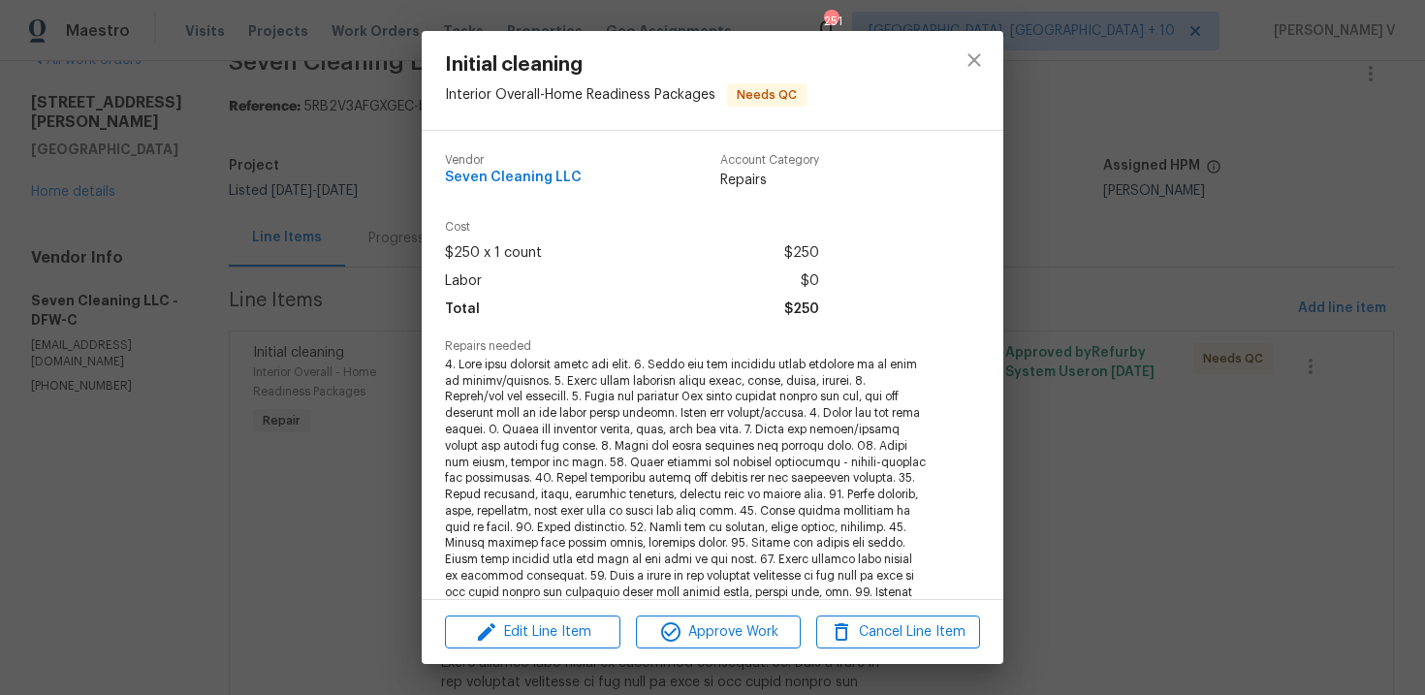
scroll to position [376, 0]
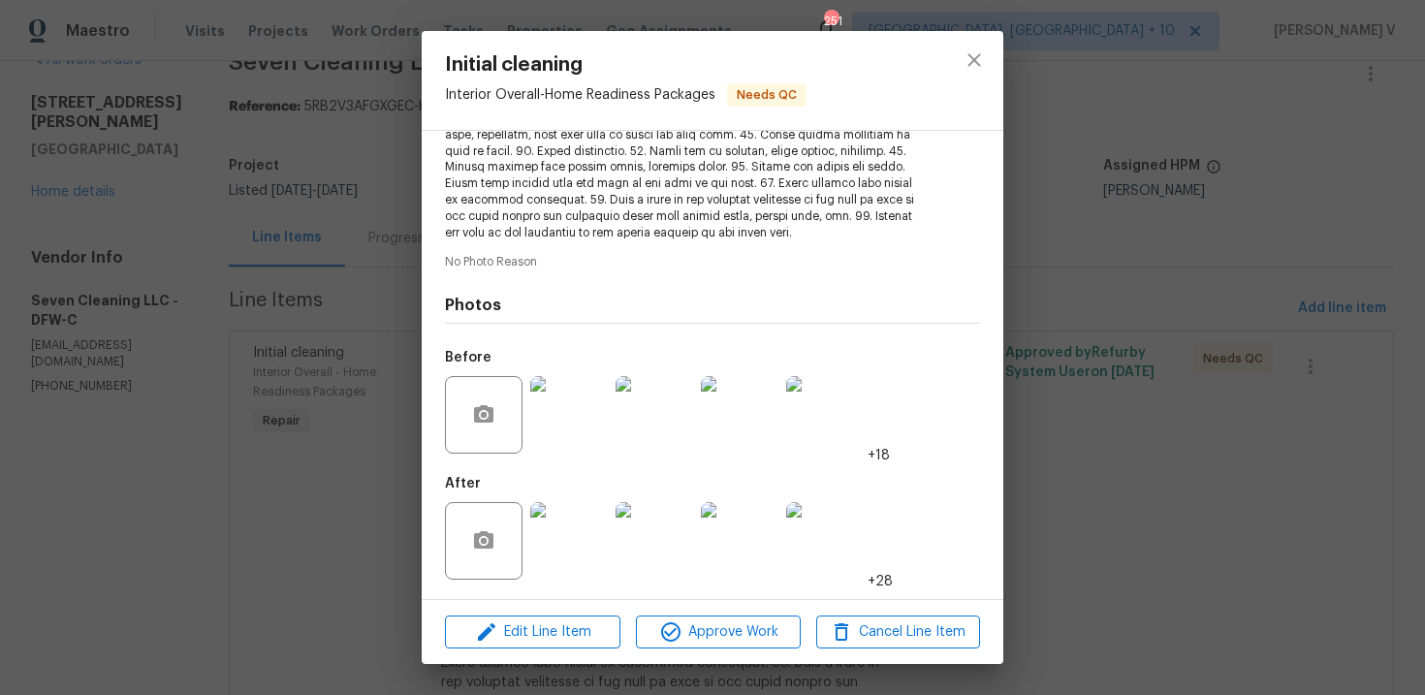
click at [339, 522] on div "Initial cleaning Interior Overall - Home Readiness Packages Needs QC Vendor Sev…" at bounding box center [712, 347] width 1425 height 695
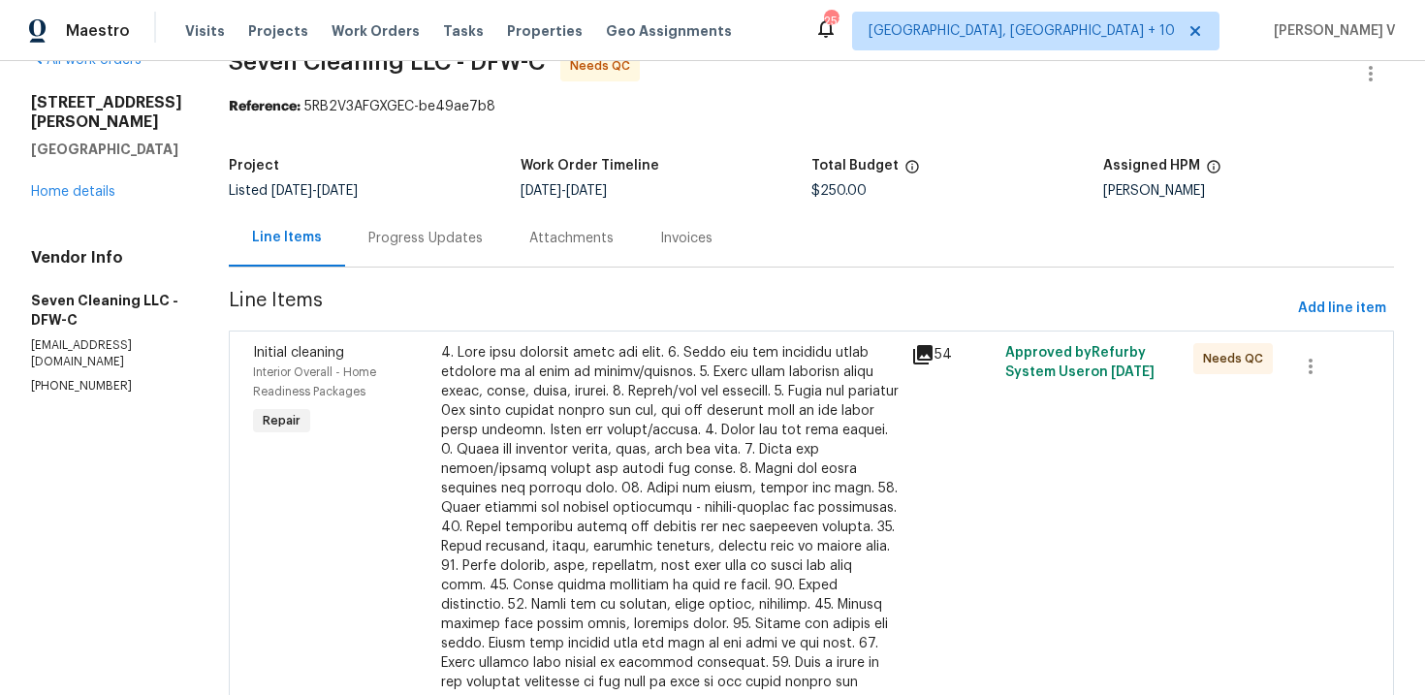
click at [741, 445] on div at bounding box center [670, 537] width 458 height 388
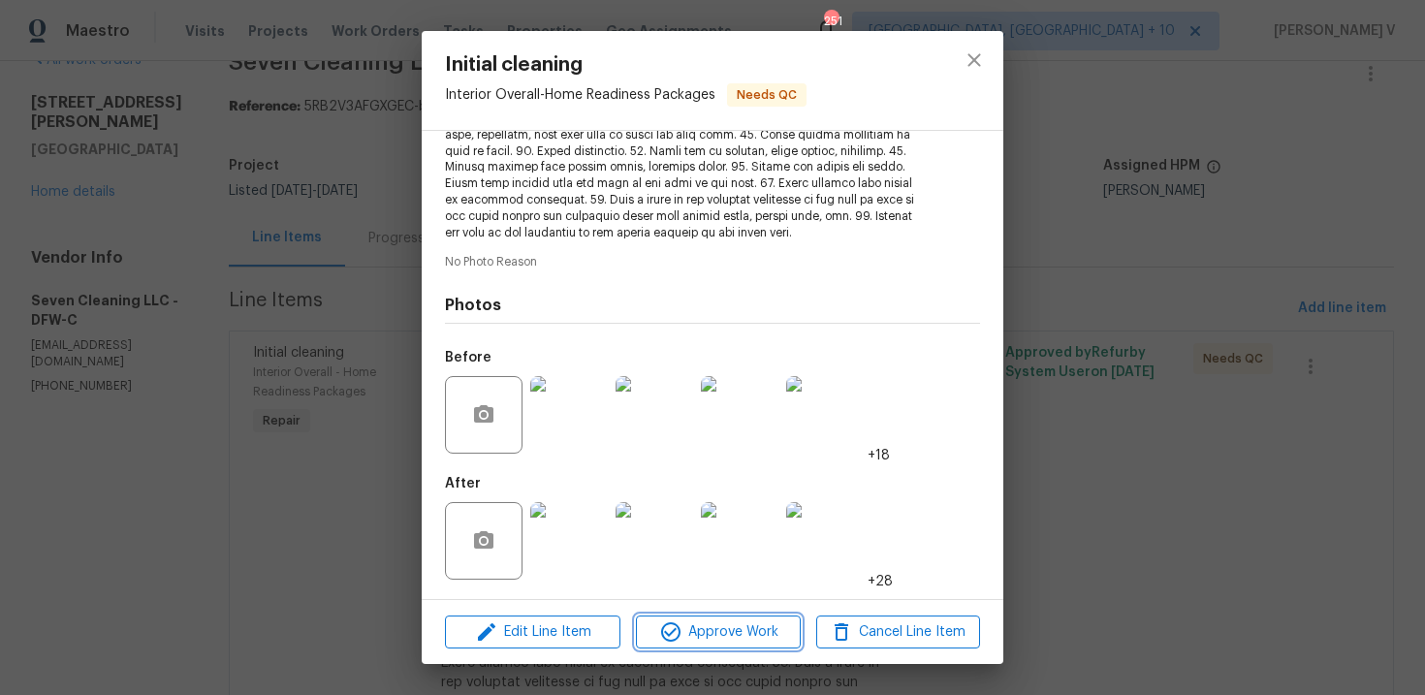
click at [779, 631] on span "Approve Work" at bounding box center [718, 632] width 152 height 24
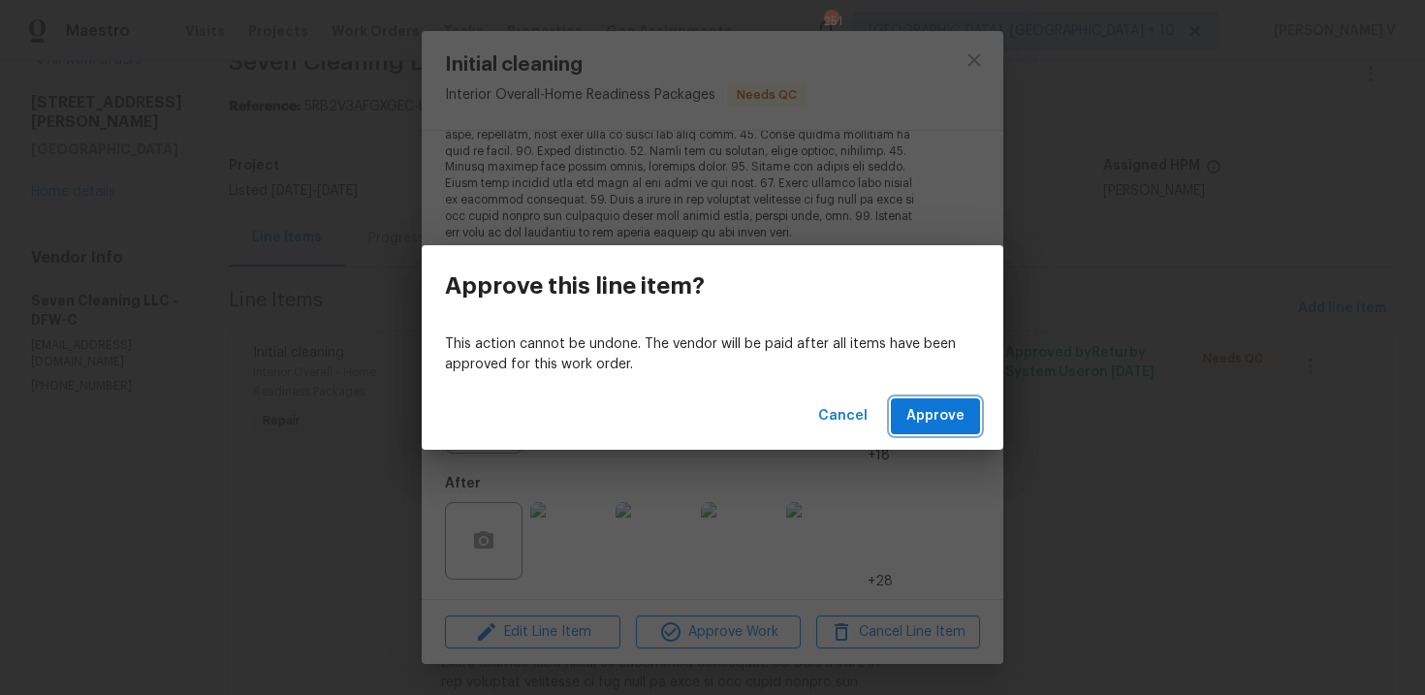
click at [946, 418] on span "Approve" at bounding box center [935, 416] width 58 height 24
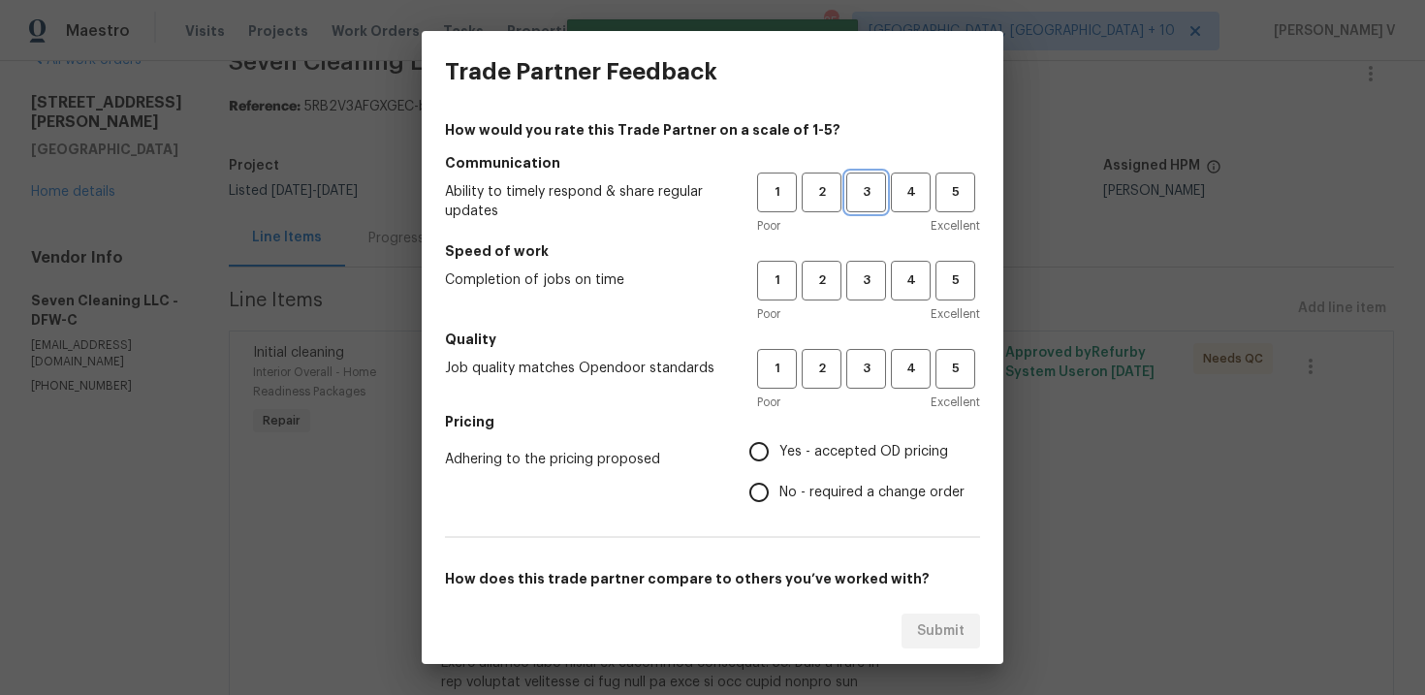
click at [862, 182] on span "3" at bounding box center [866, 192] width 36 height 22
click at [865, 360] on span "3" at bounding box center [866, 369] width 36 height 22
click at [860, 288] on span "3" at bounding box center [866, 280] width 36 height 22
click at [801, 496] on span "No - required a change order" at bounding box center [871, 493] width 185 height 20
click at [779, 496] on input "No - required a change order" at bounding box center [758, 492] width 41 height 41
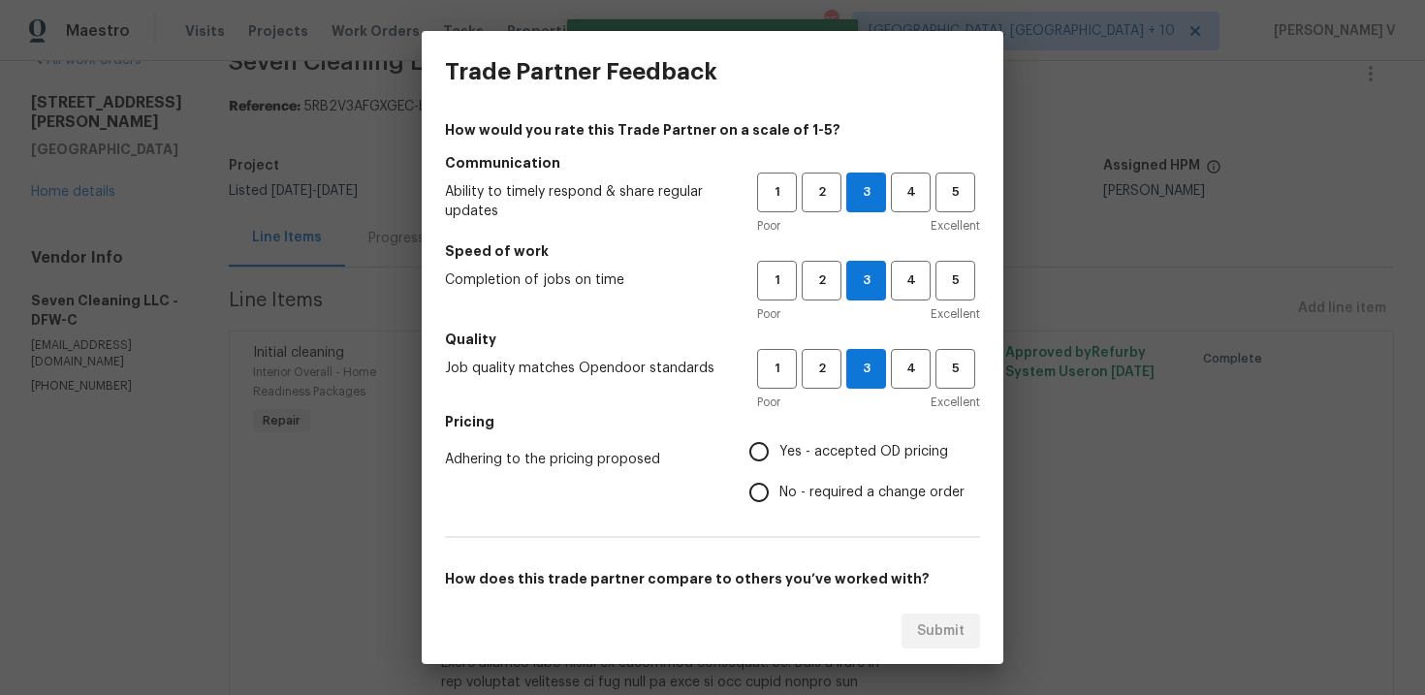
radio input "true"
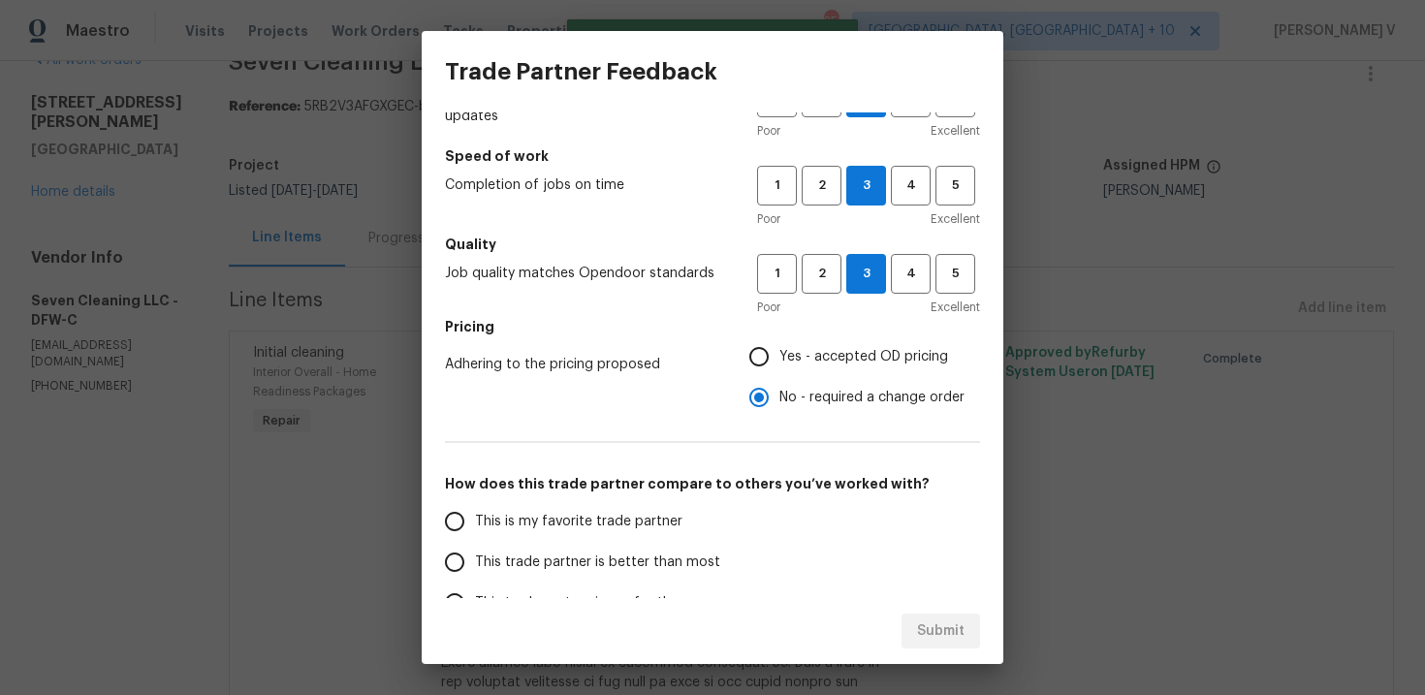
click at [637, 556] on span "This trade partner is better than most" at bounding box center [597, 562] width 245 height 20
click at [475, 556] on input "This trade partner is better than most" at bounding box center [454, 562] width 41 height 41
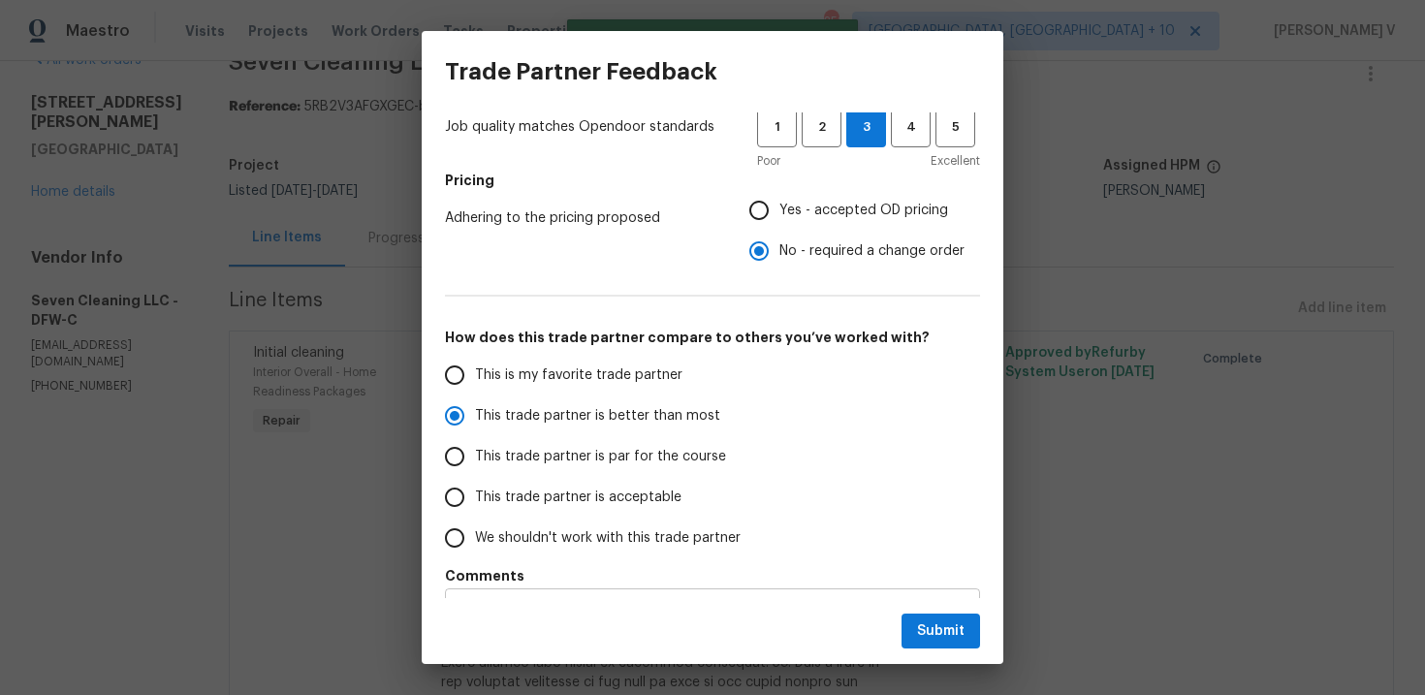
scroll to position [289, 0]
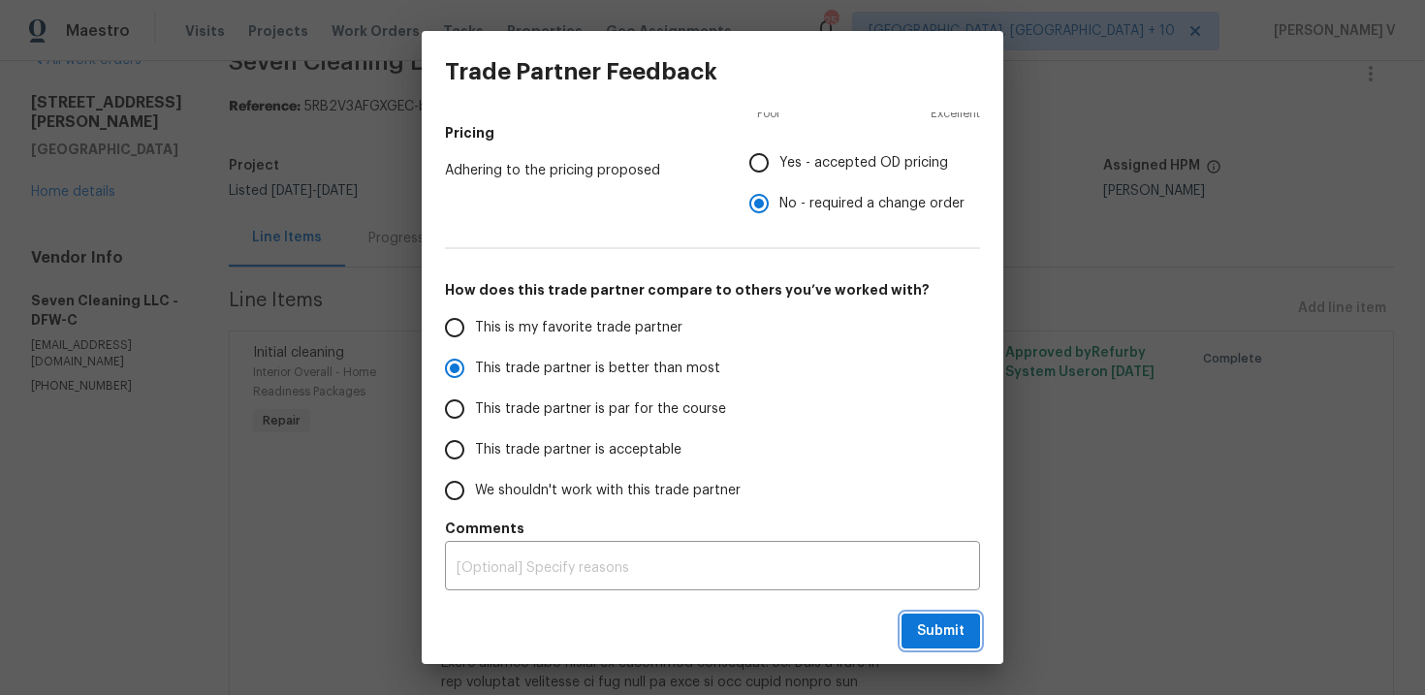
click at [943, 621] on span "Submit" at bounding box center [940, 631] width 47 height 24
radio input "true"
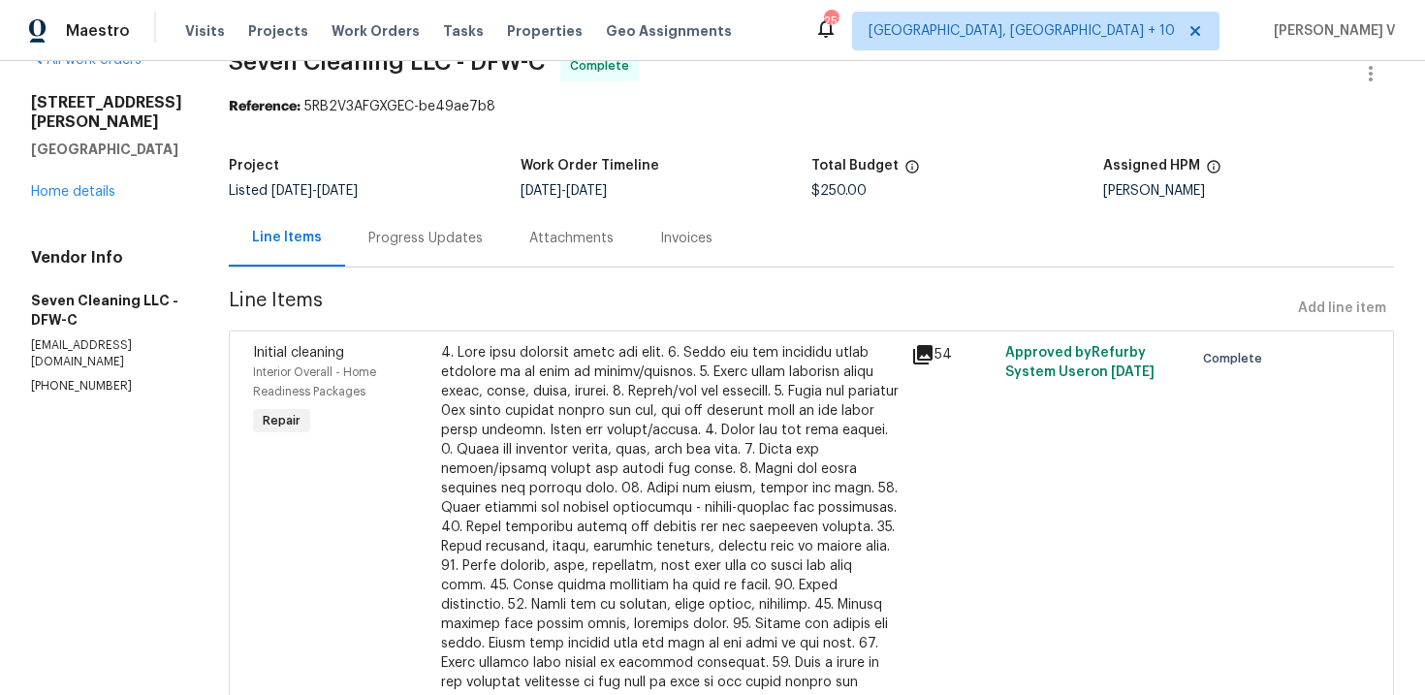
click at [599, 429] on div at bounding box center [670, 537] width 458 height 388
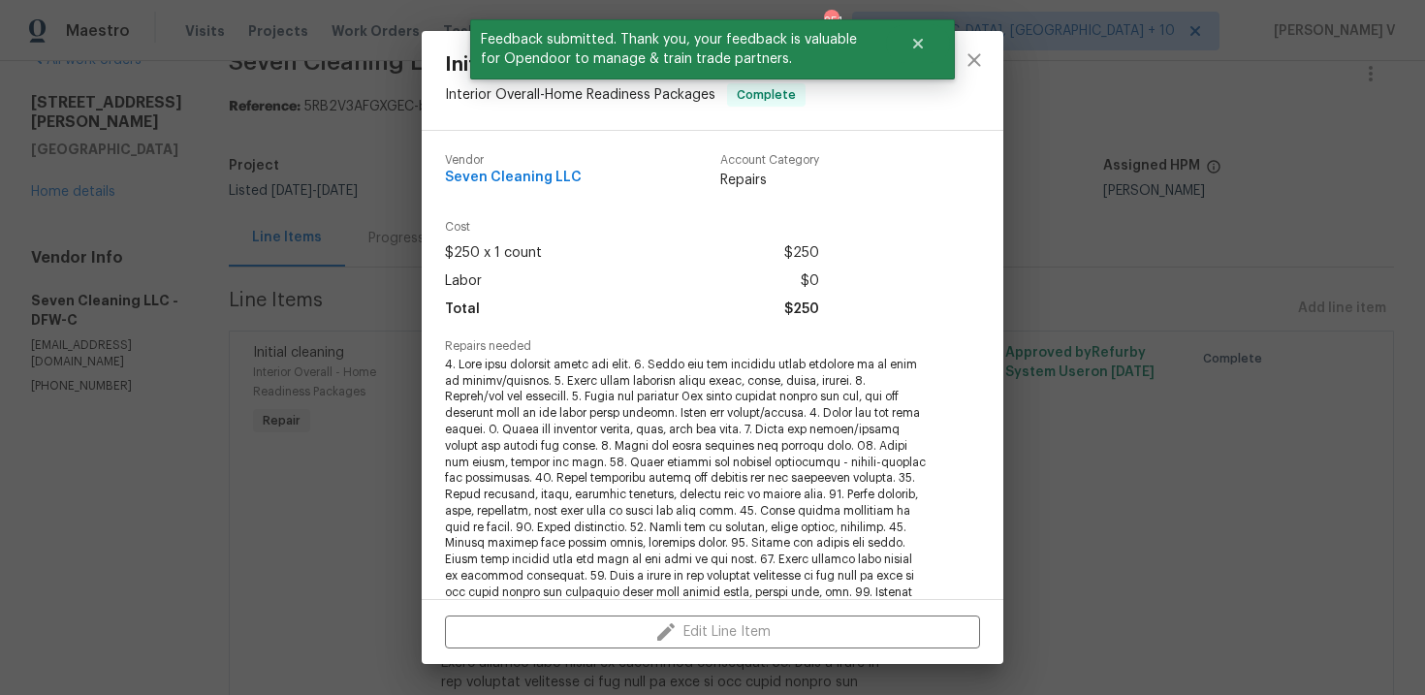
scroll to position [376, 0]
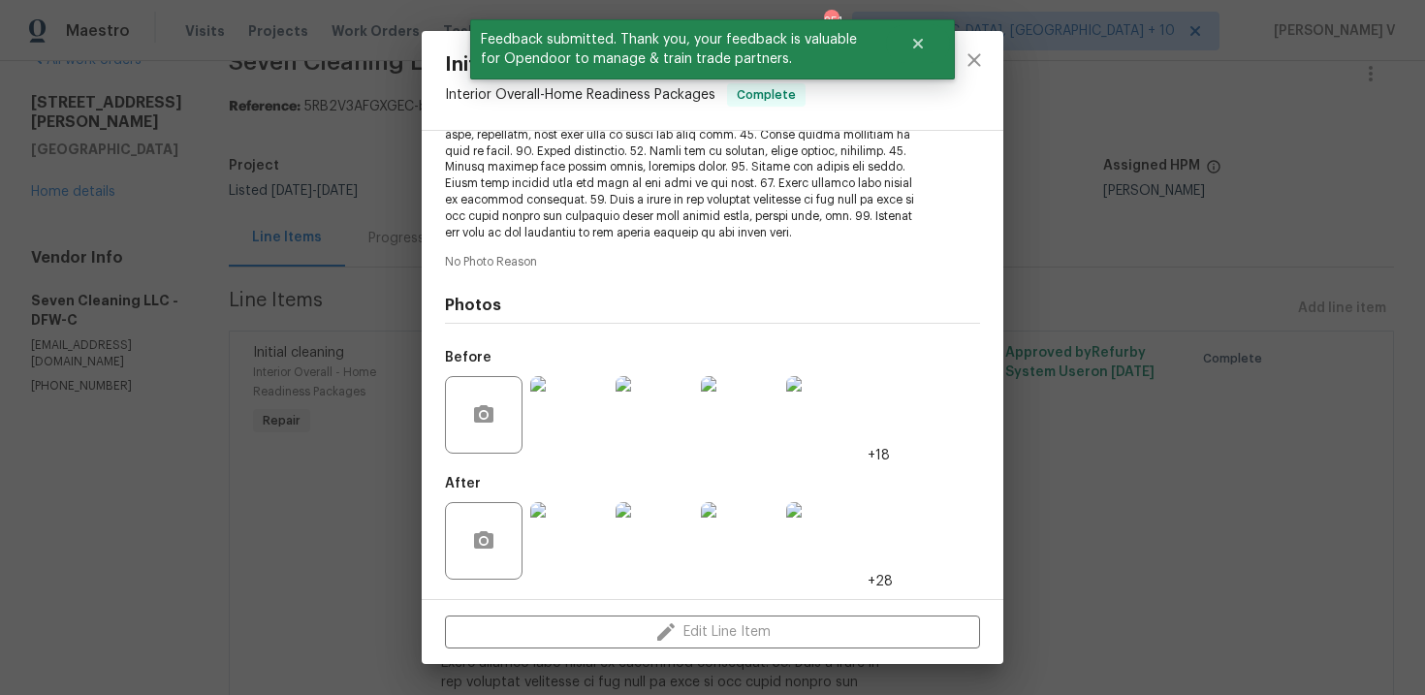
click at [585, 455] on div at bounding box center [568, 414] width 85 height 101
click at [571, 419] on img at bounding box center [569, 415] width 78 height 78
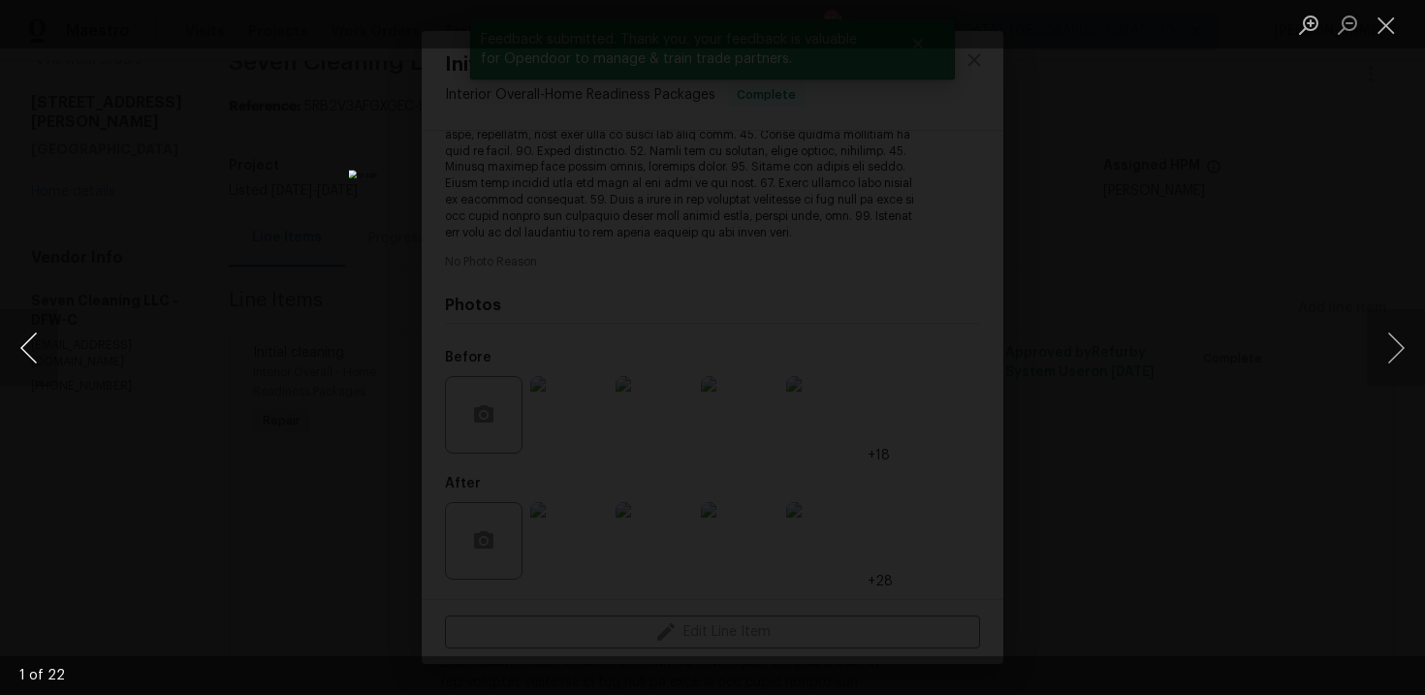
click at [43, 336] on button "Previous image" at bounding box center [29, 348] width 58 height 78
click at [138, 267] on div "Lightbox" at bounding box center [712, 347] width 1425 height 695
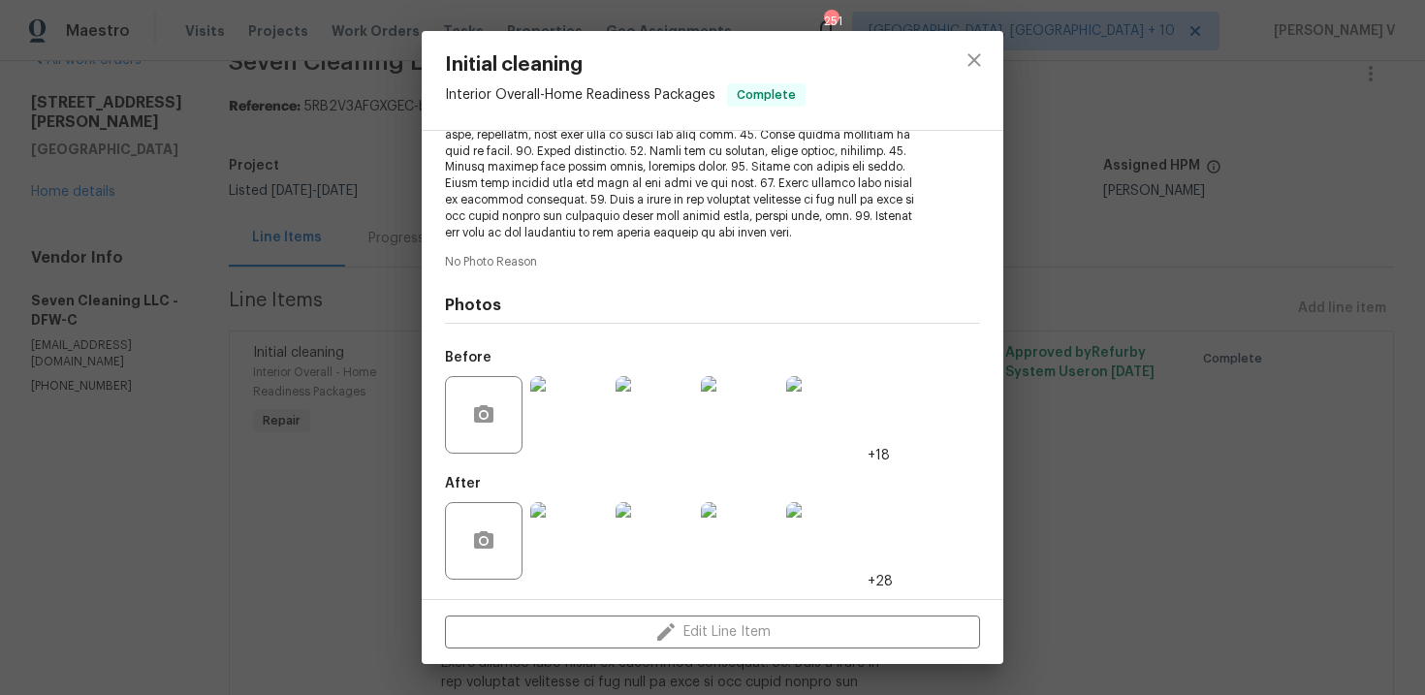
click at [573, 542] on img at bounding box center [569, 541] width 78 height 78
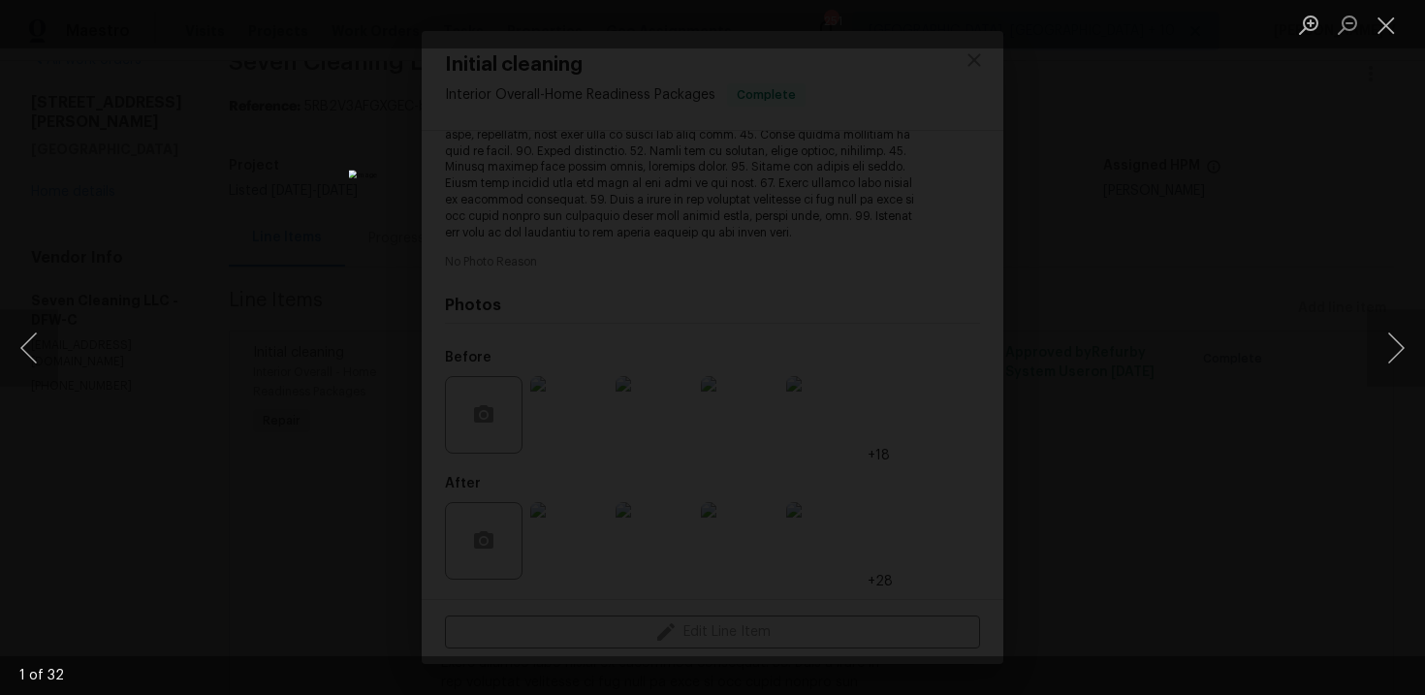
click at [250, 272] on div "Lightbox" at bounding box center [712, 347] width 1425 height 695
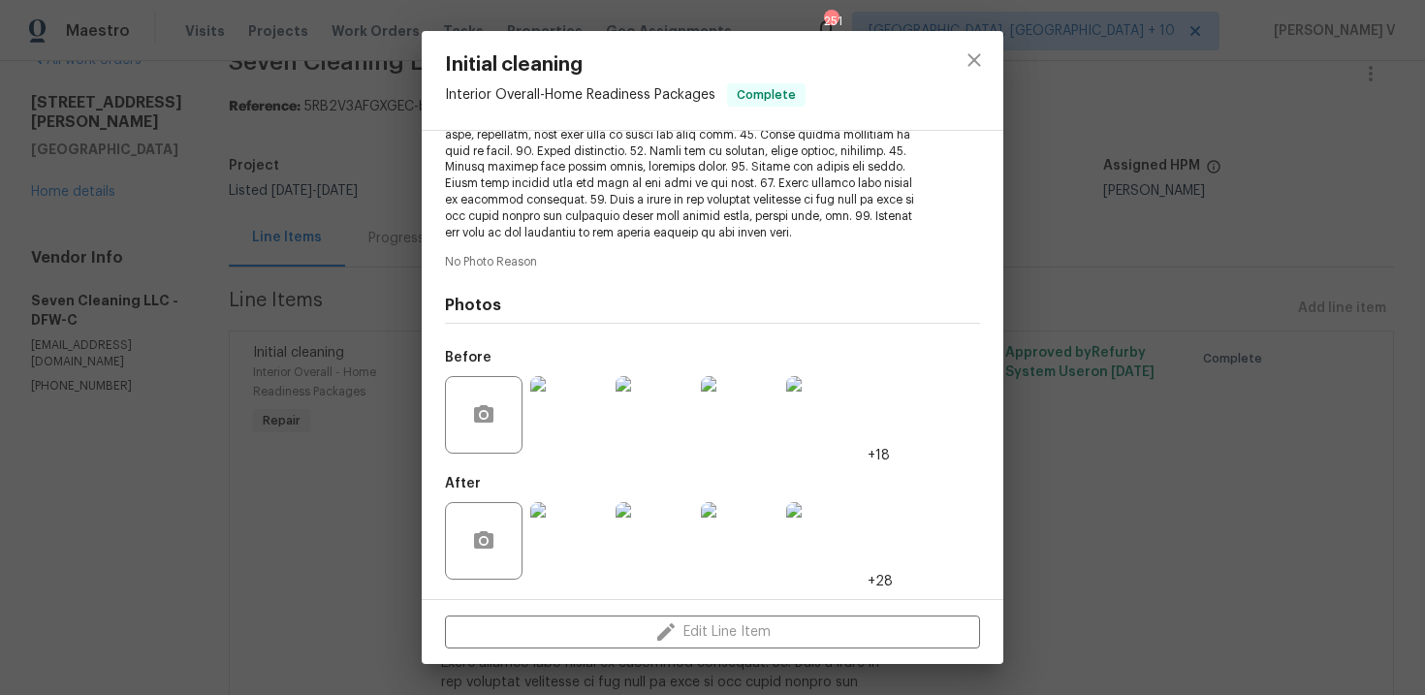
click at [250, 272] on div "Initial cleaning Interior Overall - Home Readiness Packages Complete Vendor Sev…" at bounding box center [712, 347] width 1425 height 695
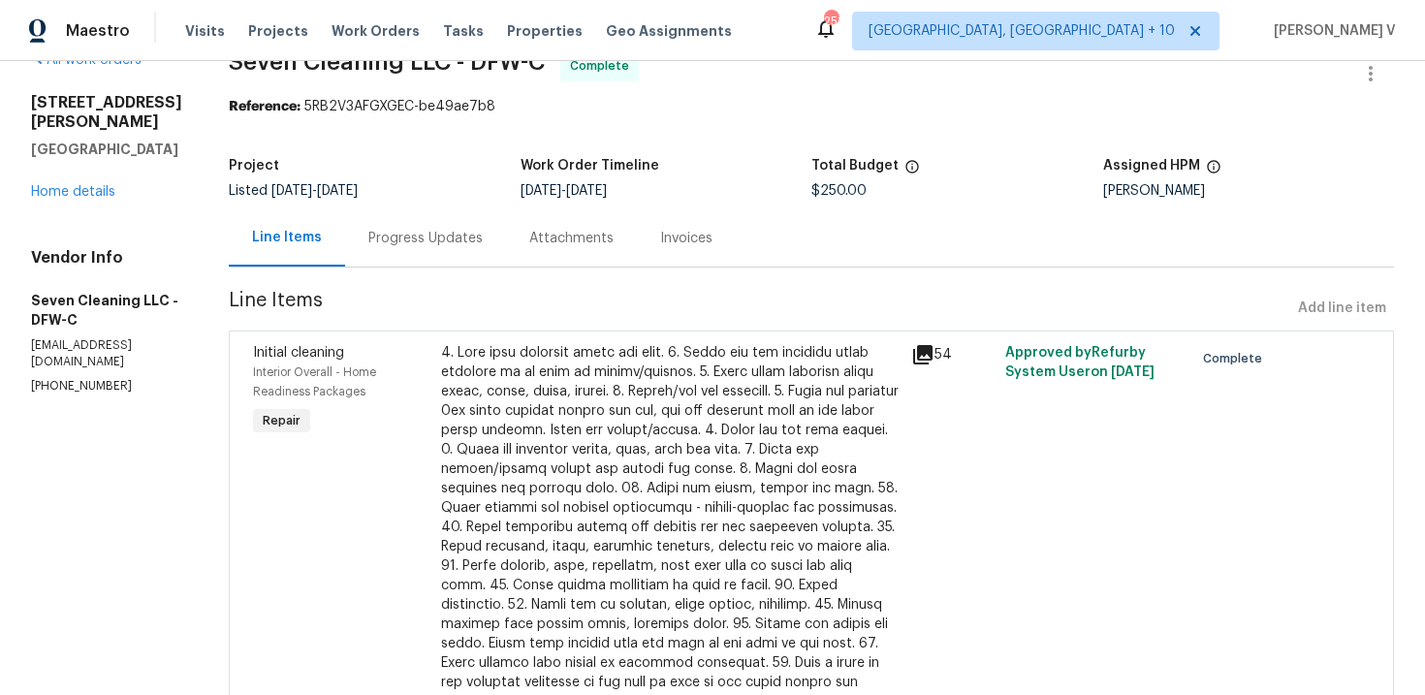
click at [465, 211] on div "Progress Updates" at bounding box center [425, 237] width 161 height 57
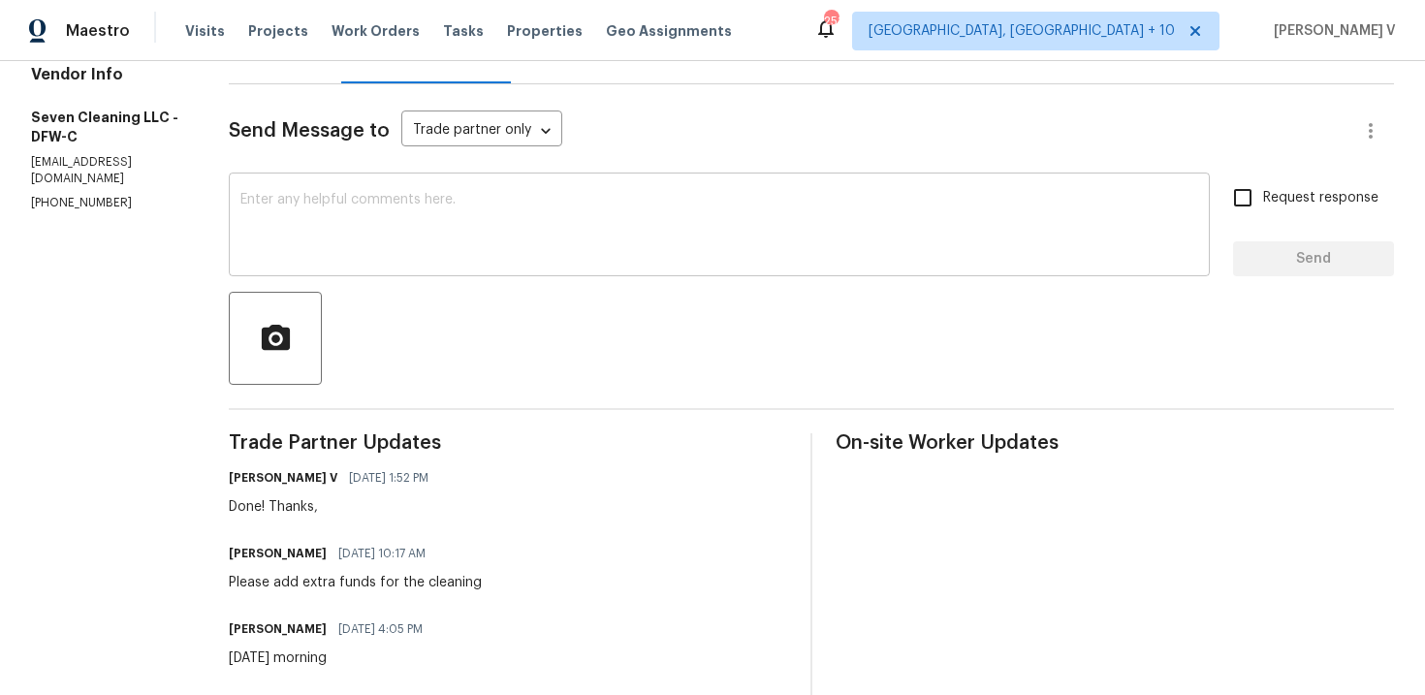
scroll to position [254, 0]
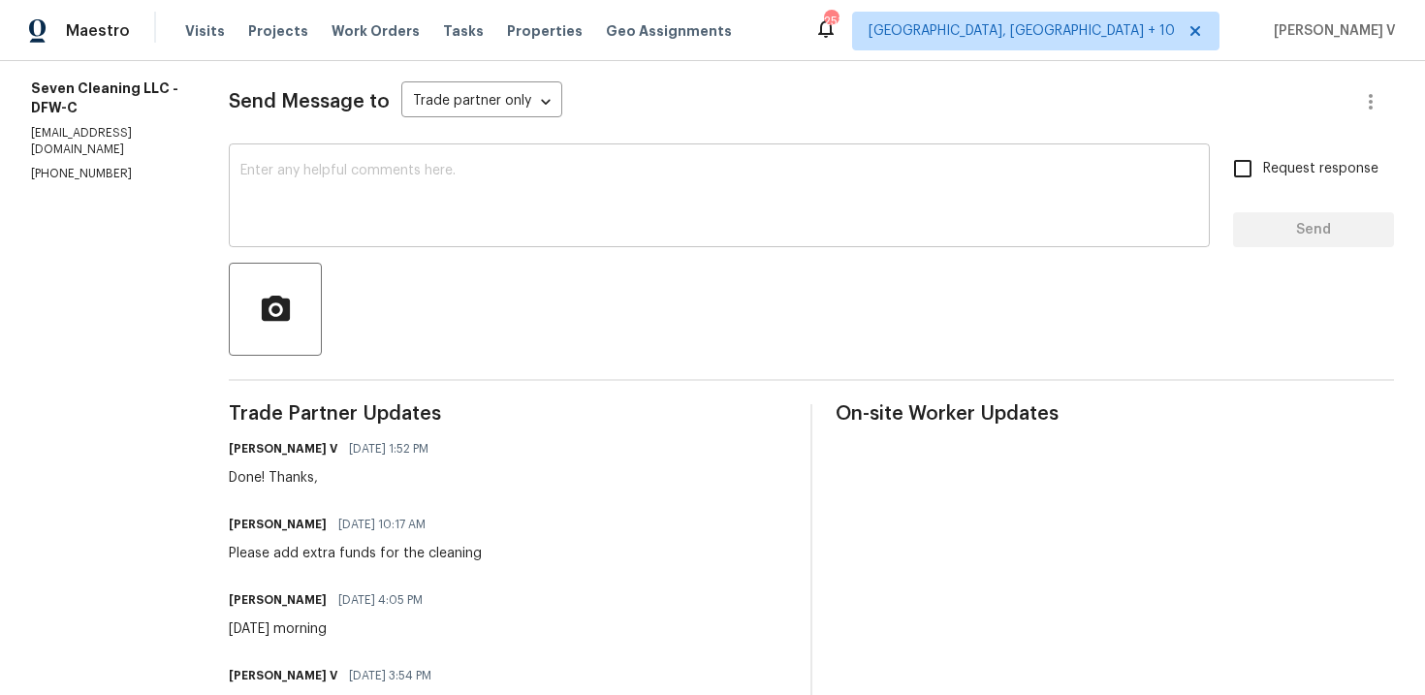
click at [420, 211] on textarea at bounding box center [718, 198] width 957 height 68
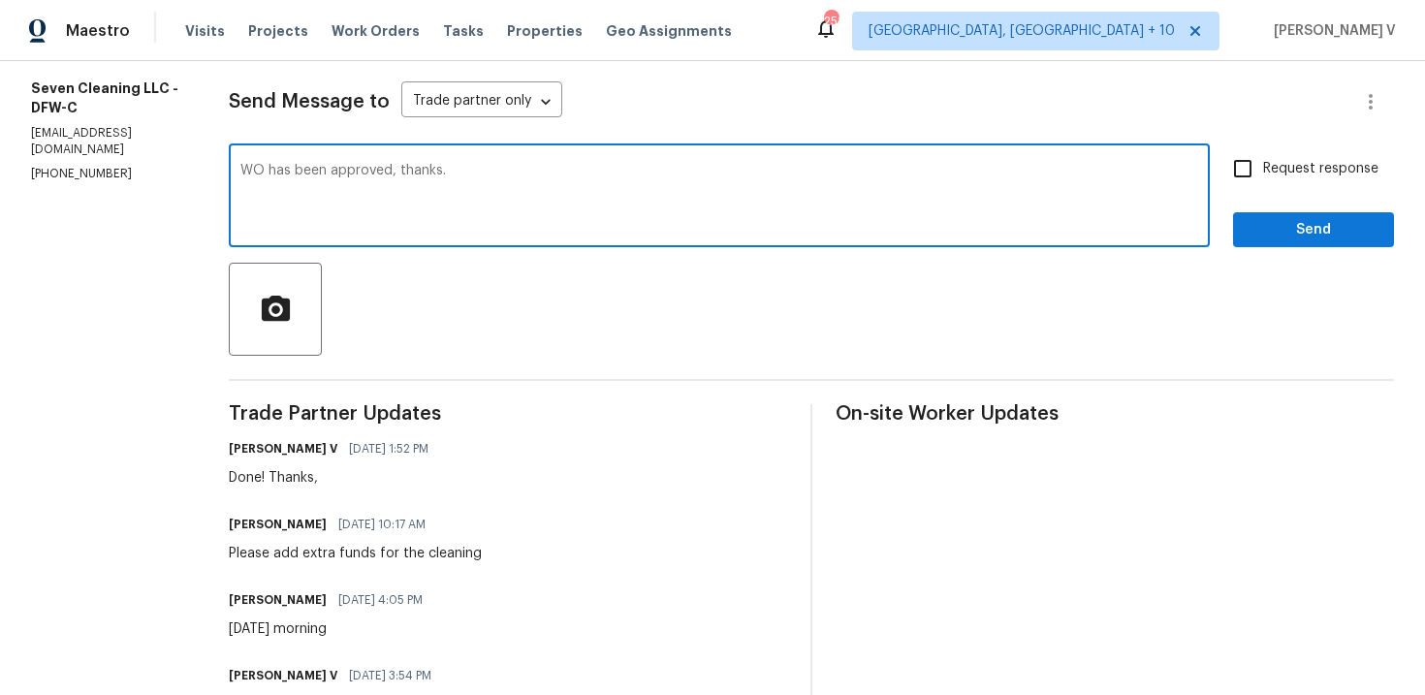
type textarea "WO has been approved, thanks."
click at [1282, 199] on div "Request response Send" at bounding box center [1313, 197] width 161 height 99
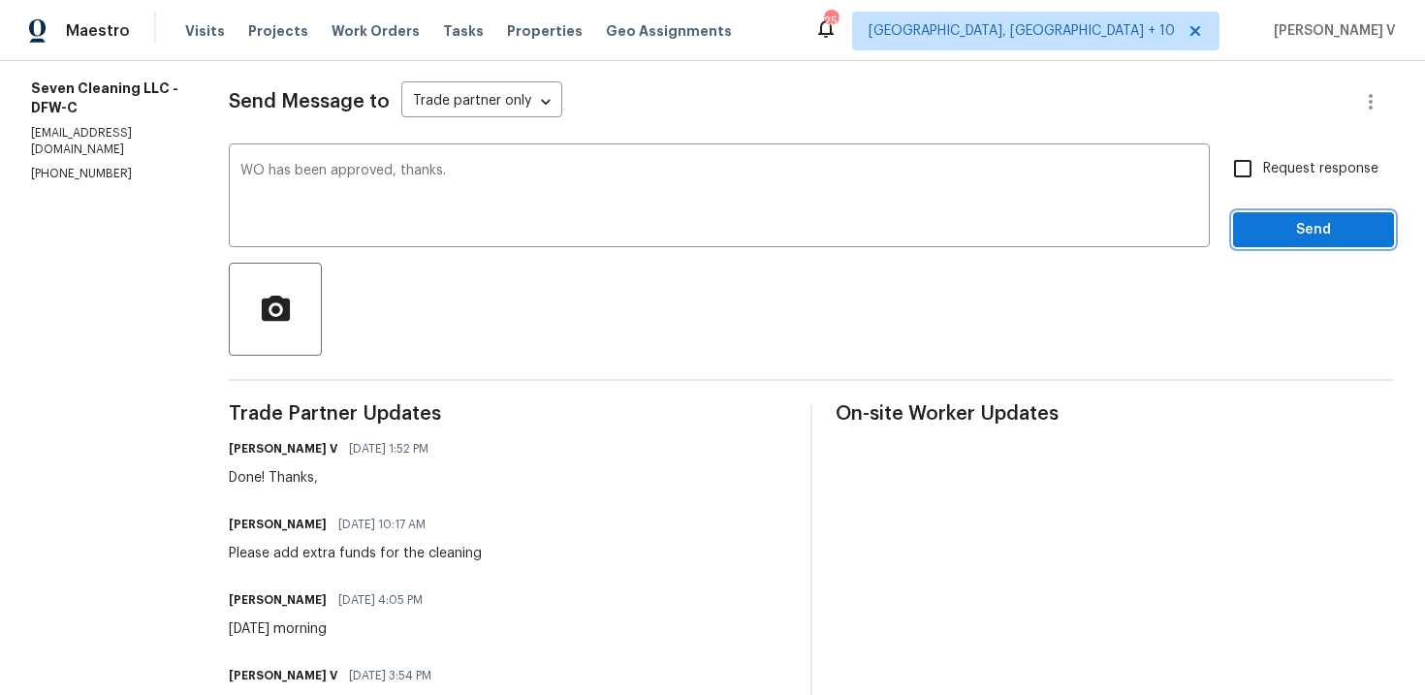
click at [1275, 217] on button "Send" at bounding box center [1313, 230] width 161 height 36
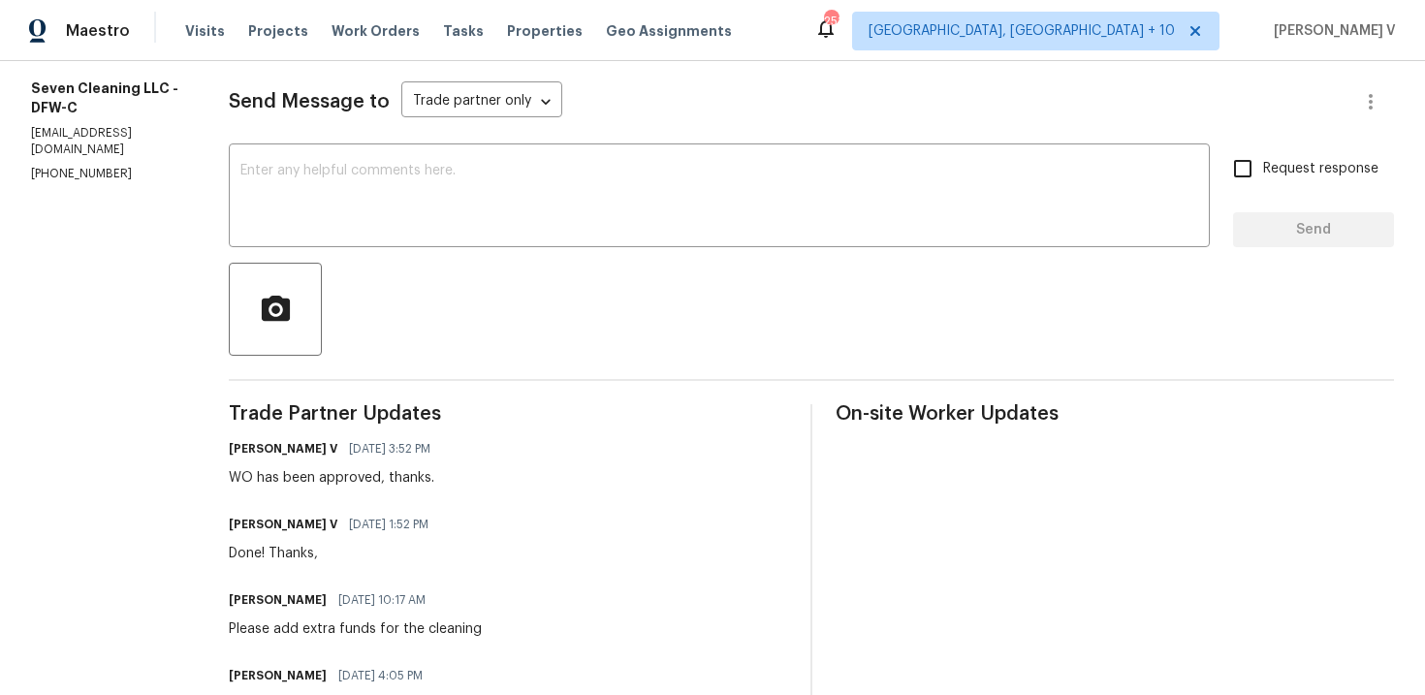
scroll to position [0, 0]
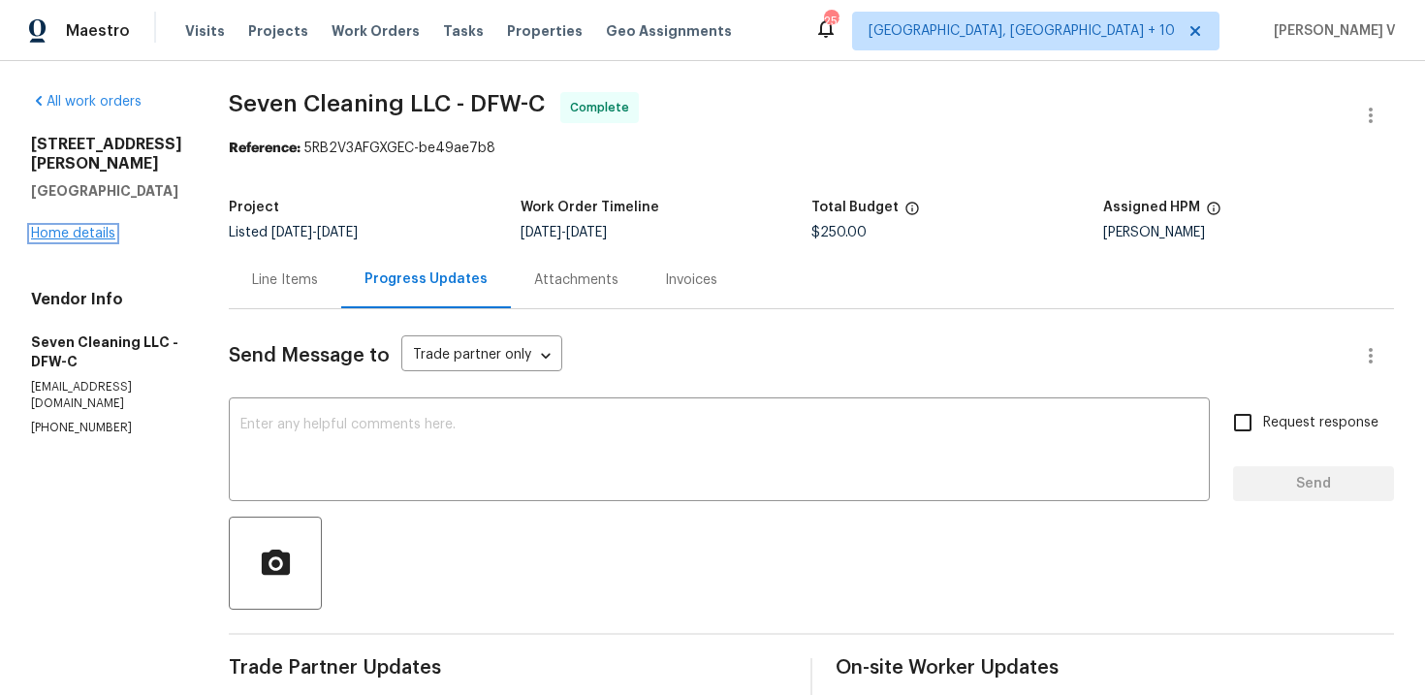
click at [96, 227] on link "Home details" at bounding box center [73, 234] width 84 height 14
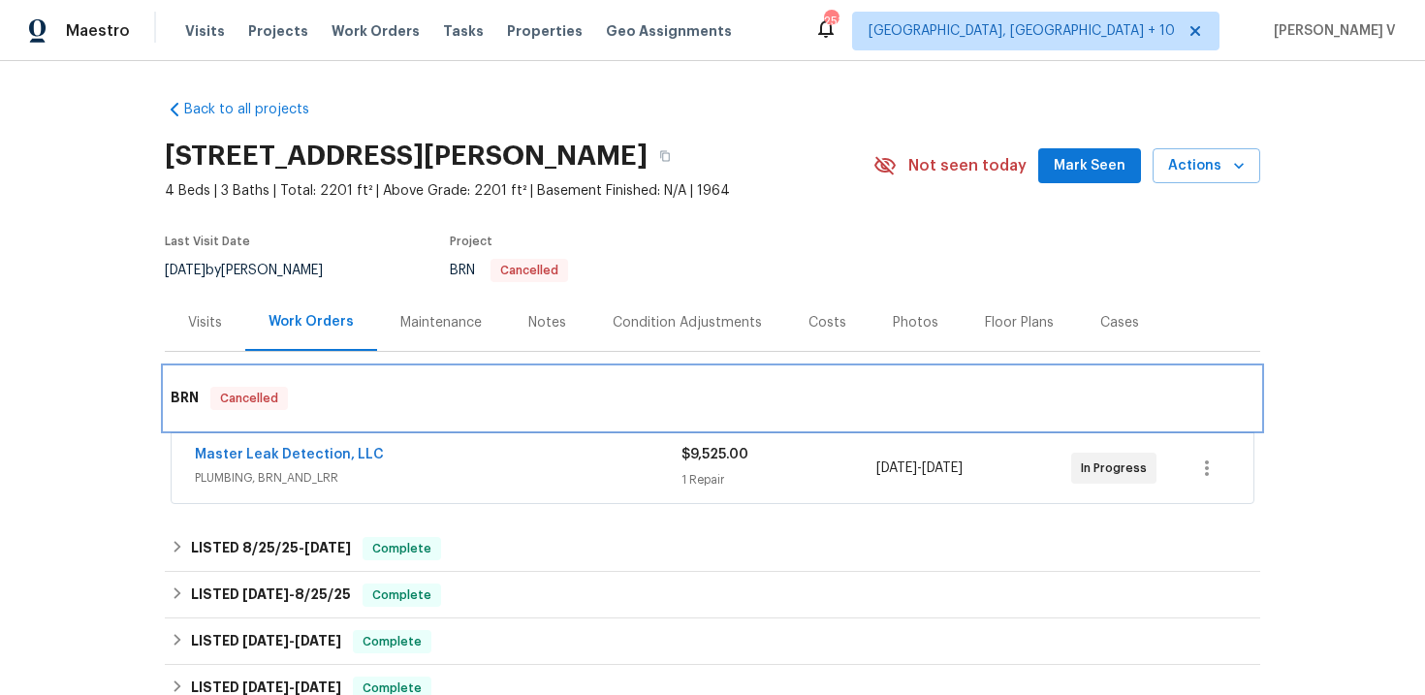
click at [582, 427] on div "BRN Cancelled" at bounding box center [712, 398] width 1095 height 62
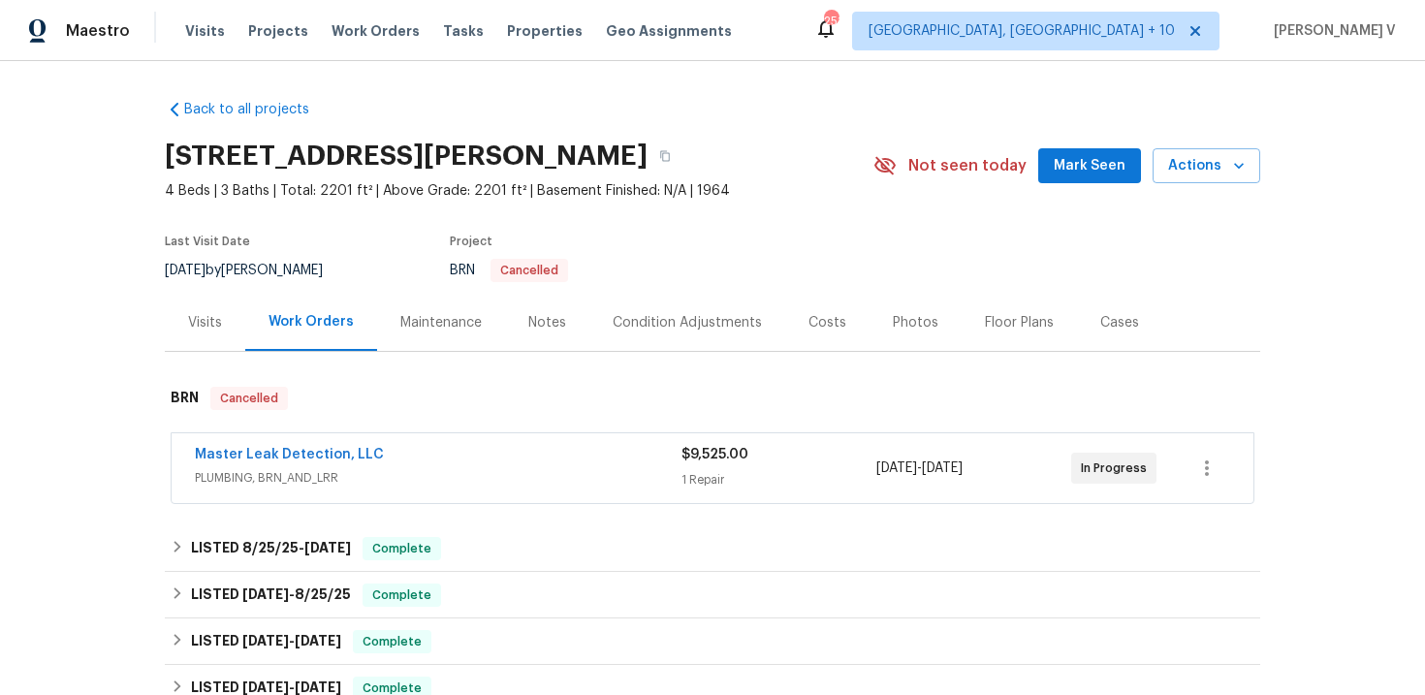
click at [570, 465] on div "Master Leak Detection, LLC" at bounding box center [438, 456] width 486 height 23
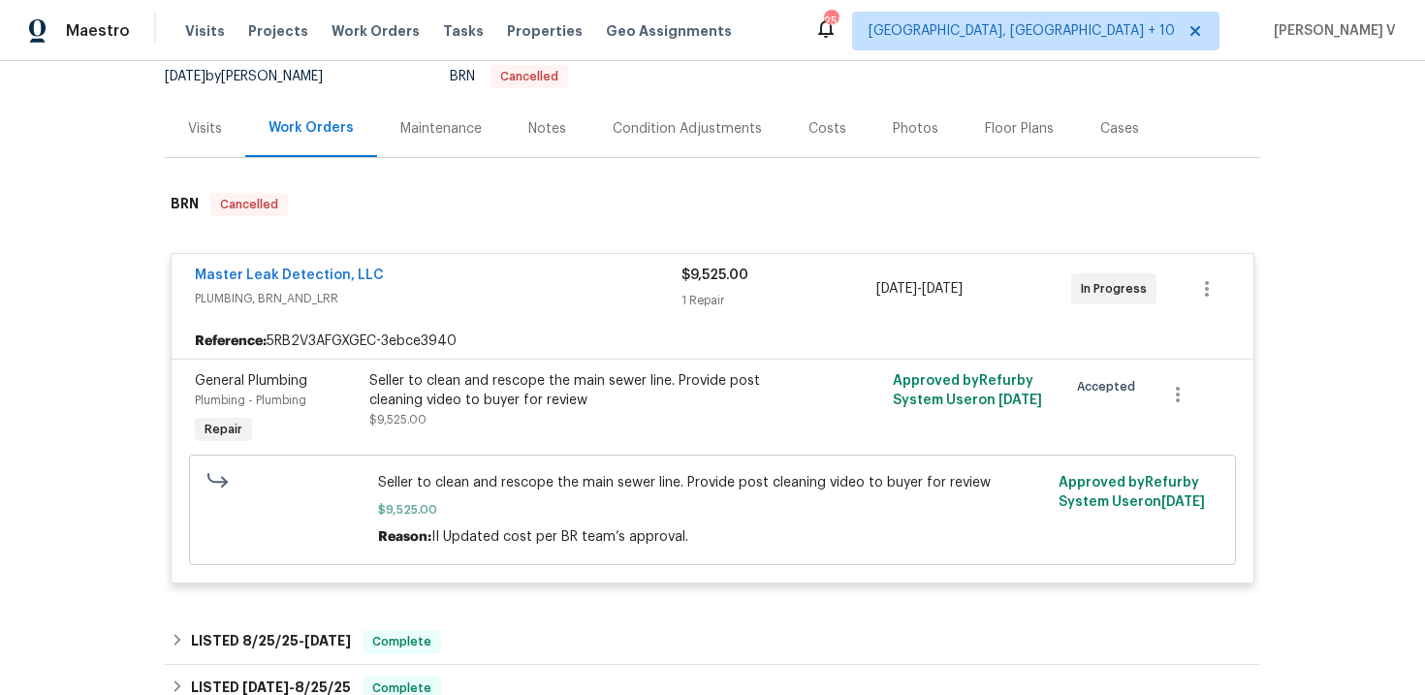
scroll to position [193, 0]
click at [326, 282] on link "Master Leak Detection, LLC" at bounding box center [289, 276] width 189 height 14
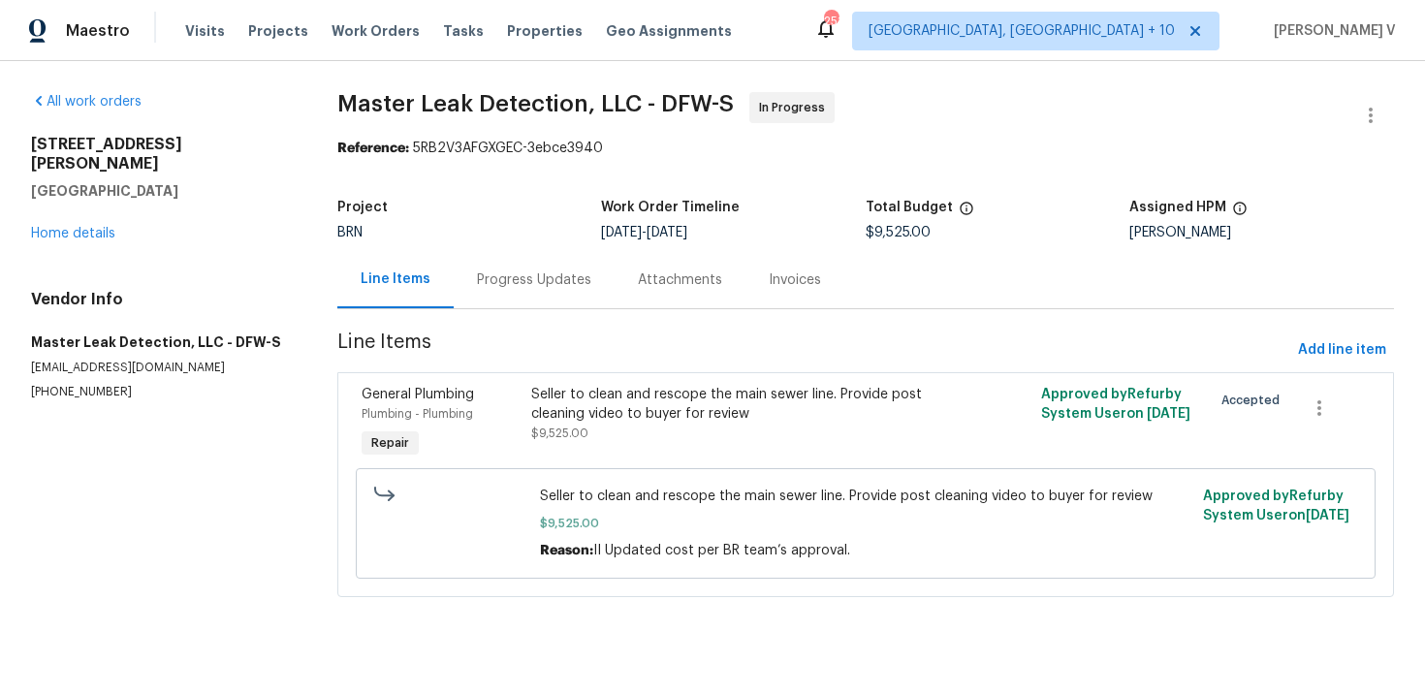
click at [484, 278] on div "Progress Updates" at bounding box center [534, 279] width 114 height 19
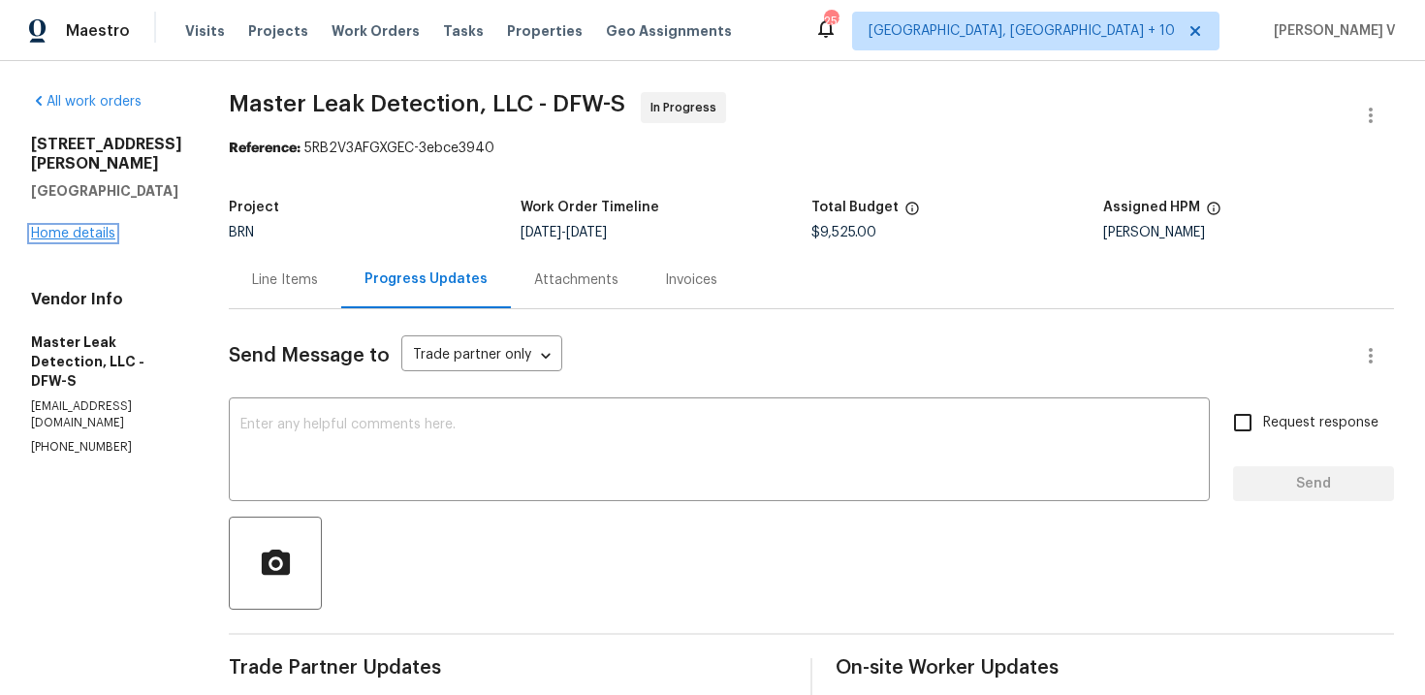
click at [102, 227] on link "Home details" at bounding box center [73, 234] width 84 height 14
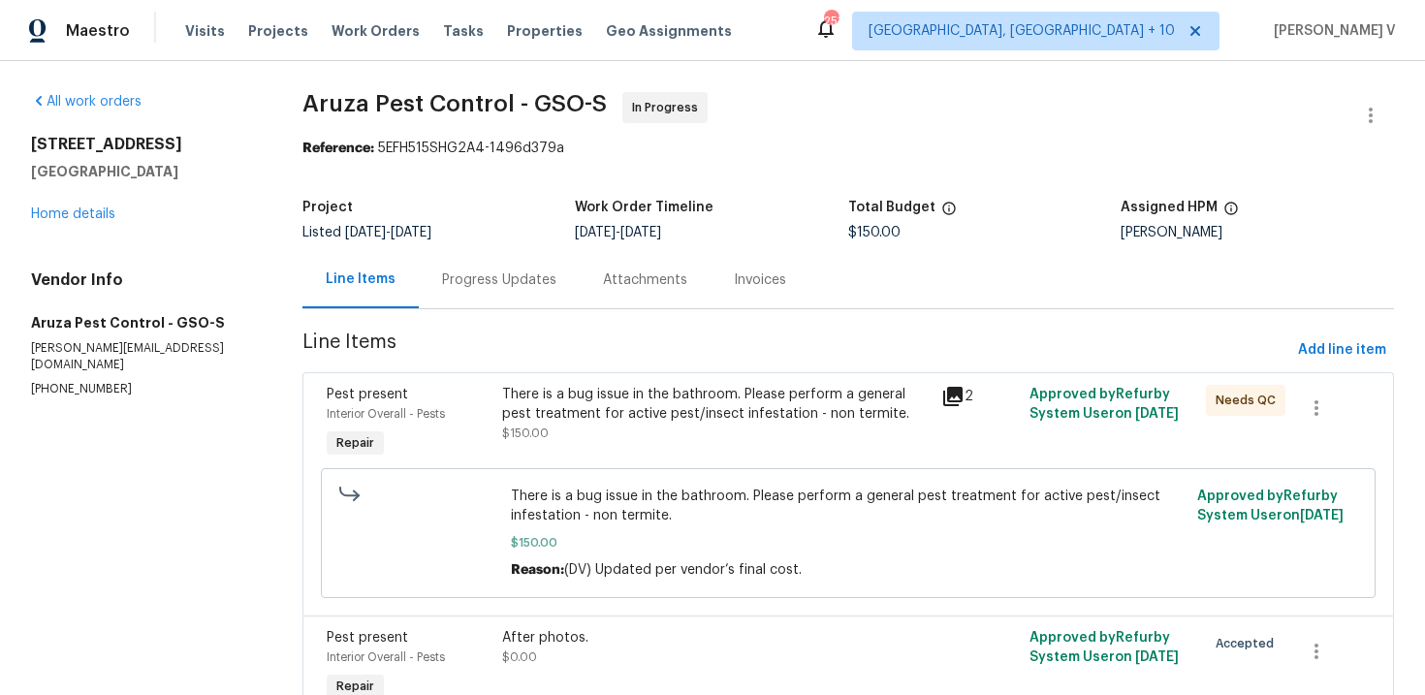
click at [520, 274] on div "Progress Updates" at bounding box center [499, 279] width 114 height 19
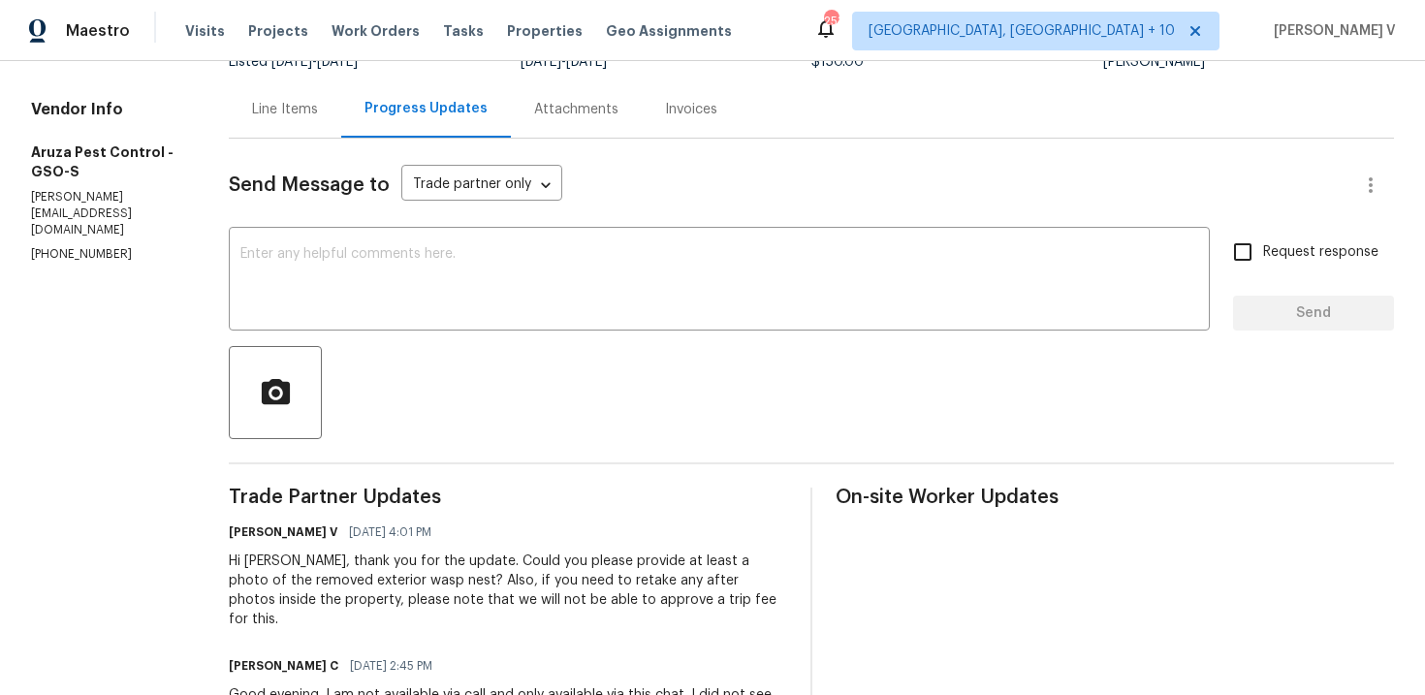
scroll to position [96, 0]
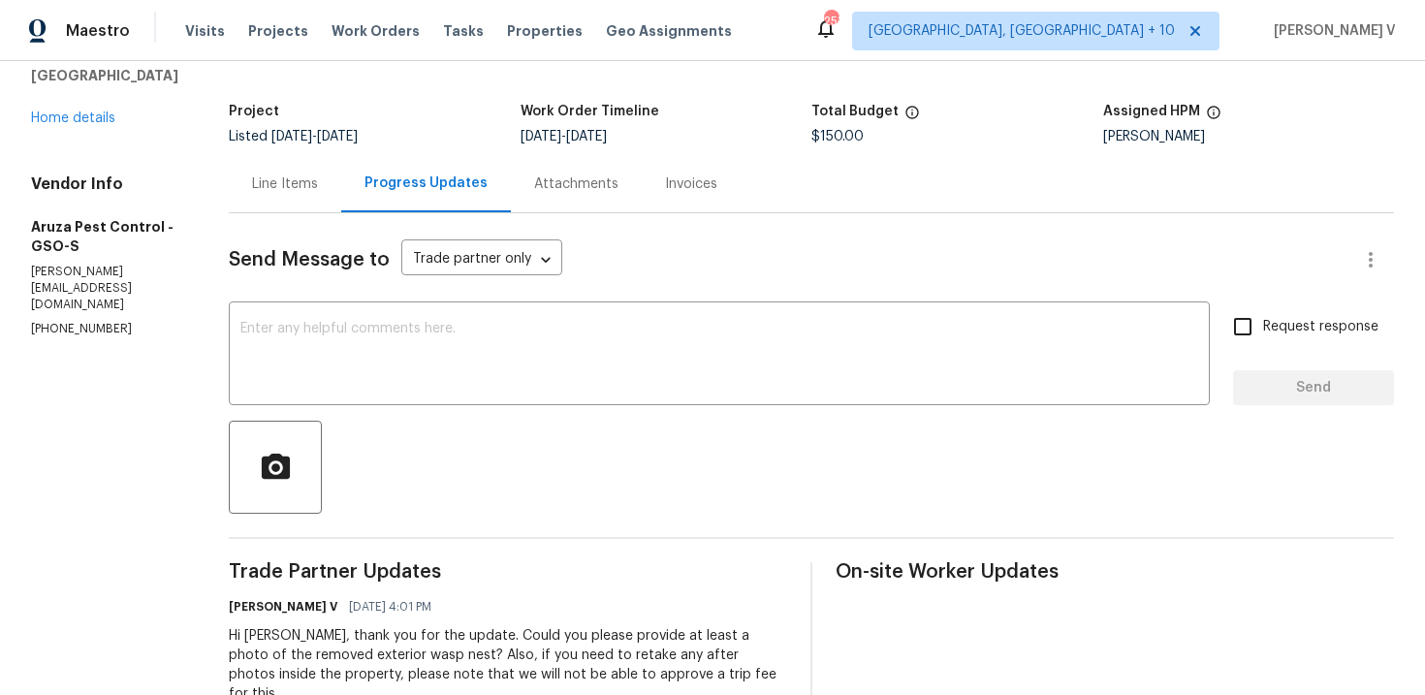
click at [312, 175] on div "Line Items" at bounding box center [285, 183] width 66 height 19
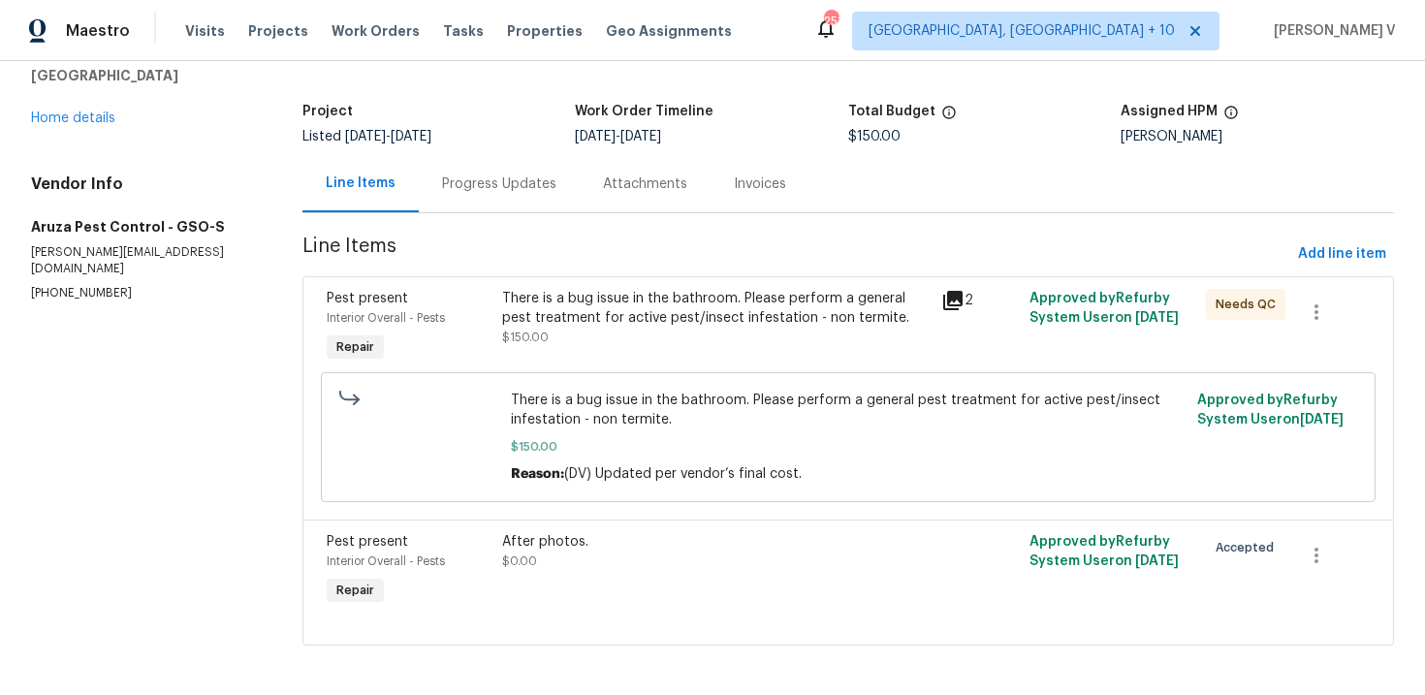
scroll to position [102, 0]
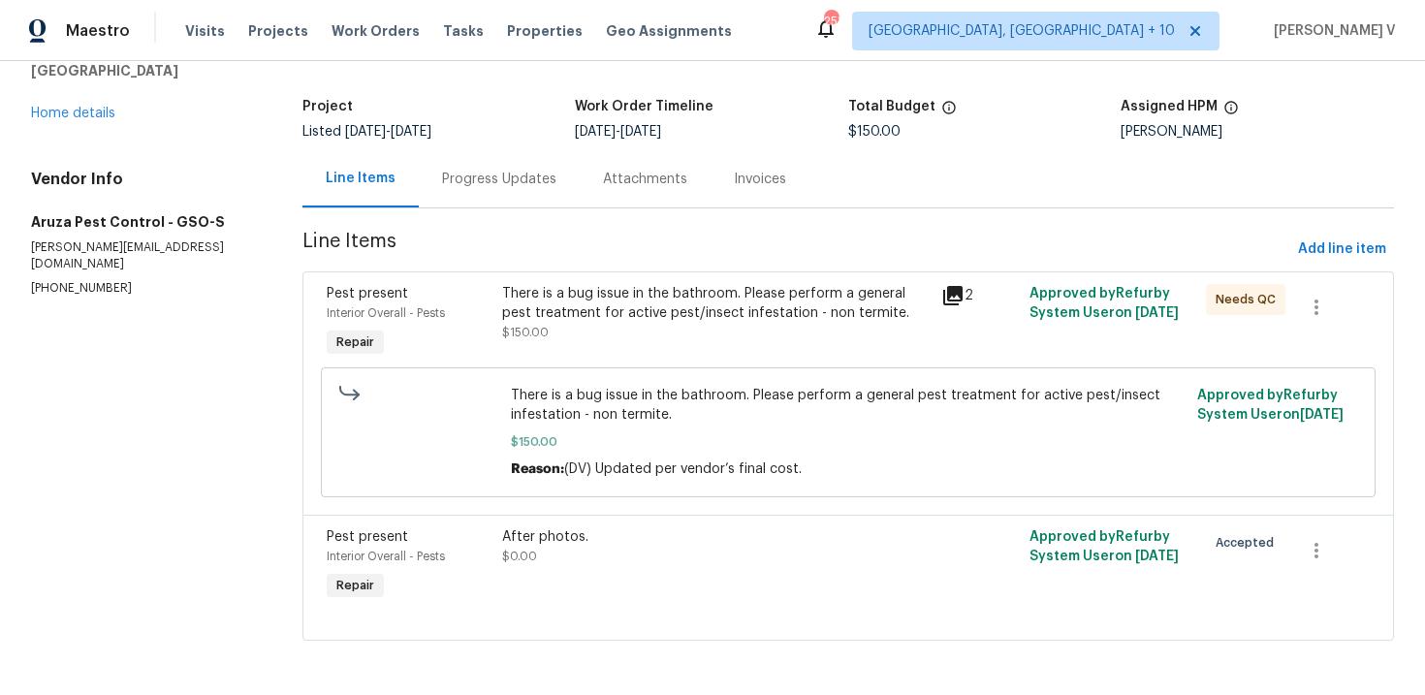
click at [542, 327] on span "$150.00" at bounding box center [525, 333] width 47 height 12
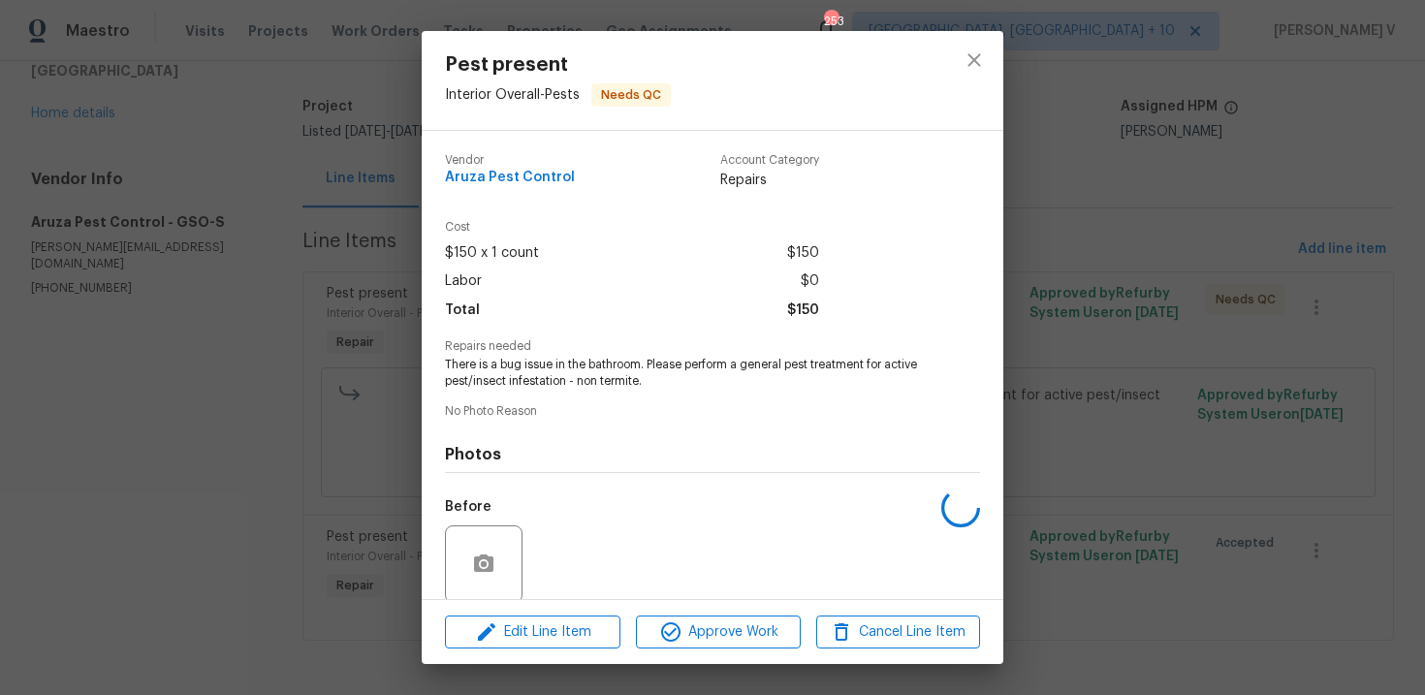
scroll to position [149, 0]
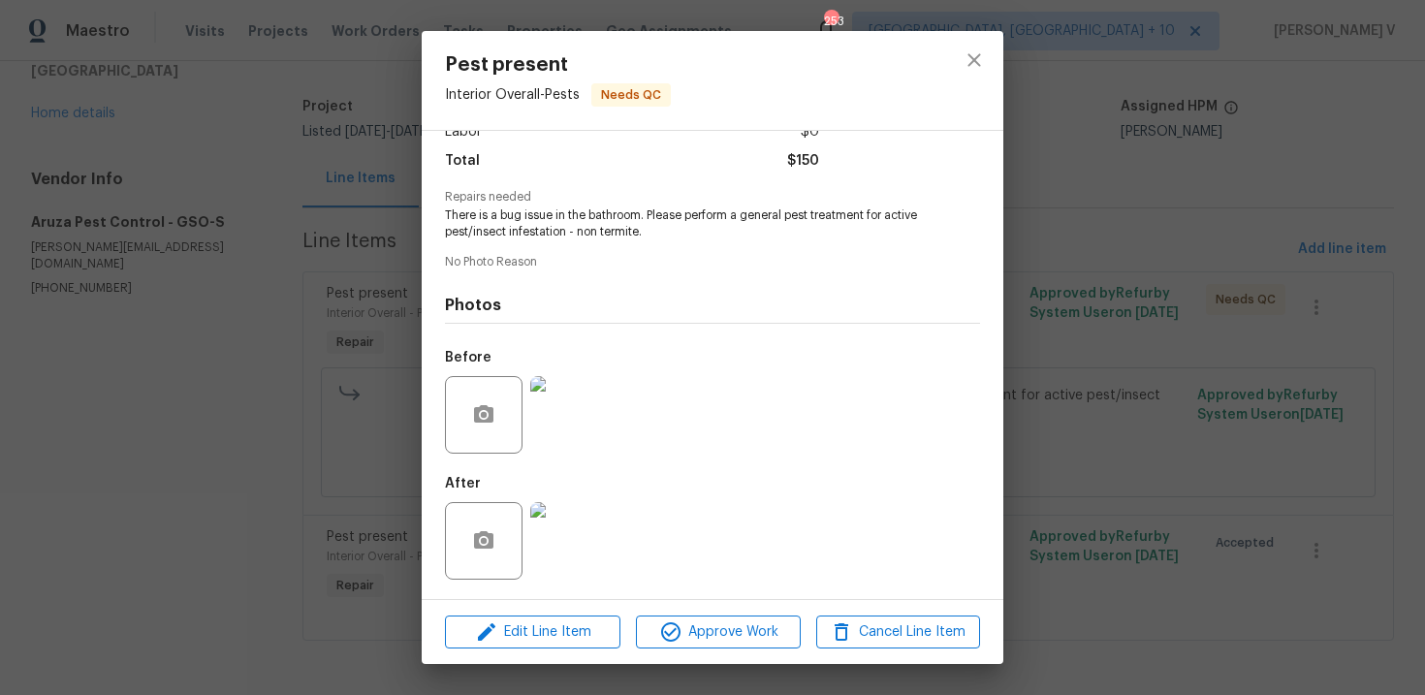
click at [582, 520] on img at bounding box center [569, 541] width 78 height 78
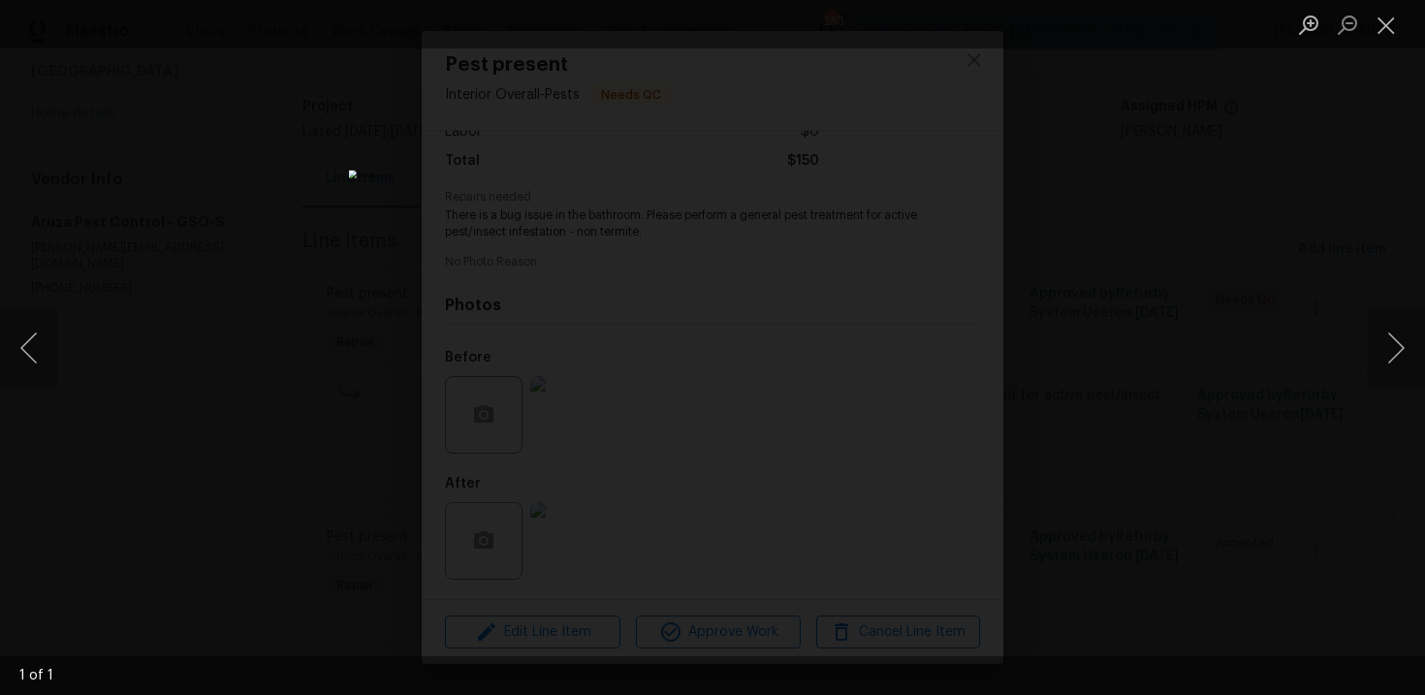
click at [1181, 191] on div "Lightbox" at bounding box center [712, 347] width 1425 height 695
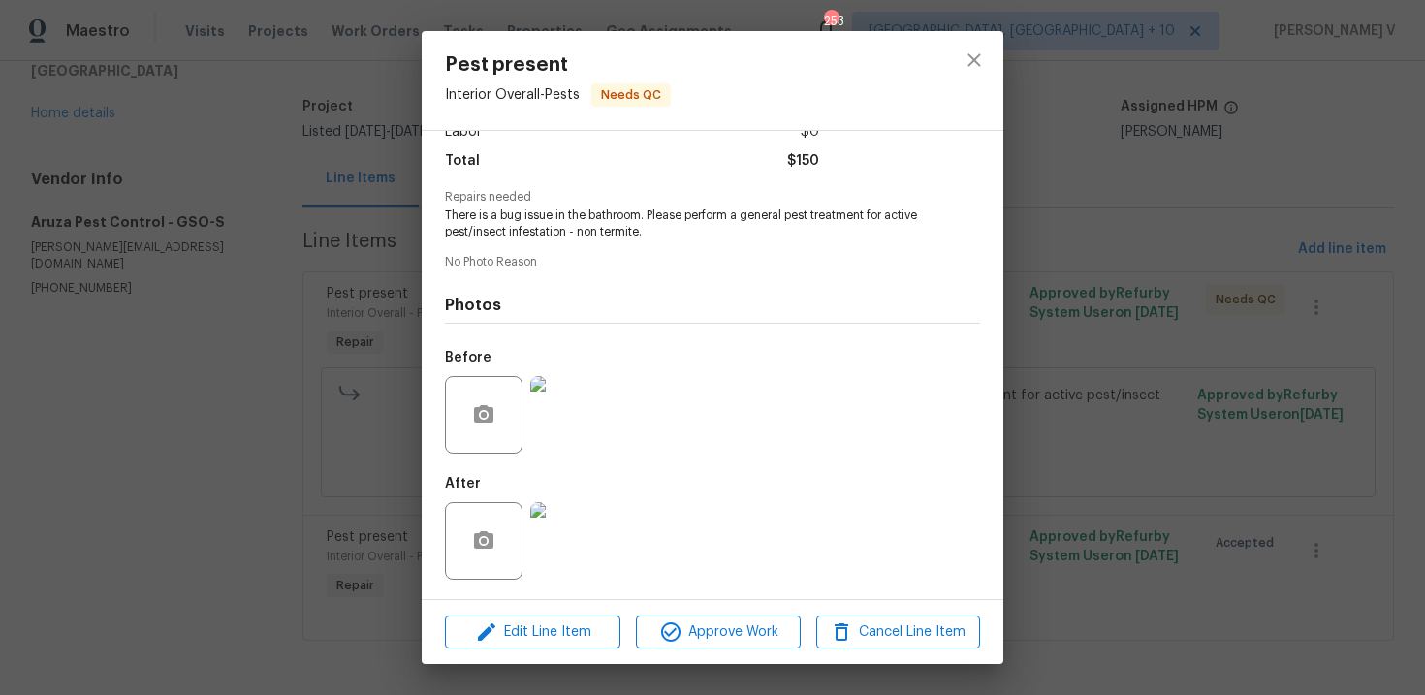
click at [363, 171] on div "Pest present Interior Overall - Pests Needs QC Vendor Aruza Pest Control Accoun…" at bounding box center [712, 347] width 1425 height 695
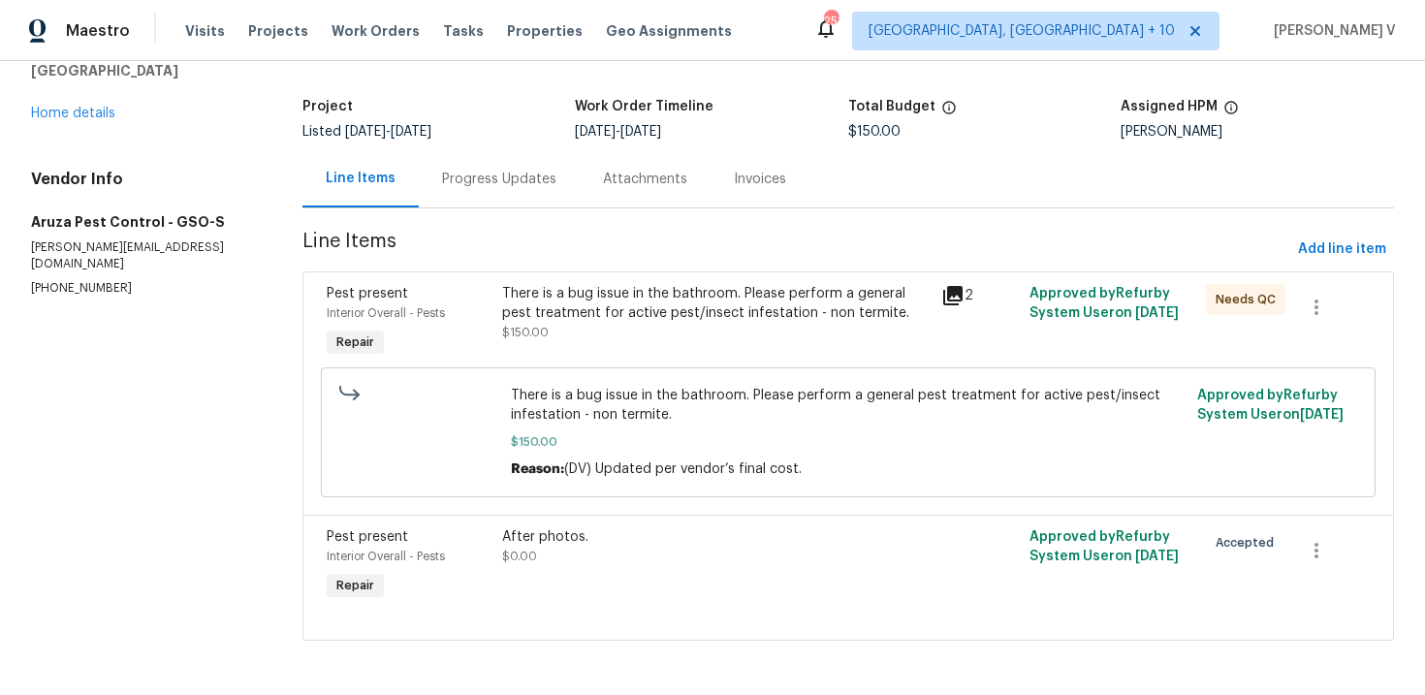
click at [558, 171] on div "Progress Updates" at bounding box center [499, 178] width 161 height 57
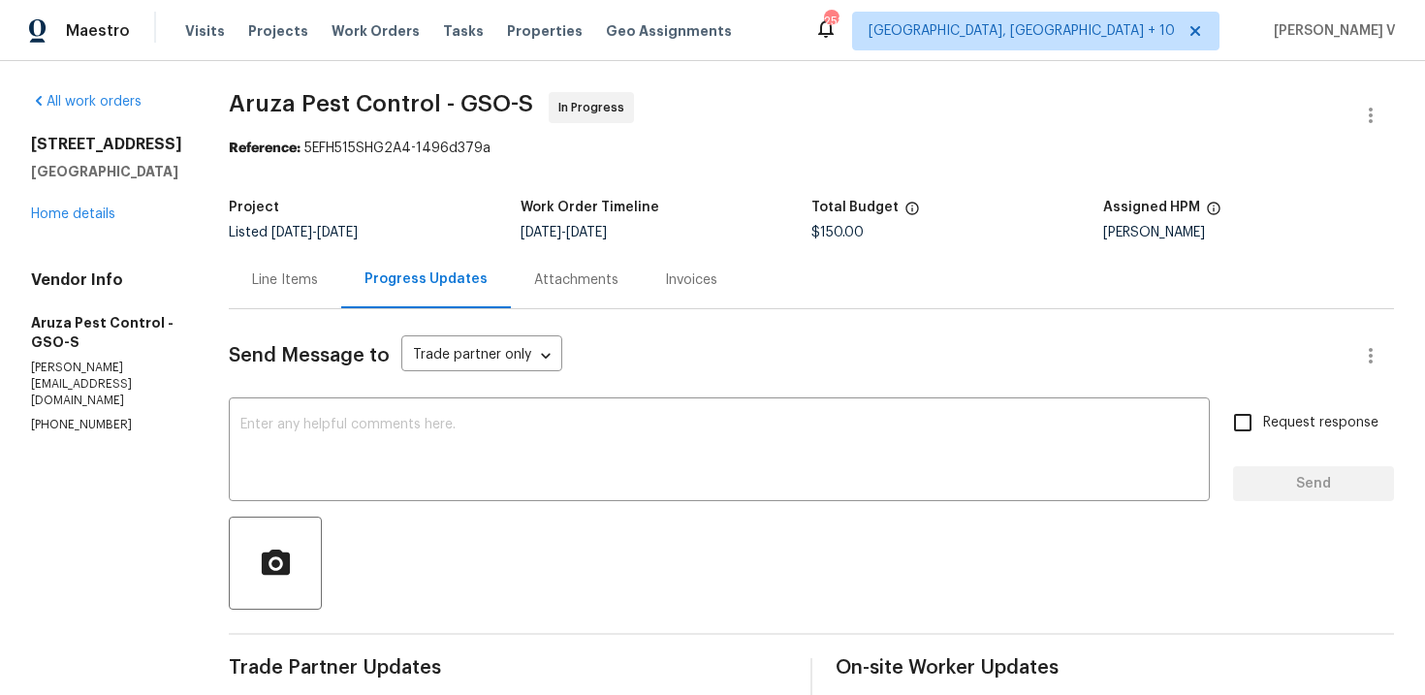
scroll to position [221, 0]
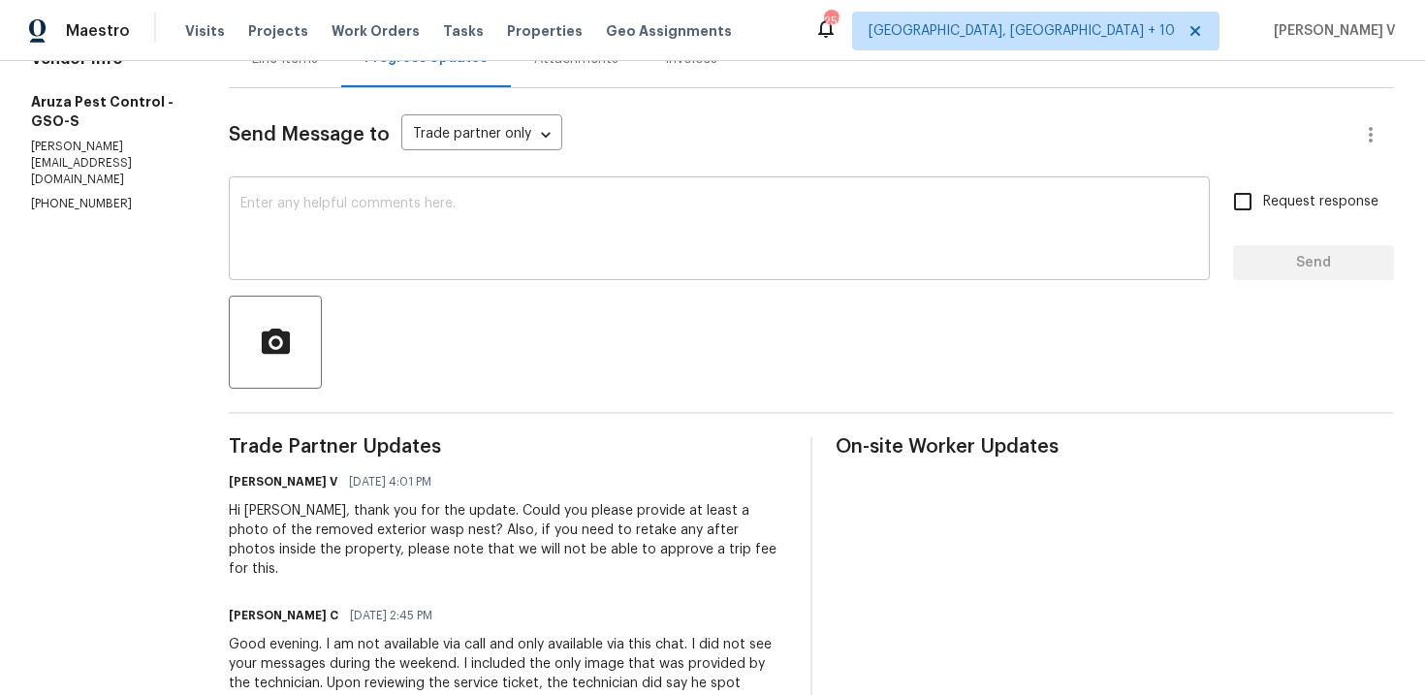
click at [341, 232] on textarea at bounding box center [718, 231] width 957 height 68
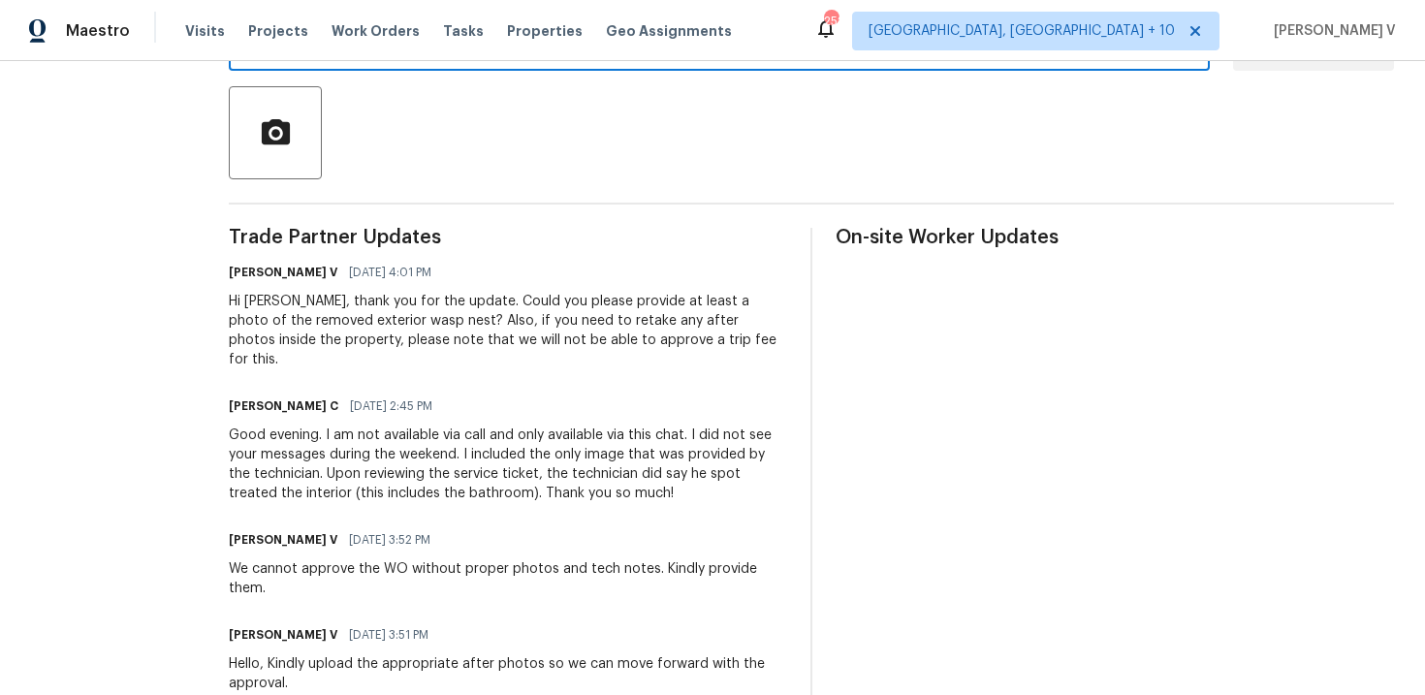
scroll to position [633, 0]
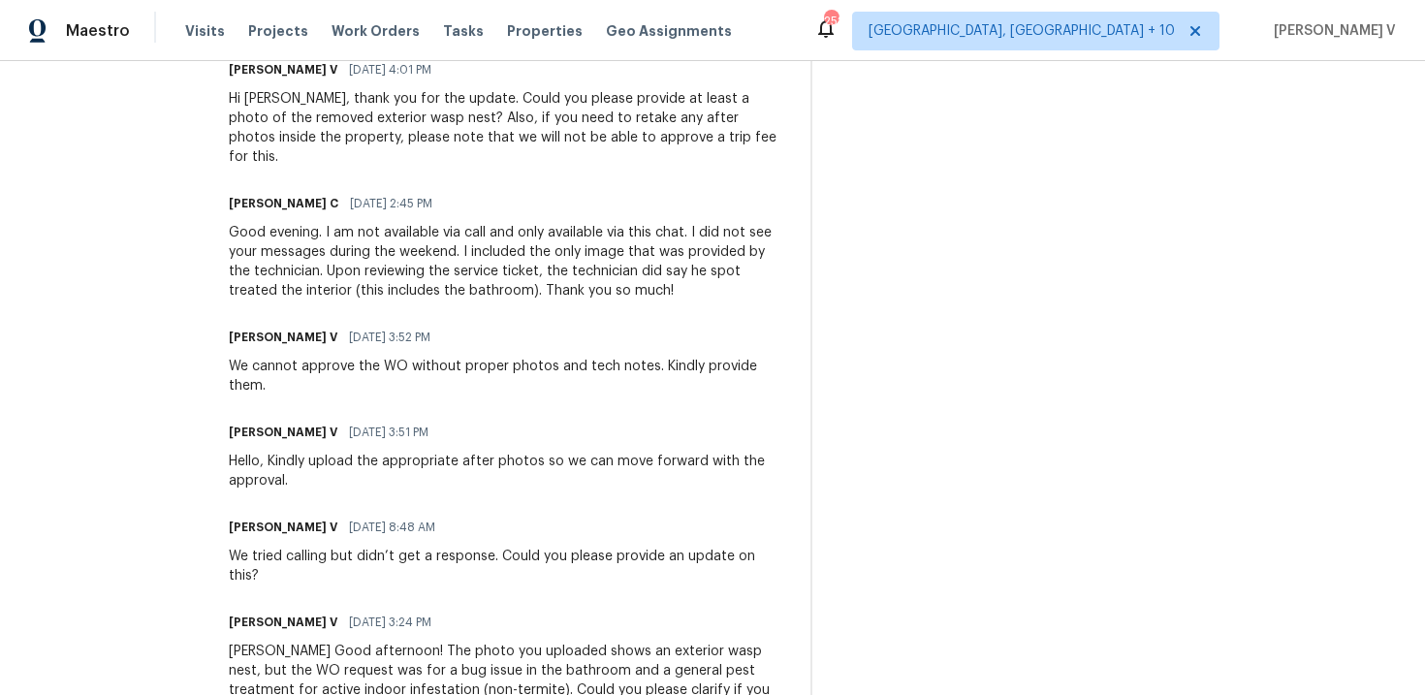
click at [349, 357] on div "We cannot approve the WO without proper photos and tech notes. Kindly provide t…" at bounding box center [508, 376] width 558 height 39
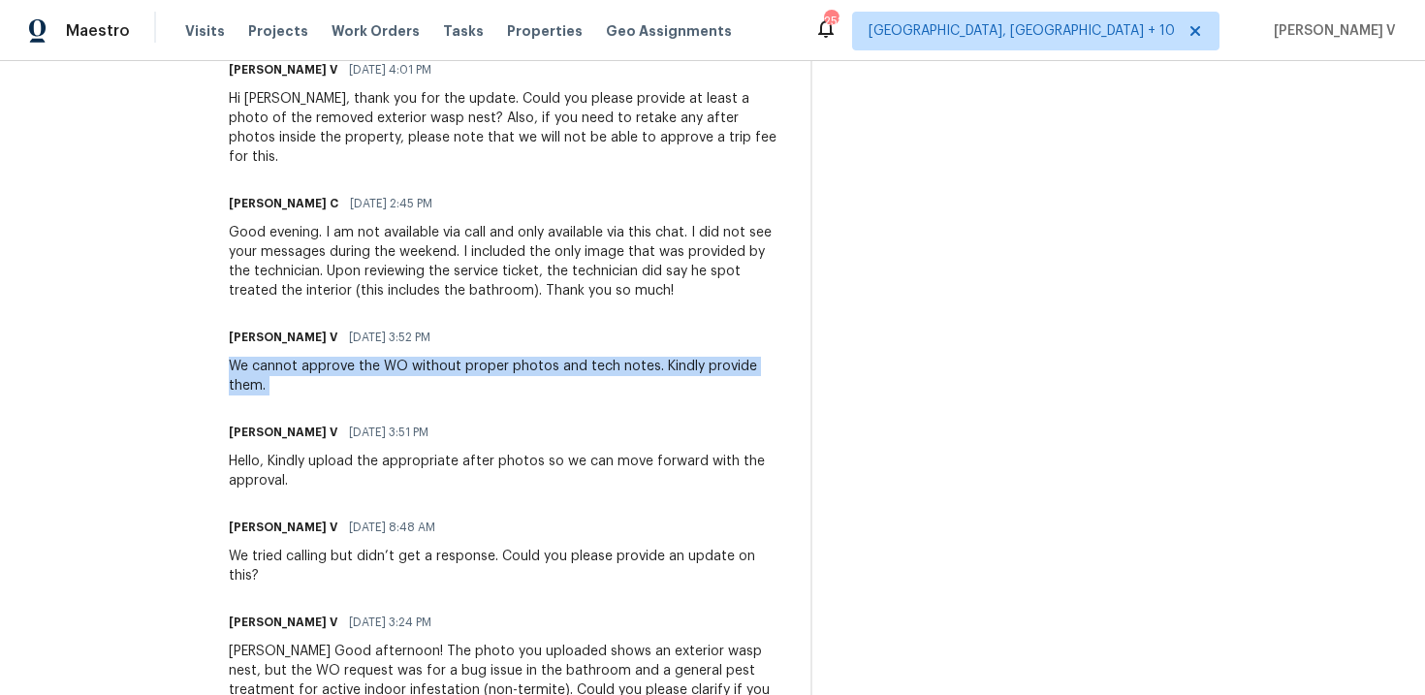
copy div "We cannot approve the WO without proper photos and tech notes. Kindly provide t…"
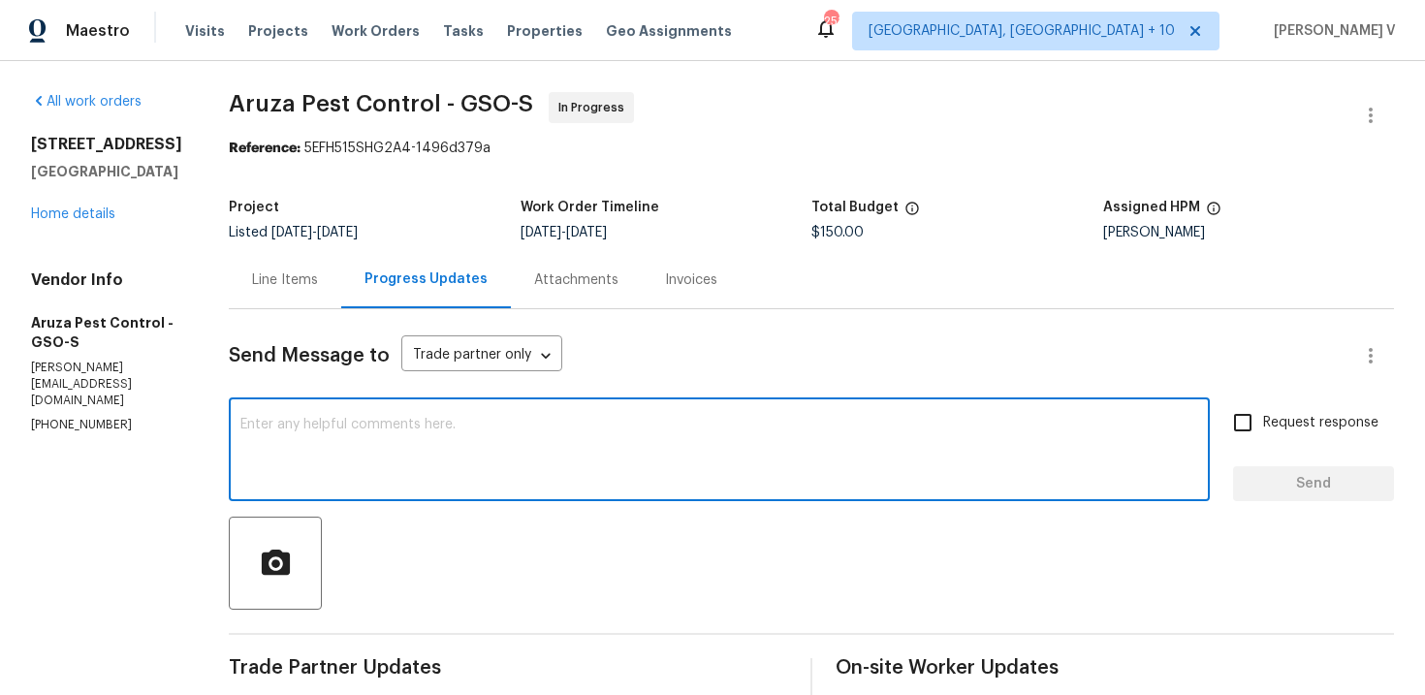
click at [405, 452] on textarea at bounding box center [718, 452] width 957 height 68
paste textarea "We cannot approve the WO without proper photos and technician notes. Kindly pro…"
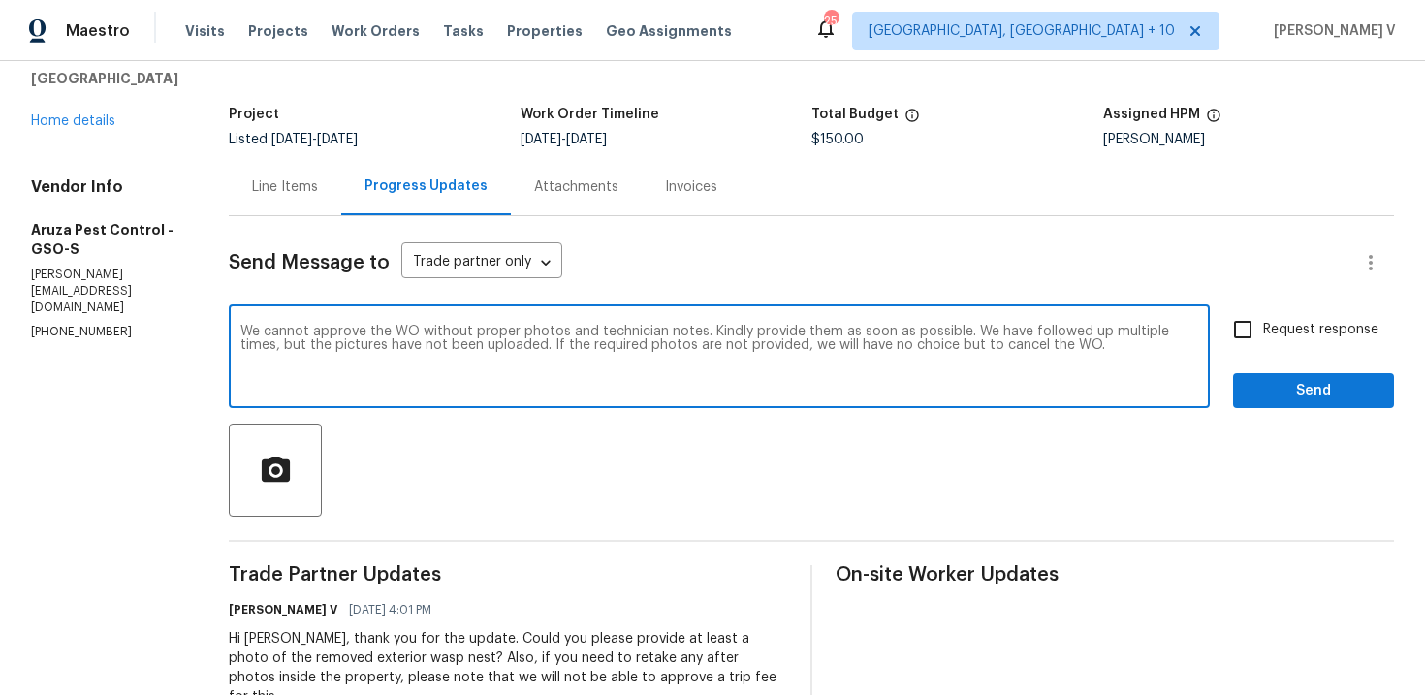
scroll to position [96, 0]
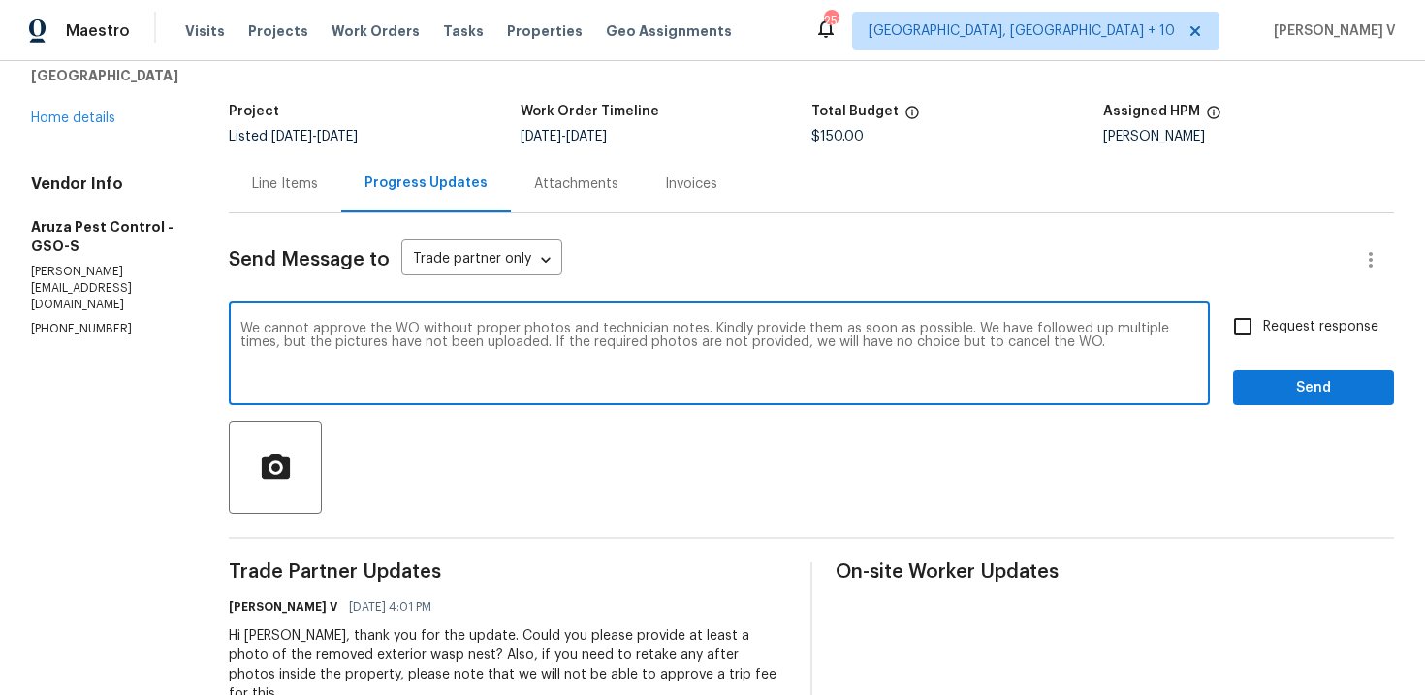
type textarea "We cannot approve the WO without proper photos and technician notes. Kindly pro…"
click at [1283, 330] on span "Request response" at bounding box center [1320, 327] width 115 height 20
click at [1263, 330] on input "Request response" at bounding box center [1242, 326] width 41 height 41
checkbox input "true"
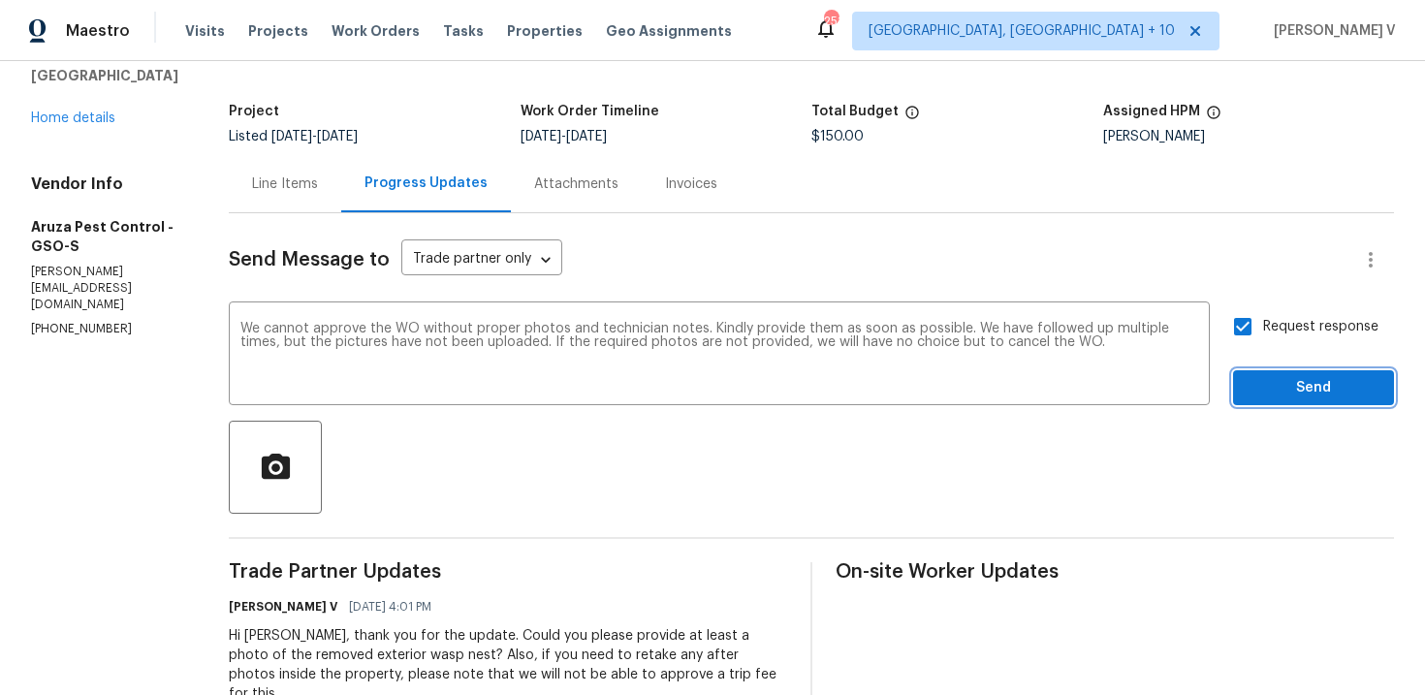
click at [1307, 388] on span "Send" at bounding box center [1313, 388] width 130 height 24
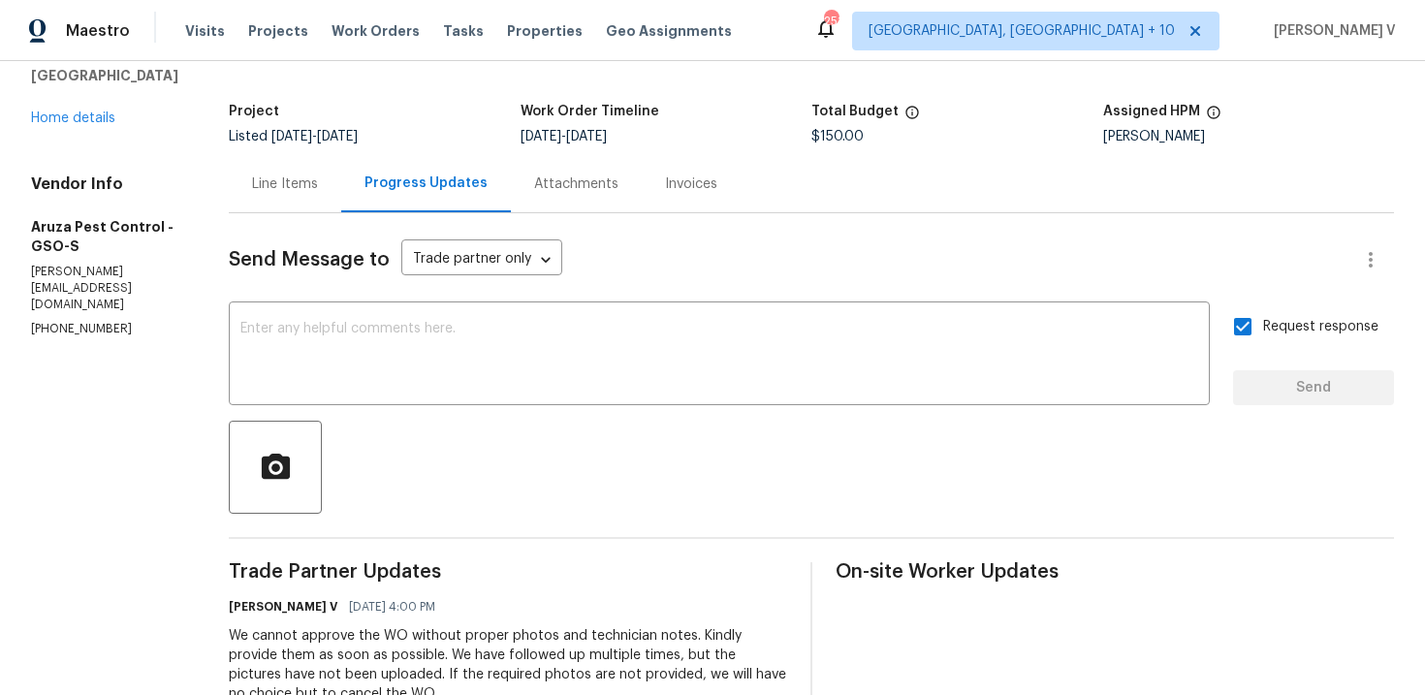
scroll to position [0, 0]
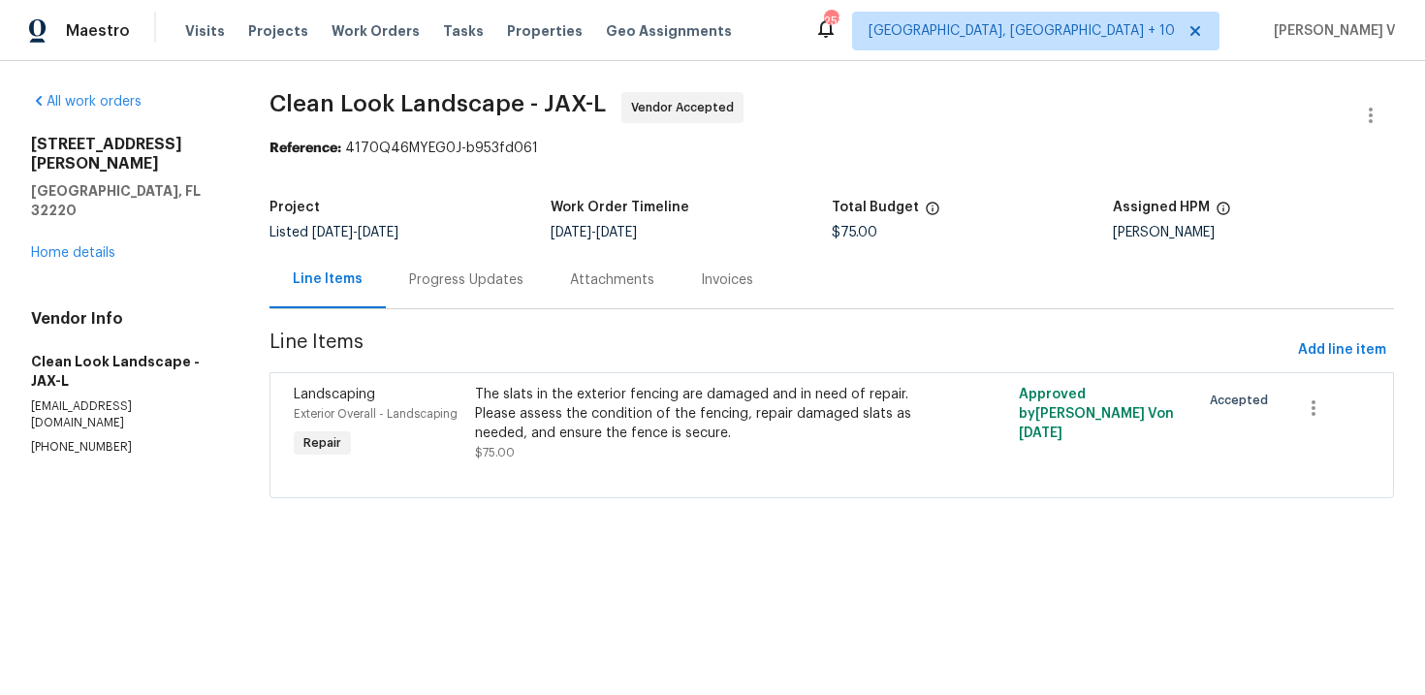
click at [487, 288] on div "Progress Updates" at bounding box center [466, 279] width 114 height 19
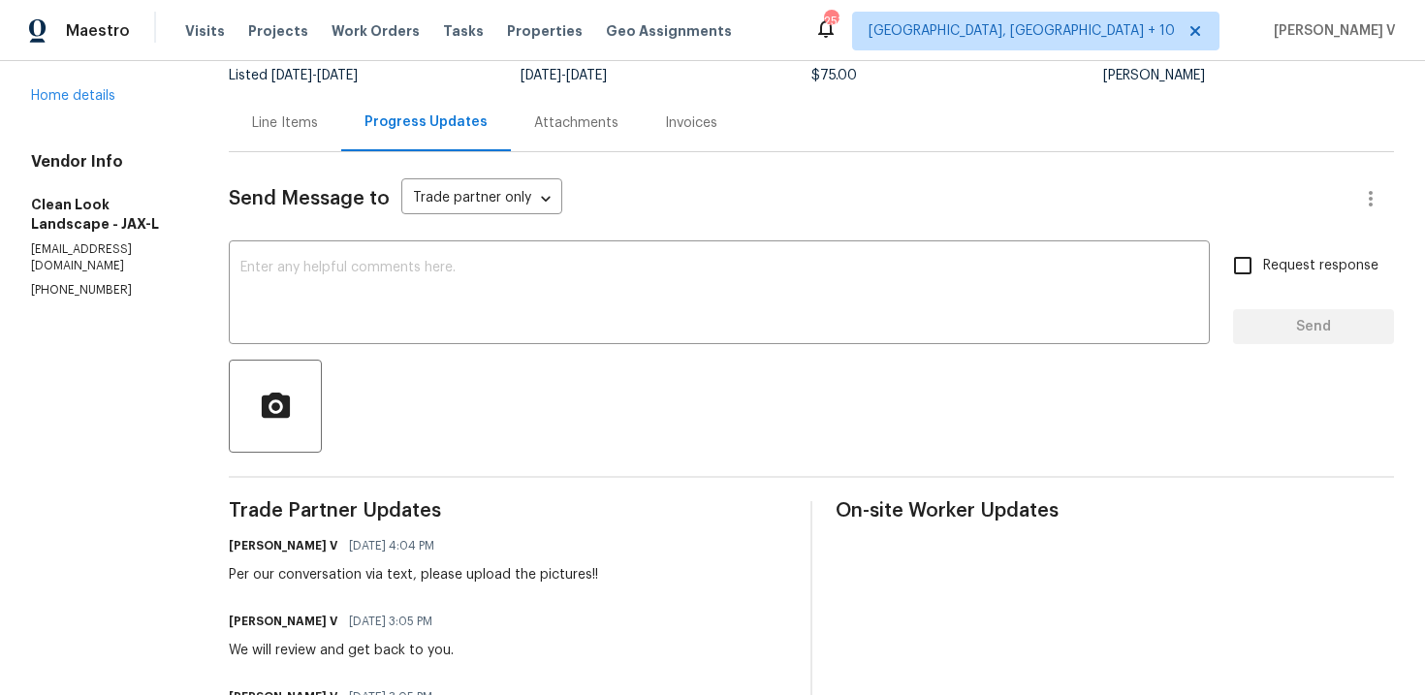
scroll to position [40, 0]
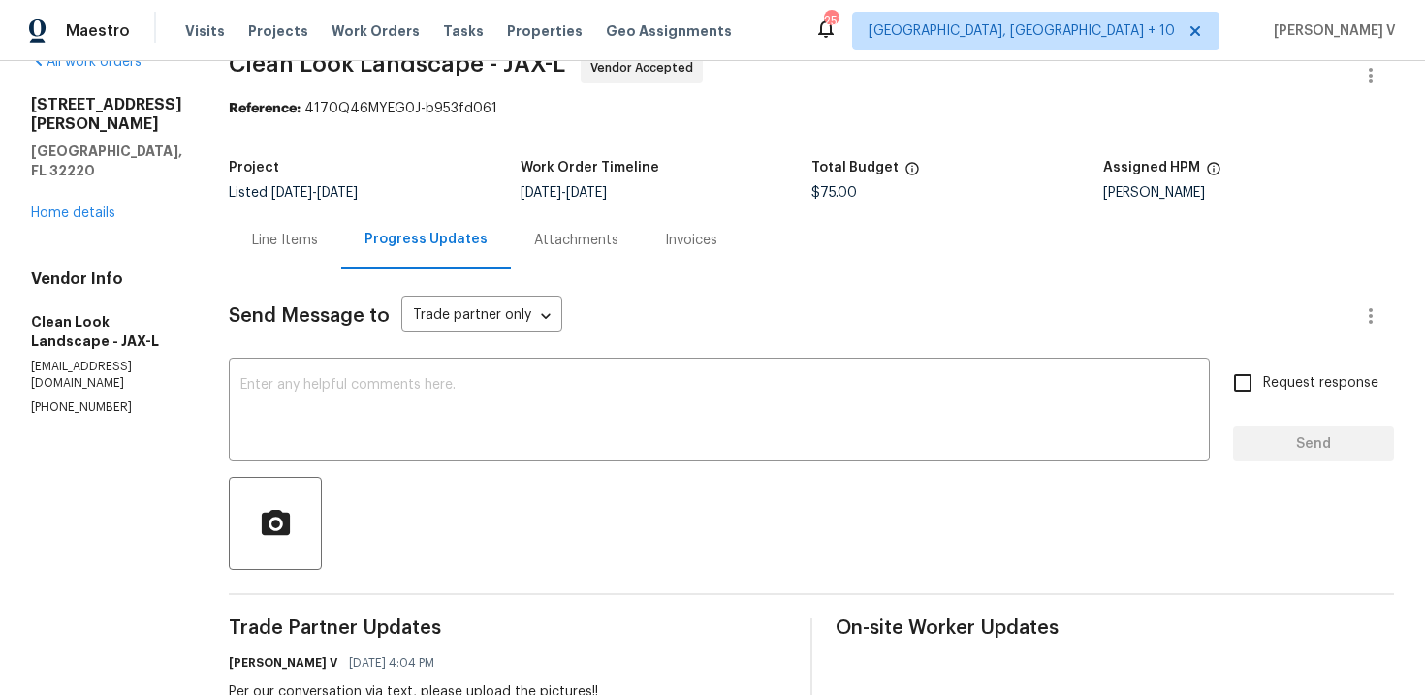
click at [318, 235] on div "Line Items" at bounding box center [285, 240] width 66 height 19
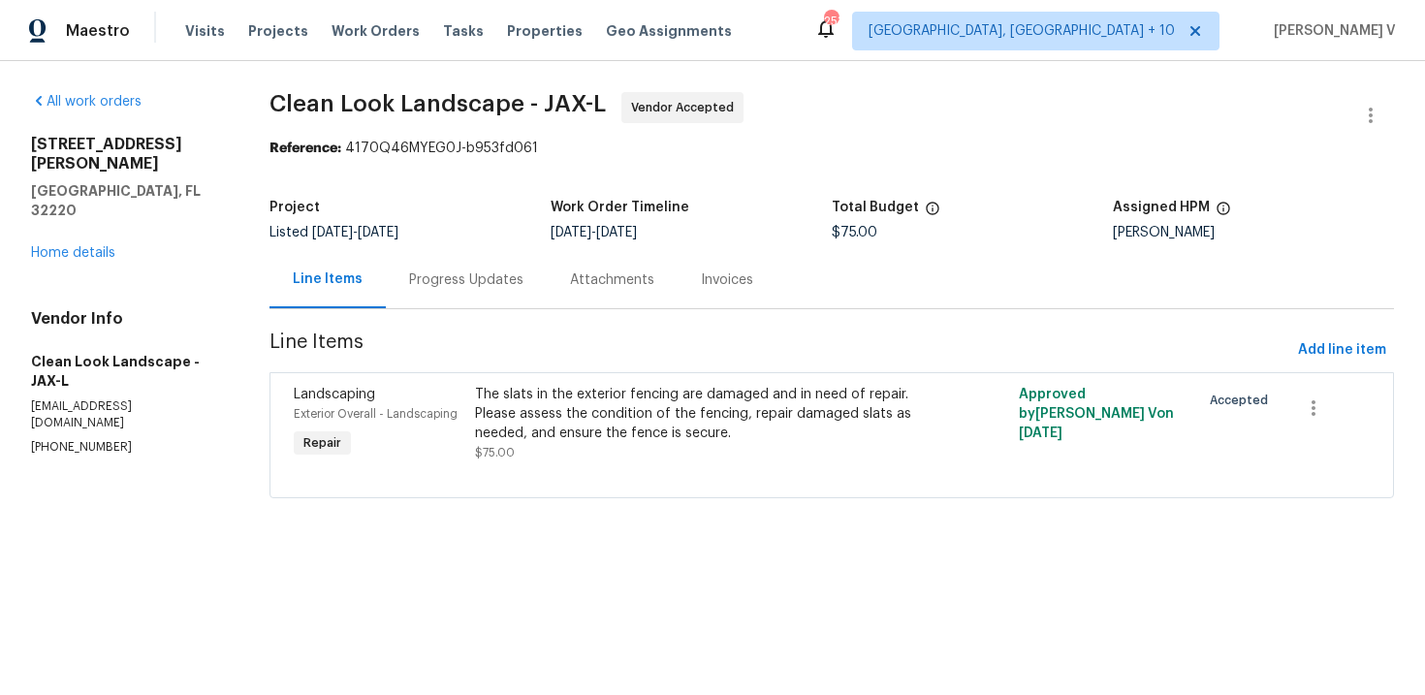
click at [613, 411] on div "The slats in the exterior fencing are damaged and in need of repair. Please ass…" at bounding box center [696, 414] width 442 height 58
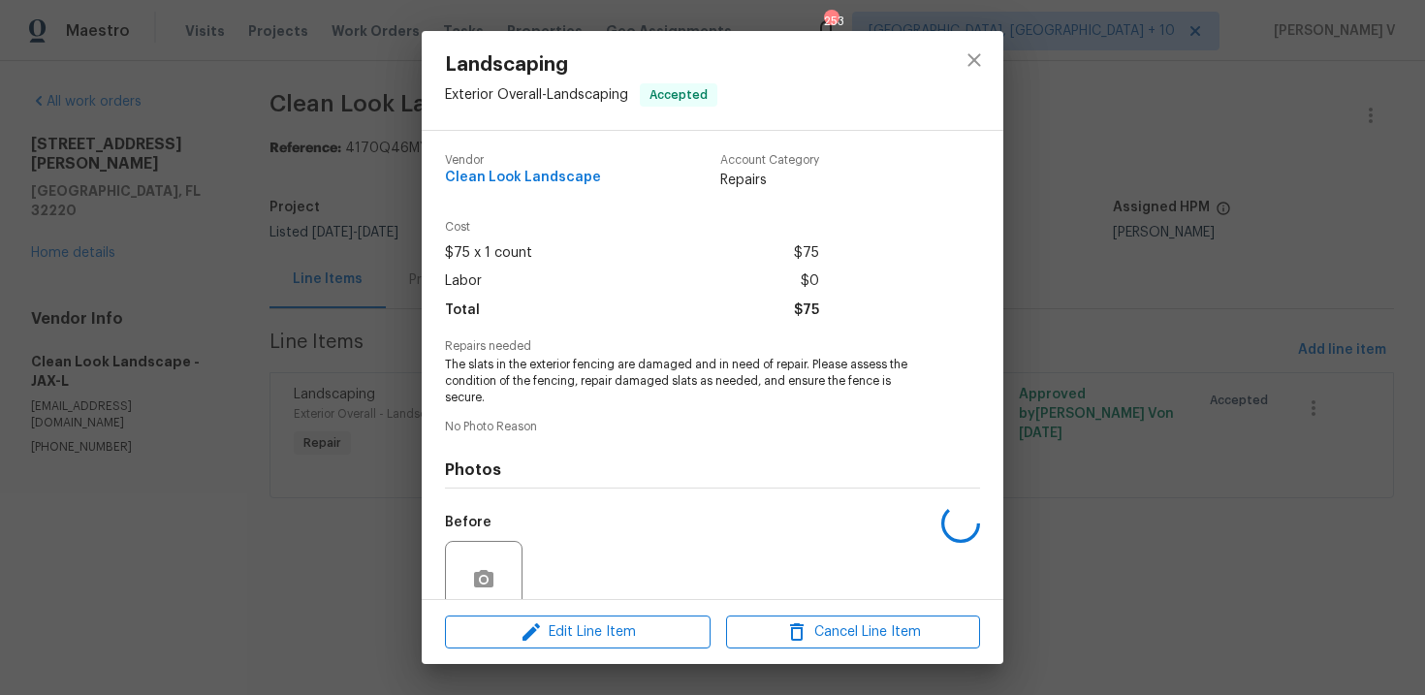
scroll to position [165, 0]
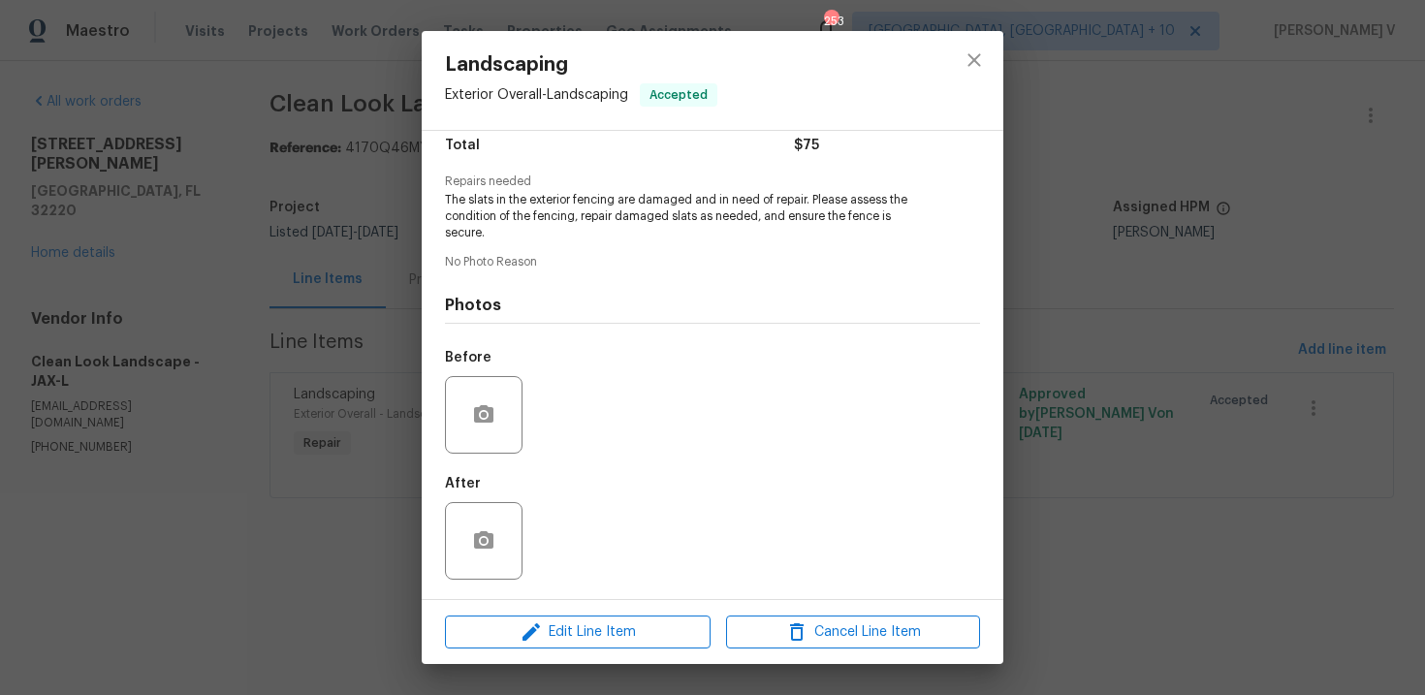
click at [322, 361] on div "Landscaping Exterior Overall - Landscaping Accepted Vendor Clean Look Landscape…" at bounding box center [712, 347] width 1425 height 695
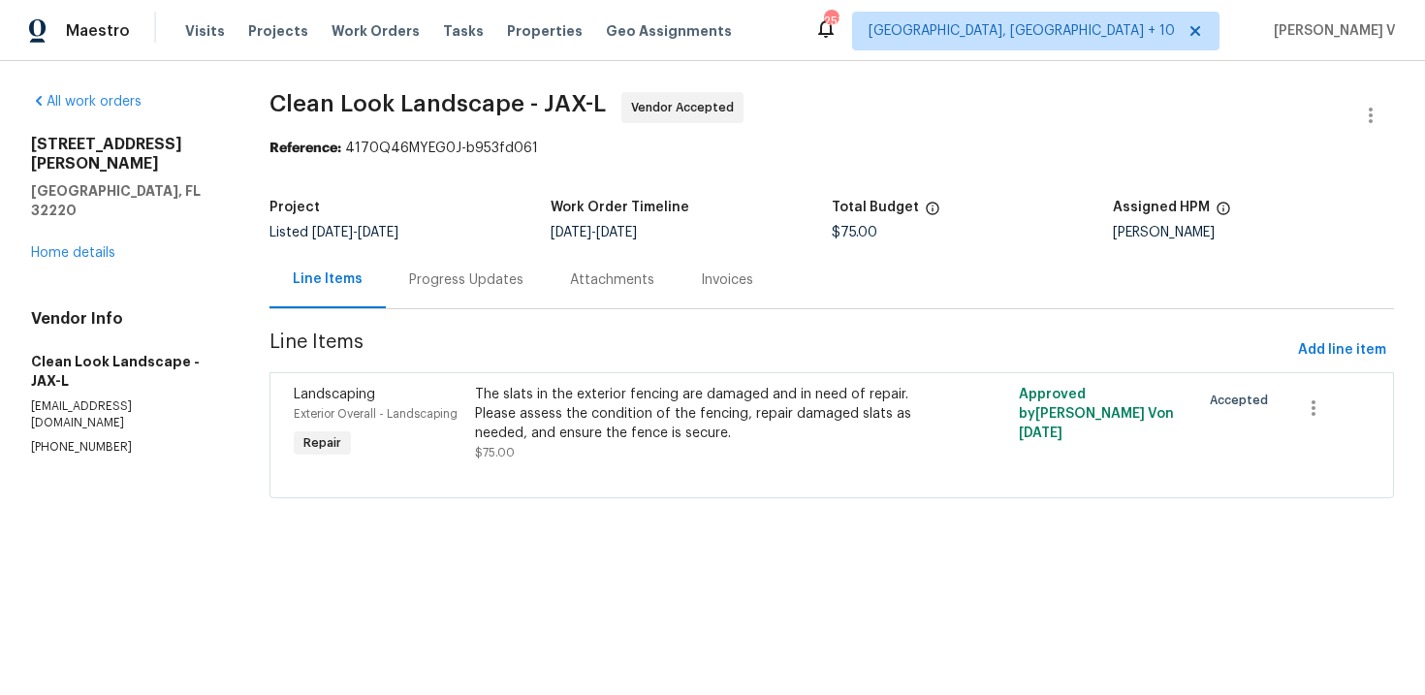
click at [505, 300] on div "Progress Updates" at bounding box center [466, 279] width 161 height 57
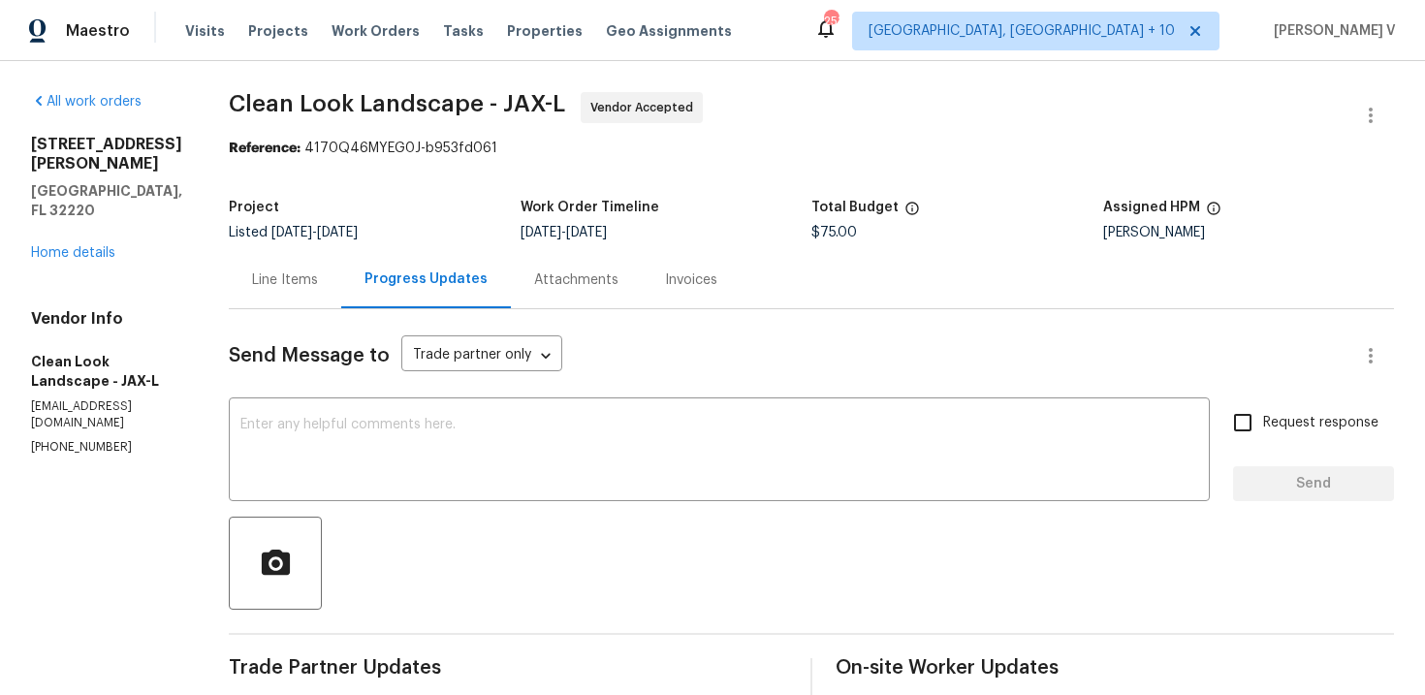
copy p "[PHONE_NUMBER]"
click at [309, 259] on div "Line Items" at bounding box center [285, 279] width 112 height 57
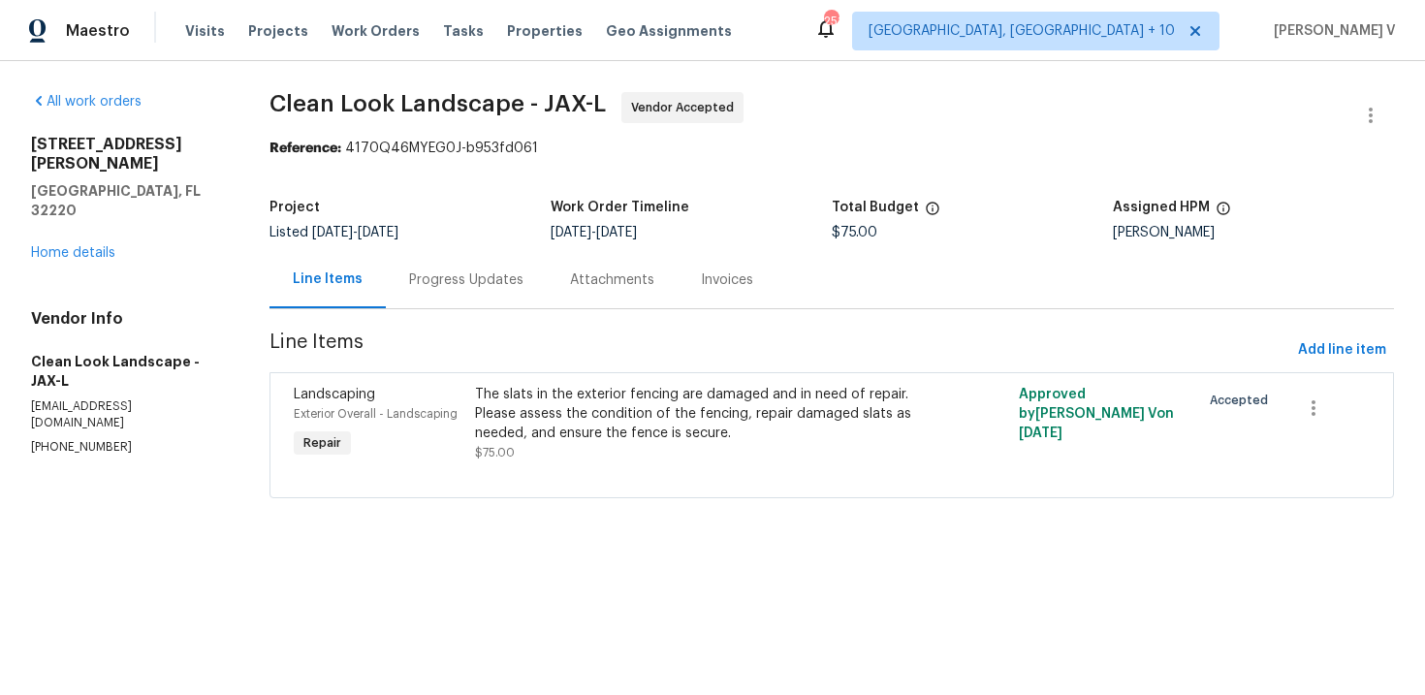
click at [439, 292] on div "Progress Updates" at bounding box center [466, 279] width 161 height 57
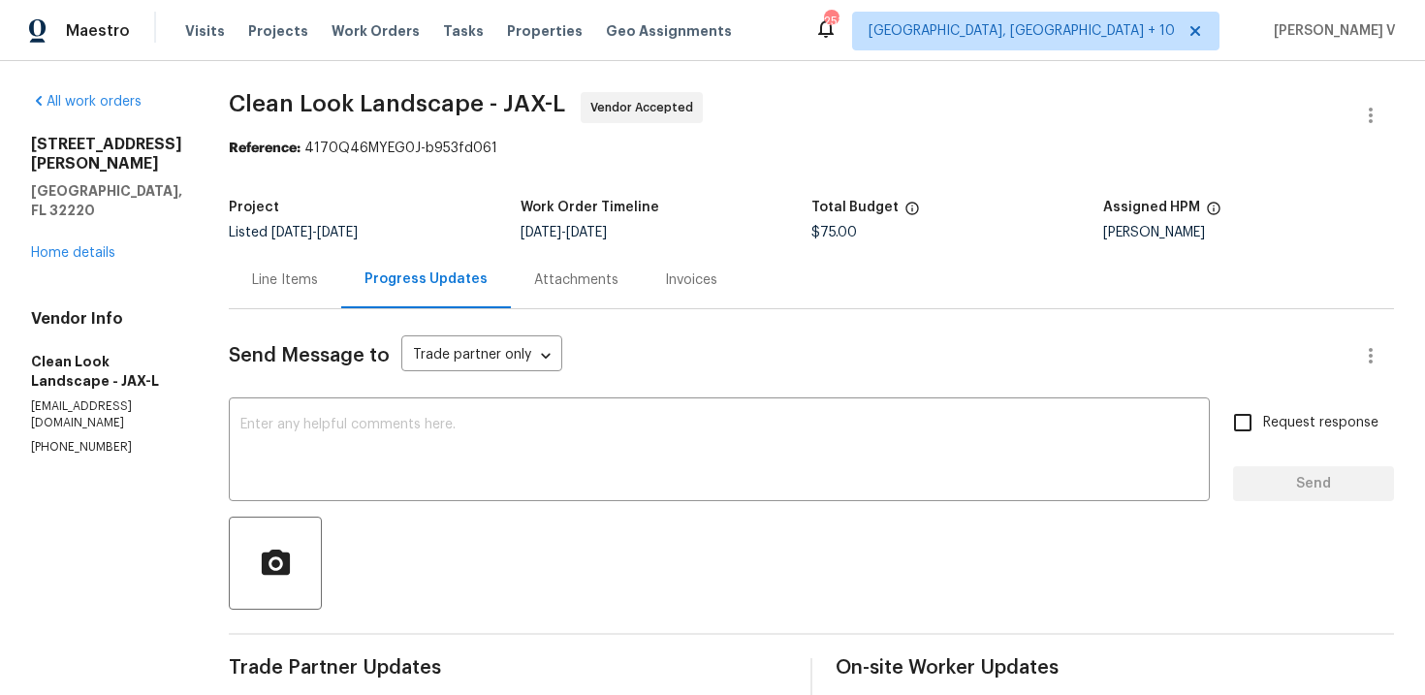
click at [372, 350] on span "Send Message to" at bounding box center [309, 355] width 161 height 19
click at [372, 420] on textarea at bounding box center [718, 452] width 957 height 68
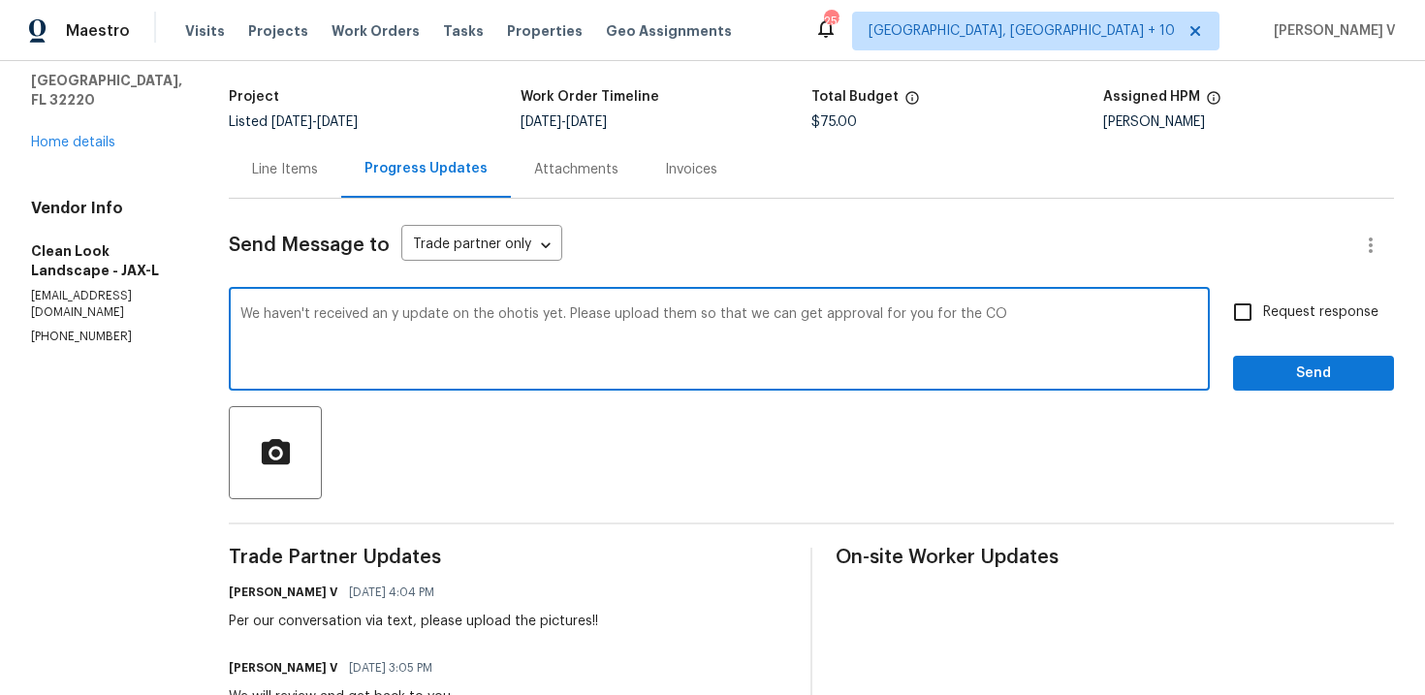
scroll to position [213, 0]
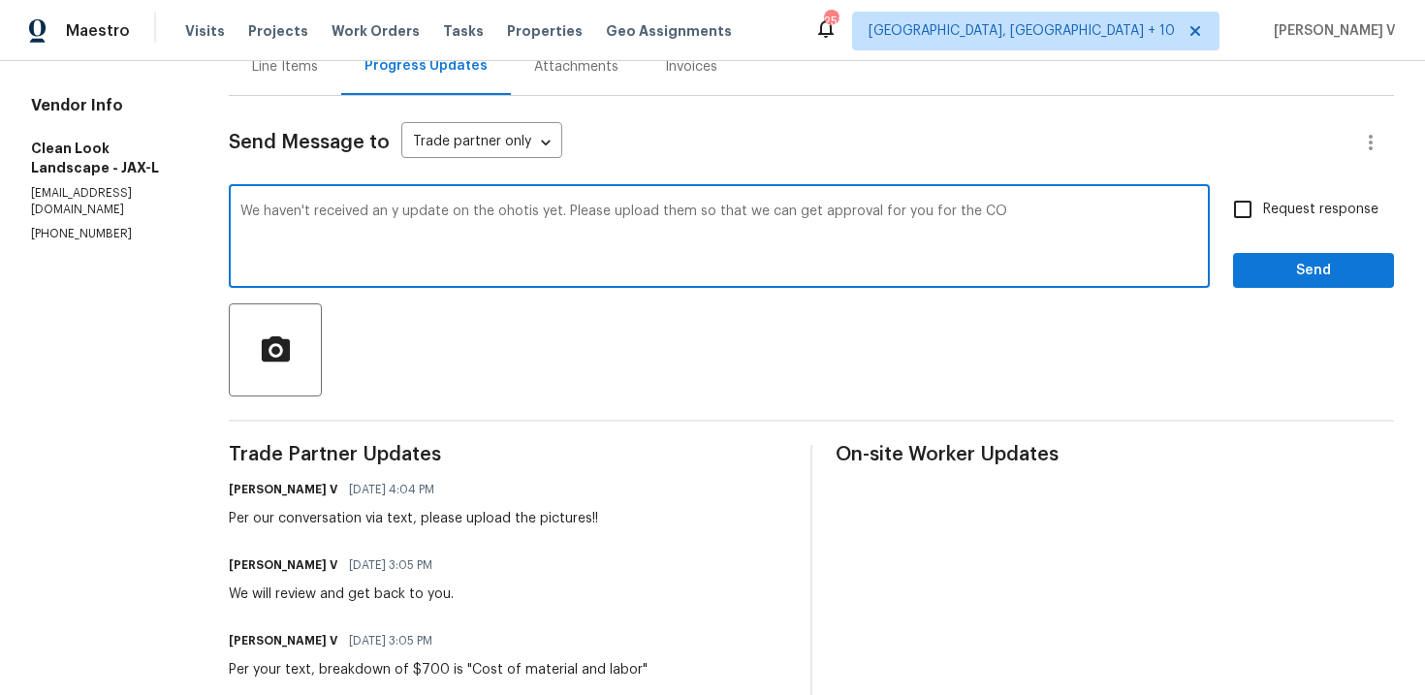
click at [1027, 216] on textarea "We haven't received an y update on the ohotis yet. Please upload them so that w…" at bounding box center [718, 238] width 957 height 68
click at [401, 250] on textarea "We haven't received an y update on the ohotis yet. Please upload them so that w…" at bounding box center [718, 238] width 957 height 68
paste textarea "We haven’t received any updates on the photos yet. Please upload them so we can…"
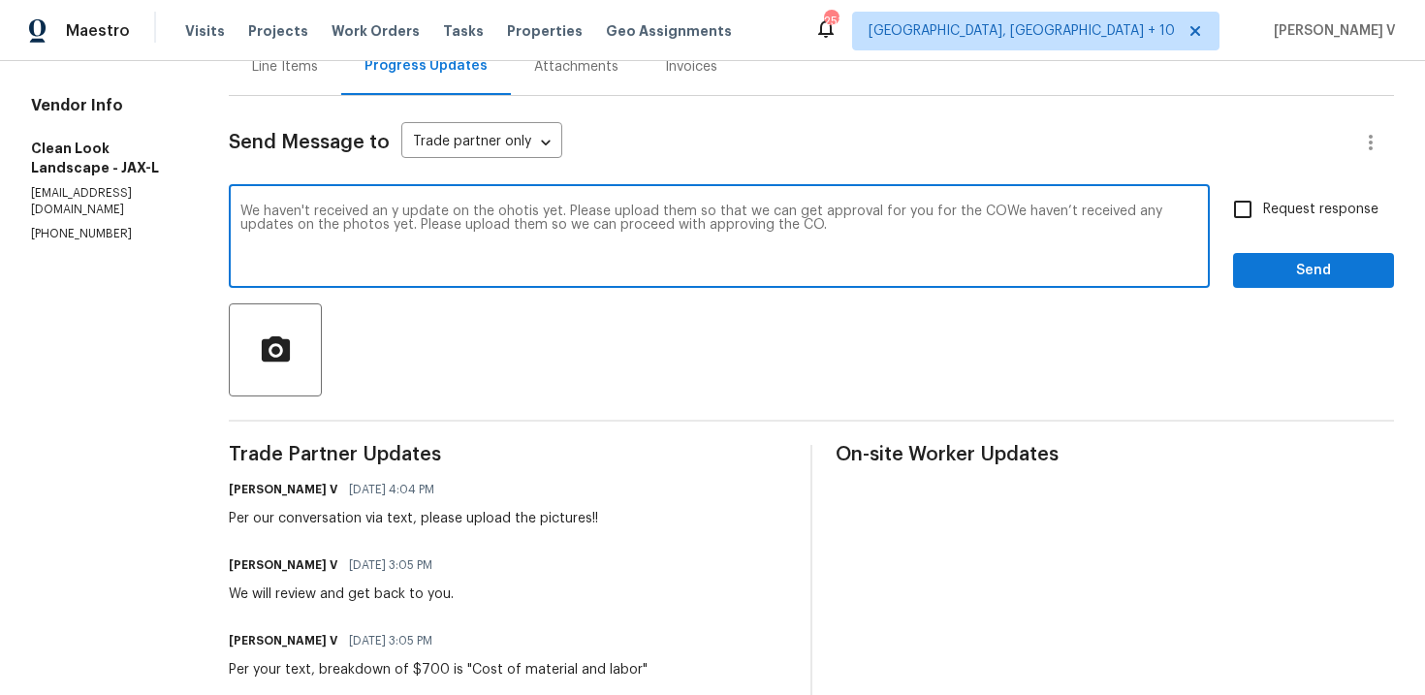
click at [401, 250] on textarea "We haven't received an y update on the ohotis yet. Please upload them so that w…" at bounding box center [718, 238] width 957 height 68
paste textarea
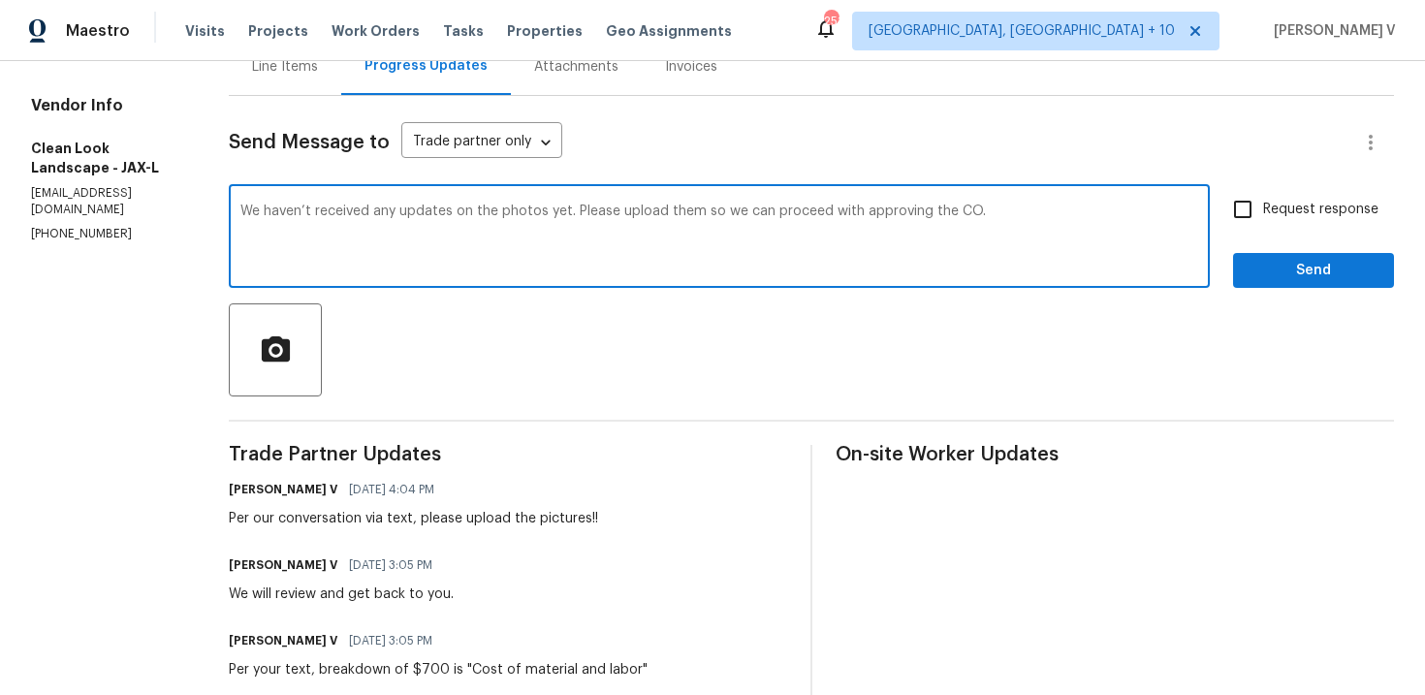
type textarea "We haven’t received any updates on the photos yet. Please upload them so we can…"
click at [1254, 207] on input "Request response" at bounding box center [1242, 209] width 41 height 41
checkbox input "true"
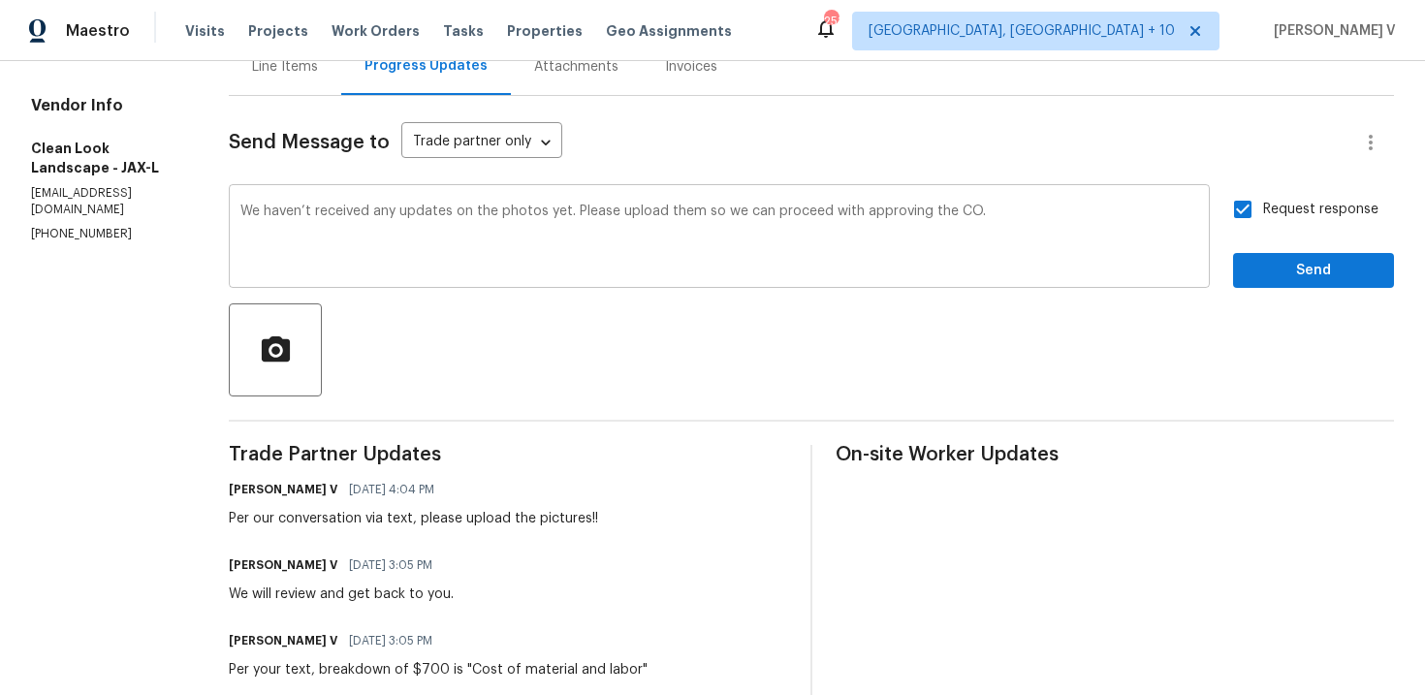
click at [378, 237] on textarea "We haven’t received any updates on the photos yet. Please upload them so we can…" at bounding box center [718, 238] width 957 height 68
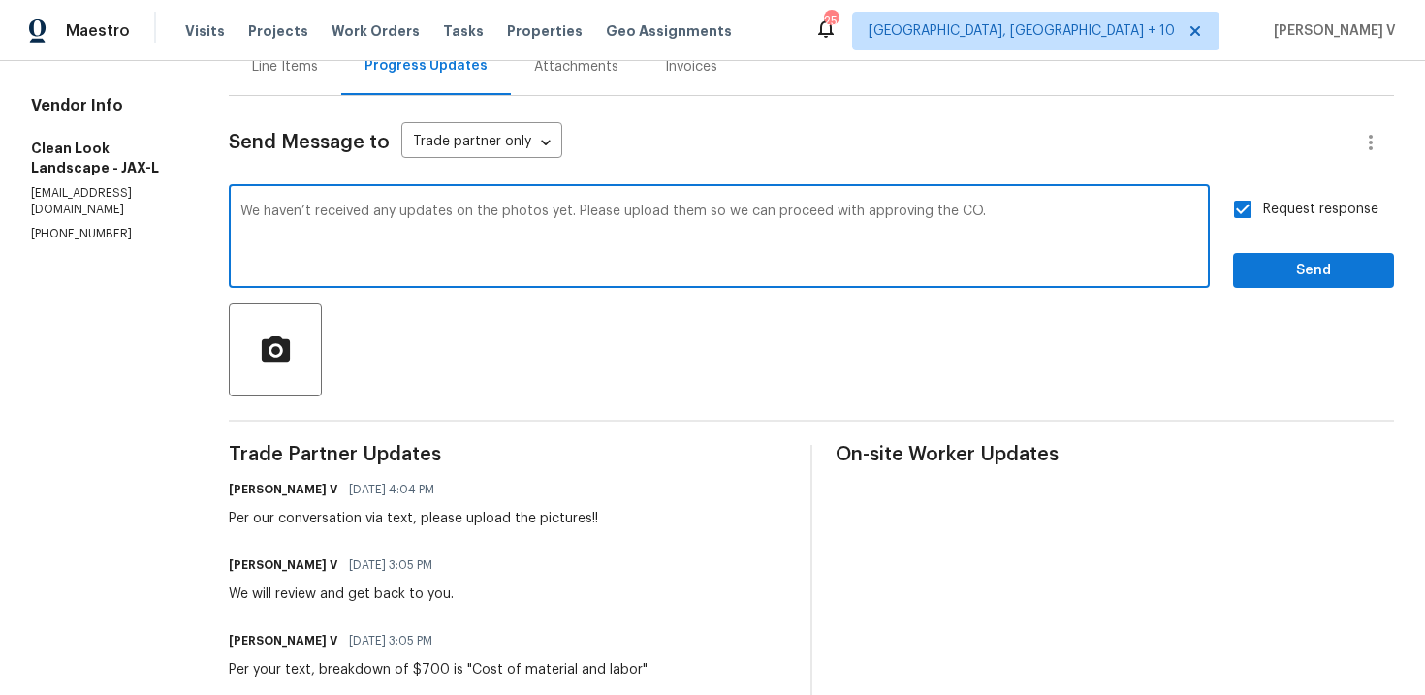
click at [378, 237] on textarea "We haven’t received any updates on the photos yet. Please upload them so we can…" at bounding box center [718, 238] width 957 height 68
paste textarea "review and"
type textarea "We haven’t received any updates on the photos yet. Please upload them so we can…"
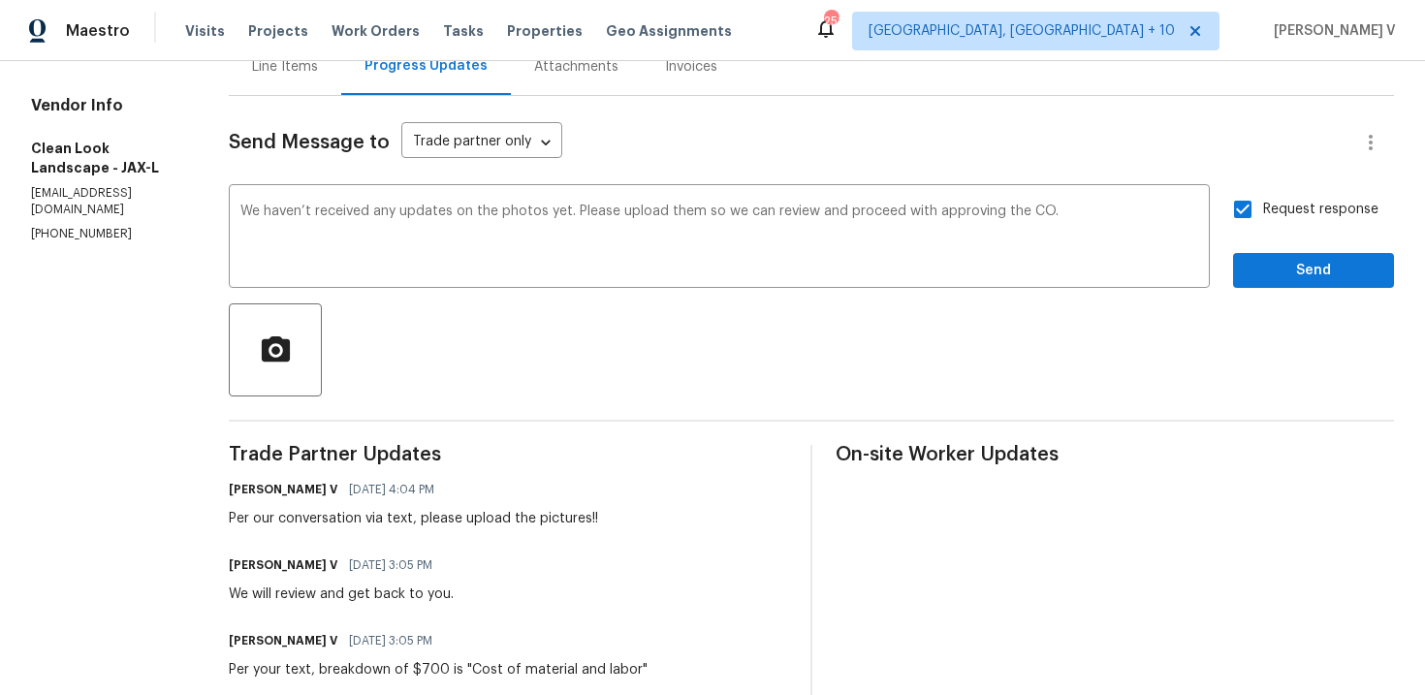
click at [1317, 235] on div "Request response Send" at bounding box center [1313, 238] width 161 height 99
click at [1307, 258] on button "Send" at bounding box center [1313, 271] width 161 height 36
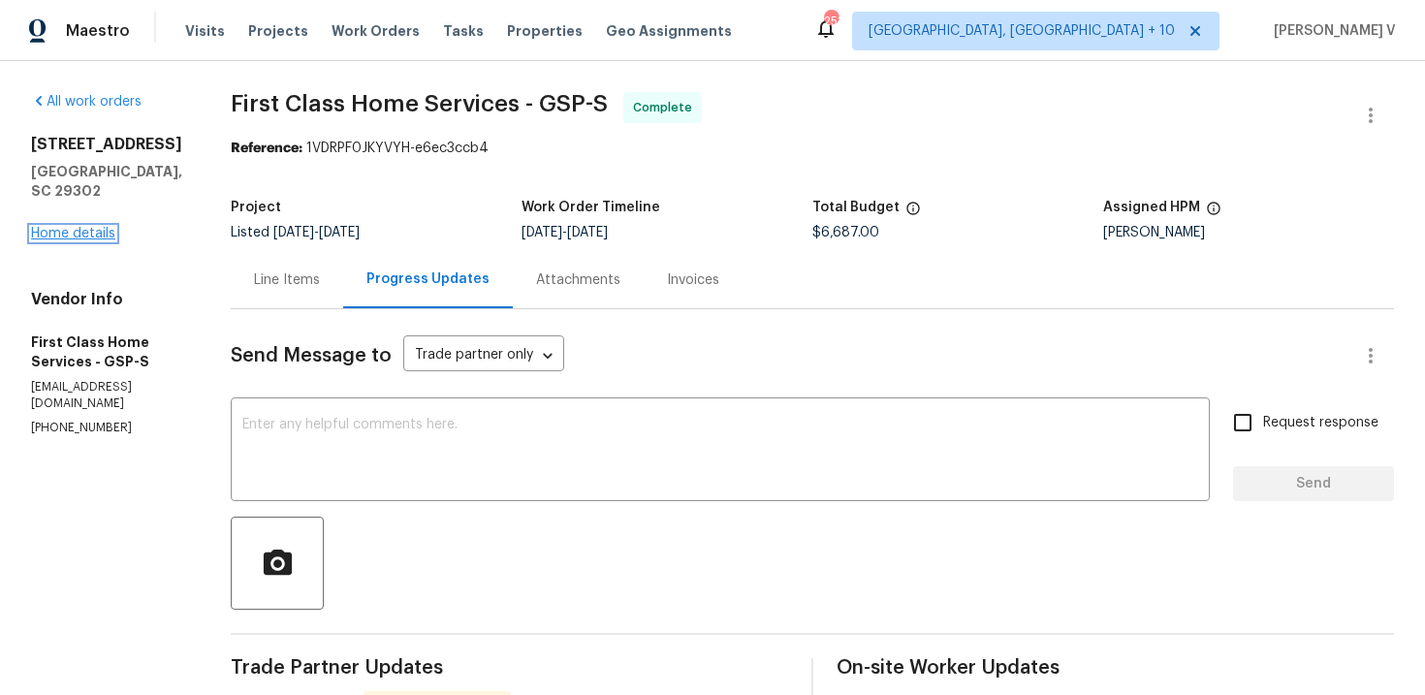
click at [109, 230] on link "Home details" at bounding box center [73, 234] width 84 height 14
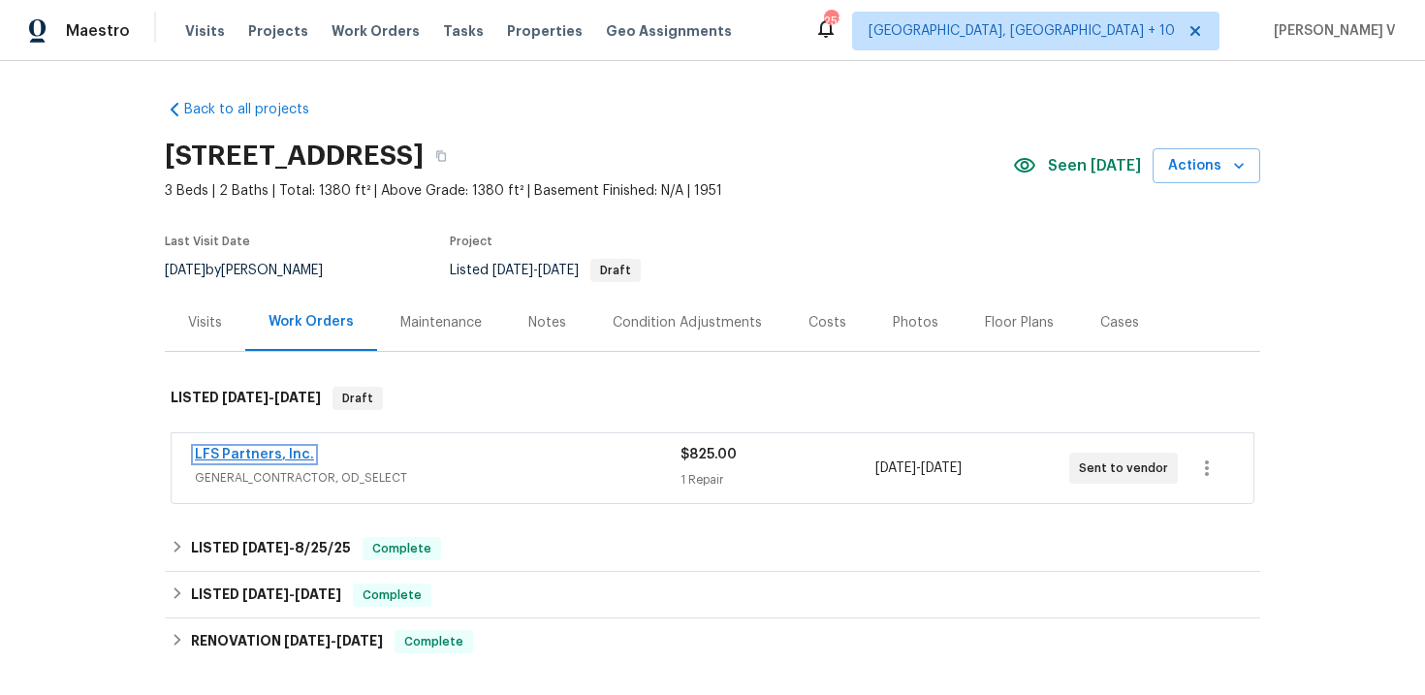
click at [222, 452] on link "LFS Partners, Inc." at bounding box center [254, 455] width 119 height 14
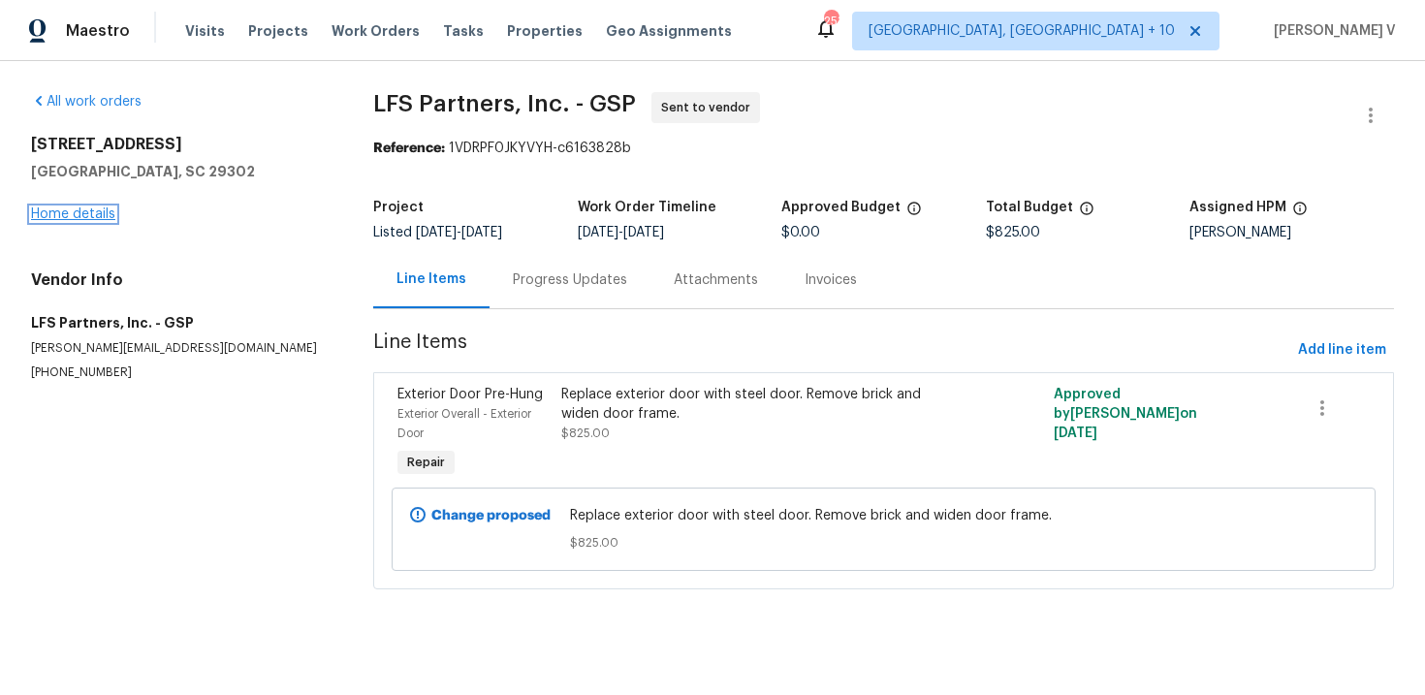
click at [100, 208] on link "Home details" at bounding box center [73, 214] width 84 height 14
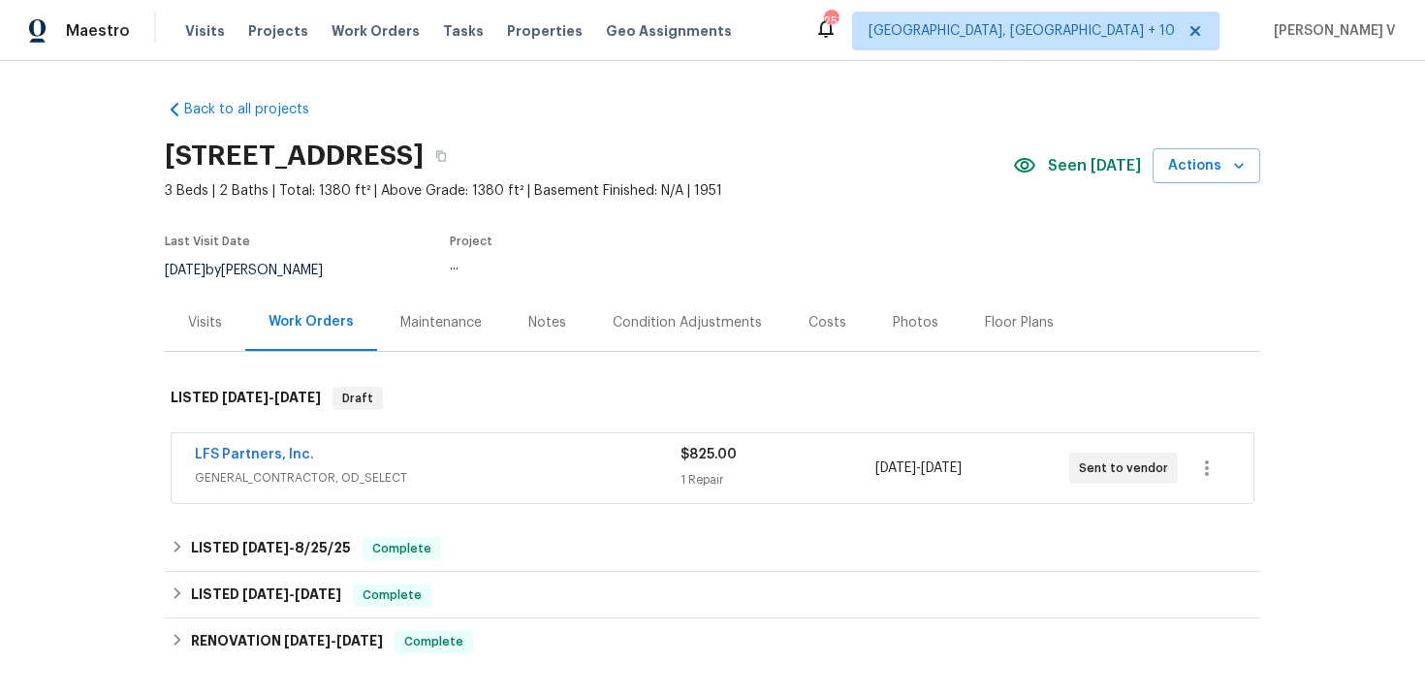
scroll to position [101, 0]
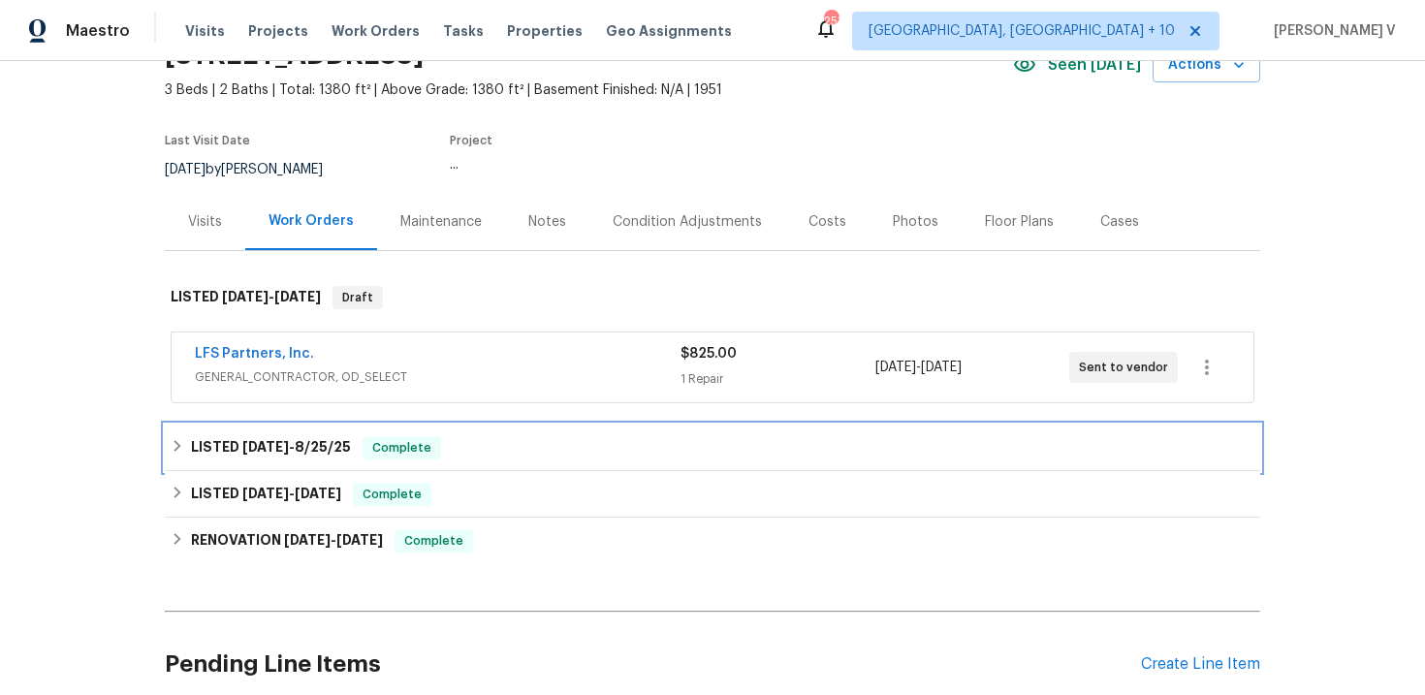
click at [449, 453] on div "LISTED [DATE] - [DATE] Complete" at bounding box center [712, 447] width 1083 height 23
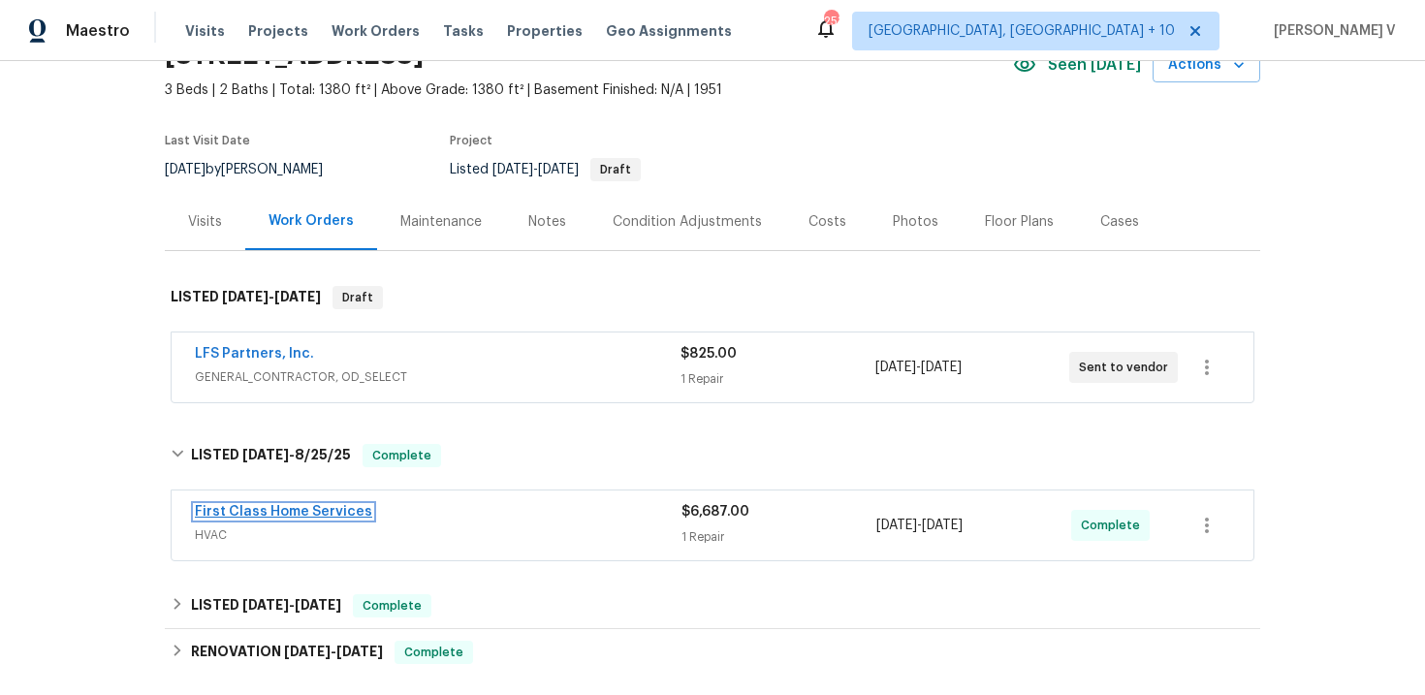
click at [258, 512] on link "First Class Home Services" at bounding box center [283, 512] width 177 height 14
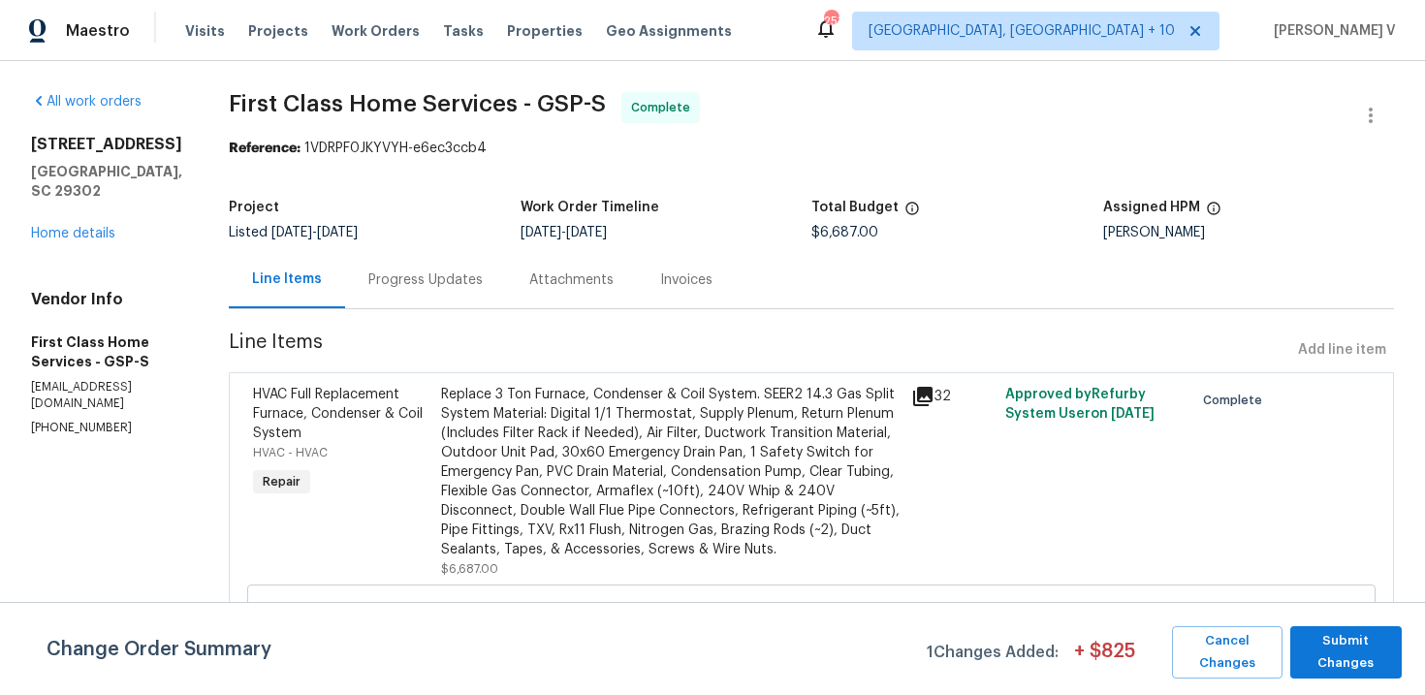
click at [375, 253] on div "Progress Updates" at bounding box center [425, 279] width 161 height 57
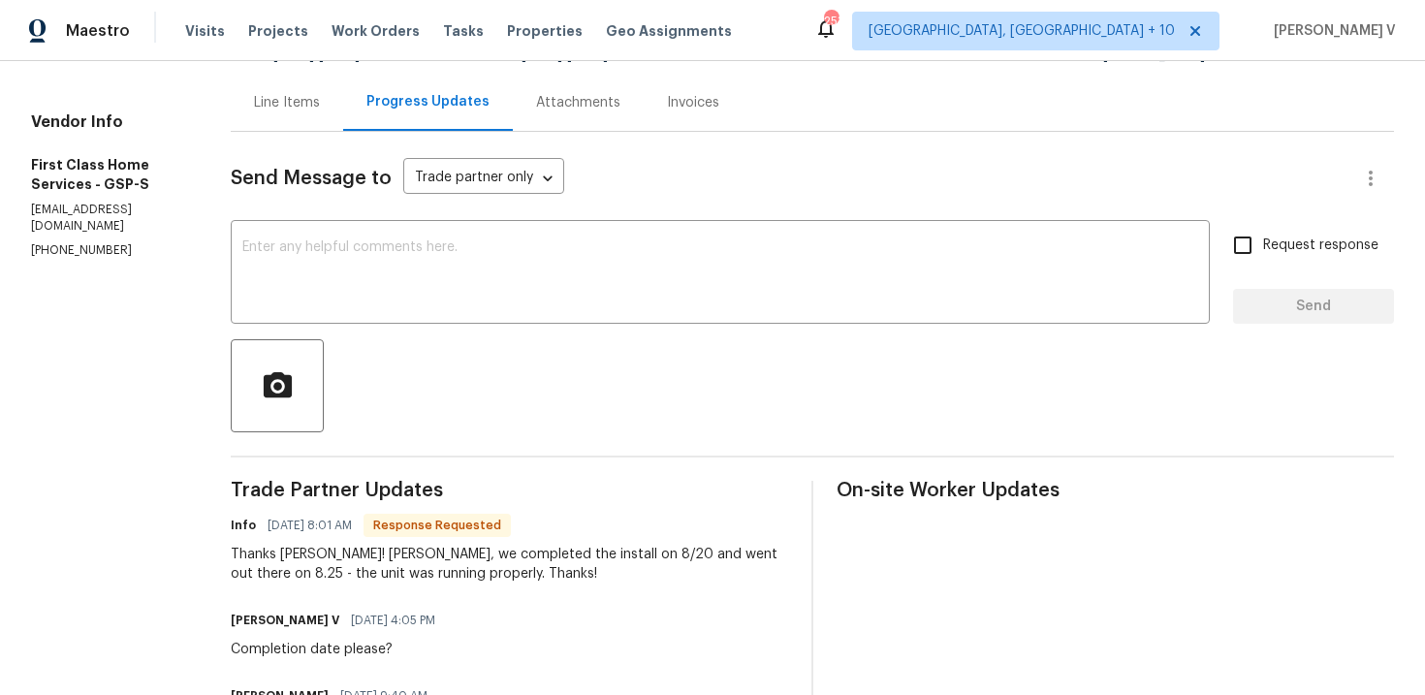
scroll to position [170, 0]
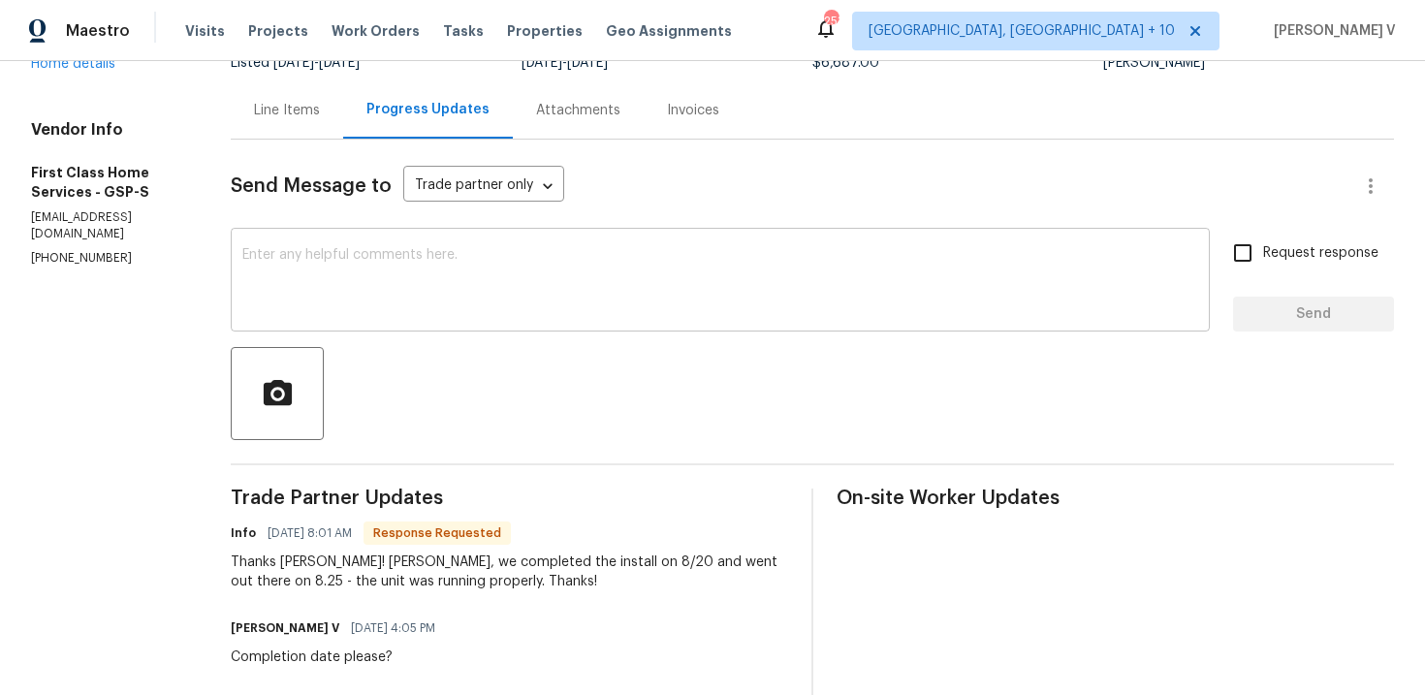
click at [338, 242] on div "x ​" at bounding box center [720, 282] width 979 height 99
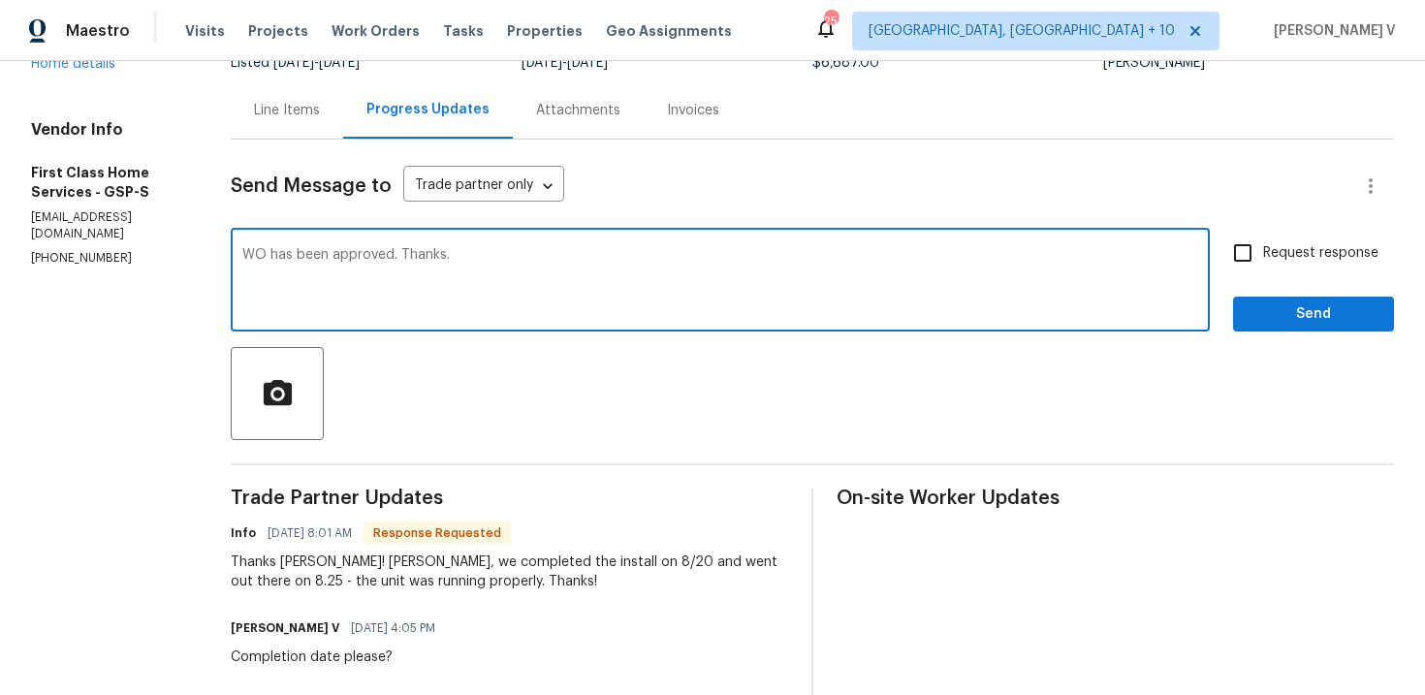
type textarea "WO has been approved. Thanks."
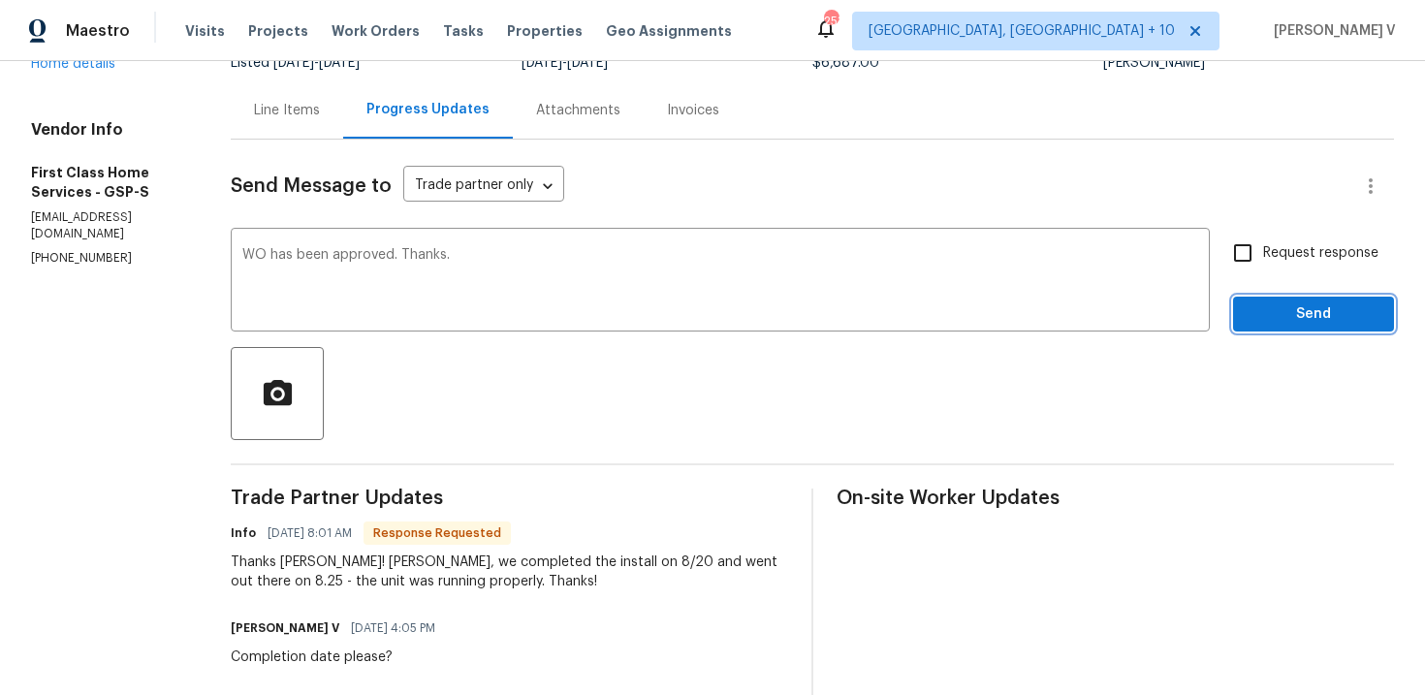
click at [1283, 320] on span "Send" at bounding box center [1313, 314] width 130 height 24
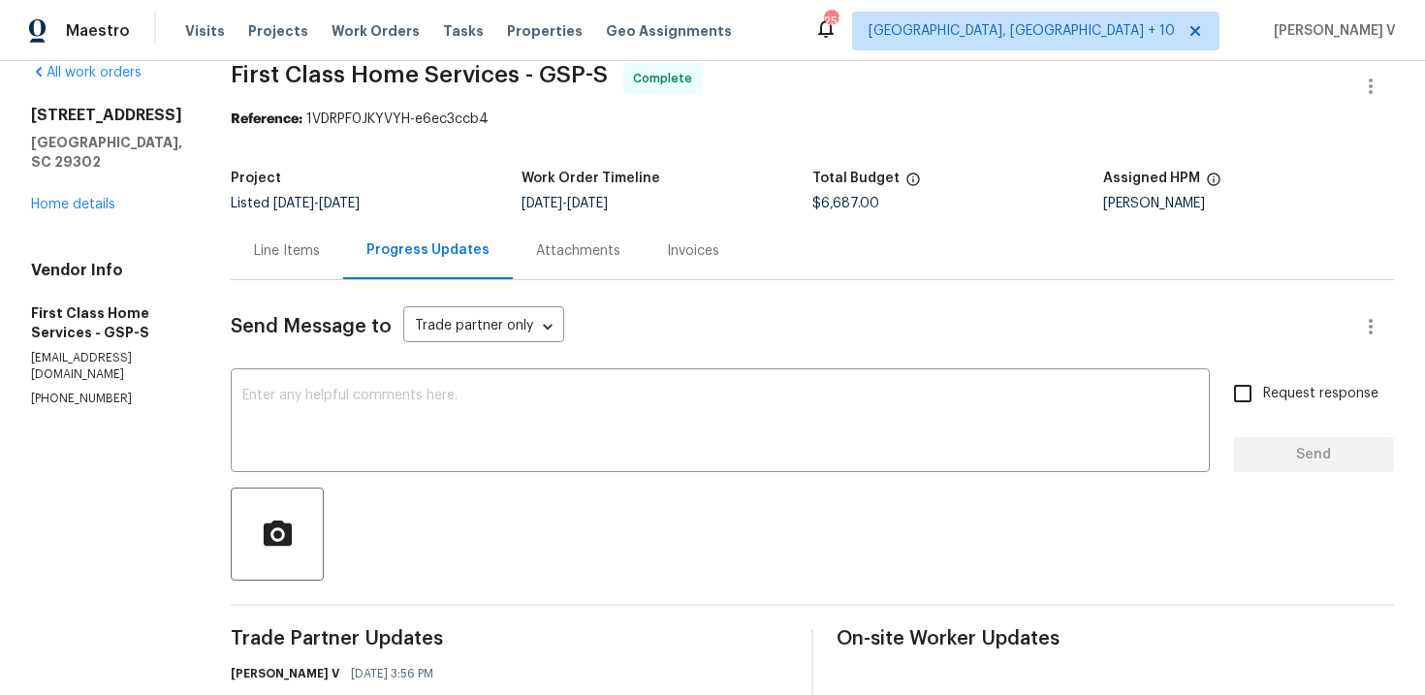
scroll to position [0, 0]
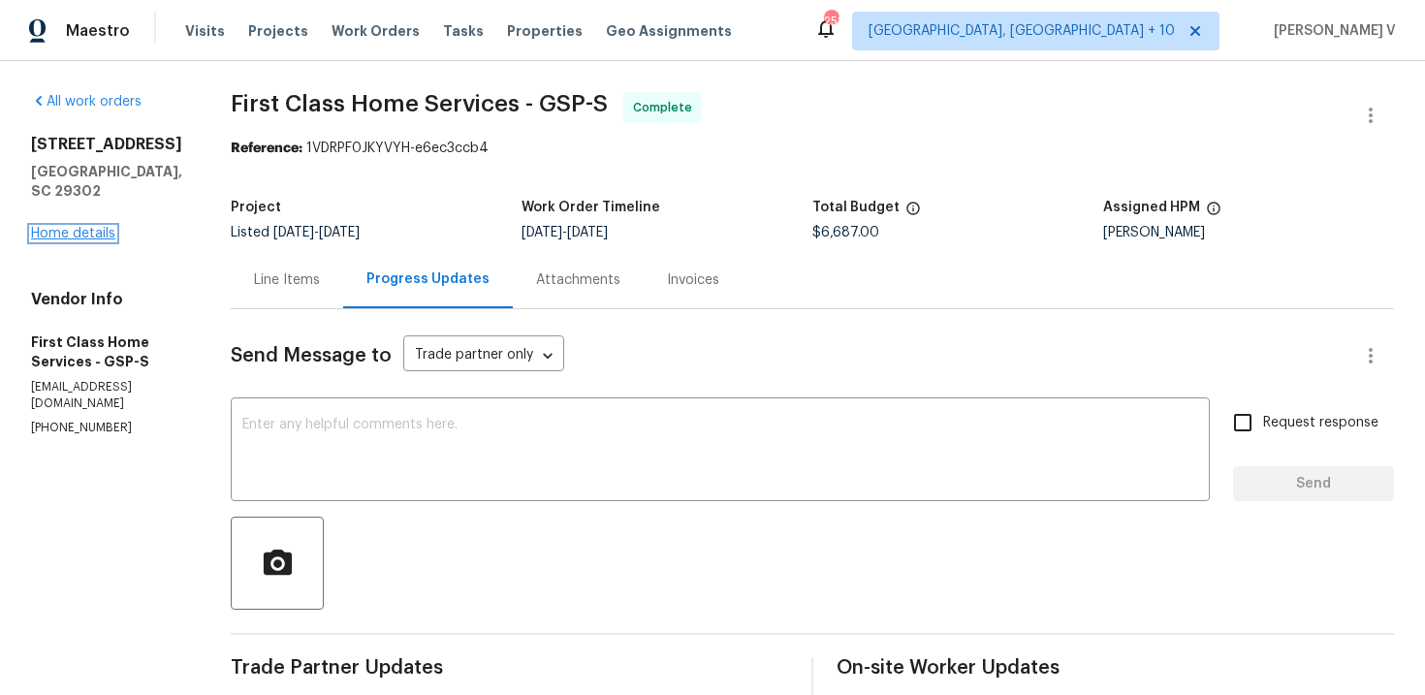
click at [94, 234] on link "Home details" at bounding box center [73, 234] width 84 height 14
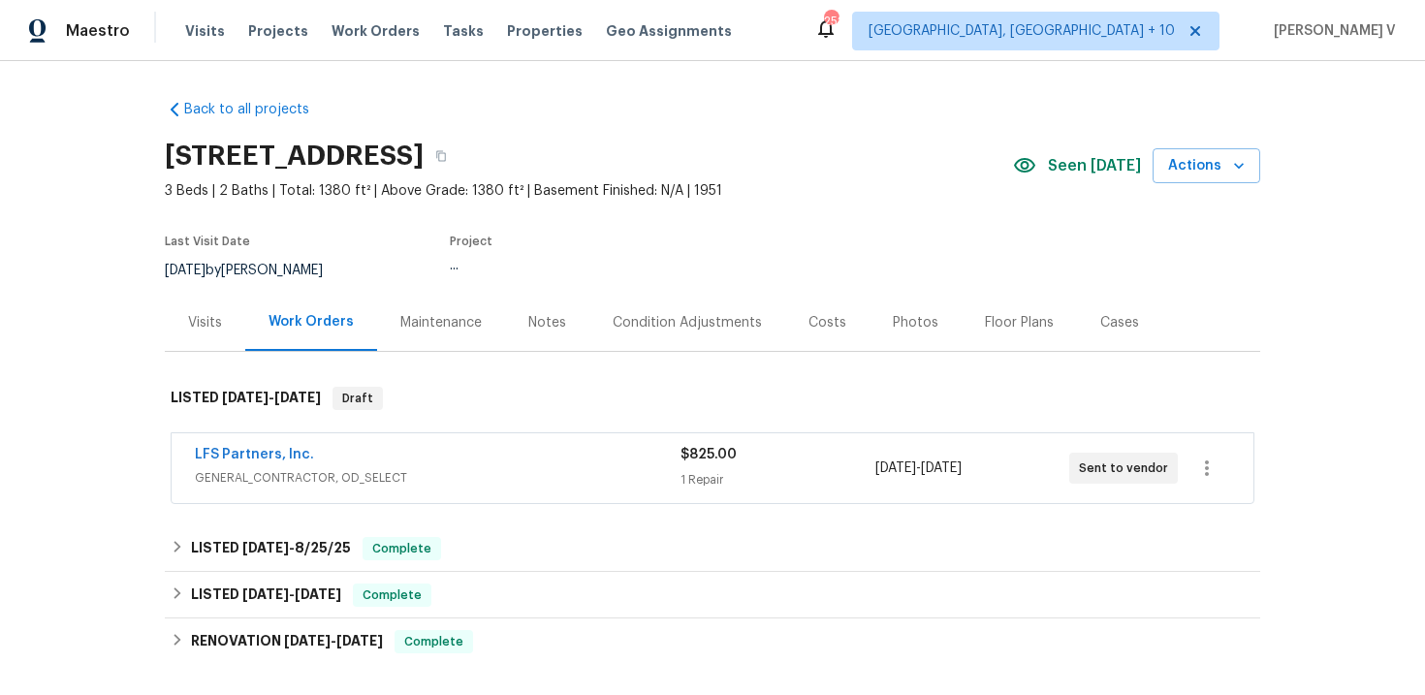
scroll to position [6, 0]
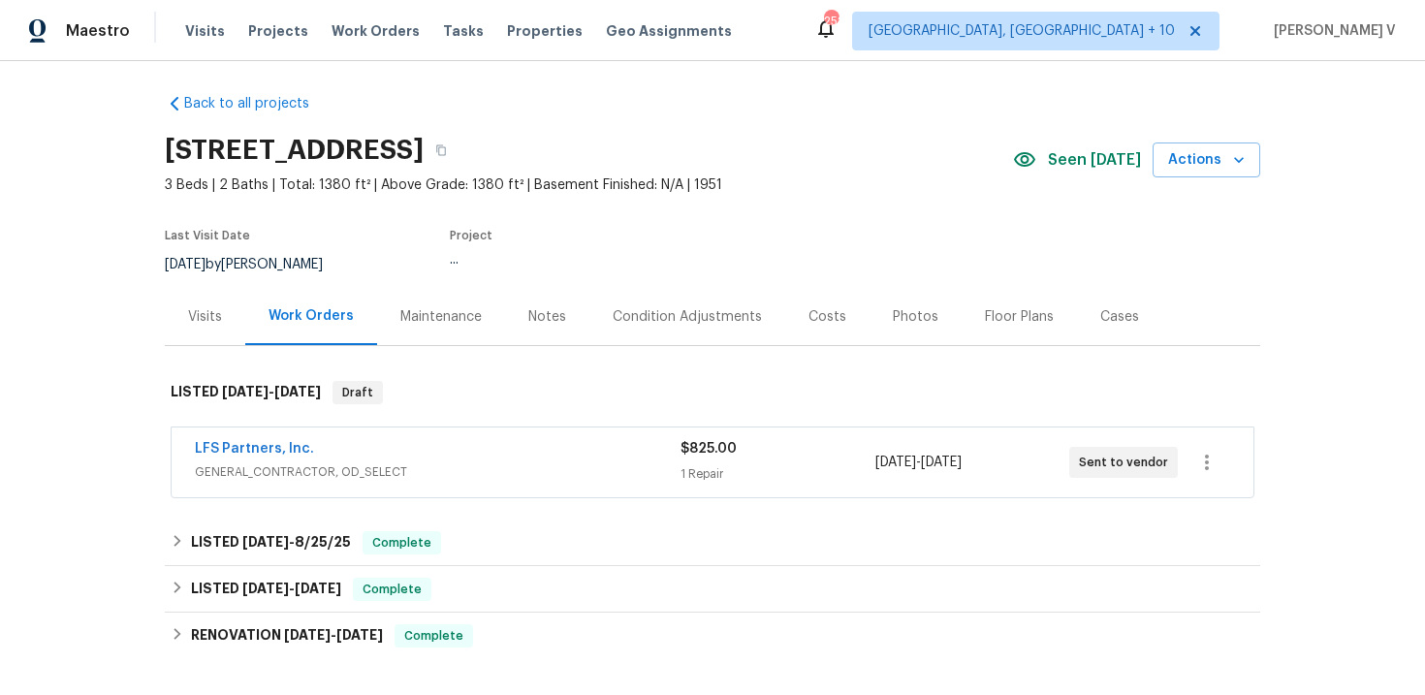
click at [498, 457] on div "LFS Partners, Inc." at bounding box center [438, 450] width 486 height 23
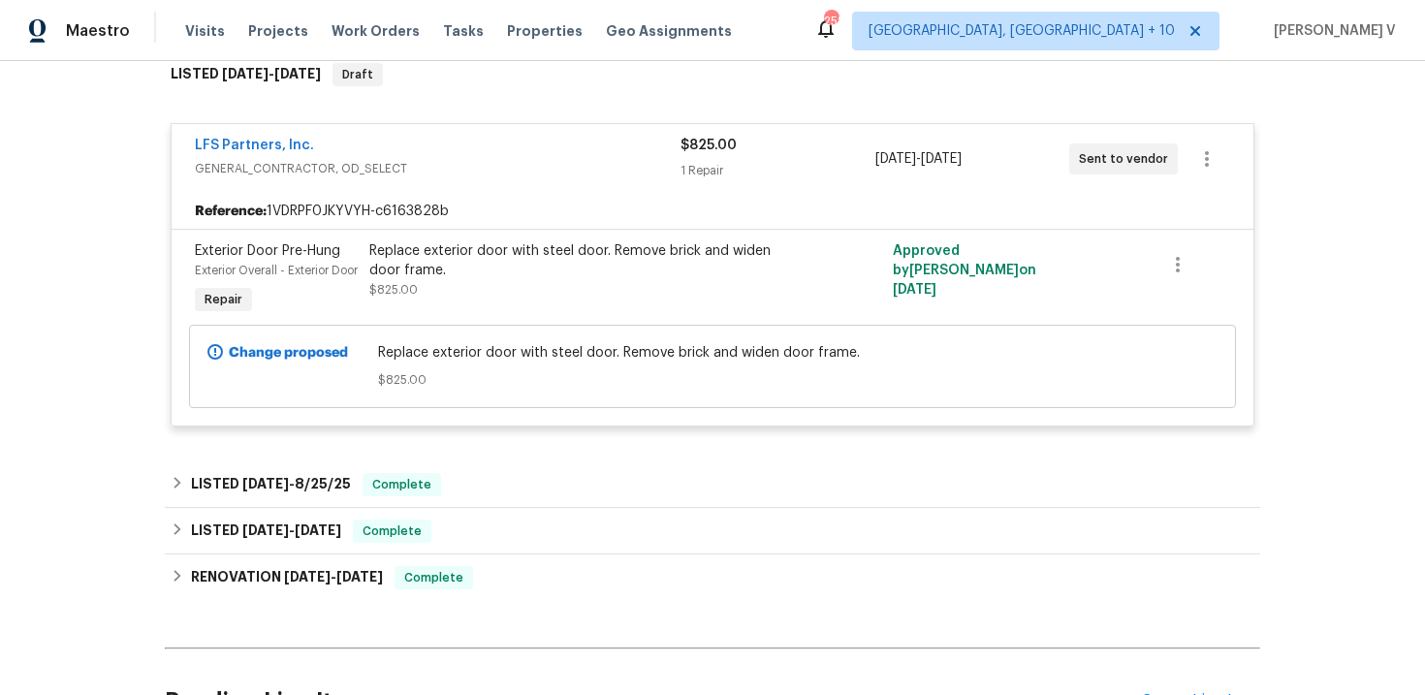
scroll to position [368, 0]
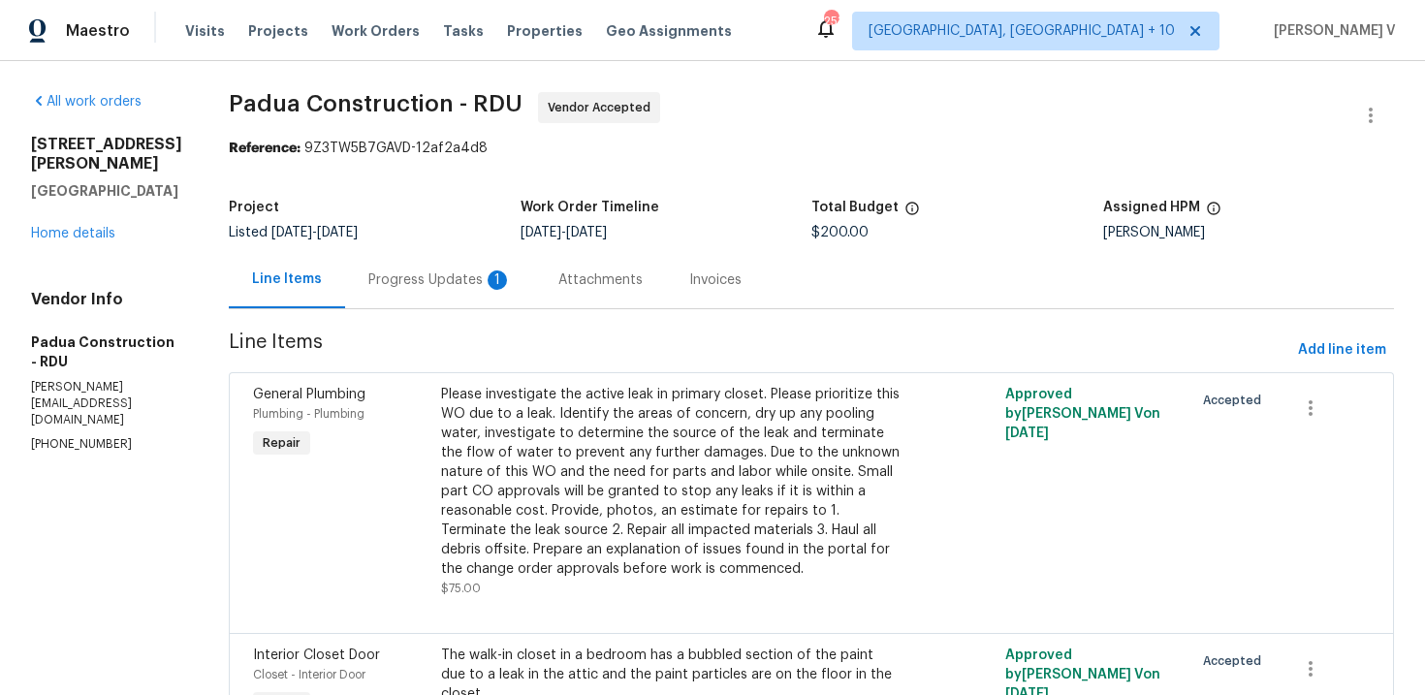
click at [461, 287] on div "Progress Updates 1" at bounding box center [439, 279] width 143 height 19
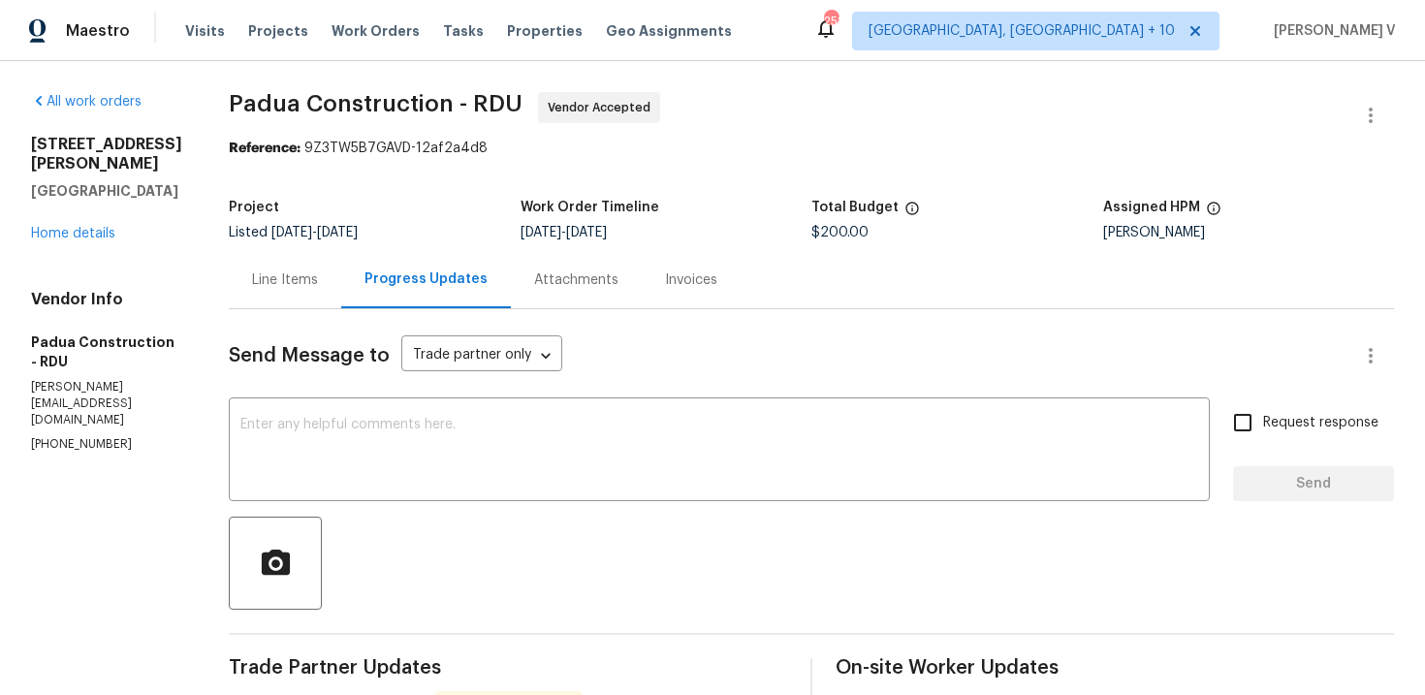
click at [288, 276] on div "Line Items" at bounding box center [285, 279] width 66 height 19
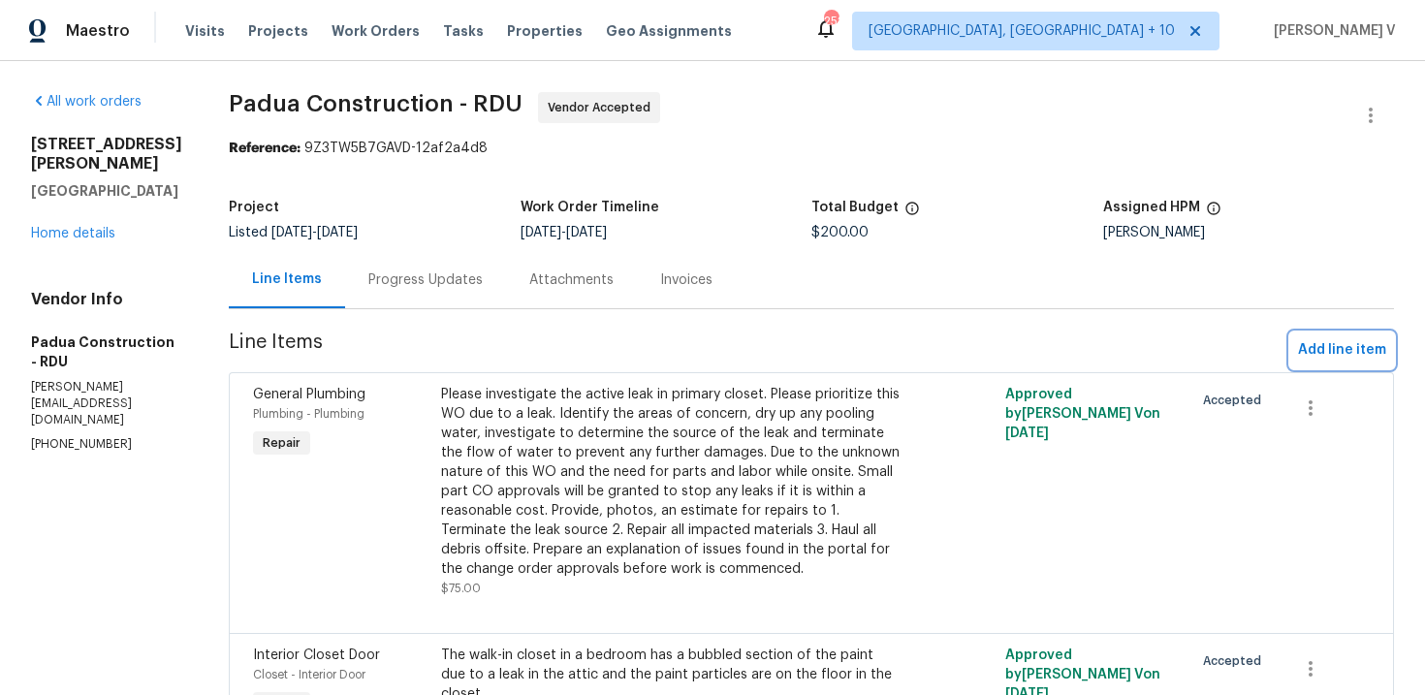
click at [1323, 361] on span "Add line item" at bounding box center [1342, 350] width 88 height 24
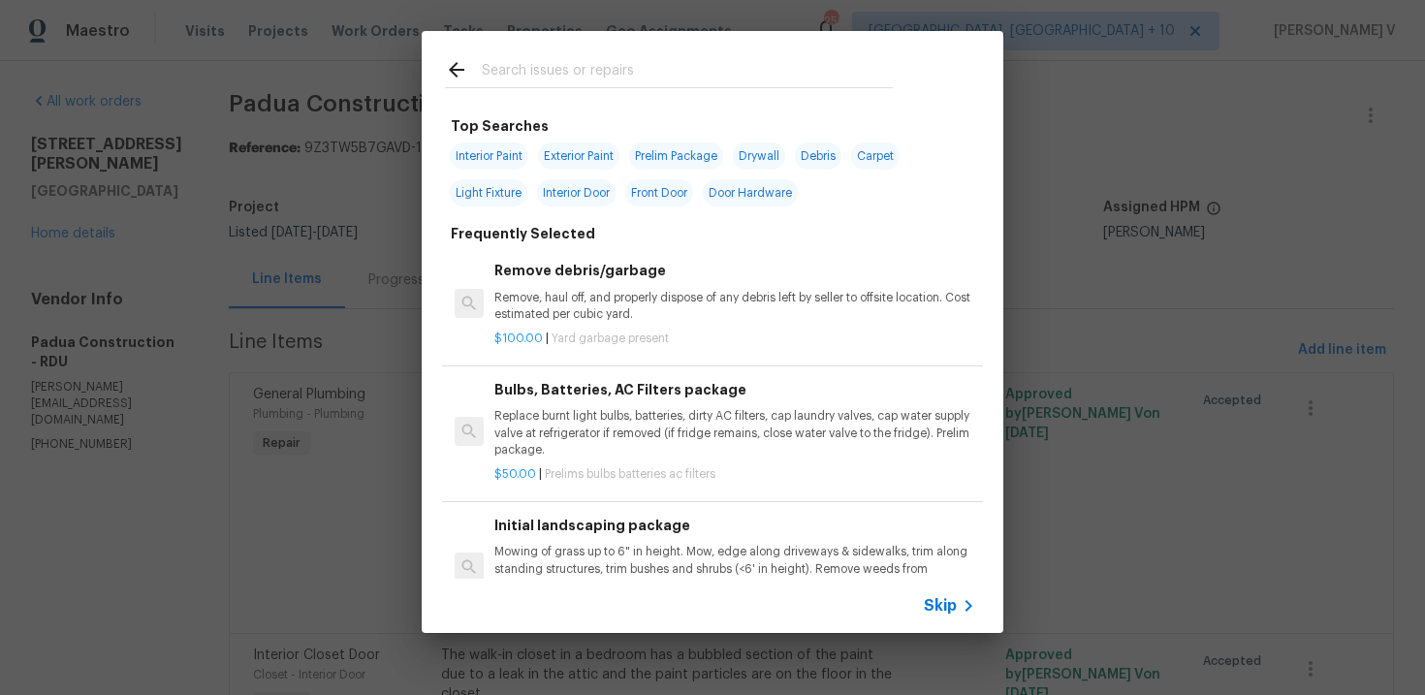
click at [945, 601] on span "Skip" at bounding box center [940, 605] width 33 height 19
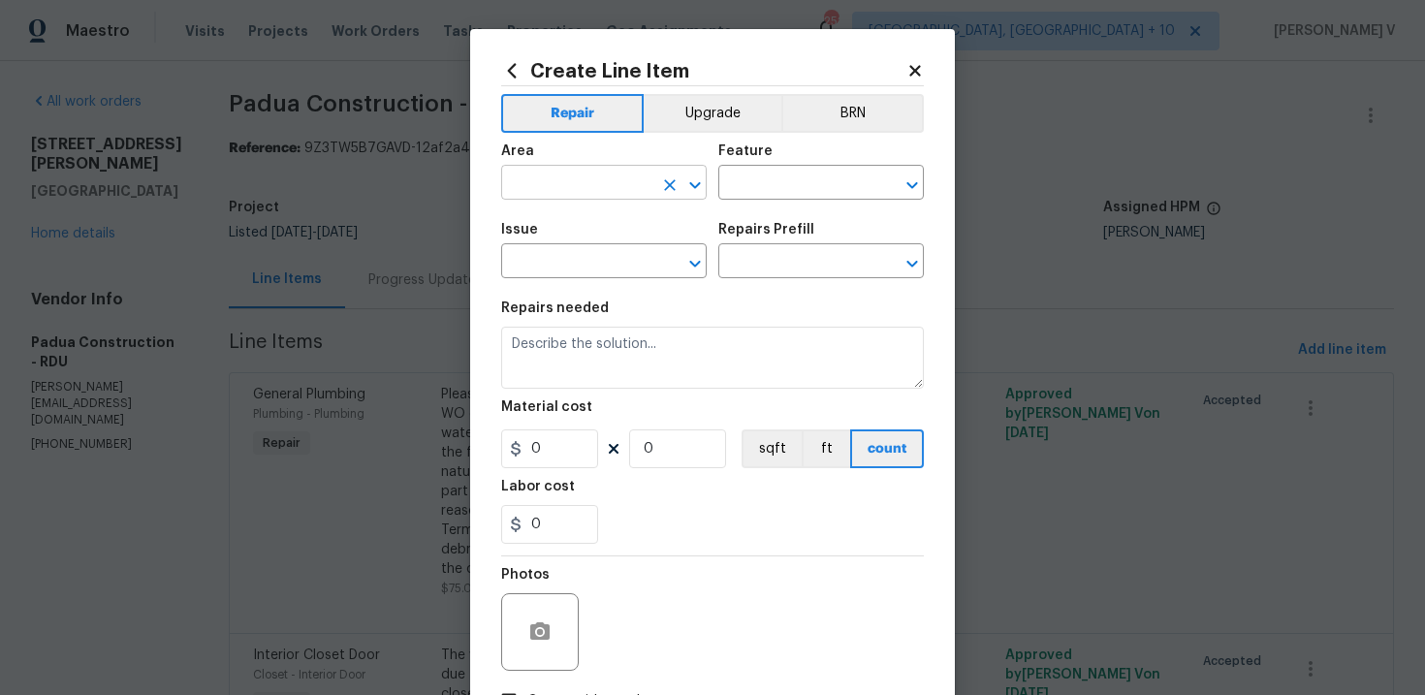
click at [569, 189] on input "text" at bounding box center [576, 185] width 151 height 30
click at [547, 185] on input "up" at bounding box center [576, 185] width 151 height 30
click at [576, 276] on ul "Interior Addition Interior Overall" at bounding box center [603, 243] width 205 height 79
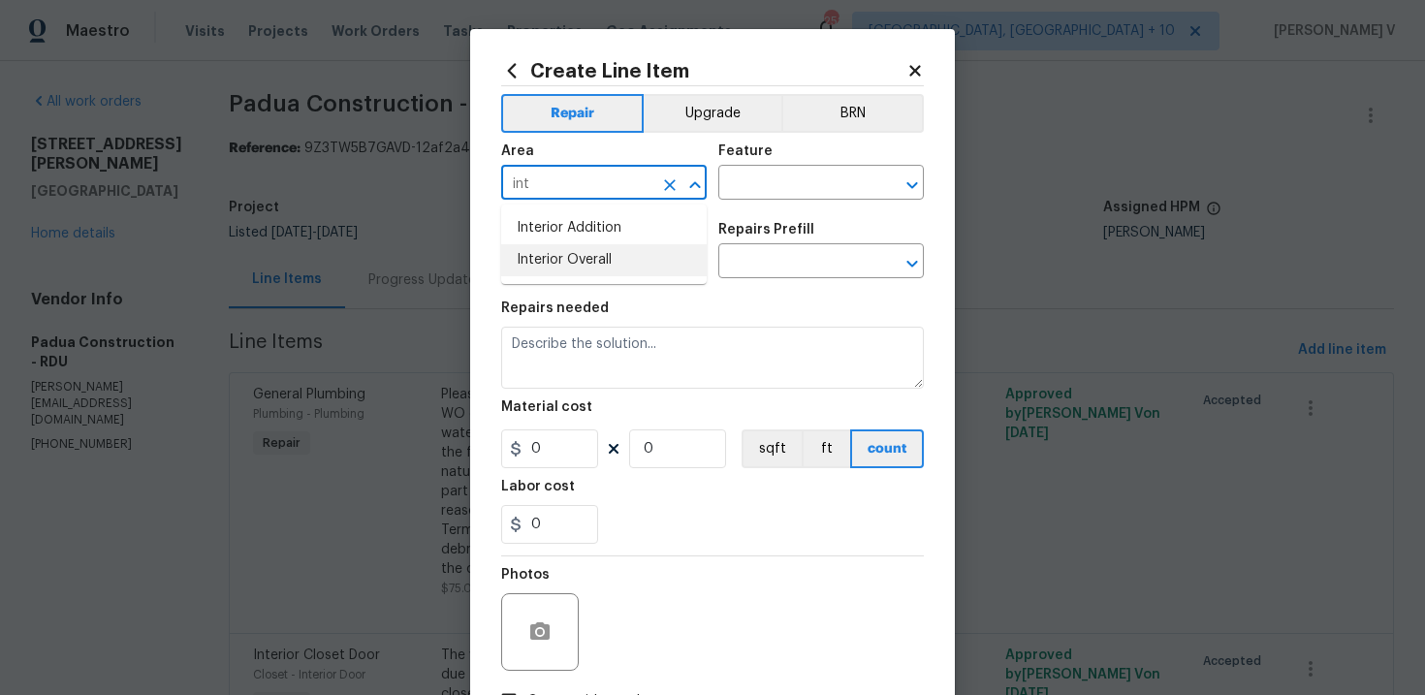
click at [603, 263] on li "Interior Overall" at bounding box center [603, 260] width 205 height 32
type input "Interior Overall"
click at [791, 199] on input "text" at bounding box center [793, 185] width 151 height 30
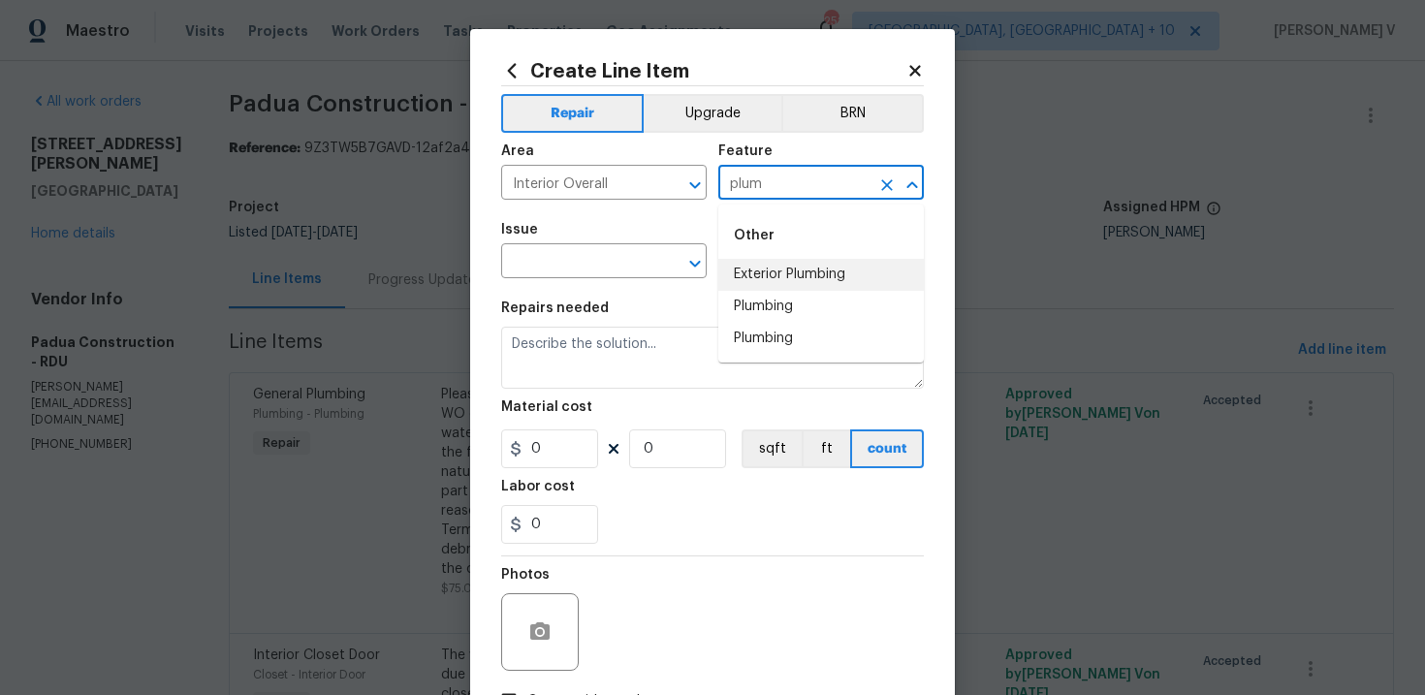
click at [806, 290] on li "Exterior Plumbing" at bounding box center [820, 275] width 205 height 32
type input "Exterior Plumbing"
click at [823, 181] on input "Exterior Plumbing" at bounding box center [793, 185] width 151 height 30
click at [883, 181] on icon "Clear" at bounding box center [887, 185] width 12 height 12
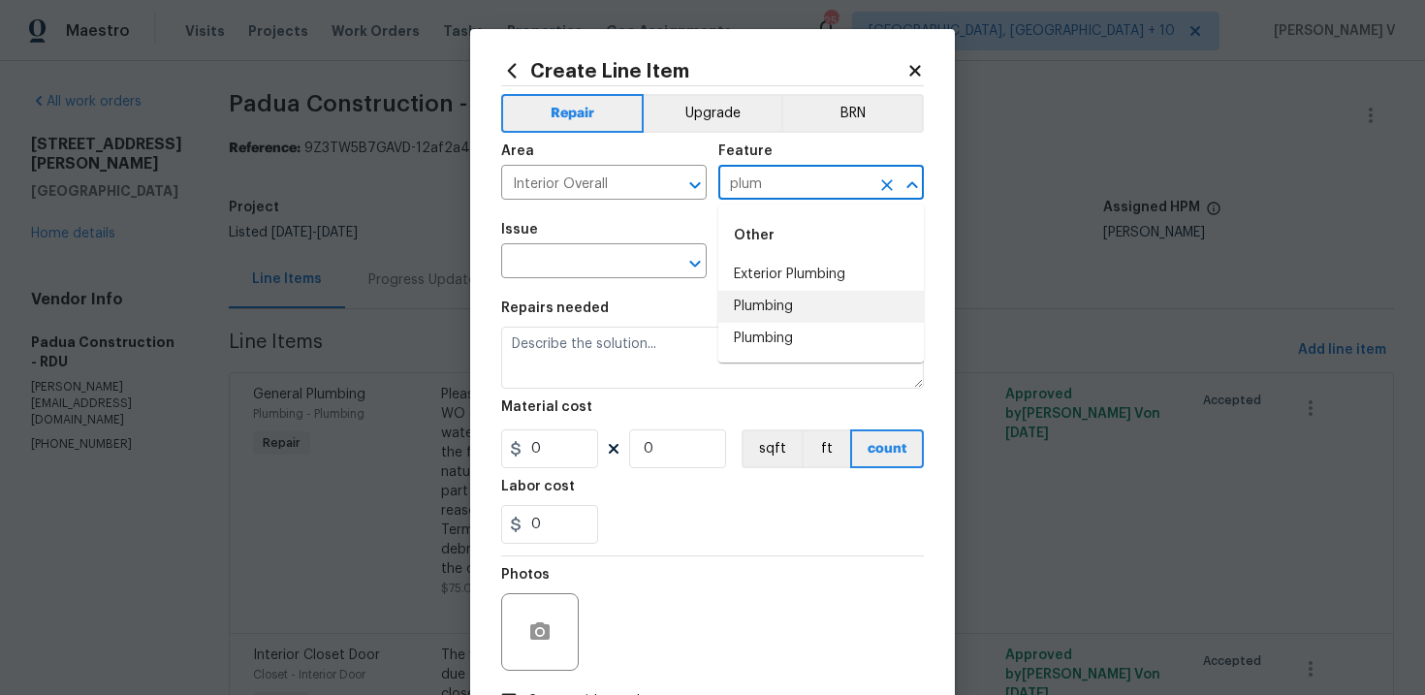
click at [772, 309] on li "Plumbing" at bounding box center [820, 307] width 205 height 32
type input "Plumbing"
click at [534, 262] on input "text" at bounding box center [576, 263] width 151 height 30
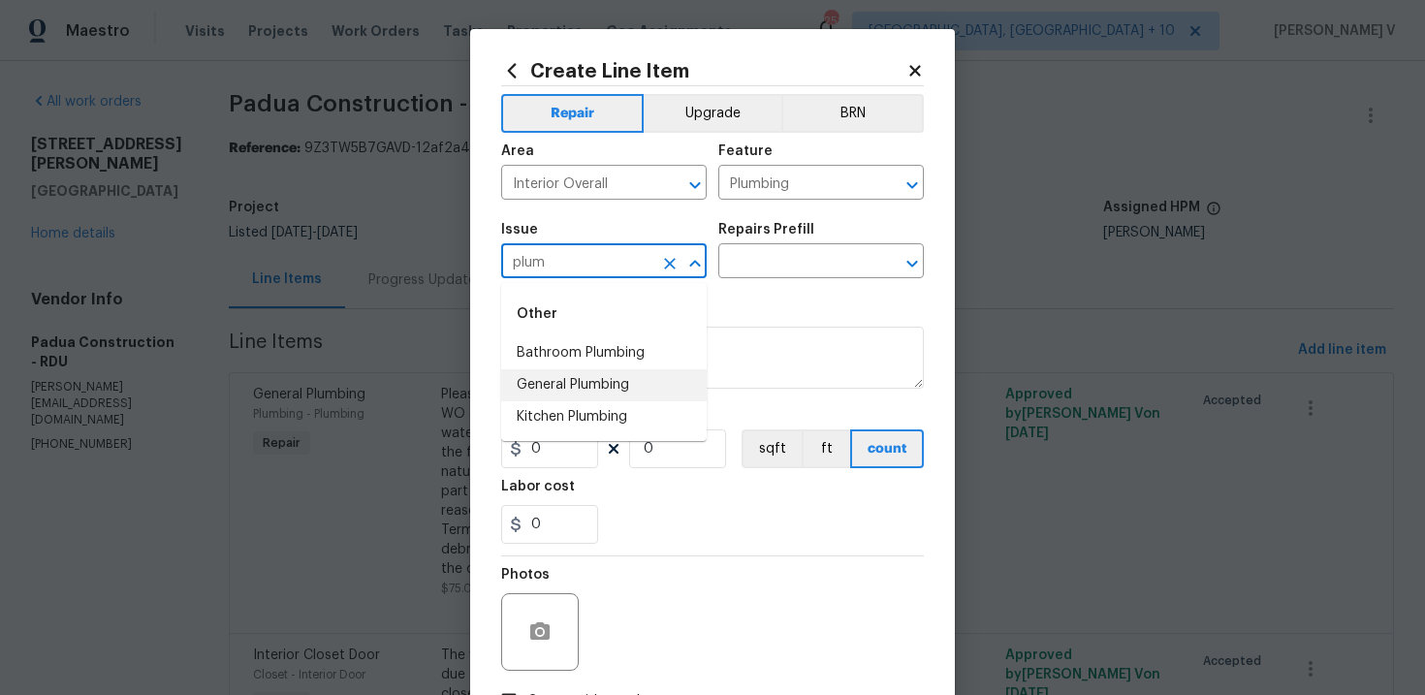
click at [547, 375] on li "General Plumbing" at bounding box center [603, 385] width 205 height 32
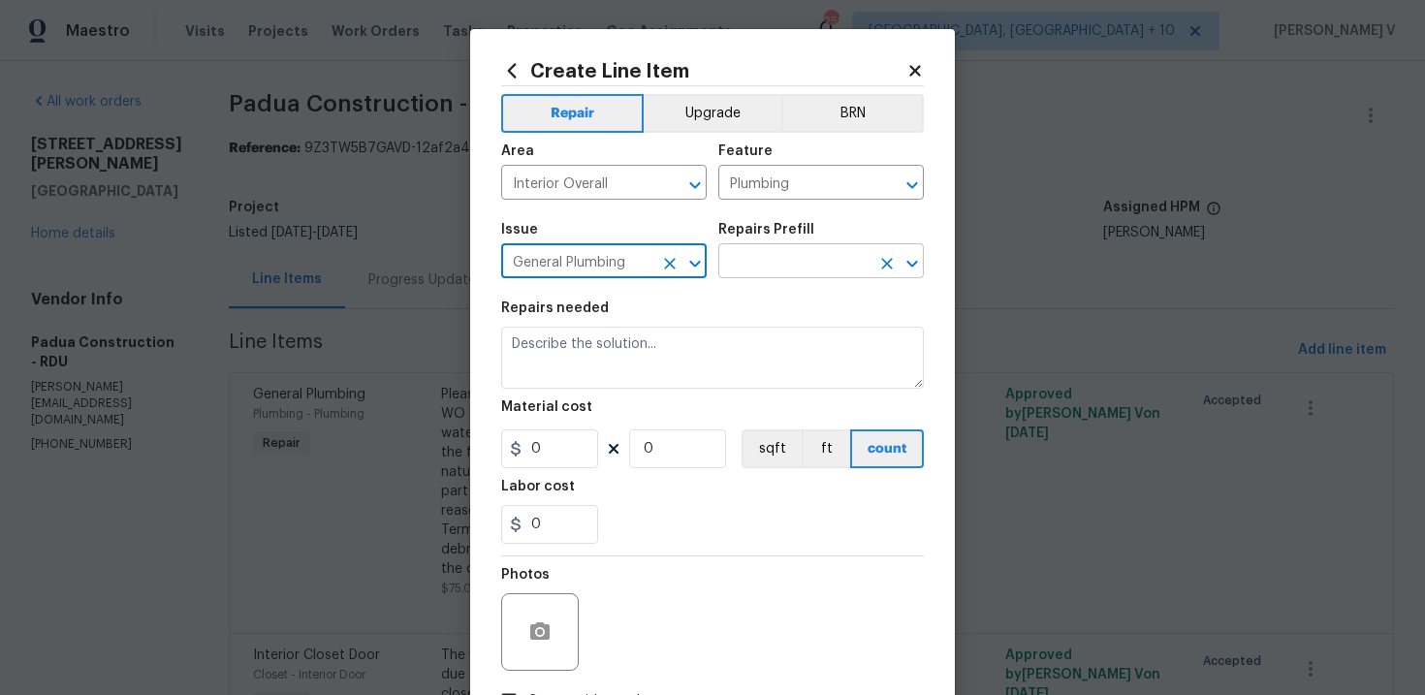
type input "General Plumbing"
click at [761, 276] on input "text" at bounding box center [793, 263] width 151 height 30
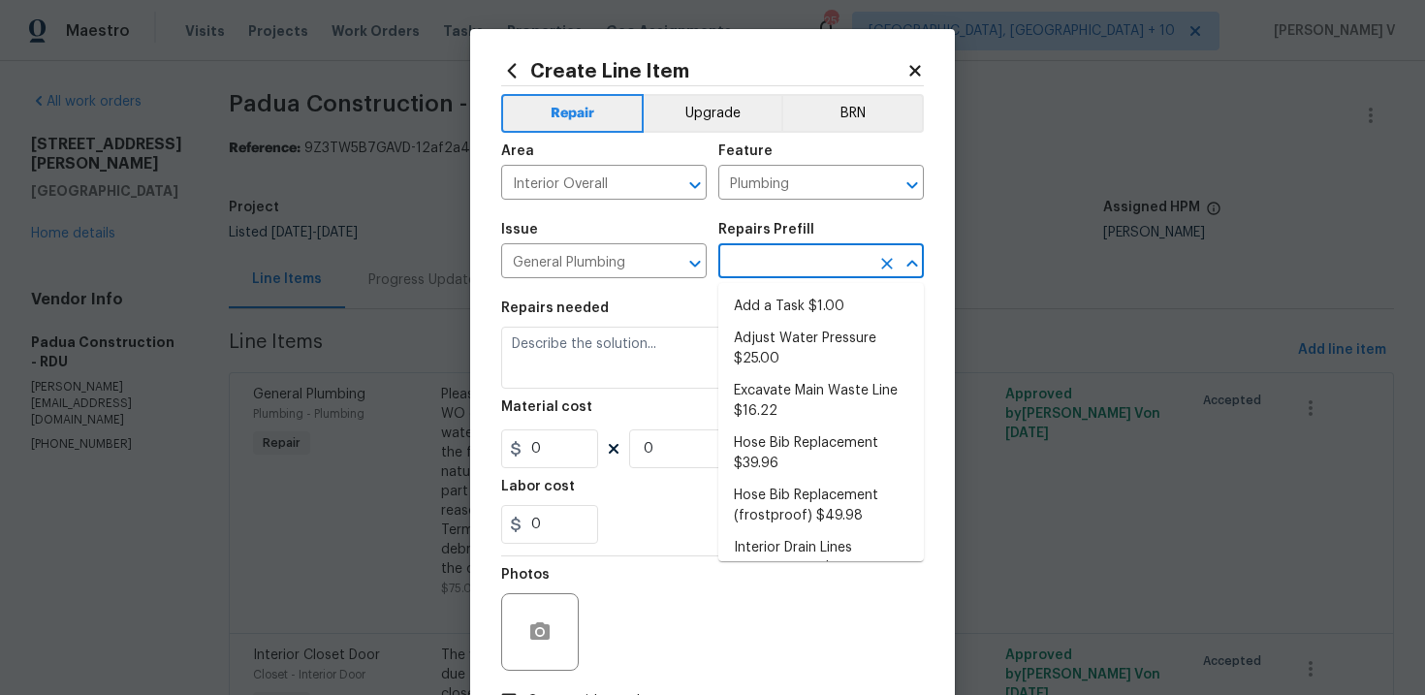
click at [761, 276] on input "text" at bounding box center [793, 263] width 151 height 30
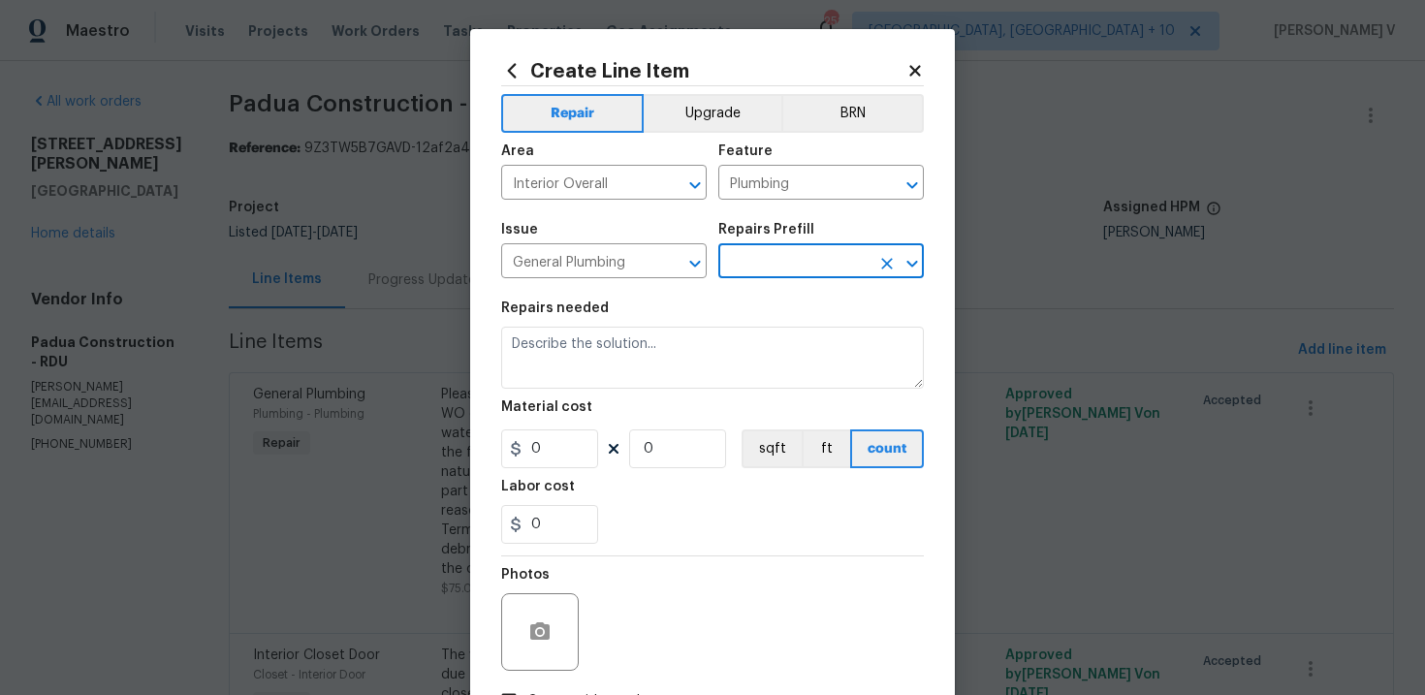
click at [761, 278] on input "text" at bounding box center [793, 263] width 151 height 30
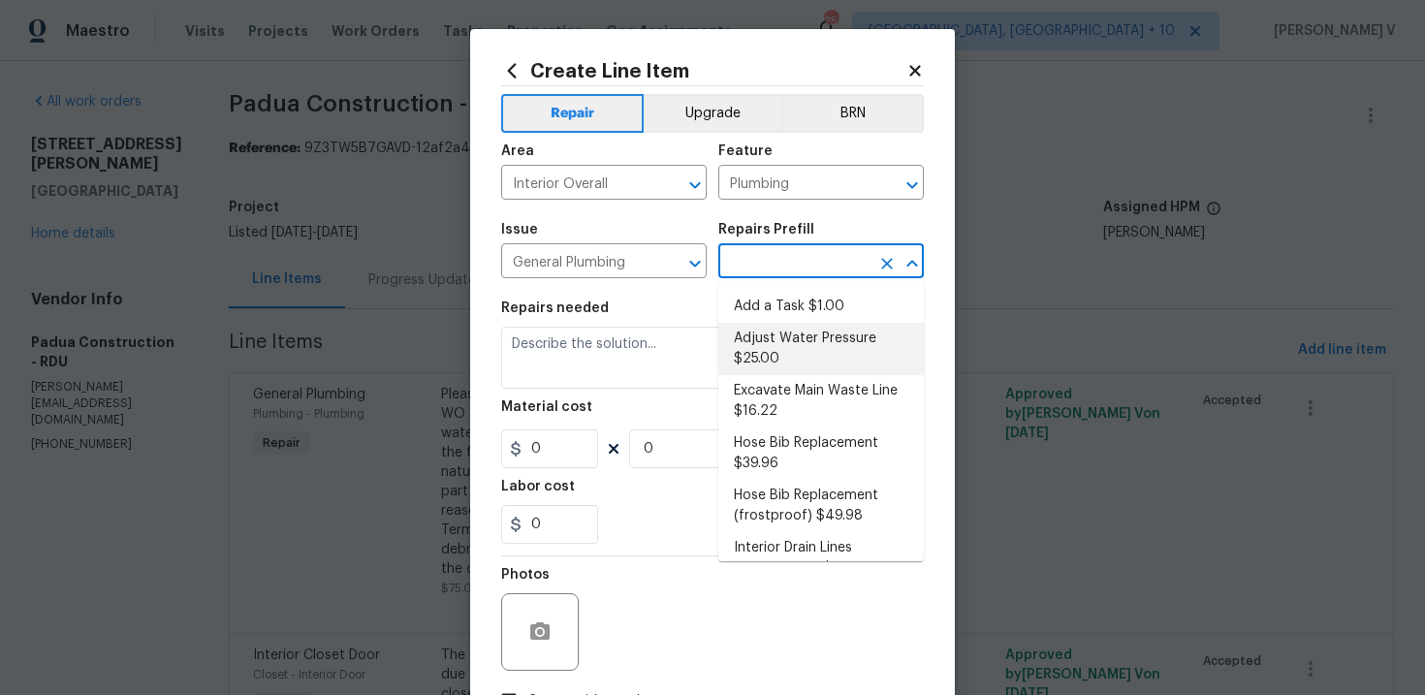
click at [751, 329] on li "Adjust Water Pressure $25.00" at bounding box center [820, 349] width 205 height 52
type input "Adjust Water Pressure $25.00"
type textarea "Adjust the water pressure regulation system. Ensure that the water pressure in …"
type input "25"
type input "1"
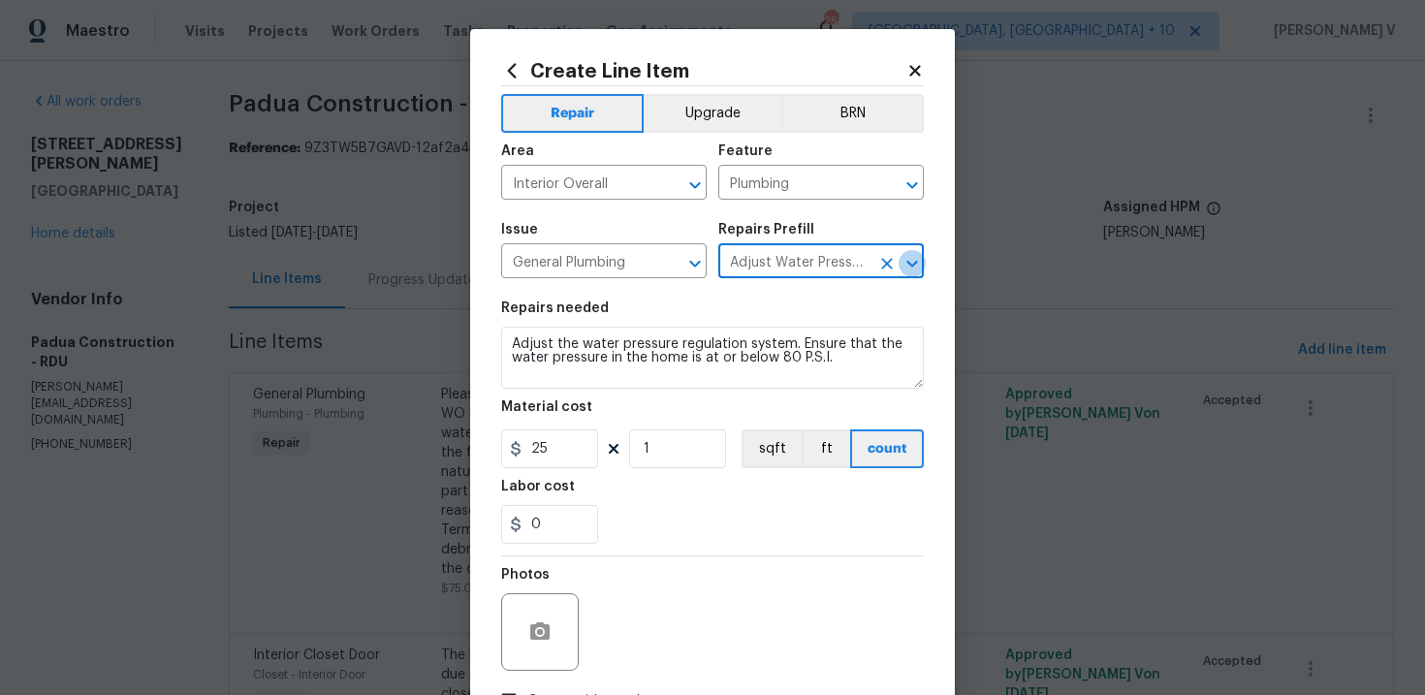
click at [902, 266] on icon "Open" at bounding box center [911, 263] width 23 height 23
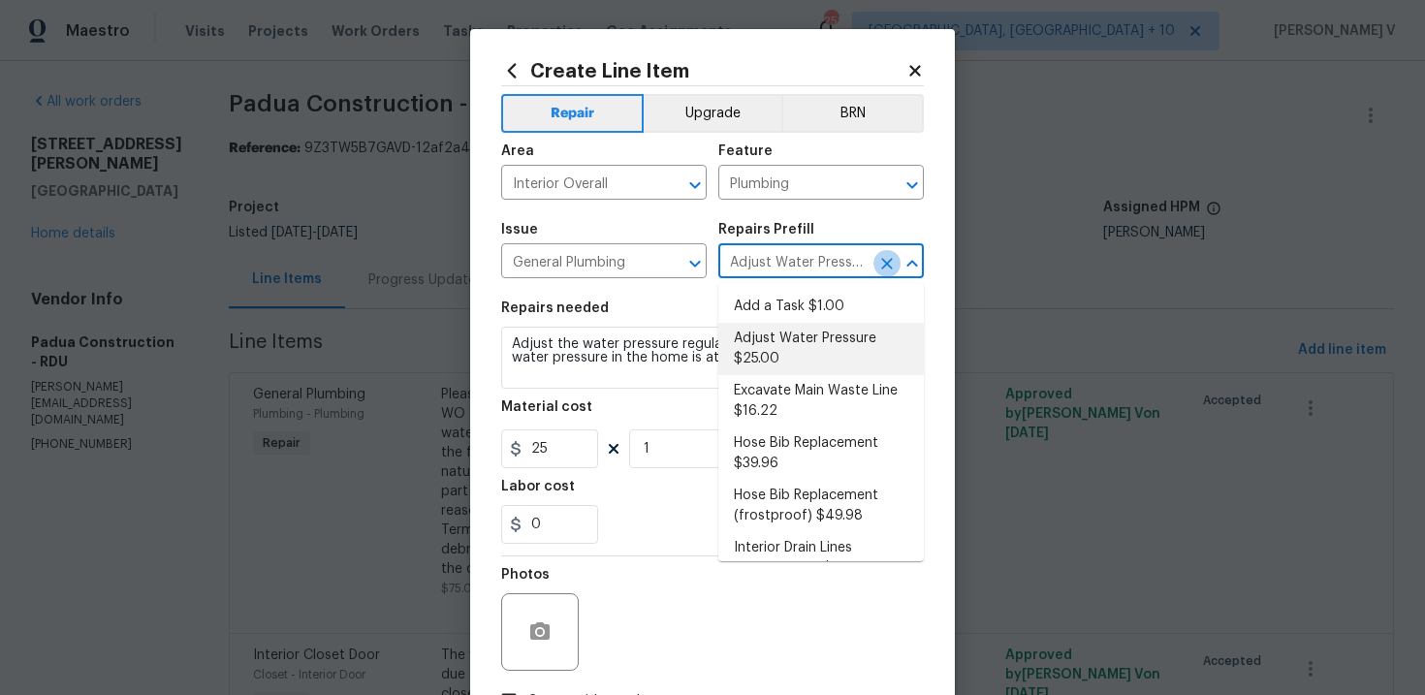
click at [891, 266] on icon "Clear" at bounding box center [886, 263] width 19 height 19
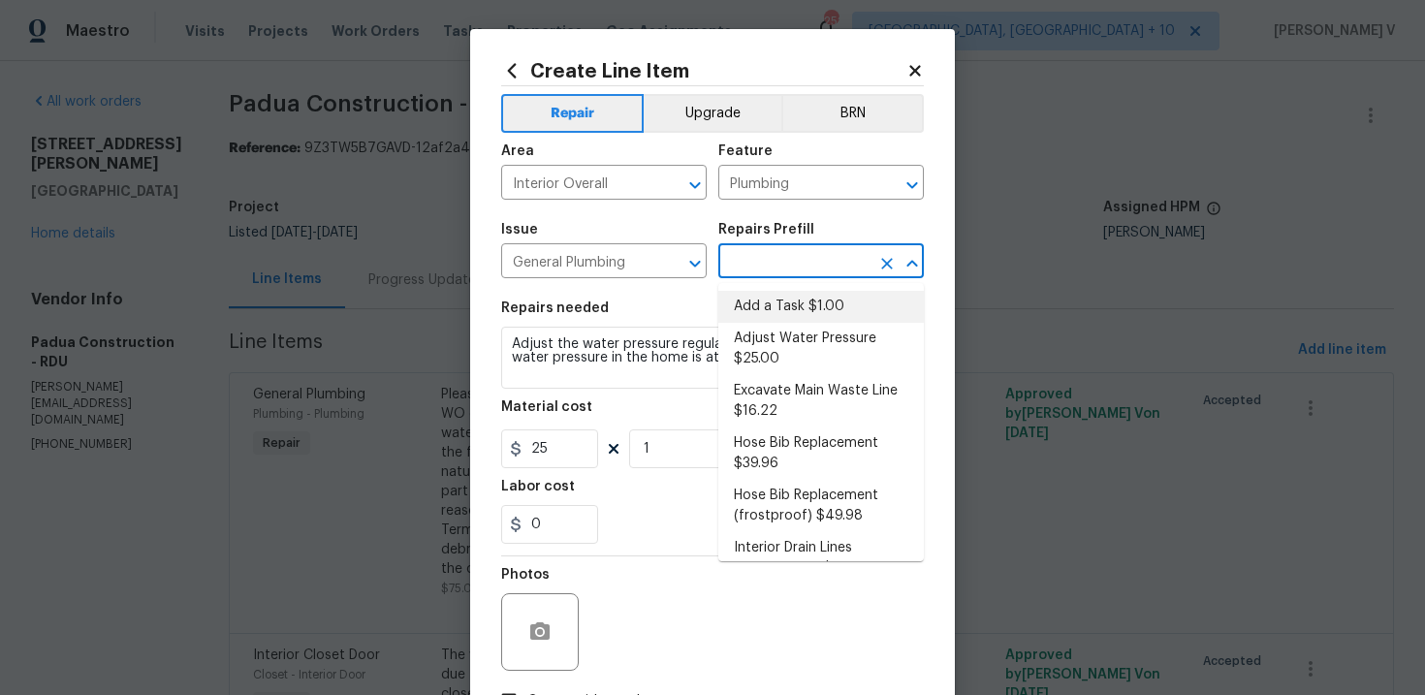
click at [809, 303] on li "Add a Task $1.00" at bounding box center [820, 307] width 205 height 32
type input "Add a Task $1.00"
type textarea "HPM to detail"
type input "1"
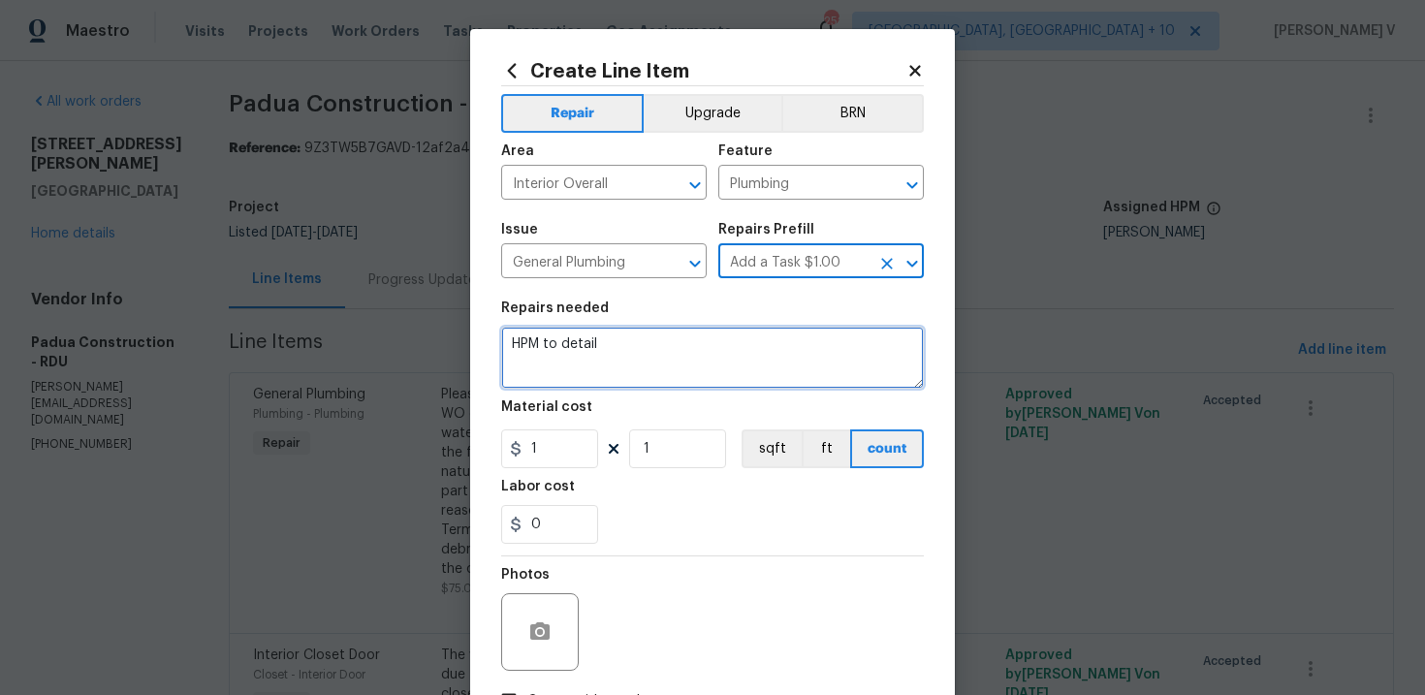
click at [635, 376] on textarea "HPM to detail" at bounding box center [712, 358] width 423 height 62
paste textarea "Water leak upstairs."
type textarea "Water leak upstairs."
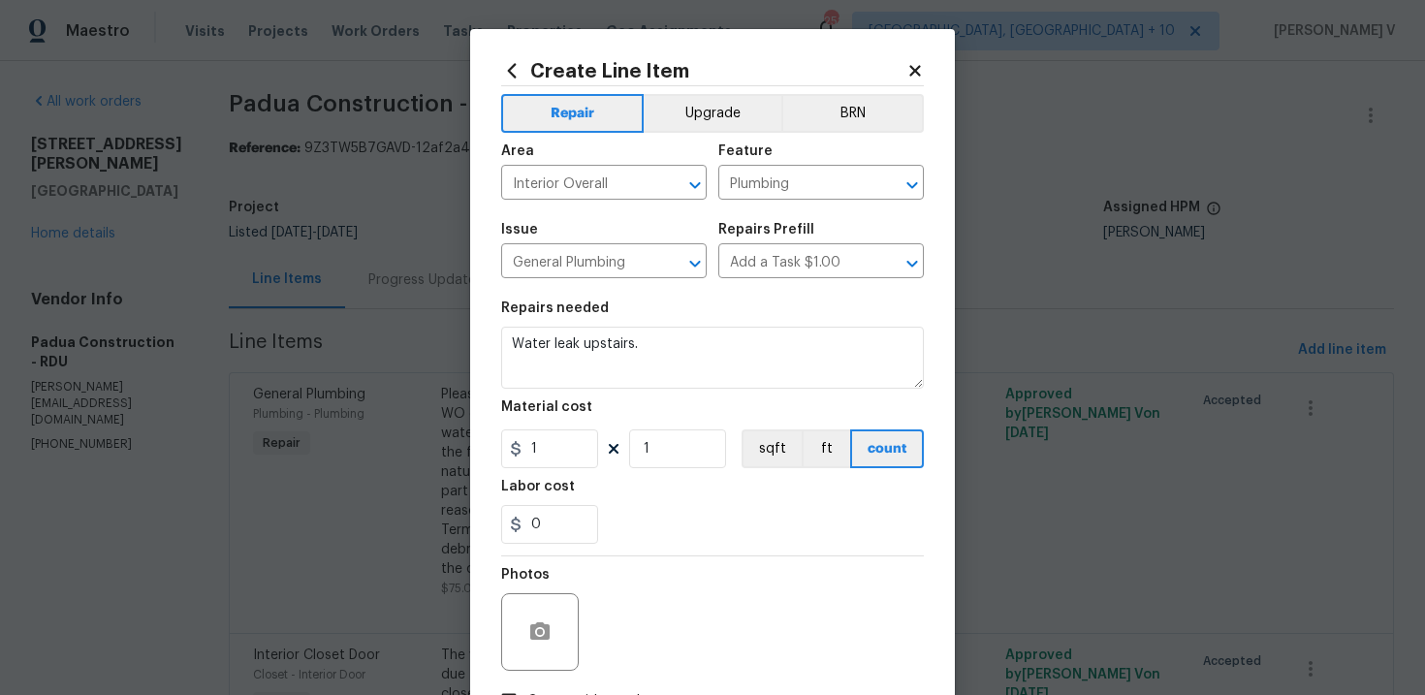
click at [560, 469] on section "Repairs needed Water leak upstairs. Material cost 1 1 sqft ft count Labor cost 0" at bounding box center [712, 423] width 423 height 266
click at [553, 455] on input "1" at bounding box center [549, 448] width 97 height 39
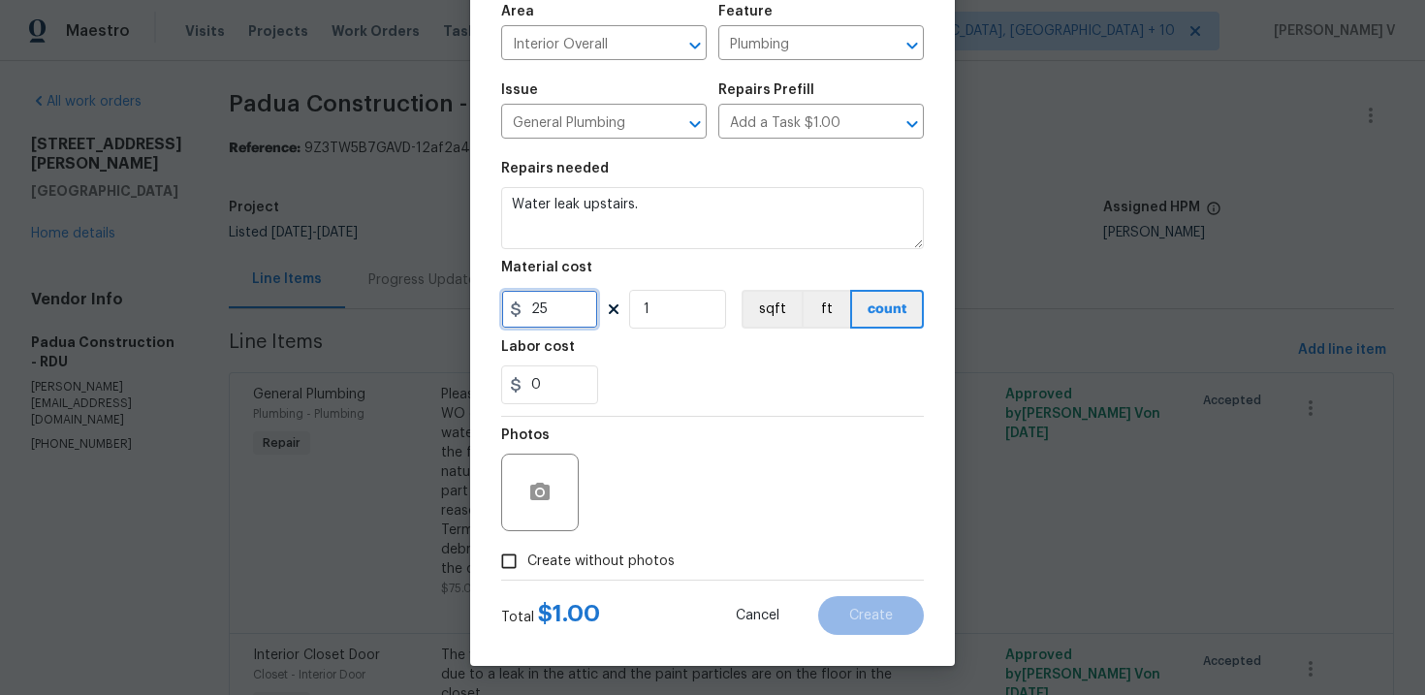
type input "25"
click at [521, 580] on div at bounding box center [712, 580] width 423 height 1
click at [528, 559] on span "Create without photos" at bounding box center [600, 561] width 147 height 20
click at [527, 559] on input "Create without photos" at bounding box center [508, 561] width 37 height 37
checkbox input "true"
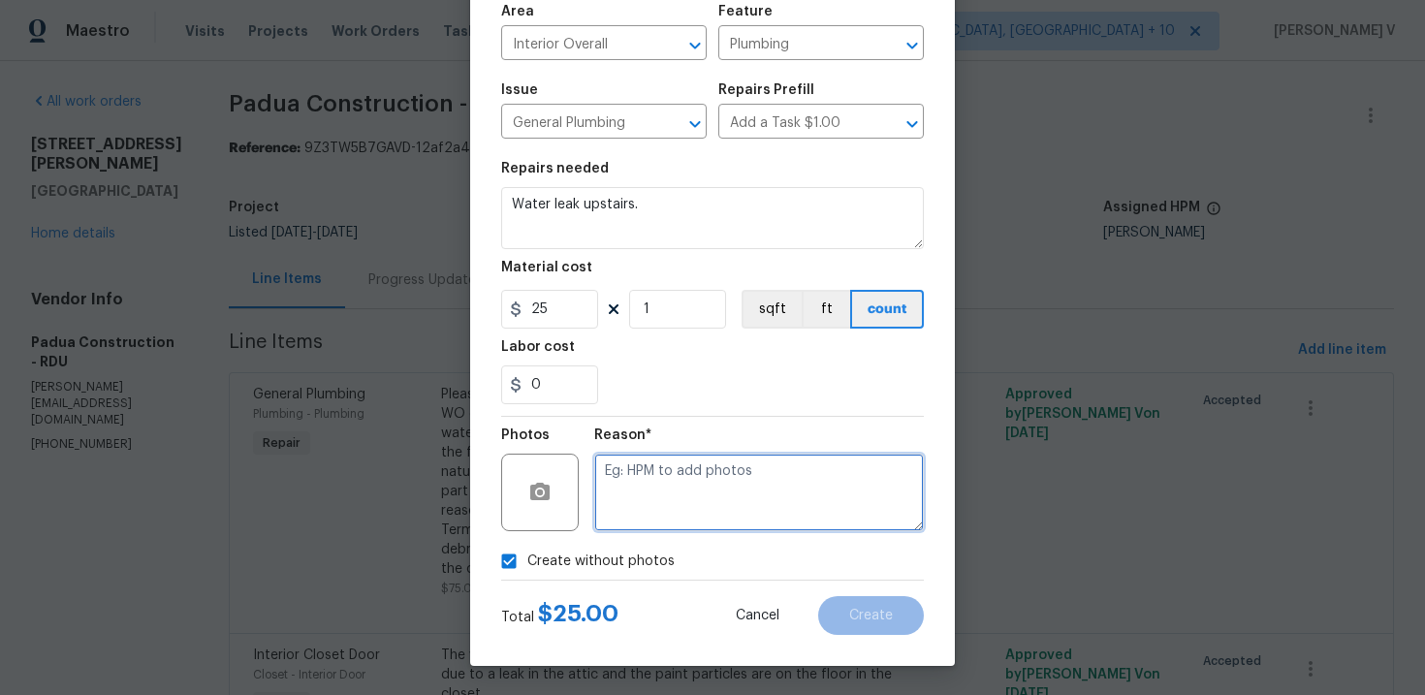
click at [679, 509] on textarea at bounding box center [758, 493] width 329 height 78
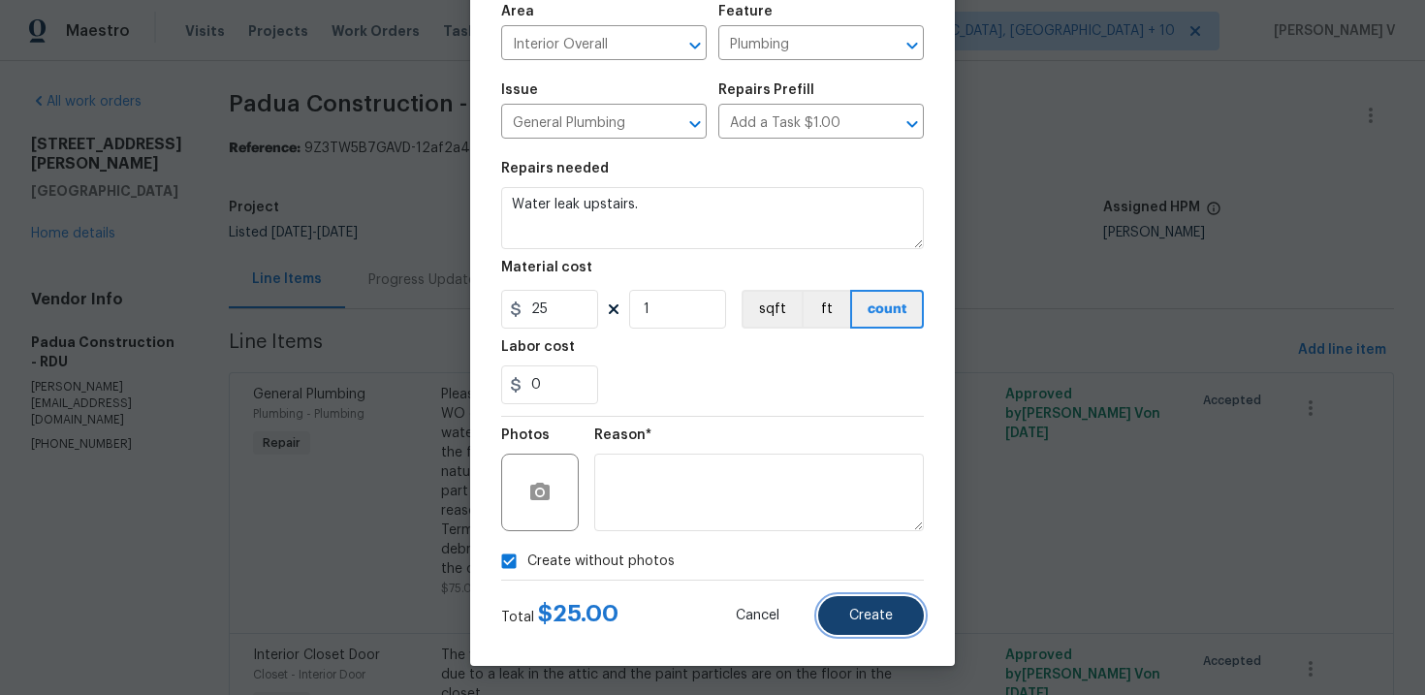
click at [847, 602] on button "Create" at bounding box center [871, 615] width 106 height 39
type input "0"
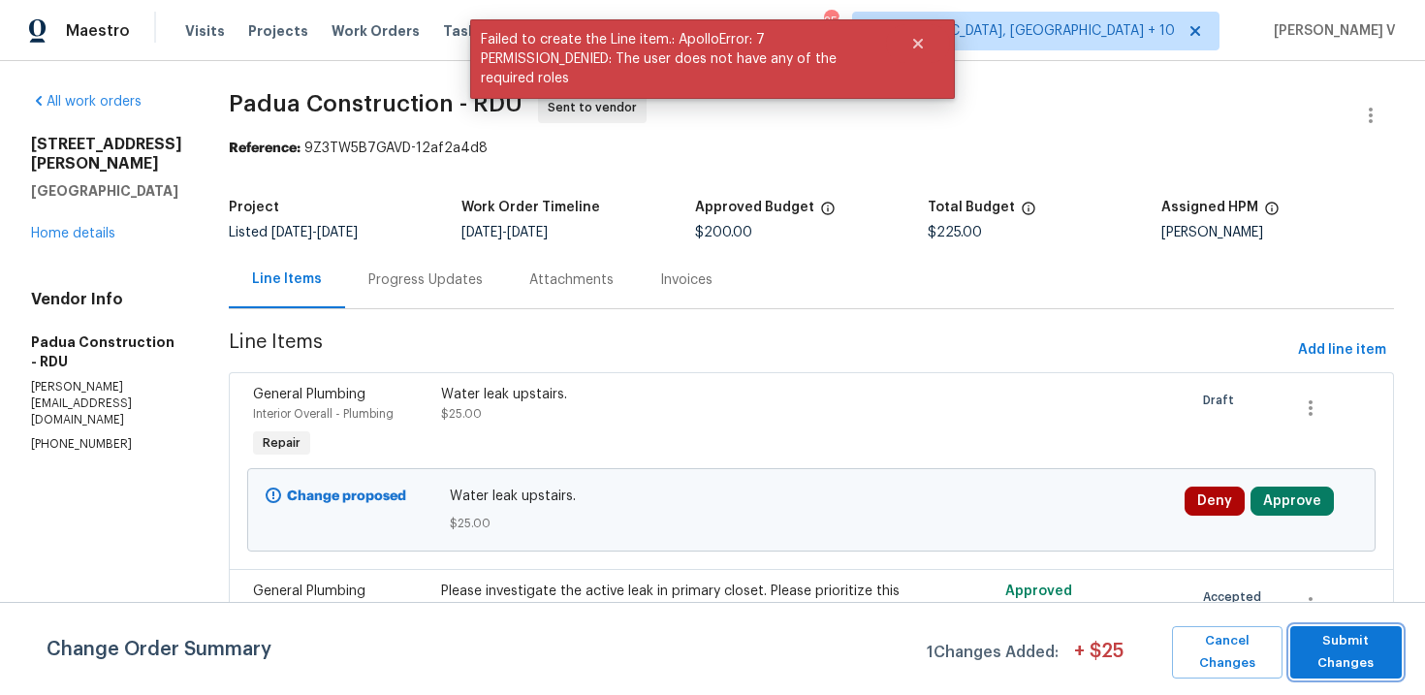
click at [1323, 649] on span "Submit Changes" at bounding box center [1346, 652] width 92 height 45
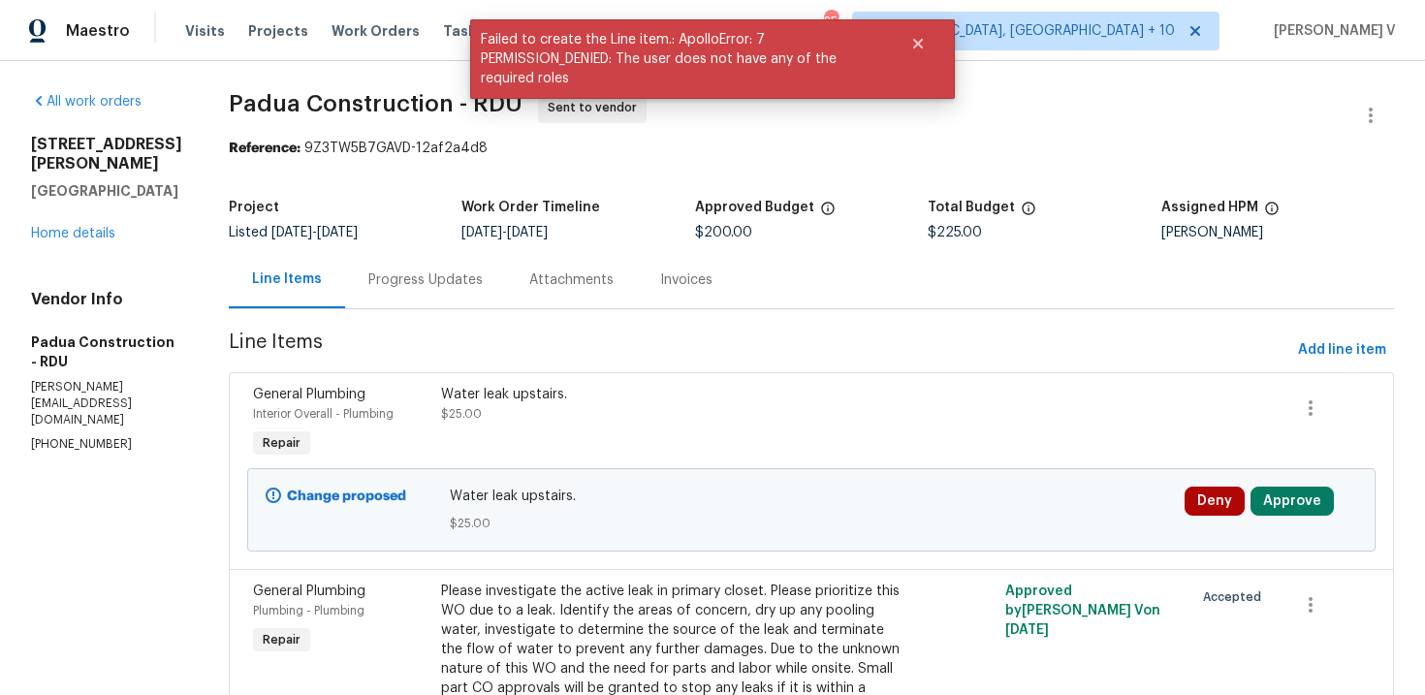
click at [441, 297] on div "Progress Updates" at bounding box center [425, 279] width 161 height 57
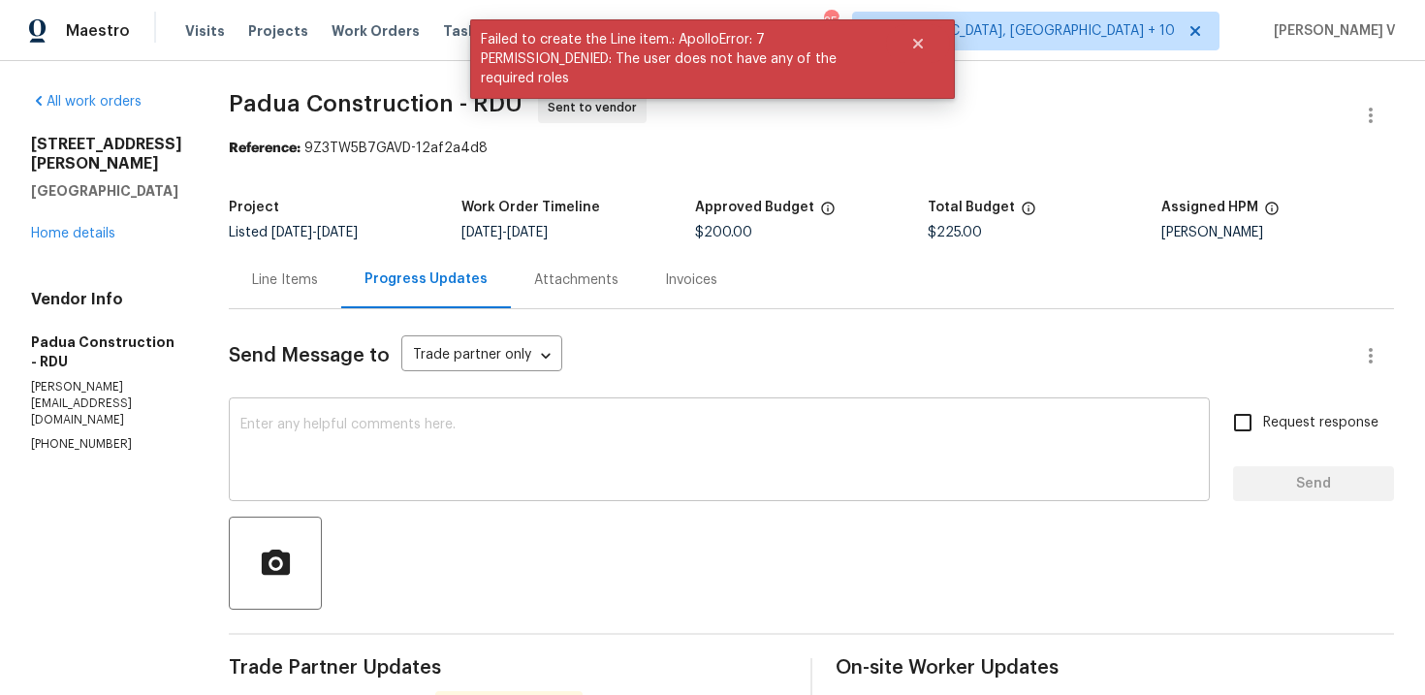
click at [486, 444] on textarea at bounding box center [718, 452] width 957 height 68
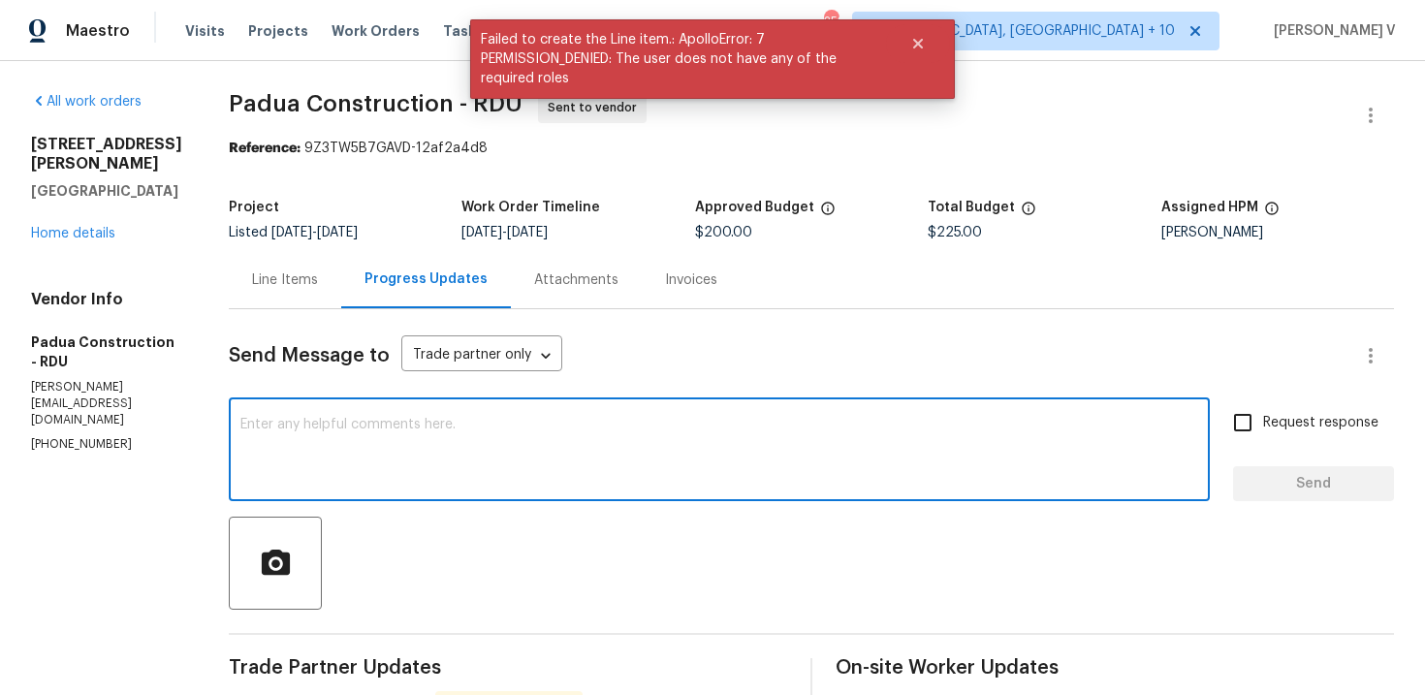
scroll to position [235, 0]
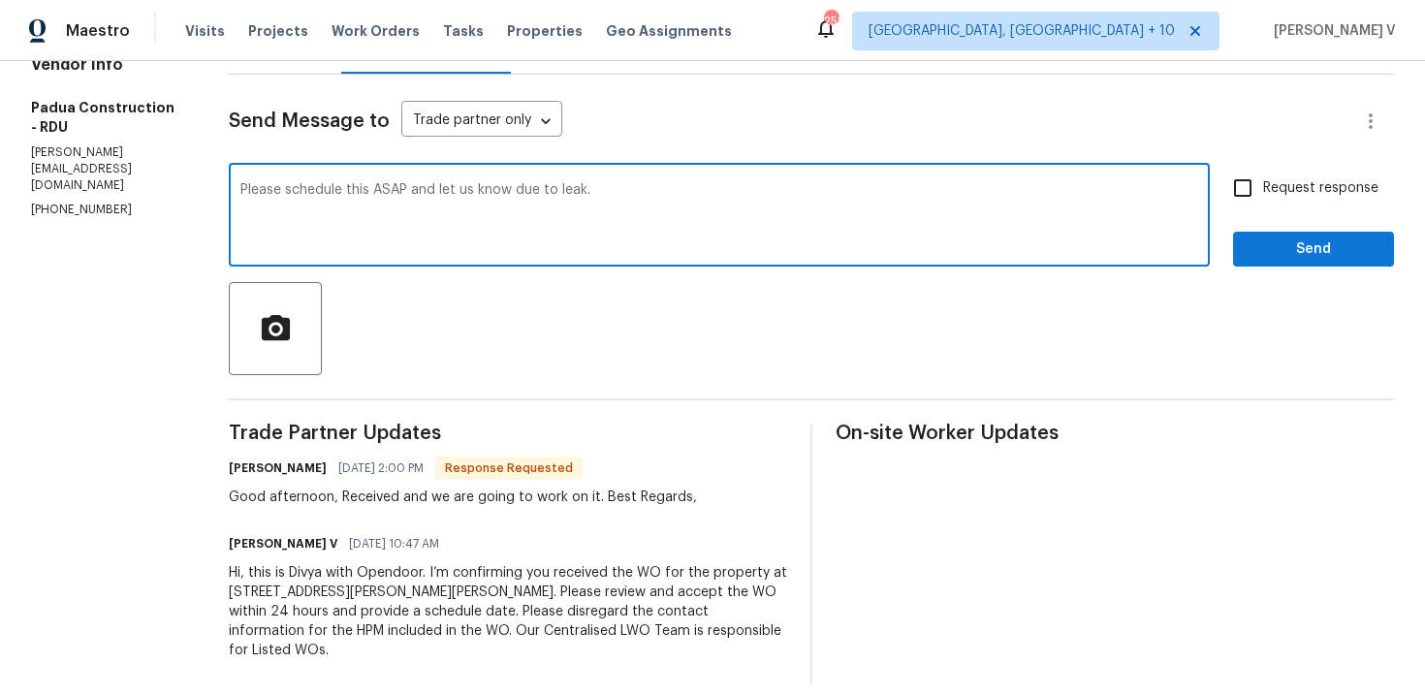
type textarea "Please schedule this ASAP and let us know due to leak."
click at [1246, 186] on input "Request response" at bounding box center [1242, 188] width 41 height 41
checkbox input "true"
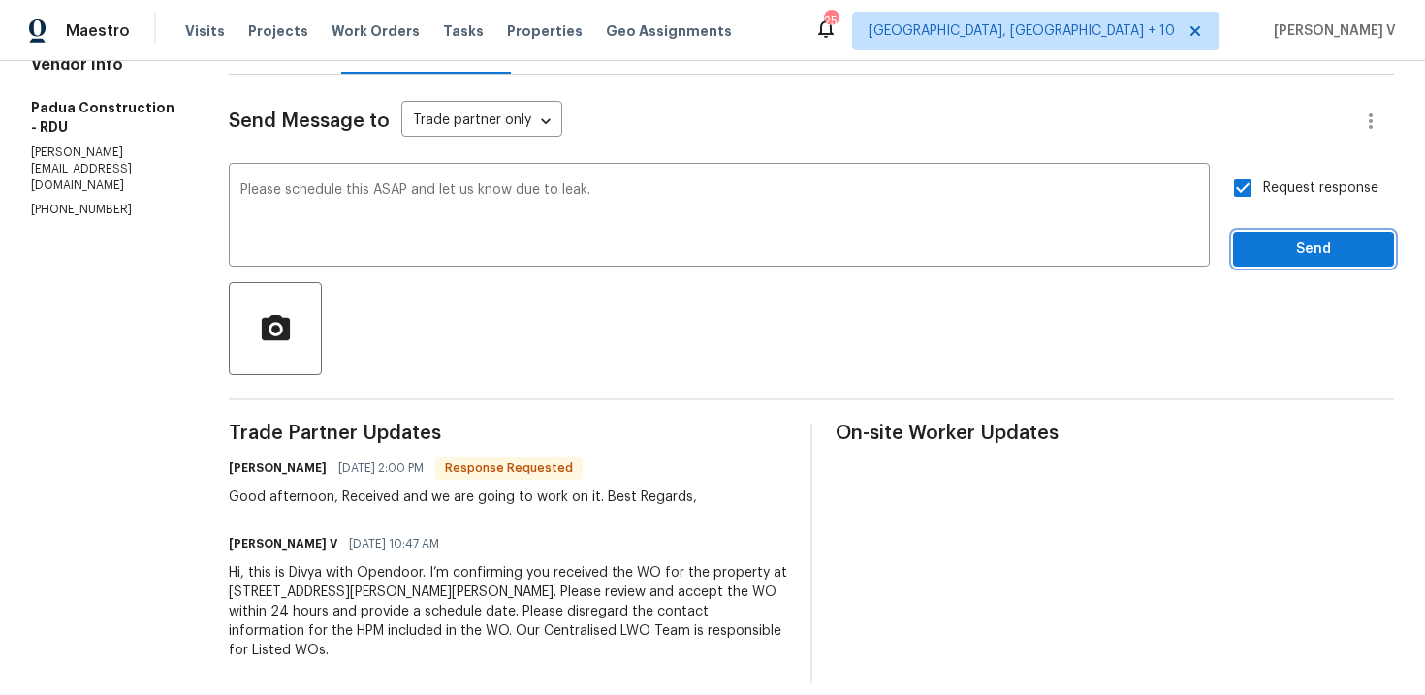
click at [1276, 254] on span "Send" at bounding box center [1313, 249] width 130 height 24
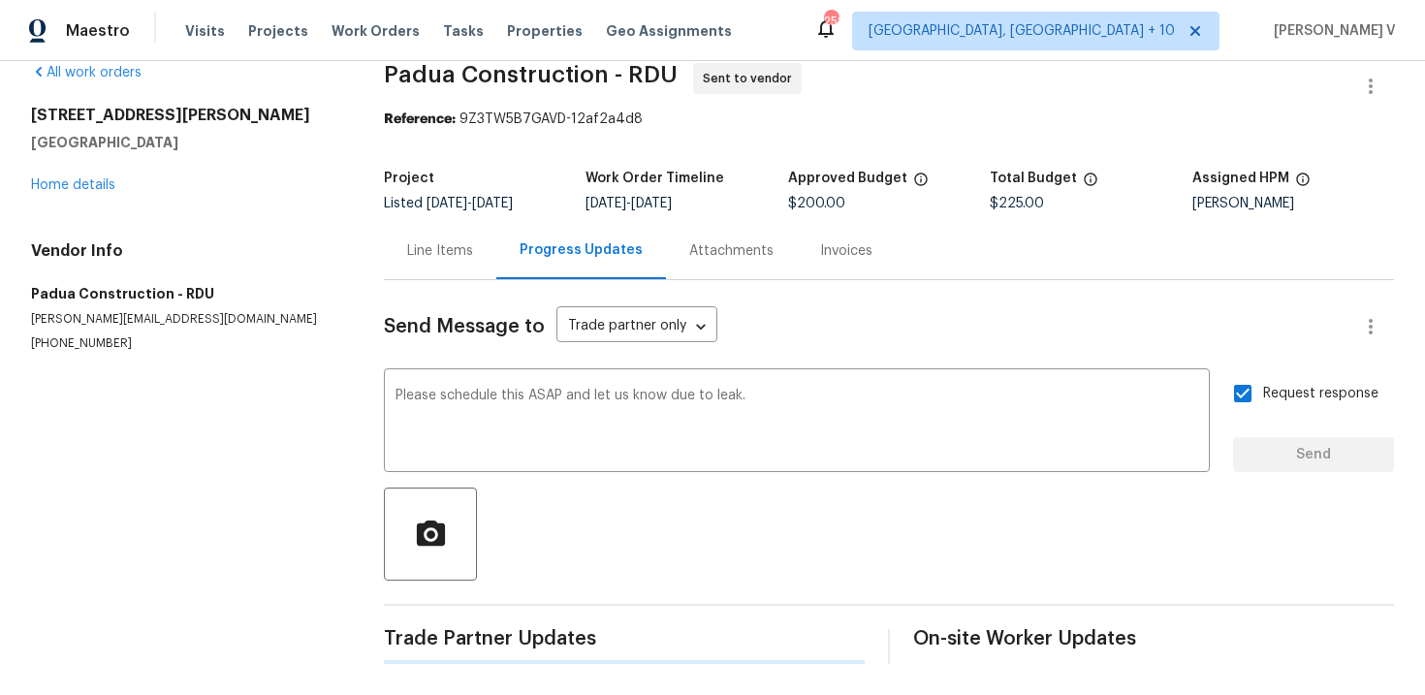
scroll to position [29, 0]
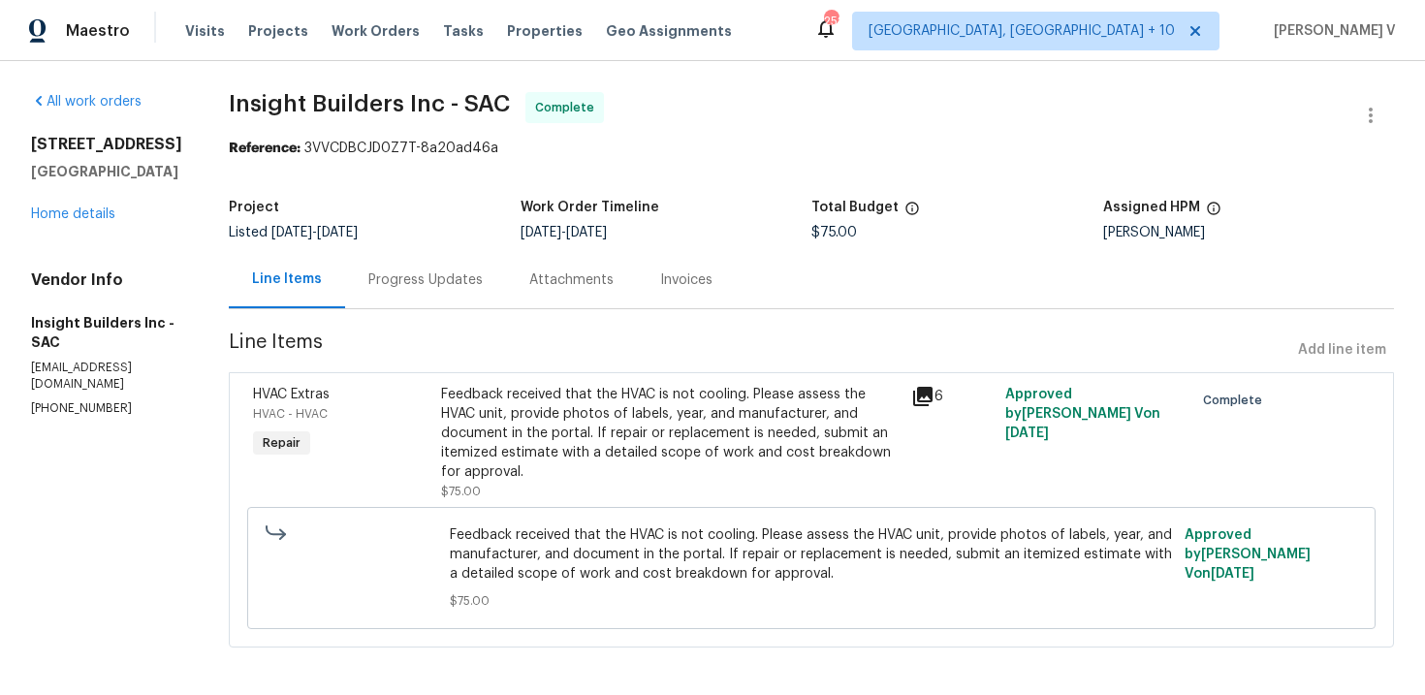
click at [454, 280] on div "Progress Updates" at bounding box center [425, 279] width 114 height 19
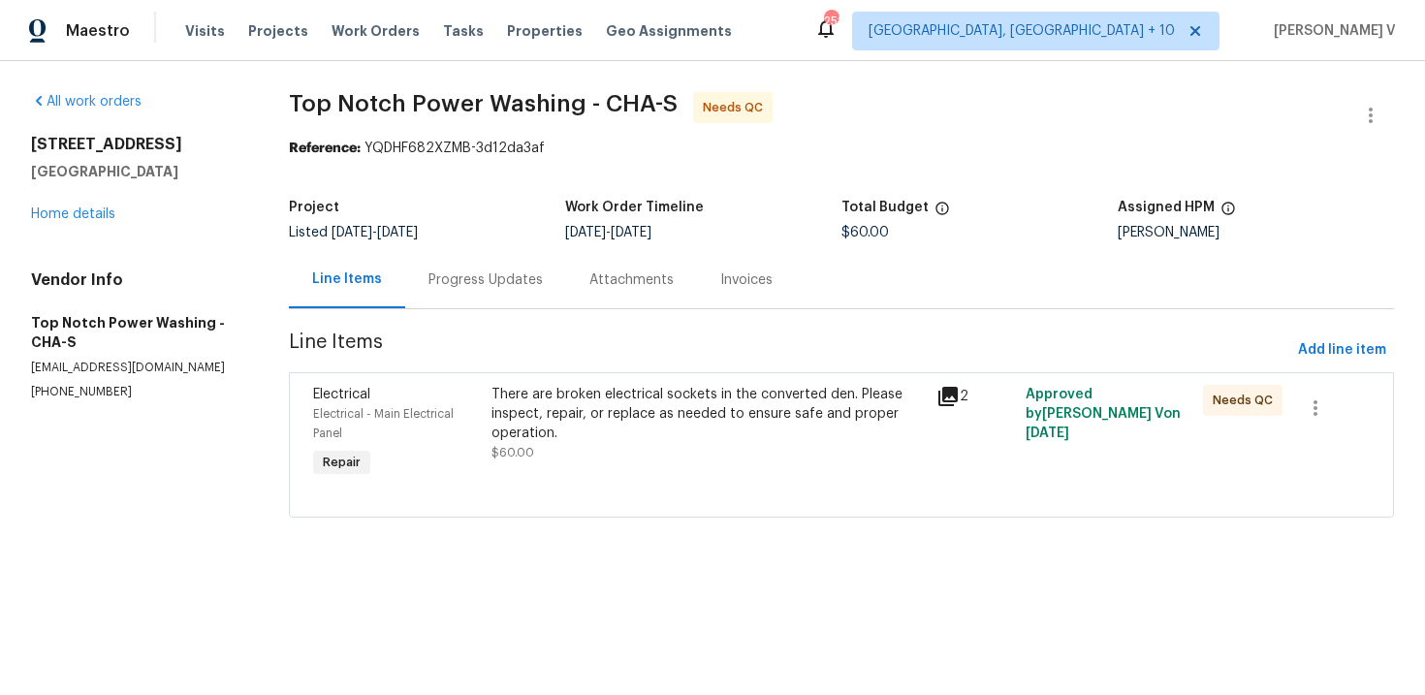
click at [481, 278] on div "Progress Updates" at bounding box center [485, 279] width 114 height 19
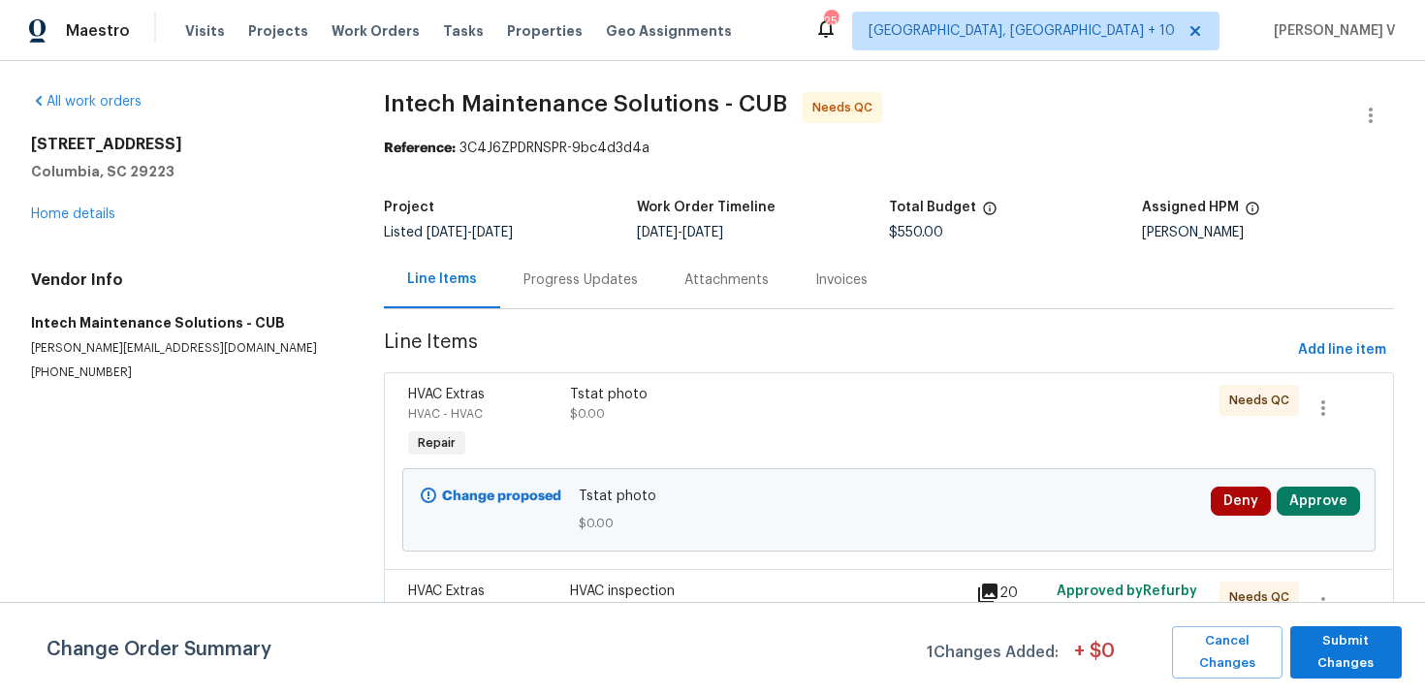
click at [585, 280] on div "Progress Updates" at bounding box center [580, 279] width 114 height 19
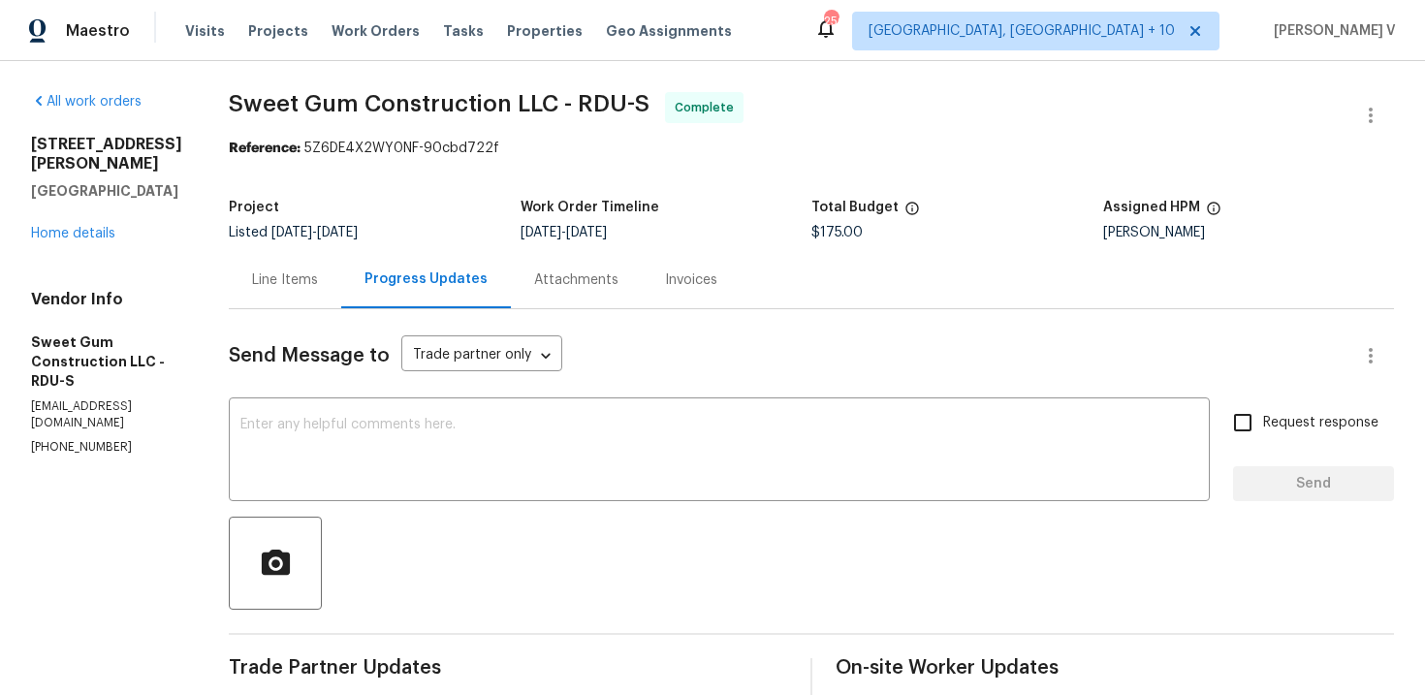
click at [82, 221] on div "10 Sandy Bluff Ct Durham, NC 27703 Home details" at bounding box center [106, 189] width 151 height 109
click at [91, 227] on link "Home details" at bounding box center [73, 234] width 84 height 14
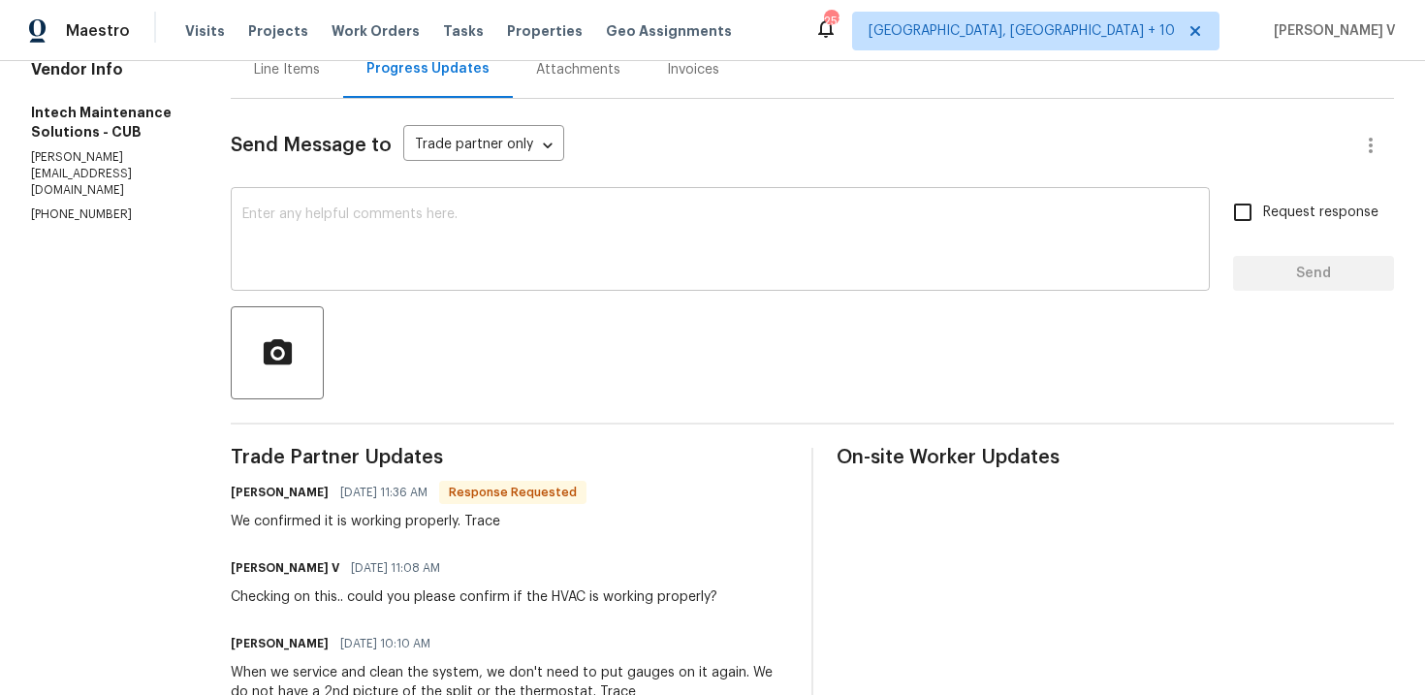
scroll to position [294, 0]
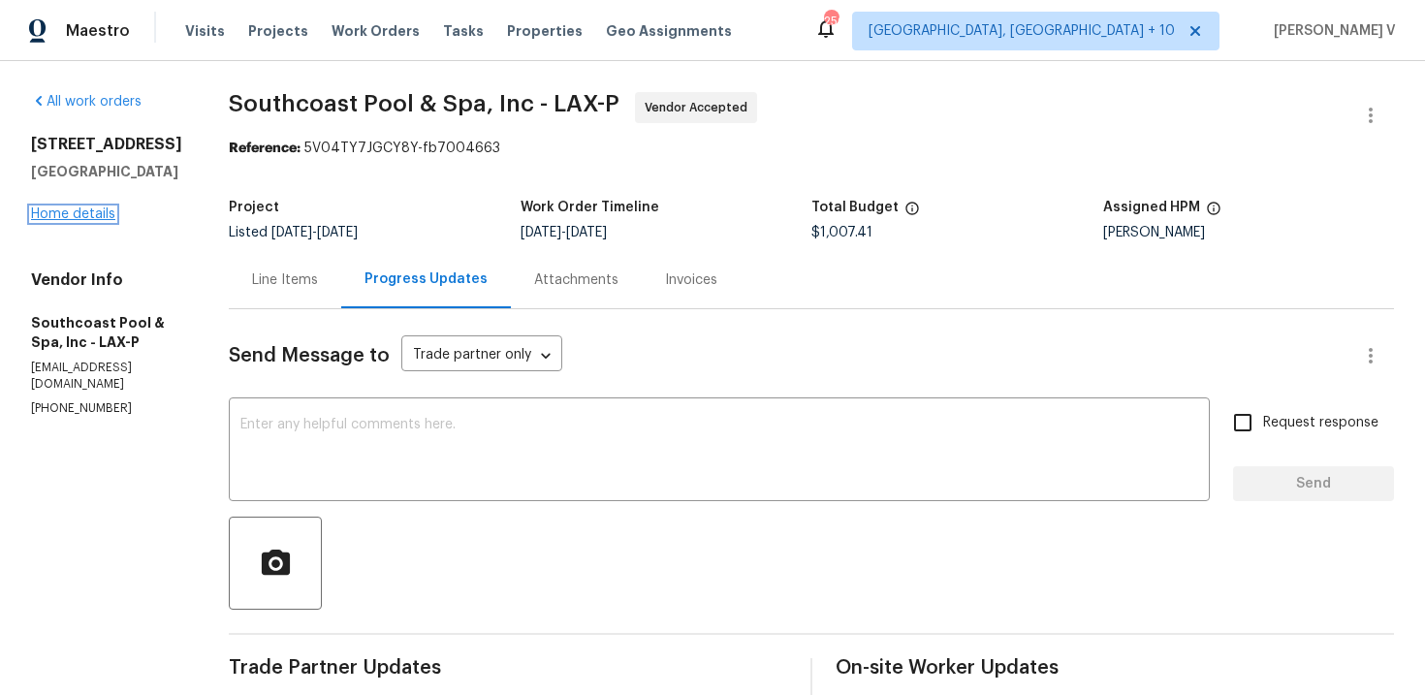
click at [83, 221] on link "Home details" at bounding box center [73, 214] width 84 height 14
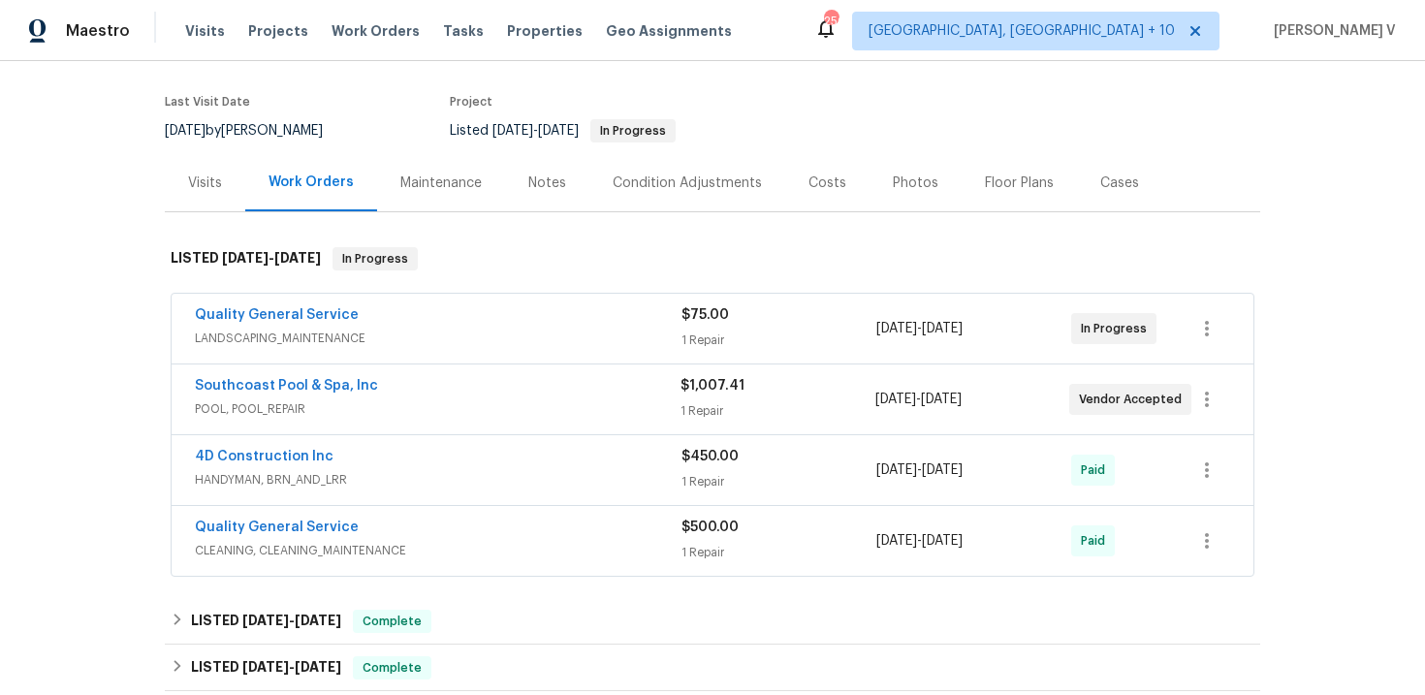
scroll to position [155, 0]
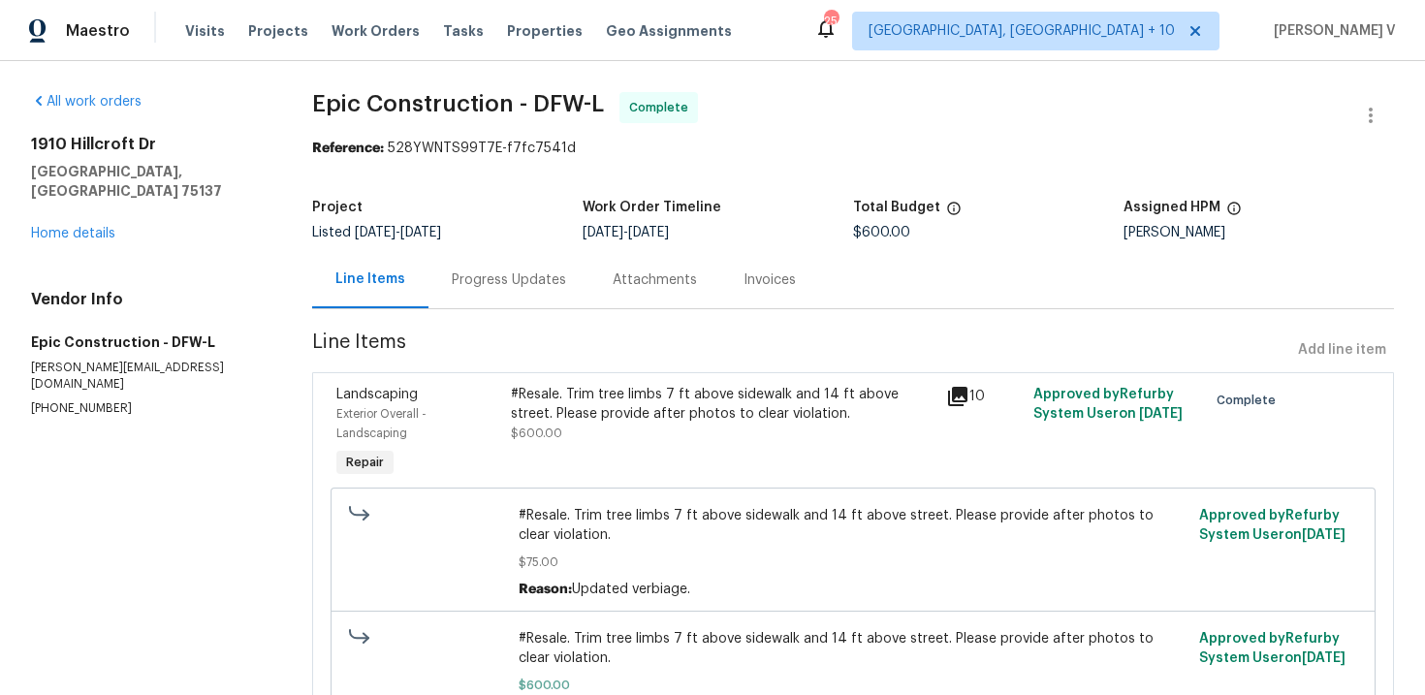
click at [535, 266] on div "Progress Updates" at bounding box center [508, 279] width 161 height 57
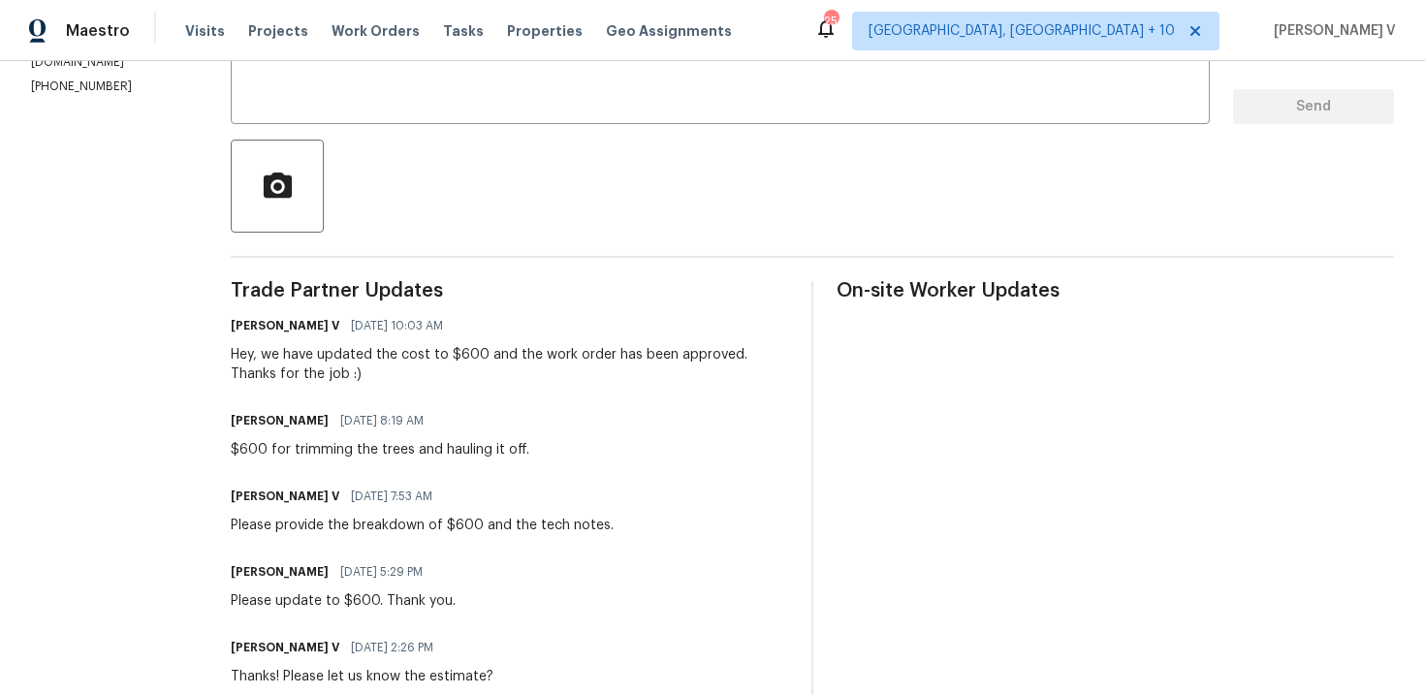
scroll to position [288, 0]
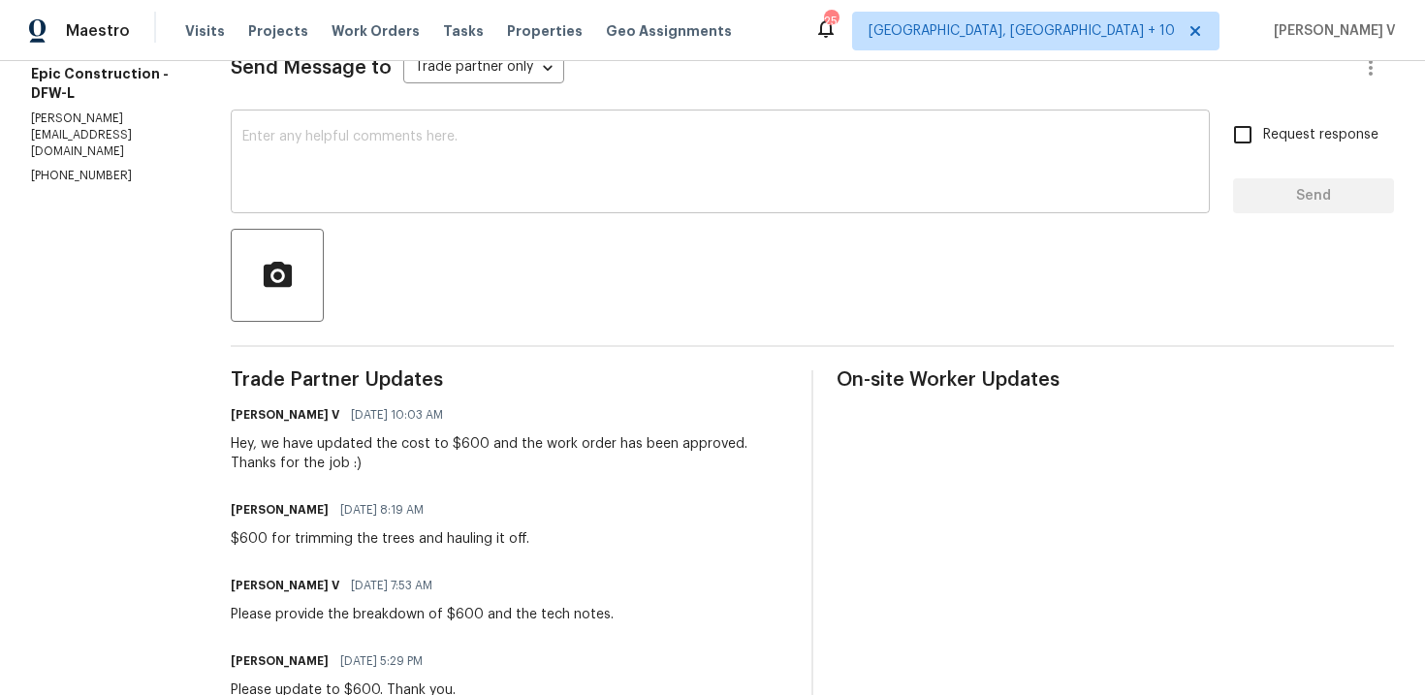
click at [675, 180] on textarea at bounding box center [720, 164] width 956 height 68
paste textarea "Kindly provide us with a detailed invoice mentioning all the scope of work done…"
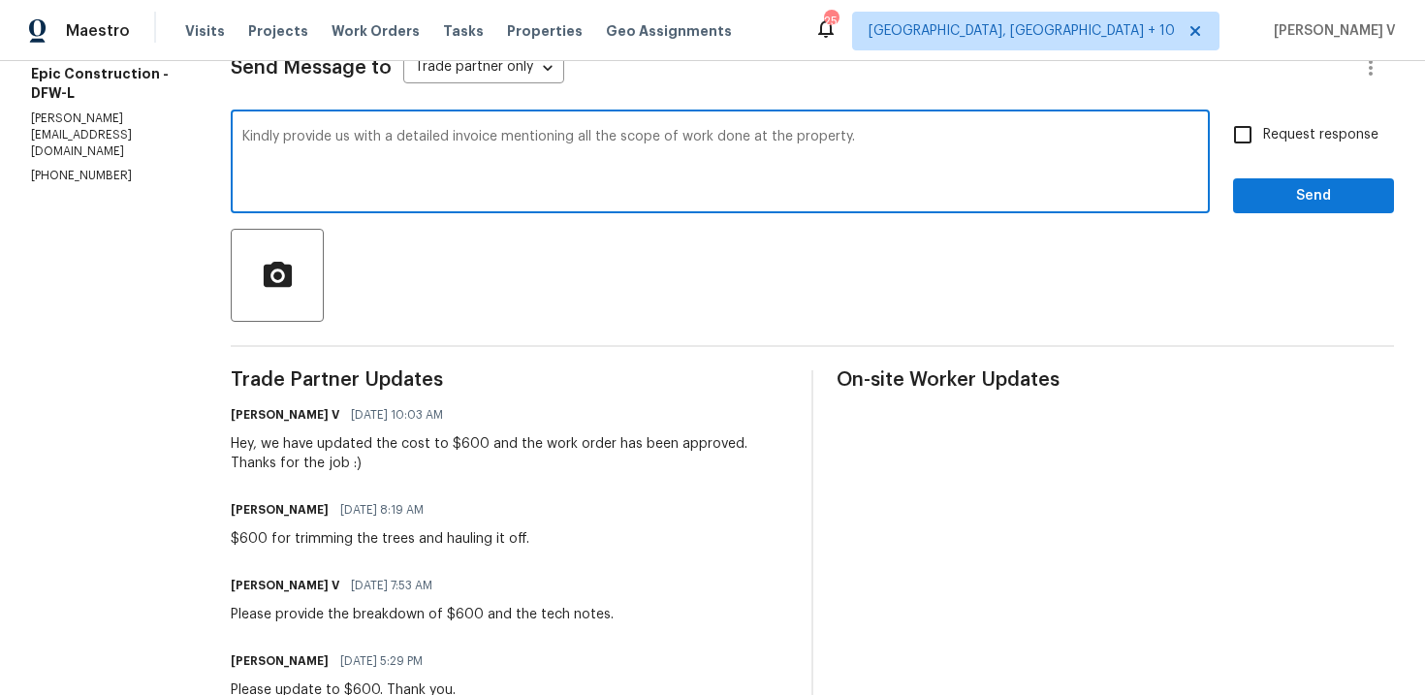
type textarea "Kindly provide us with a detailed invoice mentioning all the scope of work done…"
click at [1268, 185] on span "Send" at bounding box center [1313, 196] width 130 height 24
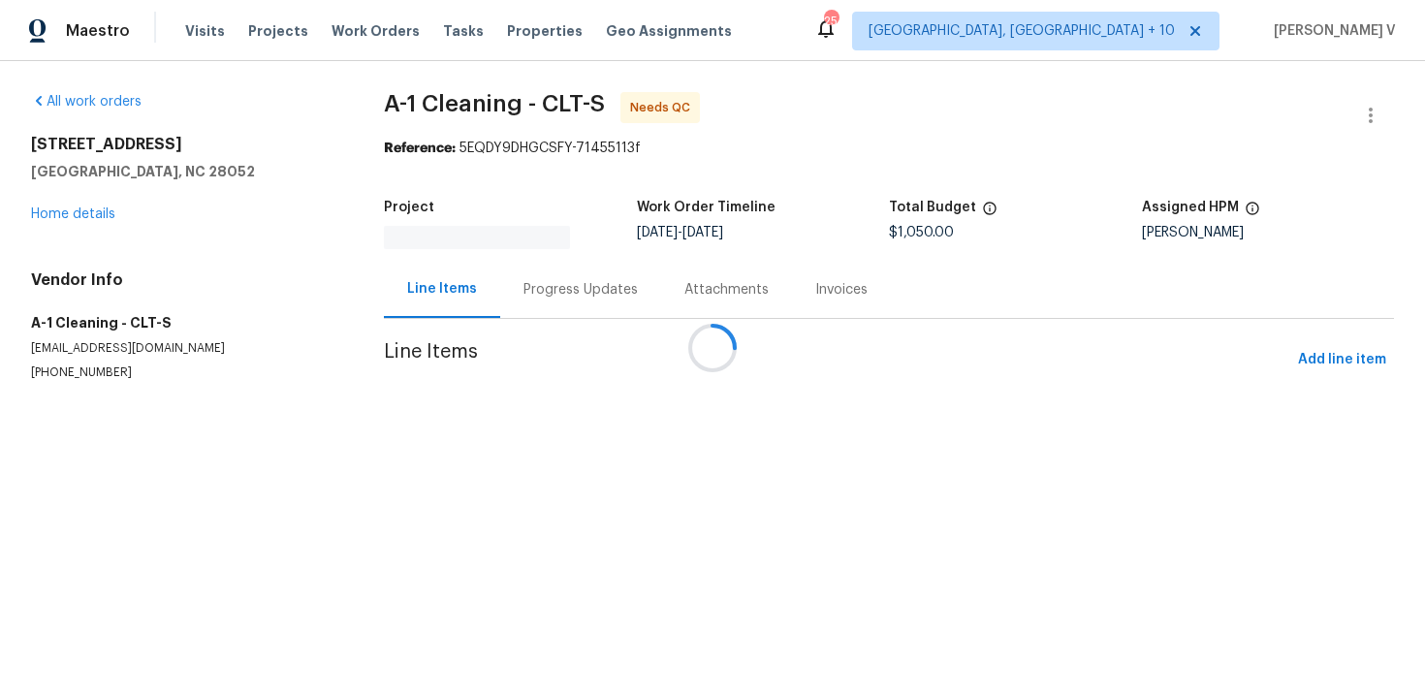
click at [684, 295] on div "Attachments" at bounding box center [726, 289] width 84 height 19
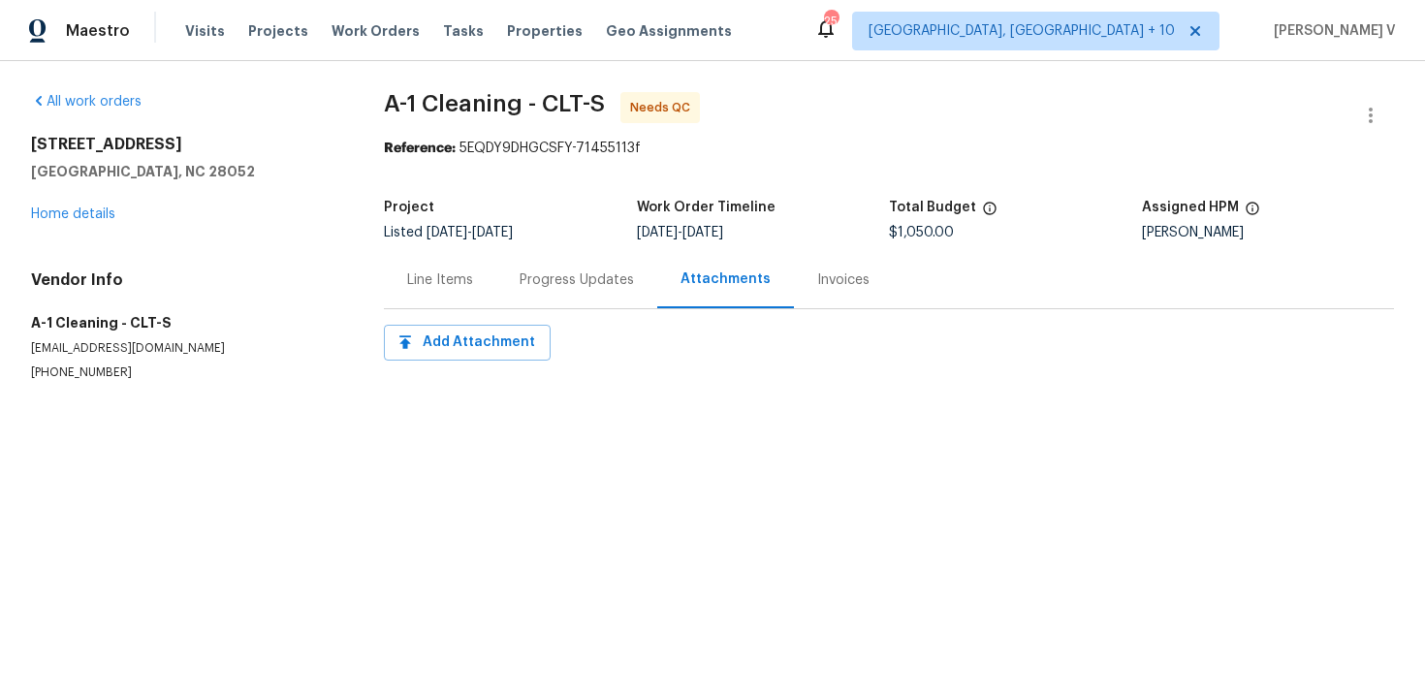
click at [549, 295] on div "Progress Updates" at bounding box center [576, 279] width 161 height 57
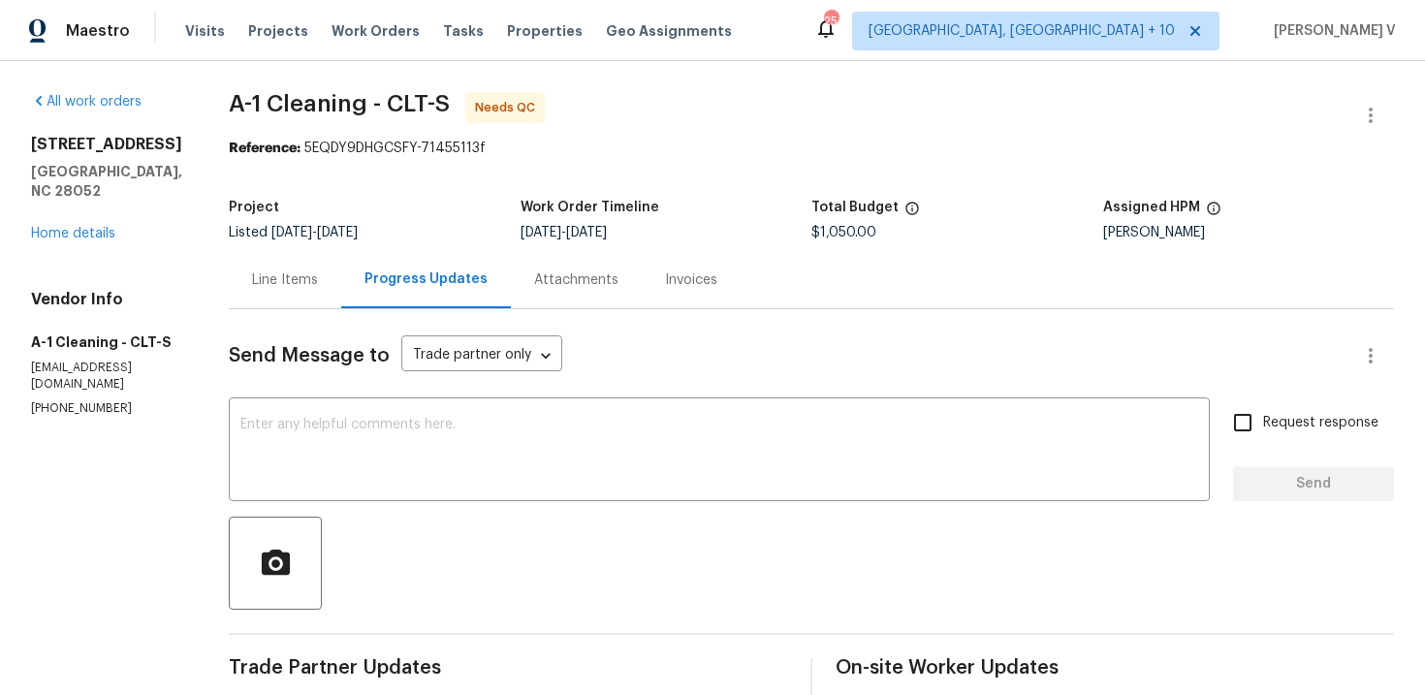
click at [255, 285] on div "Line Items" at bounding box center [285, 279] width 66 height 19
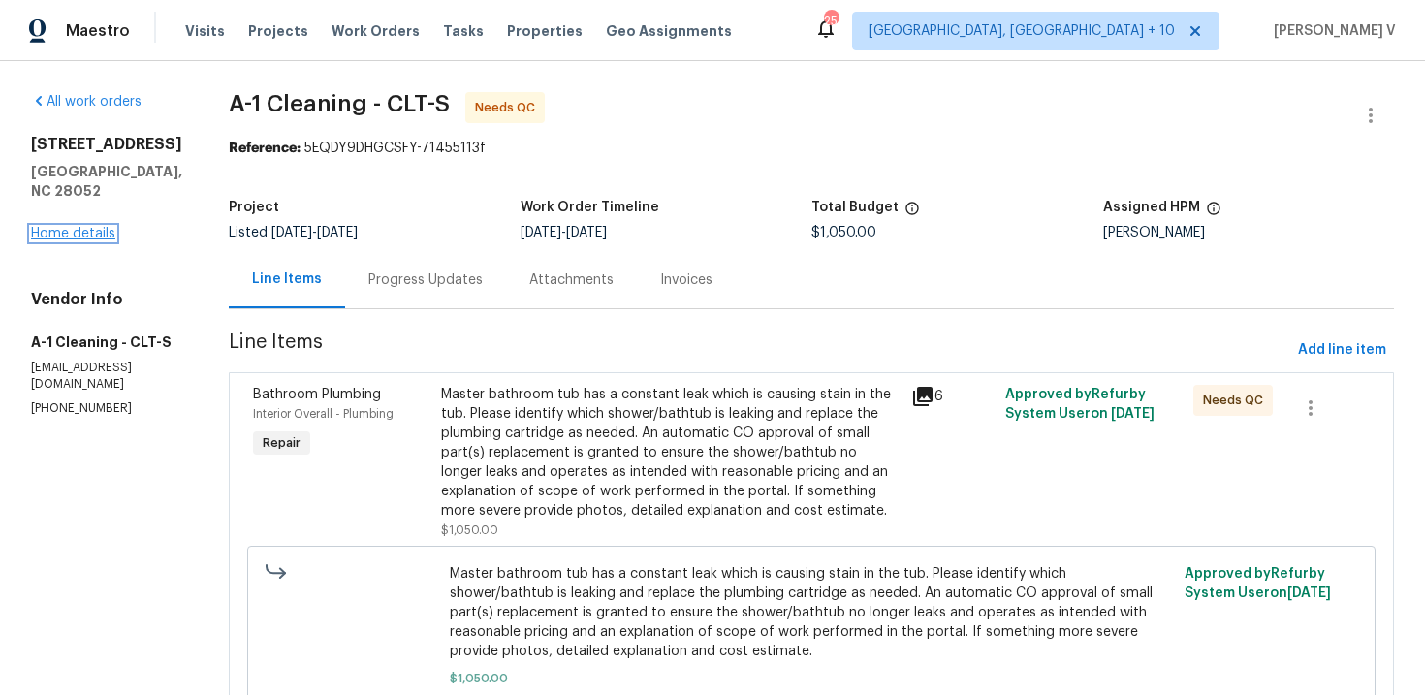
click at [93, 235] on link "Home details" at bounding box center [73, 234] width 84 height 14
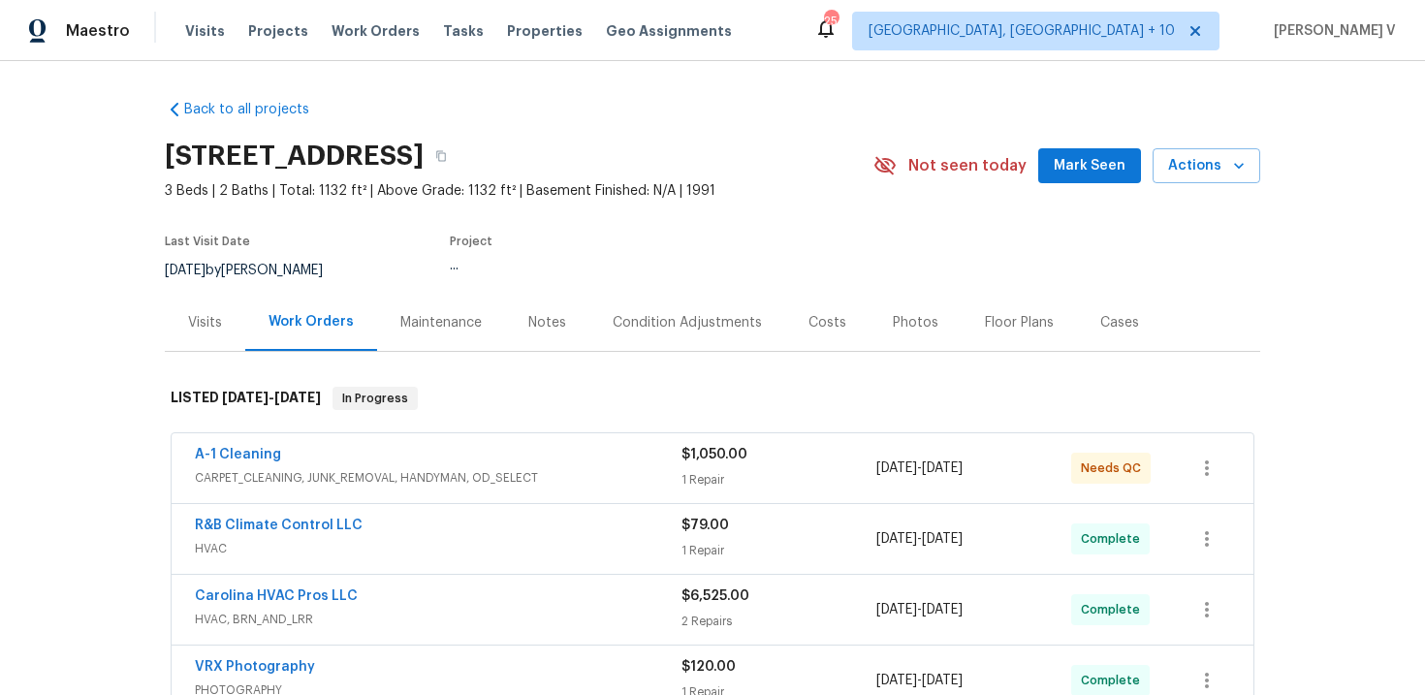
scroll to position [227, 0]
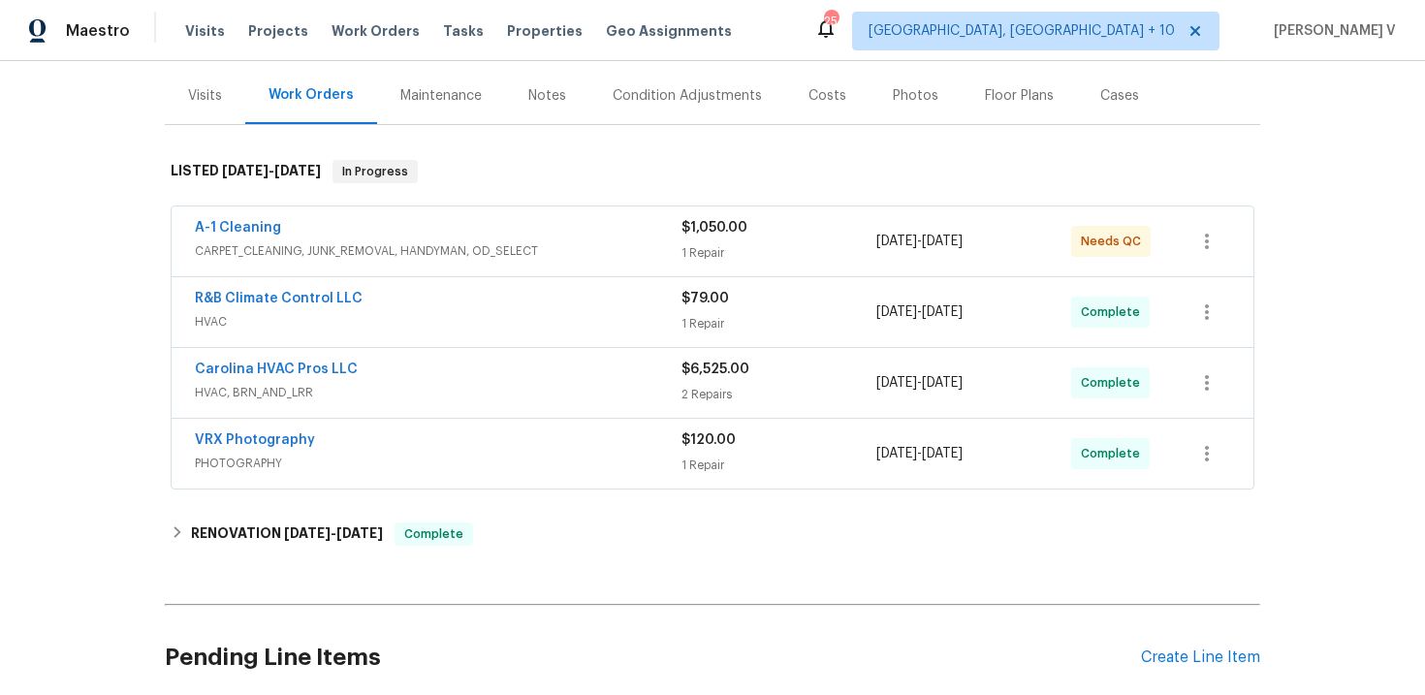
click at [529, 255] on span "CARPET_CLEANING, JUNK_REMOVAL, HANDYMAN, OD_SELECT" at bounding box center [438, 250] width 486 height 19
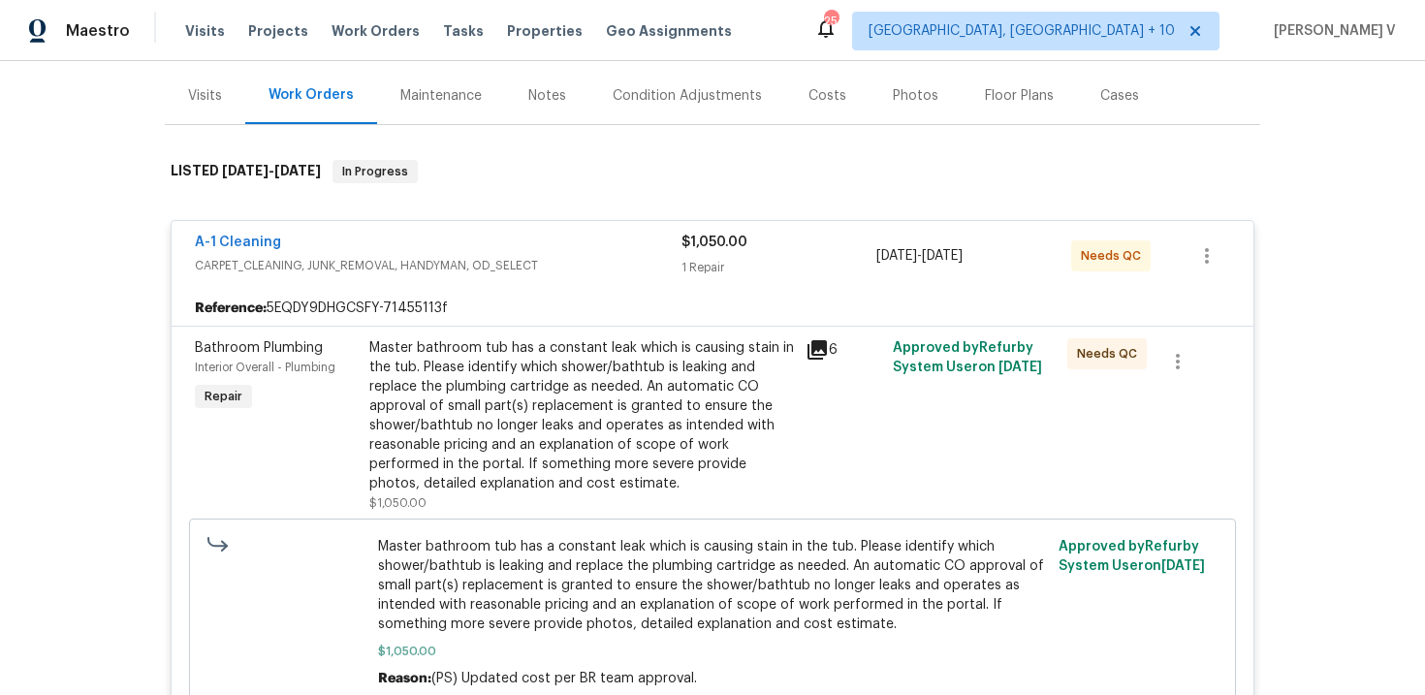
click at [558, 102] on div "Notes" at bounding box center [547, 95] width 38 height 19
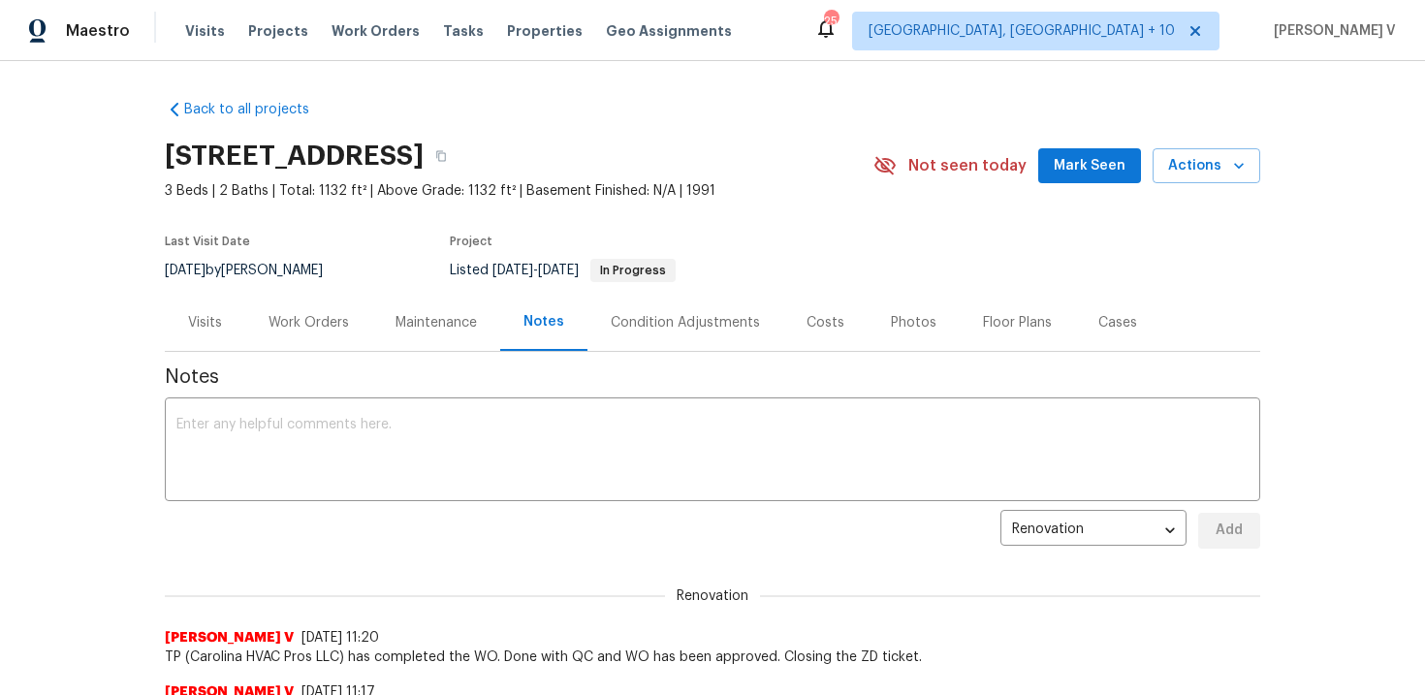
scroll to position [179, 0]
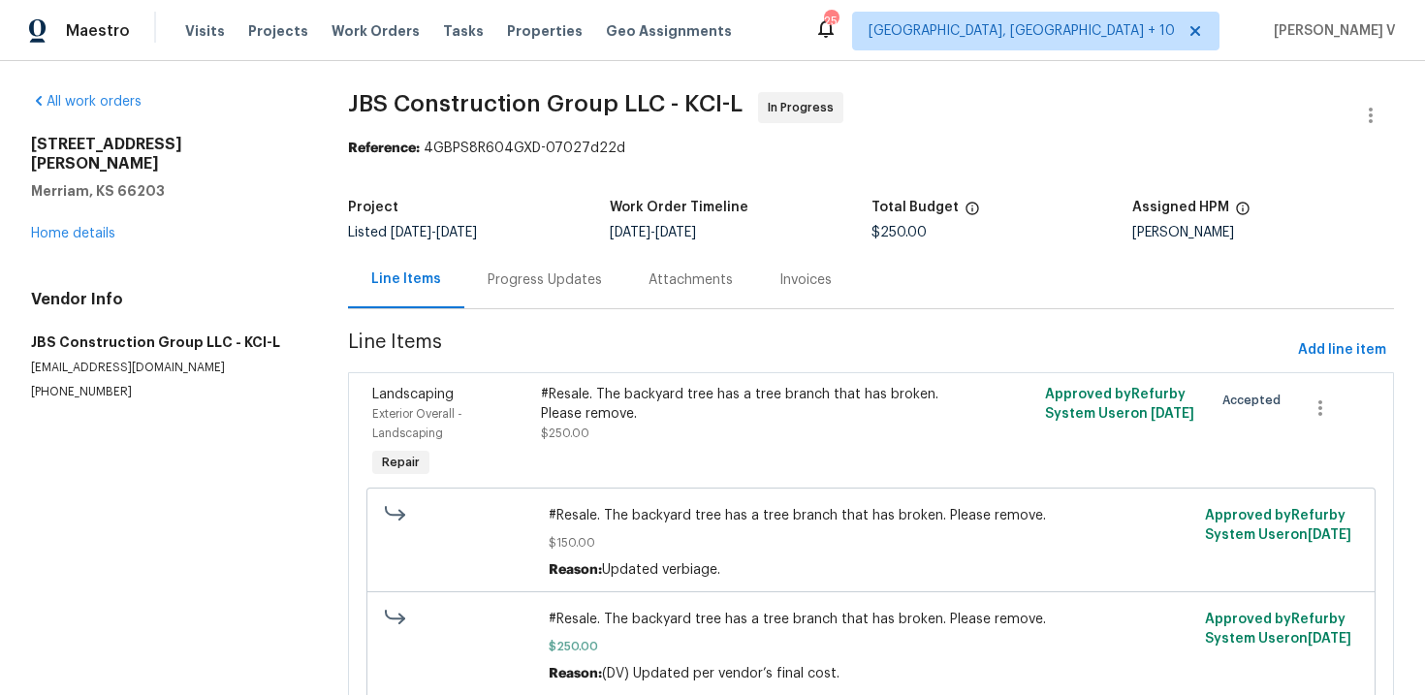
click at [527, 278] on div "Progress Updates" at bounding box center [544, 279] width 114 height 19
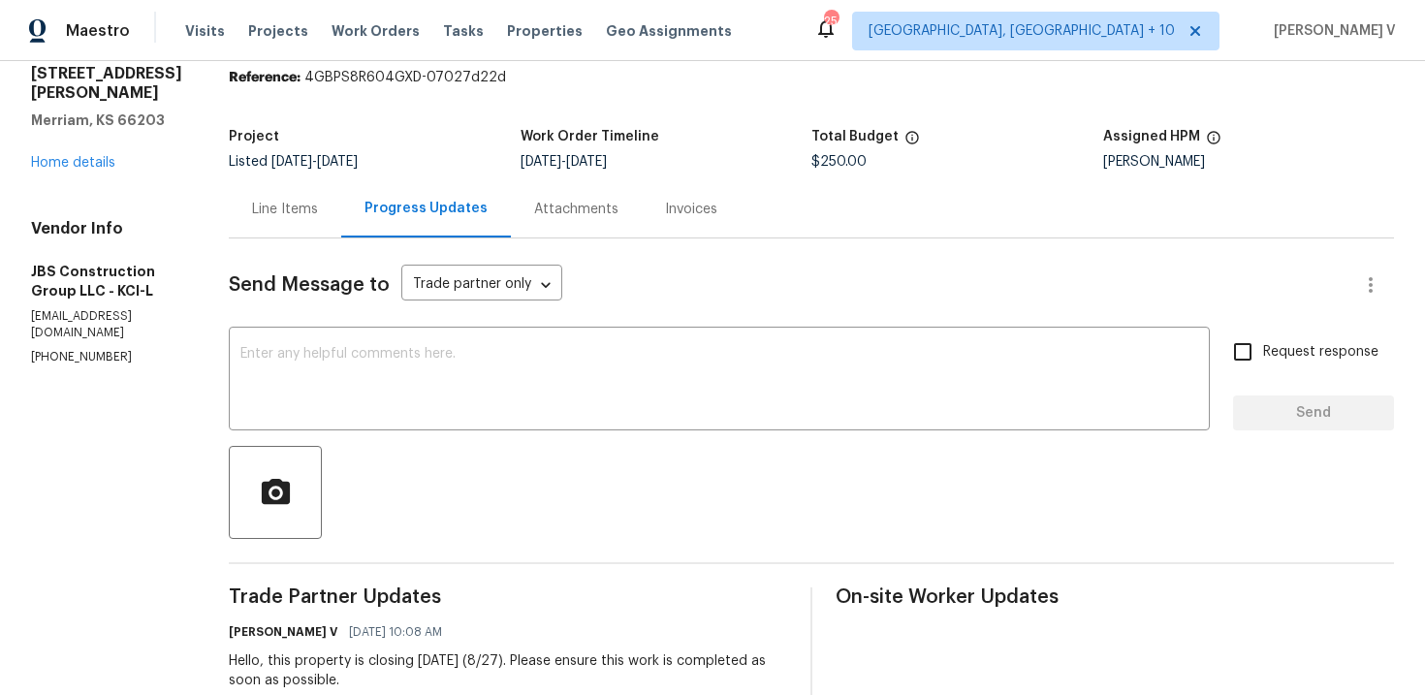
scroll to position [54, 0]
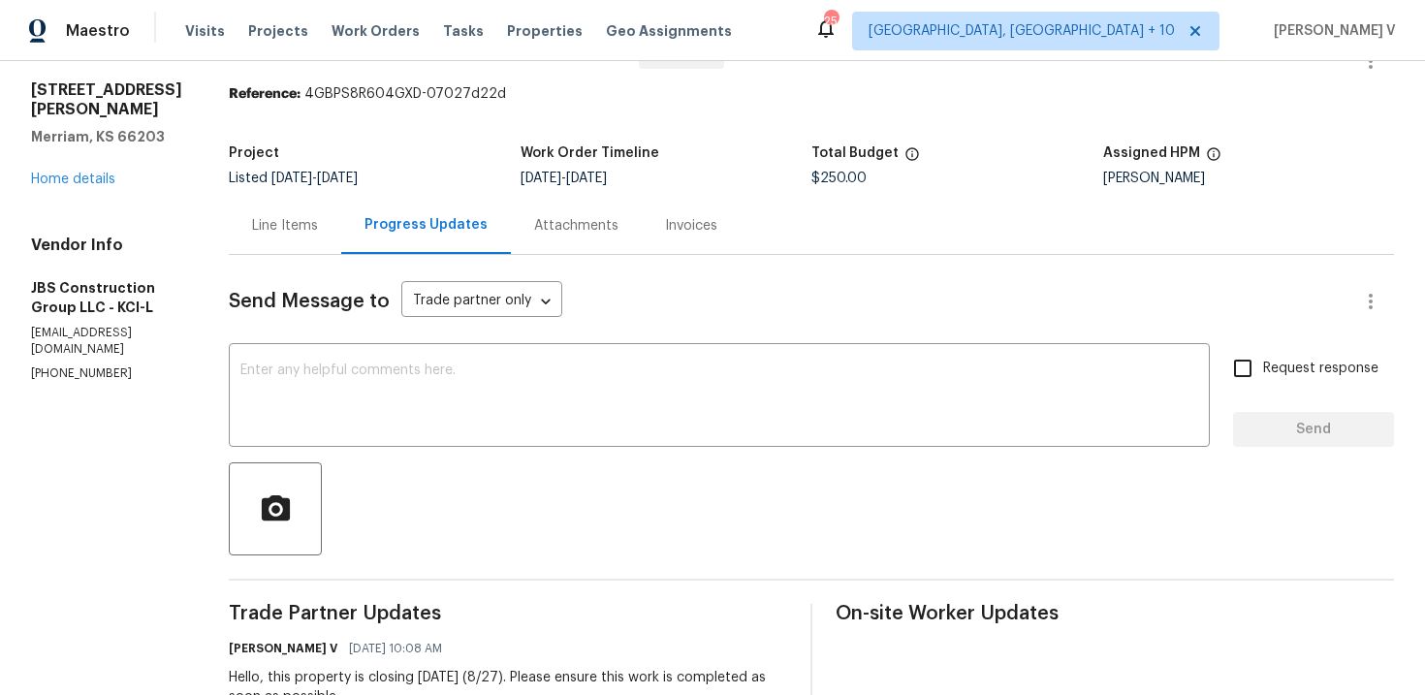
click at [90, 365] on p "[PHONE_NUMBER]" at bounding box center [106, 373] width 151 height 16
copy p "(615) 519-9339"
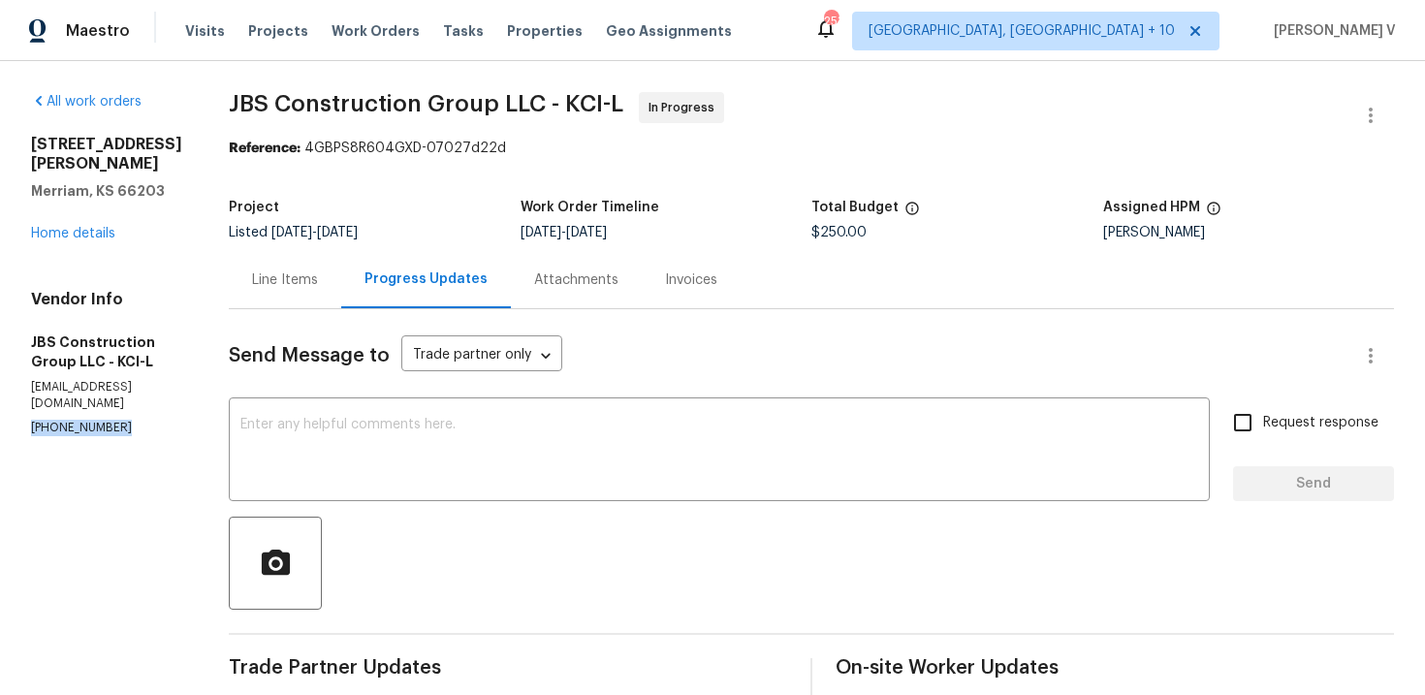
scroll to position [388, 0]
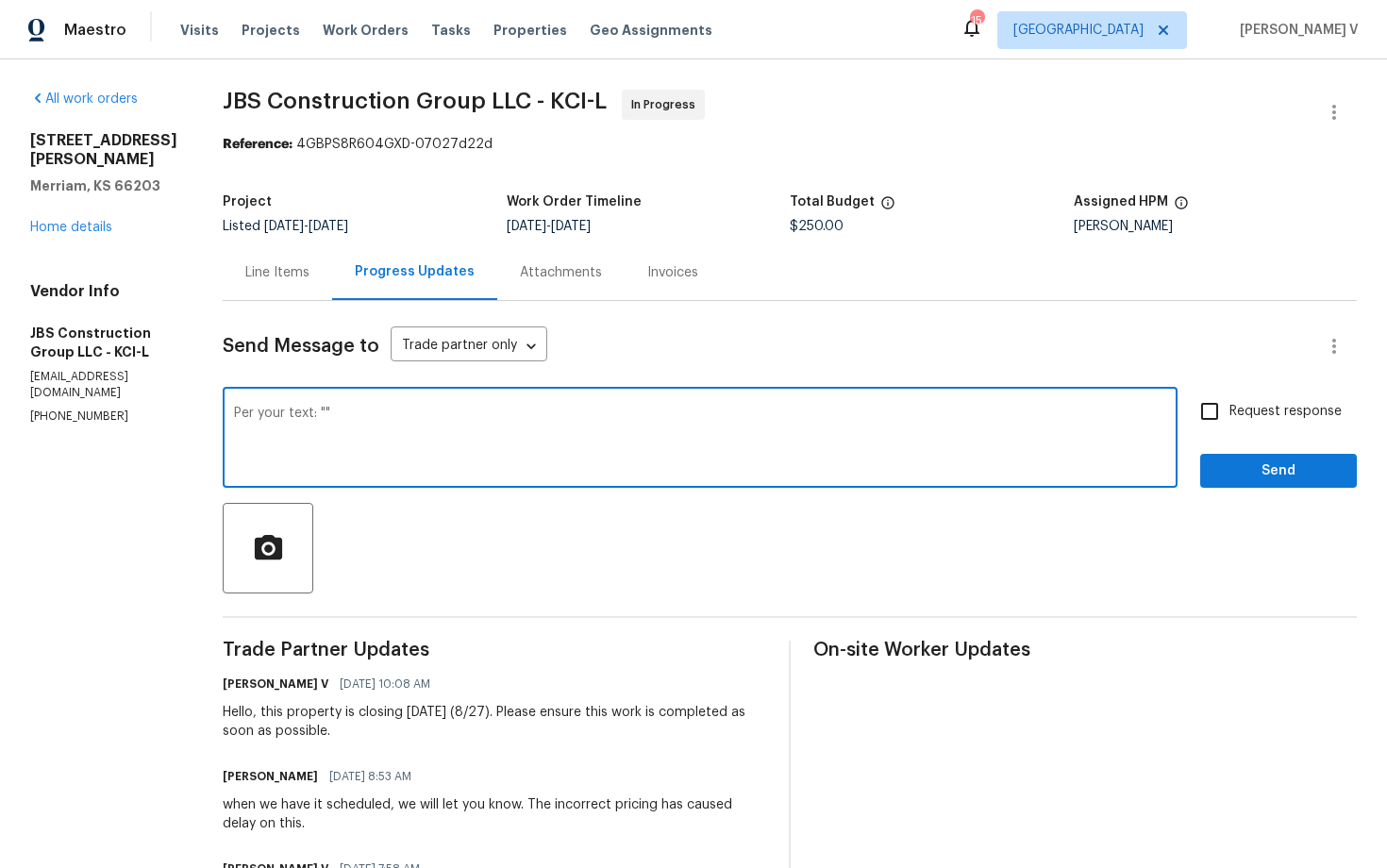
click at [393, 398] on div "Per your text: "" x ​" at bounding box center [700, 439] width 955 height 96
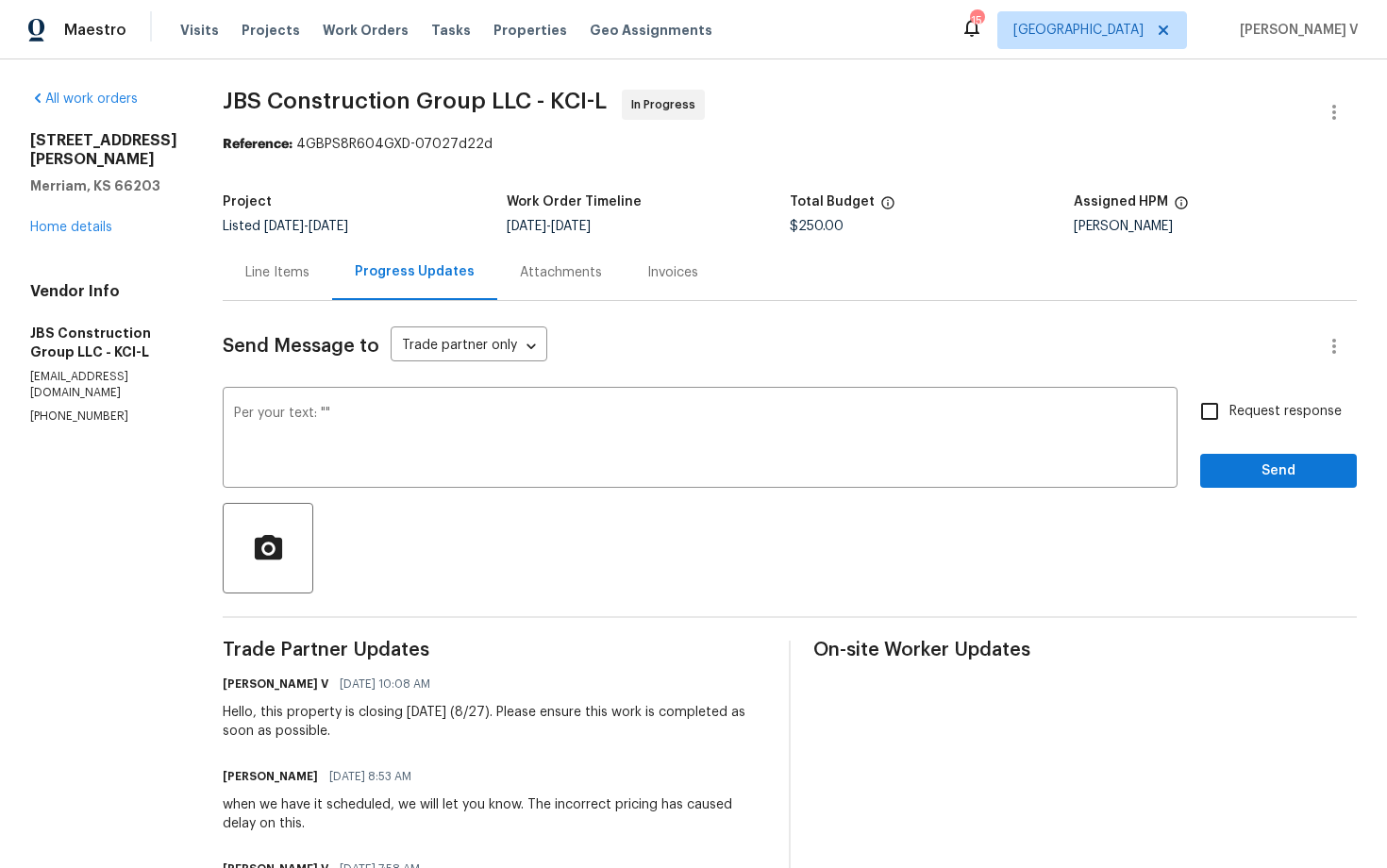
click at [393, 398] on div "Per your text: "" x ​" at bounding box center [700, 439] width 955 height 96
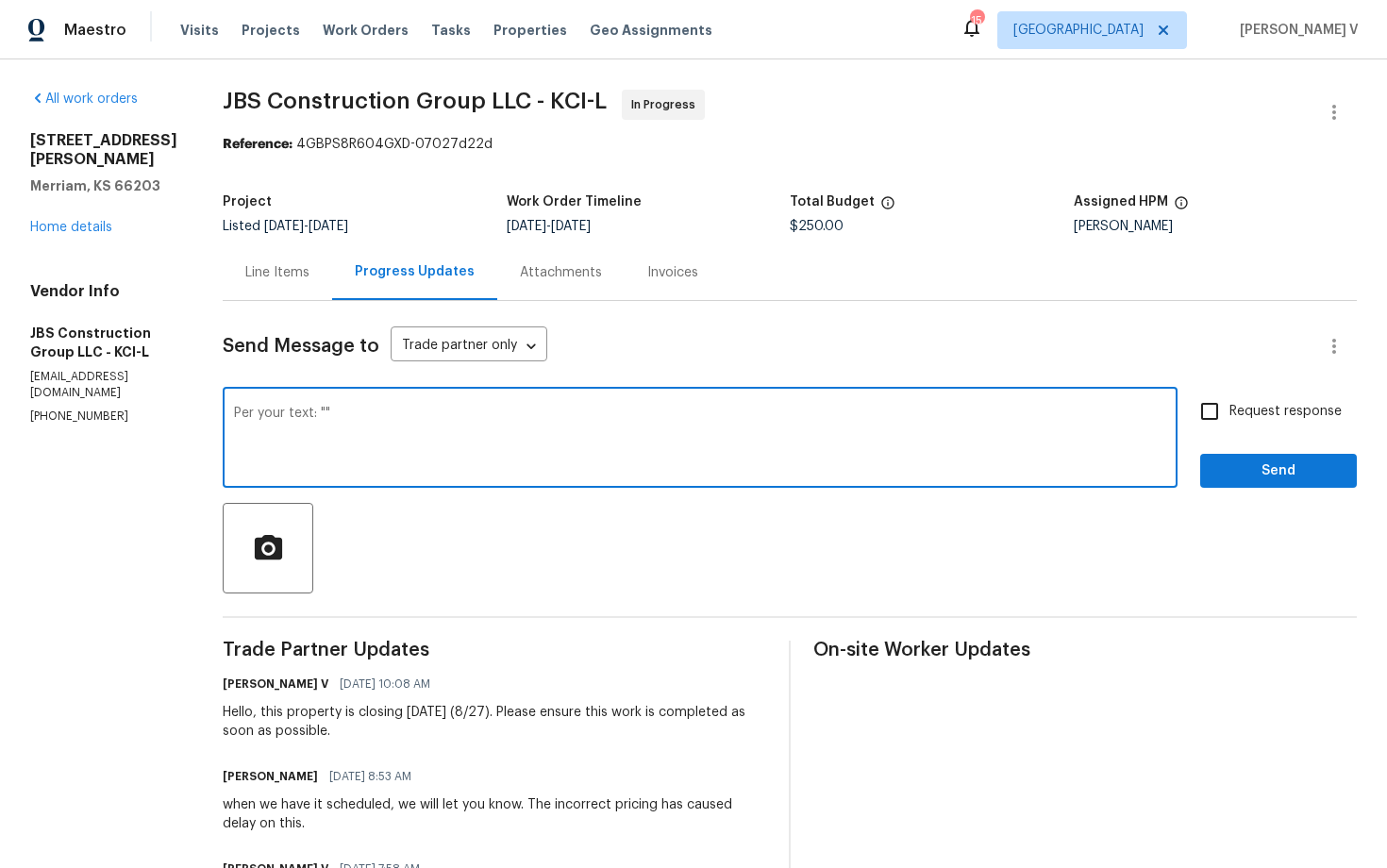
paste textarea "we will get the WO taken care of, however, please note that we cannot guarantee…"
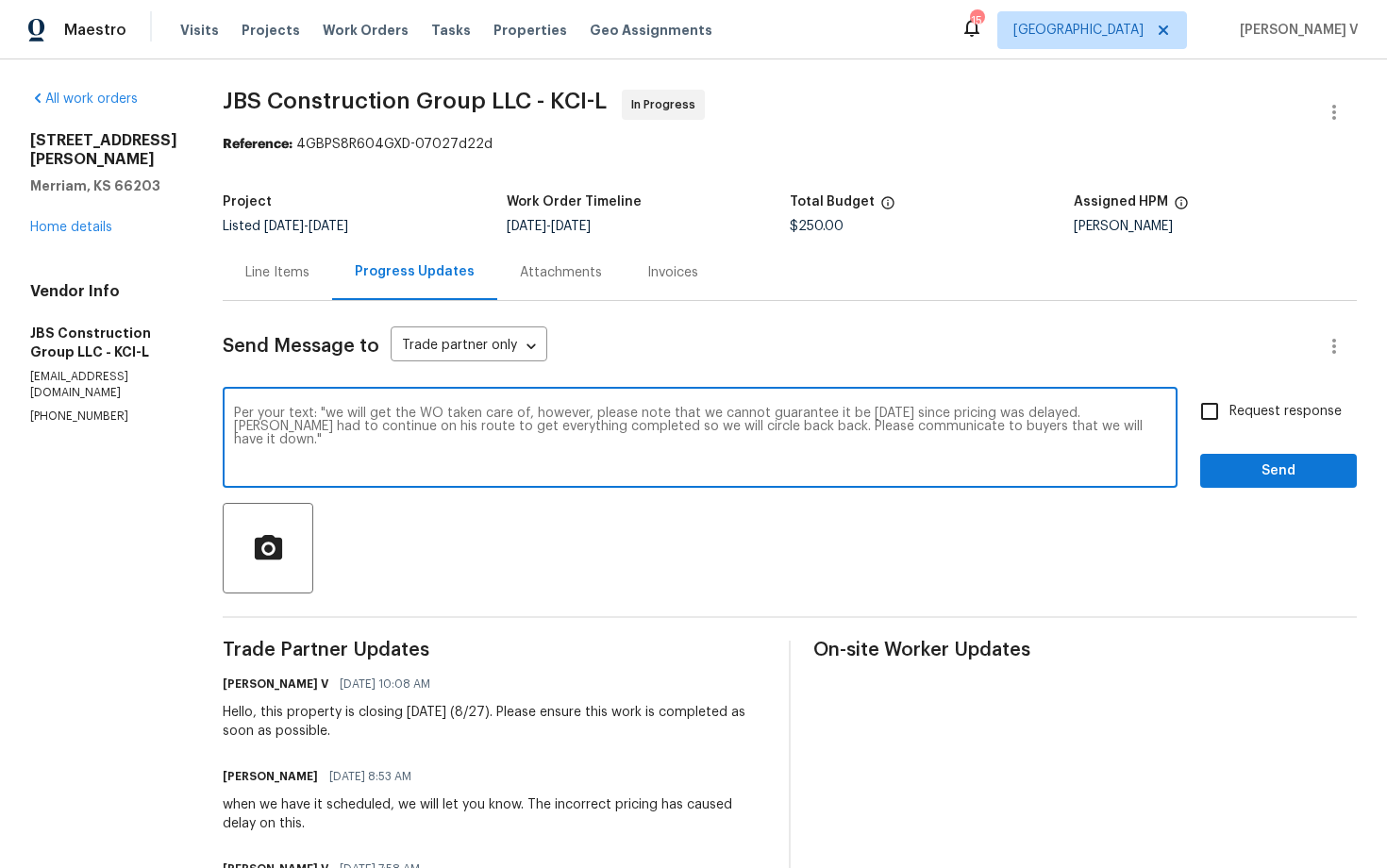
click at [523, 440] on textarea "Per your text: "we will get the WO taken care of, however, please note that we …" at bounding box center [699, 440] width 931 height 66
type textarea "Per your text: "we will get the WO taken care of, however, please note that we …"
click at [1230, 461] on span "Send" at bounding box center [1278, 471] width 127 height 23
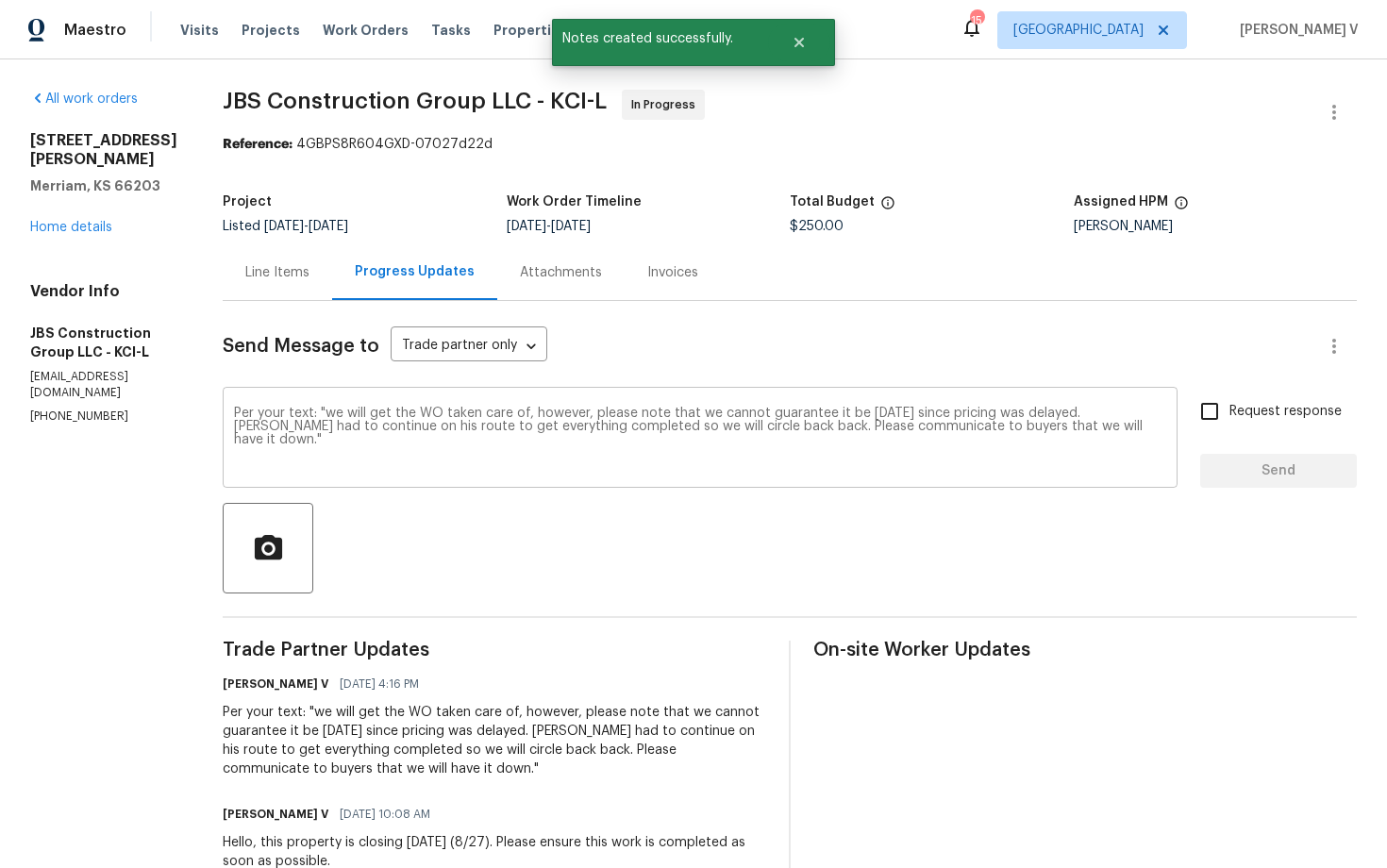
click at [514, 431] on textarea "Per your text: "we will get the WO taken care of, however, please note that we …" at bounding box center [699, 440] width 931 height 66
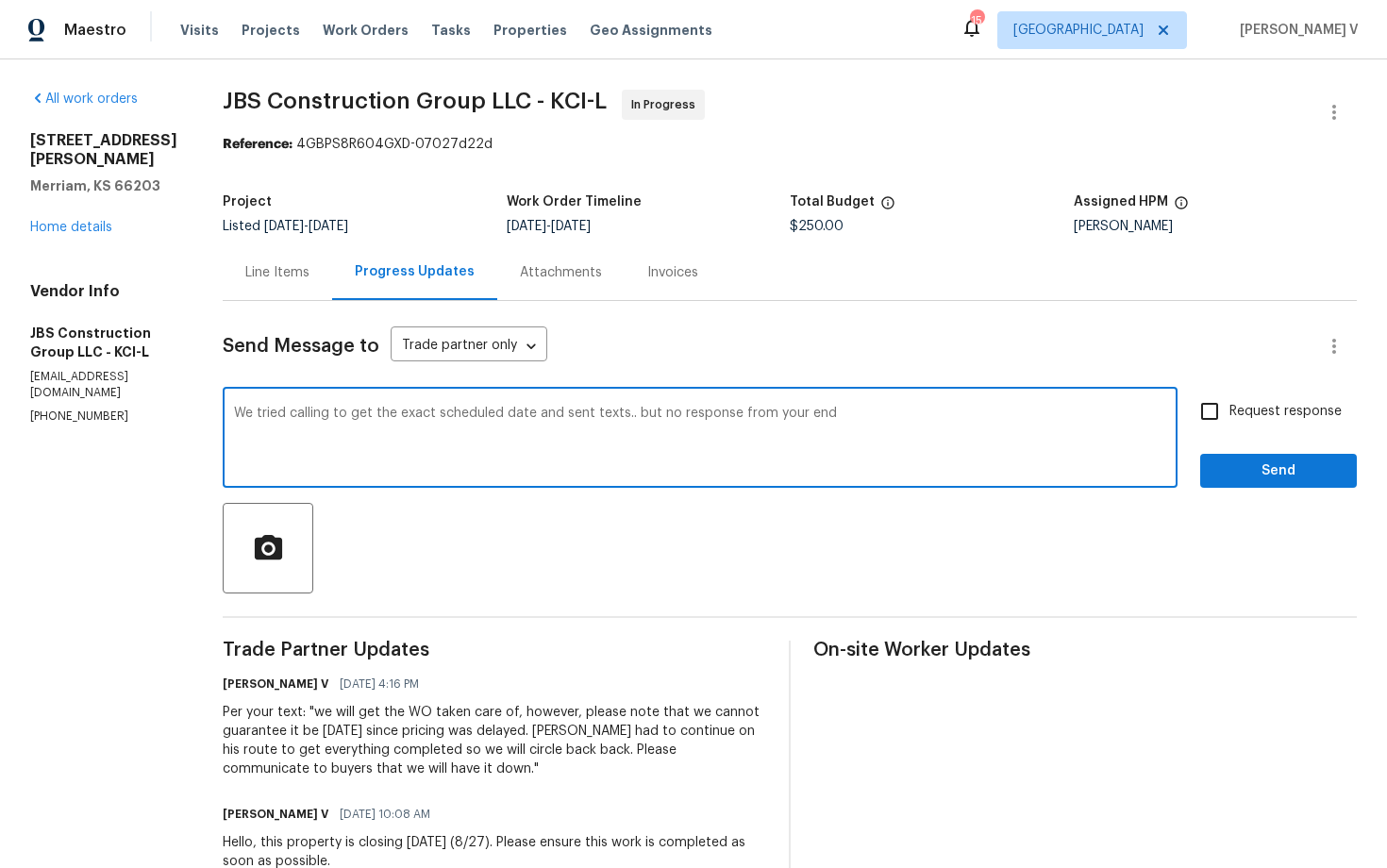
paste textarea "If we do not receive a response from your end, we will have no choice but to ca…"
click at [645, 434] on textarea "We tried calling to get the exact scheduled date and sent texts.. but no respon…" at bounding box center [699, 440] width 931 height 66
paste textarea "have tried calling and sent texts to confirm the exact scheduled date but have …"
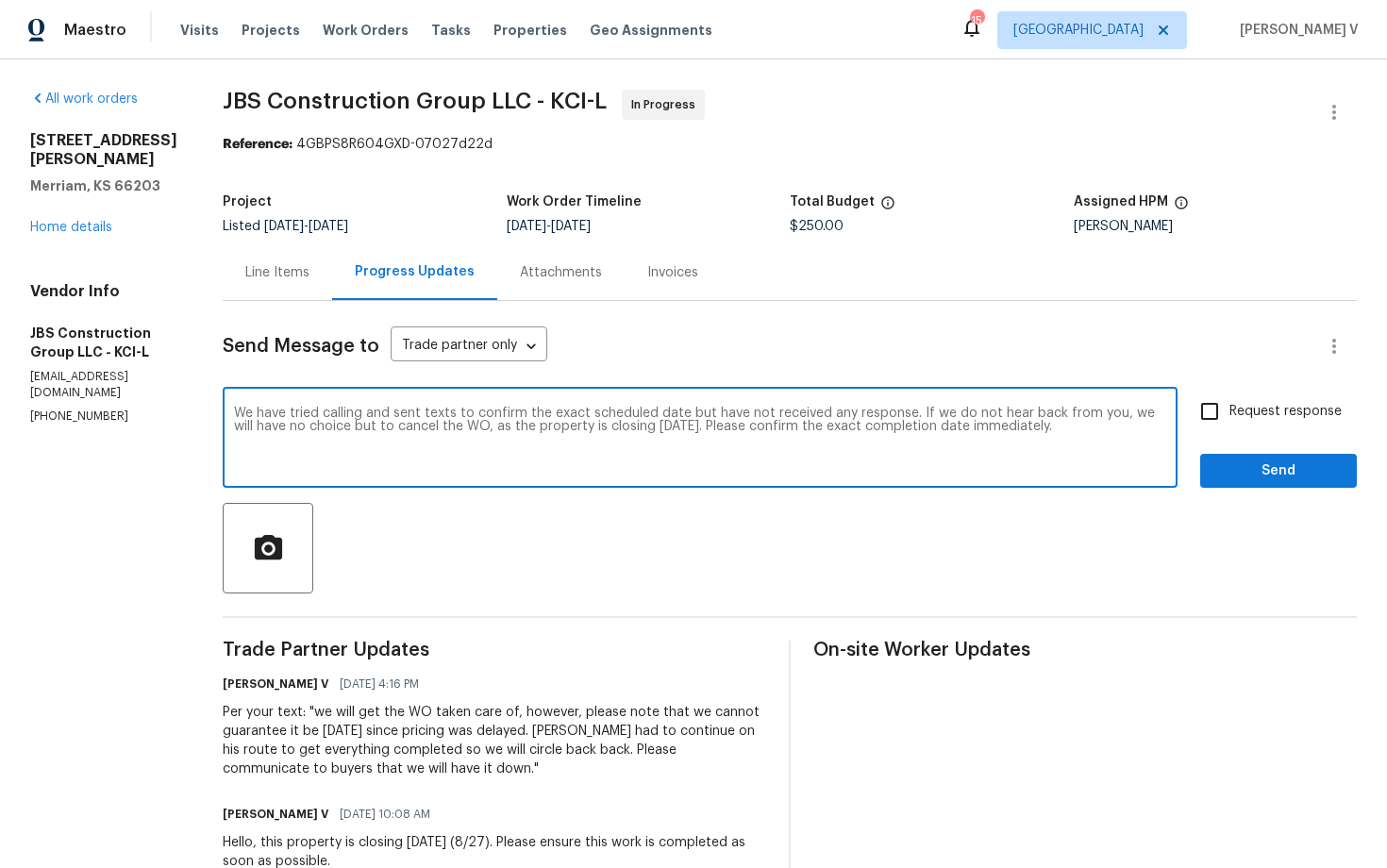
type textarea "We have tried calling and sent texts to confirm the exact scheduled date but ha…"
click at [1203, 418] on input "Request response" at bounding box center [1209, 411] width 40 height 40
checkbox input "true"
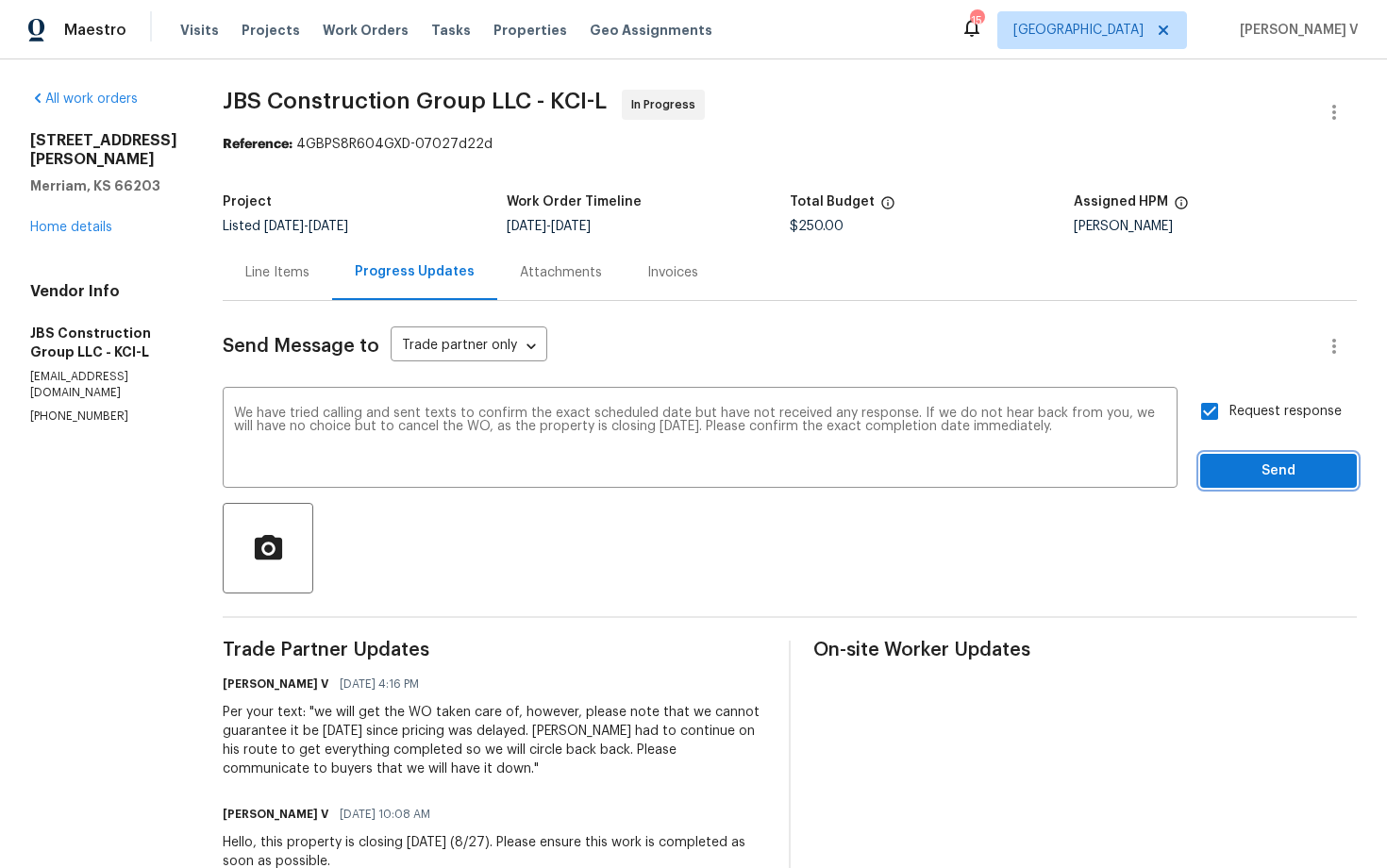
click at [1240, 461] on span "Send" at bounding box center [1278, 471] width 127 height 23
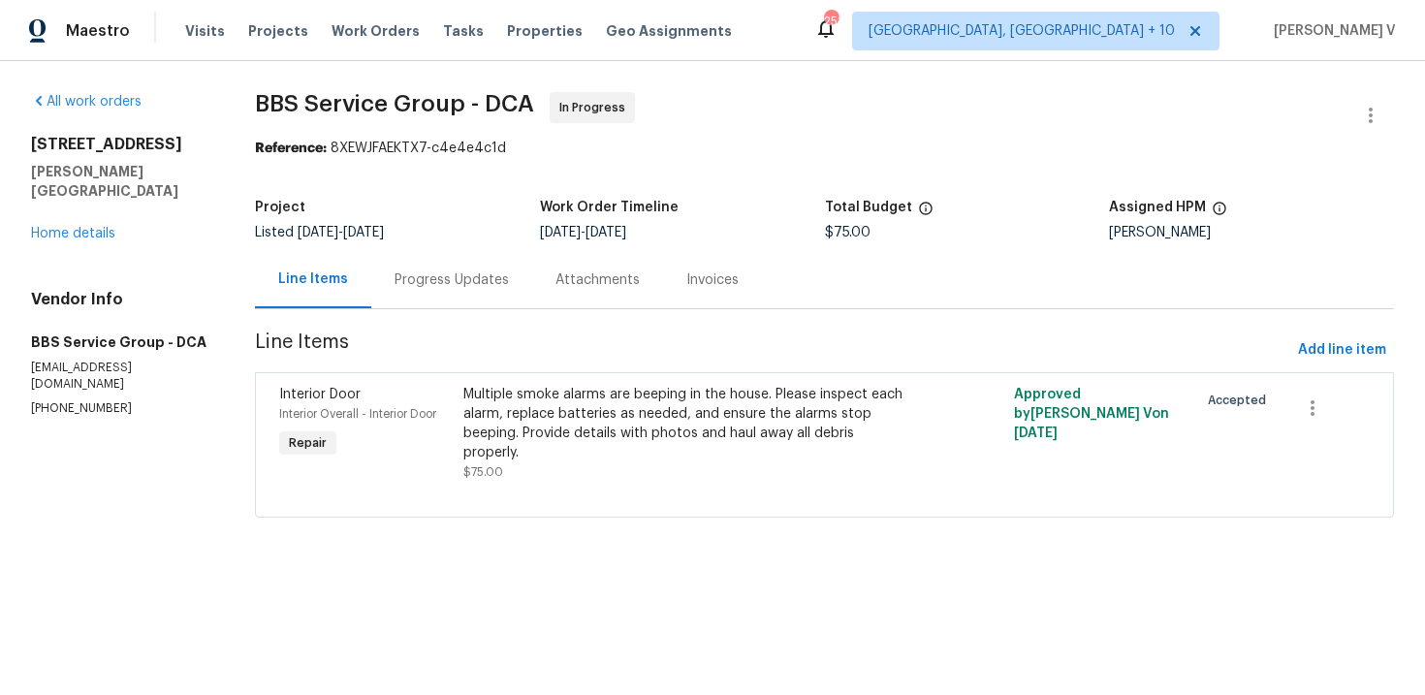
click at [469, 251] on div "Progress Updates" at bounding box center [451, 279] width 161 height 57
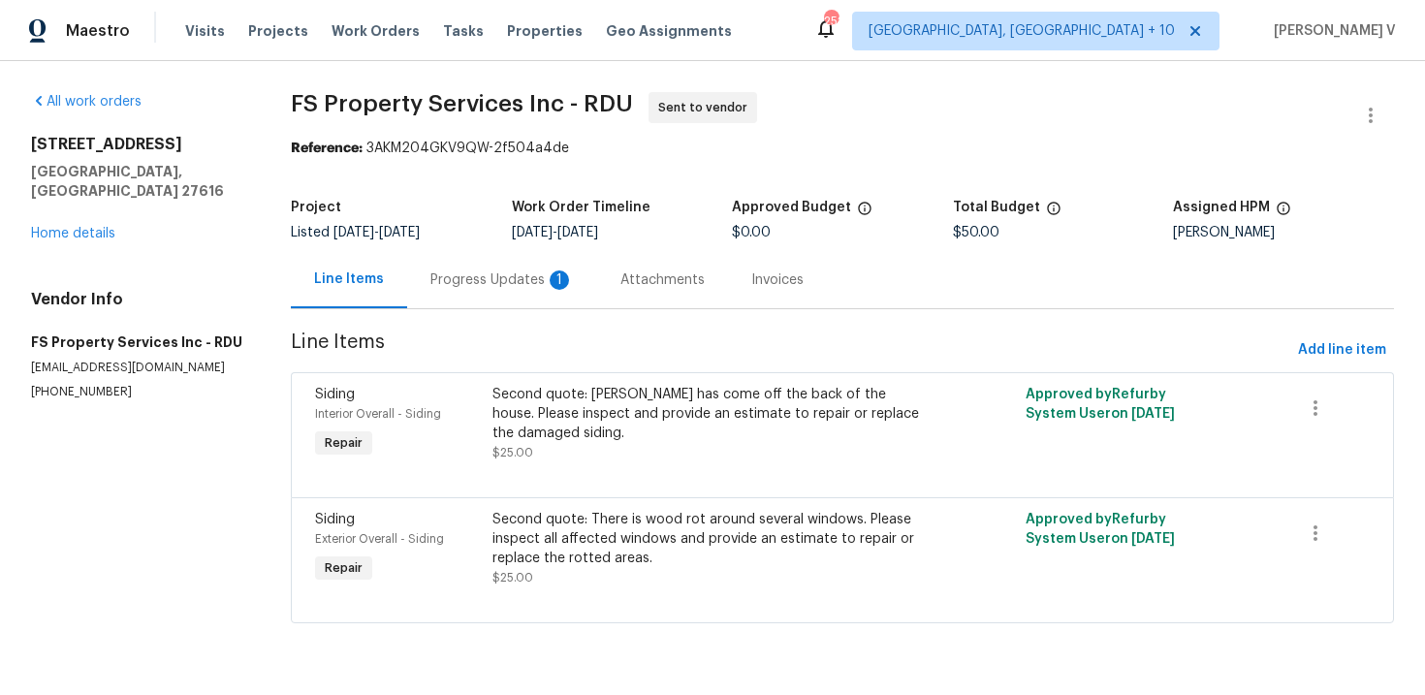
click at [541, 278] on div "Progress Updates 1" at bounding box center [501, 279] width 143 height 19
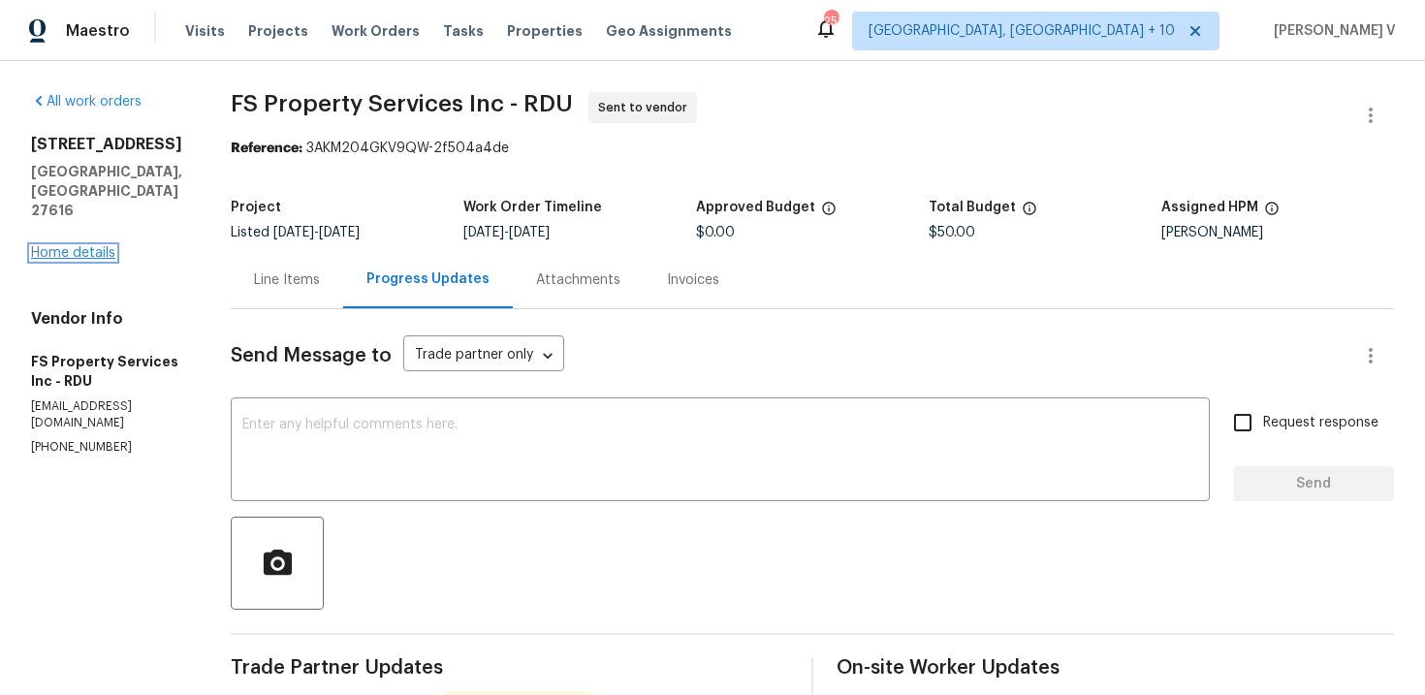
click at [110, 246] on link "Home details" at bounding box center [73, 253] width 84 height 14
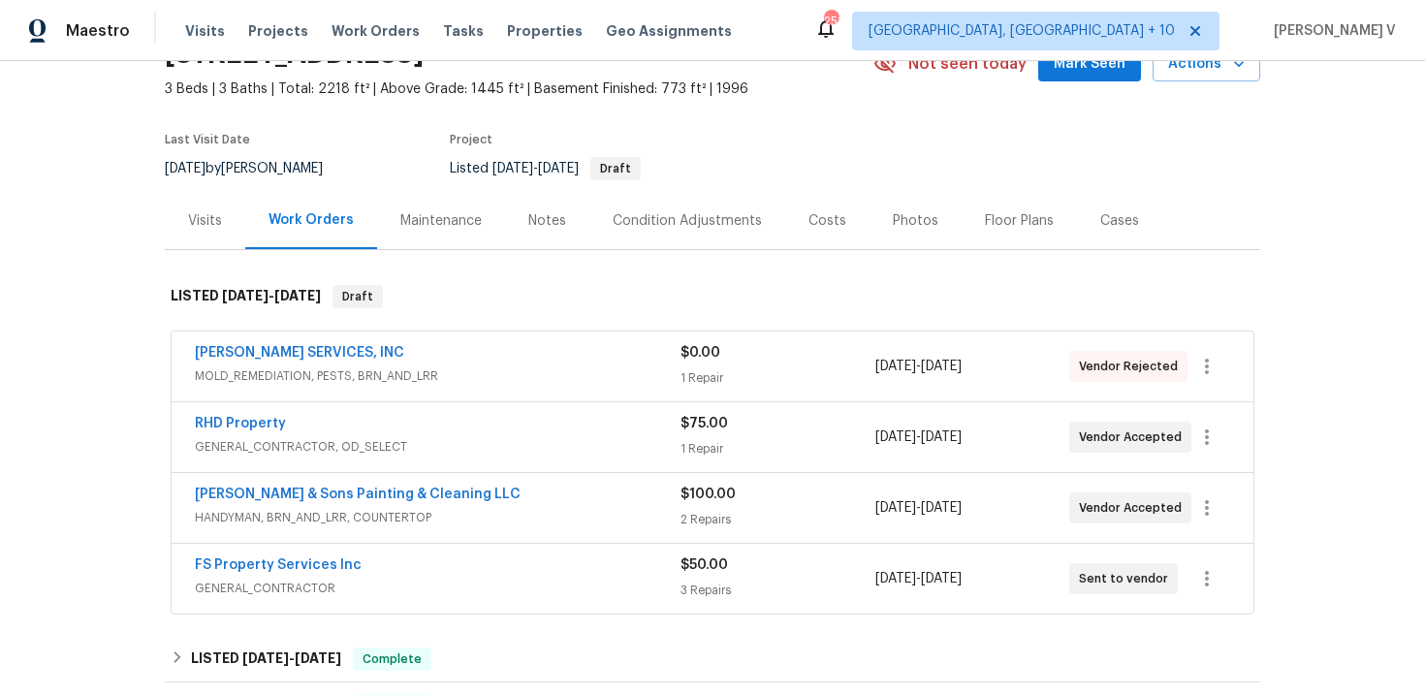
scroll to position [186, 0]
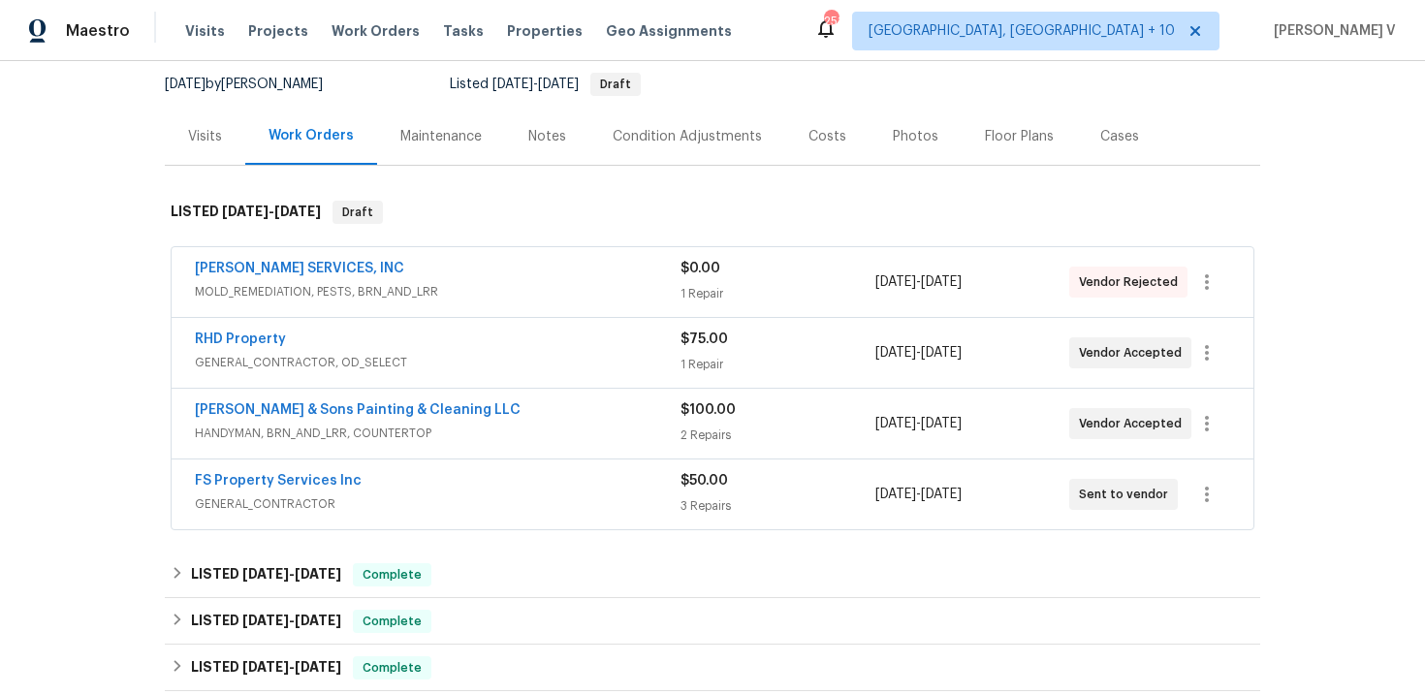
click at [512, 498] on span "GENERAL_CONTRACTOR" at bounding box center [438, 503] width 486 height 19
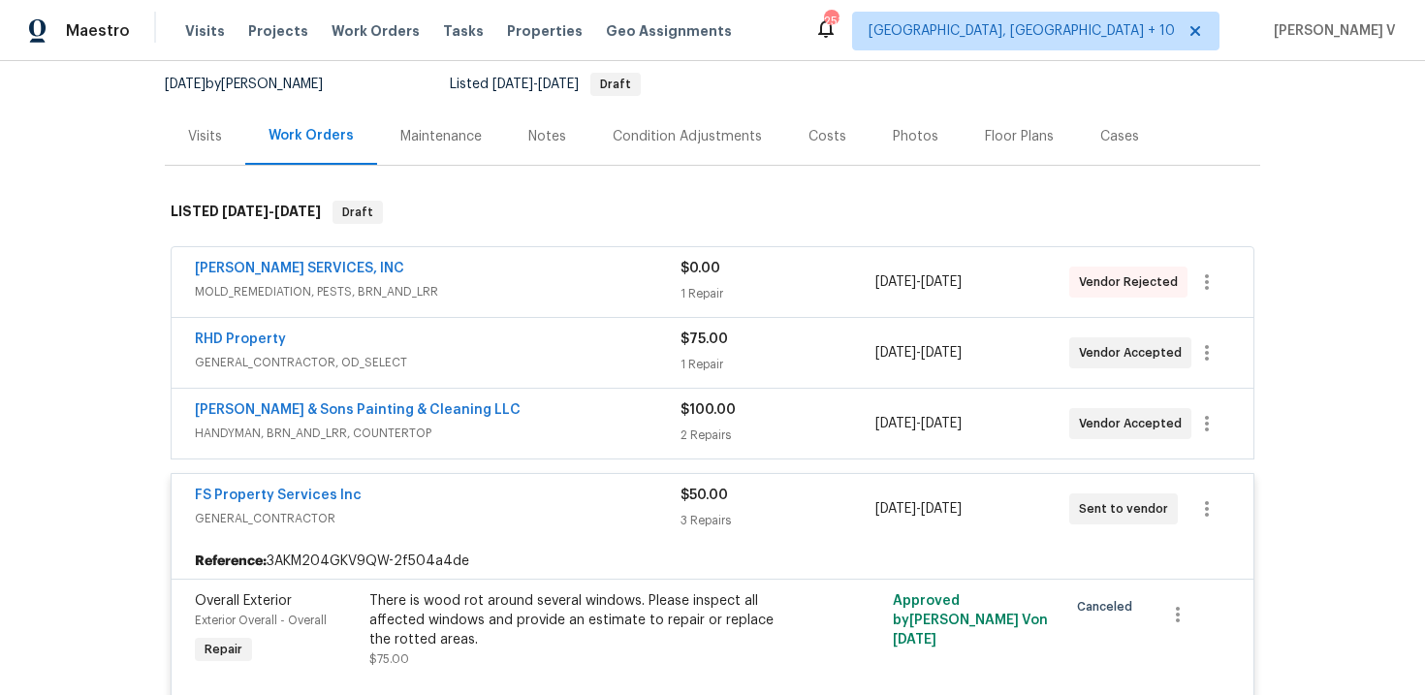
scroll to position [300, 0]
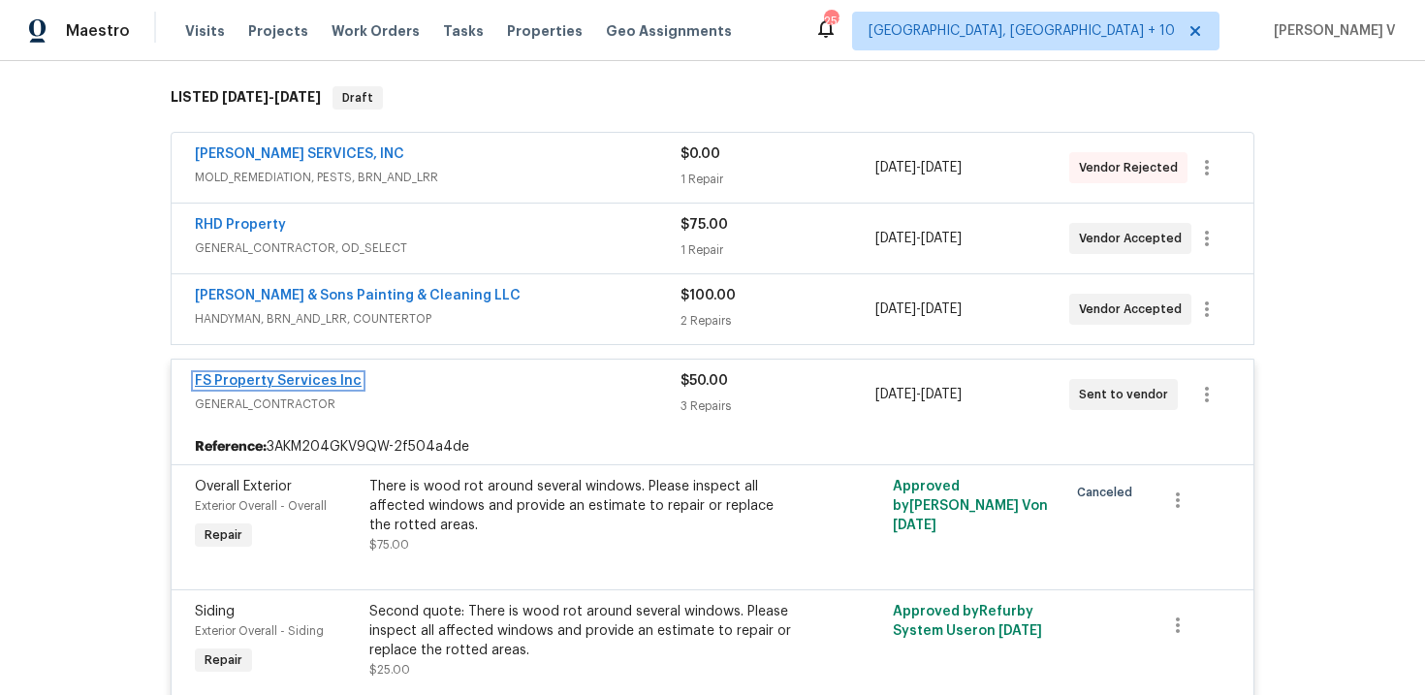
click at [314, 384] on link "FS Property Services Inc" at bounding box center [278, 381] width 167 height 14
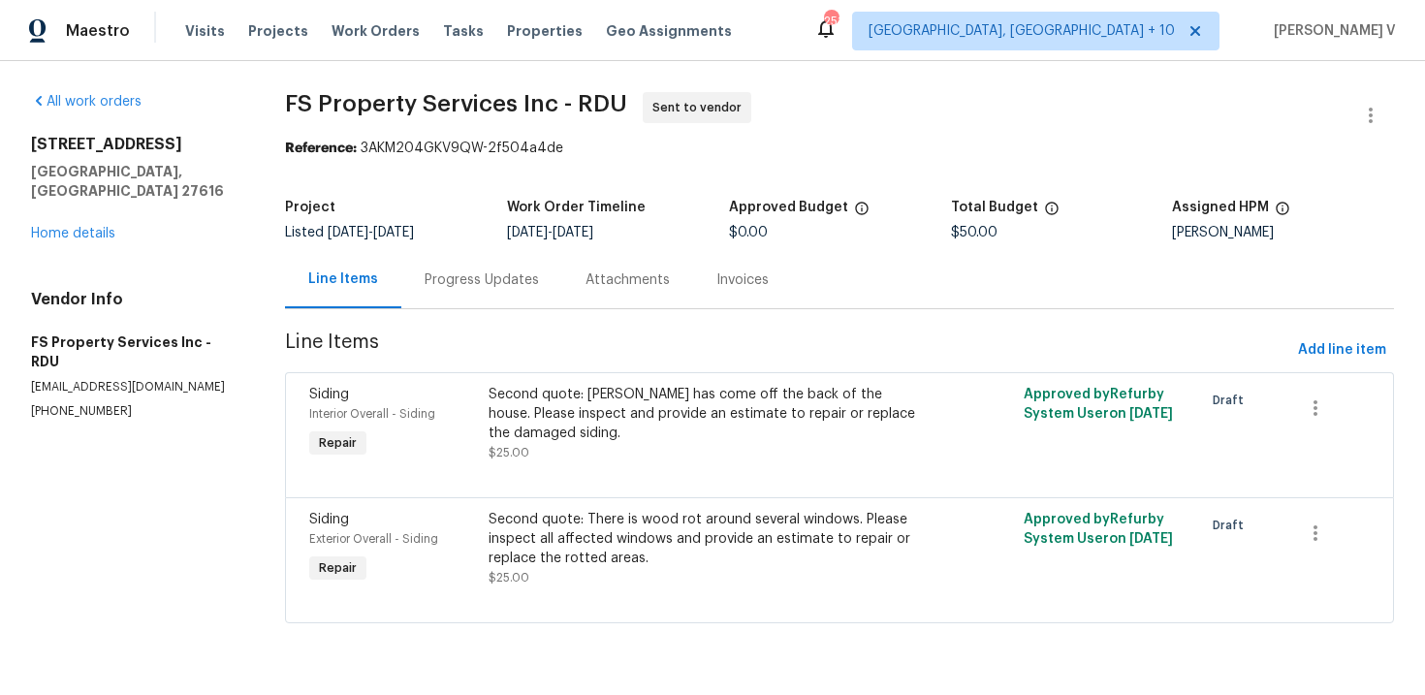
click at [578, 292] on div "Attachments" at bounding box center [627, 279] width 131 height 57
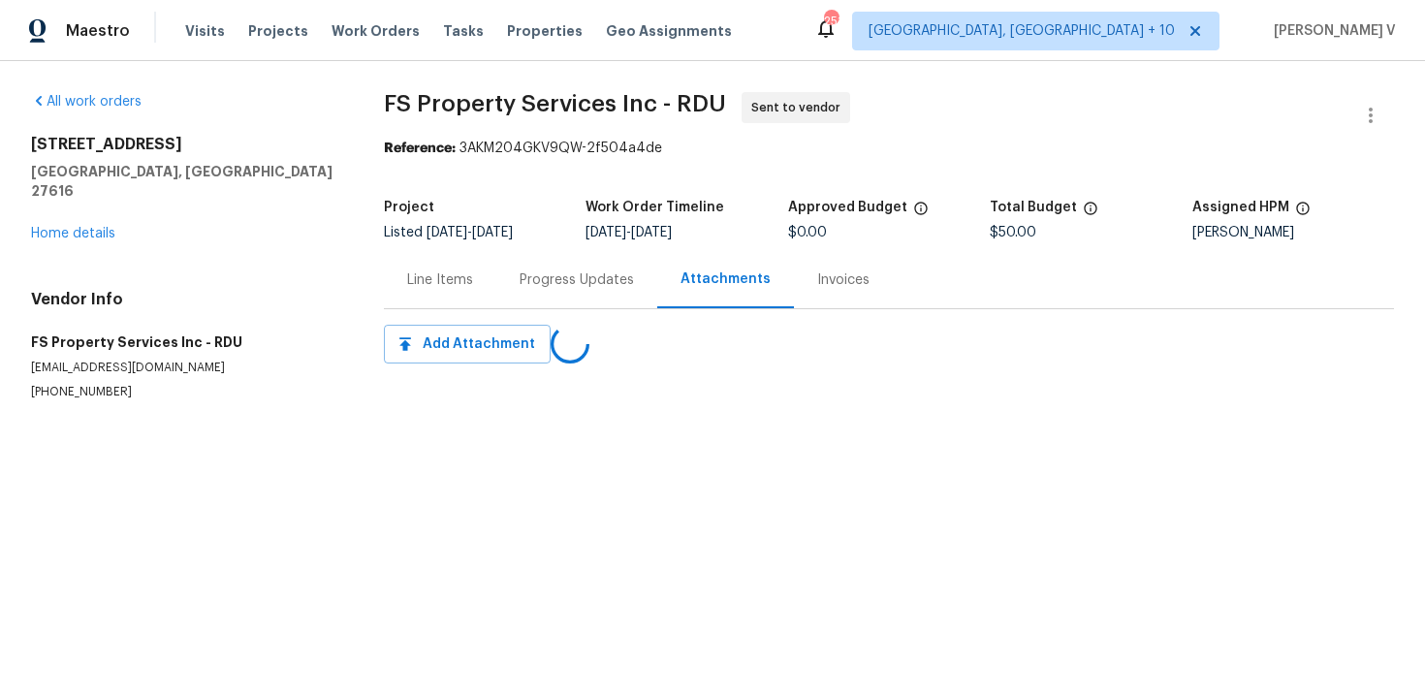
click at [578, 292] on div "Progress Updates" at bounding box center [576, 279] width 161 height 57
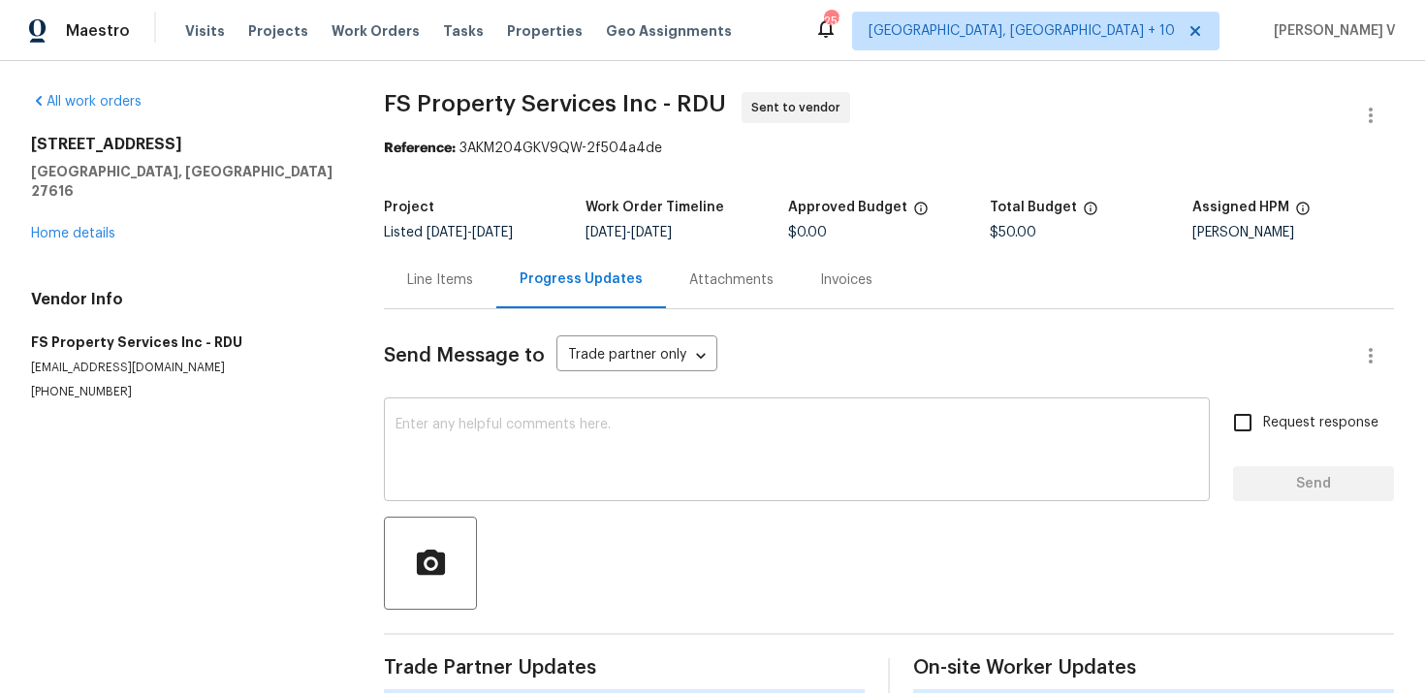
click at [547, 429] on textarea at bounding box center [796, 452] width 802 height 68
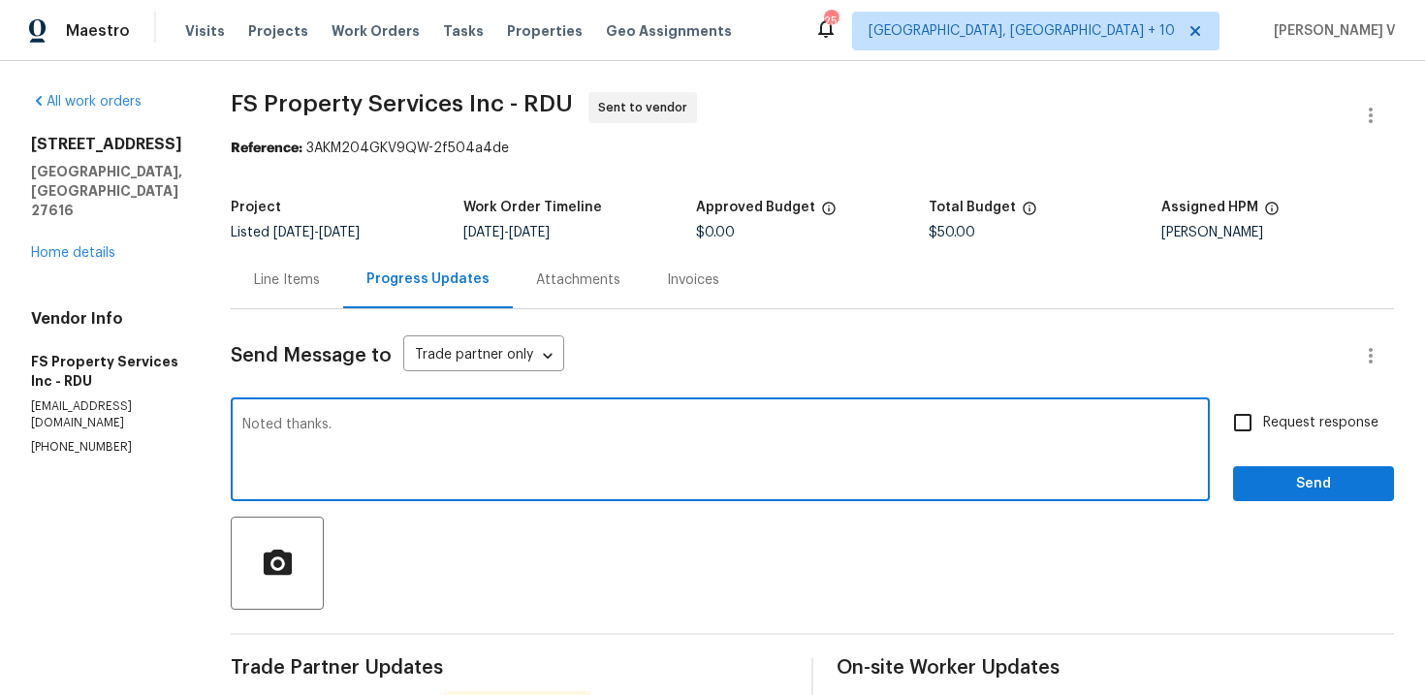
type textarea "Noted thanks."
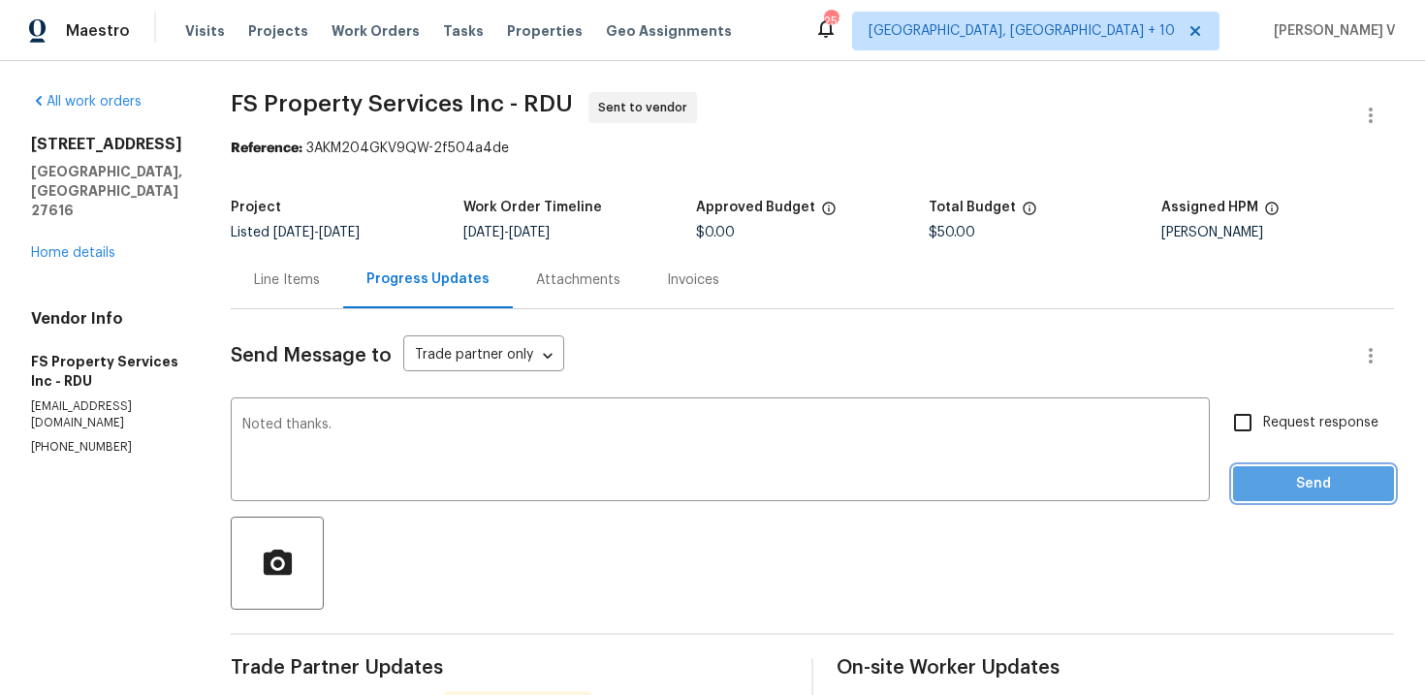
click at [1263, 496] on button "Send" at bounding box center [1313, 484] width 161 height 36
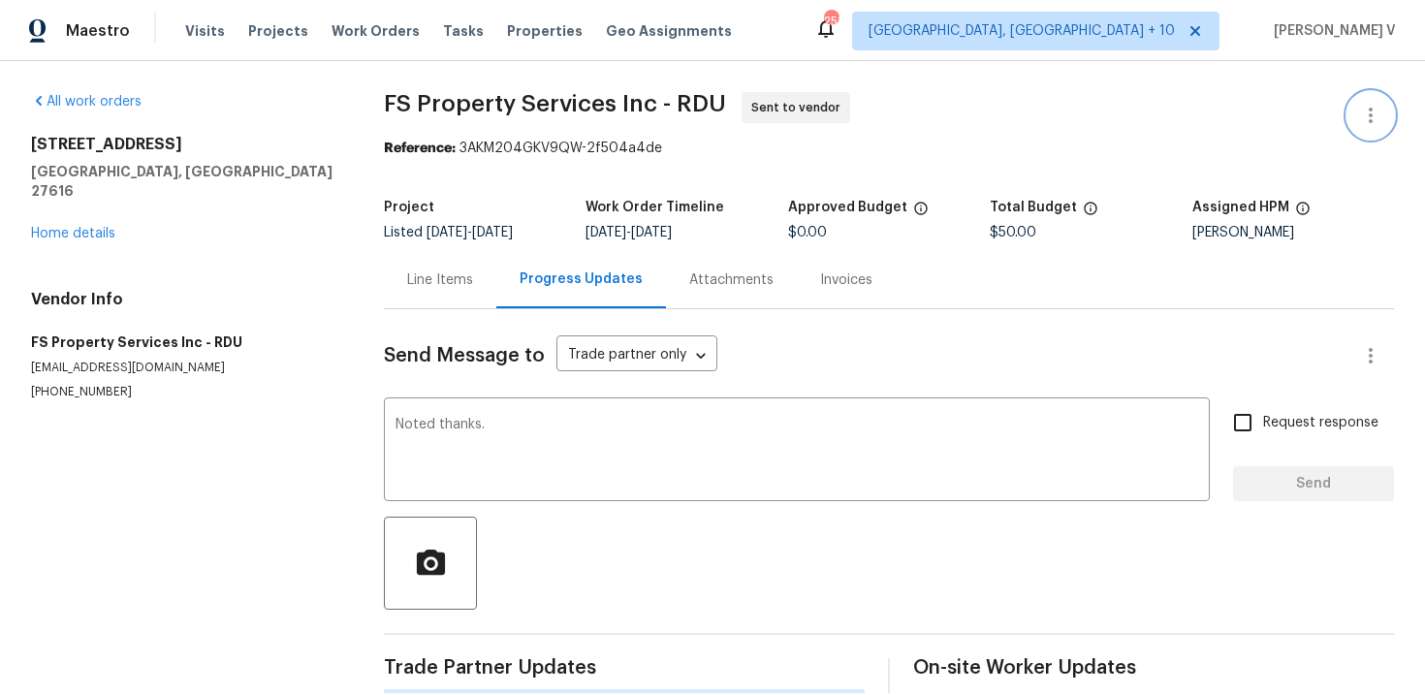
click at [1375, 110] on icon "button" at bounding box center [1370, 115] width 23 height 23
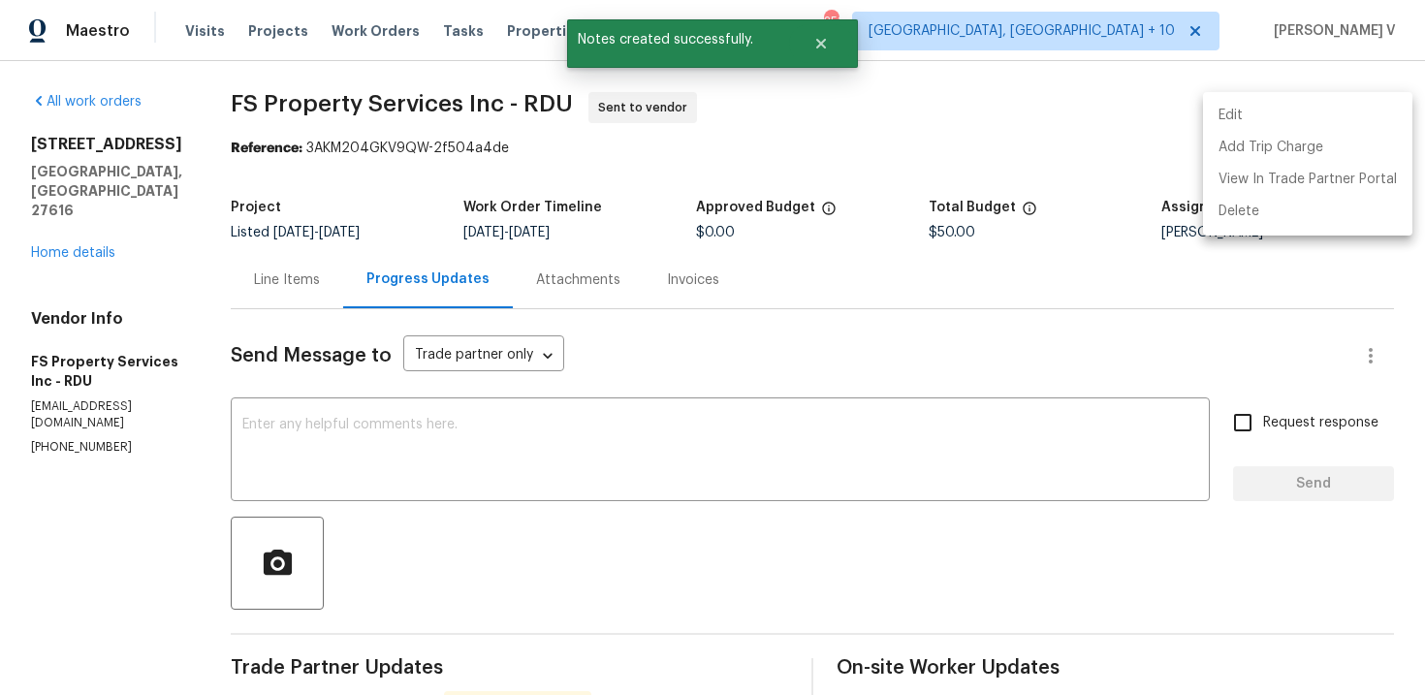
click at [1311, 110] on li "Edit" at bounding box center [1307, 116] width 209 height 32
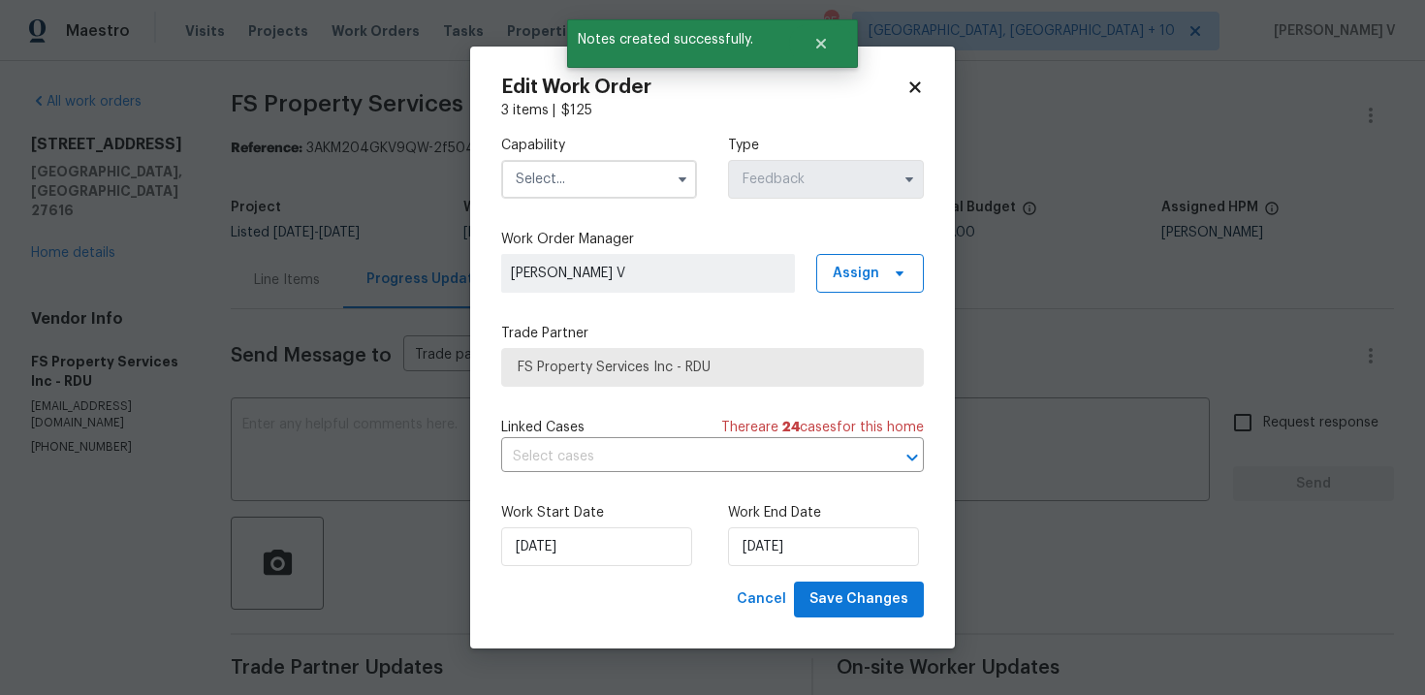
click at [591, 219] on div "Capability Type Feedback Work Order Manager Divya Dharshini V Assign Trade Part…" at bounding box center [712, 350] width 423 height 461
click at [640, 188] on input "text" at bounding box center [599, 179] width 196 height 39
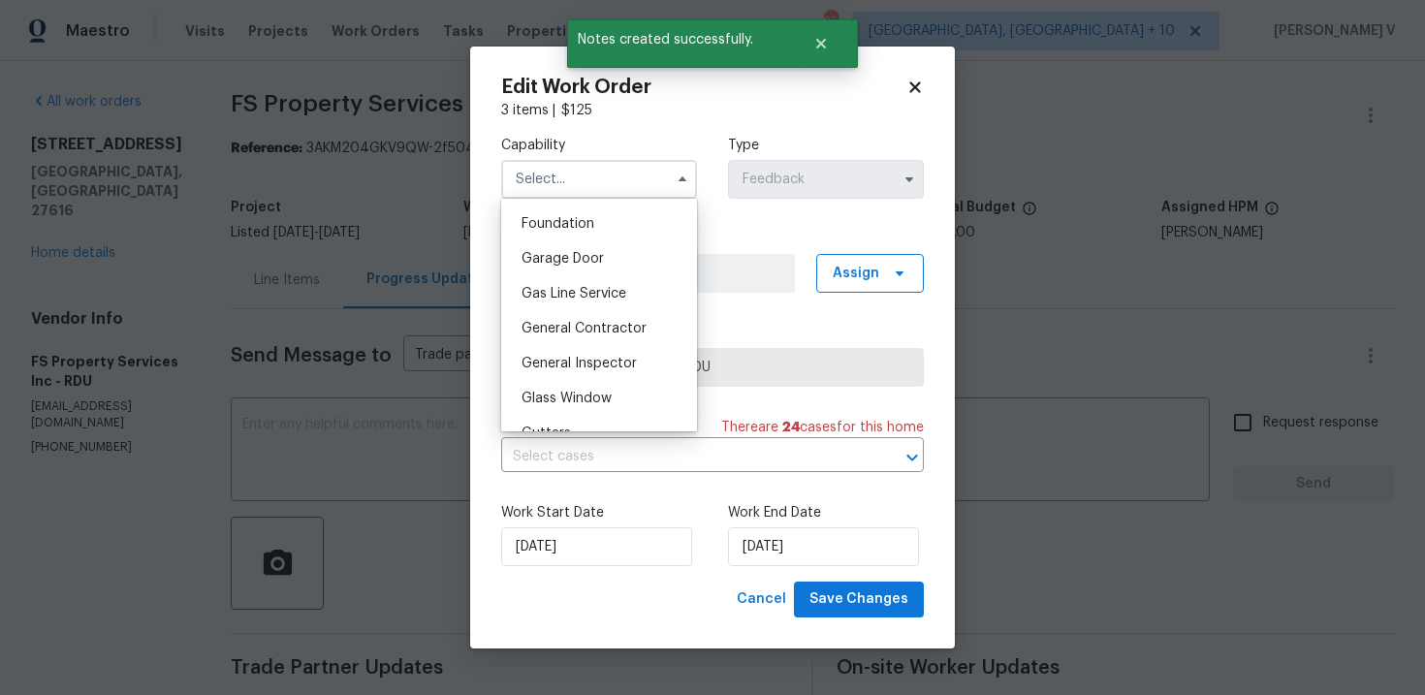
scroll to position [851, 0]
click at [571, 290] on span "General Contractor" at bounding box center [583, 297] width 125 height 14
type input "General Contractor"
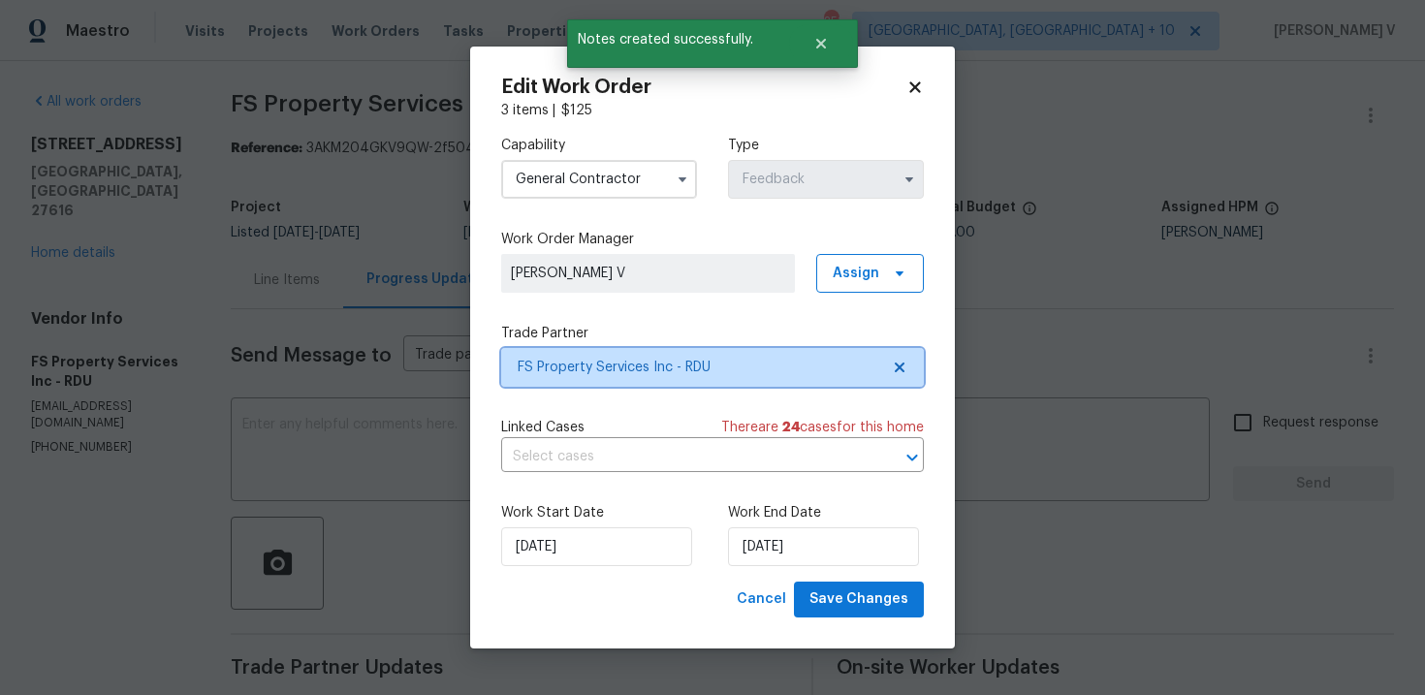
click at [894, 373] on icon at bounding box center [900, 368] width 16 height 16
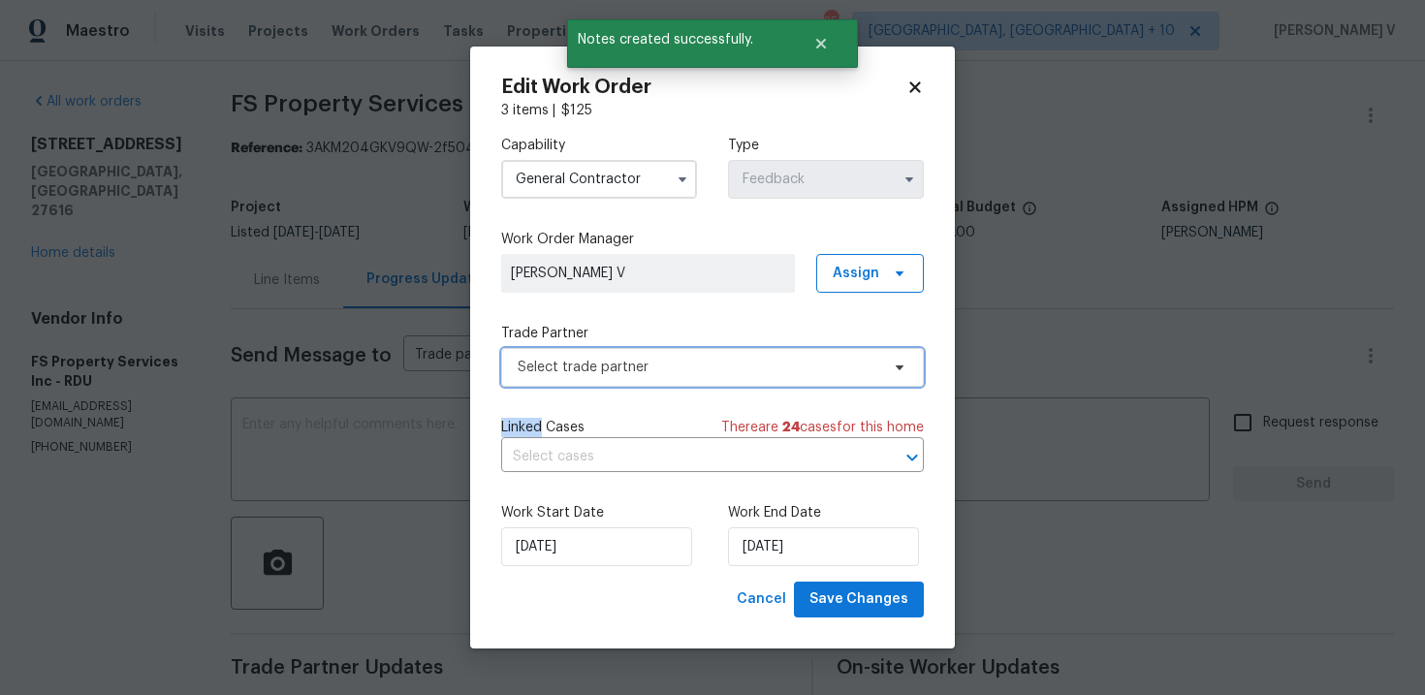
click at [894, 373] on icon at bounding box center [900, 368] width 16 height 16
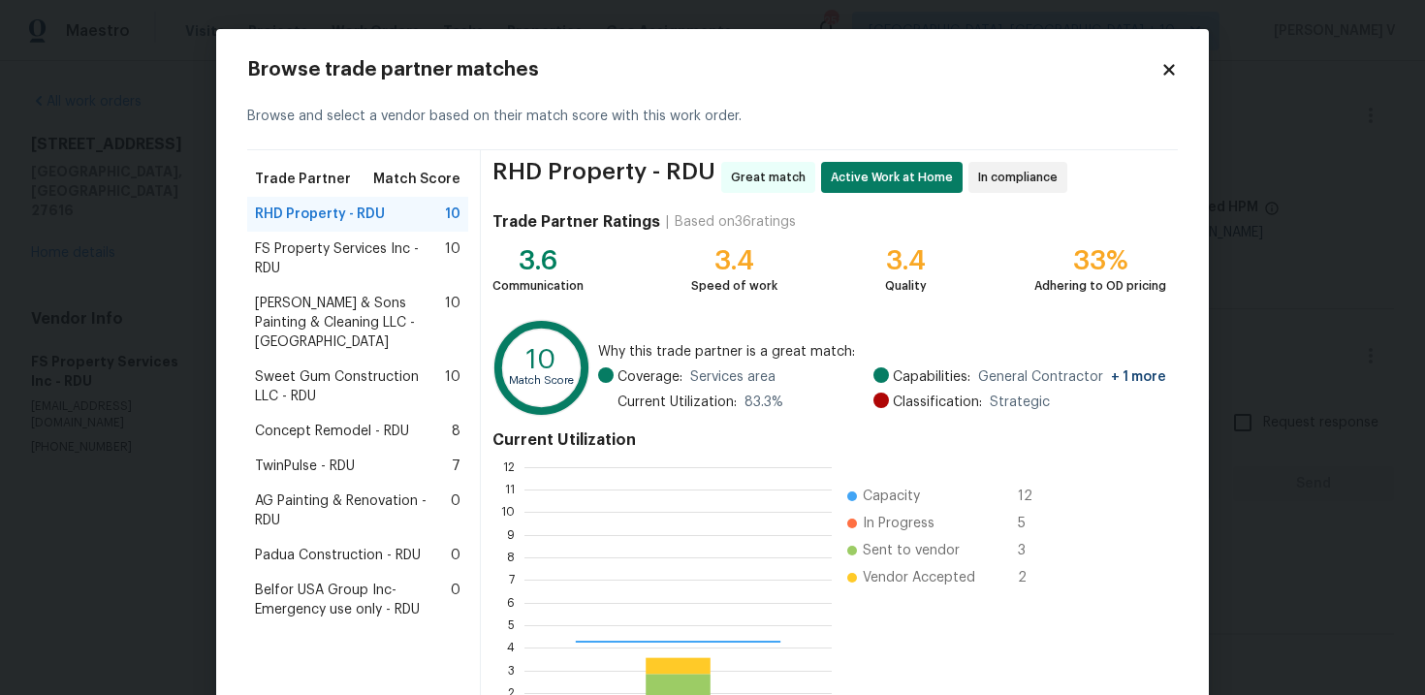
scroll to position [271, 307]
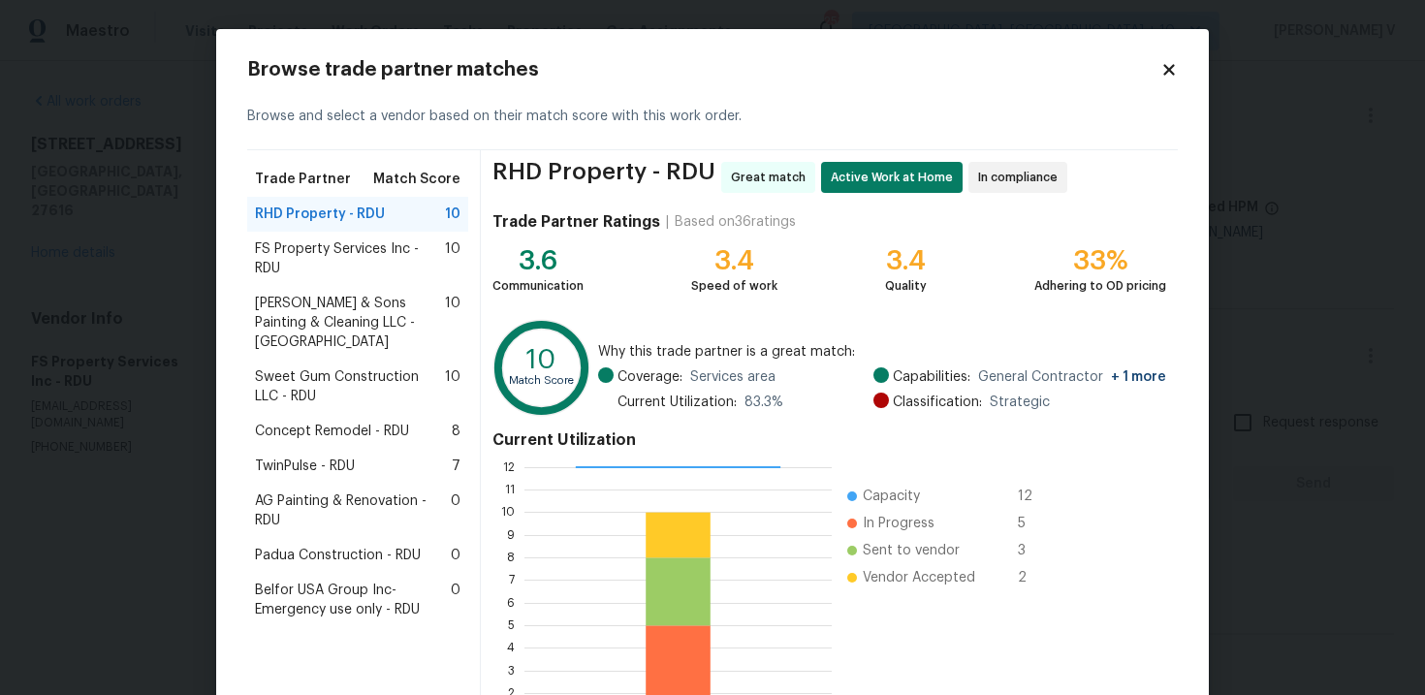
click at [349, 422] on span "Concept Remodel - RDU" at bounding box center [332, 431] width 154 height 19
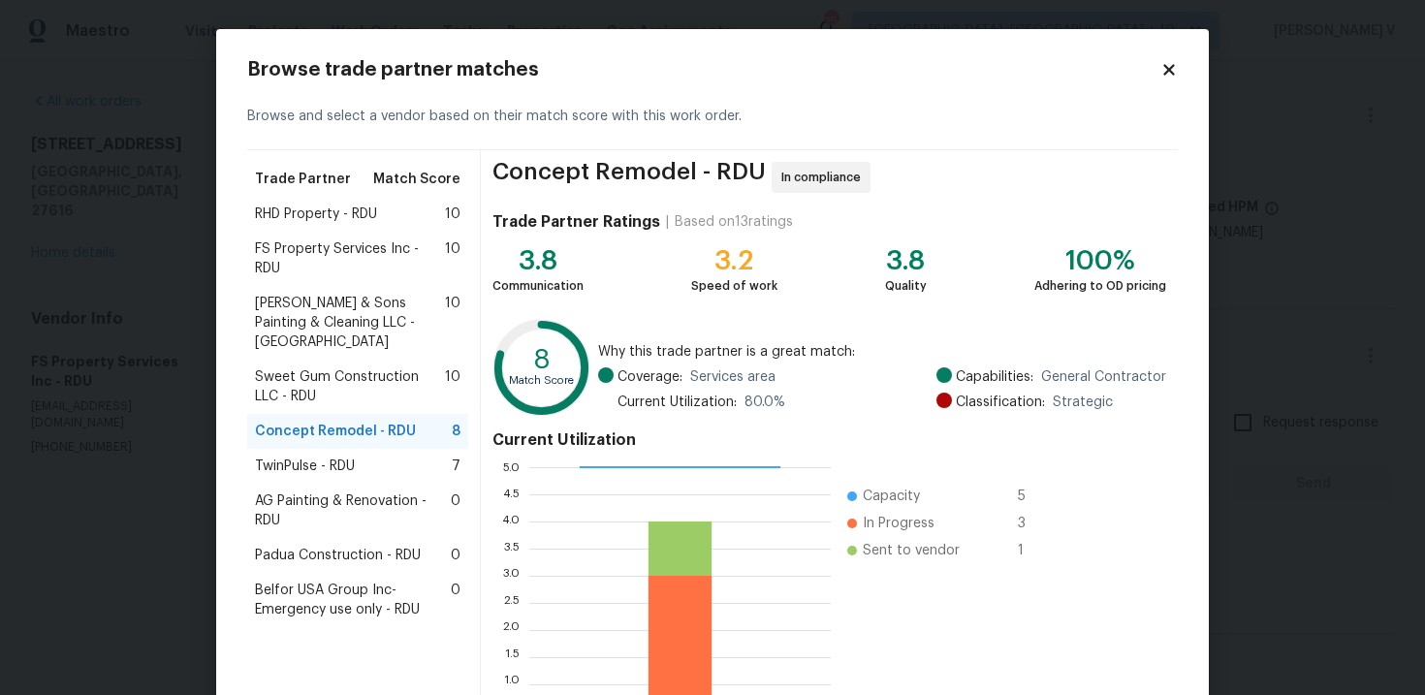
scroll to position [160, 0]
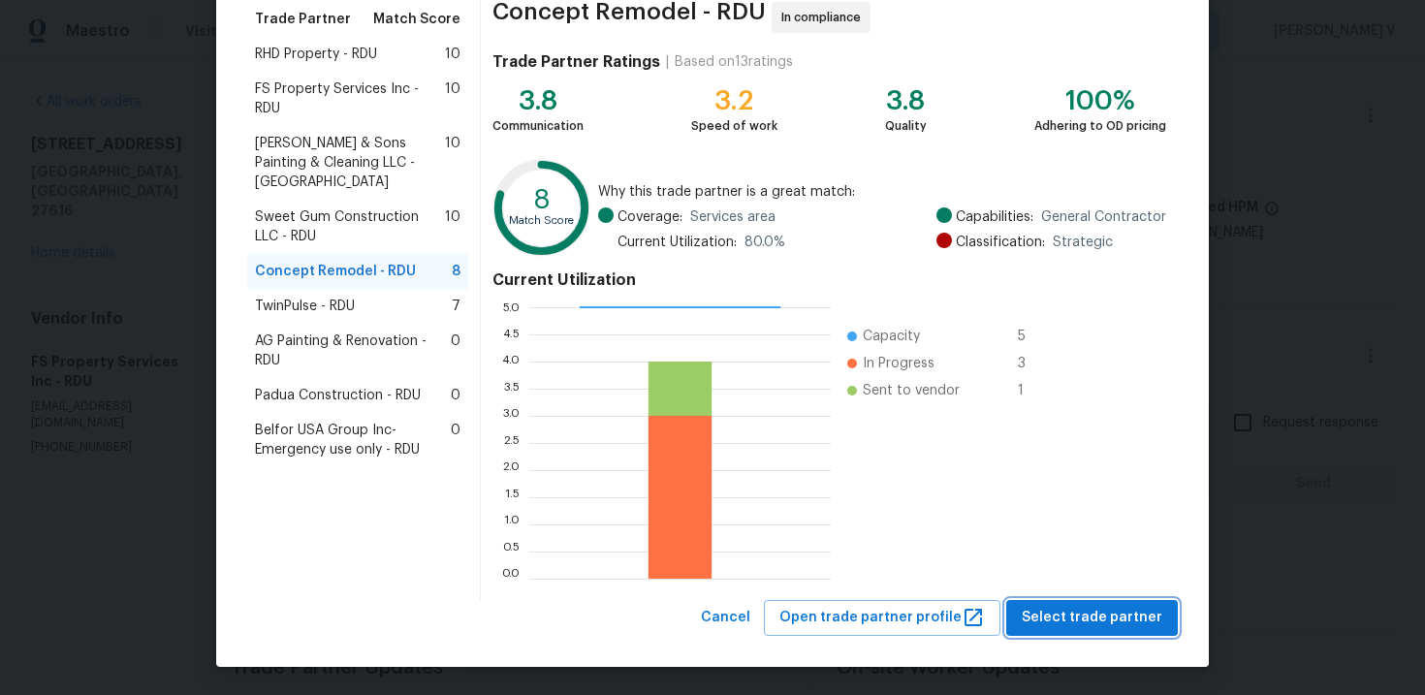
click at [1114, 612] on span "Select trade partner" at bounding box center [1091, 618] width 141 height 24
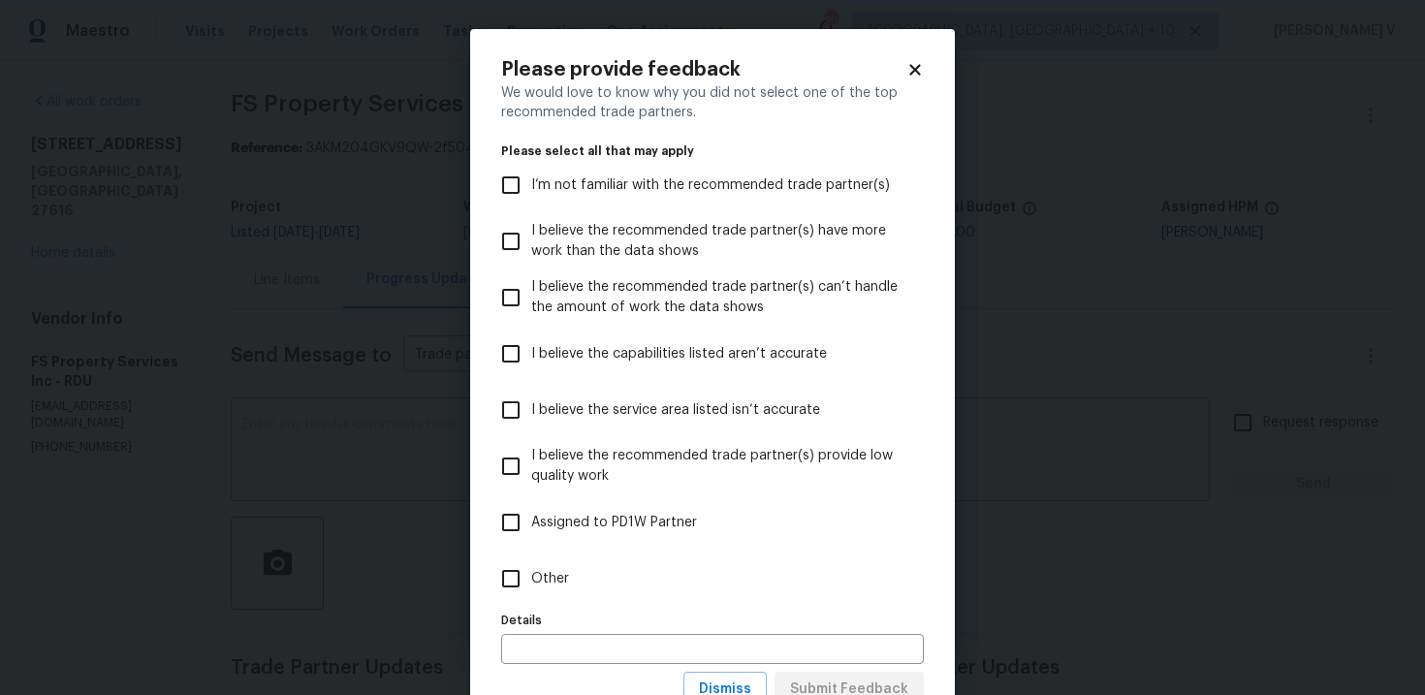
scroll to position [0, 0]
click at [587, 592] on label "Other" at bounding box center [699, 578] width 418 height 56
click at [531, 592] on input "Other" at bounding box center [510, 578] width 41 height 41
checkbox input "true"
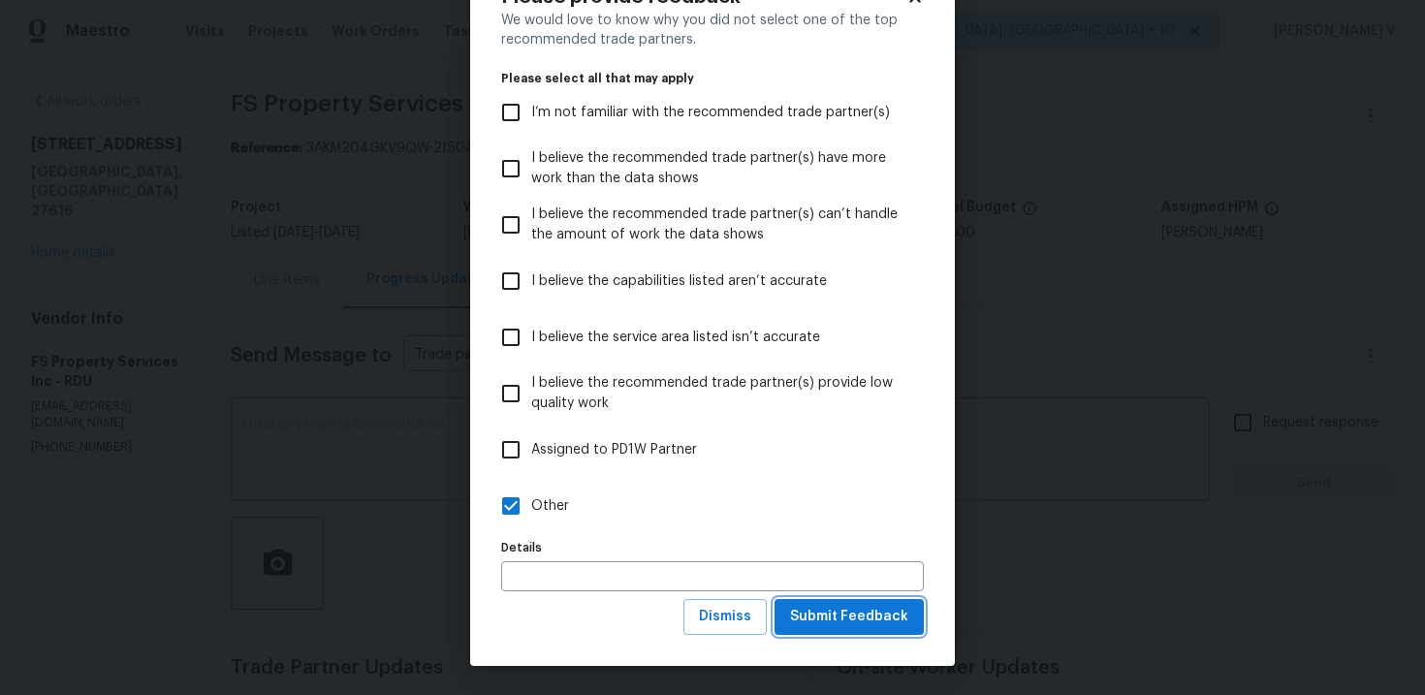
click at [842, 633] on button "Submit Feedback" at bounding box center [848, 617] width 149 height 36
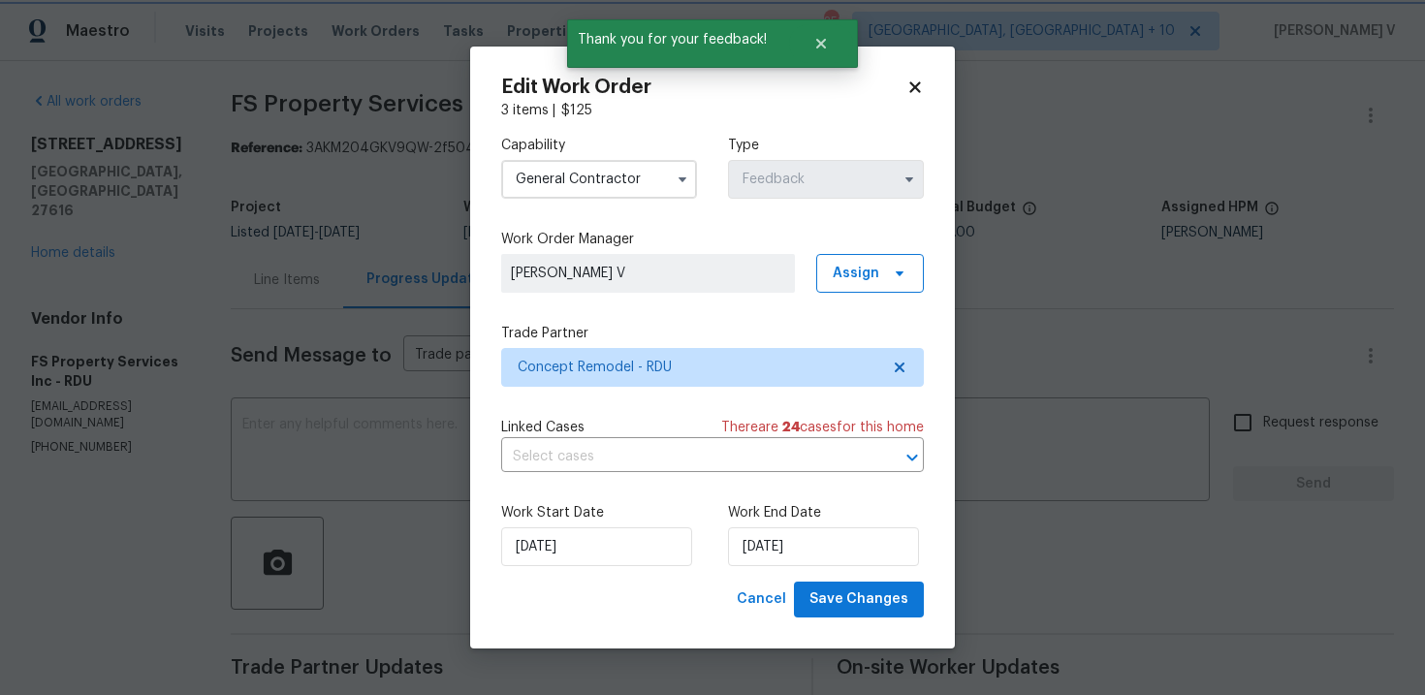
scroll to position [0, 0]
click at [832, 553] on input "29/08/2025" at bounding box center [823, 546] width 191 height 39
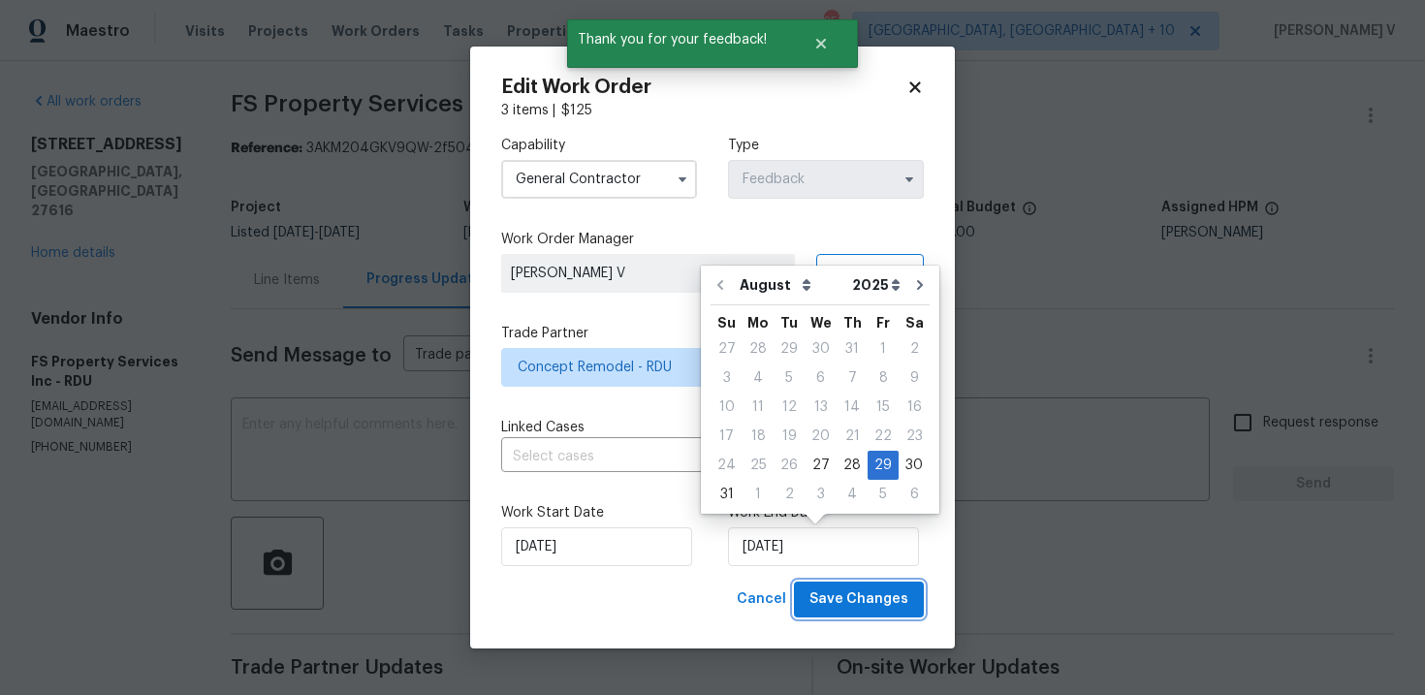
click at [864, 601] on span "Save Changes" at bounding box center [858, 599] width 99 height 24
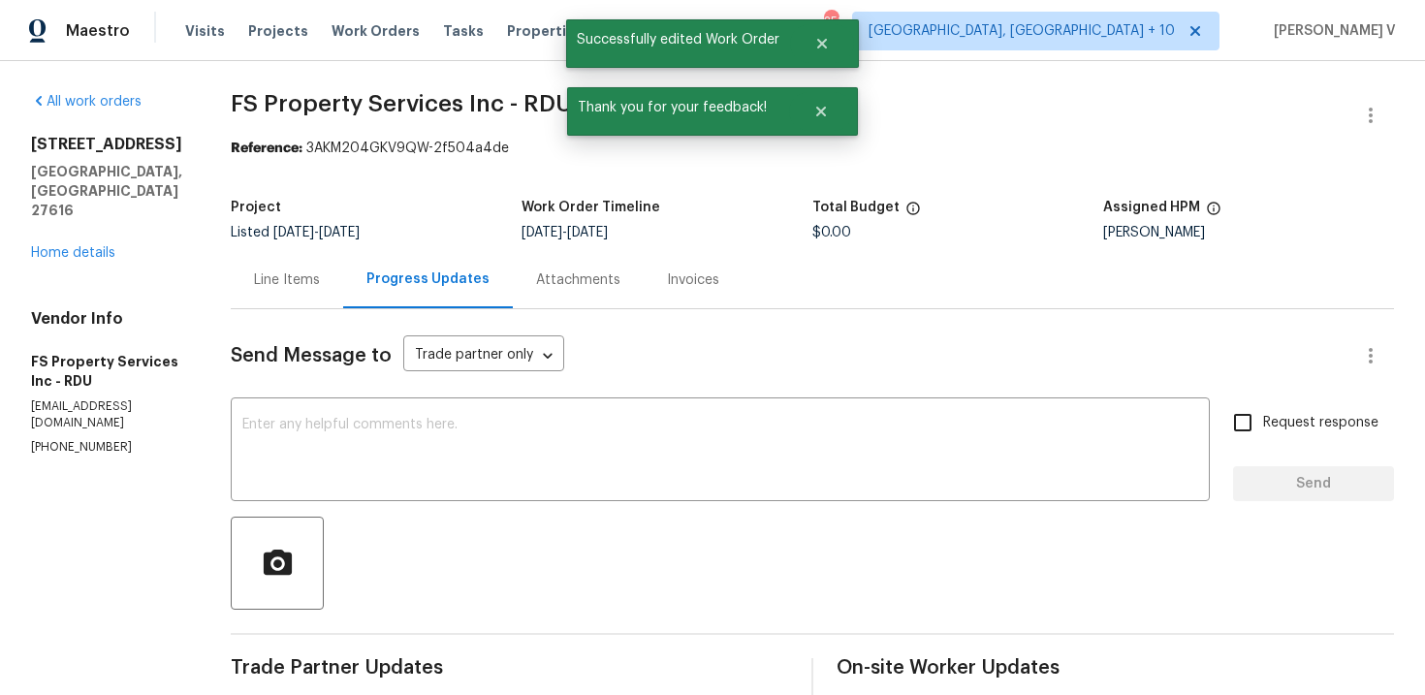
scroll to position [352, 0]
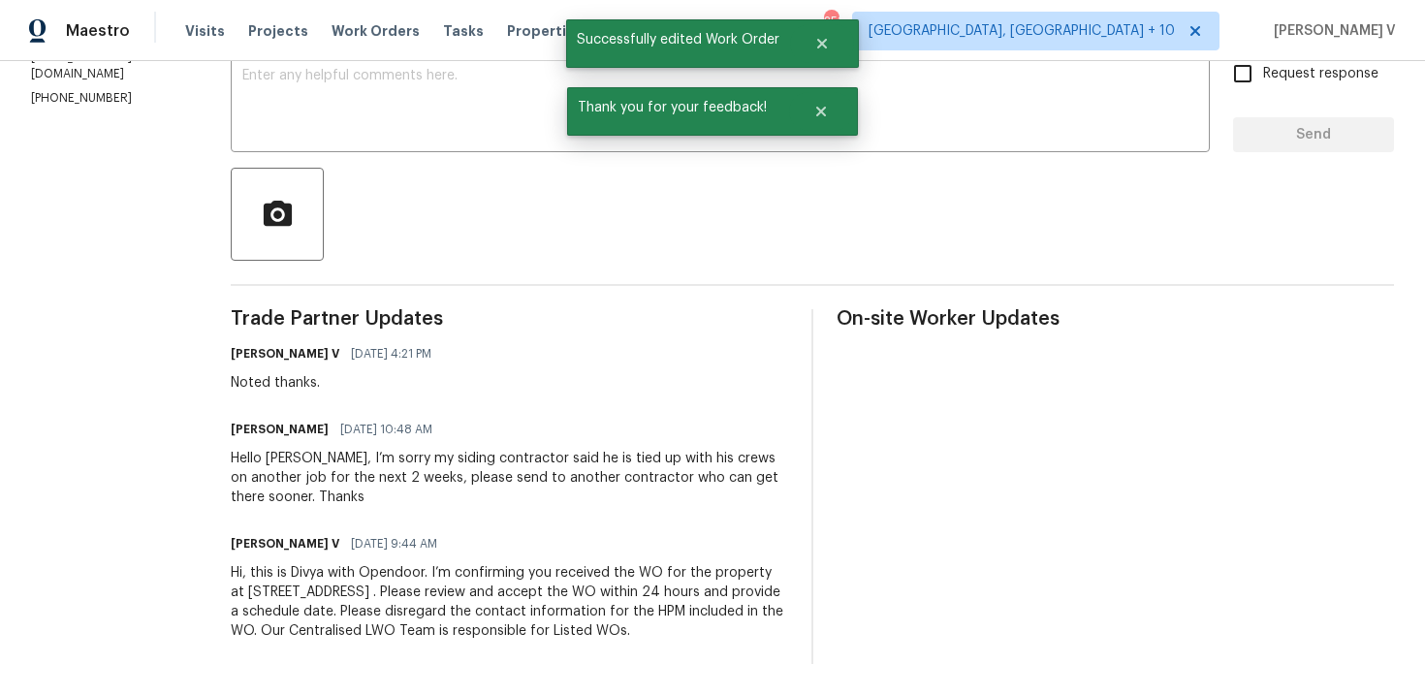
click at [339, 545] on h6 "[PERSON_NAME] V" at bounding box center [285, 543] width 109 height 19
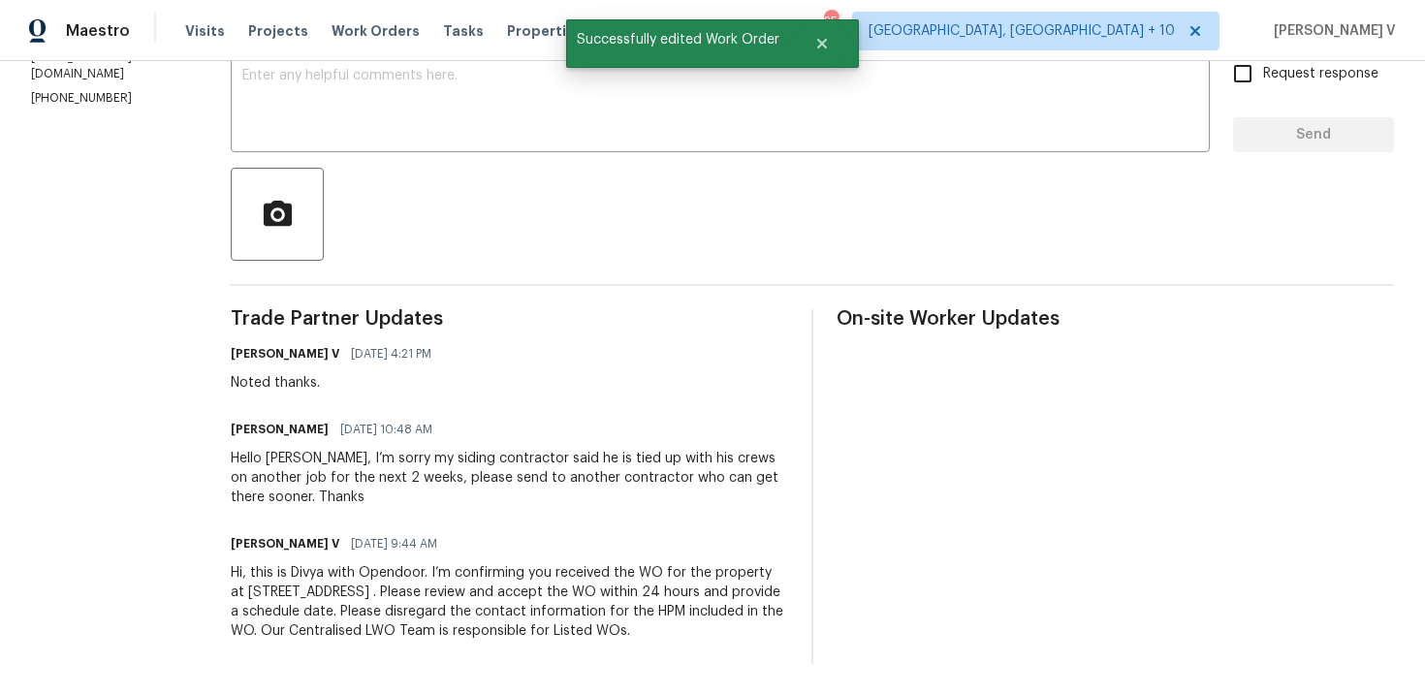
click at [333, 598] on div "Hi, this is Divya with Opendoor. I’m confirming you received the WO for the pro…" at bounding box center [509, 602] width 557 height 78
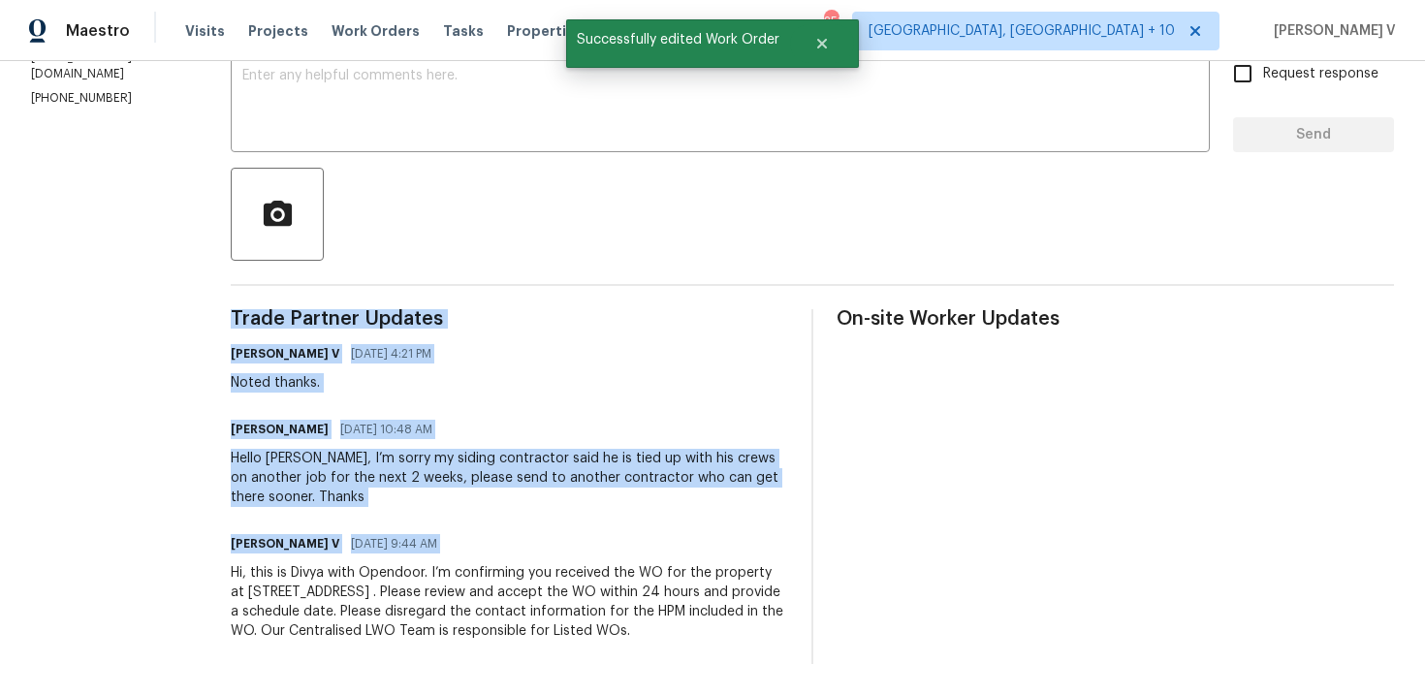
copy div "Trade Partner Updates Divya Dharshini V 08/27/2025 4:21 PM Noted thanks. Kevin …"
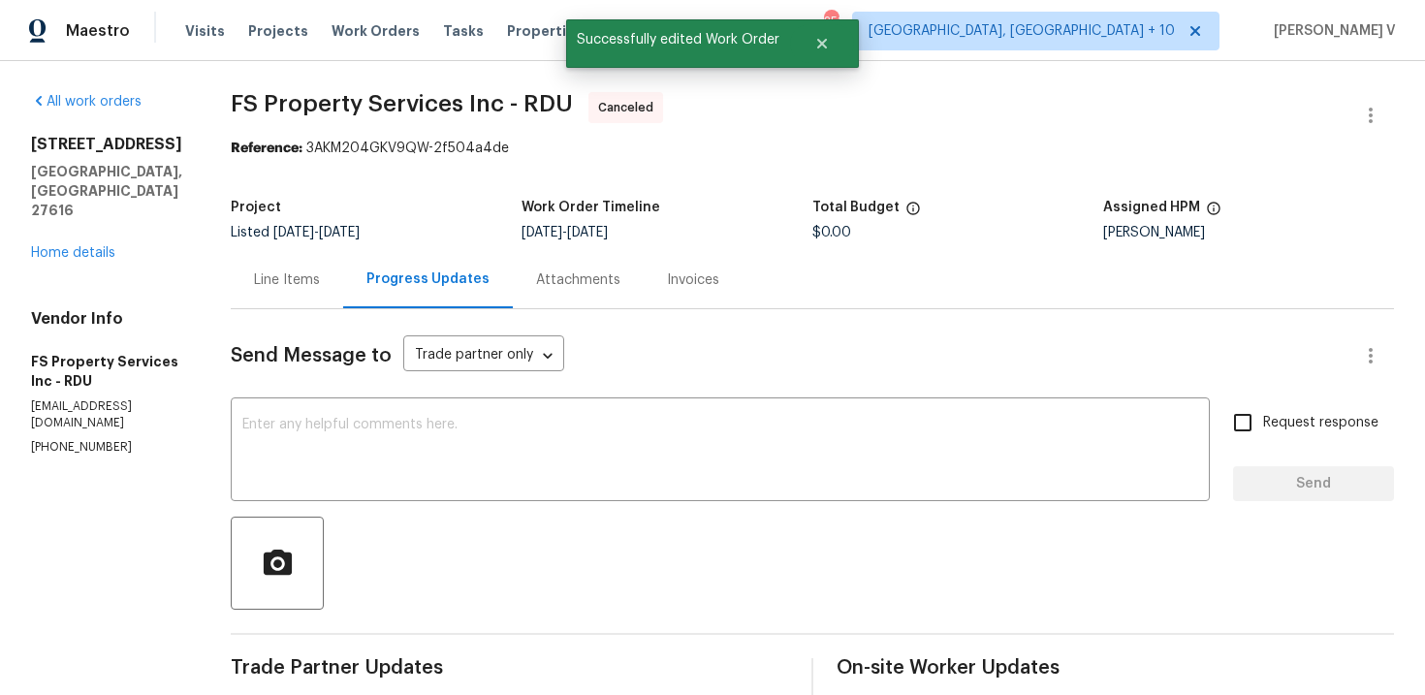
click at [80, 229] on div "All work orders 3321 Beech Bluff Ln Raleigh, NC 27616 Home details Vendor Info …" at bounding box center [107, 273] width 153 height 363
click at [80, 224] on div "All work orders 3321 Beech Bluff Ln Raleigh, NC 27616 Home details Vendor Info …" at bounding box center [107, 273] width 153 height 363
click at [80, 222] on div "3321 Beech Bluff Ln Raleigh, NC 27616 Home details" at bounding box center [107, 199] width 153 height 128
click at [95, 246] on link "Home details" at bounding box center [73, 253] width 84 height 14
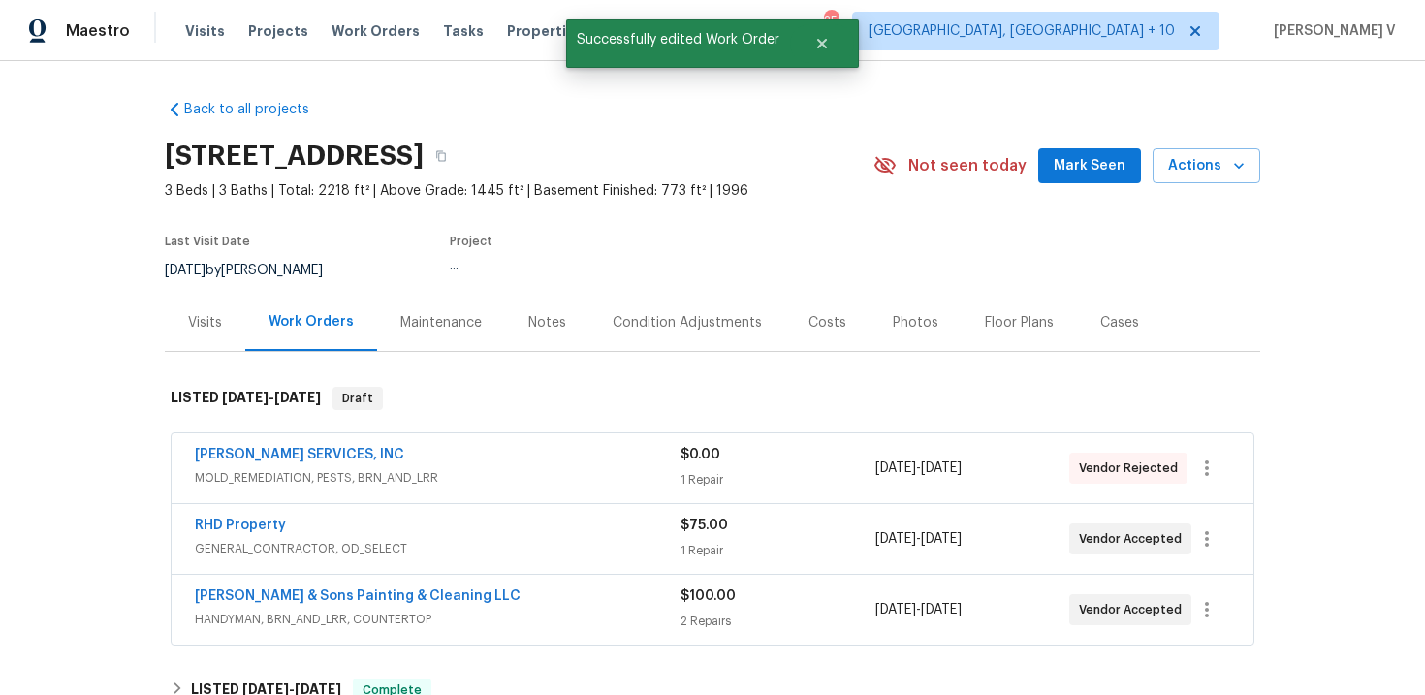
scroll to position [184, 0]
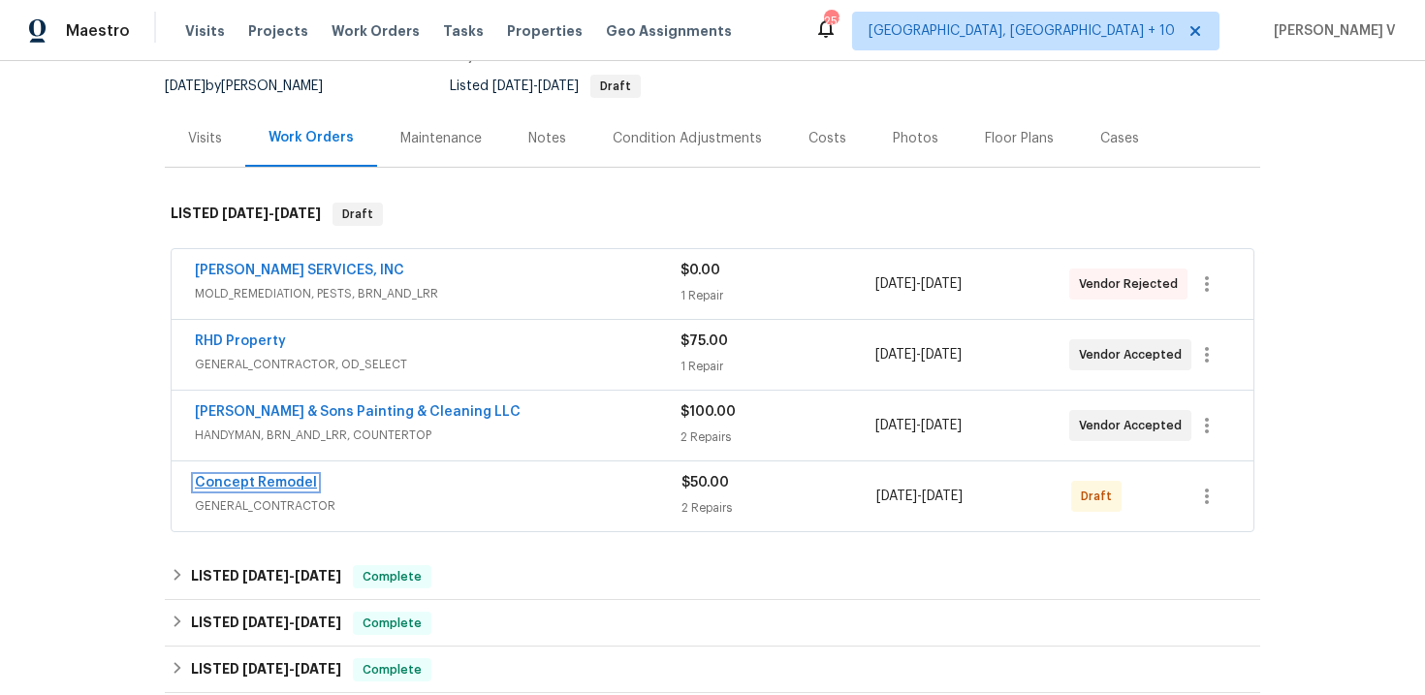
click at [269, 477] on link "Concept Remodel" at bounding box center [256, 483] width 122 height 14
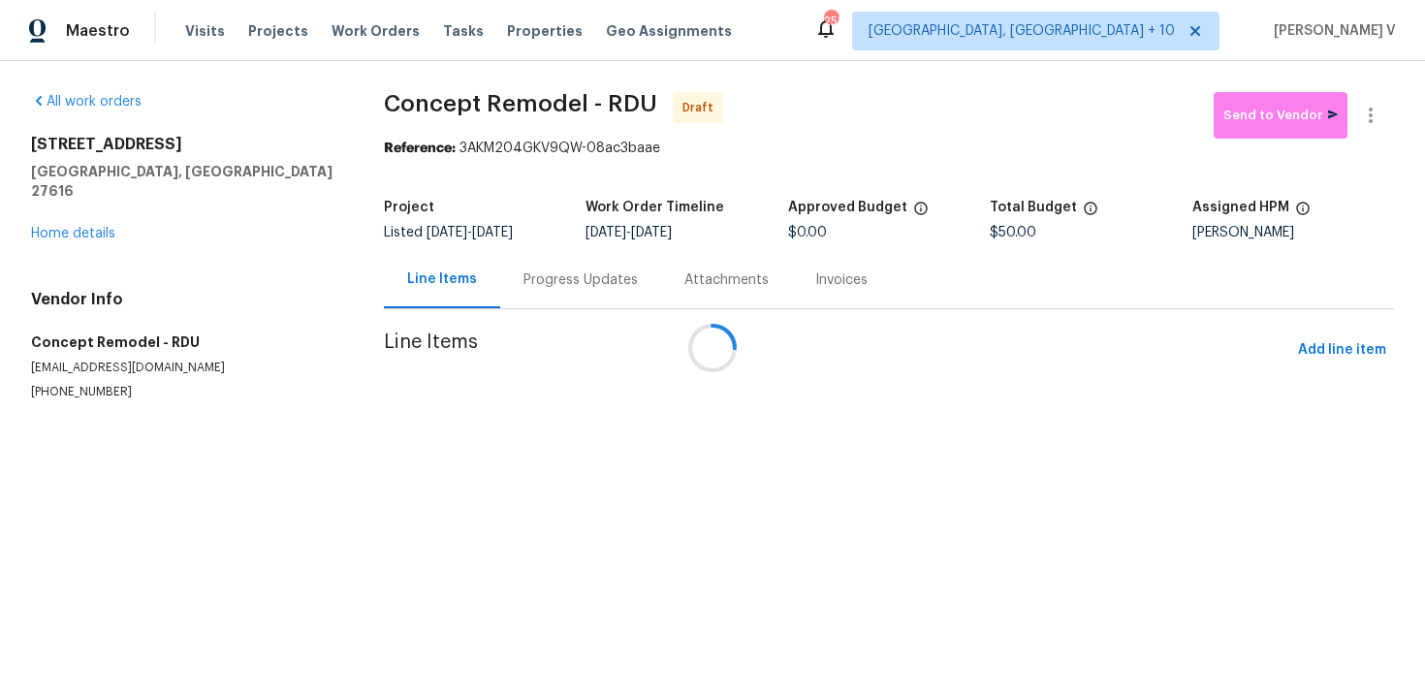
click at [536, 288] on div "Progress Updates" at bounding box center [580, 279] width 114 height 19
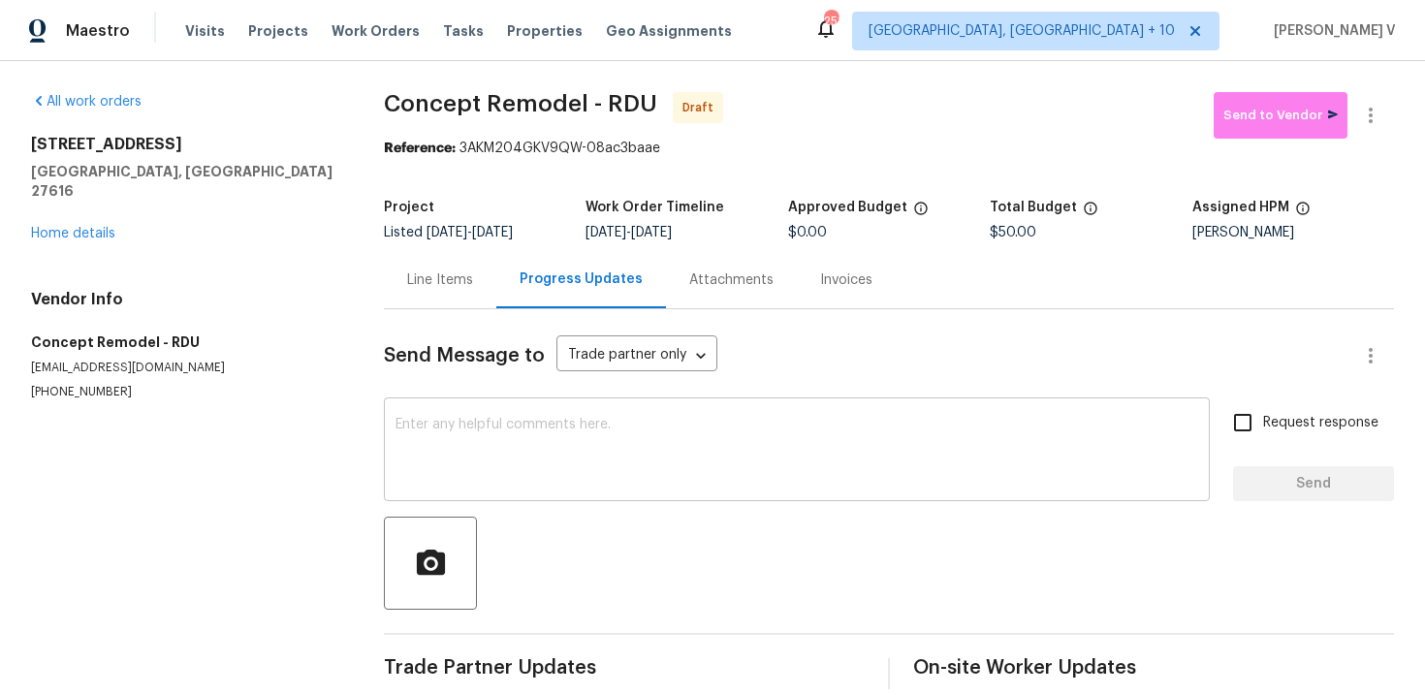
click at [578, 412] on div "x ​" at bounding box center [797, 451] width 826 height 99
paste textarea "Hi, this is Divya with Opendoor. I’m confirming you received the WO for the pro…"
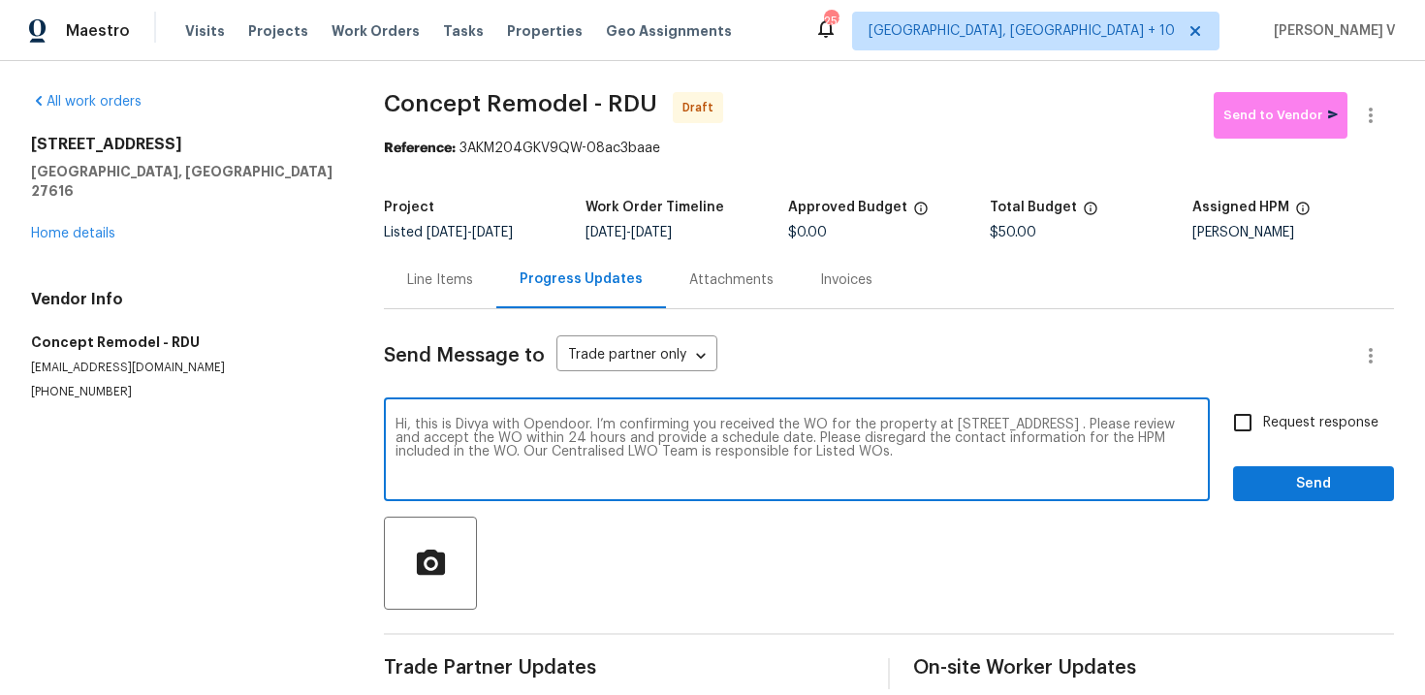
type textarea "Hi, this is Divya with Opendoor. I’m confirming you received the WO for the pro…"
drag, startPoint x: 1317, startPoint y: 418, endPoint x: 1317, endPoint y: 434, distance: 16.5
click at [1317, 418] on span "Request response" at bounding box center [1320, 423] width 115 height 20
click at [1263, 418] on input "Request response" at bounding box center [1242, 422] width 41 height 41
checkbox input "true"
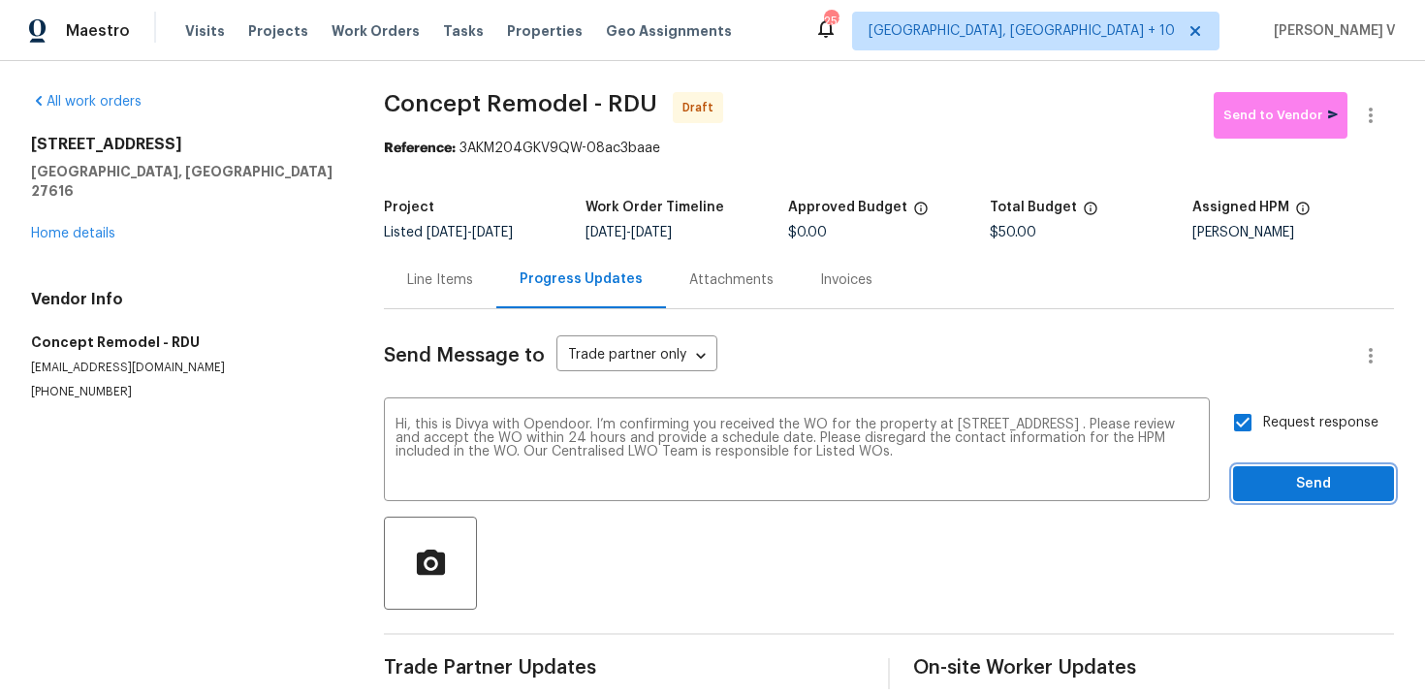
click at [1317, 482] on span "Send" at bounding box center [1313, 484] width 130 height 24
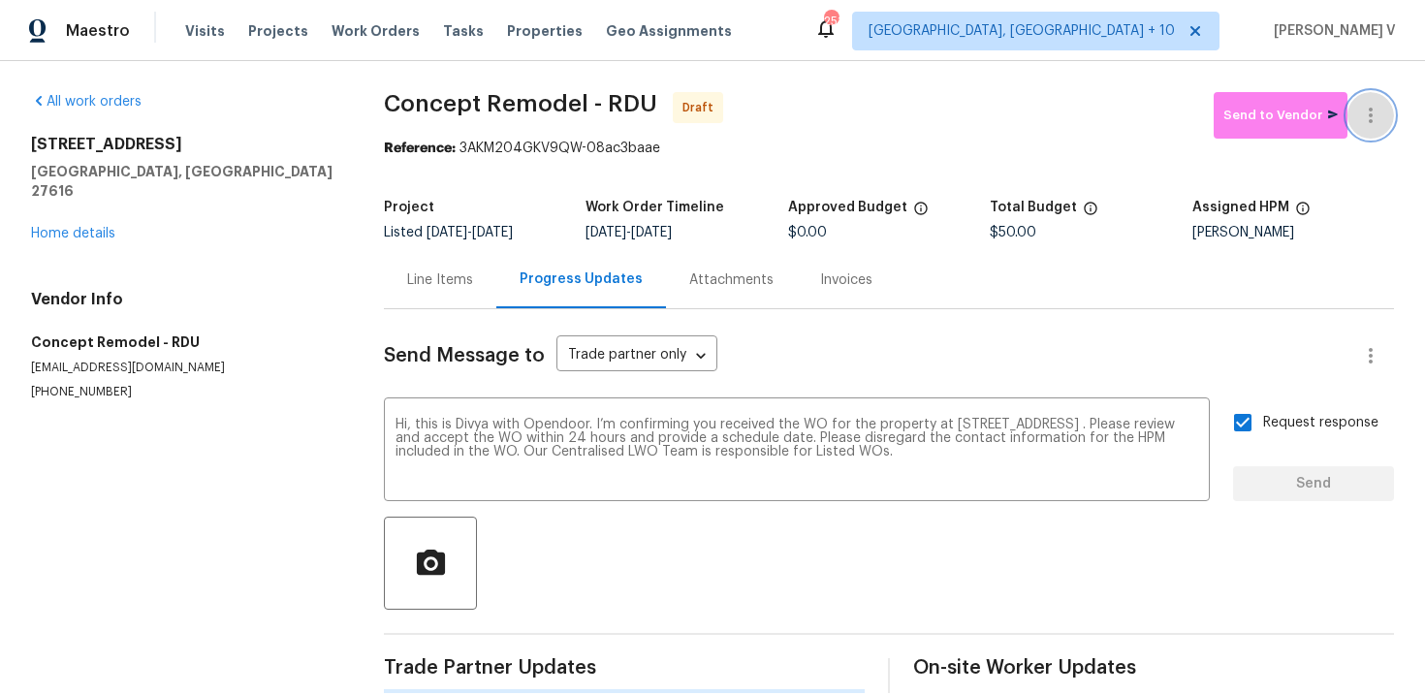
click at [1366, 116] on icon "button" at bounding box center [1370, 115] width 23 height 23
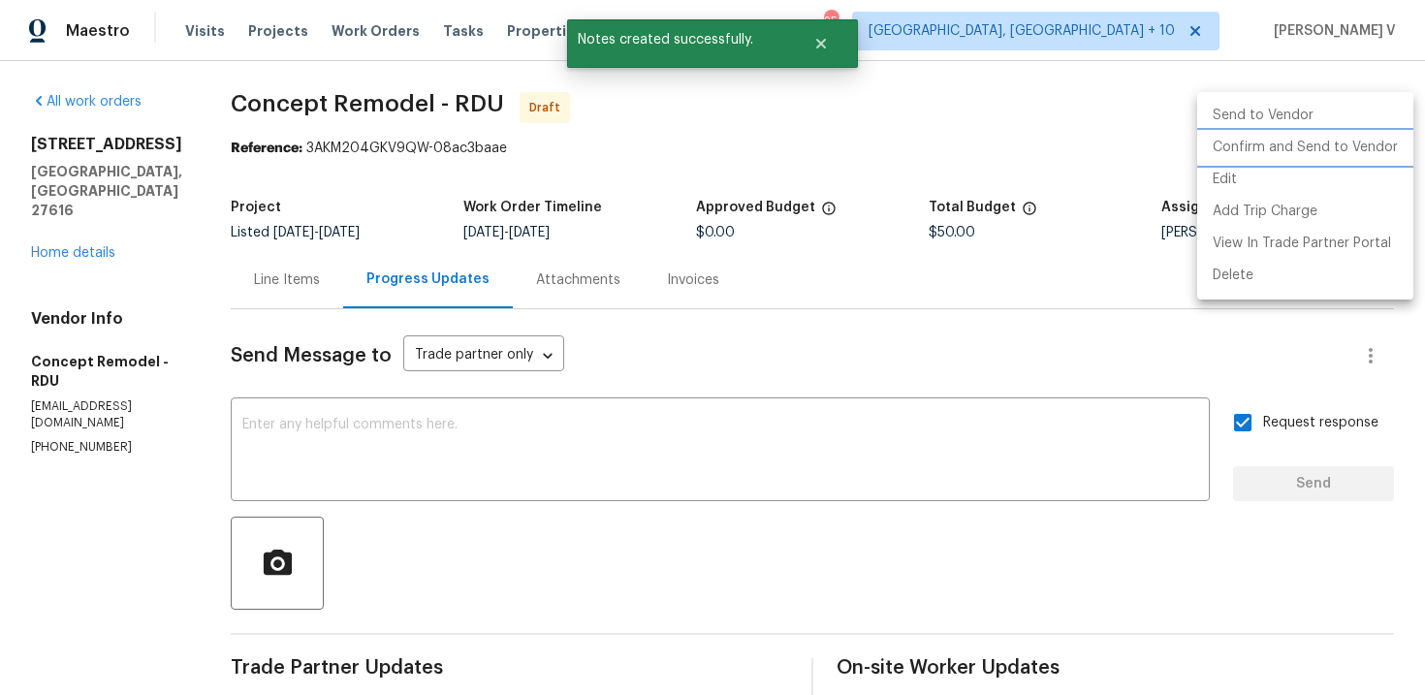
click at [1284, 154] on li "Confirm and Send to Vendor" at bounding box center [1305, 148] width 216 height 32
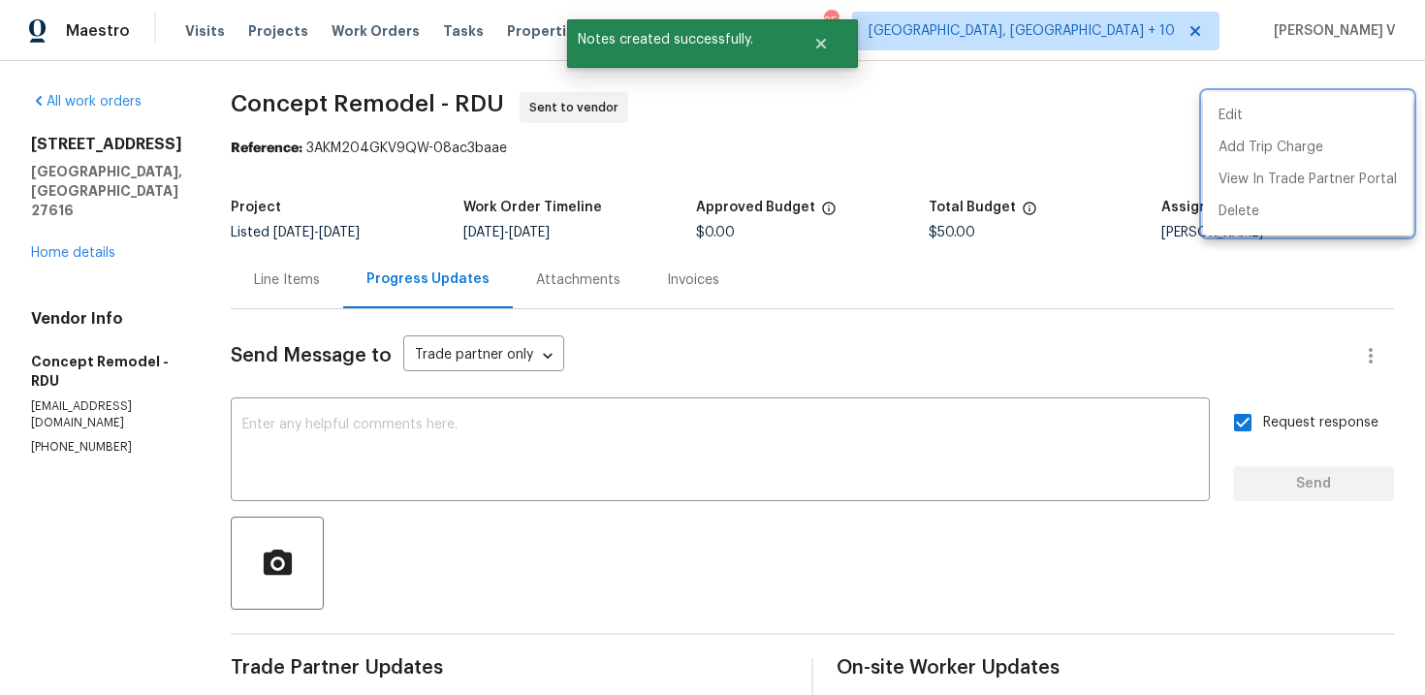
click at [72, 212] on div at bounding box center [712, 347] width 1425 height 695
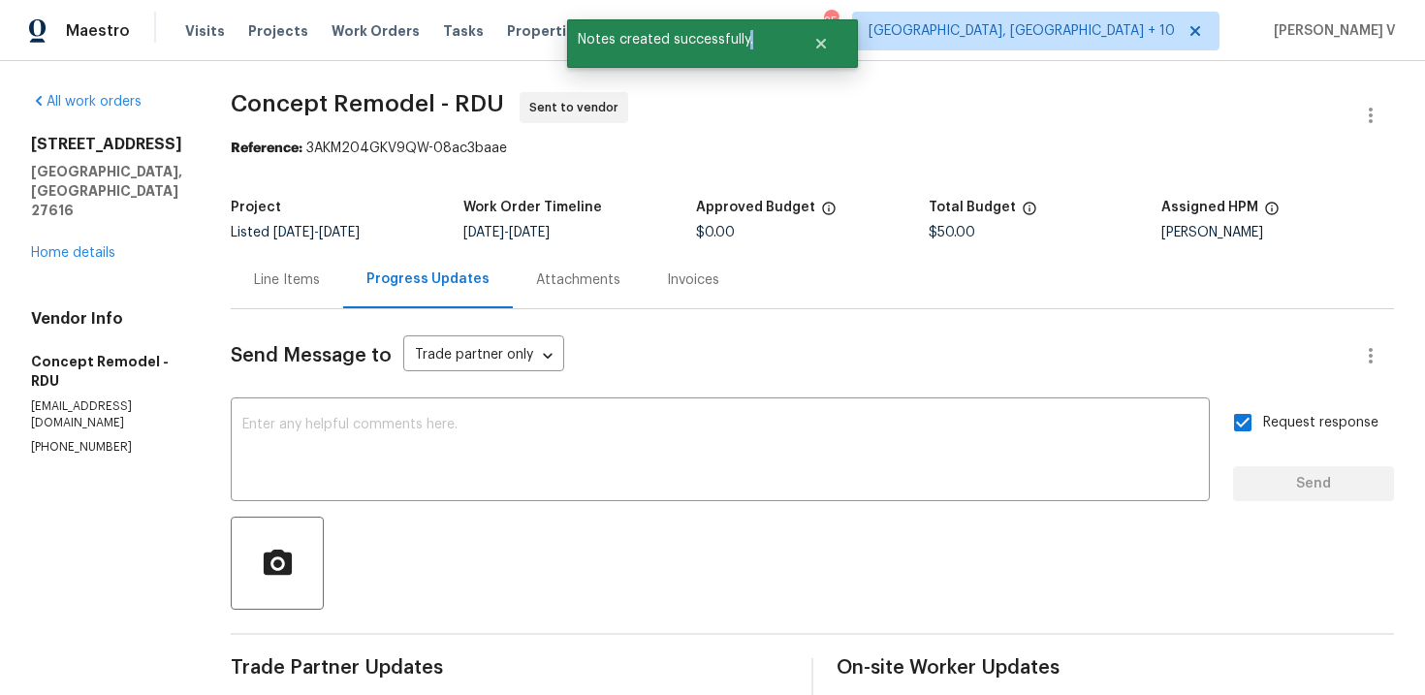
click at [72, 212] on div "Edit Add Trip Charge View In Trade Partner Portal Delete" at bounding box center [712, 347] width 1425 height 695
click at [72, 246] on link "Home details" at bounding box center [73, 253] width 84 height 14
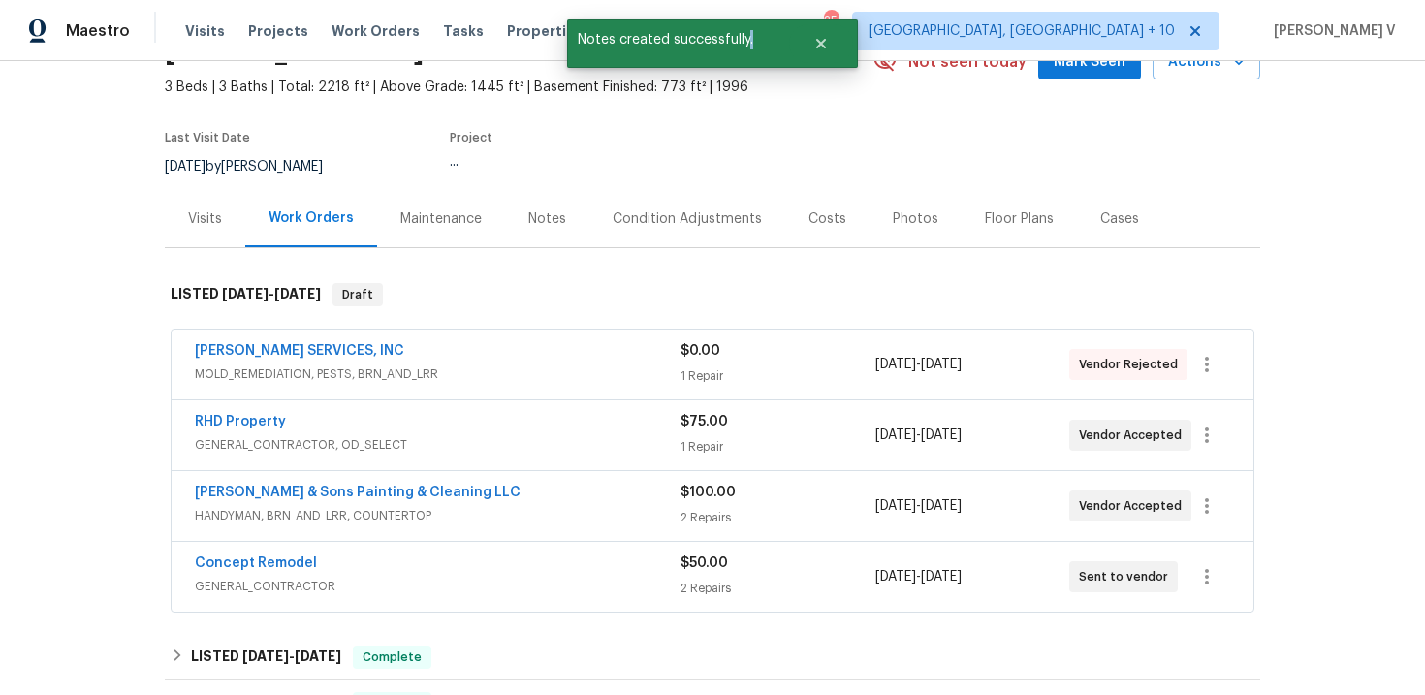
scroll to position [122, 0]
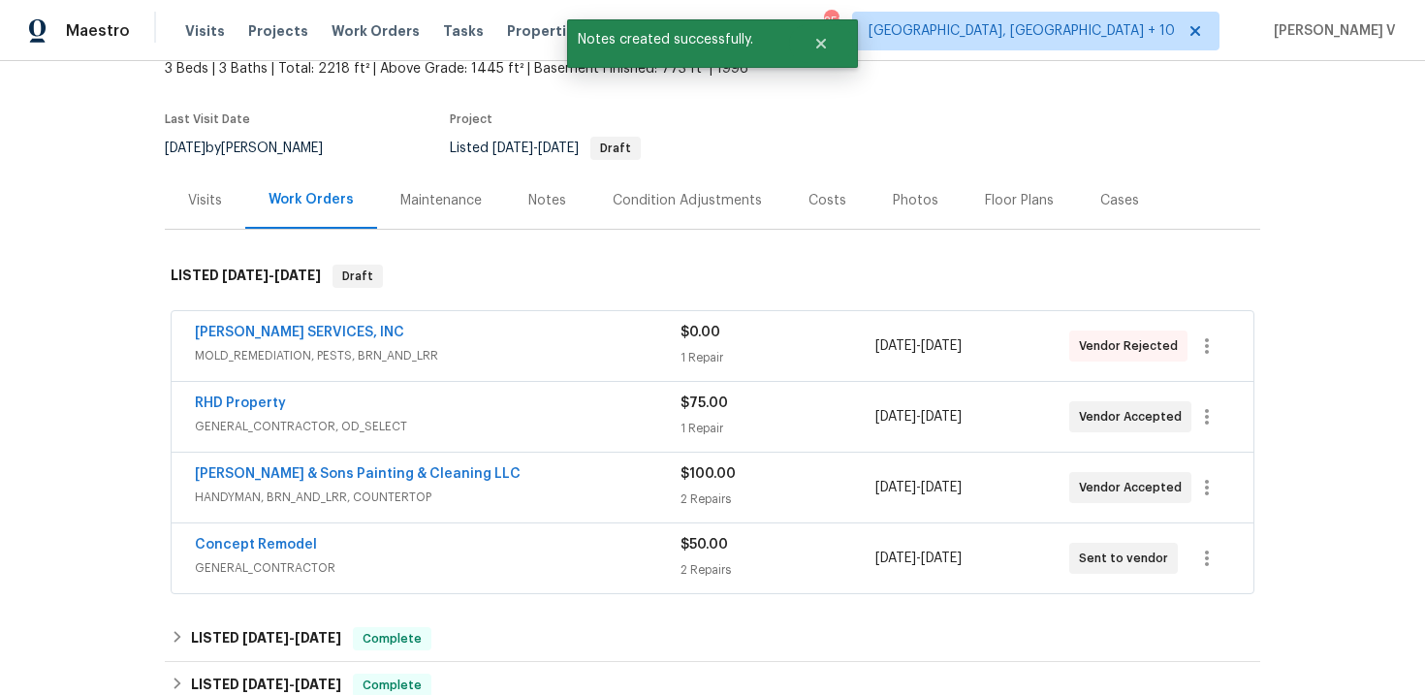
drag, startPoint x: 190, startPoint y: 534, endPoint x: 416, endPoint y: 534, distance: 225.8
click at [416, 534] on div "Concept Remodel GENERAL_CONTRACTOR $50.00 2 Repairs 8/27/2025 - 8/29/2025 Sent …" at bounding box center [713, 558] width 1082 height 70
drag, startPoint x: 170, startPoint y: 544, endPoint x: 501, endPoint y: 544, distance: 331.4
click at [501, 544] on div "Concept Remodel GENERAL_CONTRACTOR $50.00 2 Repairs 8/27/2025 - 8/29/2025 Sent …" at bounding box center [712, 558] width 1083 height 72
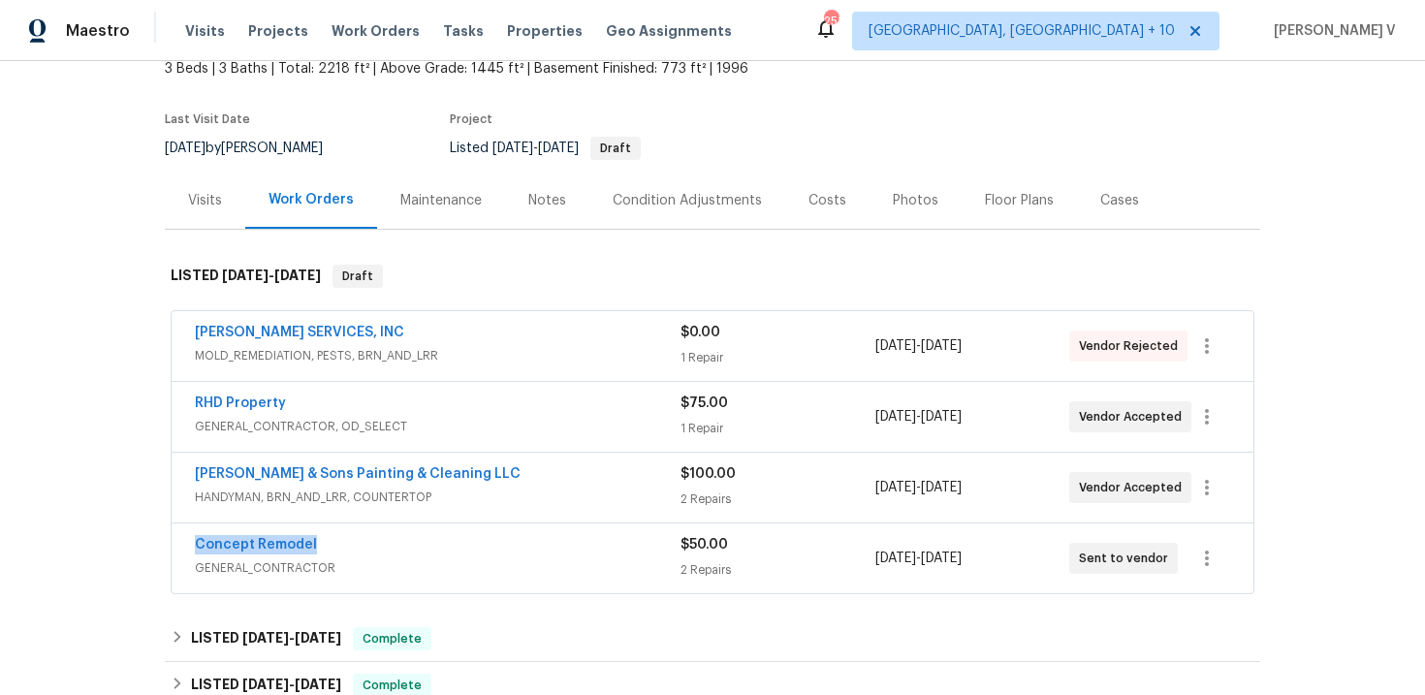
copy link "Concept Remodel"
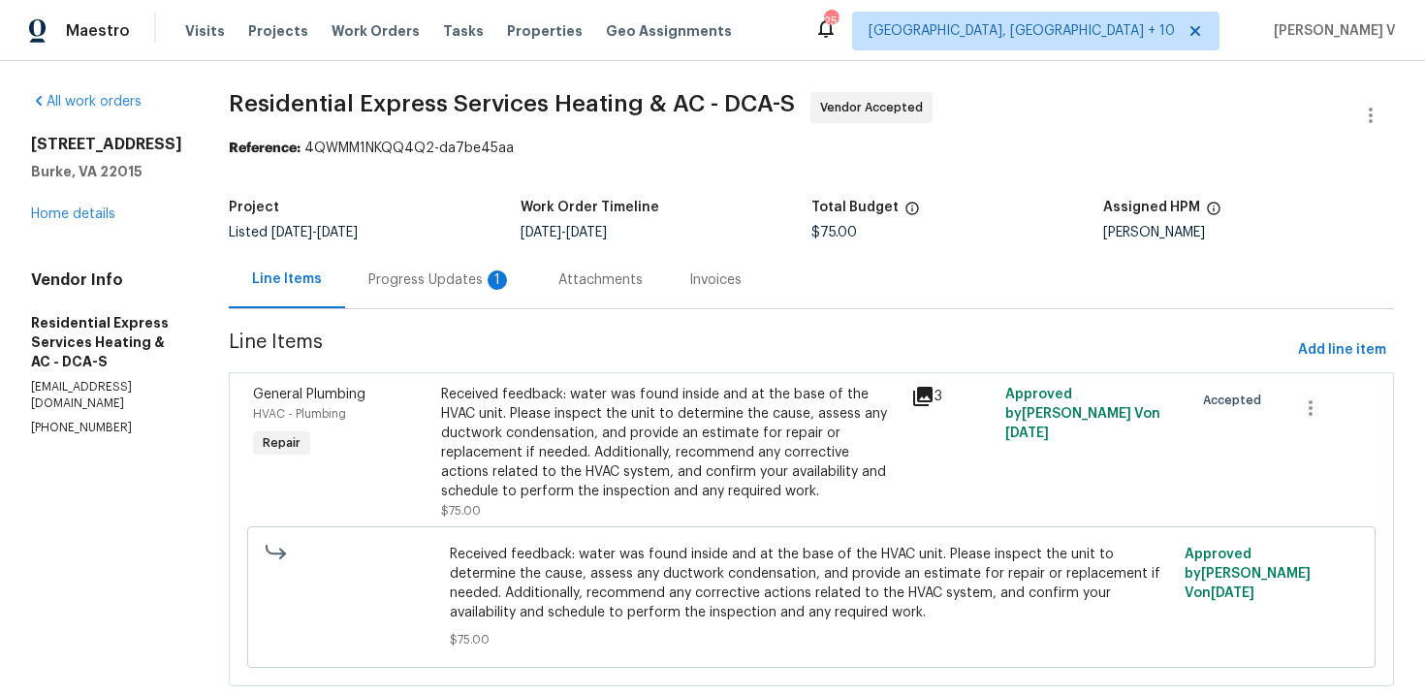
click at [488, 285] on div "1" at bounding box center [496, 279] width 19 height 19
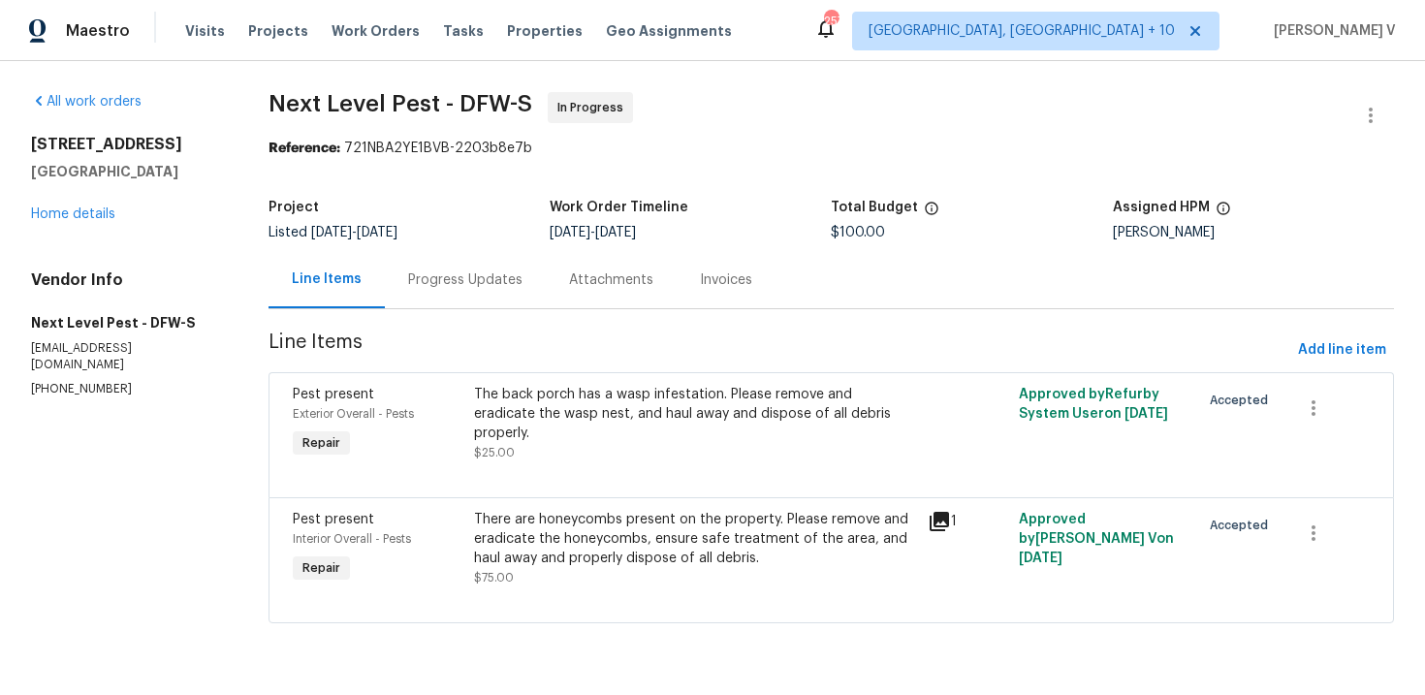
click at [471, 295] on div "Progress Updates" at bounding box center [465, 279] width 161 height 57
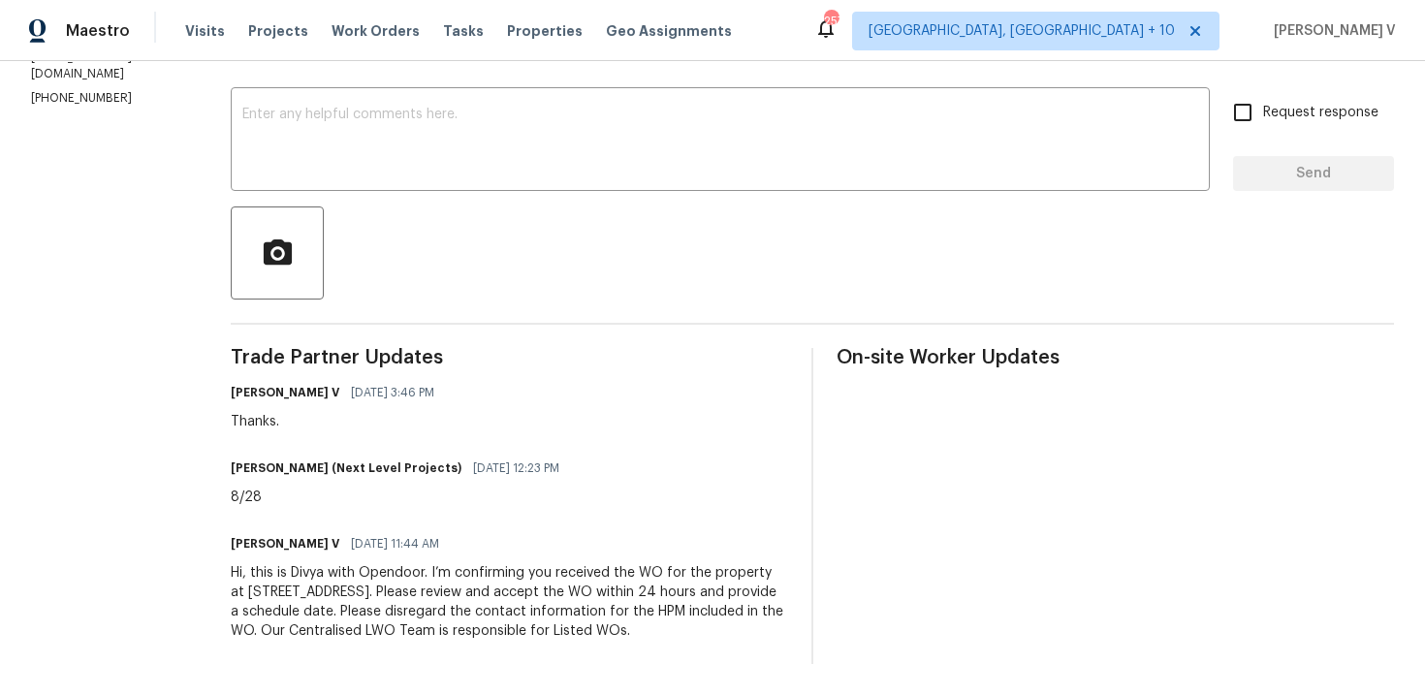
scroll to position [309, 0]
click at [239, 503] on div "8/28" at bounding box center [401, 497] width 340 height 19
copy div "28"
click at [239, 503] on div "8/28" at bounding box center [401, 497] width 340 height 19
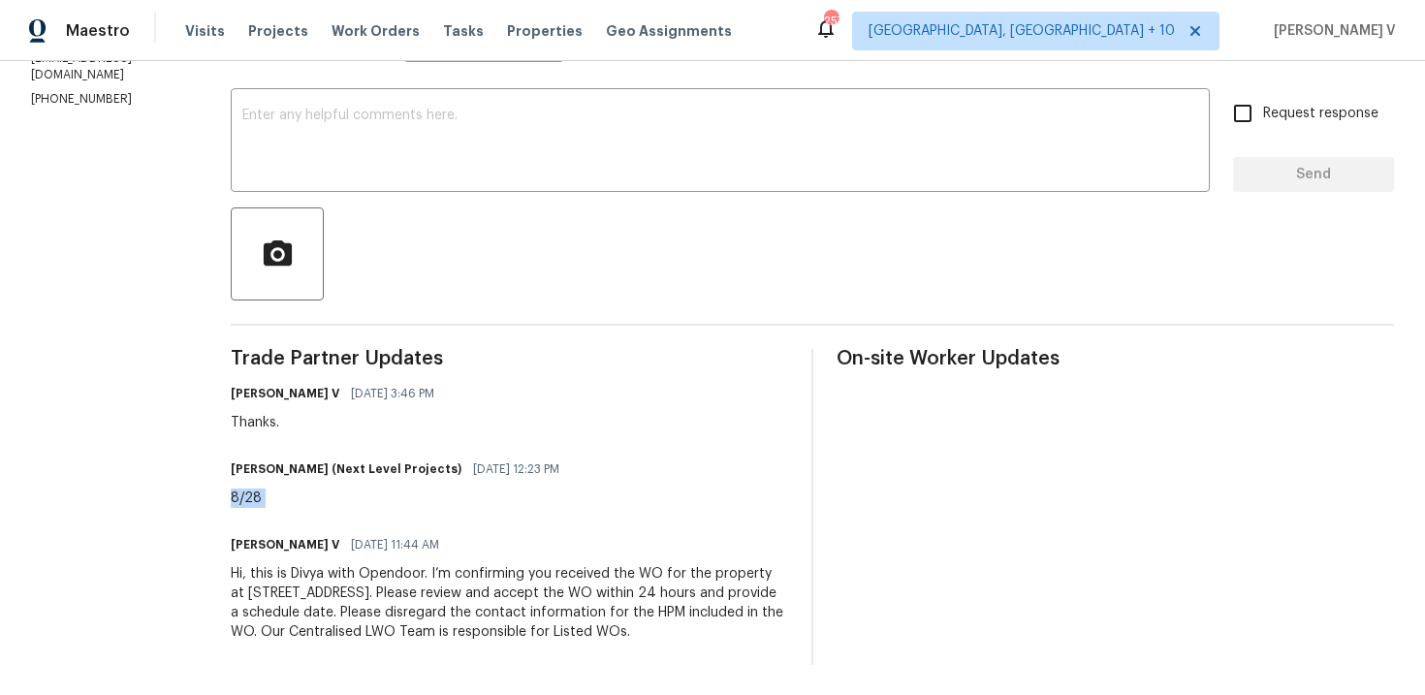
click at [239, 503] on div "8/28" at bounding box center [401, 497] width 340 height 19
copy div "8/28"
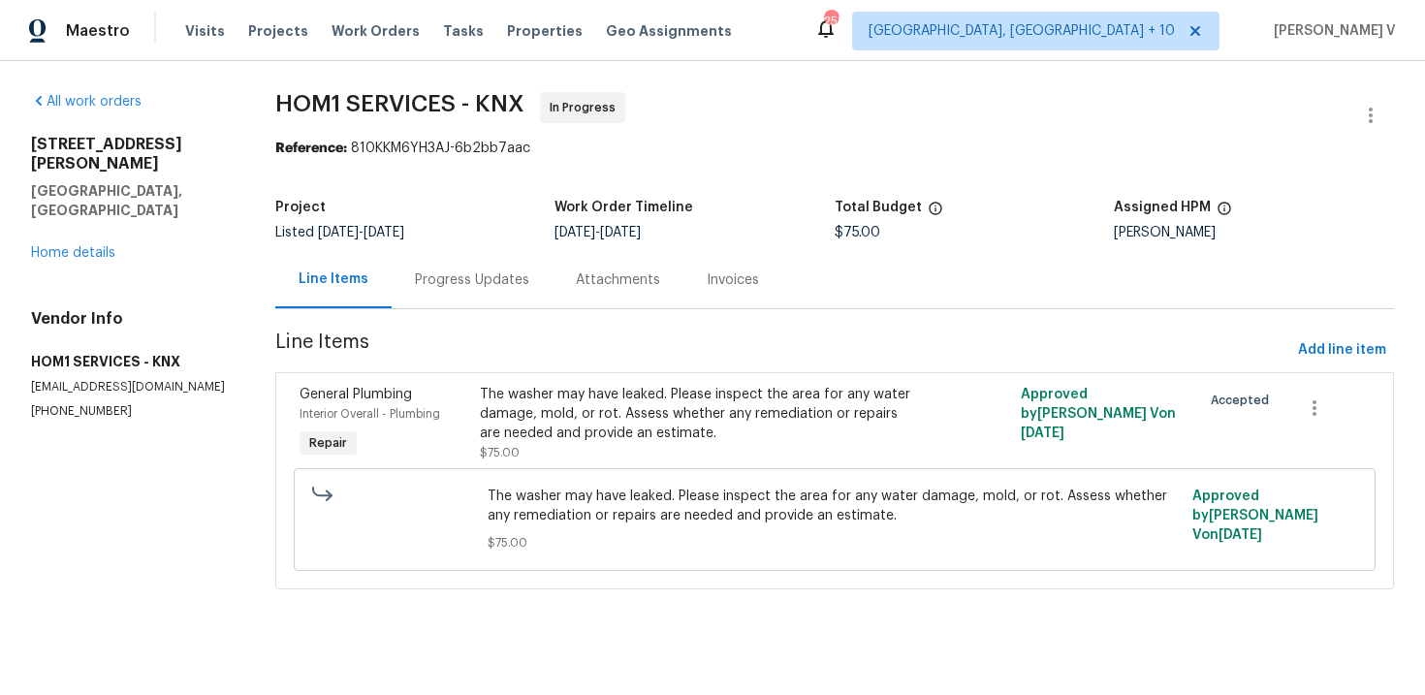
click at [531, 295] on div "Progress Updates" at bounding box center [472, 279] width 161 height 57
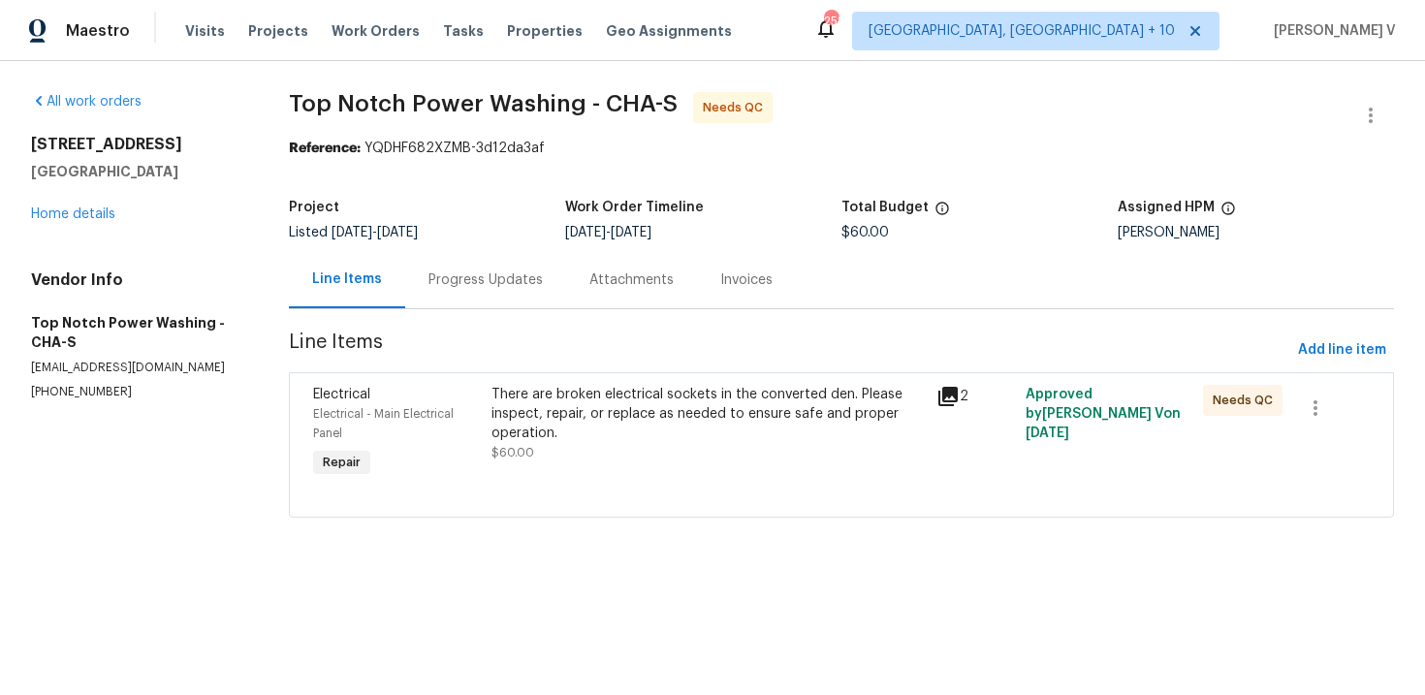
click at [496, 282] on div "Progress Updates" at bounding box center [485, 279] width 114 height 19
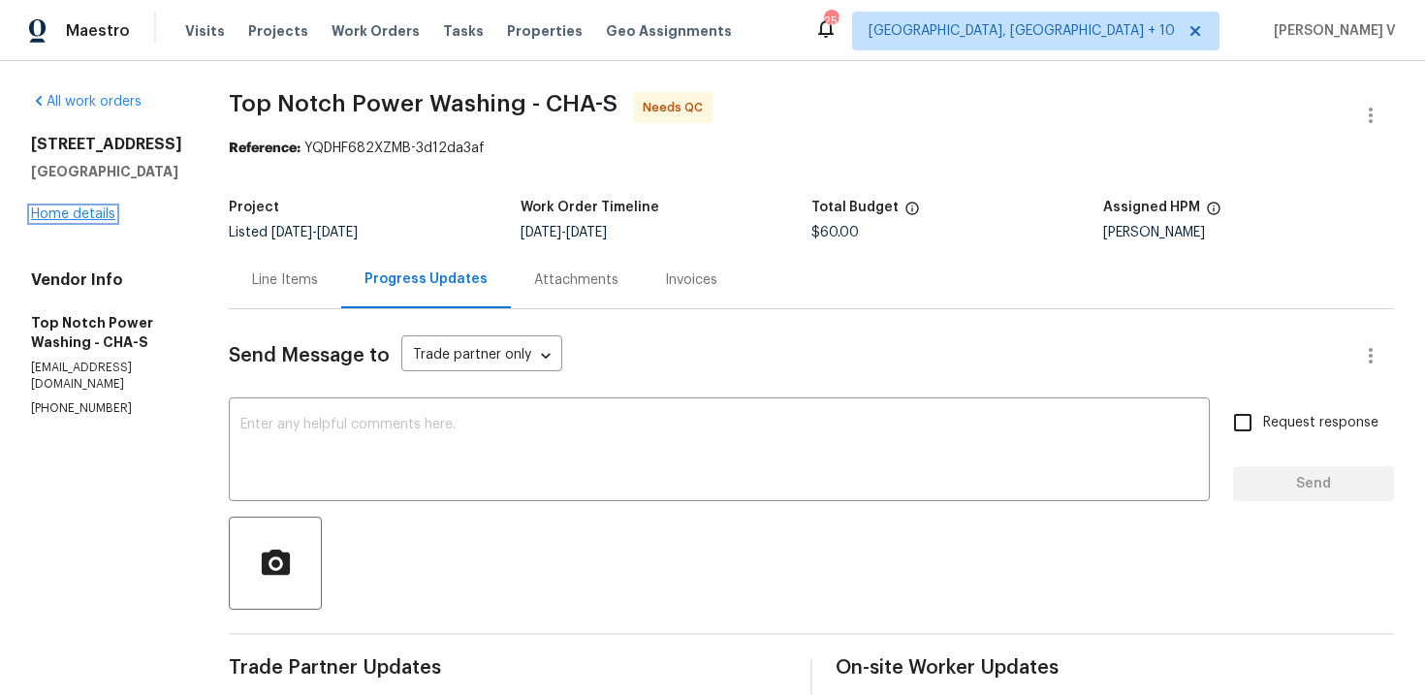
click at [82, 221] on link "Home details" at bounding box center [73, 214] width 84 height 14
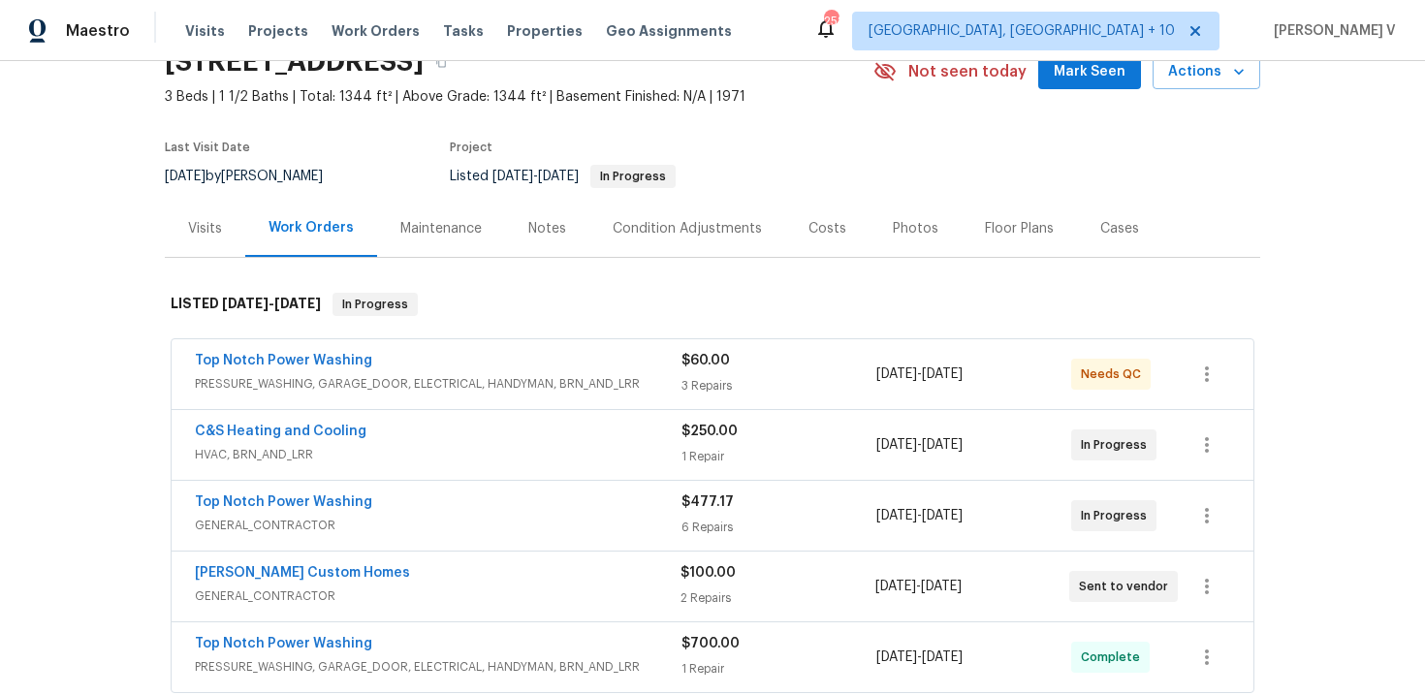
scroll to position [105, 0]
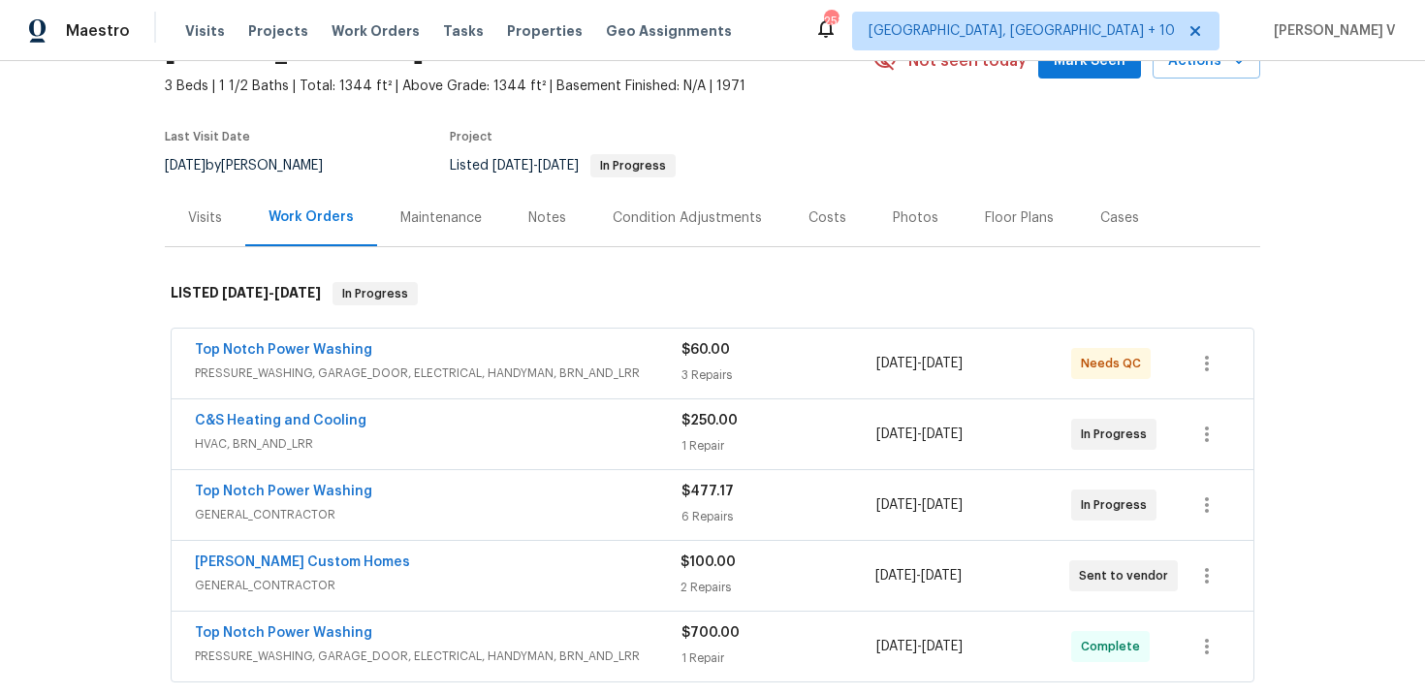
click at [545, 210] on div "Notes" at bounding box center [547, 217] width 38 height 19
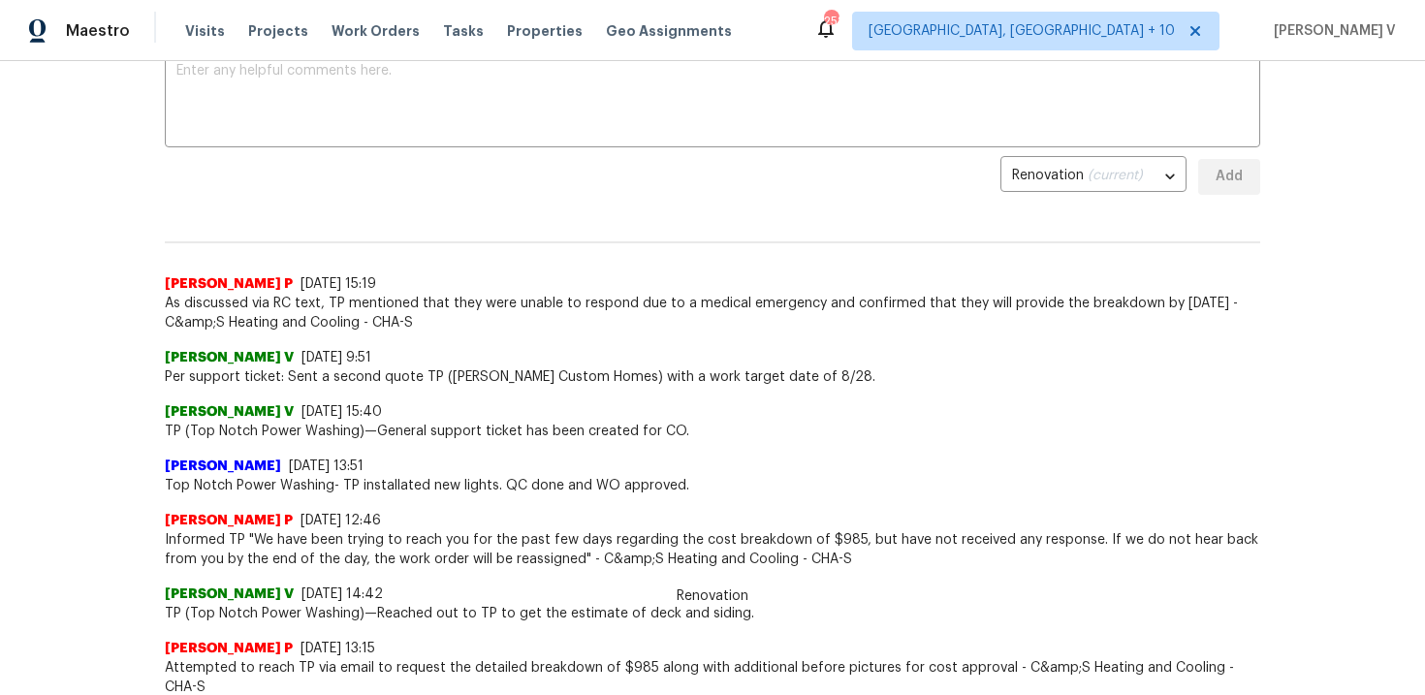
scroll to position [193, 0]
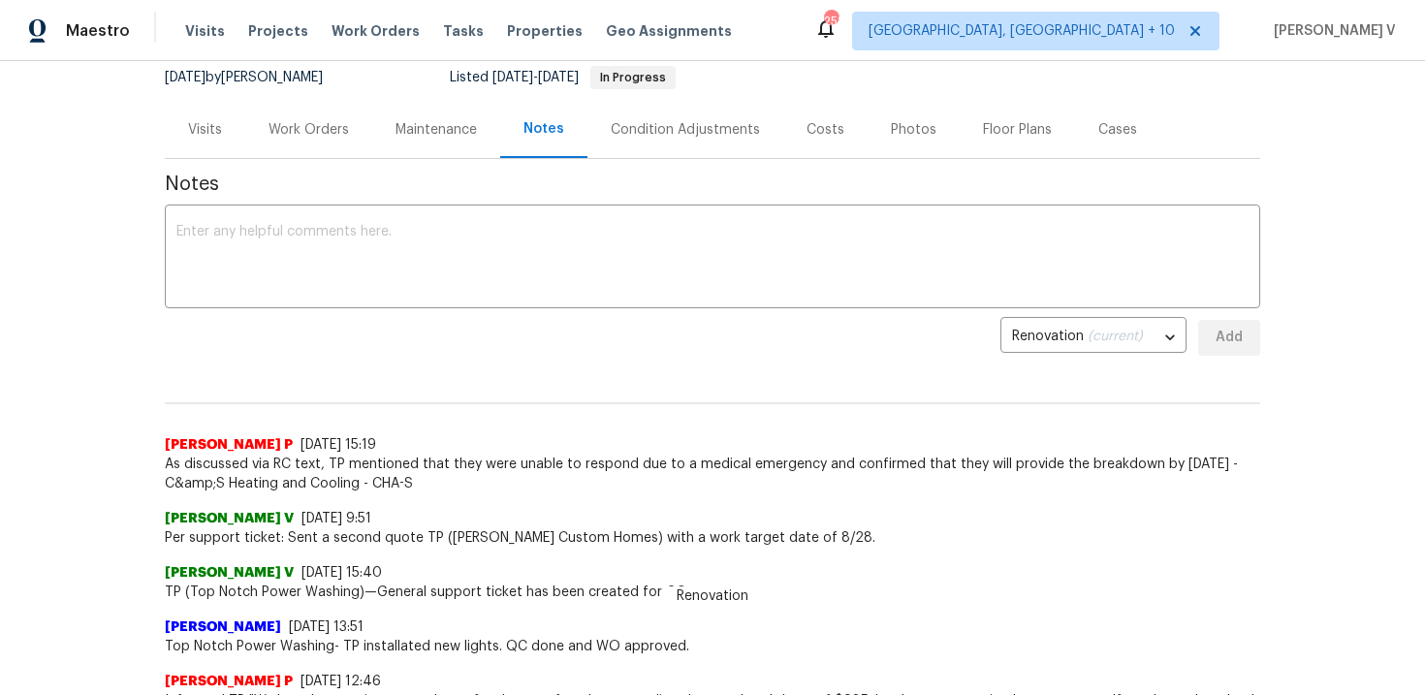
click at [298, 139] on div "Work Orders" at bounding box center [308, 129] width 127 height 57
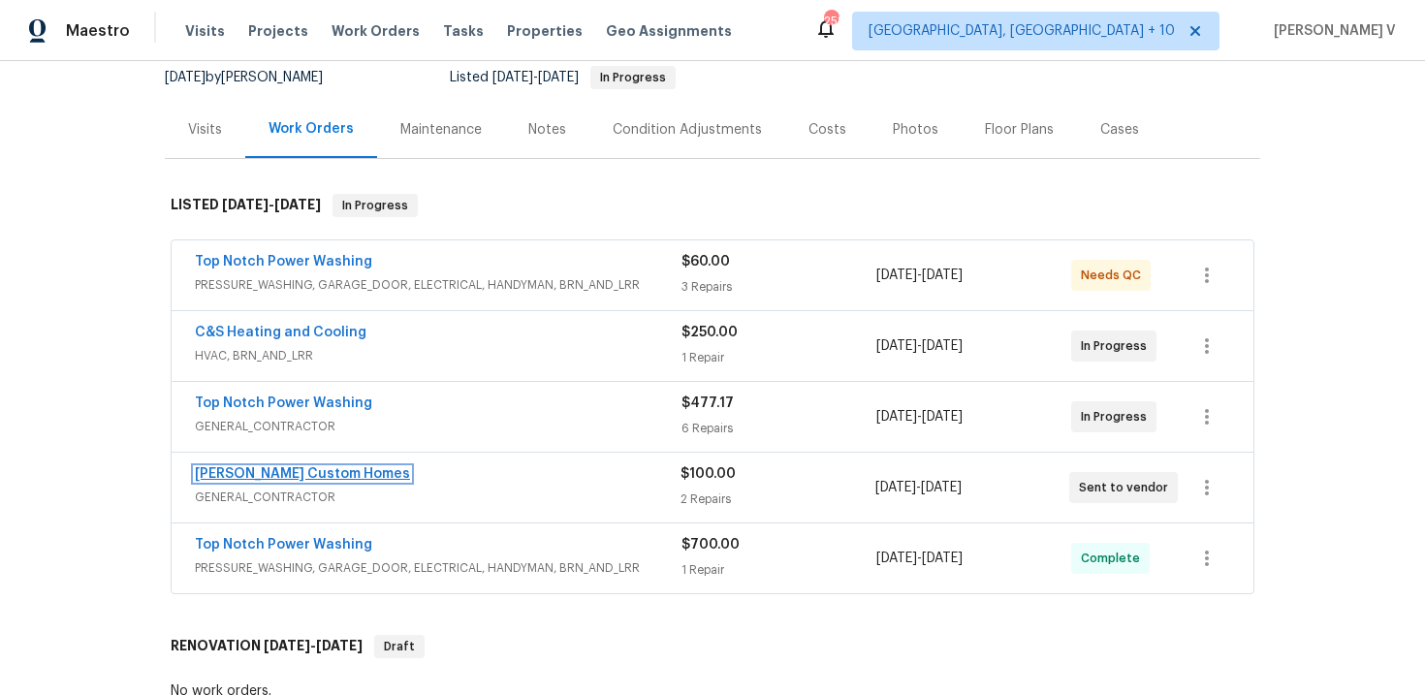
click at [282, 468] on link "Rappa Custom Homes" at bounding box center [302, 474] width 215 height 14
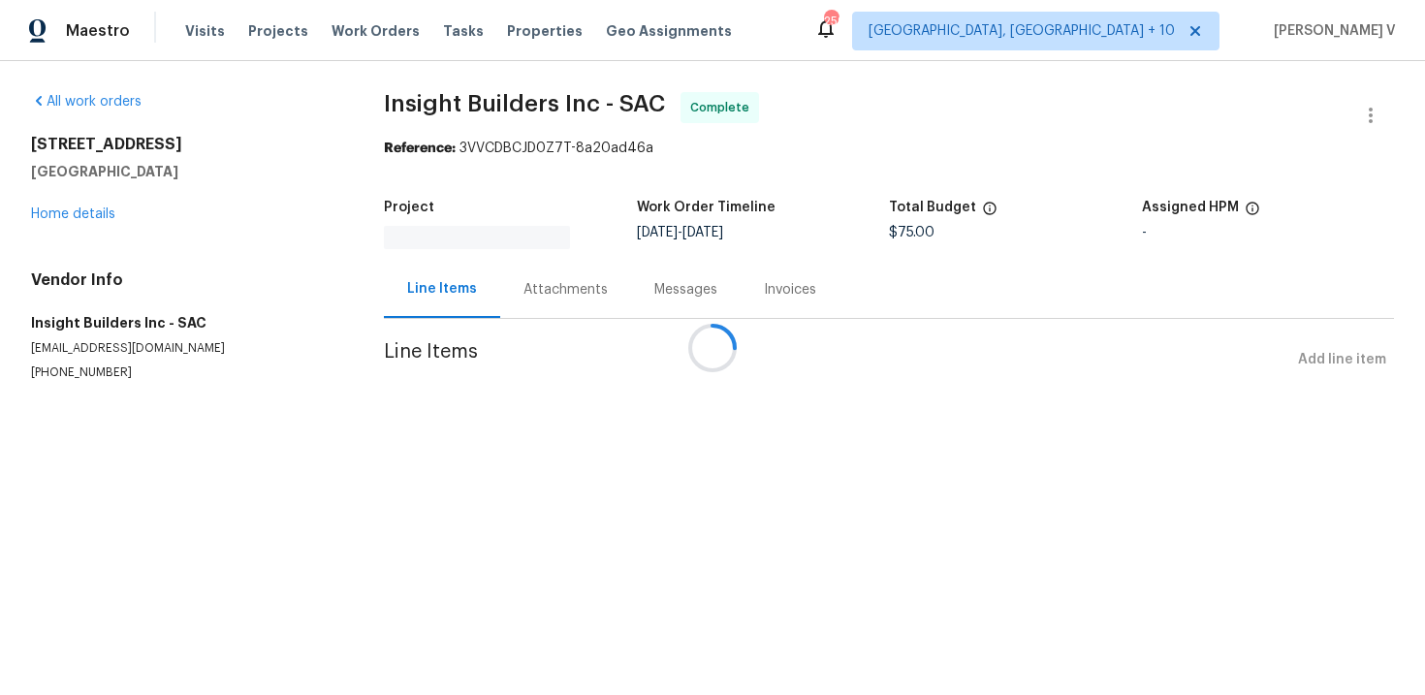
click at [541, 297] on div "Attachments" at bounding box center [565, 289] width 131 height 57
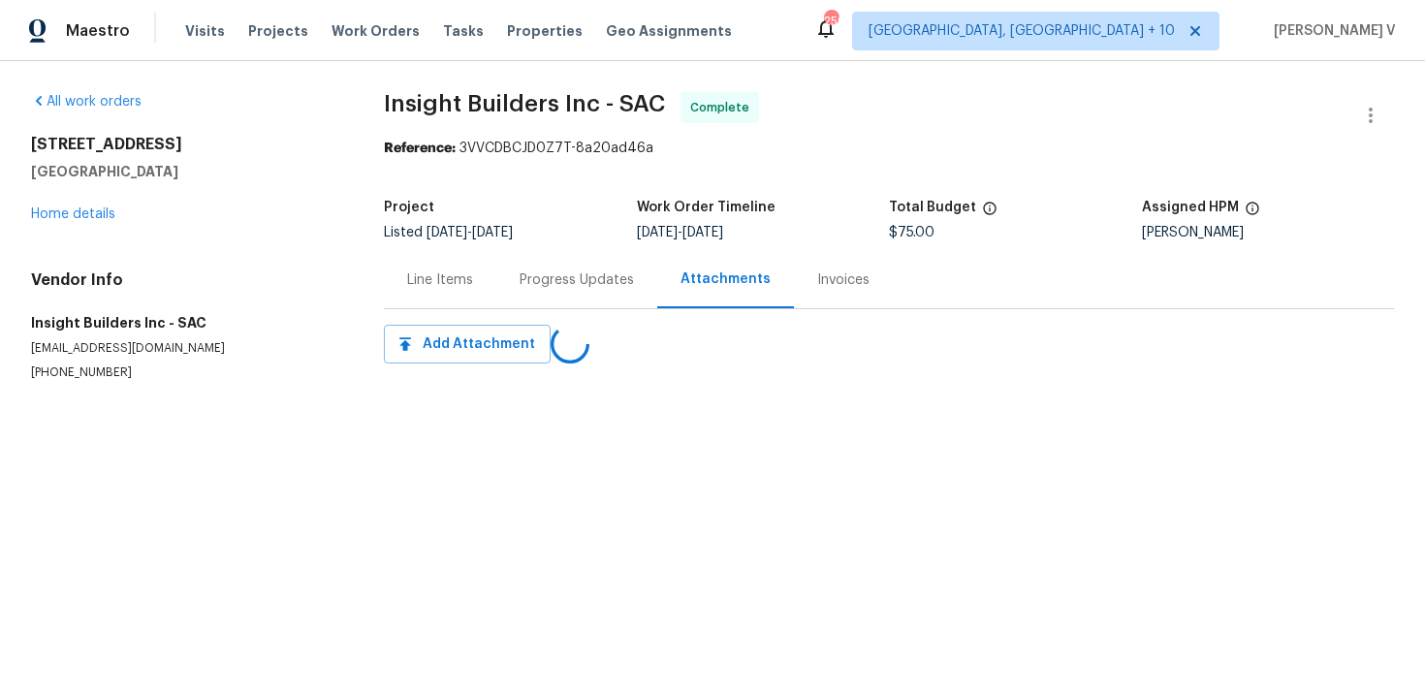
click at [541, 297] on div "Progress Updates" at bounding box center [576, 279] width 161 height 57
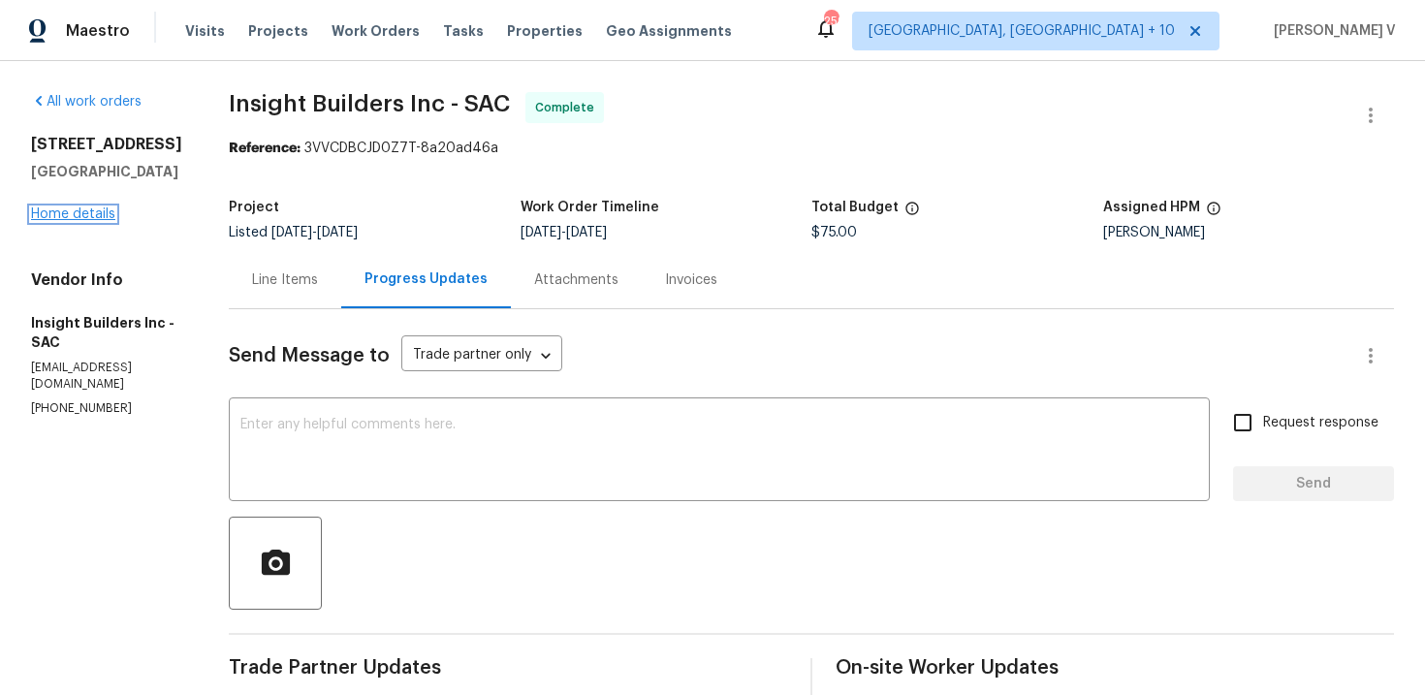
click at [87, 221] on link "Home details" at bounding box center [73, 214] width 84 height 14
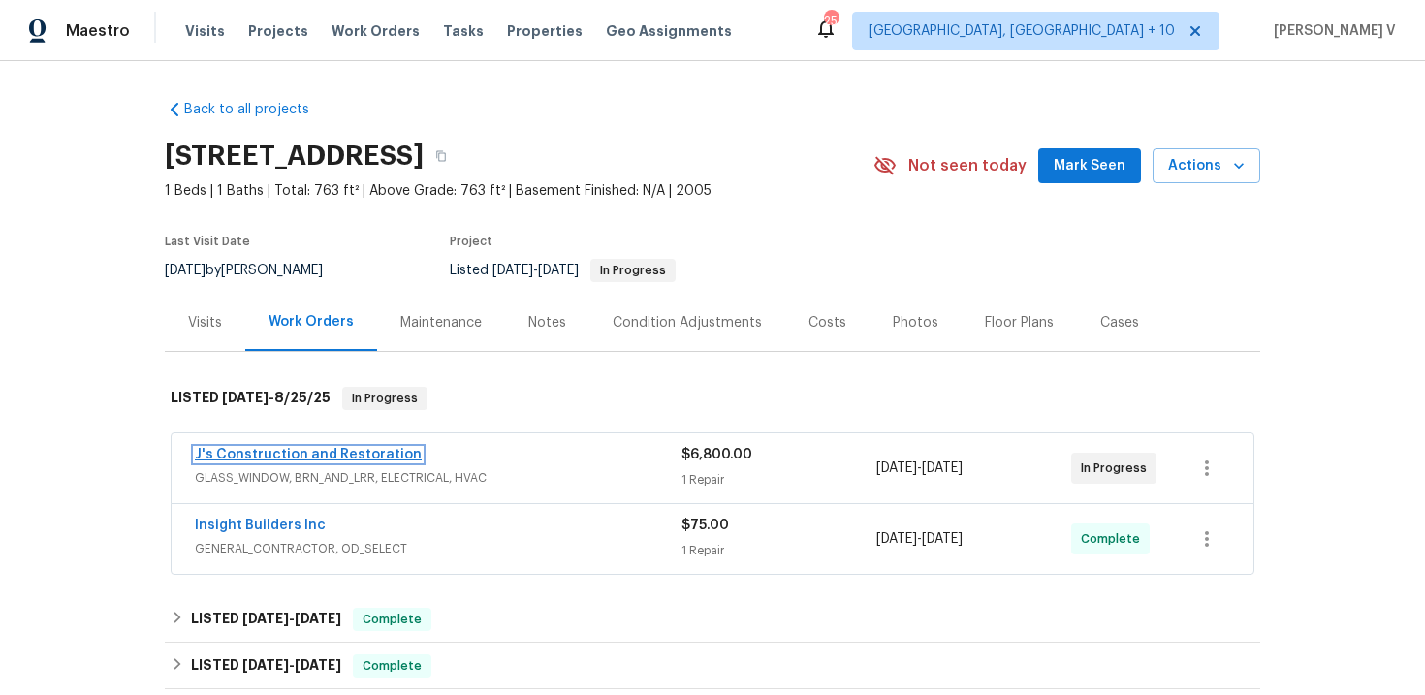
click at [317, 459] on link "J's Construction and Restoration" at bounding box center [308, 455] width 227 height 14
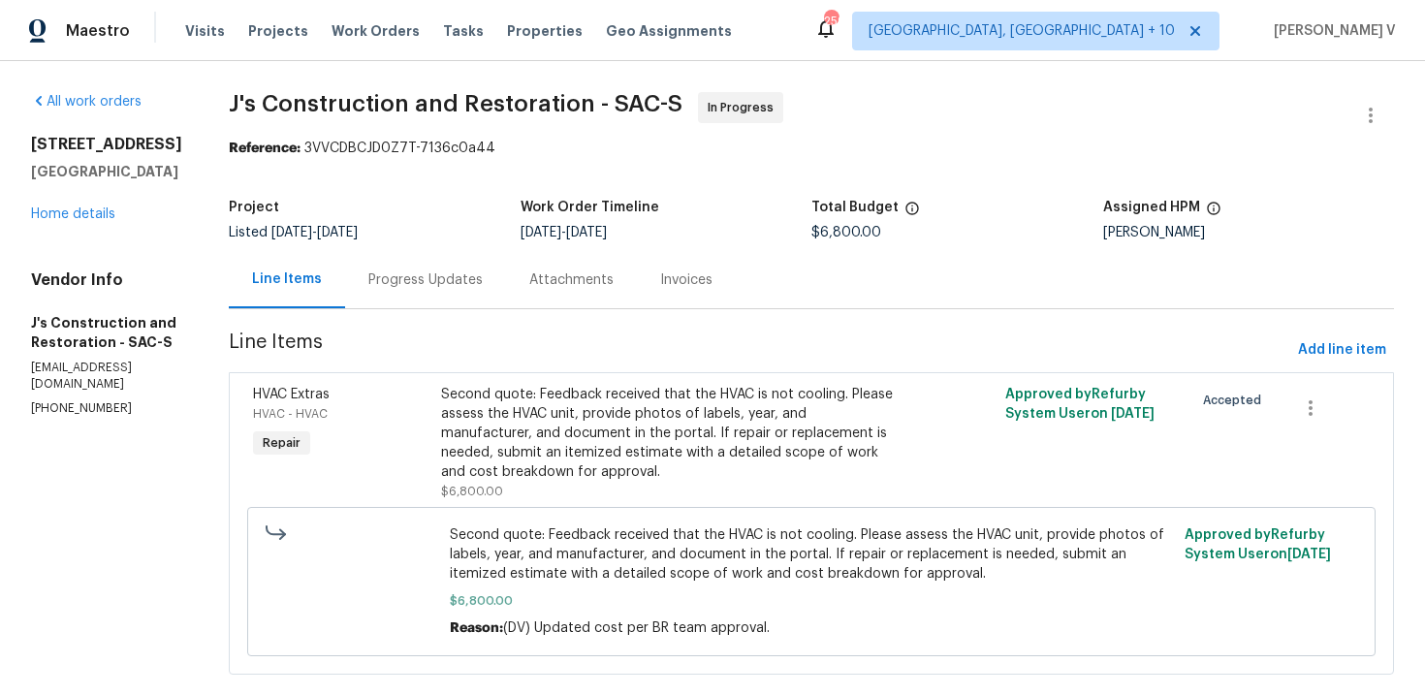
click at [506, 297] on div "Progress Updates" at bounding box center [425, 279] width 161 height 57
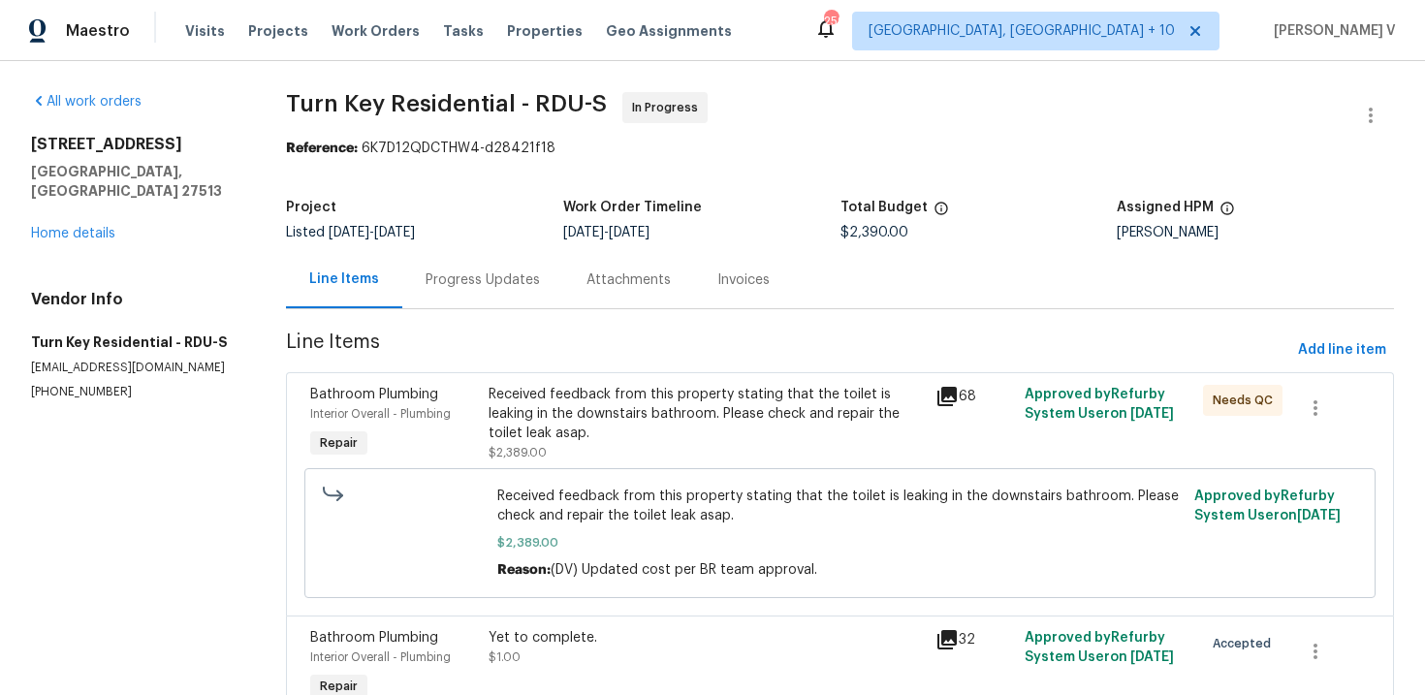
click at [489, 288] on div "Progress Updates" at bounding box center [482, 279] width 114 height 19
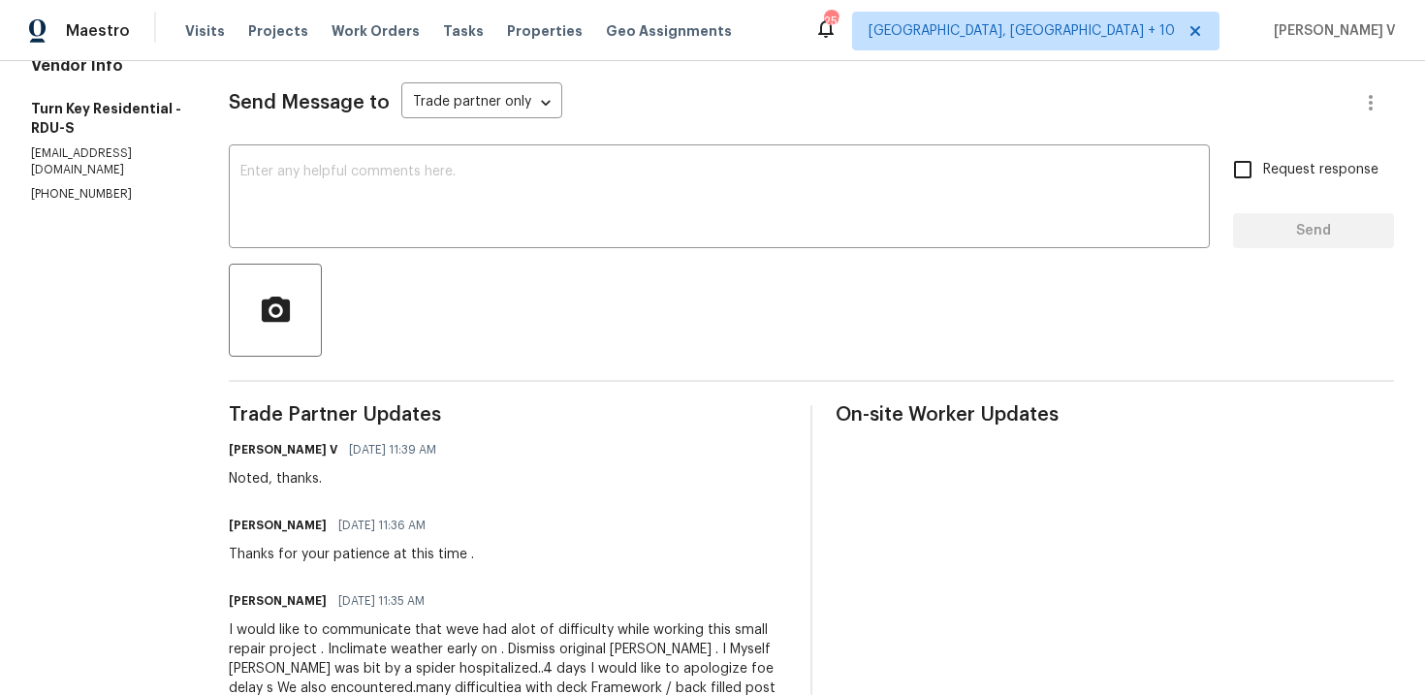
scroll to position [264, 0]
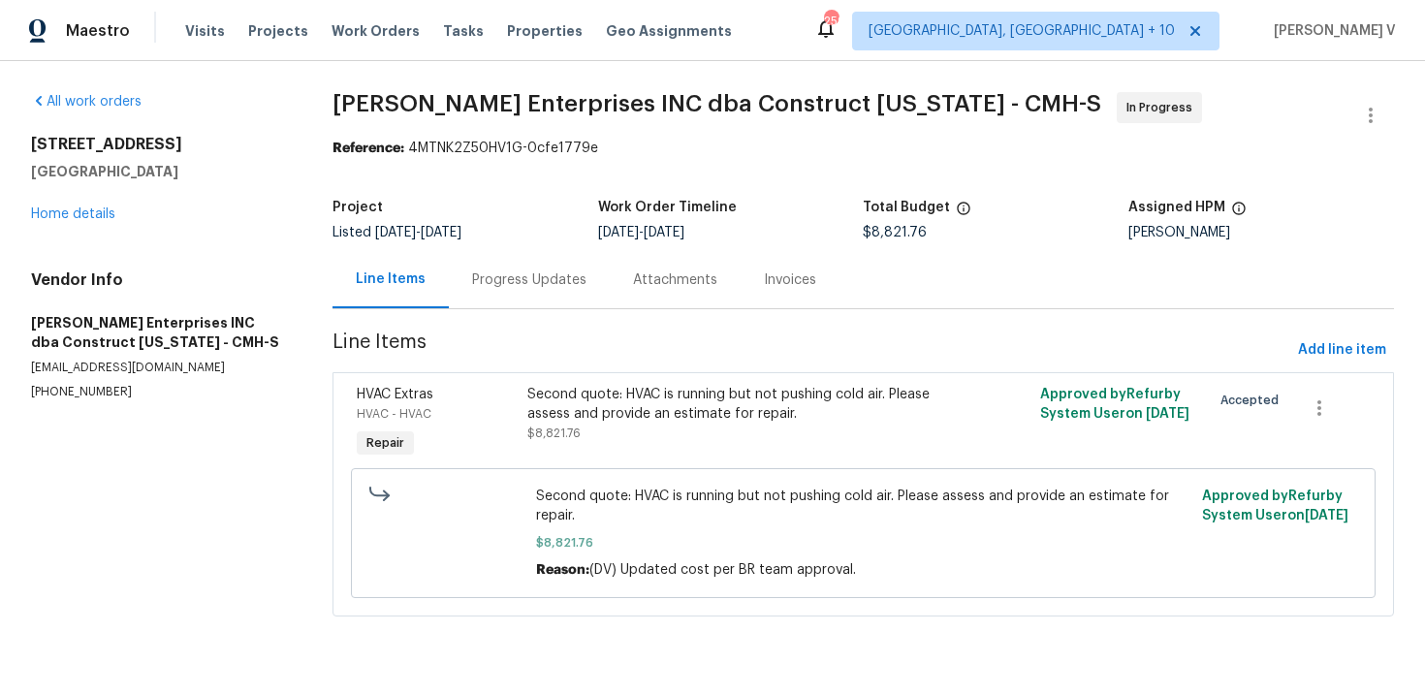
click at [517, 262] on div "Progress Updates" at bounding box center [529, 279] width 161 height 57
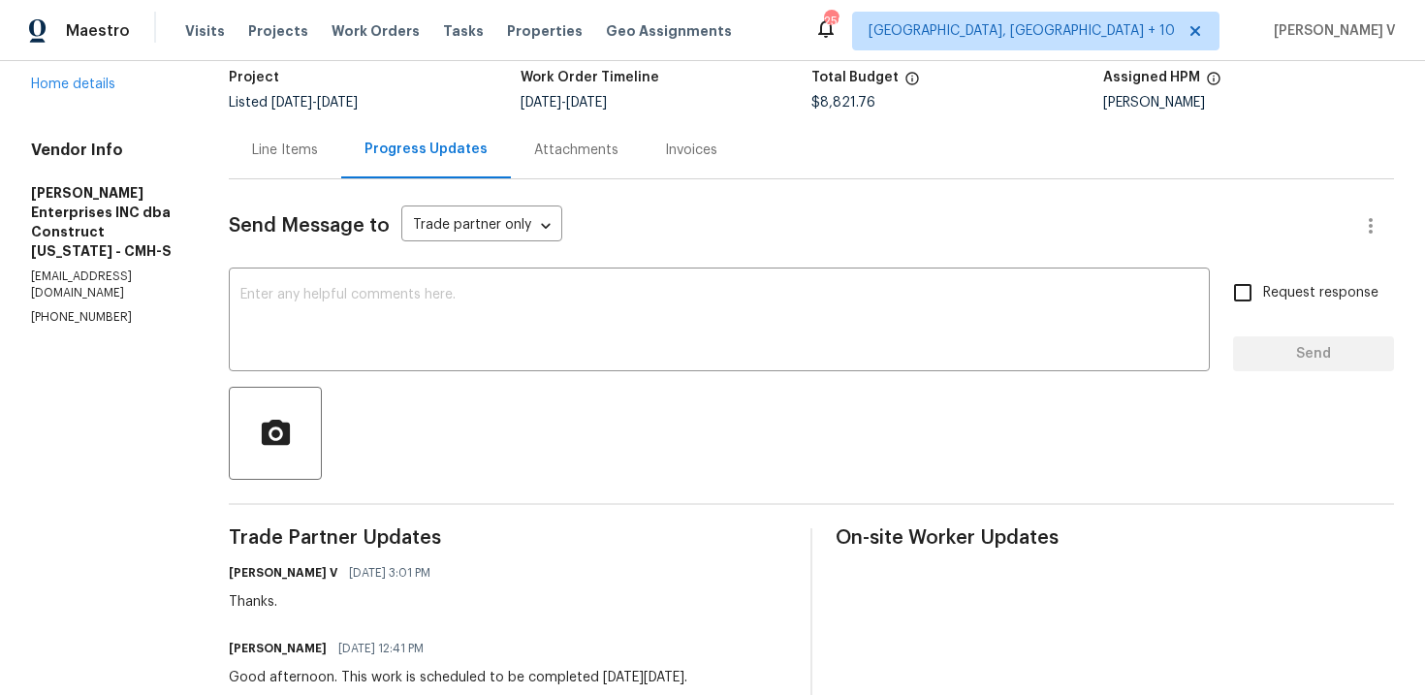
scroll to position [139, 0]
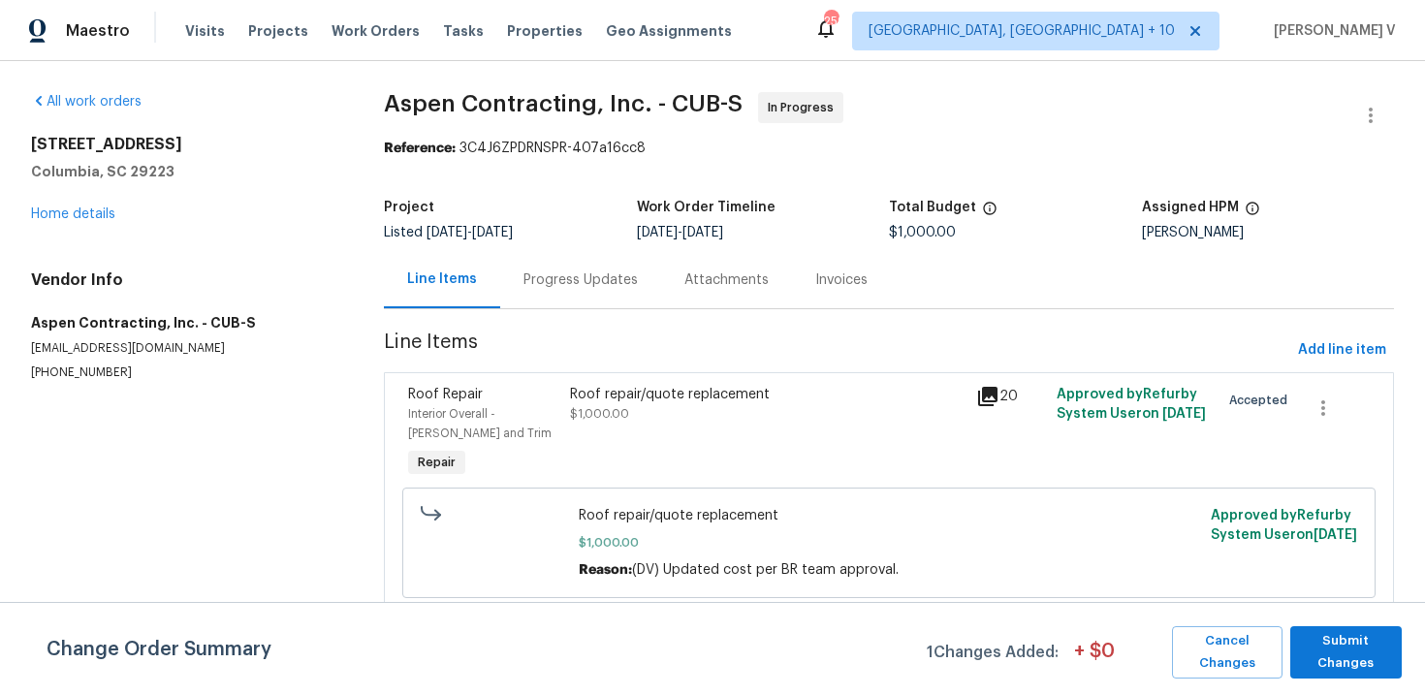
click at [573, 295] on div "Progress Updates" at bounding box center [580, 279] width 161 height 57
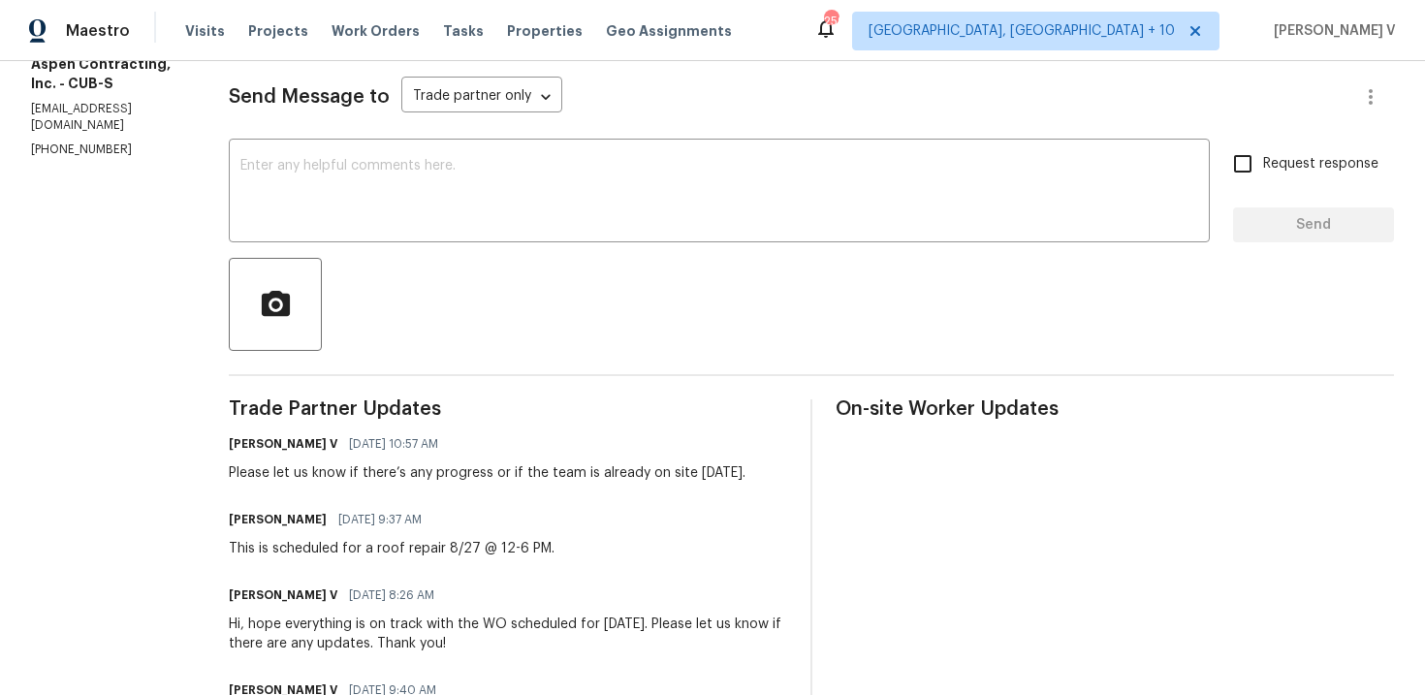
scroll to position [288, 0]
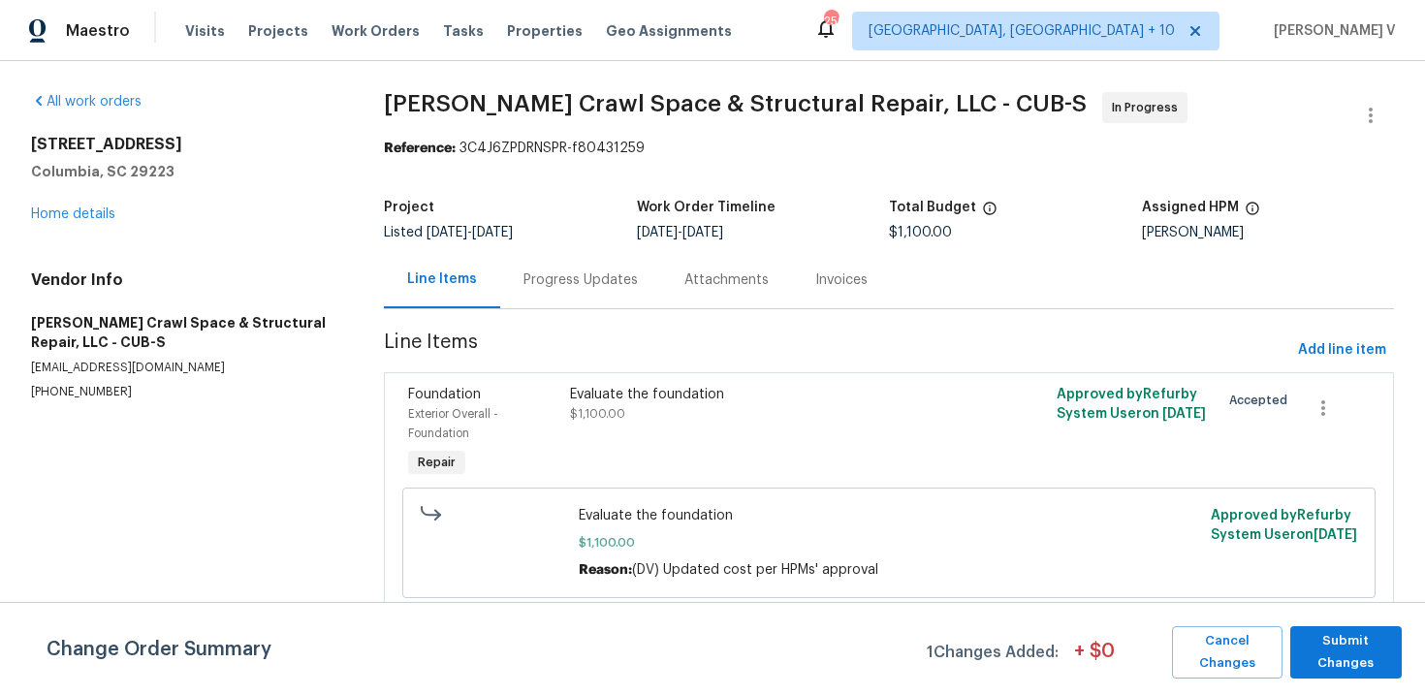
click at [516, 269] on div "Progress Updates" at bounding box center [580, 279] width 161 height 57
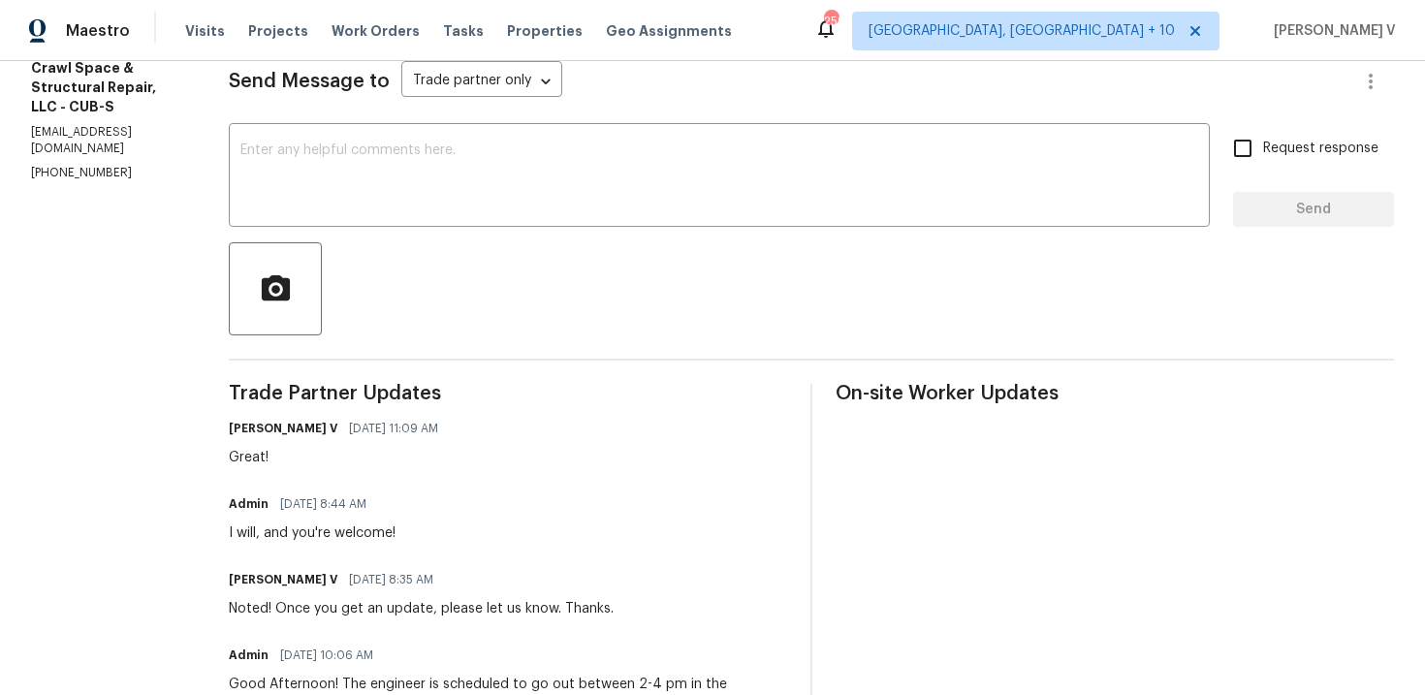
scroll to position [341, 0]
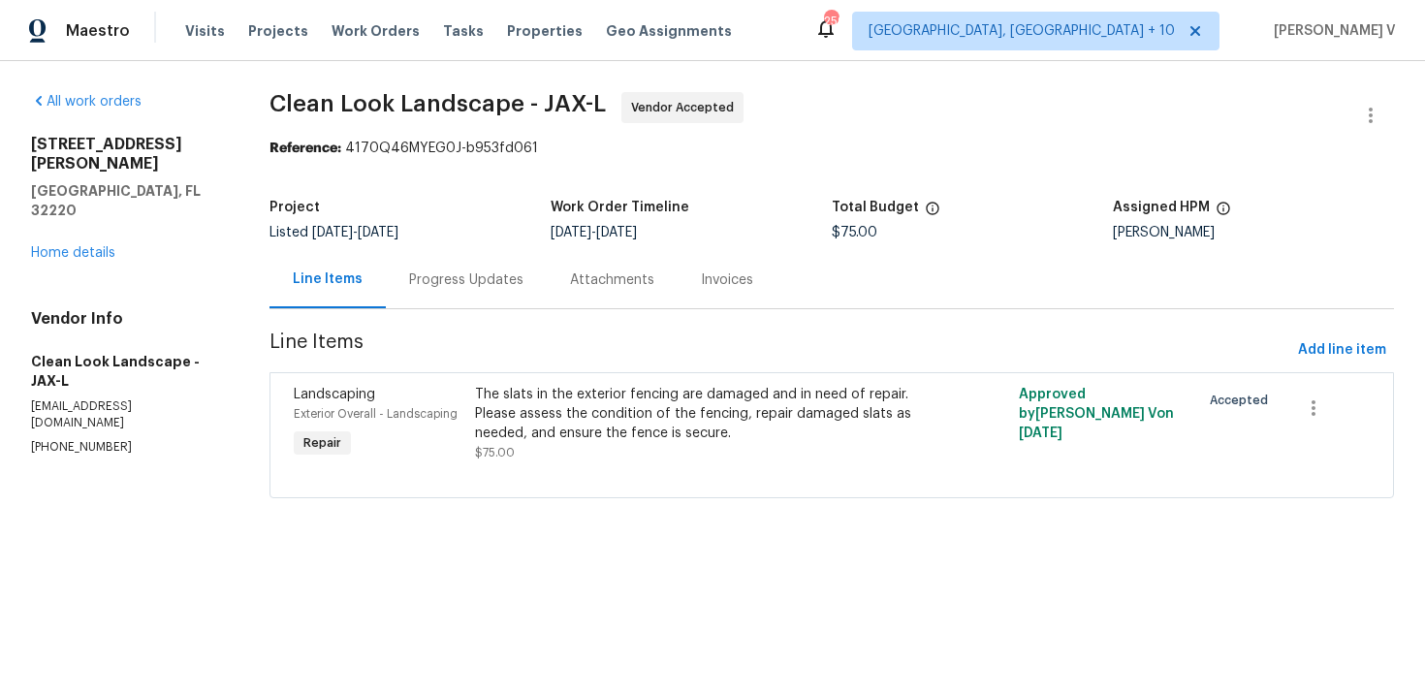
click at [485, 257] on div "Progress Updates" at bounding box center [466, 279] width 161 height 57
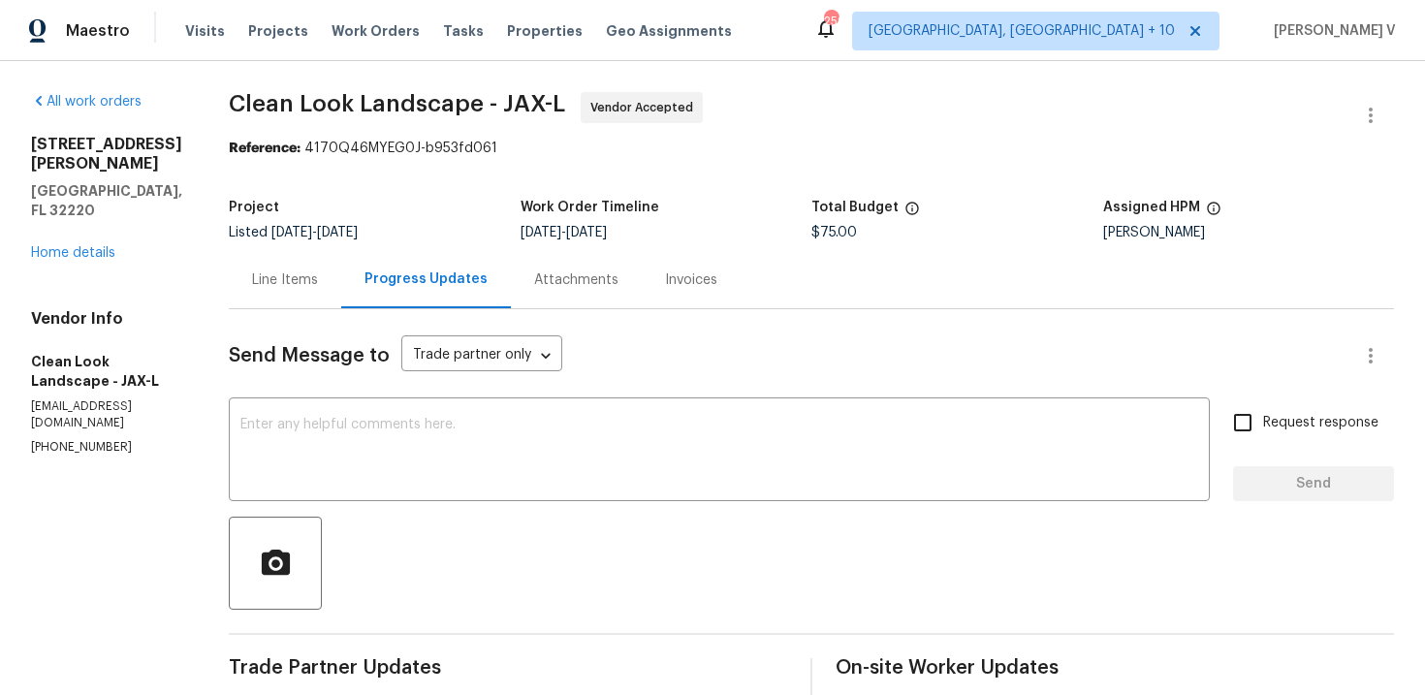
click at [290, 266] on div "Line Items" at bounding box center [285, 279] width 112 height 57
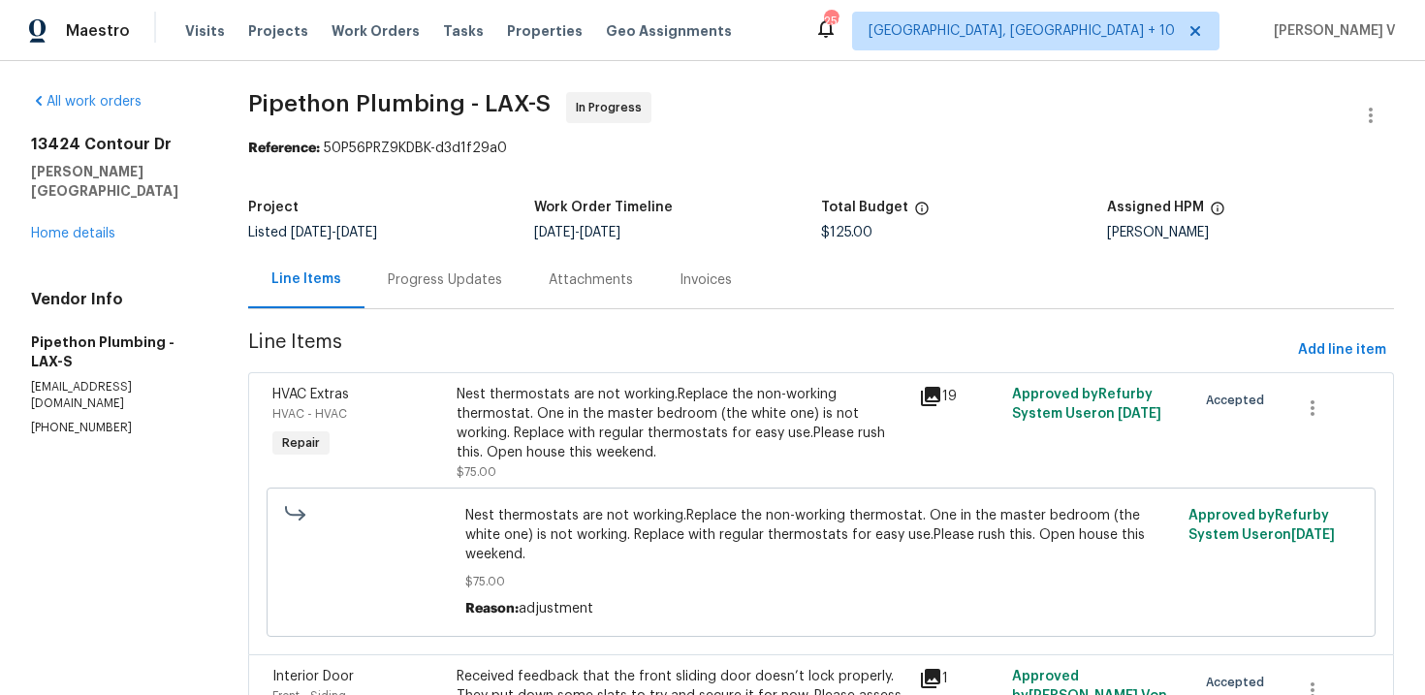
click at [458, 291] on div "Progress Updates" at bounding box center [444, 279] width 161 height 57
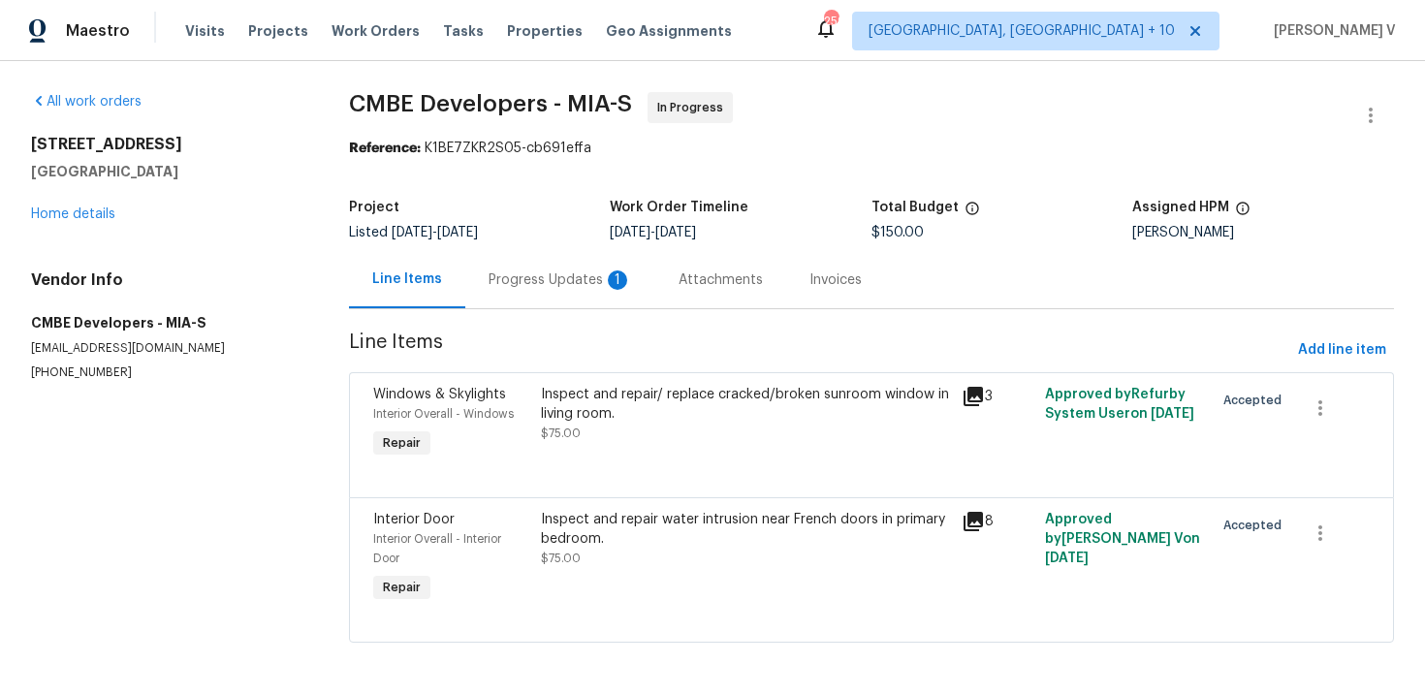
click at [520, 267] on div "Progress Updates 1" at bounding box center [560, 279] width 190 height 57
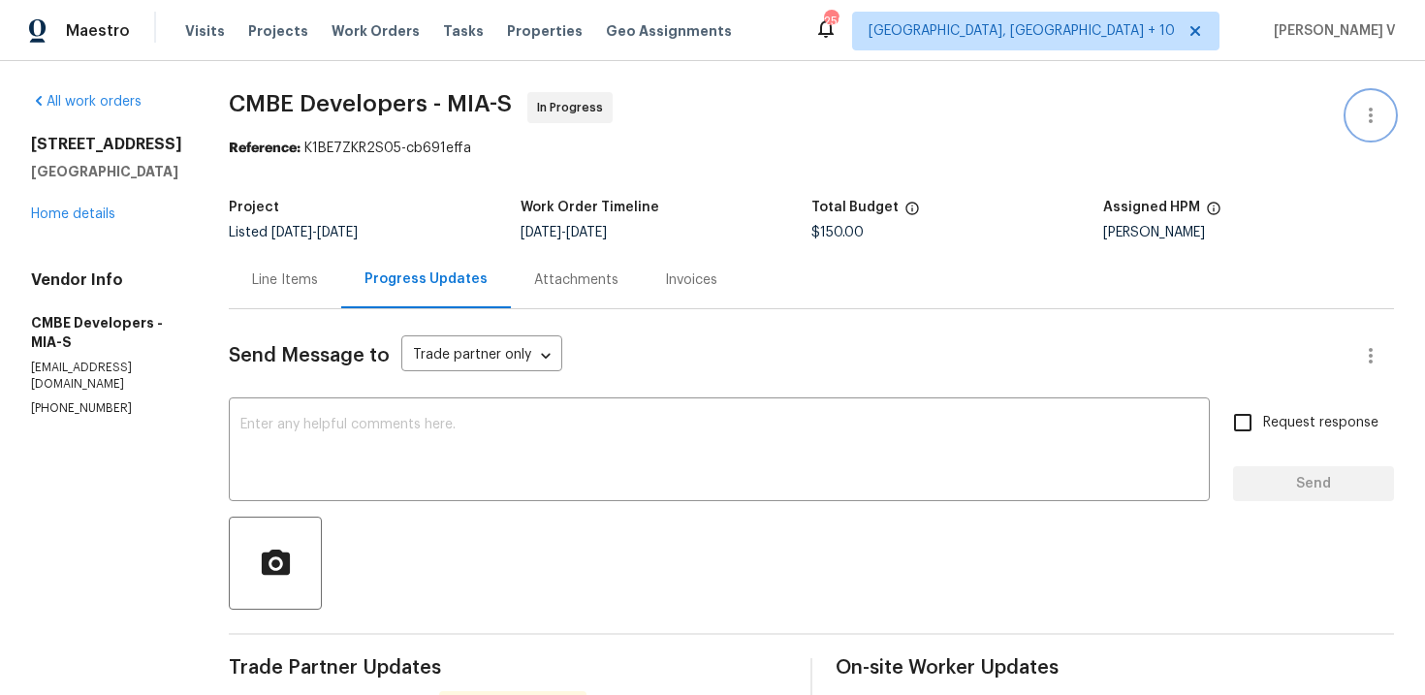
click at [1368, 117] on icon "button" at bounding box center [1370, 115] width 23 height 23
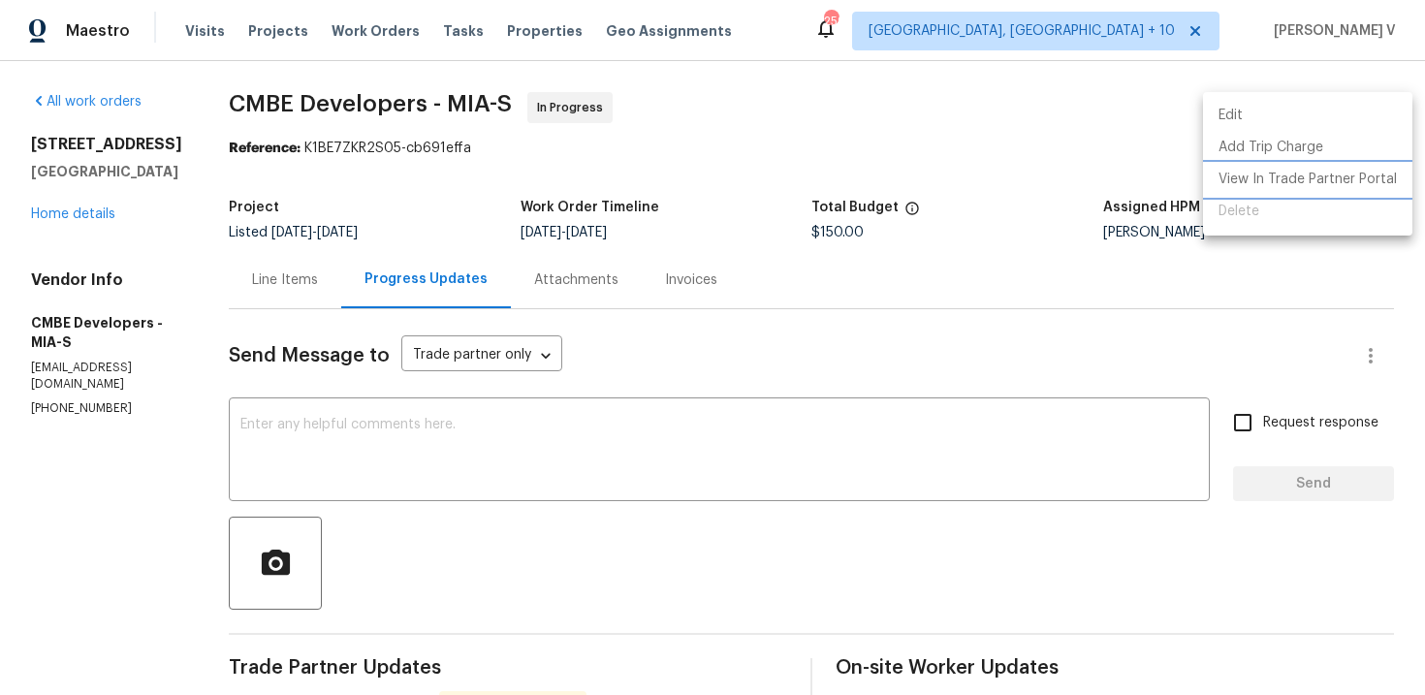
click at [1268, 182] on li "View In Trade Partner Portal" at bounding box center [1307, 180] width 209 height 32
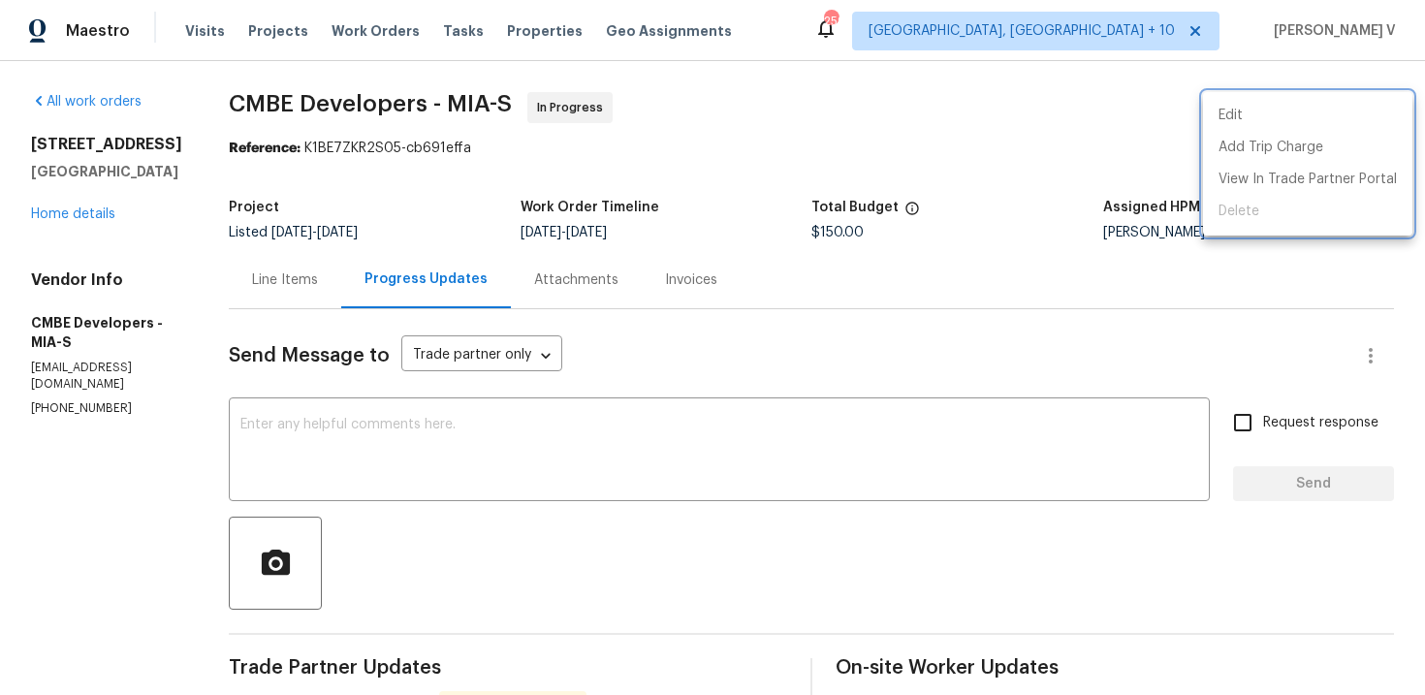
click at [312, 394] on div at bounding box center [712, 347] width 1425 height 695
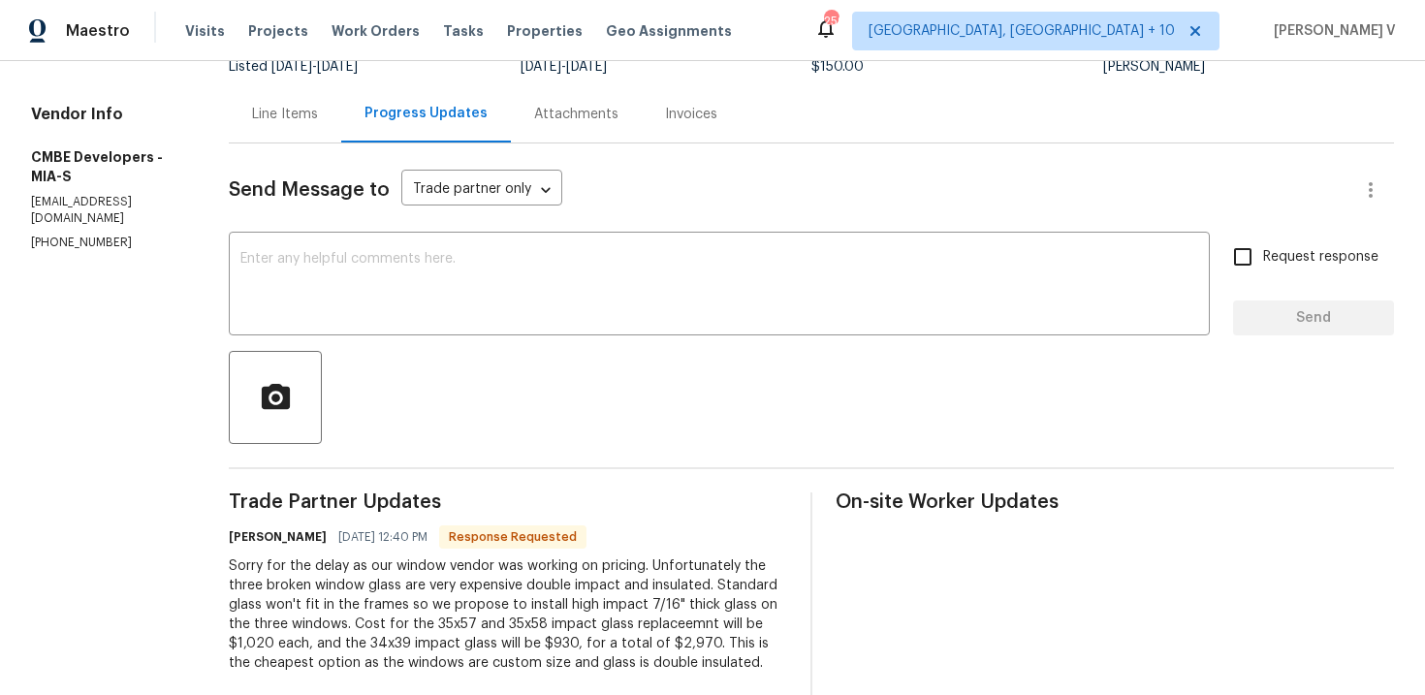
scroll to position [261, 0]
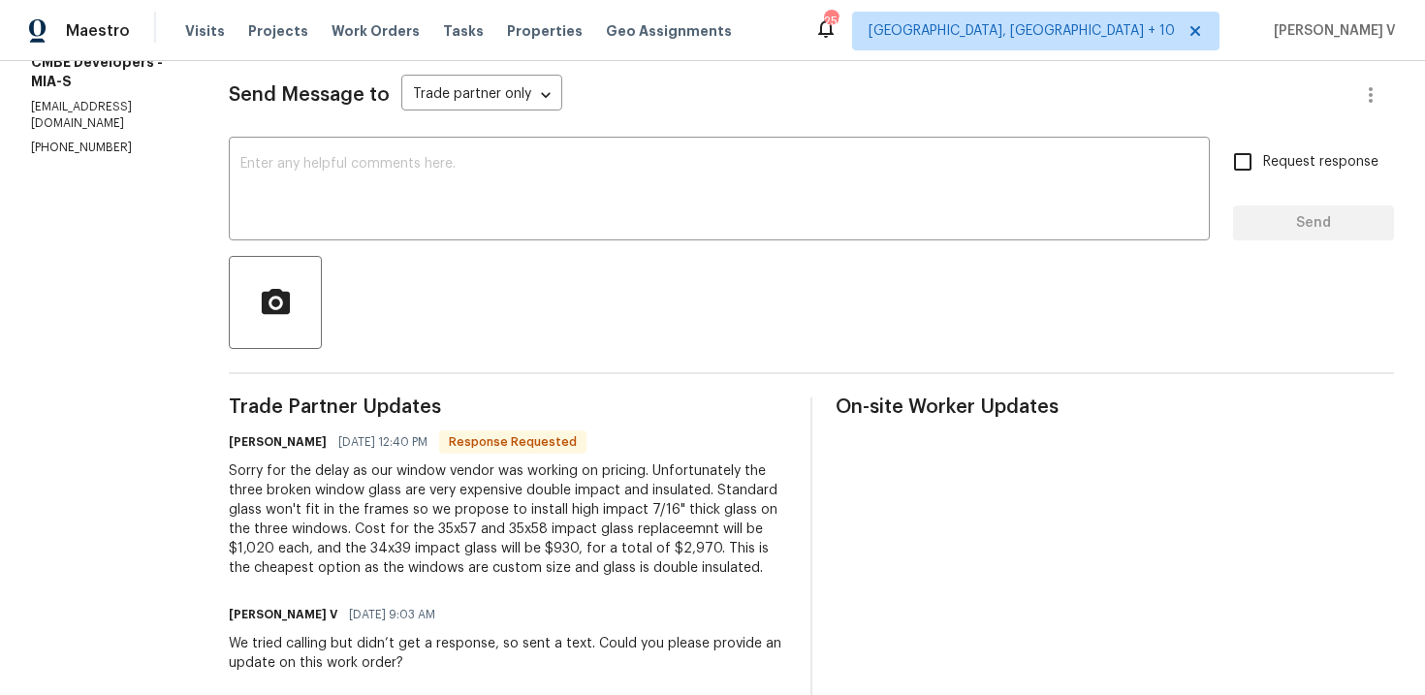
click at [356, 512] on div "Sorry for the delay as our window vendor was working on pricing. Unfortunately …" at bounding box center [508, 519] width 558 height 116
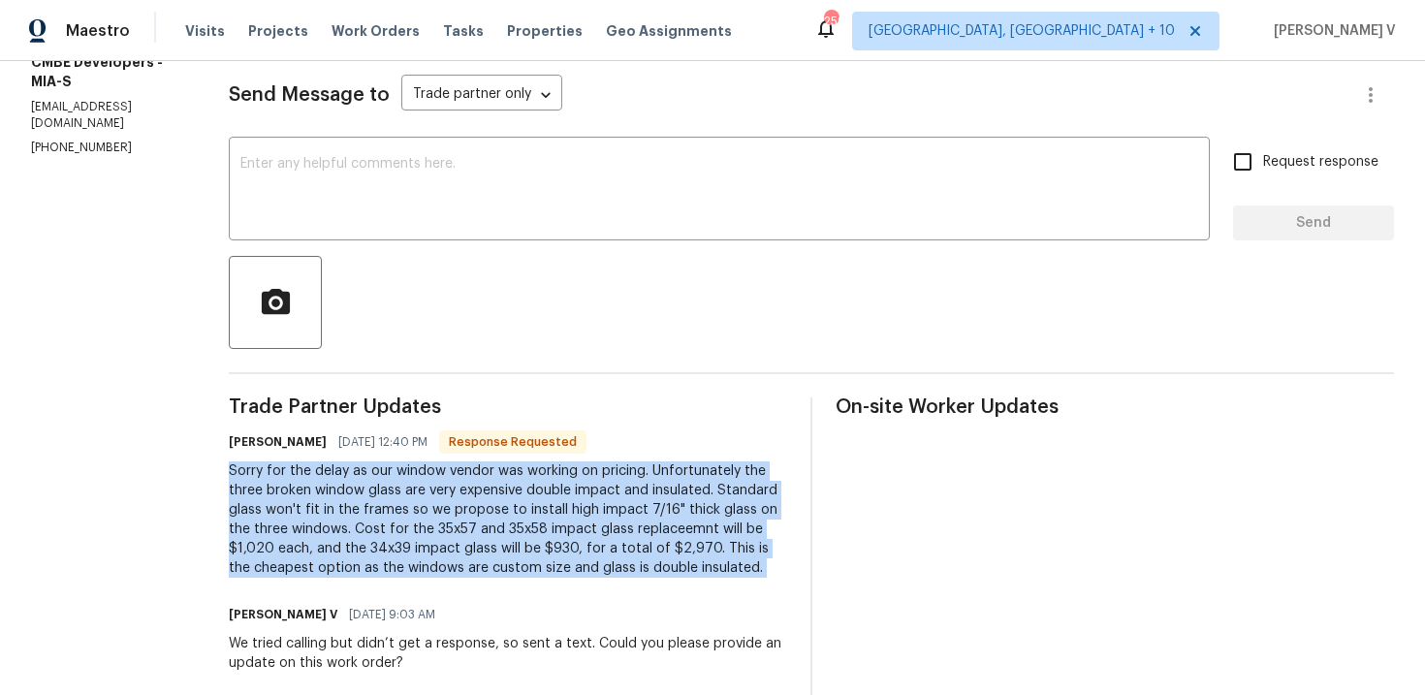
copy div "Sorry for the delay as our window vendor was working on pricing. Unfortunately …"
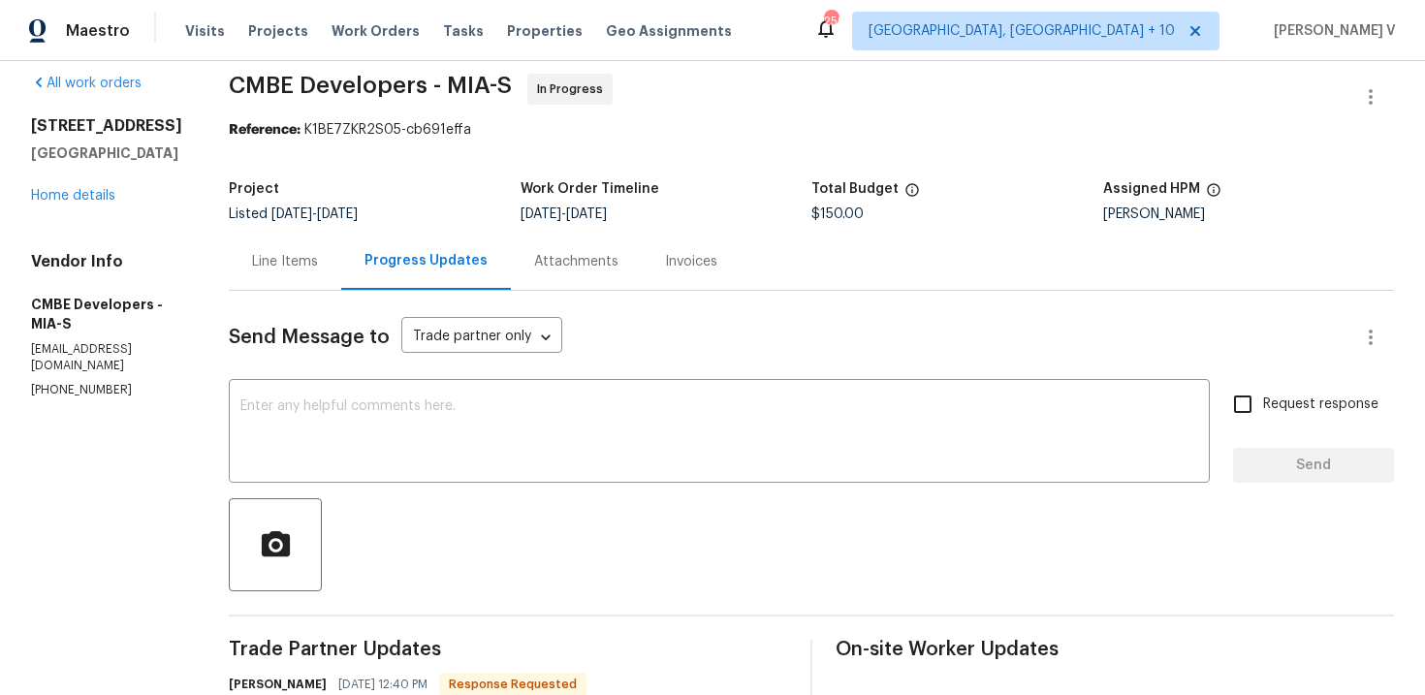
click at [329, 226] on div "Project Listed [DATE] - [DATE] Work Order Timeline [DATE] - [DATE] Total Budget…" at bounding box center [811, 202] width 1165 height 62
click at [318, 254] on div "Line Items" at bounding box center [285, 261] width 66 height 19
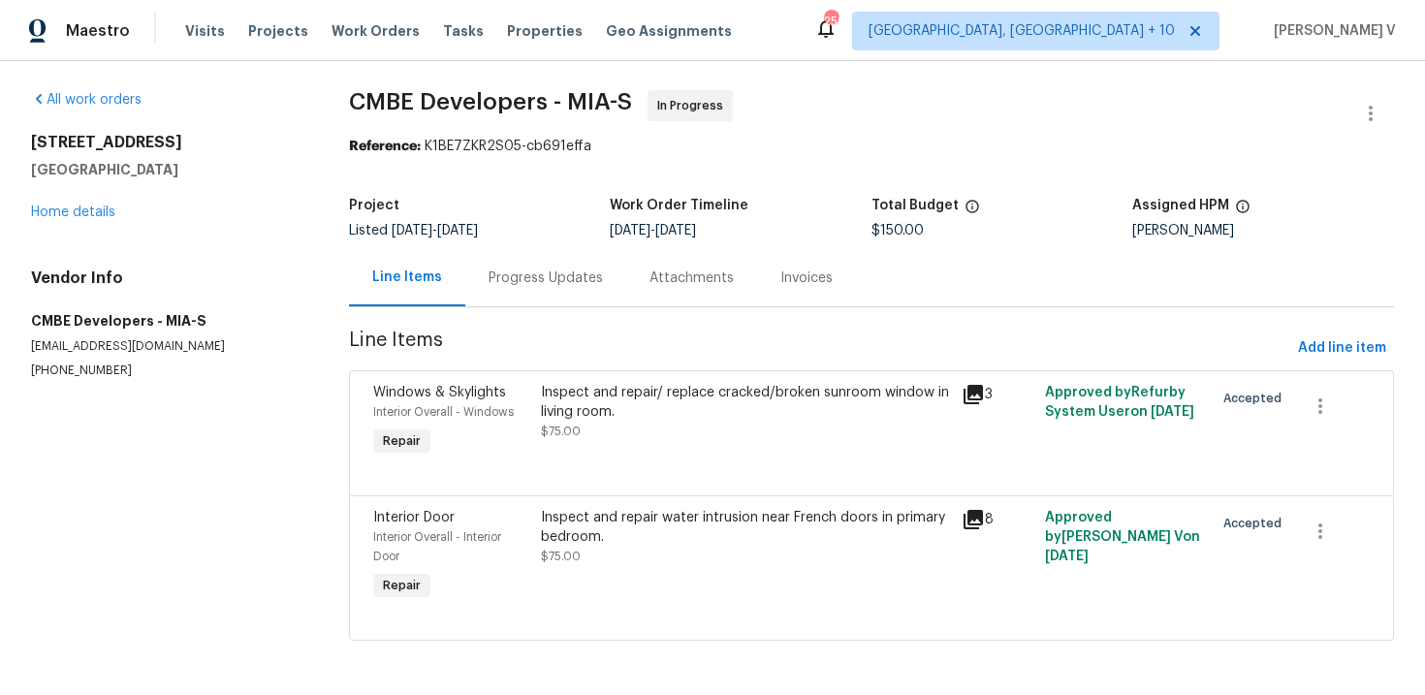
click at [597, 443] on div "Inspect and repair/ replace cracked/broken sunroom window in living room. $75.00" at bounding box center [745, 421] width 420 height 89
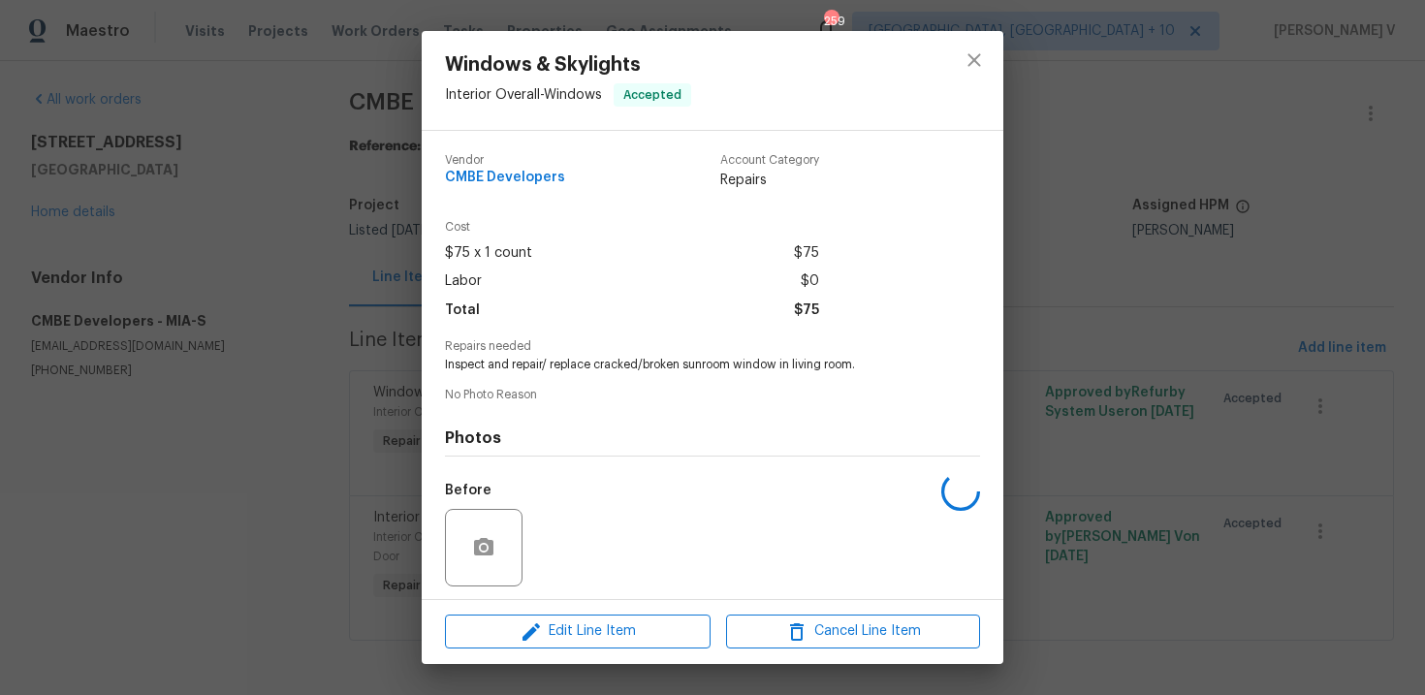
scroll to position [133, 0]
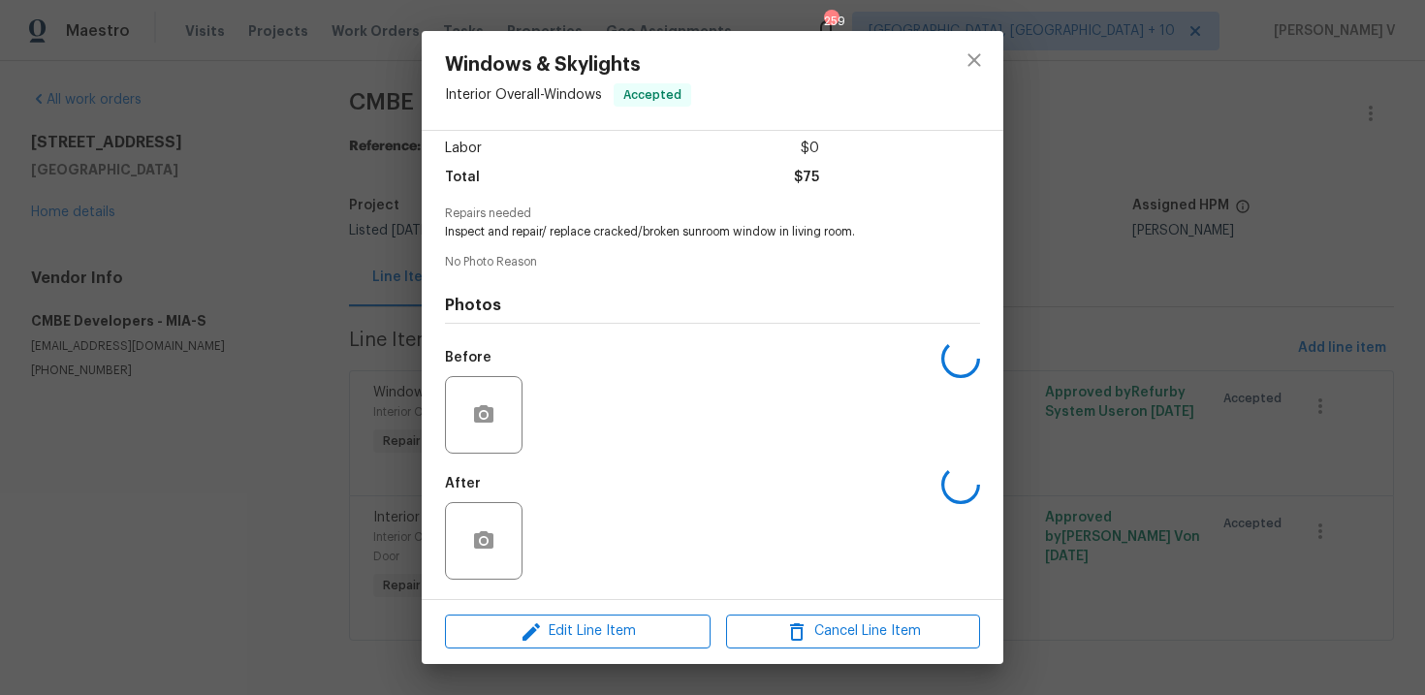
click at [298, 310] on div "Windows & Skylights Interior Overall - Windows Accepted Vendor CMBE Developers …" at bounding box center [712, 347] width 1425 height 695
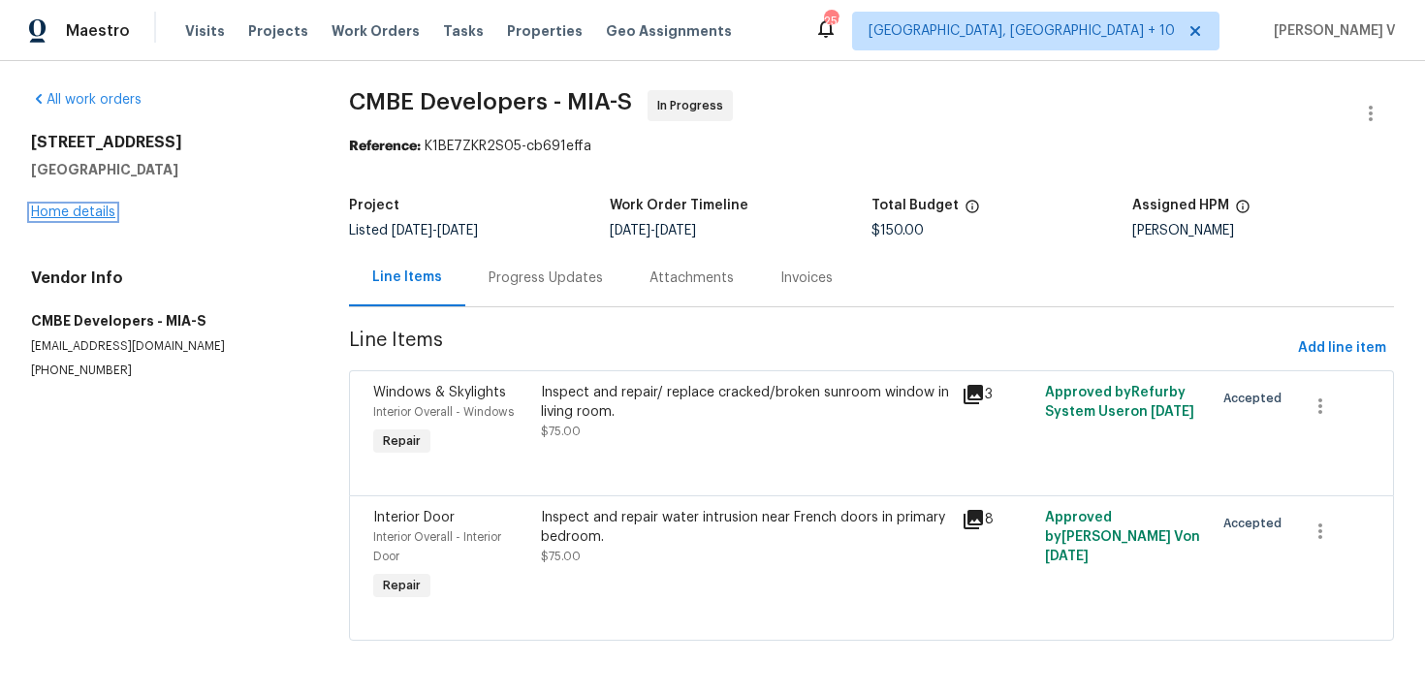
click at [93, 205] on link "Home details" at bounding box center [73, 212] width 84 height 14
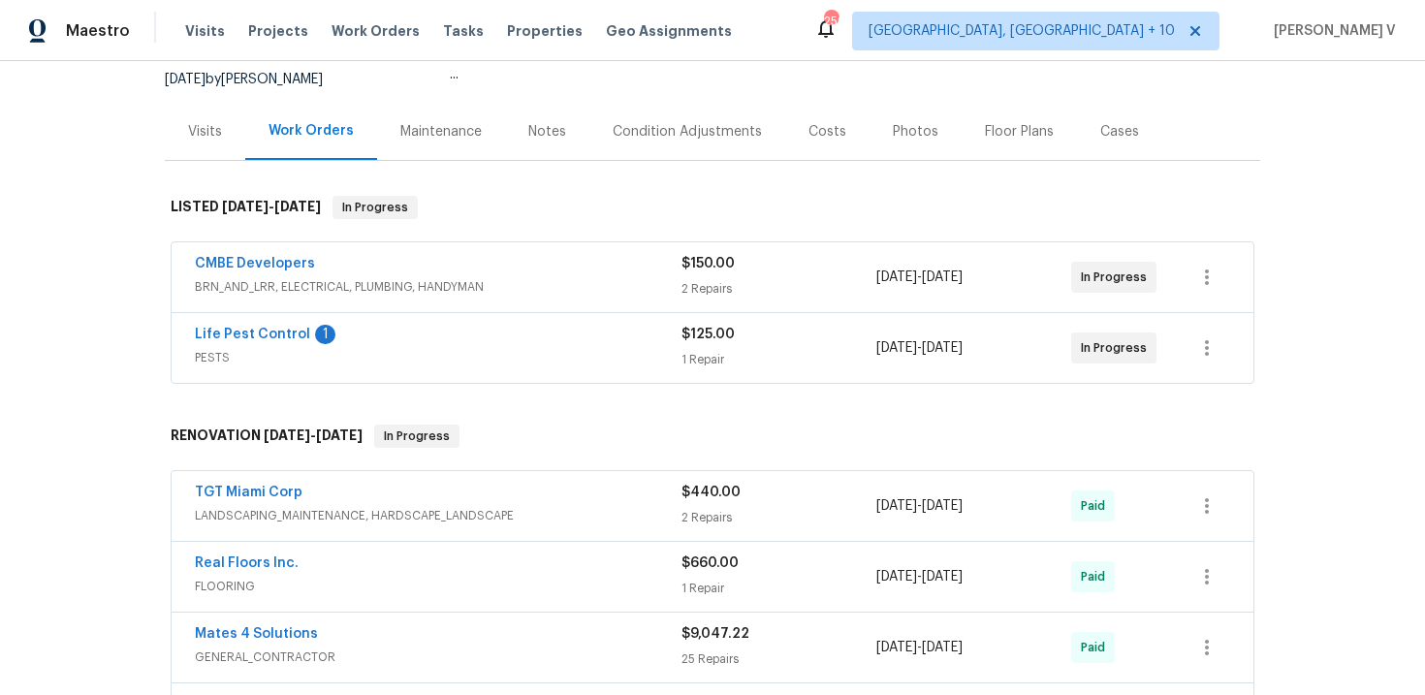
scroll to position [209, 0]
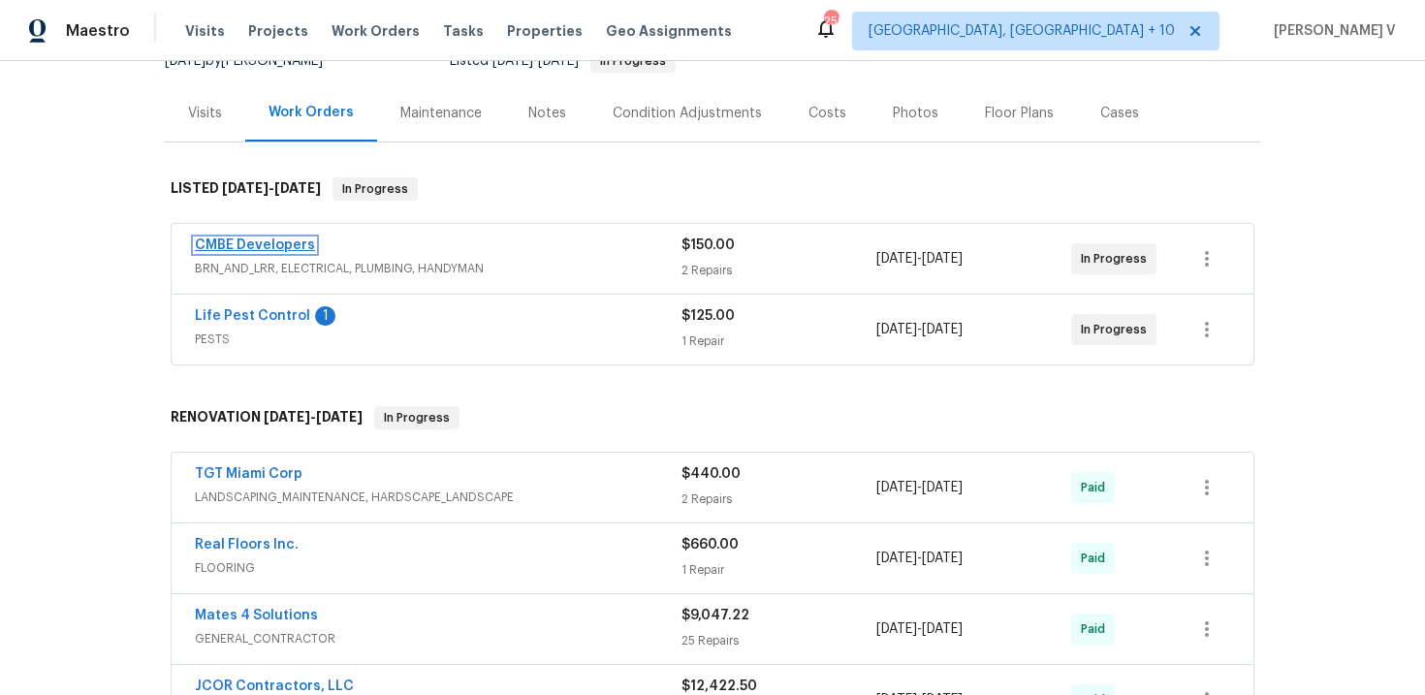
click at [299, 248] on link "CMBE Developers" at bounding box center [255, 245] width 120 height 14
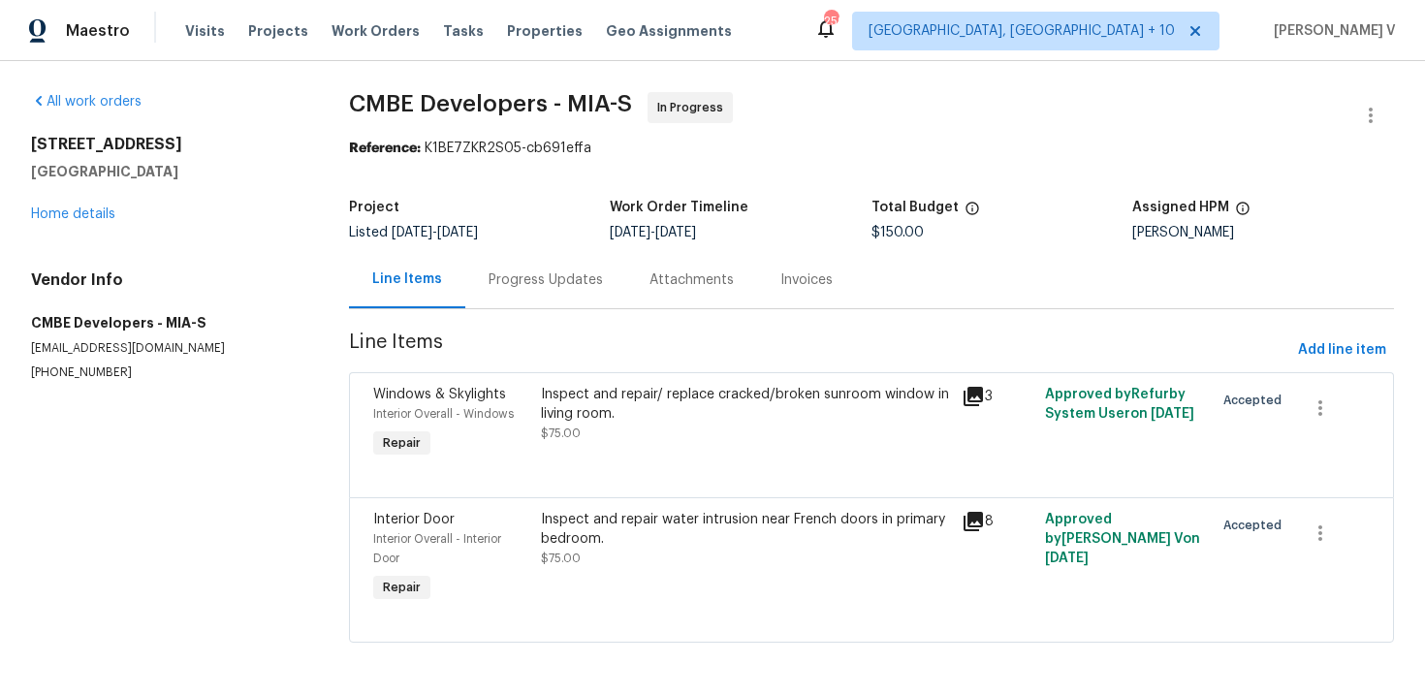
click at [647, 458] on div "Inspect and repair/ replace cracked/broken sunroom window in living room. $75.00" at bounding box center [745, 423] width 420 height 89
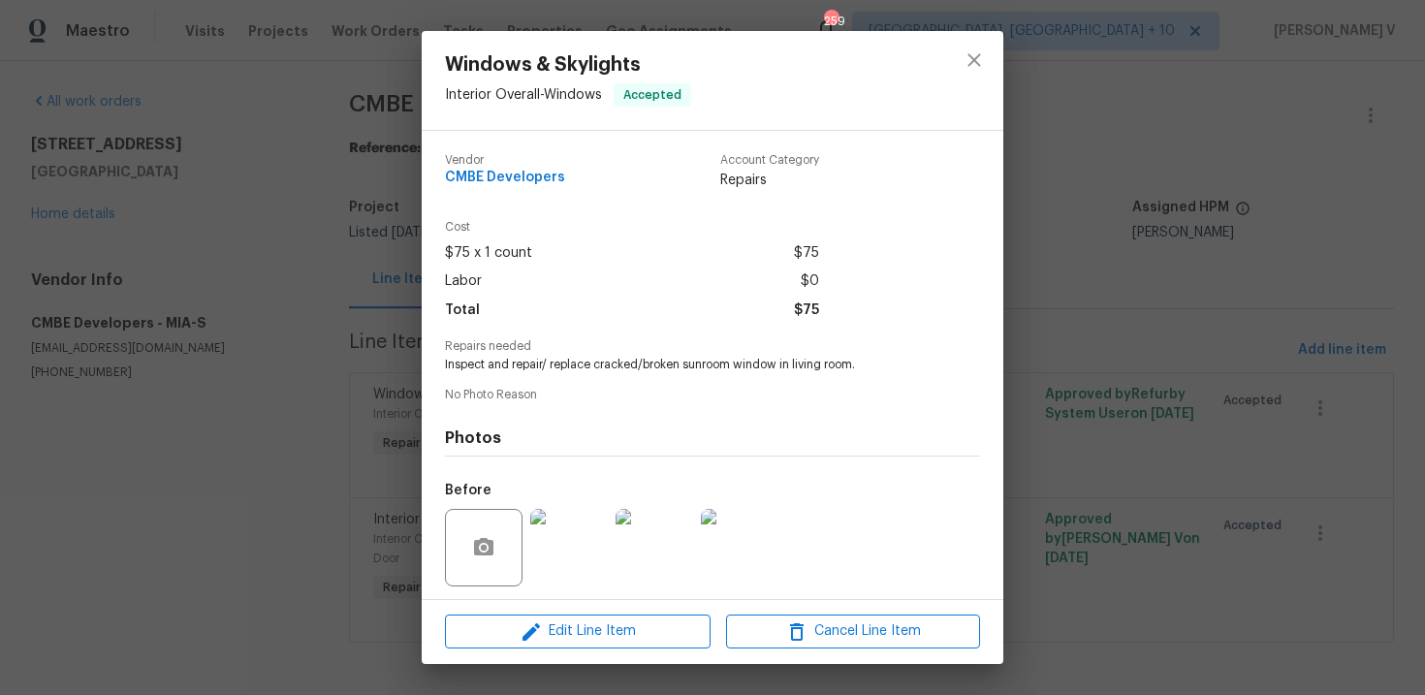
click at [590, 369] on span "Inspect and repair/ replace cracked/broken sunroom window in living room." at bounding box center [686, 365] width 482 height 16
copy span "Inspect and repair/ replace cracked/broken sunroom window in living room."
click at [390, 508] on div "Windows & Skylights Interior Overall - Windows Accepted Vendor CMBE Developers …" at bounding box center [712, 347] width 1425 height 695
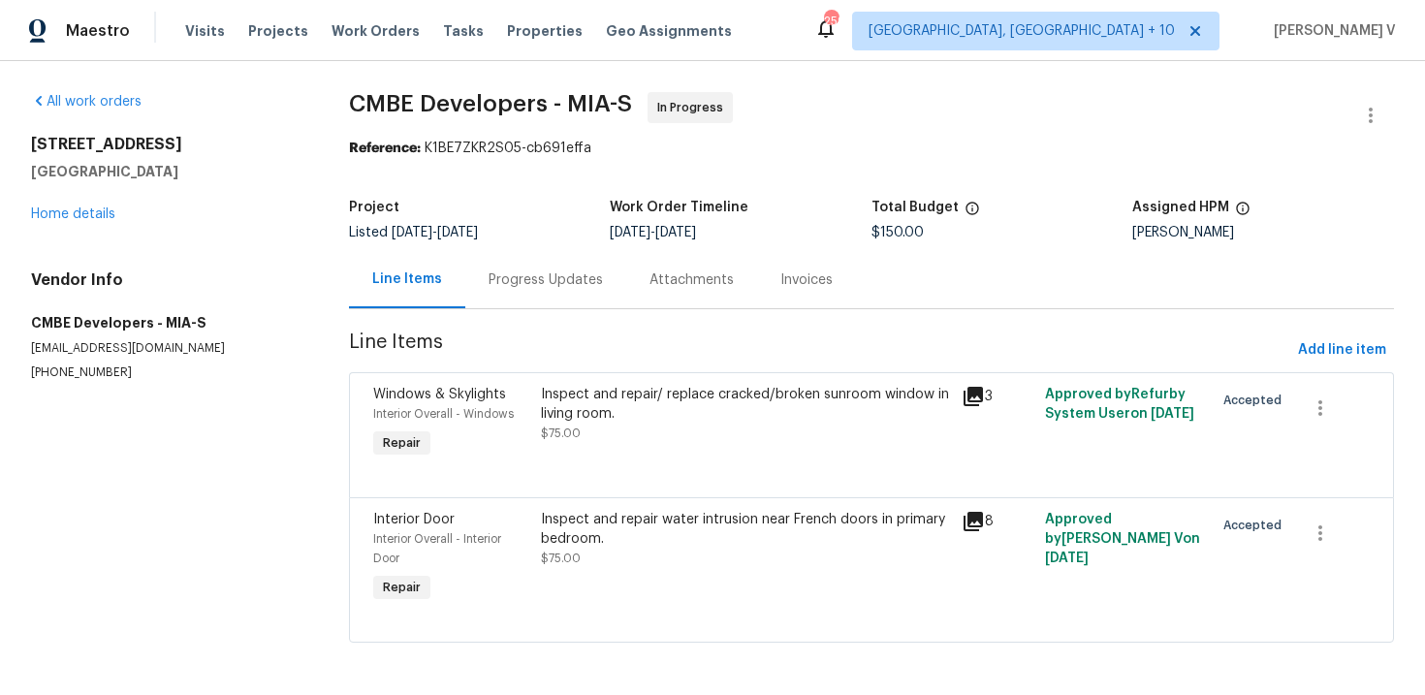
click at [547, 541] on div "Inspect and repair water intrusion near French doors in primary bedroom." at bounding box center [745, 529] width 408 height 39
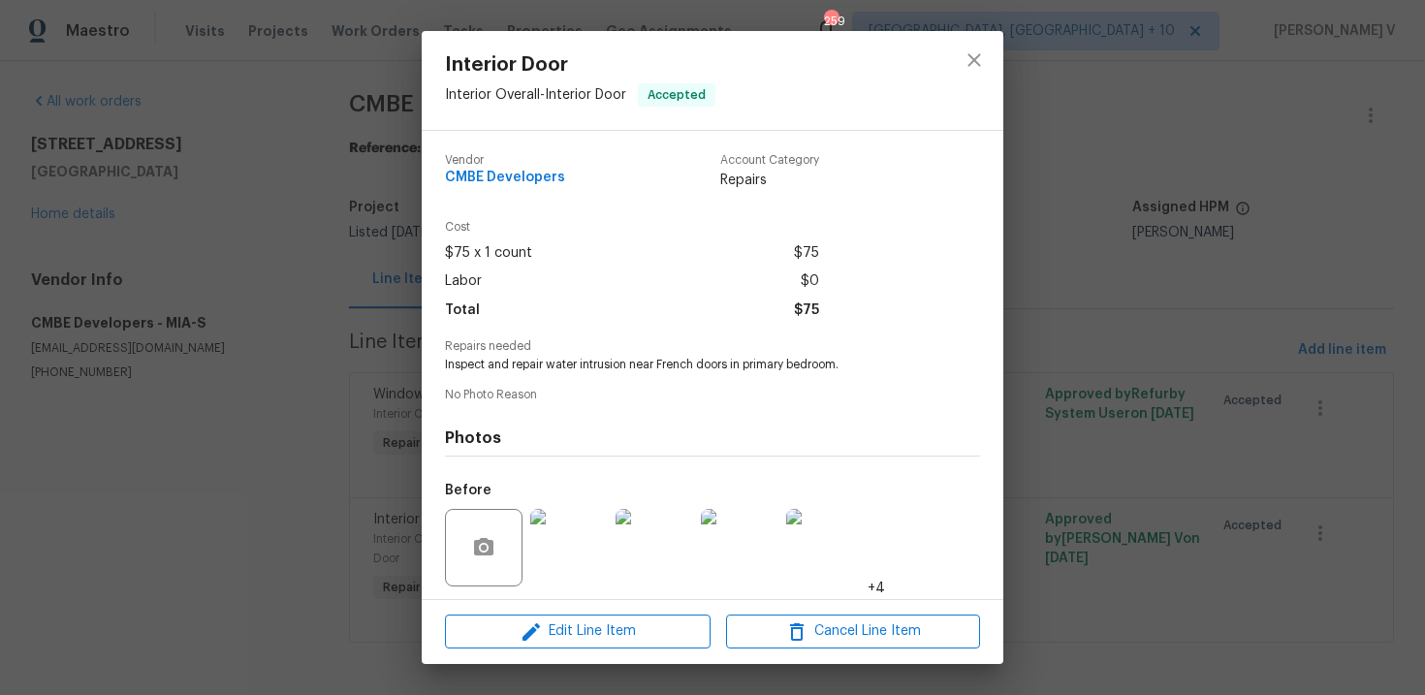
click at [573, 365] on span "Inspect and repair water intrusion near French doors in primary bedroom." at bounding box center [686, 365] width 482 height 16
copy span "Inspect and repair water intrusion near French doors in primary bedroom."
click at [126, 203] on div "Interior Door Interior Overall - Interior Door Accepted Vendor CMBE Developers …" at bounding box center [712, 347] width 1425 height 695
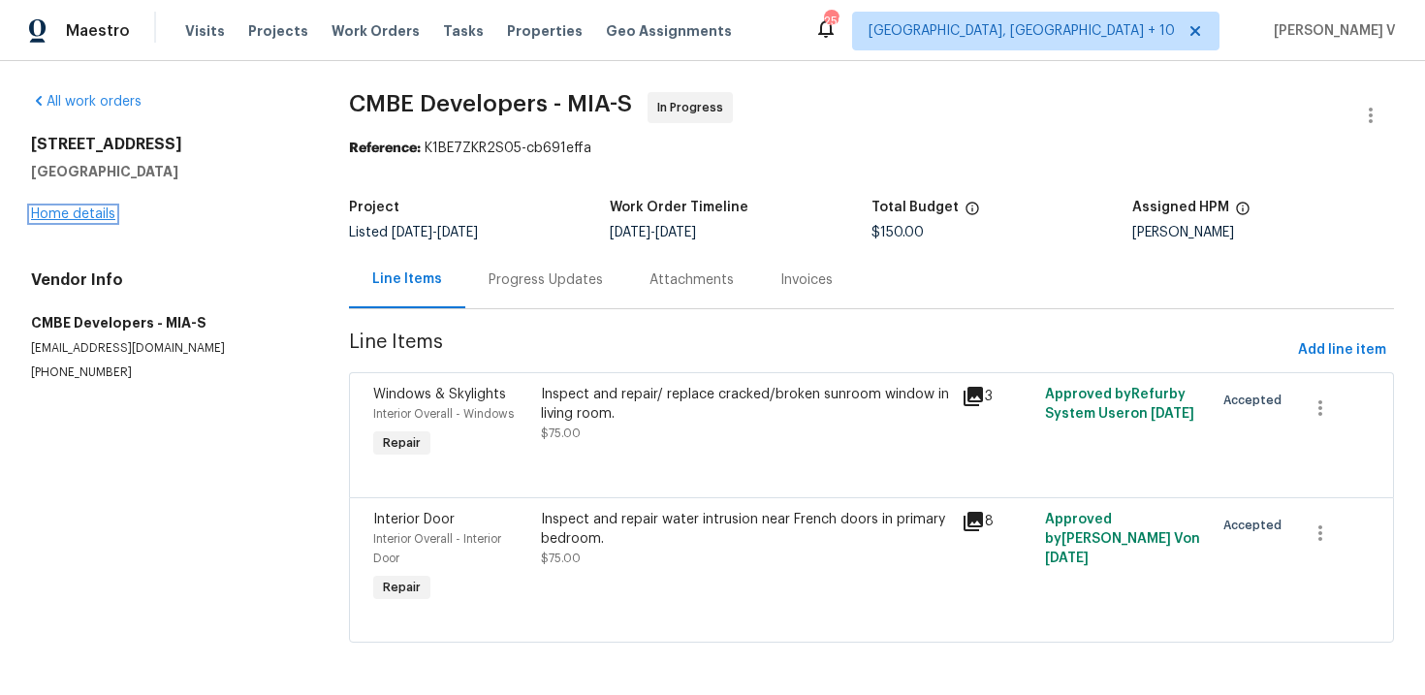
click at [80, 214] on link "Home details" at bounding box center [73, 214] width 84 height 14
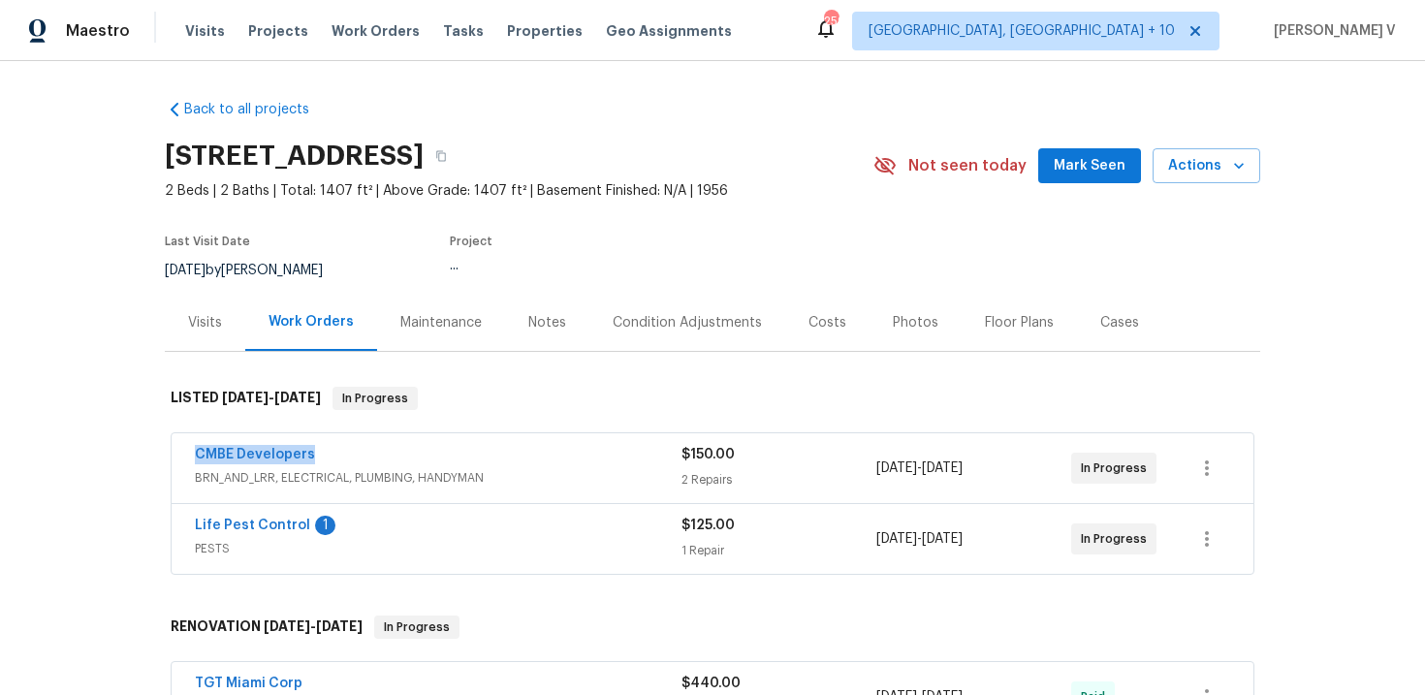
drag, startPoint x: 189, startPoint y: 459, endPoint x: 383, endPoint y: 459, distance: 193.8
click at [383, 459] on div "CMBE Developers BRN_AND_LRR, ELECTRICAL, PLUMBING, HANDYMAN $150.00 2 Repairs […" at bounding box center [713, 468] width 1082 height 70
copy link "CMBE Developers"
click at [277, 456] on link "CMBE Developers" at bounding box center [255, 455] width 120 height 14
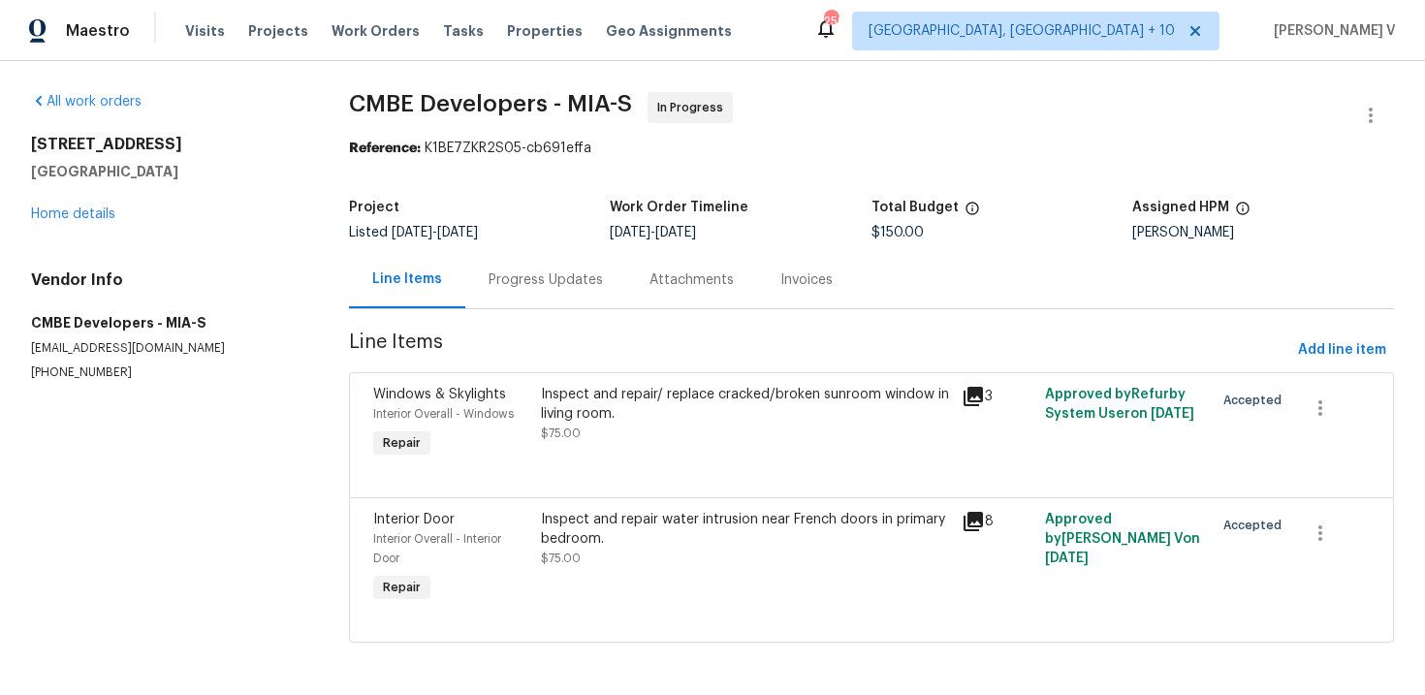
click at [568, 411] on div "Inspect and repair/ replace cracked/broken sunroom window in living room." at bounding box center [745, 404] width 408 height 39
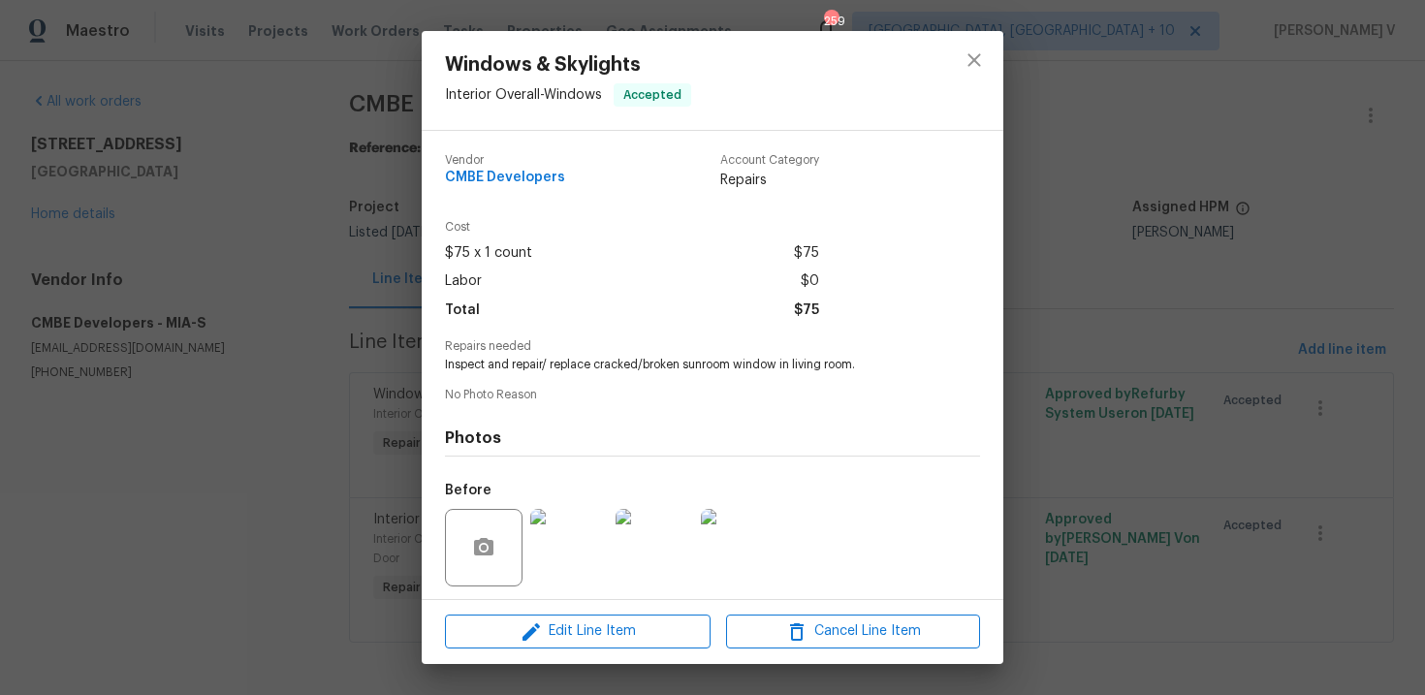
scroll to position [133, 0]
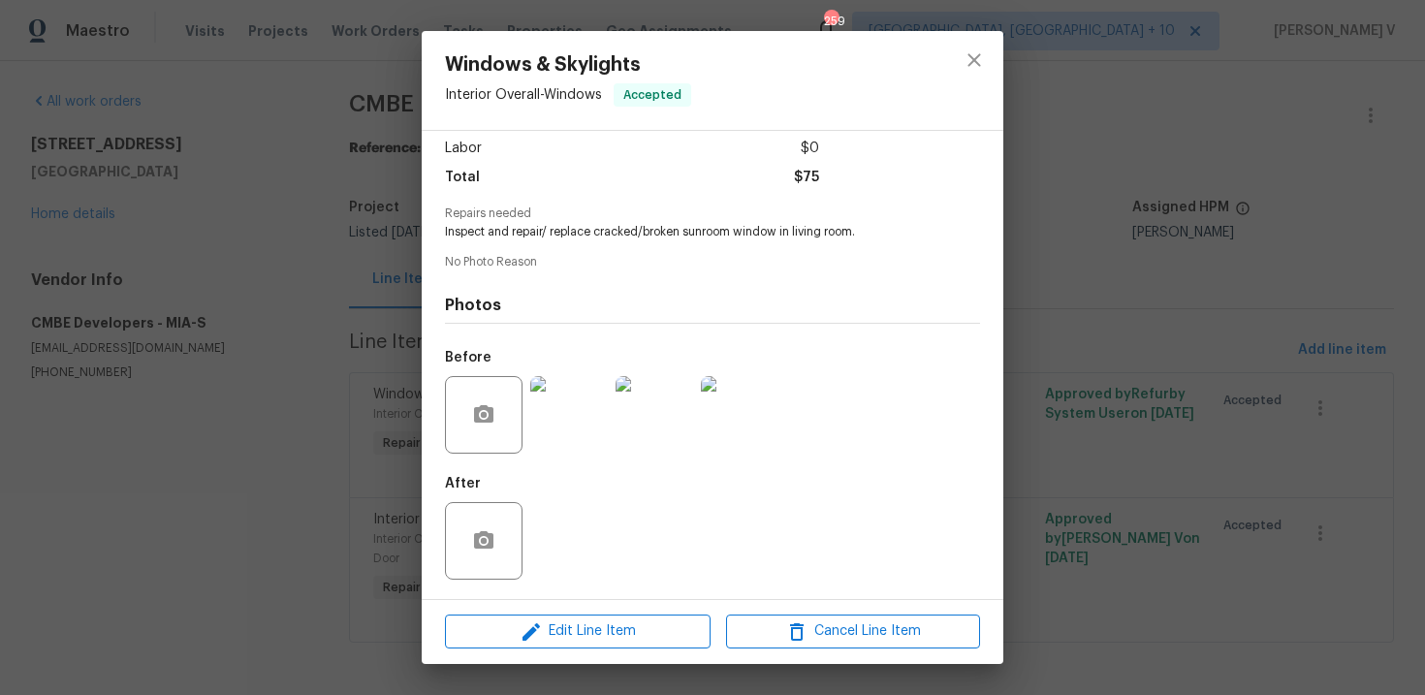
click at [569, 414] on img at bounding box center [569, 415] width 78 height 78
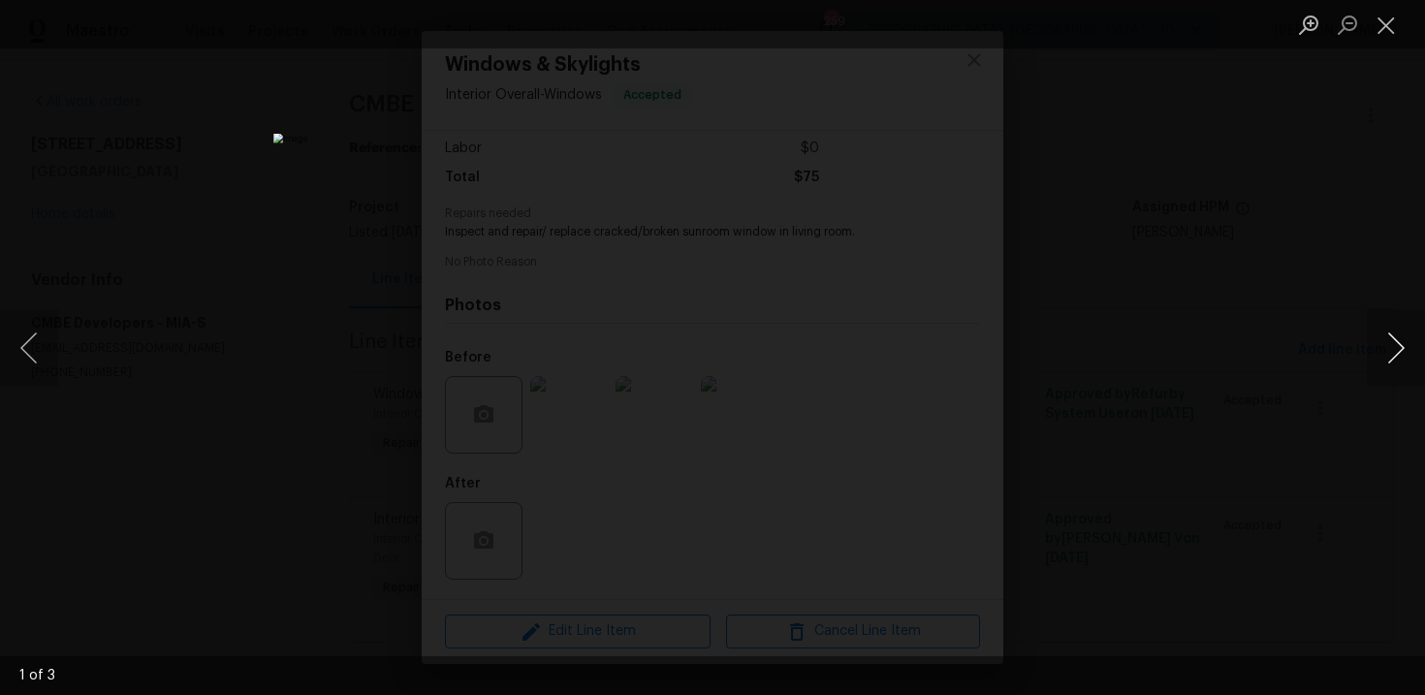
click at [1406, 346] on button "Next image" at bounding box center [1395, 348] width 58 height 78
click at [1412, 331] on button "Next image" at bounding box center [1395, 348] width 58 height 78
click at [1156, 239] on div "Lightbox" at bounding box center [712, 347] width 1425 height 695
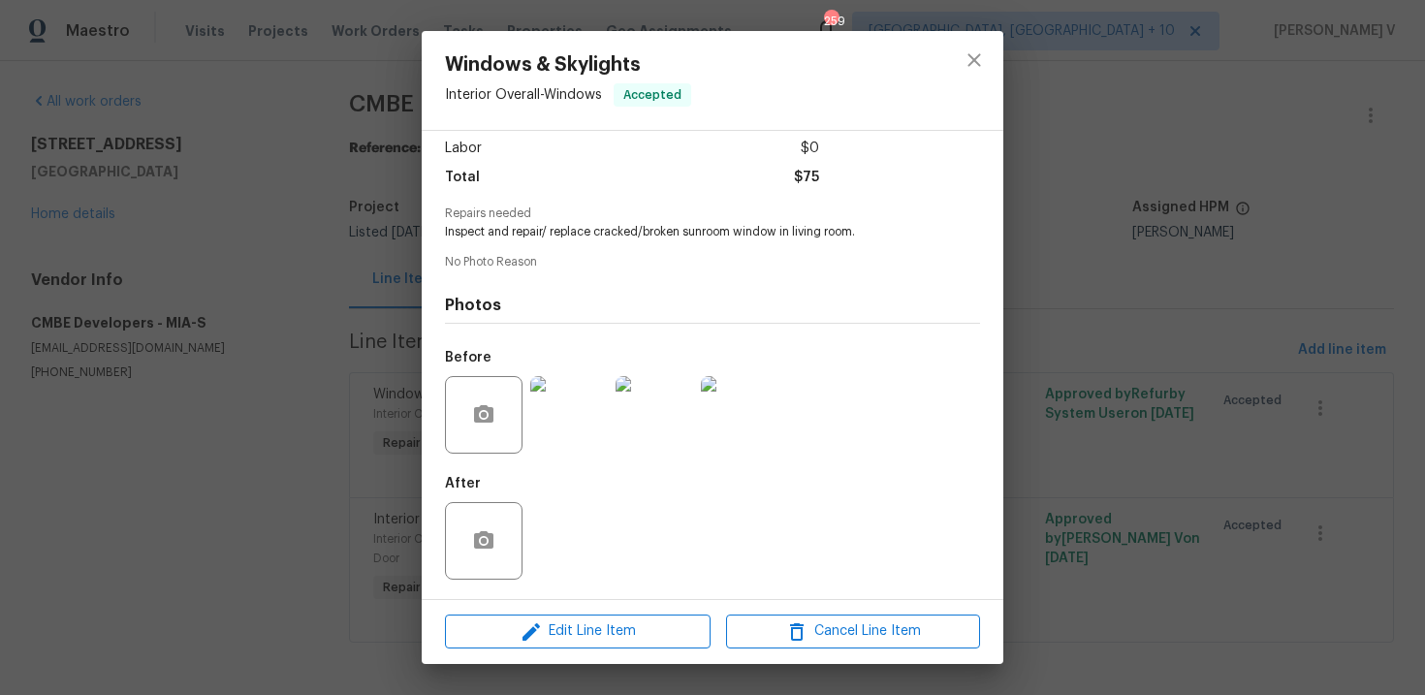
click at [1156, 239] on div "Windows & Skylights Interior Overall - Windows Accepted Vendor CMBE Developers …" at bounding box center [712, 347] width 1425 height 695
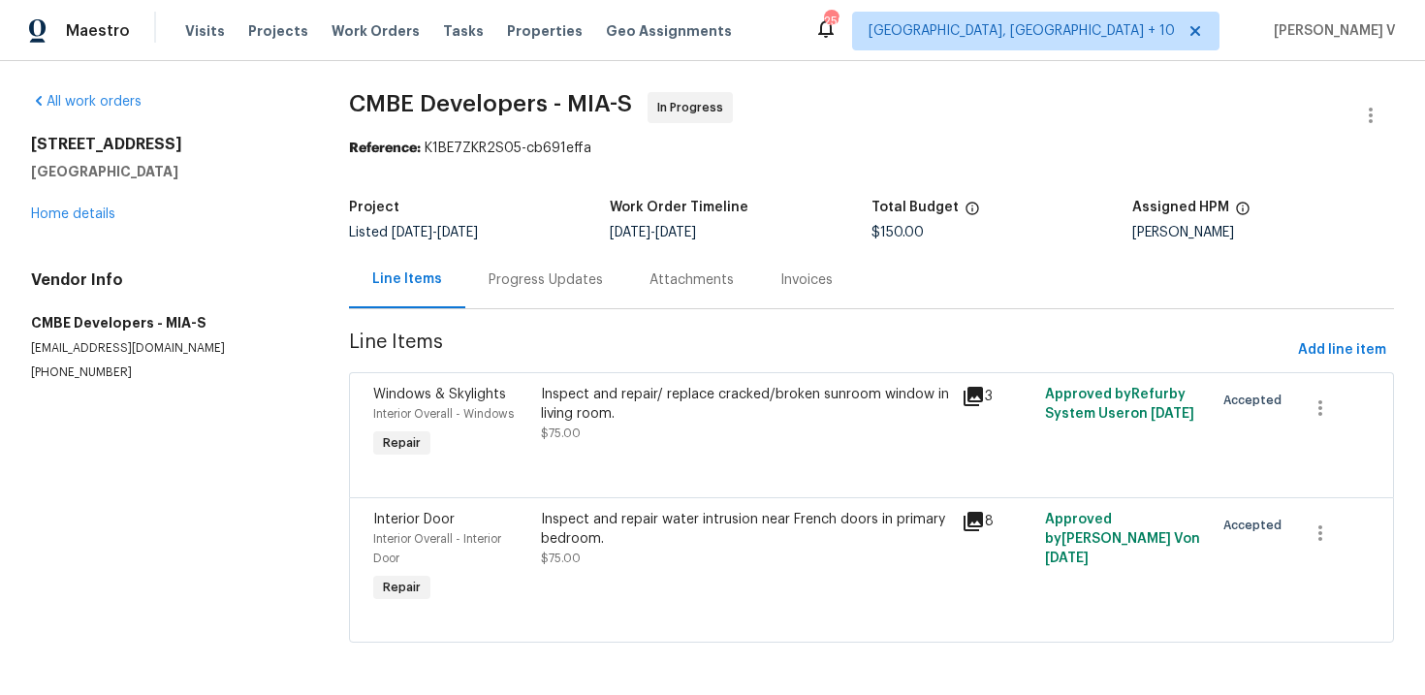
click at [619, 556] on div "Inspect and repair water intrusion near French doors in primary bedroom. $75.00" at bounding box center [745, 539] width 408 height 58
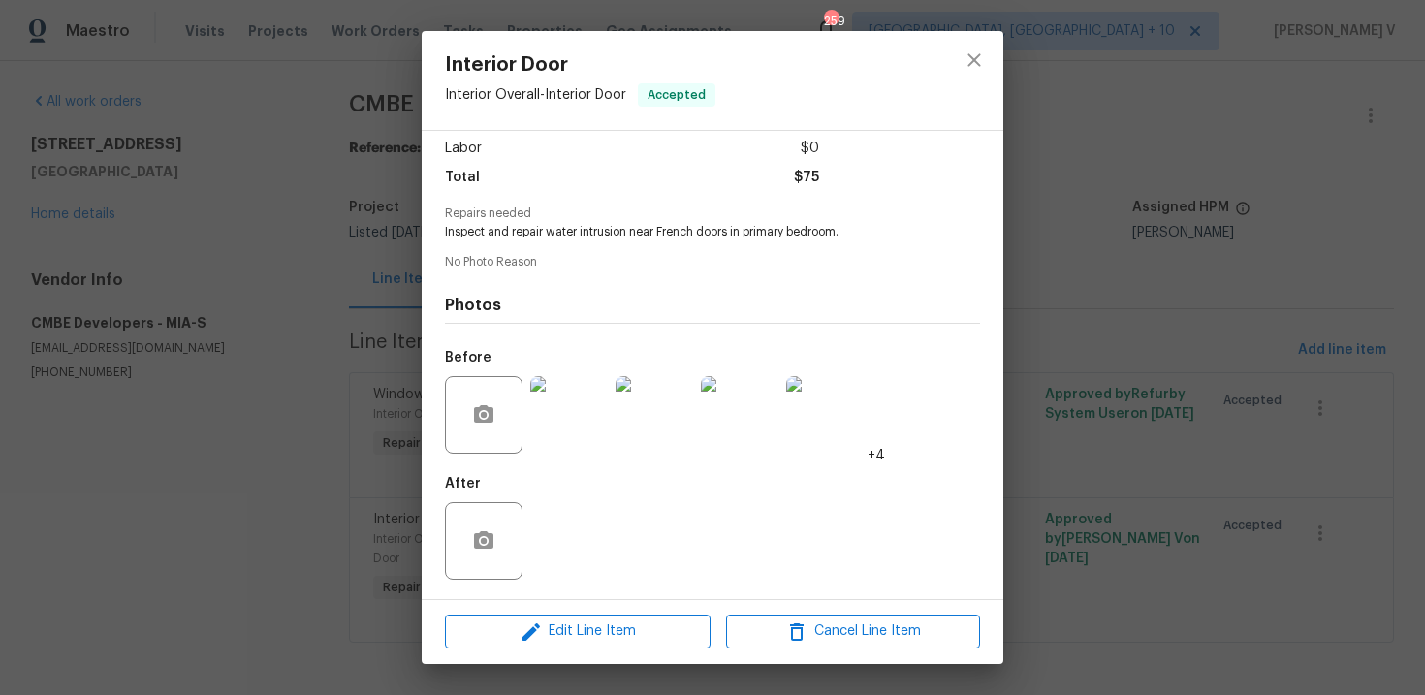
click at [573, 437] on img at bounding box center [569, 415] width 78 height 78
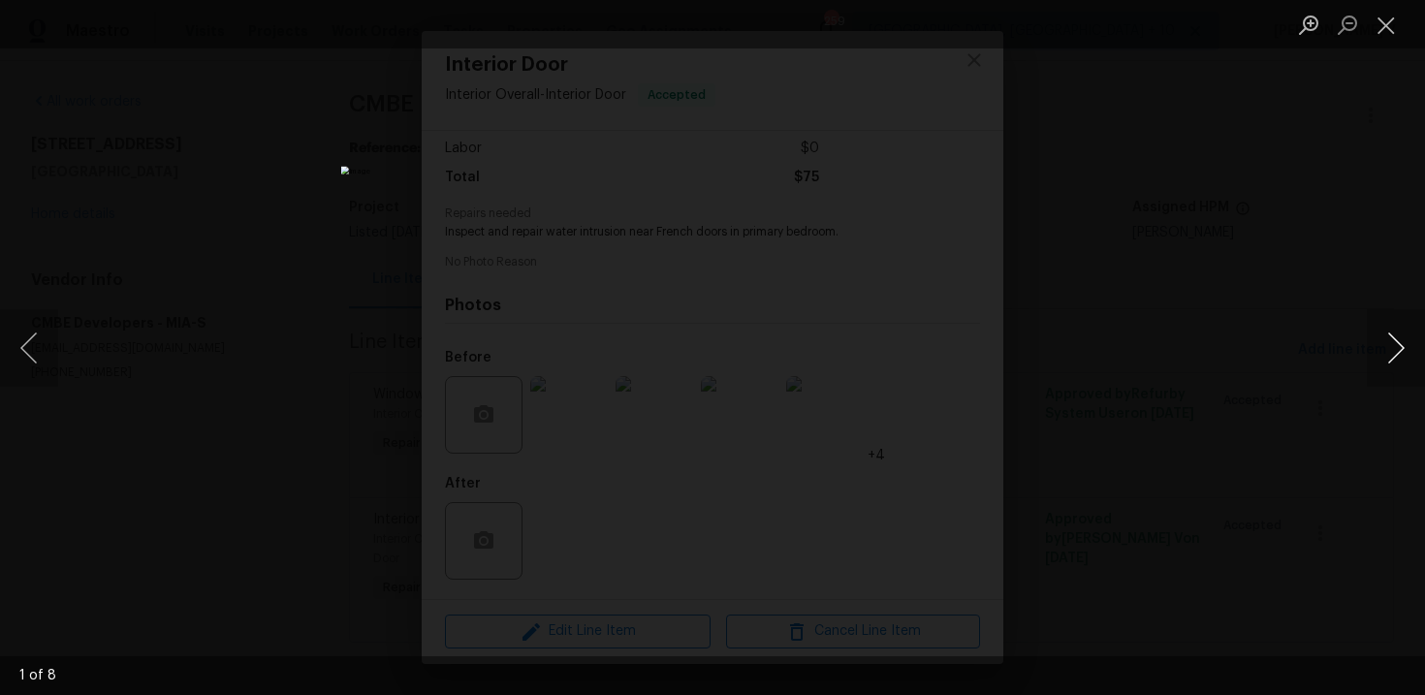
click at [1399, 347] on button "Next image" at bounding box center [1395, 348] width 58 height 78
click at [1400, 341] on button "Next image" at bounding box center [1395, 348] width 58 height 78
click at [1388, 367] on button "Next image" at bounding box center [1395, 348] width 58 height 78
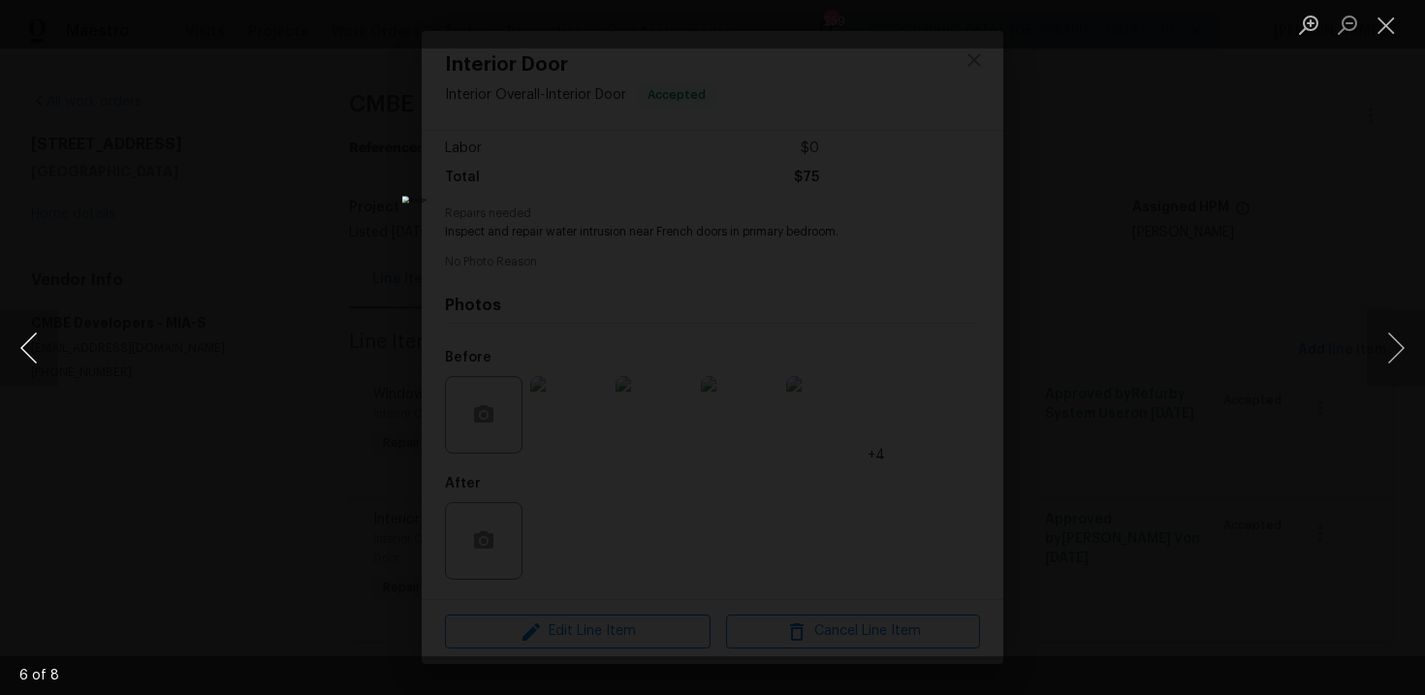
click at [30, 338] on button "Previous image" at bounding box center [29, 348] width 58 height 78
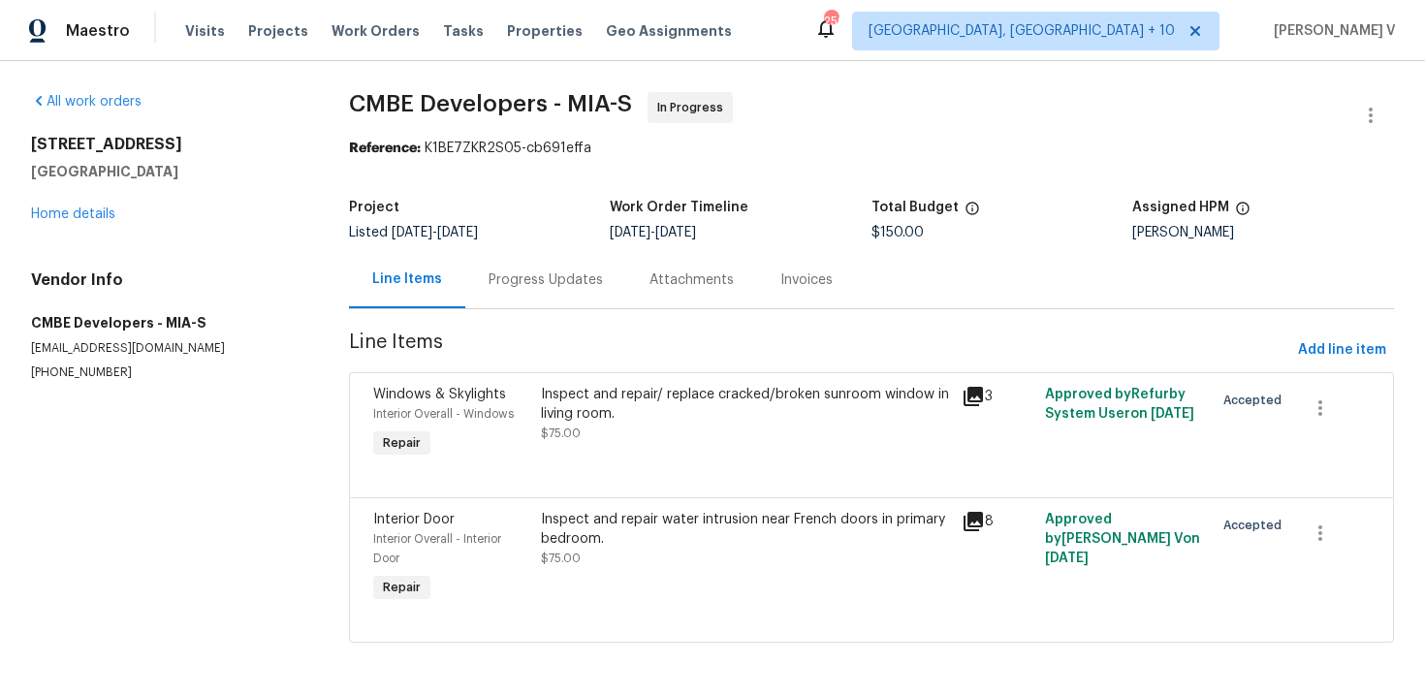
click at [472, 257] on div "Progress Updates" at bounding box center [545, 279] width 161 height 57
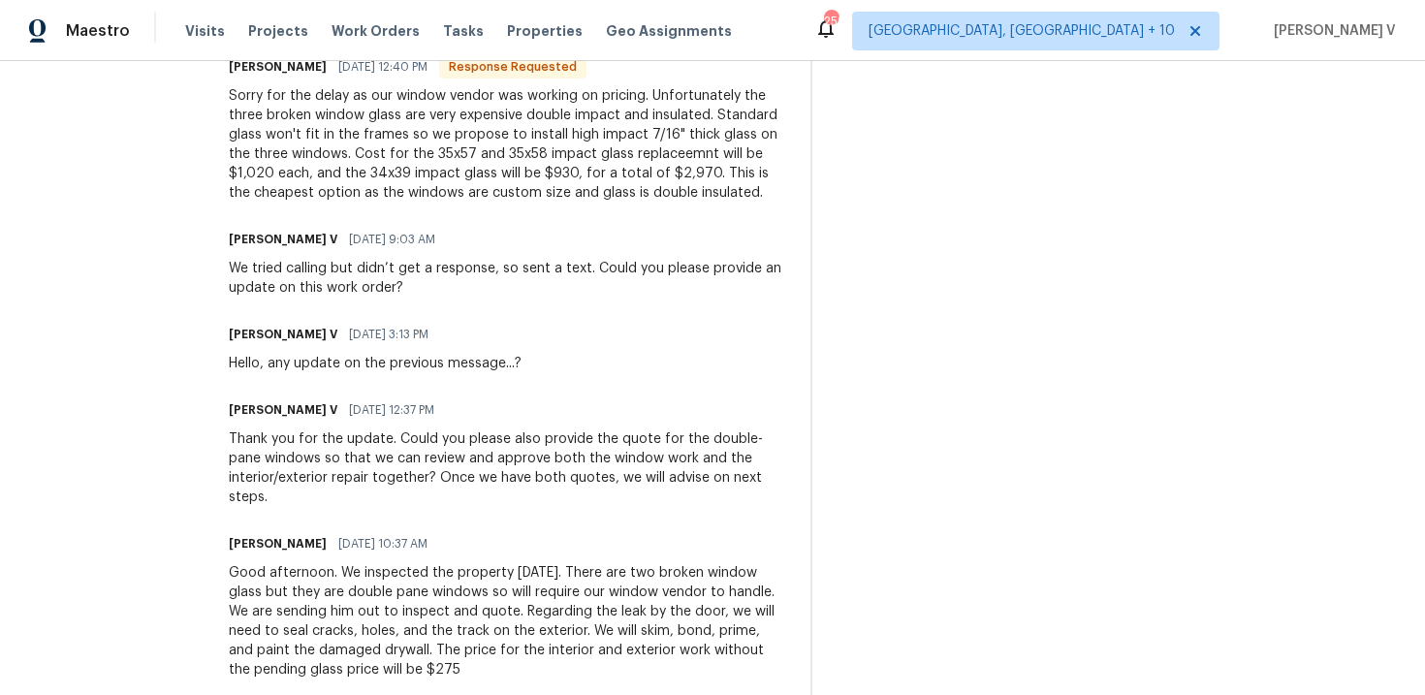
scroll to position [594, 0]
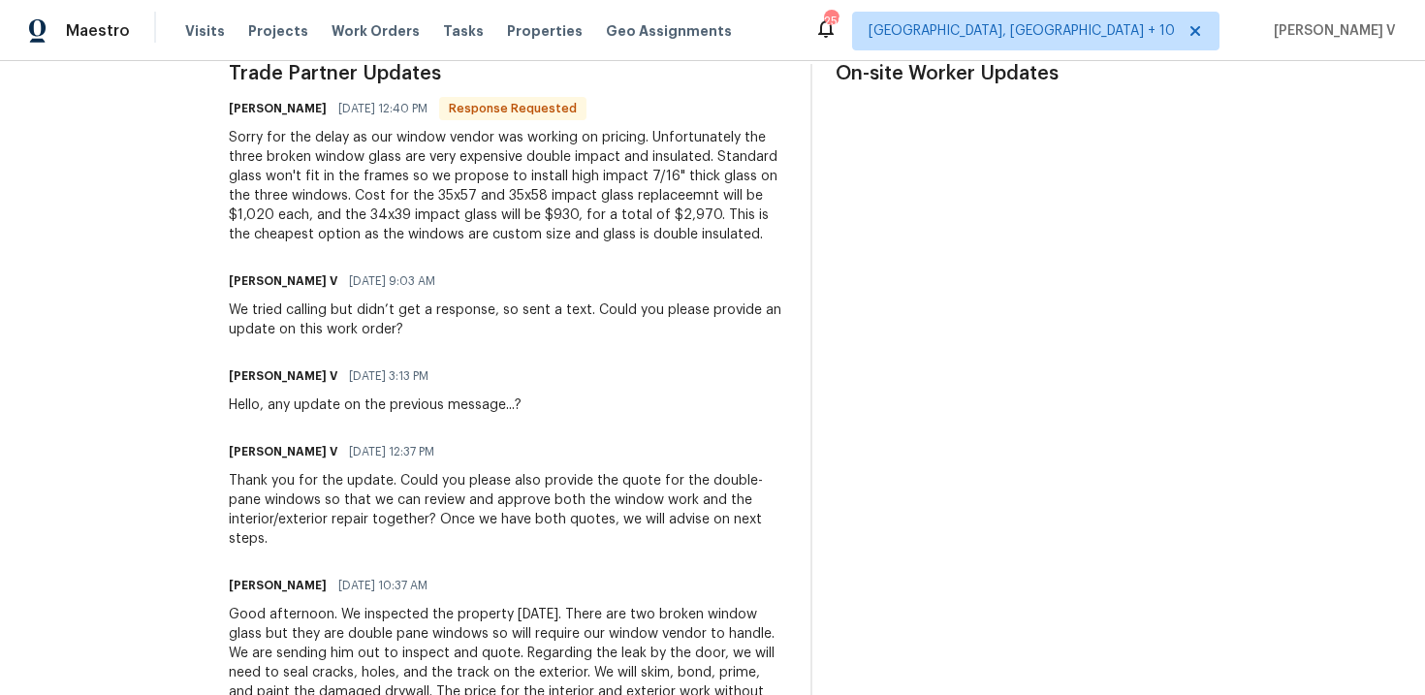
click at [545, 186] on div "Sorry for the delay as our window vendor was working on pricing. Unfortunately …" at bounding box center [508, 186] width 558 height 116
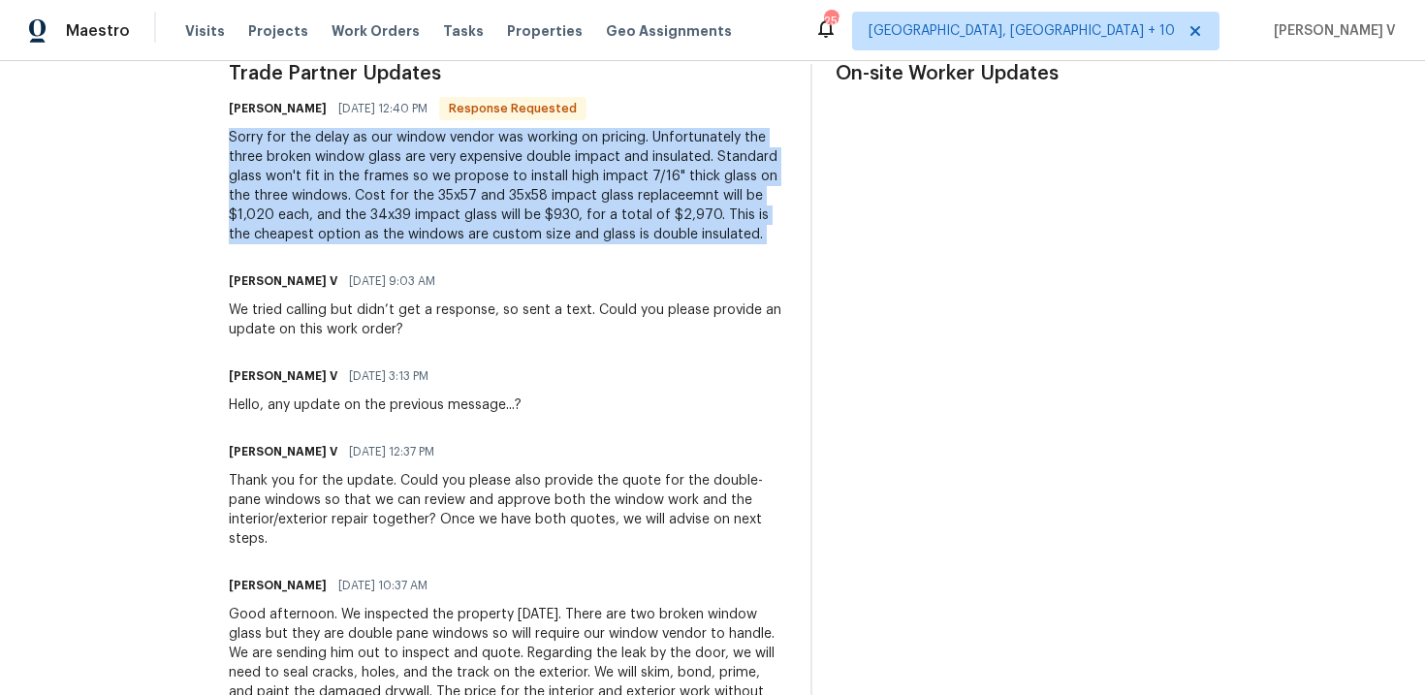
copy div "Sorry for the delay as our window vendor was working on pricing. Unfortunately …"
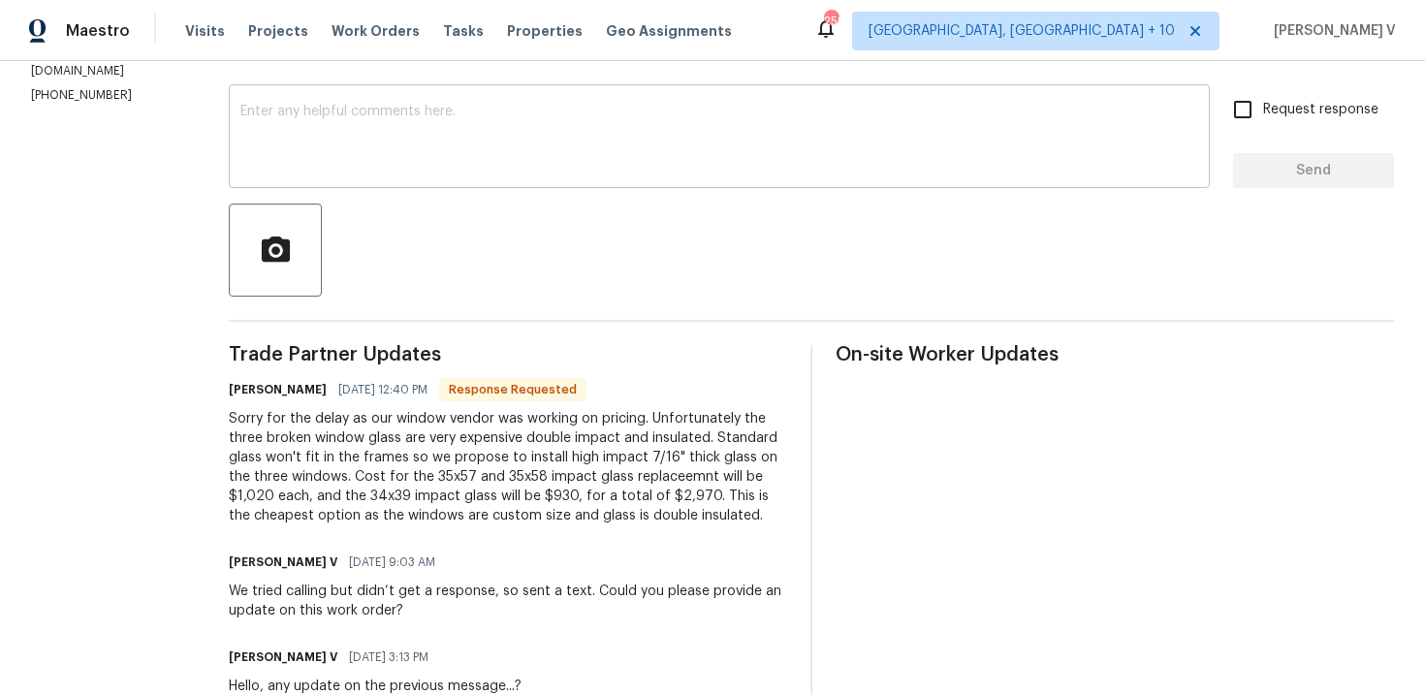
click at [415, 133] on textarea at bounding box center [718, 139] width 957 height 68
paste textarea "Hey thanks! We will review and get back to you."
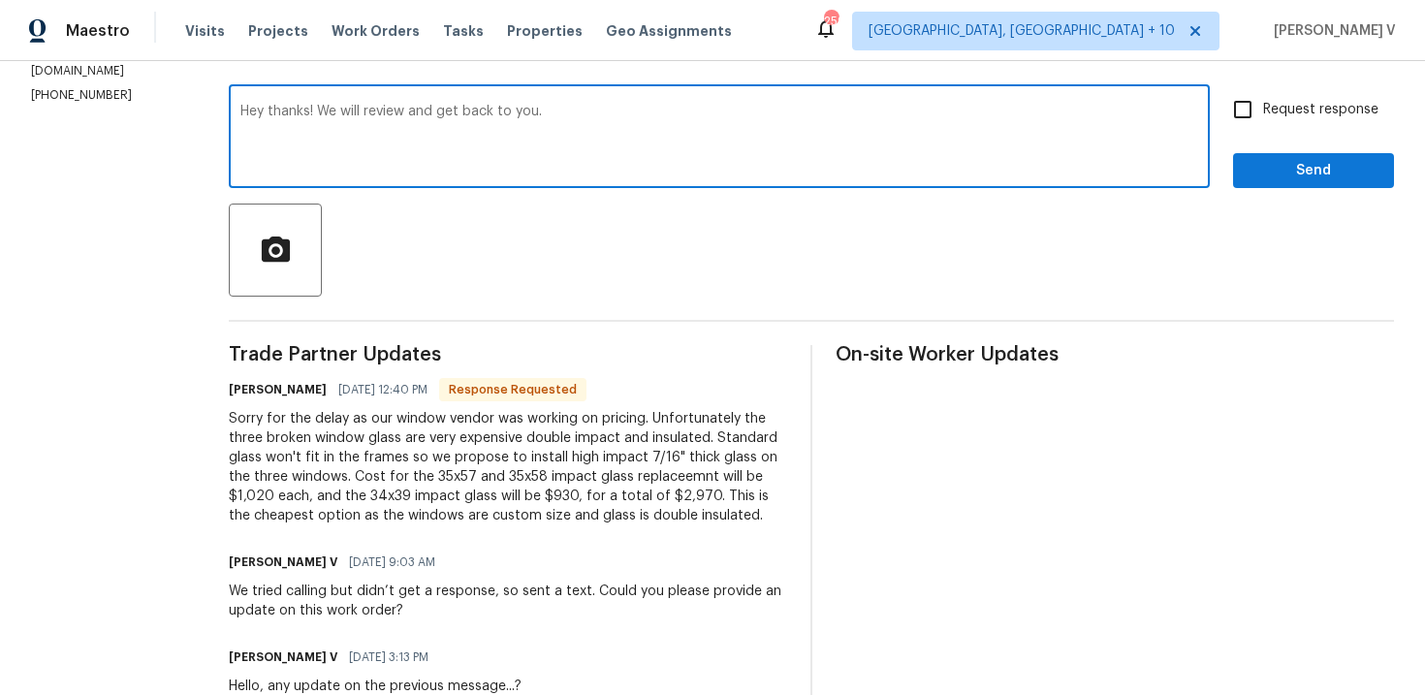
type textarea "Hey thanks! We will review and get back to you."
click at [1284, 183] on button "Send" at bounding box center [1313, 171] width 161 height 36
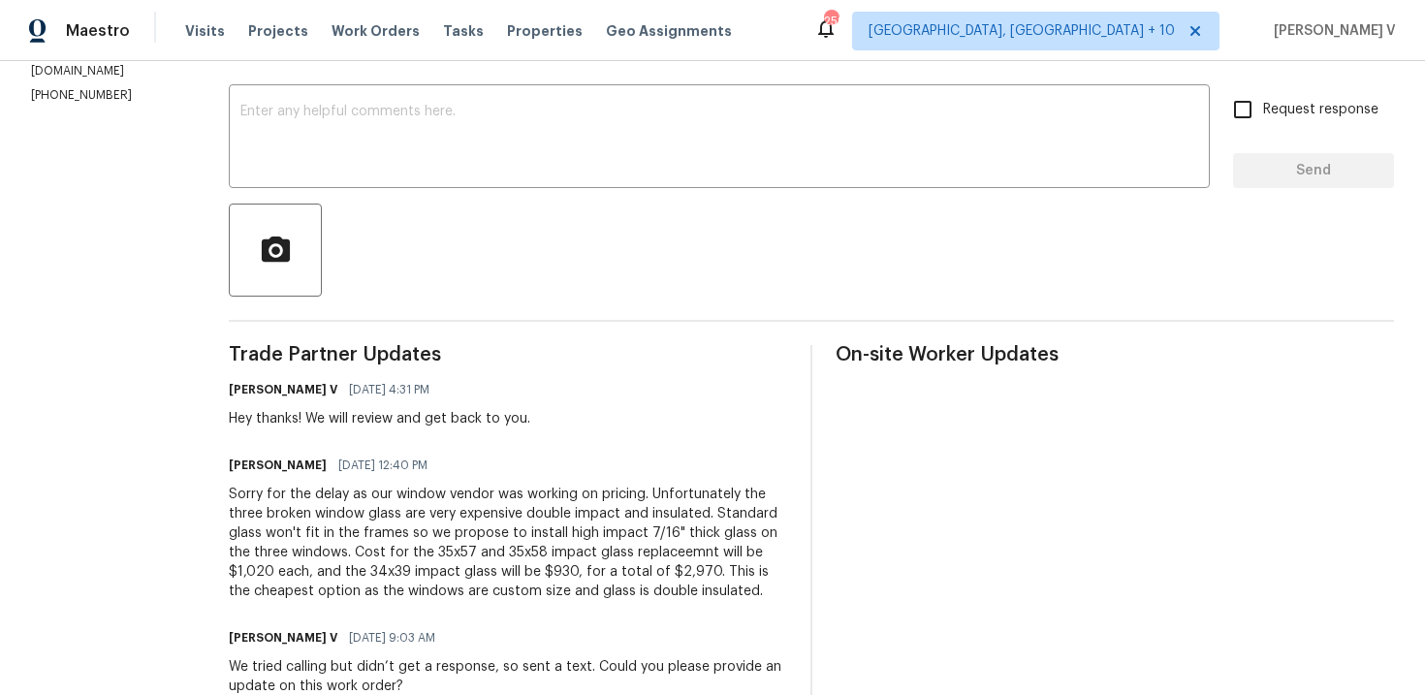
scroll to position [0, 0]
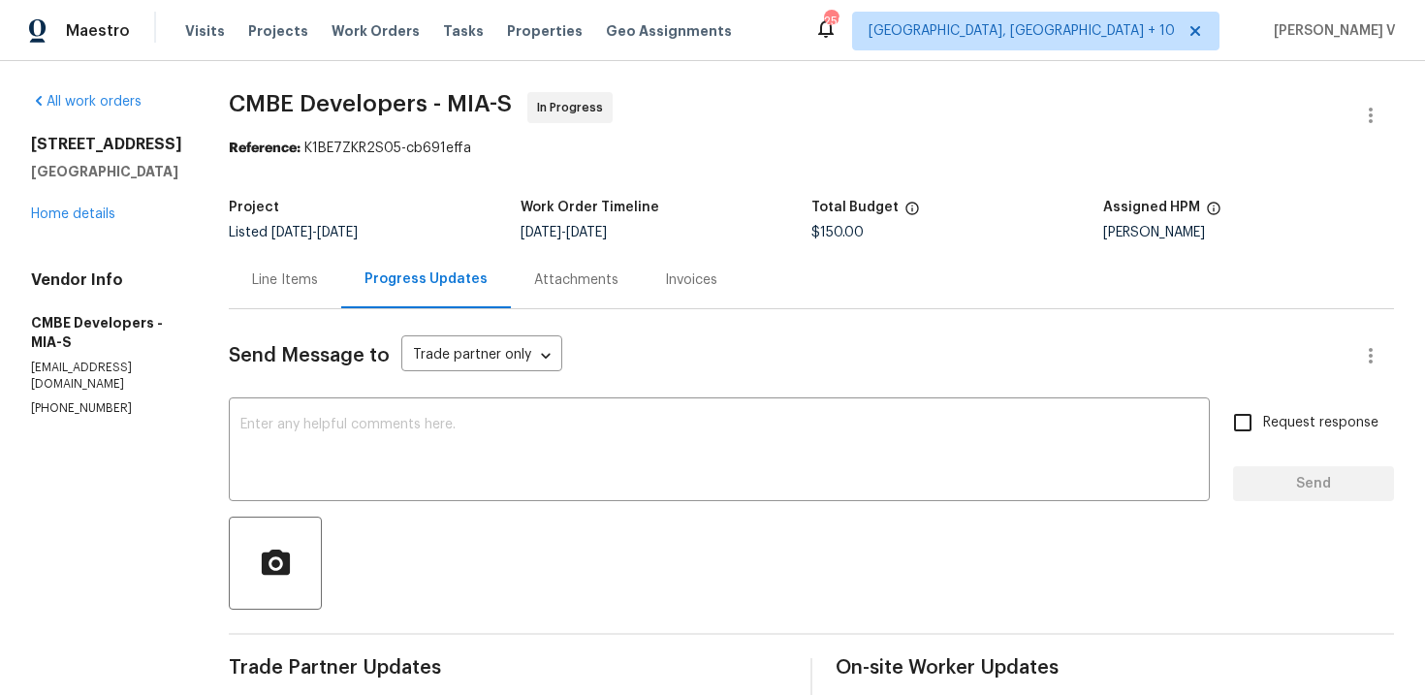
click at [820, 242] on div "Project Listed [DATE] - [DATE] Work Order Timeline [DATE] - [DATE] Total Budget…" at bounding box center [811, 220] width 1165 height 62
copy span "$150.00"
click at [105, 220] on link "Home details" at bounding box center [73, 214] width 84 height 14
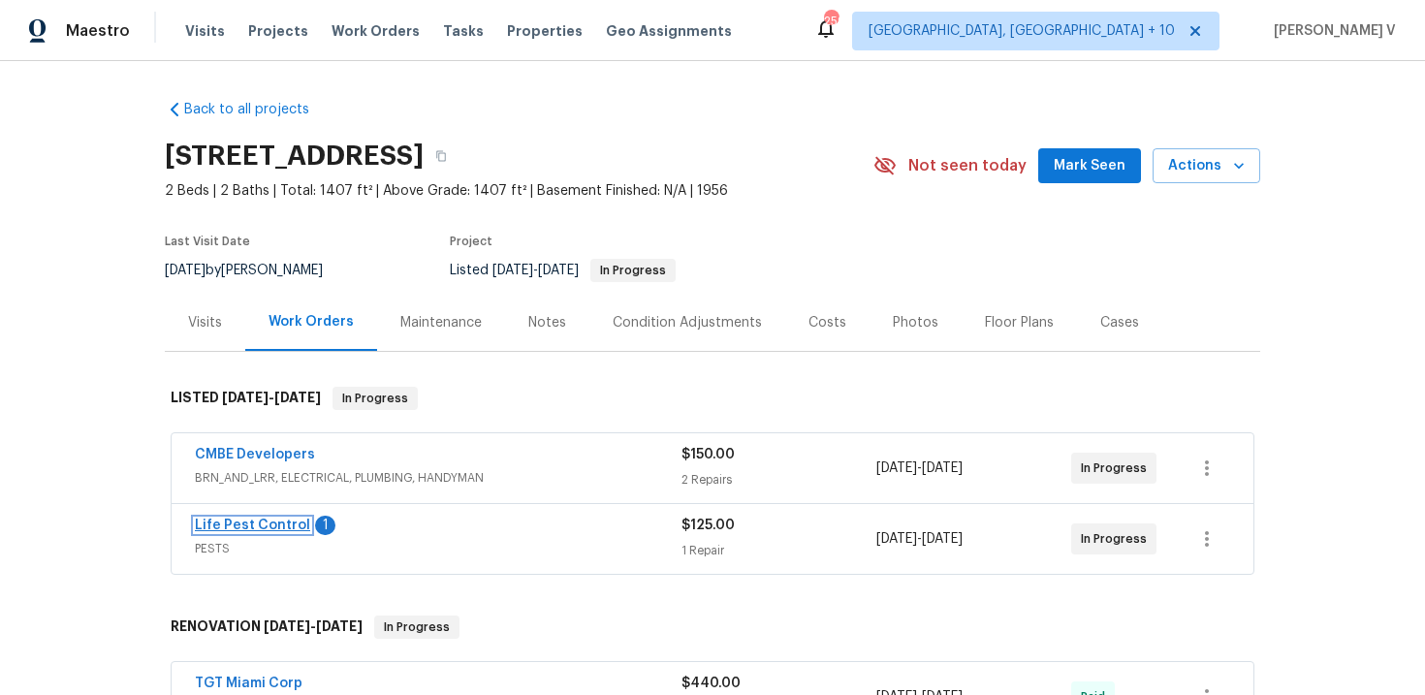
click at [227, 518] on link "Life Pest Control" at bounding box center [252, 525] width 115 height 14
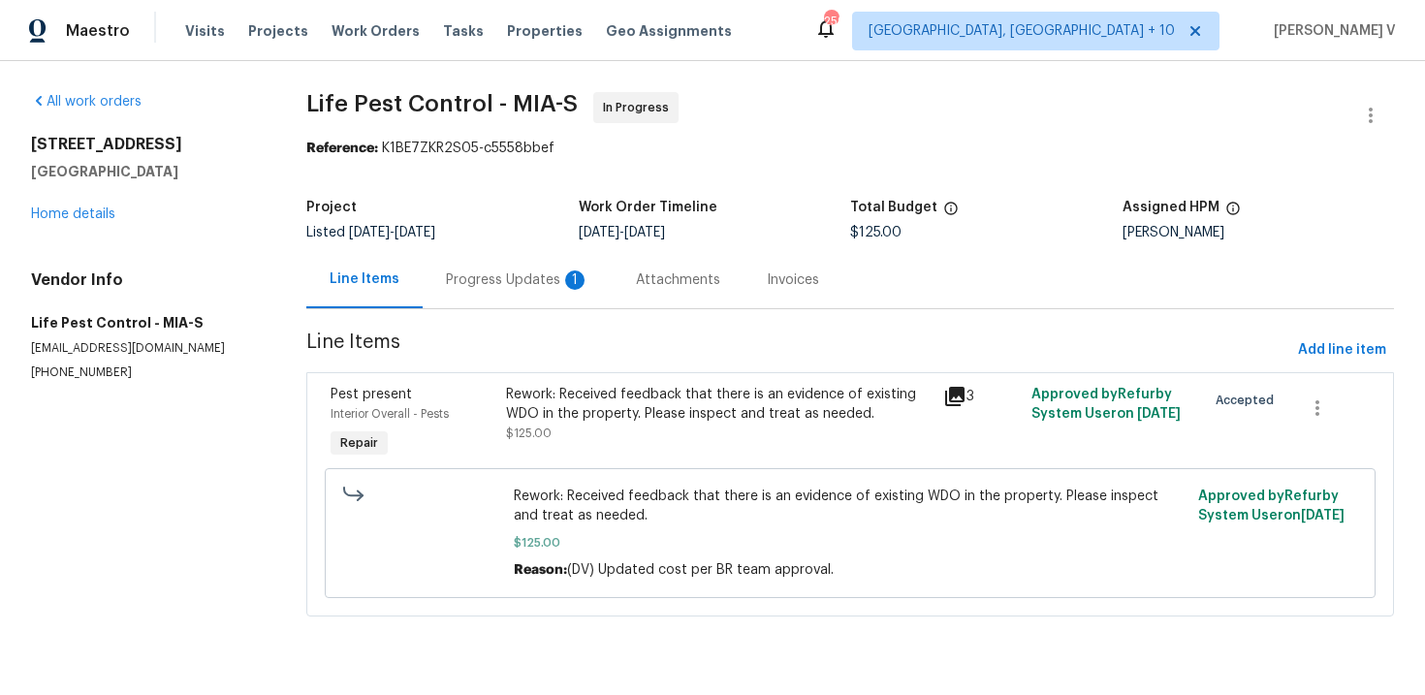
click at [532, 281] on div "Progress Updates 1" at bounding box center [517, 279] width 143 height 19
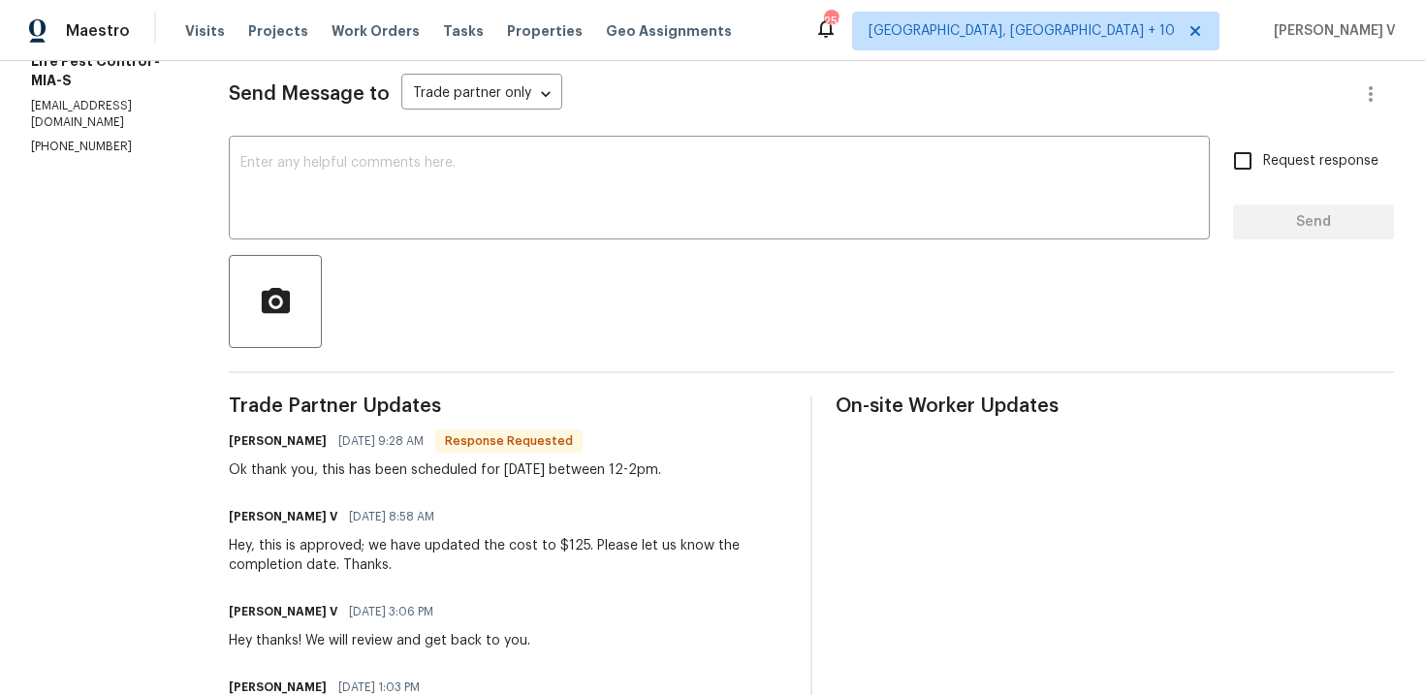
scroll to position [288, 0]
